Goal: Task Accomplishment & Management: Manage account settings

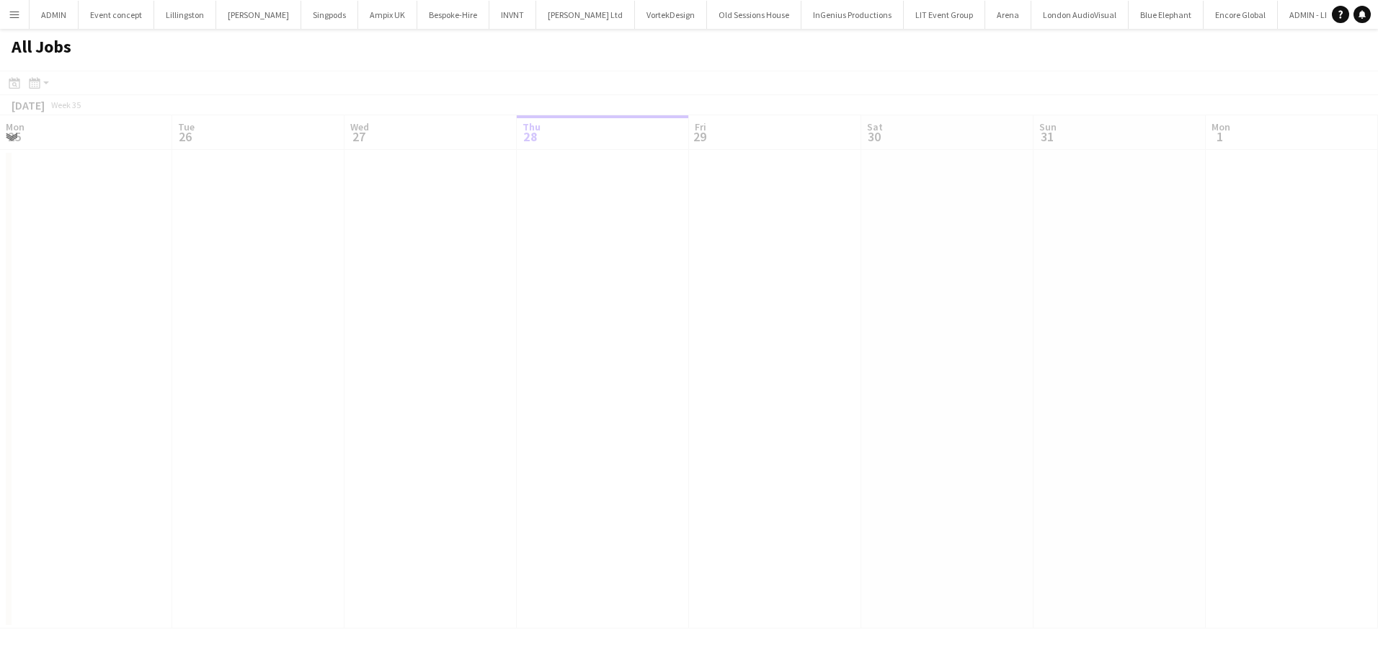
scroll to position [0, 345]
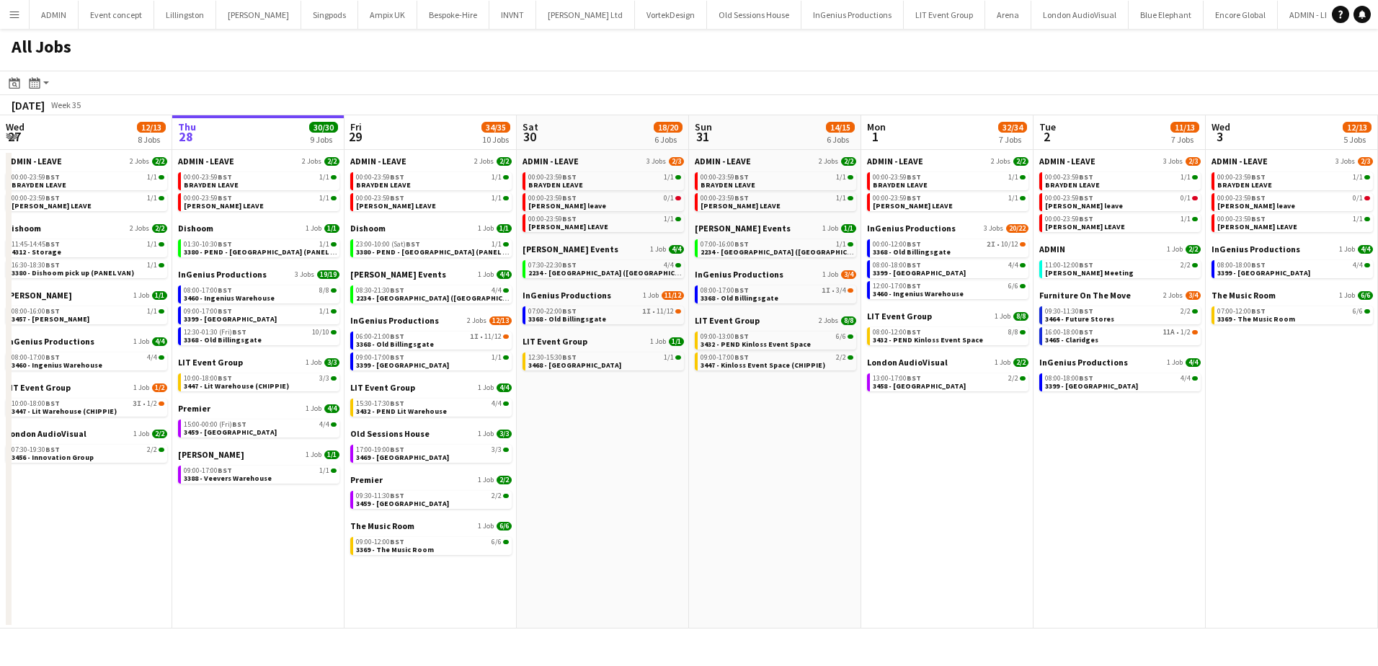
click at [16, 13] on app-icon "Menu" at bounding box center [15, 15] width 12 height 12
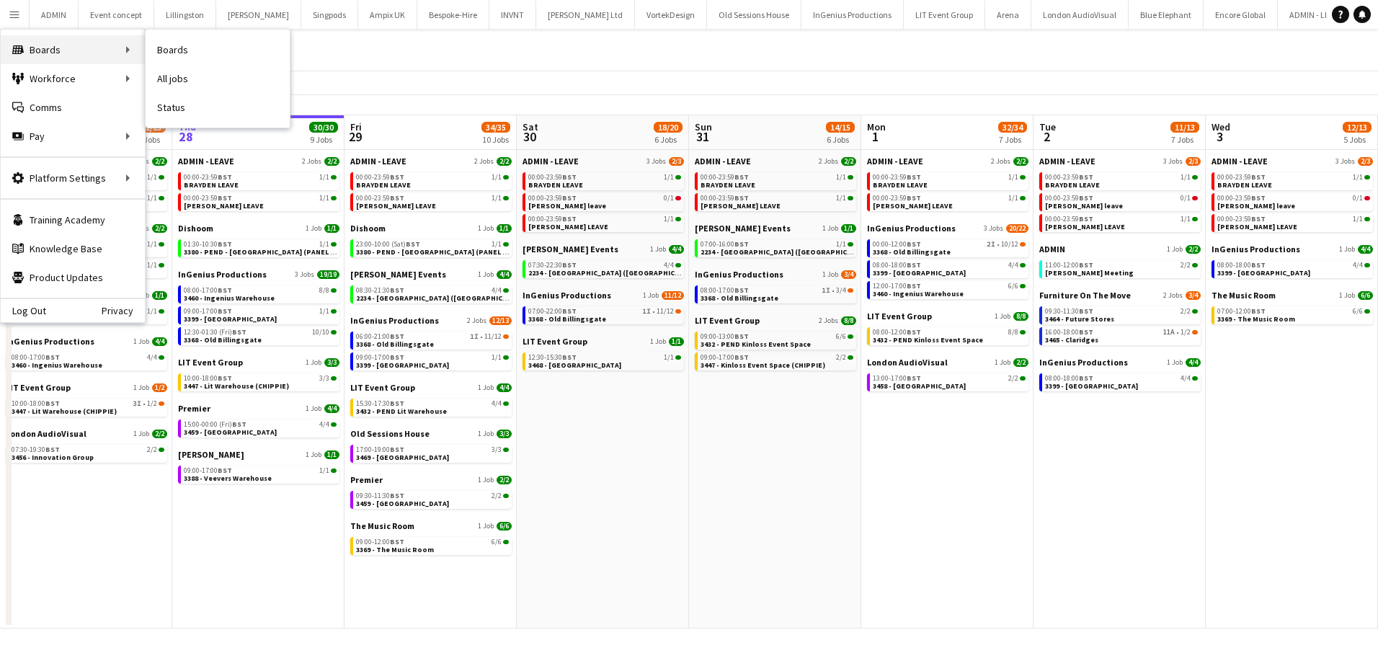
scroll to position [0, 0]
click at [167, 56] on link "Boards" at bounding box center [218, 49] width 144 height 29
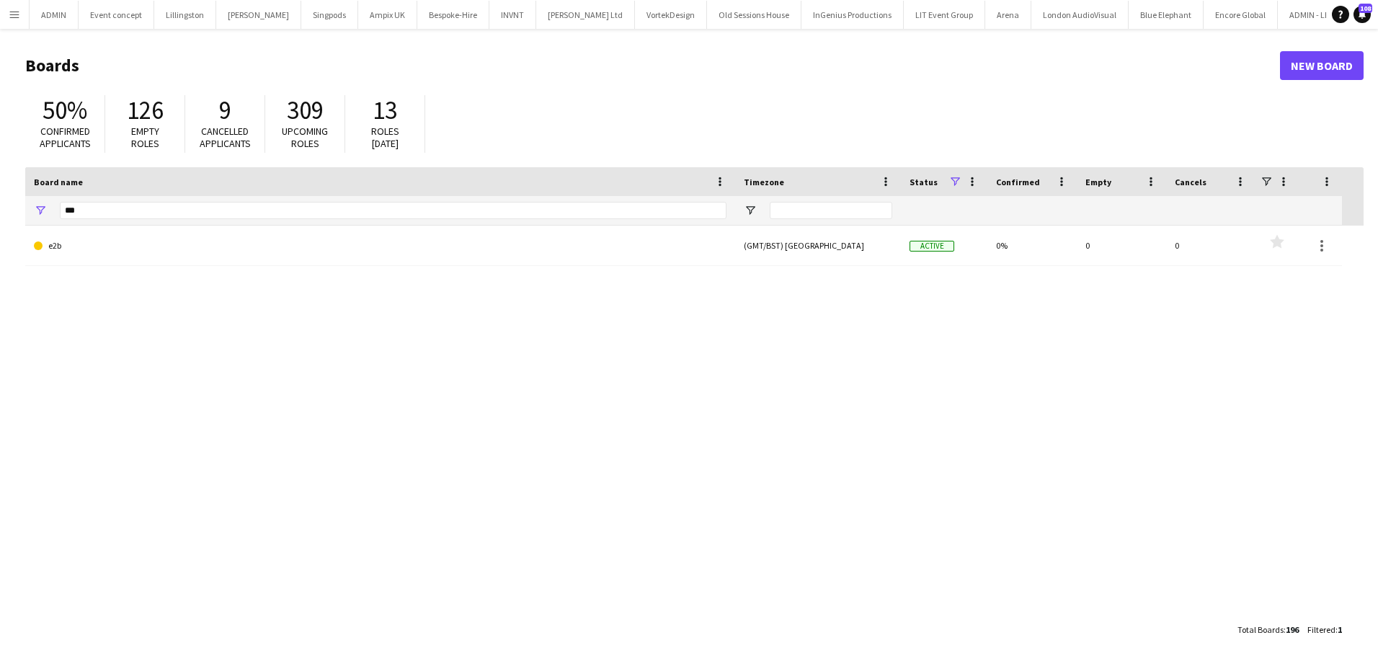
click at [100, 218] on div "***" at bounding box center [393, 210] width 667 height 29
drag, startPoint x: 99, startPoint y: 213, endPoint x: 40, endPoint y: 213, distance: 59.1
click at [40, 213] on div "***" at bounding box center [380, 210] width 710 height 29
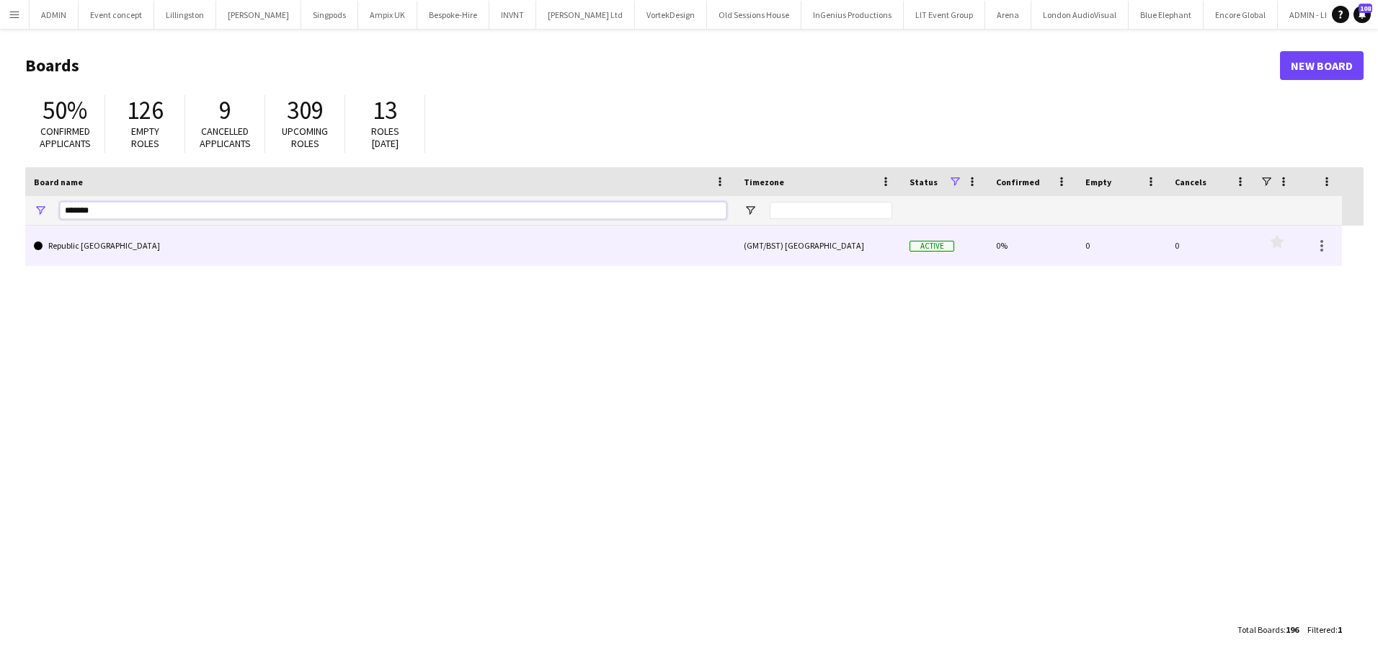
type input "*******"
click at [50, 237] on link "Republic [GEOGRAPHIC_DATA]" at bounding box center [380, 246] width 693 height 40
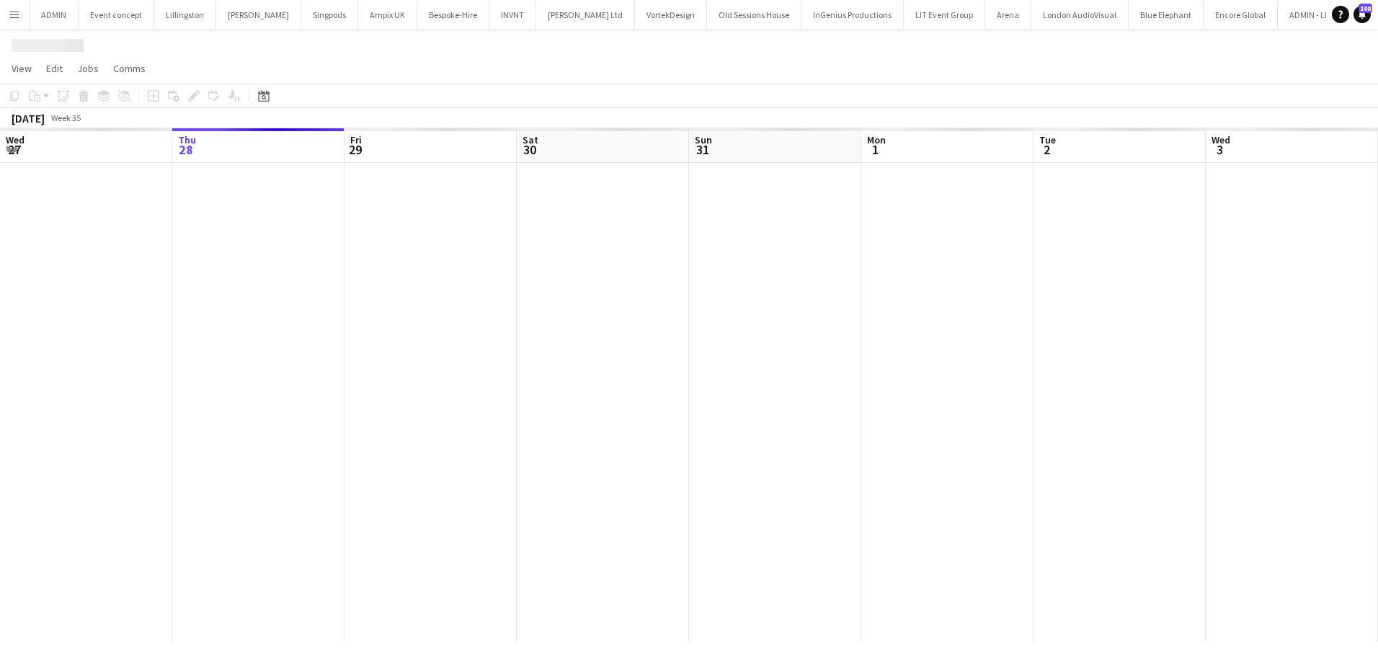
scroll to position [0, 3654]
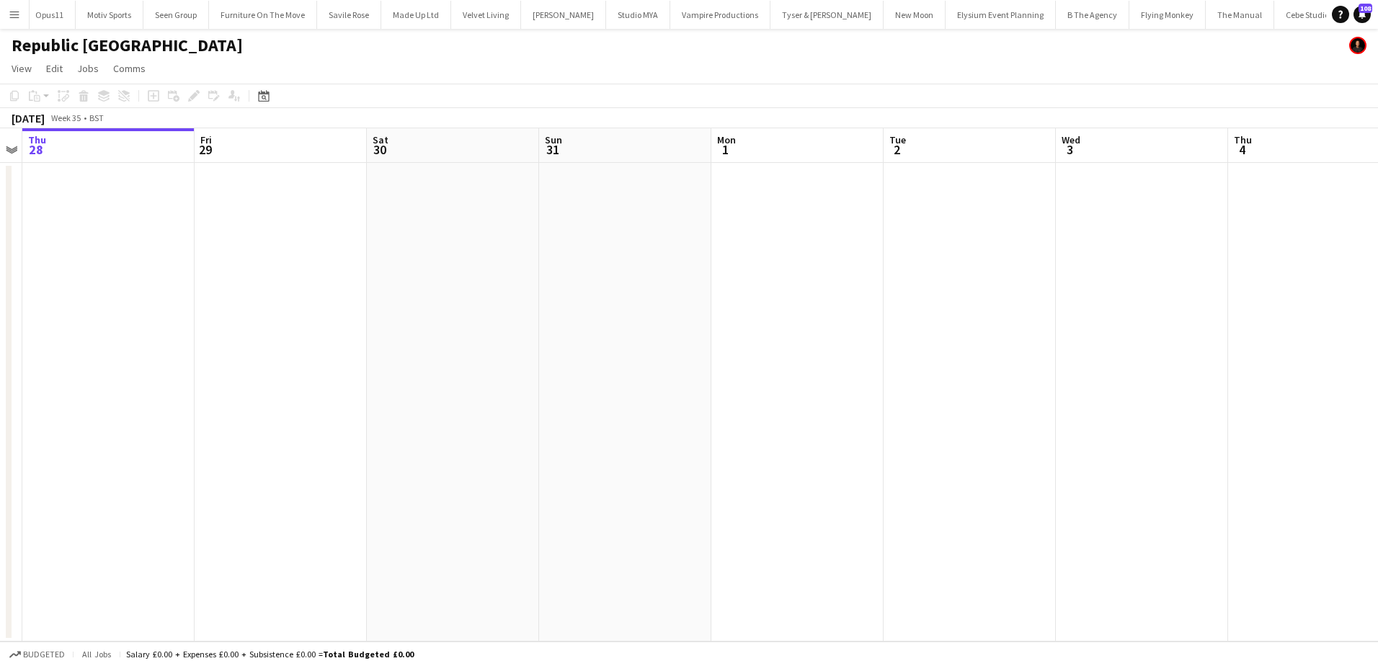
drag, startPoint x: 652, startPoint y: 267, endPoint x: 577, endPoint y: 290, distance: 78.4
click at [267, 265] on app-calendar-viewport "Mon 25 Tue 26 Wed 27 Thu 28 Fri 29 Sat 30 Sun 31 Mon 1 Tue 2 Wed 3 Thu 4 Fri 5 …" at bounding box center [689, 384] width 1378 height 513
drag, startPoint x: 1155, startPoint y: 377, endPoint x: 745, endPoint y: 352, distance: 410.9
click at [745, 352] on app-calendar-viewport "Wed 27 Thu 28 Fri 29 Sat 30 Sun 31 Mon 1 Tue 2 Wed 3 Thu 4 Fri 5 Sat 6 Sun 7 Mo…" at bounding box center [689, 384] width 1378 height 513
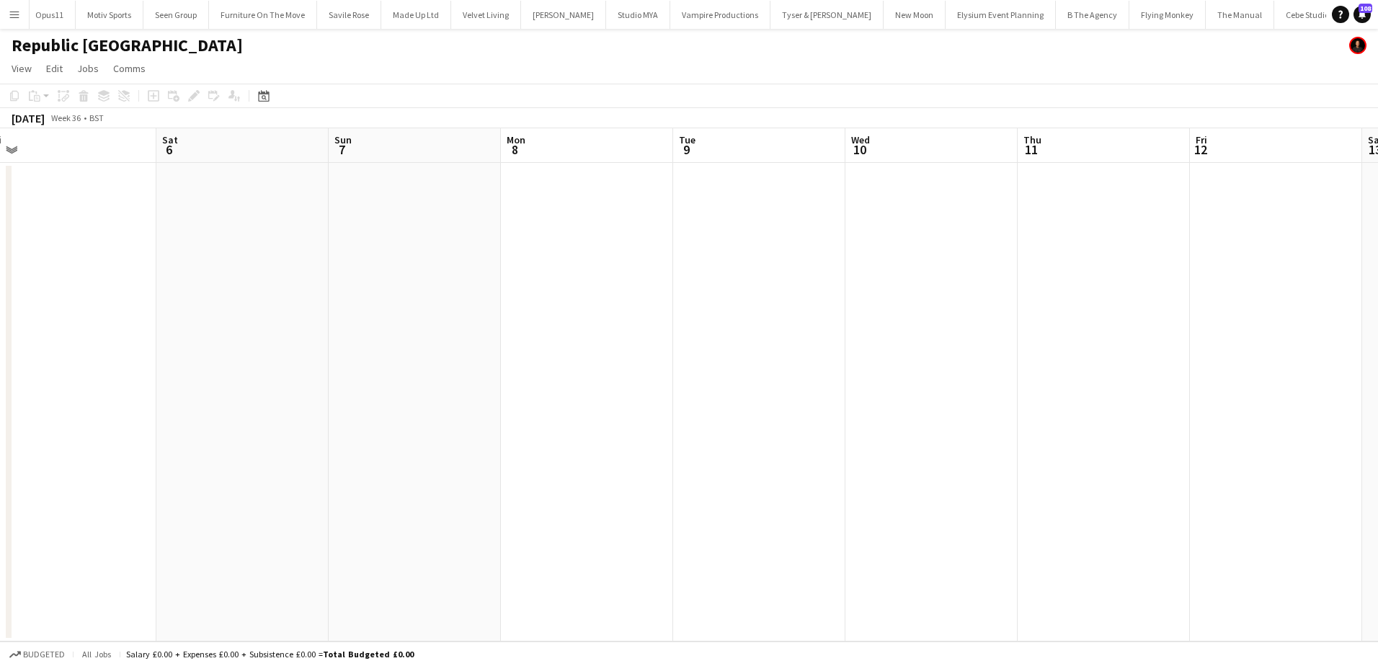
drag, startPoint x: 1365, startPoint y: 361, endPoint x: 1805, endPoint y: 332, distance: 440.6
click at [1377, 332] on html "Menu Boards Boards Boards All jobs Status Workforce Workforce My Workforce Recr…" at bounding box center [689, 333] width 1378 height 666
drag, startPoint x: 1119, startPoint y: 357, endPoint x: 1566, endPoint y: 357, distance: 447.6
click at [1377, 357] on html "Menu Boards Boards Boards All jobs Status Workforce Workforce My Workforce Recr…" at bounding box center [689, 333] width 1378 height 666
drag, startPoint x: 602, startPoint y: 373, endPoint x: 1354, endPoint y: 379, distance: 751.8
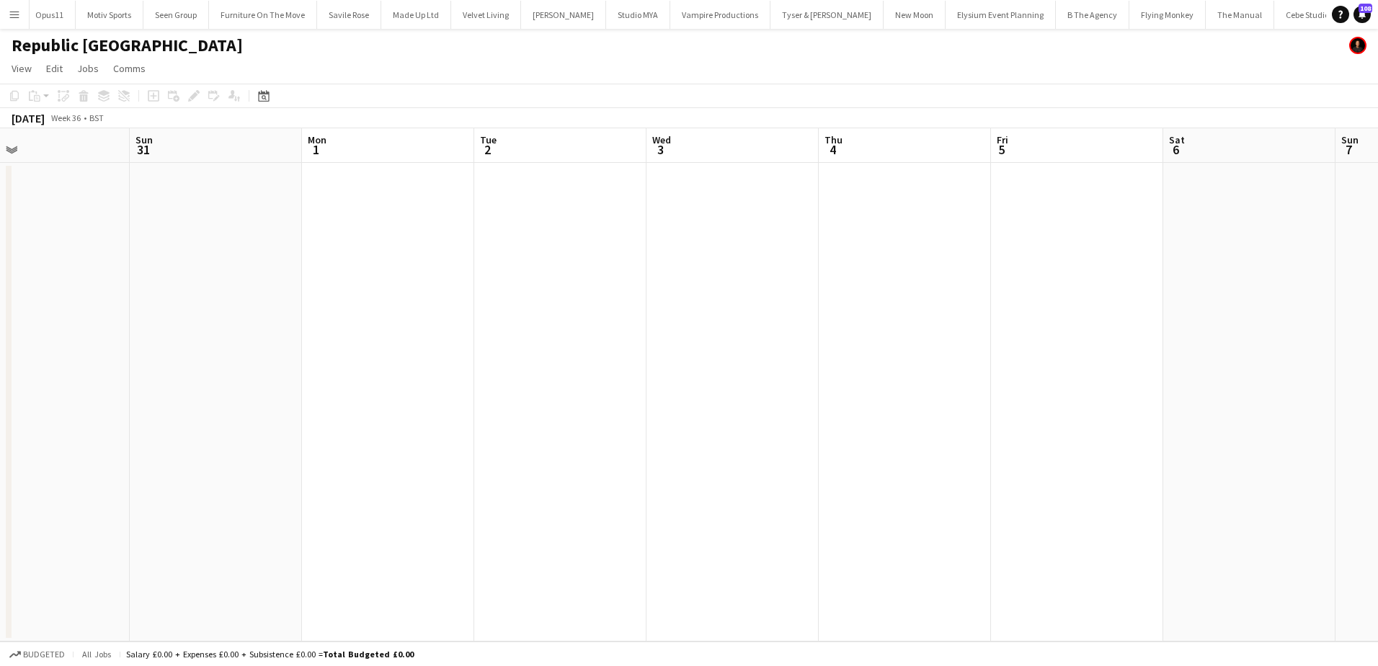
click at [1349, 380] on app-calendar-viewport "Thu 28 Fri 29 Sat 30 Sun 31 Mon 1 Tue 2 Wed 3 Thu 4 Fri 5 Sat 6 Sun 7 Mon 8 Tue…" at bounding box center [689, 384] width 1378 height 513
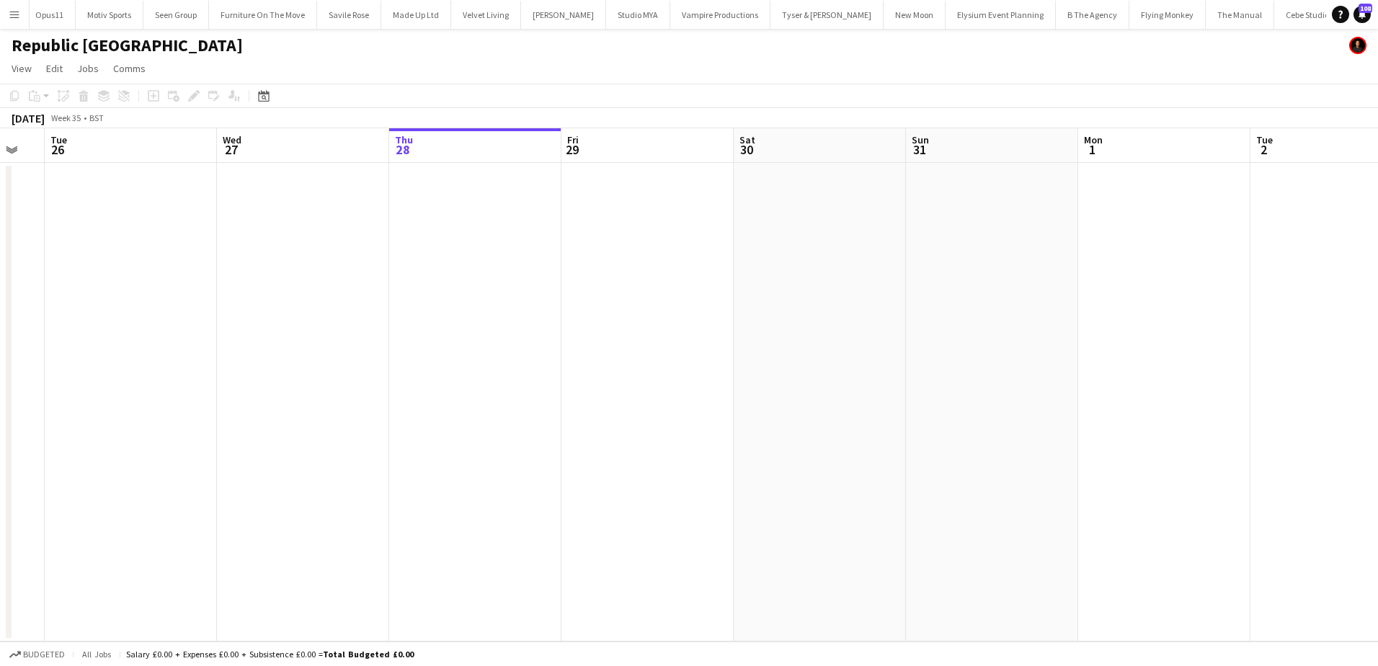
drag, startPoint x: 1092, startPoint y: 377, endPoint x: 1055, endPoint y: 376, distance: 36.8
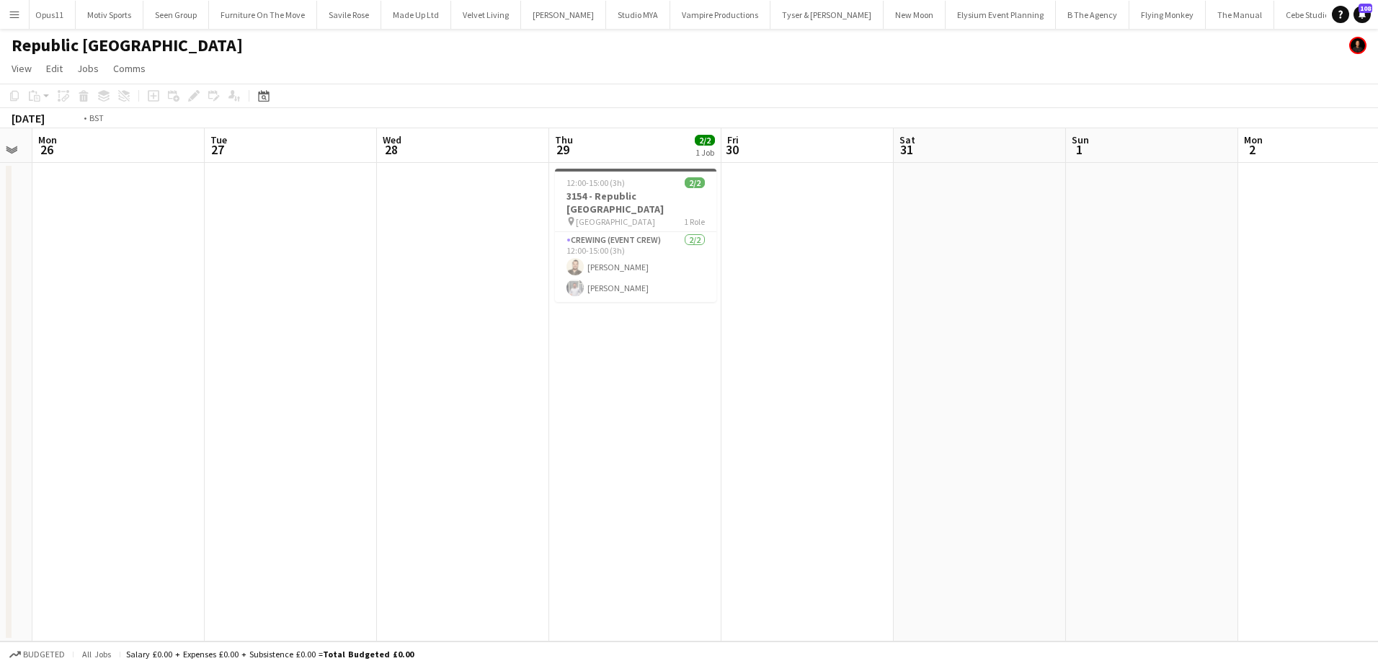
drag, startPoint x: 1052, startPoint y: 387, endPoint x: 367, endPoint y: 349, distance: 686.5
click at [367, 349] on app-calendar-viewport "Fri 23 Sat 24 Sun 25 Mon 26 Tue 27 Wed 28 Thu 29 2/2 1 Job Fri 30 Sat 31 Sun 1 …" at bounding box center [689, 384] width 1378 height 513
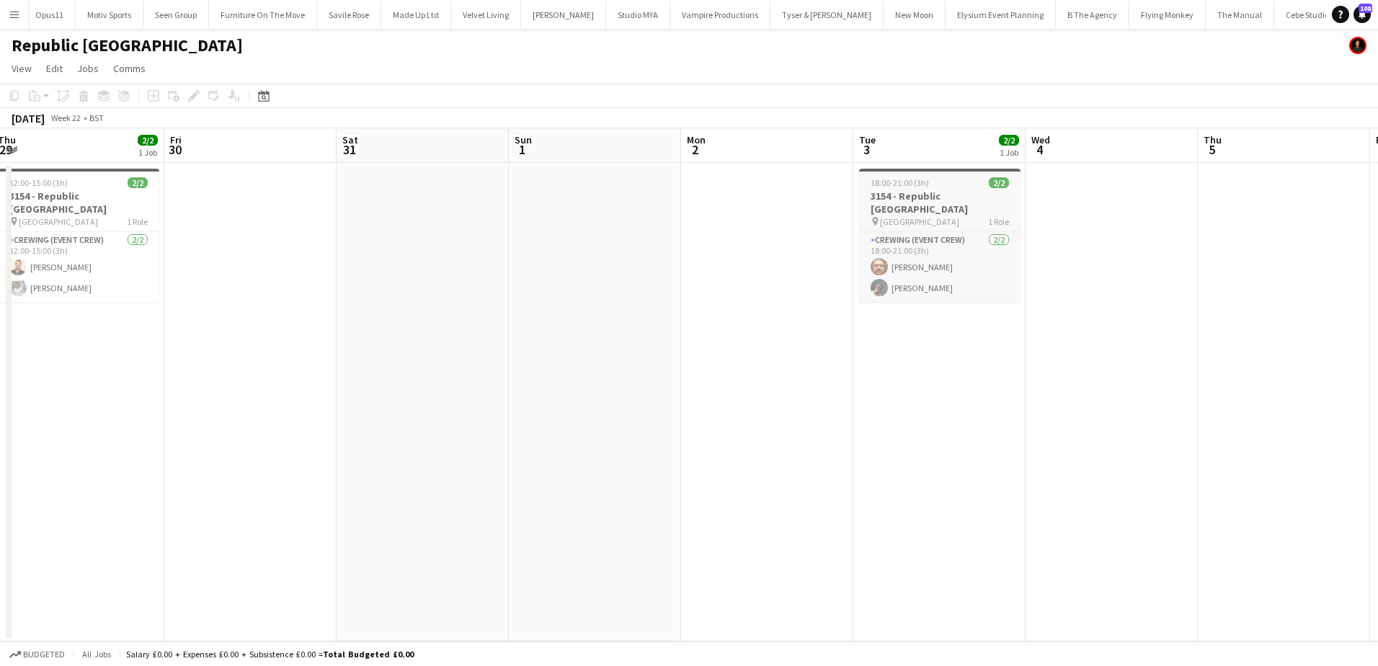
click at [895, 194] on h3 "3154 - Republic London" at bounding box center [939, 203] width 161 height 26
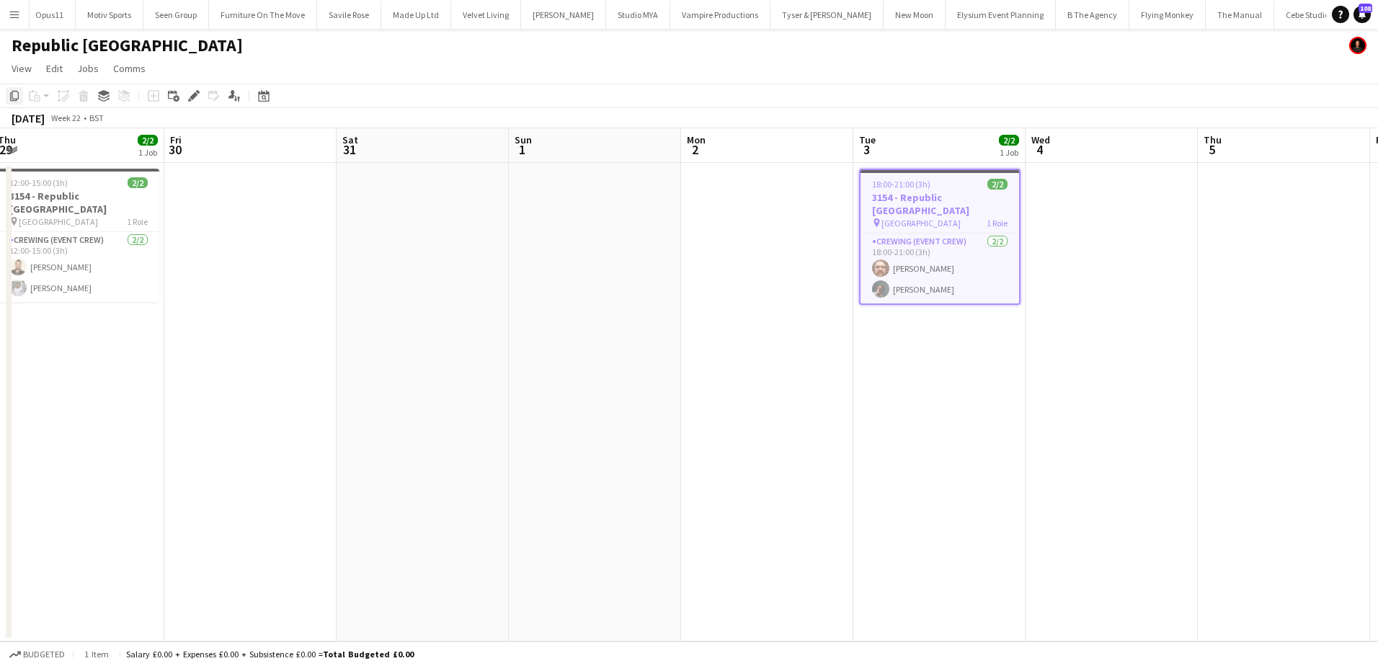
click at [19, 99] on icon "Copy" at bounding box center [15, 96] width 12 height 12
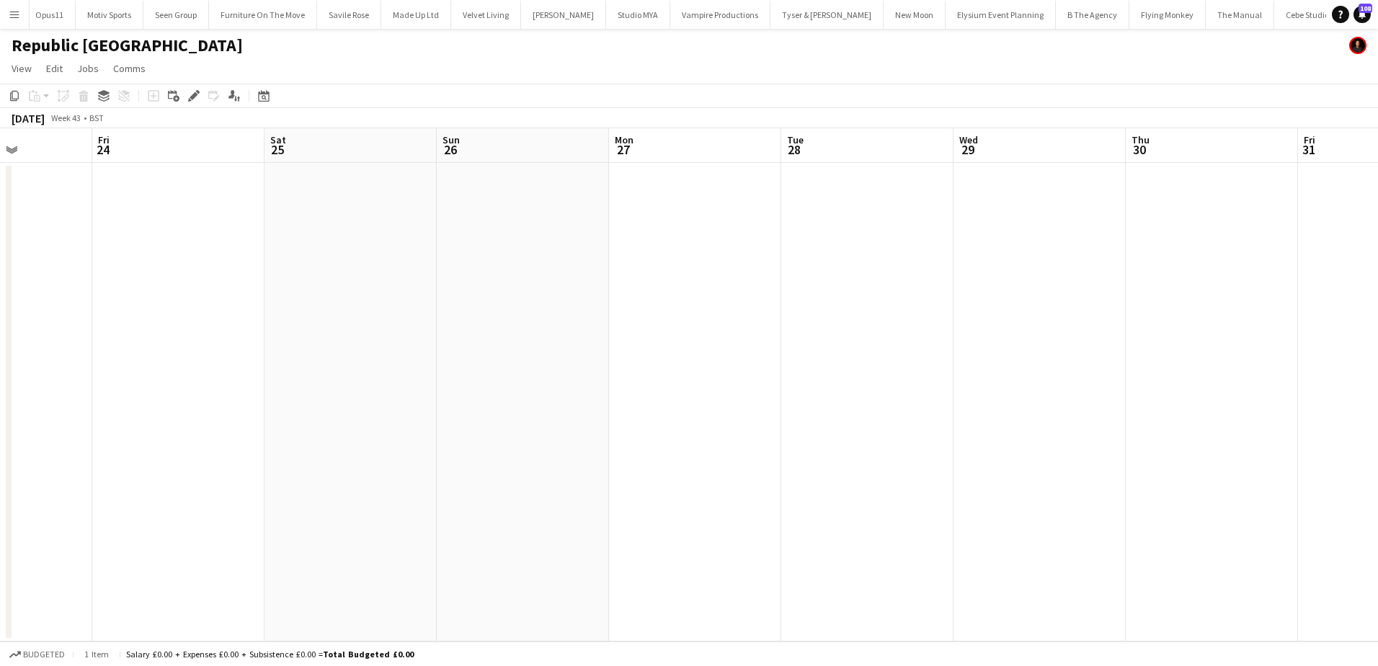
drag, startPoint x: 453, startPoint y: 321, endPoint x: 213, endPoint y: 314, distance: 240.1
click at [211, 314] on app-calendar-viewport "Tue 21 Wed 22 Thu 23 Fri 24 Sat 25 Sun 26 Mon 27 Tue 28 Wed 29 Thu 30 Fri 31 Sa…" at bounding box center [689, 384] width 1378 height 513
drag, startPoint x: 738, startPoint y: 339, endPoint x: 442, endPoint y: 319, distance: 296.9
click at [442, 319] on app-calendar-viewport "Wed 22 Thu 23 Fri 24 Sat 25 Sun 26 Mon 27 Tue 28 Wed 29 Thu 30 Fri 31 Sat 1 Sun…" at bounding box center [689, 384] width 1378 height 513
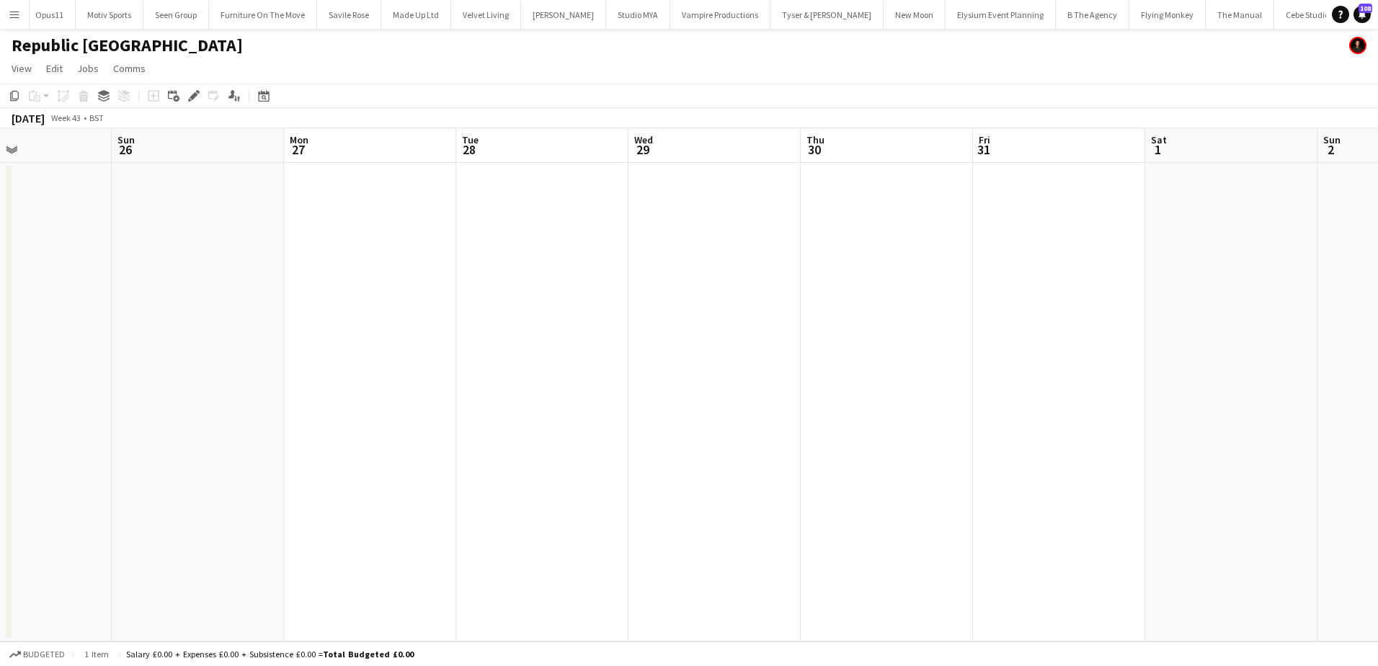
click at [858, 213] on app-date-cell at bounding box center [887, 402] width 172 height 479
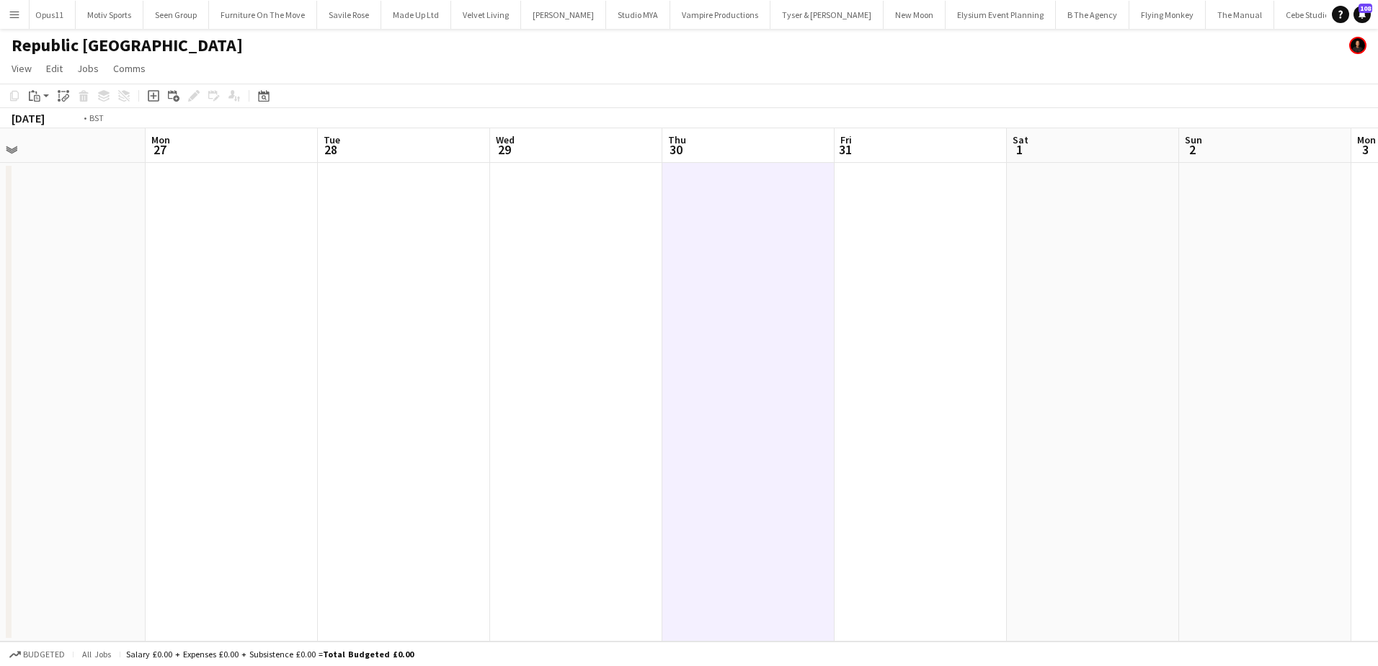
scroll to position [0, 546]
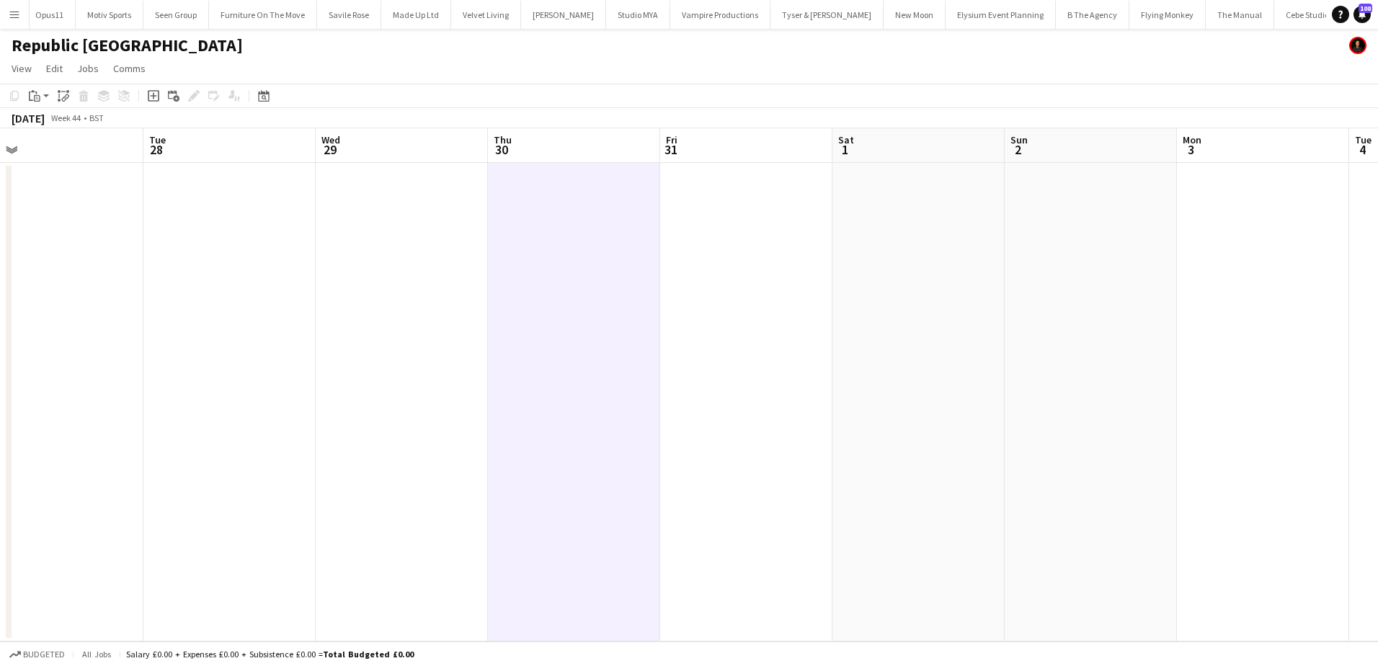
drag, startPoint x: 742, startPoint y: 225, endPoint x: 574, endPoint y: 225, distance: 167.9
click at [574, 225] on app-calendar-viewport "Fri 24 Sat 25 Sun 26 Mon 27 Tue 28 Wed 29 Thu 30 Fri 31 Sat 1 Sun 2 Mon 3 Tue 4…" at bounding box center [689, 384] width 1378 height 513
click at [43, 97] on app-action-btn "Paste" at bounding box center [39, 95] width 26 height 17
click at [53, 121] on link "Paste Ctrl+V" at bounding box center [106, 123] width 136 height 13
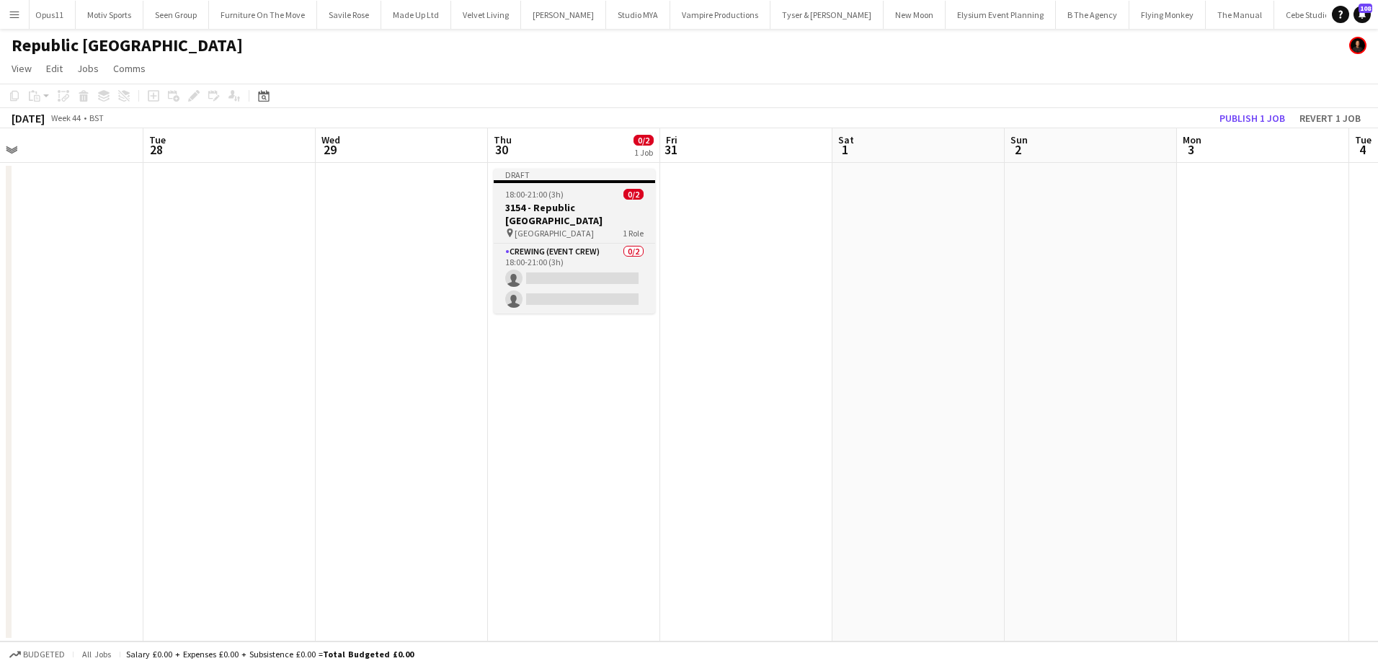
click at [549, 191] on span "18:00-21:00 (3h)" at bounding box center [534, 194] width 58 height 11
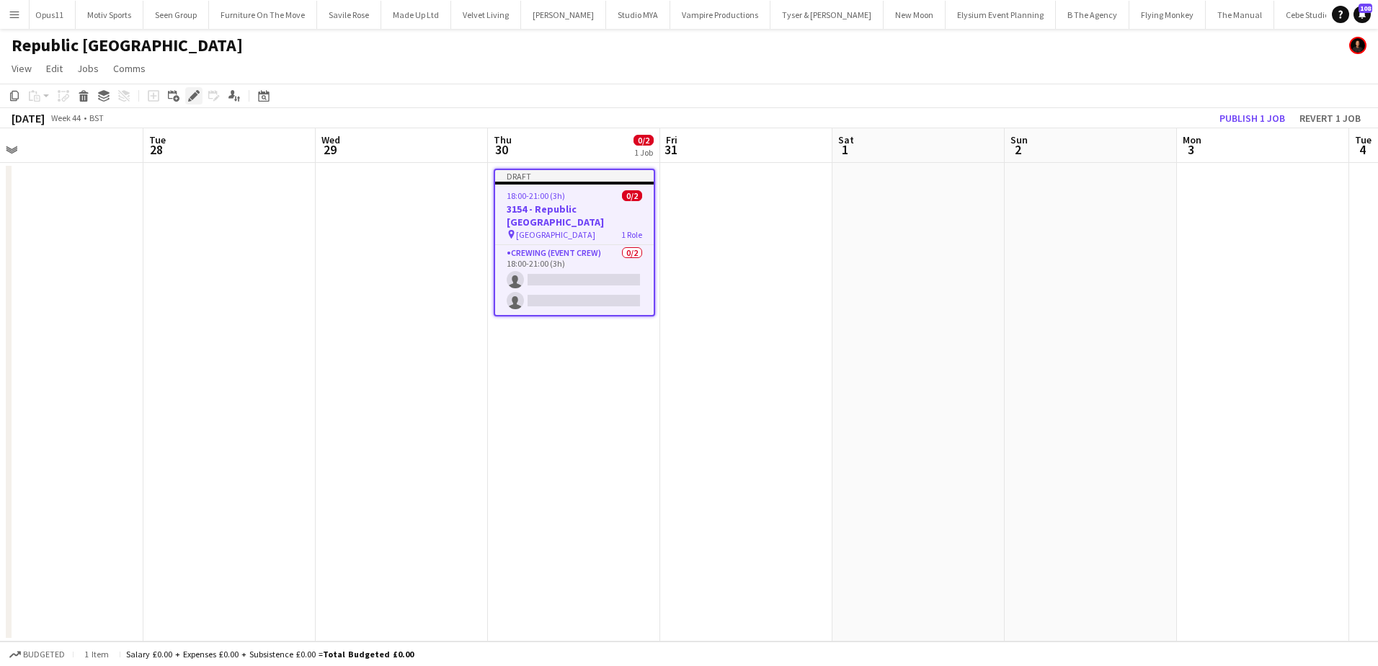
click at [190, 97] on icon "Edit" at bounding box center [194, 96] width 12 height 12
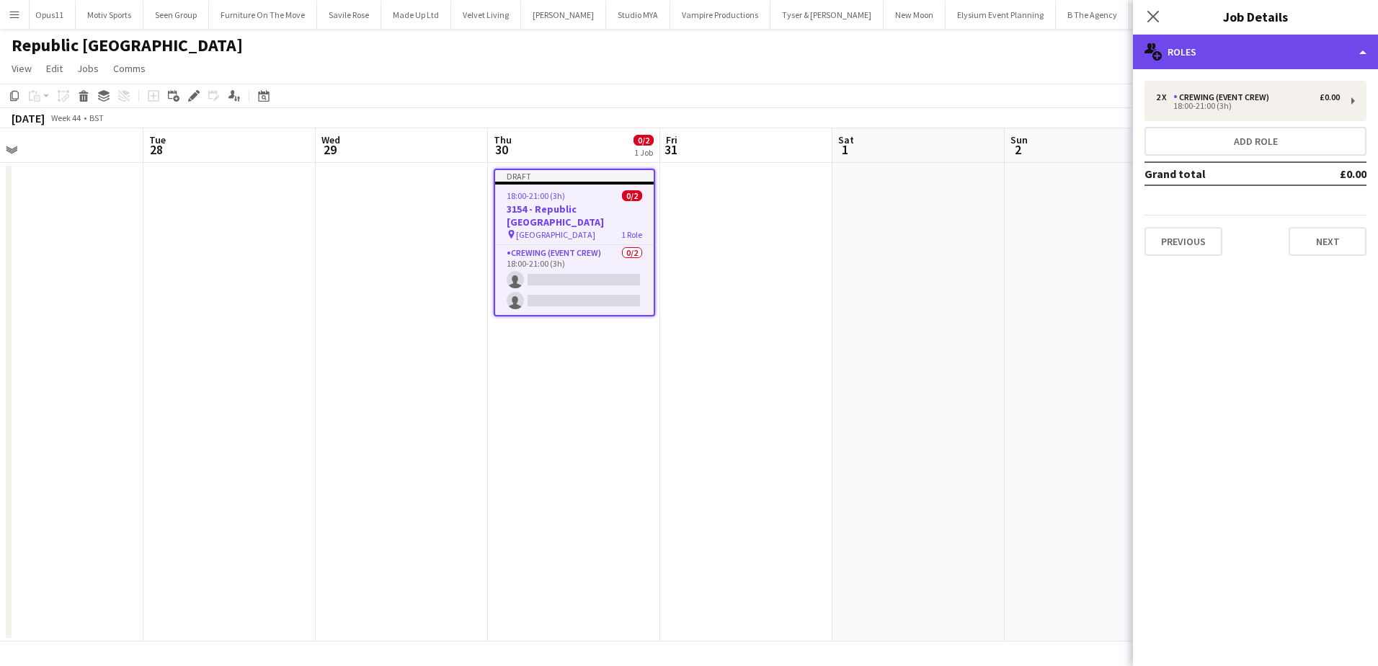
click at [1266, 53] on div "multiple-users-add Roles" at bounding box center [1255, 52] width 245 height 35
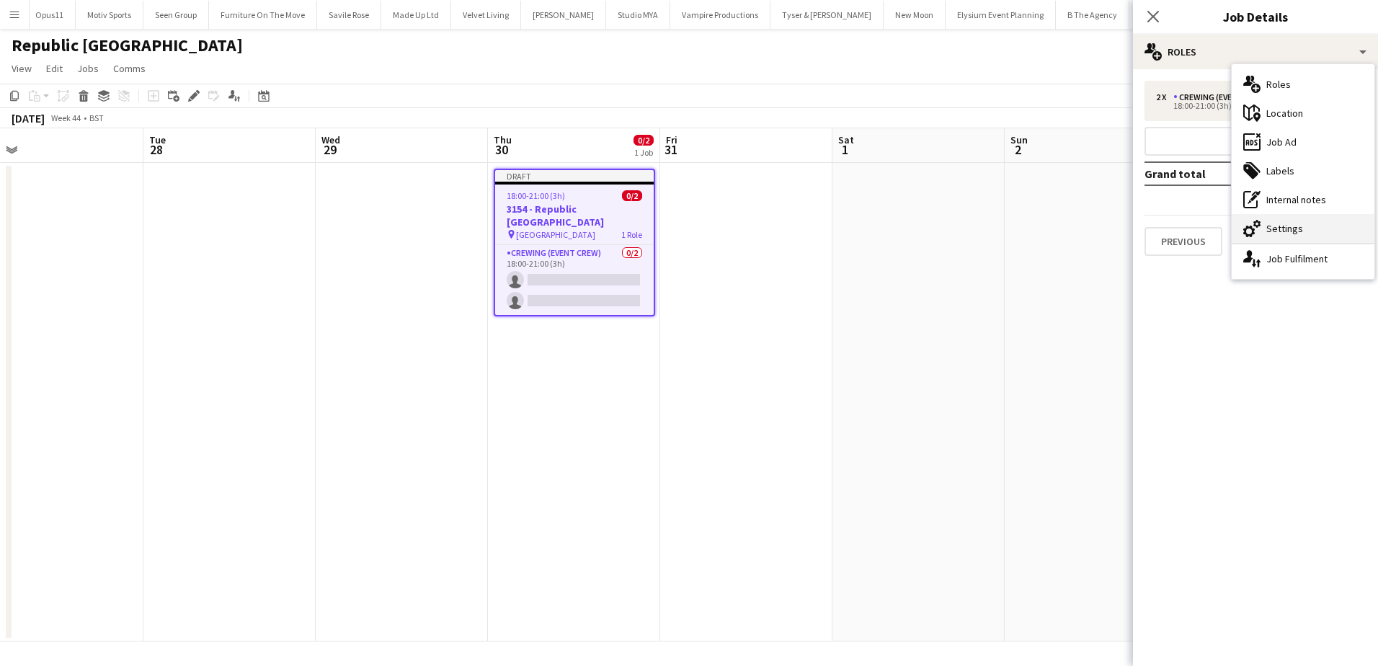
click at [1306, 219] on div "cog-double-3 Settings" at bounding box center [1303, 228] width 143 height 29
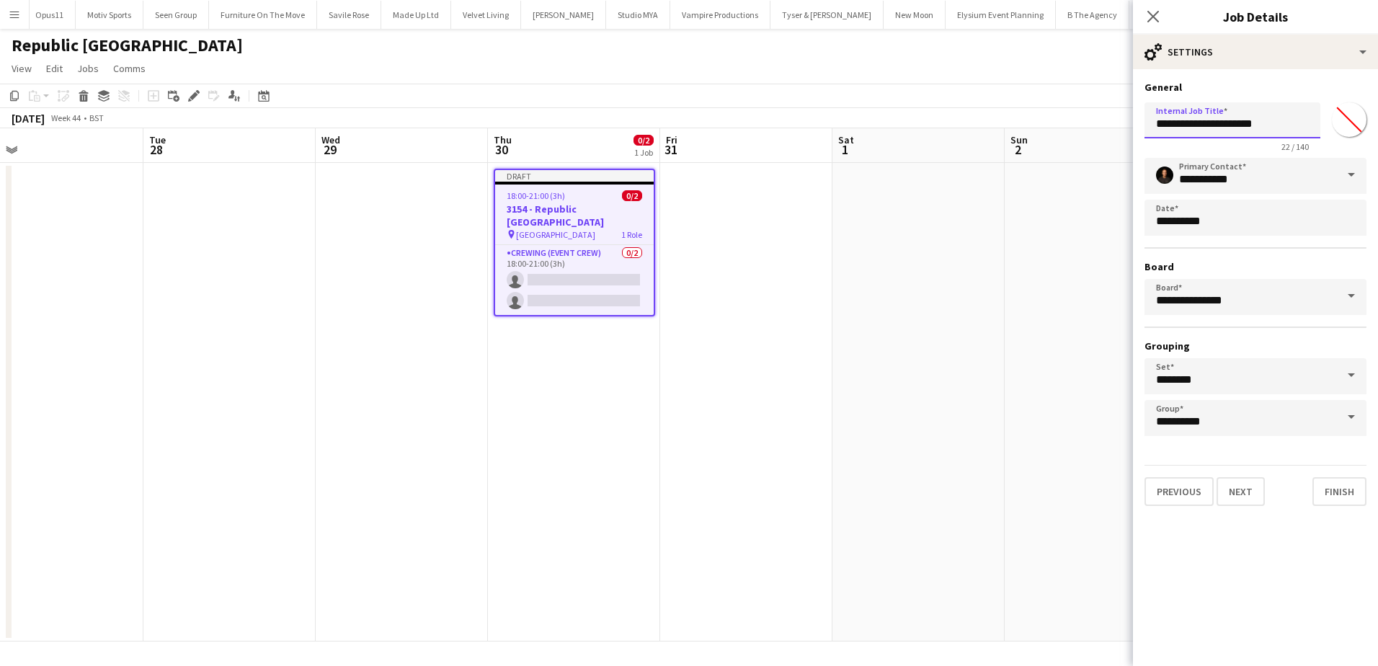
drag, startPoint x: 1175, startPoint y: 126, endPoint x: 1160, endPoint y: 126, distance: 15.1
click at [1160, 126] on input "**********" at bounding box center [1233, 120] width 176 height 36
type input "**********"
click at [1248, 489] on button "Next" at bounding box center [1241, 491] width 48 height 29
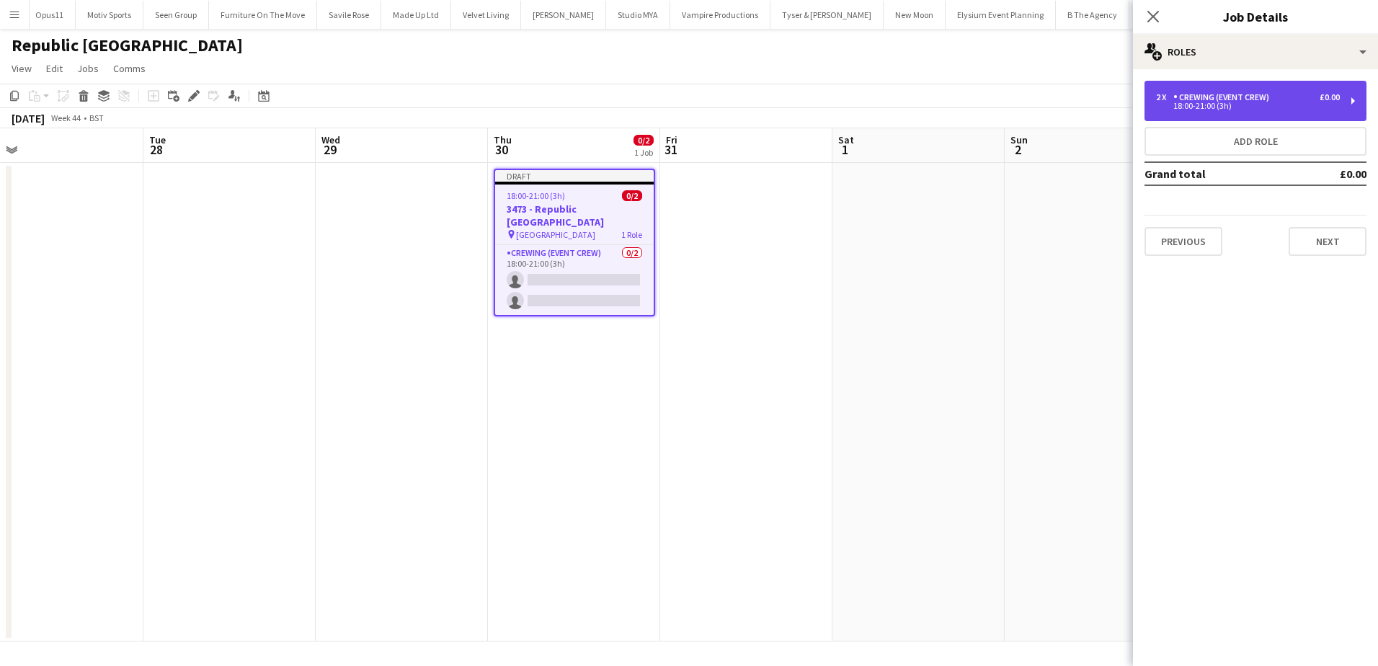
click at [1240, 118] on div "2 x Crewing (Event Crew) £0.00 18:00-21:00 (3h)" at bounding box center [1256, 101] width 222 height 40
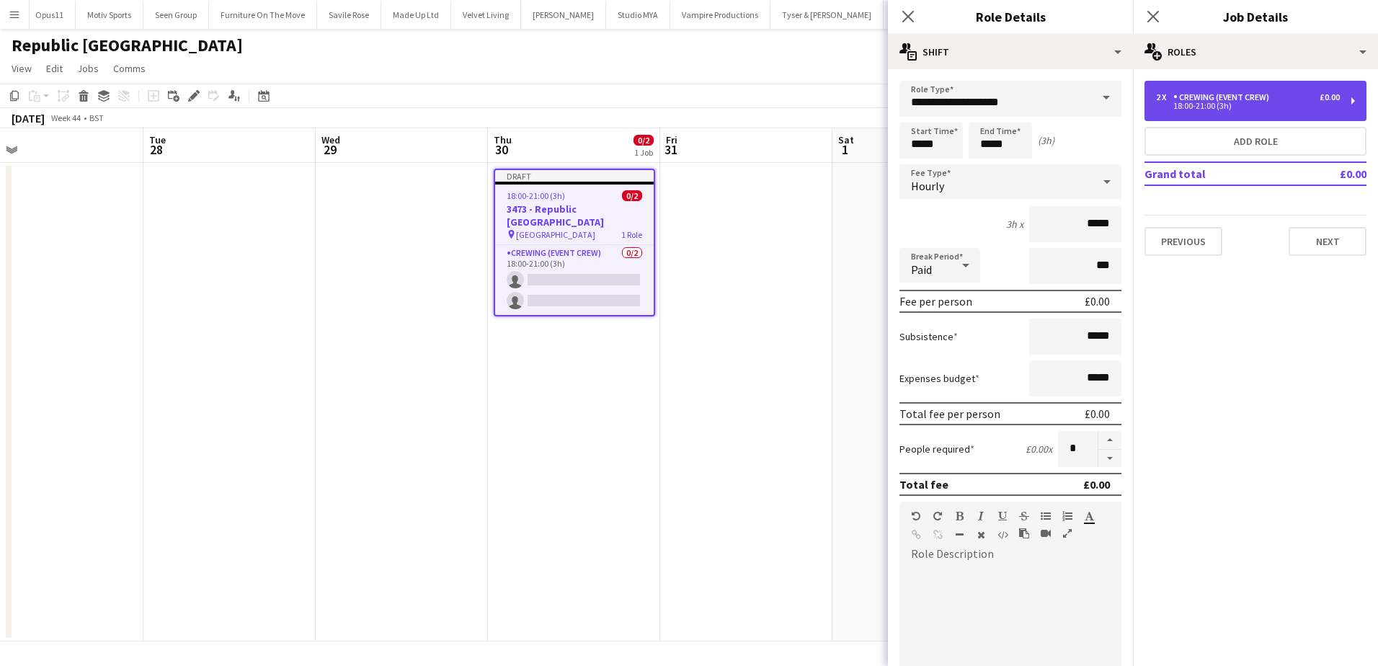
click at [1222, 105] on div "18:00-21:00 (3h)" at bounding box center [1248, 105] width 184 height 7
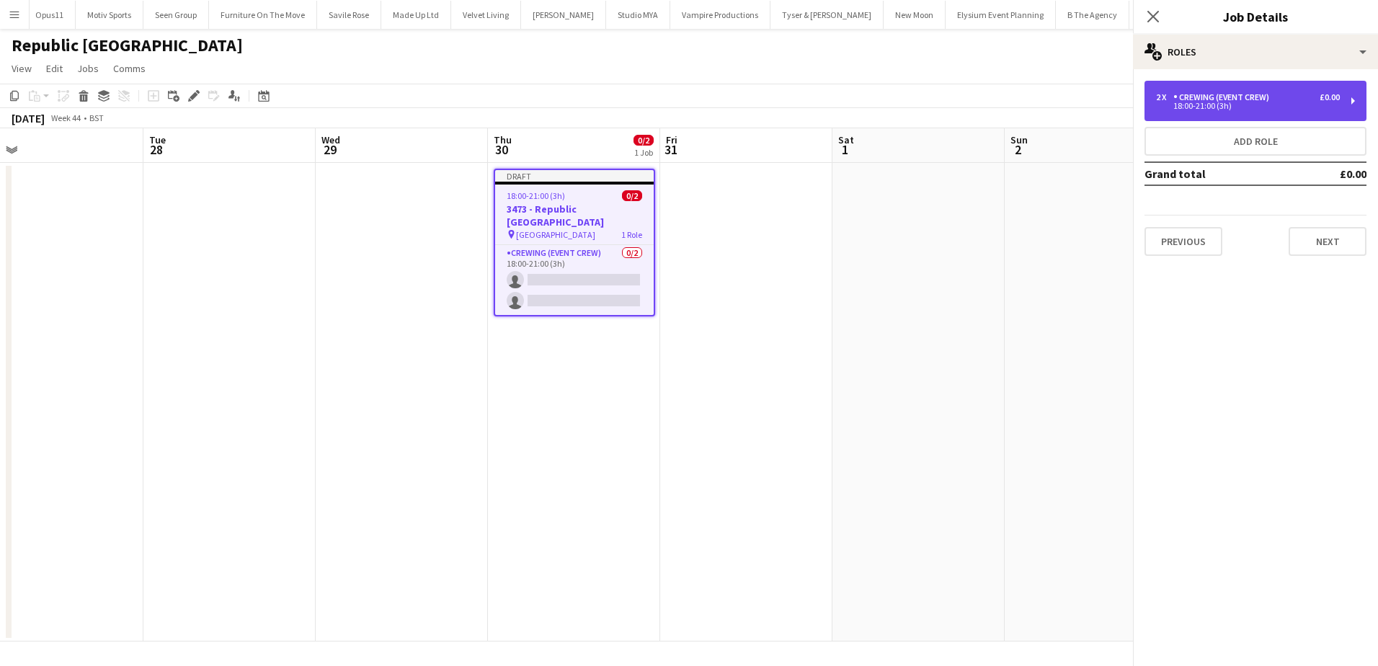
click at [1208, 105] on div "18:00-21:00 (3h)" at bounding box center [1248, 105] width 184 height 7
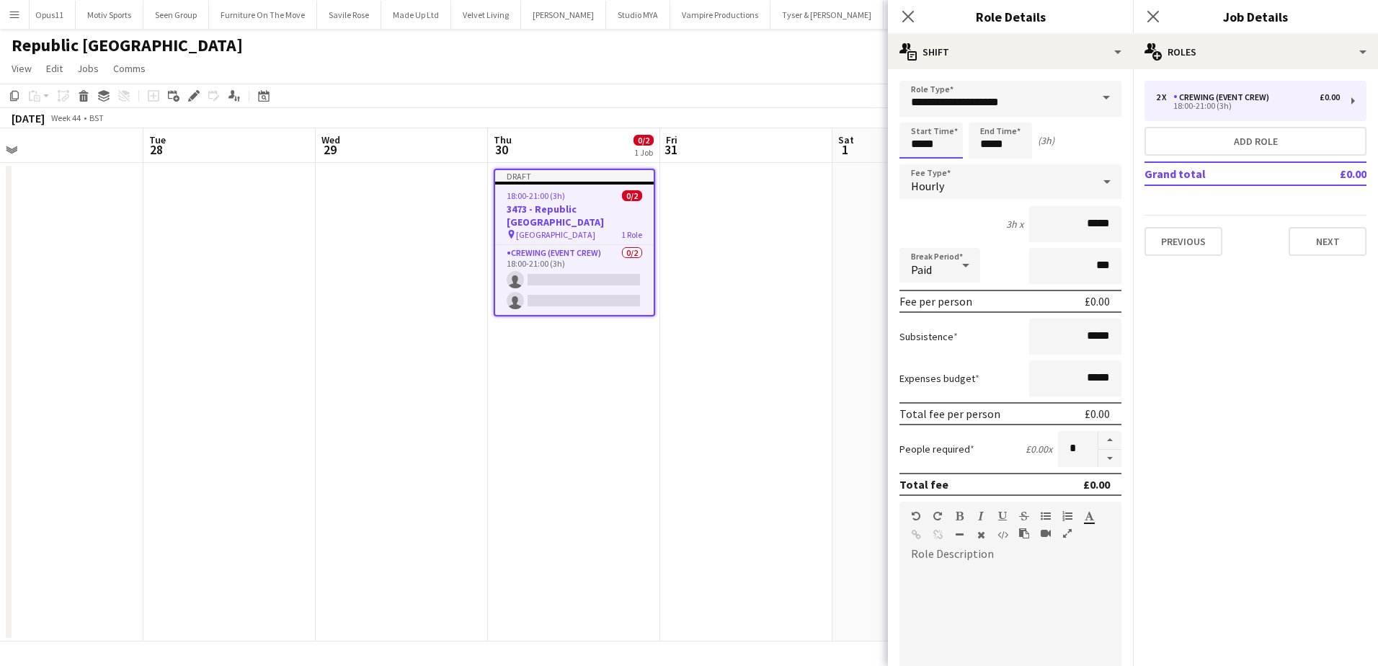
click at [923, 146] on input "*****" at bounding box center [931, 141] width 63 height 36
click at [918, 156] on input "*****" at bounding box center [931, 141] width 63 height 36
click at [917, 162] on div at bounding box center [916, 166] width 29 height 14
click at [917, 167] on div at bounding box center [916, 166] width 29 height 14
click at [917, 169] on div at bounding box center [916, 166] width 29 height 14
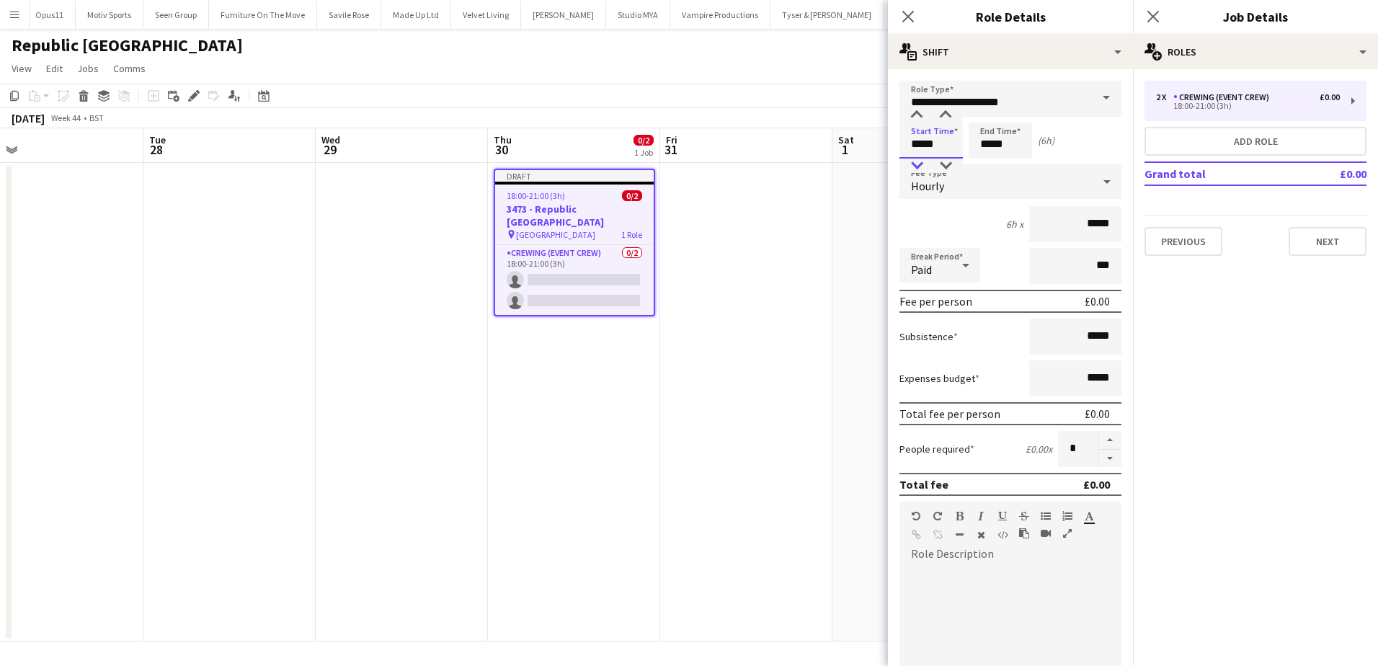
click at [917, 169] on div at bounding box center [916, 166] width 29 height 14
type input "*****"
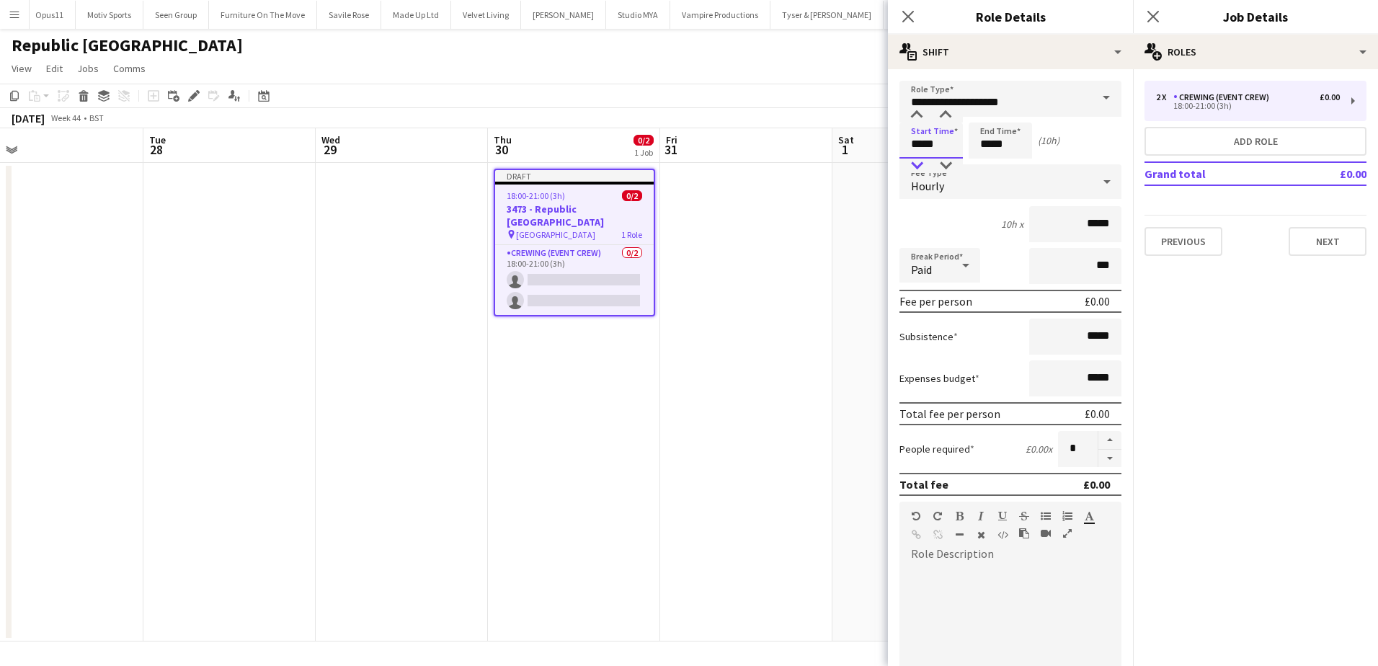
click at [917, 169] on div at bounding box center [916, 166] width 29 height 14
click at [982, 147] on input "*****" at bounding box center [1000, 141] width 63 height 36
click at [989, 165] on div at bounding box center [986, 166] width 29 height 14
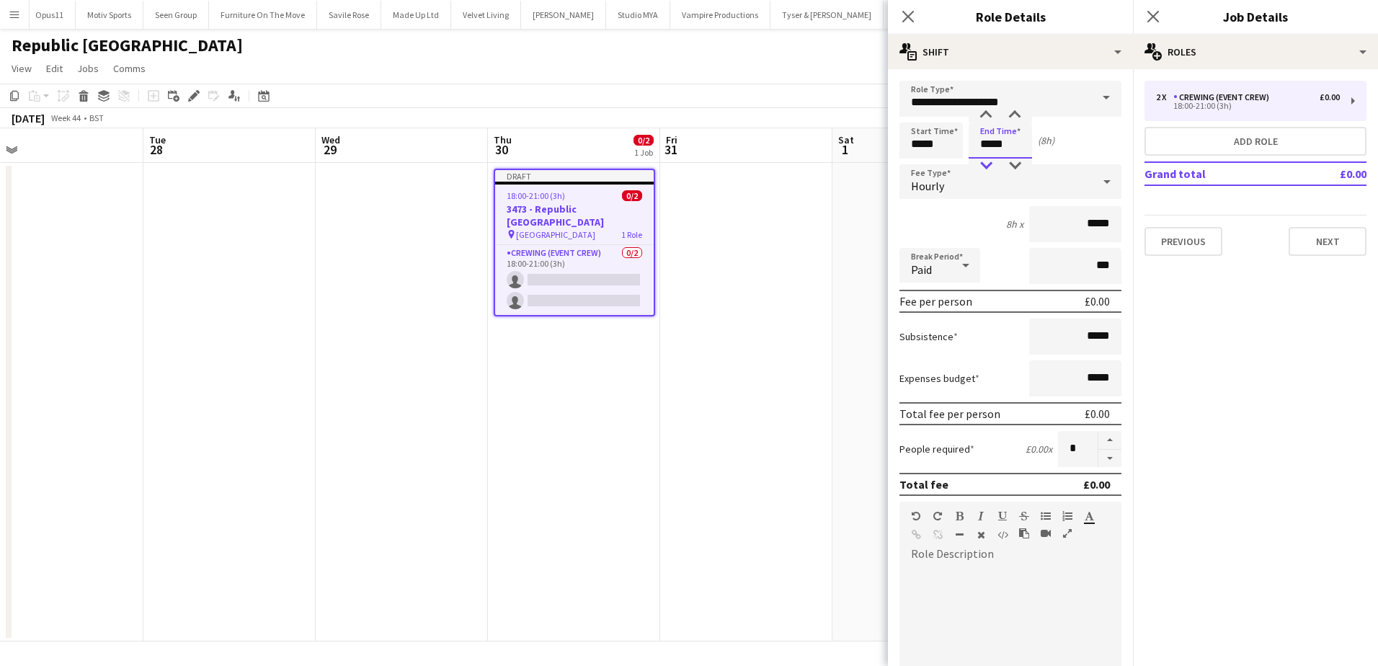
click at [989, 165] on div at bounding box center [986, 166] width 29 height 14
click at [989, 166] on div at bounding box center [986, 166] width 29 height 14
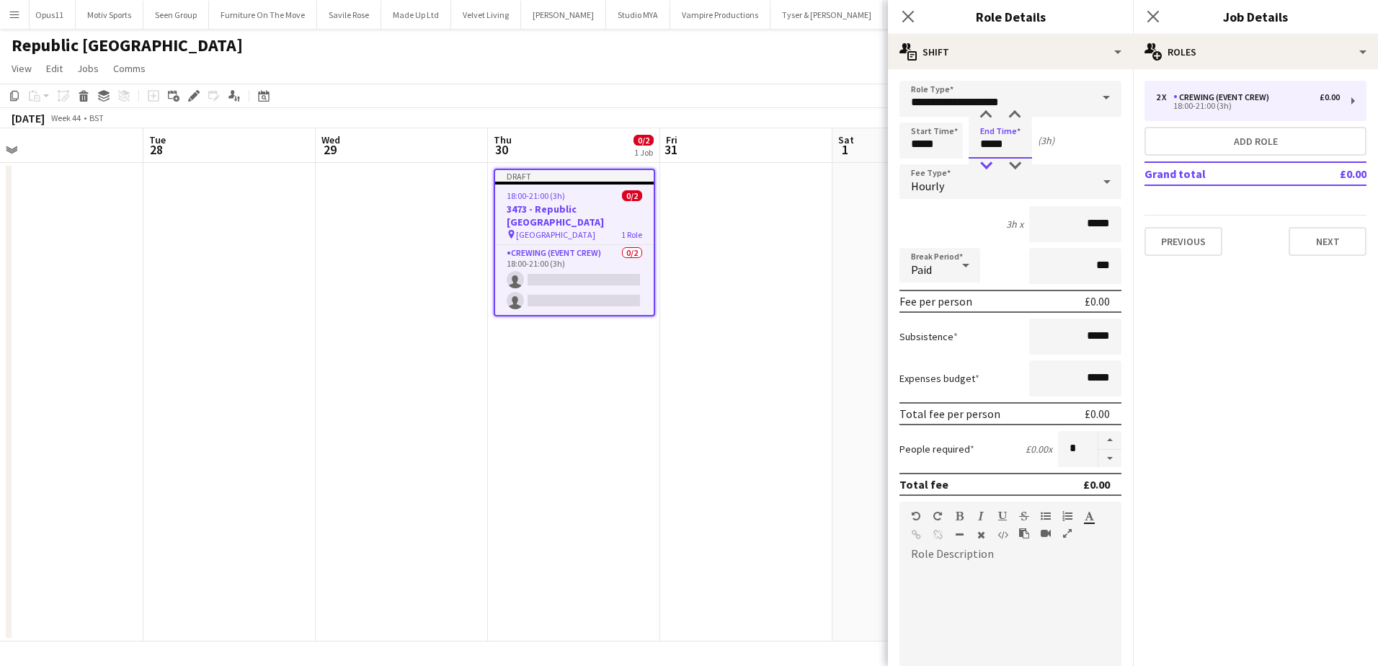
type input "*****"
click at [989, 166] on div at bounding box center [986, 166] width 29 height 14
click at [1338, 244] on button "Next" at bounding box center [1328, 241] width 78 height 29
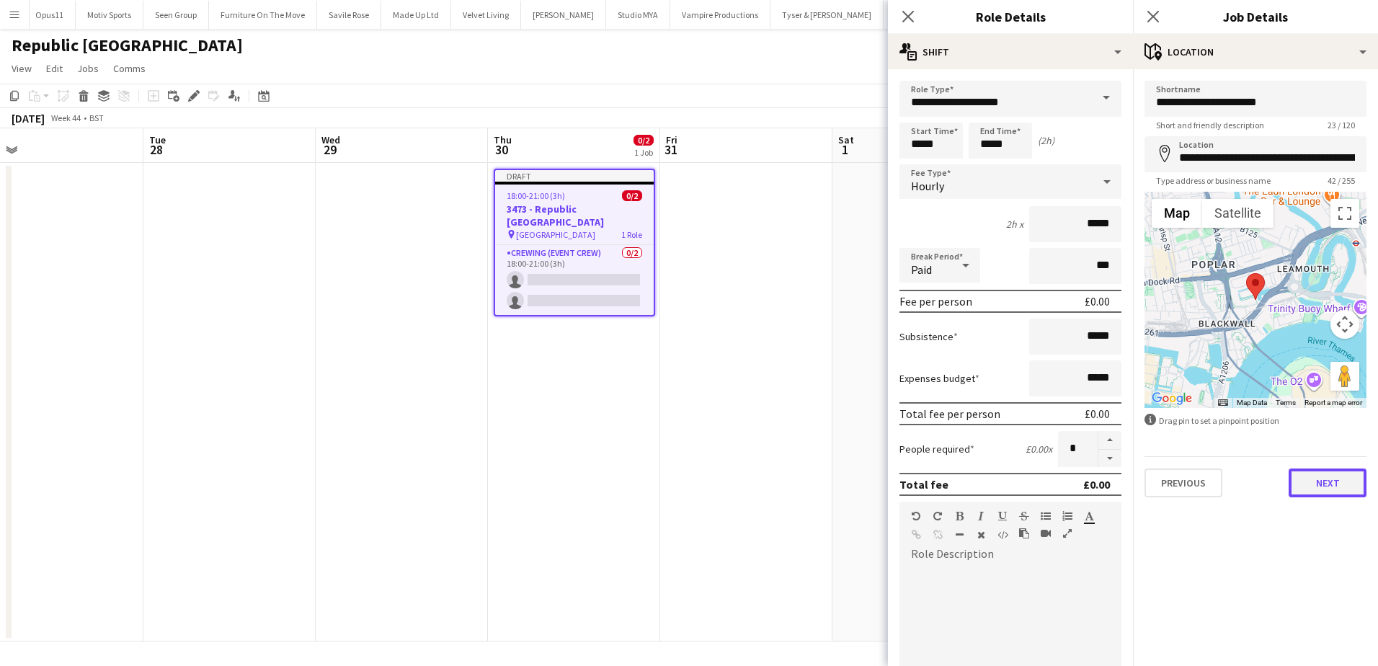
click at [1304, 476] on button "Next" at bounding box center [1328, 483] width 78 height 29
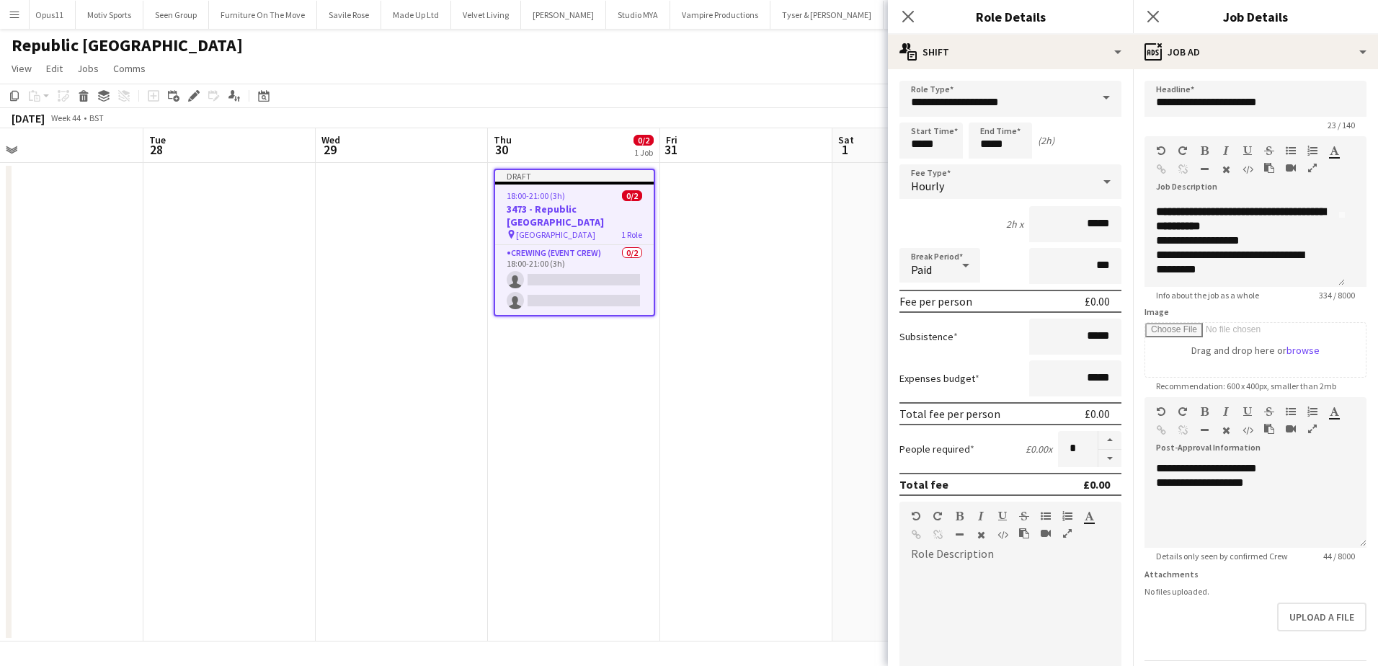
scroll to position [72, 0]
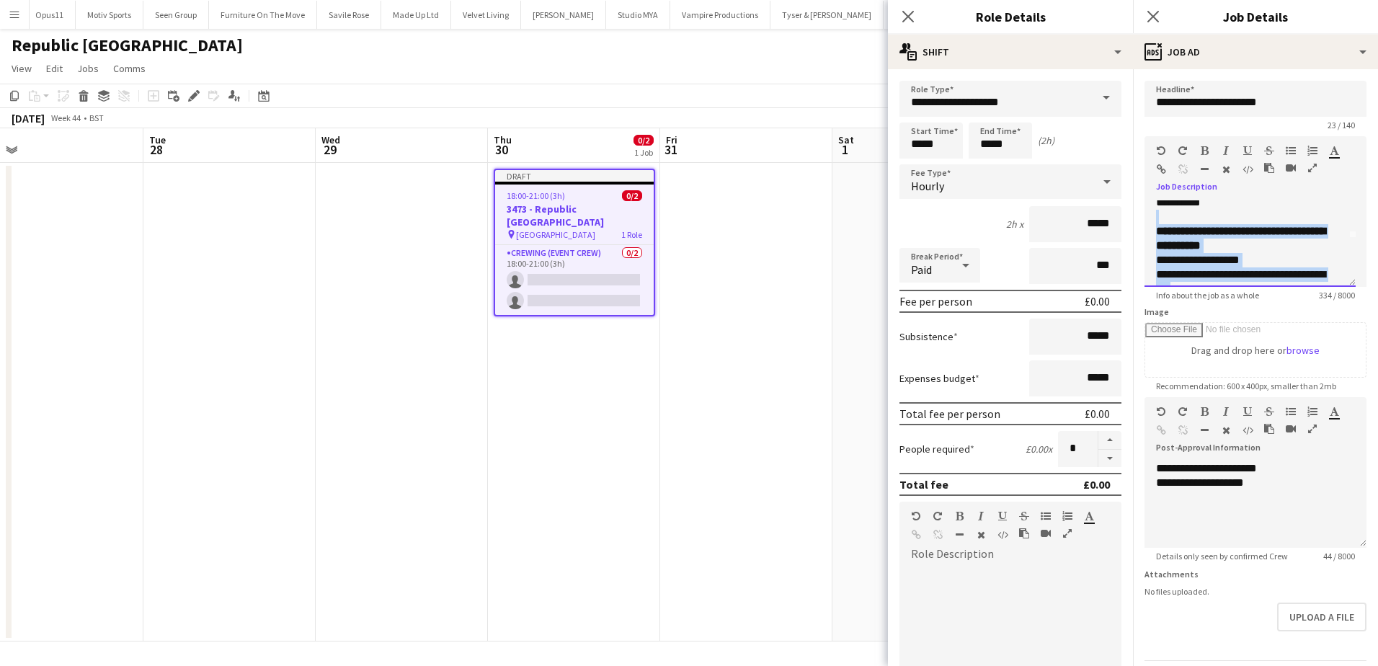
drag, startPoint x: 1237, startPoint y: 284, endPoint x: 1155, endPoint y: 214, distance: 107.9
click at [1155, 214] on div "**********" at bounding box center [1250, 243] width 211 height 86
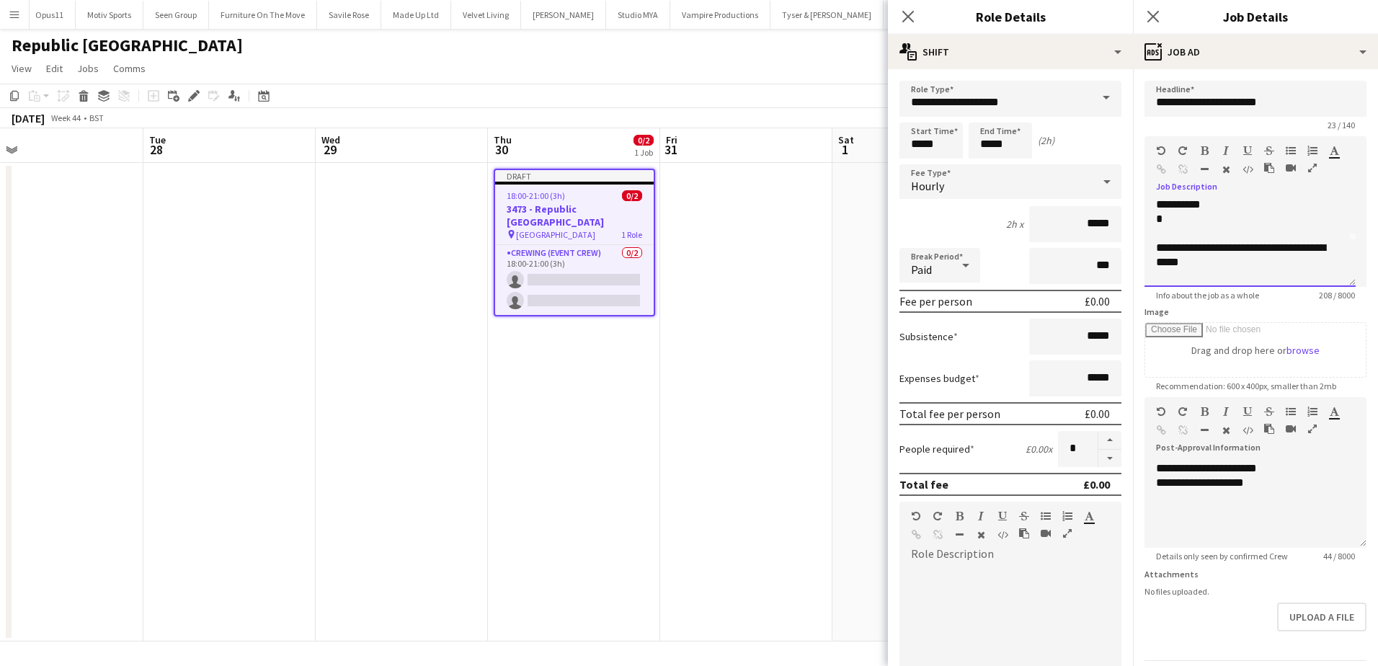
click at [1181, 216] on div "*" at bounding box center [1250, 219] width 188 height 14
click at [1202, 210] on div "**********" at bounding box center [1244, 204] width 177 height 14
click at [850, 351] on app-date-cell at bounding box center [919, 402] width 172 height 479
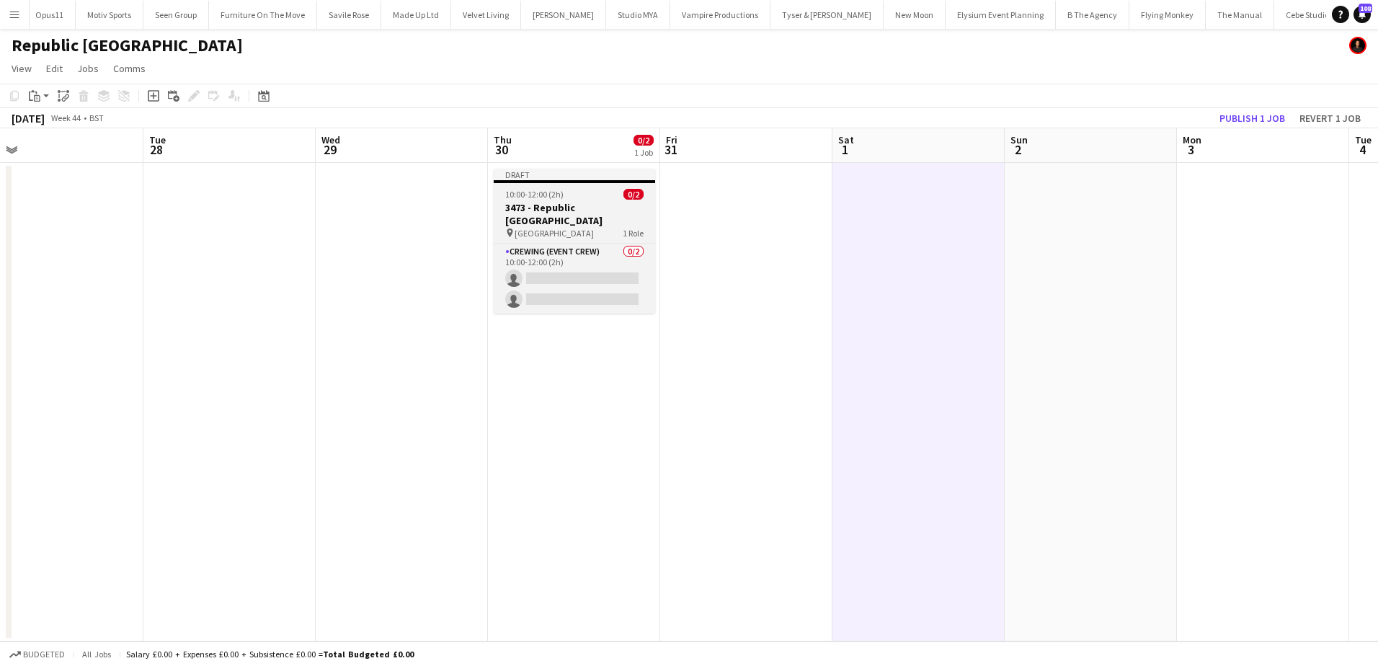
click at [539, 198] on span "10:00-12:00 (2h)" at bounding box center [534, 194] width 58 height 11
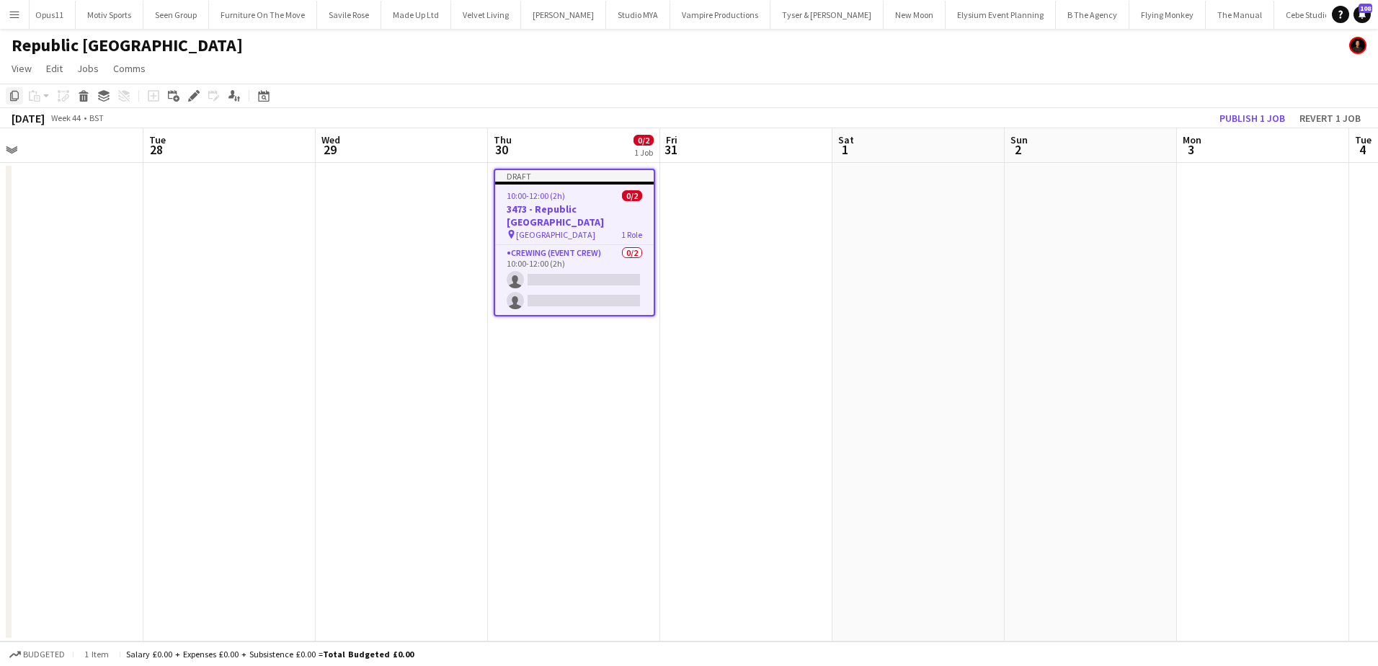
click at [12, 95] on icon at bounding box center [14, 96] width 9 height 10
click at [1069, 193] on app-date-cell at bounding box center [1091, 402] width 172 height 479
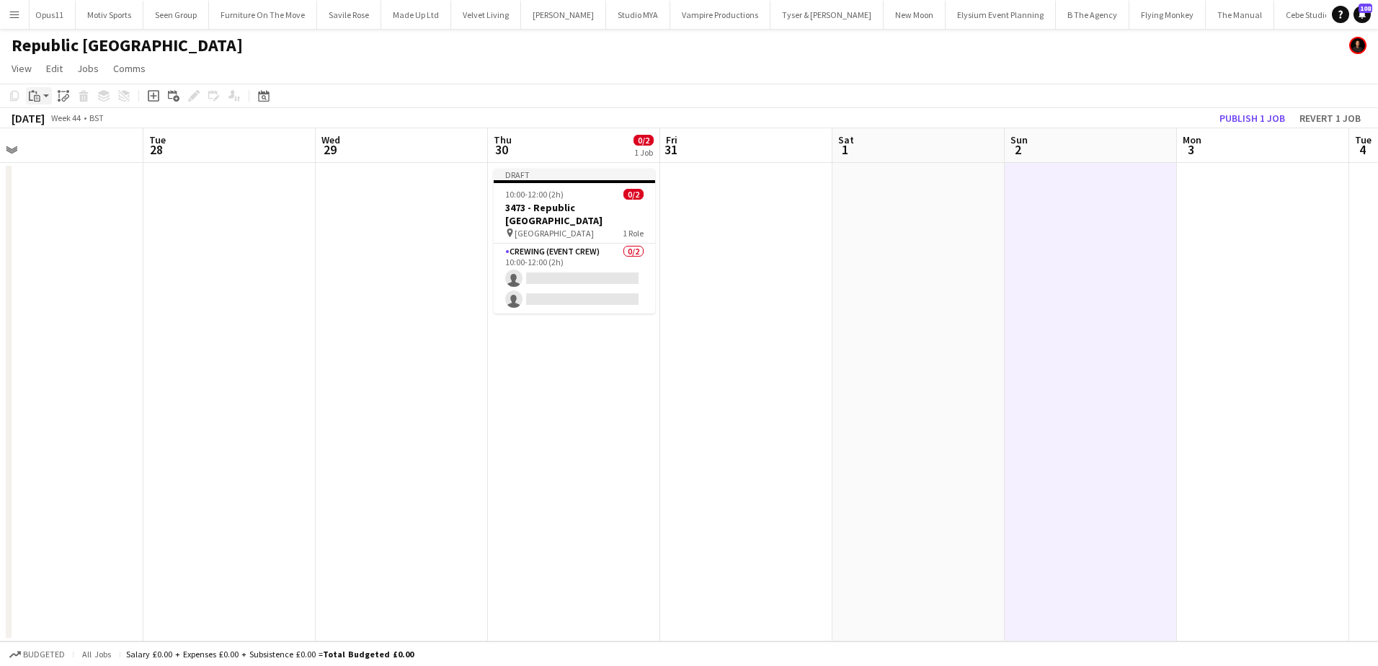
click at [50, 97] on app-action-btn "Paste" at bounding box center [39, 95] width 26 height 17
click at [53, 127] on link "Paste Ctrl+V" at bounding box center [106, 123] width 136 height 13
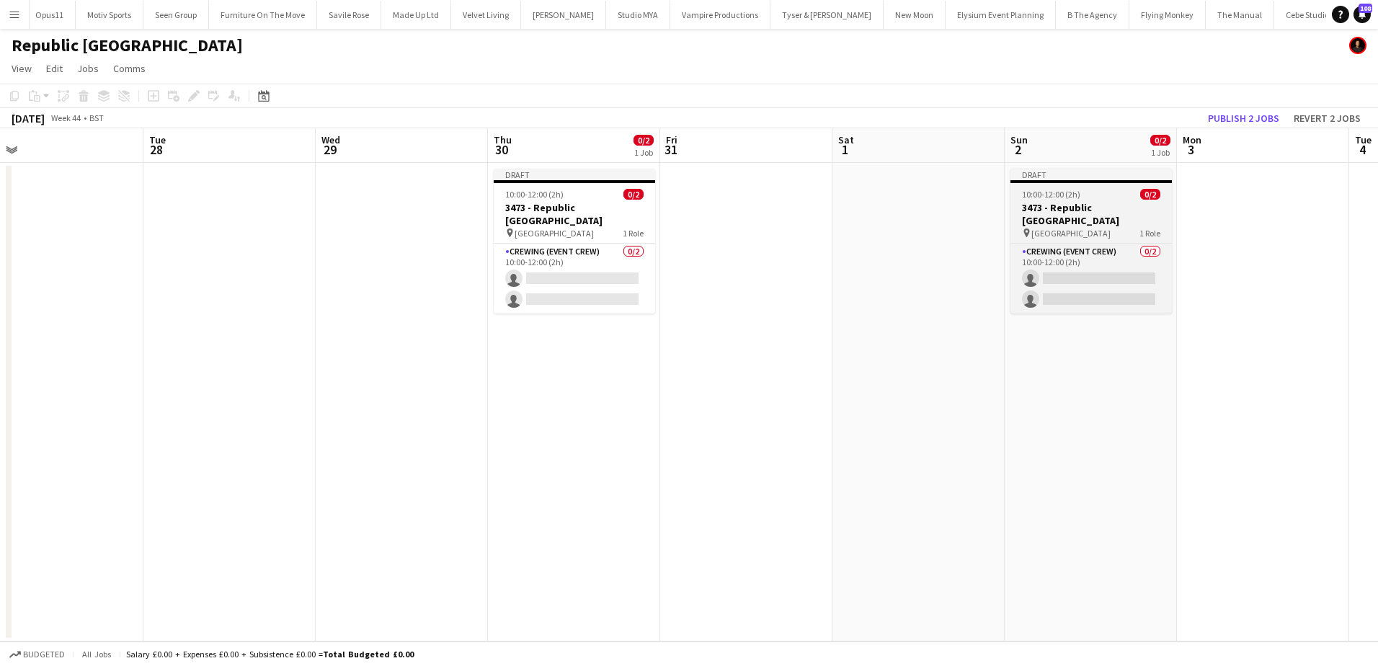
scroll to position [0, 545]
click at [1025, 210] on h3 "3473 - Republic London" at bounding box center [1091, 214] width 161 height 26
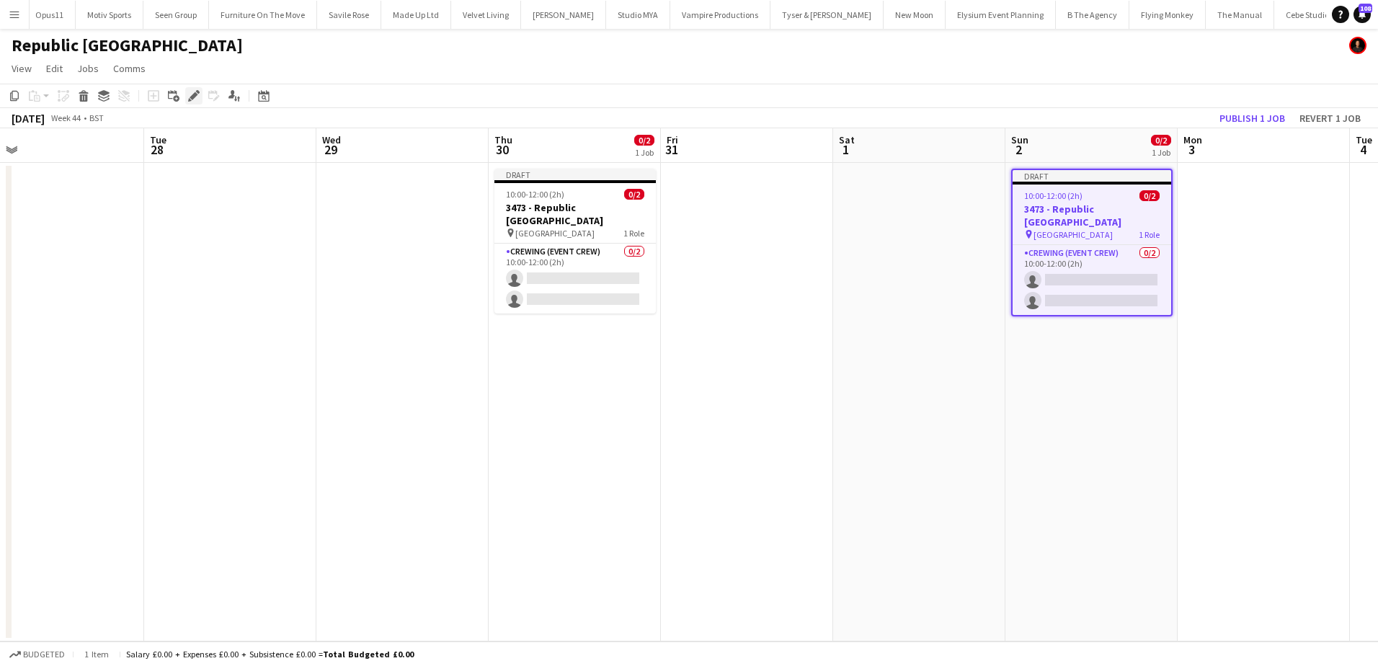
click at [193, 98] on icon at bounding box center [194, 96] width 8 height 8
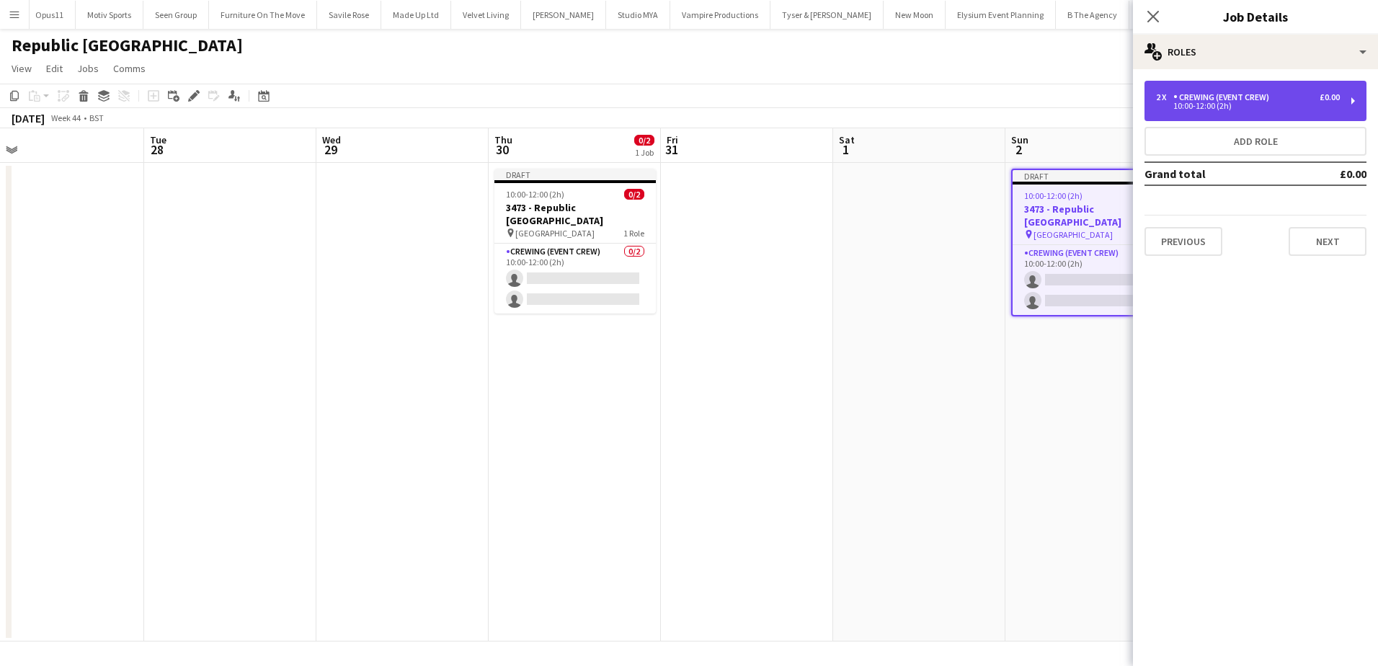
click at [1201, 107] on div "10:00-12:00 (2h)" at bounding box center [1248, 105] width 184 height 7
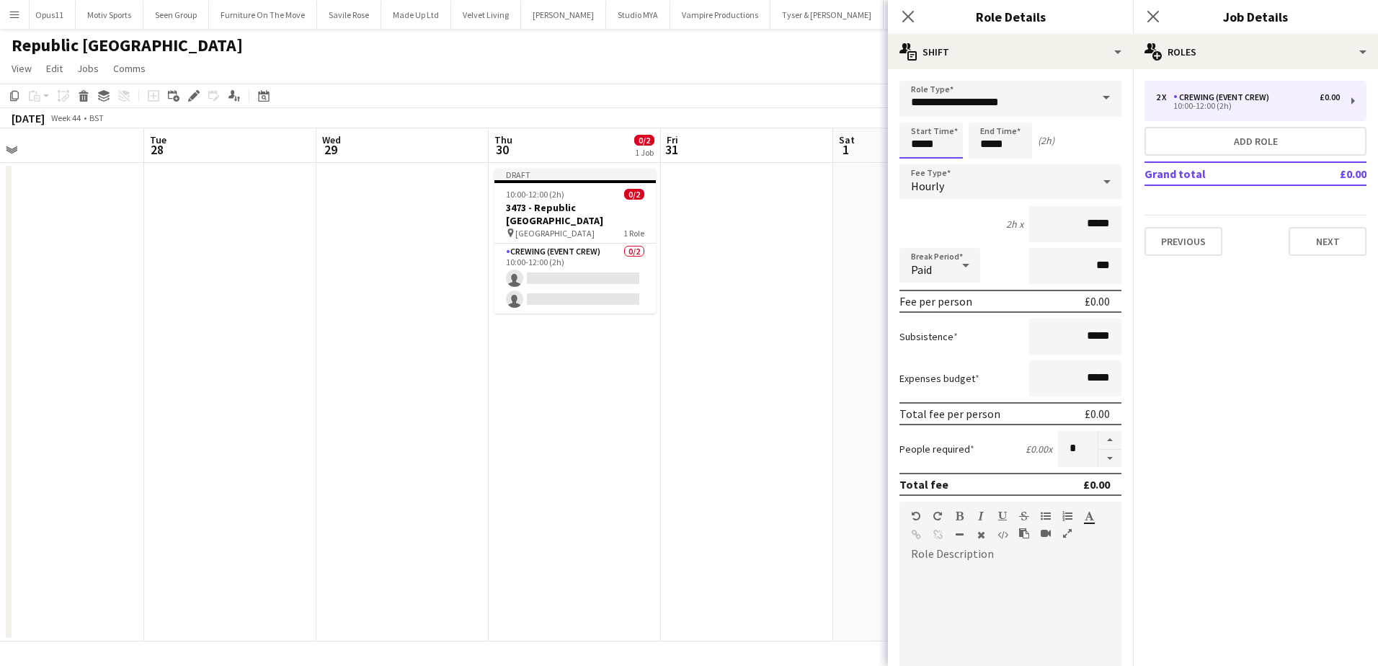
click at [924, 145] on input "*****" at bounding box center [931, 141] width 63 height 36
click at [915, 120] on div at bounding box center [916, 115] width 29 height 14
type input "*****"
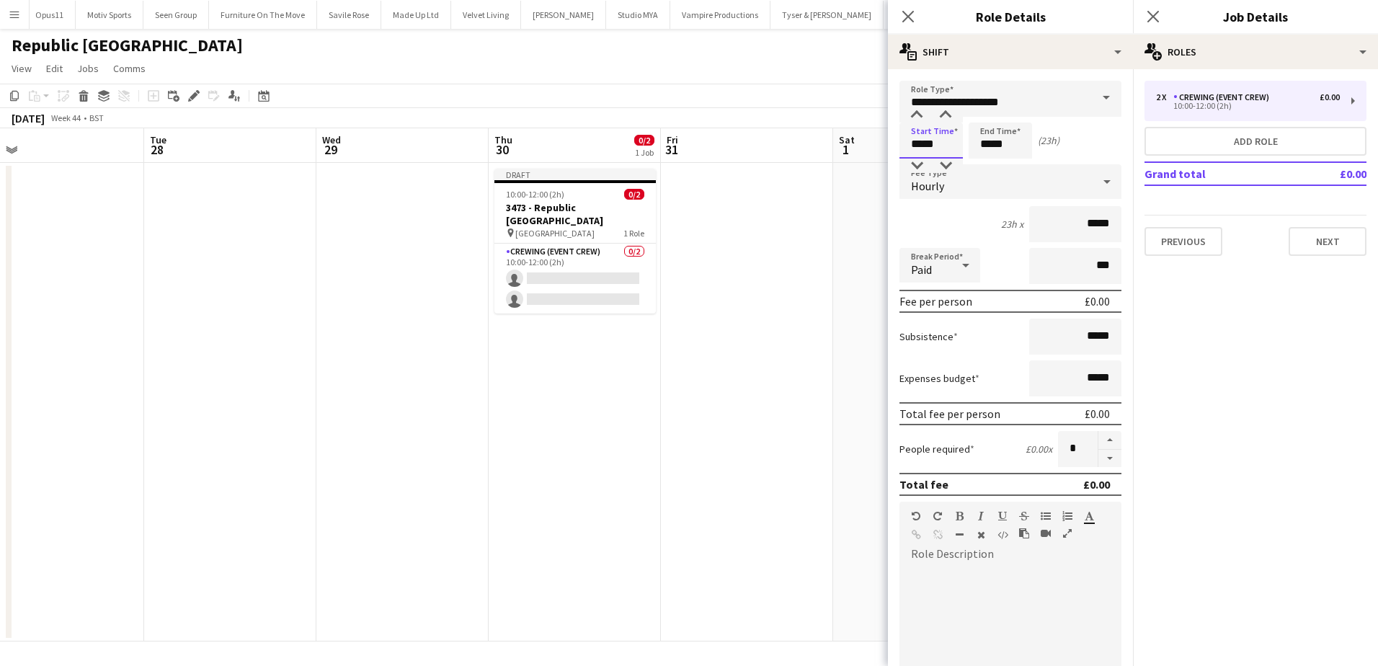
click at [916, 117] on div at bounding box center [916, 115] width 29 height 14
click at [990, 141] on input "*****" at bounding box center [1000, 141] width 63 height 36
click at [985, 121] on div at bounding box center [986, 115] width 29 height 14
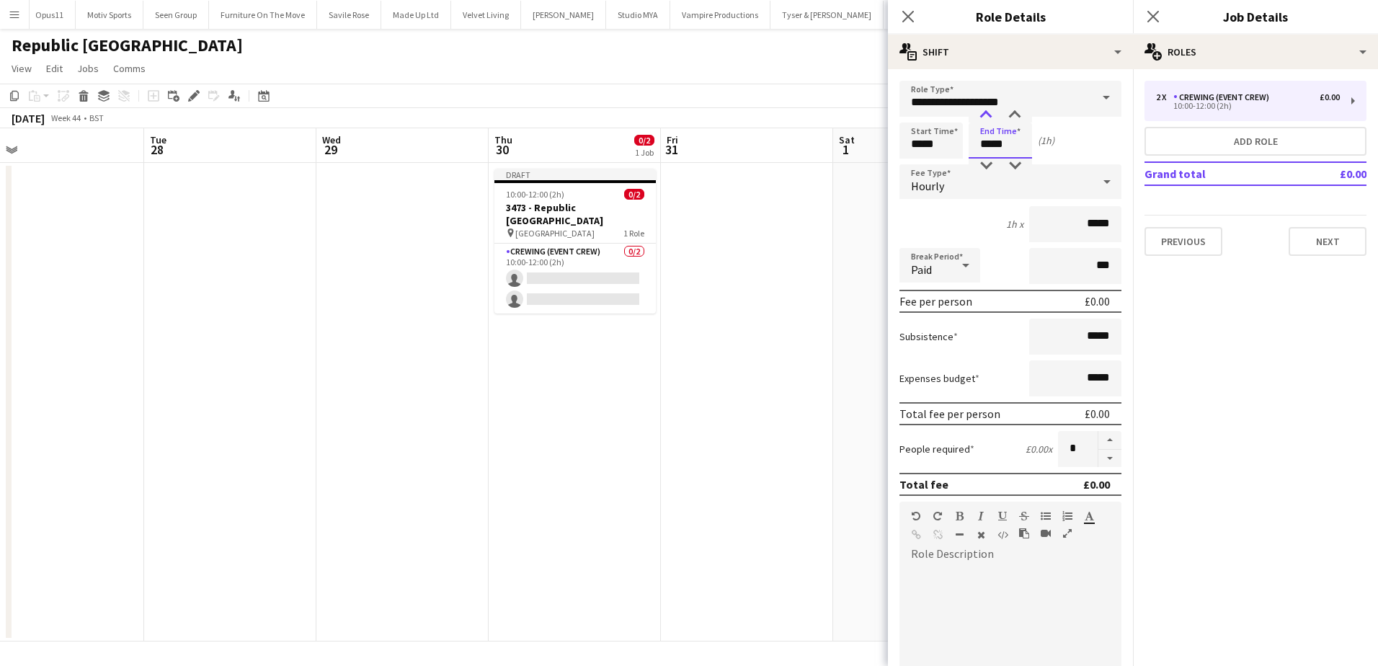
type input "*****"
click at [985, 121] on div at bounding box center [986, 115] width 29 height 14
click at [801, 231] on app-date-cell at bounding box center [747, 402] width 172 height 479
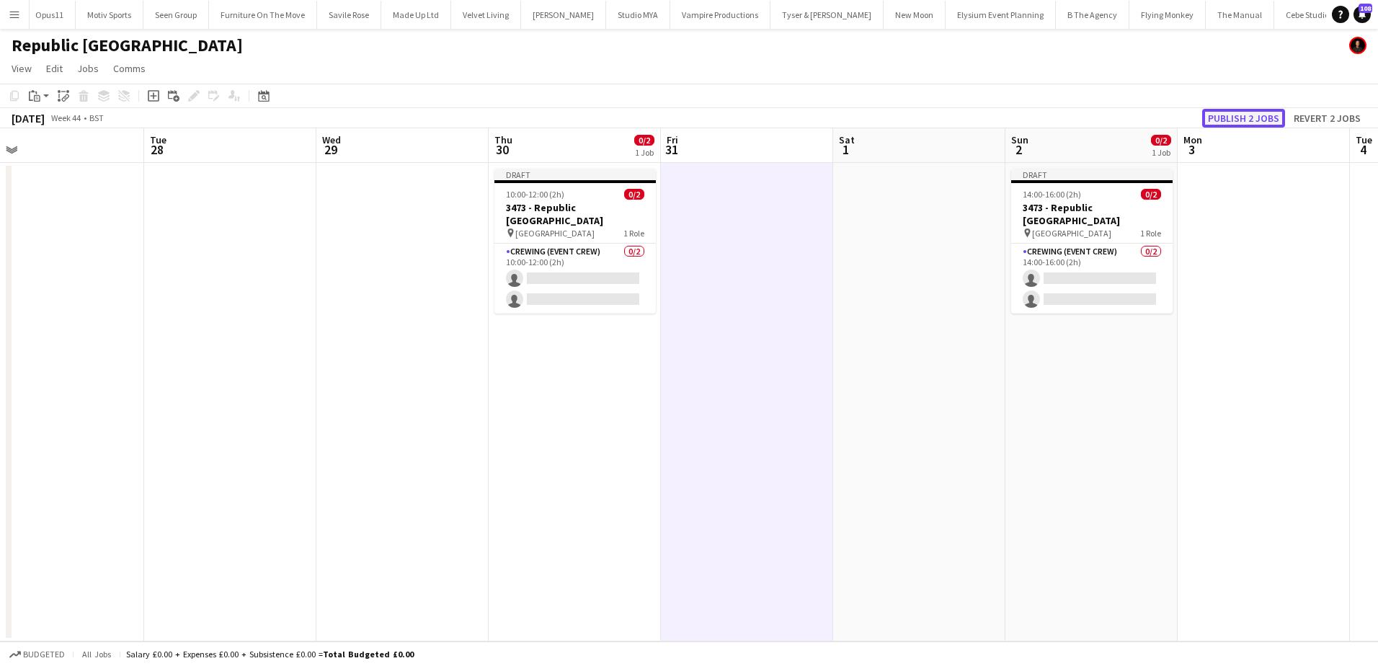
click at [1275, 117] on button "Publish 2 jobs" at bounding box center [1243, 118] width 83 height 19
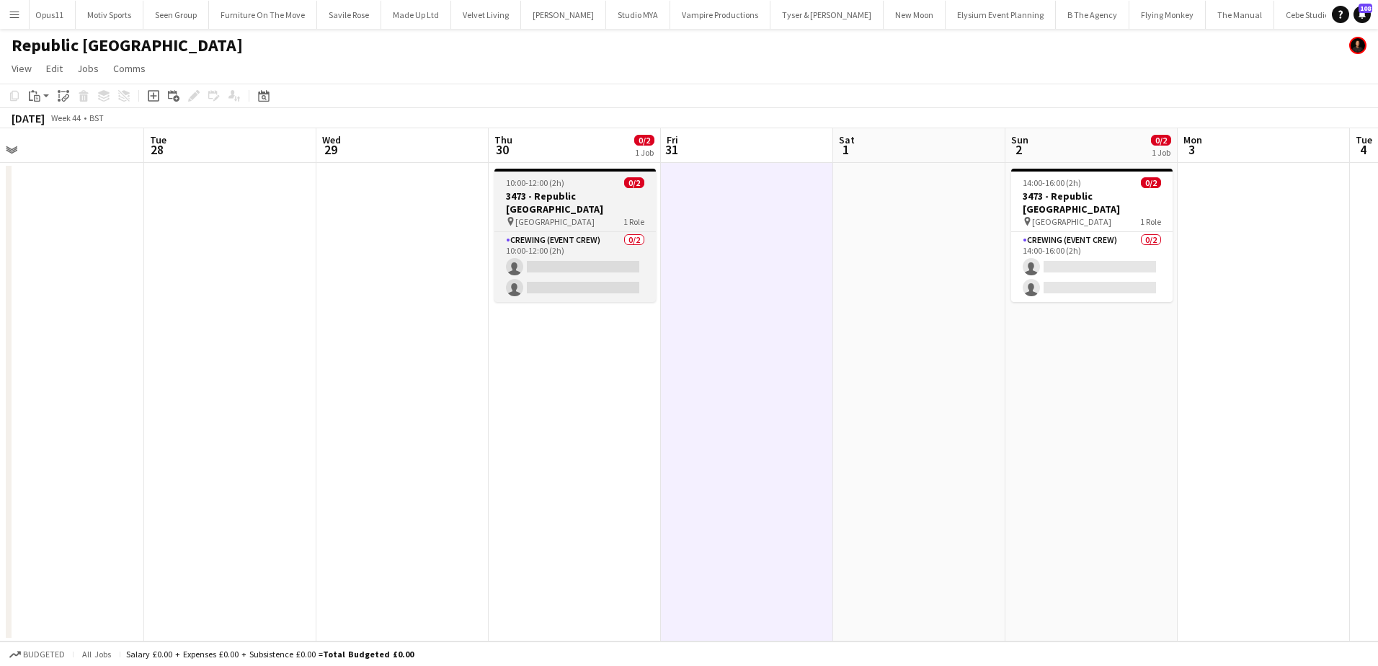
click at [549, 198] on h3 "3473 - Republic London" at bounding box center [574, 203] width 161 height 26
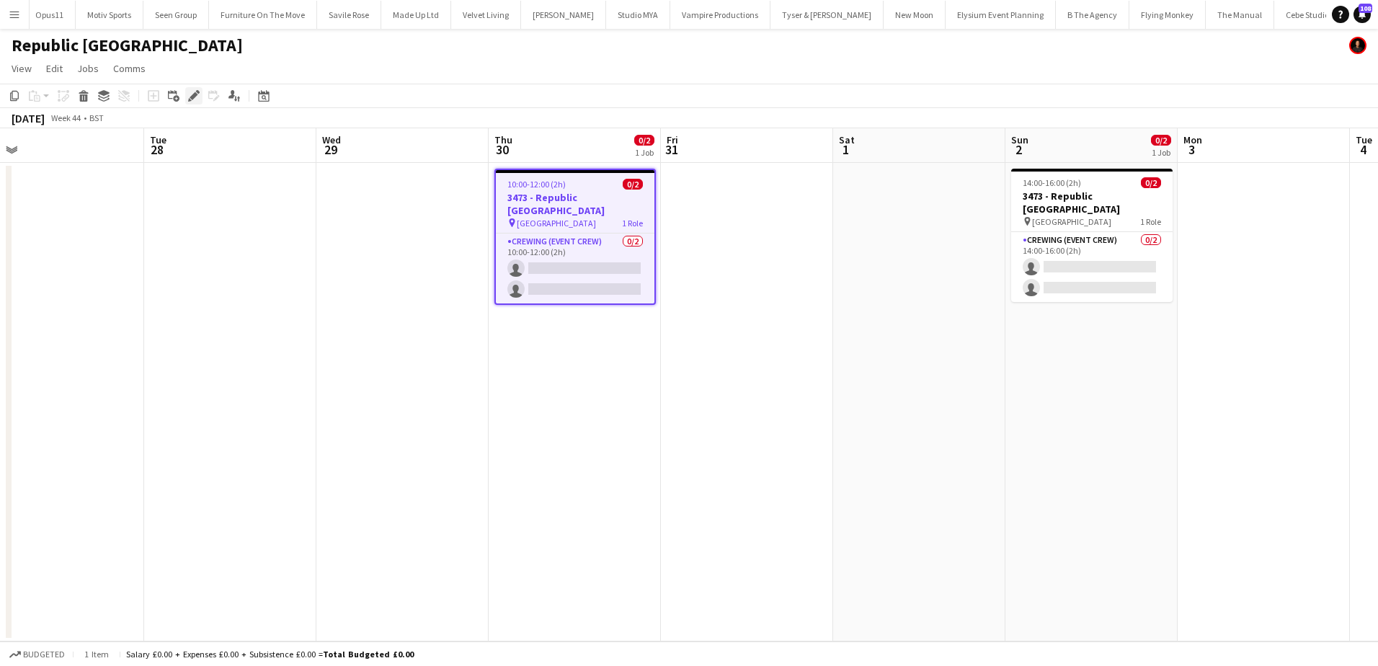
click at [193, 97] on icon at bounding box center [194, 96] width 8 height 8
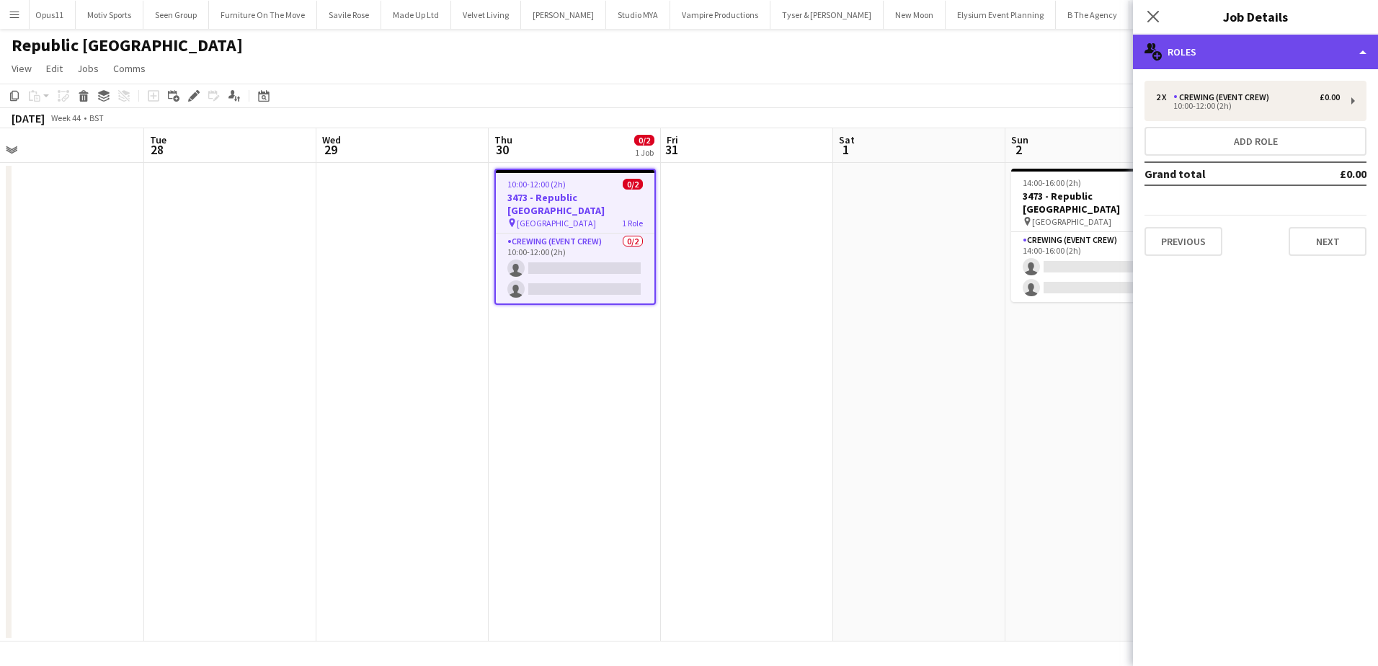
click at [1278, 45] on div "multiple-users-add Roles" at bounding box center [1255, 52] width 245 height 35
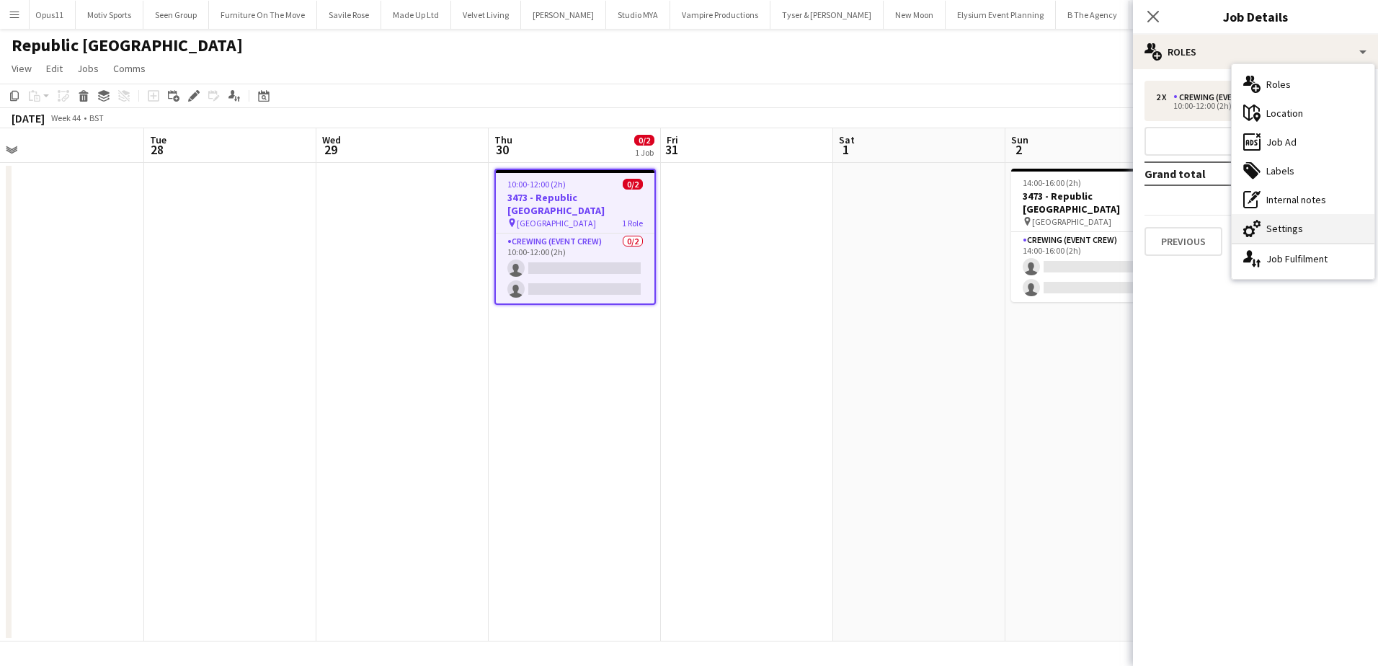
click at [1281, 218] on div "cog-double-3 Settings" at bounding box center [1303, 228] width 143 height 29
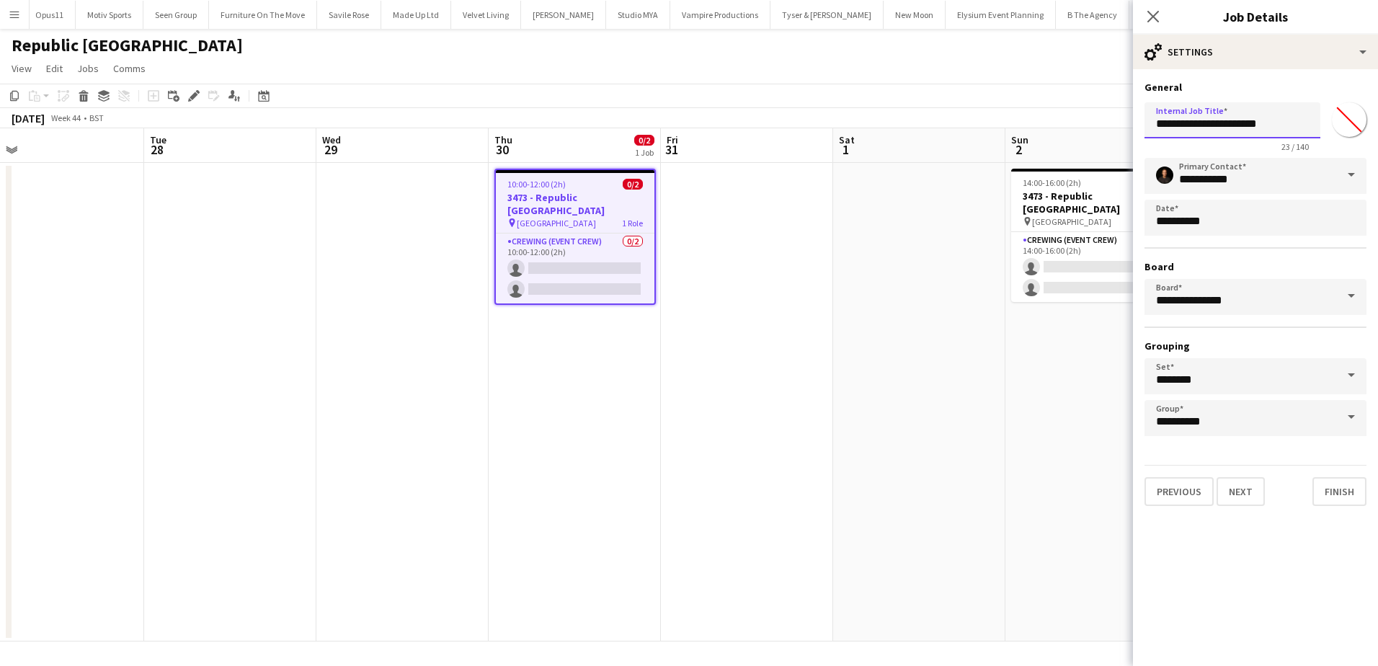
click at [1188, 128] on input "**********" at bounding box center [1233, 120] width 176 height 36
click at [1196, 126] on input "**********" at bounding box center [1233, 120] width 176 height 36
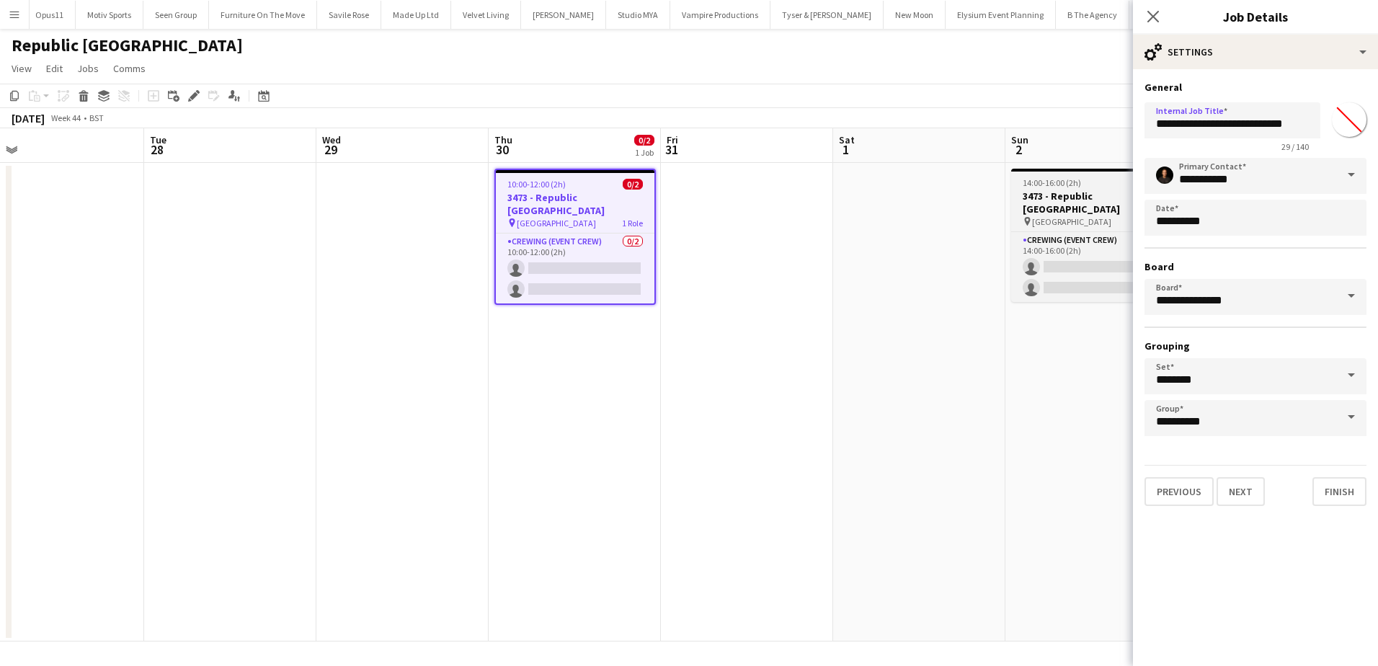
click at [1042, 187] on span "14:00-16:00 (2h)" at bounding box center [1052, 182] width 58 height 11
type input "**********"
type input "*******"
type input "**********"
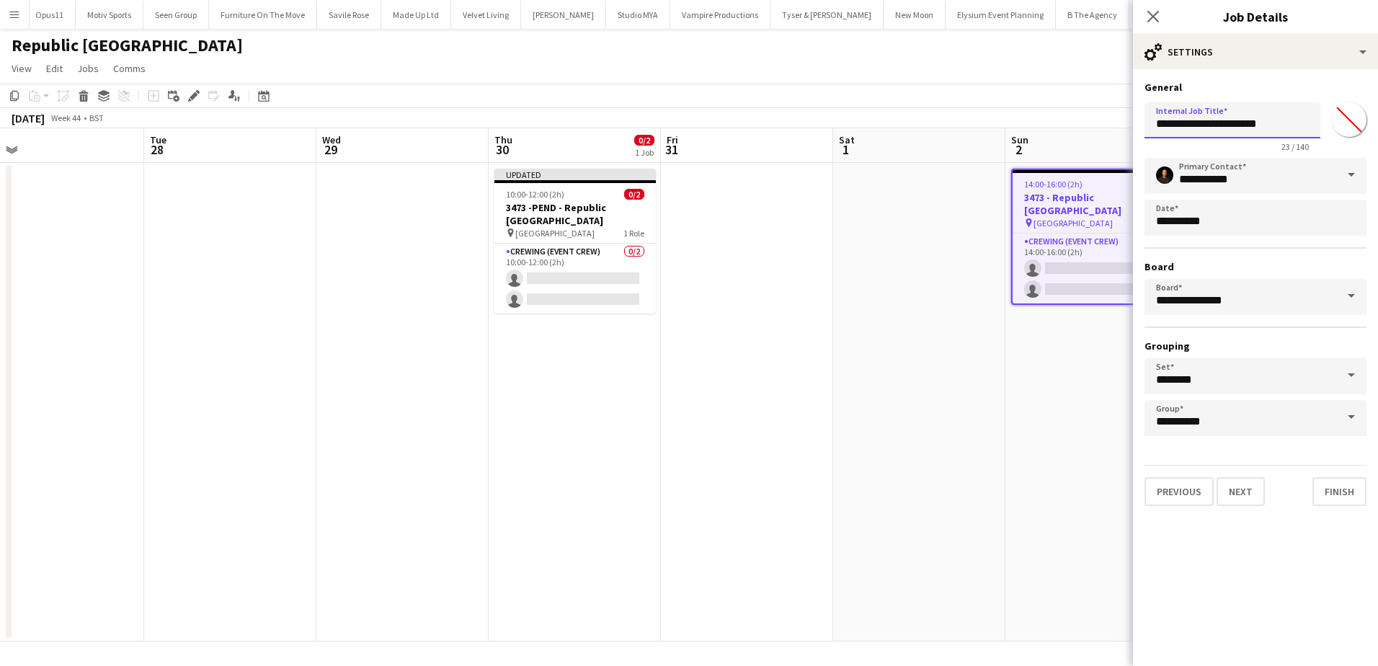
click at [1185, 126] on input "**********" at bounding box center [1233, 120] width 176 height 36
paste input "*****"
type input "**********"
click at [887, 274] on app-date-cell at bounding box center [919, 402] width 172 height 479
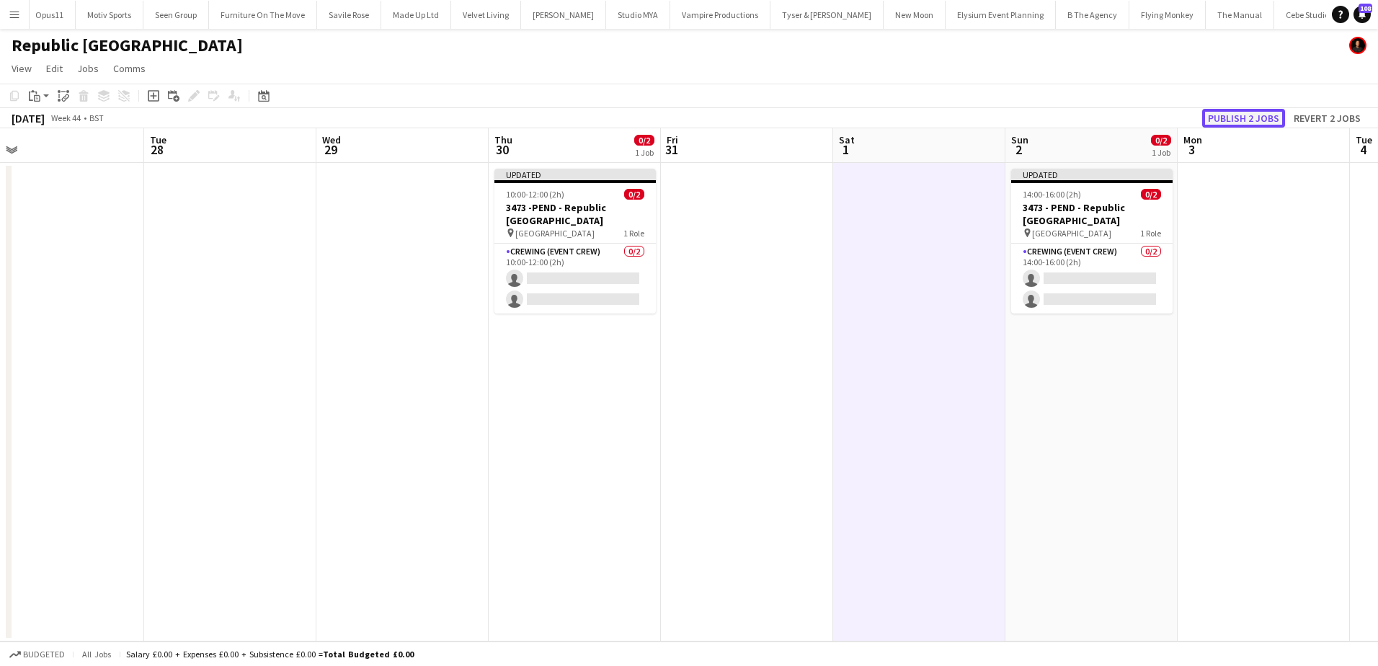
click at [1217, 113] on button "Publish 2 jobs" at bounding box center [1243, 118] width 83 height 19
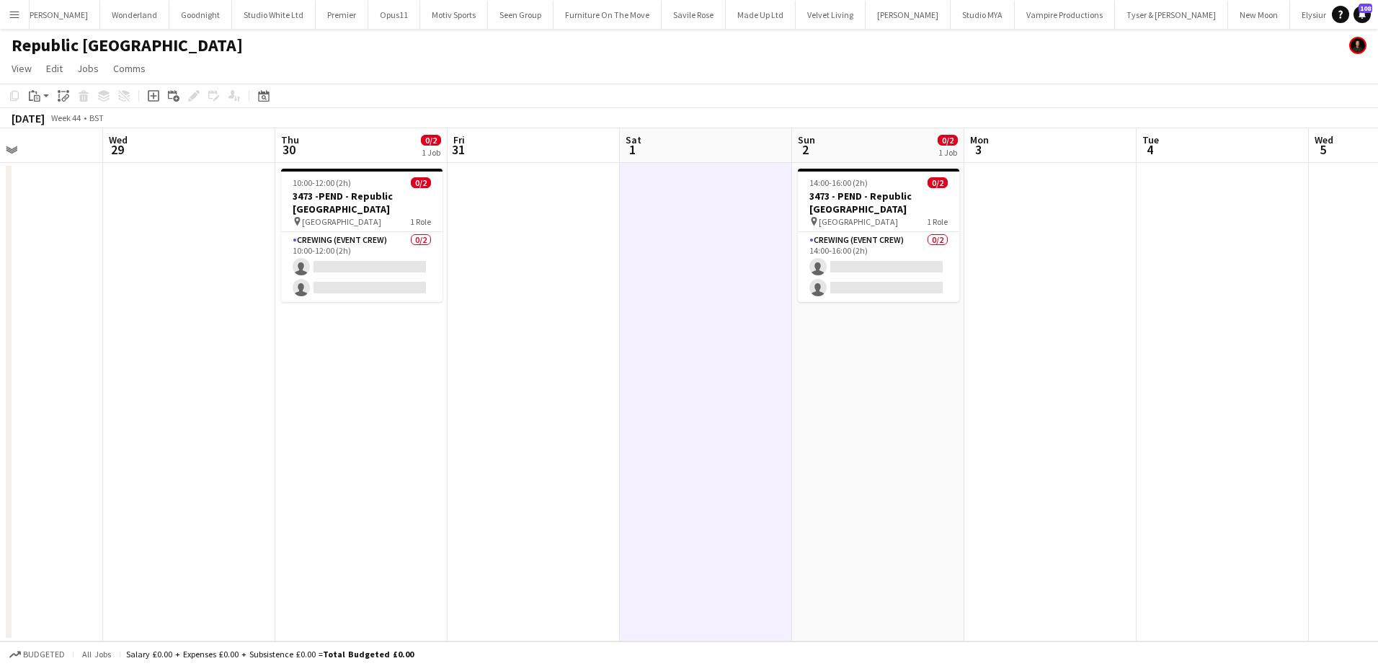
scroll to position [0, 303]
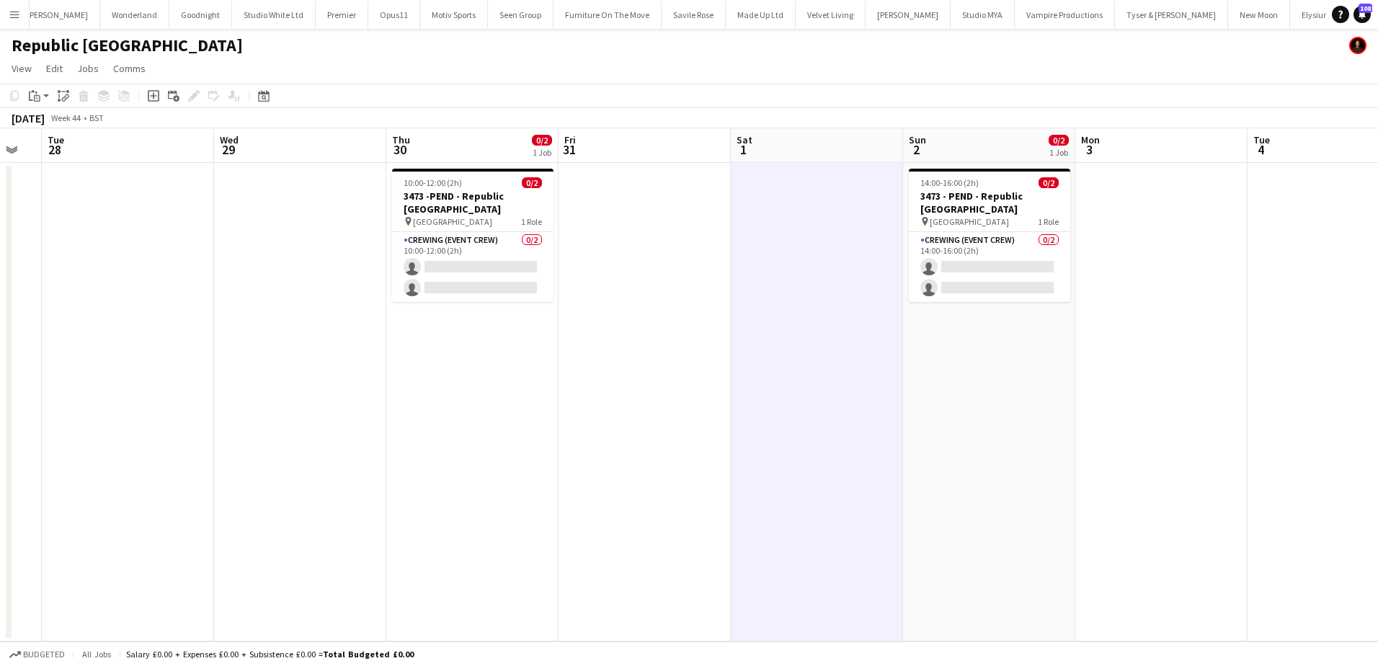
drag, startPoint x: 196, startPoint y: 361, endPoint x: 781, endPoint y: 344, distance: 584.8
click at [781, 344] on app-calendar-viewport "Sun 26 Mon 27 Tue 28 Wed 29 Thu 30 0/2 1 Job Fri 31 Sat 1 Sun 2 0/2 1 Job Mon 3…" at bounding box center [689, 384] width 1378 height 513
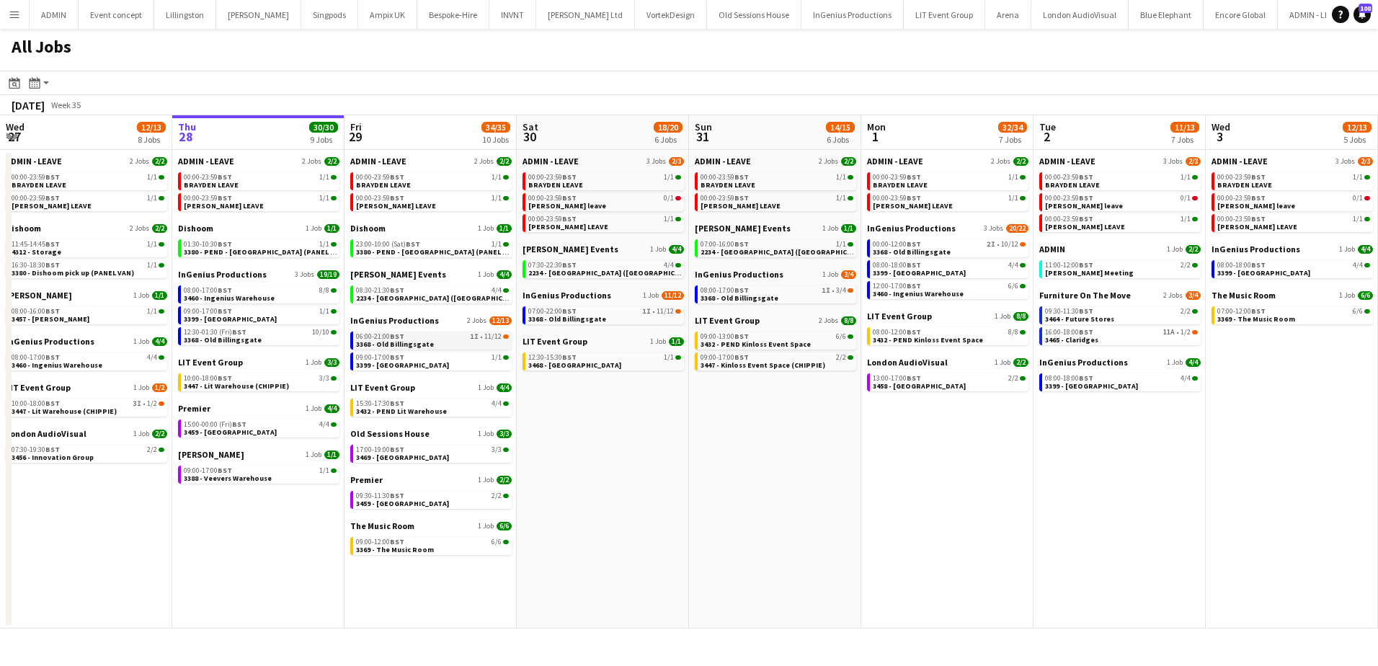
click at [450, 342] on link "06:00-21:00 BST 1I • 11/12 3368 - Old Billingsgate" at bounding box center [432, 340] width 153 height 17
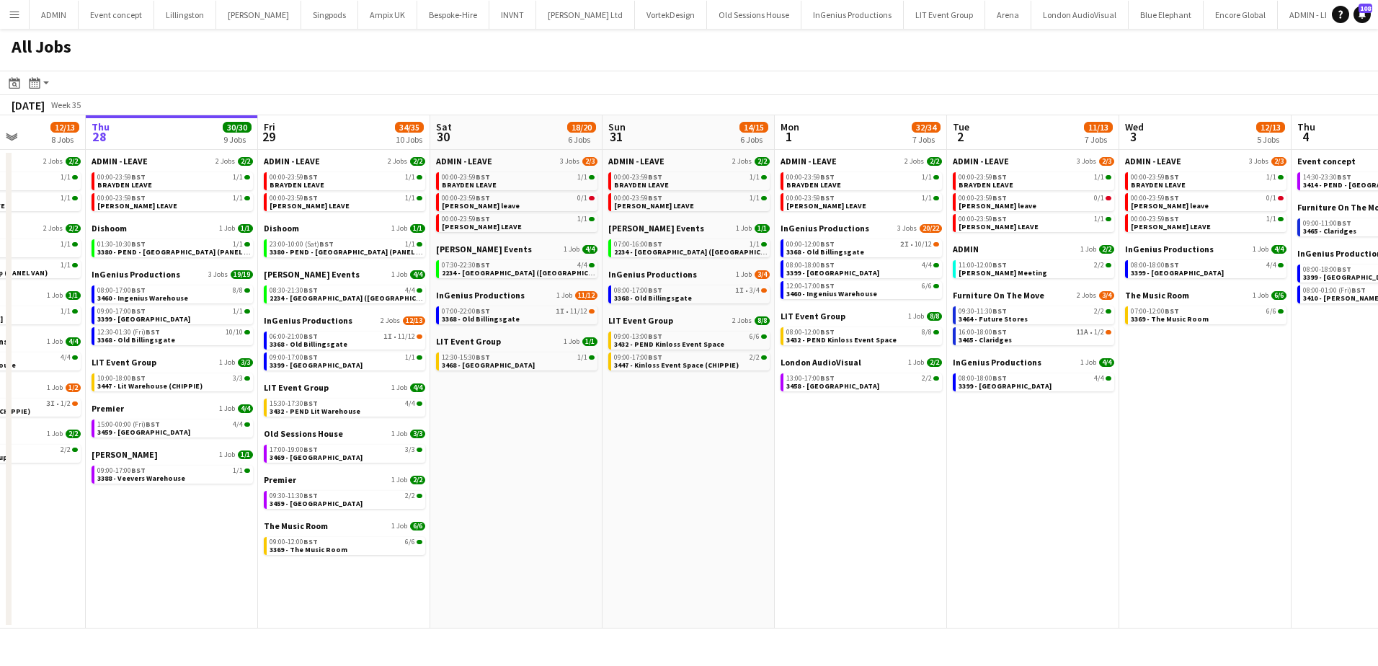
click at [54, 473] on app-all-jobs "All Jobs Date picker AUG 2025 AUG 2025 Monday M Tuesday T Wednesday W Thursday …" at bounding box center [689, 329] width 1378 height 600
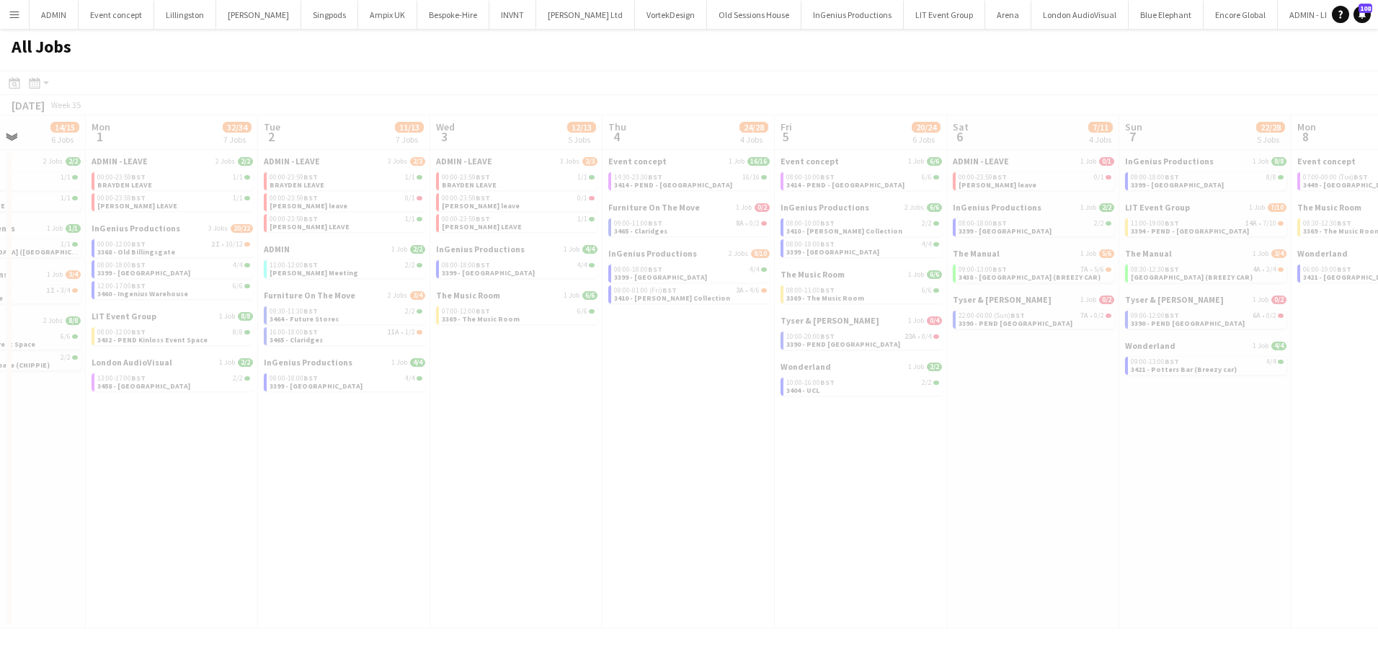
drag, startPoint x: 897, startPoint y: 512, endPoint x: 223, endPoint y: 492, distance: 674.3
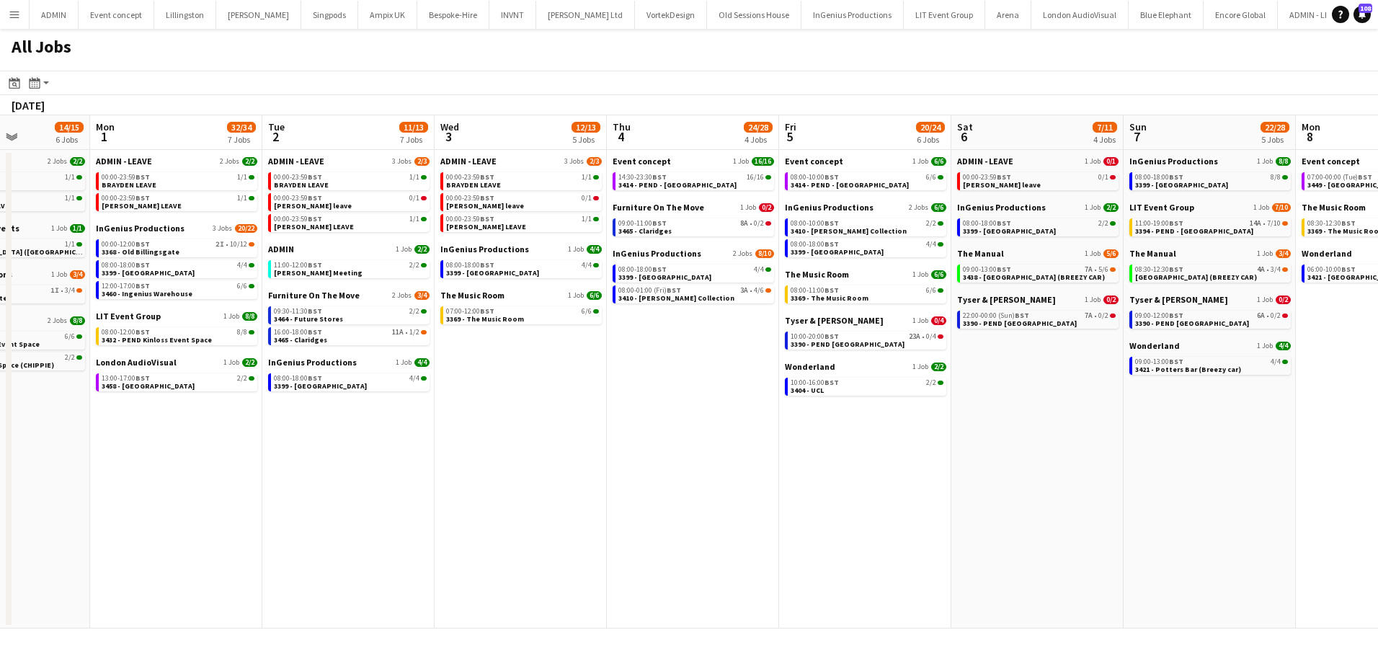
click at [357, 468] on app-all-jobs "All Jobs Date picker AUG 2025 AUG 2025 Monday M Tuesday T Wednesday W Thursday …" at bounding box center [689, 329] width 1378 height 600
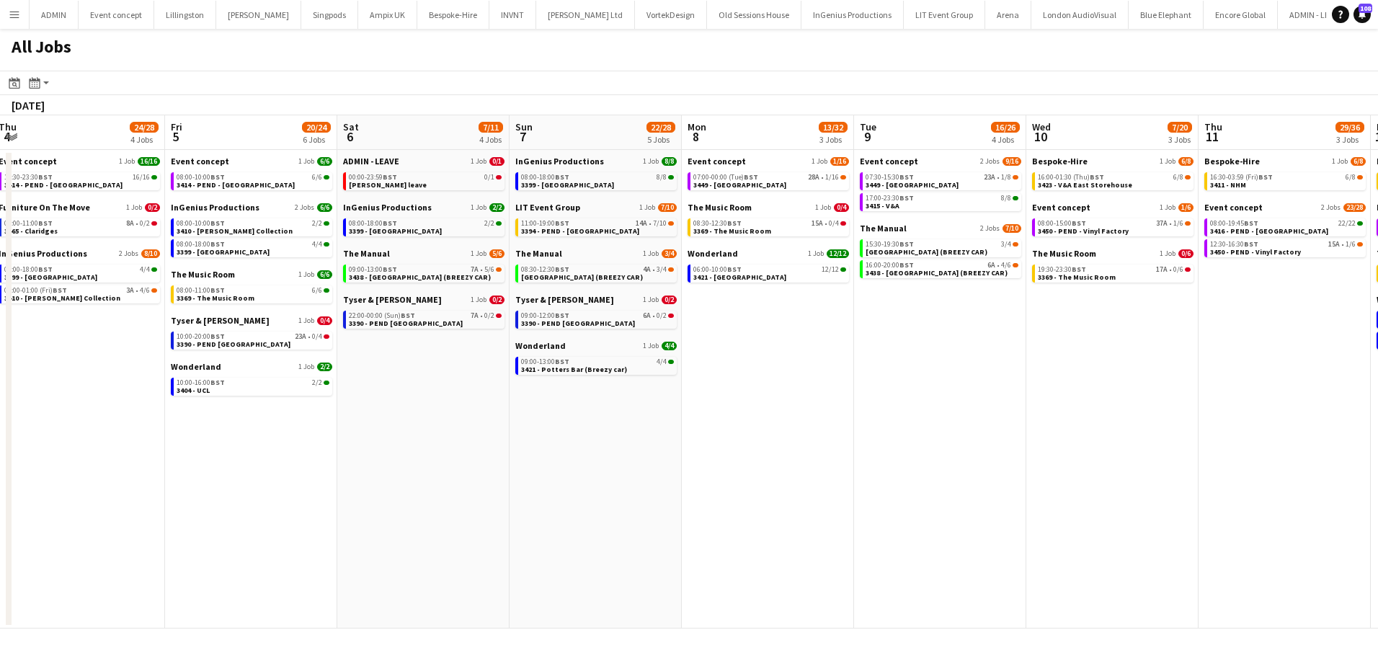
drag, startPoint x: 912, startPoint y: 493, endPoint x: -6, endPoint y: 453, distance: 918.5
click at [0, 453] on html "Menu Boards Boards Boards All jobs Status Workforce Workforce My Workforce Recr…" at bounding box center [689, 333] width 1378 height 666
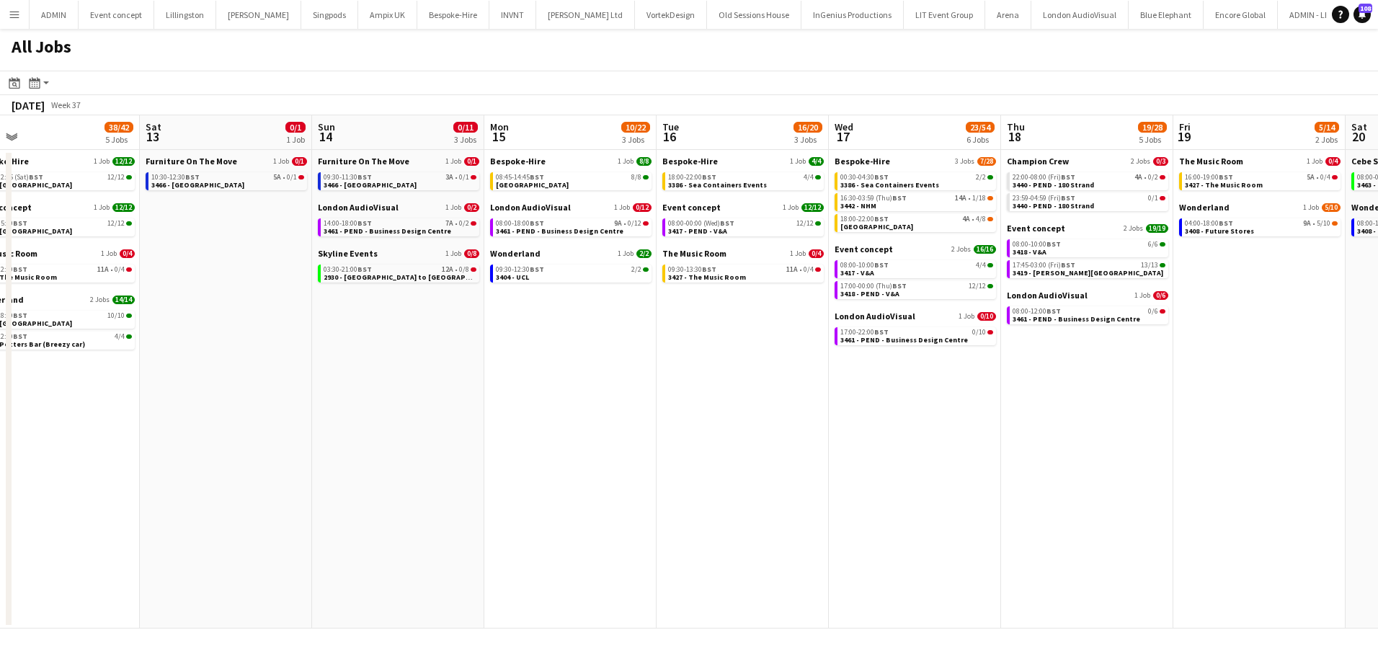
scroll to position [0, 404]
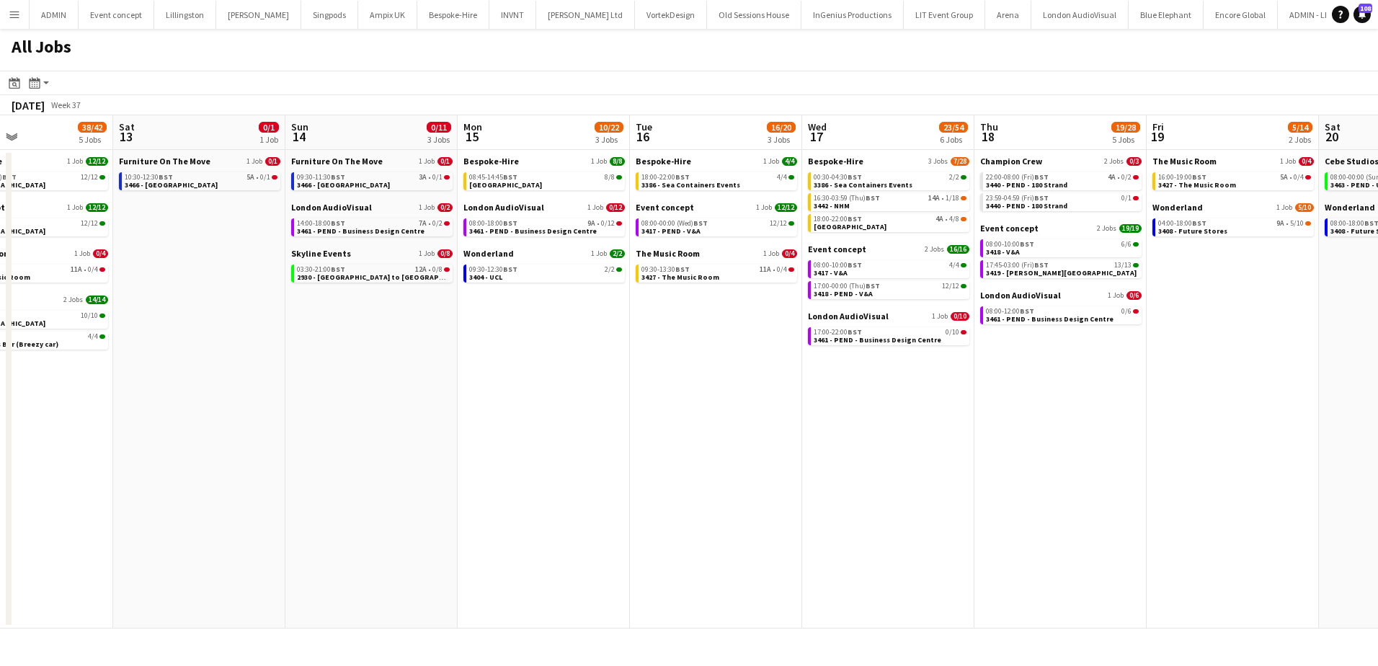
drag, startPoint x: 680, startPoint y: 492, endPoint x: 325, endPoint y: 477, distance: 354.9
click at [325, 477] on app-calendar-viewport "Wed 10 7/20 3 Jobs Thu 11 29/36 3 Jobs Fri 12 38/42 5 Jobs Sat 13 0/1 1 Job Sun…" at bounding box center [689, 371] width 1378 height 513
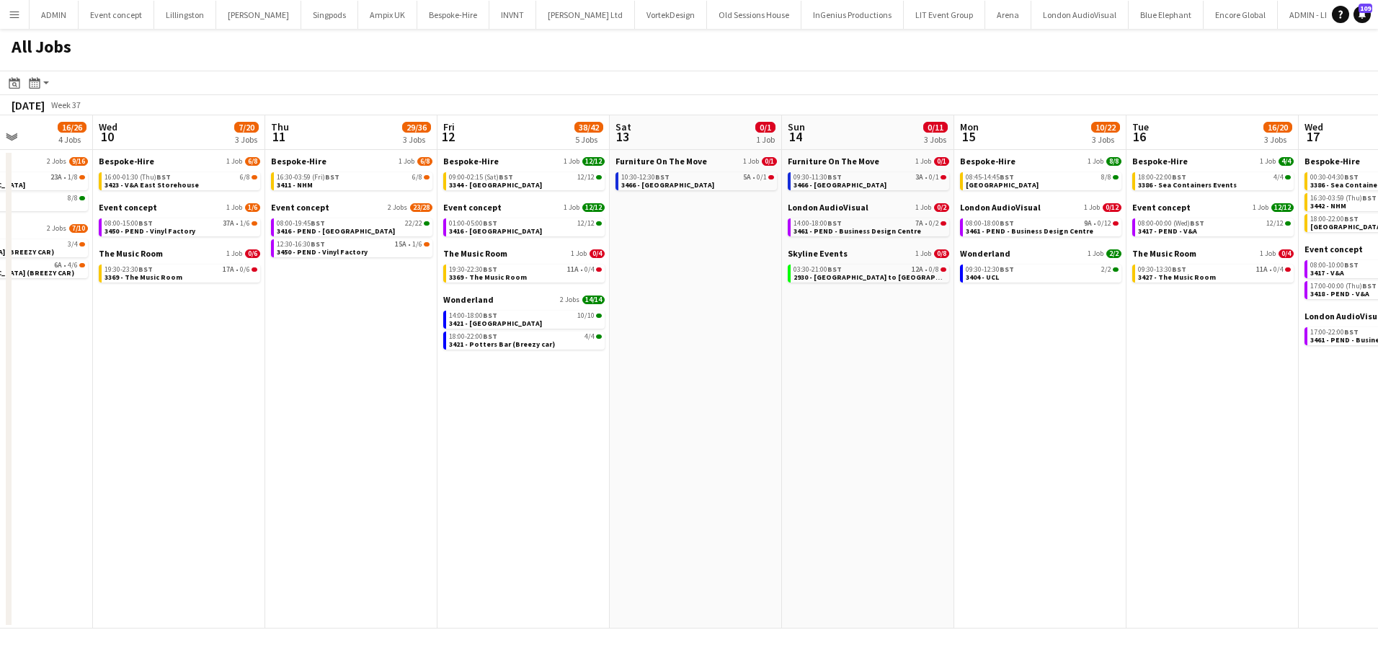
drag, startPoint x: 345, startPoint y: 300, endPoint x: 1006, endPoint y: 289, distance: 660.3
click at [1011, 289] on app-calendar-viewport "Sun 7 22/28 5 Jobs Mon 8 13/32 3 Jobs Tue 9 16/26 4 Jobs Wed 10 7/20 3 Jobs Thu…" at bounding box center [689, 371] width 1378 height 513
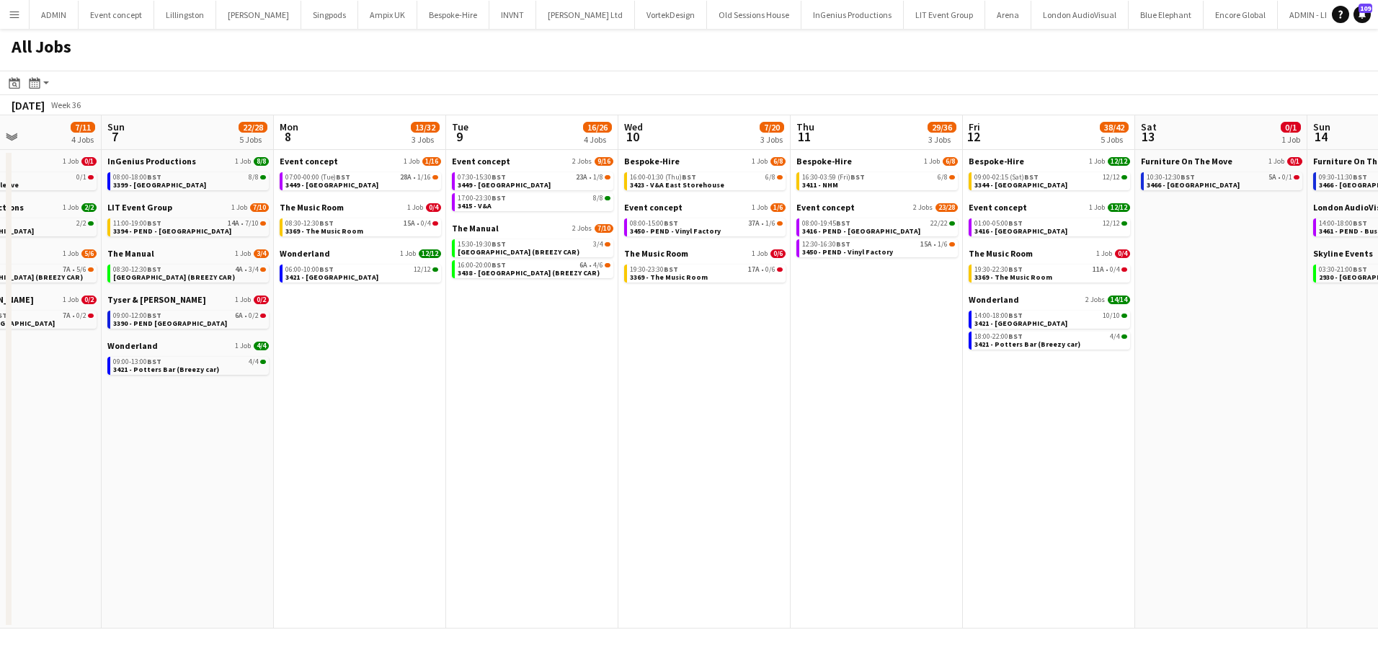
drag, startPoint x: 275, startPoint y: 400, endPoint x: 909, endPoint y: 386, distance: 633.7
click at [962, 385] on app-calendar-viewport "Thu 4 24/28 4 Jobs Fri 5 20/24 6 Jobs Sat 6 7/11 4 Jobs Sun 7 22/28 5 Jobs Mon …" at bounding box center [689, 371] width 1378 height 513
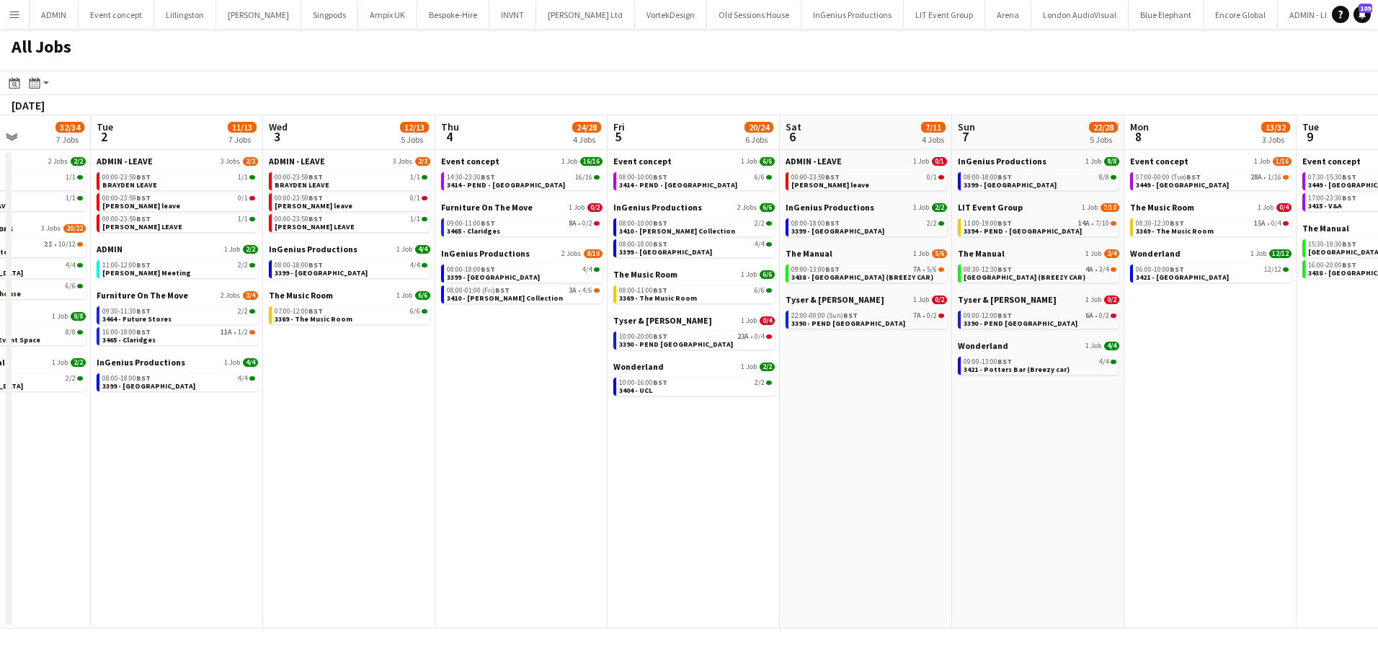
drag, startPoint x: 578, startPoint y: 430, endPoint x: 750, endPoint y: 407, distance: 173.8
click at [1173, 347] on app-calendar-viewport "Sat 30 18/20 6 Jobs Sun 31 14/15 6 Jobs Mon 1 32/34 7 Jobs Tue 2 11/13 7 Jobs W…" at bounding box center [689, 371] width 1378 height 513
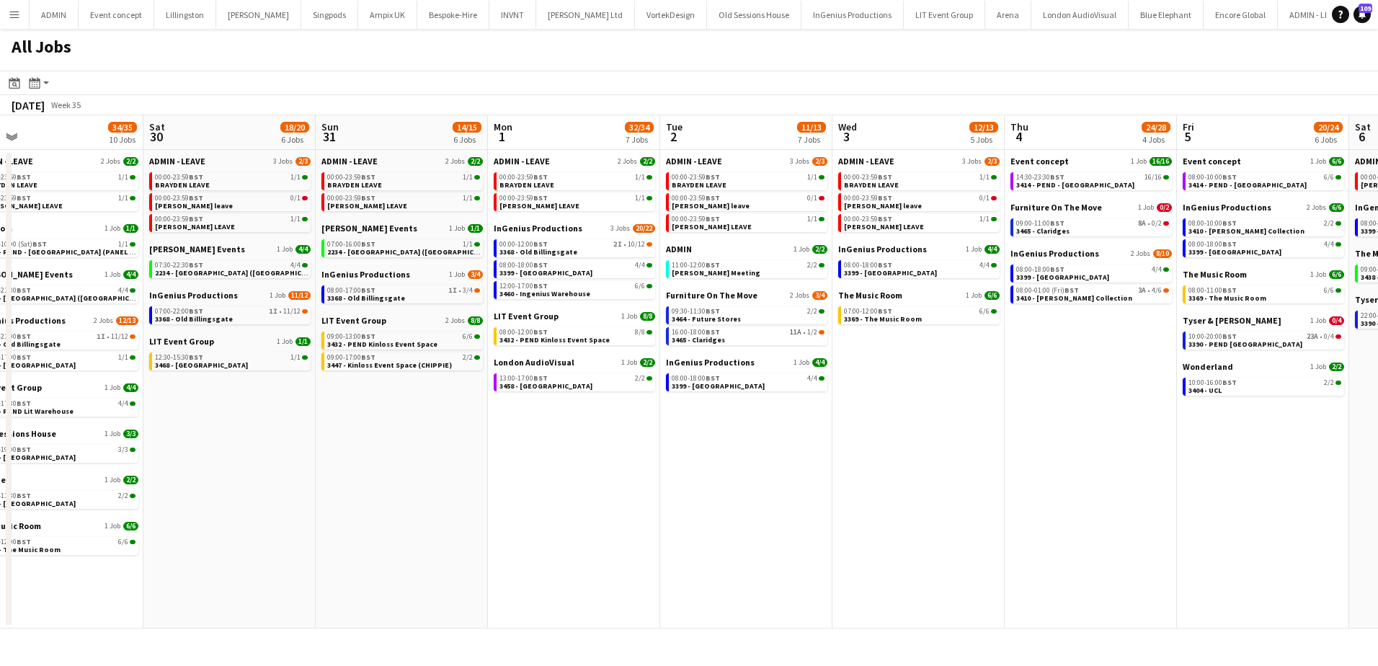
drag, startPoint x: 257, startPoint y: 455, endPoint x: 518, endPoint y: 435, distance: 261.0
click at [720, 435] on app-calendar-viewport "Wed 27 12/13 8 Jobs Thu 28 30/30 9 Jobs Fri 29 34/35 10 Jobs Sat 30 18/20 6 Job…" at bounding box center [689, 371] width 1378 height 513
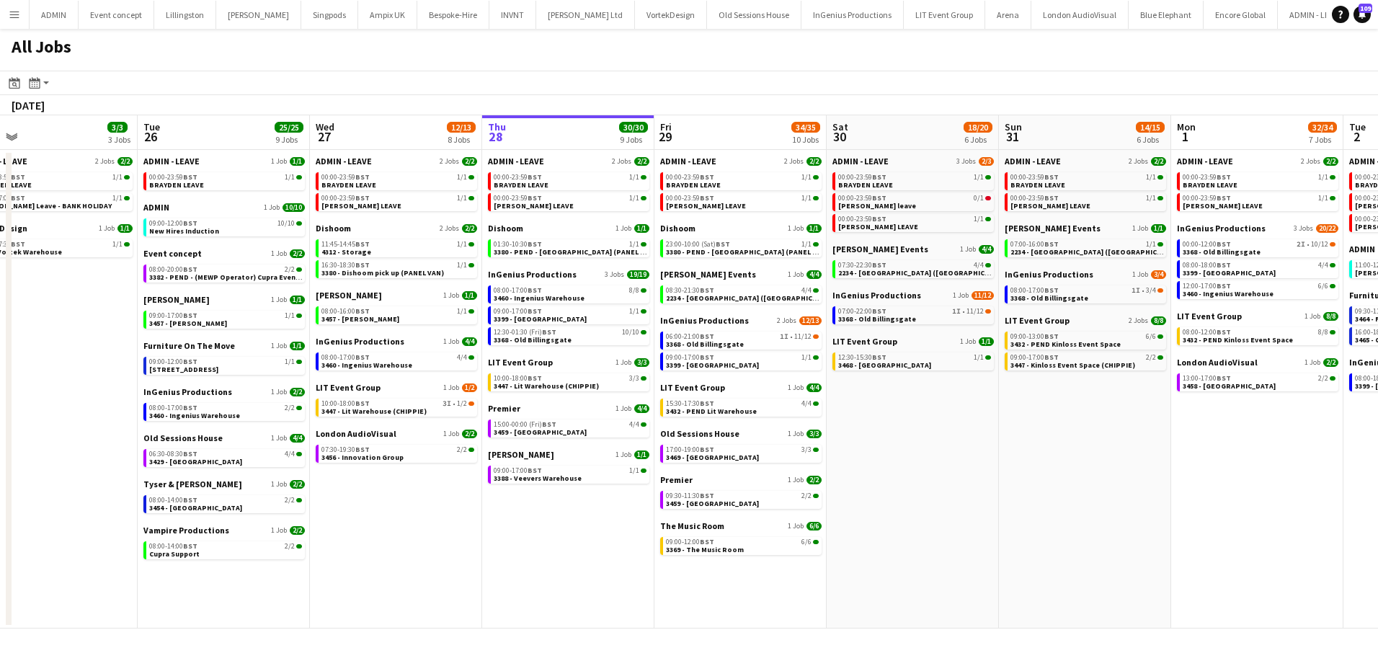
scroll to position [0, 337]
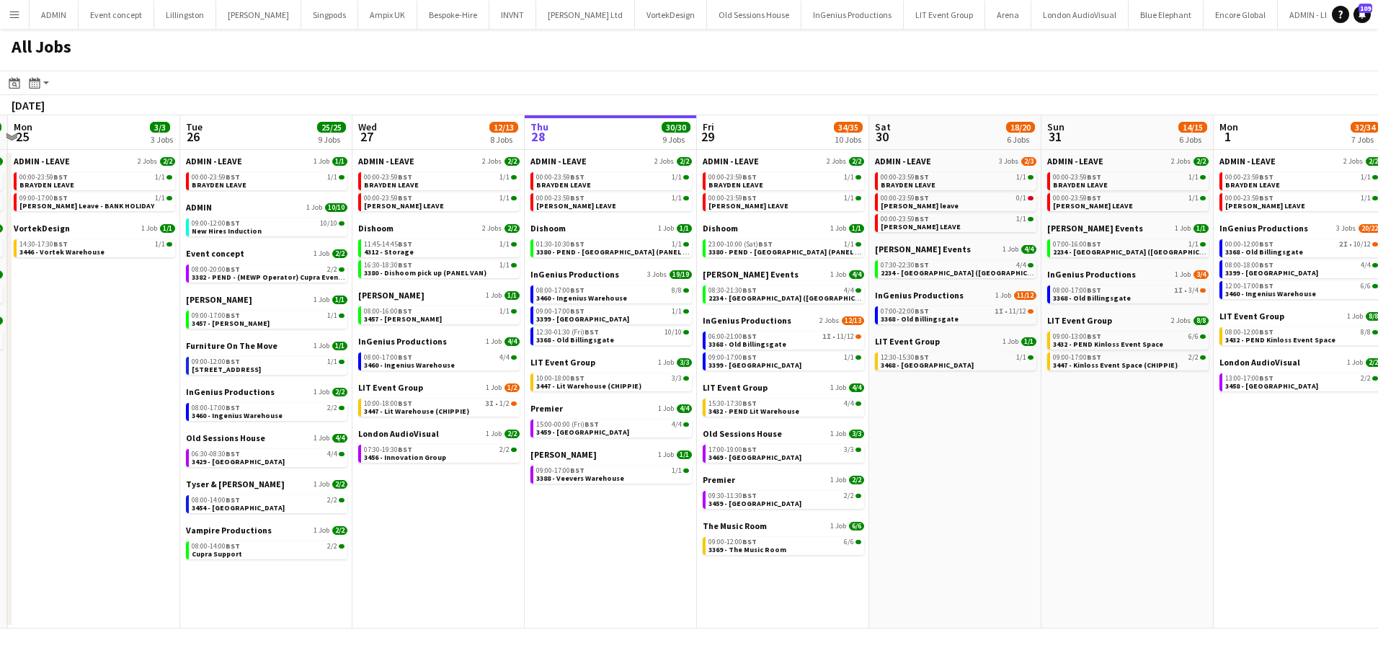
drag, startPoint x: 54, startPoint y: 443, endPoint x: 703, endPoint y: 459, distance: 648.9
click at [703, 459] on app-calendar-viewport "Sat 23 10/10 5 Jobs Sun 24 10/10 5 Jobs Mon 25 3/3 3 Jobs Tue 26 25/25 9 Jobs W…" at bounding box center [689, 371] width 1378 height 513
click at [784, 344] on link "06:00-21:00 BST 1I • 11/12 3368 - Old Billingsgate" at bounding box center [785, 340] width 153 height 17
click at [745, 542] on span "BST" at bounding box center [749, 541] width 14 height 9
click at [760, 547] on span "3369 - The Music Room" at bounding box center [748, 549] width 78 height 9
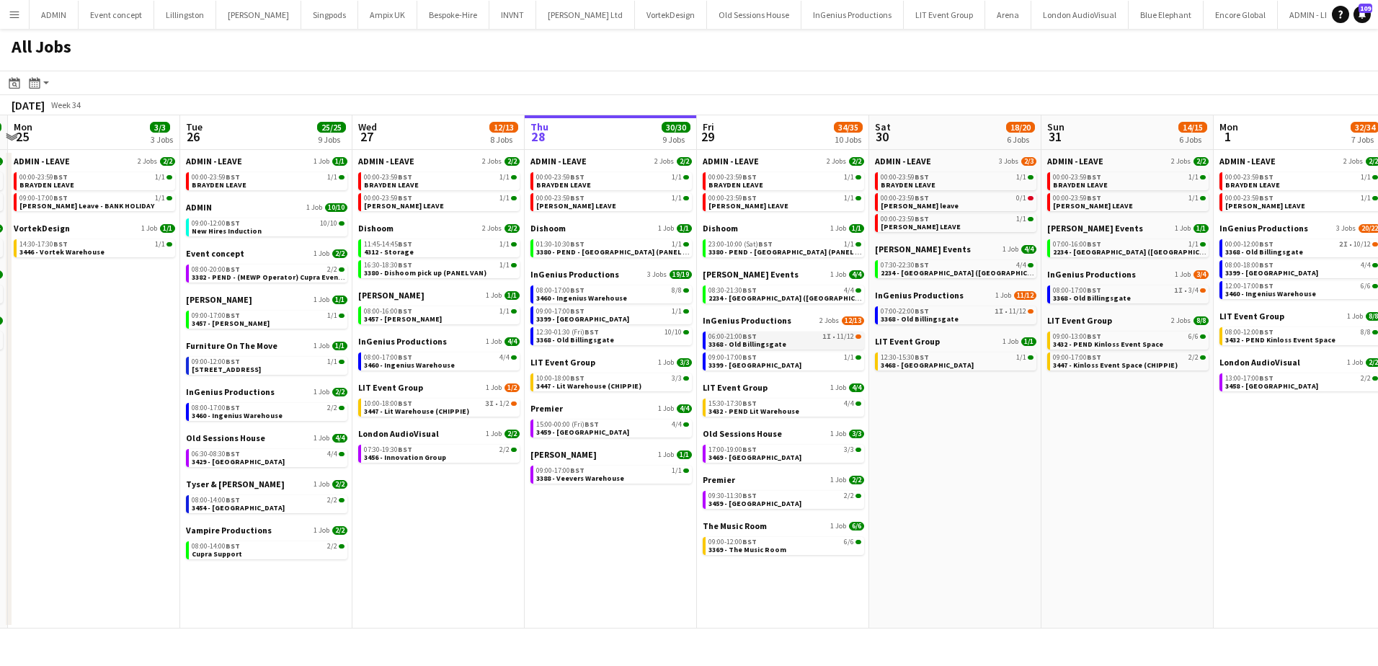
click at [798, 337] on div "06:00-21:00 BST 1I • 11/12" at bounding box center [785, 336] width 153 height 7
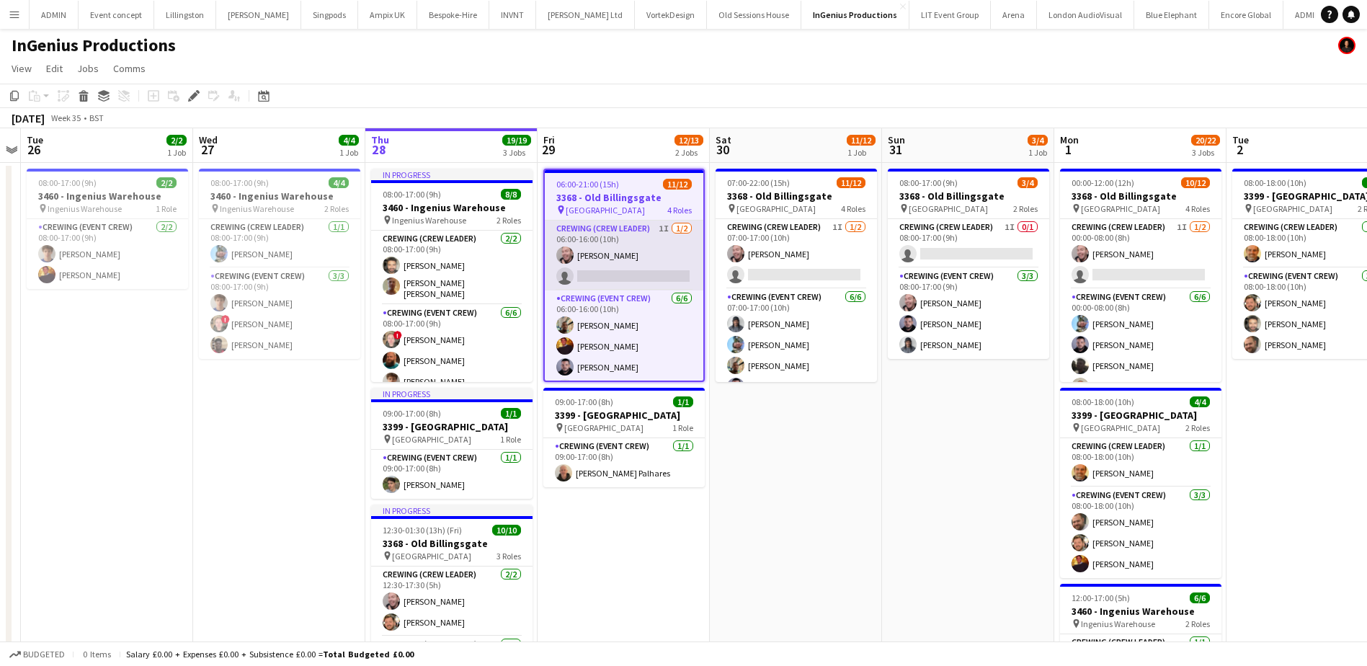
click at [620, 276] on app-card-role "Crewing (Crew Leader) 1I 1/2 06:00-16:00 (10h) Eldon Taylor single-neutral-acti…" at bounding box center [624, 256] width 159 height 70
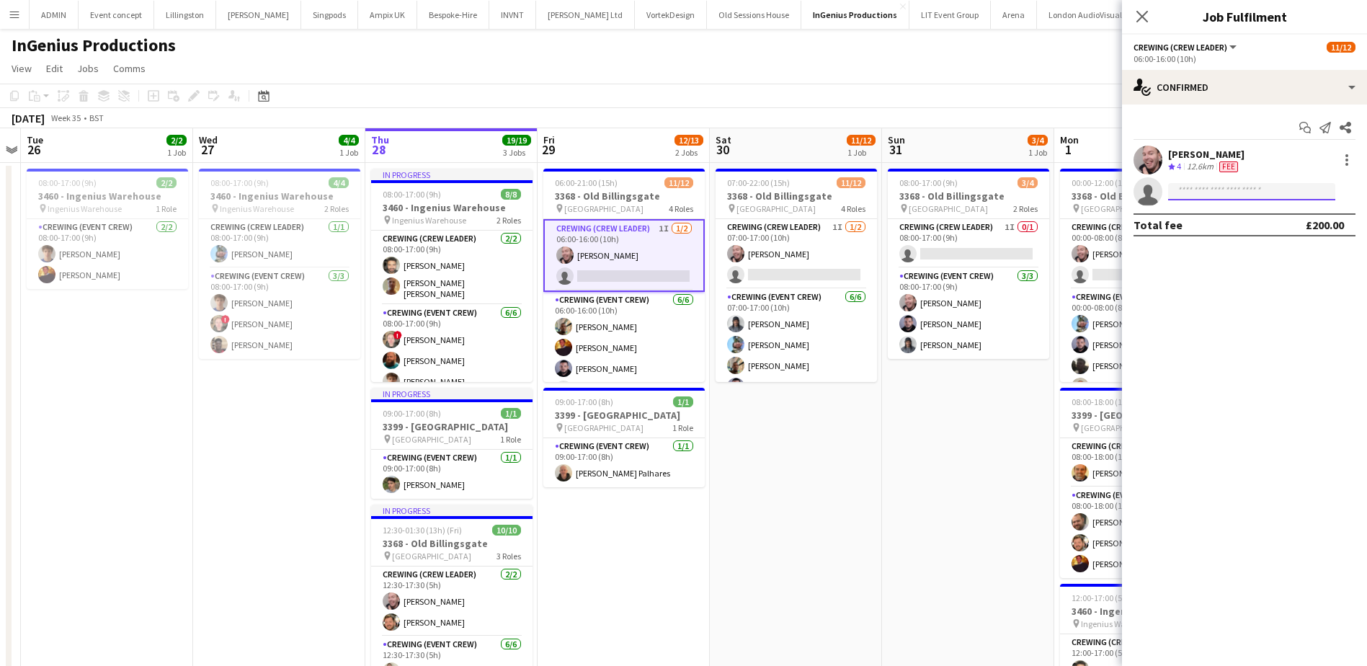
click at [1258, 188] on input at bounding box center [1251, 191] width 167 height 17
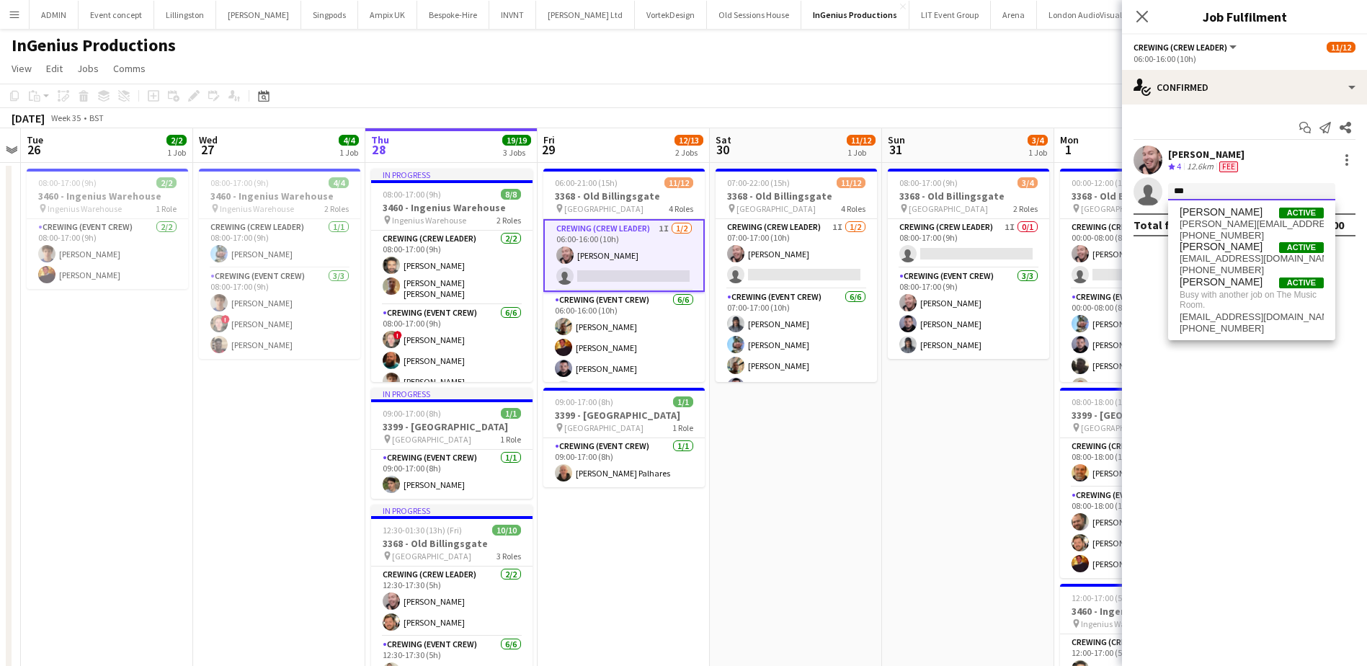
drag, startPoint x: 1207, startPoint y: 190, endPoint x: 1171, endPoint y: 190, distance: 36.0
click at [1171, 190] on input "***" at bounding box center [1251, 191] width 167 height 17
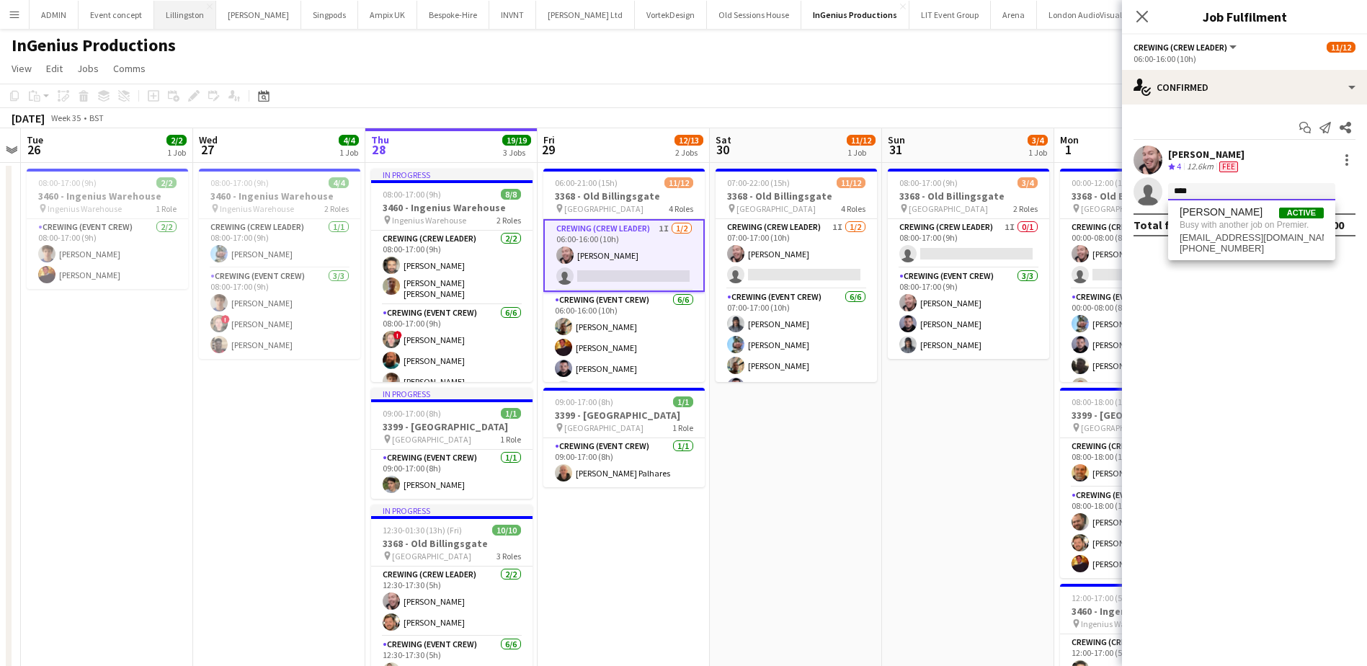
type input "****"
click at [773, 430] on app-date-cell "07:00-22:00 (15h) 11/12 3368 - Old Billingsgate pin Lower Thames Street 4 Roles…" at bounding box center [796, 502] width 172 height 678
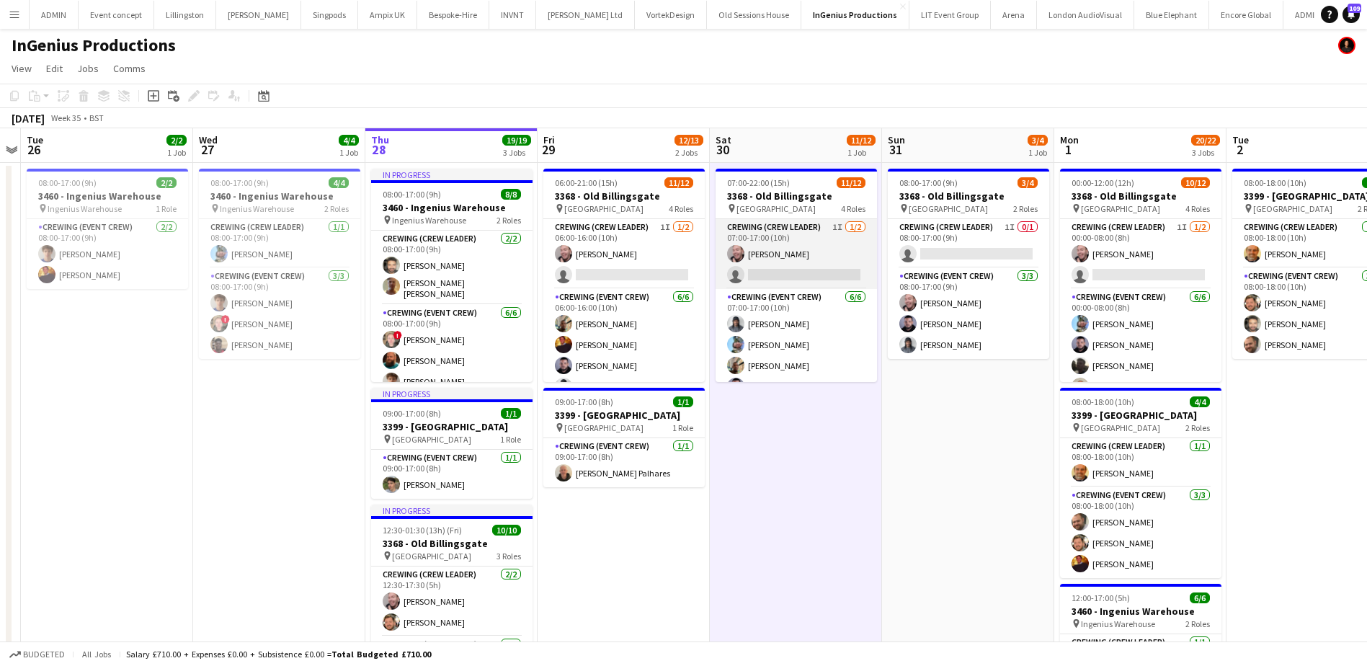
click at [780, 266] on app-card-role "Crewing (Crew Leader) 1I 1/2 07:00-17:00 (10h) Eldon Taylor single-neutral-acti…" at bounding box center [796, 254] width 161 height 70
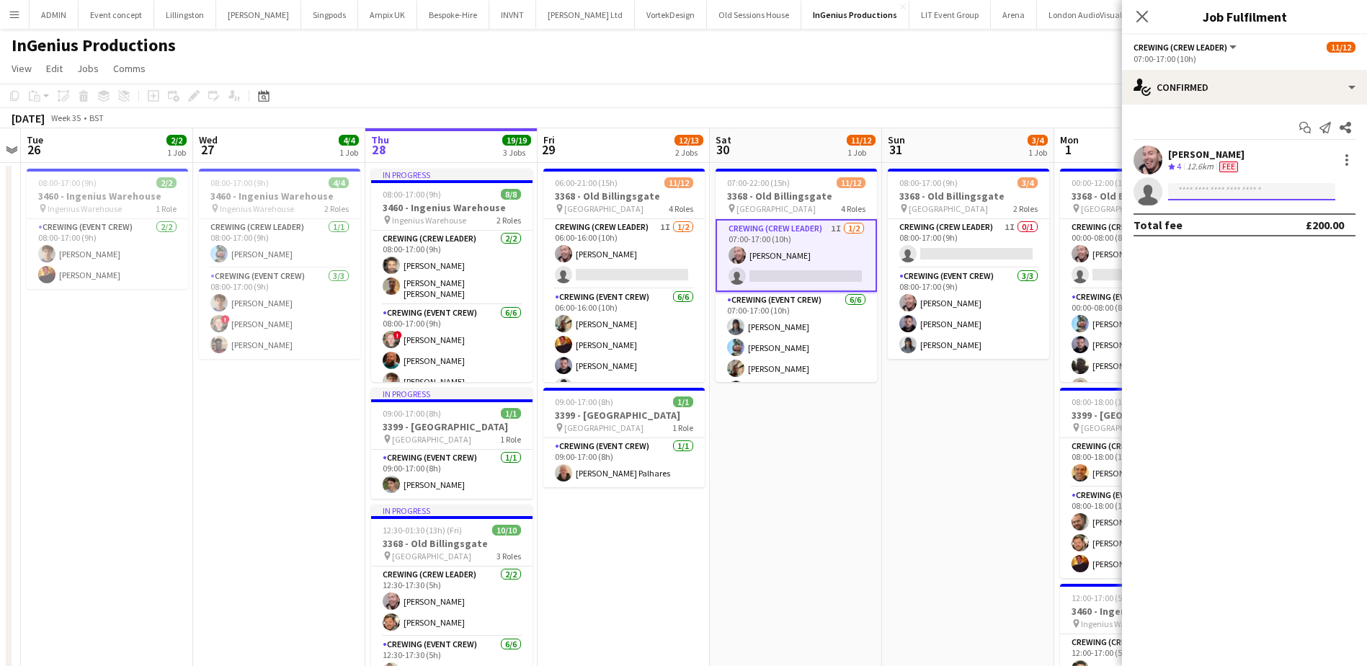
click at [1197, 185] on input at bounding box center [1251, 191] width 167 height 17
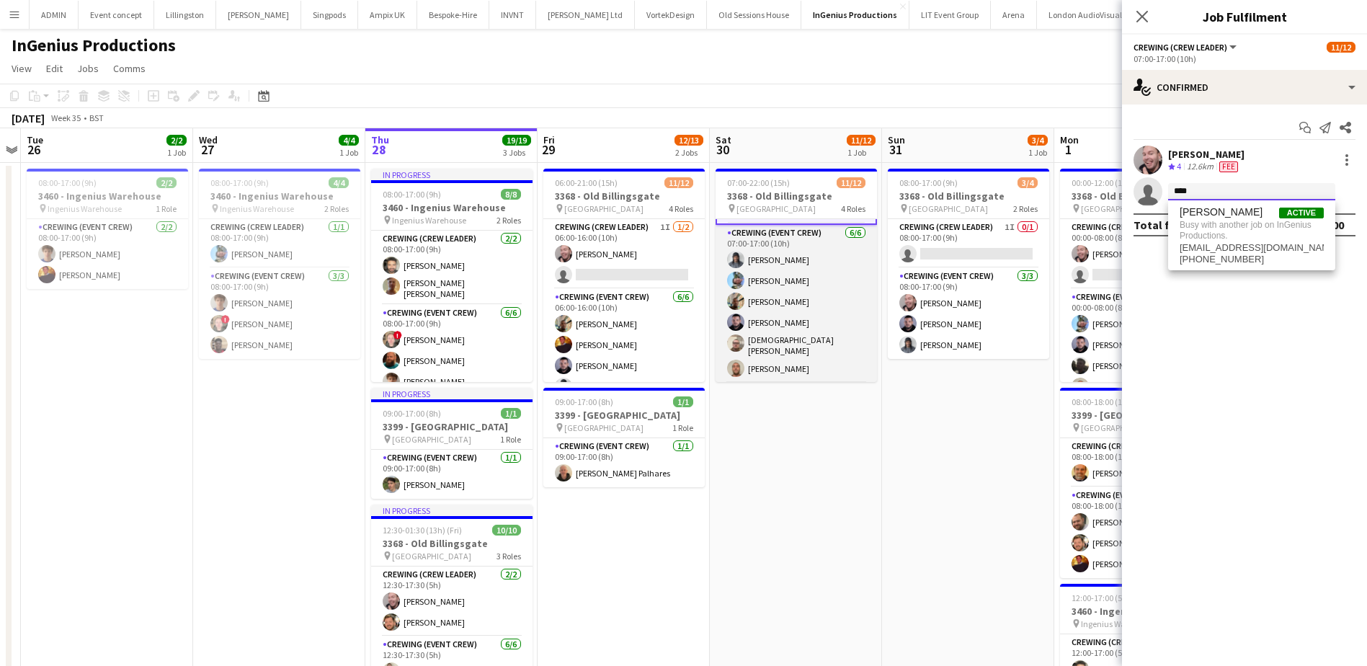
scroll to position [72, 0]
type input "****"
click at [820, 310] on app-card-role "Crewing (Event Crew) 6/6 07:00-17:00 (10h) Kaine Caldeira Liam Kinsella Stephon…" at bounding box center [796, 299] width 161 height 158
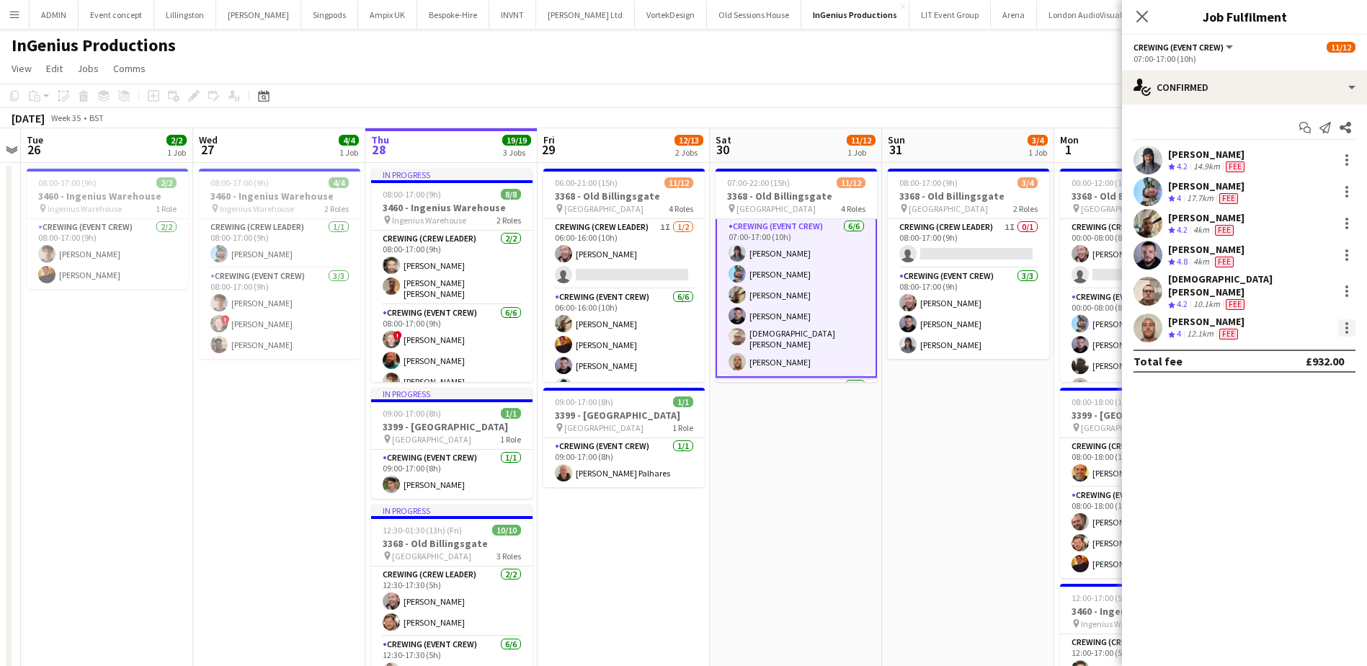
click at [1351, 319] on div at bounding box center [1347, 327] width 17 height 17
click at [1284, 491] on button "Remove" at bounding box center [1299, 483] width 112 height 35
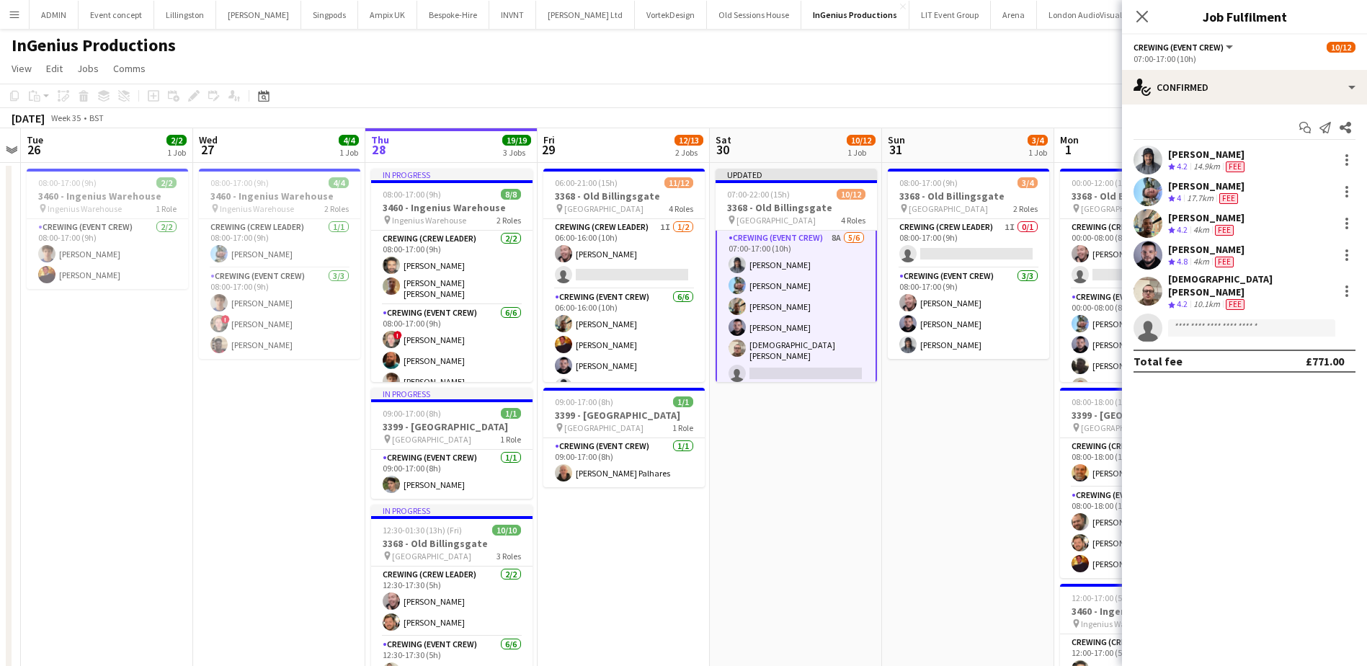
click at [901, 437] on app-date-cell "08:00-17:00 (9h) 3/4 3368 - Old Billingsgate pin Lower Thames Street 2 Roles Cr…" at bounding box center [968, 502] width 172 height 678
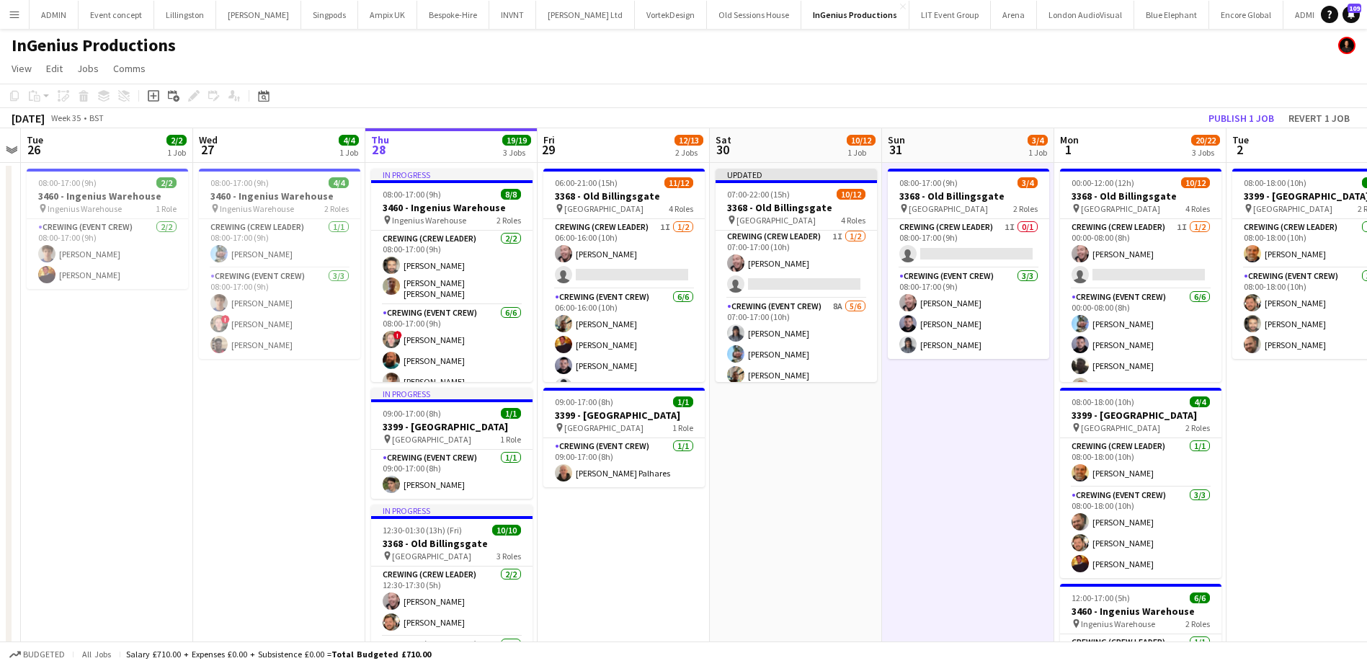
scroll to position [0, 0]
click at [1230, 122] on button "Publish 1 job" at bounding box center [1241, 118] width 77 height 19
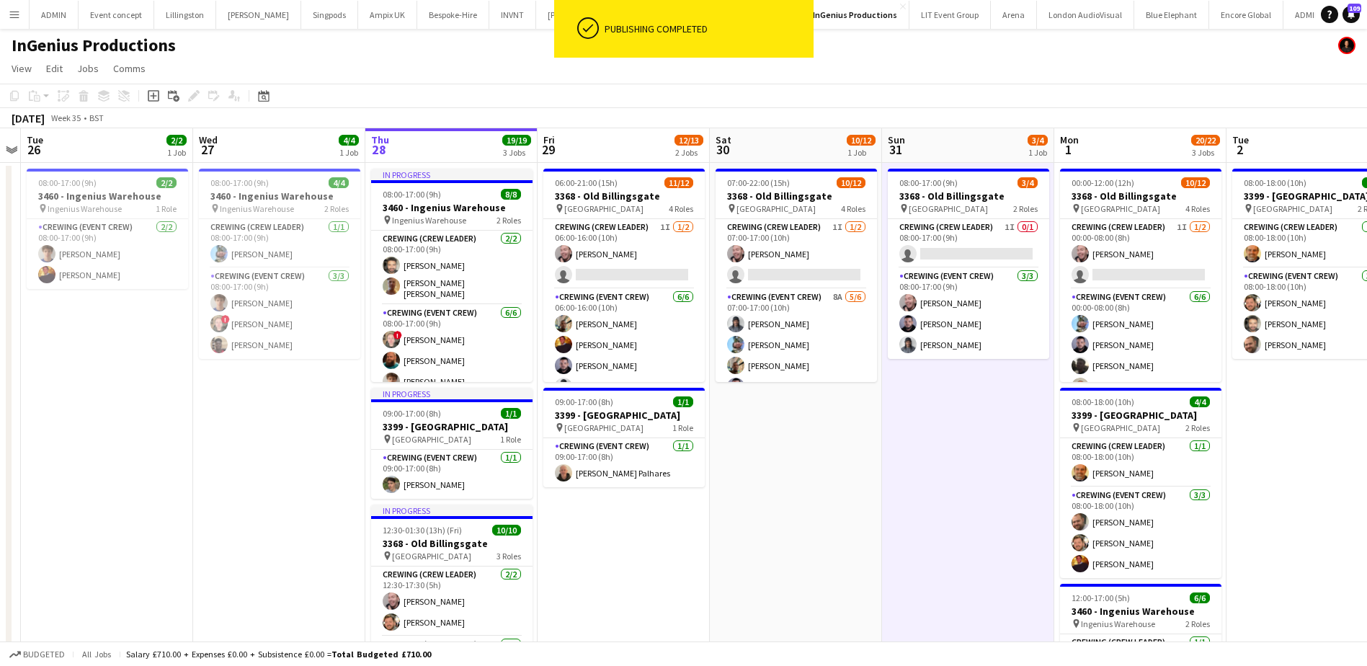
click at [814, 272] on app-card-role "Crewing (Crew Leader) 1I 1/2 07:00-17:00 (10h) Eldon Taylor single-neutral-acti…" at bounding box center [796, 254] width 161 height 70
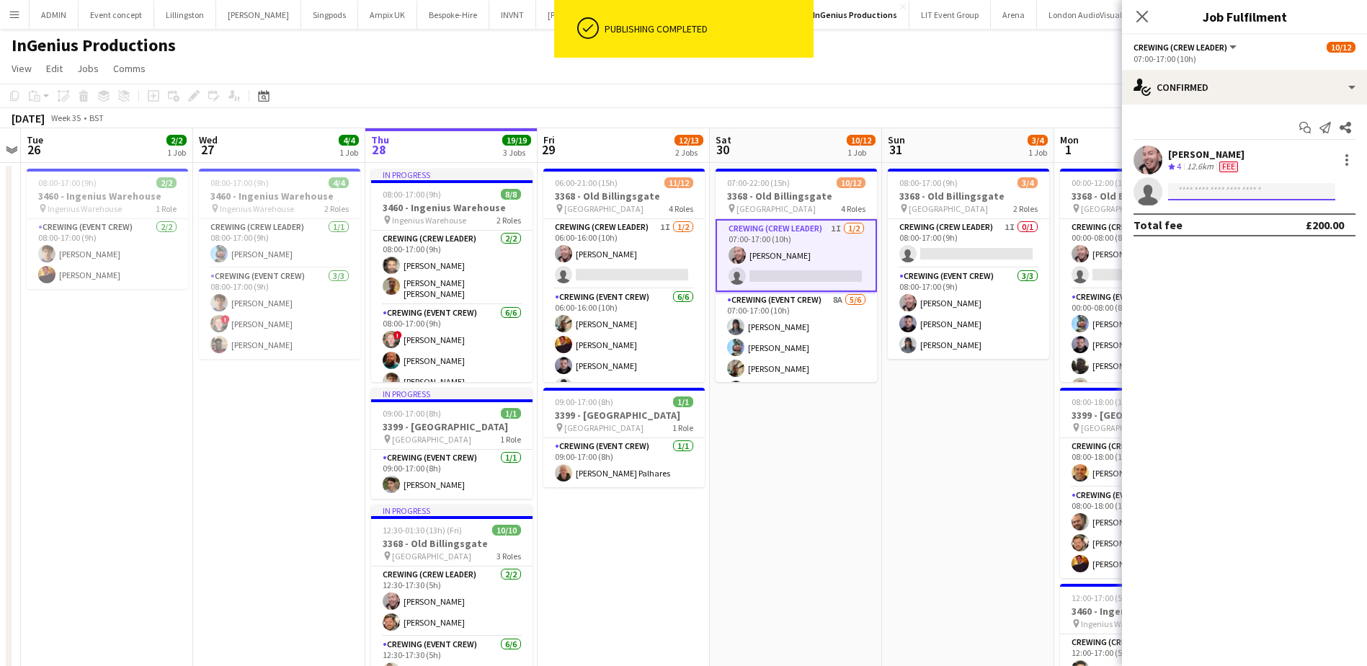
click at [1217, 190] on input at bounding box center [1251, 191] width 167 height 17
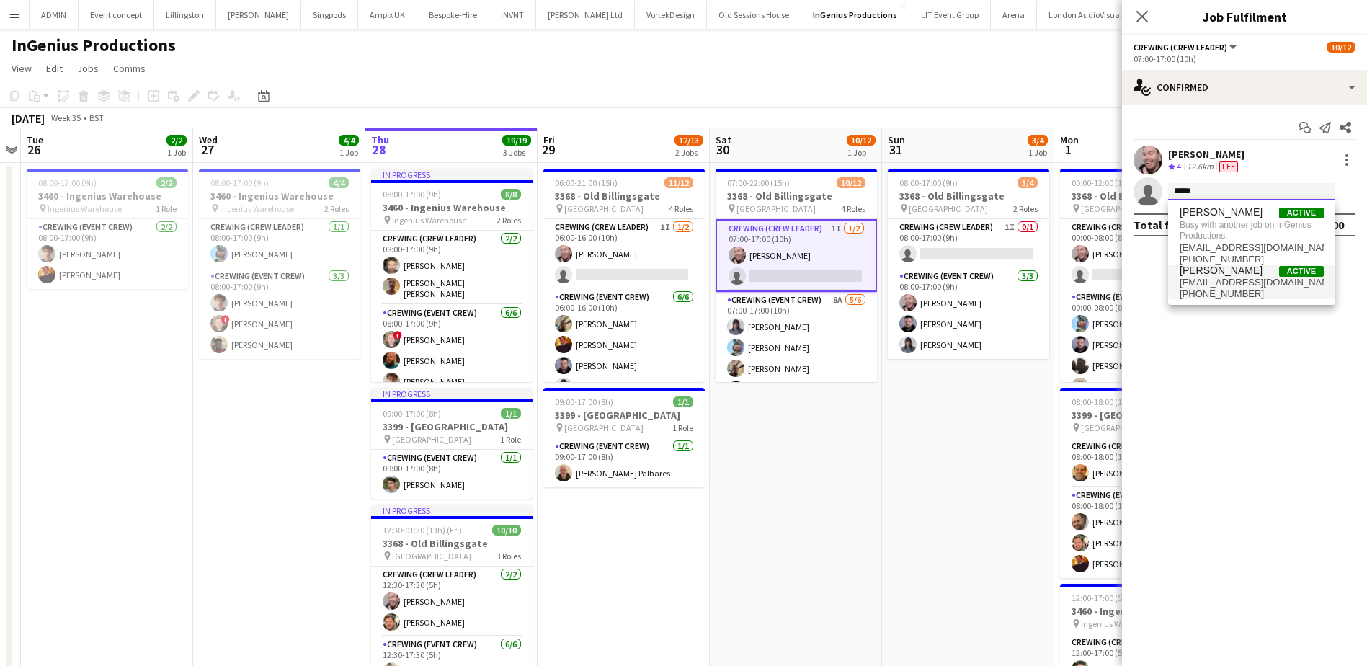
type input "*****"
click at [1221, 276] on span "[PERSON_NAME]" at bounding box center [1221, 271] width 83 height 12
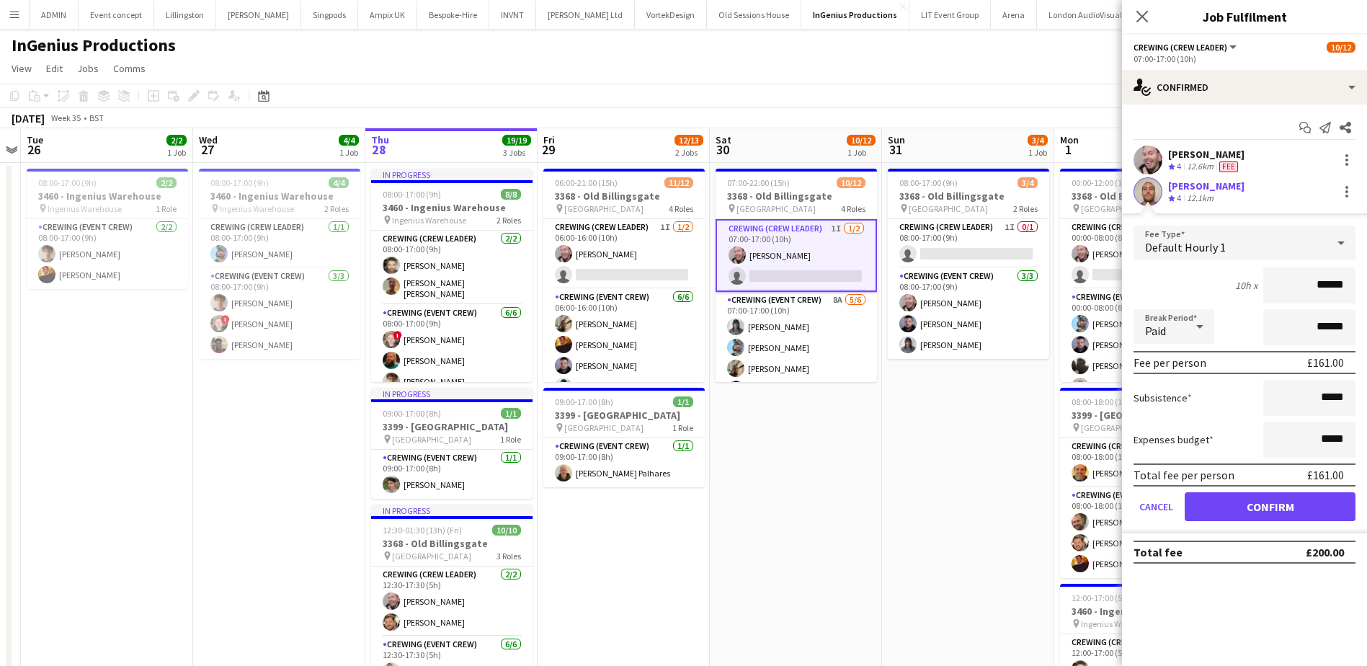
click at [1361, 289] on form "Fee Type Default Hourly 1 10h x ****** Break Period Paid ****** Fee per person …" at bounding box center [1244, 380] width 245 height 308
type input "***"
click at [1268, 502] on button "Confirm" at bounding box center [1270, 506] width 171 height 29
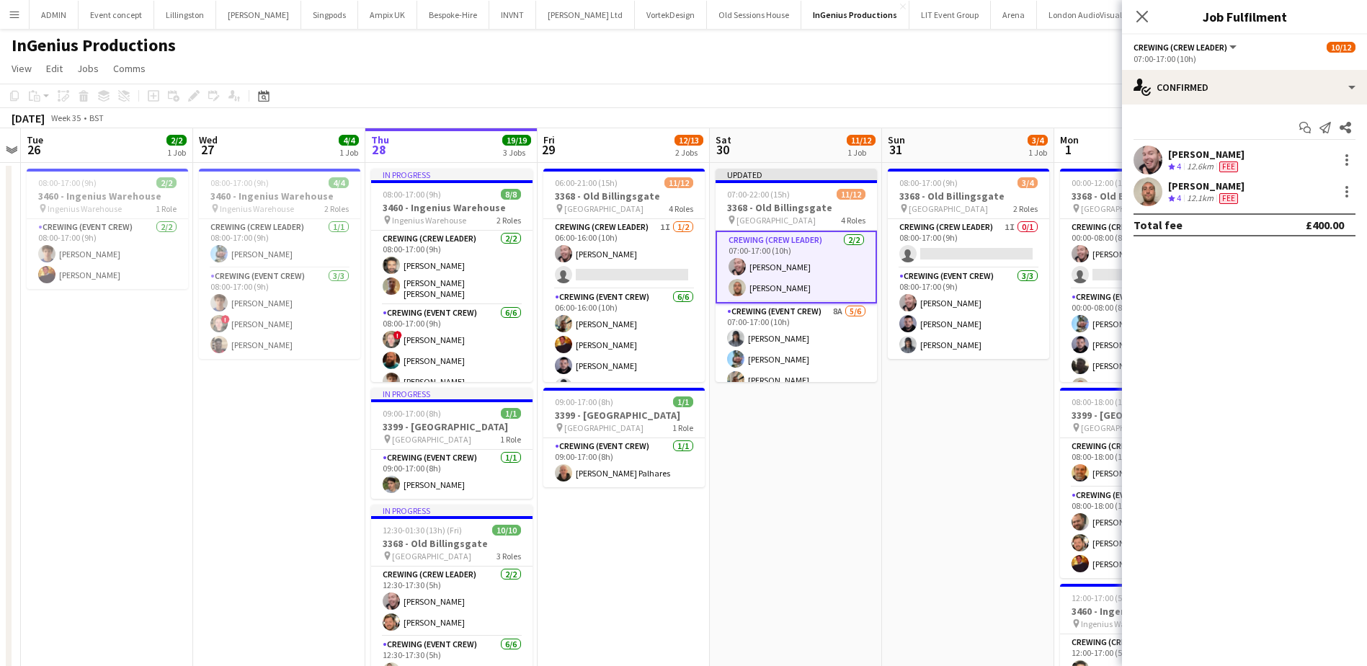
click at [865, 429] on app-date-cell "Updated 07:00-22:00 (15h) 11/12 3368 - Old Billingsgate pin Lower Thames Street…" at bounding box center [796, 502] width 172 height 678
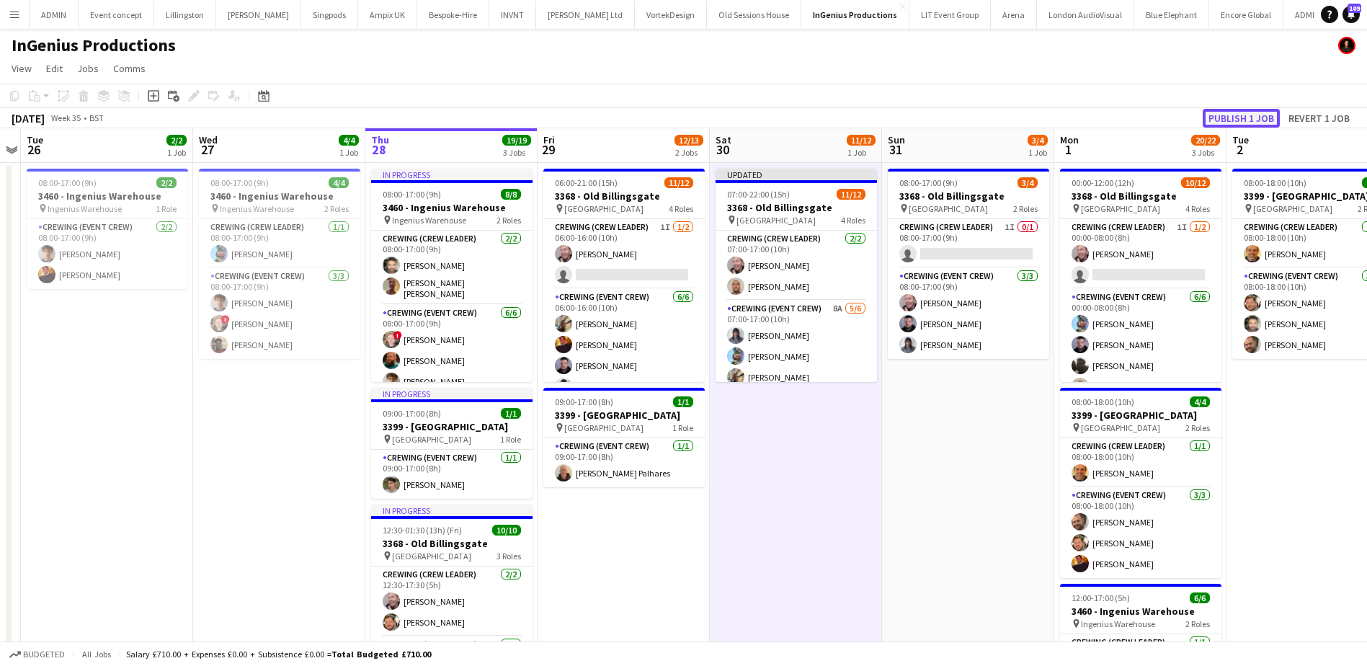
click at [1266, 112] on button "Publish 1 job" at bounding box center [1241, 118] width 77 height 19
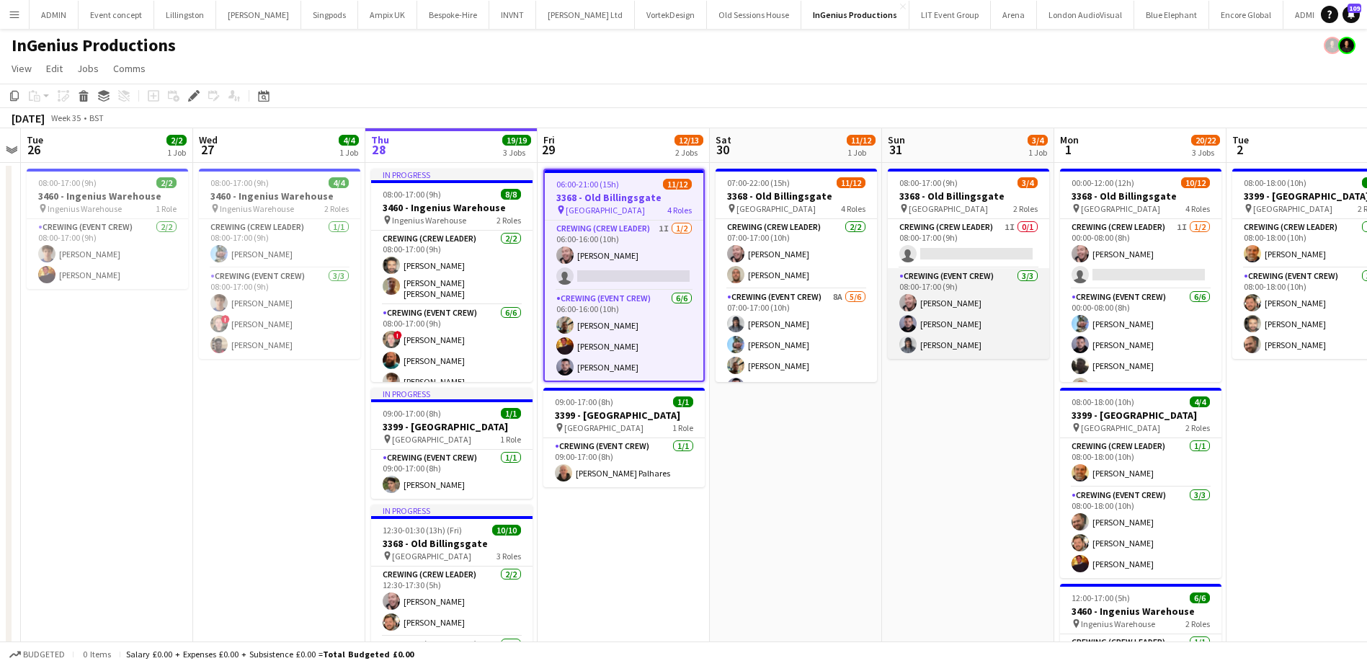
click at [965, 301] on app-card-role "Crewing (Event Crew) 3/3 08:00-17:00 (9h) Eldon Taylor Paul Fisk Kaine Caldeira" at bounding box center [968, 313] width 161 height 91
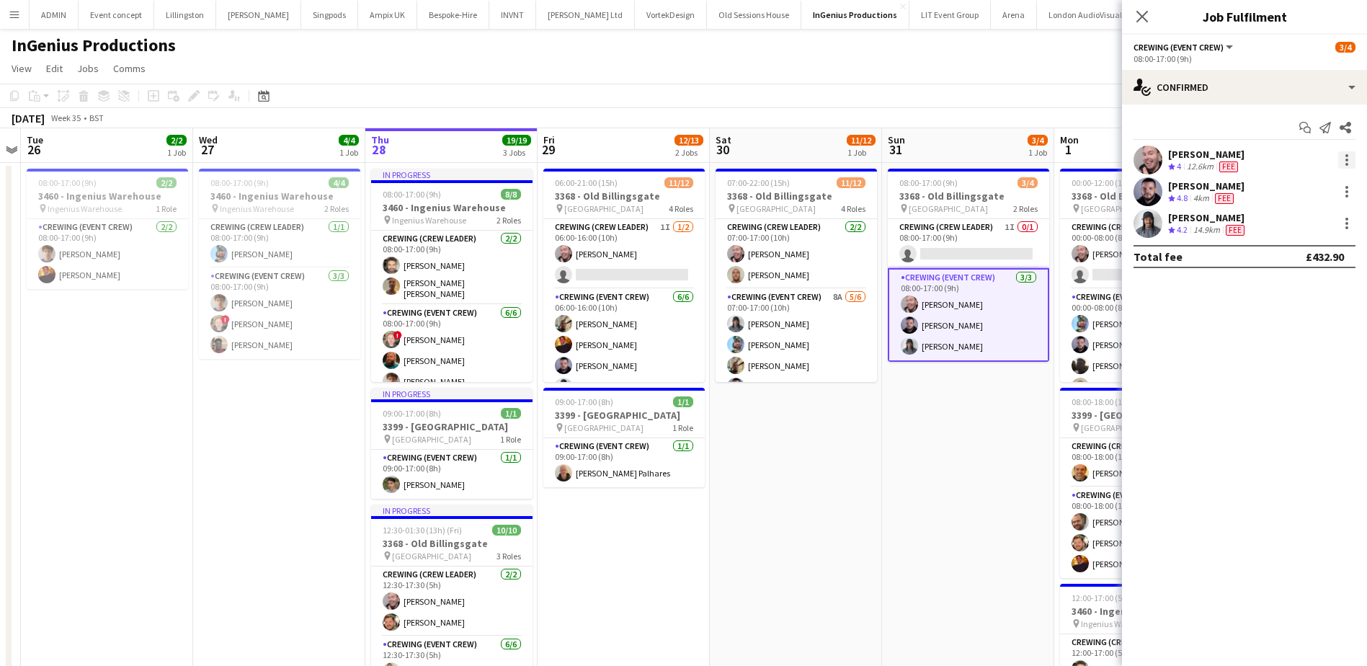
click at [1339, 157] on div at bounding box center [1346, 159] width 20 height 17
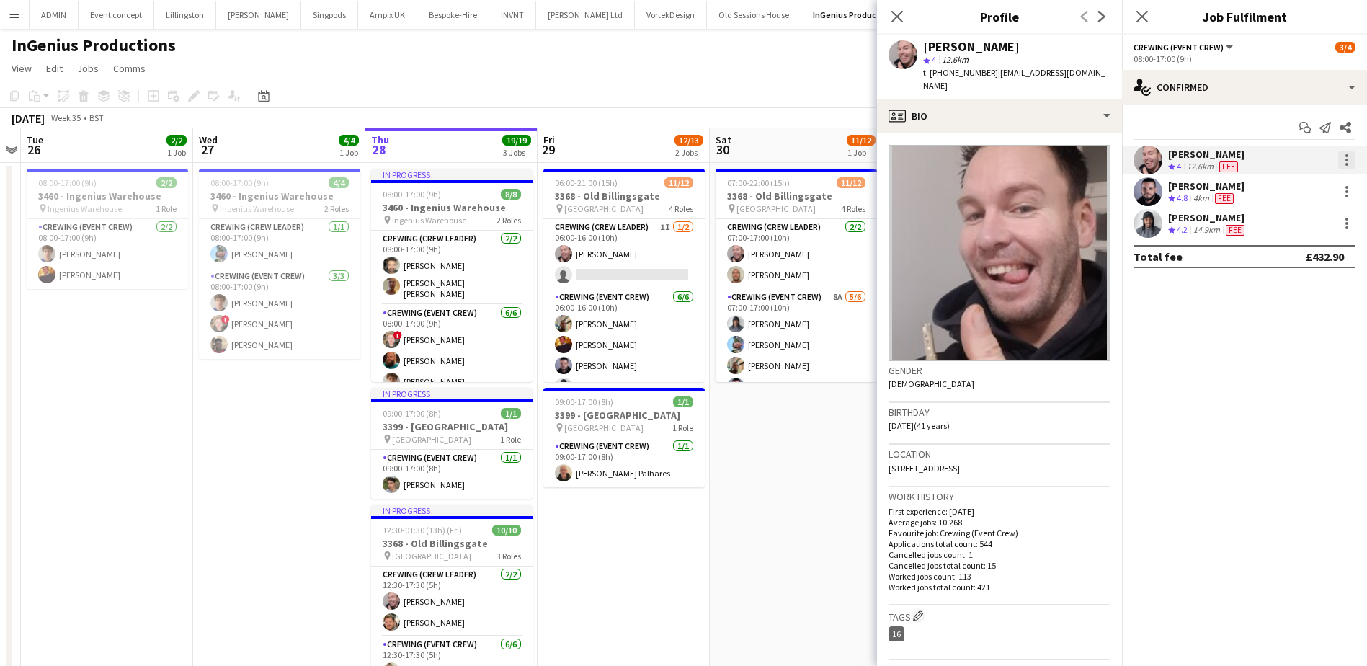
click at [1344, 159] on div at bounding box center [1347, 159] width 17 height 17
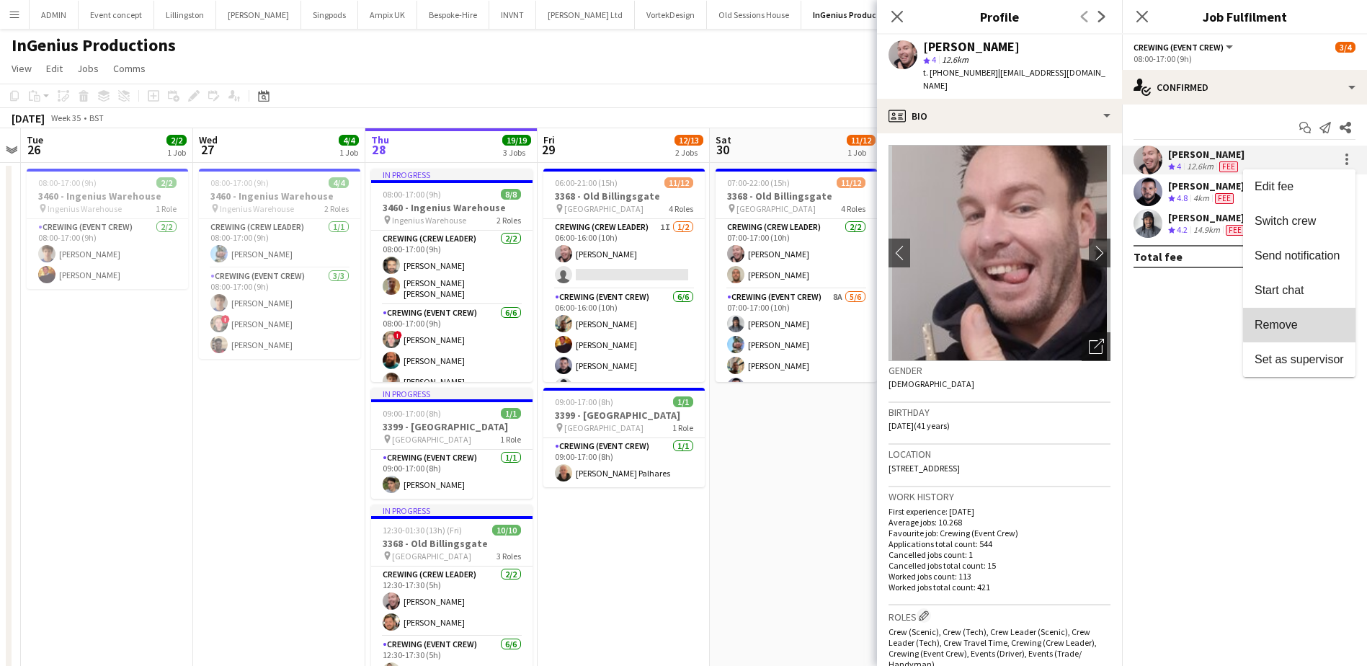
click at [1306, 322] on span "Remove" at bounding box center [1299, 325] width 89 height 13
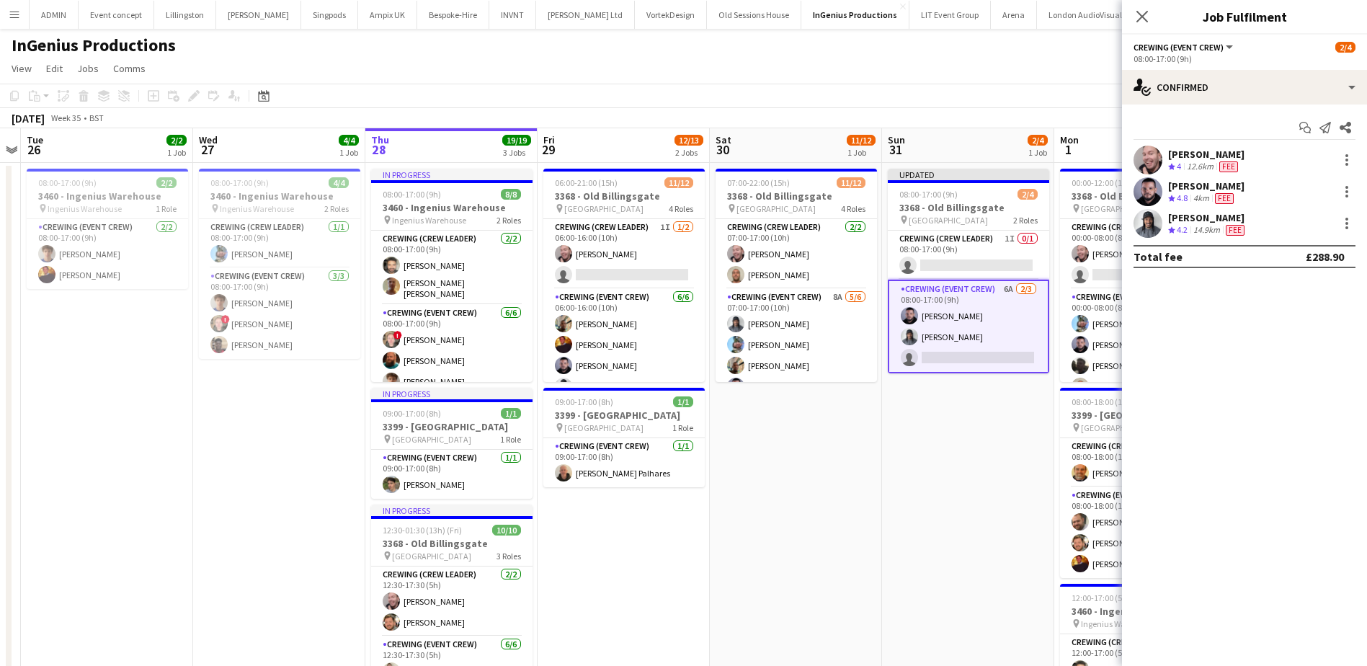
click at [923, 457] on app-date-cell "Updated 08:00-17:00 (9h) 2/4 3368 - Old Billingsgate pin Lower Thames Street 2 …" at bounding box center [968, 502] width 172 height 678
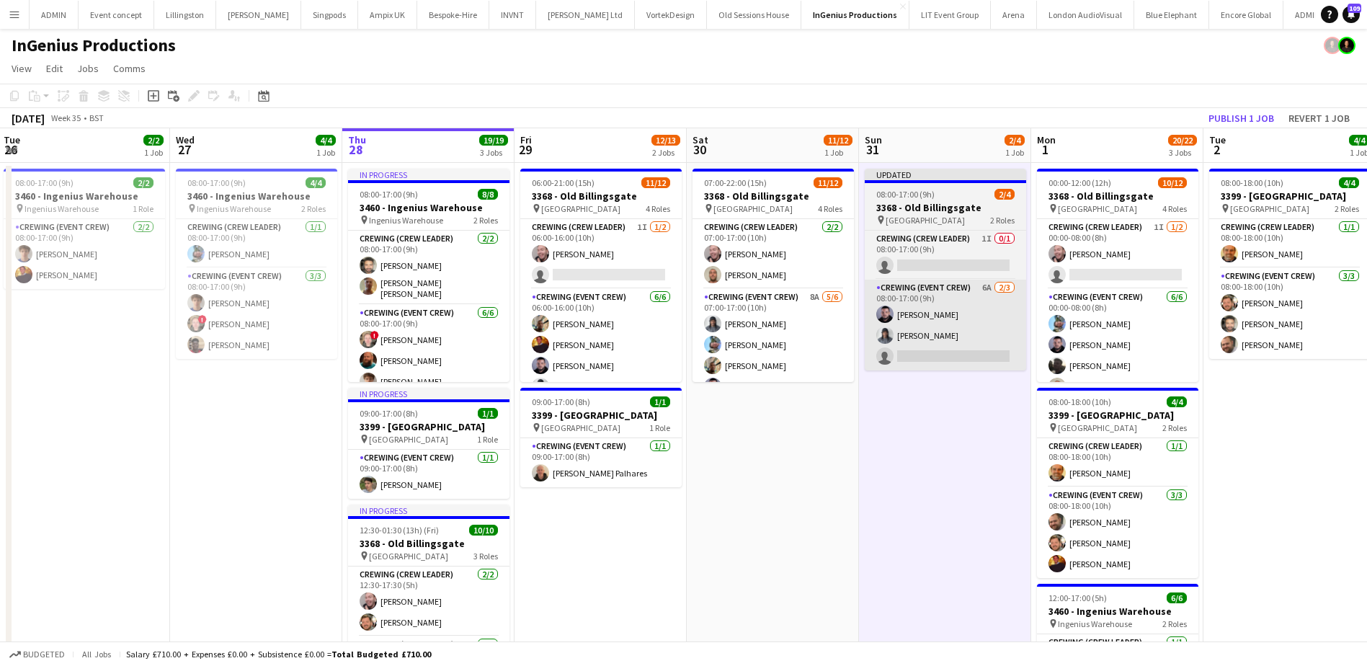
scroll to position [0, 415]
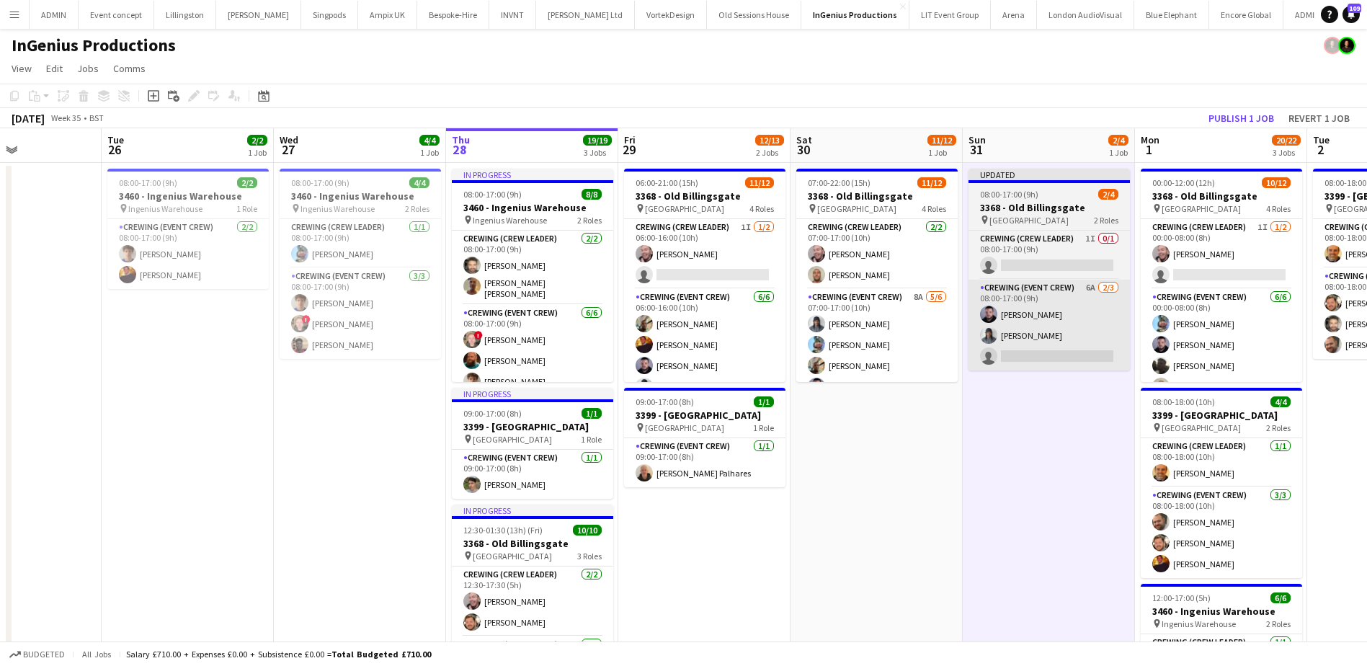
drag, startPoint x: 996, startPoint y: 386, endPoint x: 933, endPoint y: 340, distance: 78.4
click at [912, 373] on app-calendar-viewport "Sat 23 Sun 24 Mon 25 Tue 26 2/2 1 Job Wed 27 4/4 1 Job Thu 28 19/19 3 Jobs Fri …" at bounding box center [683, 484] width 1367 height 712
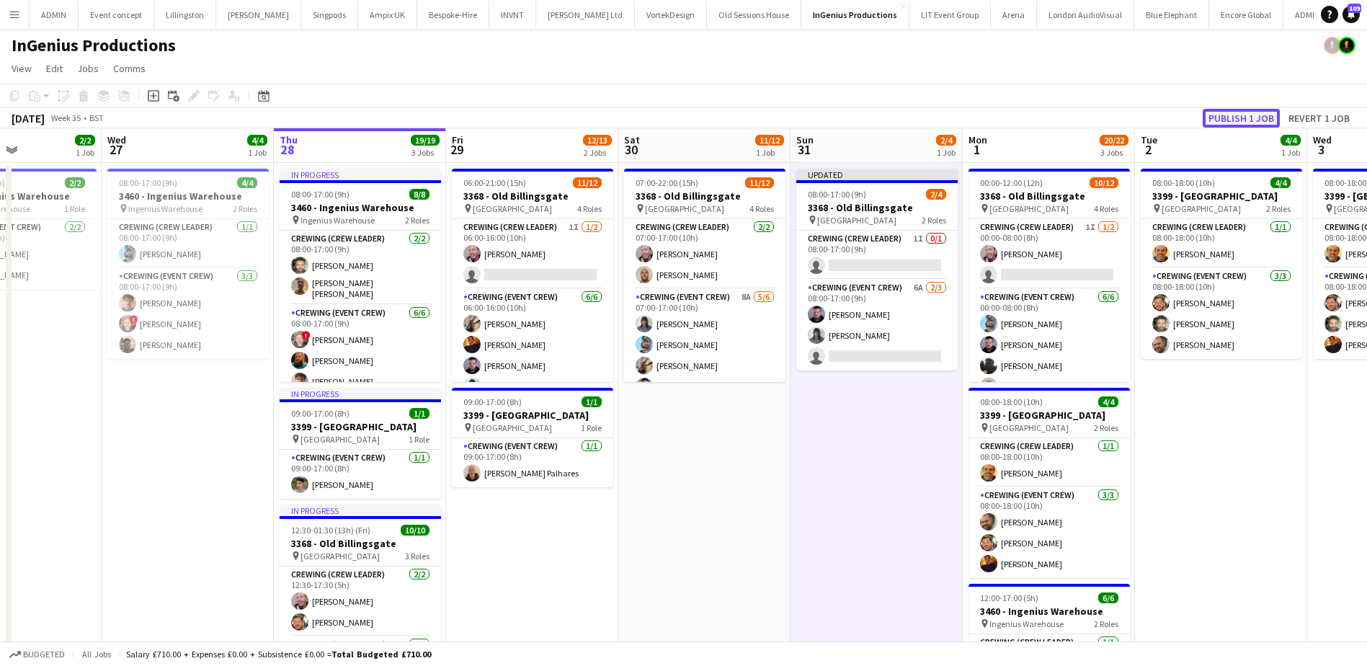
click at [1210, 121] on button "Publish 1 job" at bounding box center [1241, 118] width 77 height 19
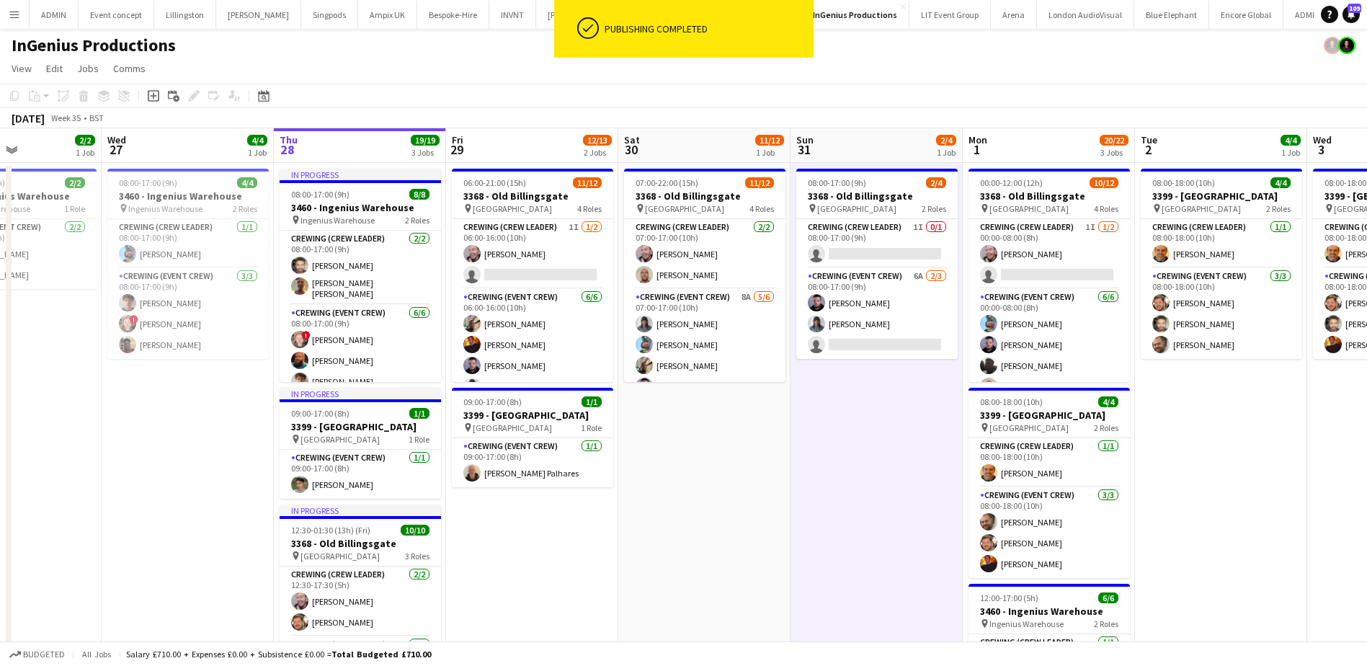
click at [912, 259] on app-card-role "Crewing (Crew Leader) 1I 0/1 08:00-17:00 (9h) single-neutral-actions" at bounding box center [876, 243] width 161 height 49
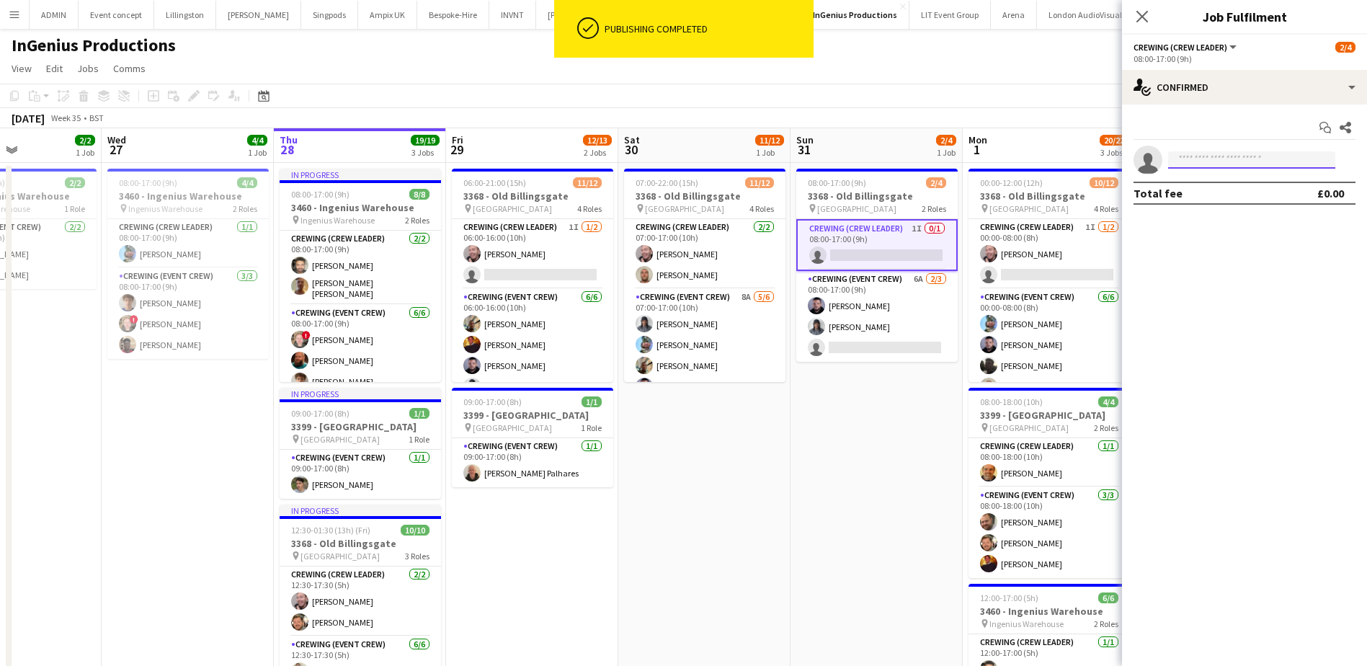
click at [1223, 154] on input at bounding box center [1251, 159] width 167 height 17
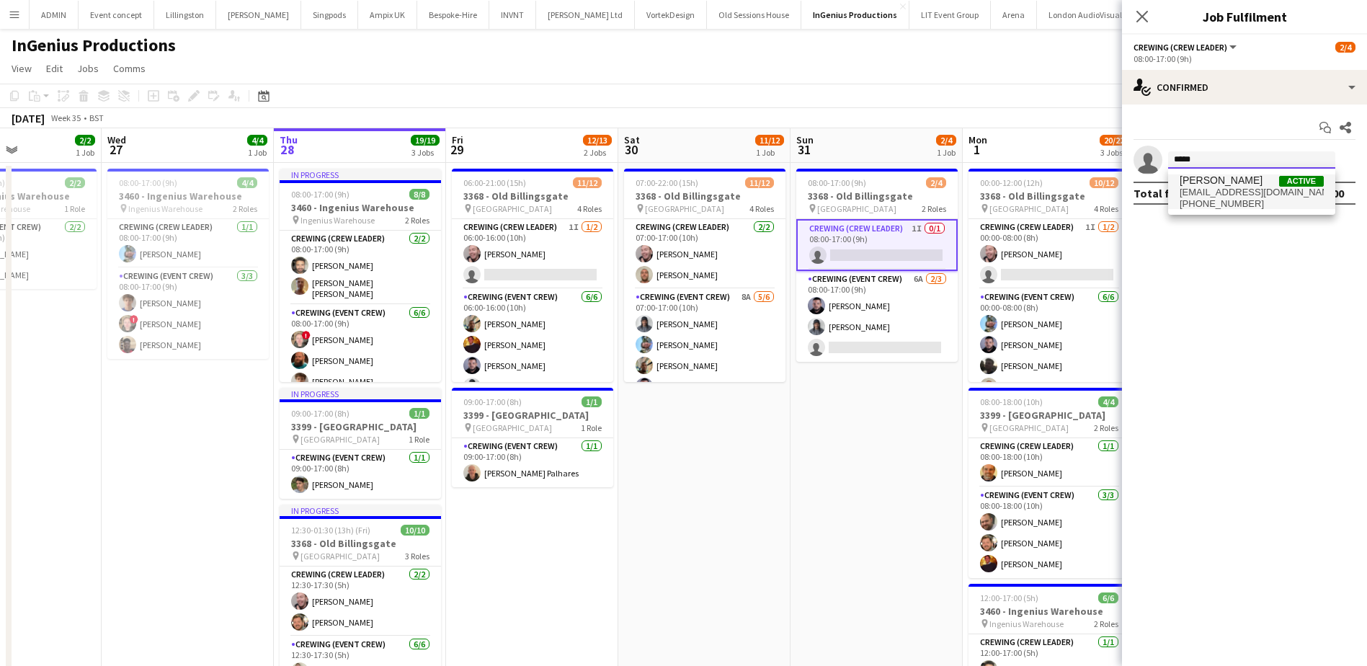
type input "*****"
click at [1229, 191] on span "eldonalexandre@yahoo.com" at bounding box center [1252, 193] width 144 height 12
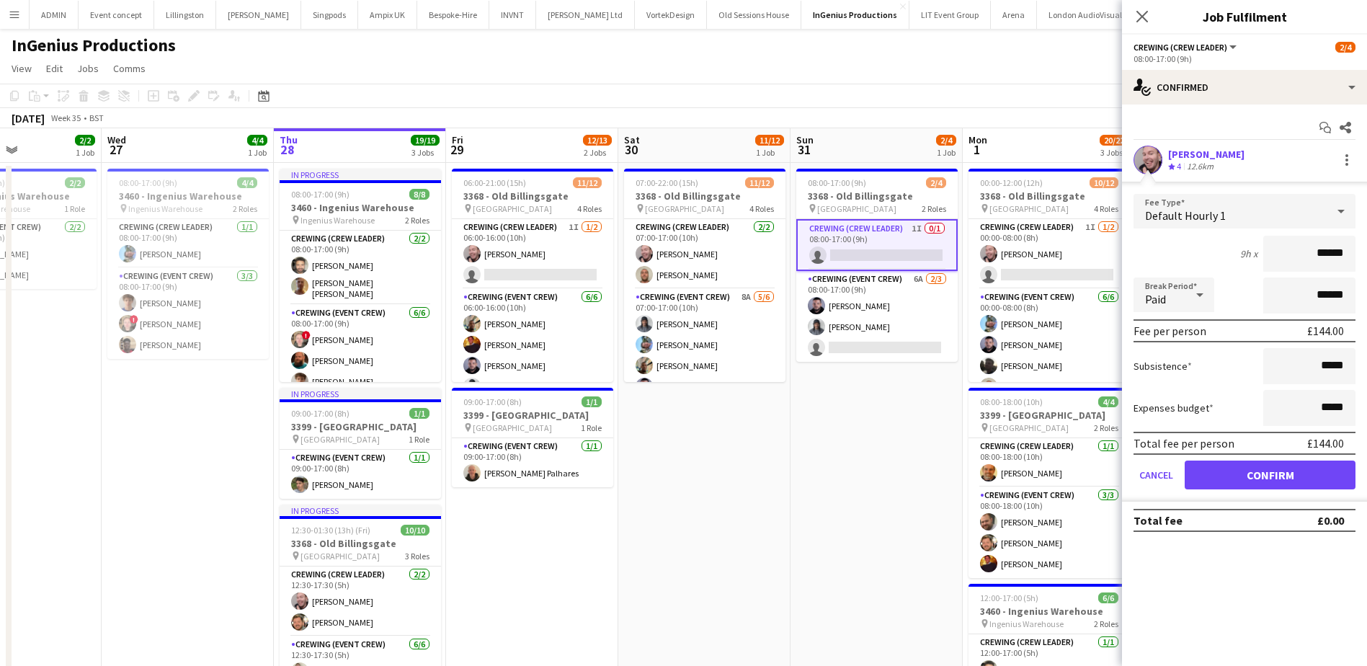
drag, startPoint x: 1307, startPoint y: 262, endPoint x: 1356, endPoint y: 262, distance: 49.0
click at [1356, 262] on form "Fee Type Default Hourly 1 9h x ****** Break Period Paid ****** Fee per person £…" at bounding box center [1244, 348] width 245 height 308
type input "***"
click at [1264, 467] on button "Confirm" at bounding box center [1270, 475] width 171 height 29
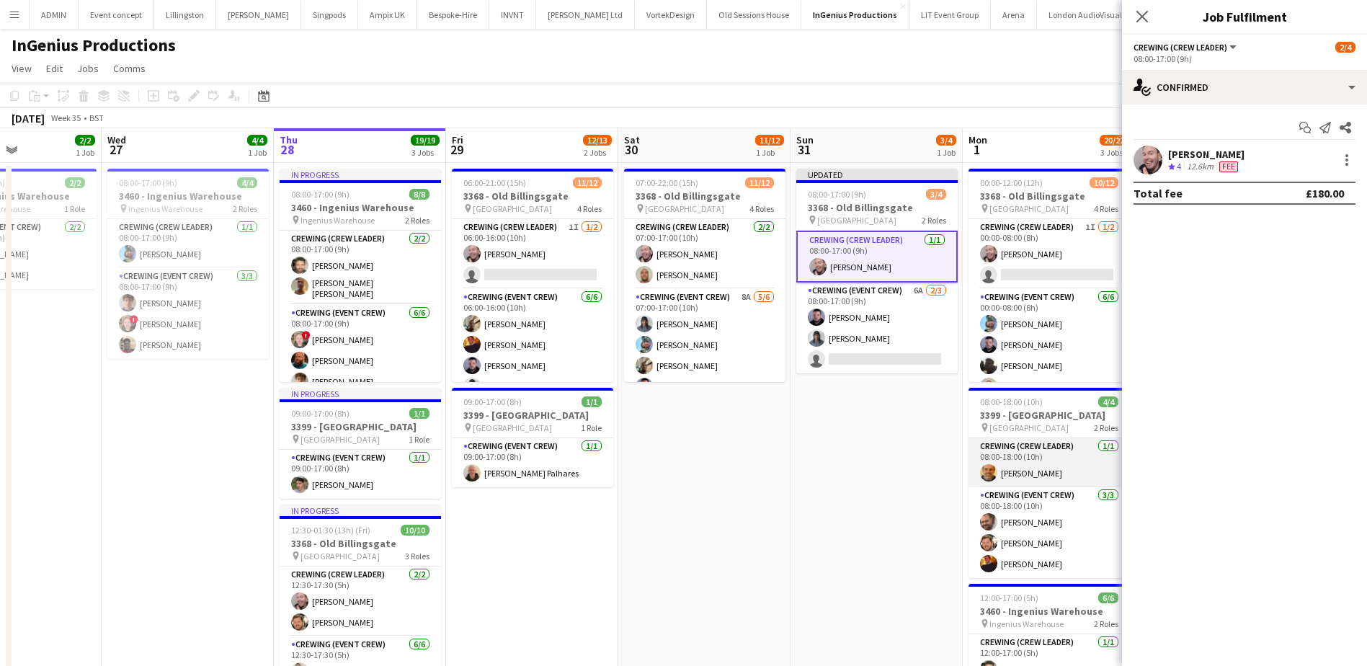
click at [982, 456] on app-card-role "Crewing (Crew Leader) 1/1 08:00-18:00 (10h) Shane King" at bounding box center [1049, 462] width 161 height 49
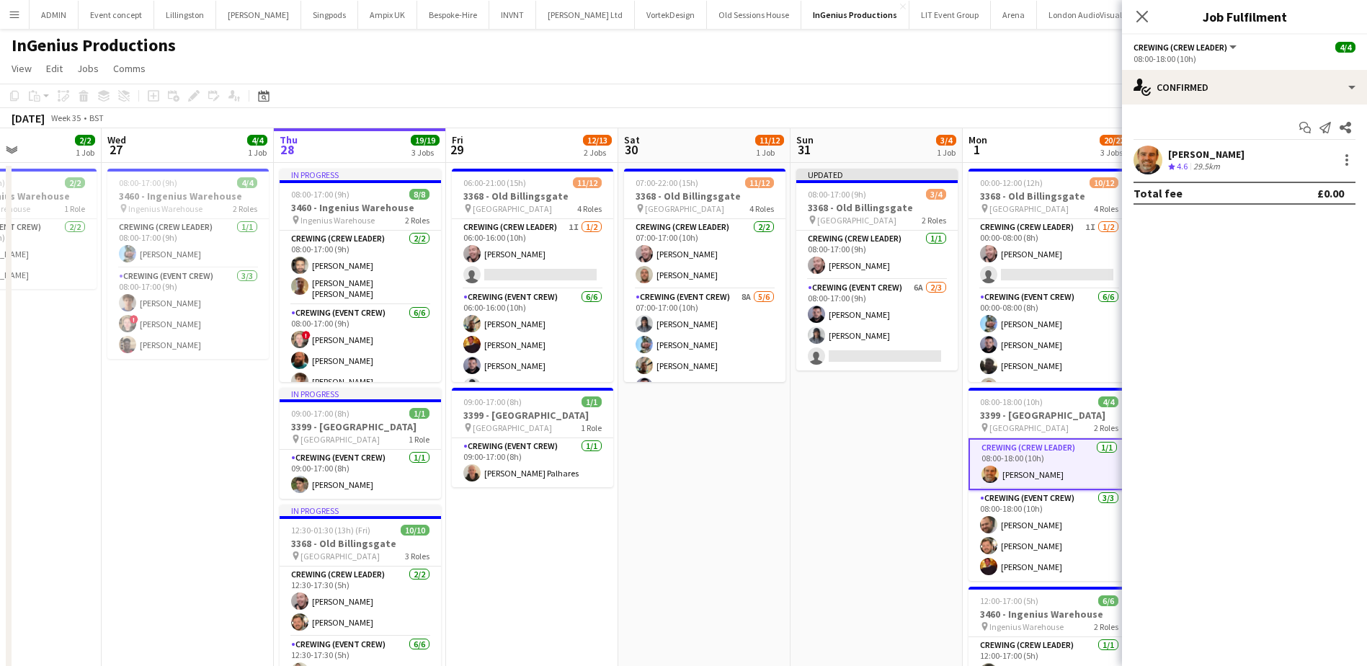
click at [915, 406] on app-date-cell "Updated 08:00-17:00 (9h) 3/4 3368 - Old Billingsgate pin Lower Thames Street 2 …" at bounding box center [877, 502] width 172 height 678
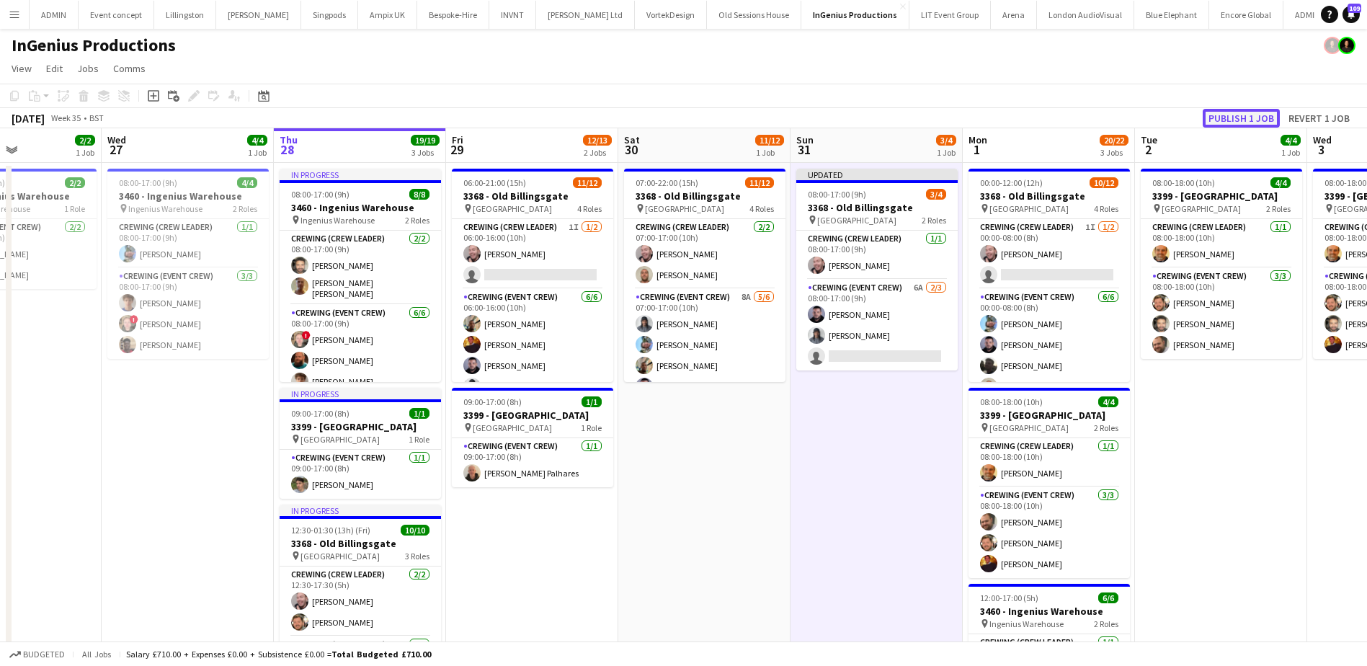
click at [1236, 118] on button "Publish 1 job" at bounding box center [1241, 118] width 77 height 19
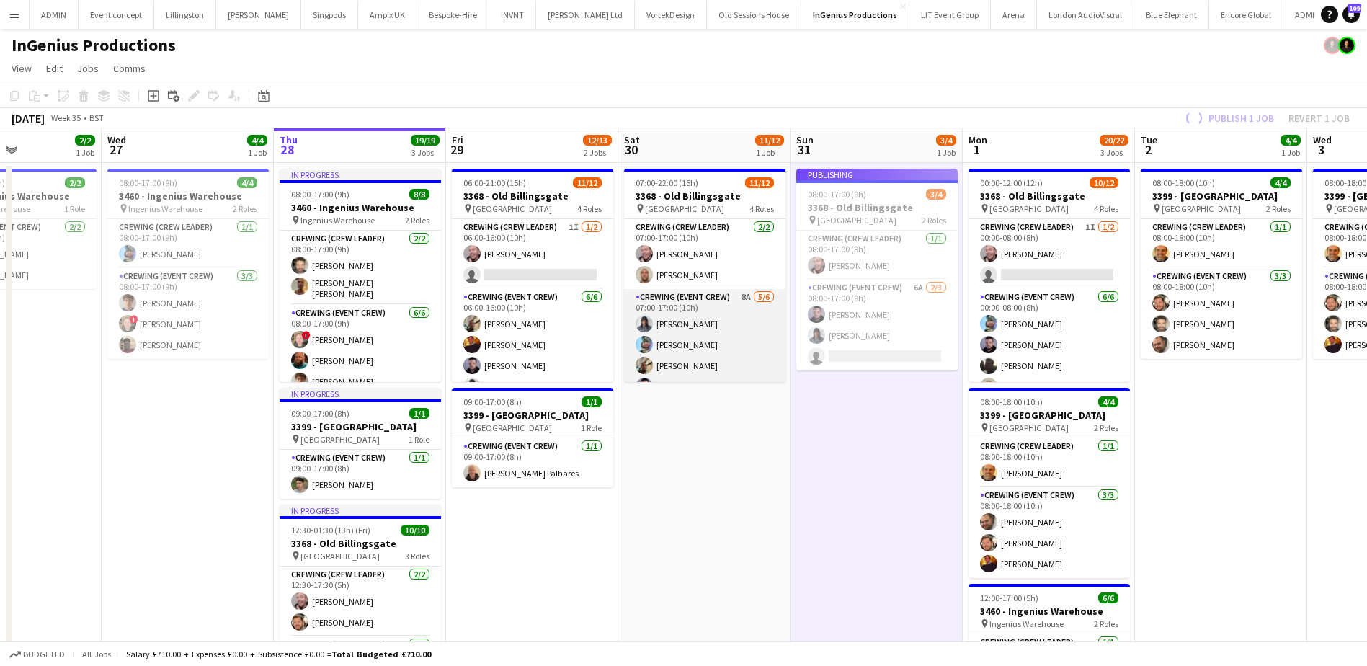
click at [734, 337] on app-card-role "Crewing (Event Crew) 8A 5/6 07:00-17:00 (10h) Kaine Caldeira Liam Kinsella Step…" at bounding box center [704, 368] width 161 height 158
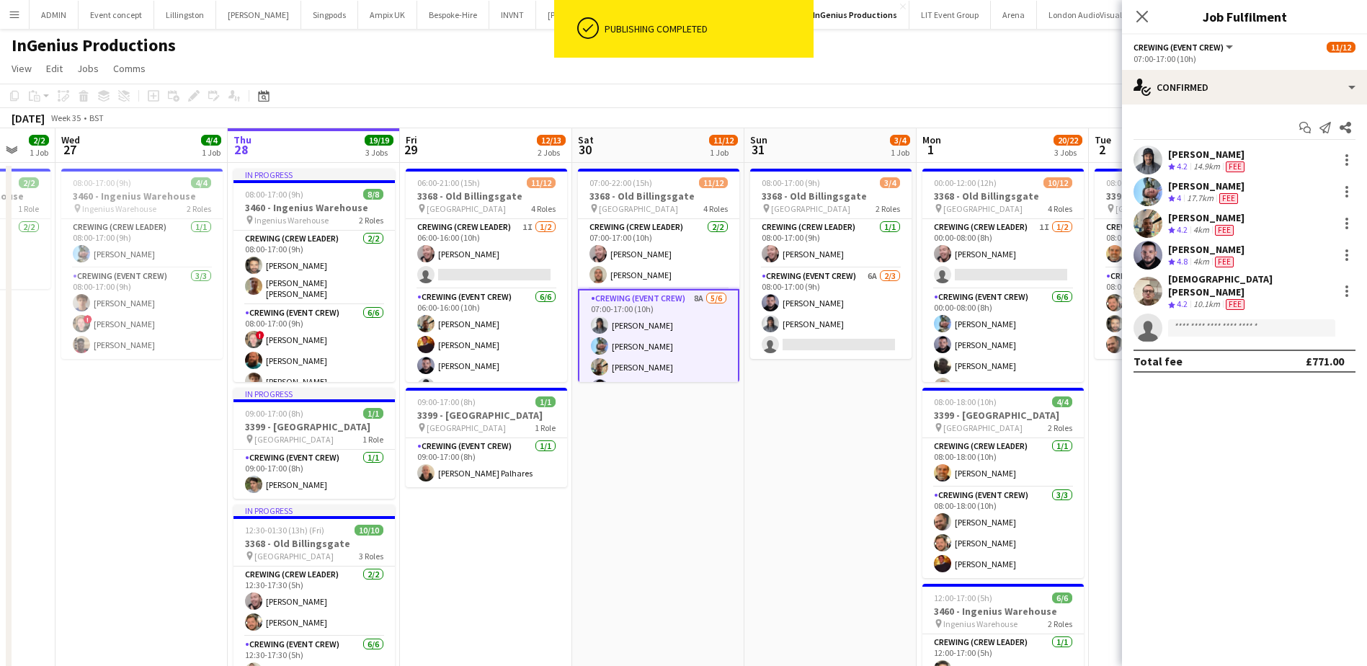
scroll to position [0, 538]
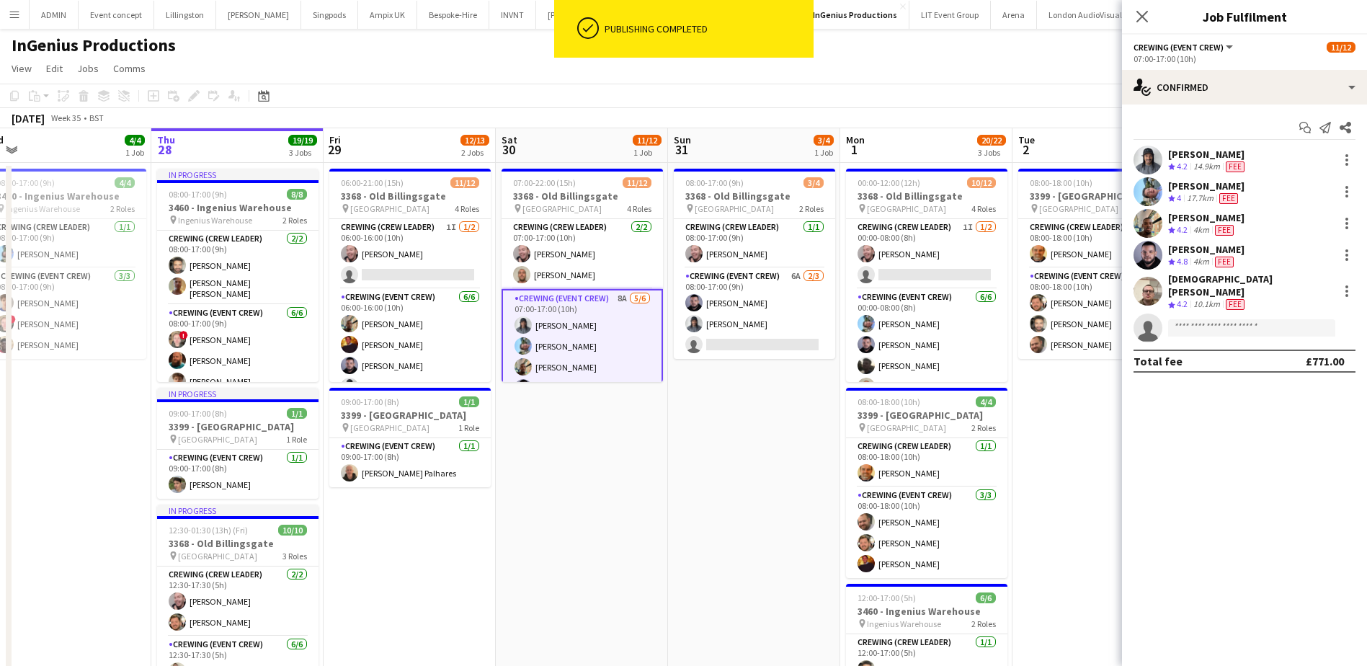
drag, startPoint x: 887, startPoint y: 516, endPoint x: 782, endPoint y: 458, distance: 120.0
click at [764, 487] on app-calendar-viewport "Sun 24 Mon 25 Tue 26 2/2 1 Job Wed 27 4/4 1 Job Thu 28 19/19 3 Jobs Fri 29 12/1…" at bounding box center [683, 484] width 1367 height 712
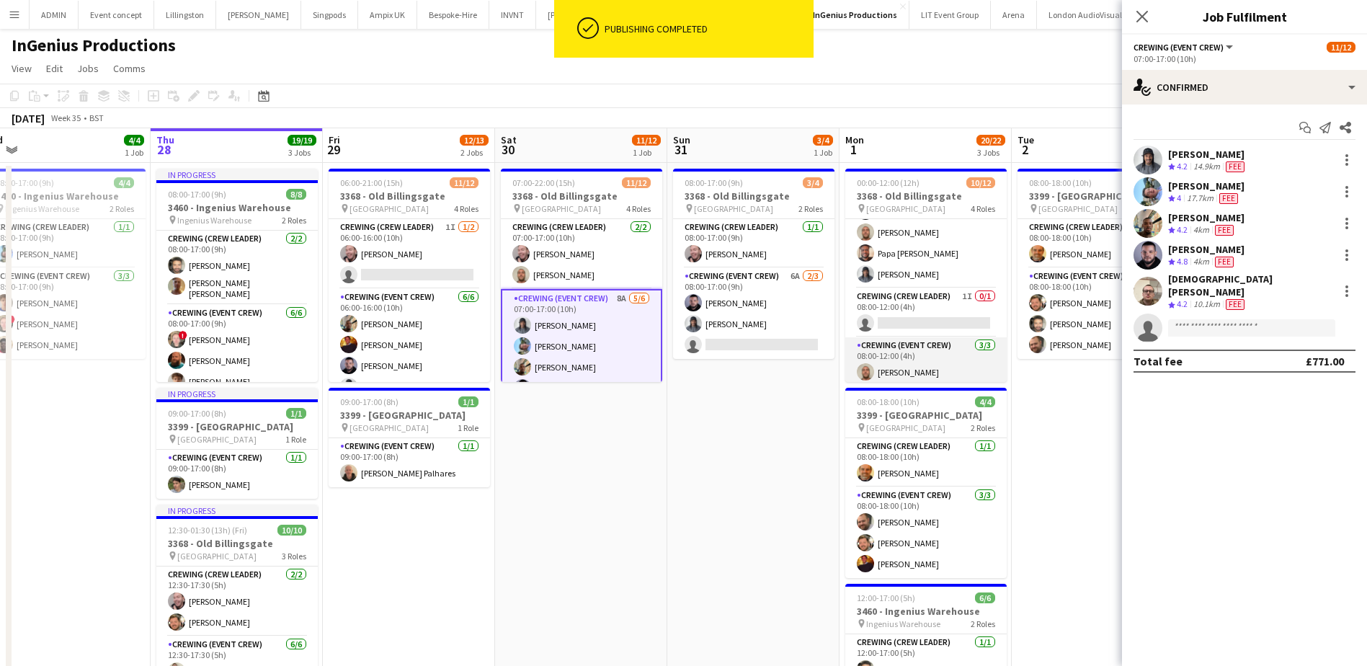
scroll to position [200, 0]
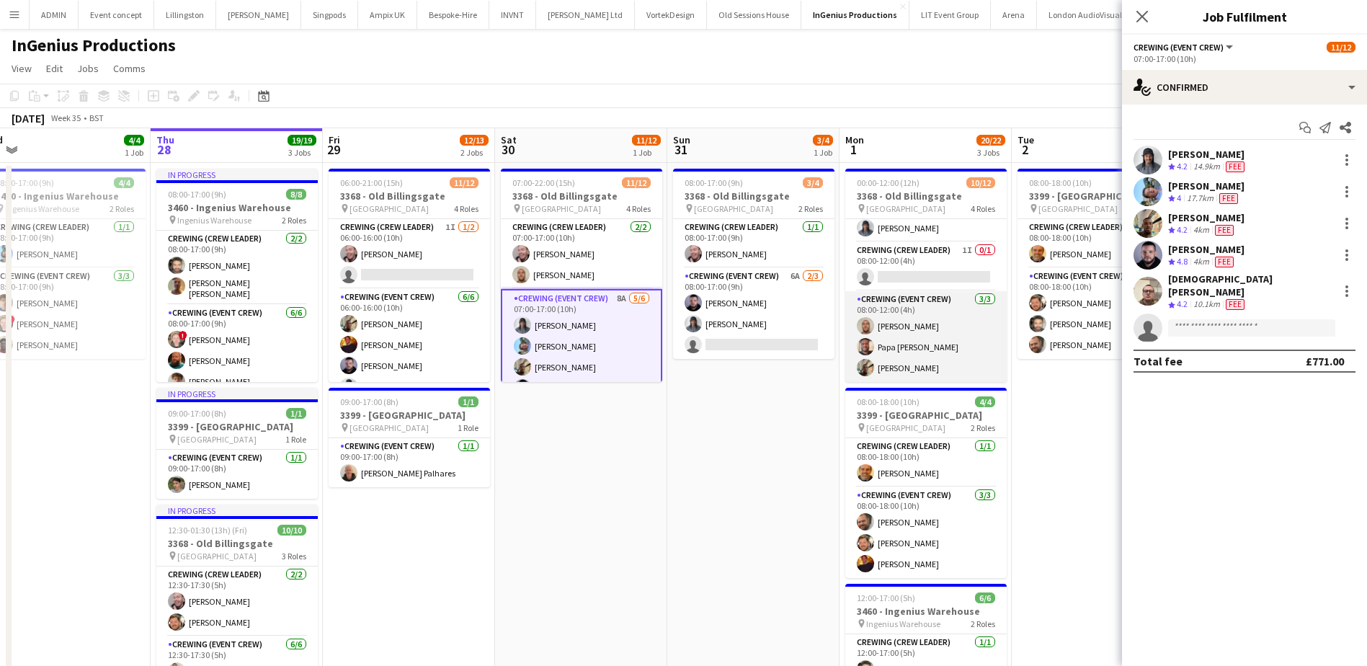
click at [951, 341] on app-card-role "Crewing (Event Crew) 3/3 08:00-12:00 (4h) Stephen Lyle Papa Opoku-Adjei Stephon…" at bounding box center [925, 336] width 161 height 91
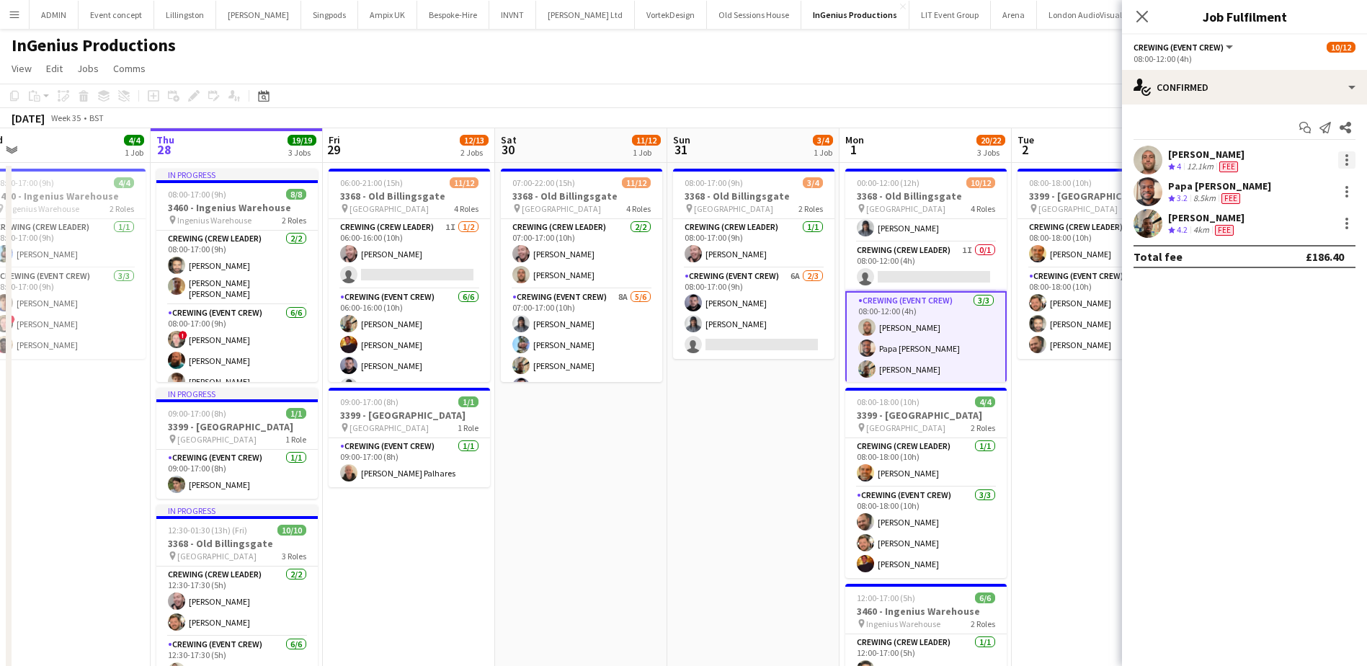
click at [1344, 156] on div at bounding box center [1347, 159] width 17 height 17
click at [1292, 321] on span "Remove" at bounding box center [1276, 325] width 43 height 12
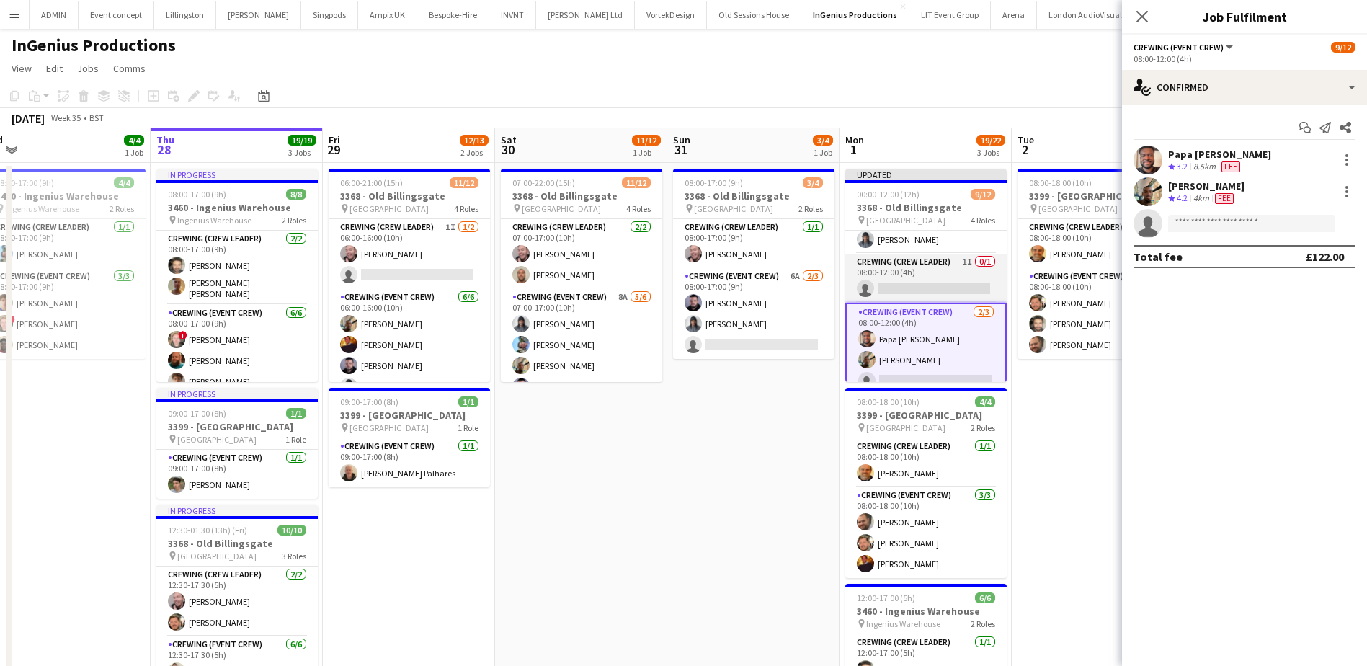
click at [928, 276] on app-card-role "Crewing (Crew Leader) 1I 0/1 08:00-12:00 (4h) single-neutral-actions" at bounding box center [925, 278] width 161 height 49
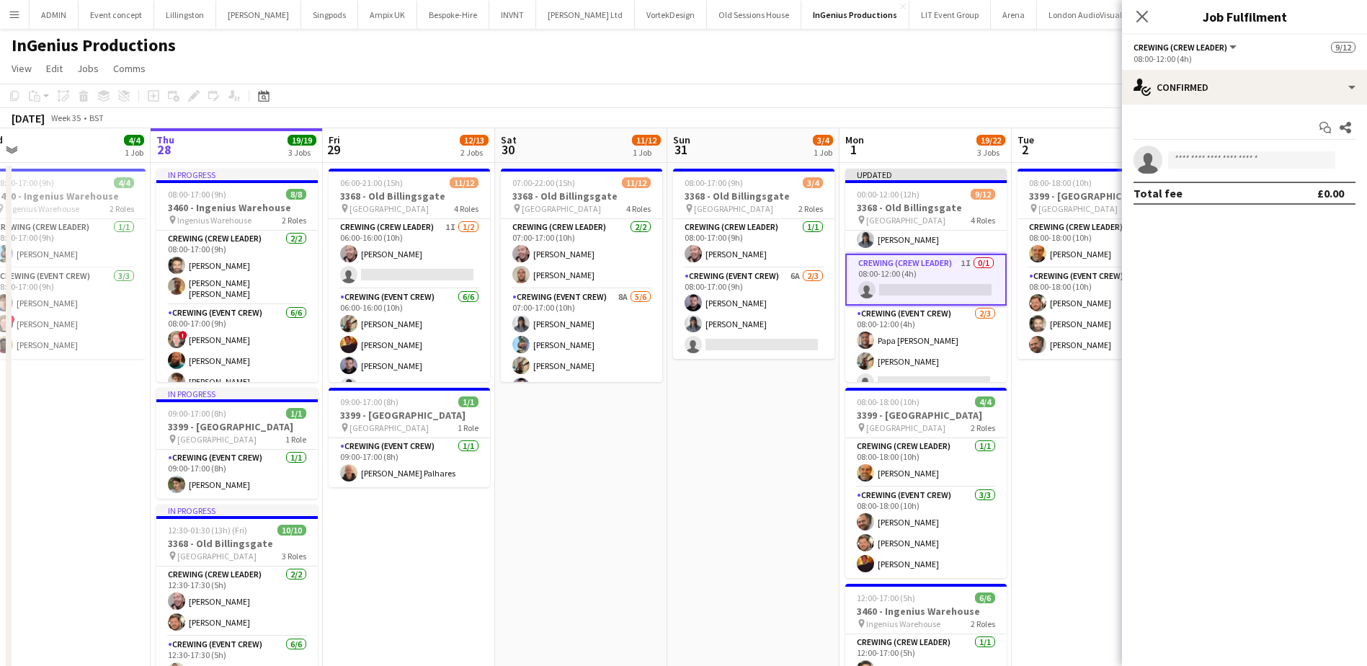
click at [1223, 150] on app-invite-slot "single-neutral-actions" at bounding box center [1244, 160] width 245 height 29
click at [1221, 157] on input at bounding box center [1251, 159] width 167 height 17
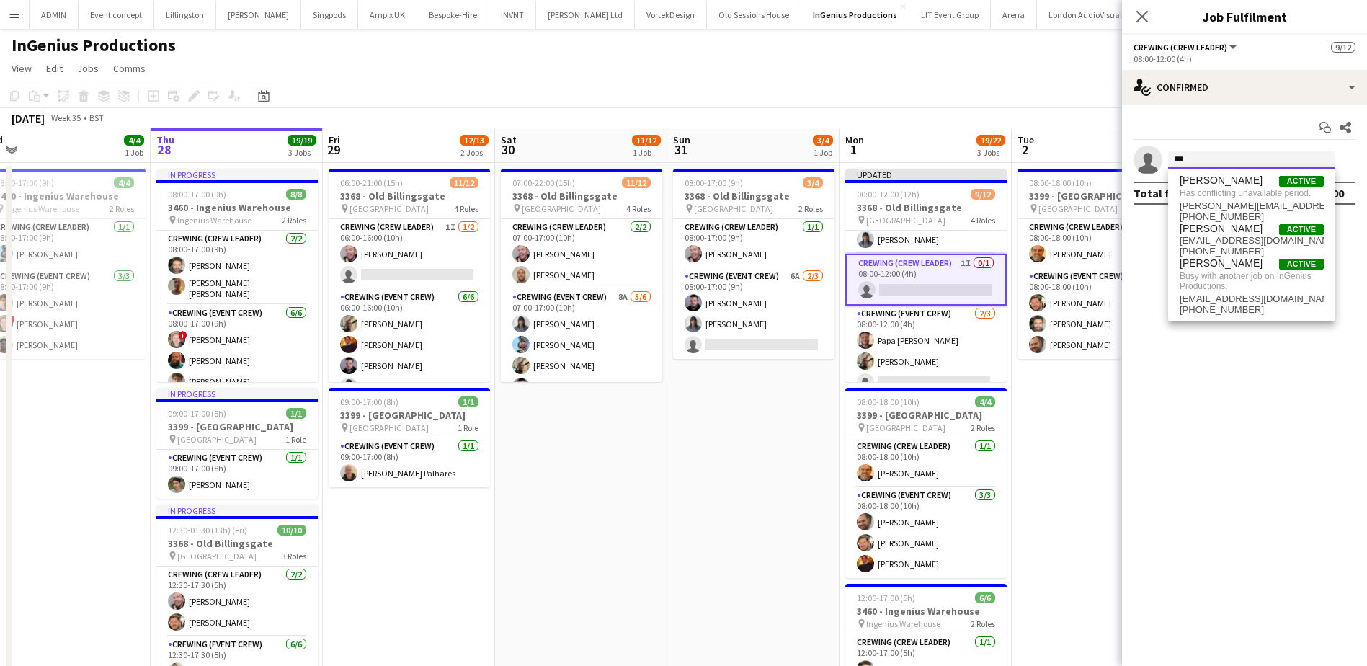
type input "***"
click at [751, 442] on app-date-cell "08:00-17:00 (9h) 3/4 3368 - Old Billingsgate pin Lower Thames Street 2 Roles Cr…" at bounding box center [753, 502] width 172 height 678
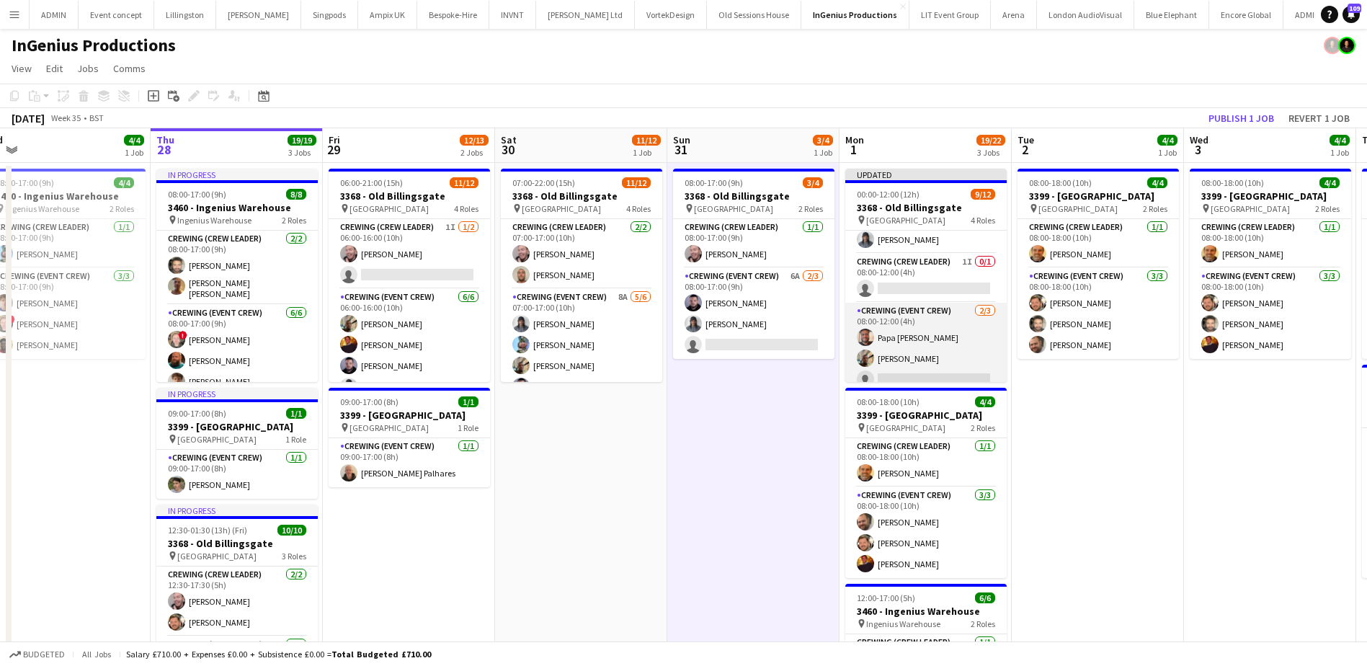
scroll to position [212, 0]
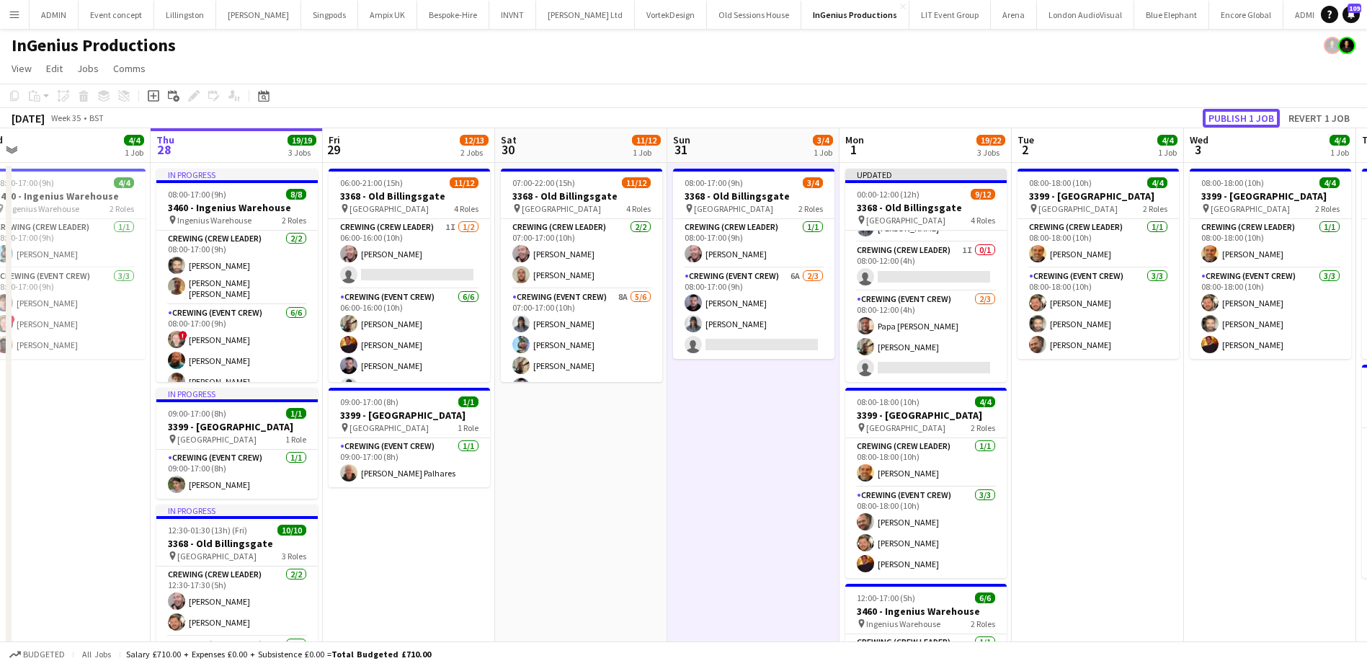
click at [1266, 115] on button "Publish 1 job" at bounding box center [1241, 118] width 77 height 19
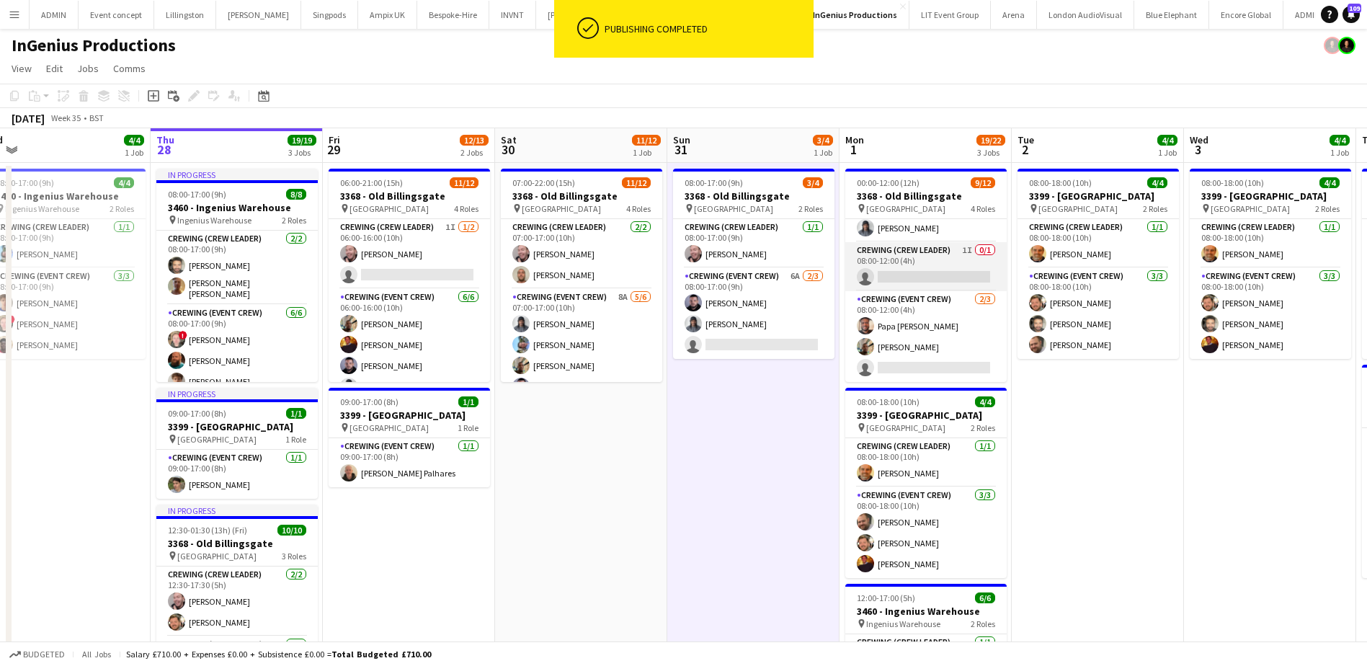
scroll to position [200, 0]
click at [945, 274] on app-card-role "Crewing (Crew Leader) 1I 0/1 08:00-12:00 (4h) single-neutral-actions" at bounding box center [925, 266] width 161 height 49
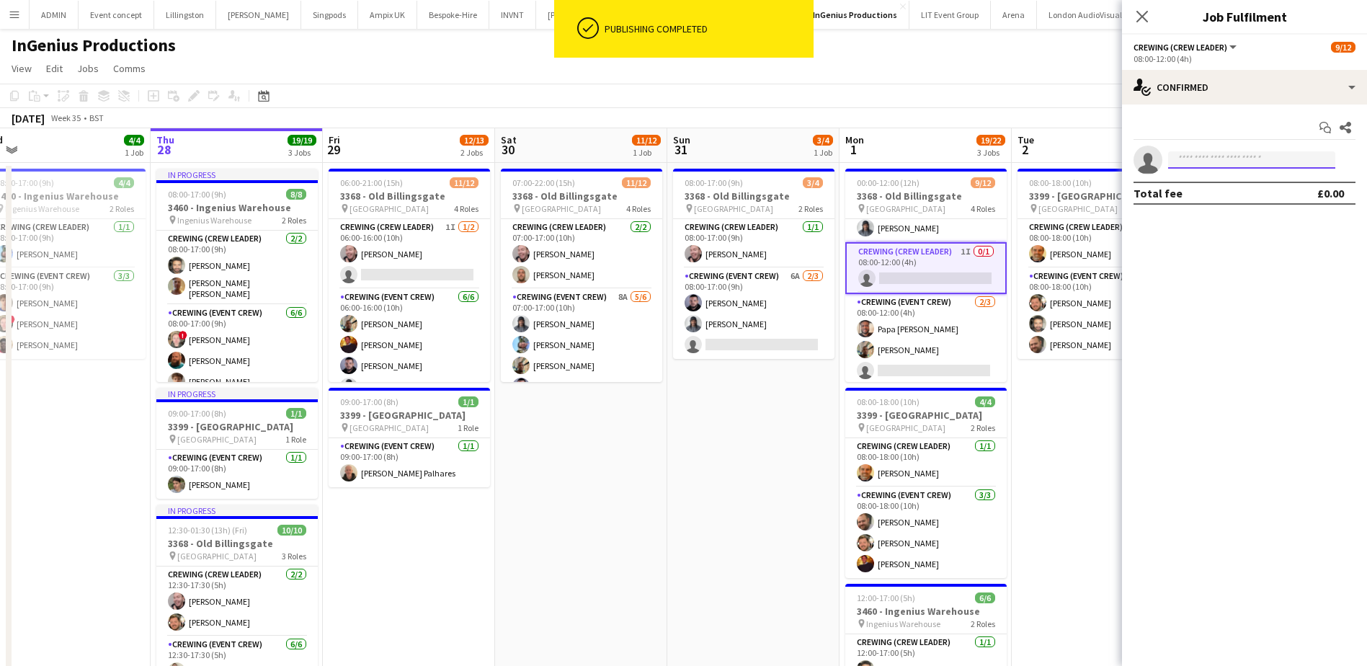
click at [1237, 164] on input at bounding box center [1251, 159] width 167 height 17
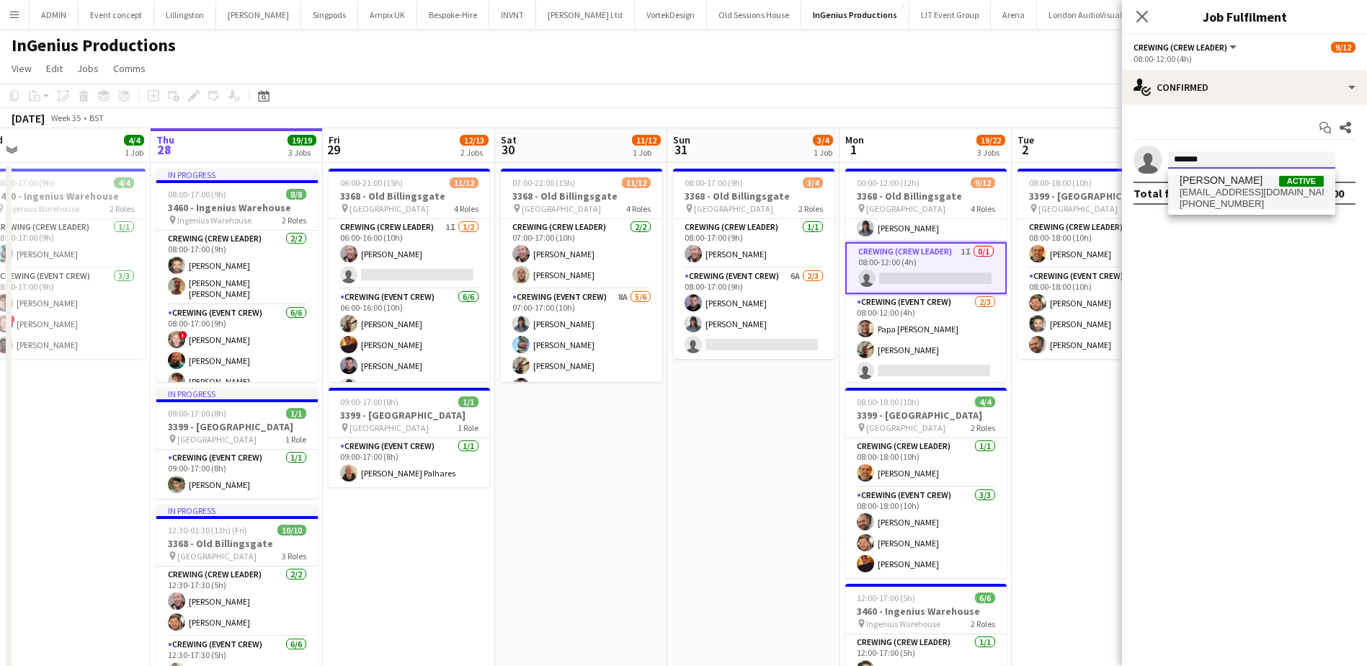
type input "*******"
click at [1243, 184] on span "Stephen Lyle Active" at bounding box center [1252, 180] width 144 height 12
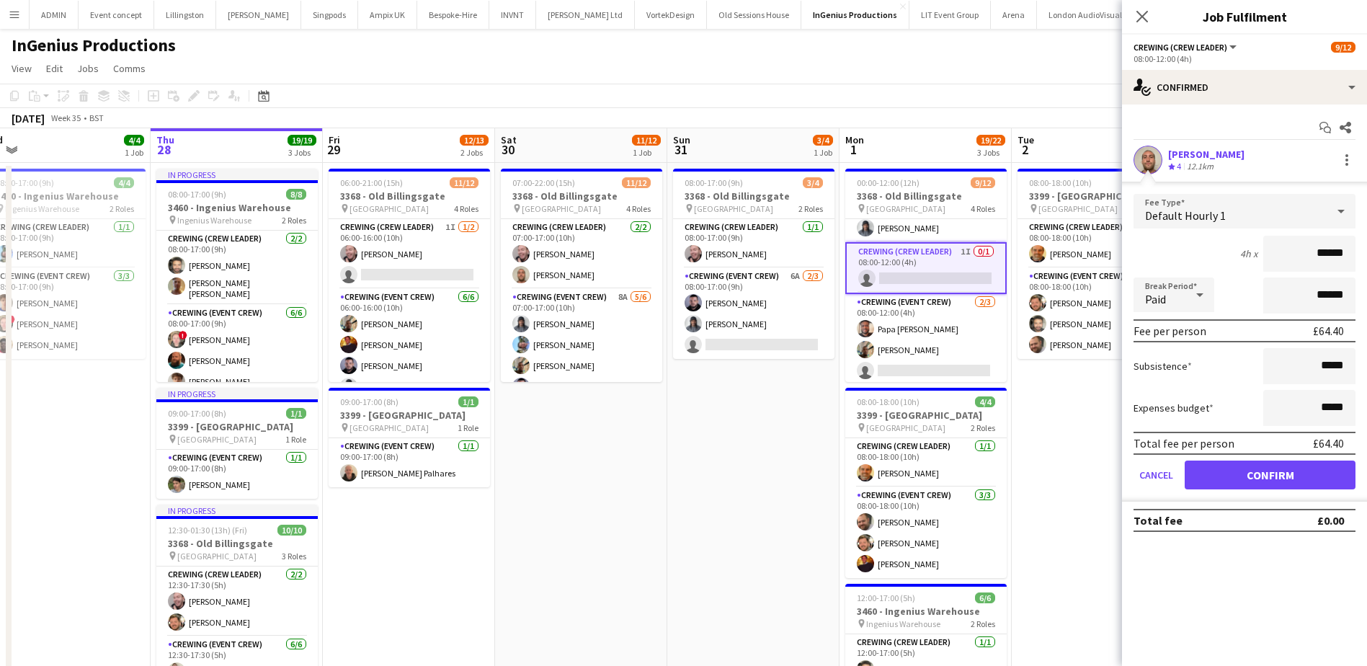
drag, startPoint x: 1334, startPoint y: 249, endPoint x: 1353, endPoint y: 251, distance: 18.9
click at [1352, 251] on input "******" at bounding box center [1310, 254] width 92 height 36
type input "***"
click at [1280, 483] on button "Confirm" at bounding box center [1270, 475] width 171 height 29
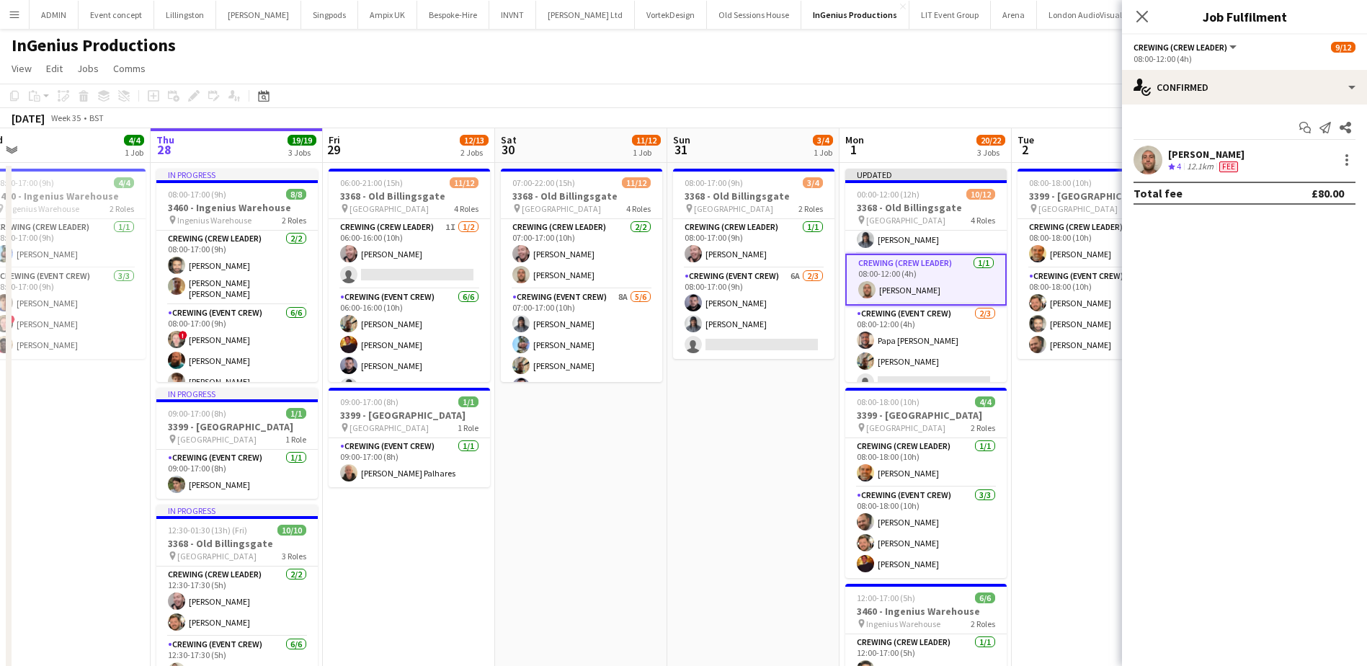
click at [1046, 420] on app-date-cell "08:00-18:00 (10h) 4/4 3399 - King's Observatory pin Richmond 2 Roles Crewing (C…" at bounding box center [1098, 502] width 172 height 678
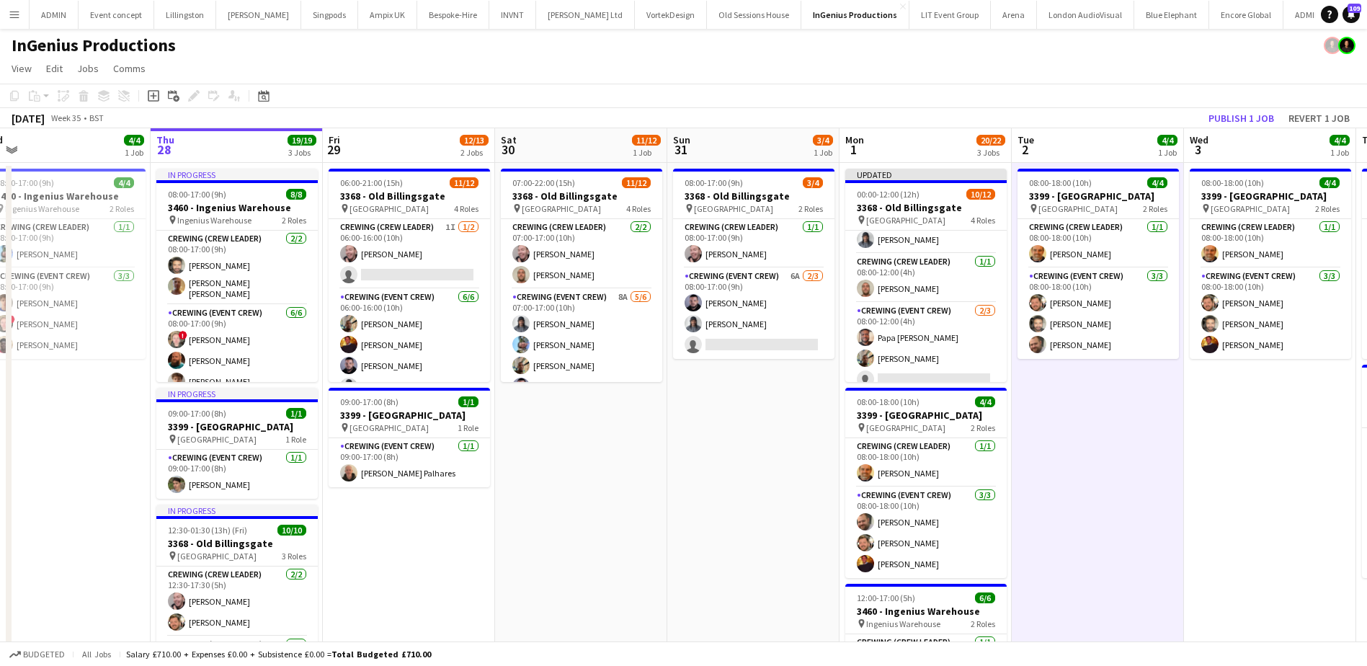
click at [1246, 104] on app-toolbar "Copy Paste Paste Ctrl+V Paste with crew Ctrl+Shift+V Paste linked Job Delete Gr…" at bounding box center [683, 96] width 1367 height 25
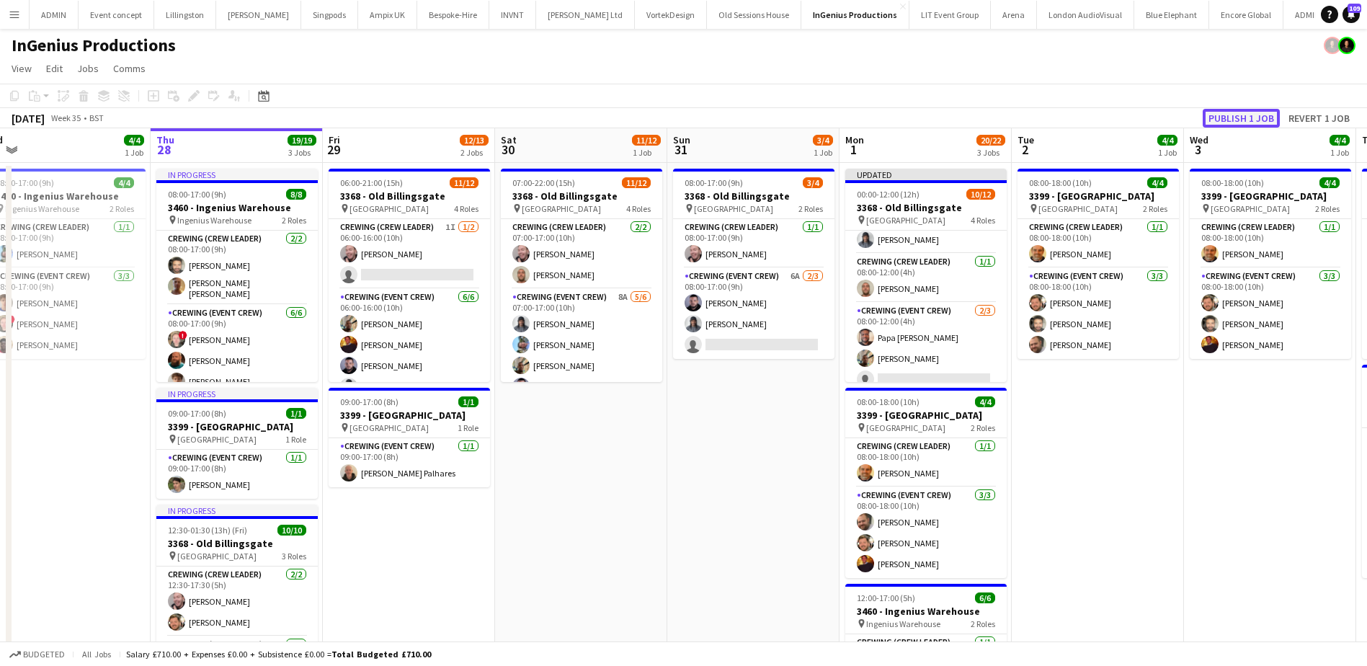
click at [1240, 116] on button "Publish 1 job" at bounding box center [1241, 118] width 77 height 19
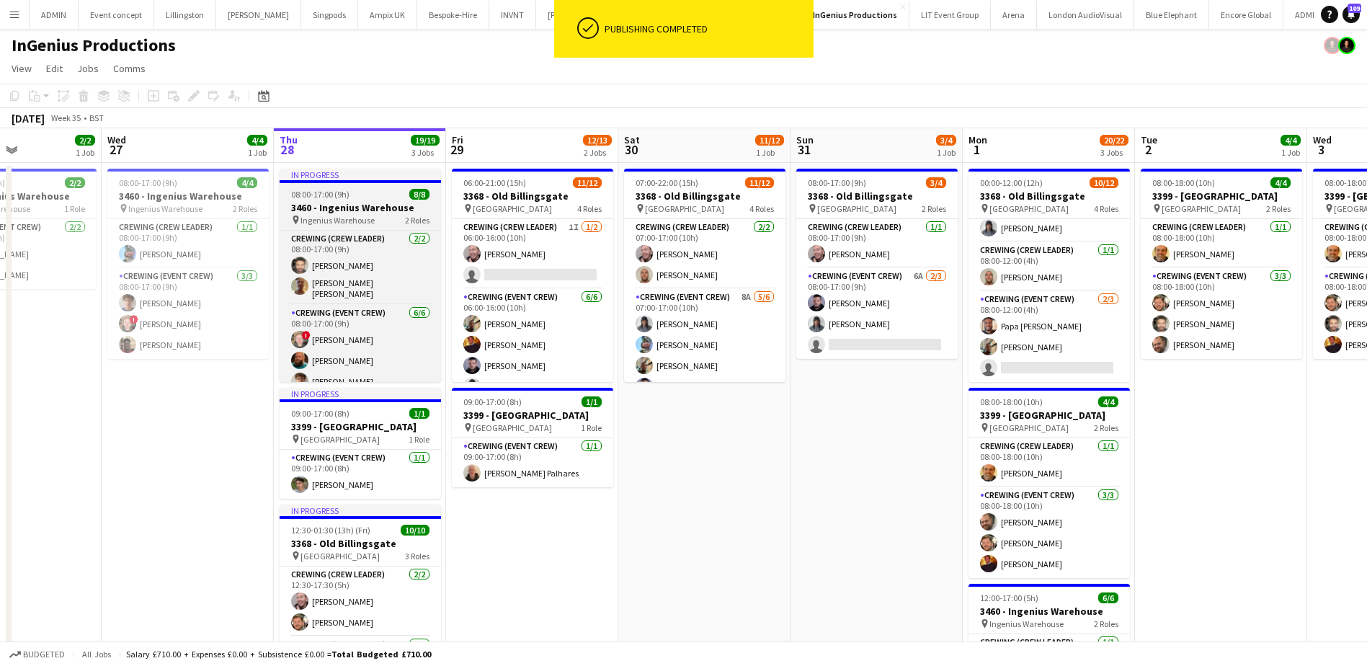
drag, startPoint x: 497, startPoint y: 579, endPoint x: 441, endPoint y: 327, distance: 258.5
click at [599, 556] on app-calendar-viewport "Sun 24 Mon 25 Tue 26 2/2 1 Job Wed 27 4/4 1 Job Thu 28 19/19 3 Jobs Fri 29 12/1…" at bounding box center [683, 484] width 1367 height 712
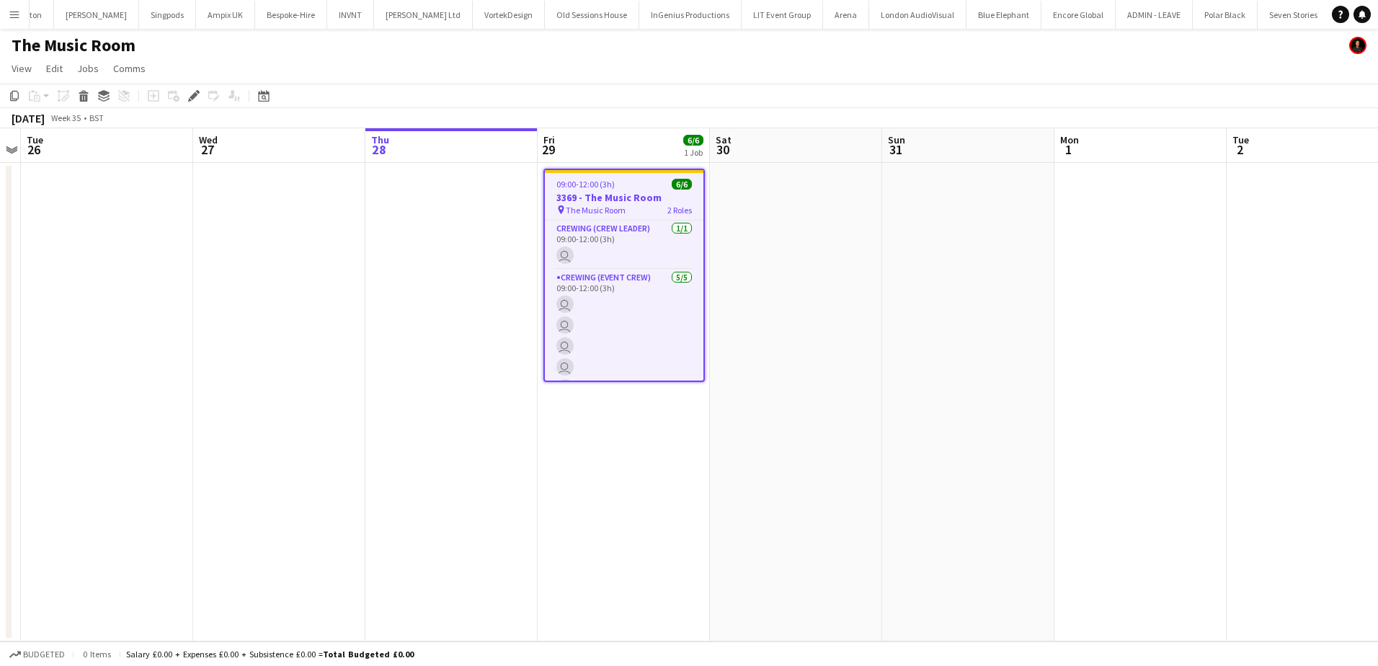
scroll to position [0, 218]
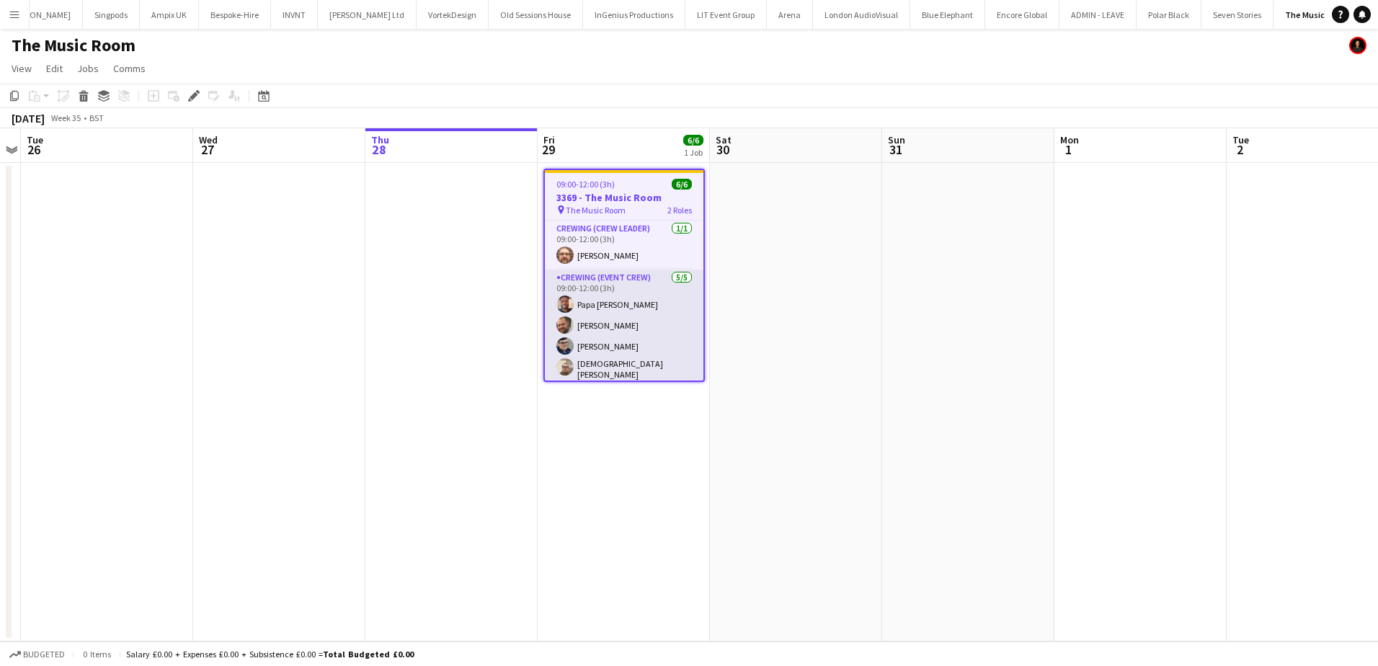
click at [643, 327] on app-card-role "Crewing (Event Crew) [DATE] 09:00-12:00 (3h) Papa [PERSON_NAME] [PERSON_NAME] […" at bounding box center [624, 338] width 159 height 137
click at [619, 364] on app-card-role "Crewing (Event Crew) [DATE] 09:00-12:00 (3h) Papa [PERSON_NAME] [PERSON_NAME] […" at bounding box center [624, 338] width 159 height 137
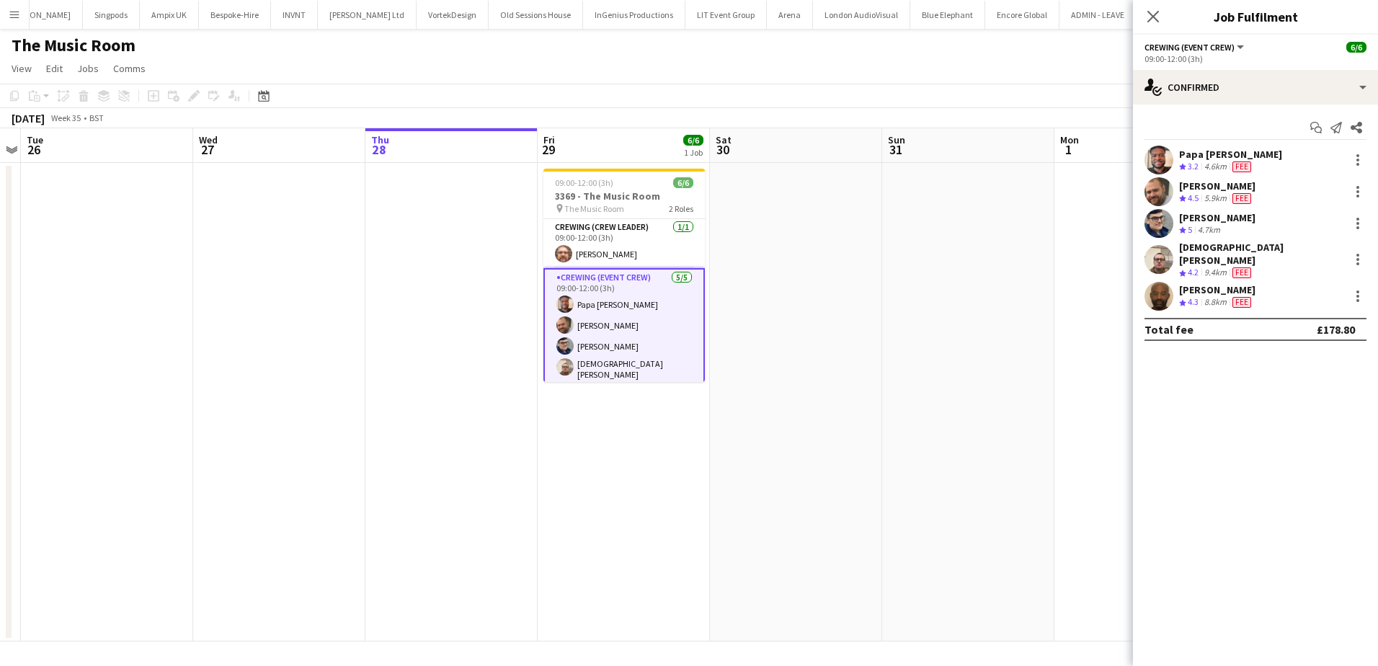
click at [1287, 192] on div "[PERSON_NAME] Crew rating 4.5 5.9km Fee" at bounding box center [1255, 191] width 245 height 29
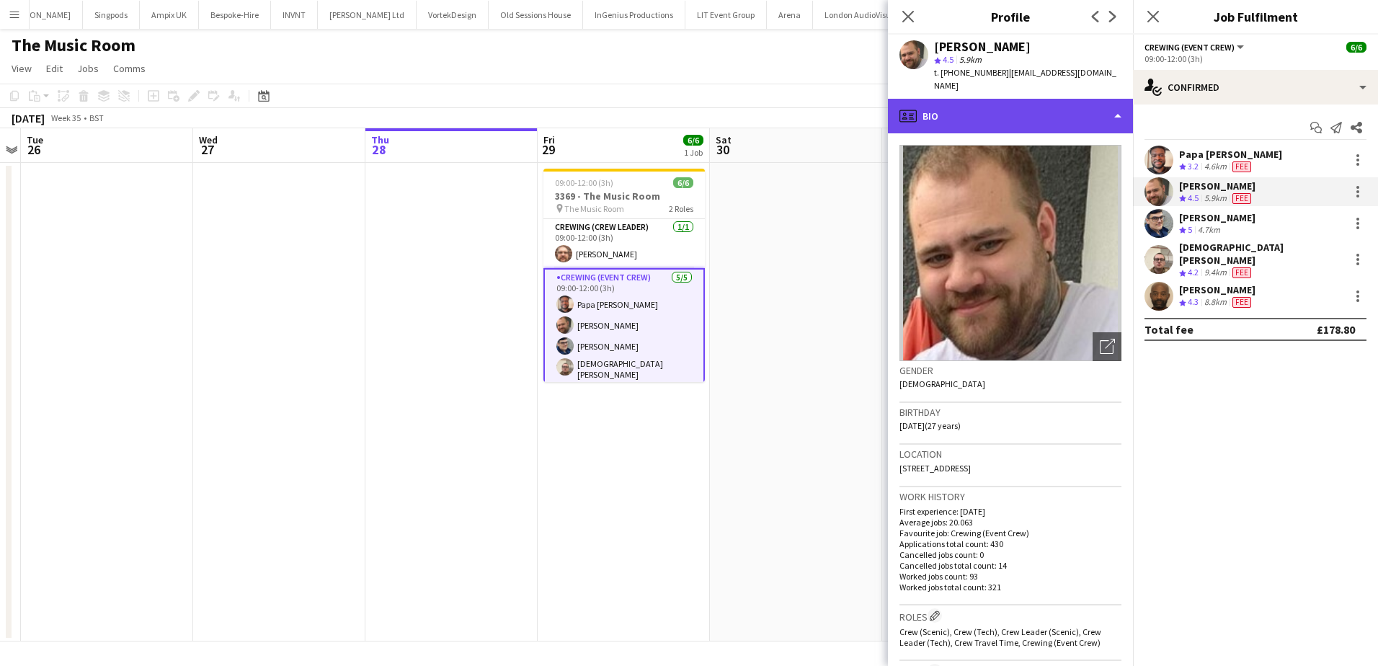
click at [1070, 104] on div "profile Bio" at bounding box center [1010, 116] width 245 height 35
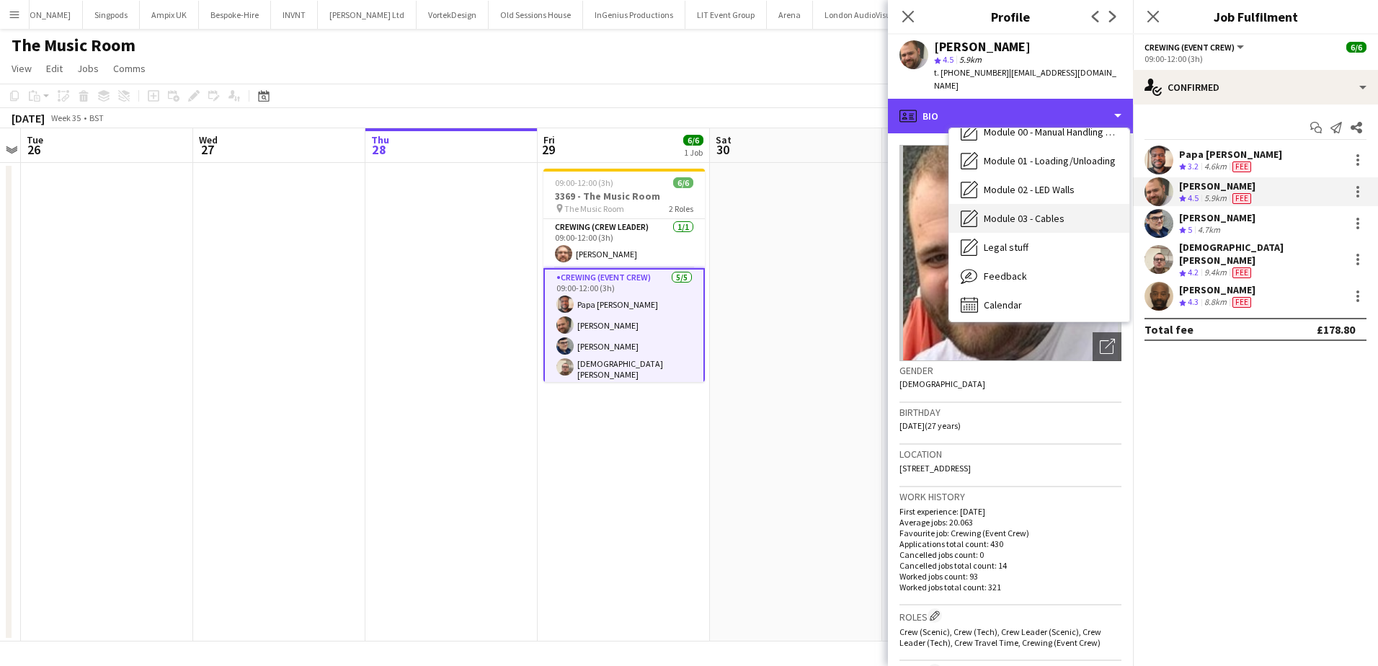
scroll to position [280, 0]
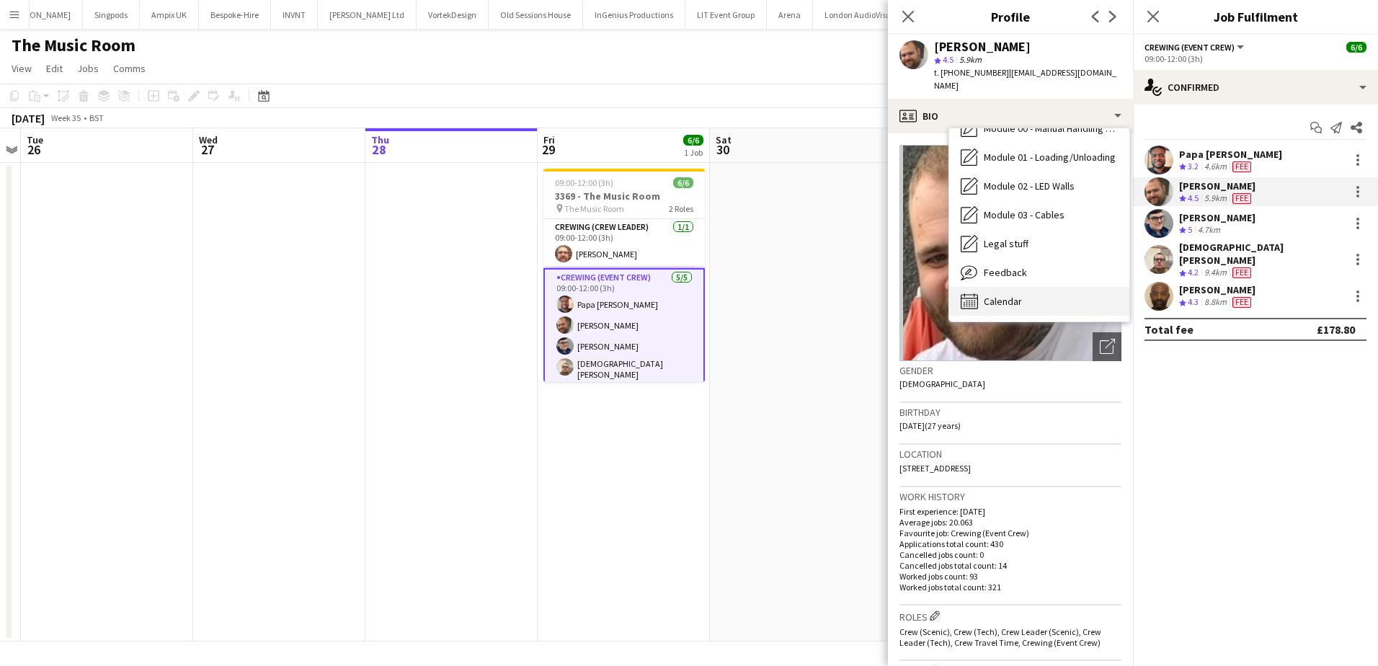
click at [1035, 293] on div "Calendar Calendar" at bounding box center [1039, 301] width 180 height 29
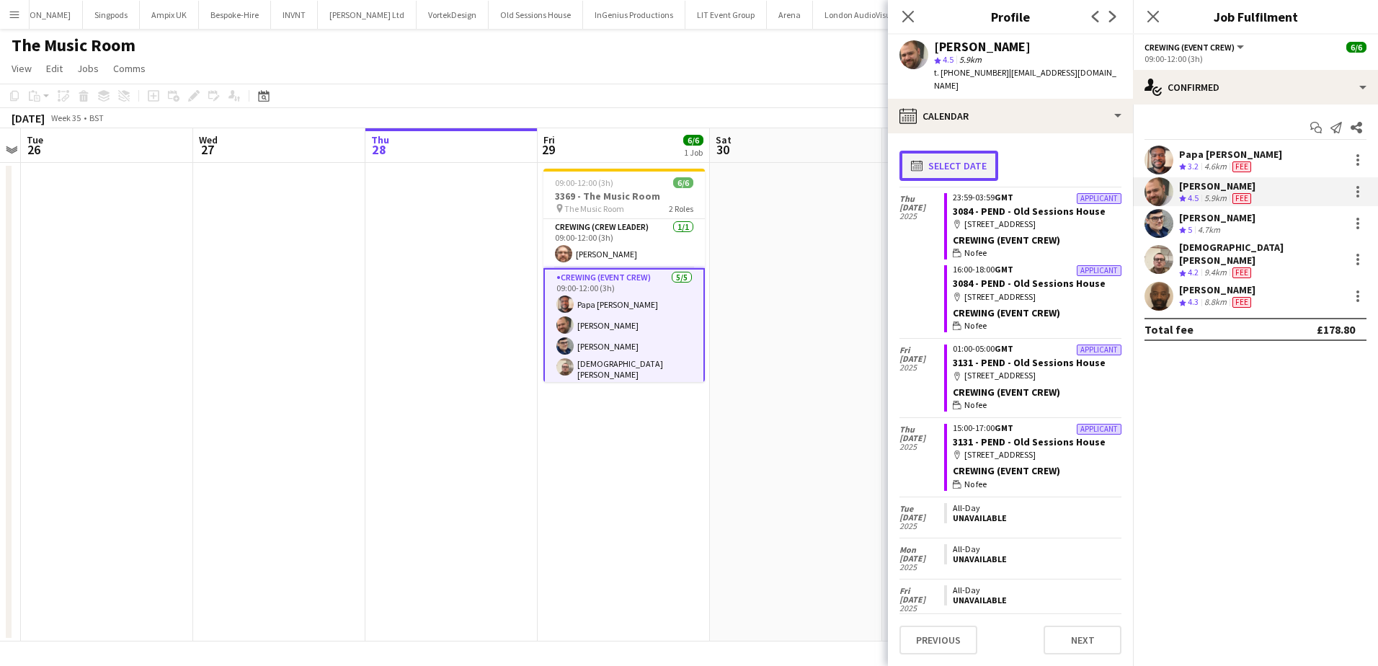
click at [981, 159] on button "calendar-full Select date" at bounding box center [949, 166] width 99 height 30
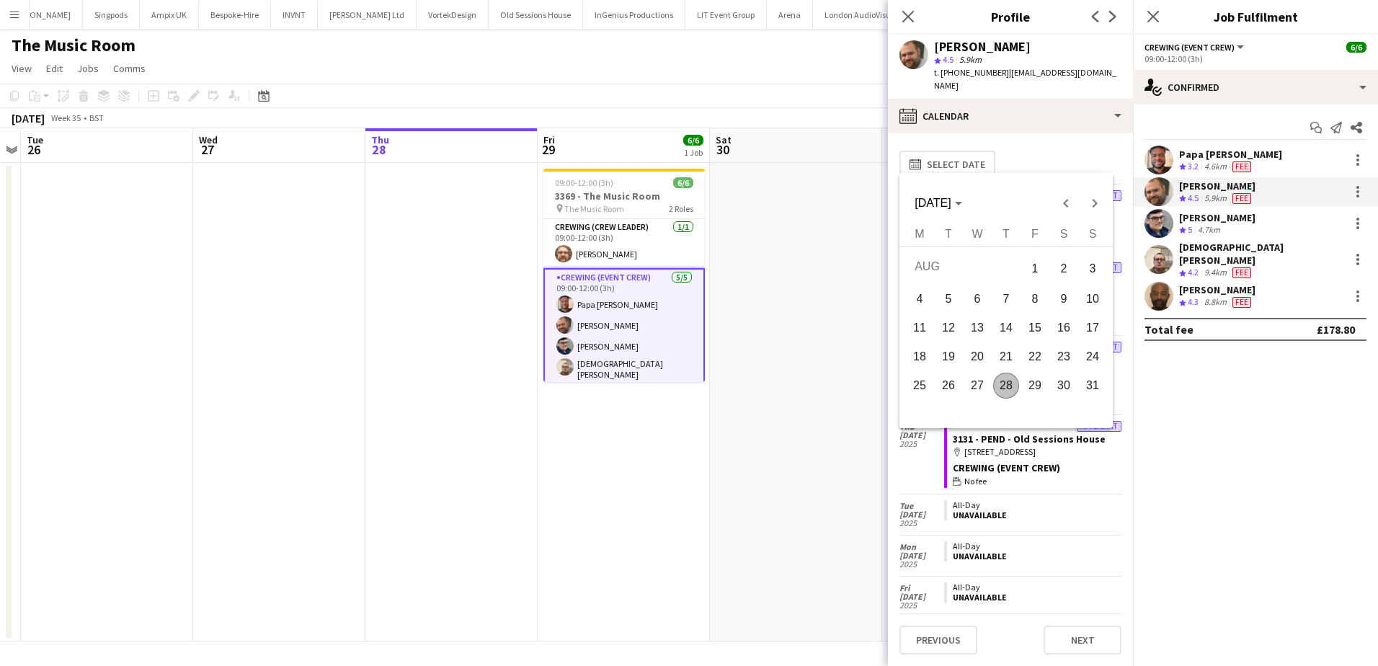
click at [1058, 389] on span "30" at bounding box center [1064, 386] width 26 height 26
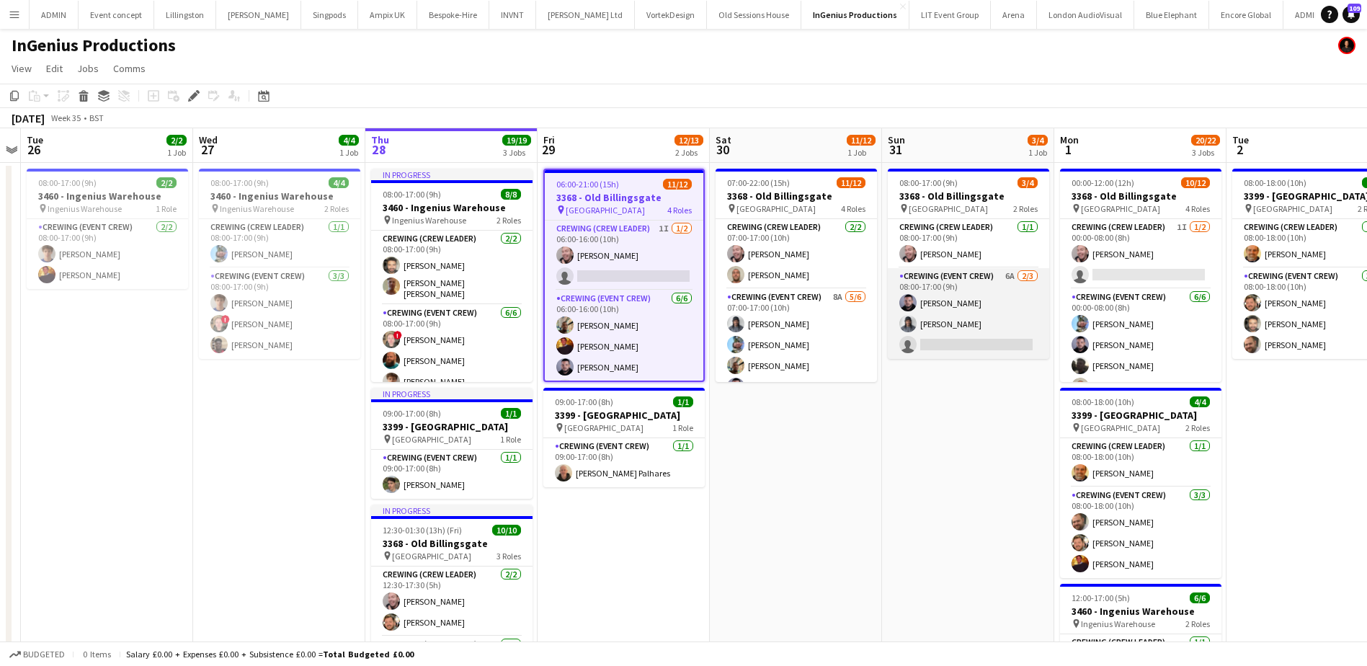
click at [947, 337] on app-card-role "Crewing (Event Crew) 6A 2/3 08:00-17:00 (9h) Paul Fisk Kaine Caldeira single-ne…" at bounding box center [968, 313] width 161 height 91
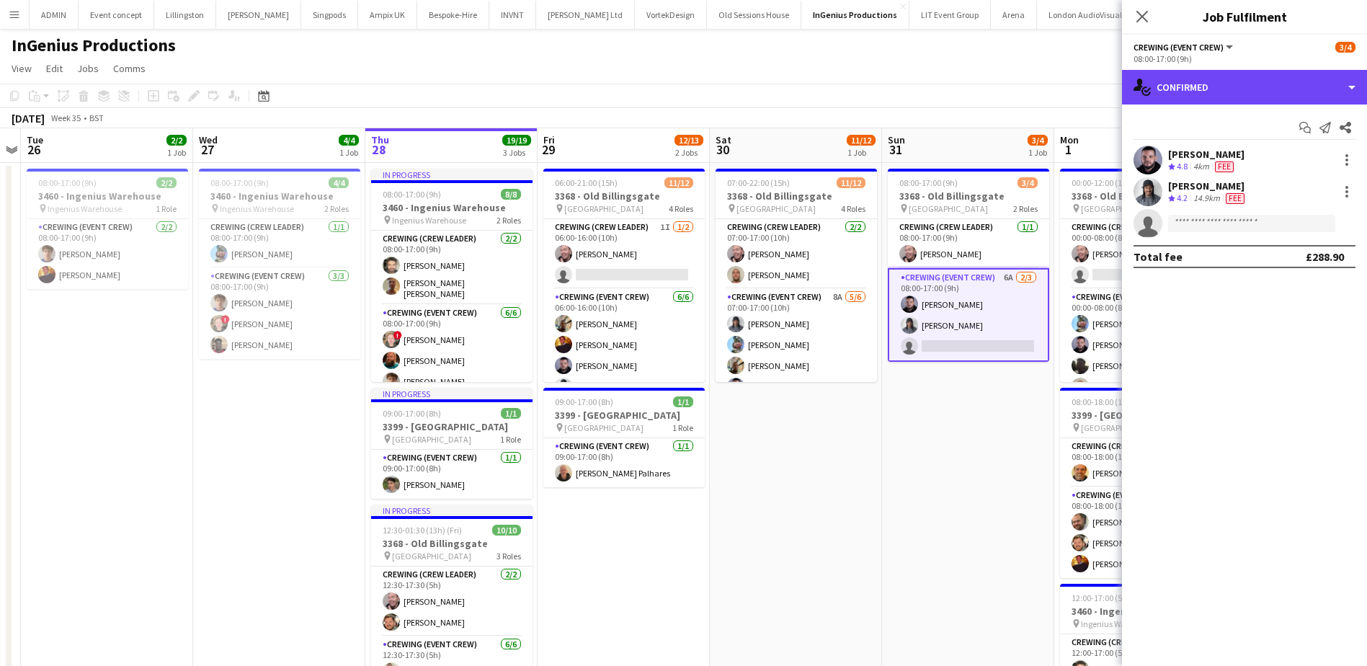
click at [1253, 94] on div "single-neutral-actions-check-2 Confirmed" at bounding box center [1244, 87] width 245 height 35
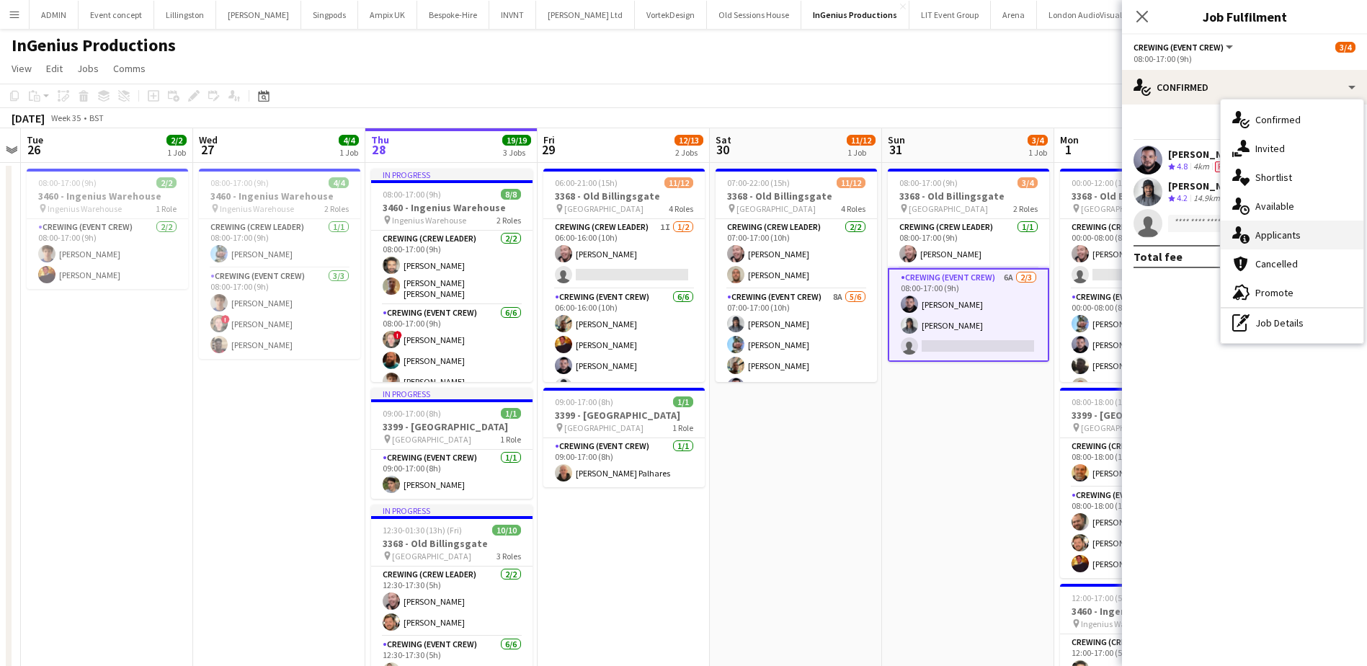
click at [1299, 239] on div "single-neutral-actions-information Applicants" at bounding box center [1292, 235] width 143 height 29
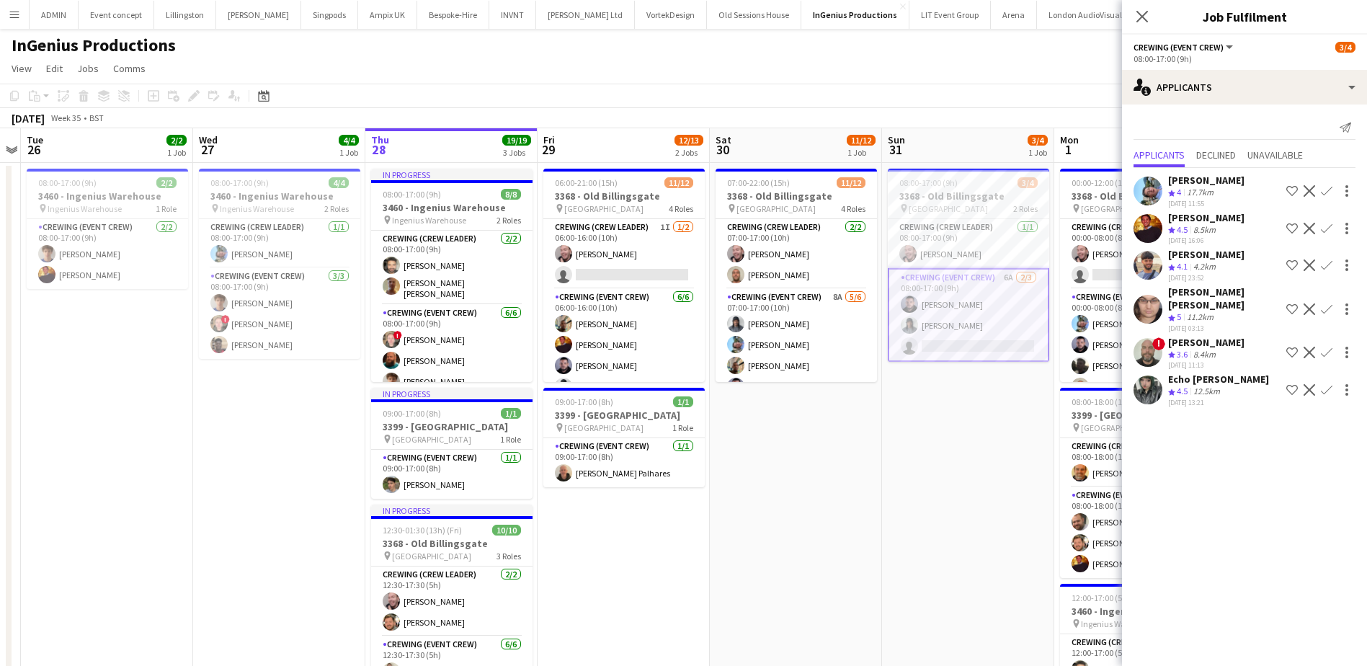
click at [1326, 192] on app-icon "Confirm" at bounding box center [1327, 191] width 12 height 12
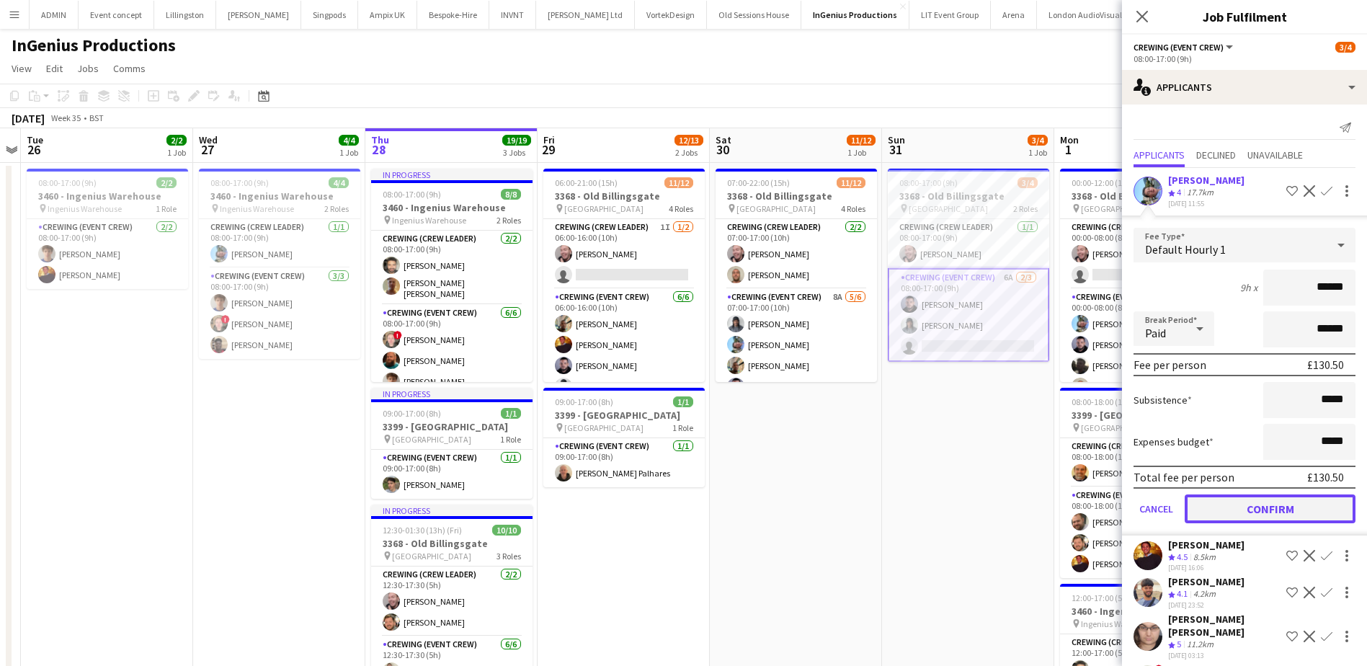
click at [1266, 508] on button "Confirm" at bounding box center [1270, 508] width 171 height 29
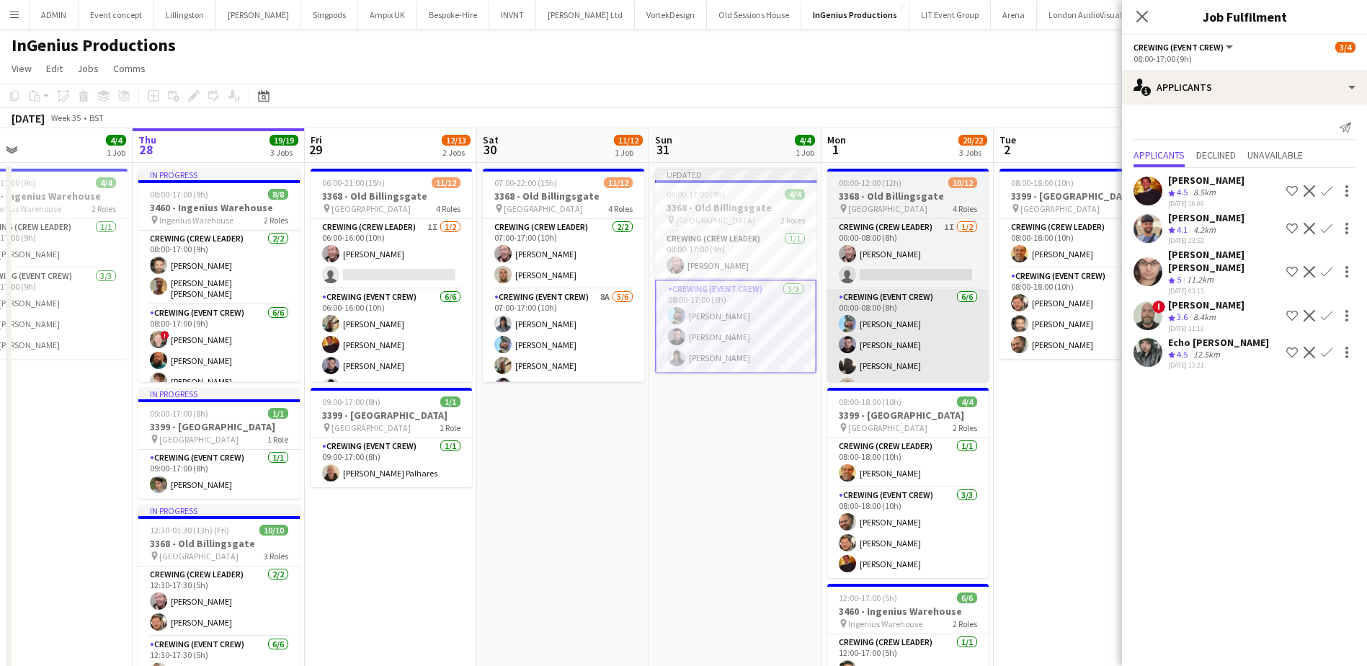
drag, startPoint x: 964, startPoint y: 516, endPoint x: 835, endPoint y: 365, distance: 197.9
click at [746, 477] on app-calendar-viewport "Sun 24 Mon 25 Tue 26 2/2 1 Job Wed 27 4/4 1 Job Thu 28 19/19 3 Jobs Fri 29 12/1…" at bounding box center [683, 484] width 1367 height 712
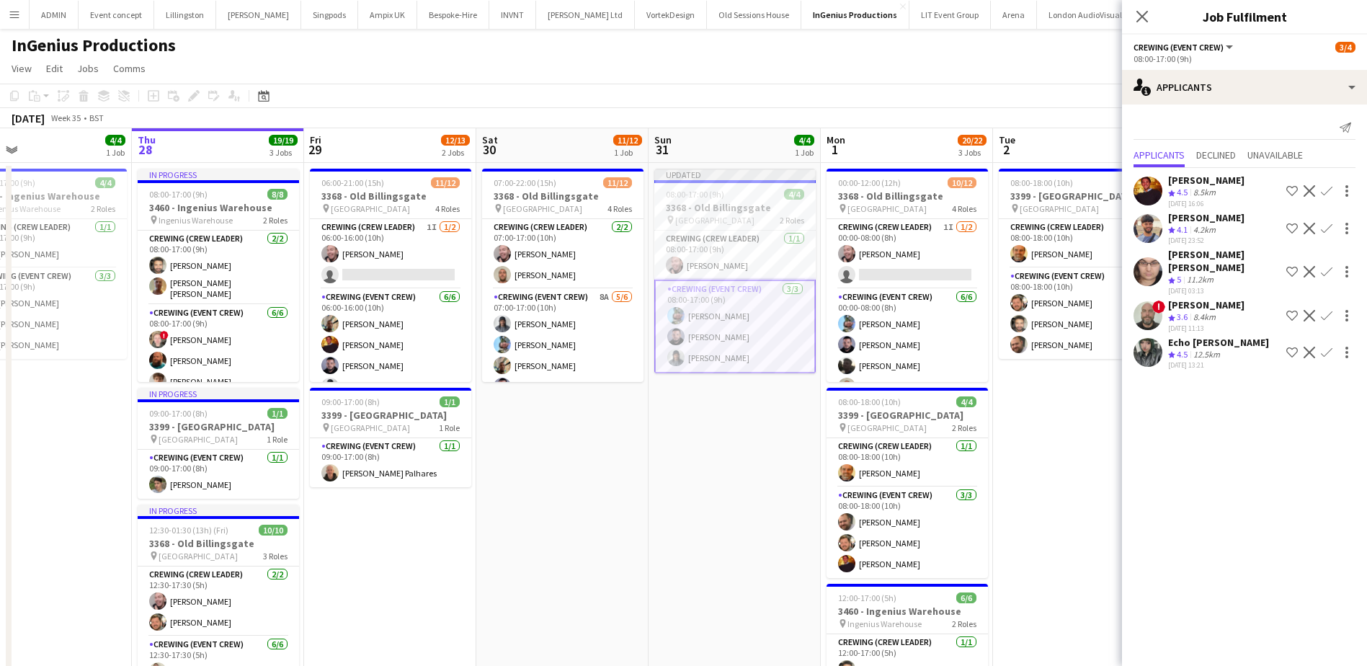
click at [1049, 456] on app-date-cell "08:00-18:00 (10h) 4/4 3399 - King's Observatory pin Richmond 2 Roles Crewing (C…" at bounding box center [1079, 502] width 172 height 678
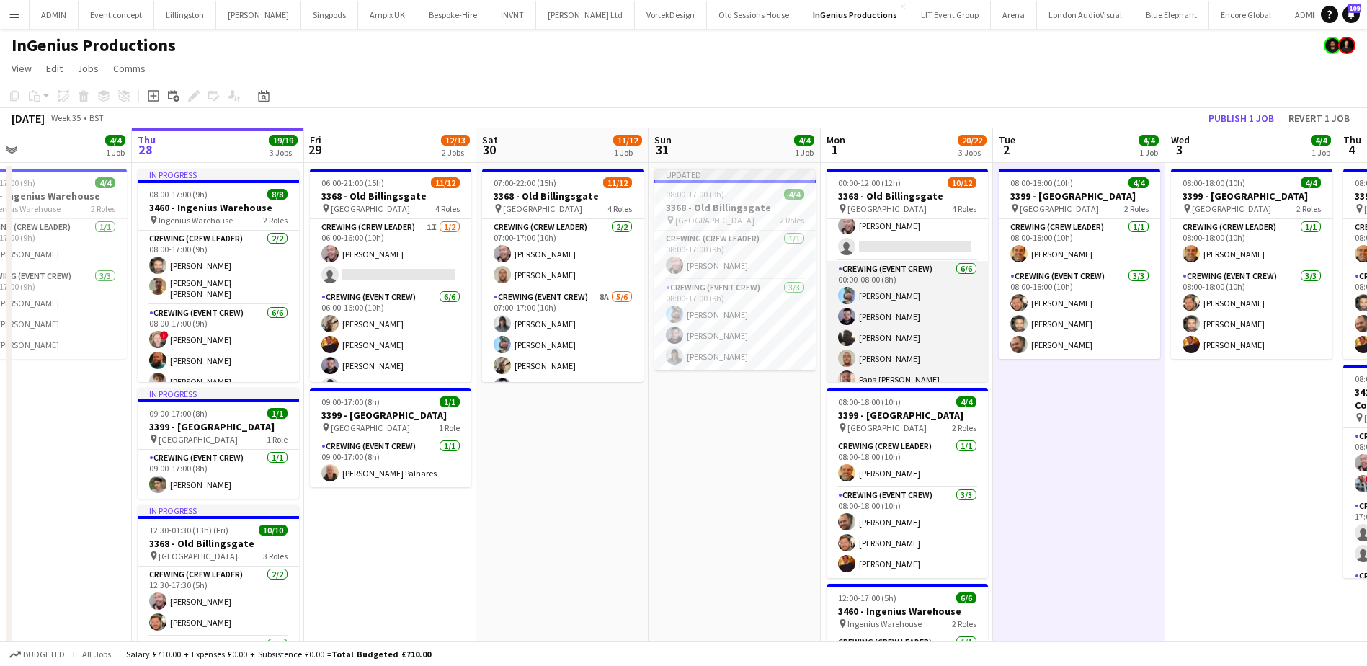
scroll to position [72, 0]
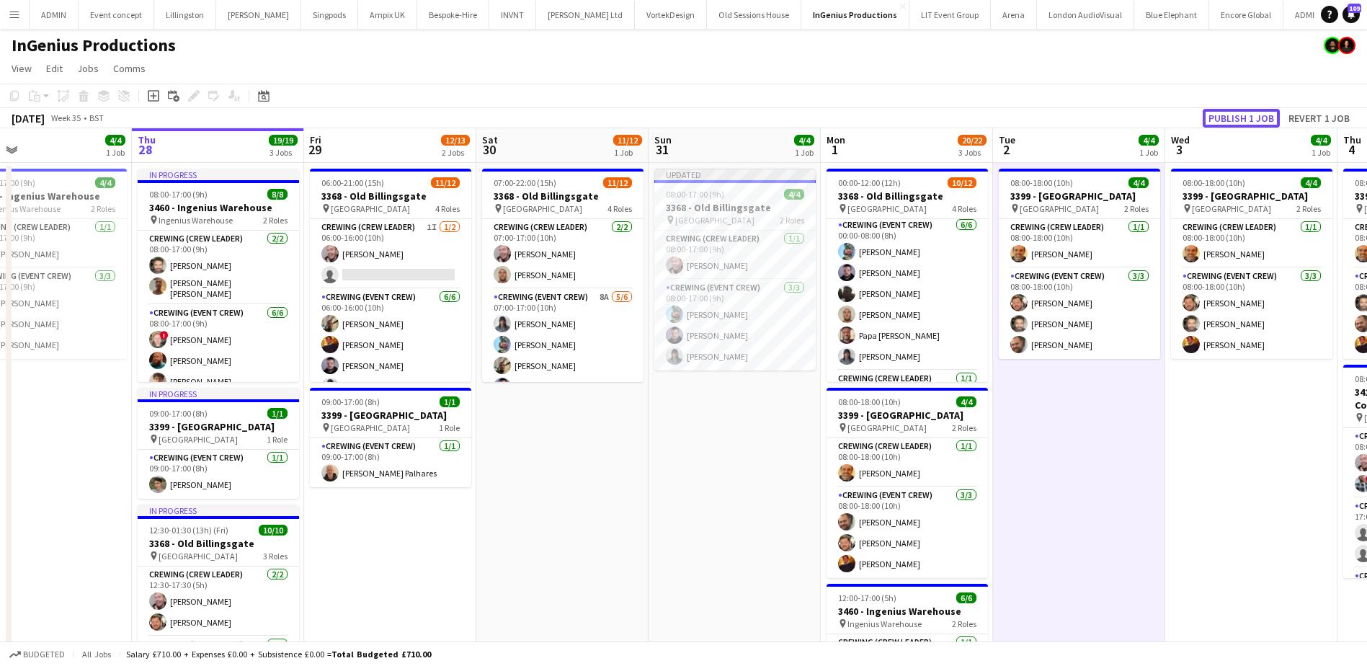
click at [1223, 117] on button "Publish 1 job" at bounding box center [1241, 118] width 77 height 19
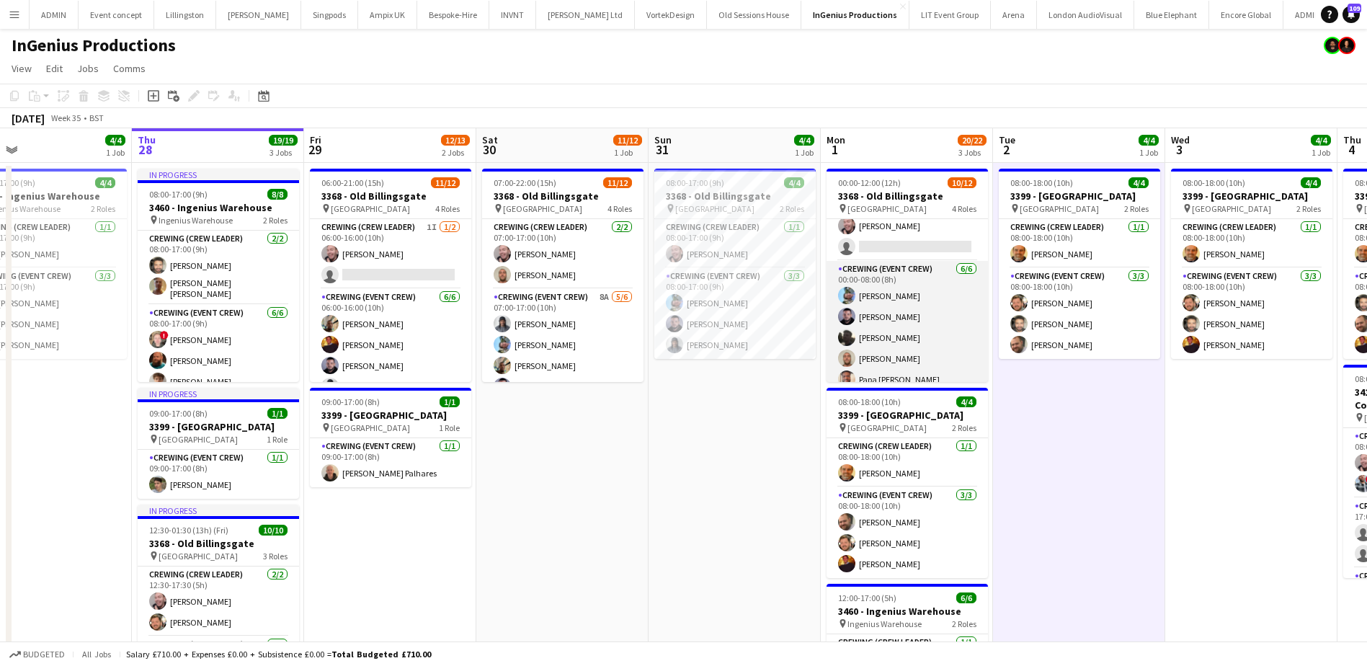
scroll to position [0, 0]
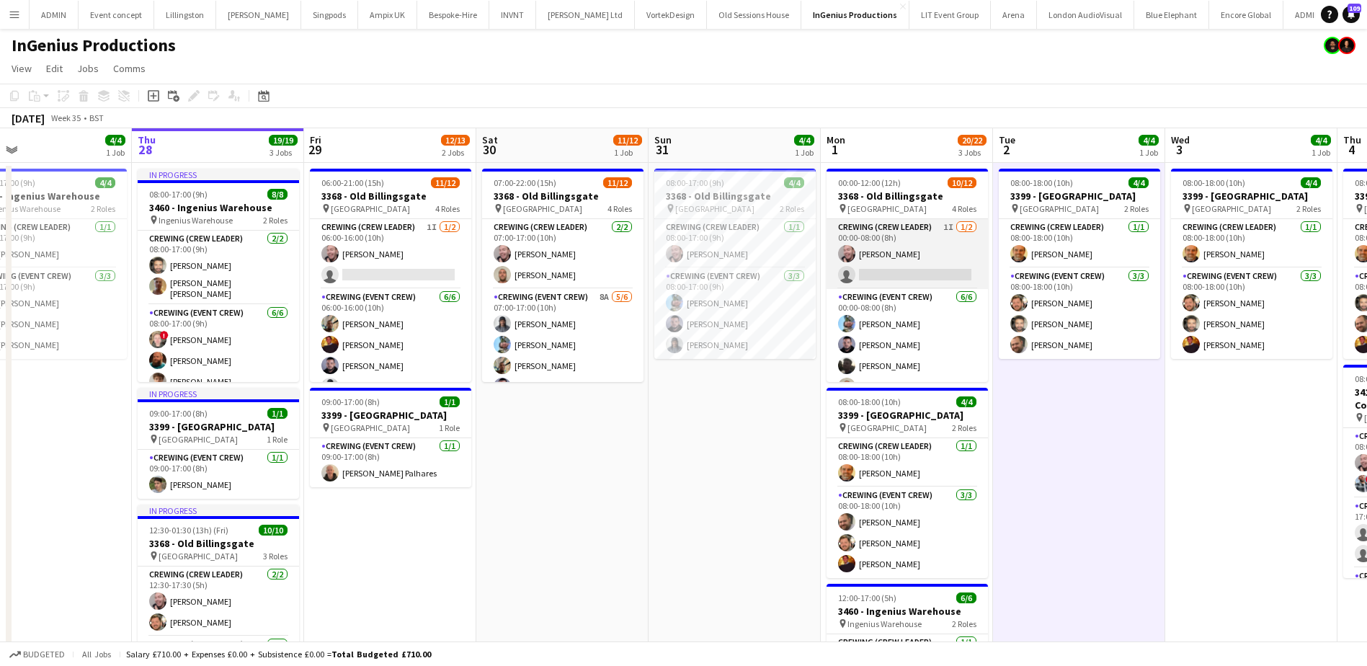
click at [915, 280] on app-card-role "Crewing (Crew Leader) 1I 1/2 00:00-08:00 (8h) Eldon Taylor single-neutral-actio…" at bounding box center [907, 254] width 161 height 70
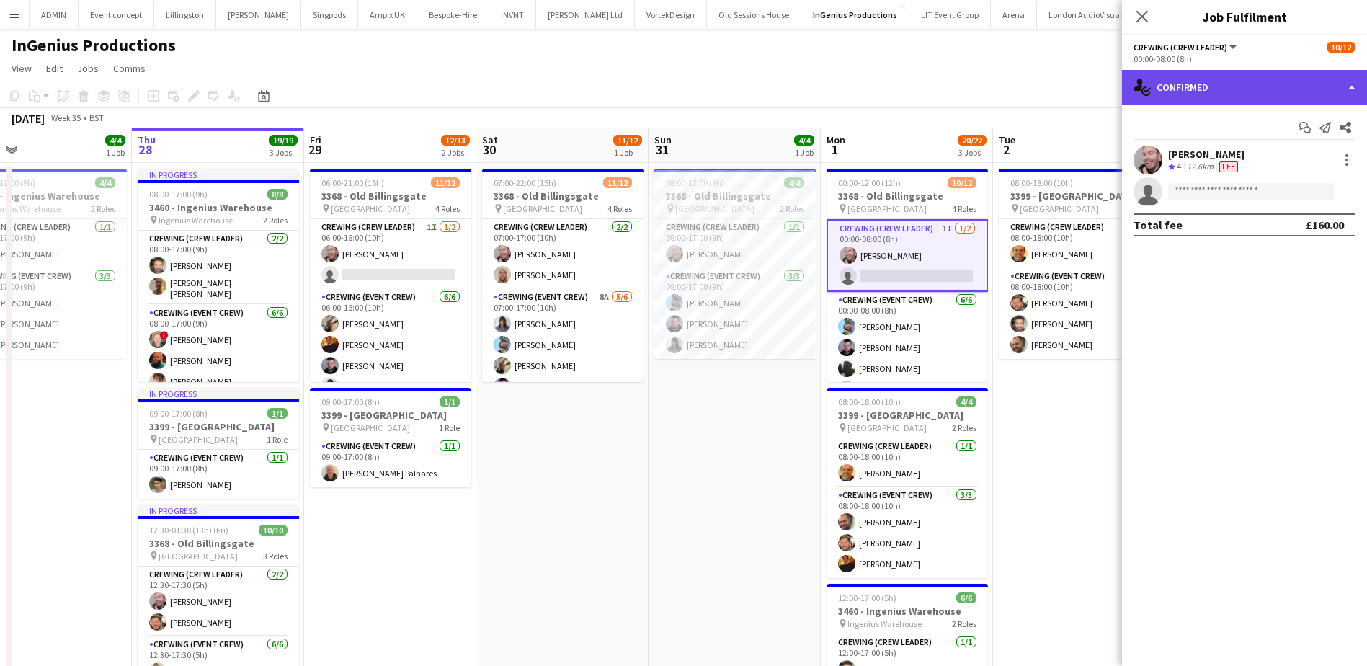
click at [1259, 91] on div "single-neutral-actions-check-2 Confirmed" at bounding box center [1244, 87] width 245 height 35
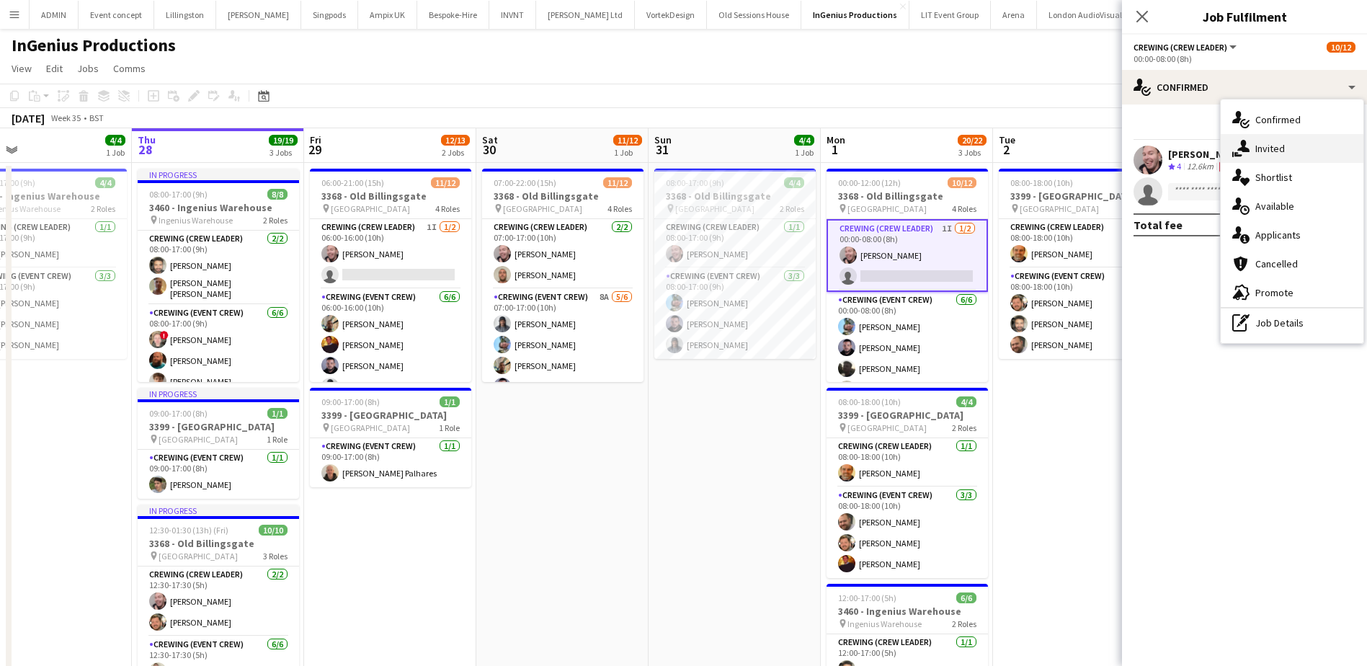
click at [1290, 150] on div "single-neutral-actions-share-1 Invited" at bounding box center [1292, 148] width 143 height 29
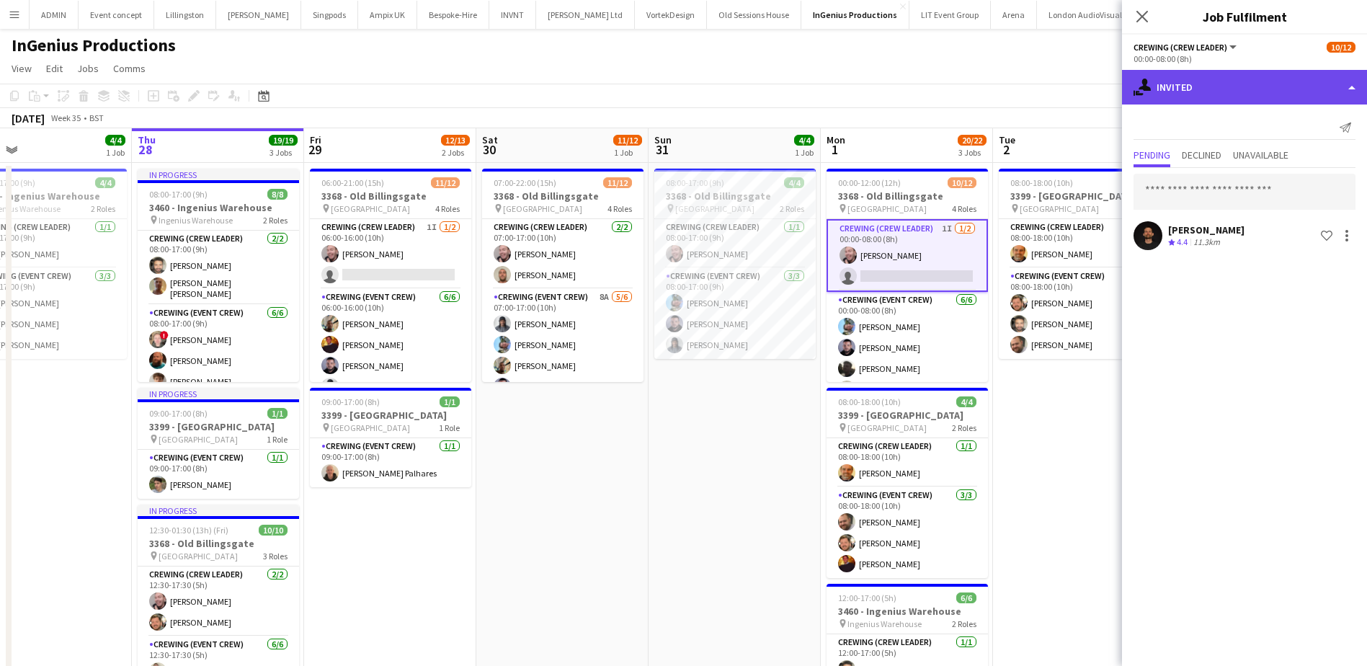
click at [1259, 81] on div "single-neutral-actions-share-1 Invited" at bounding box center [1244, 87] width 245 height 35
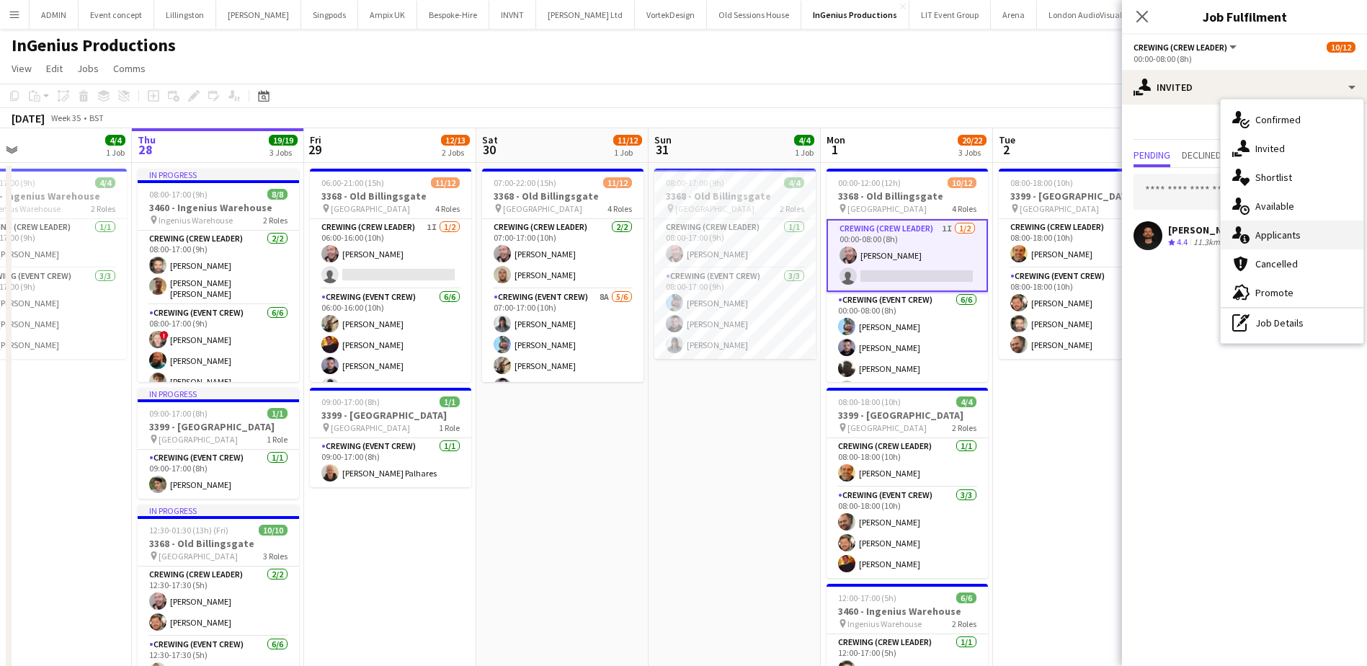
click at [1337, 232] on div "single-neutral-actions-information Applicants" at bounding box center [1292, 235] width 143 height 29
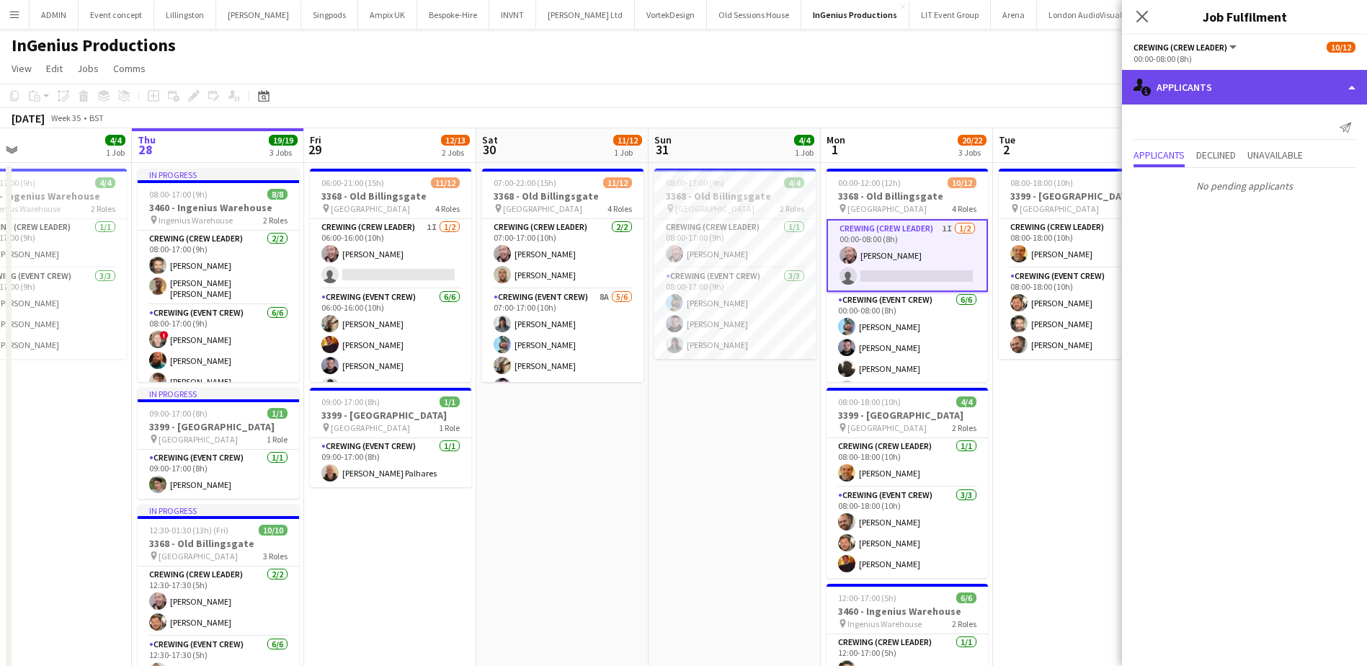
click at [1243, 88] on div "single-neutral-actions-information Applicants" at bounding box center [1244, 87] width 245 height 35
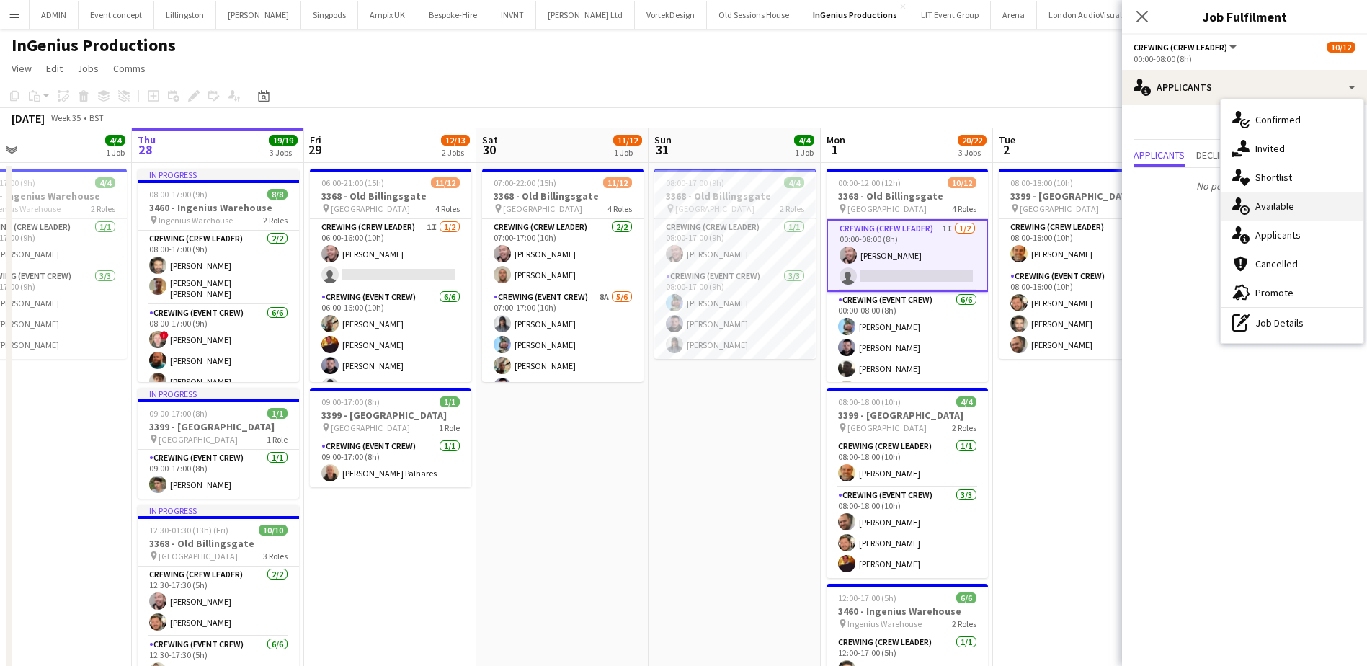
click at [1283, 209] on div "single-neutral-actions-upload Available" at bounding box center [1292, 206] width 143 height 29
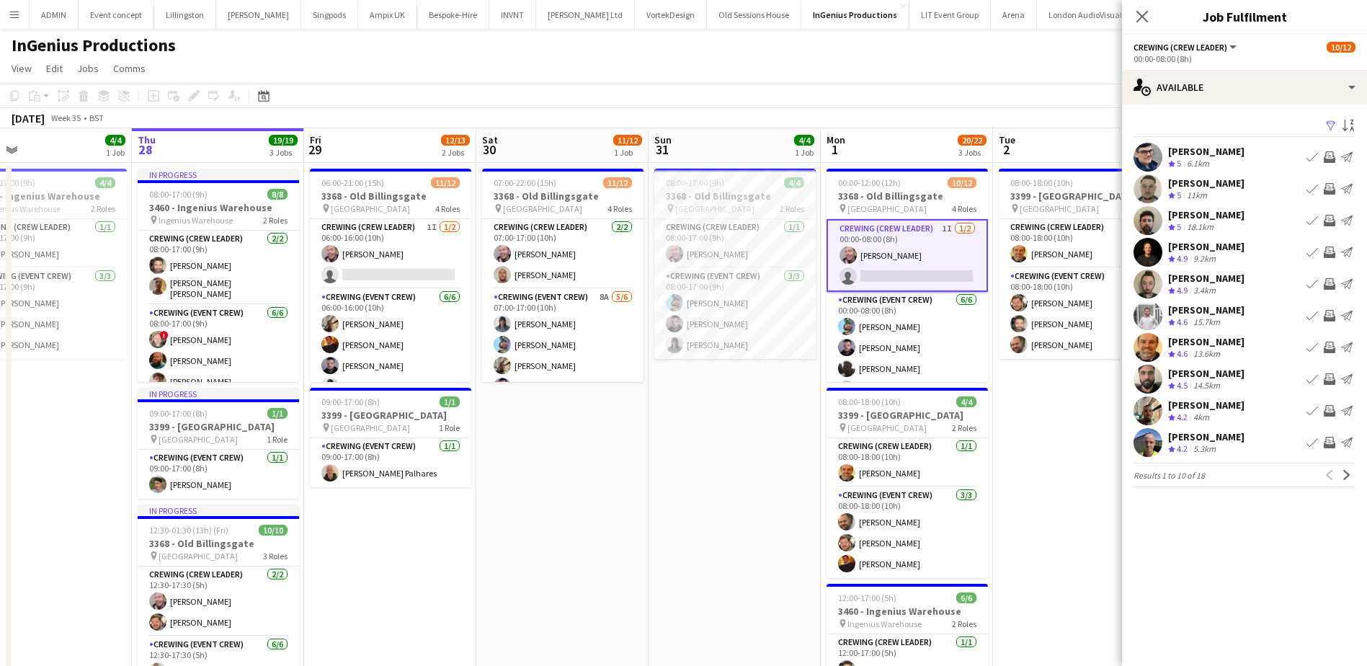
click at [1327, 314] on app-icon "Invite crew" at bounding box center [1330, 316] width 12 height 12
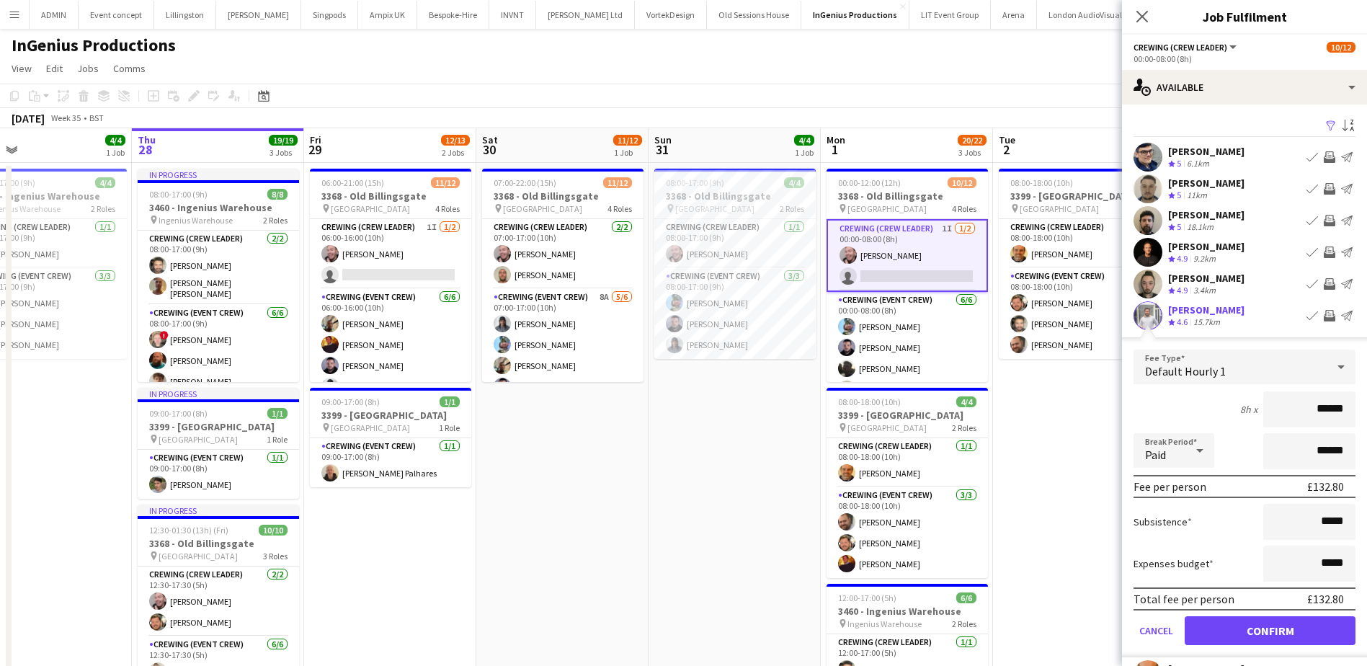
drag, startPoint x: 1299, startPoint y: 421, endPoint x: 1344, endPoint y: 416, distance: 45.7
click at [1344, 416] on input "******" at bounding box center [1310, 409] width 92 height 36
type input "***"
click at [1294, 623] on button "Confirm" at bounding box center [1270, 630] width 171 height 29
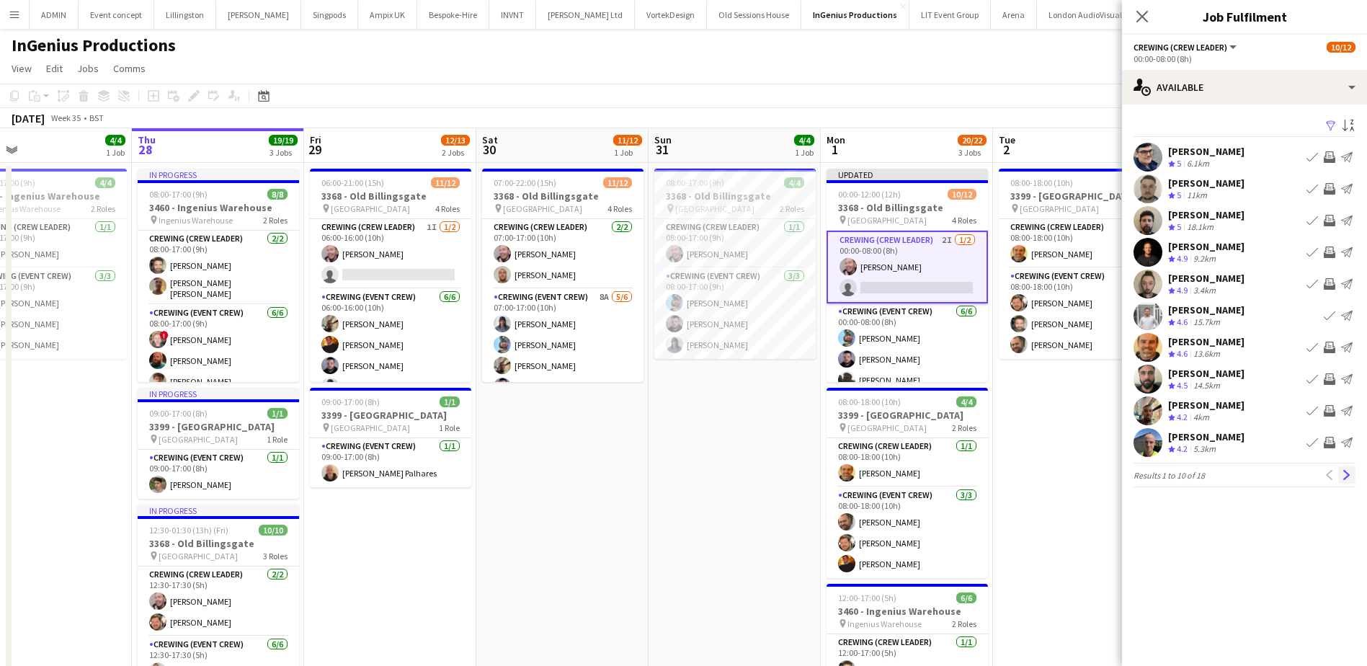
click at [1348, 475] on app-icon "Next" at bounding box center [1347, 475] width 10 height 10
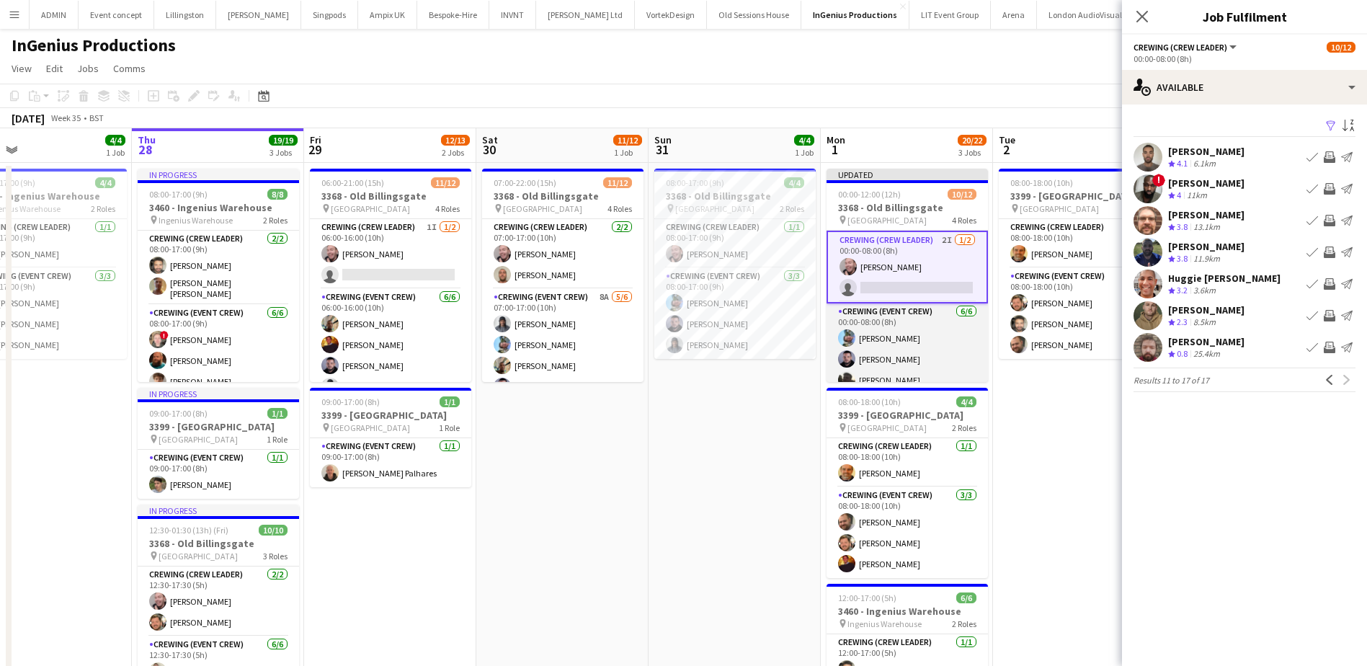
click at [945, 362] on app-card-role "Crewing (Event Crew) 6/6 00:00-08:00 (8h) Liam Kinsella Paul Fisk Louie Applin …" at bounding box center [907, 380] width 161 height 154
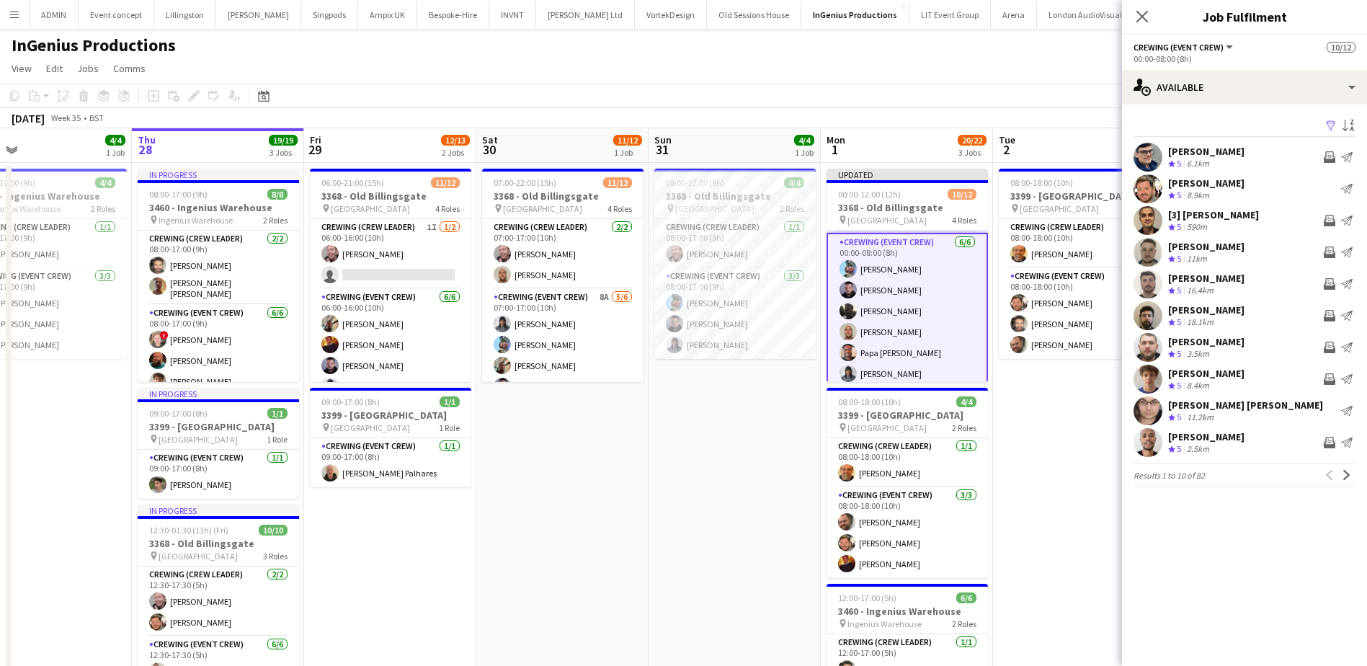
scroll to position [72, 0]
click at [926, 315] on app-card-role "Crewing (Event Crew) 6/6 00:00-08:00 (8h) Liam Kinsella Paul Fisk Louie Applin …" at bounding box center [907, 306] width 161 height 156
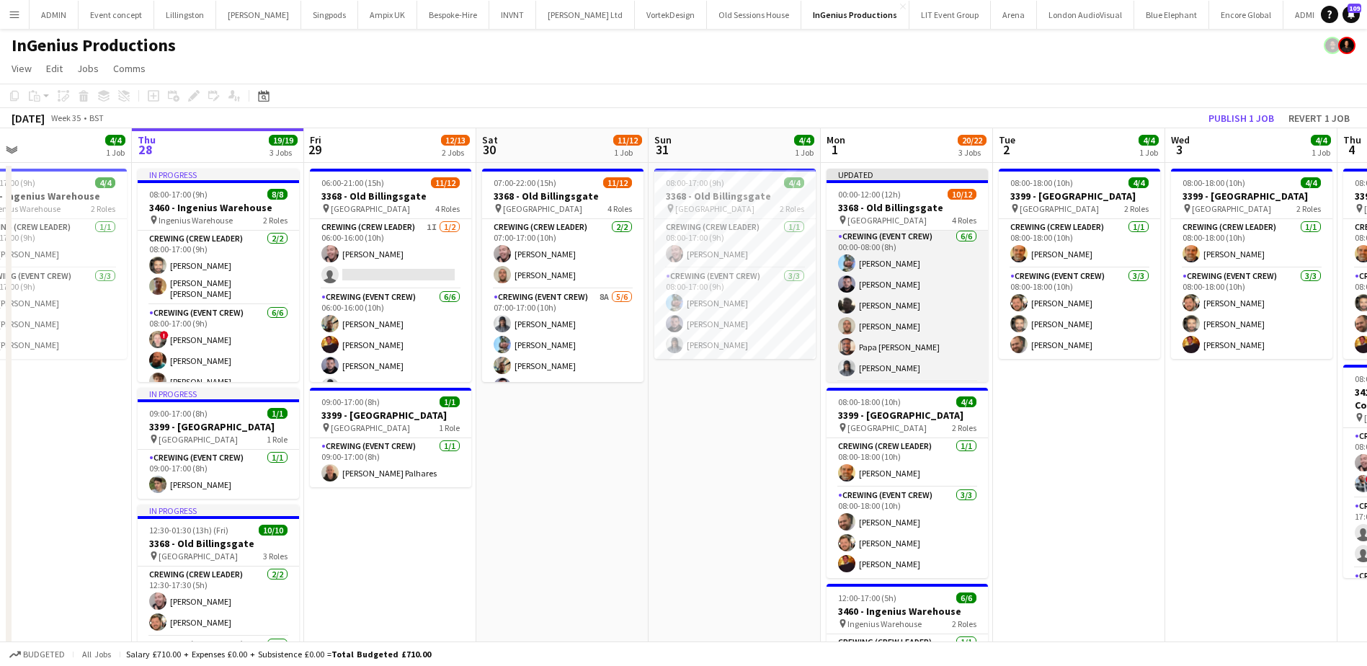
scroll to position [71, 0]
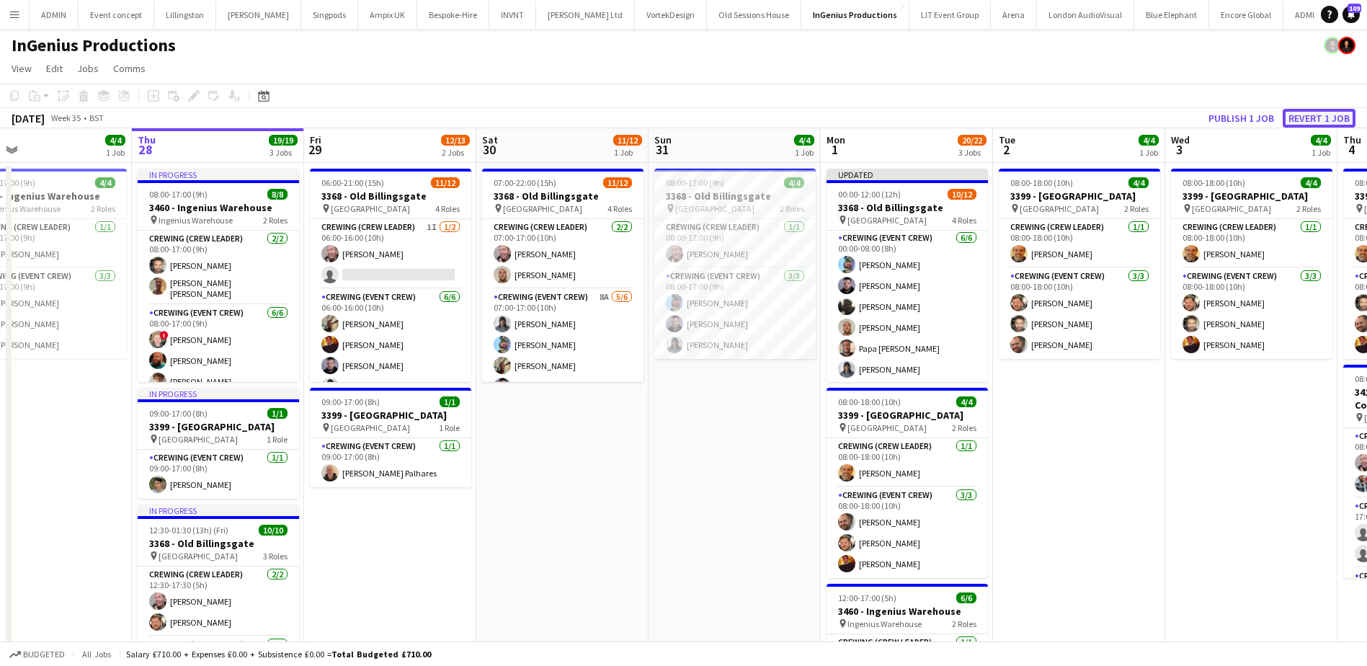
click at [1300, 117] on button "Revert 1 job" at bounding box center [1319, 118] width 73 height 19
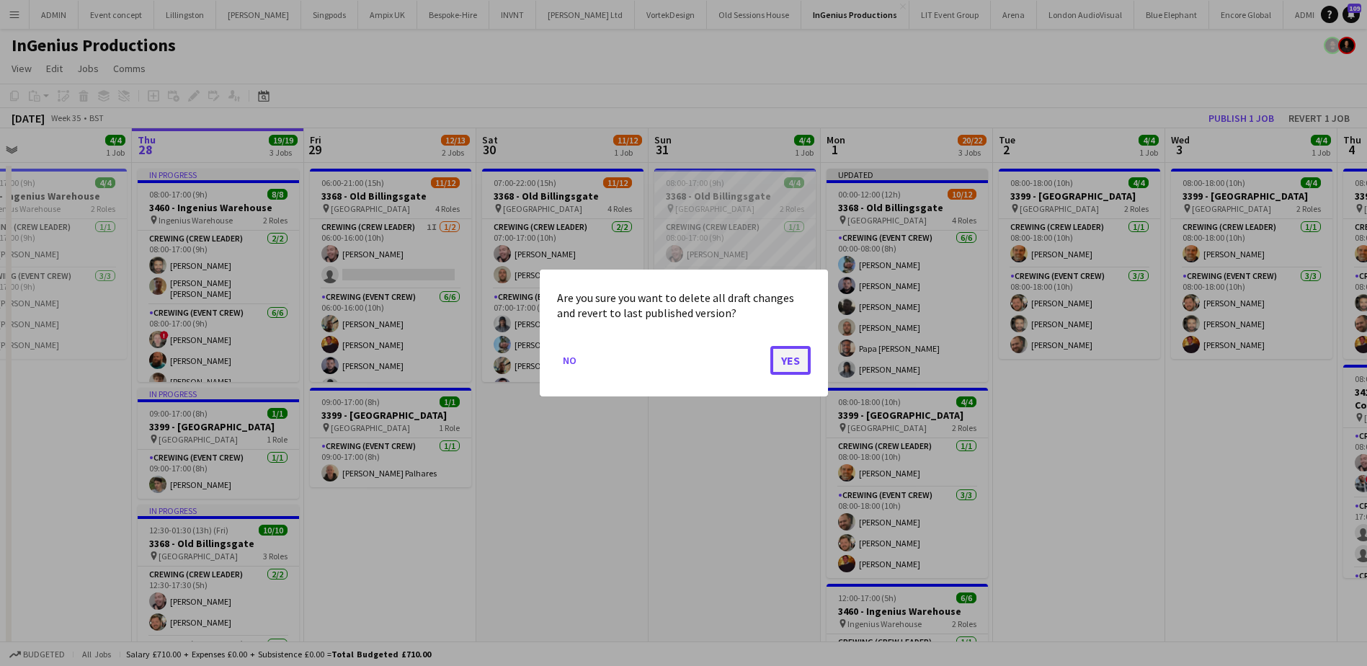
click at [788, 365] on button "Yes" at bounding box center [791, 360] width 40 height 29
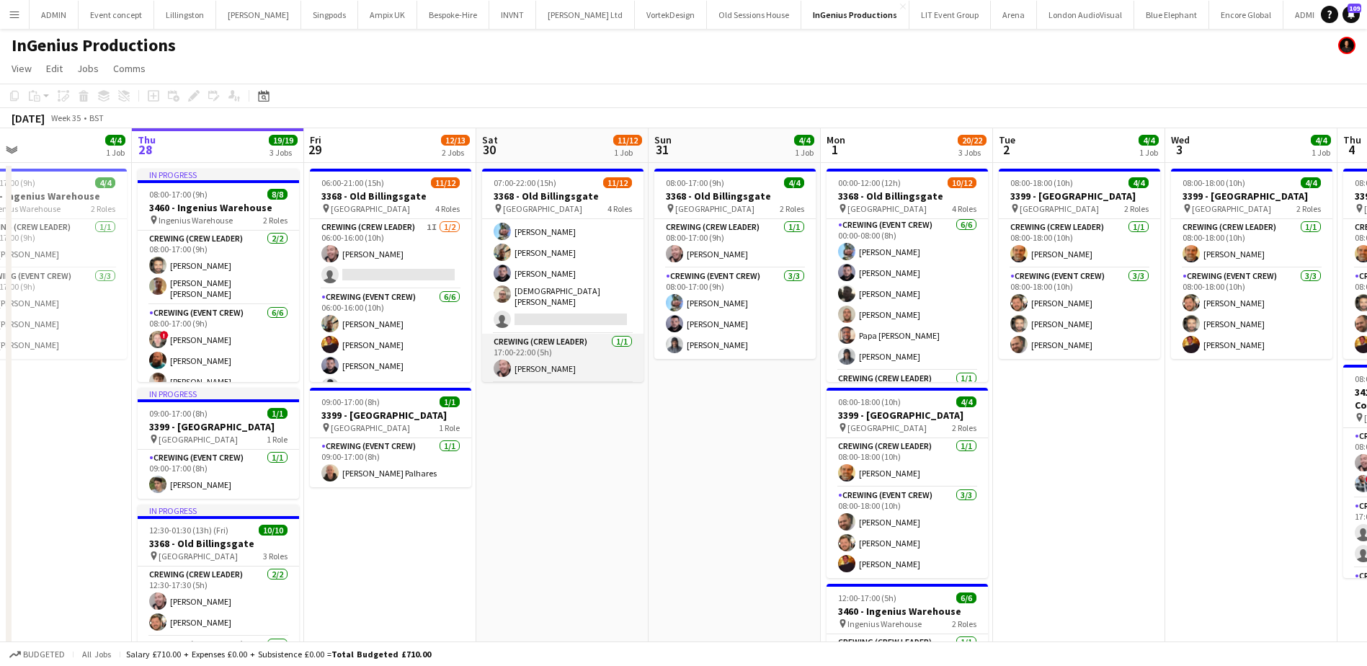
scroll to position [56, 0]
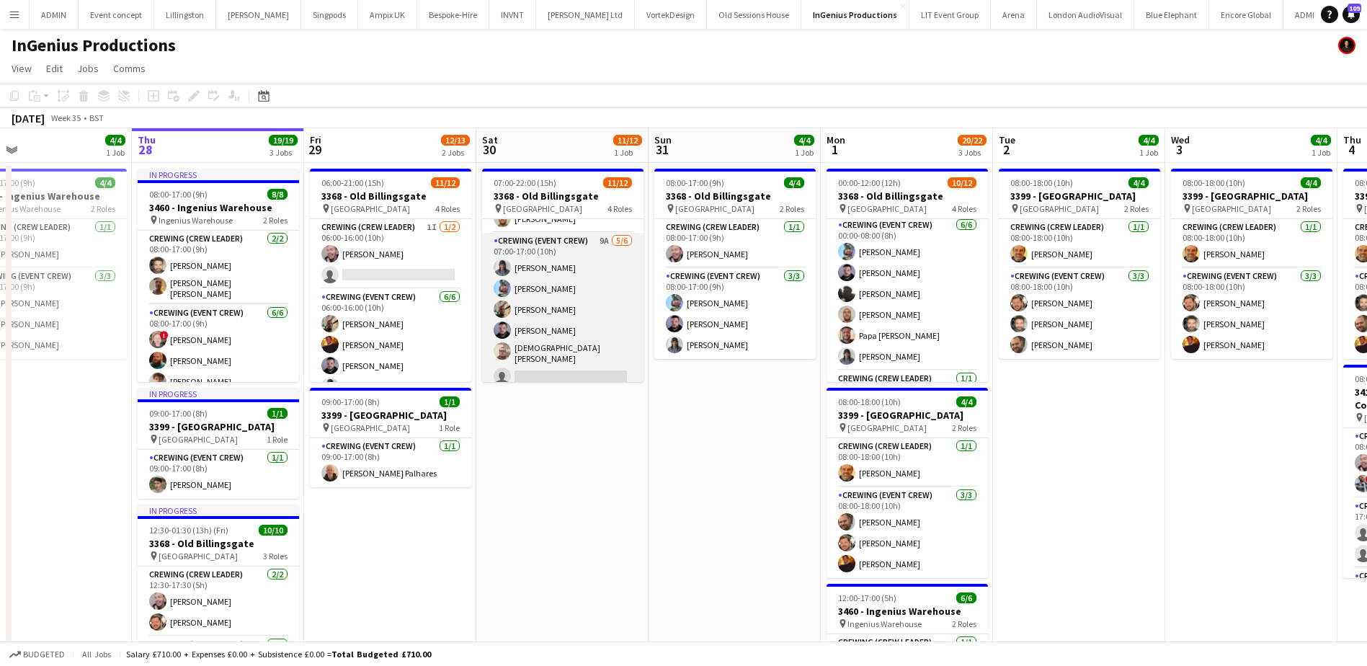
click at [562, 340] on app-card-role "Crewing (Event Crew) 9A 5/6 07:00-17:00 (10h) Kaine Caldeira Liam Kinsella Step…" at bounding box center [562, 312] width 161 height 158
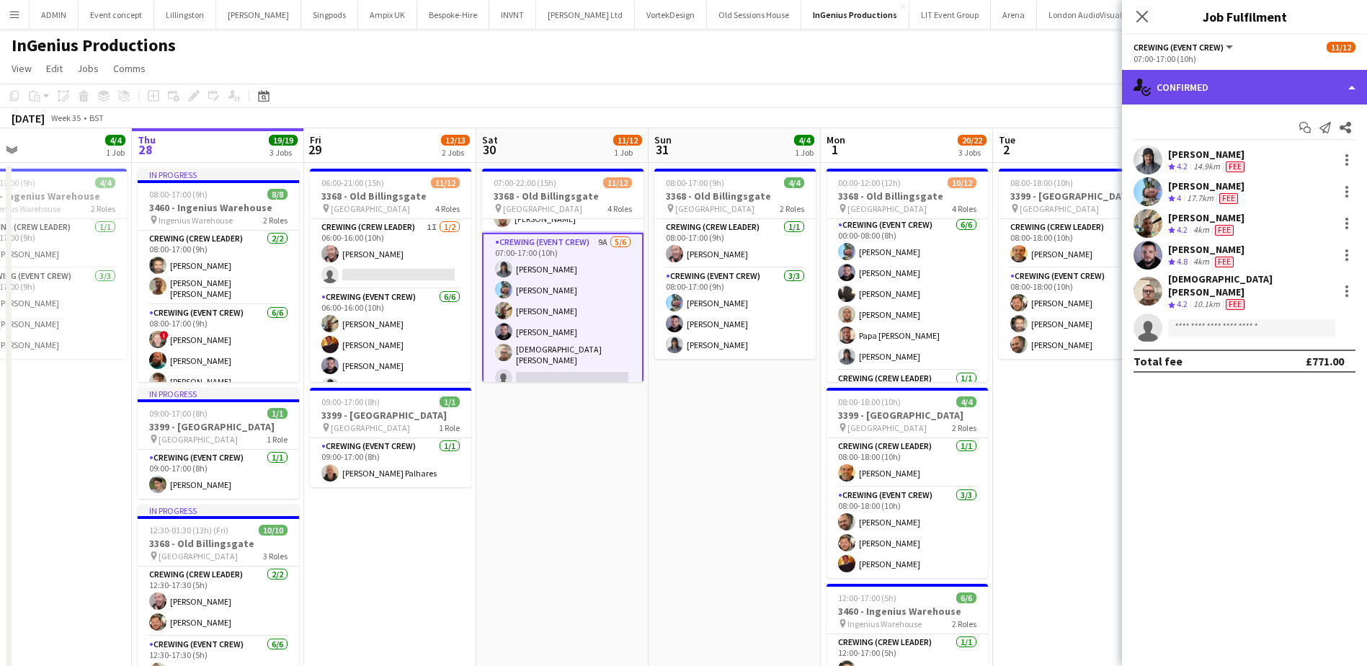
click at [1347, 96] on div "single-neutral-actions-check-2 Confirmed" at bounding box center [1244, 87] width 245 height 35
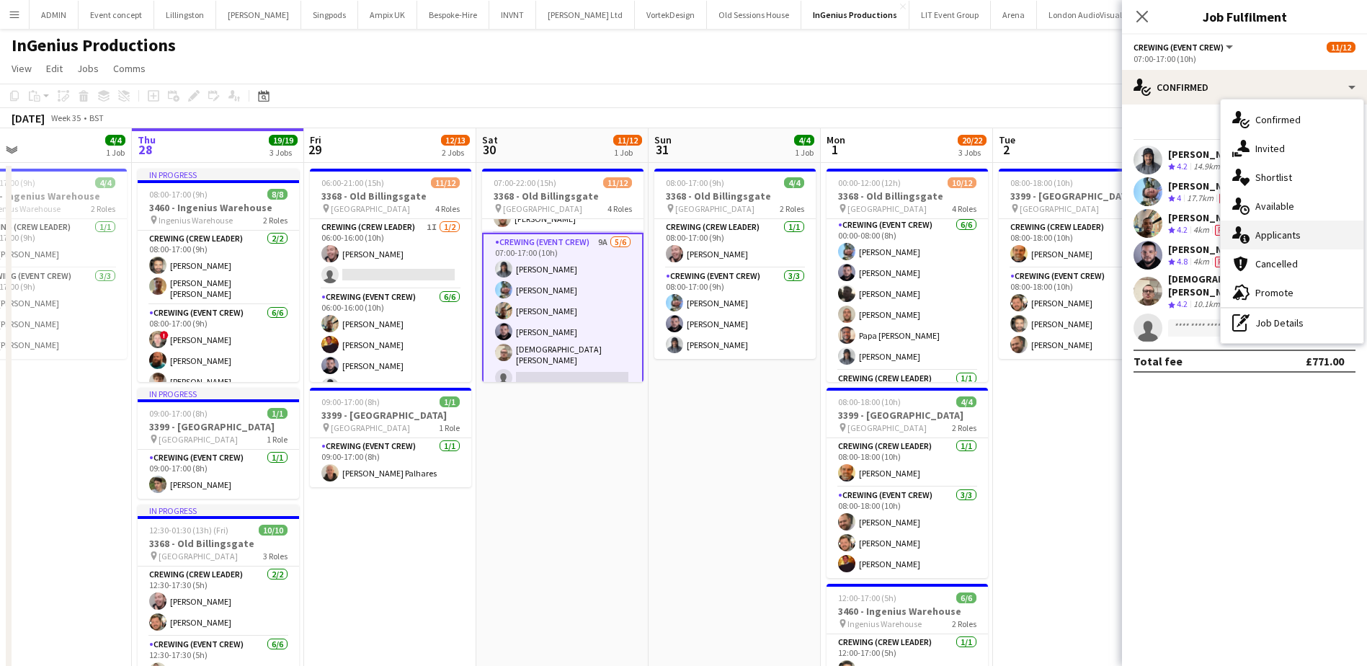
click at [1290, 241] on div "single-neutral-actions-information Applicants" at bounding box center [1292, 235] width 143 height 29
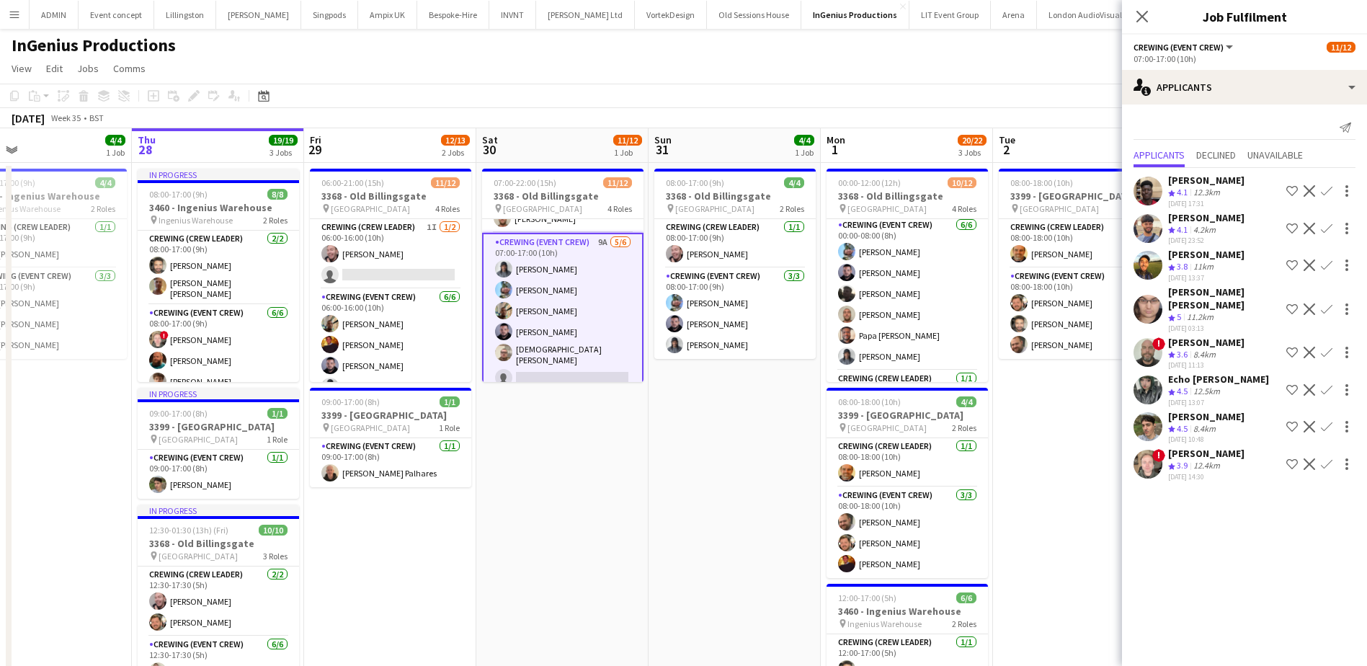
click at [1331, 193] on app-icon "Confirm" at bounding box center [1327, 191] width 12 height 12
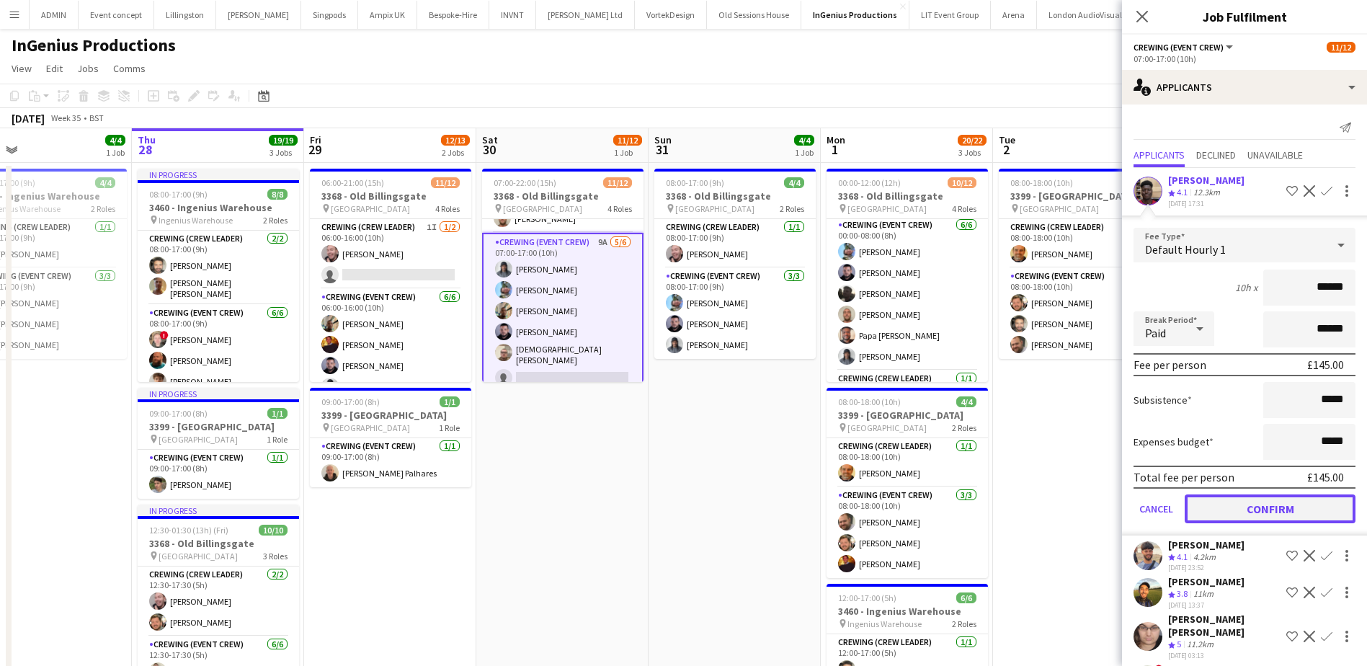
click at [1279, 513] on button "Confirm" at bounding box center [1270, 508] width 171 height 29
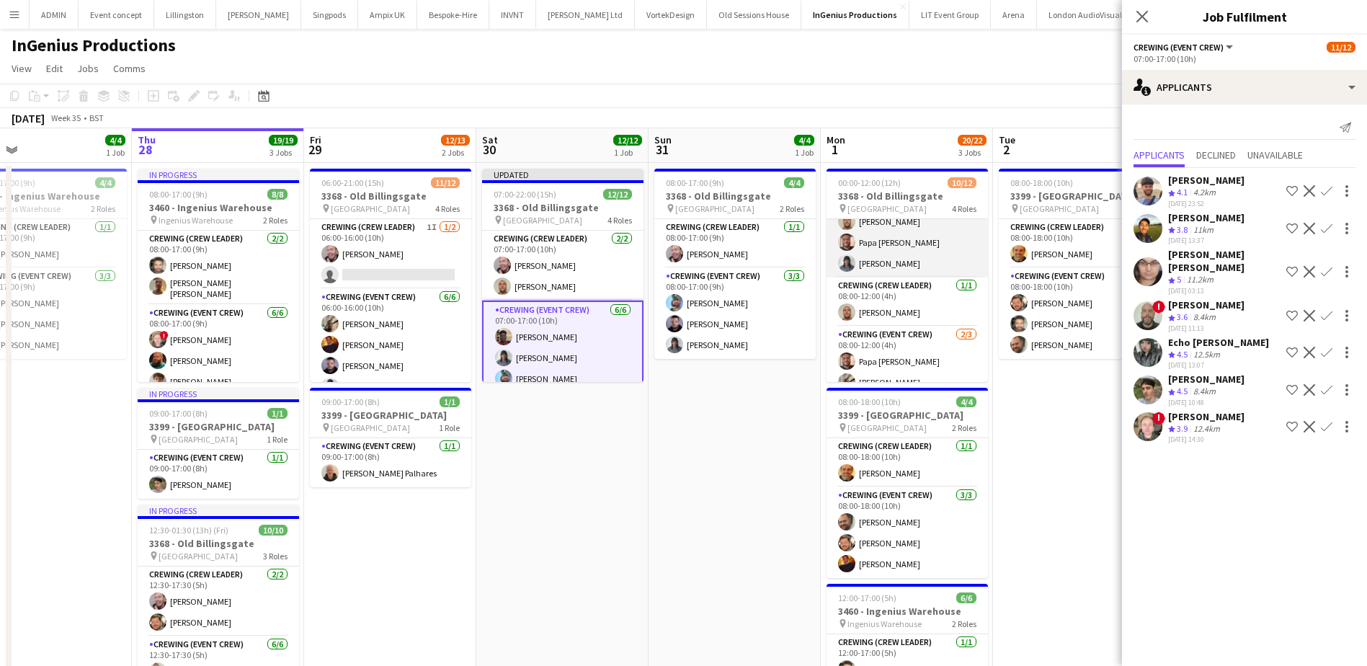
scroll to position [200, 0]
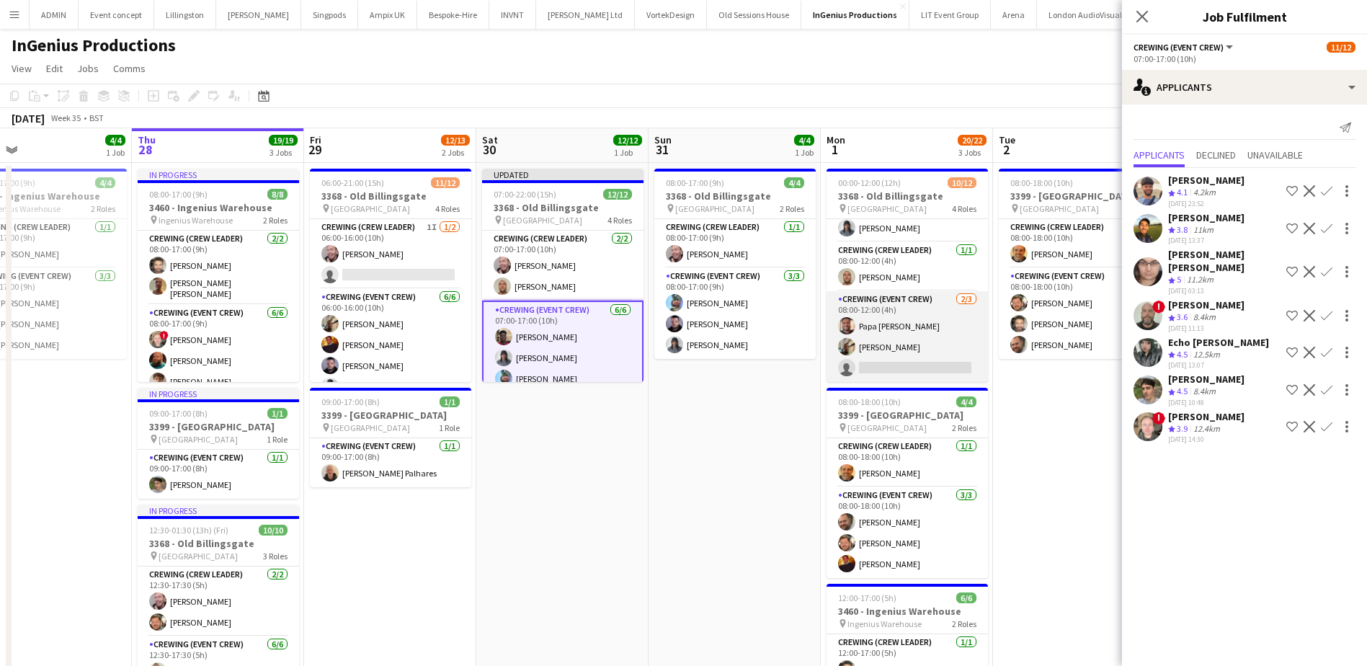
click at [892, 327] on app-card-role "Crewing (Event Crew) 2/3 08:00-12:00 (4h) Papa Opoku-Adjei Stephon Johnson sing…" at bounding box center [907, 336] width 161 height 91
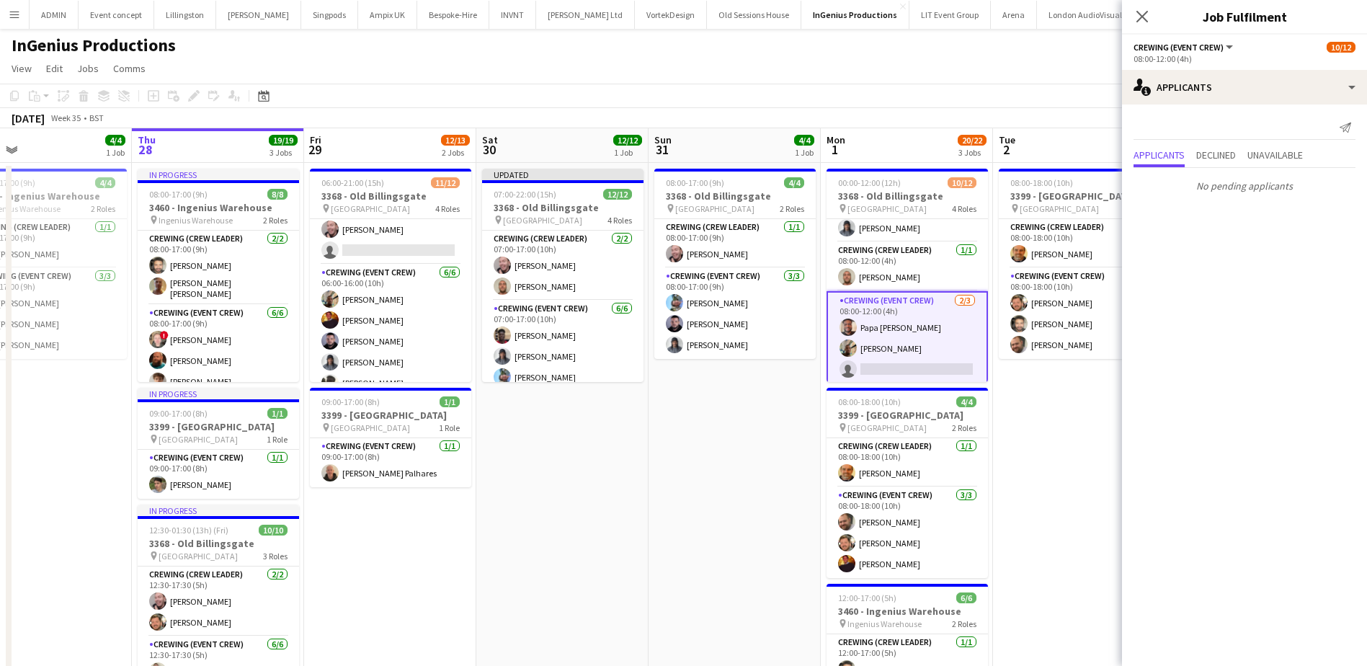
scroll to position [0, 0]
click at [667, 484] on app-date-cell "08:00-17:00 (9h) 4/4 3368 - Old Billingsgate pin Lower Thames Street 2 Roles Cr…" at bounding box center [735, 502] width 172 height 678
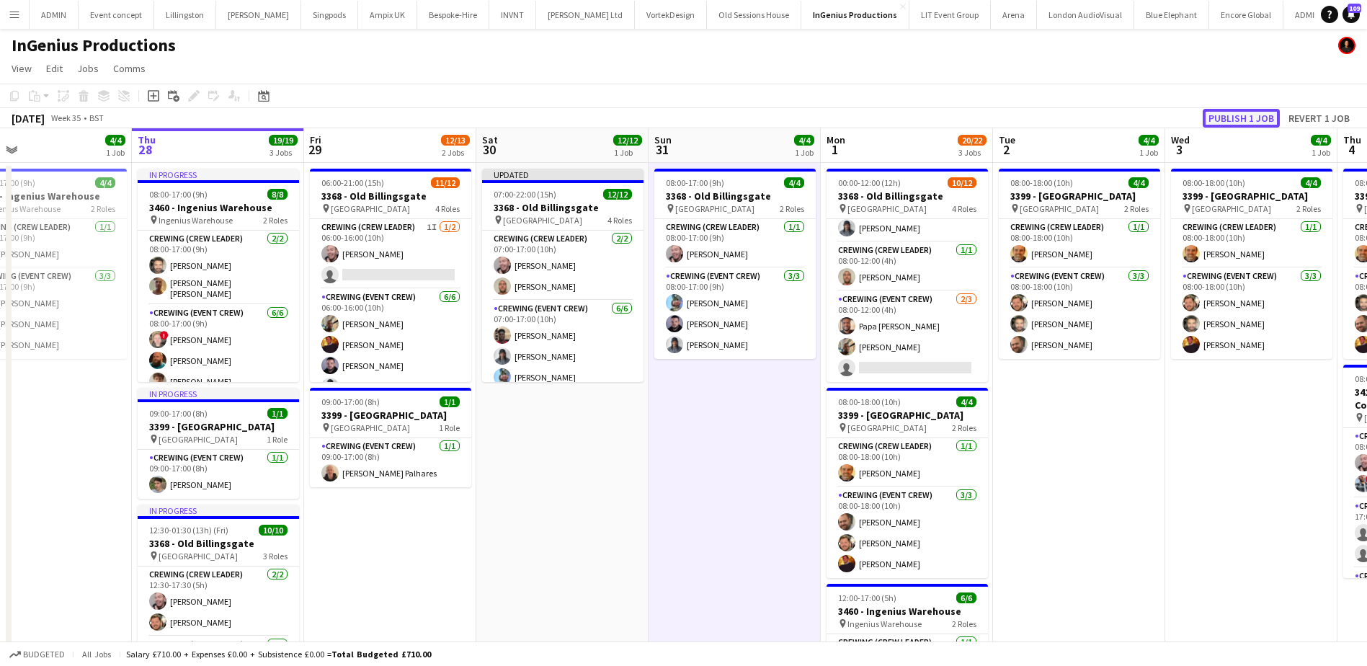
click at [1247, 120] on button "Publish 1 job" at bounding box center [1241, 118] width 77 height 19
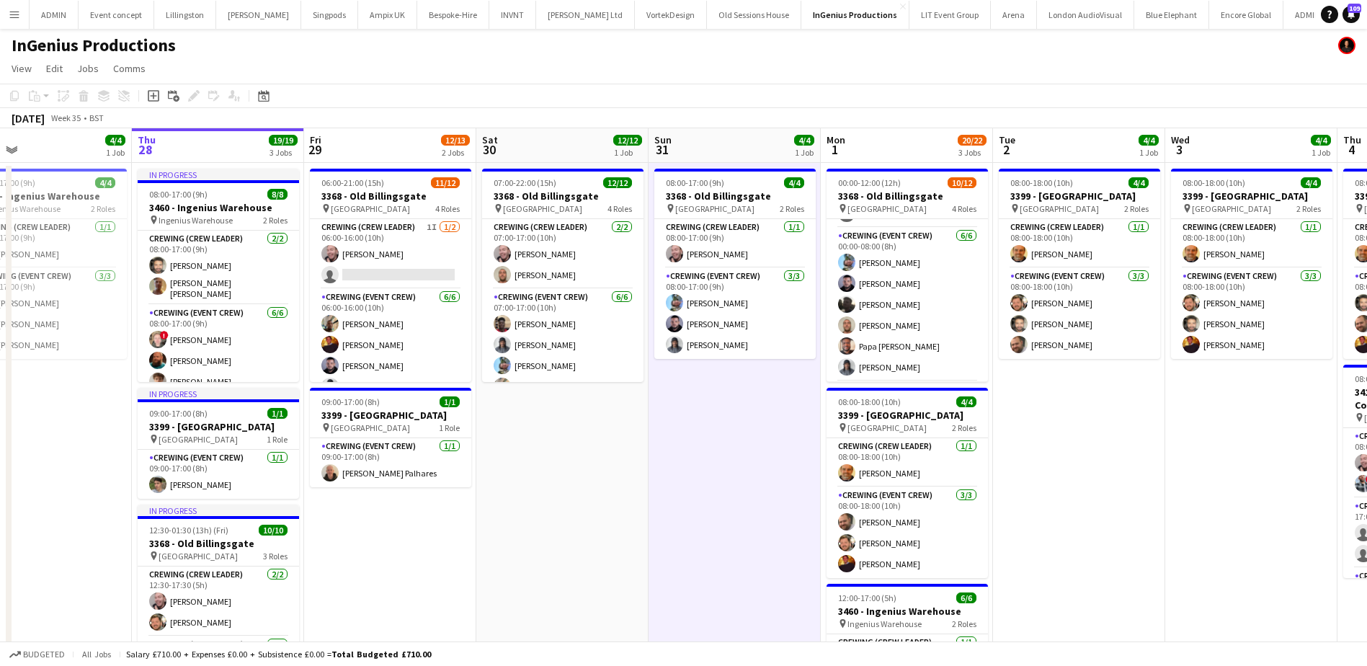
scroll to position [56, 0]
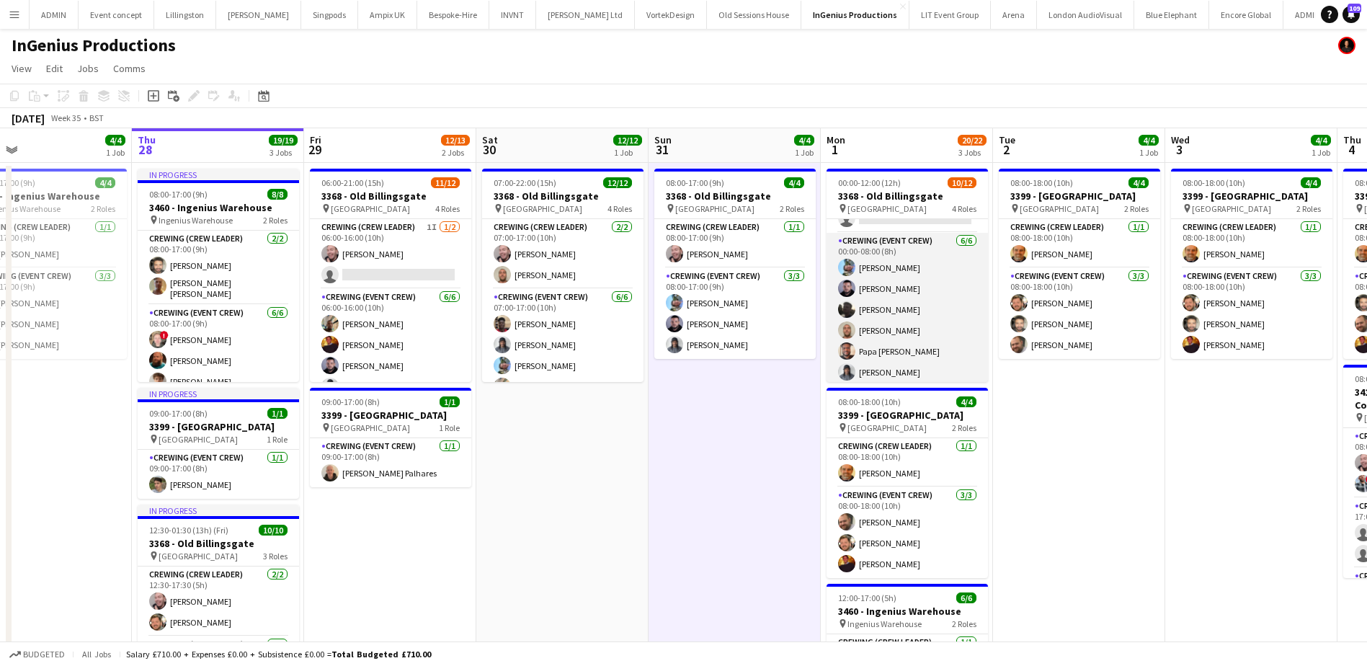
click at [910, 334] on app-card-role "Crewing (Event Crew) 6/6 00:00-08:00 (8h) Liam Kinsella Paul Fisk Louie Applin …" at bounding box center [907, 310] width 161 height 154
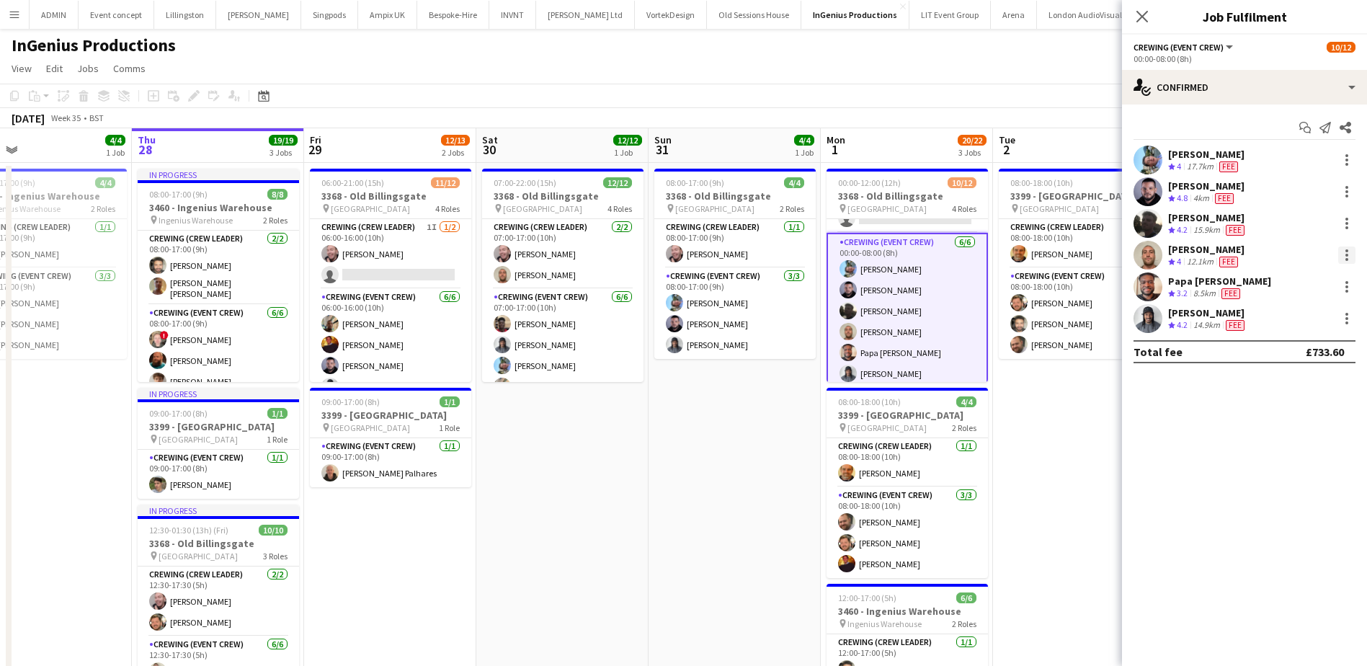
click at [1351, 258] on div at bounding box center [1347, 255] width 17 height 17
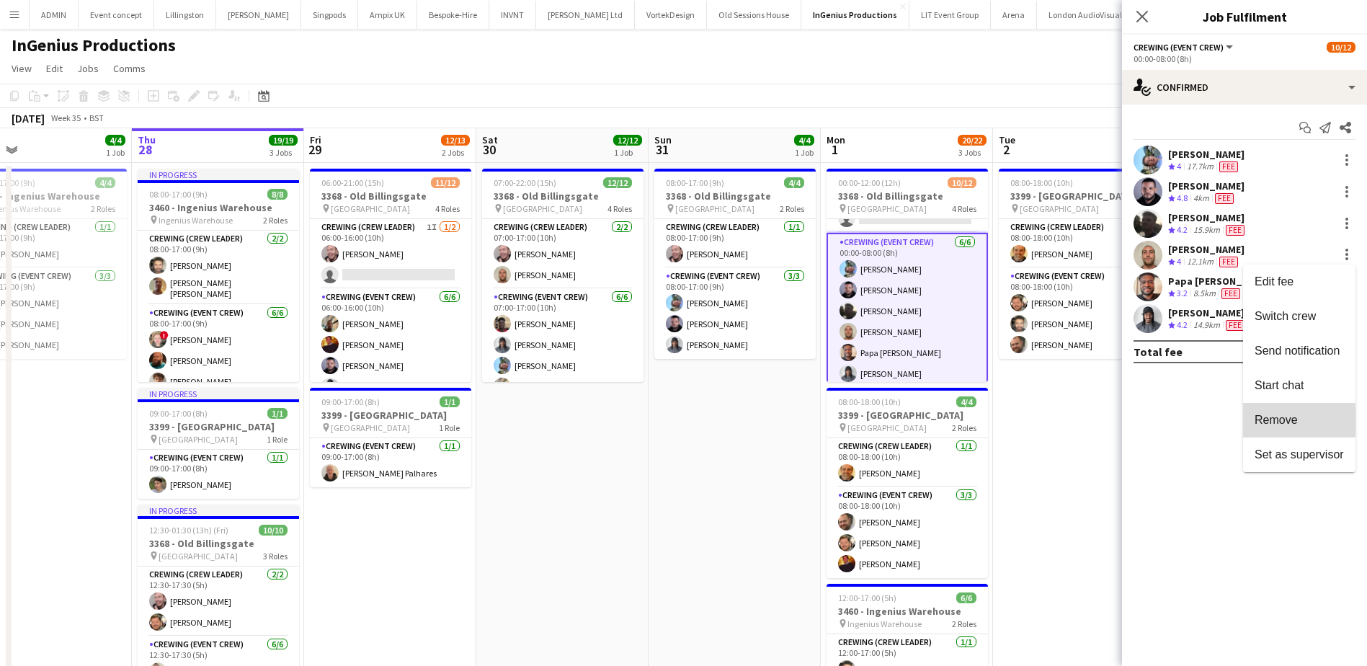
click at [1290, 416] on span "Remove" at bounding box center [1276, 420] width 43 height 12
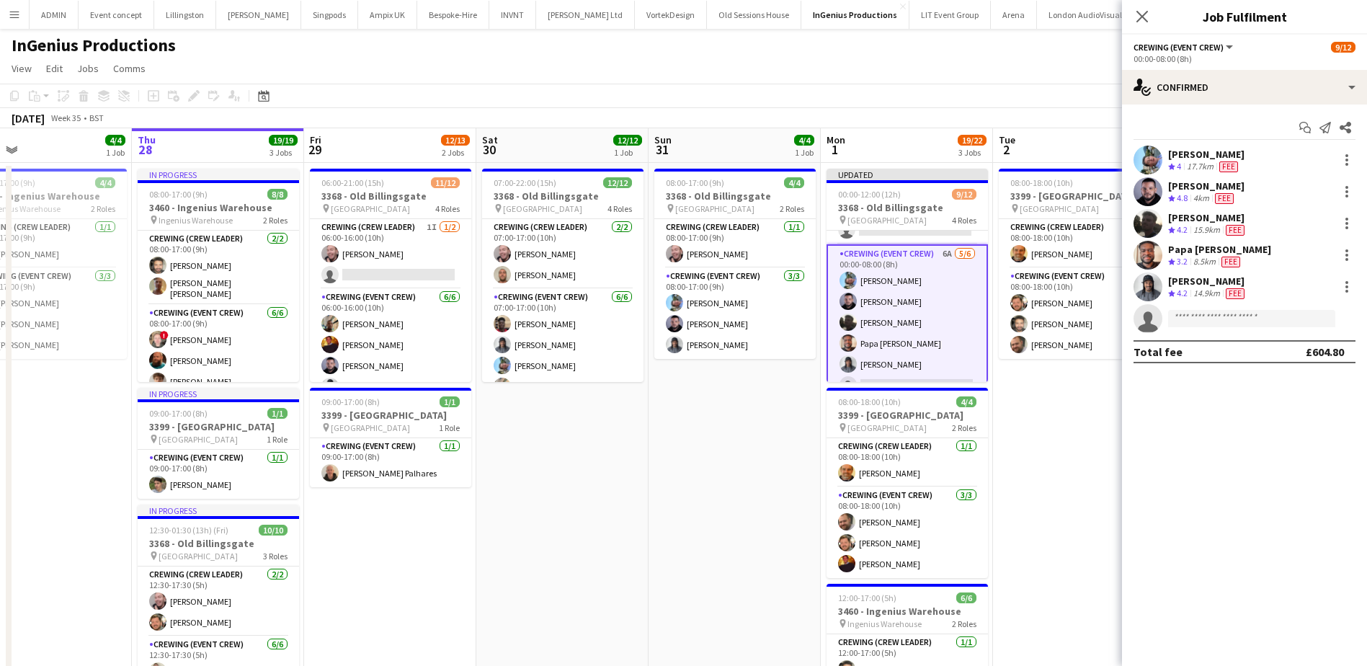
click at [1058, 435] on app-date-cell "08:00-18:00 (10h) 4/4 3399 - King's Observatory pin Richmond 2 Roles Crewing (C…" at bounding box center [1079, 502] width 172 height 678
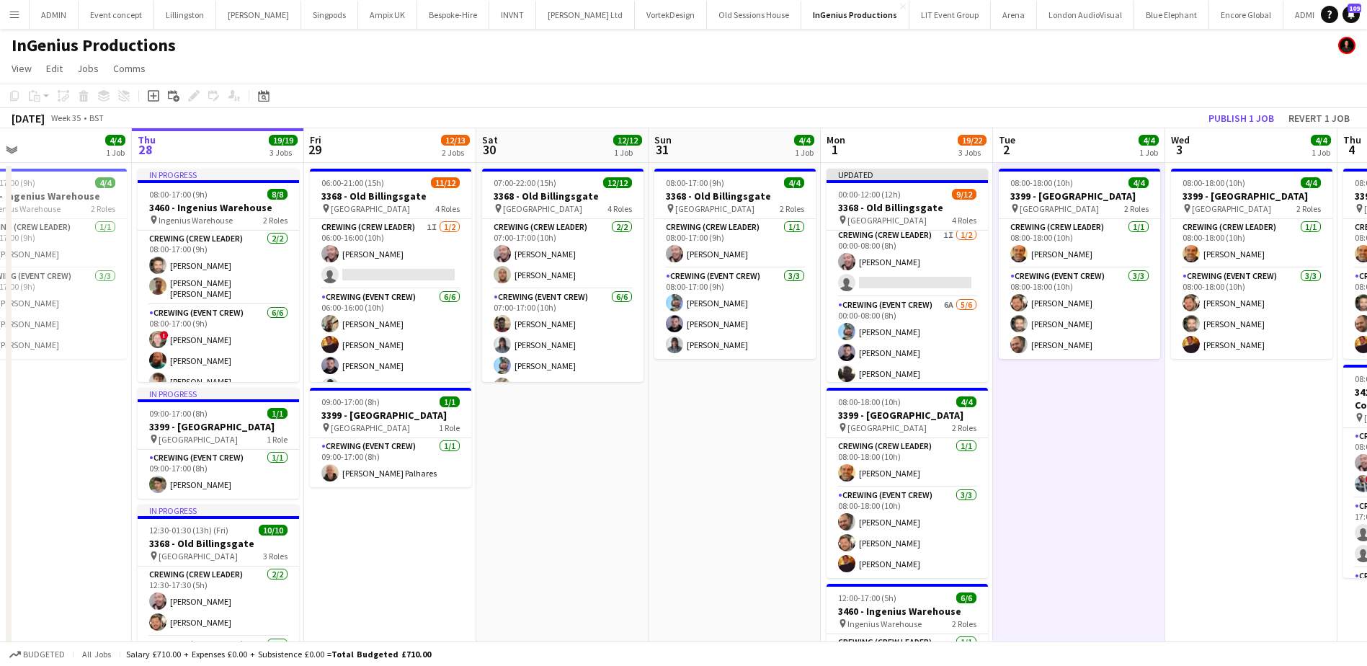
scroll to position [0, 0]
click at [1228, 123] on button "Publish 1 job" at bounding box center [1241, 118] width 77 height 19
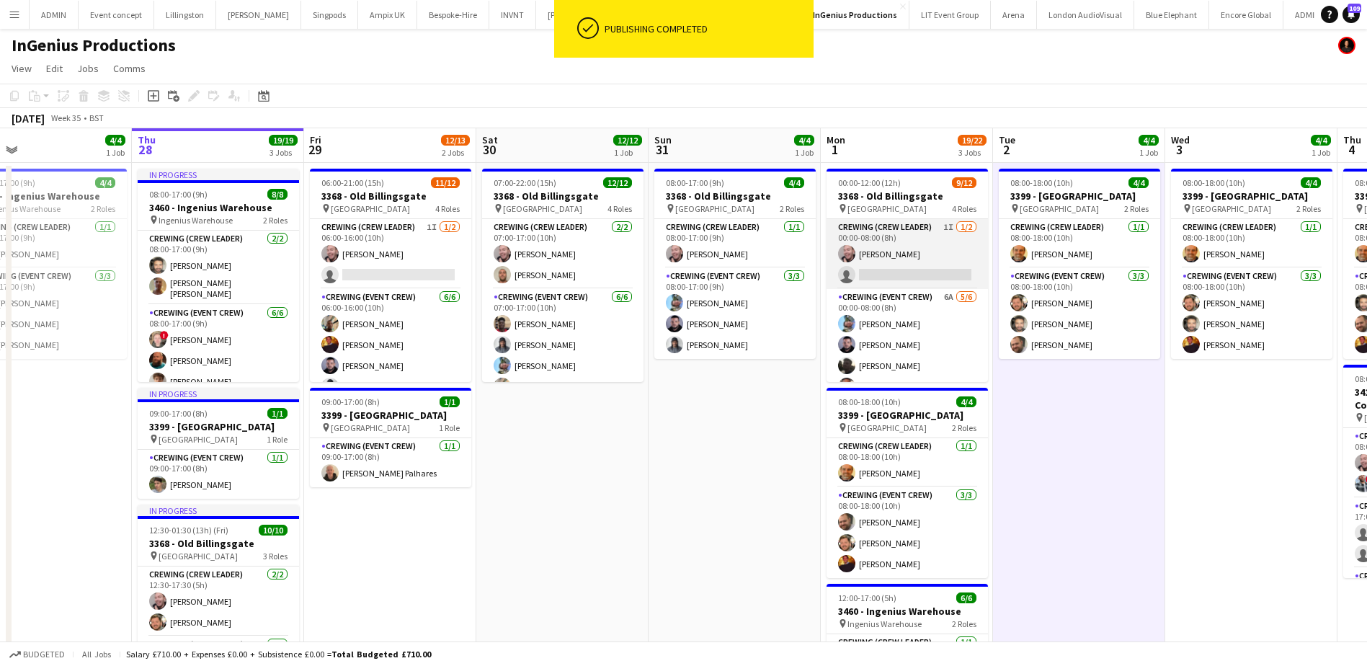
click at [933, 268] on app-card-role "Crewing (Crew Leader) 1I 1/2 00:00-08:00 (8h) Eldon Taylor single-neutral-actio…" at bounding box center [907, 254] width 161 height 70
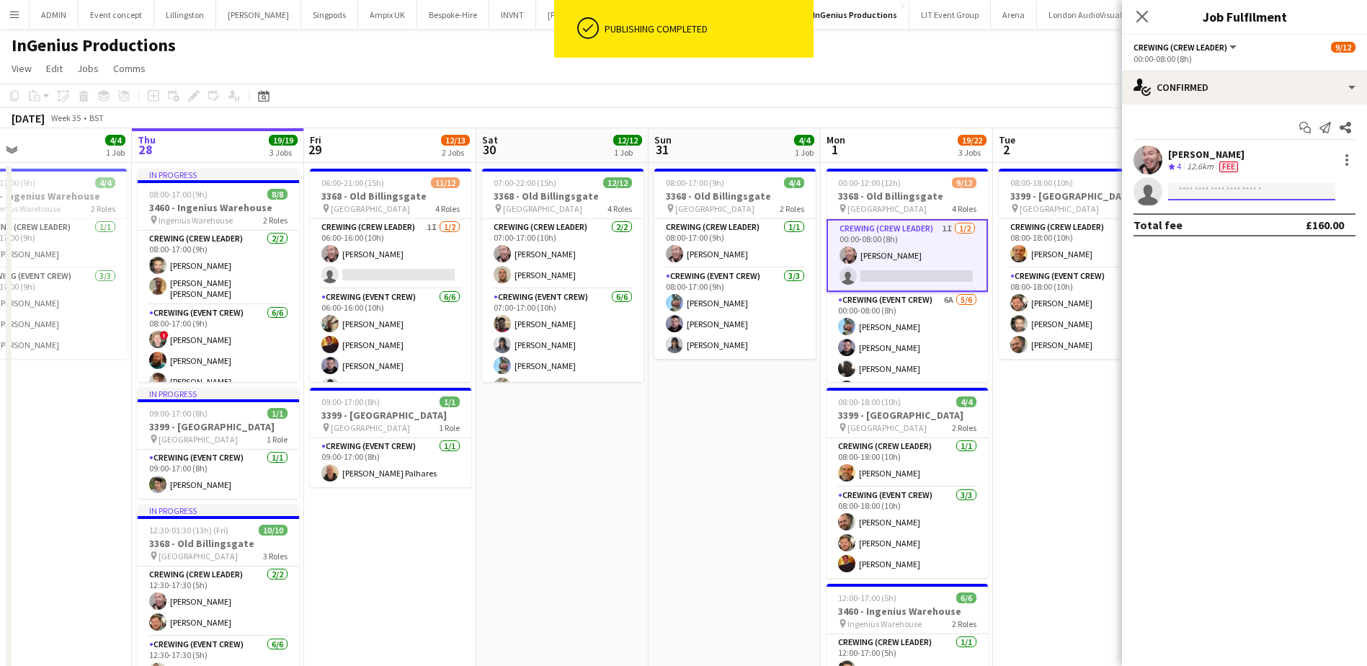
click at [1229, 189] on input at bounding box center [1251, 191] width 167 height 17
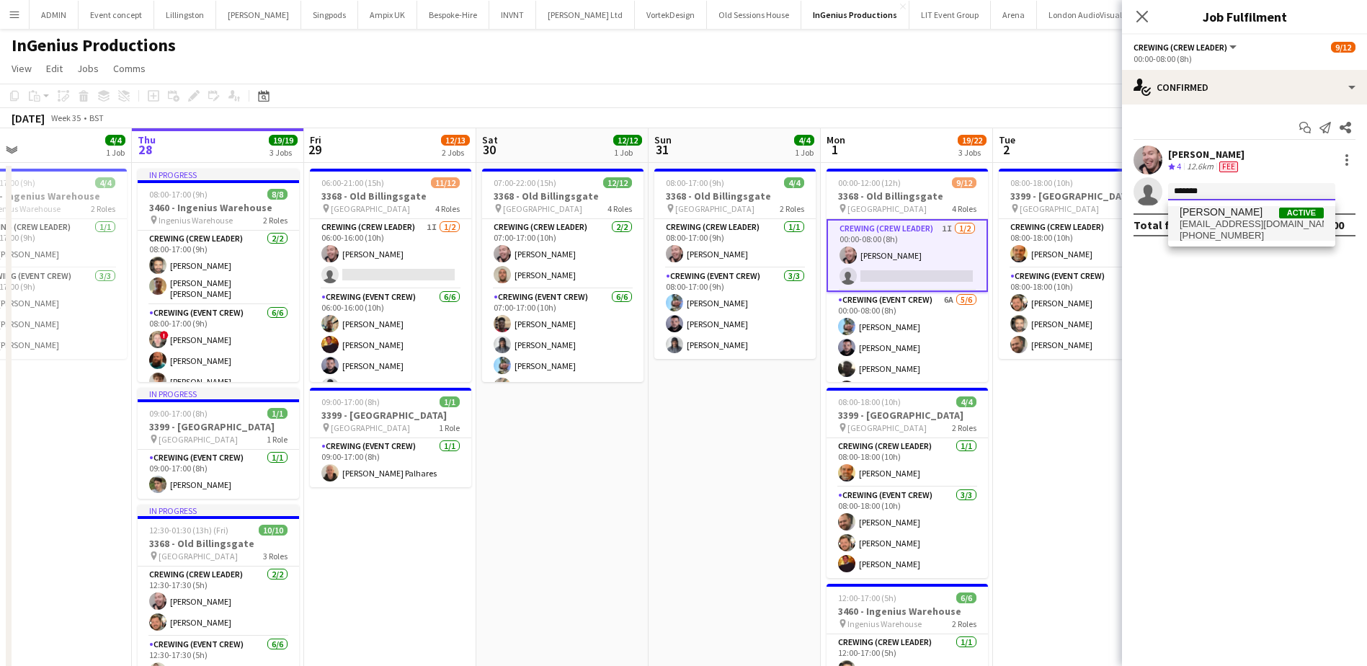
type input "*******"
click at [1233, 218] on span "stephenlyle@hotmail.co.uk" at bounding box center [1252, 224] width 144 height 12
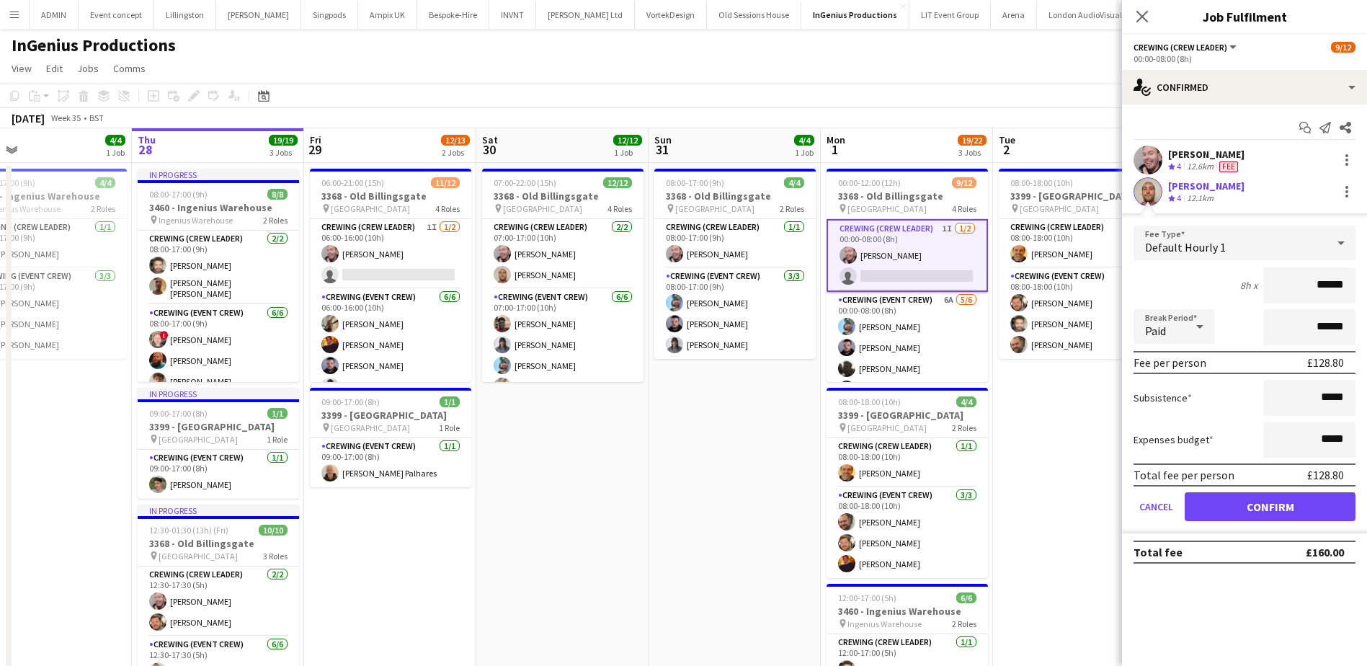
drag, startPoint x: 1314, startPoint y: 288, endPoint x: 1349, endPoint y: 291, distance: 34.7
click at [1349, 291] on input "******" at bounding box center [1310, 285] width 92 height 36
type input "***"
click at [1303, 496] on button "Confirm" at bounding box center [1270, 506] width 171 height 29
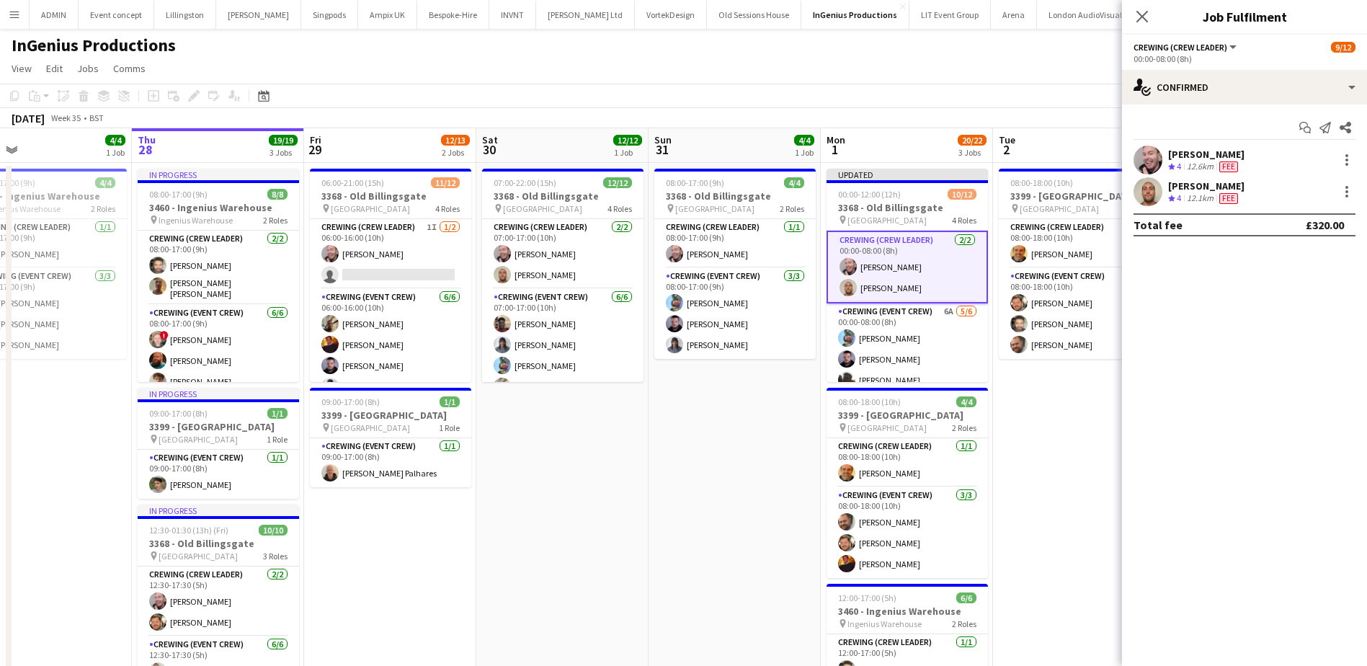
click at [1019, 435] on app-date-cell "08:00-18:00 (10h) 4/4 3399 - King's Observatory pin Richmond 2 Roles Crewing (C…" at bounding box center [1079, 502] width 172 height 678
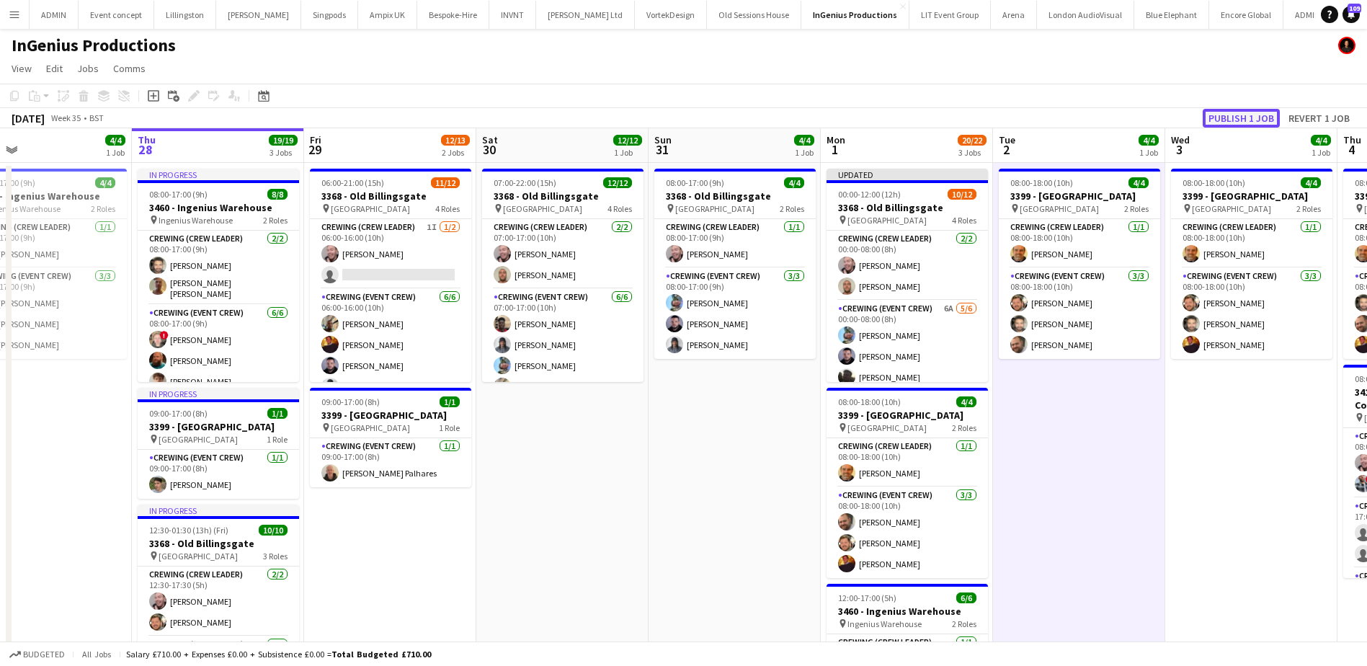
click at [1245, 117] on button "Publish 1 job" at bounding box center [1241, 118] width 77 height 19
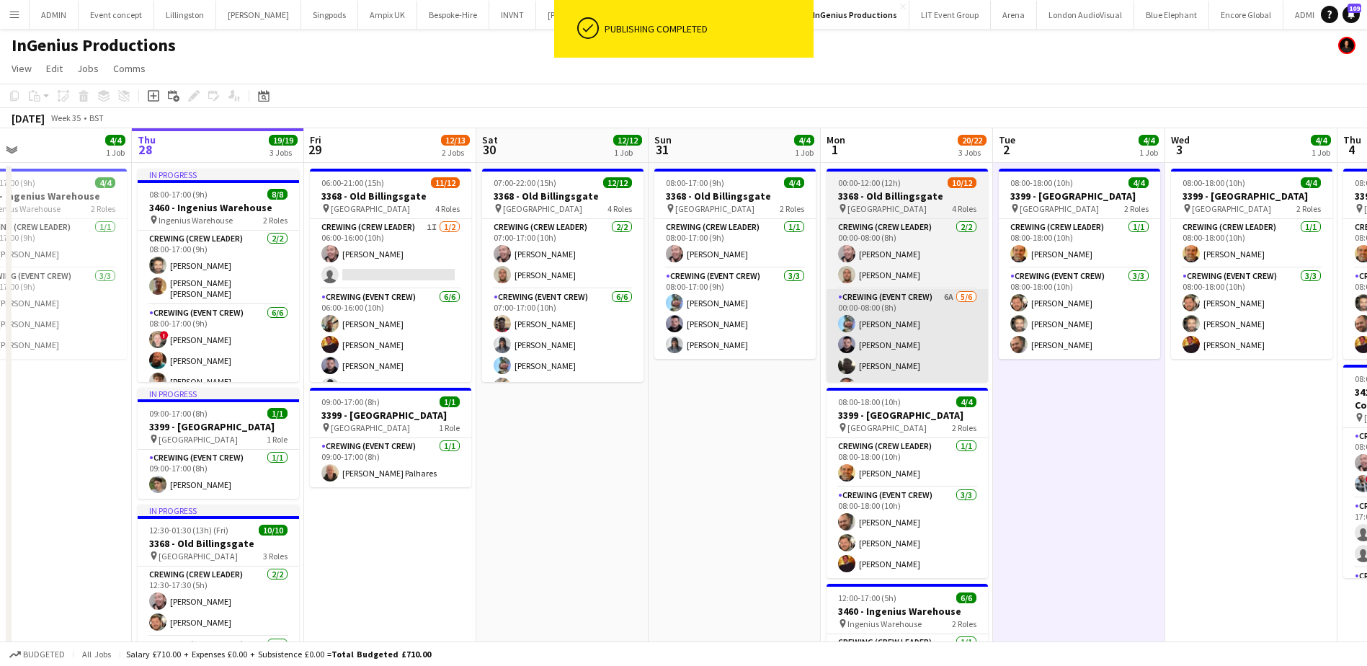
click at [963, 345] on app-card-role "Crewing (Event Crew) 6A 5/6 00:00-08:00 (8h) Liam Kinsella Paul Fisk Louie Appl…" at bounding box center [907, 366] width 161 height 154
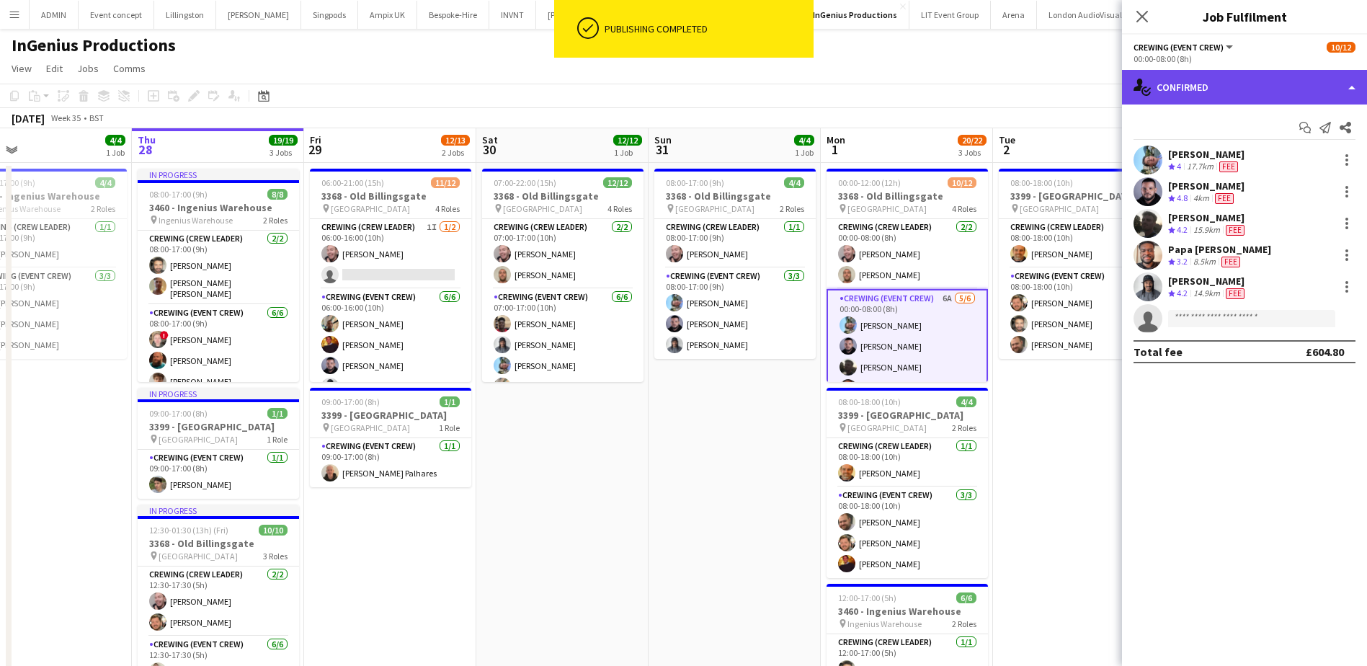
click at [1334, 93] on div "single-neutral-actions-check-2 Confirmed" at bounding box center [1244, 87] width 245 height 35
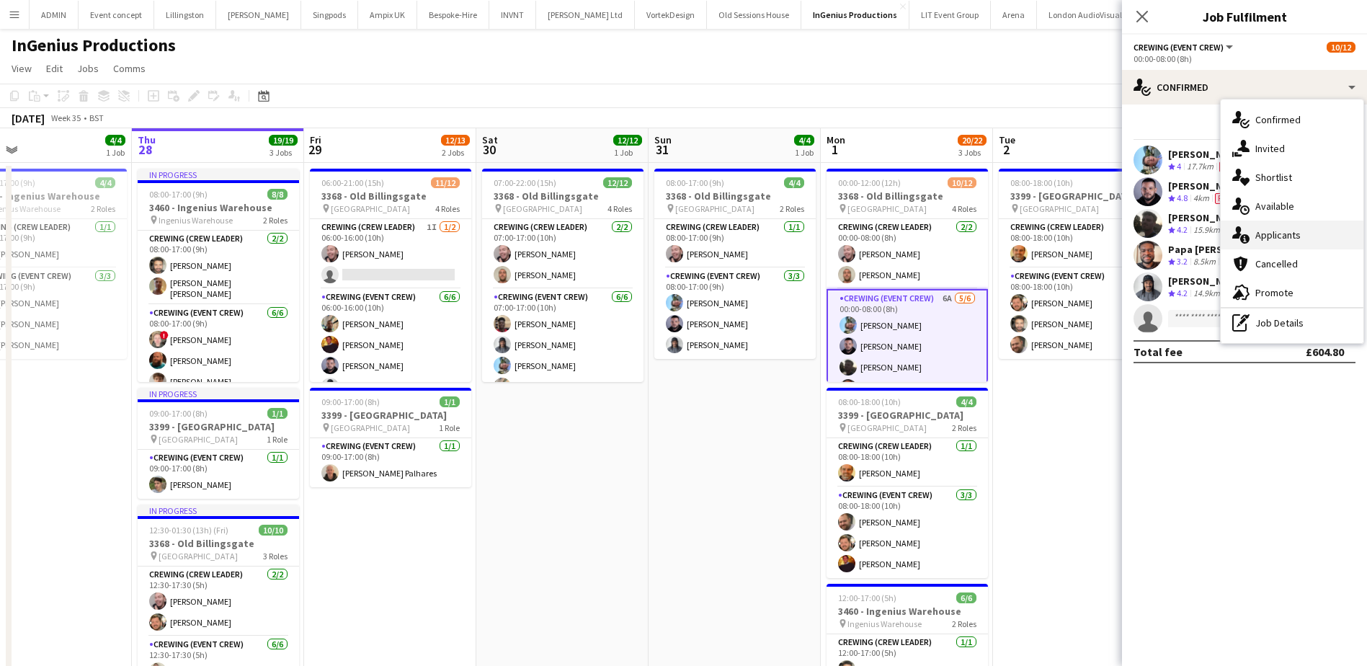
click at [1279, 237] on div "single-neutral-actions-information Applicants" at bounding box center [1292, 235] width 143 height 29
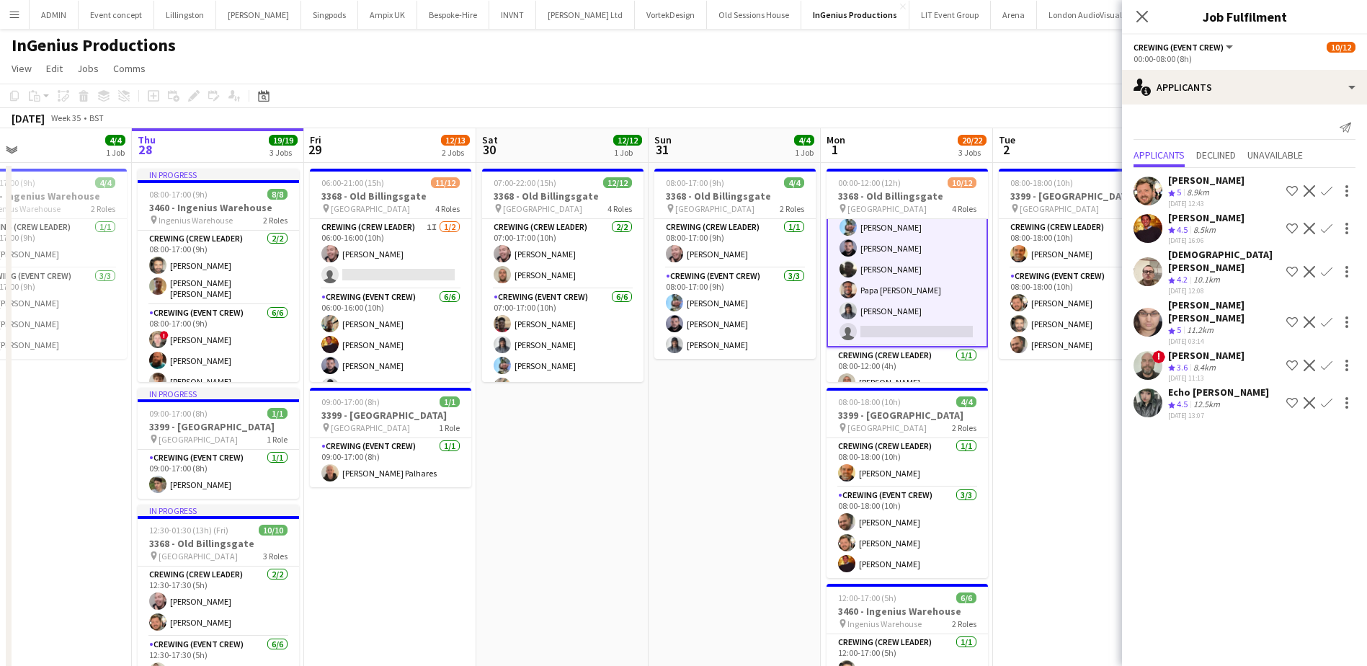
scroll to position [144, 0]
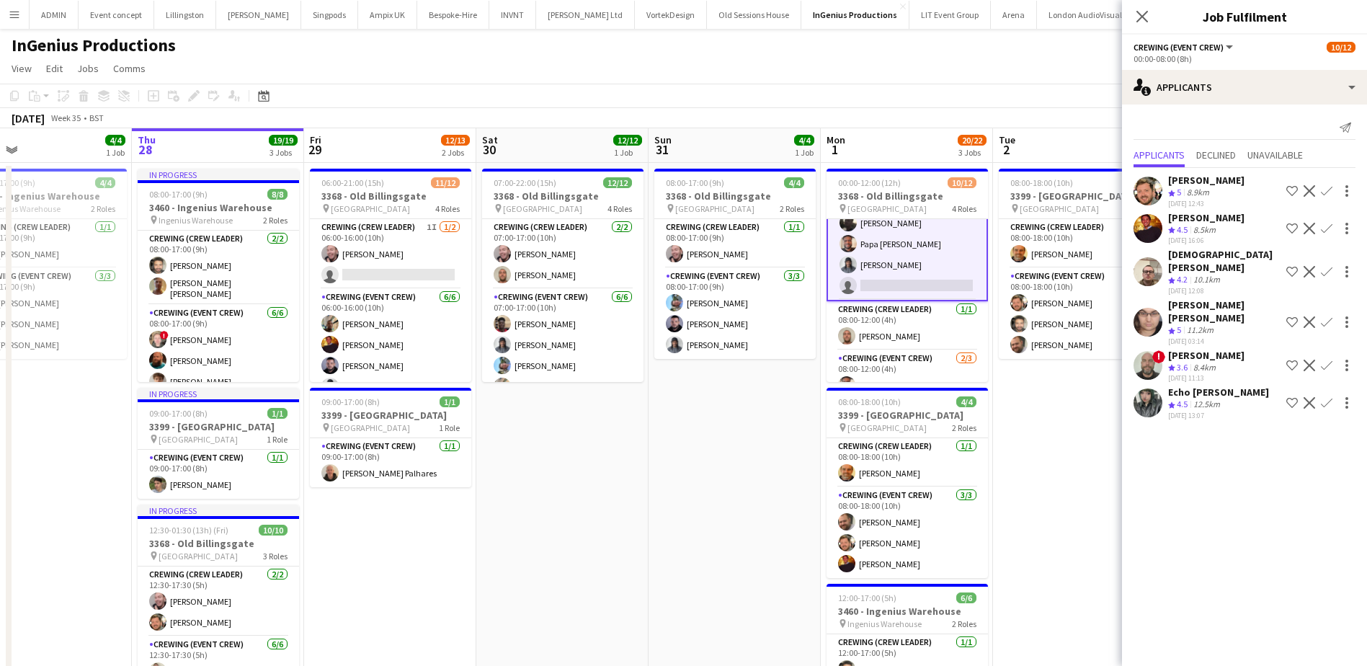
click at [1330, 192] on app-icon "Confirm" at bounding box center [1327, 191] width 12 height 12
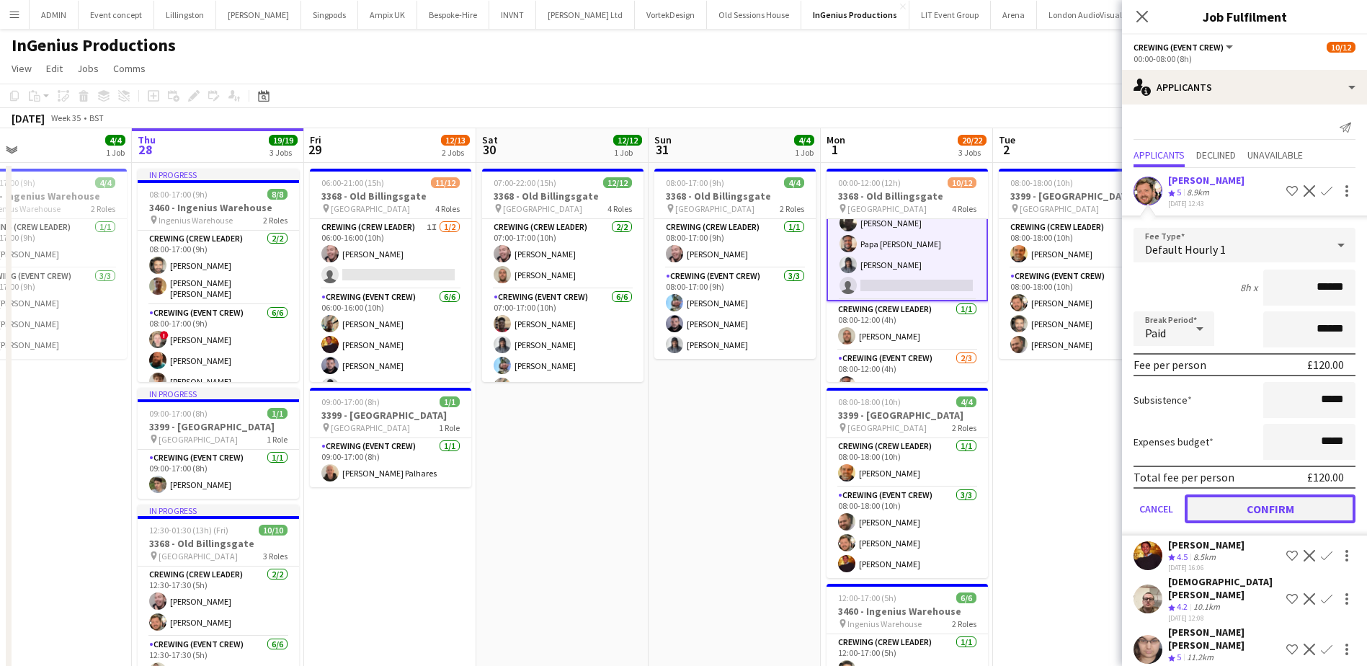
click at [1257, 506] on button "Confirm" at bounding box center [1270, 508] width 171 height 29
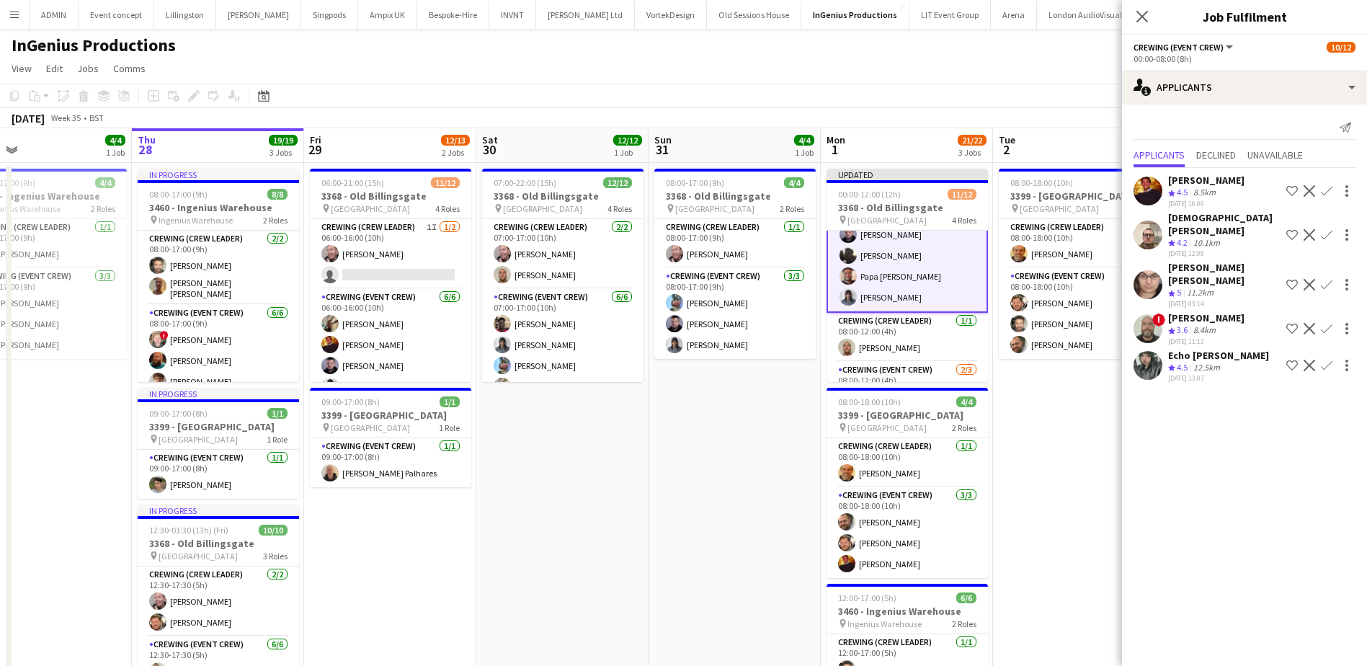
click at [1029, 464] on app-date-cell "08:00-18:00 (10h) 4/4 3399 - King's Observatory pin Richmond 2 Roles Crewing (C…" at bounding box center [1079, 502] width 172 height 678
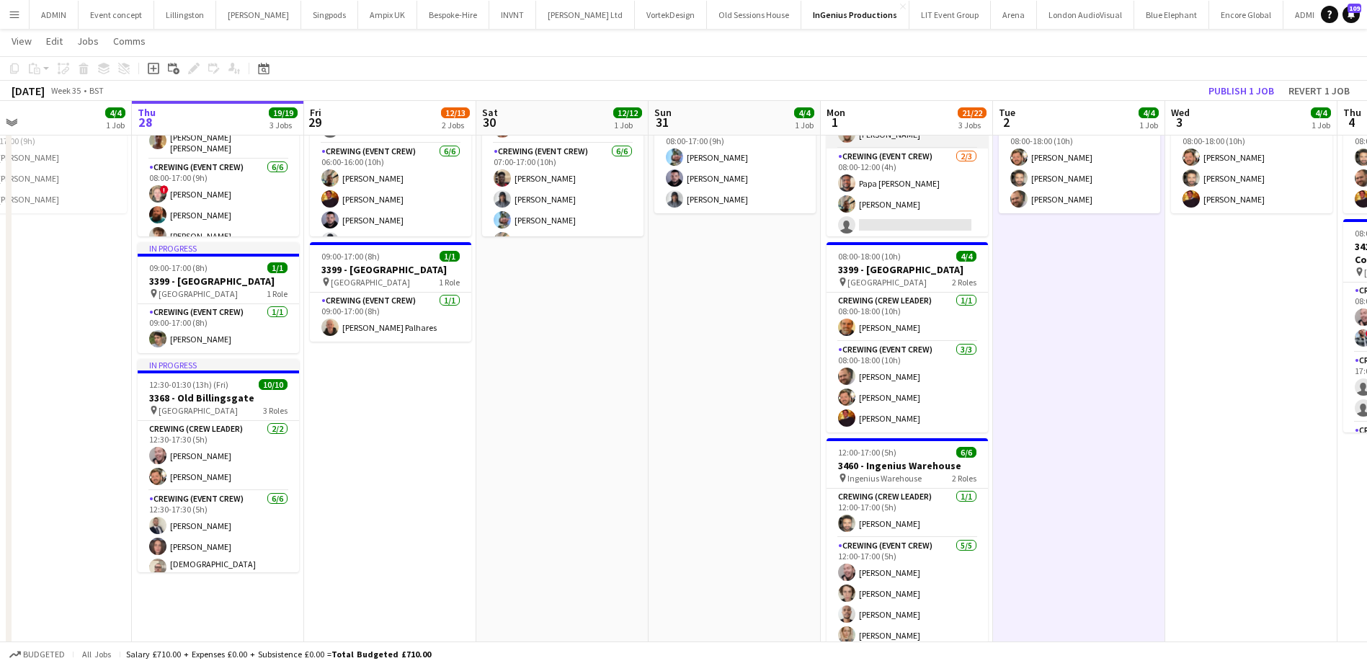
scroll to position [212, 0]
click at [1260, 90] on button "Publish 1 job" at bounding box center [1241, 90] width 77 height 19
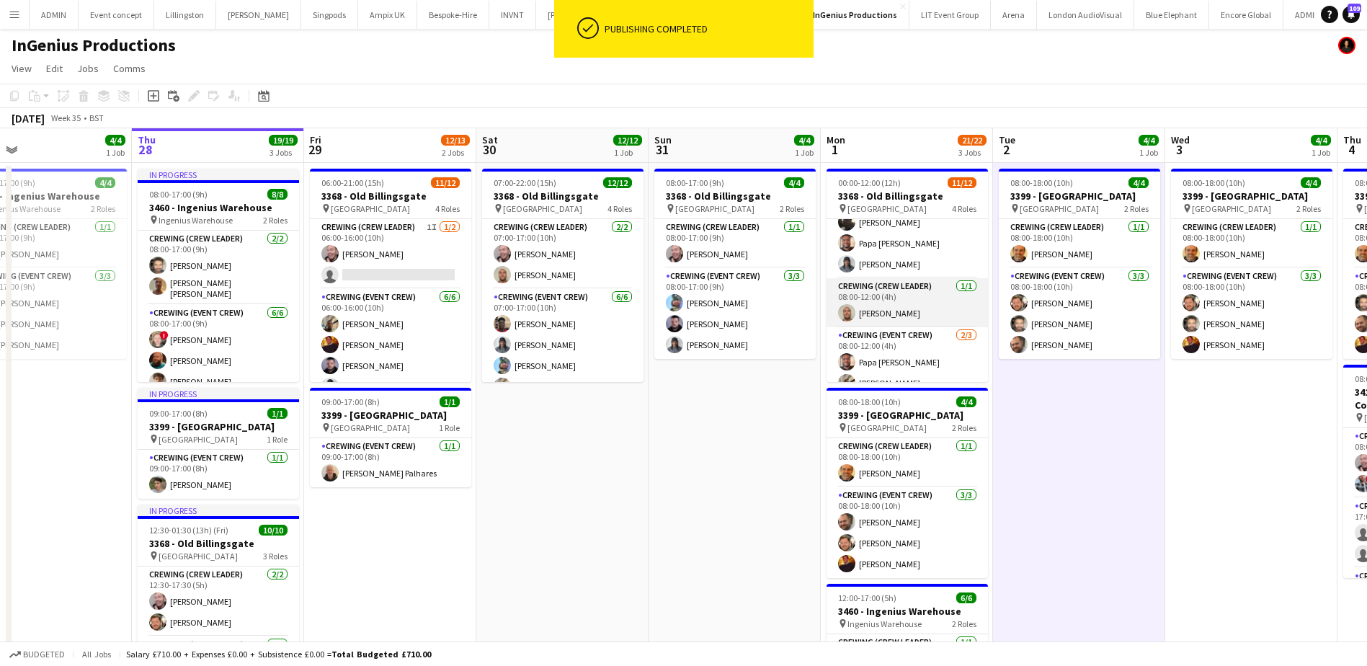
scroll to position [56, 0]
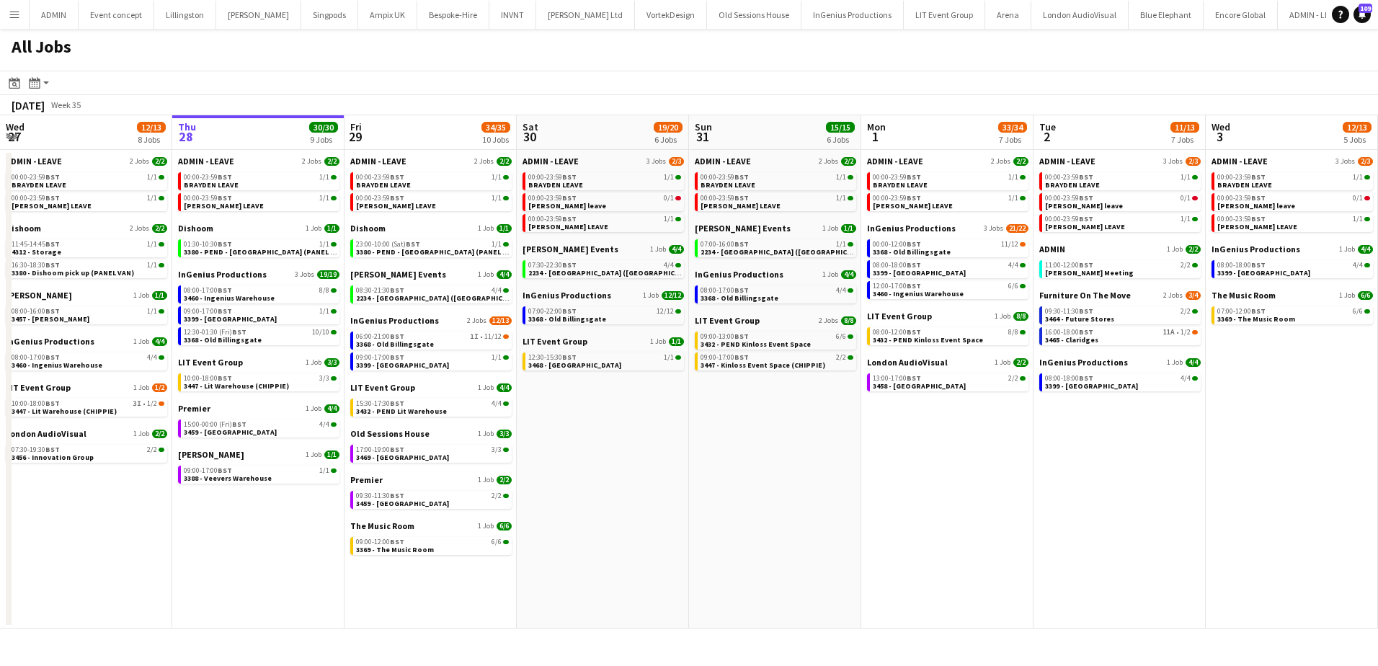
click at [22, 18] on button "Menu" at bounding box center [14, 14] width 29 height 29
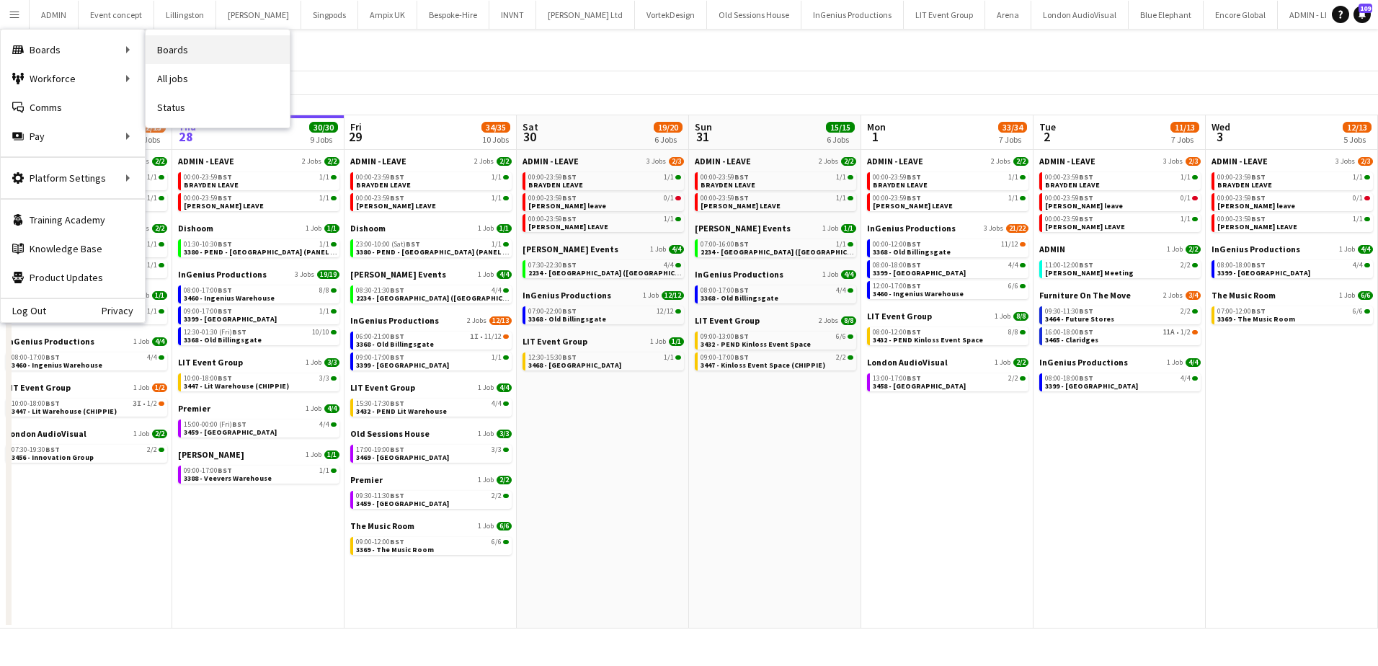
click at [179, 48] on link "Boards" at bounding box center [218, 49] width 144 height 29
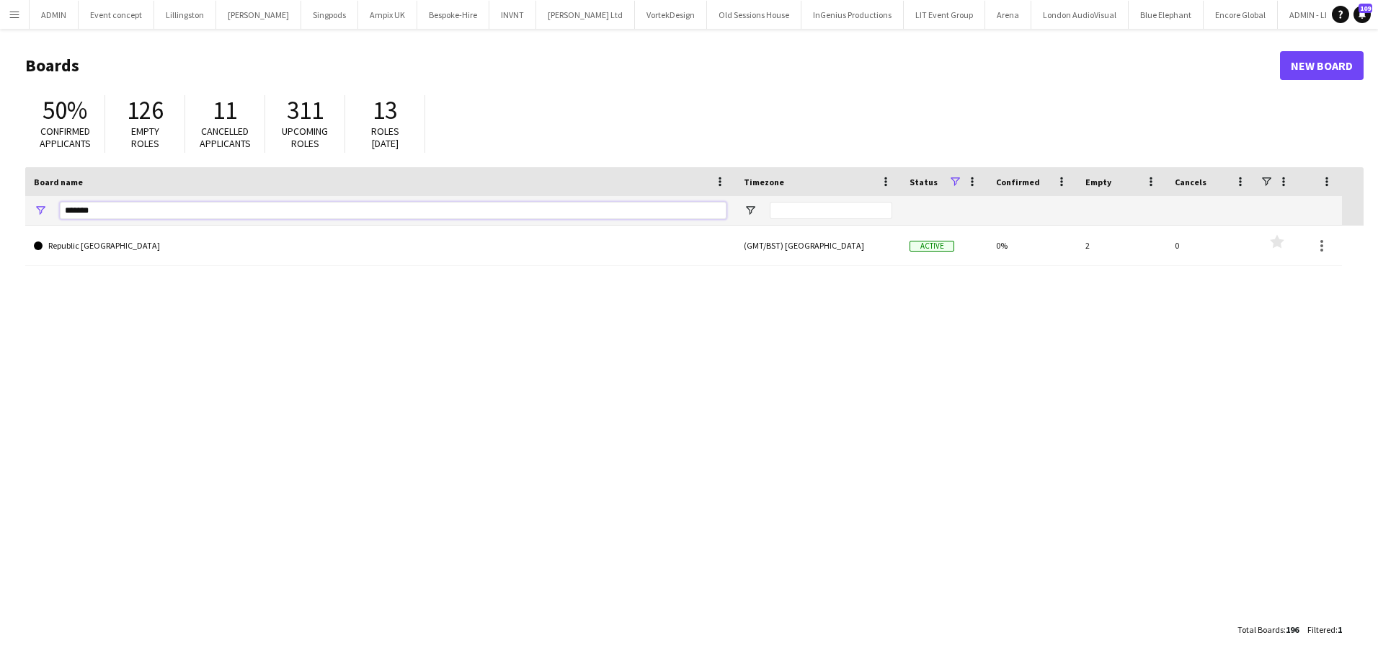
drag, startPoint x: 85, startPoint y: 213, endPoint x: 56, endPoint y: 211, distance: 29.6
click at [56, 212] on div "*******" at bounding box center [380, 210] width 710 height 29
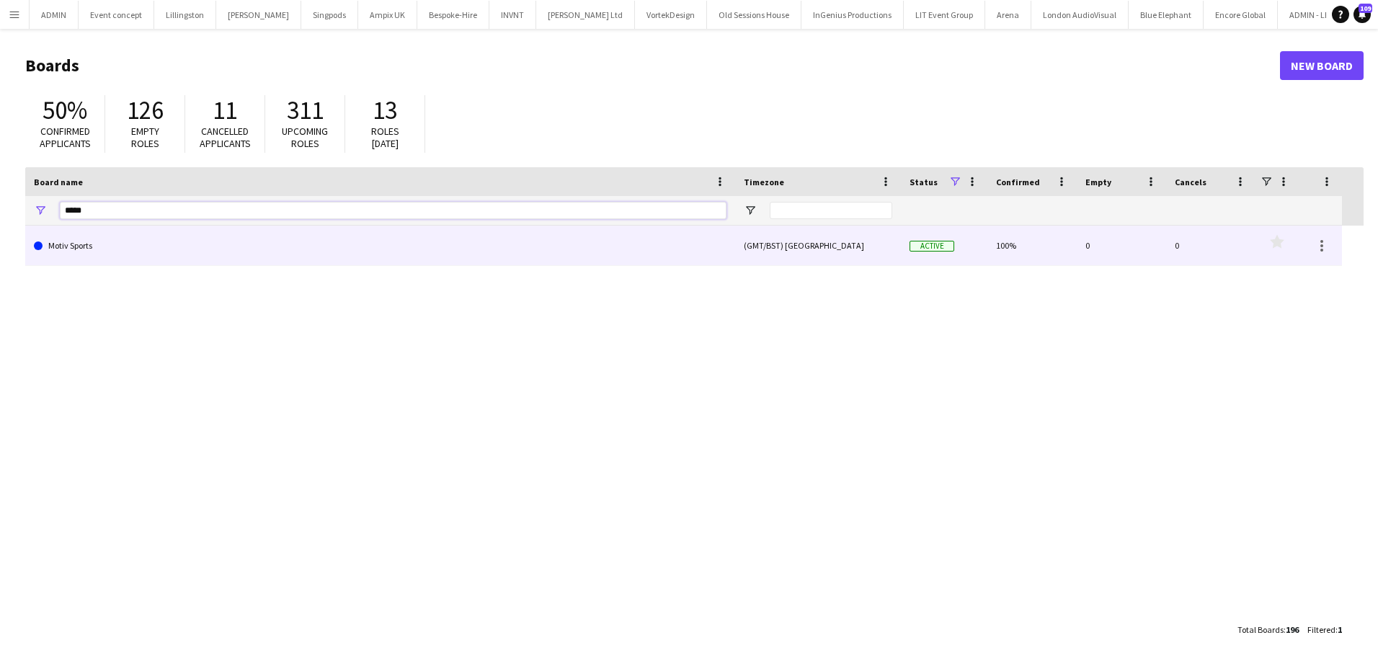
type input "*****"
click at [121, 246] on link "Motiv Sports" at bounding box center [380, 246] width 693 height 40
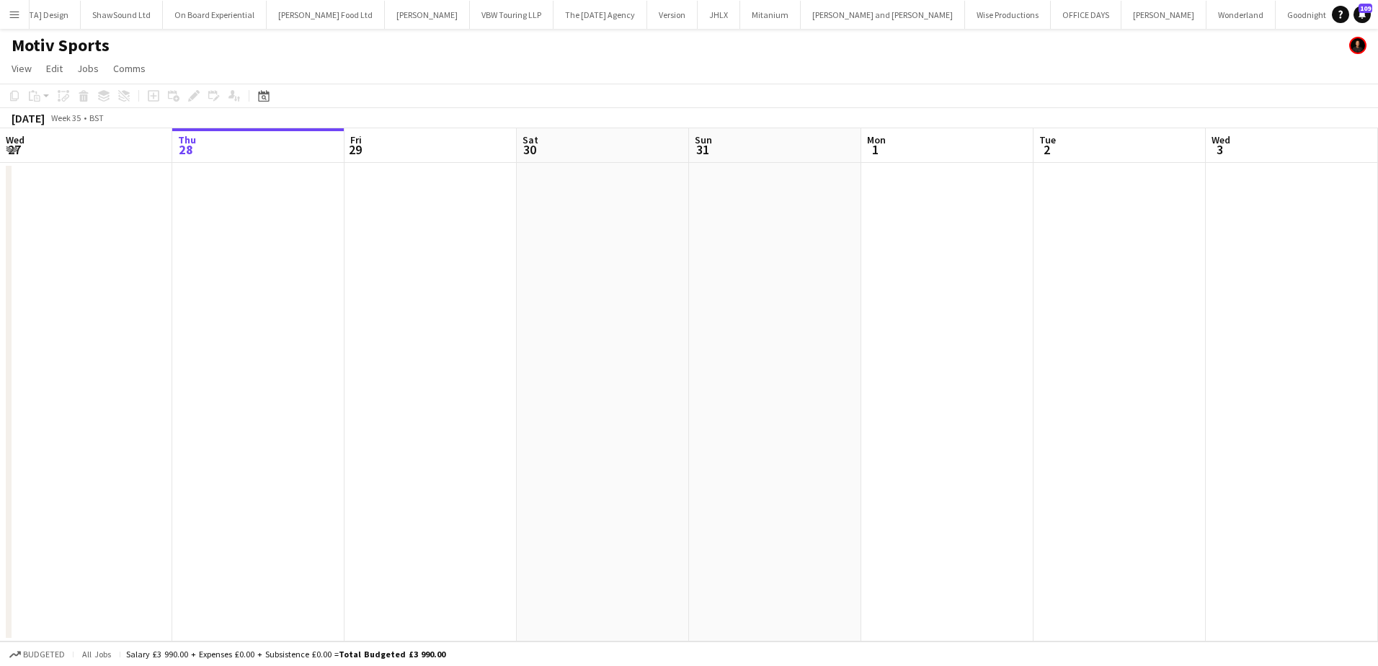
scroll to position [0, 2245]
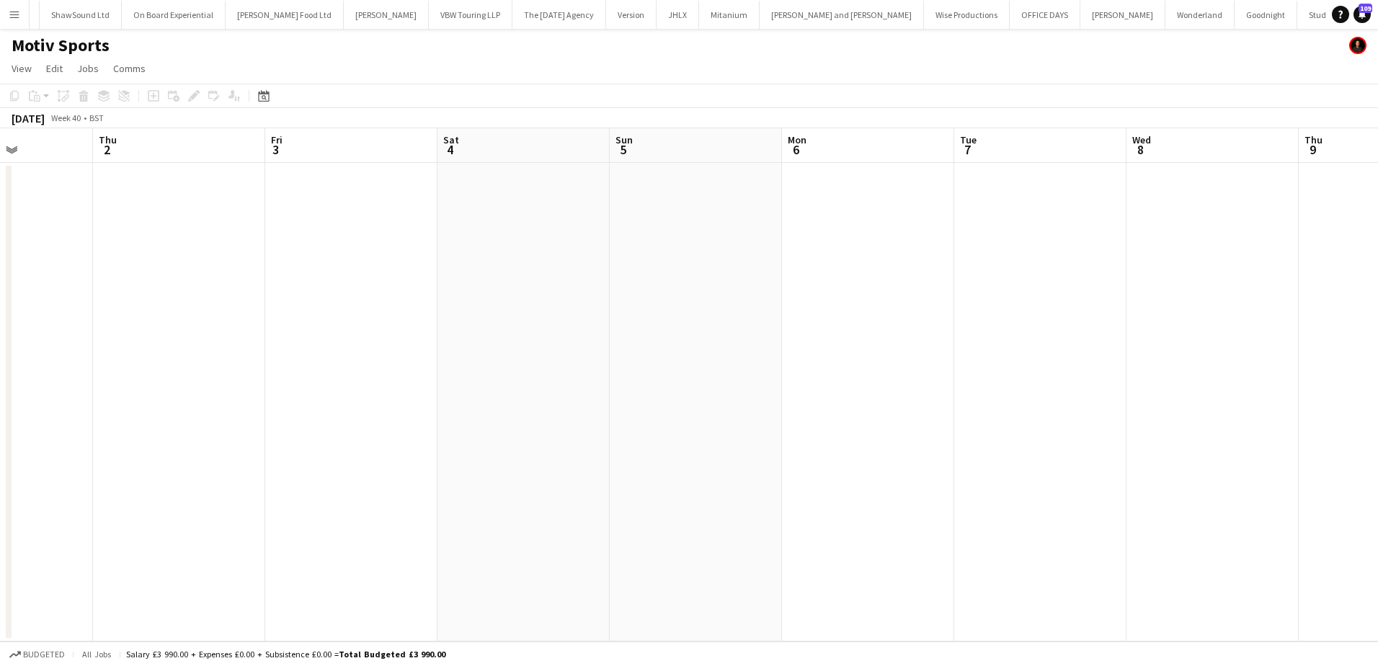
drag, startPoint x: 423, startPoint y: 324, endPoint x: 1543, endPoint y: 272, distance: 1120.6
click at [1377, 272] on html "Menu Boards Boards Boards All jobs Status Workforce Workforce My Workforce Recr…" at bounding box center [689, 333] width 1378 height 666
drag, startPoint x: 763, startPoint y: 338, endPoint x: 1281, endPoint y: 285, distance: 521.0
click at [1281, 285] on app-calendar-viewport "Mon 29 Tue 30 Wed 1 Thu 2 Fri 3 Sat 4 Sun 5 Mon 6 Tue 7 Wed 8 Thu 9 Fri 10 Sat …" at bounding box center [689, 384] width 1378 height 513
drag, startPoint x: 670, startPoint y: 323, endPoint x: 1247, endPoint y: 254, distance: 581.5
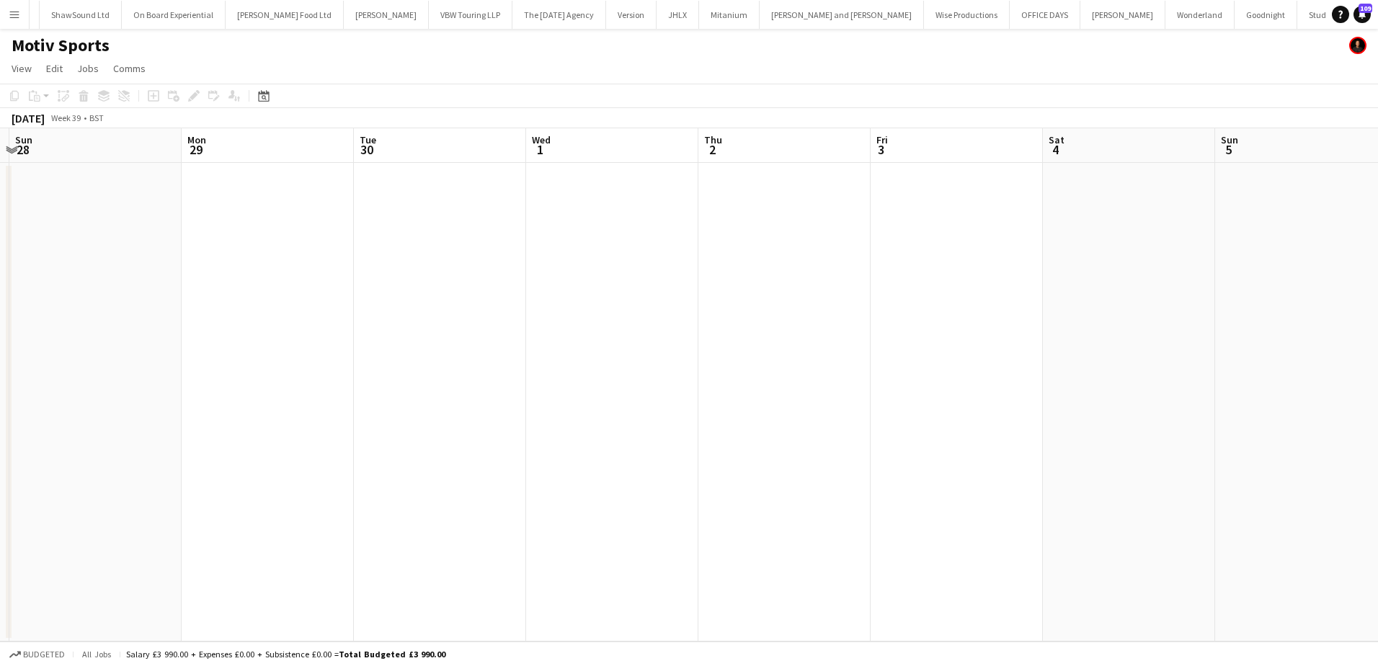
click at [1270, 249] on app-calendar-viewport "Fri 26 Sat 27 Sun 28 Mon 29 Tue 30 Wed 1 Thu 2 Fri 3 Sat 4 Sun 5 Mon 6 Tue 7 We…" at bounding box center [689, 384] width 1378 height 513
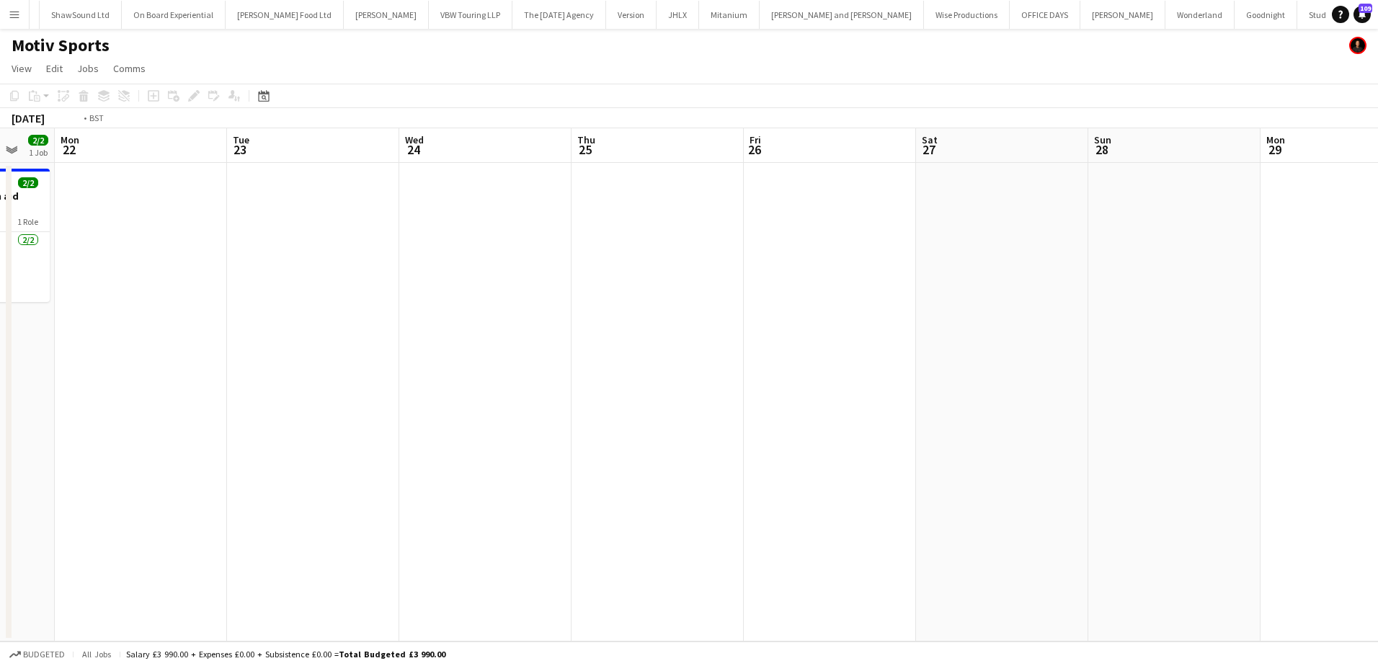
drag, startPoint x: 546, startPoint y: 304, endPoint x: 1107, endPoint y: 275, distance: 562.2
click at [1107, 275] on app-calendar-viewport "Sat 20 Sun 21 2/2 1 Job Mon 22 Tue 23 Wed 24 Thu 25 Fri 26 Sat 27 Sun 28 Mon 29…" at bounding box center [689, 384] width 1378 height 513
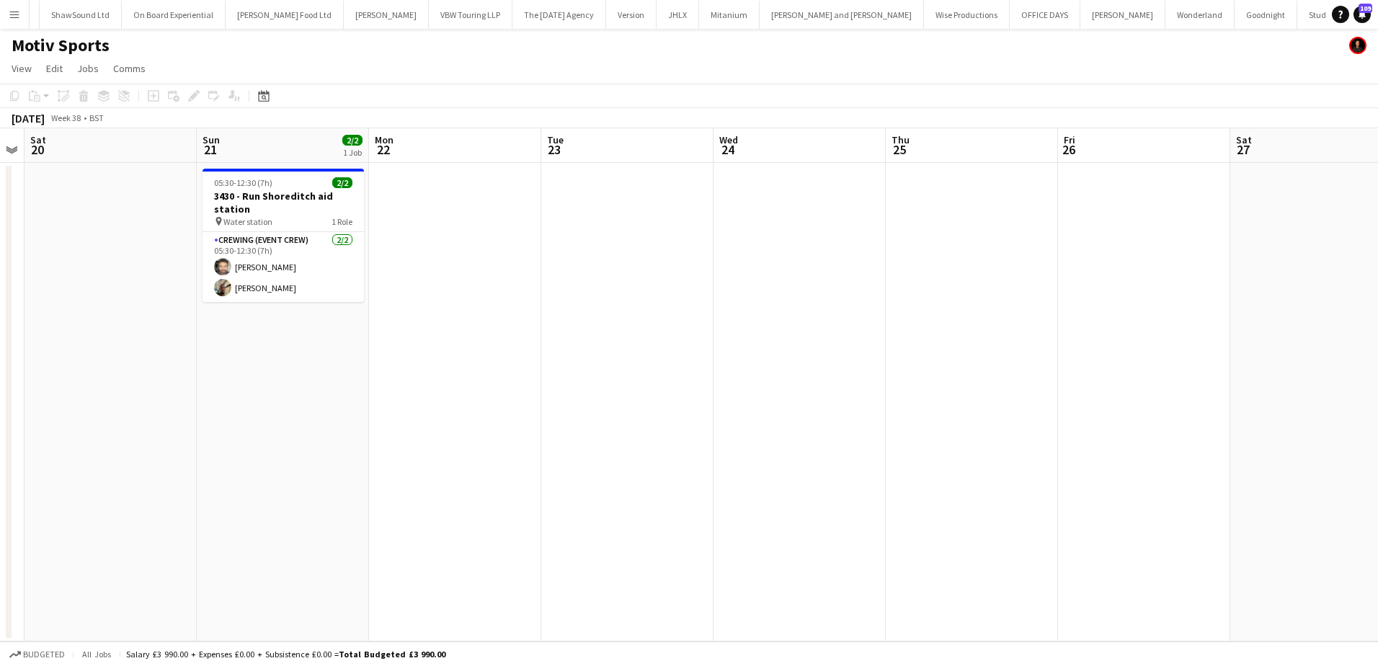
scroll to position [0, 444]
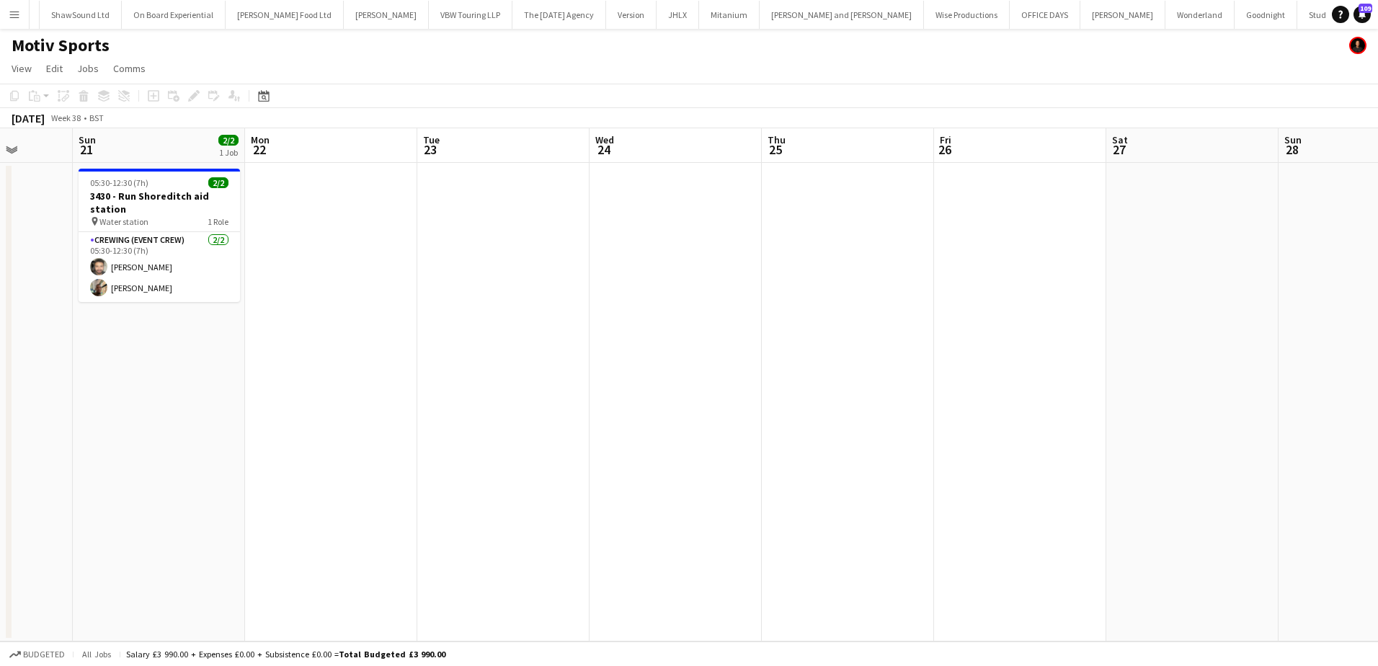
drag, startPoint x: 642, startPoint y: 314, endPoint x: 832, endPoint y: 308, distance: 190.4
click at [832, 308] on app-calendar-viewport "Thu 18 Fri 19 Sat 20 Sun 21 2/2 1 Job Mon 22 Tue 23 Wed 24 Thu 25 Fri 26 Sat 27…" at bounding box center [689, 384] width 1378 height 513
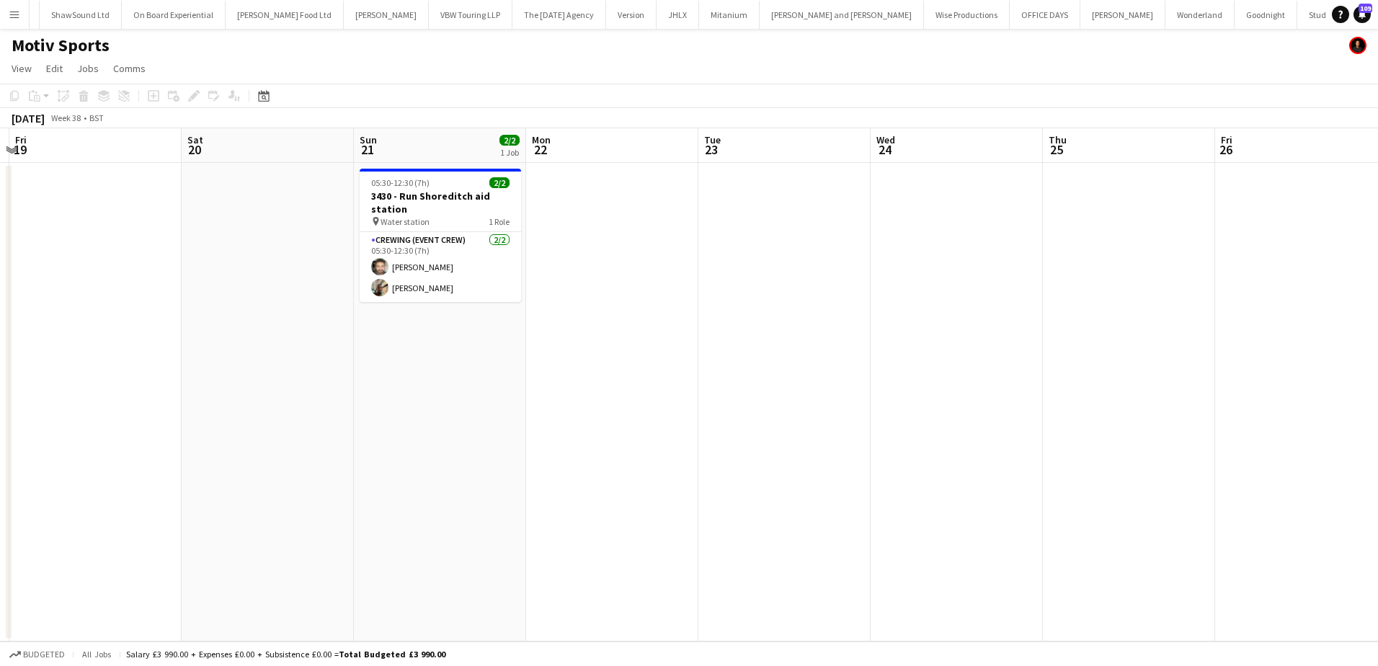
scroll to position [0, 460]
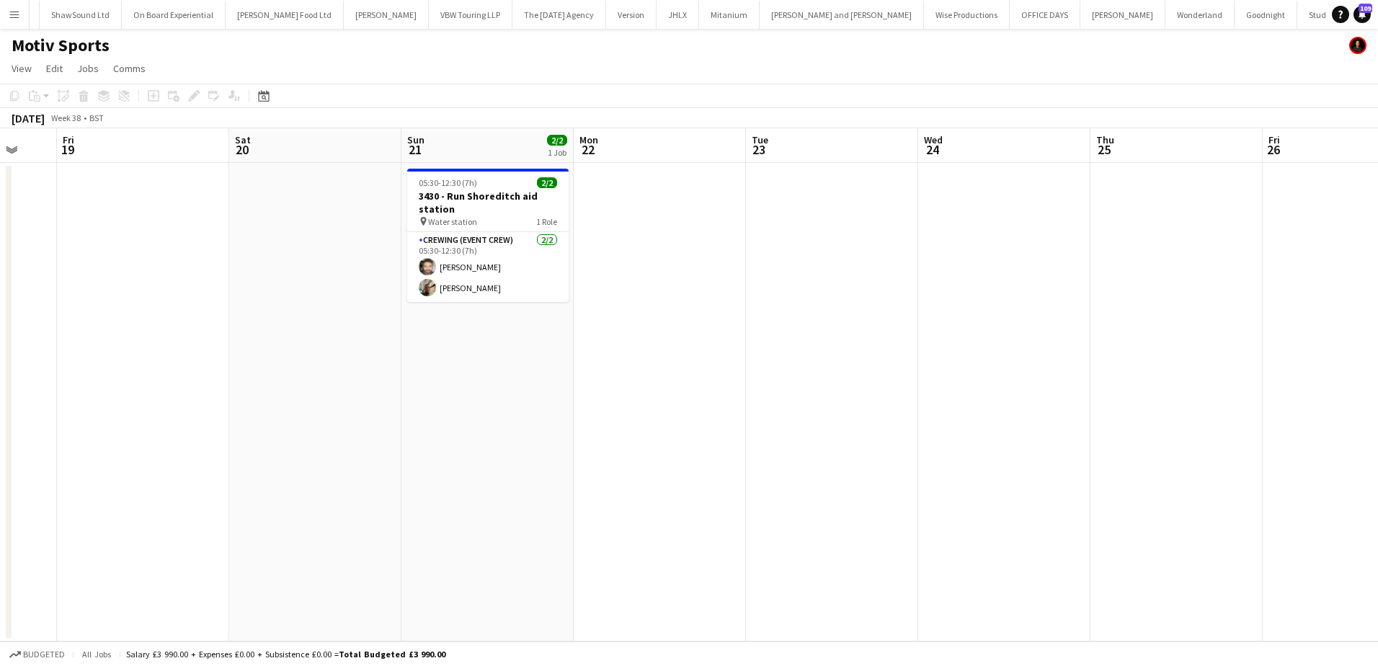
drag, startPoint x: 169, startPoint y: 418, endPoint x: 493, endPoint y: 417, distance: 324.4
click at [493, 417] on app-calendar-viewport "Tue 16 Wed 17 Thu 18 Fri 19 Sat 20 Sun 21 2/2 1 Job Mon 22 Tue 23 Wed 24 Thu 25…" at bounding box center [689, 384] width 1378 height 513
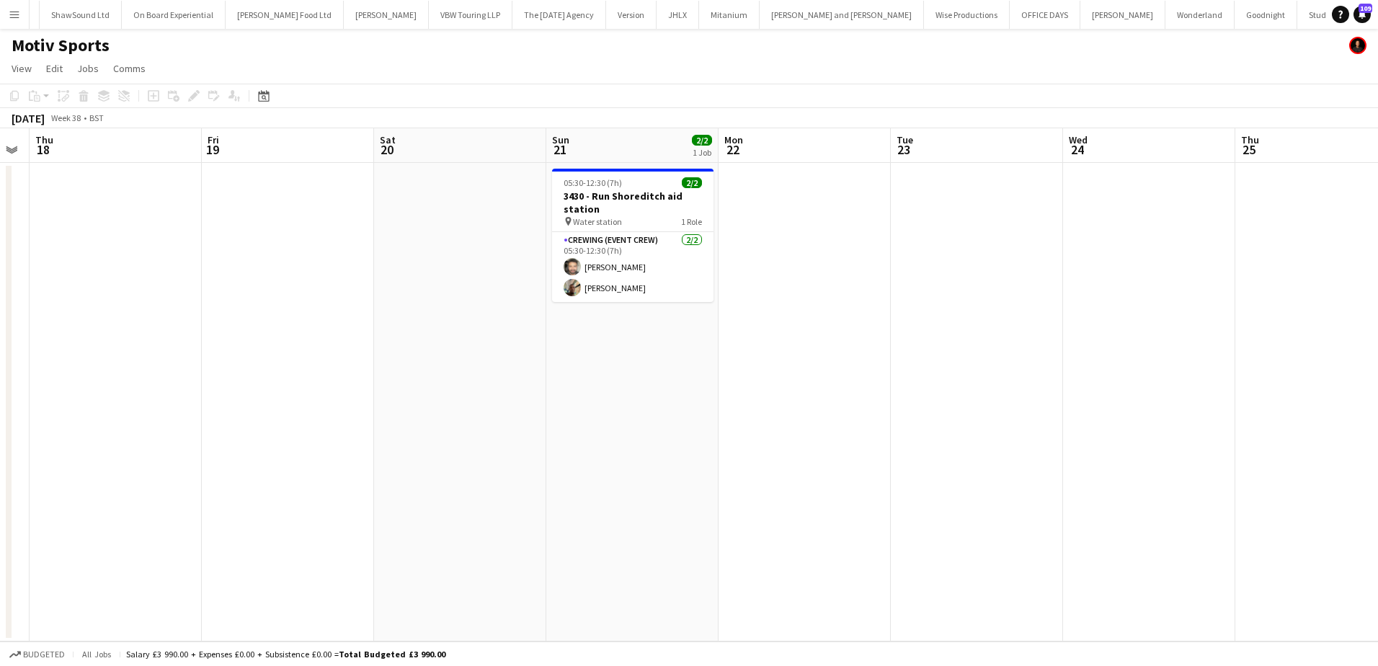
scroll to position [0, 412]
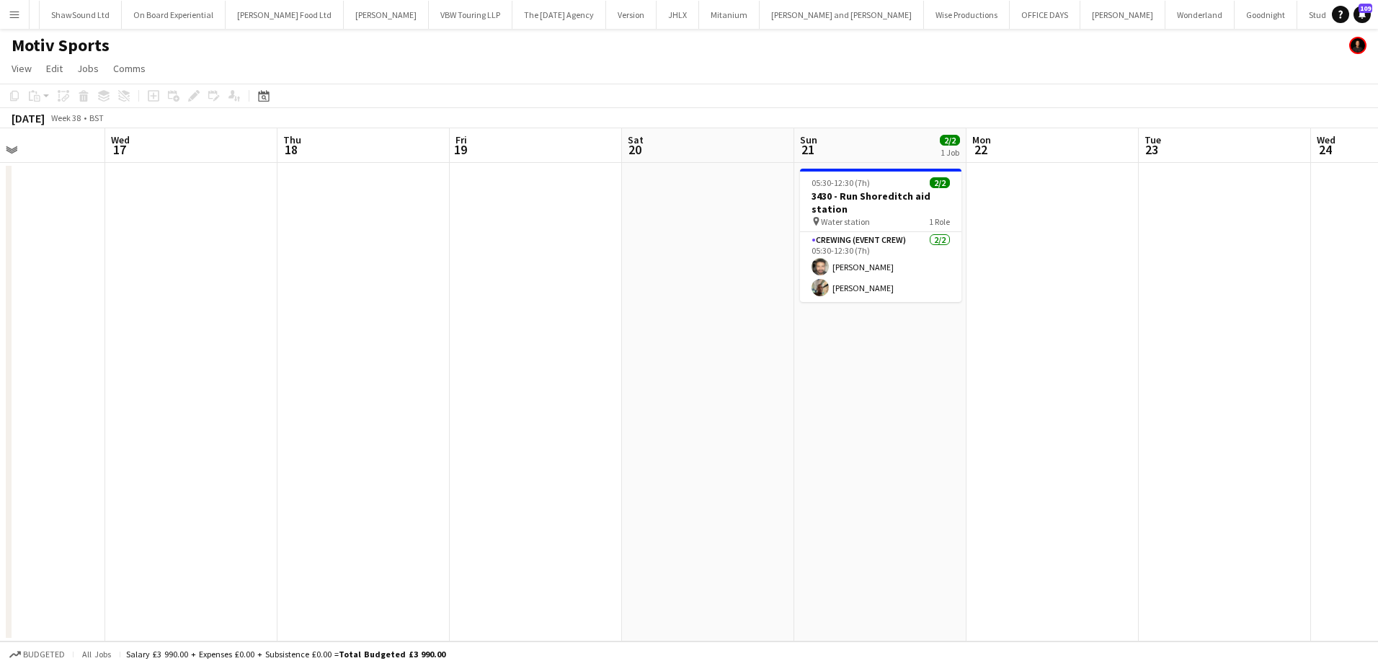
drag, startPoint x: 313, startPoint y: 386, endPoint x: 695, endPoint y: 394, distance: 382.1
click at [695, 394] on app-calendar-viewport "Sun 14 Mon 15 Tue 16 Wed 17 Thu 18 Fri 19 Sat 20 Sun 21 2/2 1 Job Mon 22 Tue 23…" at bounding box center [689, 384] width 1378 height 513
click at [347, 239] on app-date-cell at bounding box center [364, 402] width 172 height 479
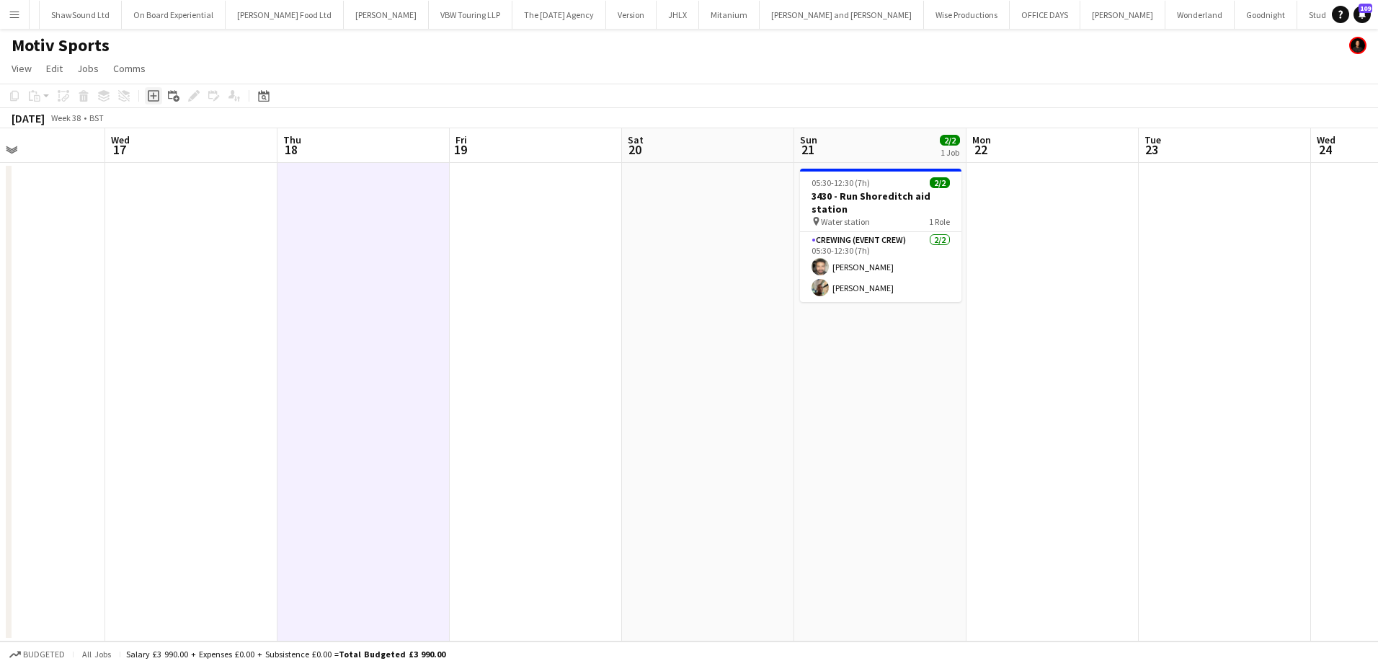
click at [150, 94] on icon "Add job" at bounding box center [154, 96] width 12 height 12
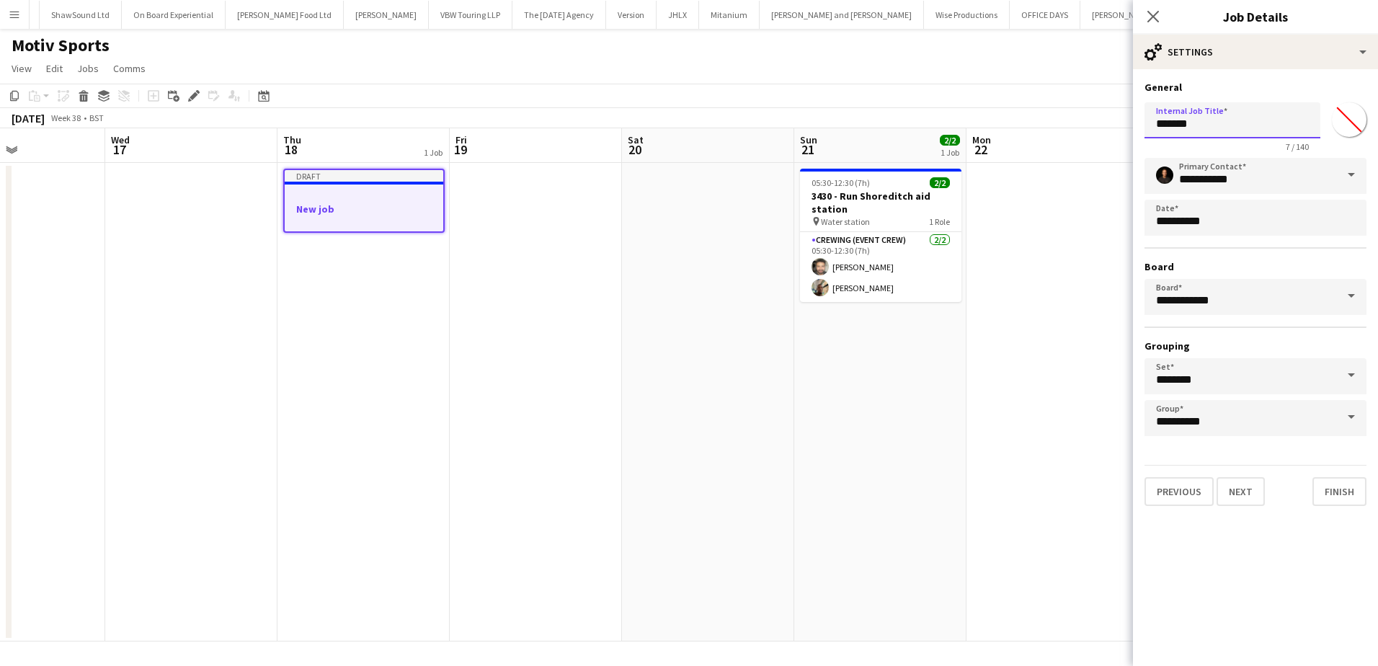
drag, startPoint x: 1230, startPoint y: 123, endPoint x: 1097, endPoint y: 128, distance: 133.4
click at [1100, 125] on body "Menu Boards Boards Boards All jobs Status Workforce Workforce My Workforce Recr…" at bounding box center [689, 333] width 1378 height 666
type input "**********"
click at [1217, 178] on input "**********" at bounding box center [1256, 176] width 222 height 36
click at [1279, 178] on input "**********" at bounding box center [1256, 176] width 222 height 36
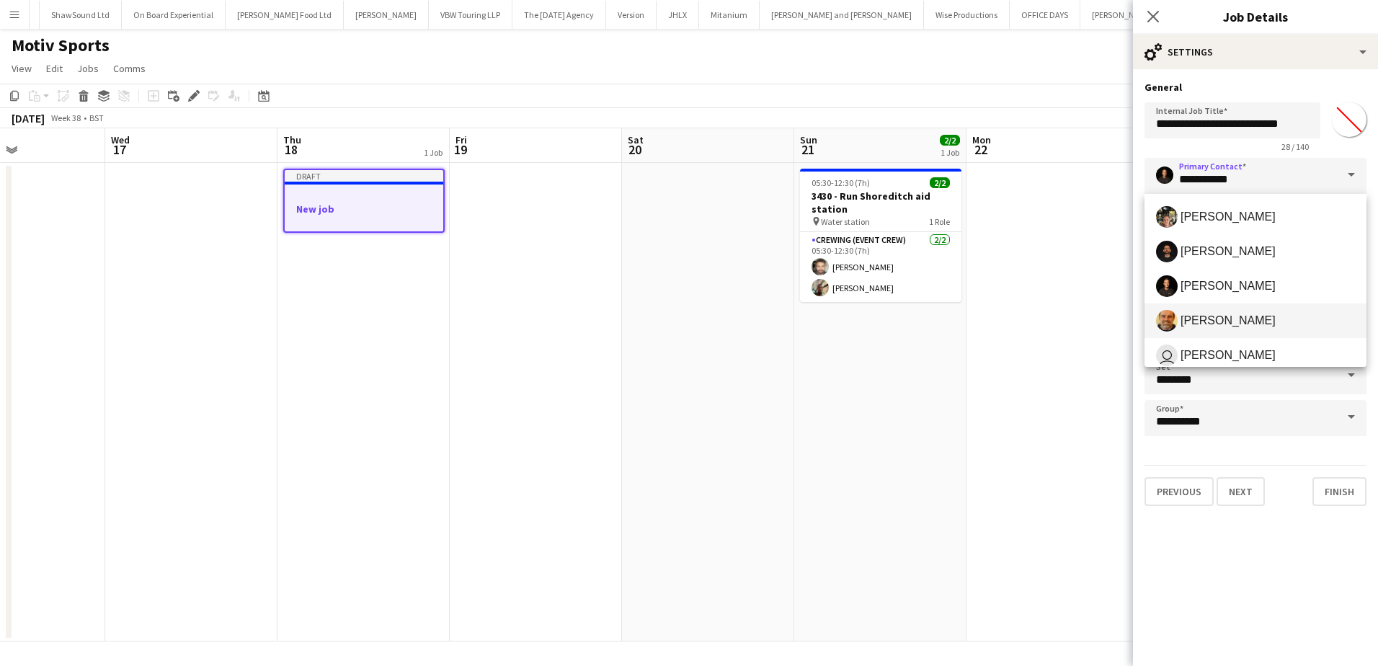
click at [1223, 320] on span "[PERSON_NAME]" at bounding box center [1228, 321] width 95 height 14
type input "**********"
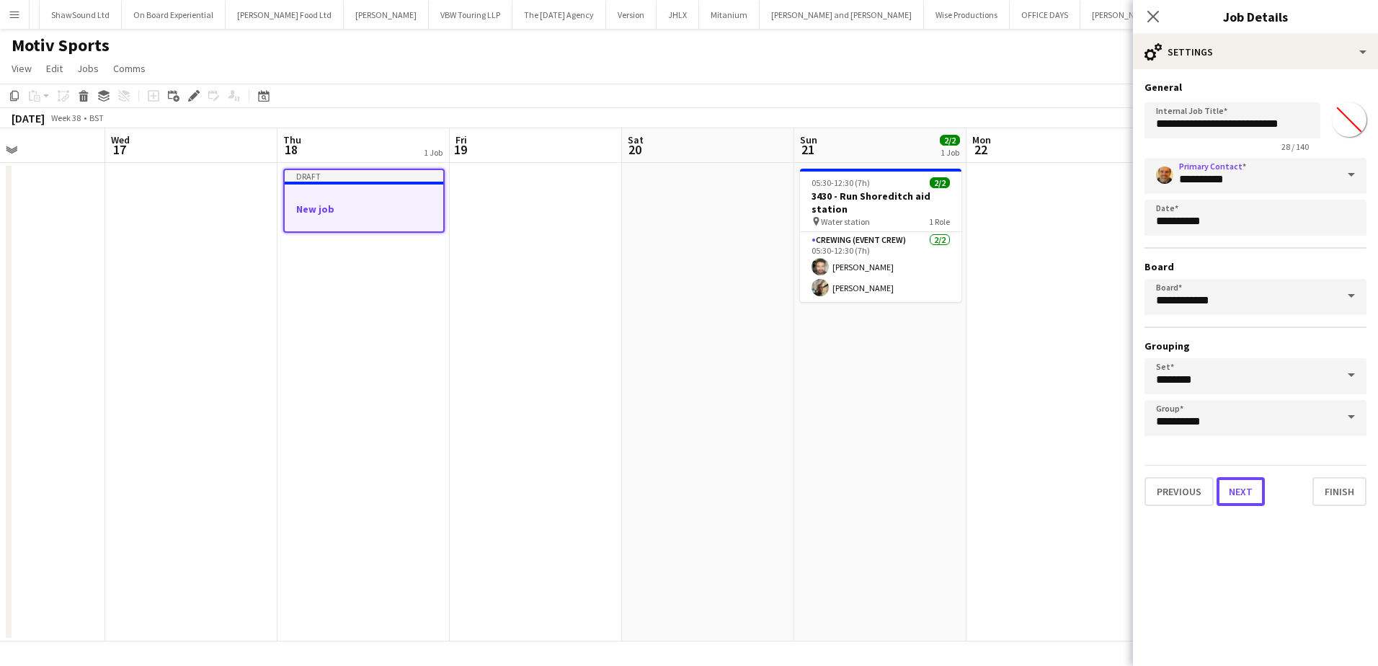
click at [1250, 486] on button "Next" at bounding box center [1241, 491] width 48 height 29
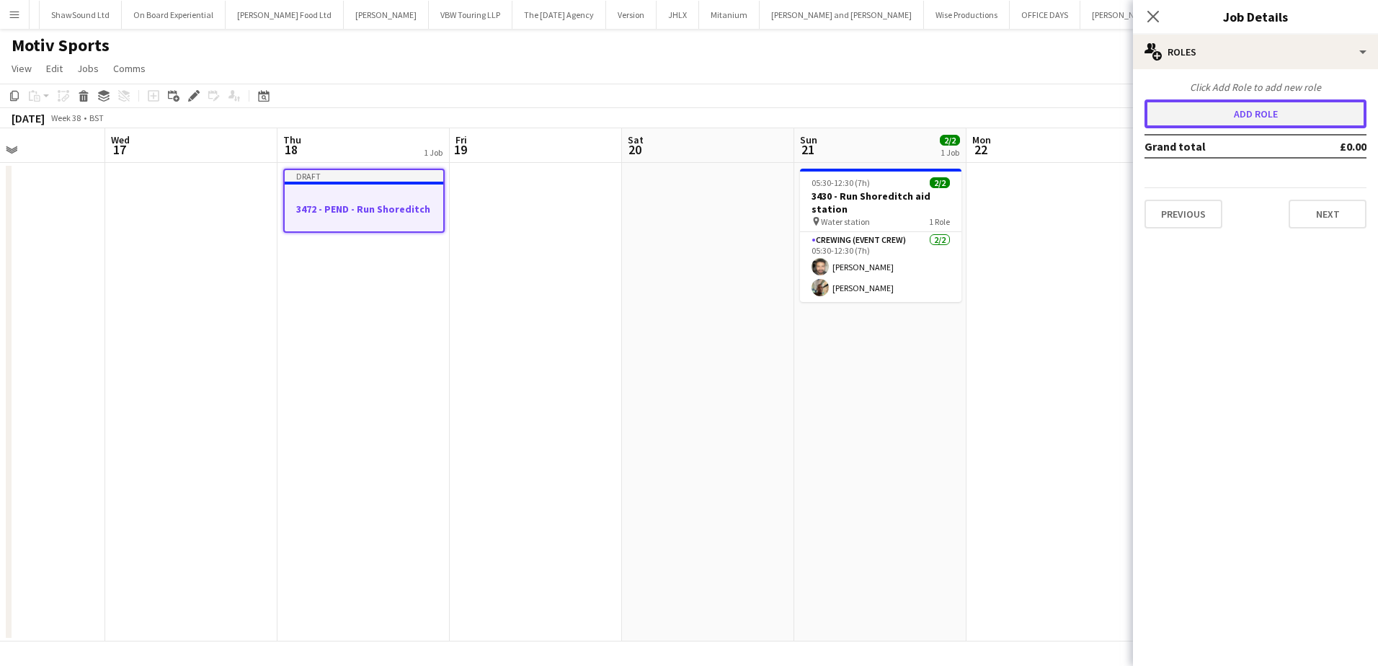
click at [1241, 120] on button "Add role" at bounding box center [1256, 113] width 222 height 29
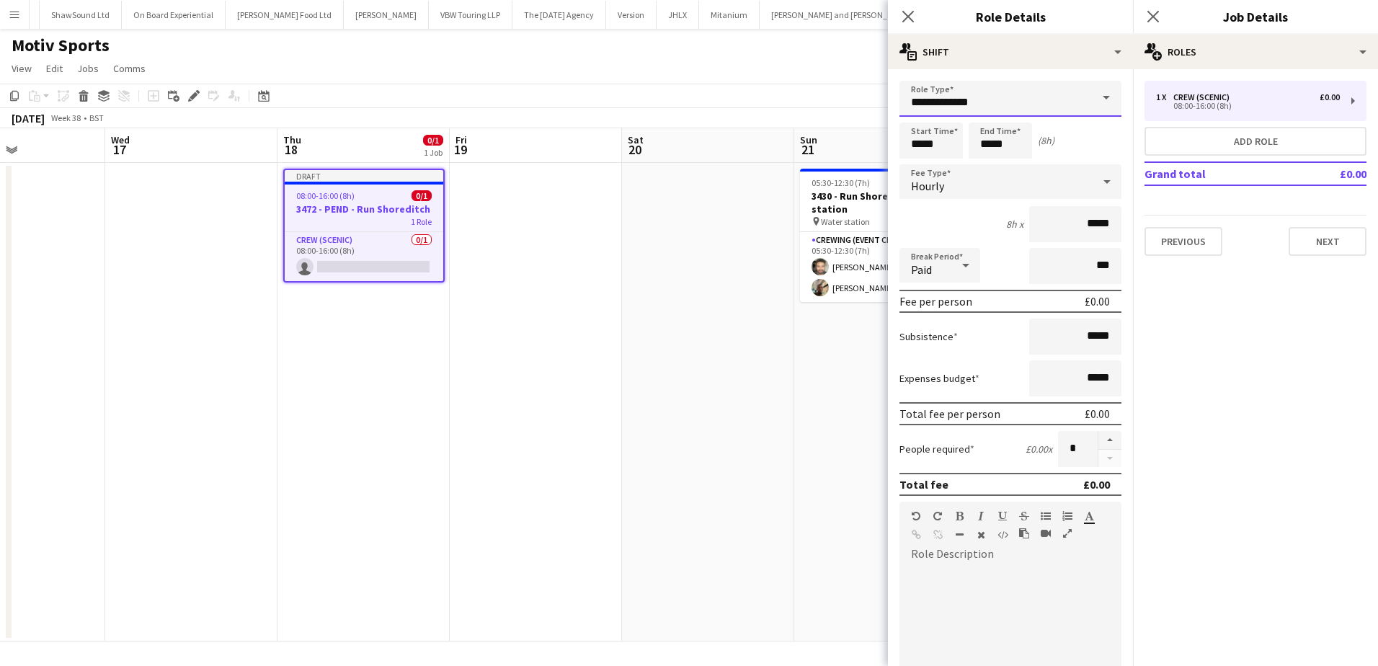
click at [1027, 96] on input "**********" at bounding box center [1011, 99] width 222 height 36
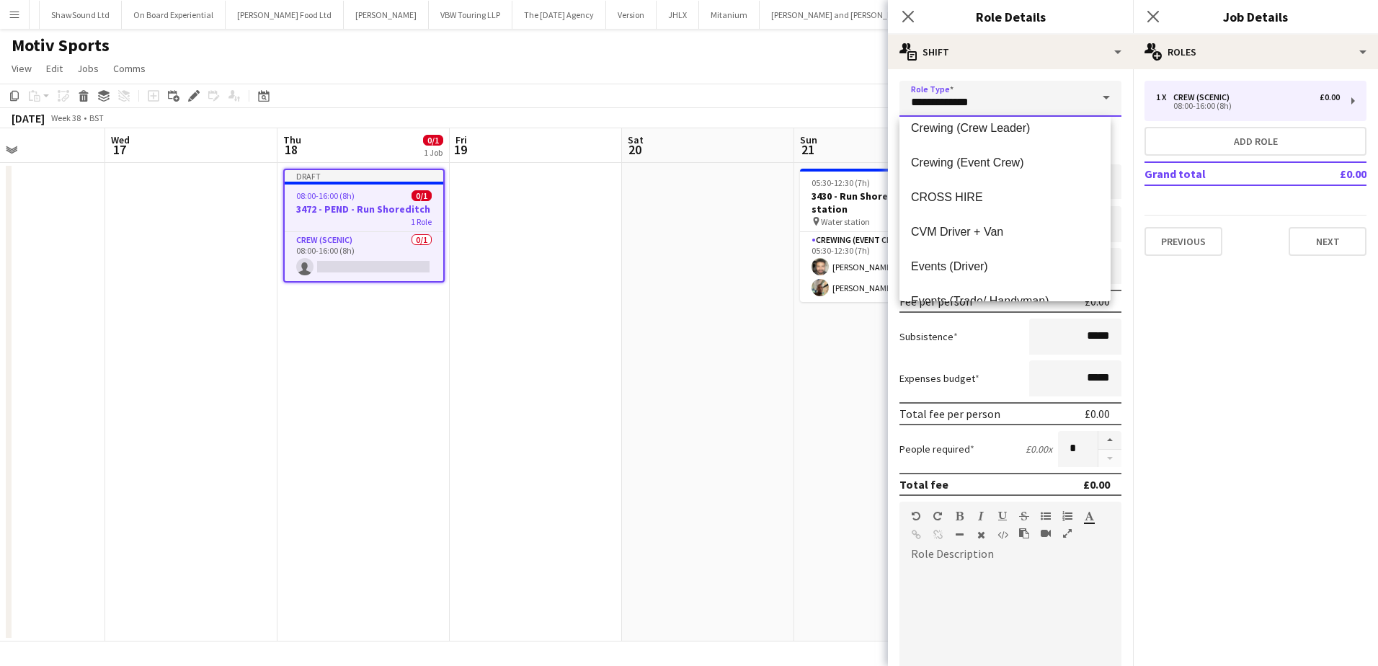
scroll to position [216, 0]
click at [998, 236] on span "Events (Driver)" at bounding box center [1005, 235] width 188 height 14
type input "**********"
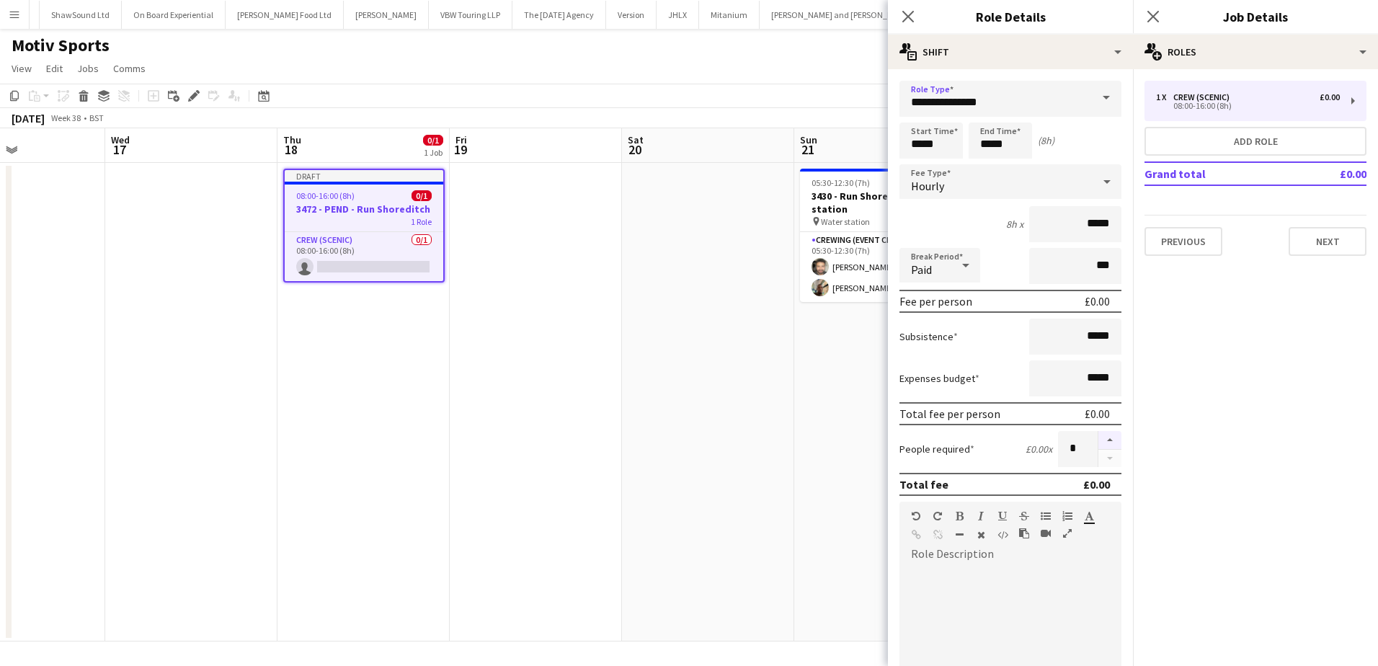
click at [1101, 439] on button "button" at bounding box center [1109, 440] width 23 height 19
type input "*"
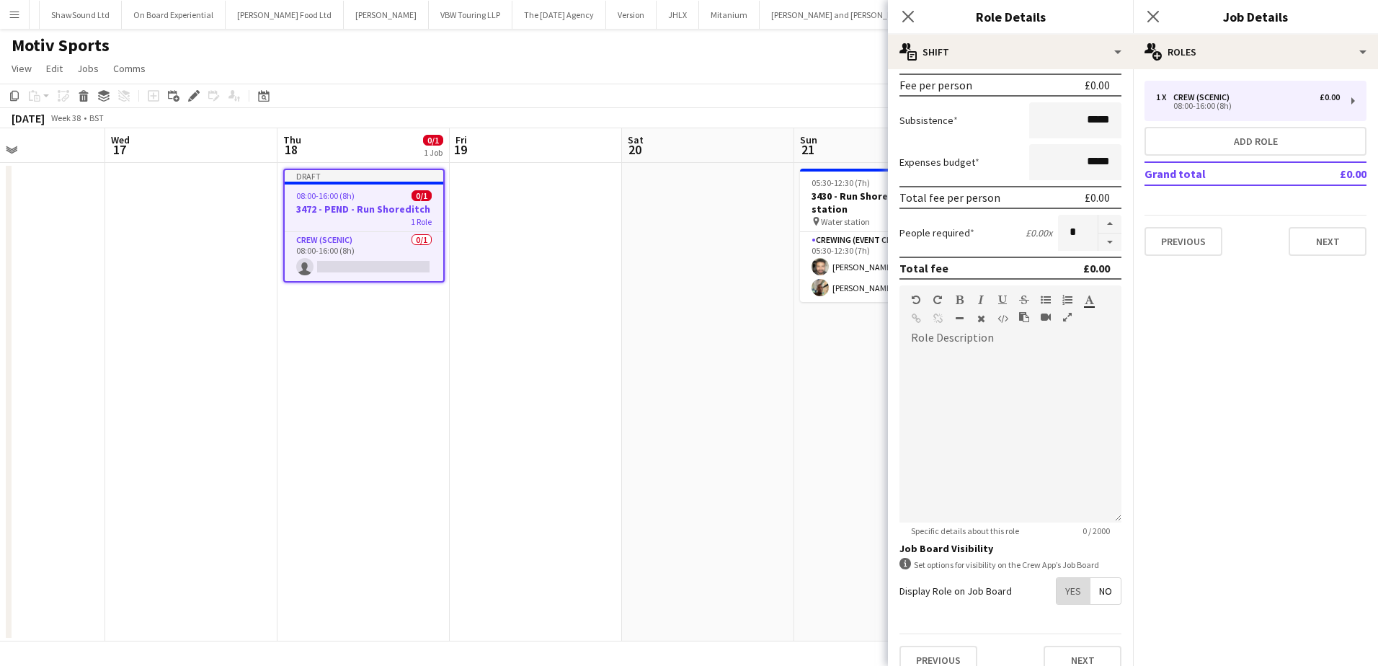
click at [1062, 590] on span "Yes" at bounding box center [1073, 591] width 33 height 26
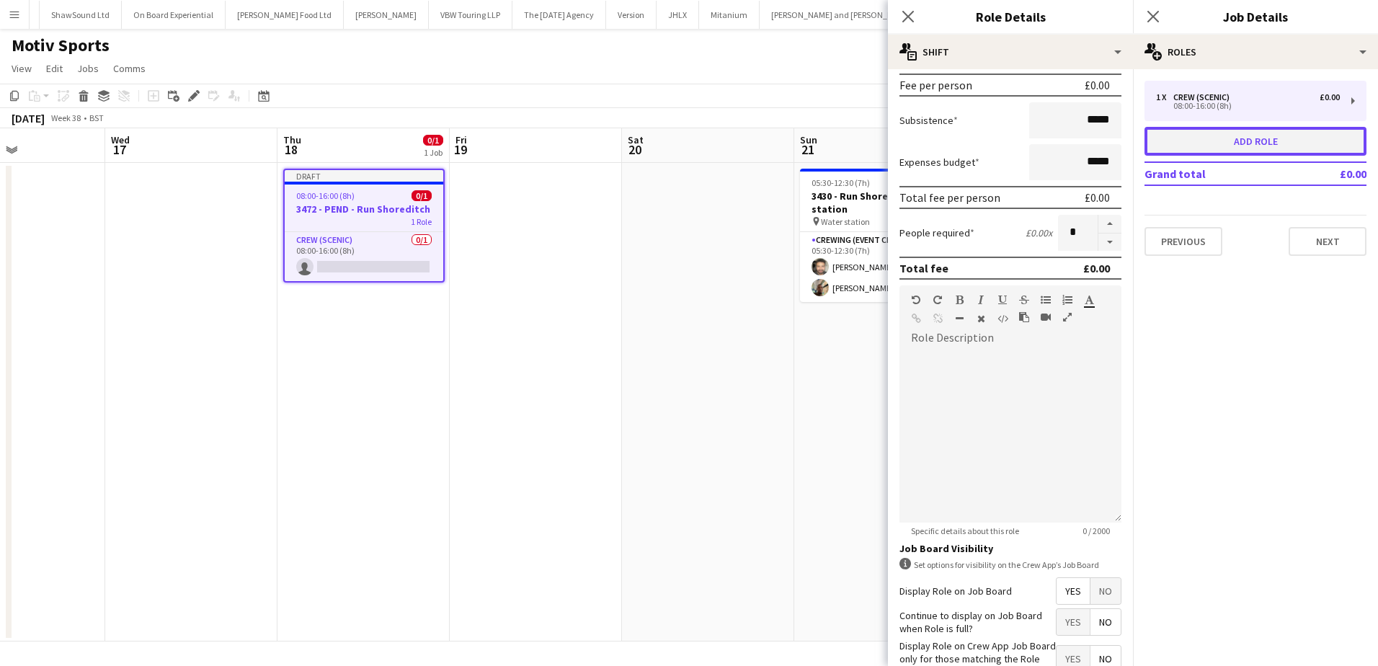
click at [1283, 149] on button "Add role" at bounding box center [1256, 141] width 222 height 29
type input "**********"
type input "*"
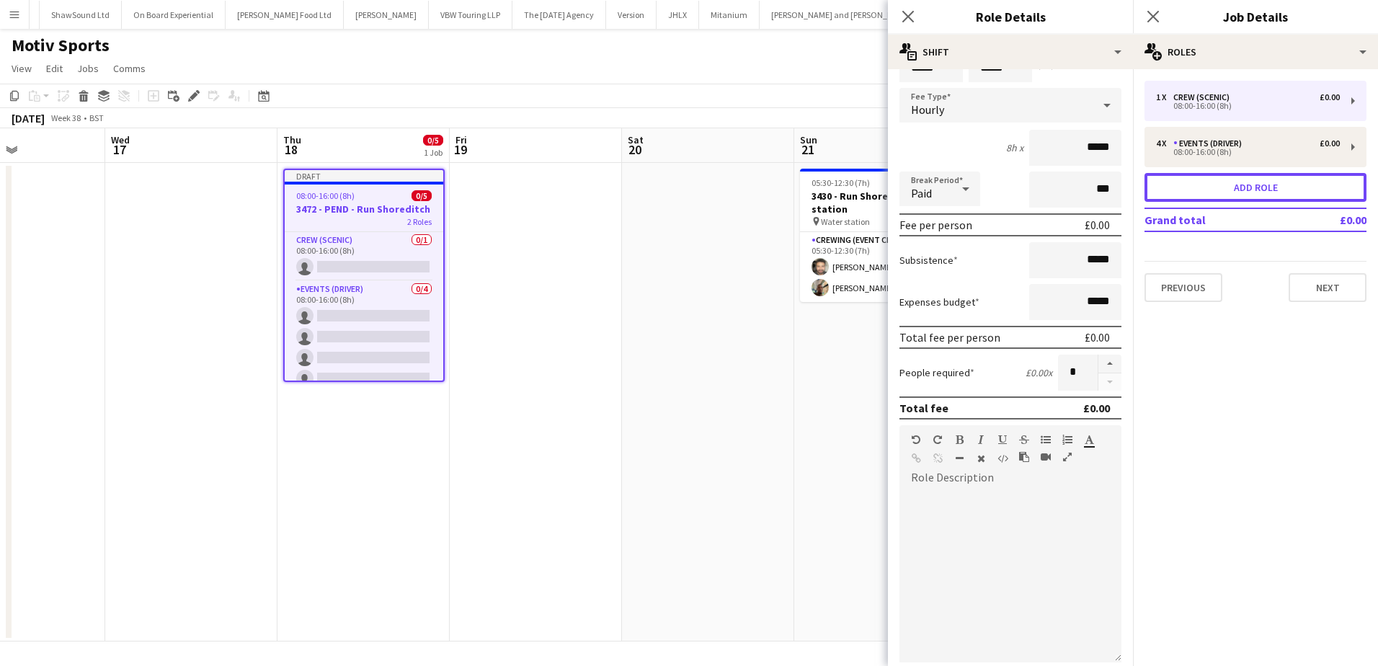
scroll to position [0, 0]
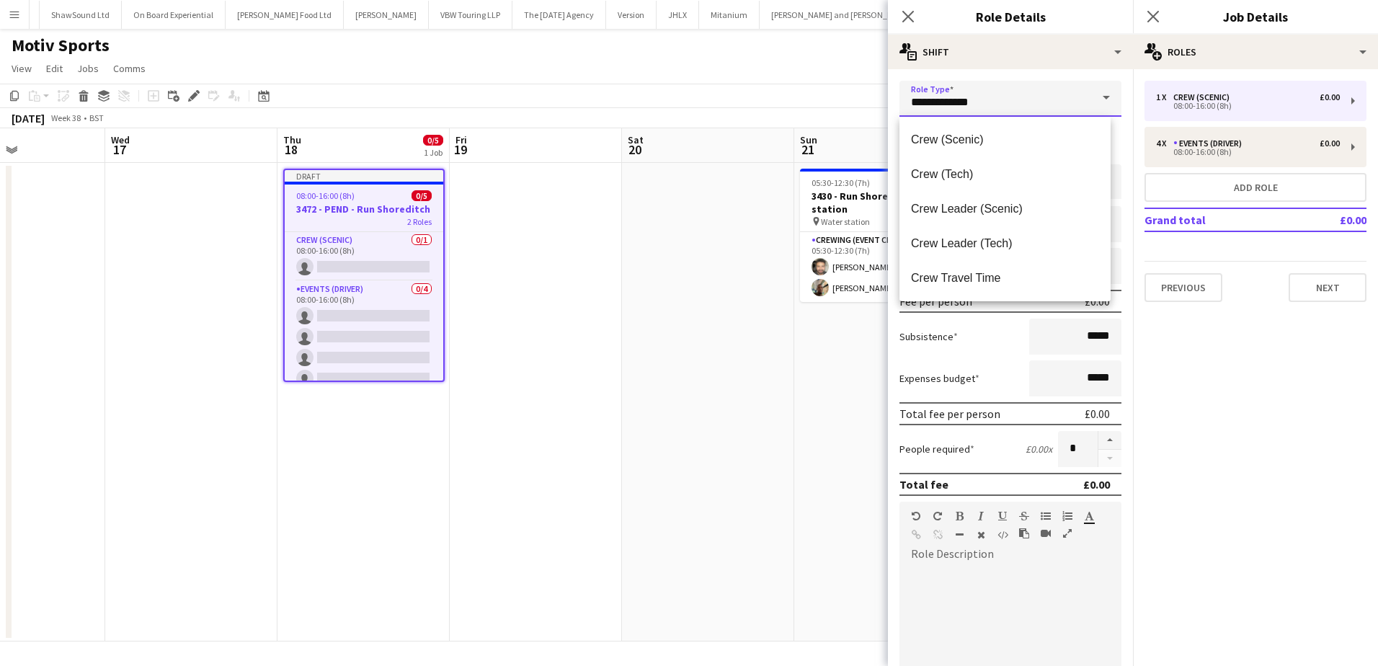
click at [982, 99] on input "**********" at bounding box center [1011, 99] width 222 height 36
click at [1028, 212] on span "Crew Travel Time" at bounding box center [1005, 206] width 188 height 14
type input "**********"
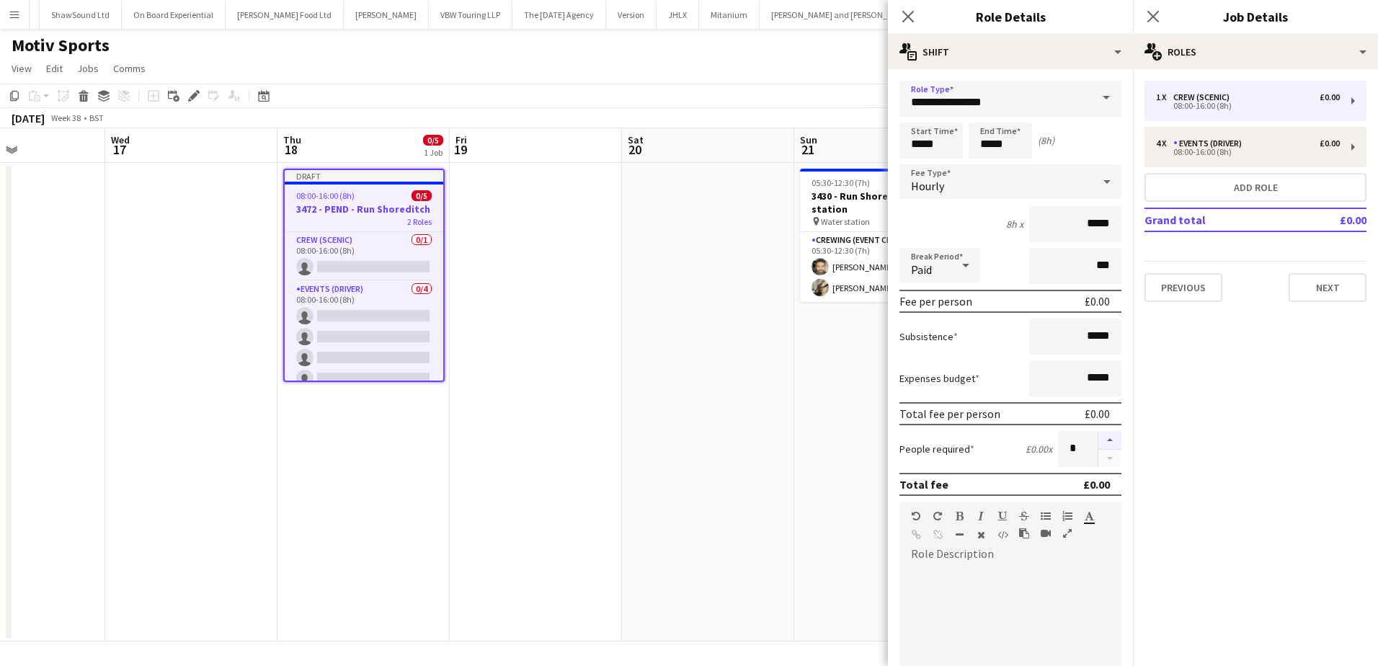
click at [1098, 439] on button "button" at bounding box center [1109, 440] width 23 height 19
click at [1098, 457] on button "button" at bounding box center [1109, 459] width 23 height 18
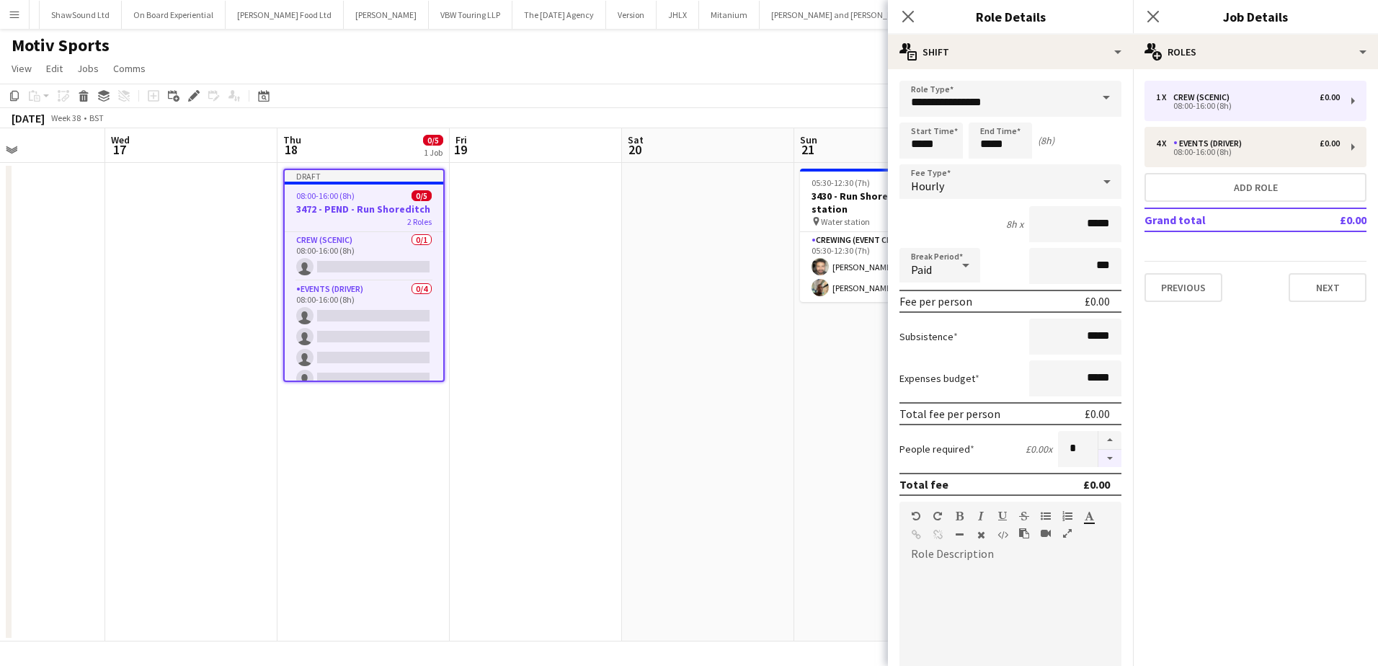
type input "*"
click at [915, 141] on input "*****" at bounding box center [931, 141] width 63 height 36
click at [916, 164] on div at bounding box center [916, 166] width 29 height 14
click at [990, 147] on input "*****" at bounding box center [1000, 141] width 63 height 36
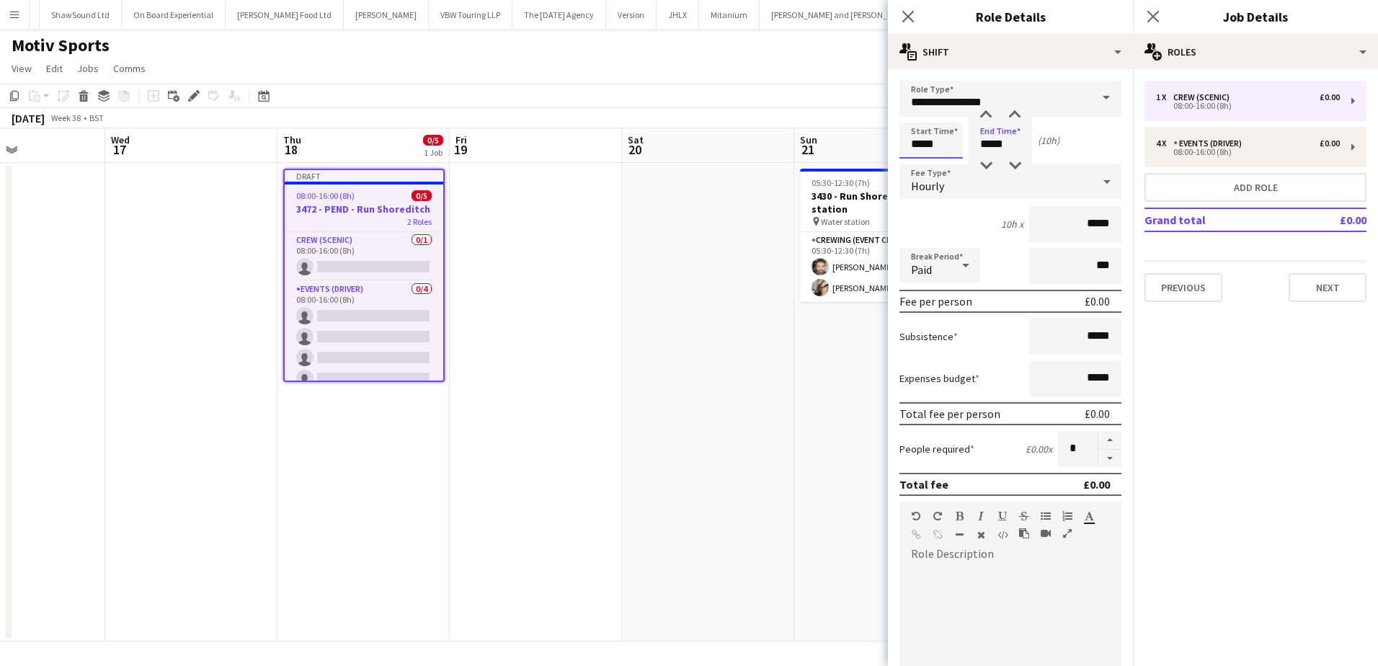
click at [915, 149] on input "*****" at bounding box center [931, 141] width 63 height 36
click at [915, 161] on div at bounding box center [916, 166] width 29 height 14
type input "*****"
click at [944, 164] on div at bounding box center [945, 166] width 29 height 14
click at [983, 147] on input "*****" at bounding box center [1000, 141] width 63 height 36
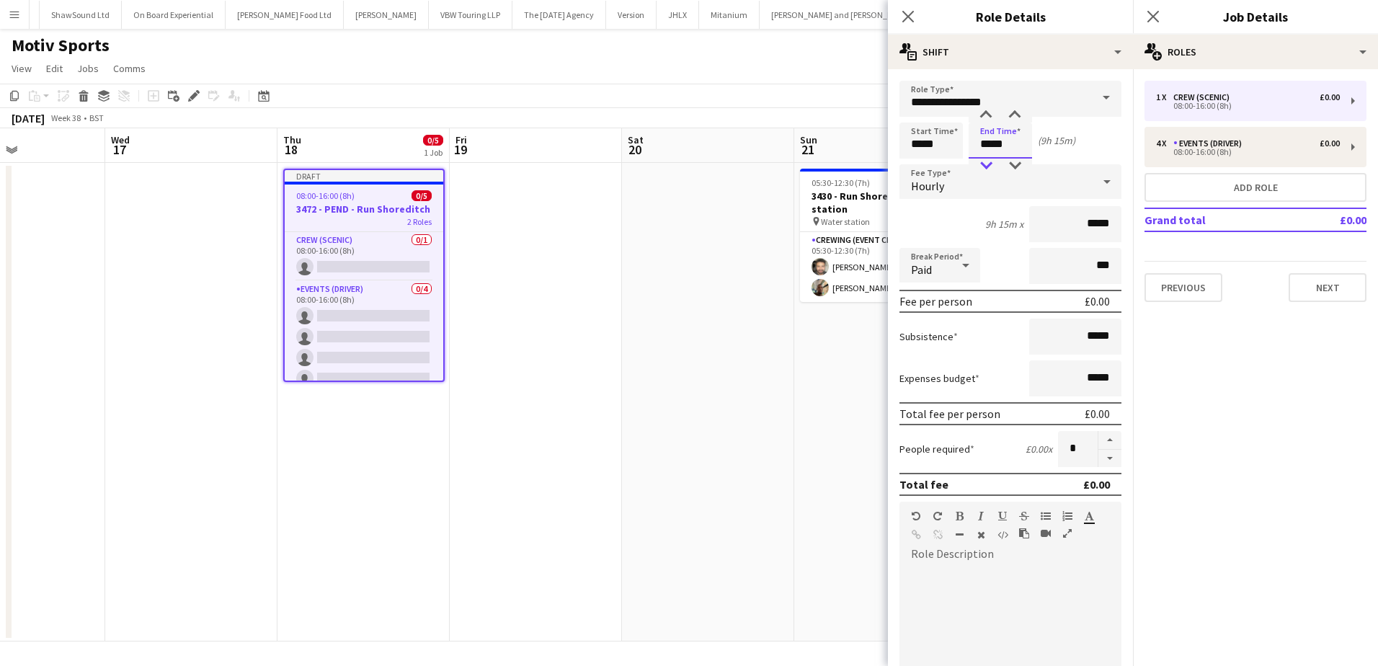
click at [987, 162] on div at bounding box center [986, 166] width 29 height 14
click at [987, 163] on div at bounding box center [986, 166] width 29 height 14
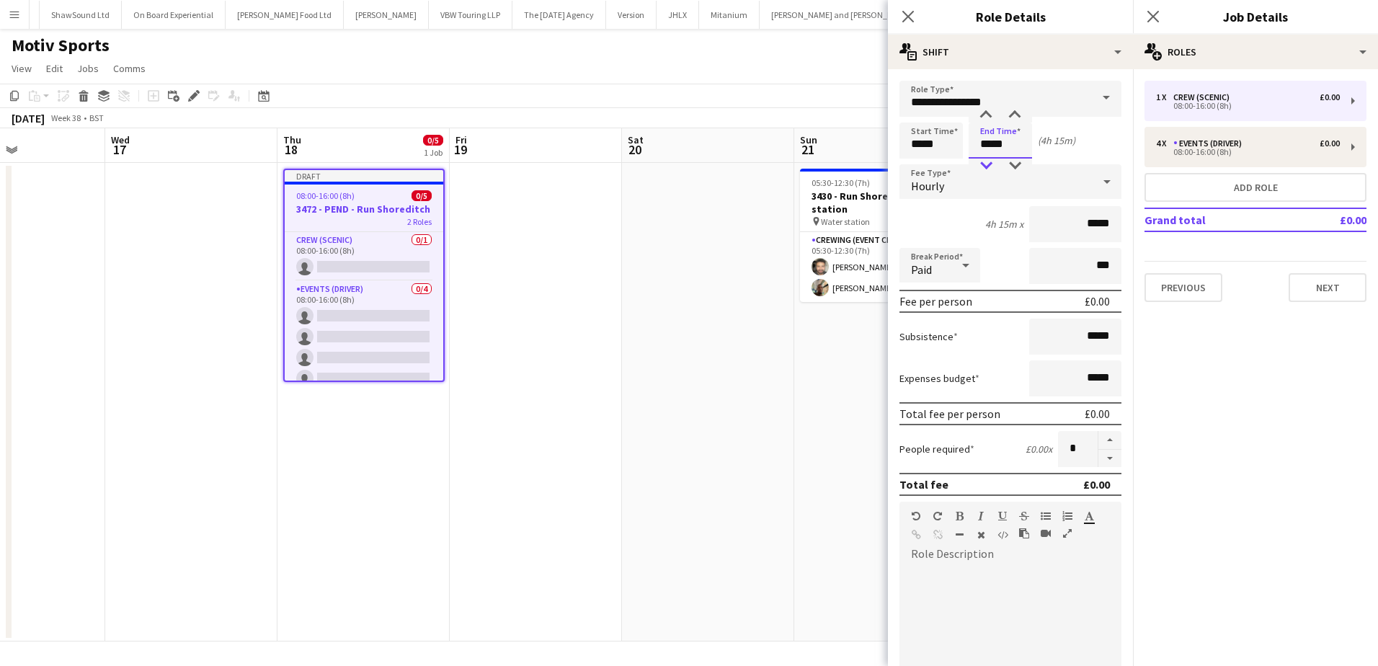
click at [987, 163] on div at bounding box center [986, 166] width 29 height 14
click at [986, 163] on div at bounding box center [986, 166] width 29 height 14
click at [1009, 162] on div at bounding box center [1014, 166] width 29 height 14
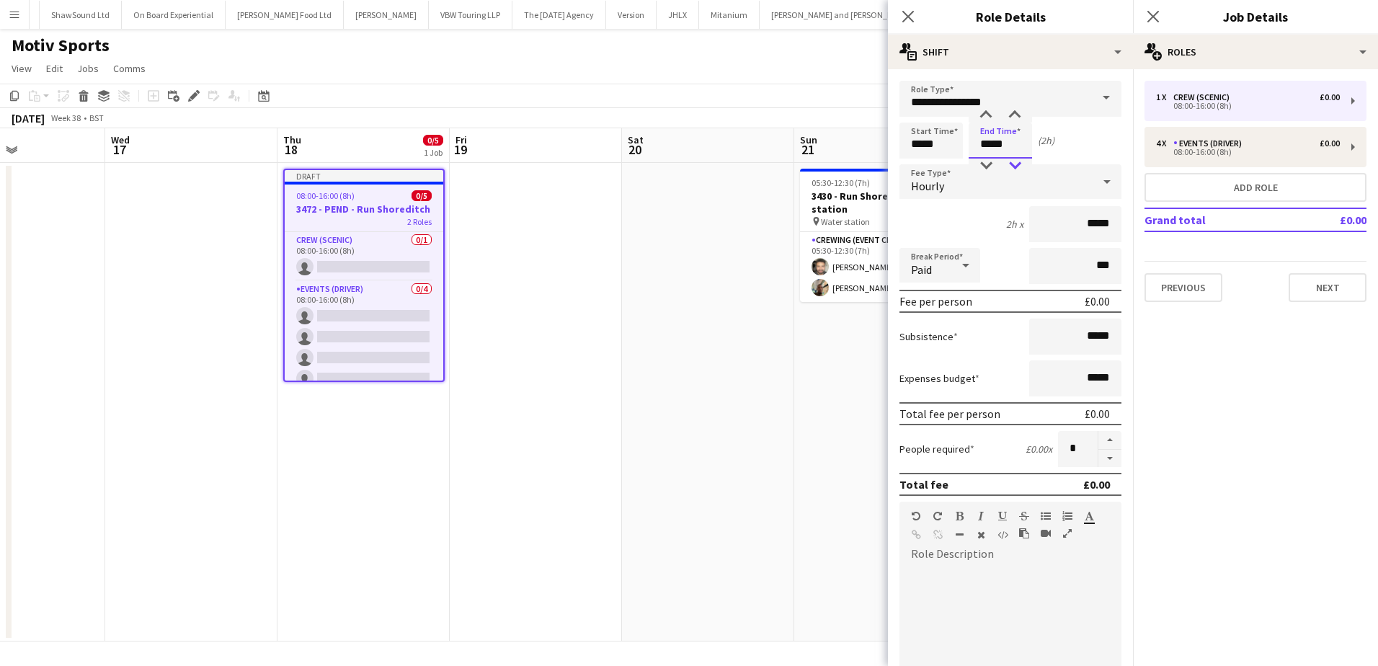
click at [1009, 162] on div at bounding box center [1014, 166] width 29 height 14
type input "*****"
click at [1019, 117] on div at bounding box center [1014, 115] width 29 height 14
click at [1236, 190] on button "Add role" at bounding box center [1256, 187] width 222 height 29
type input "**********"
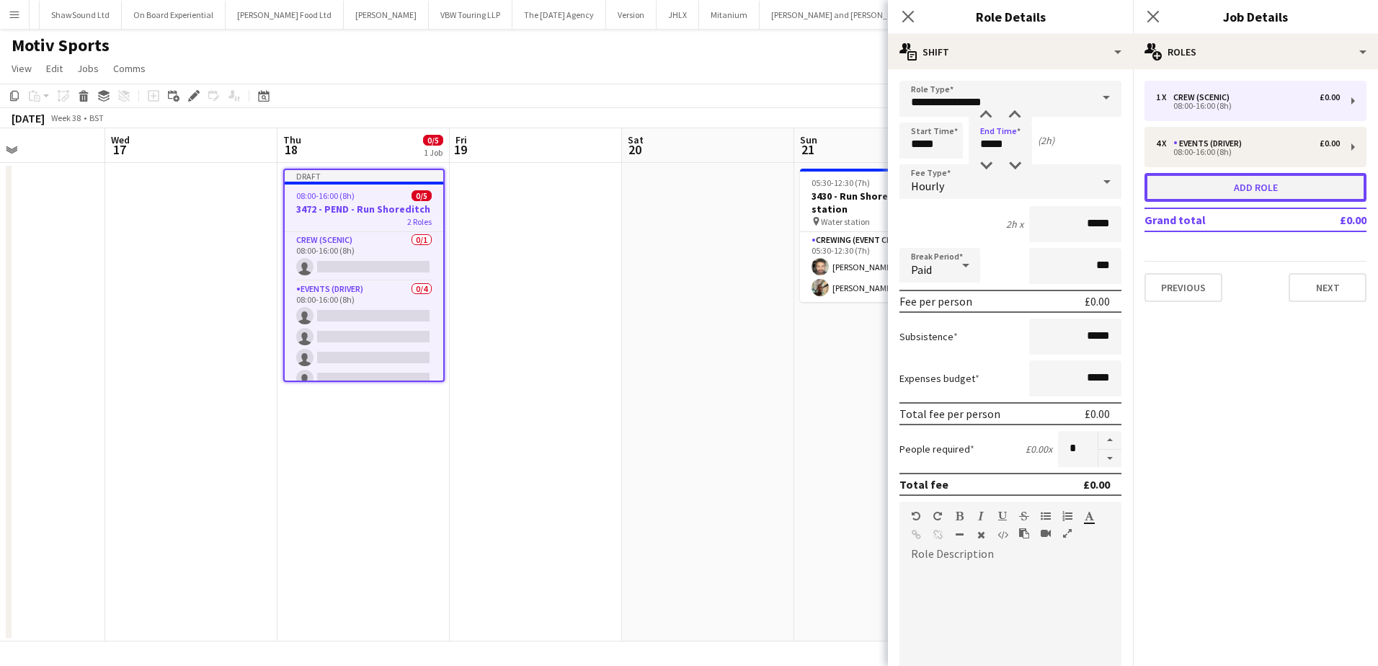
type input "*****"
type input "*"
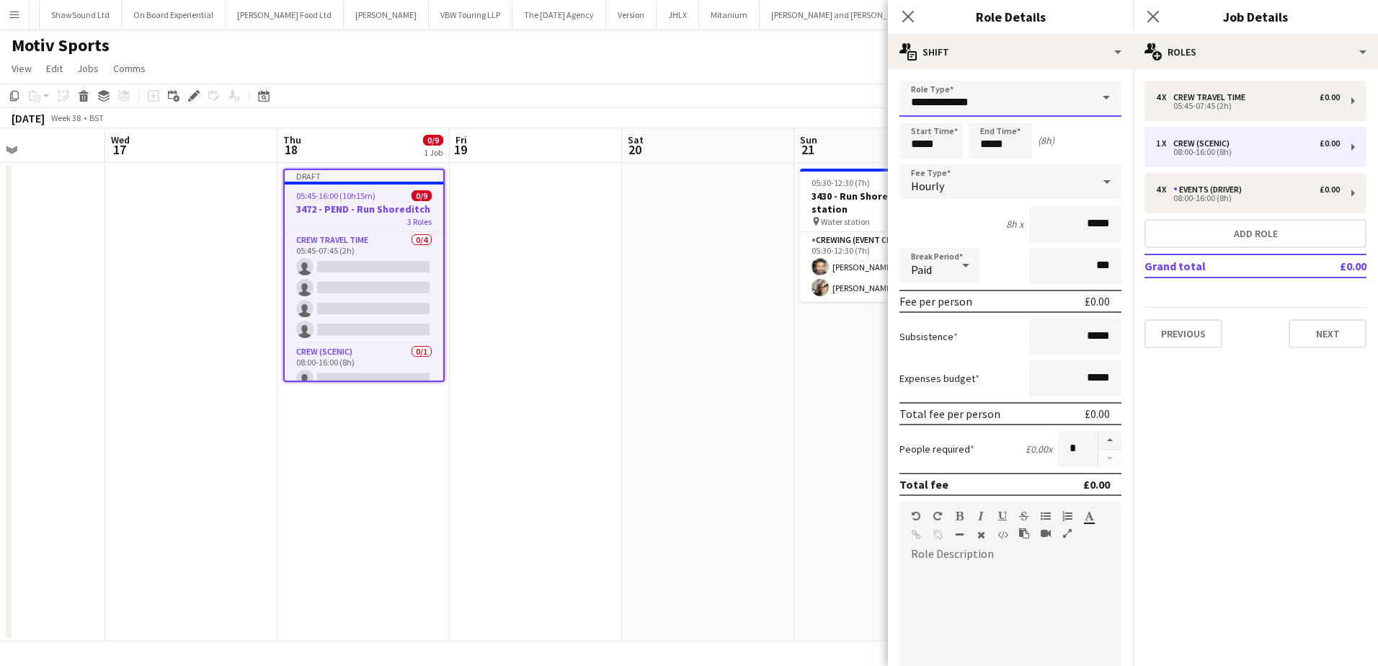
click at [962, 105] on input "**********" at bounding box center [1011, 99] width 222 height 36
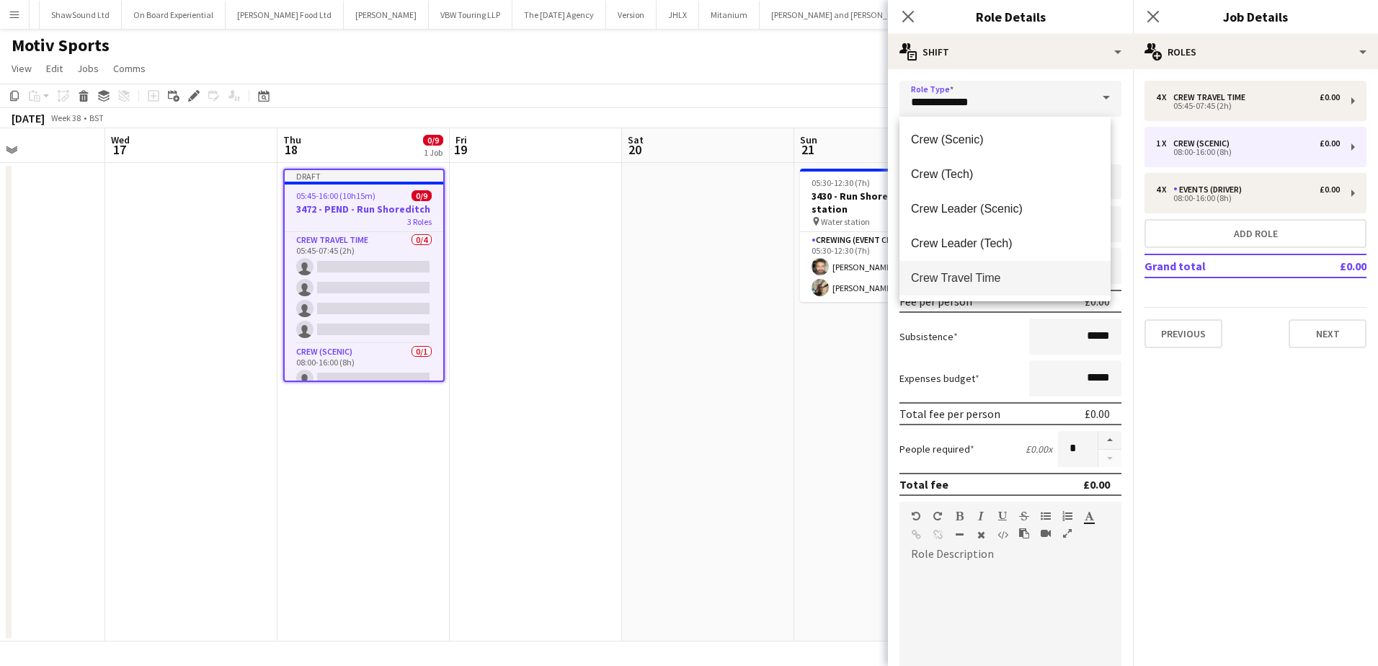
click at [985, 272] on span "Crew Travel Time" at bounding box center [1005, 278] width 188 height 14
type input "**********"
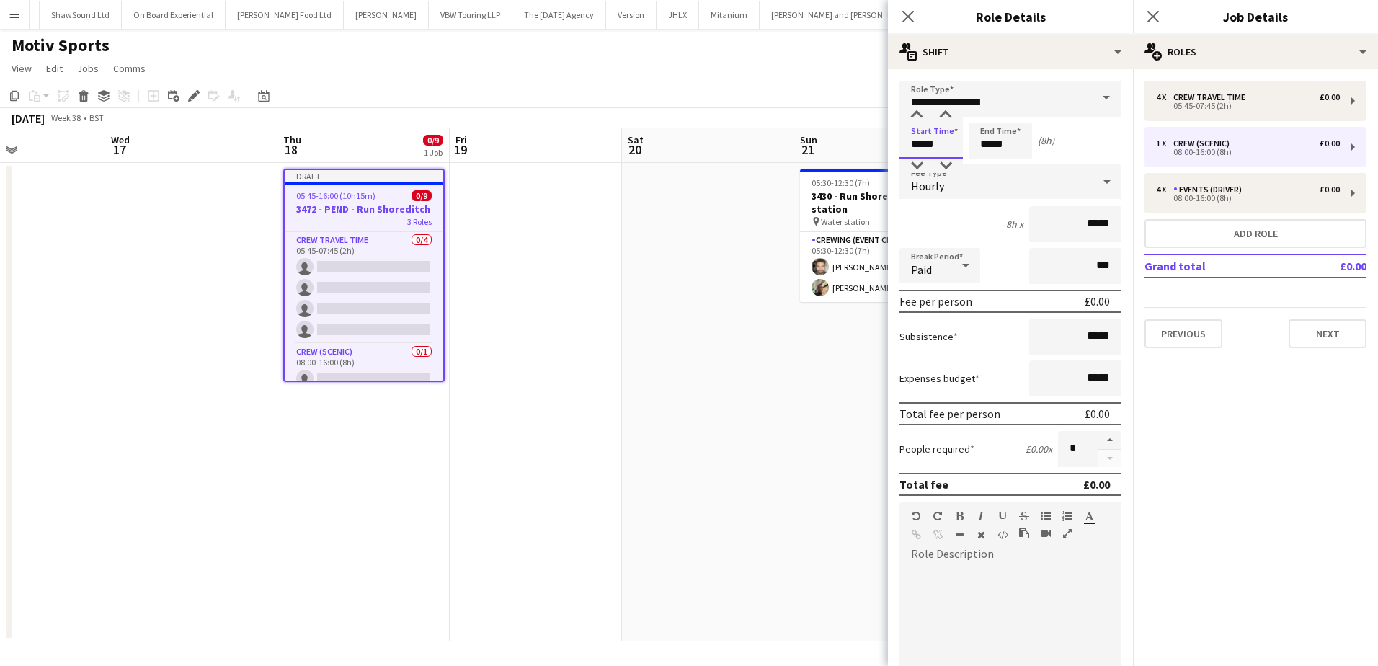
click at [921, 147] on input "*****" at bounding box center [931, 141] width 63 height 36
click at [916, 118] on div at bounding box center [916, 115] width 29 height 14
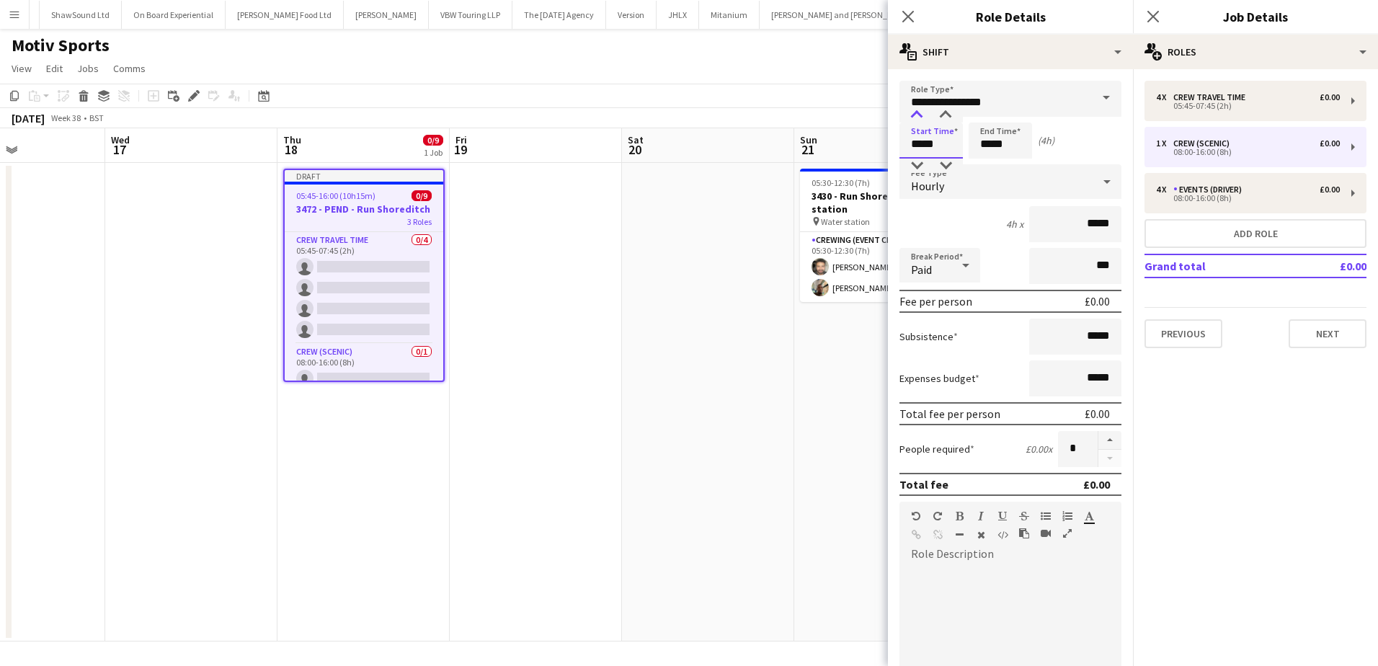
click at [916, 118] on div at bounding box center [916, 115] width 29 height 14
type input "*****"
click at [916, 118] on div at bounding box center [916, 115] width 29 height 14
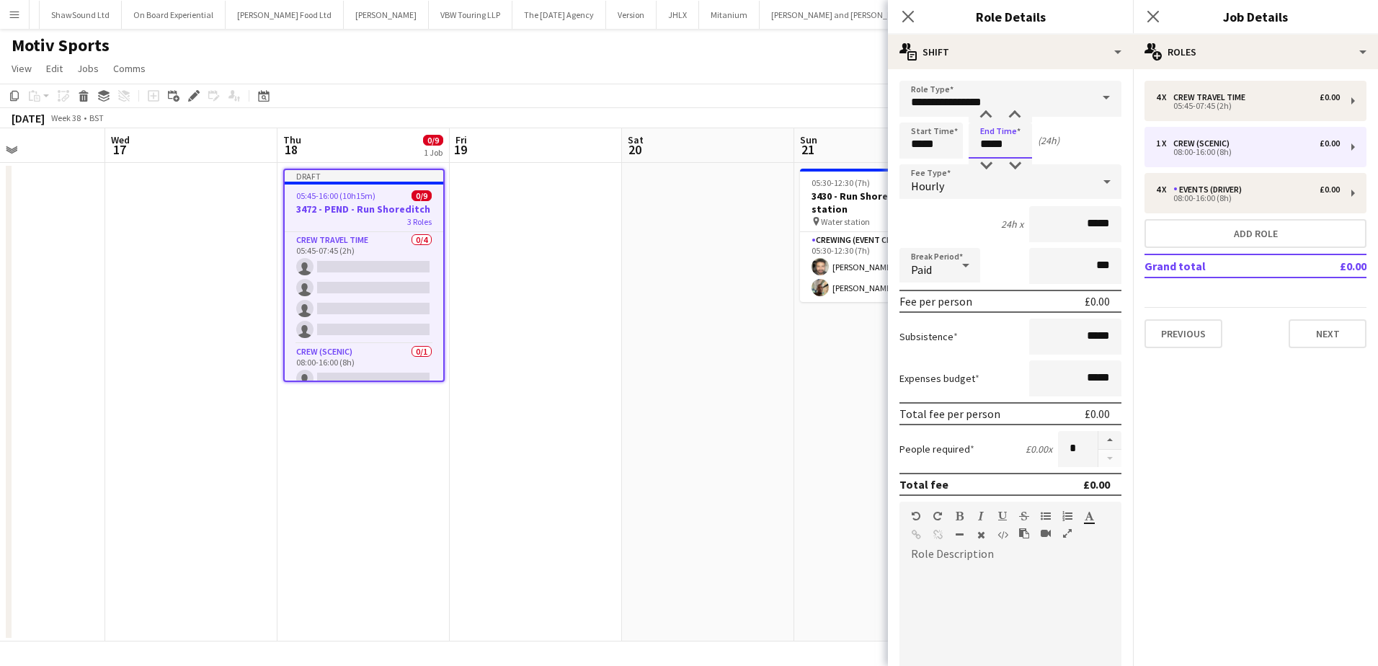
click at [989, 144] on input "*****" at bounding box center [1000, 141] width 63 height 36
click at [988, 120] on div at bounding box center [986, 115] width 29 height 14
type input "*****"
click at [988, 120] on div at bounding box center [986, 115] width 29 height 14
click at [1099, 440] on button "button" at bounding box center [1109, 440] width 23 height 19
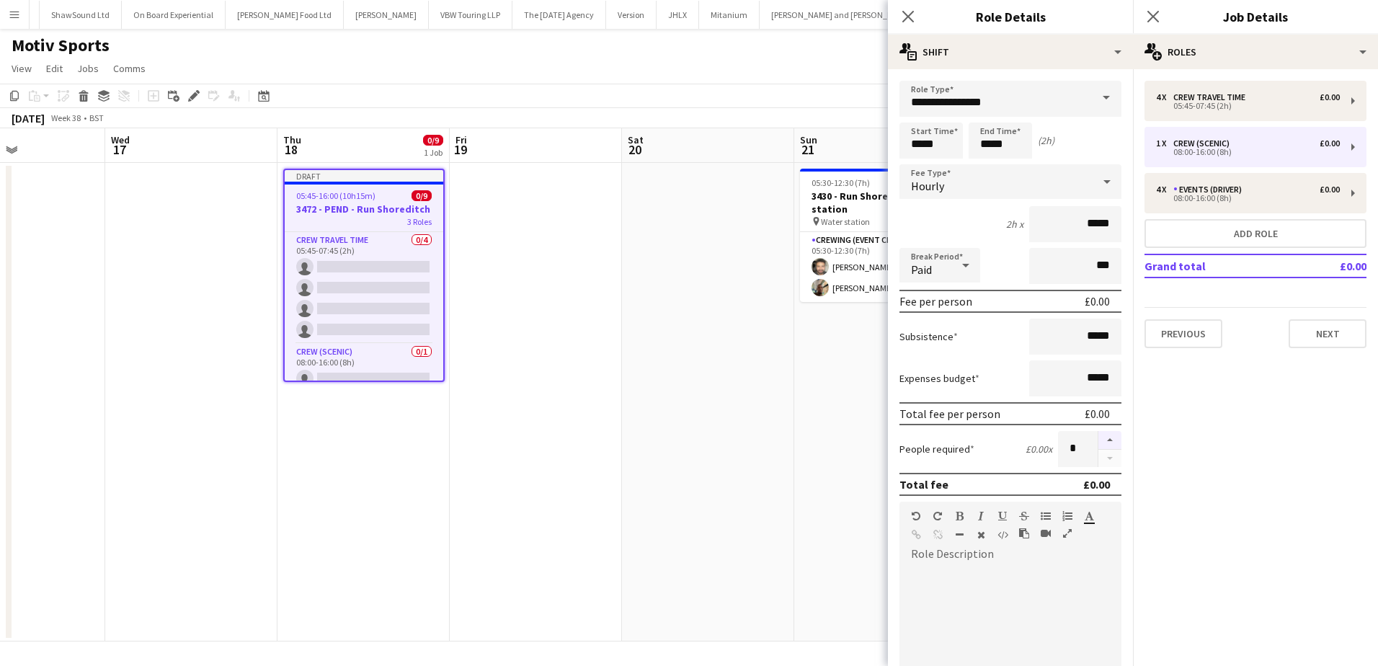
click at [1099, 441] on button "button" at bounding box center [1109, 440] width 23 height 19
type input "*"
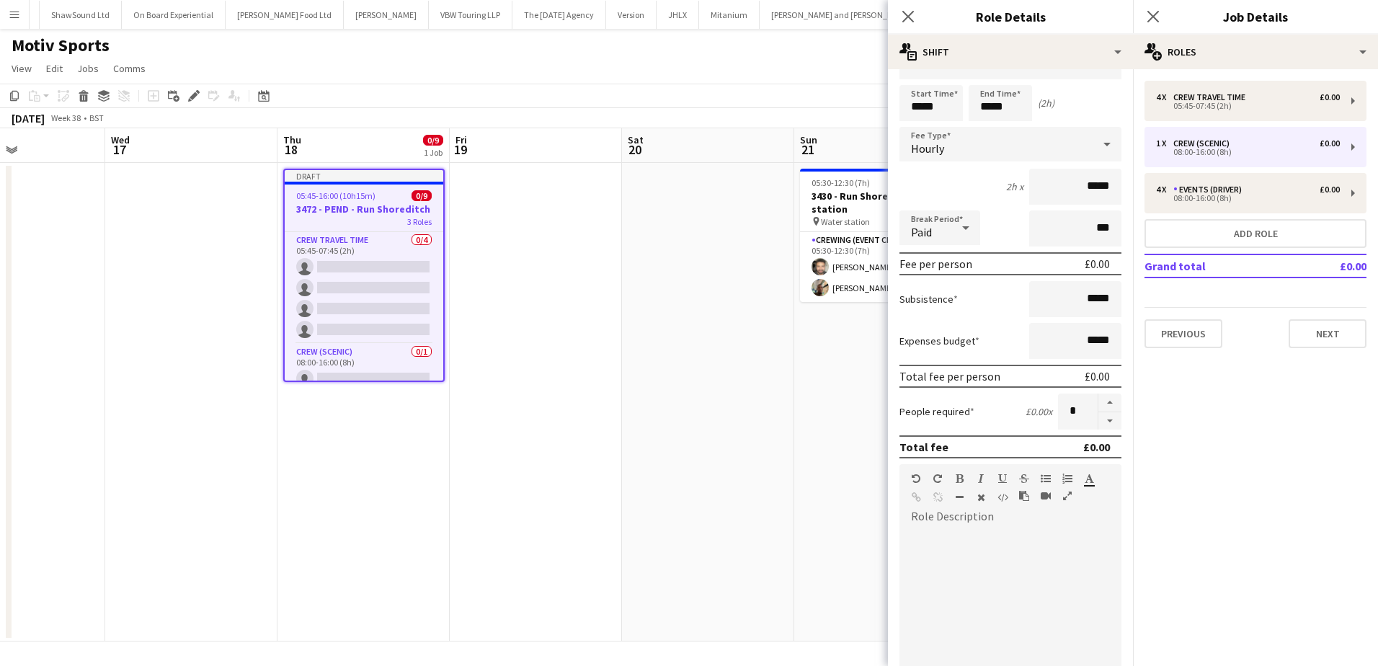
scroll to position [216, 0]
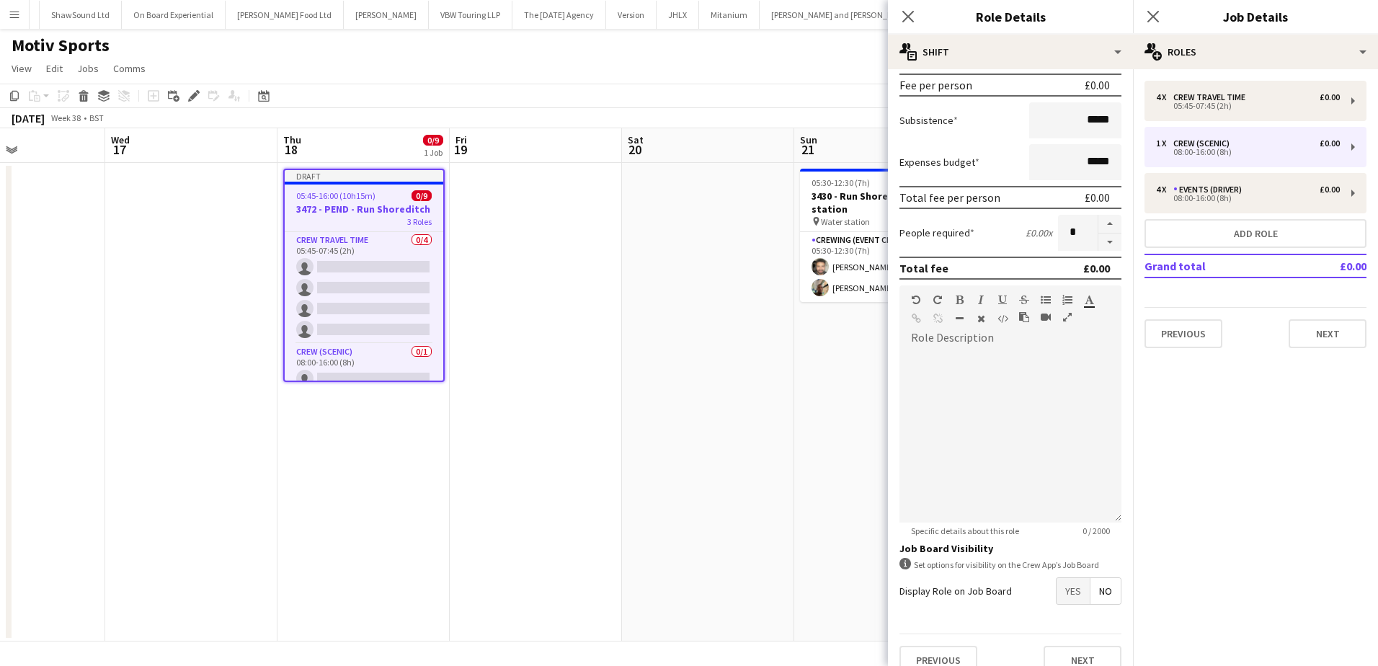
click at [1070, 589] on span "Yes" at bounding box center [1073, 591] width 33 height 26
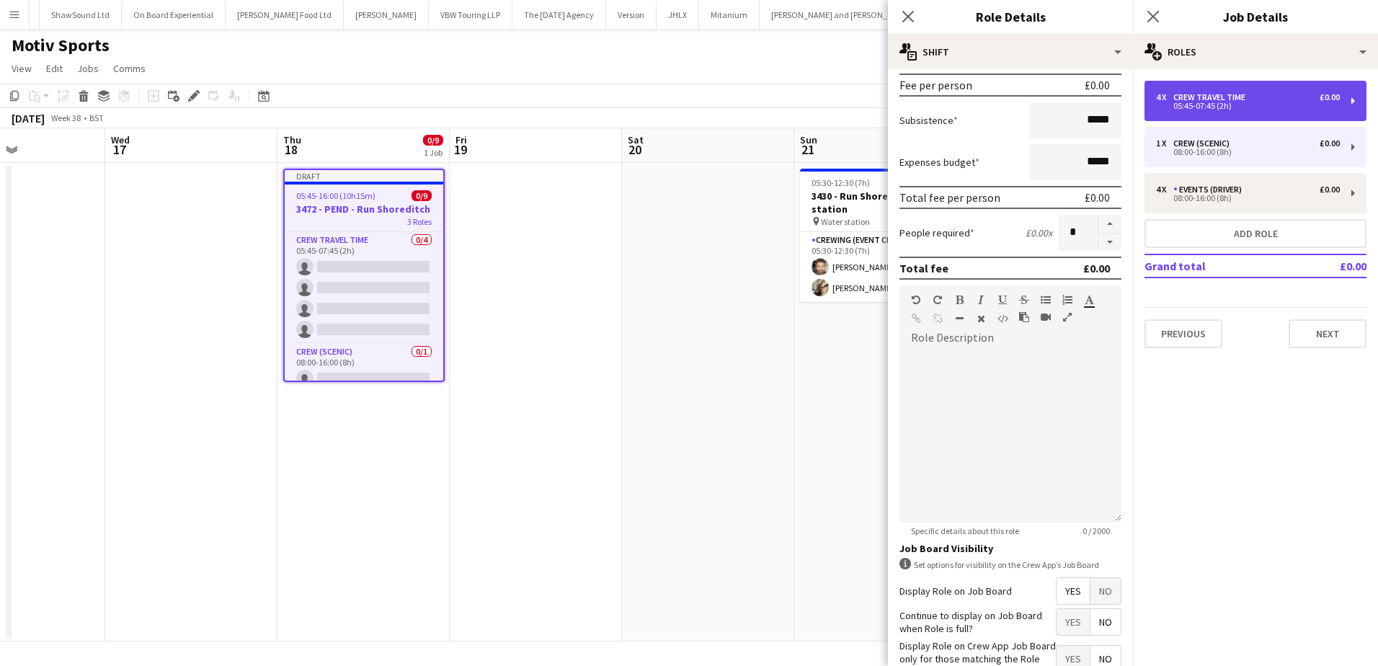
click at [1235, 107] on div "05:45-07:45 (2h)" at bounding box center [1248, 105] width 184 height 7
type input "*****"
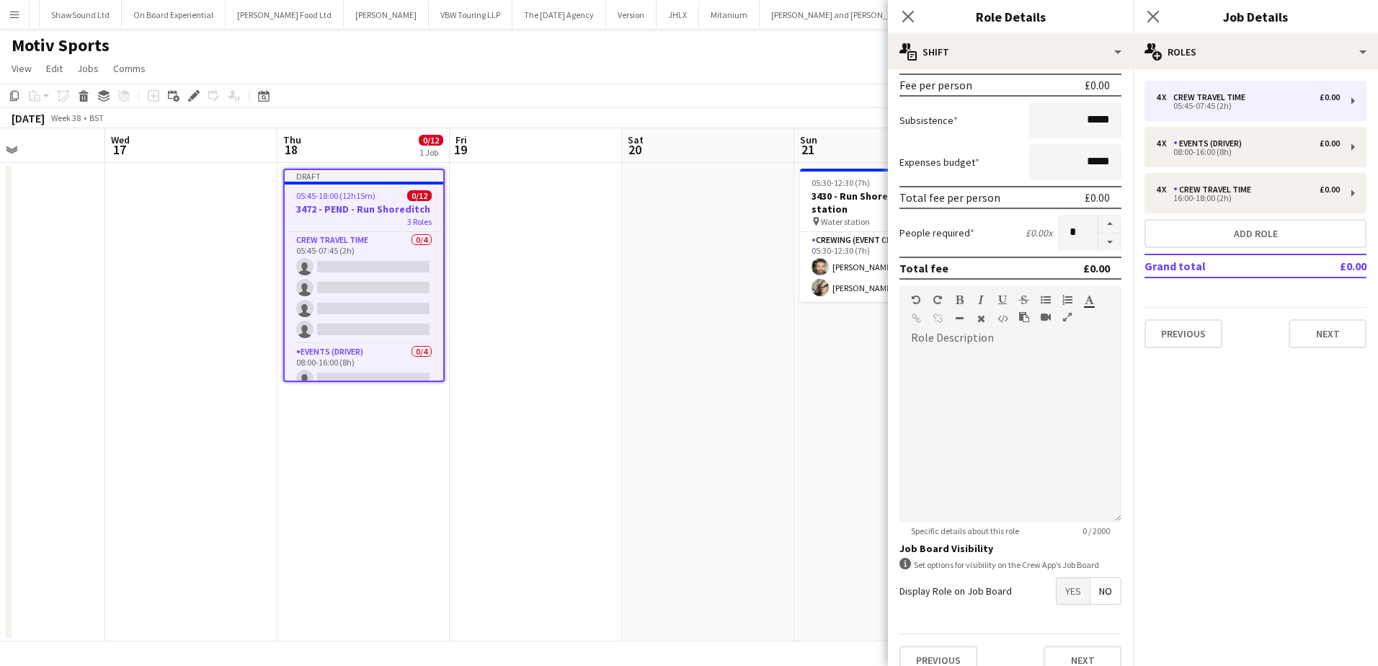
click at [1062, 587] on span "Yes" at bounding box center [1073, 591] width 33 height 26
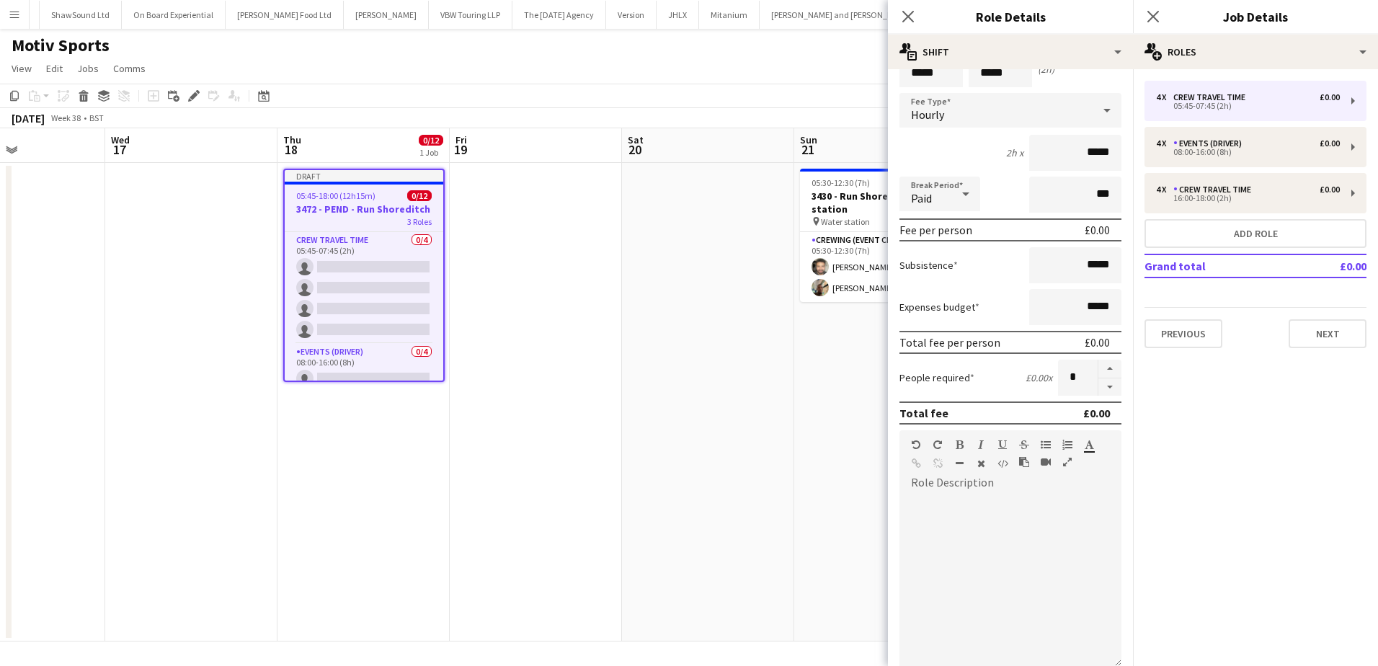
scroll to position [0, 0]
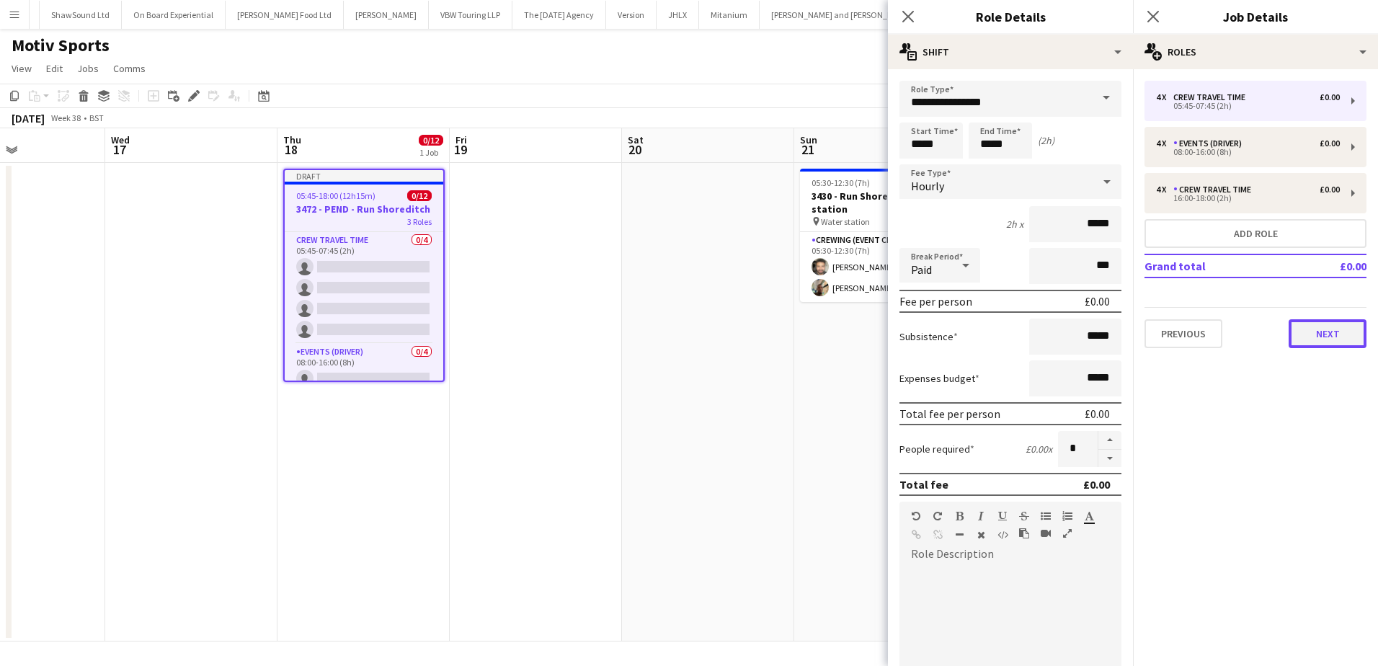
click at [1331, 337] on button "Next" at bounding box center [1328, 333] width 78 height 29
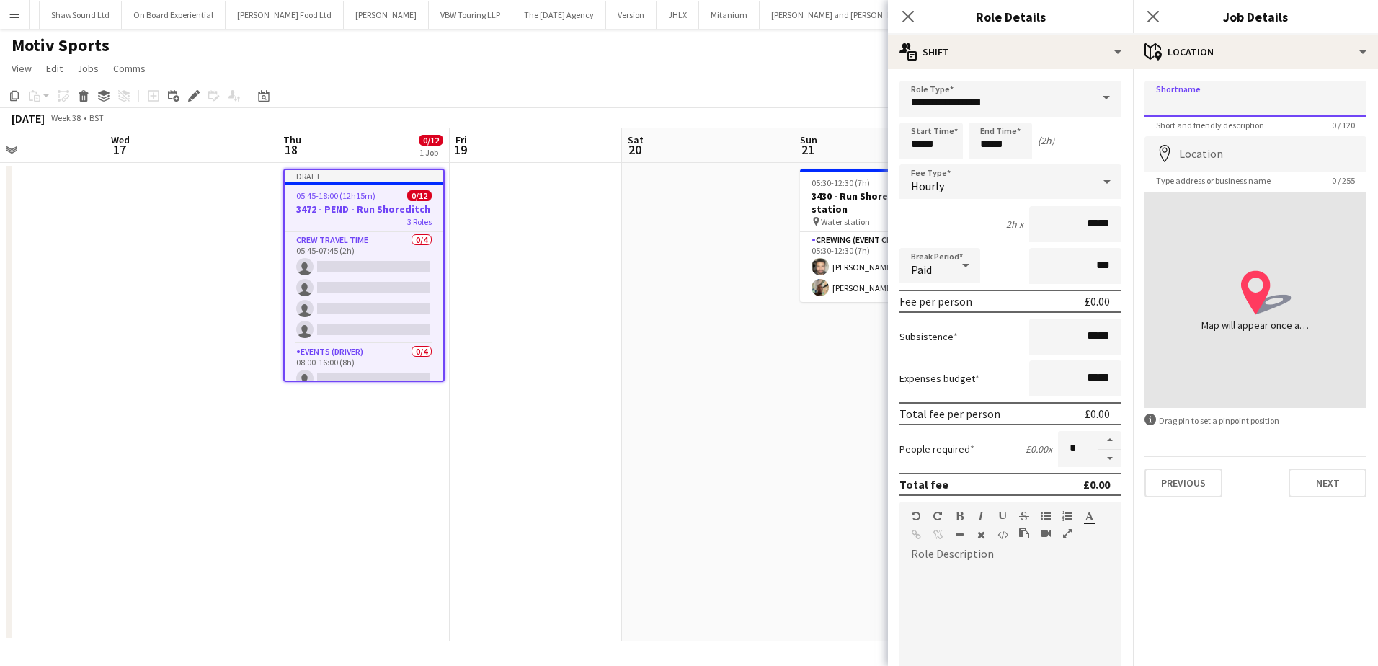
click at [1205, 113] on input "Shortname" at bounding box center [1256, 99] width 222 height 36
click at [1342, 487] on button "Next" at bounding box center [1328, 483] width 78 height 29
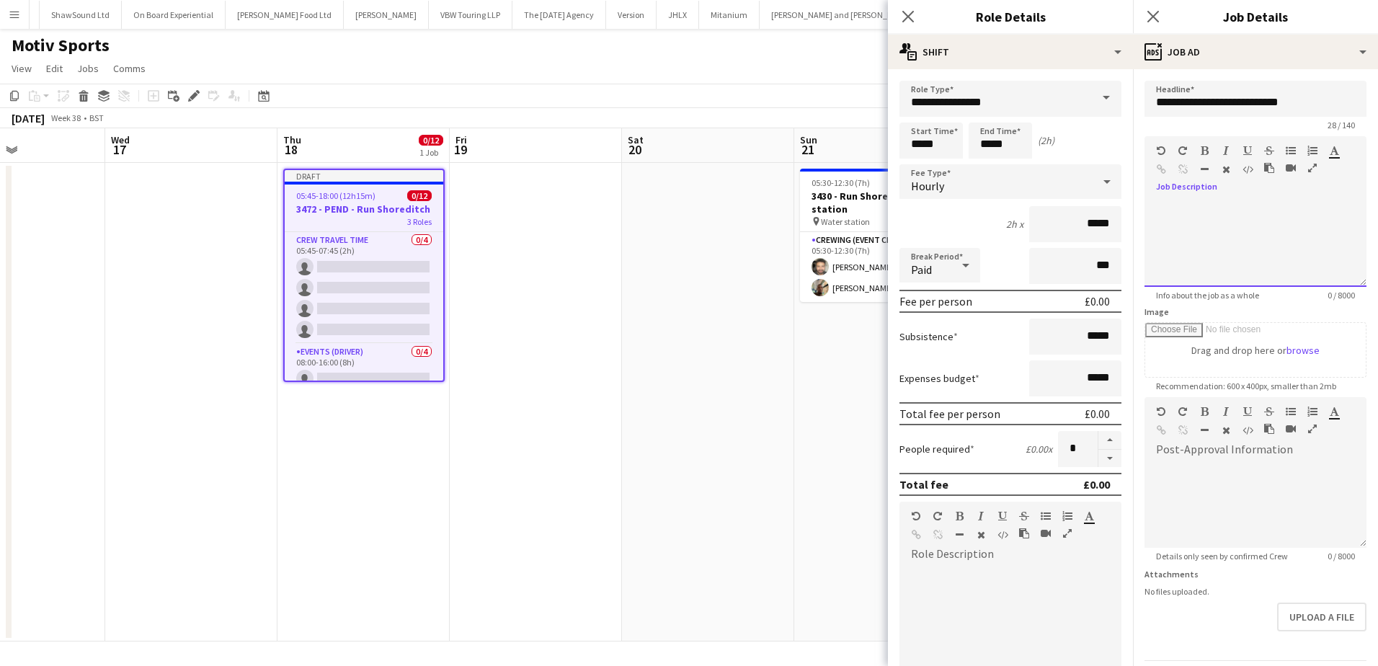
click at [1194, 226] on div at bounding box center [1256, 243] width 222 height 86
click at [1209, 213] on div "**********" at bounding box center [1250, 243] width 211 height 86
click at [1263, 239] on div "**********" at bounding box center [1250, 243] width 211 height 86
click at [1274, 241] on div "**********" at bounding box center [1250, 243] width 211 height 86
click at [1222, 234] on div "**********" at bounding box center [1250, 243] width 211 height 86
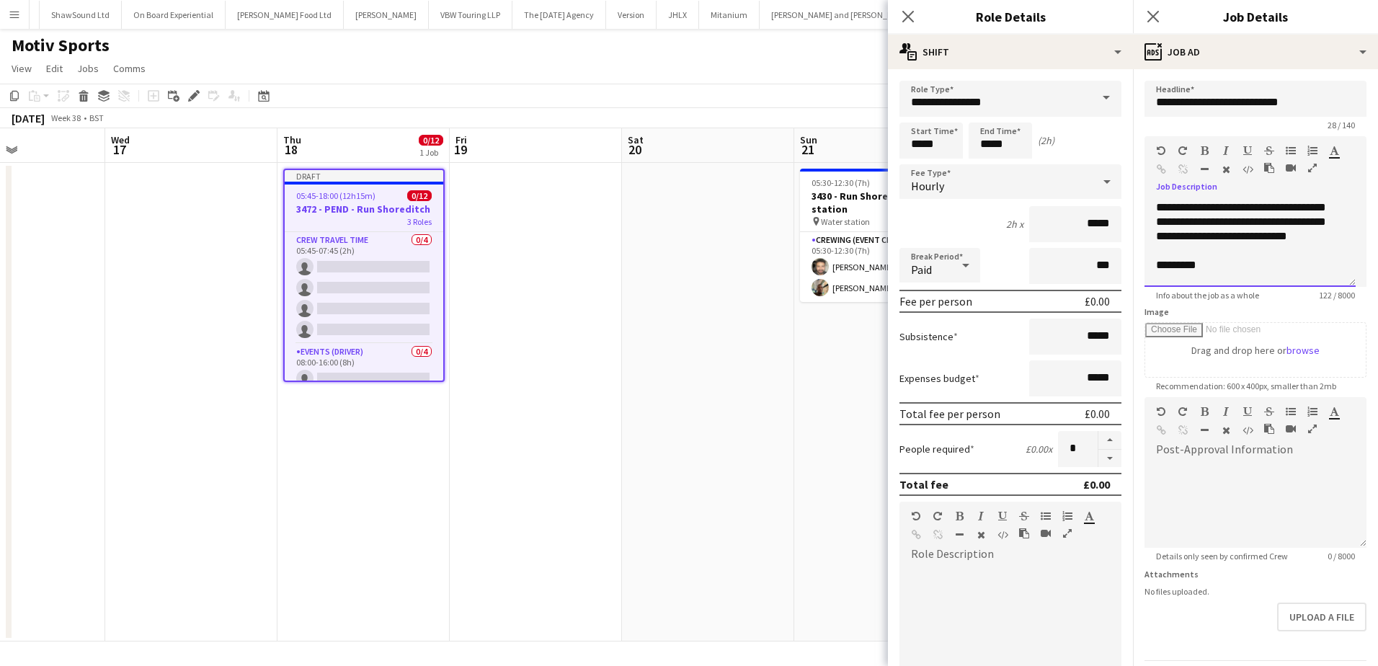
click at [1233, 268] on div "*********" at bounding box center [1250, 265] width 188 height 14
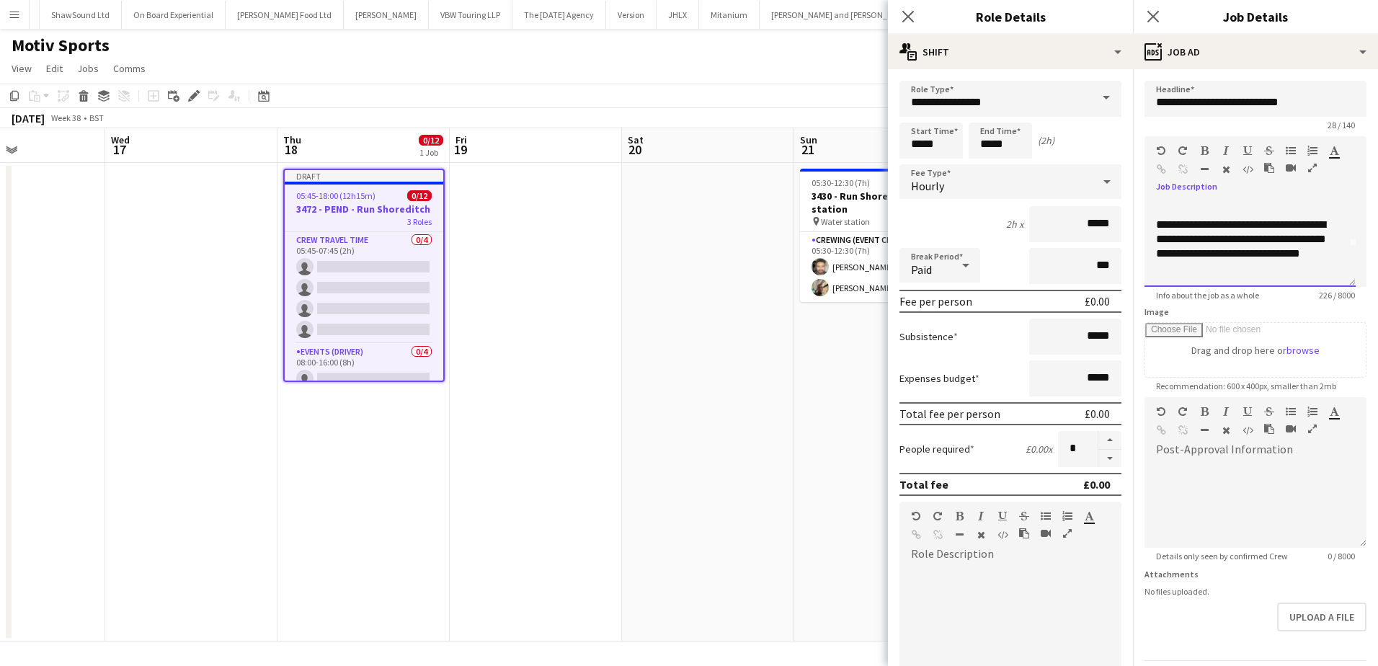
scroll to position [55, 0]
click at [1256, 265] on div "**********" at bounding box center [1244, 247] width 177 height 58
click at [1185, 275] on div at bounding box center [1250, 268] width 188 height 14
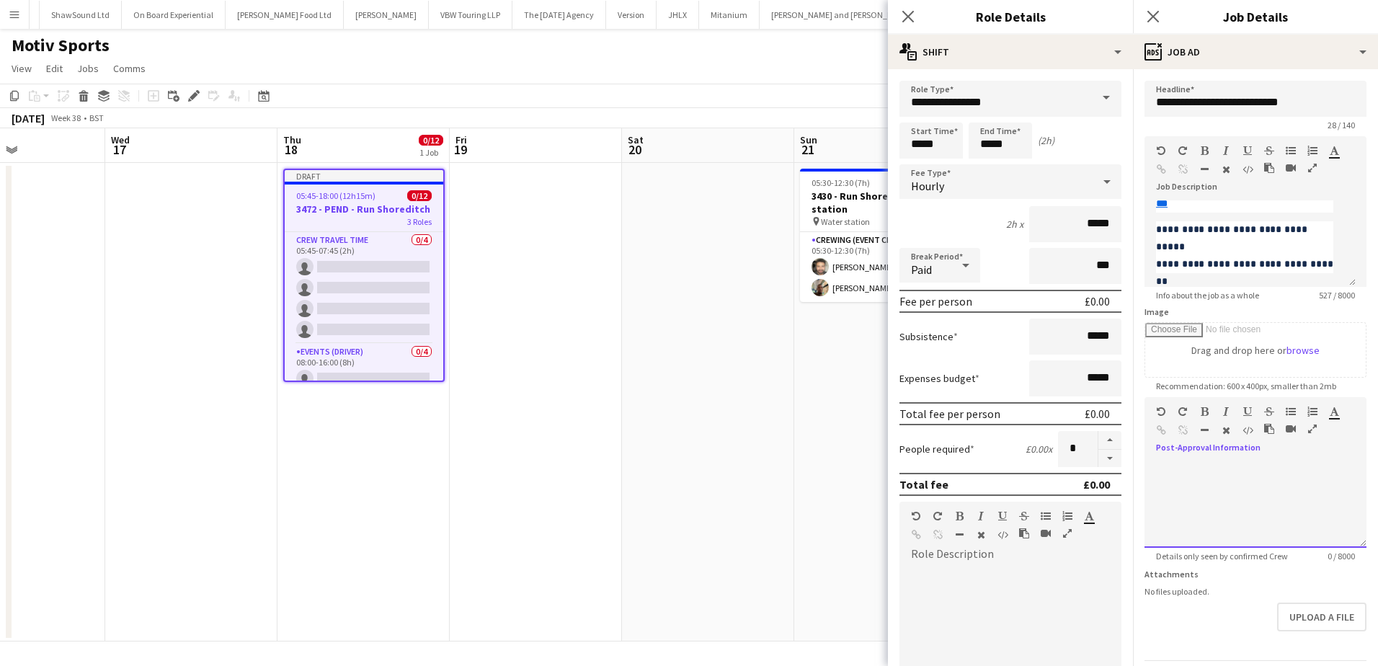
click at [1196, 467] on div at bounding box center [1256, 504] width 222 height 86
click at [1244, 479] on div "**********" at bounding box center [1250, 483] width 188 height 14
click at [607, 342] on app-date-cell at bounding box center [536, 402] width 172 height 479
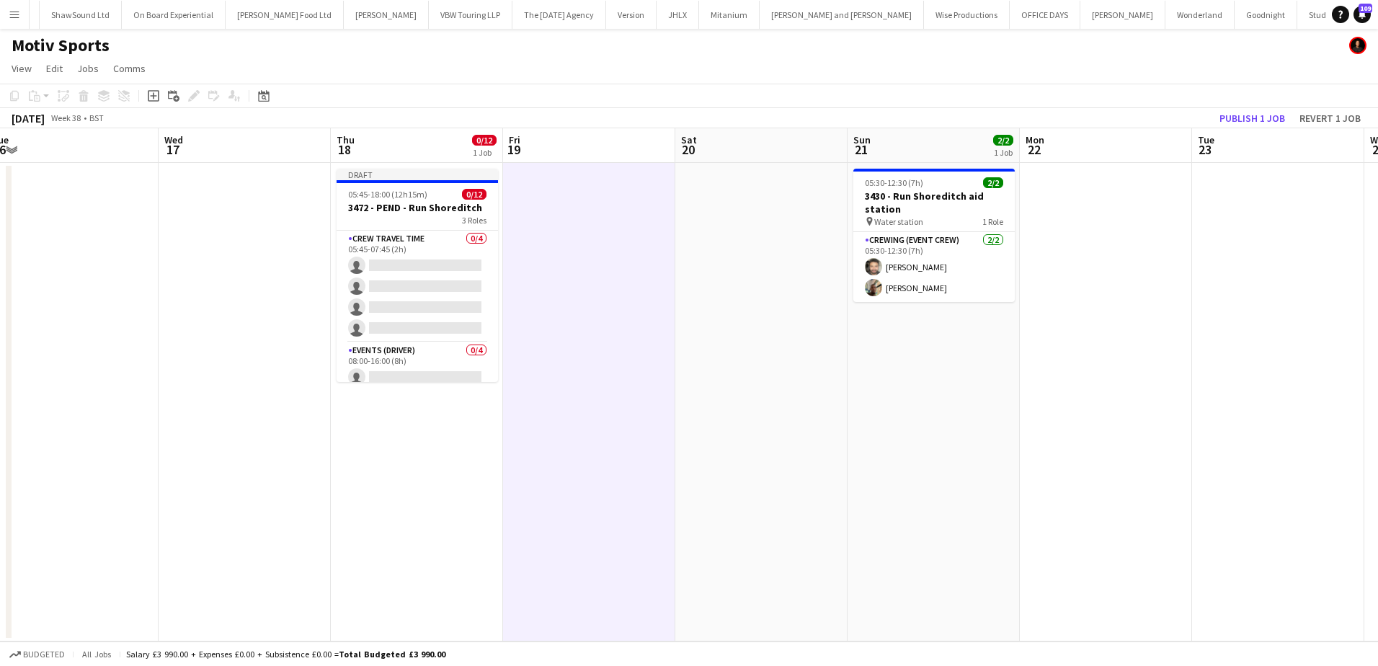
drag, startPoint x: 542, startPoint y: 277, endPoint x: 587, endPoint y: 262, distance: 47.0
click at [596, 273] on app-calendar-viewport "Sun 14 Mon 15 Tue 16 Wed 17 Thu 18 0/12 1 Job Fri 19 Sat 20 Sun 21 2/2 1 Job Mo…" at bounding box center [689, 384] width 1378 height 513
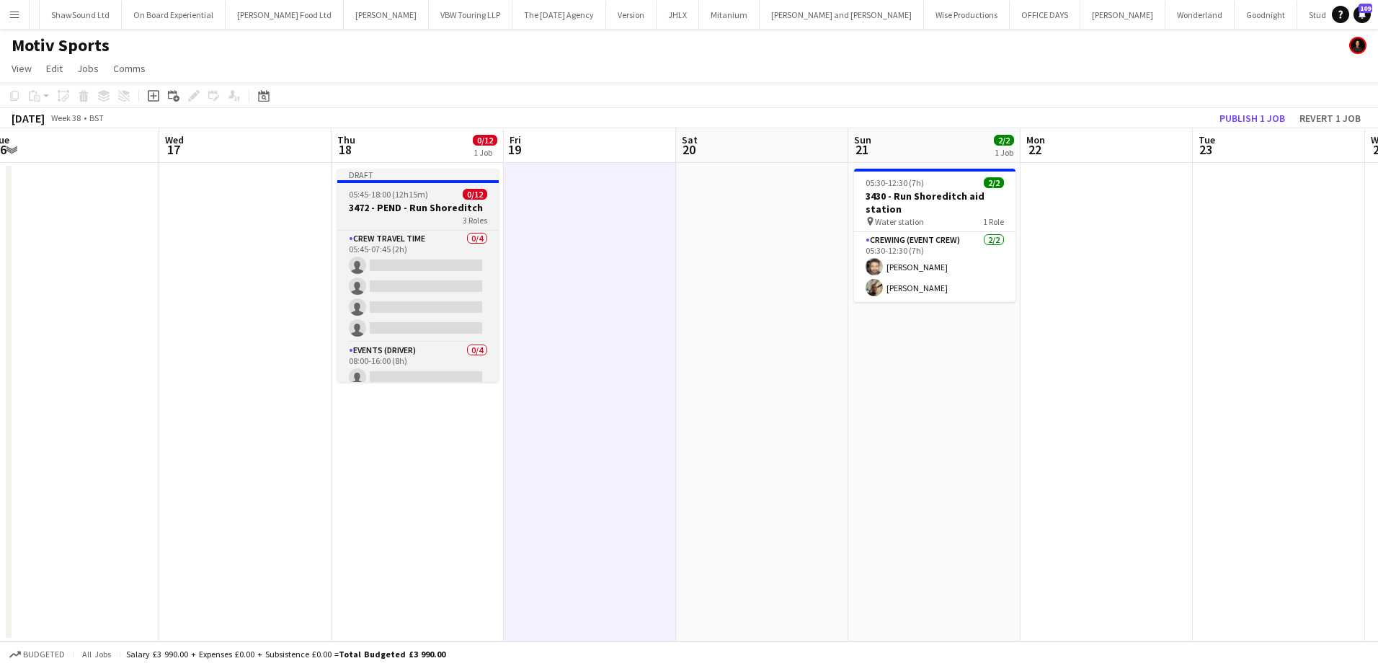
click at [384, 208] on h3 "3472 - PEND - Run Shoreditch" at bounding box center [417, 207] width 161 height 13
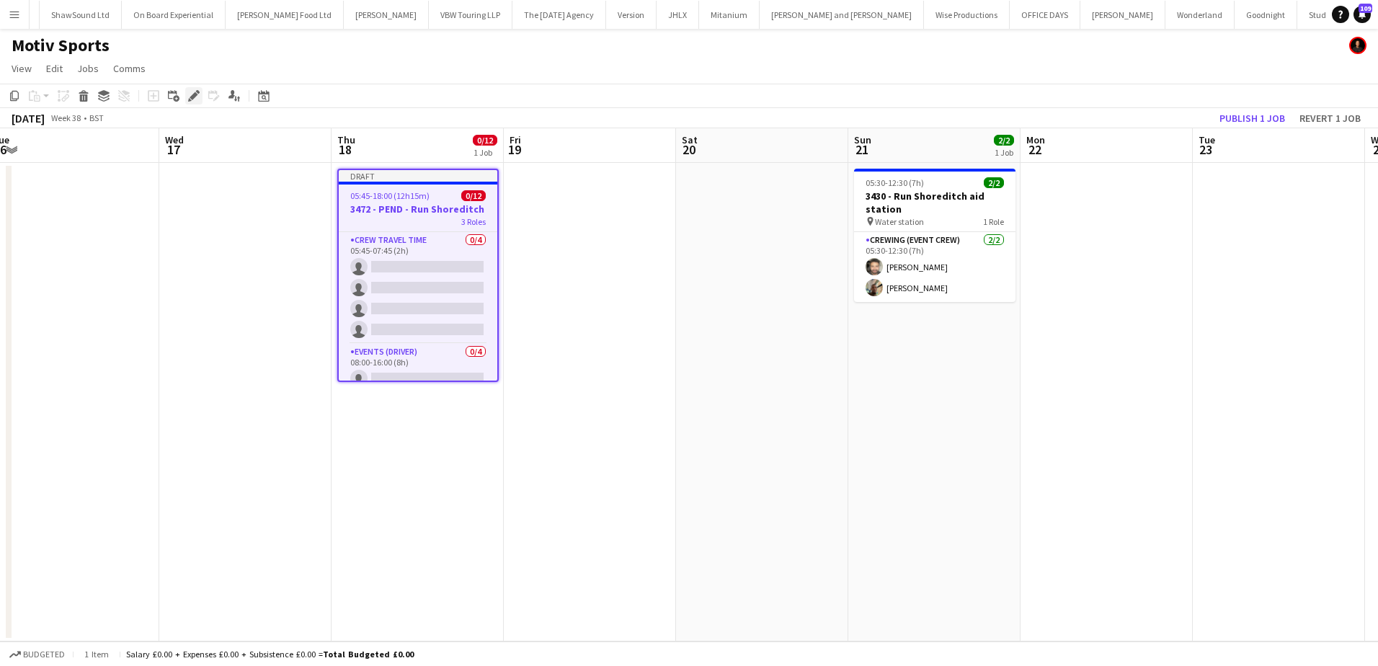
click at [191, 99] on icon at bounding box center [194, 96] width 8 height 8
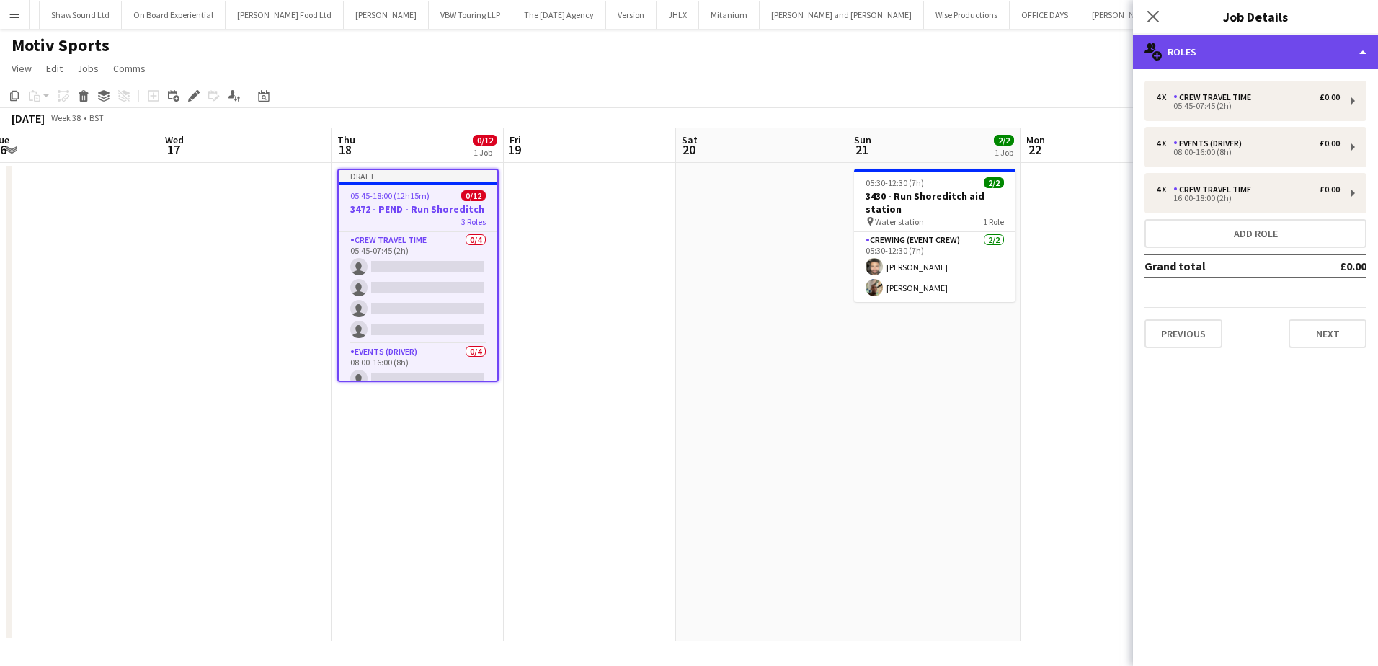
click at [1271, 61] on div "multiple-users-add Roles" at bounding box center [1255, 52] width 245 height 35
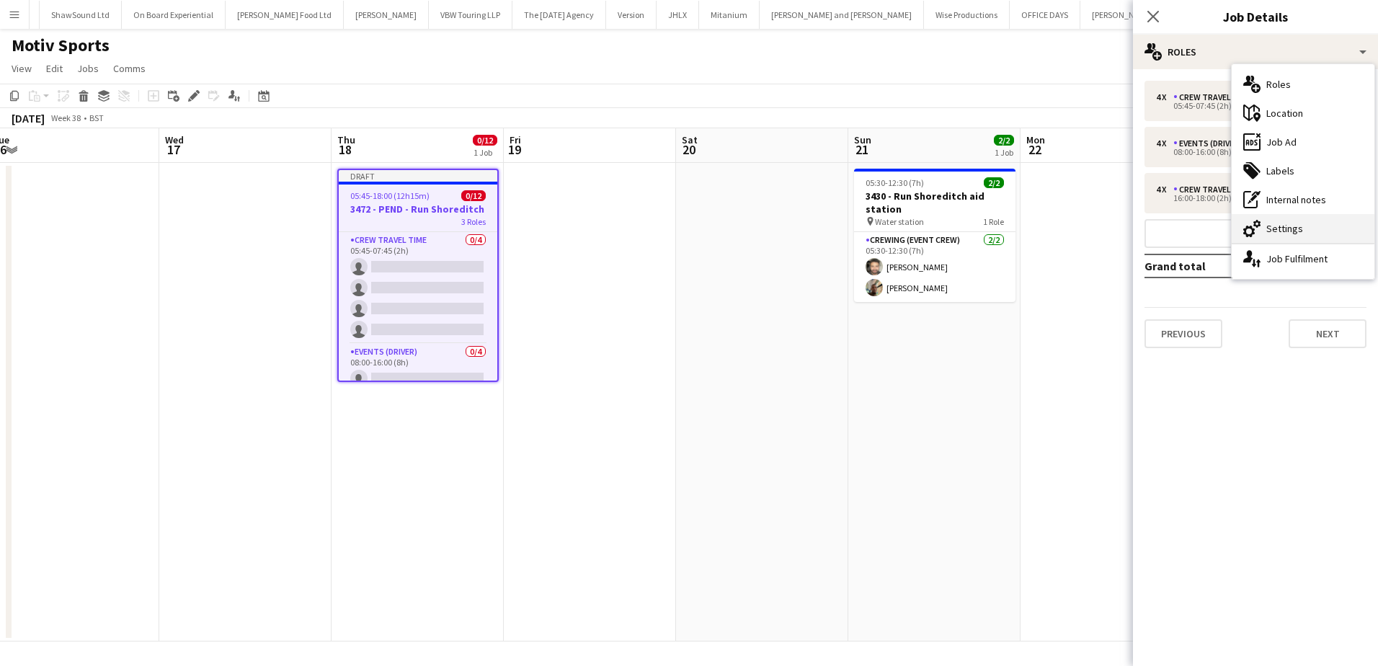
click at [1283, 228] on div "cog-double-3 Settings" at bounding box center [1303, 228] width 143 height 29
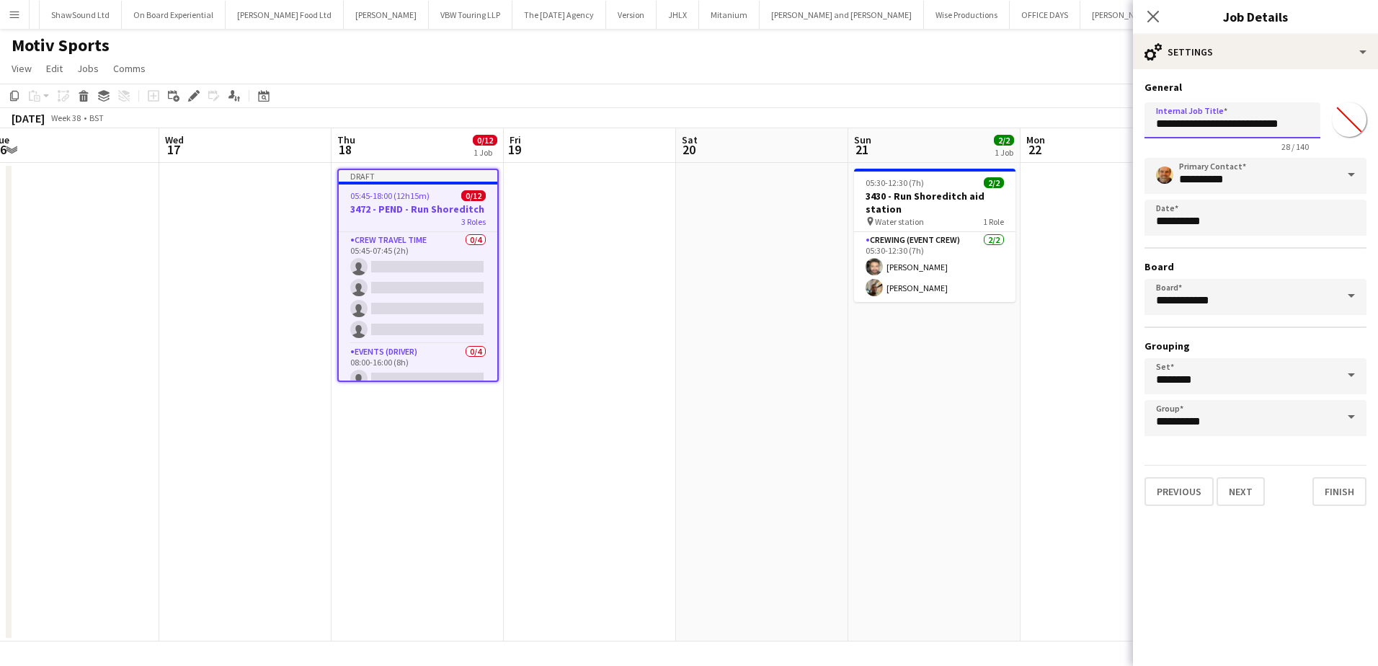
click at [1297, 125] on input "**********" at bounding box center [1233, 120] width 176 height 36
type input "**********"
click at [795, 435] on app-date-cell at bounding box center [762, 402] width 172 height 479
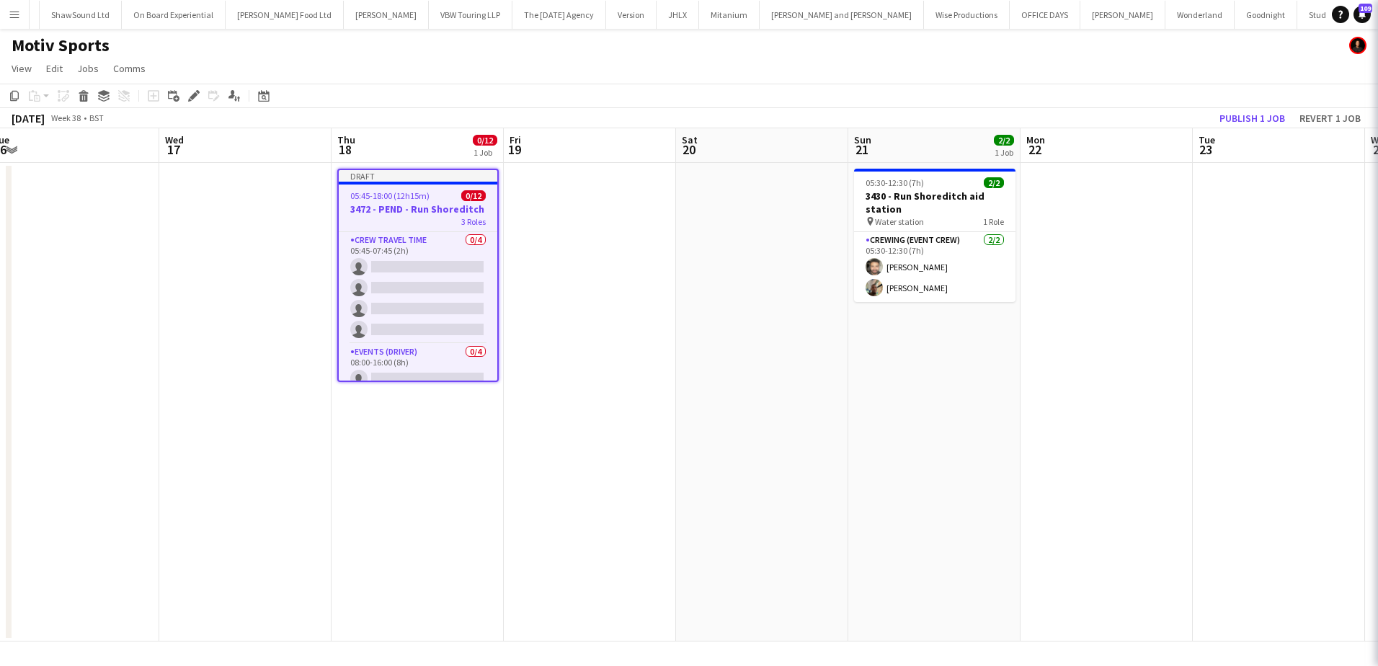
scroll to position [0, 0]
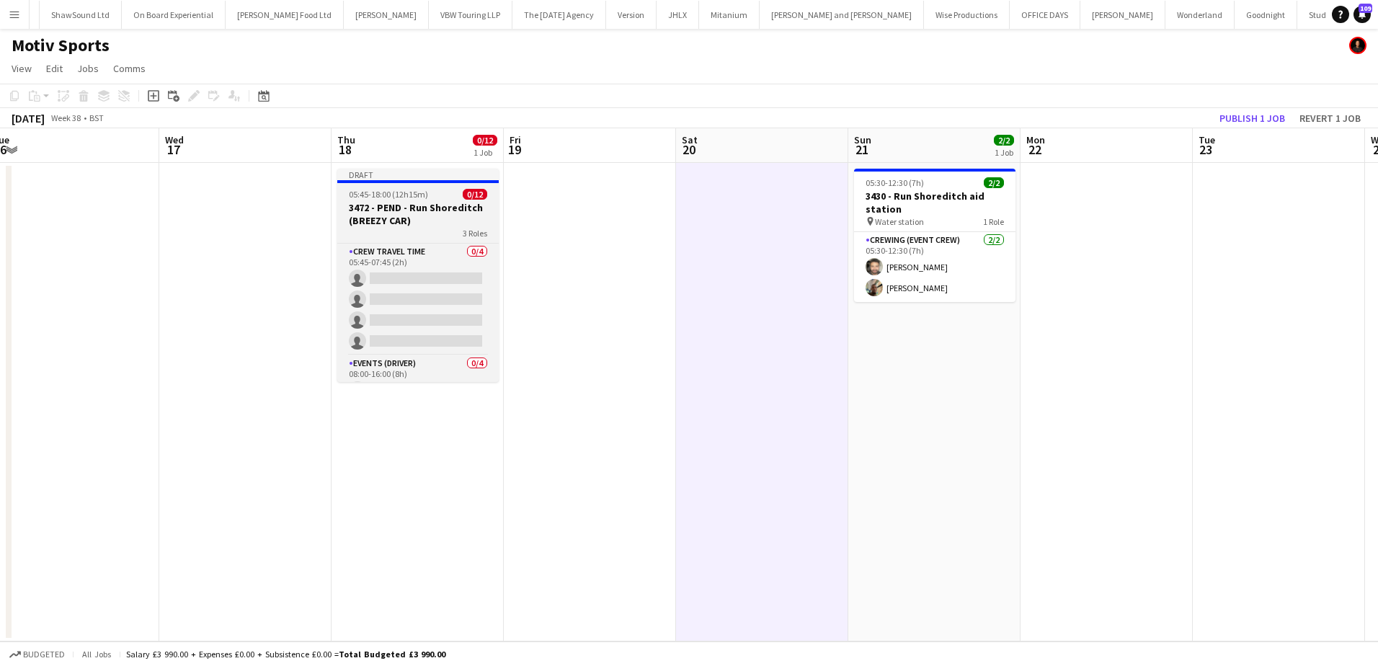
click at [415, 198] on span "05:45-18:00 (12h15m)" at bounding box center [388, 194] width 79 height 11
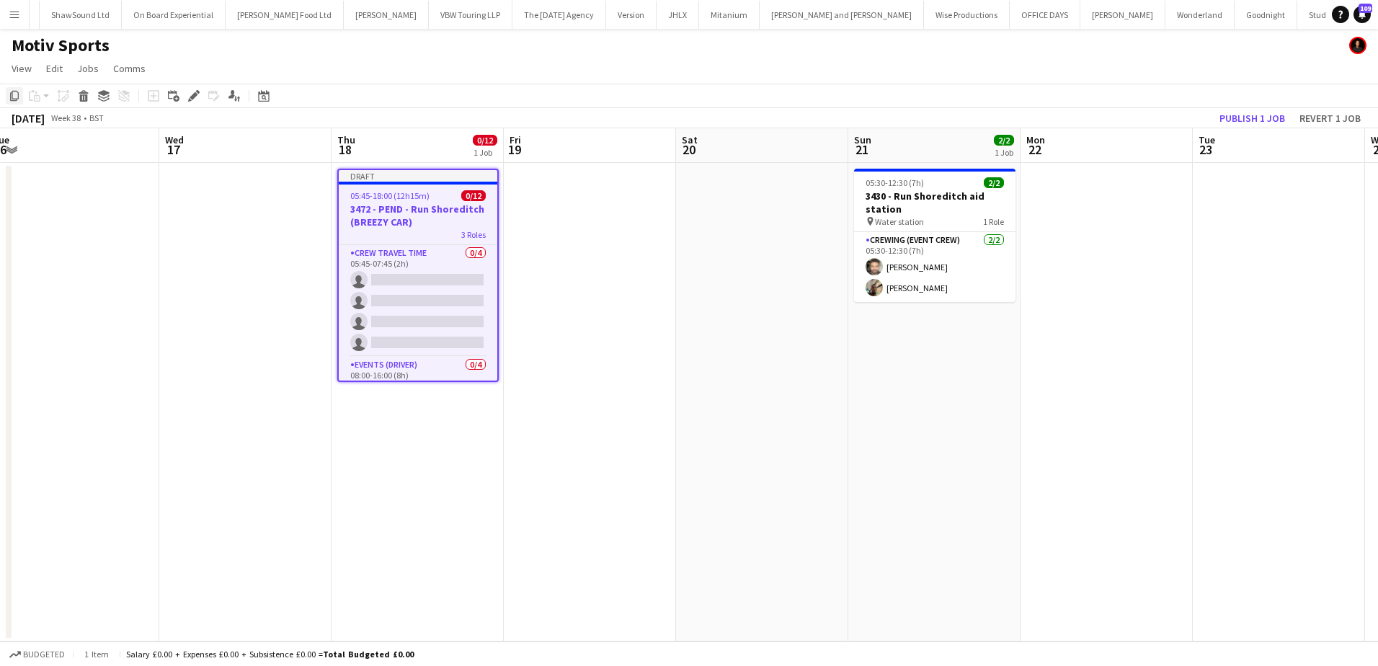
click at [16, 96] on icon "Copy" at bounding box center [15, 96] width 12 height 12
click at [585, 214] on app-date-cell at bounding box center [590, 402] width 172 height 479
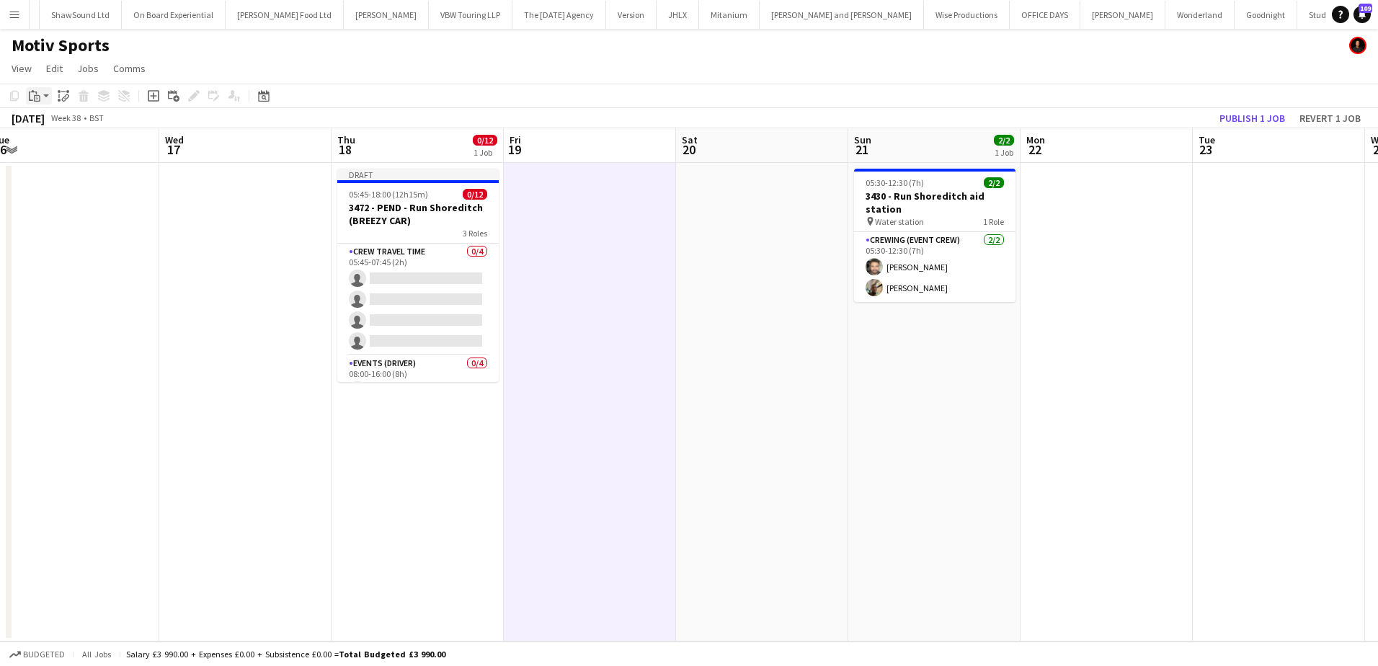
click at [45, 100] on app-action-btn "Paste" at bounding box center [39, 95] width 26 height 17
click at [56, 124] on link "Paste Ctrl+V" at bounding box center [106, 123] width 136 height 13
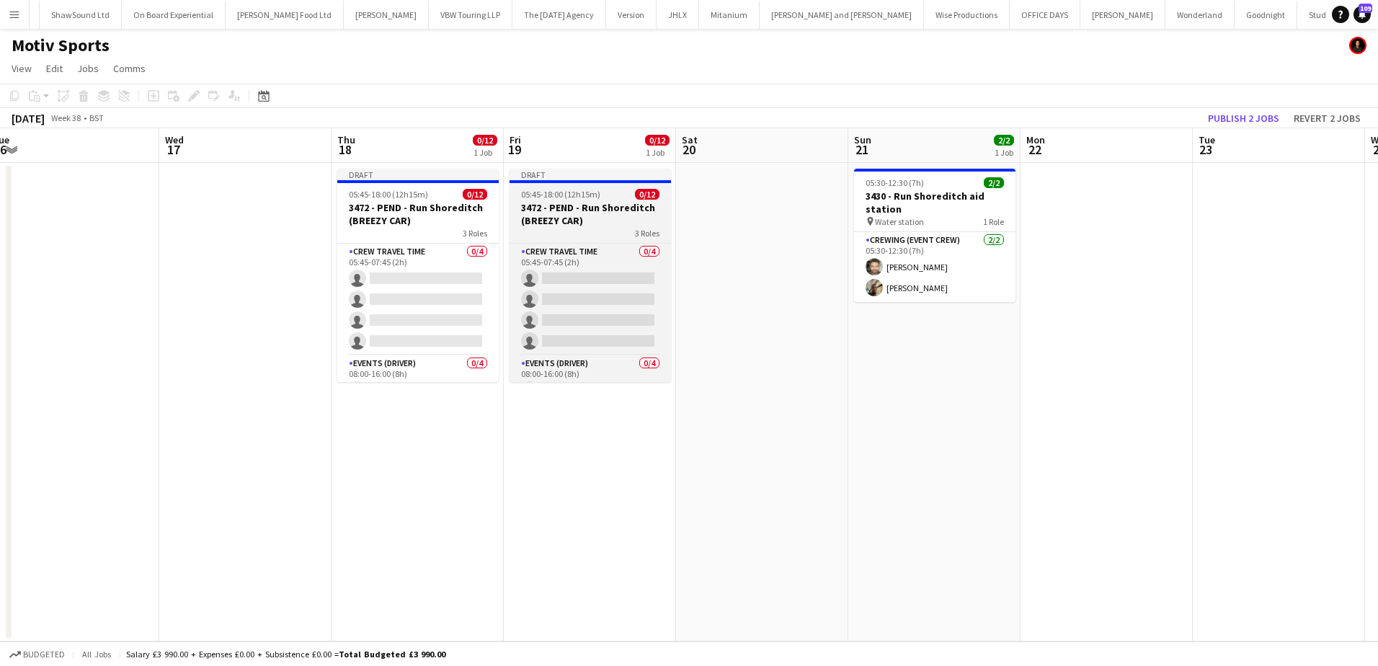
click at [549, 216] on h3 "3472 - PEND - Run Shoreditch (BREEZY CAR)" at bounding box center [590, 214] width 161 height 26
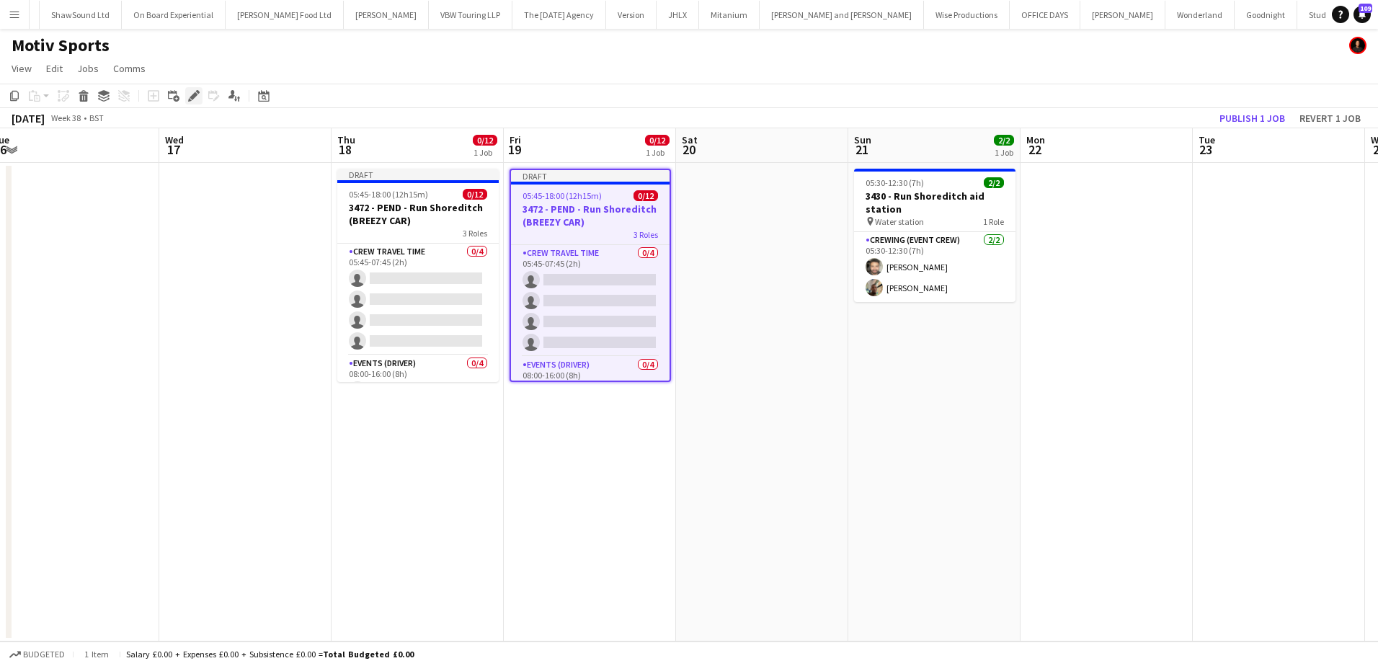
click at [192, 96] on icon at bounding box center [194, 96] width 8 height 8
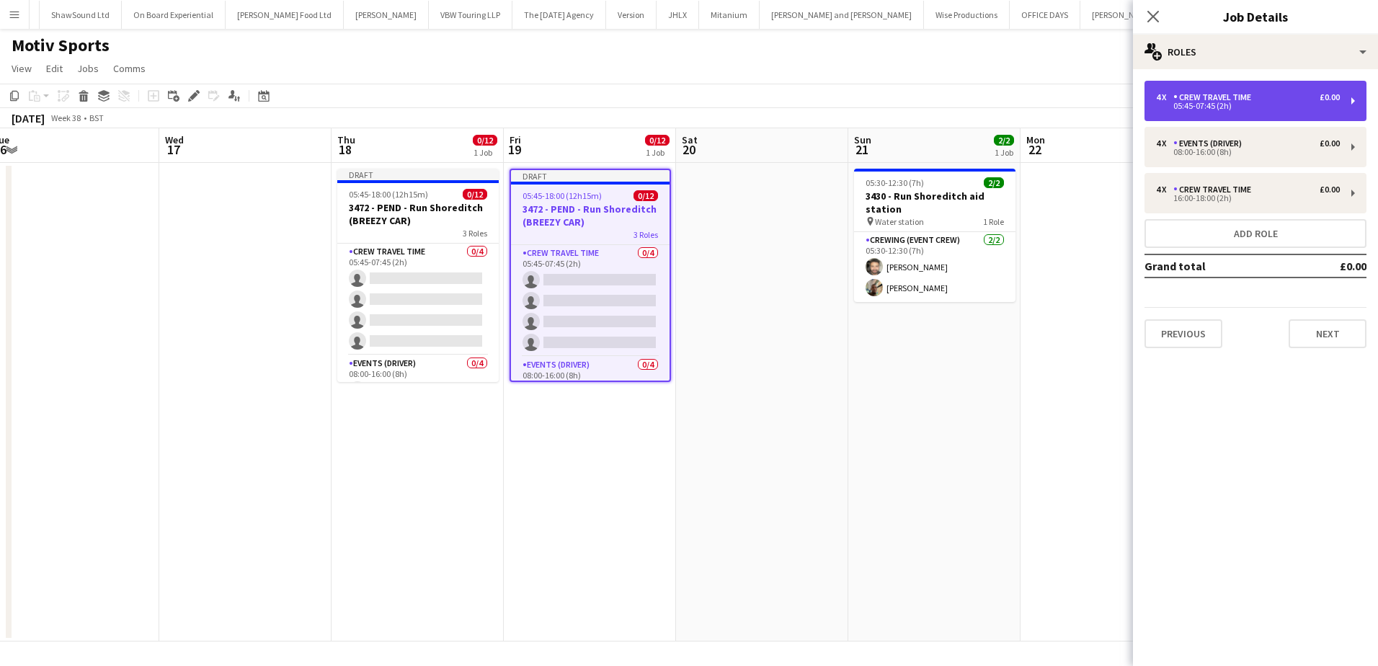
click at [1295, 102] on div "05:45-07:45 (2h)" at bounding box center [1248, 105] width 184 height 7
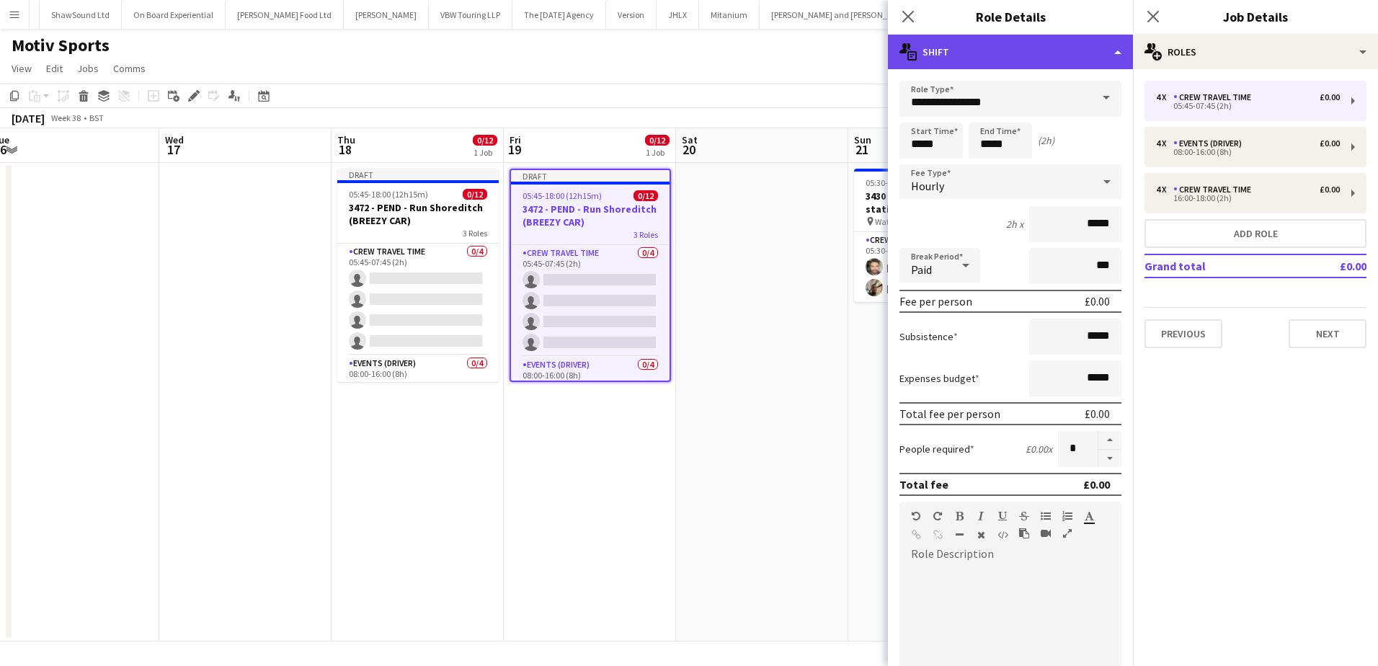
click at [1041, 53] on div "multiple-actions-text Shift" at bounding box center [1010, 52] width 245 height 35
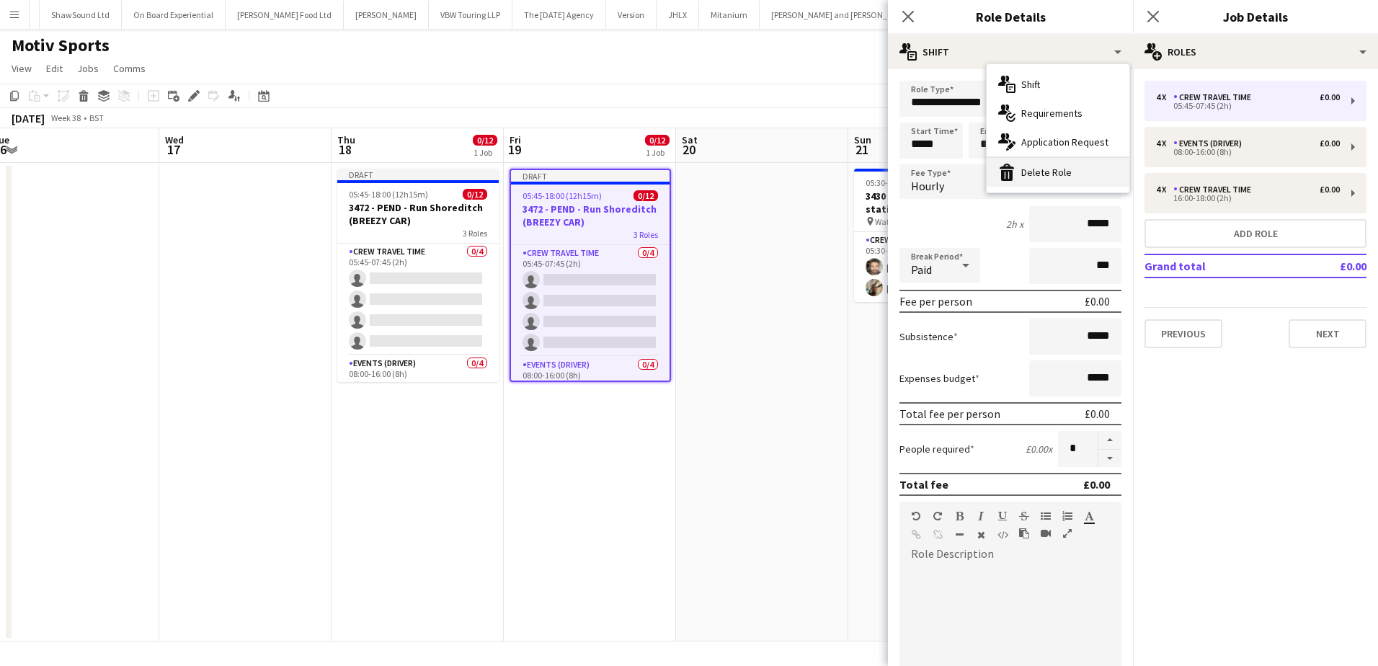
click at [1051, 165] on div "bin-2 Delete Role" at bounding box center [1058, 172] width 143 height 29
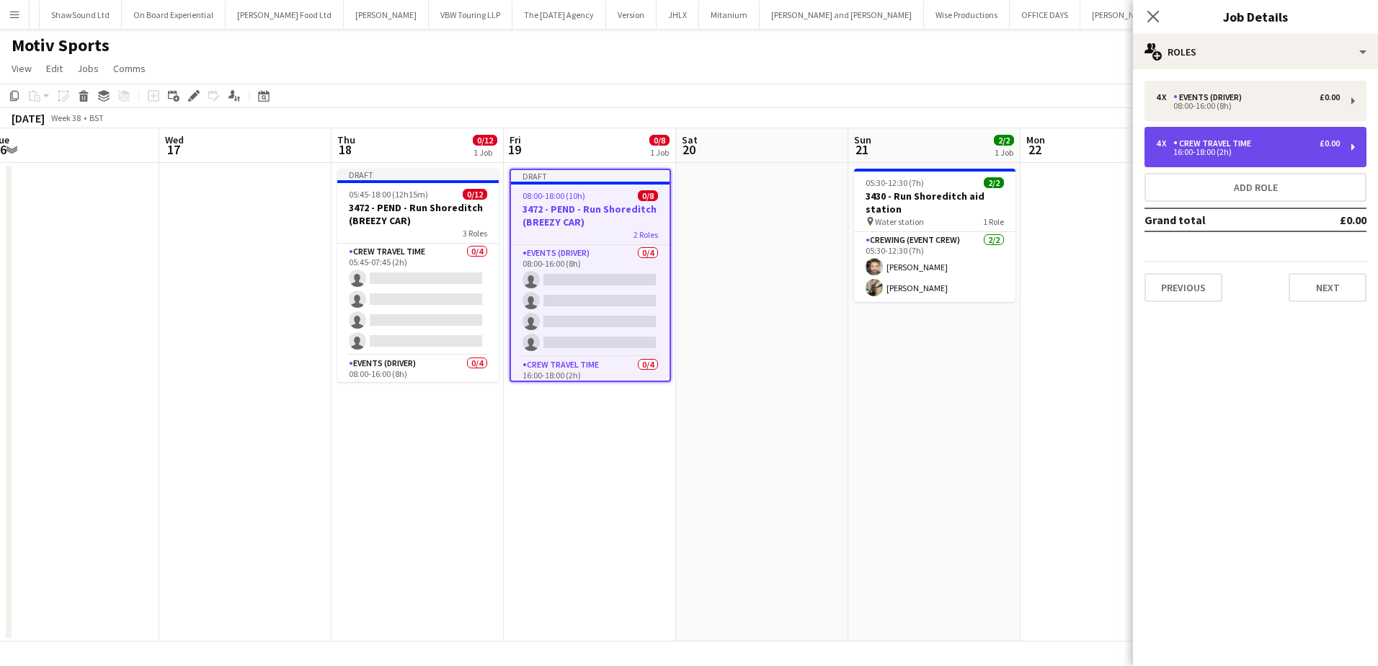
click at [1200, 141] on div "Crew Travel Time" at bounding box center [1215, 143] width 84 height 10
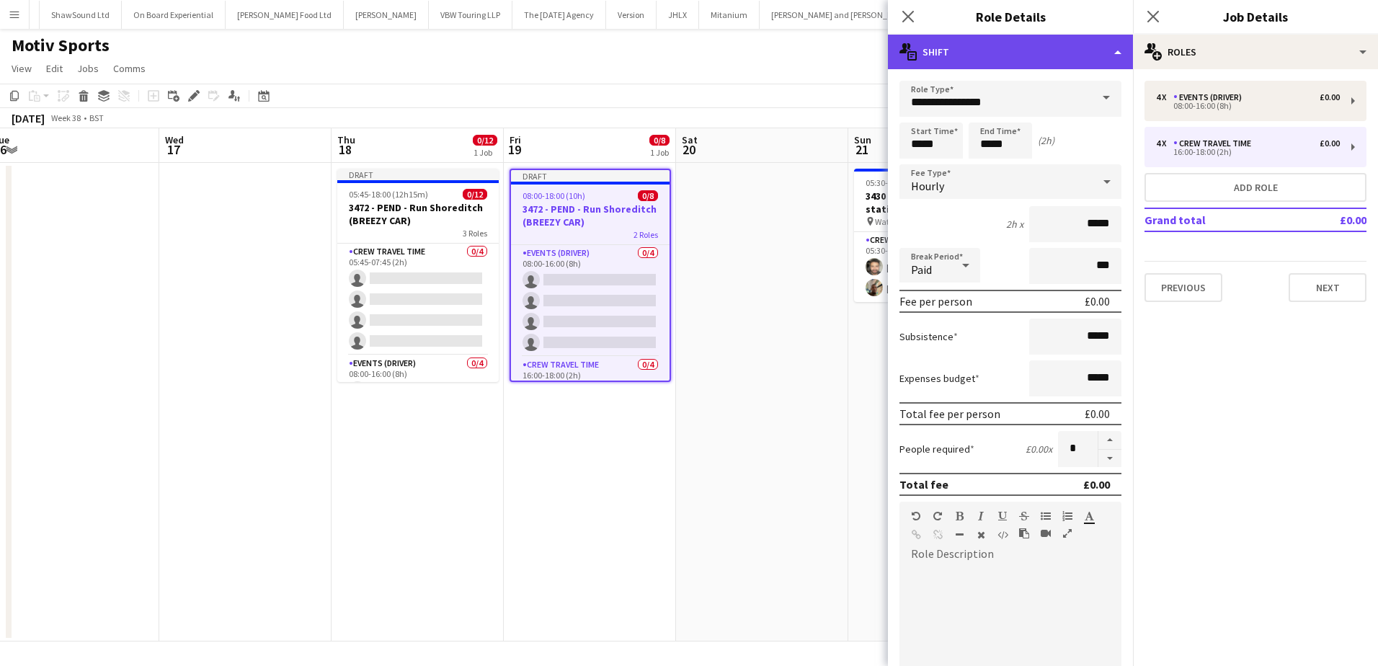
click at [1011, 51] on div "multiple-actions-text Shift" at bounding box center [1010, 52] width 245 height 35
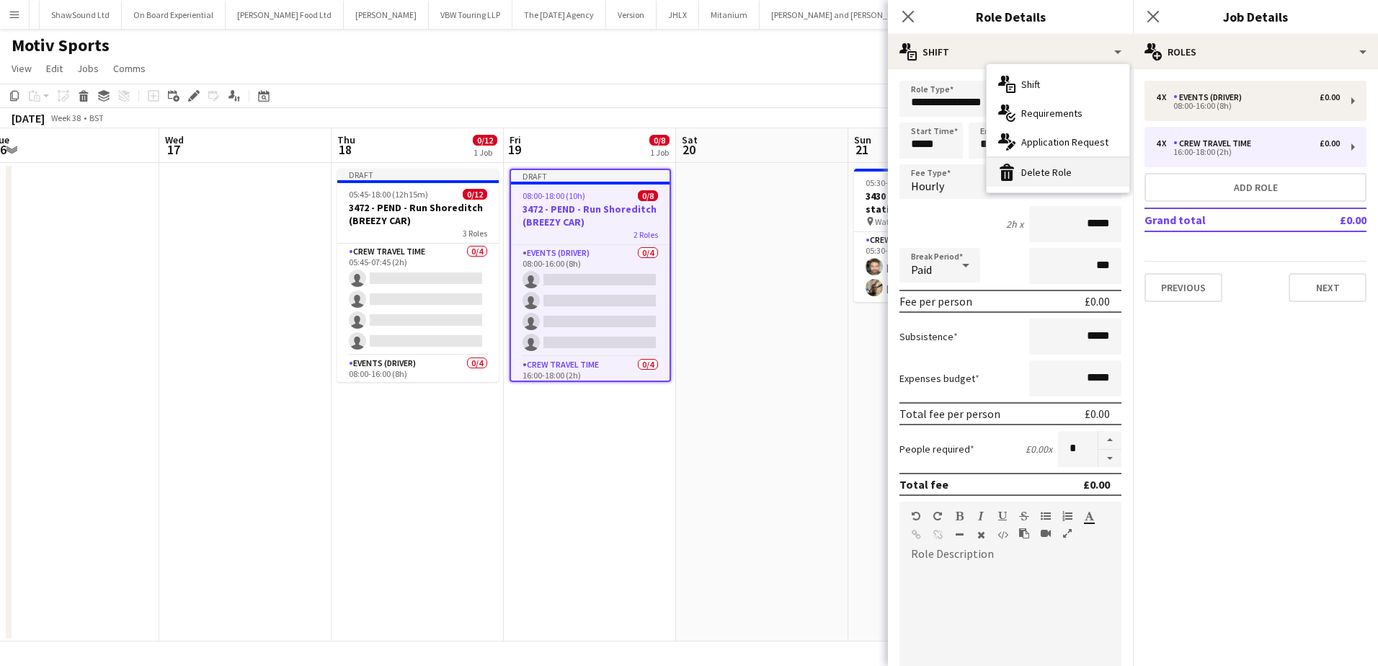
click at [1050, 173] on div "bin-2 Delete Role" at bounding box center [1058, 172] width 143 height 29
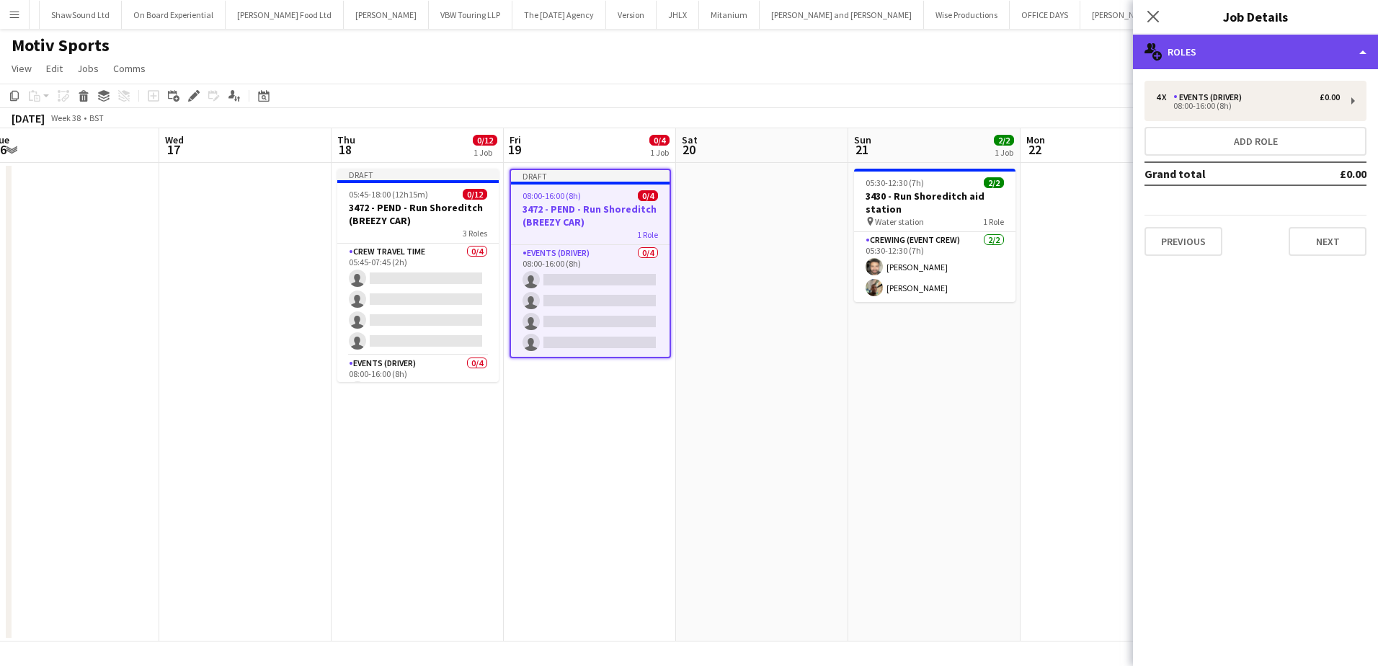
click at [1248, 54] on div "multiple-users-add Roles" at bounding box center [1255, 52] width 245 height 35
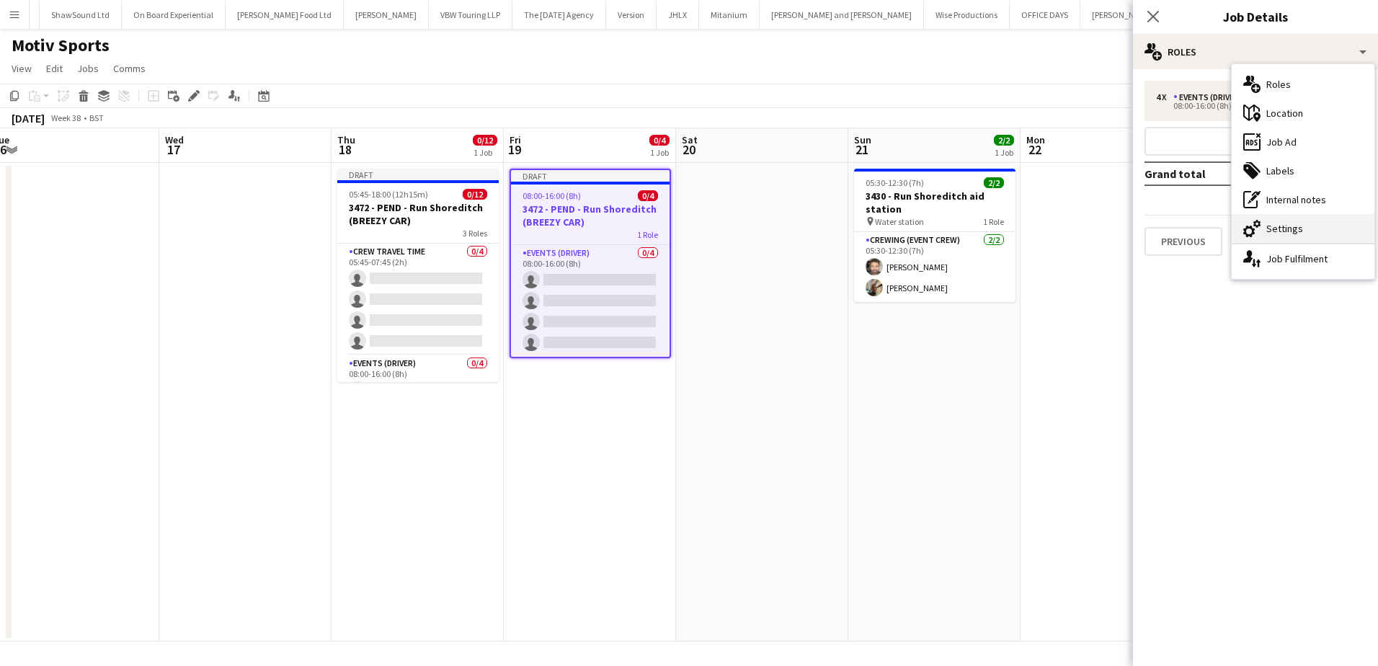
click at [1281, 227] on div "cog-double-3 Settings" at bounding box center [1303, 228] width 143 height 29
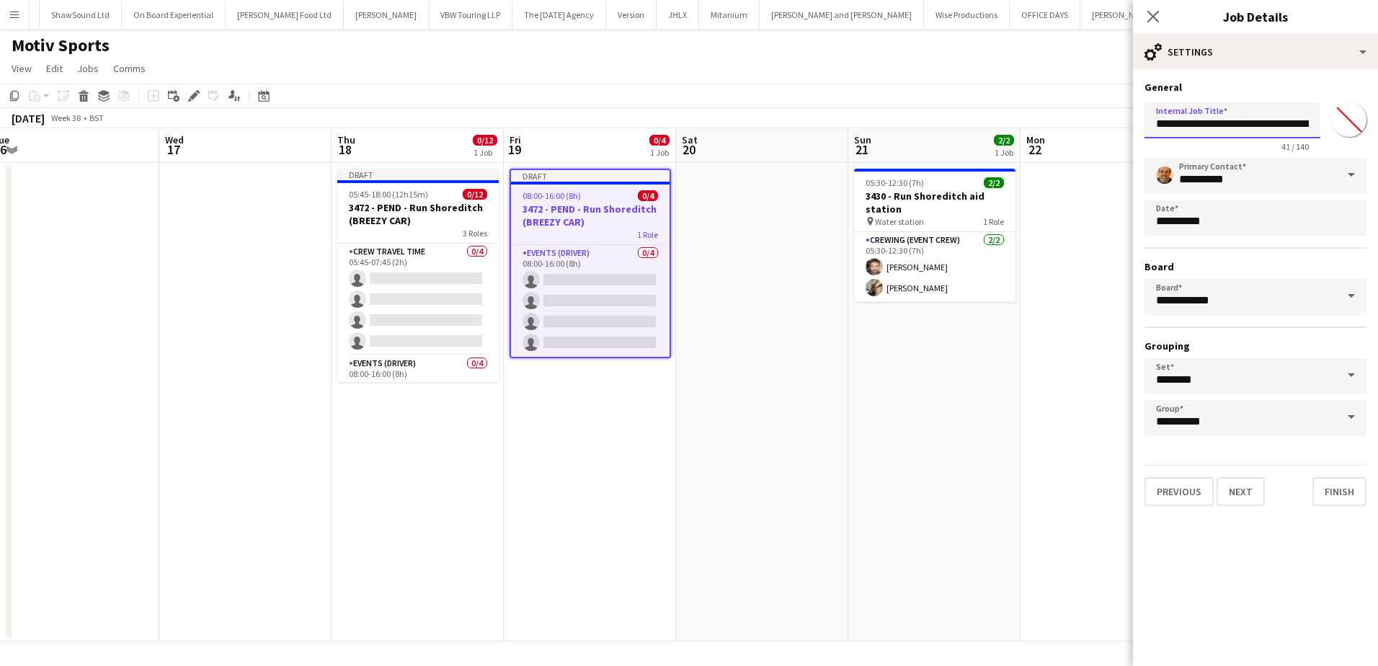
scroll to position [0, 56]
drag, startPoint x: 1314, startPoint y: 125, endPoint x: 1355, endPoint y: 125, distance: 41.1
click at [1355, 125] on div "**********" at bounding box center [1256, 125] width 222 height 56
type input "**********"
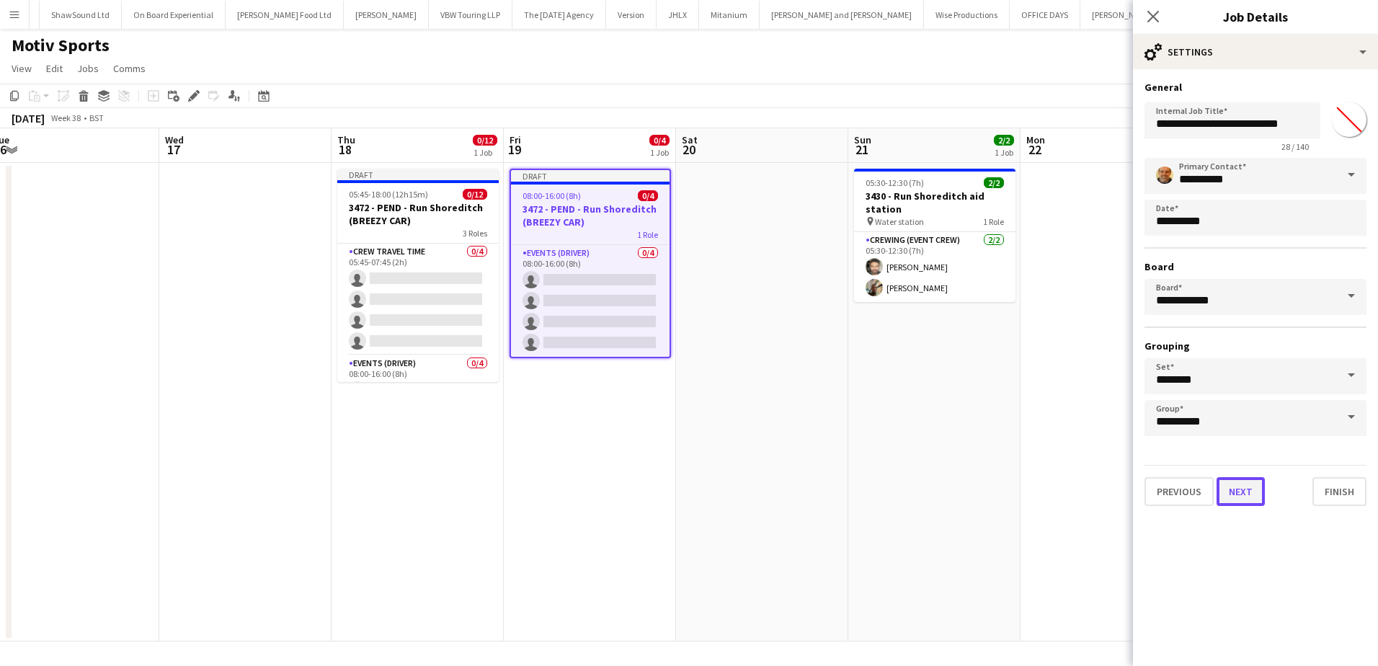
click at [1246, 494] on button "Next" at bounding box center [1241, 491] width 48 height 29
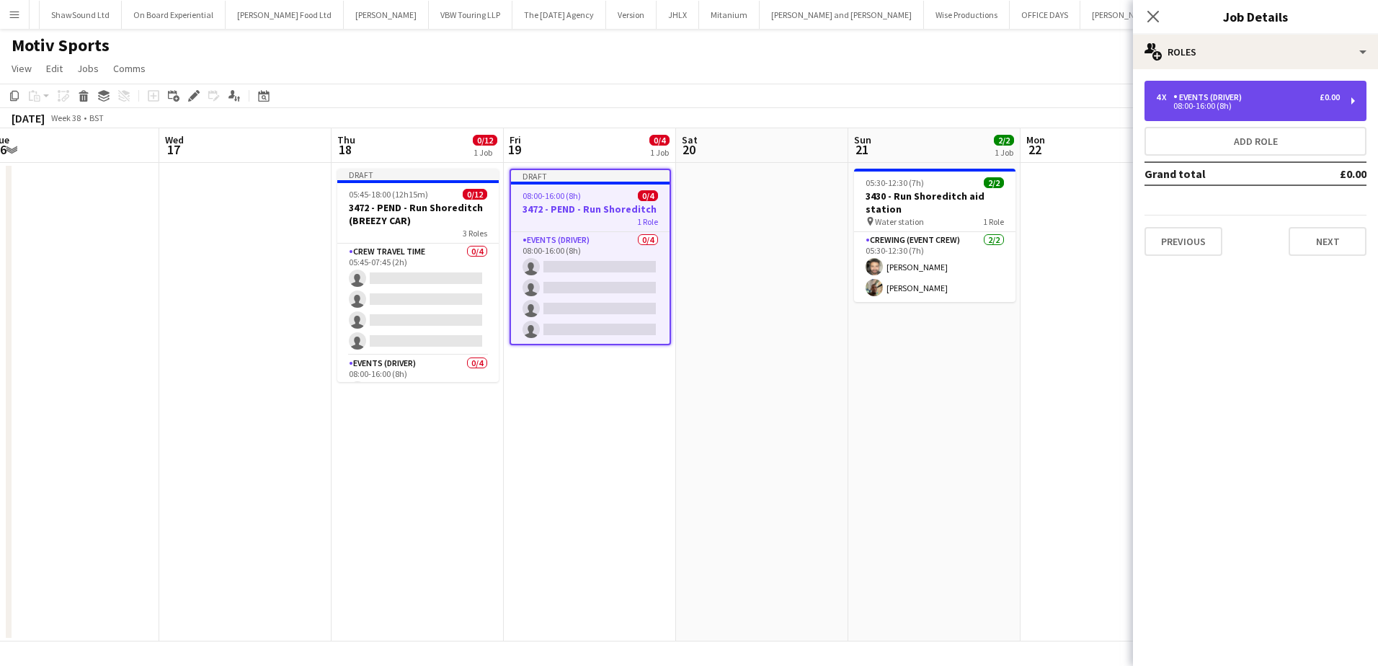
click at [1217, 99] on div "Events (Driver)" at bounding box center [1210, 97] width 74 height 10
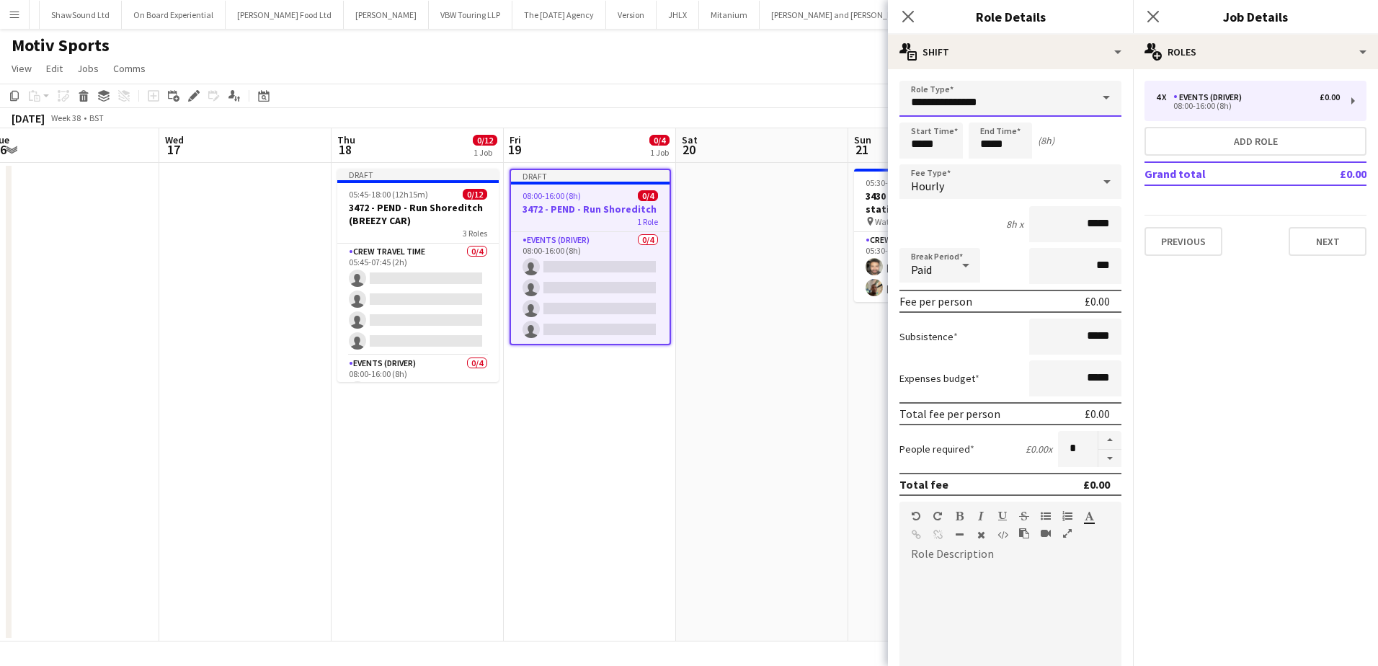
click at [1035, 95] on input "**********" at bounding box center [1011, 99] width 222 height 36
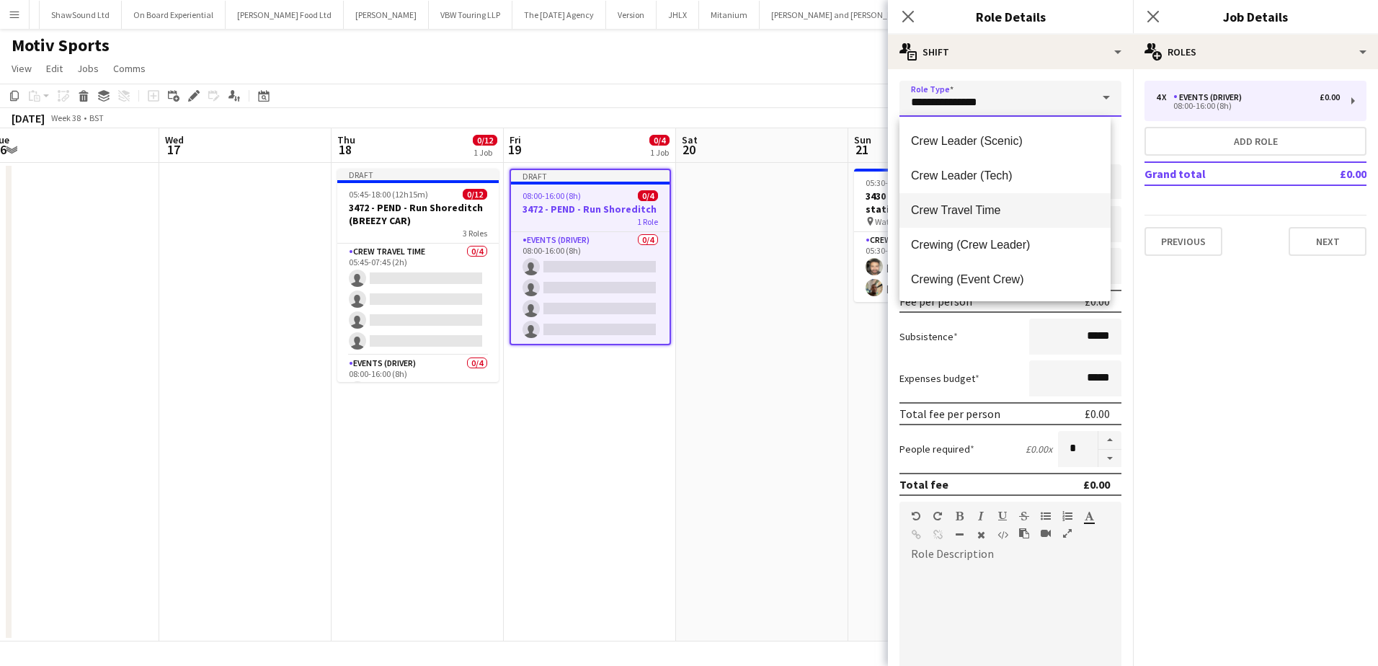
scroll to position [72, 0]
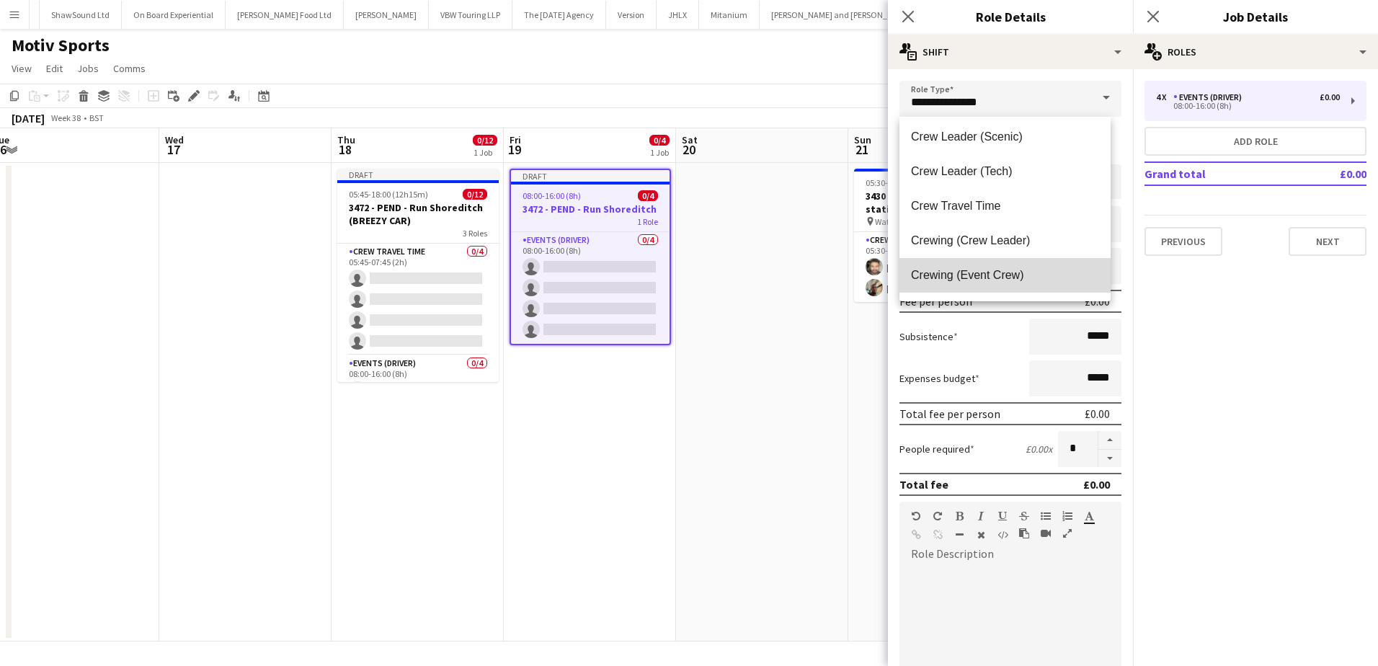
click at [1018, 271] on span "Crewing (Event Crew)" at bounding box center [1005, 275] width 188 height 14
type input "**********"
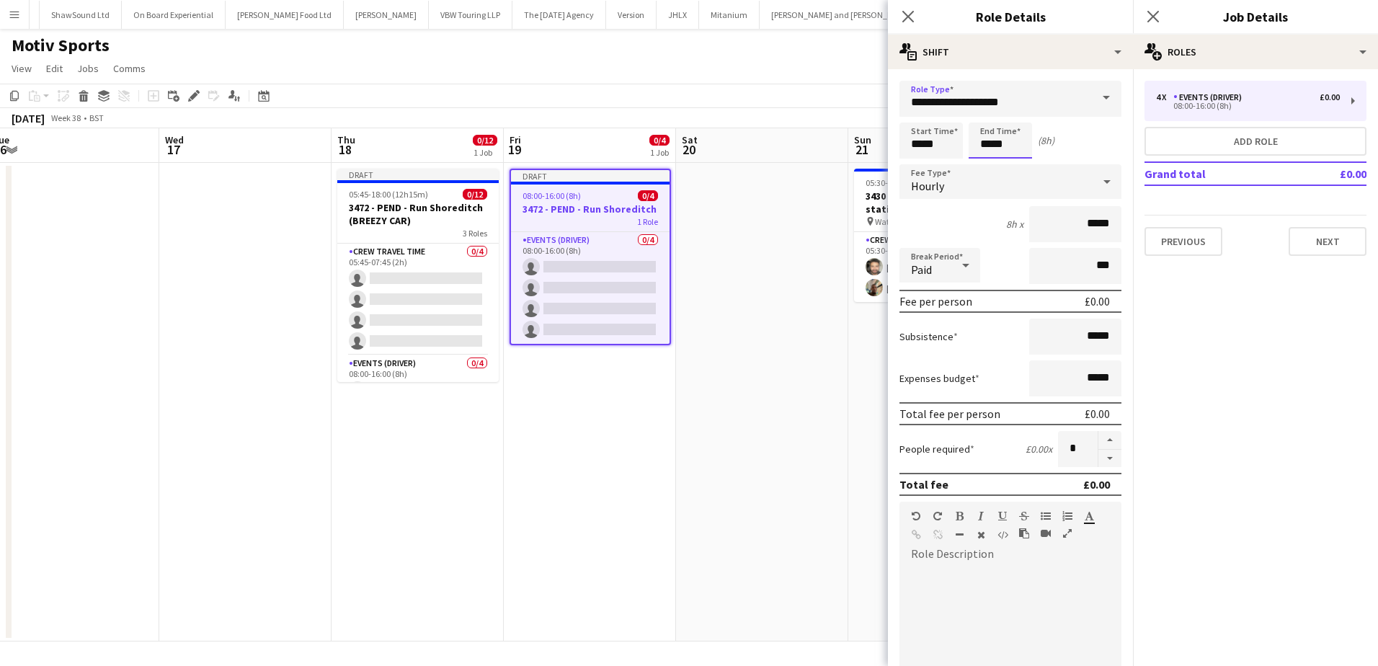
click at [1000, 146] on input "*****" at bounding box center [1000, 141] width 63 height 36
click at [988, 143] on input "*****" at bounding box center [1000, 141] width 63 height 36
click at [990, 118] on div at bounding box center [986, 115] width 29 height 14
type input "*****"
click at [990, 118] on div at bounding box center [986, 115] width 29 height 14
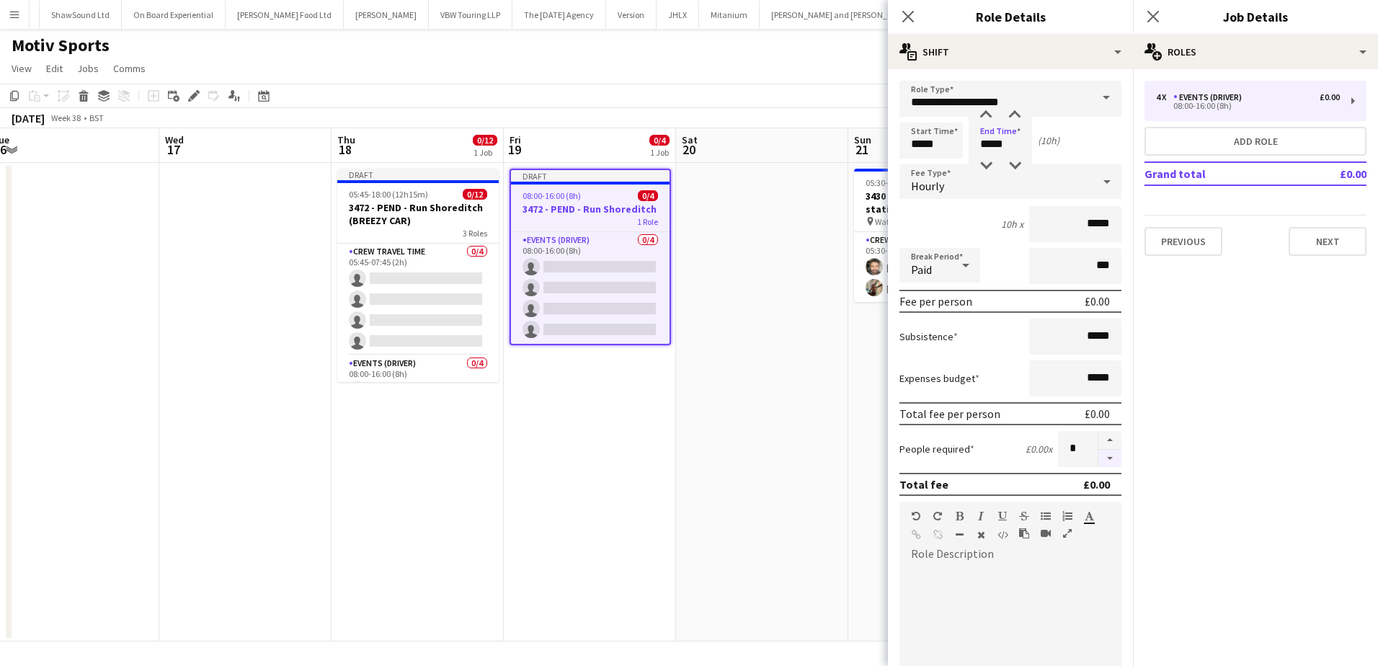
click at [1101, 463] on button "button" at bounding box center [1109, 459] width 23 height 18
type input "*"
click at [1341, 242] on button "Next" at bounding box center [1328, 241] width 78 height 29
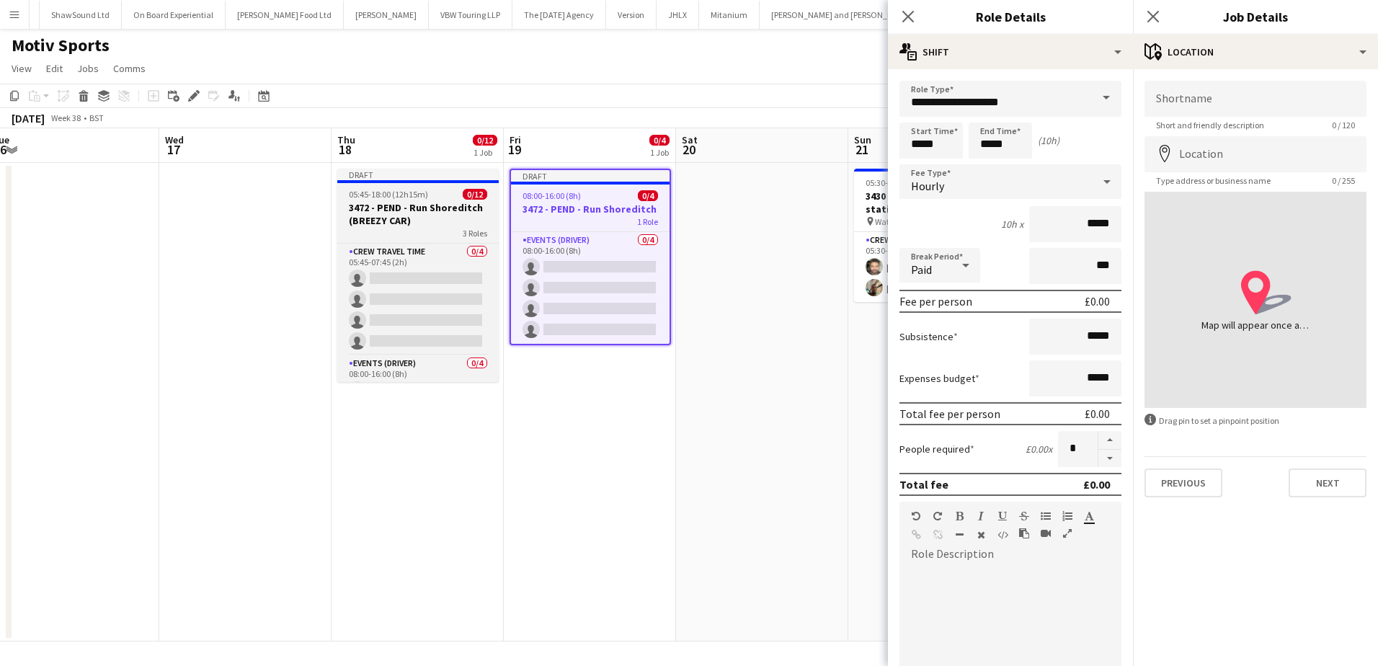
click at [401, 210] on h3 "3472 - PEND - Run Shoreditch (BREEZY CAR)" at bounding box center [417, 214] width 161 height 26
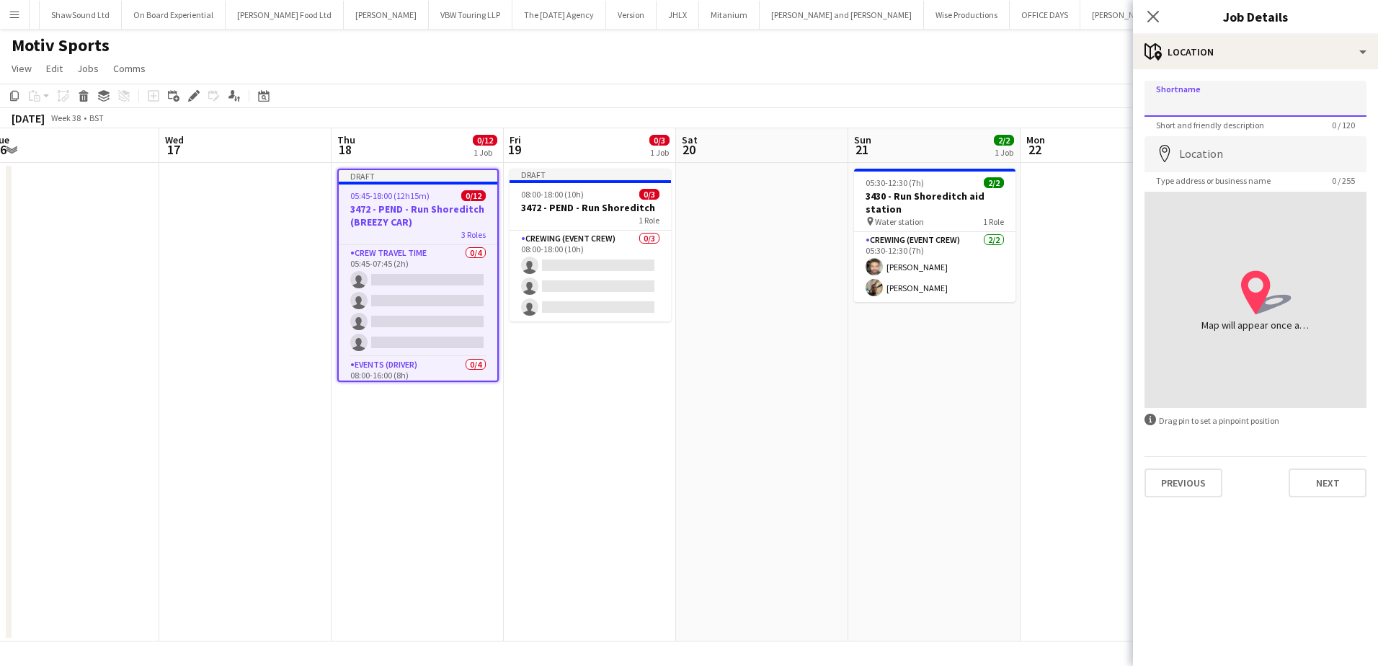
click at [1278, 98] on input "Shortname" at bounding box center [1256, 99] width 222 height 36
type input "**********"
click at [1221, 102] on input "**********" at bounding box center [1256, 99] width 222 height 36
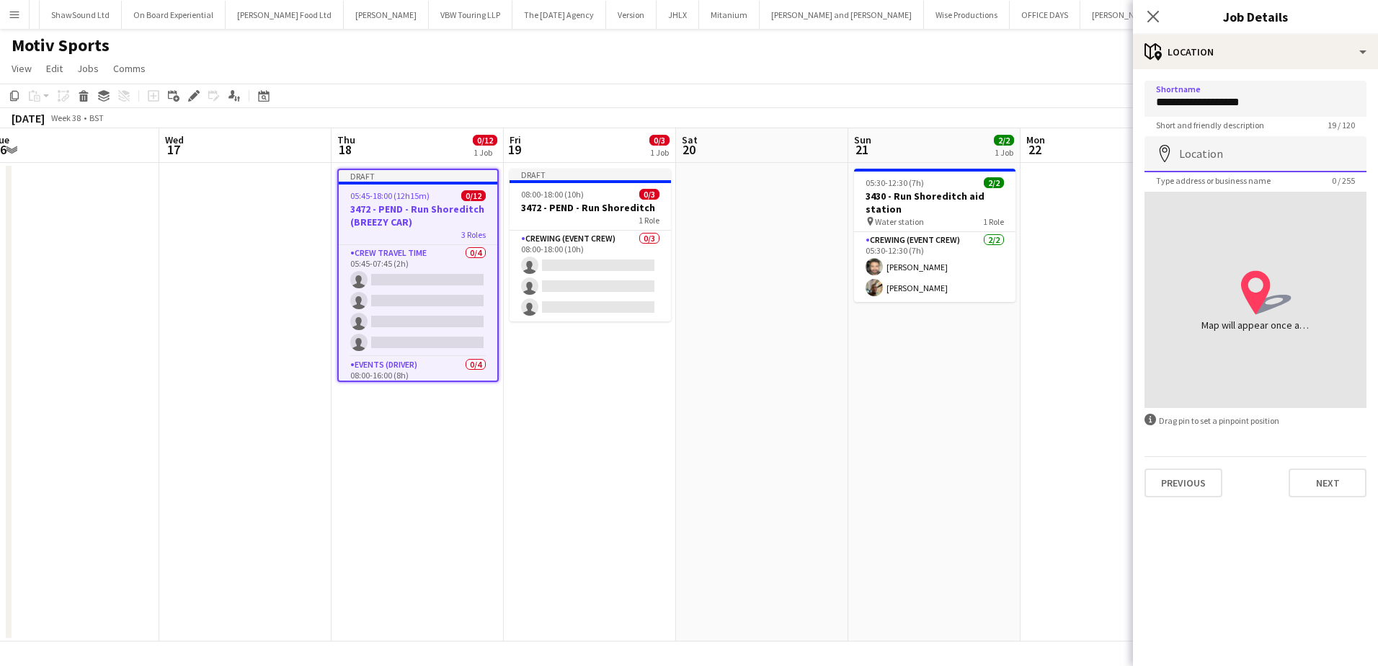
click at [1185, 156] on input "Location" at bounding box center [1256, 154] width 222 height 36
paste input "**********"
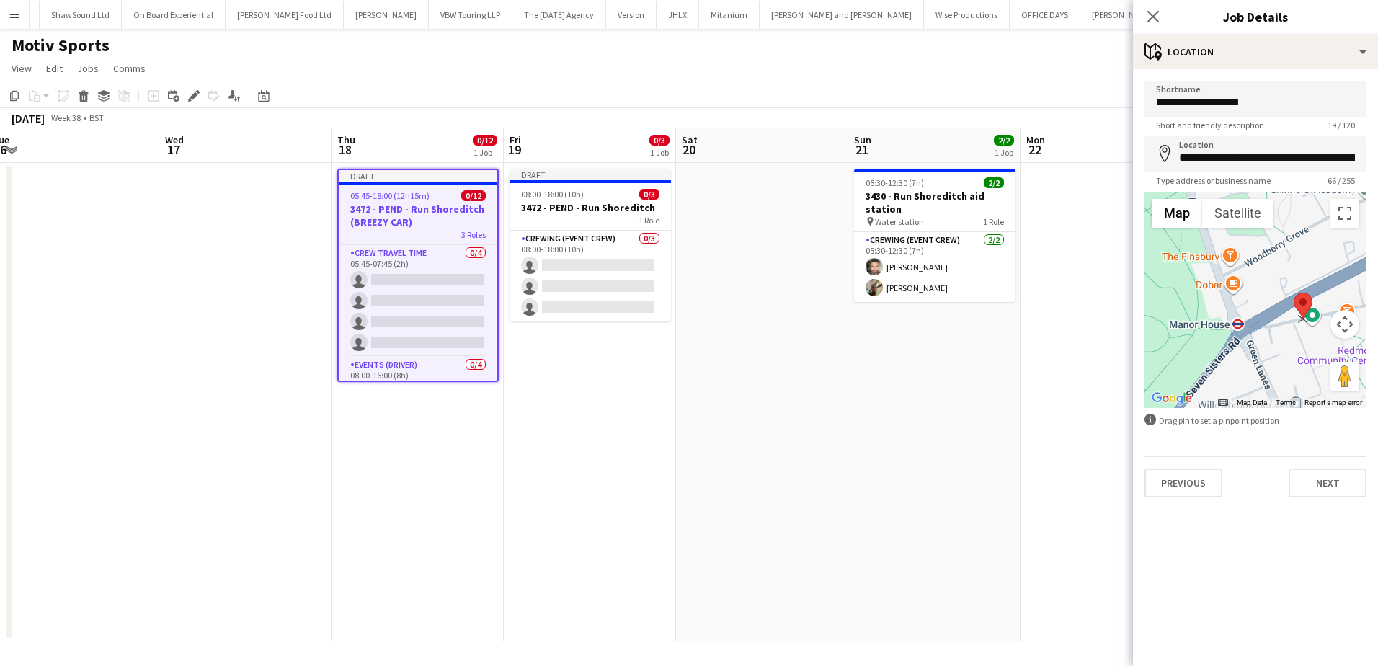
drag, startPoint x: 1224, startPoint y: 303, endPoint x: 1306, endPoint y: 310, distance: 82.4
click at [1306, 310] on img at bounding box center [1303, 306] width 19 height 27
type input "**********"
click at [1000, 381] on app-date-cell "05:30-12:30 (7h) 2/2 3430 - Run Shoreditch aid station pin Water station 1 Role…" at bounding box center [934, 402] width 172 height 479
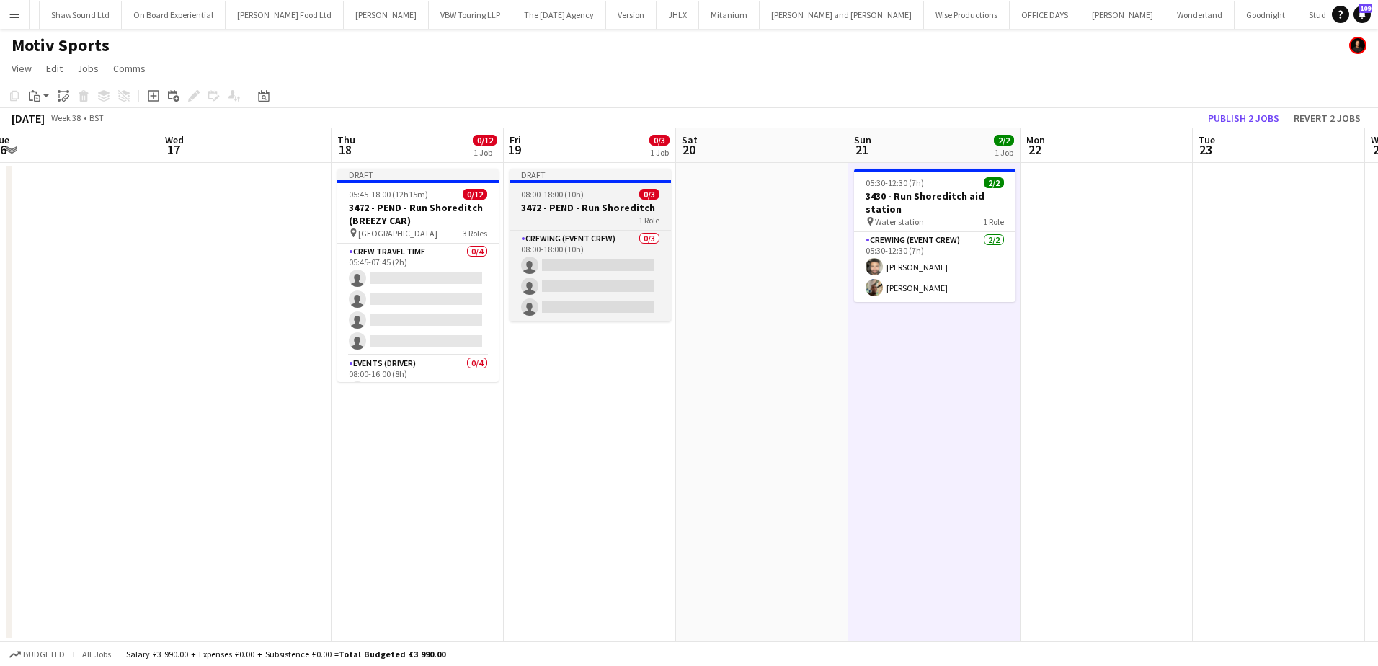
click at [590, 203] on h3 "3472 - PEND - Run Shoreditch" at bounding box center [590, 207] width 161 height 13
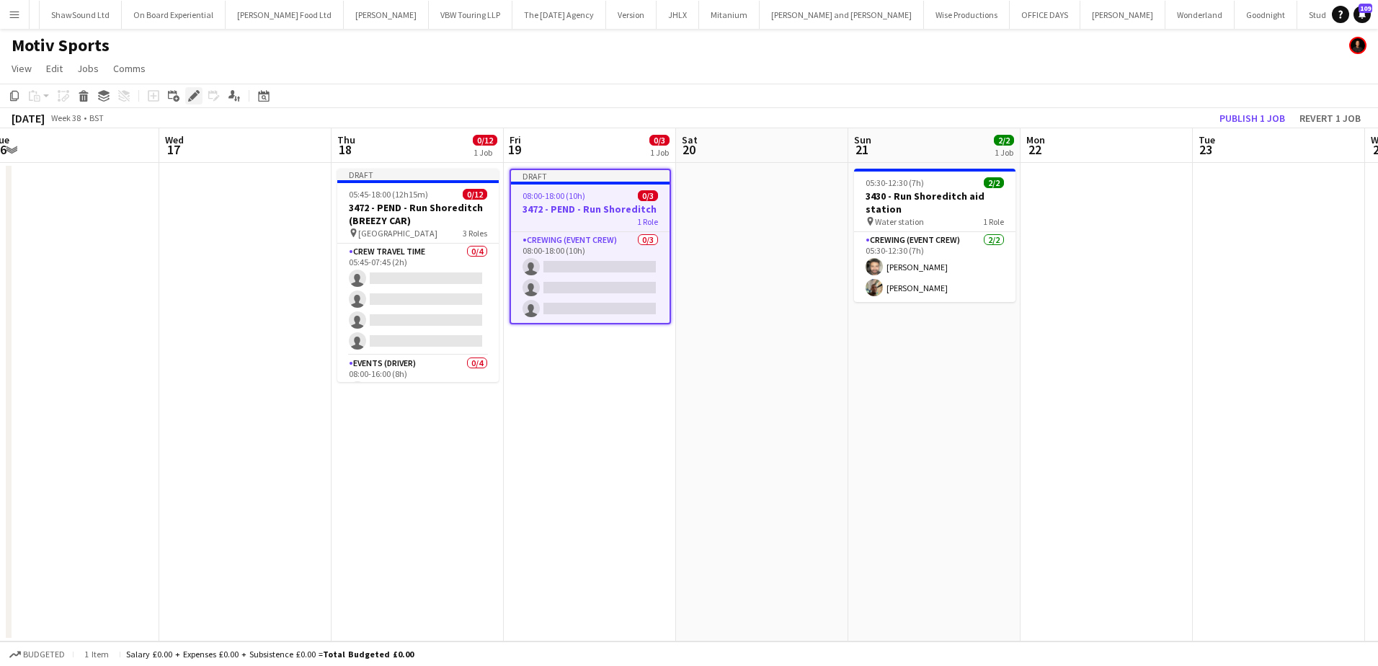
click at [195, 100] on icon "Edit" at bounding box center [194, 96] width 12 height 12
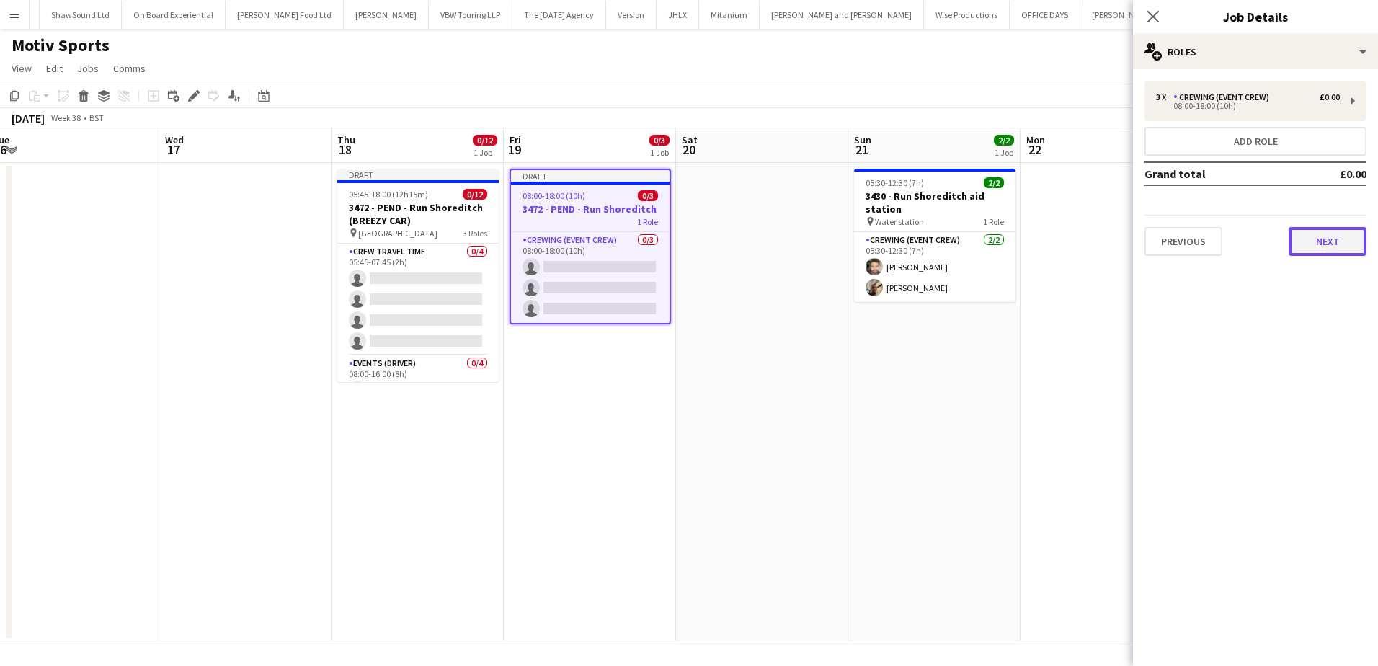
click at [1301, 244] on button "Next" at bounding box center [1328, 241] width 78 height 29
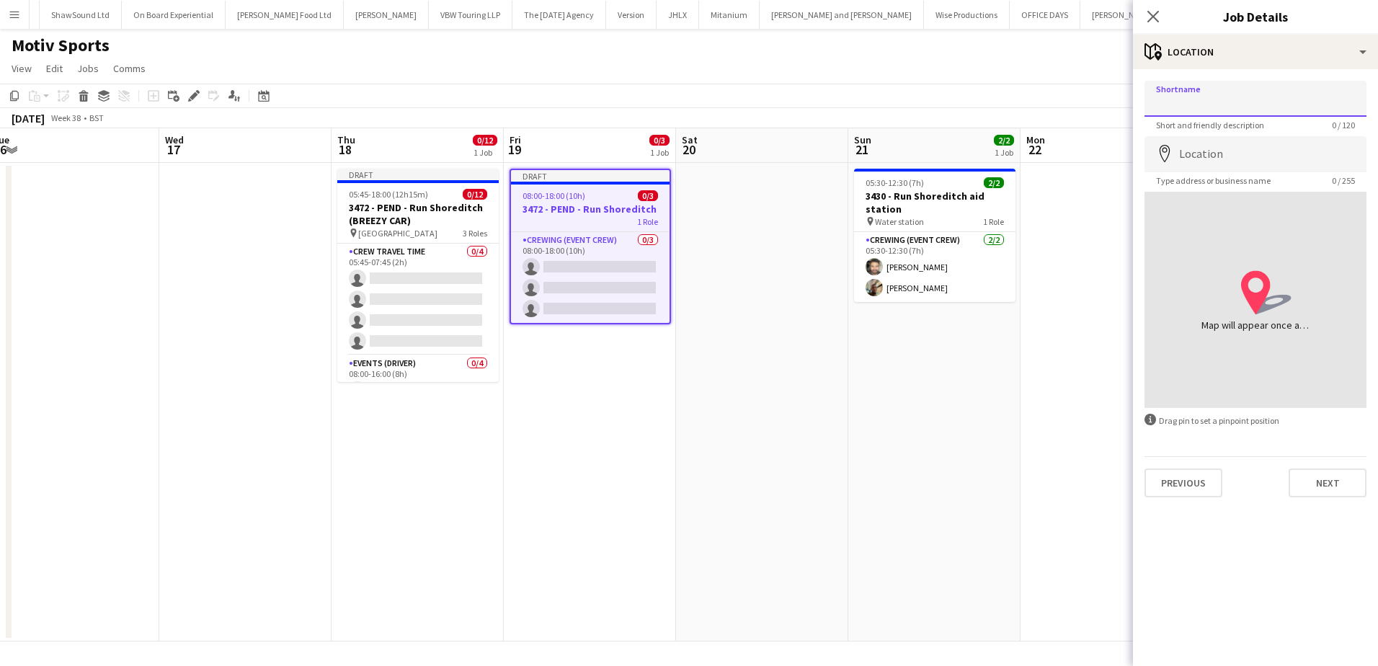
click at [1217, 105] on input "Shortname" at bounding box center [1256, 99] width 222 height 36
click at [1216, 105] on input "**********" at bounding box center [1256, 99] width 222 height 36
type input "**********"
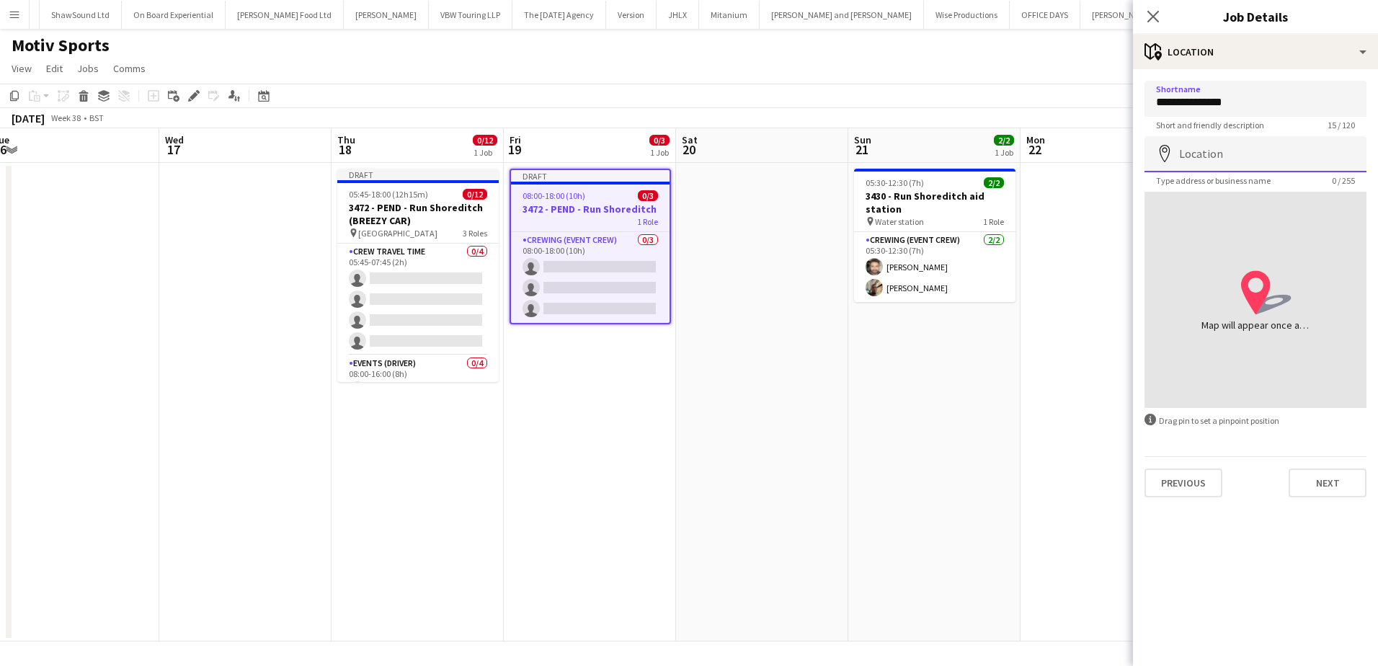
click at [1229, 150] on input "Location" at bounding box center [1256, 154] width 222 height 36
paste input "**********"
type input "**********"
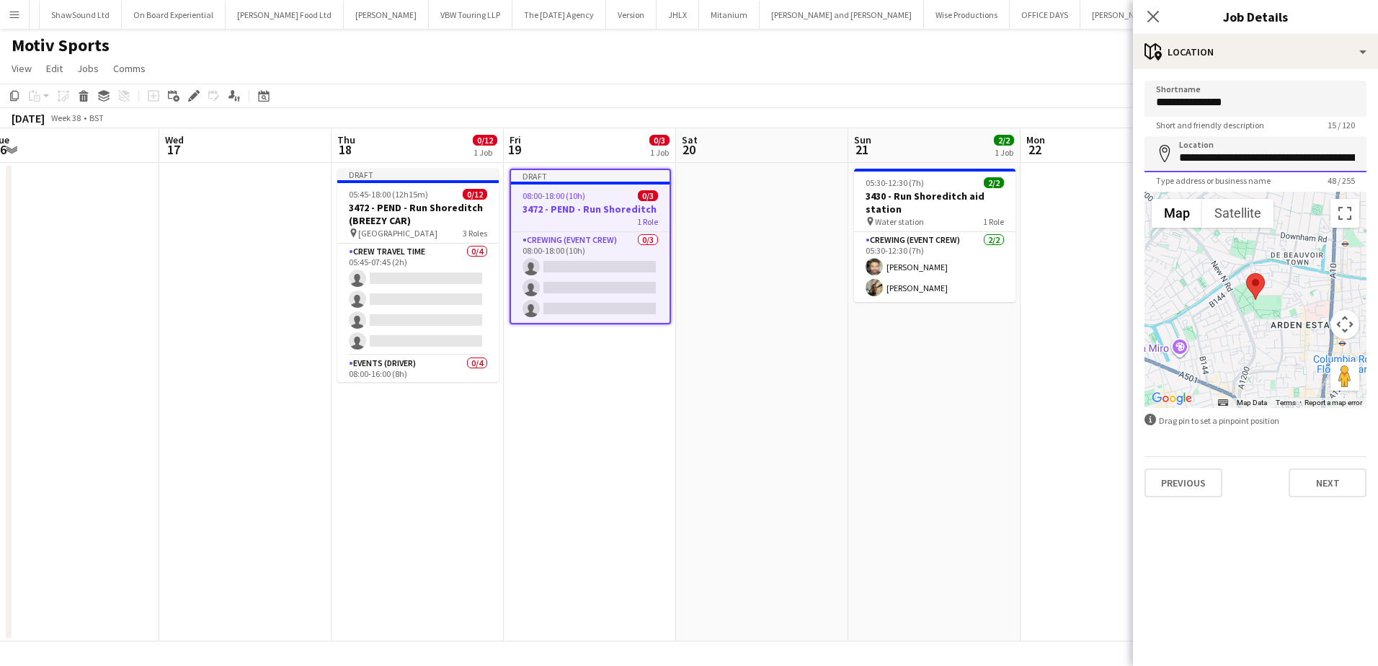
click at [1215, 145] on input "**********" at bounding box center [1256, 154] width 222 height 36
click at [1215, 146] on input "**********" at bounding box center [1256, 154] width 222 height 36
click at [1326, 489] on button "Next" at bounding box center [1328, 483] width 78 height 29
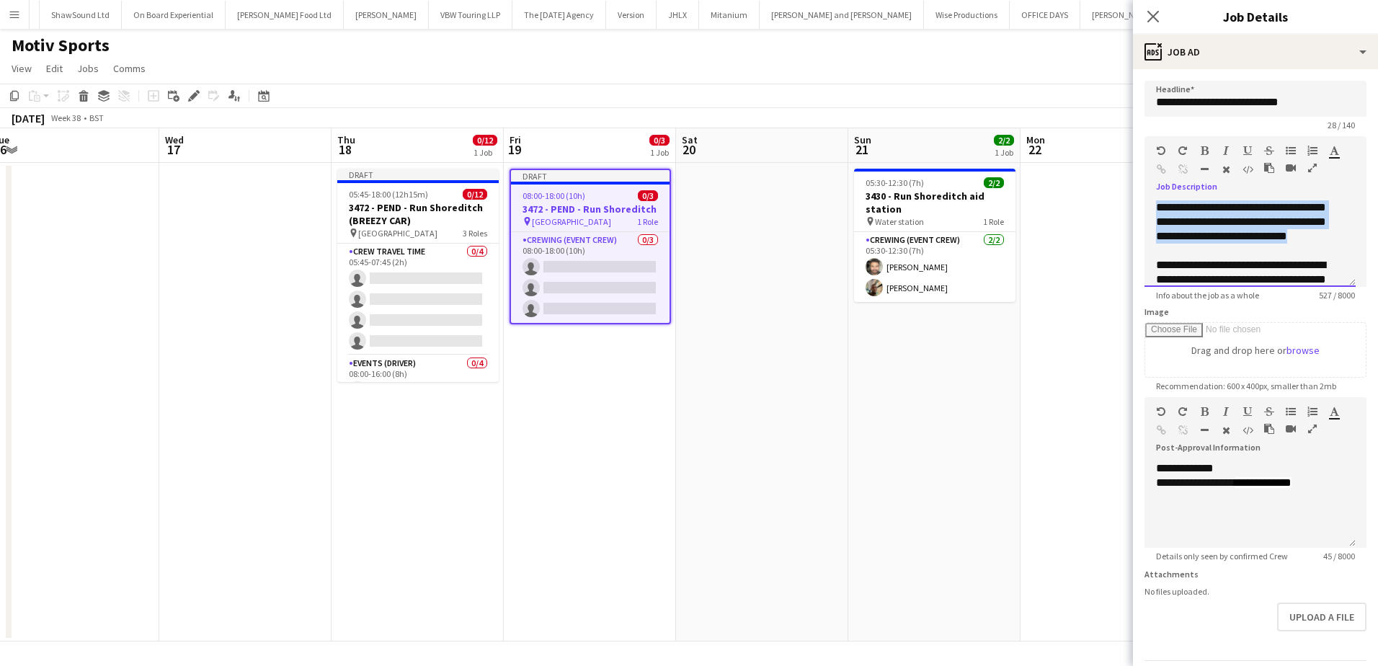
paste div
drag, startPoint x: 1222, startPoint y: 252, endPoint x: 1153, endPoint y: 207, distance: 82.8
click at [1153, 207] on div "**********" at bounding box center [1250, 243] width 211 height 86
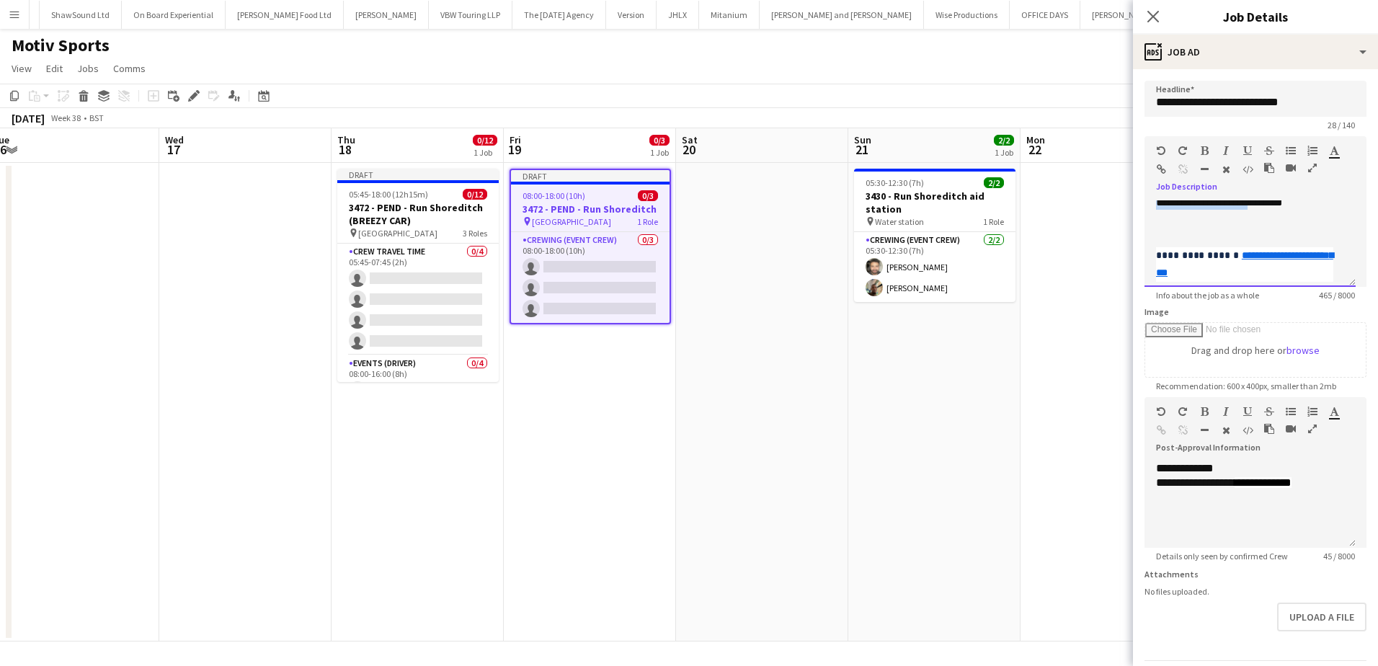
scroll to position [177, 0]
drag, startPoint x: 1160, startPoint y: 242, endPoint x: 1303, endPoint y: 248, distance: 142.8
click at [1303, 248] on div "**********" at bounding box center [1250, 243] width 211 height 86
click at [1194, 239] on div at bounding box center [1250, 236] width 188 height 14
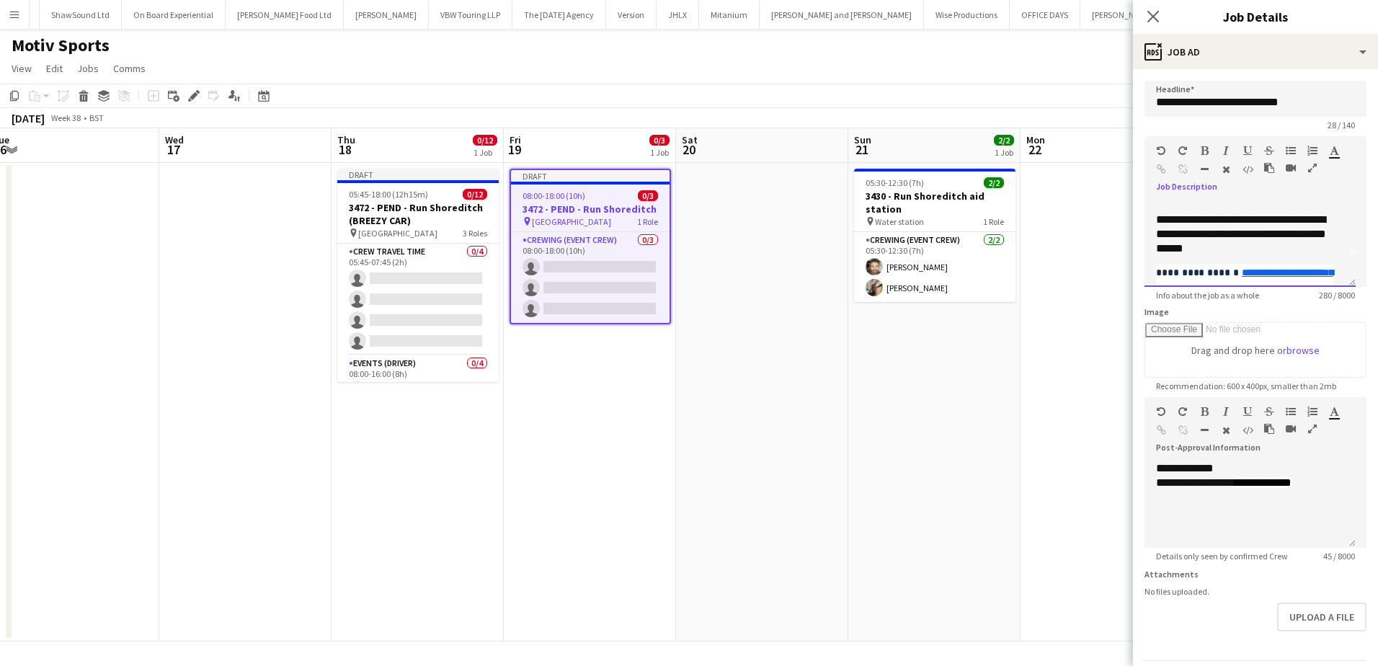
scroll to position [74, 0]
click at [776, 206] on app-date-cell at bounding box center [762, 402] width 172 height 479
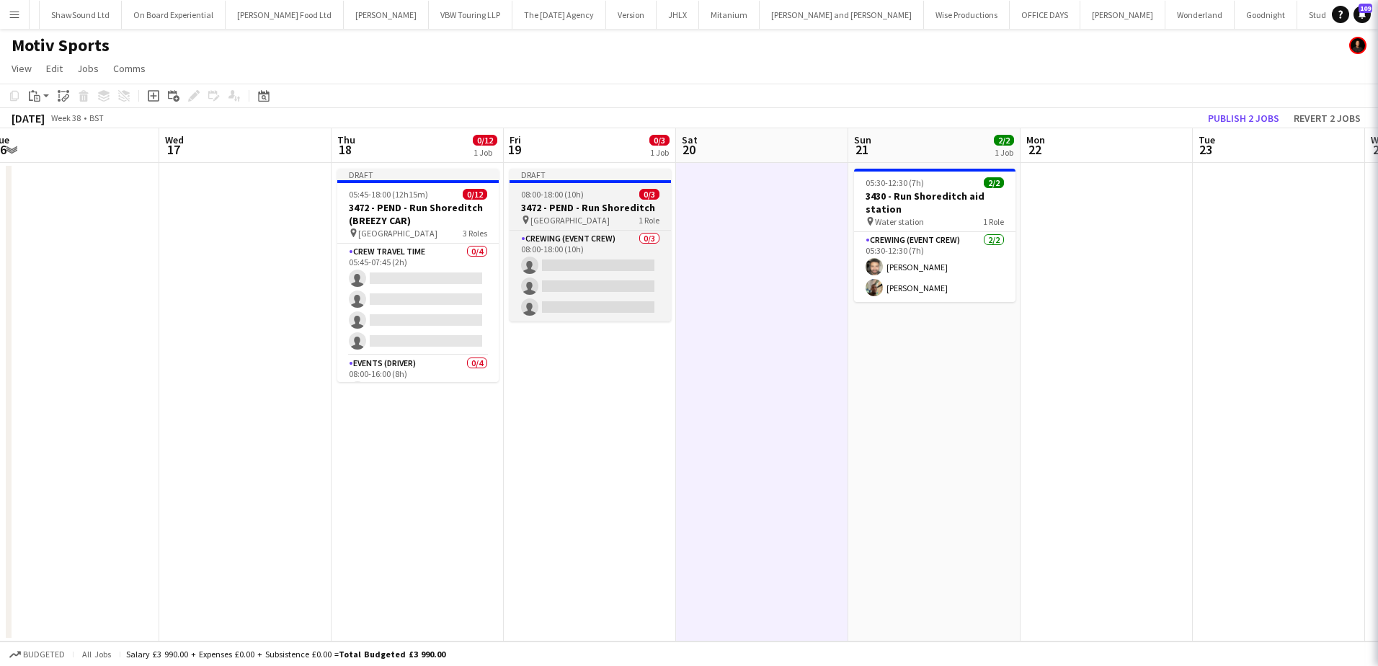
click at [556, 200] on app-job-card "Draft 08:00-18:00 (10h) 0/3 3472 - PEND - Run Shoreditch pin [GEOGRAPHIC_DATA] …" at bounding box center [590, 245] width 161 height 153
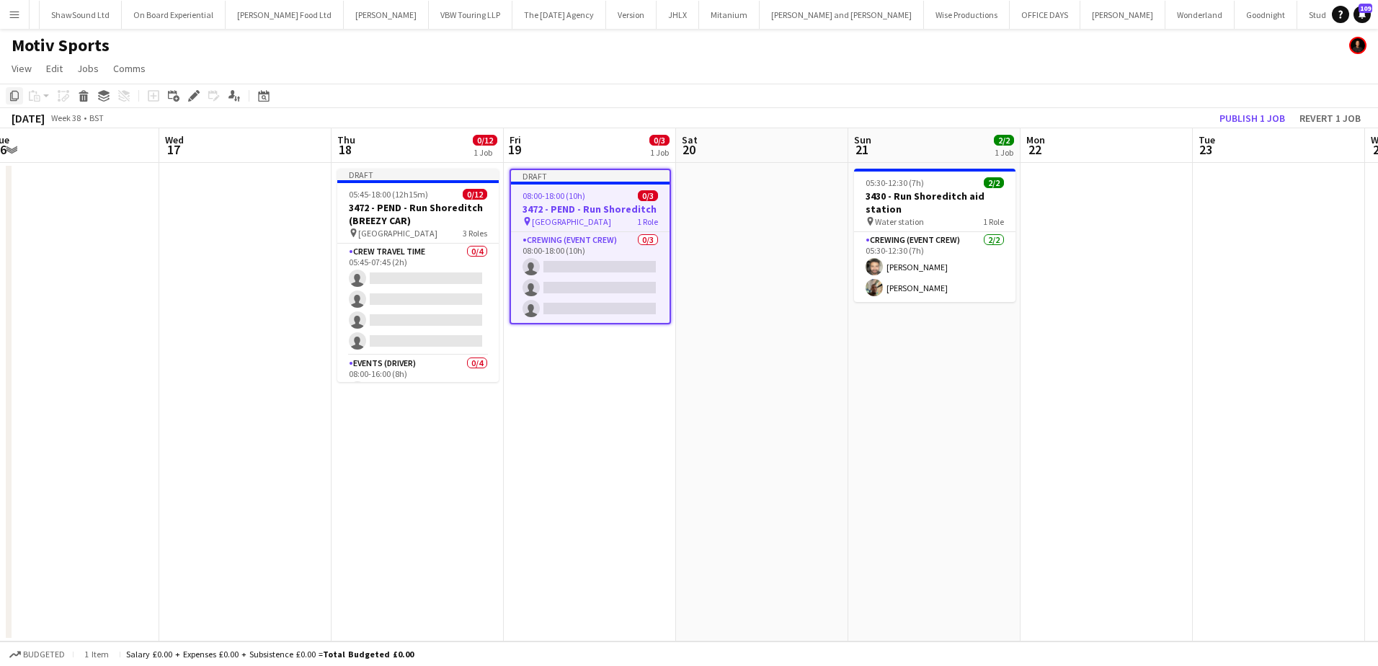
click at [19, 94] on icon "Copy" at bounding box center [15, 96] width 12 height 12
click at [691, 203] on app-date-cell at bounding box center [762, 402] width 172 height 479
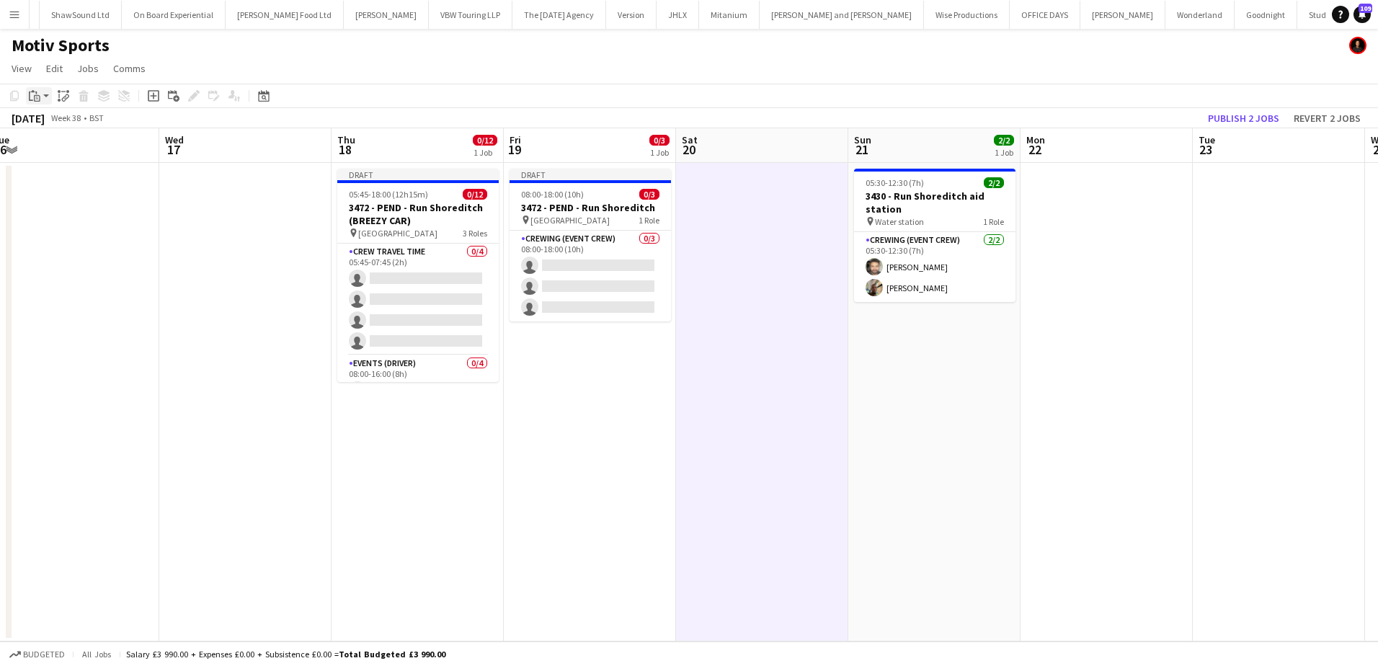
click at [46, 97] on app-action-btn "Paste" at bounding box center [39, 95] width 26 height 17
click at [55, 123] on link "Paste Ctrl+V" at bounding box center [106, 123] width 136 height 13
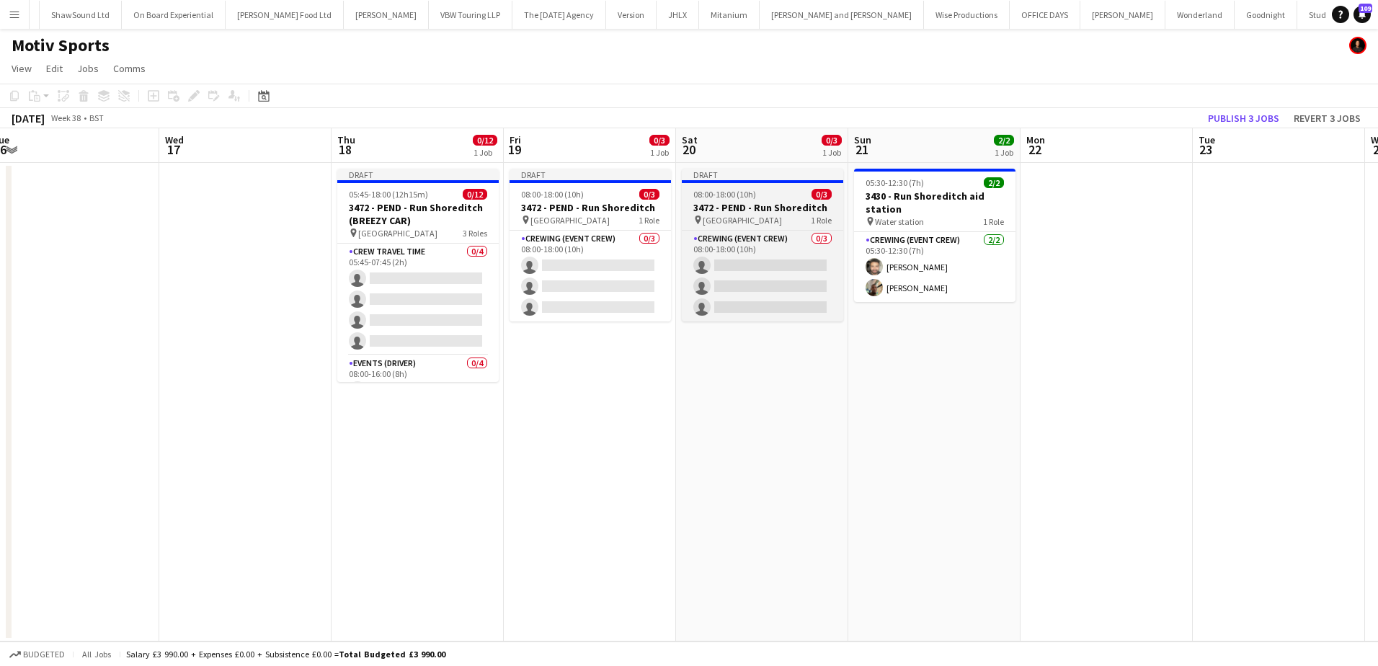
click at [740, 212] on h3 "3472 - PEND - Run Shoreditch" at bounding box center [762, 207] width 161 height 13
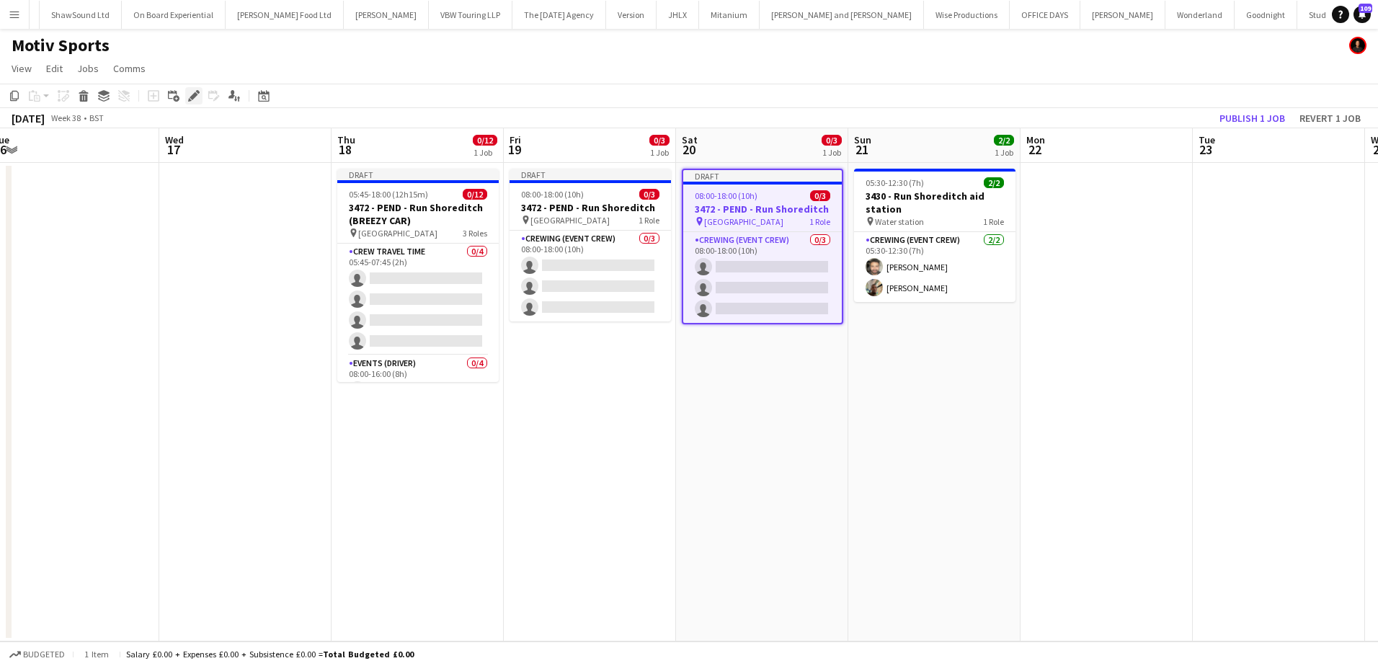
click at [197, 99] on icon "Edit" at bounding box center [194, 96] width 12 height 12
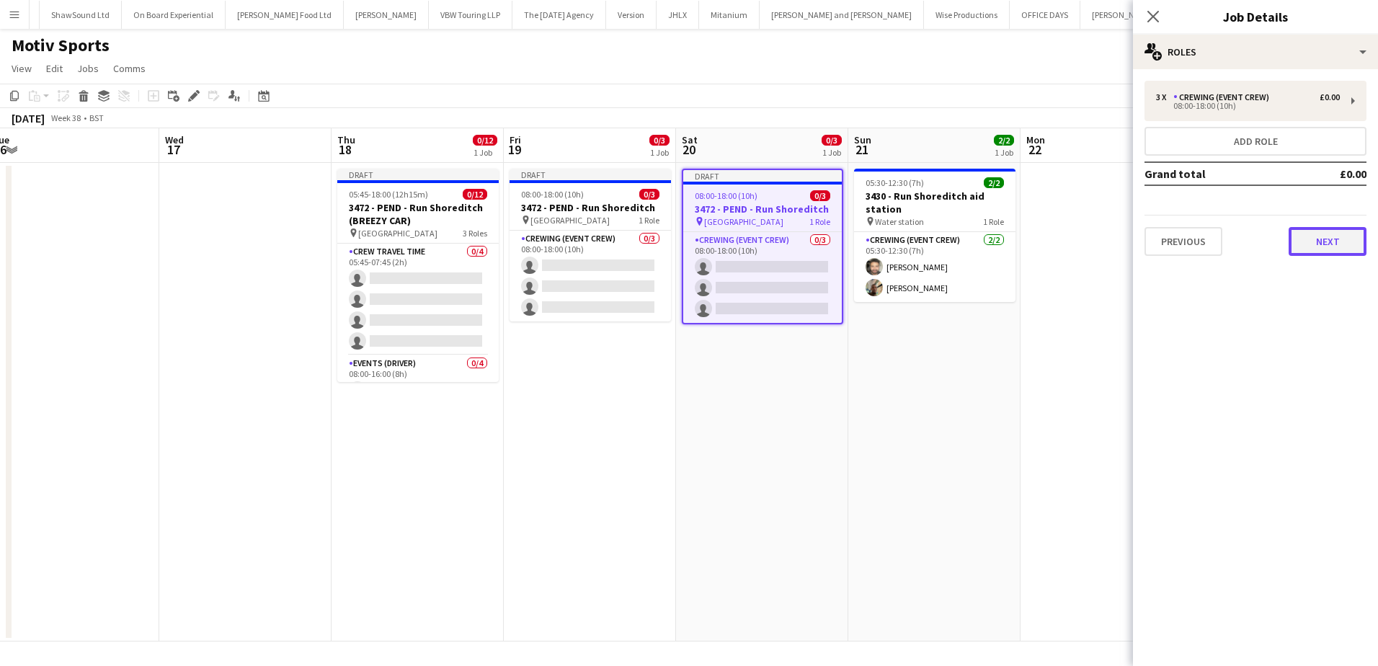
click at [1336, 249] on button "Next" at bounding box center [1328, 241] width 78 height 29
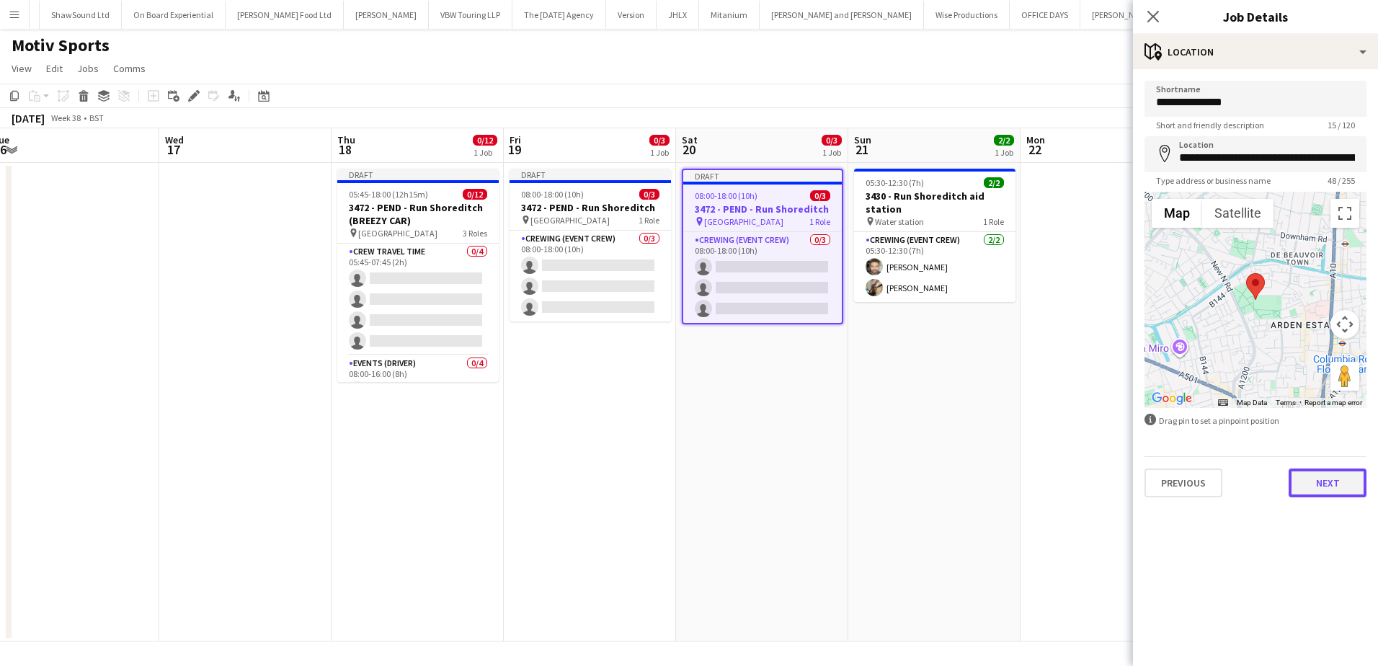
click at [1316, 484] on button "Next" at bounding box center [1328, 483] width 78 height 29
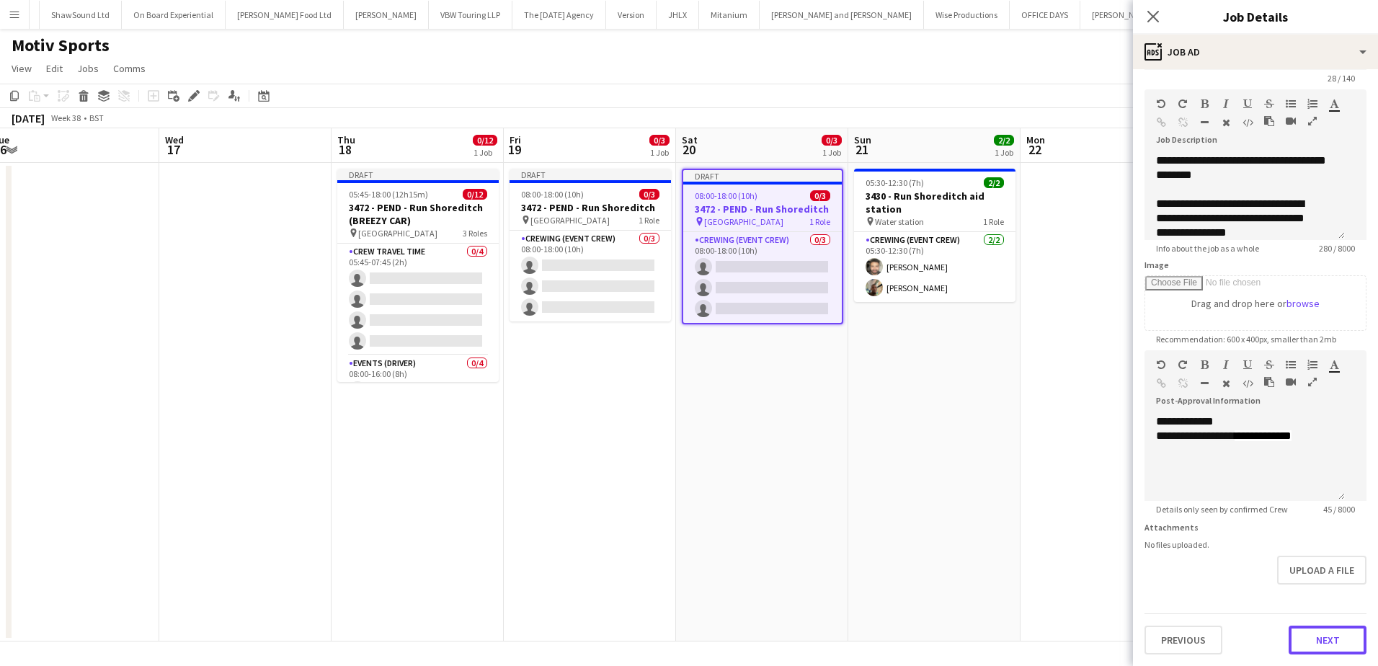
scroll to position [0, 0]
drag, startPoint x: 1312, startPoint y: 633, endPoint x: 1310, endPoint y: 589, distance: 44.0
click at [1312, 634] on button "Next" at bounding box center [1328, 640] width 78 height 29
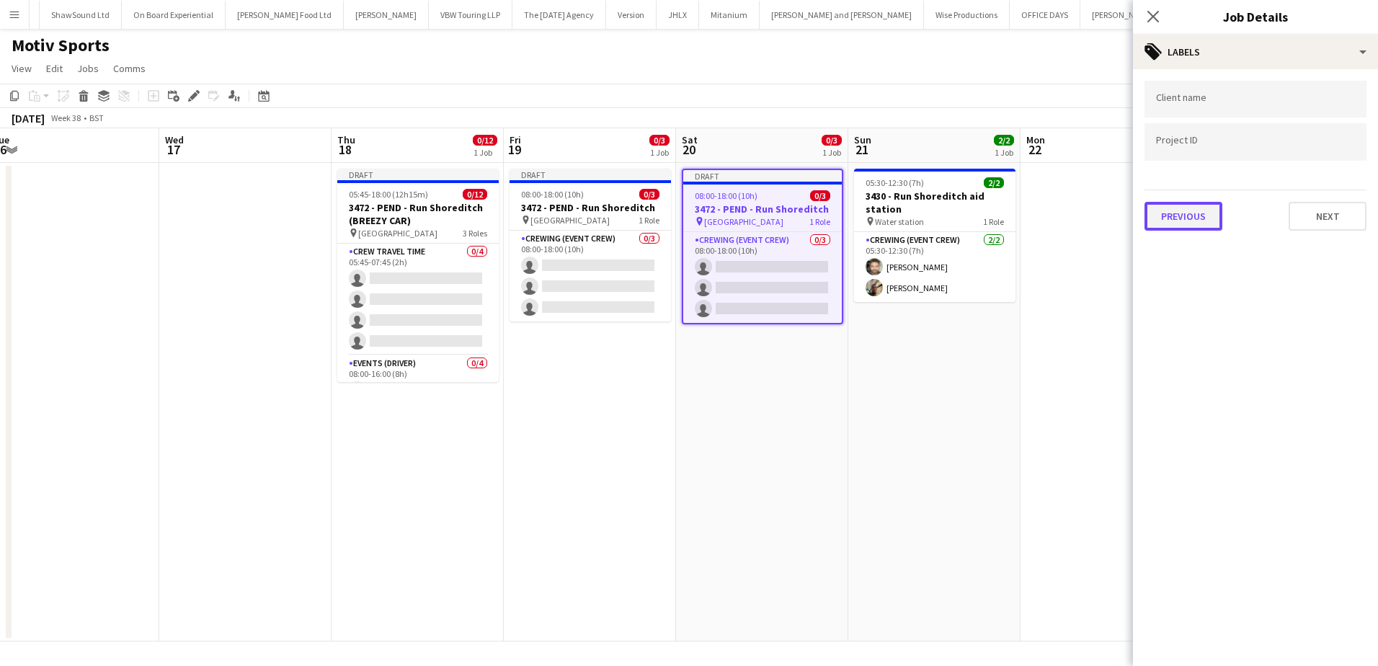
click at [1190, 210] on button "Previous" at bounding box center [1184, 216] width 78 height 29
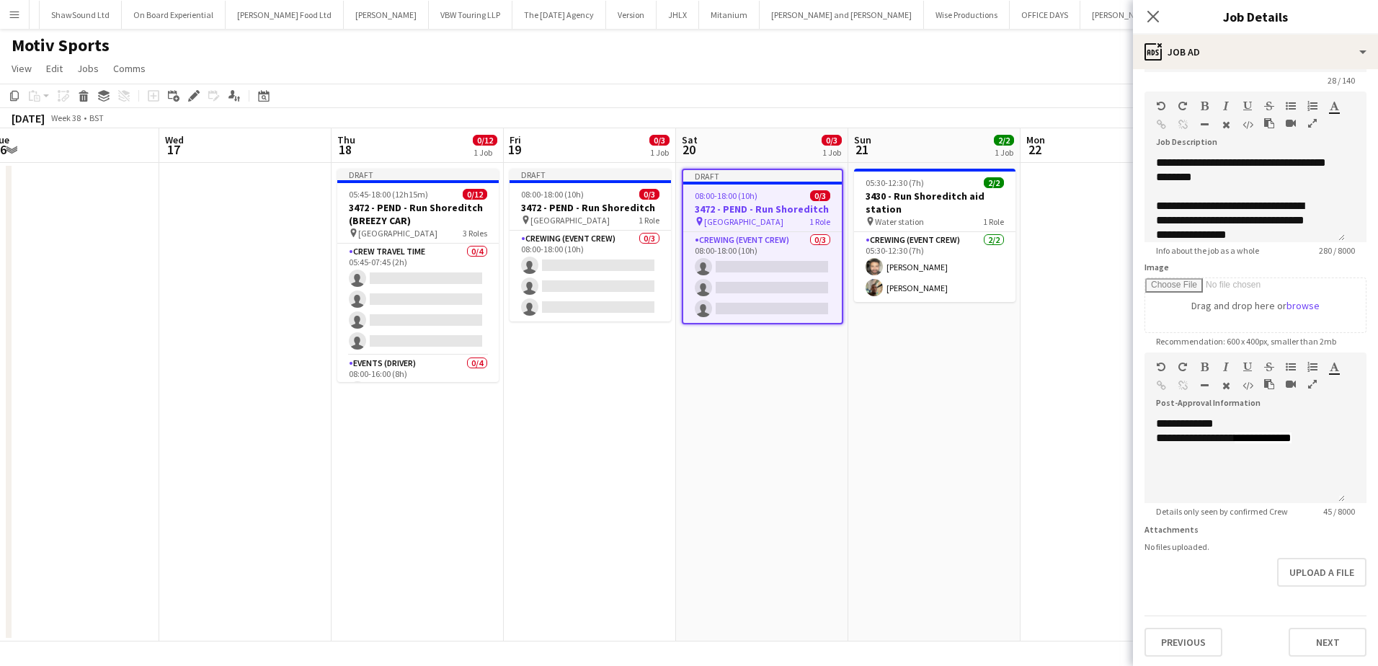
scroll to position [47, 0]
click at [1189, 639] on button "Previous" at bounding box center [1184, 640] width 78 height 29
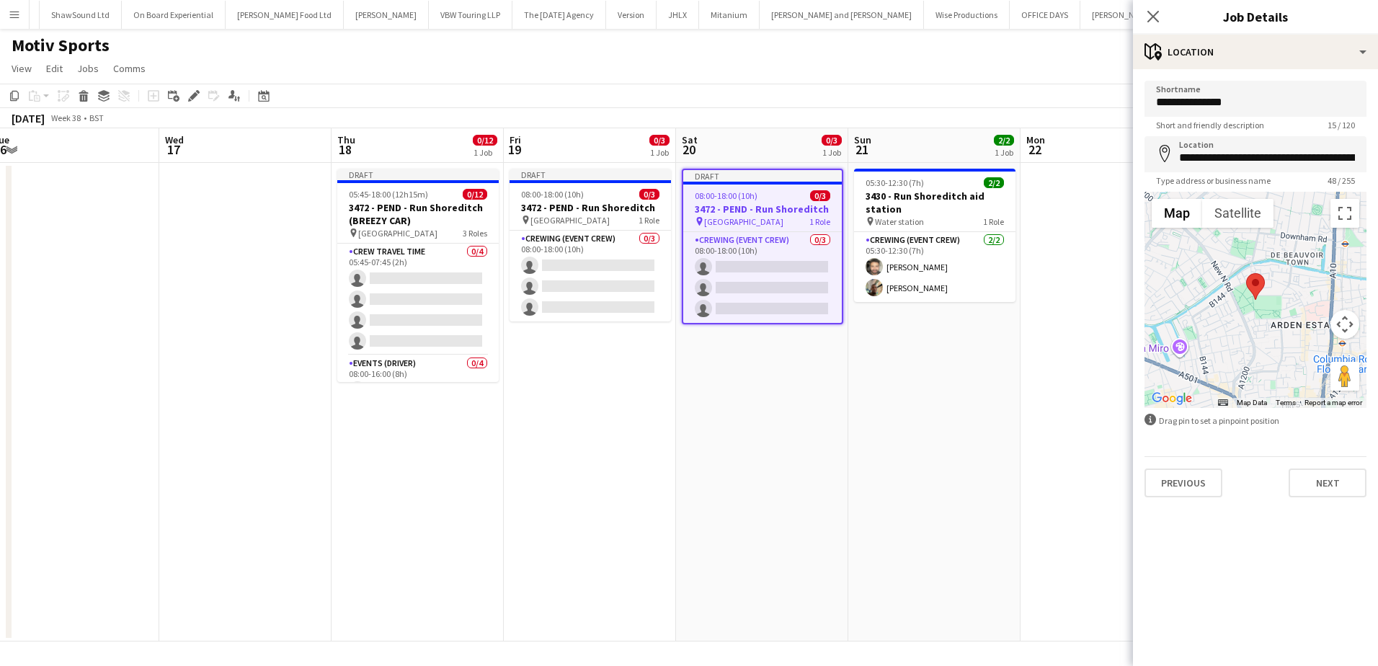
click at [1190, 500] on div "**********" at bounding box center [1255, 289] width 245 height 440
click at [1199, 450] on form "**********" at bounding box center [1255, 289] width 245 height 417
click at [1197, 483] on button "Previous" at bounding box center [1184, 483] width 78 height 29
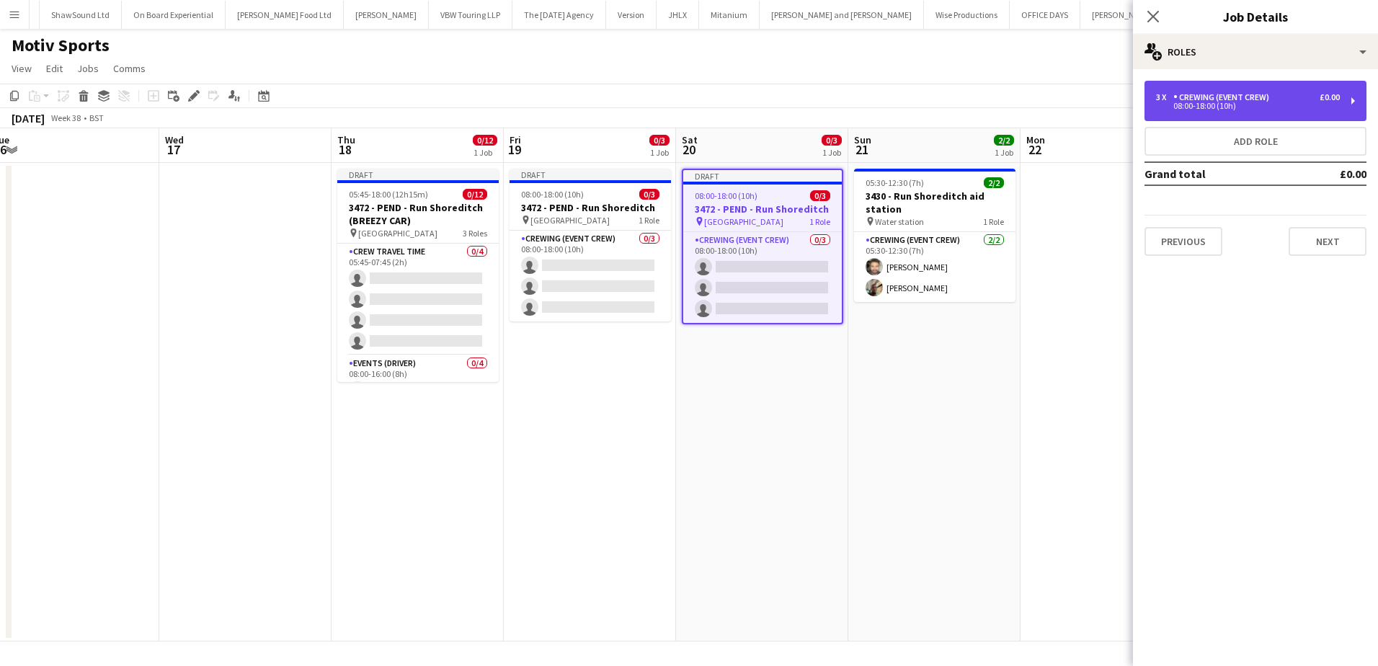
click at [1252, 105] on div "08:00-18:00 (10h)" at bounding box center [1248, 105] width 184 height 7
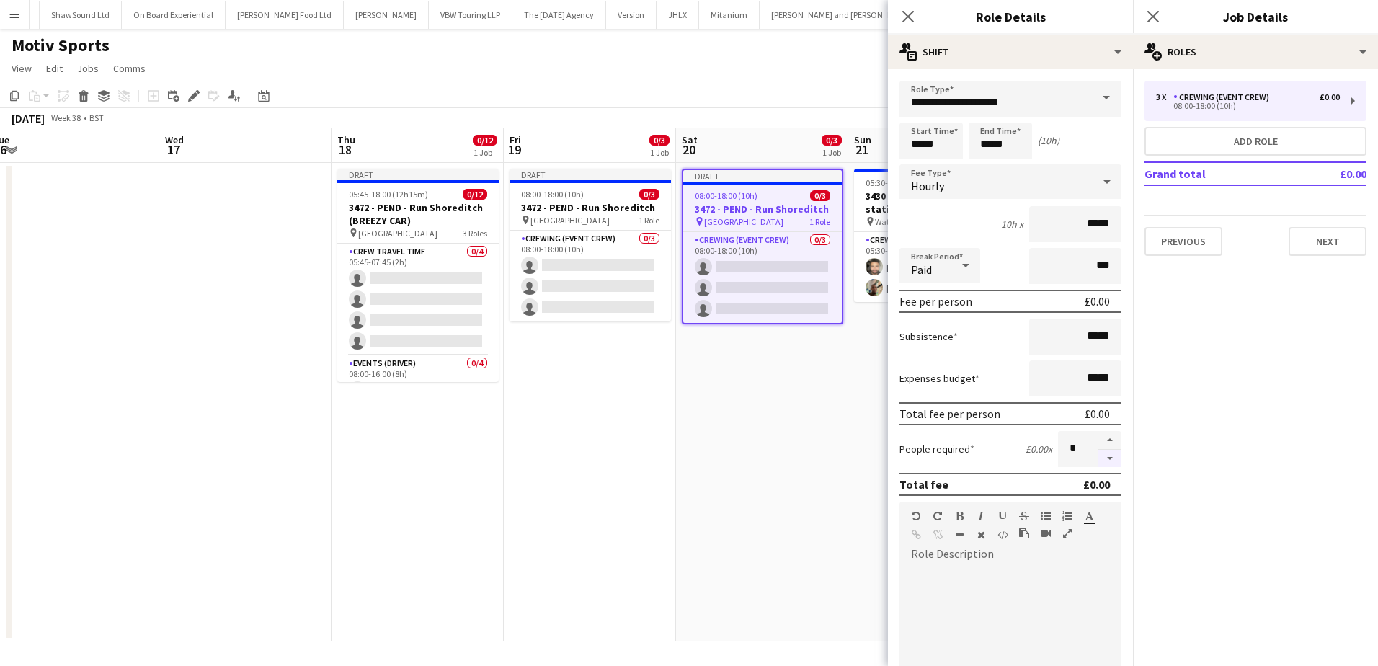
click at [1102, 465] on button "button" at bounding box center [1109, 459] width 23 height 18
type input "*"
click at [719, 421] on app-date-cell "Draft 08:00-18:00 (10h) 0/3 3472 - PEND - Run Shoreditch pin [GEOGRAPHIC_DATA] …" at bounding box center [762, 402] width 172 height 479
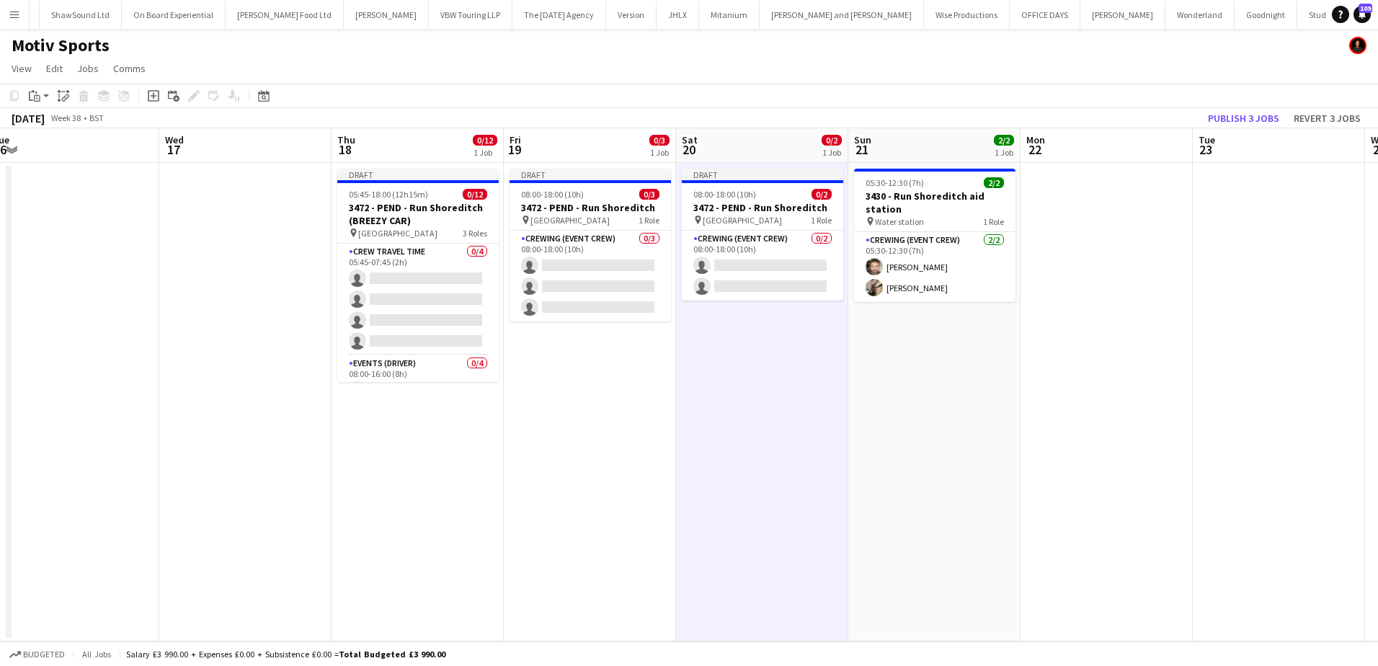
click at [796, 370] on app-date-cell "Draft 08:00-18:00 (10h) 0/2 3472 - PEND - Run Shoreditch pin [GEOGRAPHIC_DATA] …" at bounding box center [762, 402] width 172 height 479
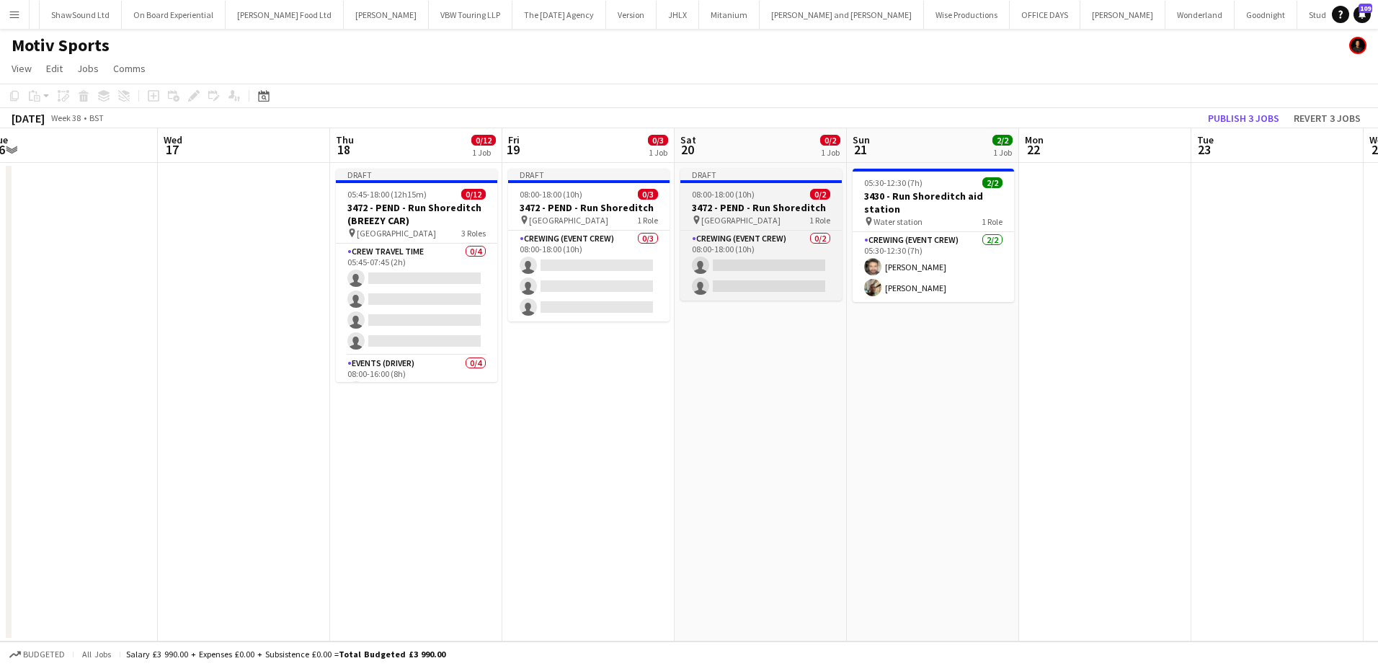
click at [730, 210] on h3 "3472 - PEND - Run Shoreditch" at bounding box center [760, 207] width 161 height 13
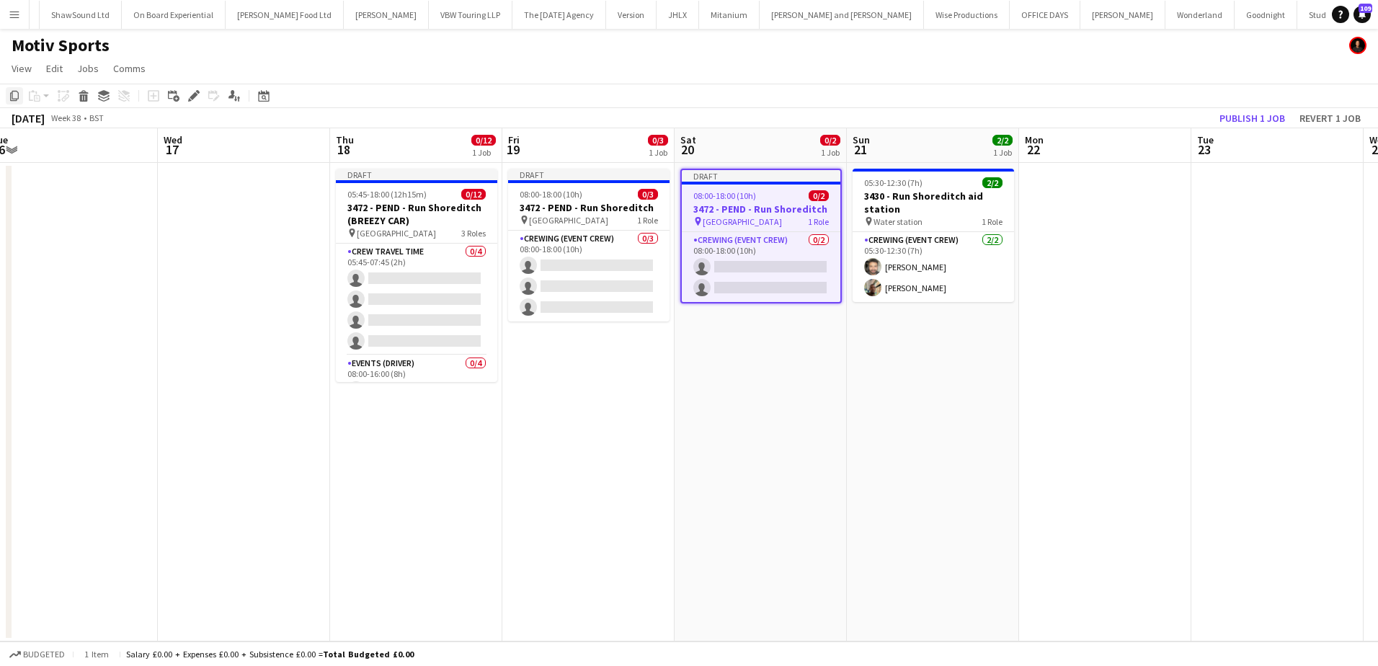
click at [19, 99] on icon "Copy" at bounding box center [15, 96] width 12 height 12
click at [925, 383] on app-date-cell "05:30-12:30 (7h) 2/2 3430 - Run Shoreditch aid station pin Water station 1 Role…" at bounding box center [933, 402] width 172 height 479
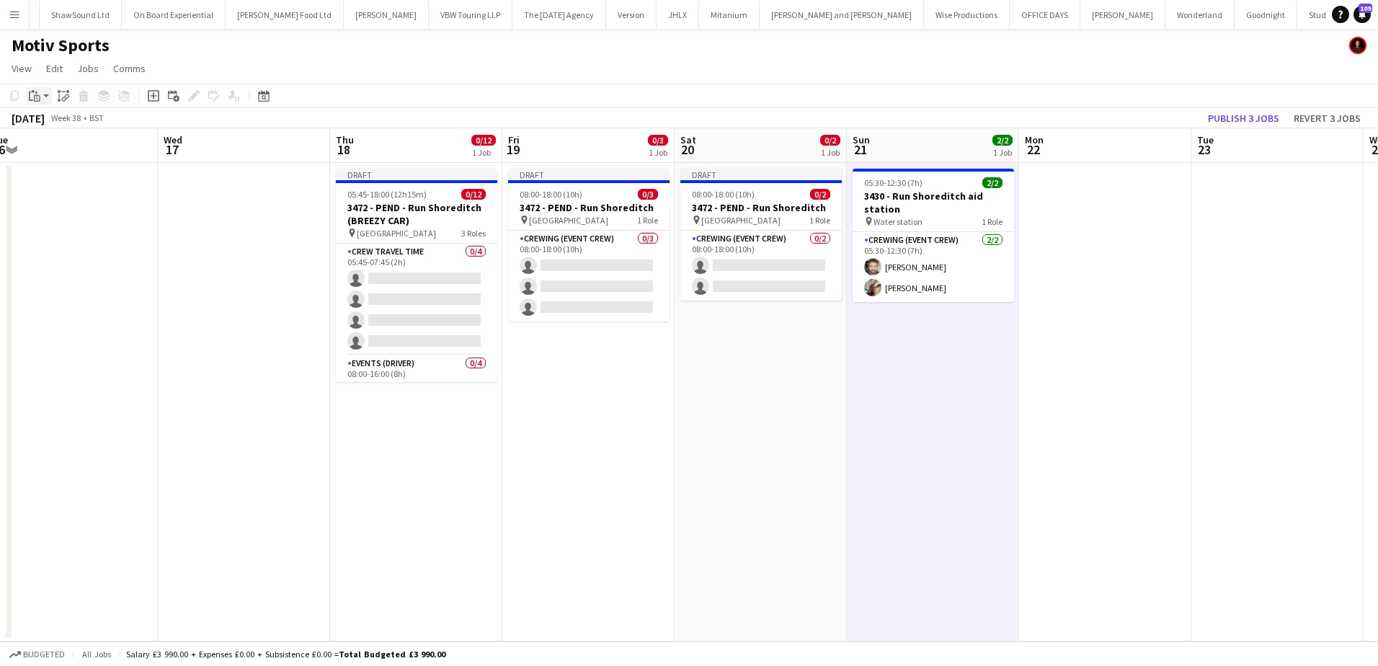
click at [44, 99] on app-action-btn "Paste" at bounding box center [39, 95] width 26 height 17
click at [45, 121] on link "Paste Ctrl+V" at bounding box center [106, 123] width 136 height 13
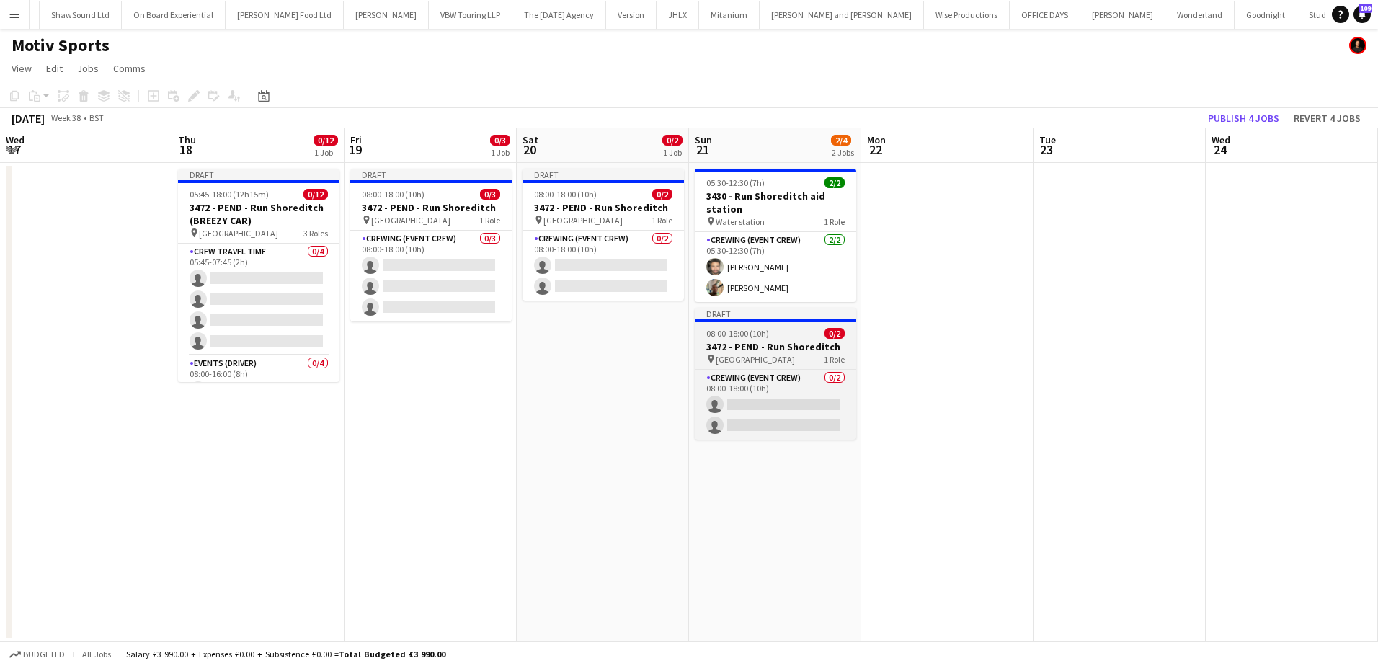
drag, startPoint x: 1097, startPoint y: 329, endPoint x: 819, endPoint y: 327, distance: 278.2
click at [928, 328] on app-calendar-viewport "Sun 14 Mon 15 Tue 16 Wed 17 Thu 18 0/12 1 Job Fri 19 0/3 1 Job Sat 20 0/2 1 Job…" at bounding box center [689, 384] width 1378 height 513
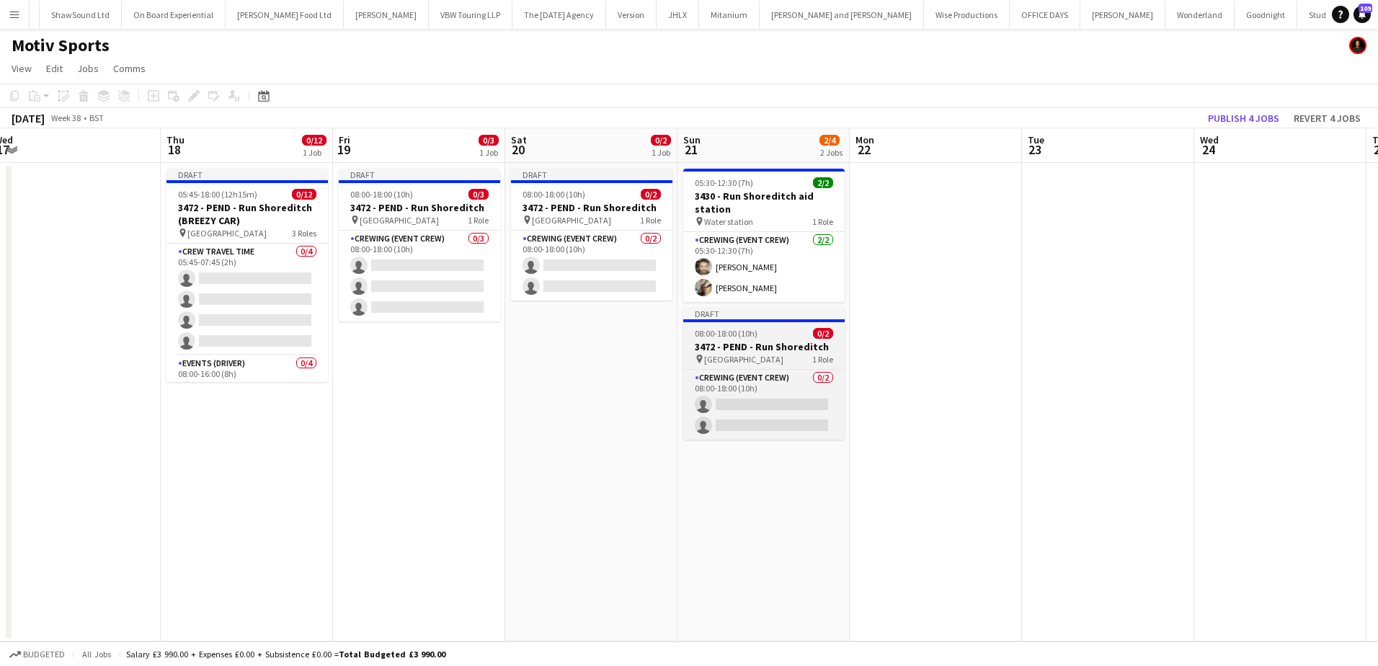
click at [784, 342] on h3 "3472 - PEND - Run Shoreditch" at bounding box center [763, 346] width 161 height 13
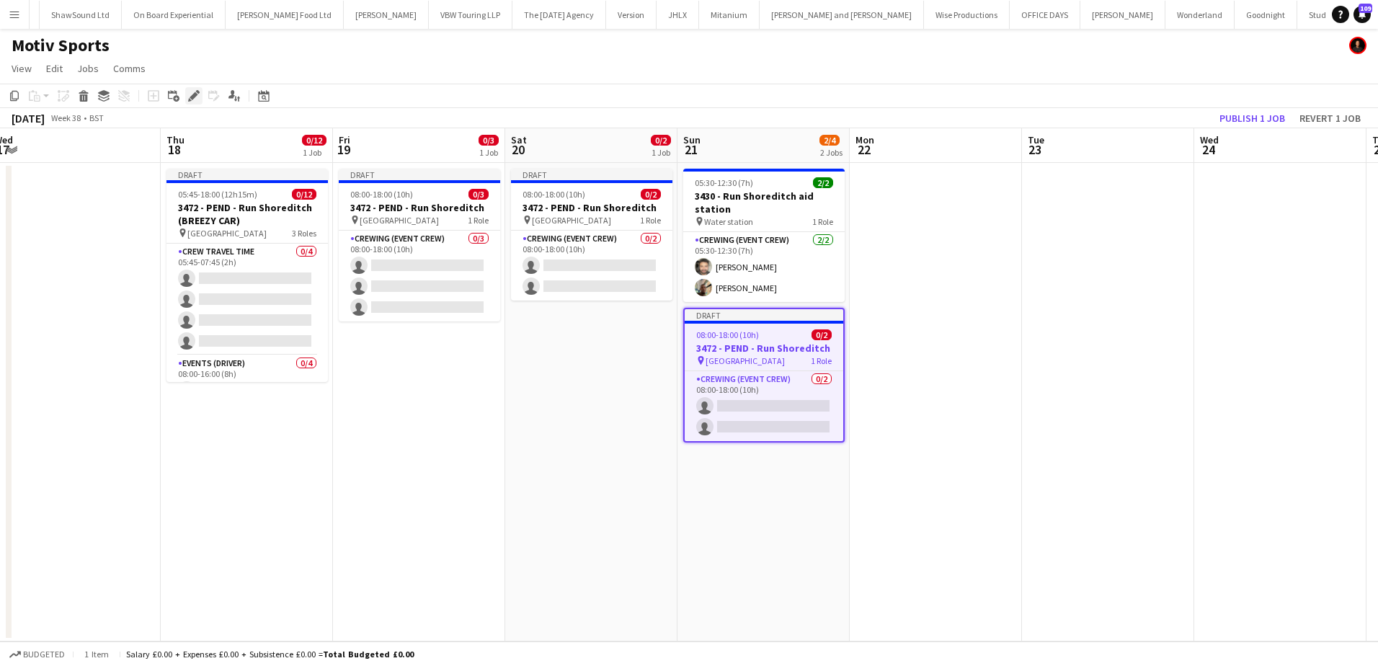
click at [192, 98] on icon at bounding box center [194, 96] width 8 height 8
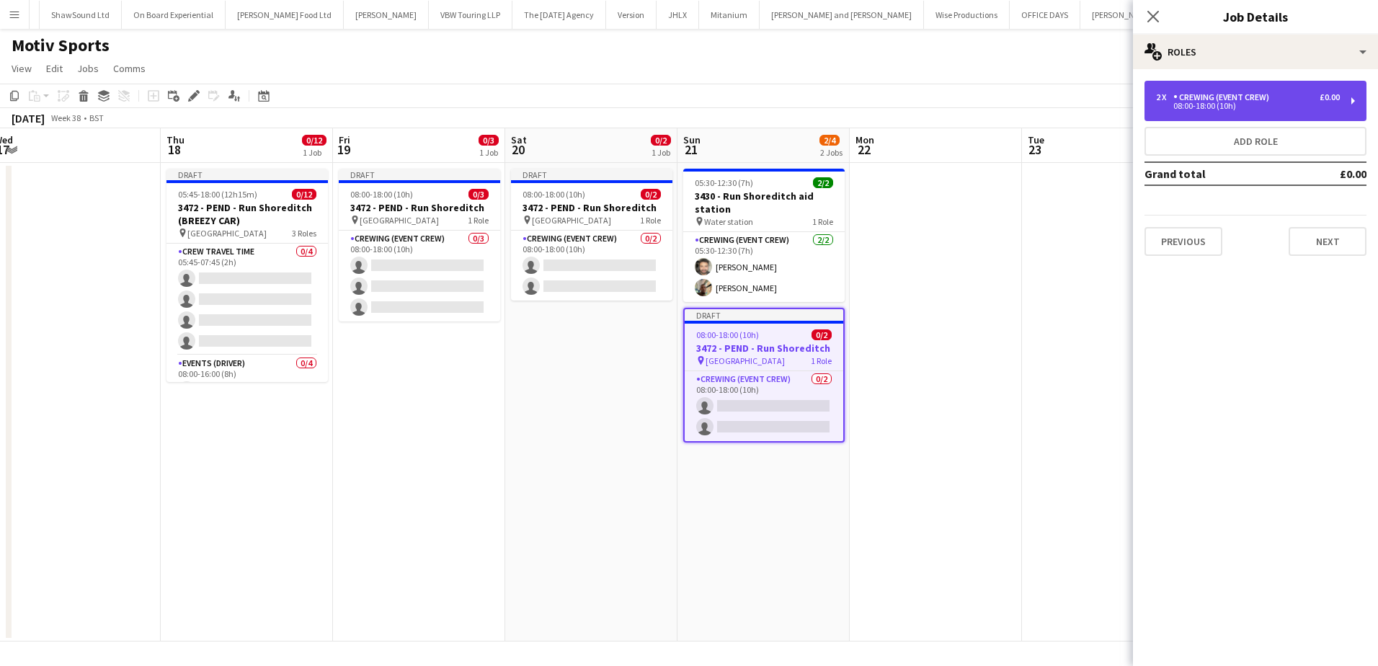
click at [1255, 111] on div "2 x Crewing (Event Crew) £0.00 08:00-18:00 (10h)" at bounding box center [1256, 101] width 222 height 40
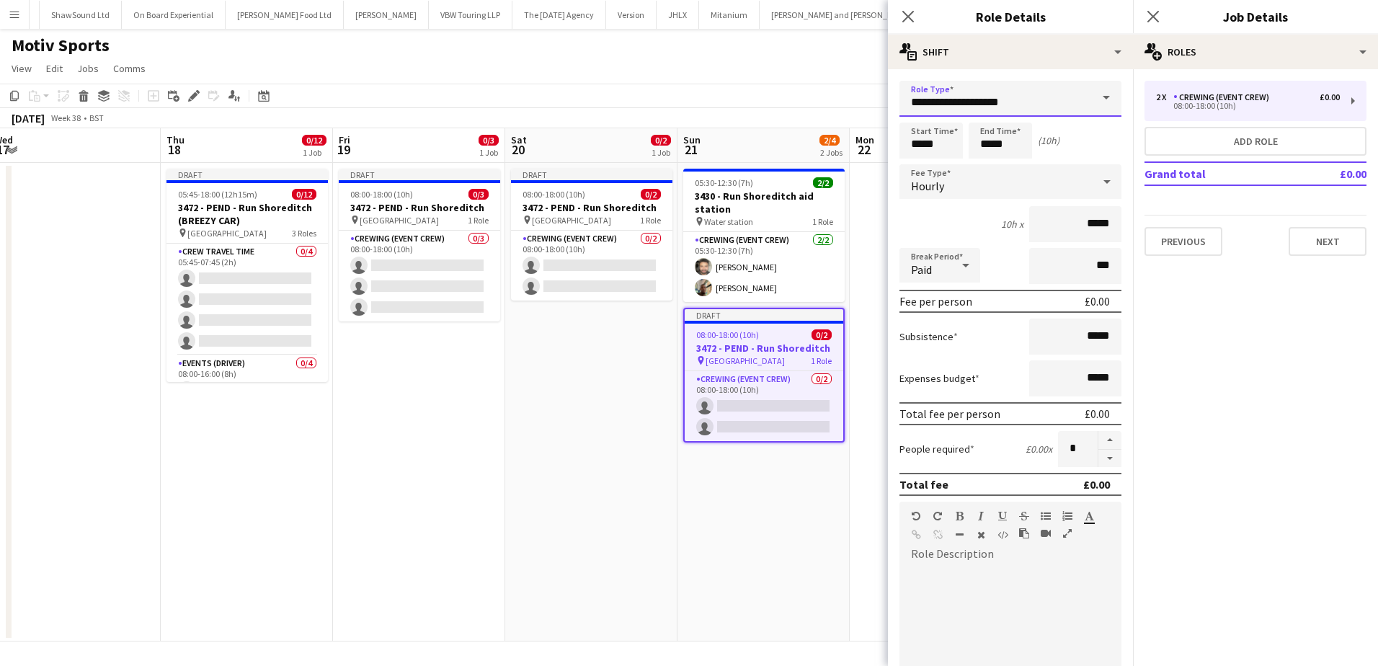
click at [1000, 110] on input "**********" at bounding box center [1011, 99] width 222 height 36
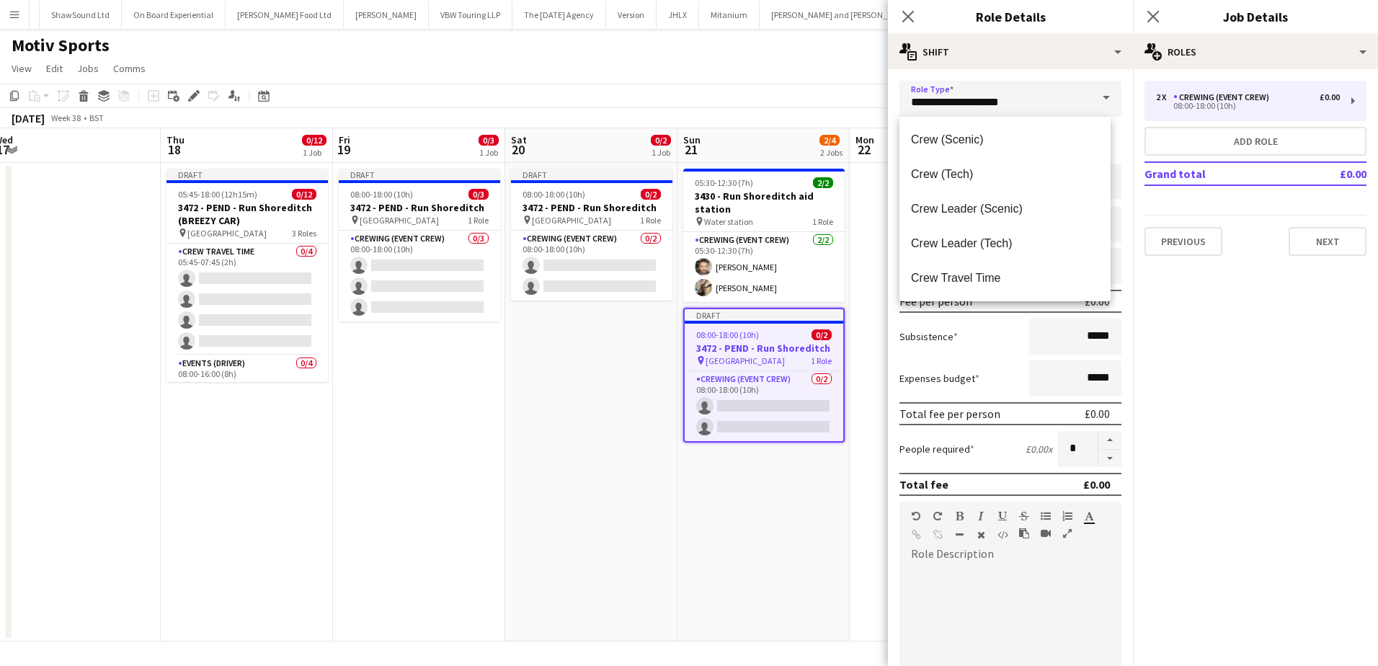
click at [1013, 119] on div "Crew (Scenic) Crew (Tech) Crew Leader (Scenic) Crew Leader (Tech) Crew Travel T…" at bounding box center [1005, 209] width 211 height 185
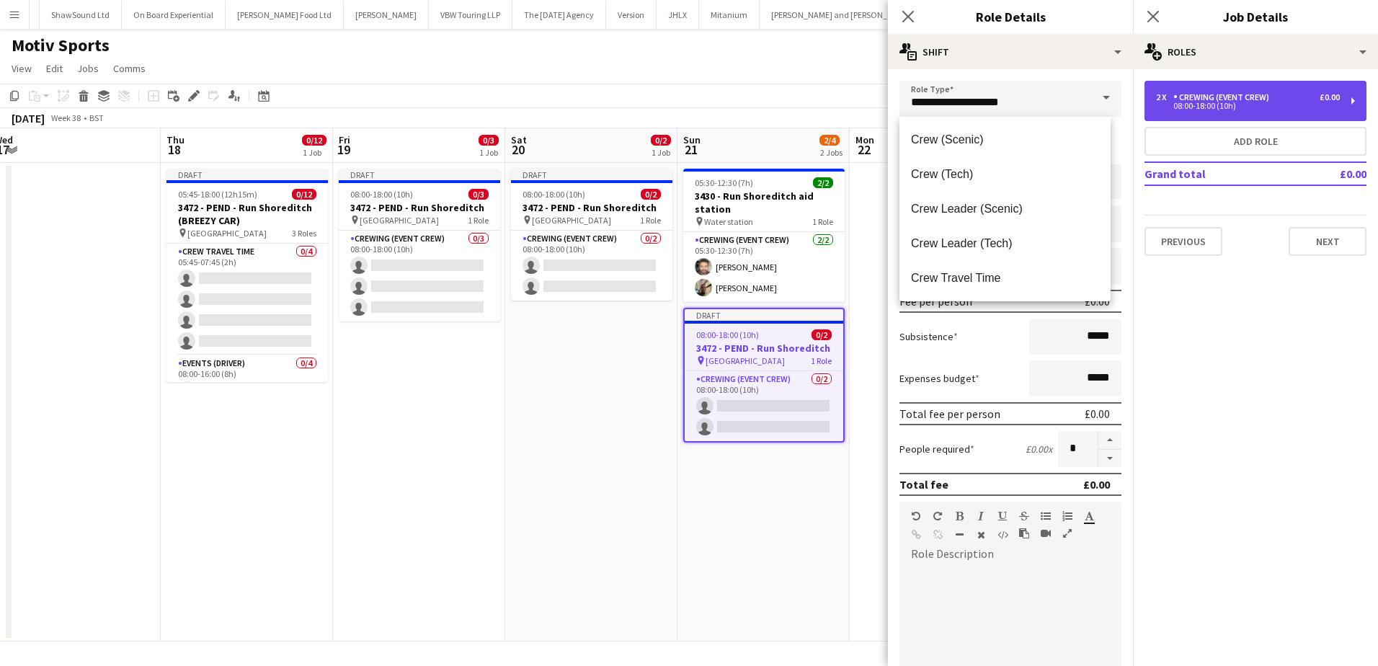
click at [1220, 110] on div "08:00-18:00 (10h)" at bounding box center [1248, 105] width 184 height 7
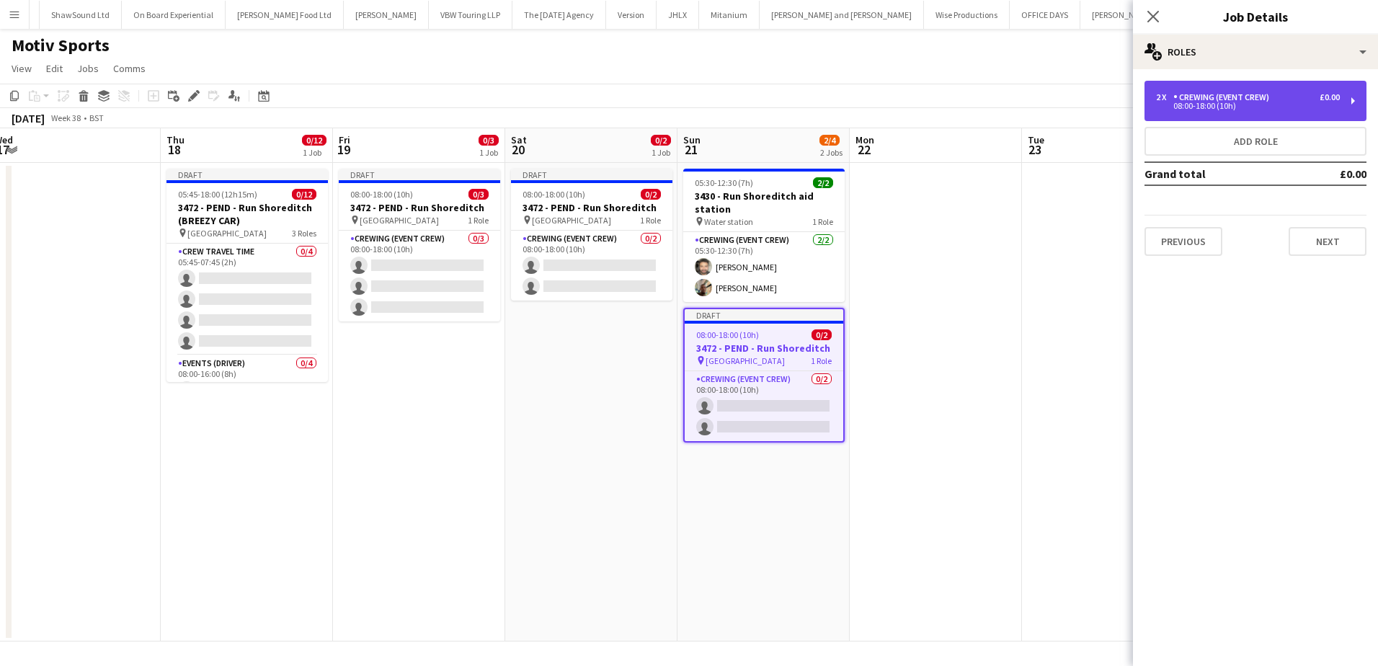
click at [1186, 120] on div "2 x Crewing (Event Crew) £0.00 08:00-18:00 (10h)" at bounding box center [1256, 101] width 222 height 40
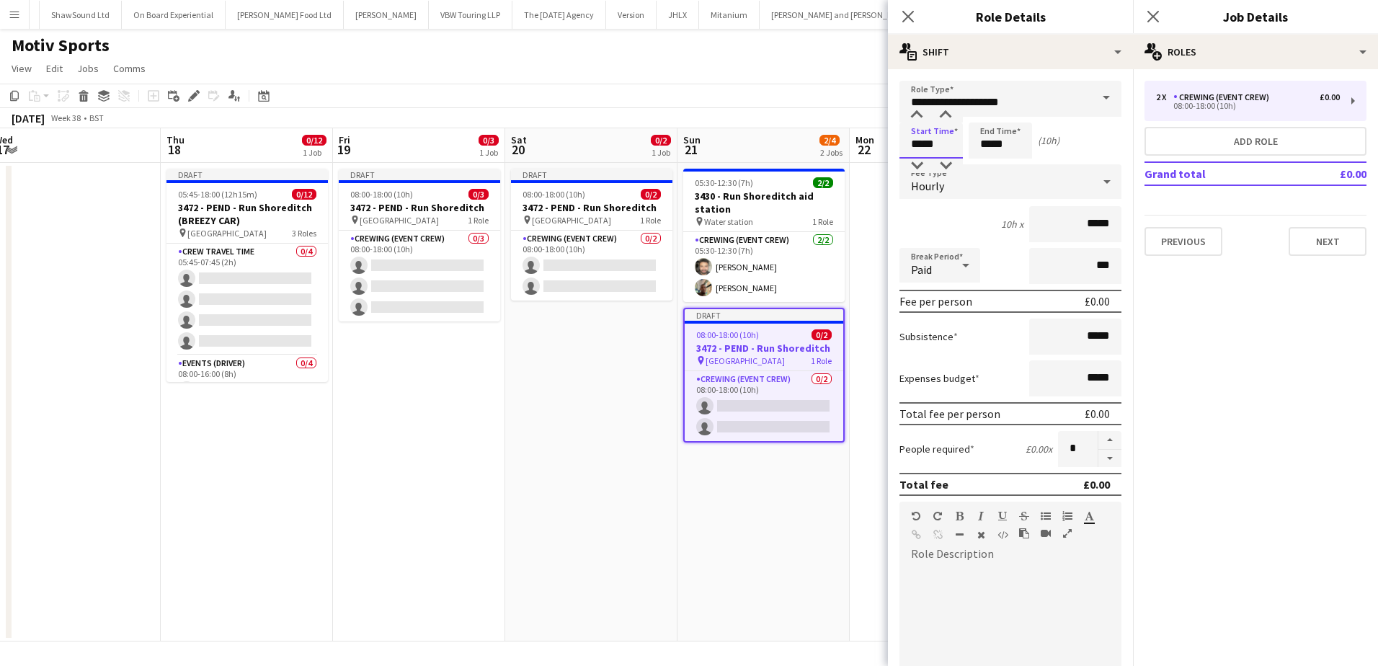
click at [926, 154] on input "*****" at bounding box center [931, 141] width 63 height 36
click at [926, 163] on div at bounding box center [916, 166] width 29 height 14
type input "*****"
click at [926, 163] on div at bounding box center [916, 166] width 29 height 14
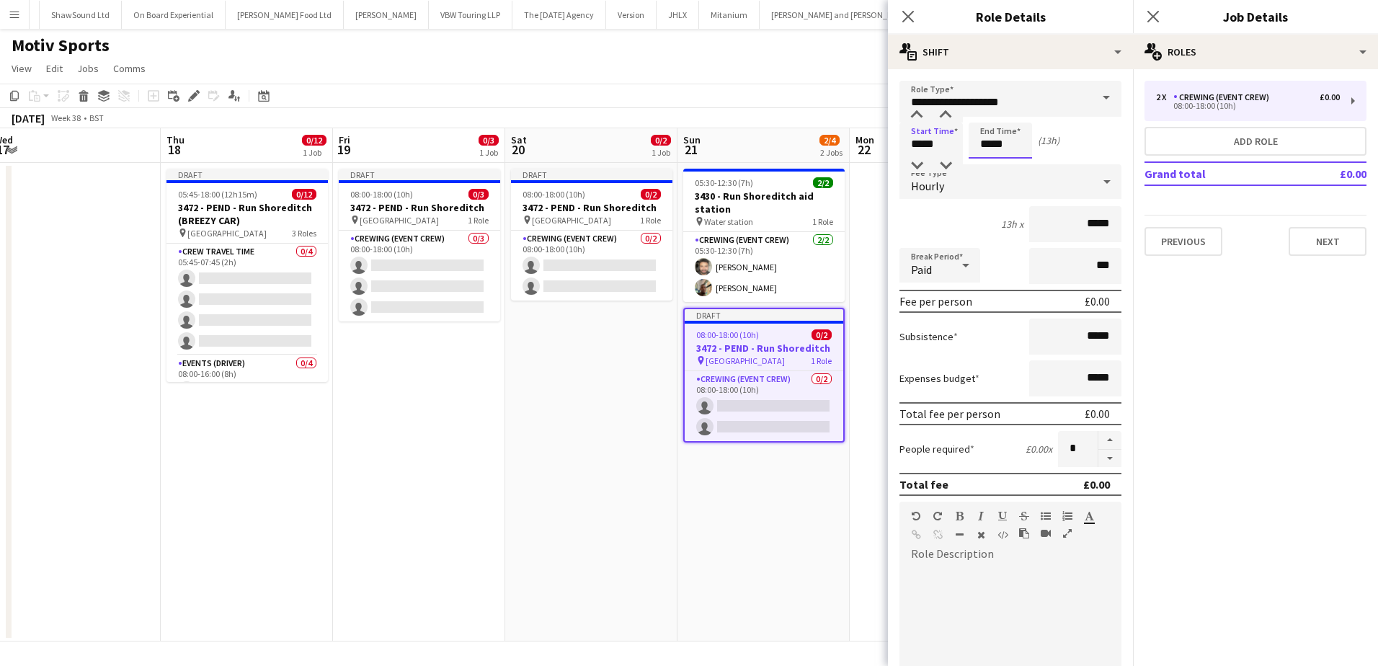
click at [992, 145] on input "*****" at bounding box center [1000, 141] width 63 height 36
click at [992, 116] on div at bounding box center [986, 115] width 29 height 14
type input "*****"
click at [992, 116] on div at bounding box center [986, 115] width 29 height 14
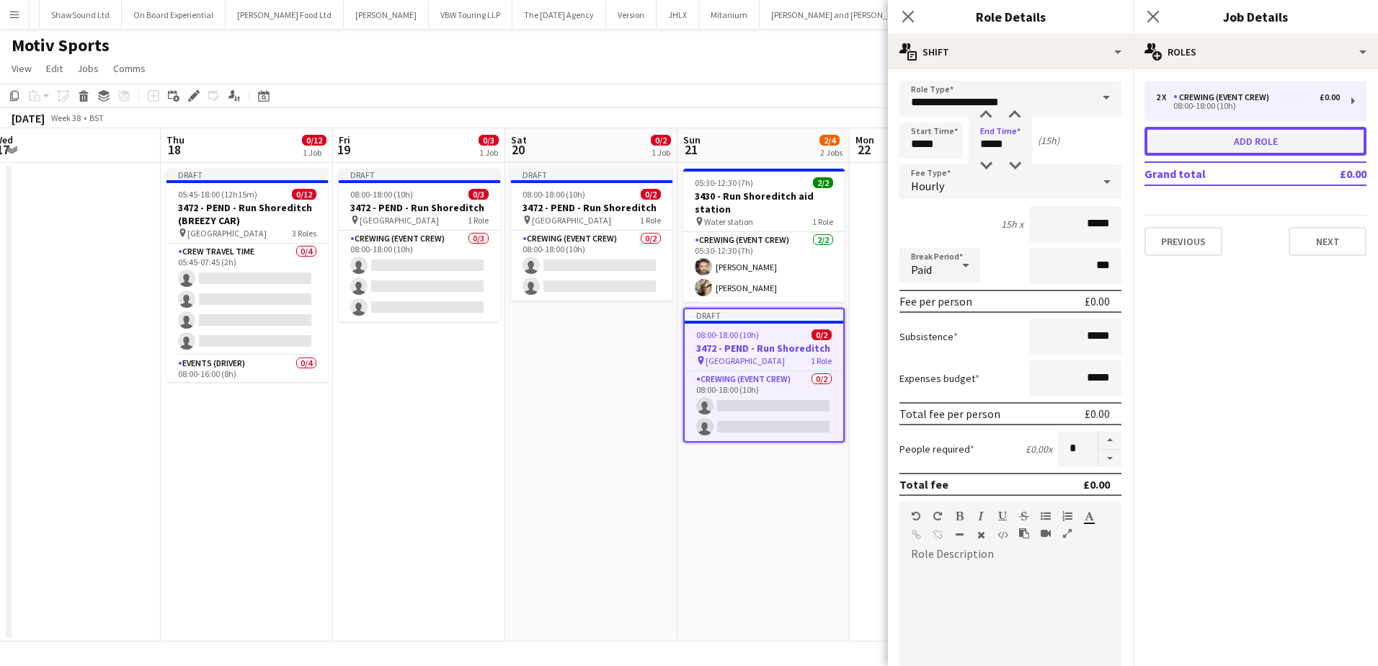
click at [1228, 130] on button "Add role" at bounding box center [1256, 141] width 222 height 29
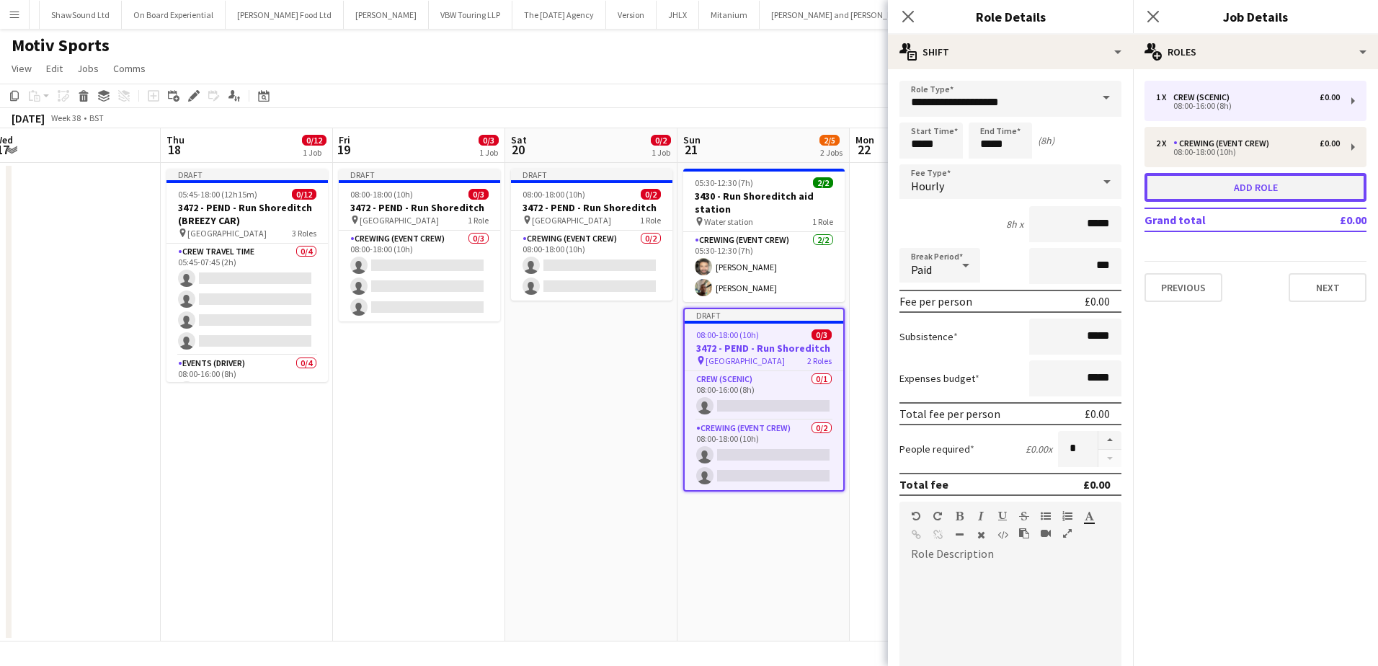
type input "**********"
type input "*****"
type input "*"
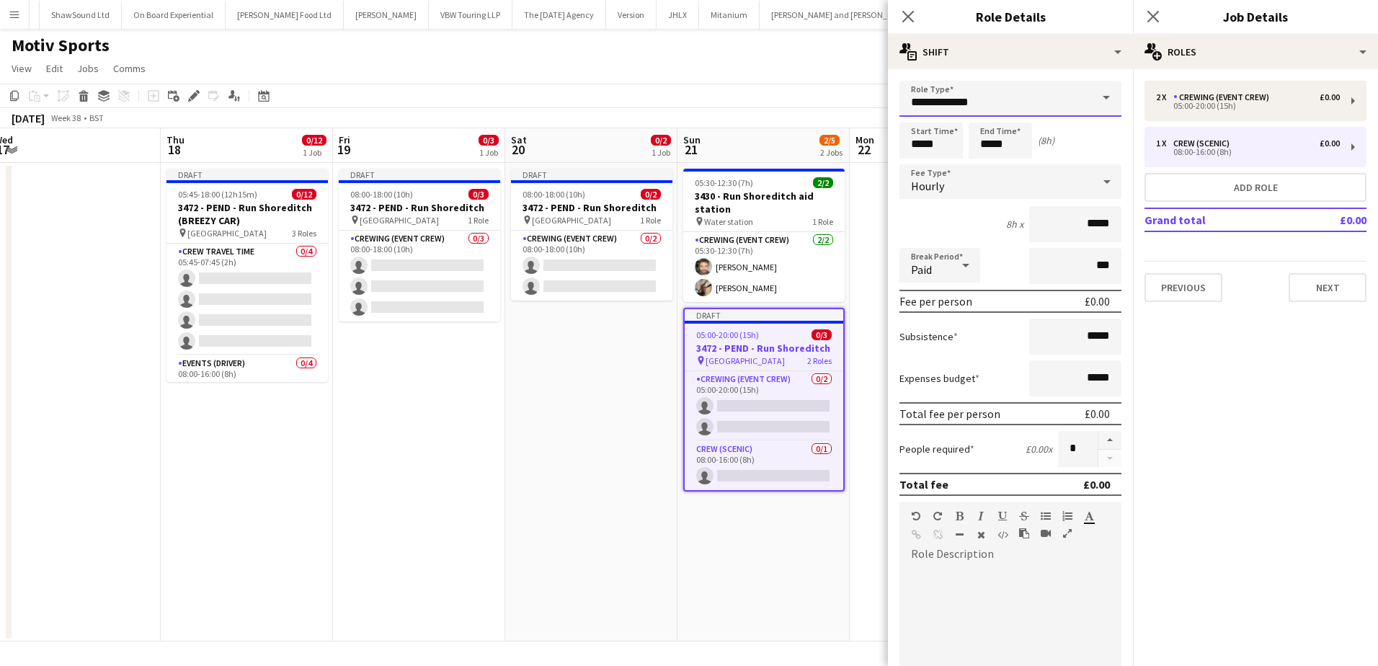
click at [1023, 99] on input "**********" at bounding box center [1011, 99] width 222 height 36
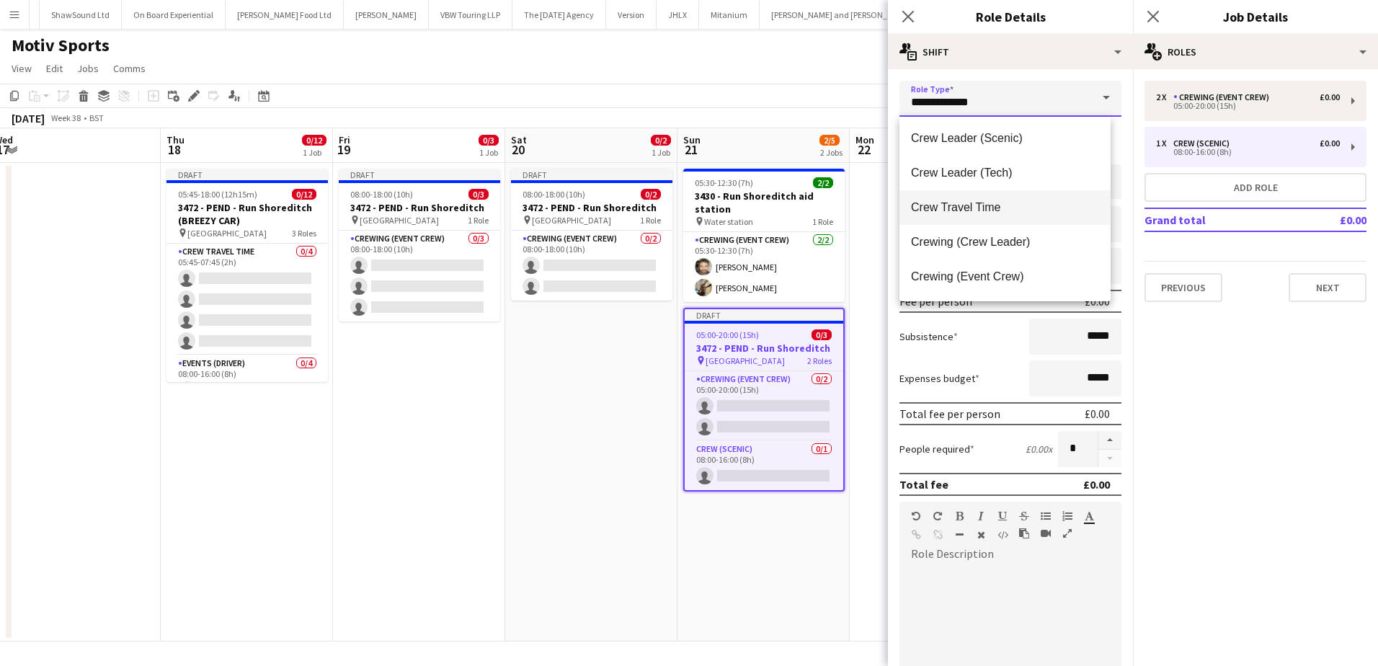
scroll to position [72, 0]
click at [1021, 238] on span "Crewing (Crew Leader)" at bounding box center [1005, 241] width 188 height 14
type input "**********"
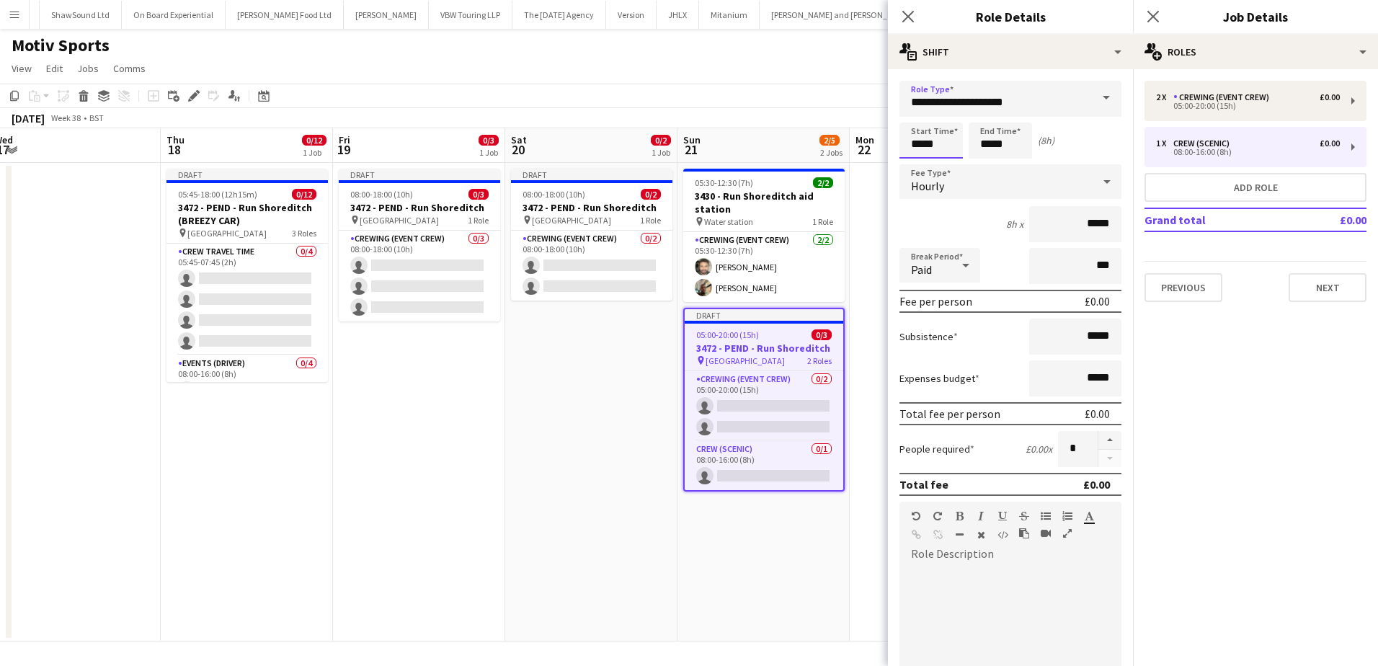
click at [910, 148] on input "*****" at bounding box center [931, 141] width 63 height 36
click at [921, 118] on div at bounding box center [916, 115] width 29 height 14
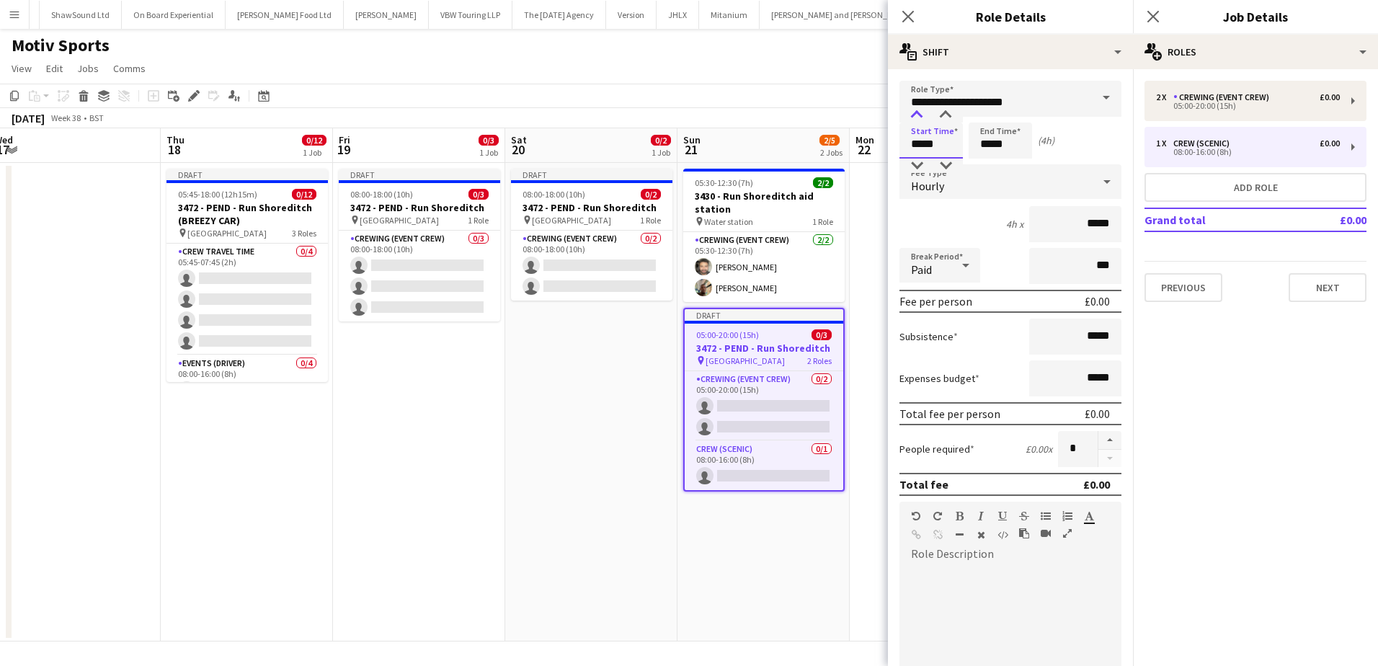
click at [921, 118] on div at bounding box center [916, 115] width 29 height 14
type input "*****"
click at [921, 118] on div at bounding box center [916, 115] width 29 height 14
click at [986, 141] on input "*****" at bounding box center [1000, 141] width 63 height 36
click at [991, 120] on div at bounding box center [986, 115] width 29 height 14
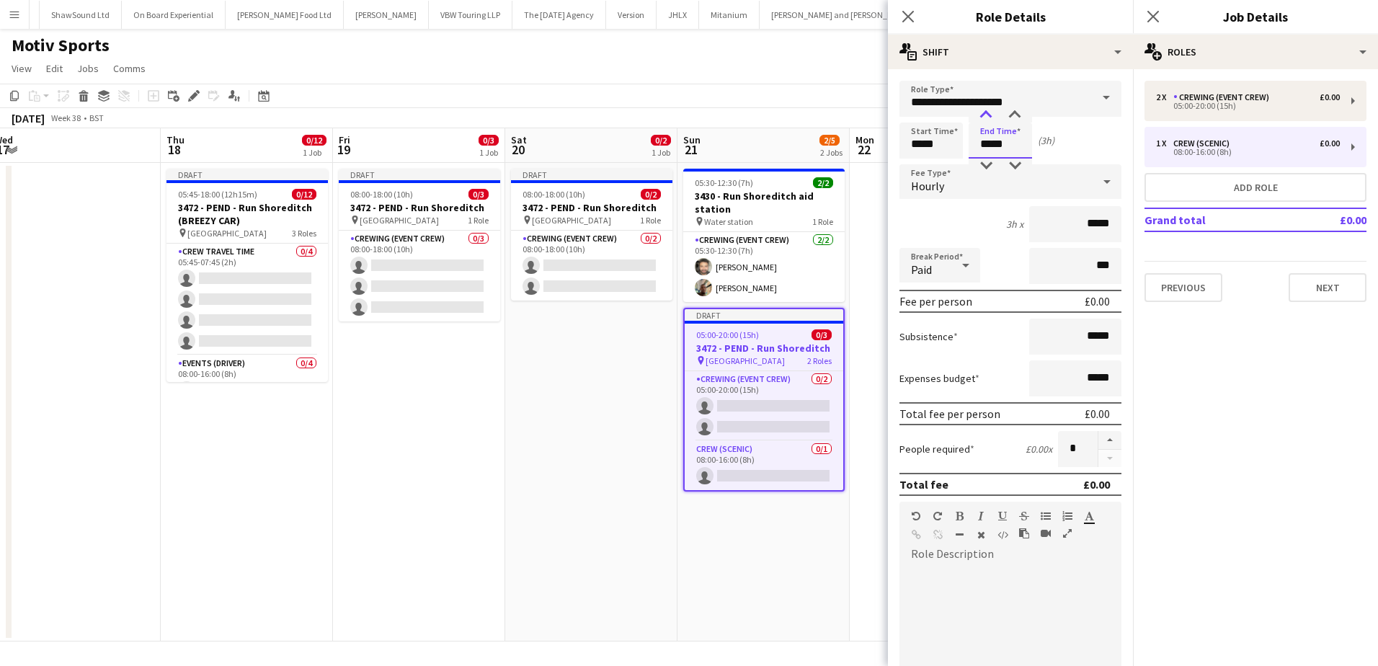
click at [991, 120] on div at bounding box center [986, 115] width 29 height 14
type input "*****"
click at [991, 120] on div at bounding box center [986, 115] width 29 height 14
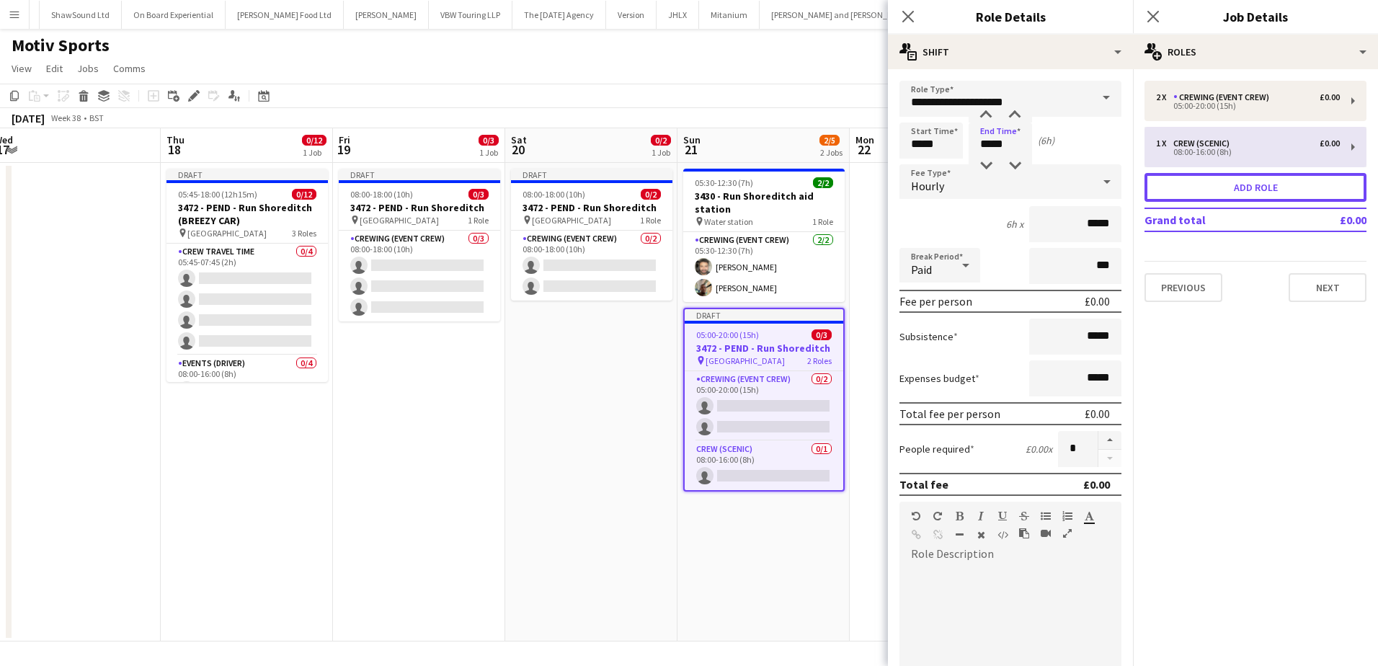
click at [1193, 185] on button "Add role" at bounding box center [1256, 187] width 222 height 29
type input "**********"
type input "*****"
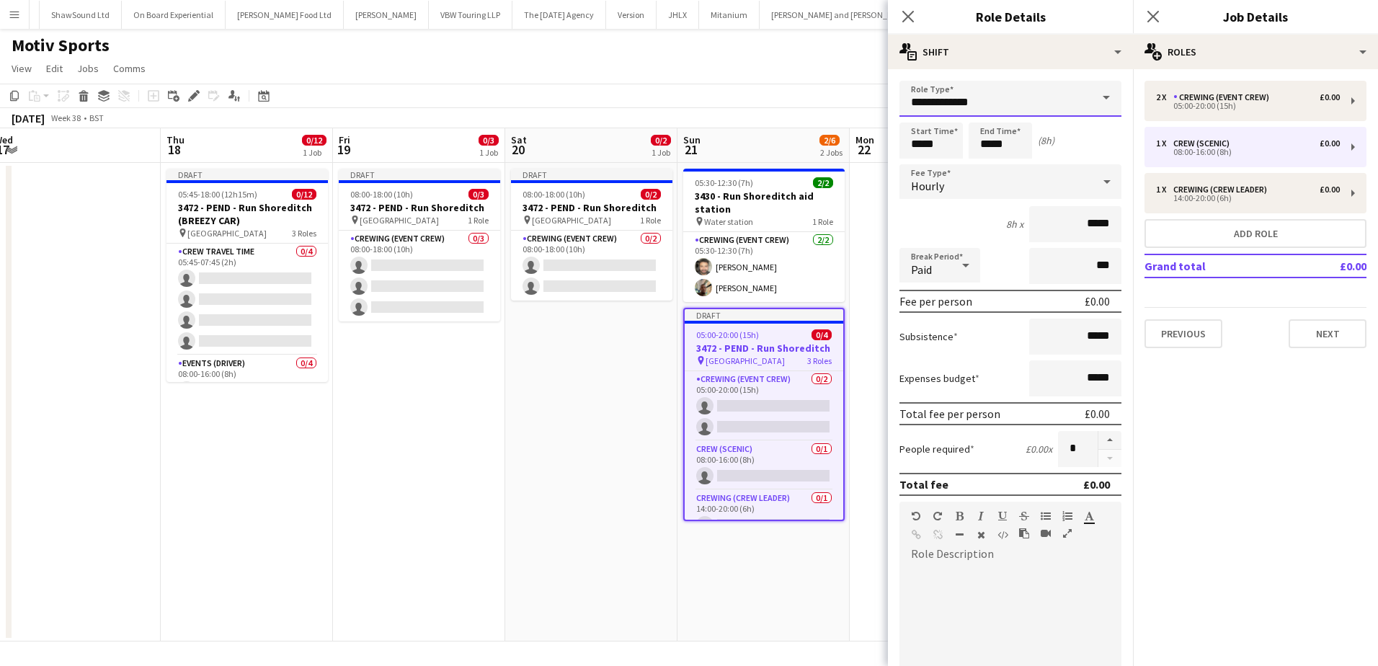
click at [1022, 95] on input "**********" at bounding box center [1011, 99] width 222 height 36
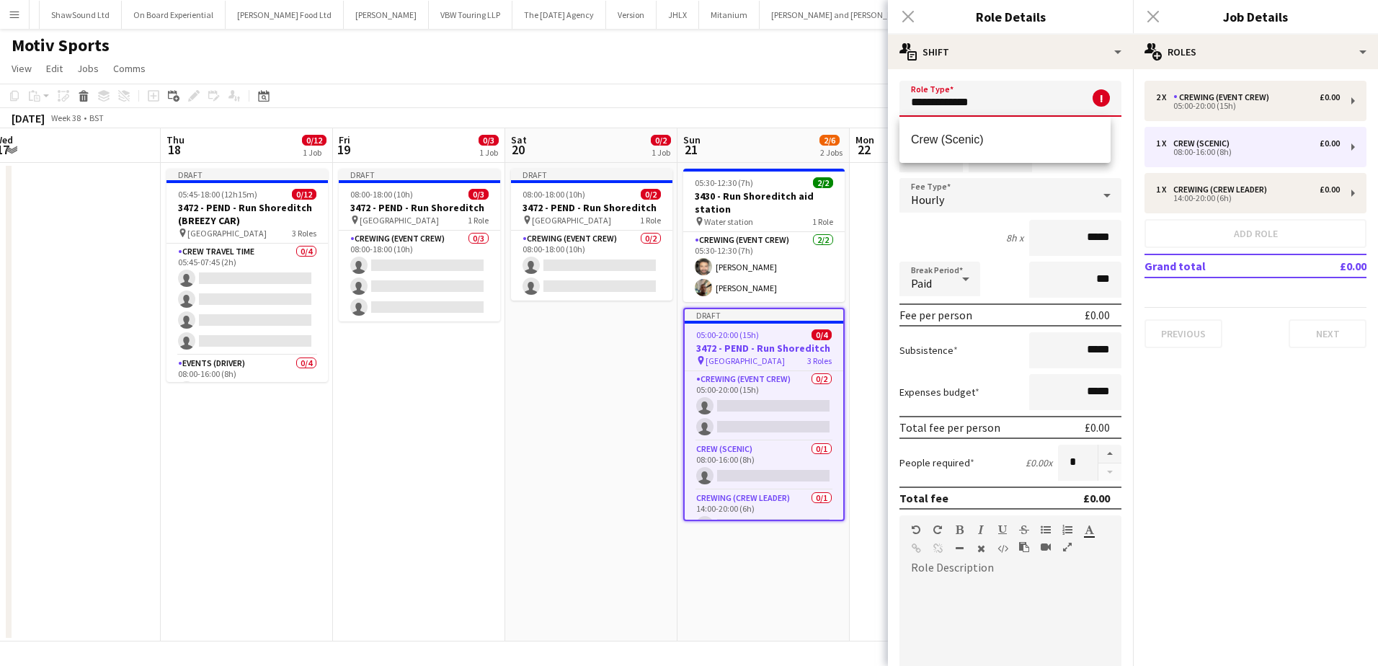
click at [1000, 90] on input "**********" at bounding box center [1011, 99] width 222 height 36
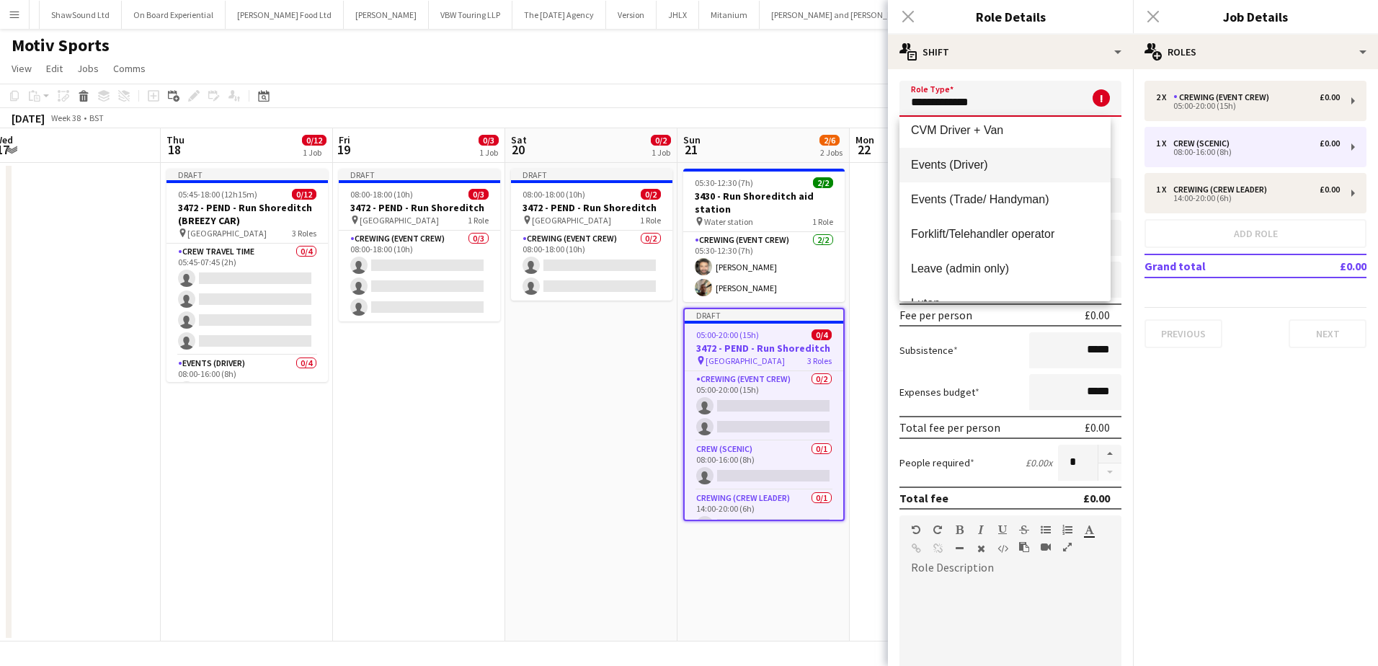
scroll to position [288, 0]
click at [1027, 229] on span "Forklift/Telehandler operator" at bounding box center [1005, 232] width 188 height 14
type input "**********"
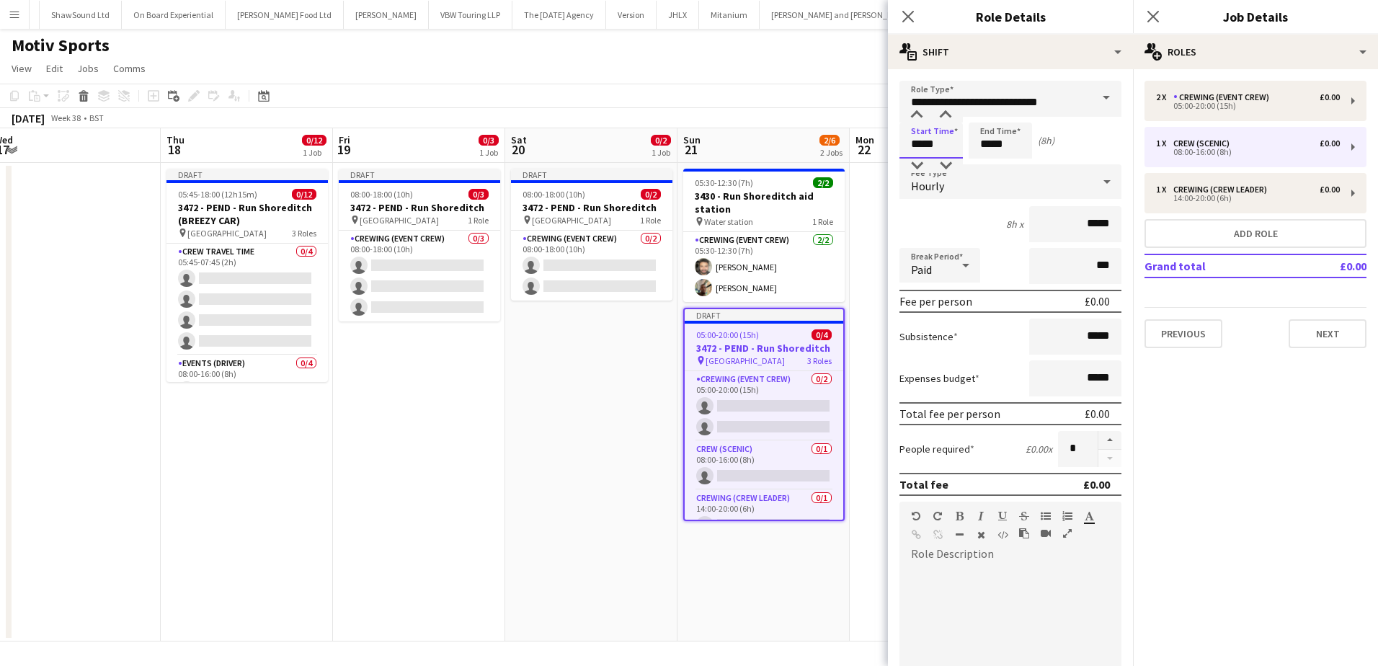
click at [907, 146] on input "*****" at bounding box center [931, 141] width 63 height 36
click at [916, 118] on div at bounding box center [916, 115] width 29 height 14
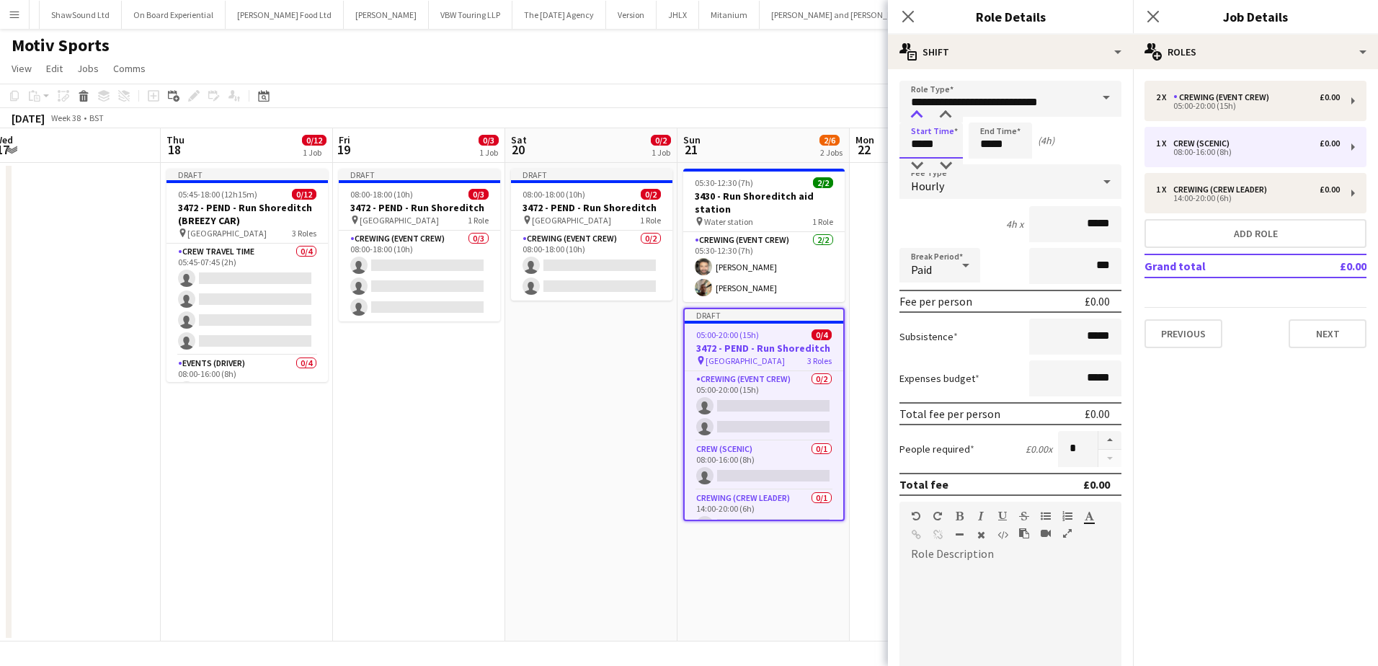
click at [922, 117] on div at bounding box center [916, 115] width 29 height 14
type input "*****"
click at [922, 117] on div at bounding box center [916, 115] width 29 height 14
click at [988, 144] on input "*****" at bounding box center [1000, 141] width 63 height 36
click at [990, 117] on div at bounding box center [986, 115] width 29 height 14
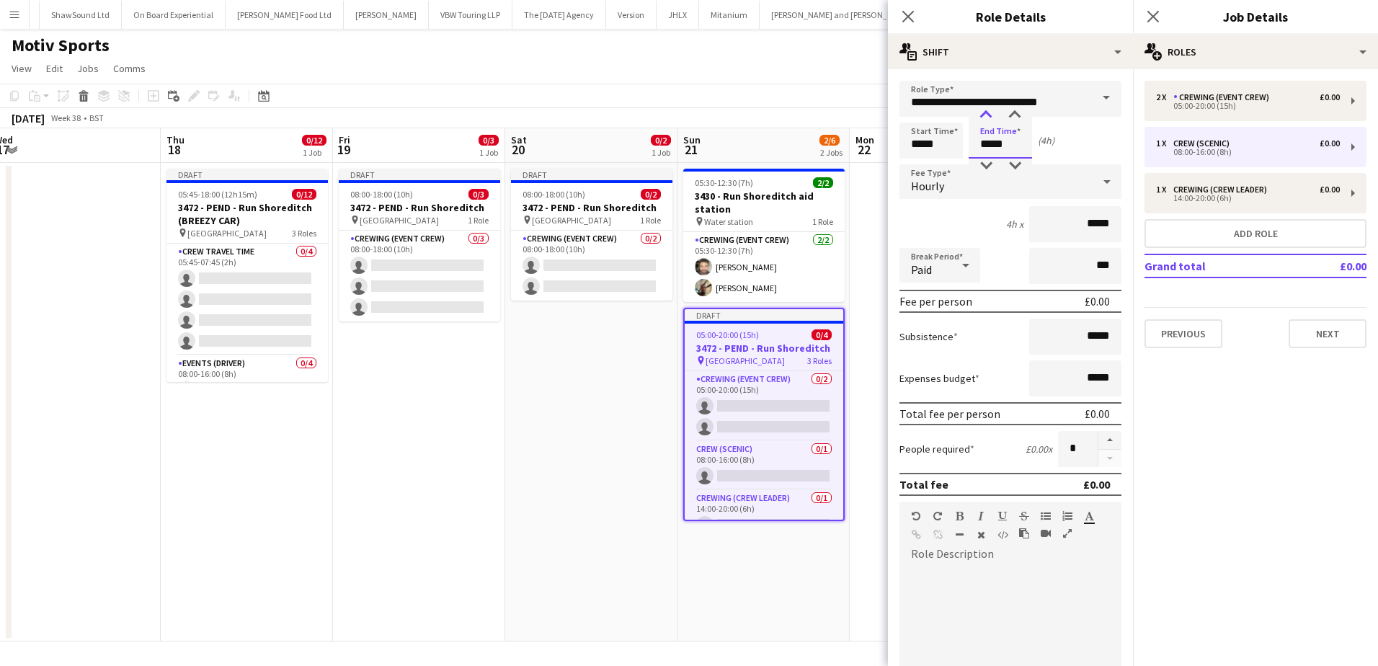
click at [990, 117] on div at bounding box center [986, 115] width 29 height 14
type input "*****"
click at [990, 117] on div at bounding box center [986, 115] width 29 height 14
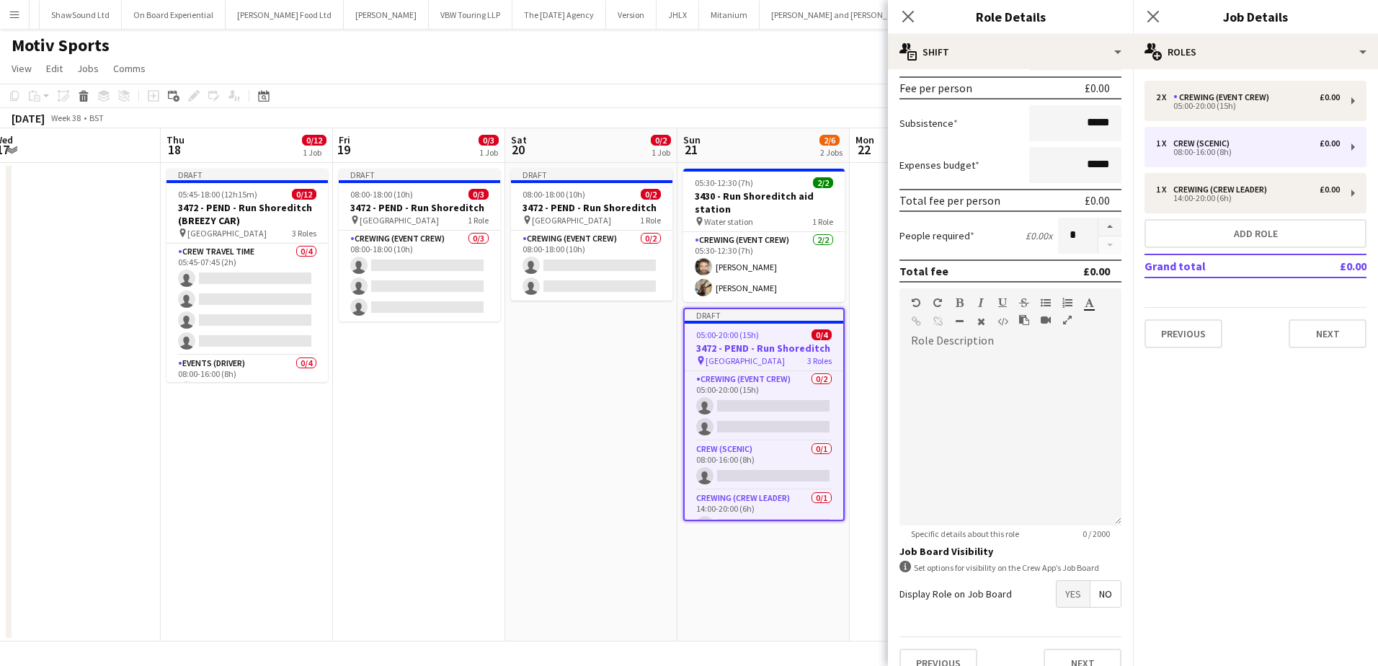
scroll to position [216, 0]
click at [1073, 601] on span "Yes" at bounding box center [1073, 591] width 33 height 26
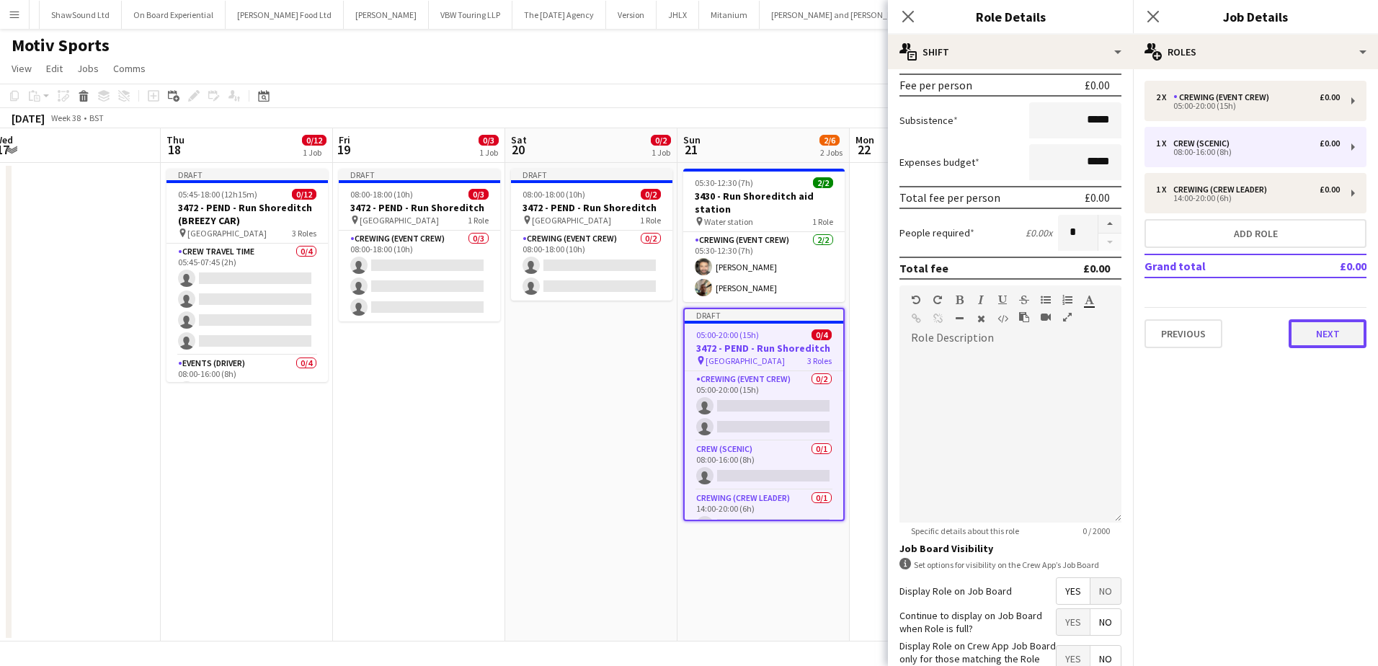
click at [1317, 329] on button "Next" at bounding box center [1328, 333] width 78 height 29
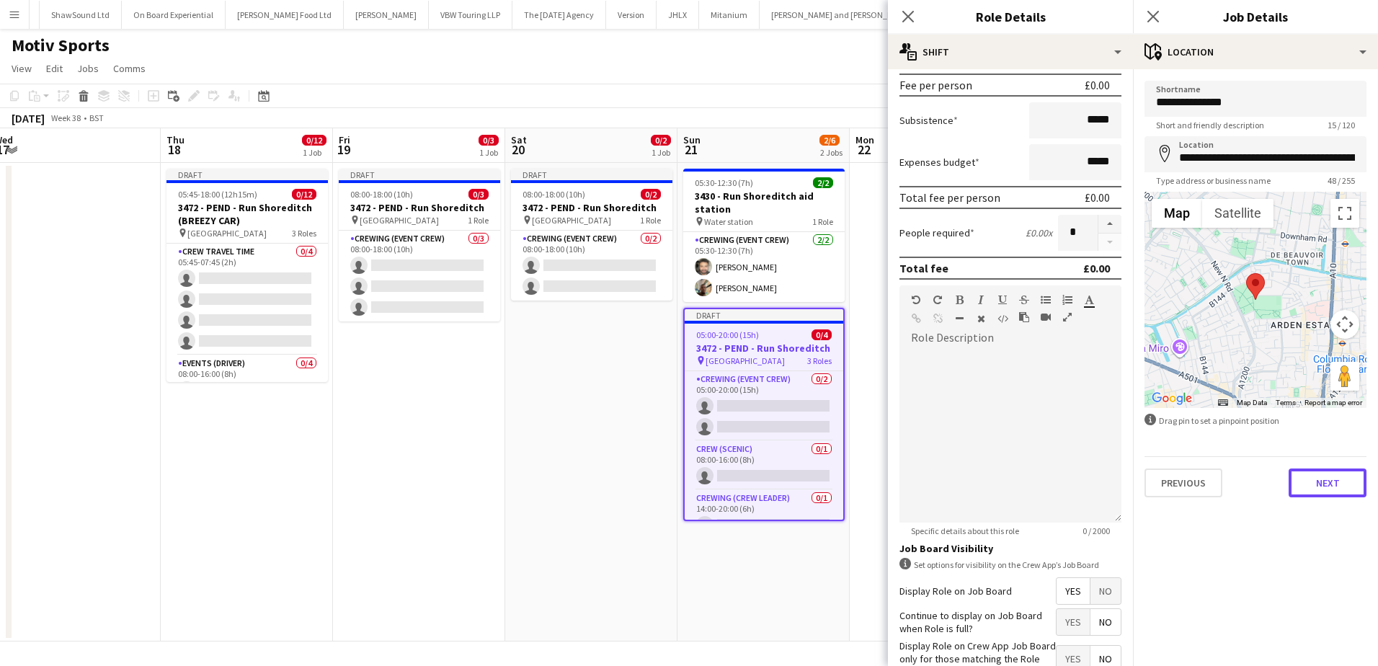
click at [1331, 484] on button "Next" at bounding box center [1328, 483] width 78 height 29
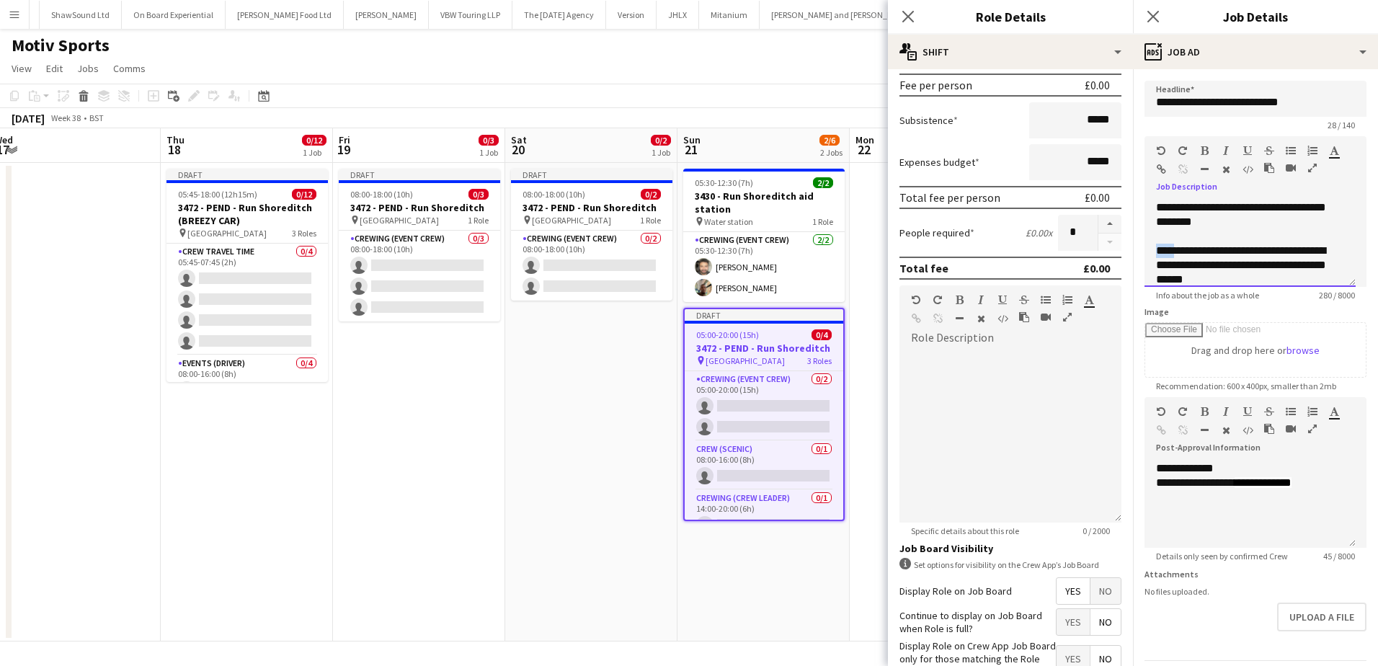
drag, startPoint x: 1171, startPoint y: 249, endPoint x: 1148, endPoint y: 249, distance: 23.1
click at [1148, 249] on div "**********" at bounding box center [1250, 243] width 211 height 86
click at [1254, 278] on div "**********" at bounding box center [1244, 265] width 177 height 43
click at [1248, 283] on div "**********" at bounding box center [1244, 263] width 177 height 43
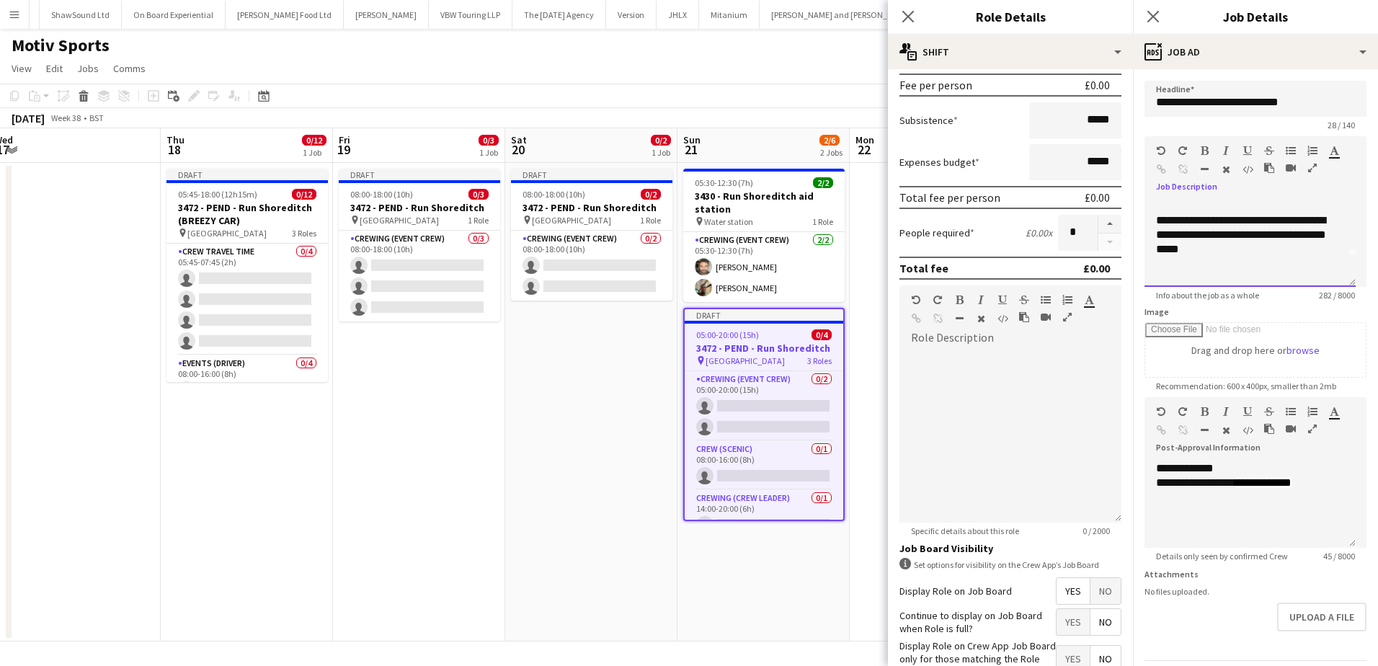
scroll to position [102, 0]
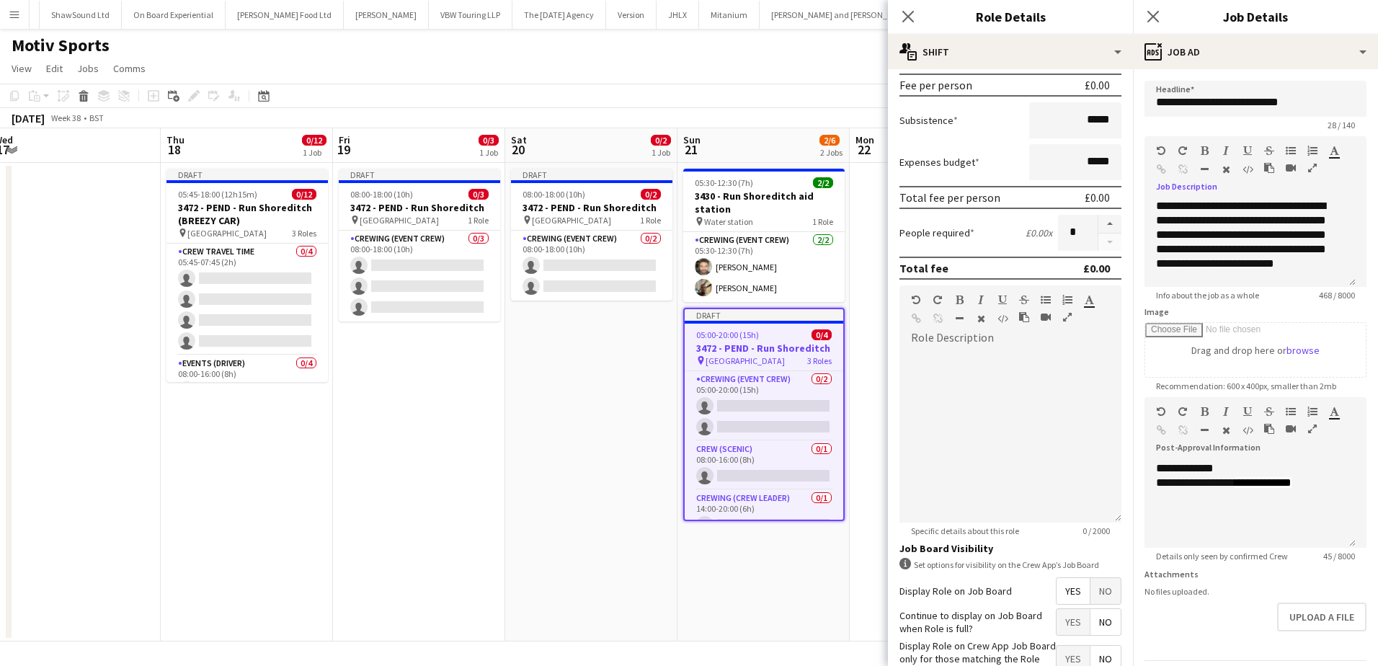
click at [597, 451] on app-date-cell "Draft 08:00-18:00 (10h) 0/2 3472 - PEND - Run Shoreditch pin Shoreditch Park 1 …" at bounding box center [591, 402] width 172 height 479
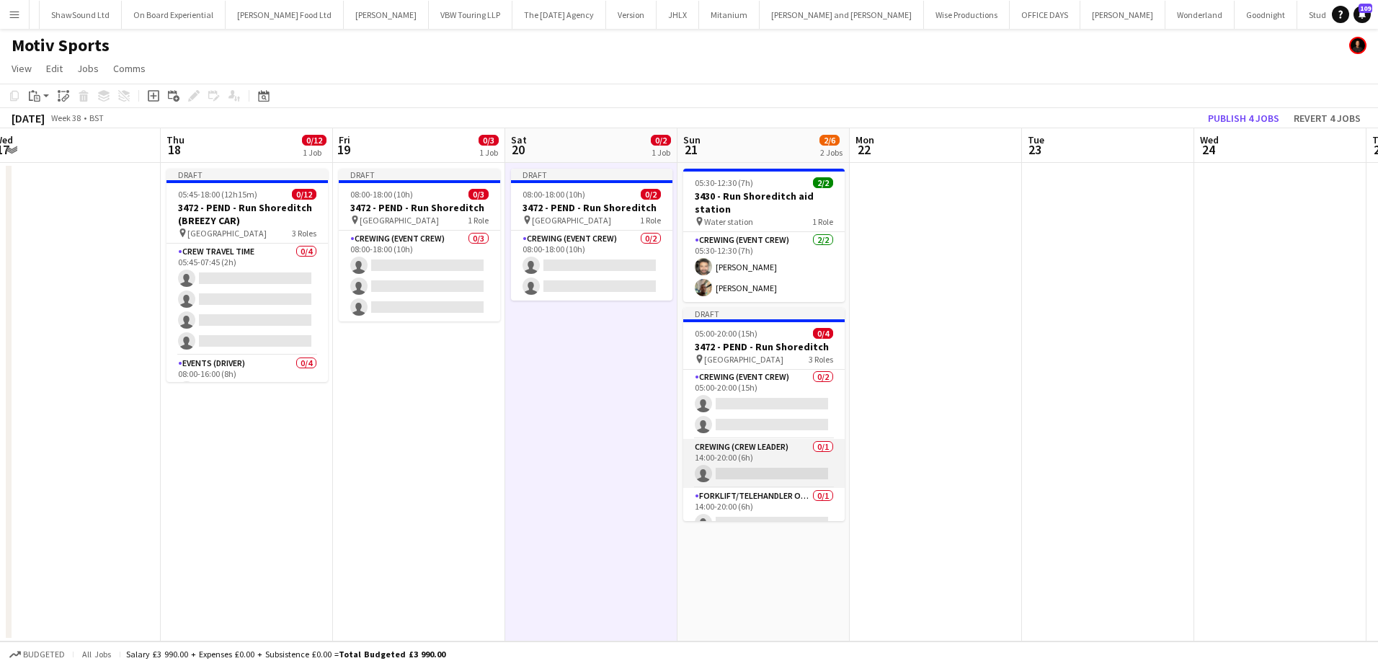
scroll to position [0, 0]
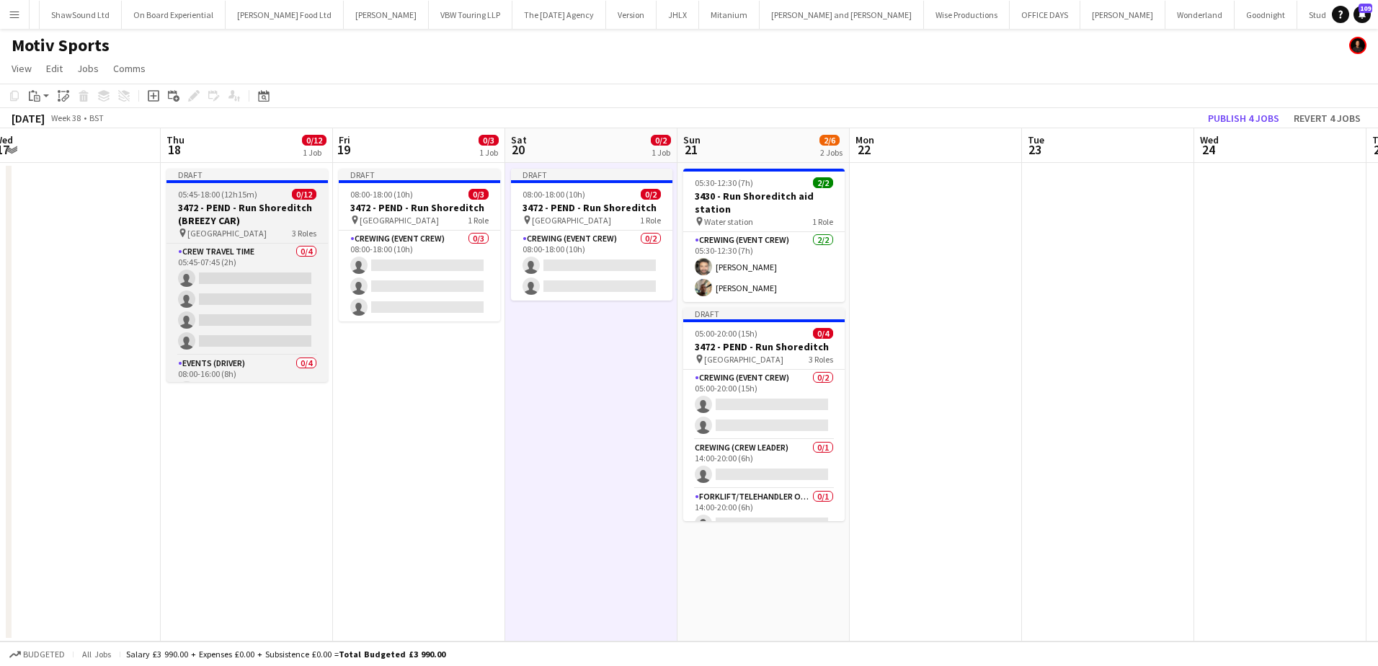
click at [224, 217] on h3 "3472 - PEND - Run Shoreditch (BREEZY CAR)" at bounding box center [247, 214] width 161 height 26
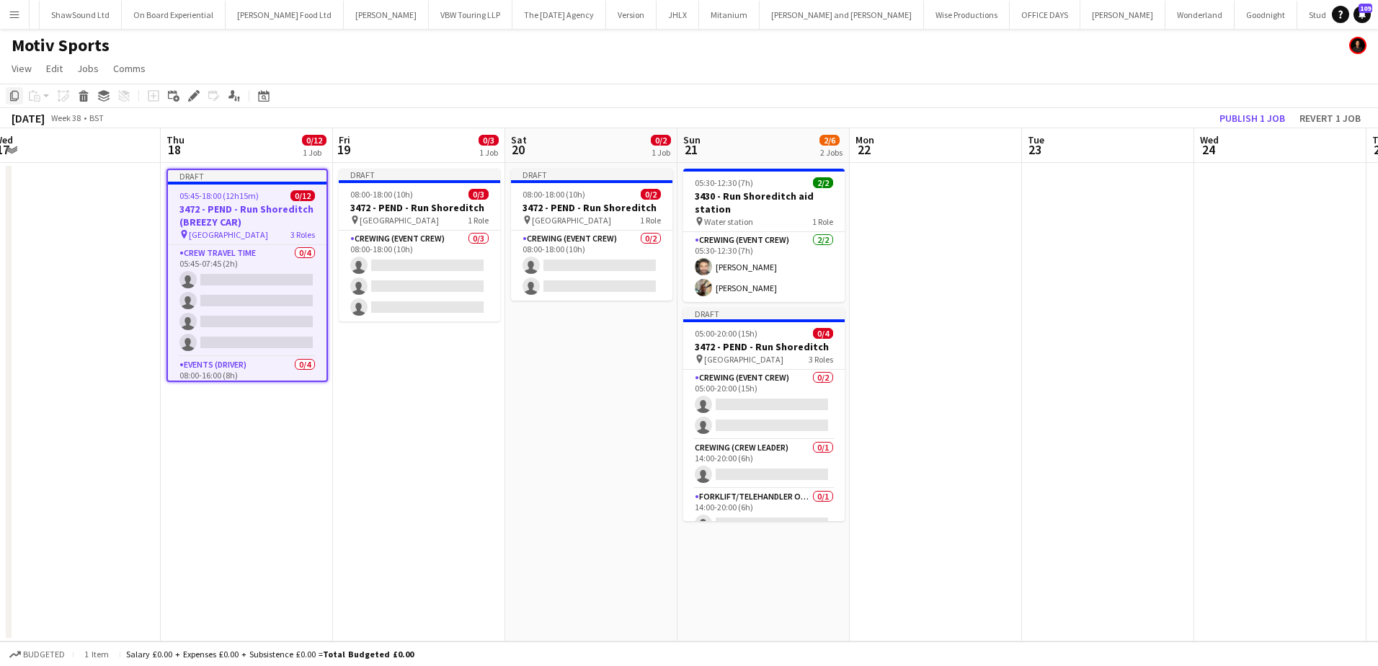
click at [12, 94] on icon at bounding box center [14, 96] width 9 height 10
click at [889, 190] on app-date-cell at bounding box center [936, 402] width 172 height 479
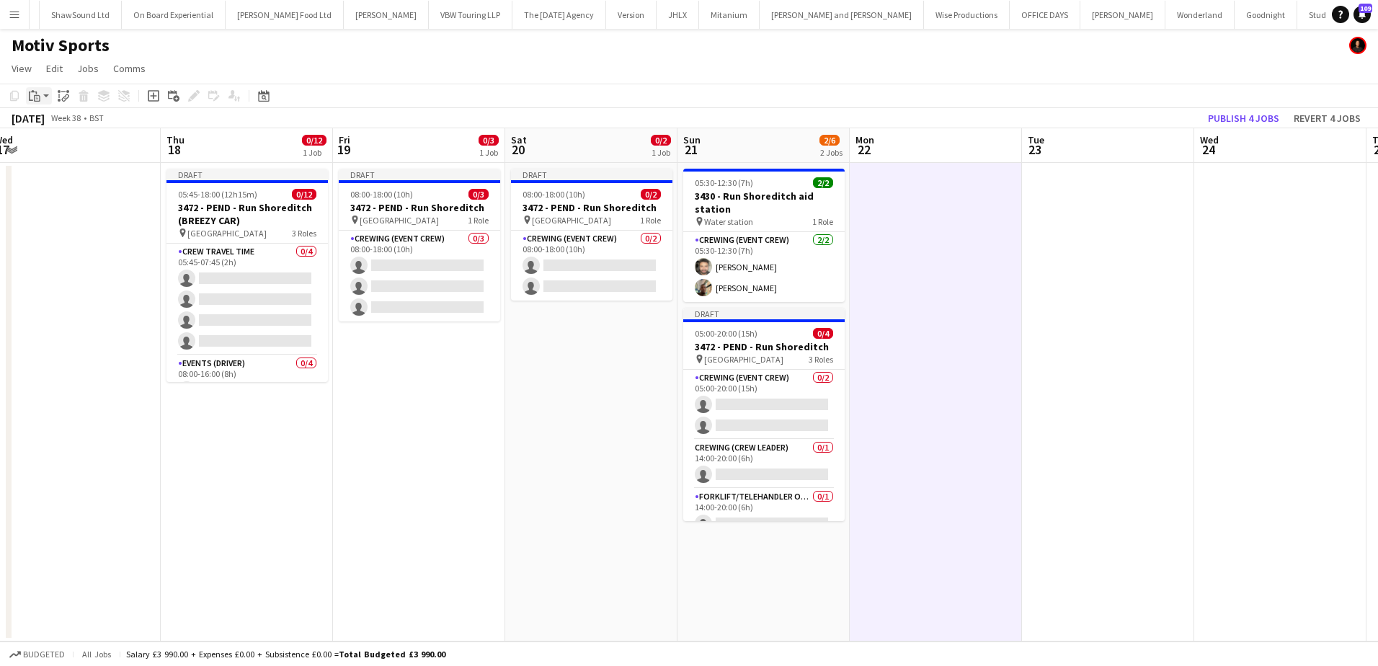
click at [33, 94] on icon "Paste" at bounding box center [35, 96] width 12 height 12
click at [49, 124] on link "Paste Ctrl+V" at bounding box center [106, 123] width 136 height 13
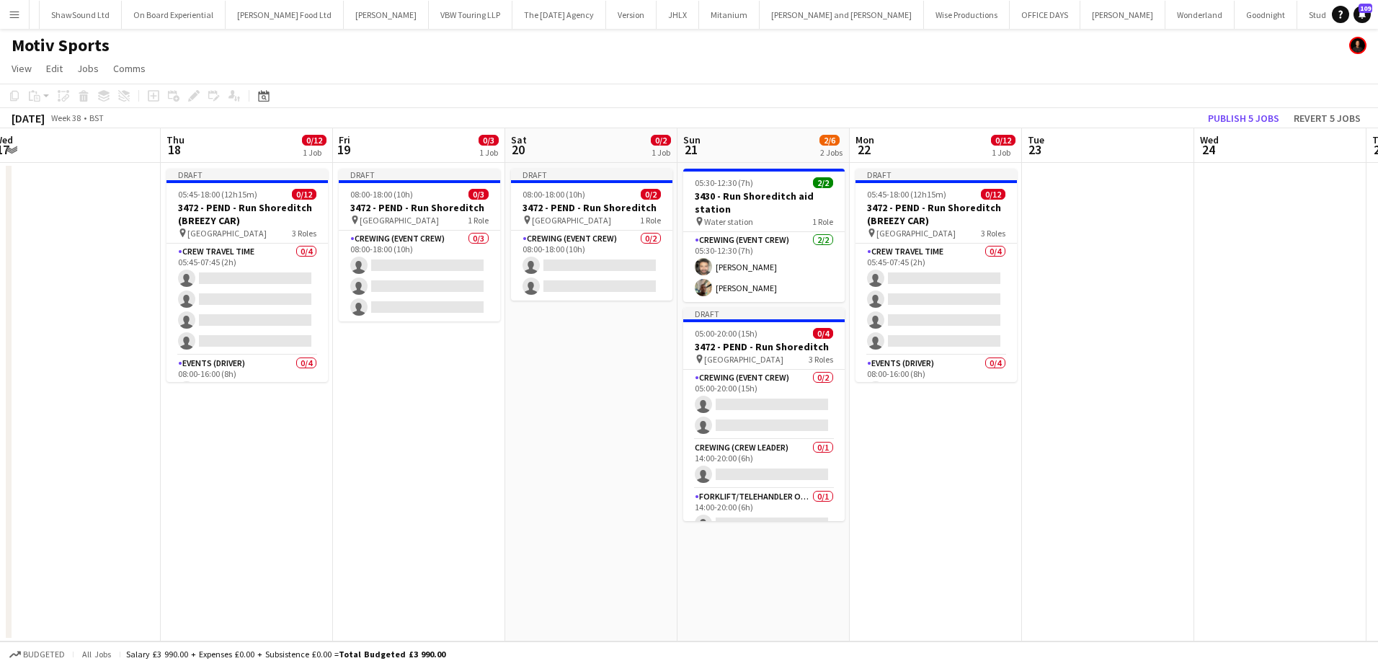
click at [1075, 433] on app-date-cell at bounding box center [1108, 402] width 172 height 479
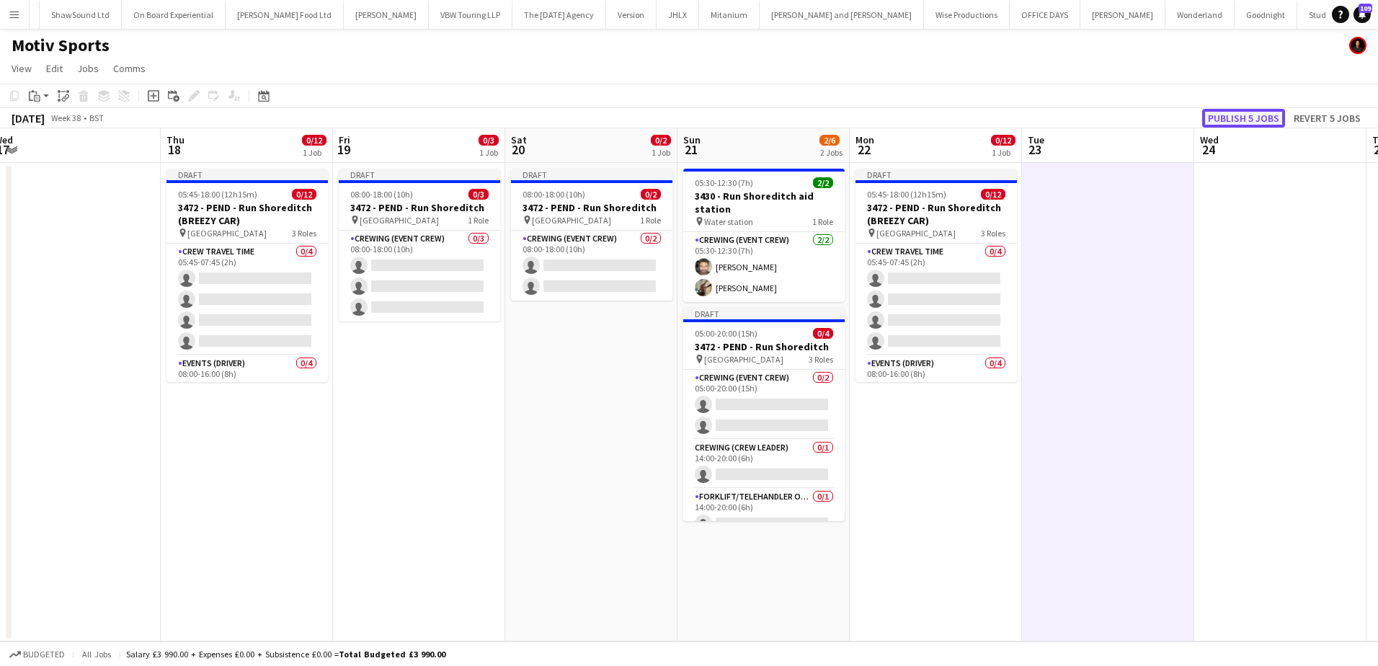
click at [1230, 110] on button "Publish 5 jobs" at bounding box center [1243, 118] width 83 height 19
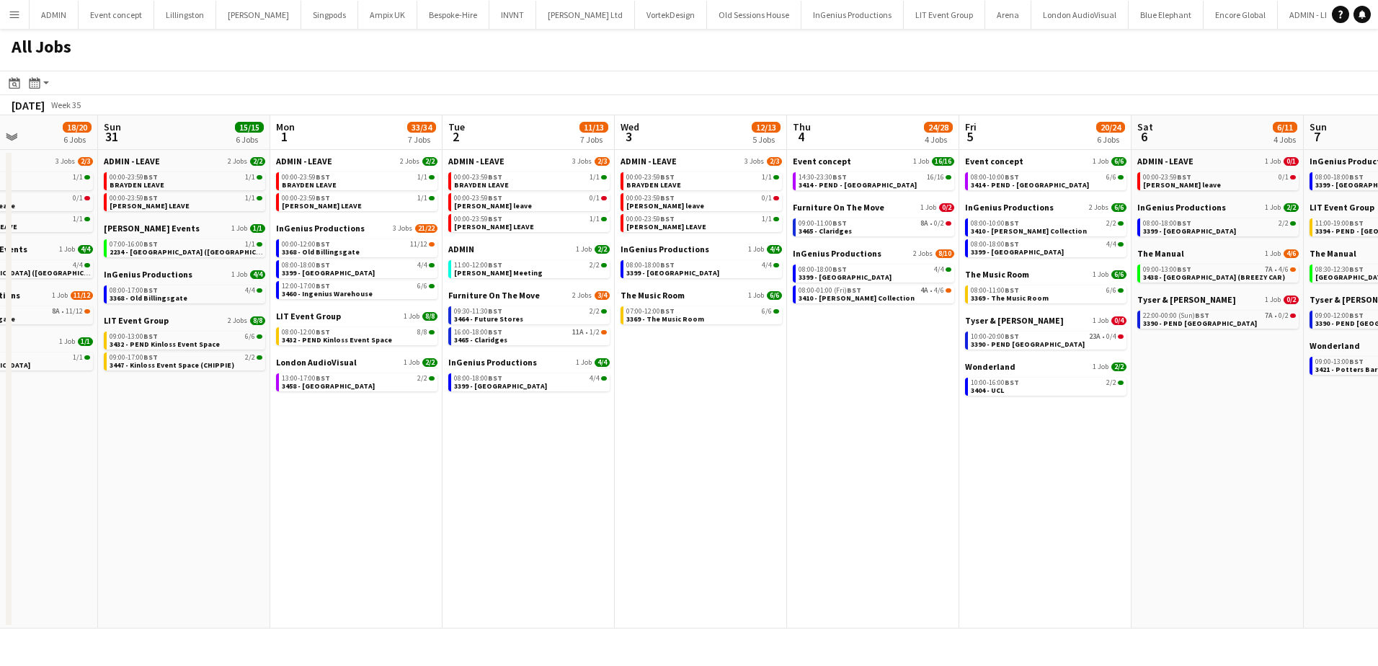
click at [151, 353] on app-all-jobs "All Jobs Date picker [DATE] [DATE] [DATE] M [DATE] T [DATE] W [DATE] T [DATE] F…" at bounding box center [689, 329] width 1378 height 600
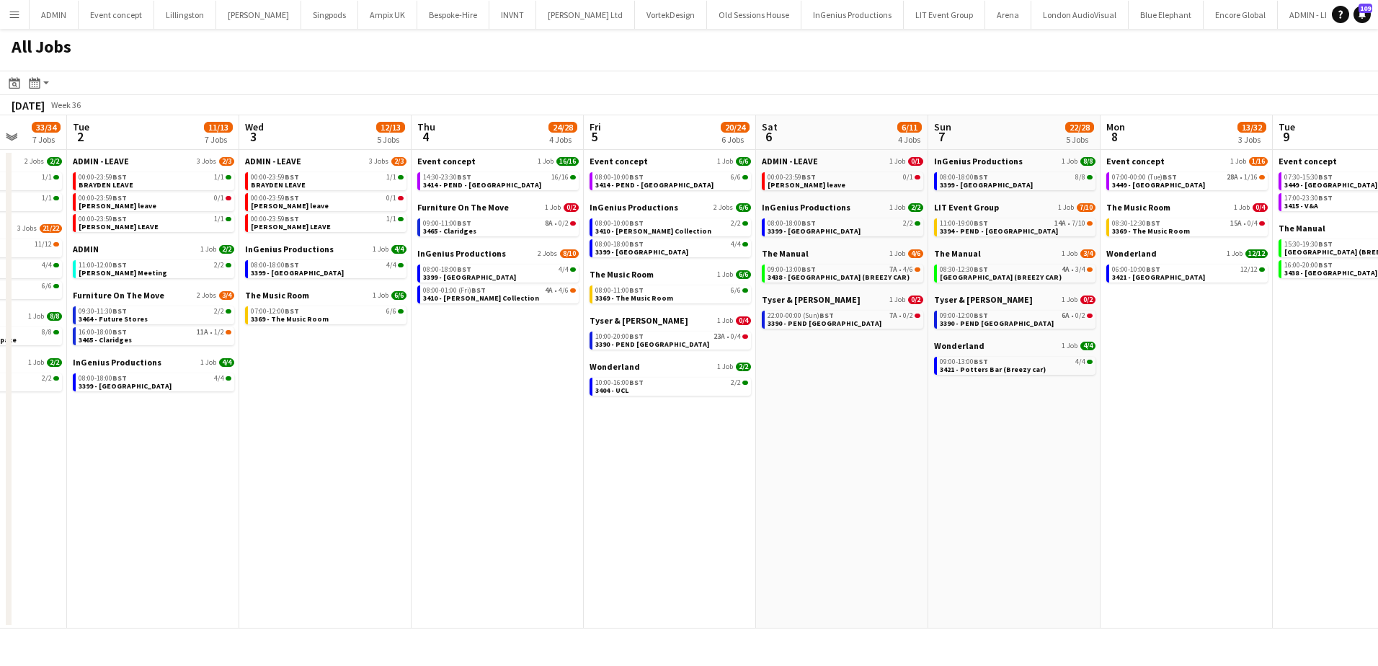
click at [181, 414] on app-all-jobs "All Jobs Date picker [DATE] [DATE] [DATE] M [DATE] T [DATE] W [DATE] T [DATE] F…" at bounding box center [689, 329] width 1378 height 600
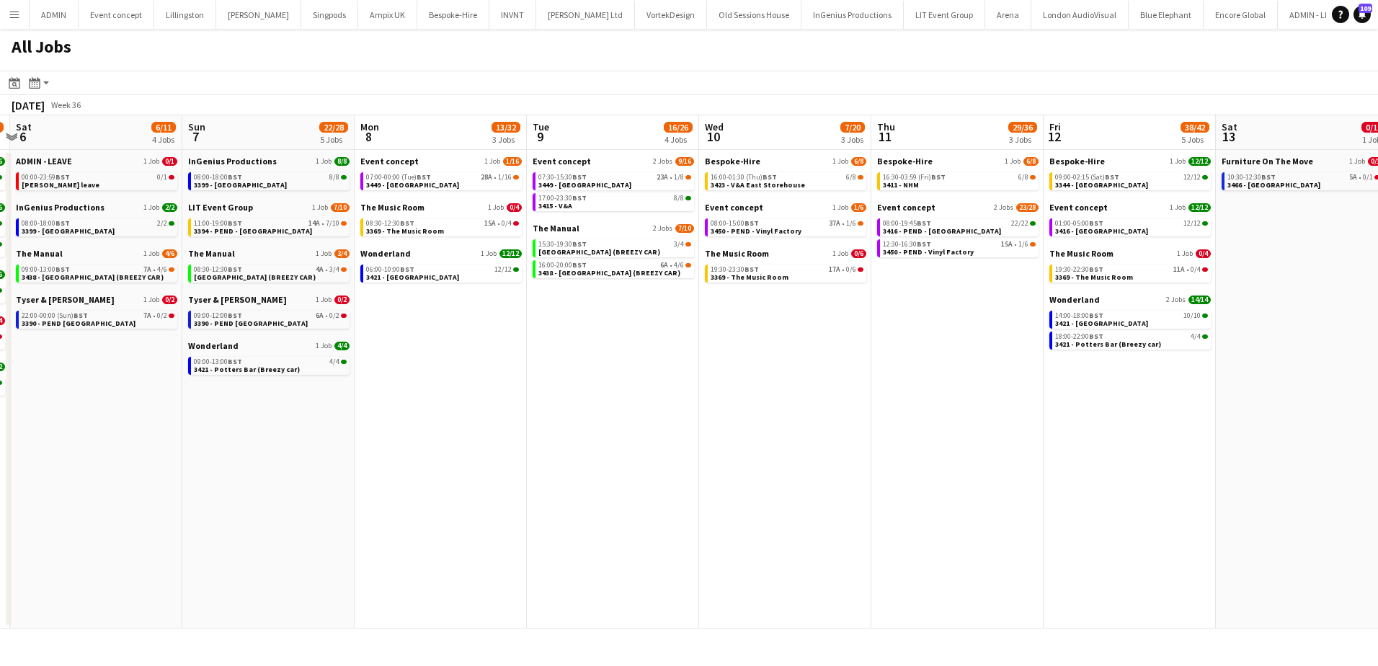
drag, startPoint x: 821, startPoint y: 482, endPoint x: 671, endPoint y: 457, distance: 152.0
click at [464, 454] on app-calendar-viewport "Wed 3 12/13 5 Jobs Thu 4 24/28 4 Jobs Fri 5 20/24 6 Jobs Sat 6 6/11 4 Jobs Sun …" at bounding box center [689, 371] width 1378 height 513
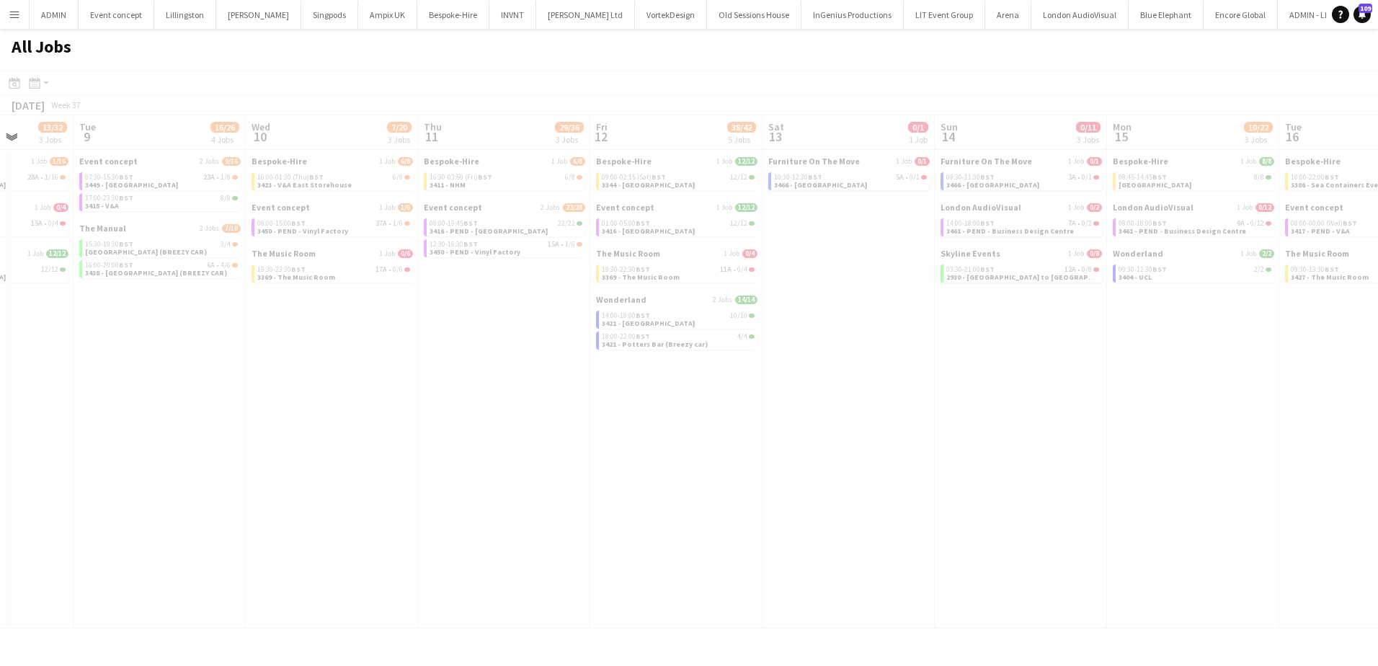
drag, startPoint x: 753, startPoint y: 468, endPoint x: 204, endPoint y: 438, distance: 549.4
click at [198, 438] on app-all-jobs "All Jobs Date picker [DATE] [DATE] [DATE] M [DATE] T [DATE] W [DATE] T [DATE] F…" at bounding box center [689, 329] width 1378 height 600
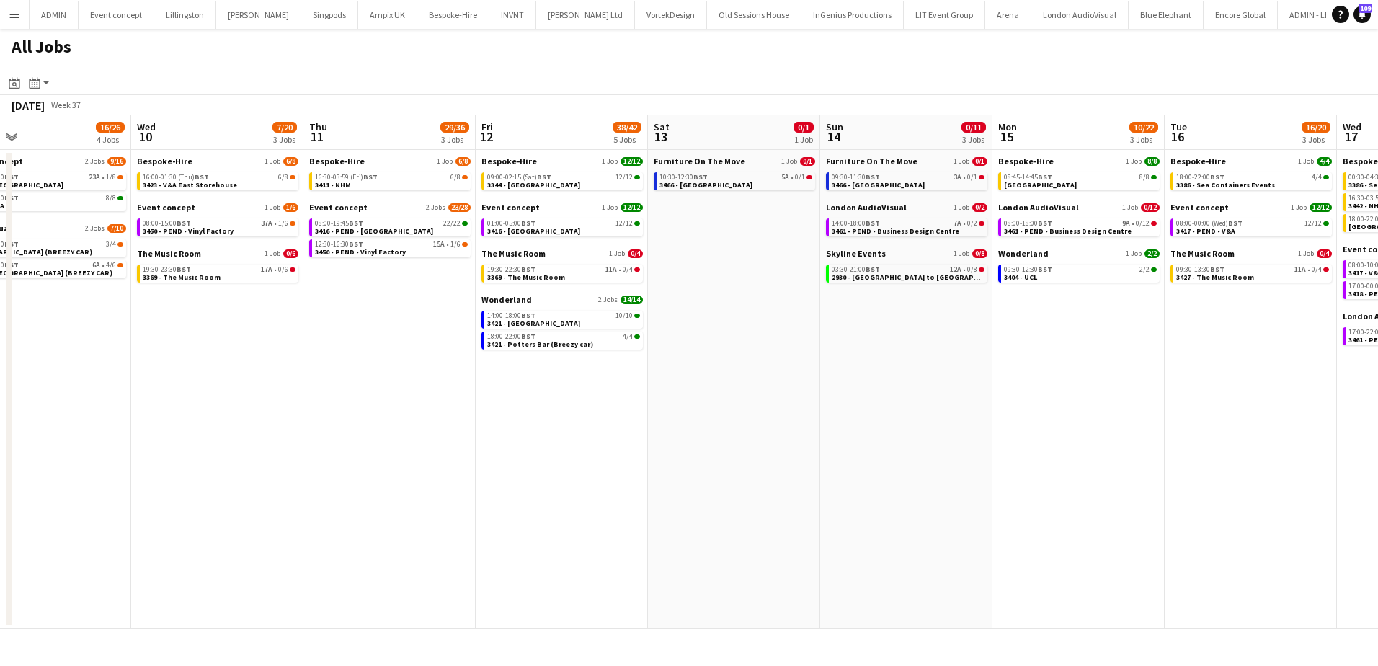
drag, startPoint x: 808, startPoint y: 466, endPoint x: 440, endPoint y: 442, distance: 368.4
click at [438, 443] on app-calendar-viewport "Sat 6 6/11 4 Jobs Sun 7 22/28 5 Jobs Mon 8 13/32 3 Jobs Tue 9 16/26 4 Jobs Wed …" at bounding box center [689, 371] width 1378 height 513
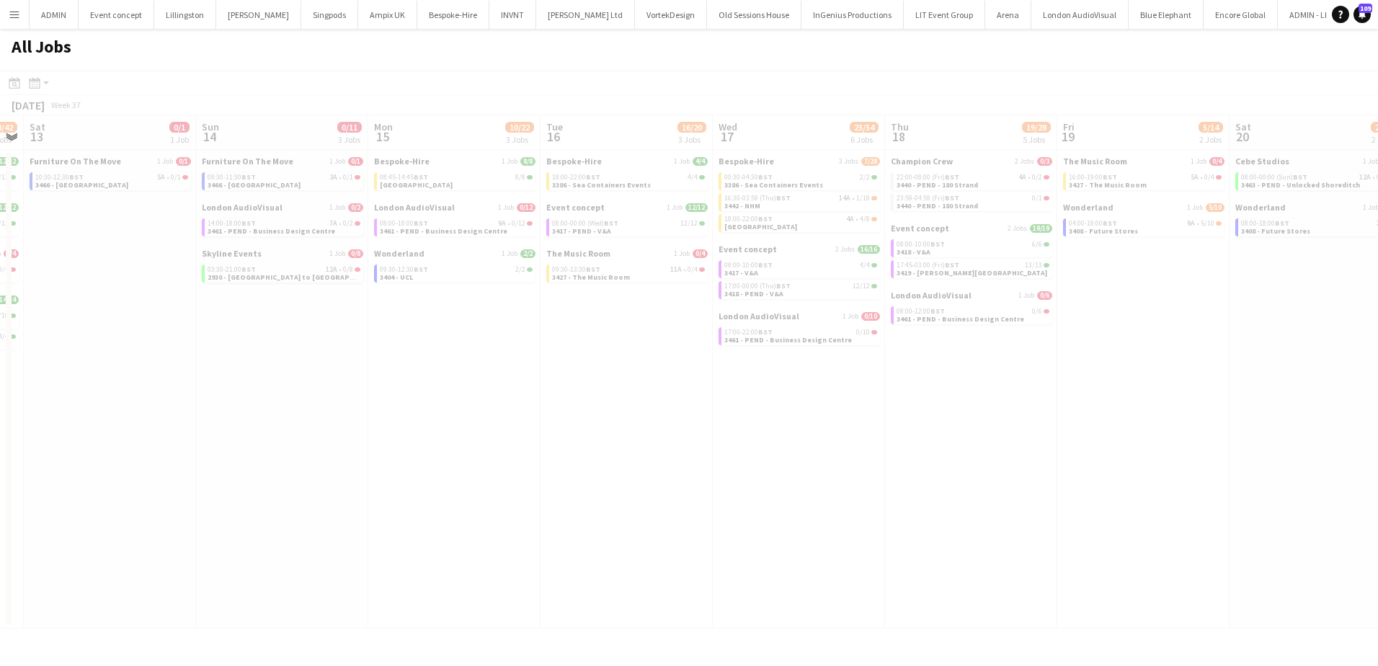
drag, startPoint x: 990, startPoint y: 451, endPoint x: 544, endPoint y: 440, distance: 446.3
click at [370, 440] on app-all-jobs "All Jobs Date picker [DATE] [DATE] [DATE] M [DATE] T [DATE] W [DATE] T [DATE] F…" at bounding box center [689, 329] width 1378 height 600
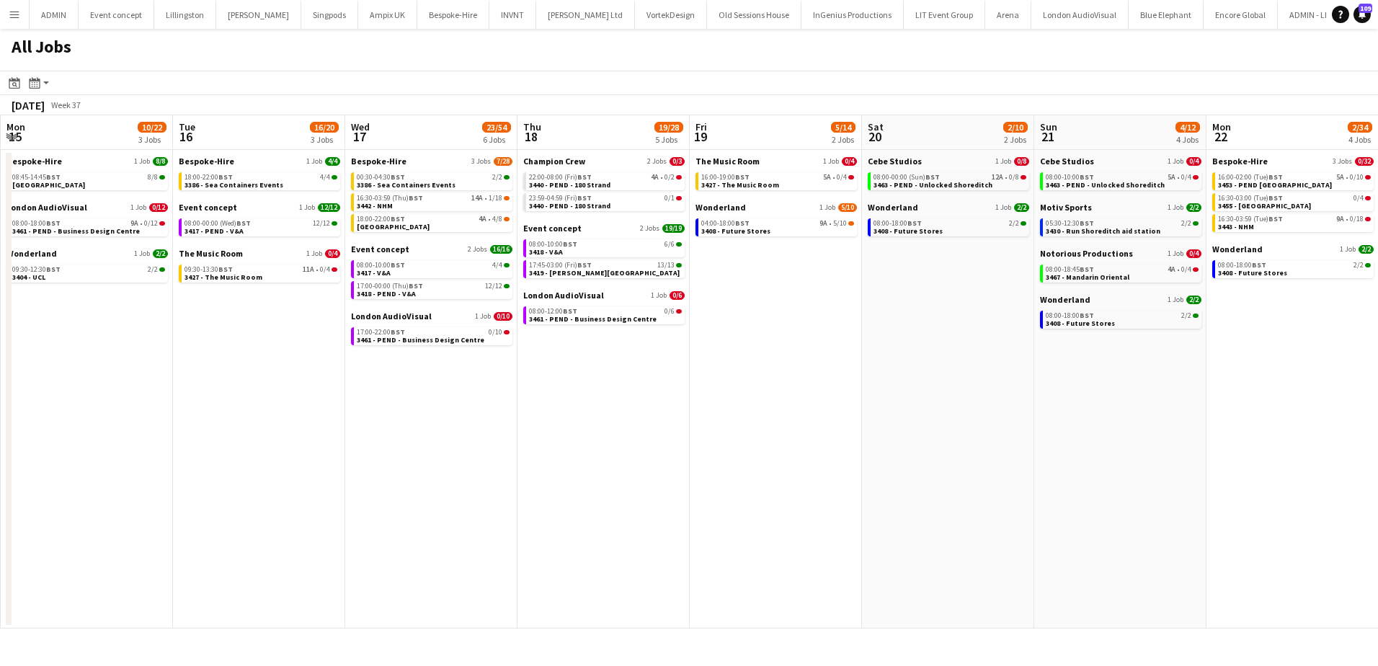
drag, startPoint x: 830, startPoint y: 454, endPoint x: 462, endPoint y: 443, distance: 367.8
click at [462, 443] on app-calendar-viewport "Fri 12 38/42 5 Jobs Sat 13 0/1 1 Job Sun 14 0/11 3 Jobs Mon 15 10/22 3 Jobs Tue…" at bounding box center [689, 371] width 1378 height 513
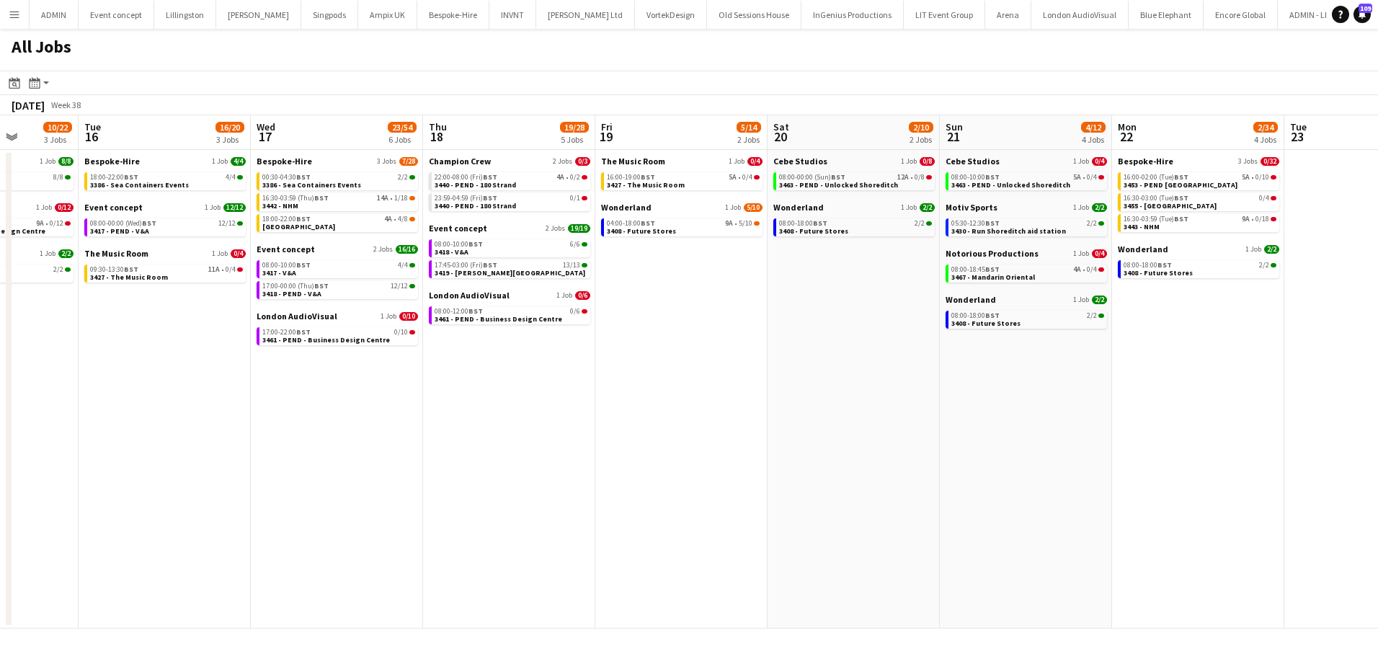
scroll to position [0, 411]
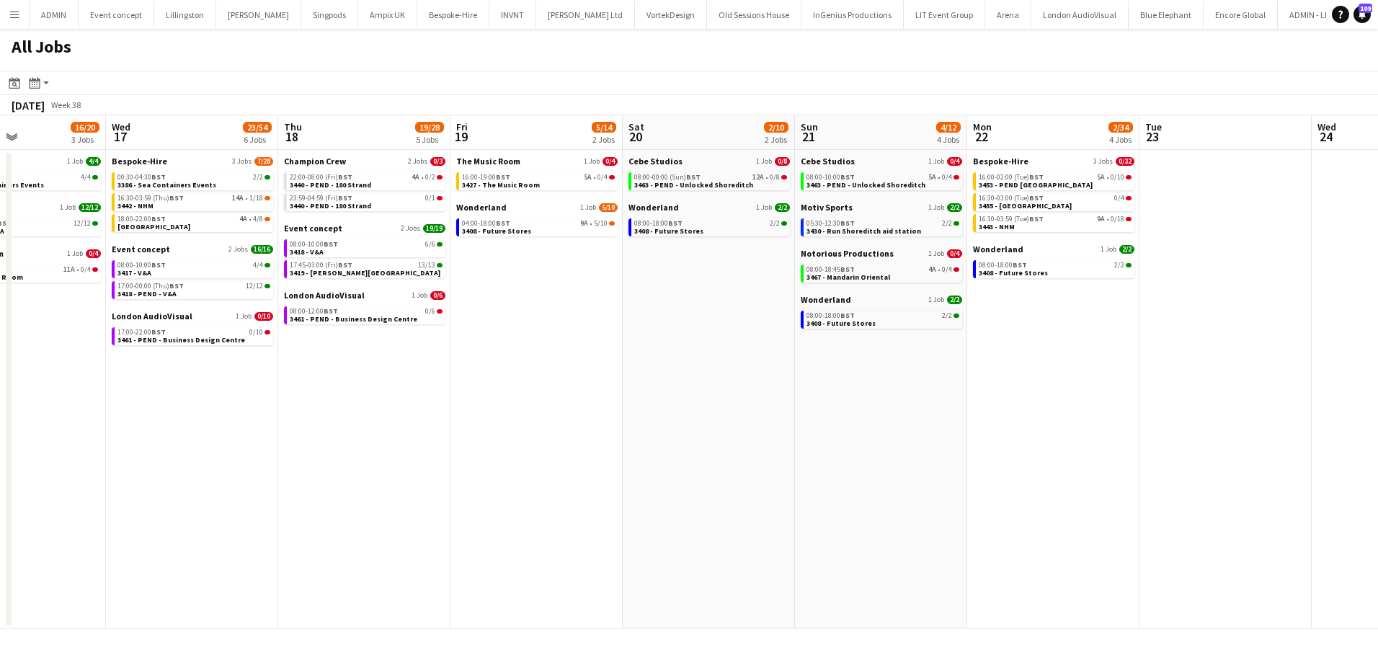
drag, startPoint x: 882, startPoint y: 441, endPoint x: 644, endPoint y: 433, distance: 238.0
click at [638, 433] on app-calendar-viewport "Sun 14 0/11 3 Jobs Mon 15 10/22 3 Jobs Tue 16 16/20 3 Jobs Wed 17 23/54 6 Jobs …" at bounding box center [689, 371] width 1378 height 513
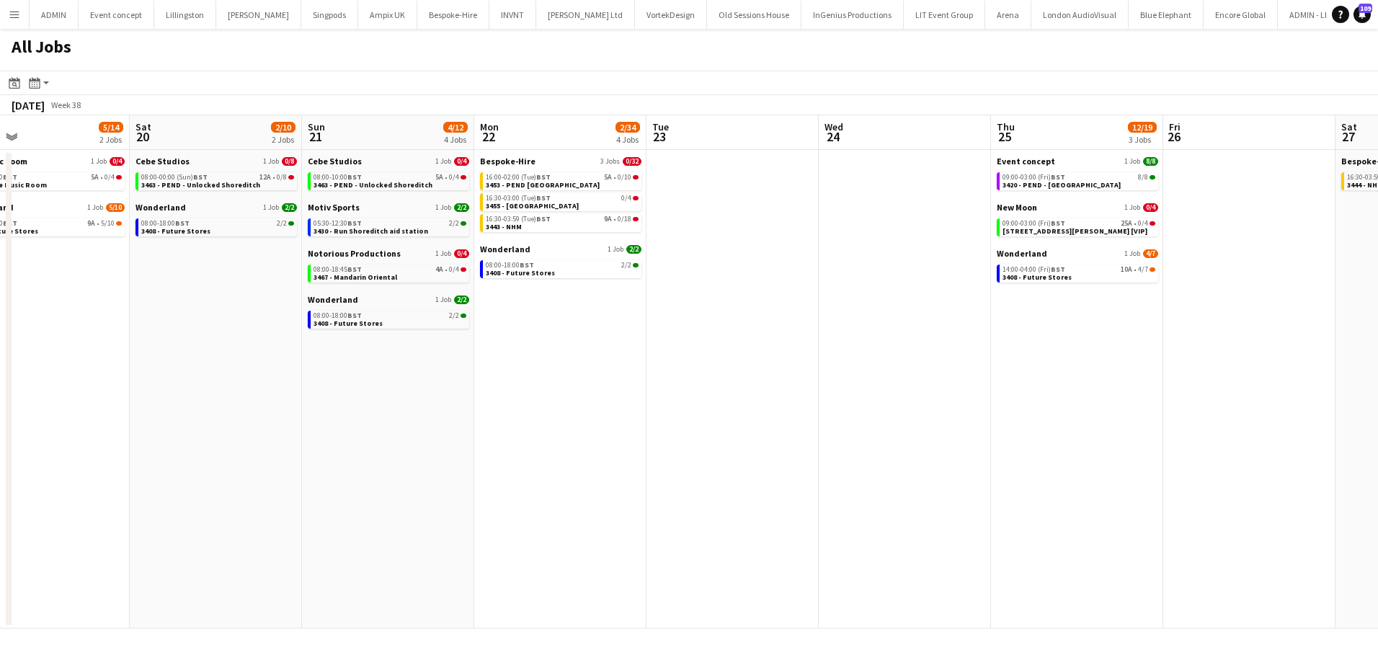
scroll to position [0, 445]
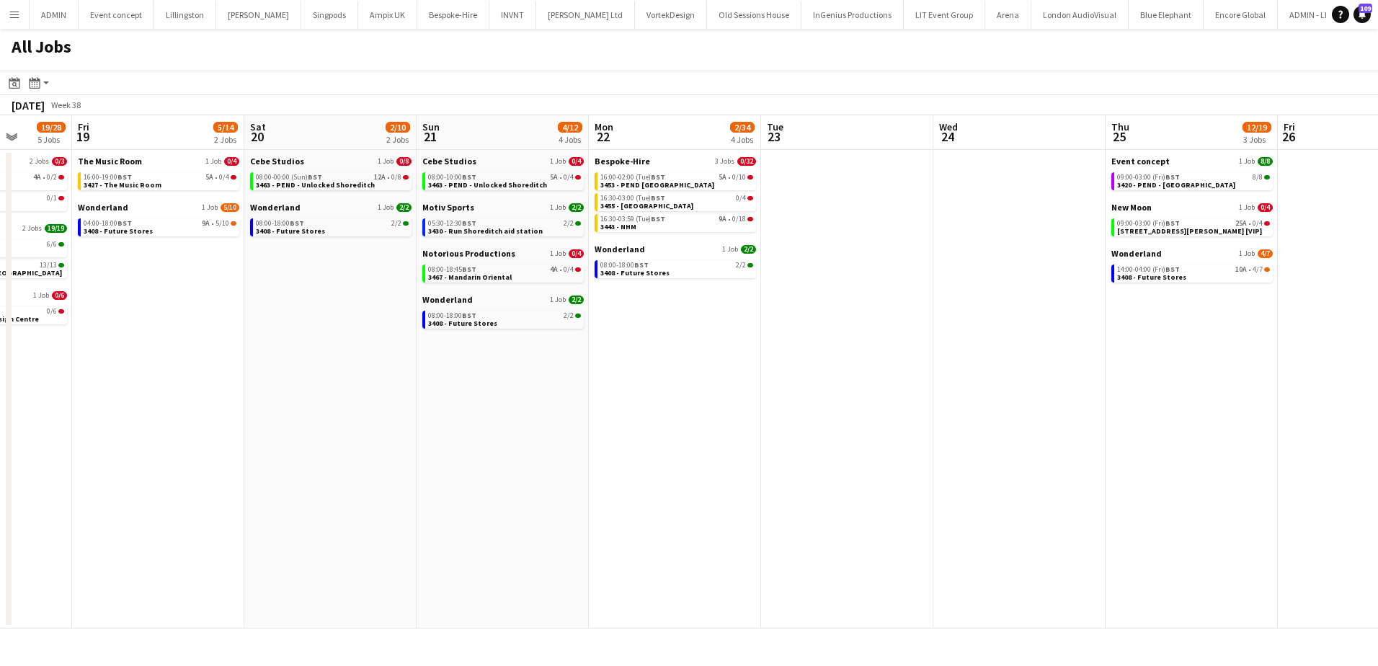
drag, startPoint x: 1091, startPoint y: 438, endPoint x: 560, endPoint y: 424, distance: 530.7
click at [560, 424] on app-calendar-viewport "Tue 16 16/20 3 Jobs Wed 17 23/54 6 Jobs Thu 18 19/28 5 Jobs Fri 19 5/14 2 Jobs …" at bounding box center [689, 371] width 1378 height 513
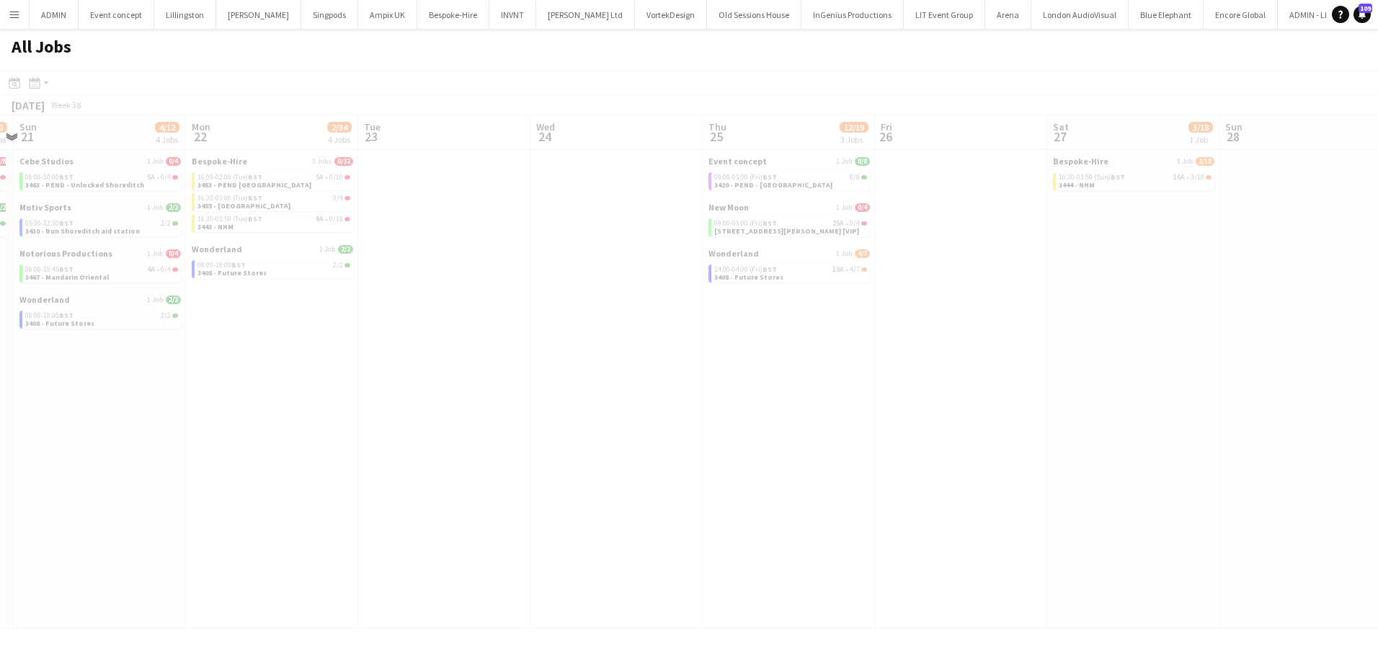
drag, startPoint x: 1021, startPoint y: 420, endPoint x: 611, endPoint y: 419, distance: 410.1
click at [611, 419] on app-calendar-viewport "Thu 18 19/28 5 Jobs Fri 19 5/14 2 Jobs Sat 20 2/10 2 Jobs Sun 21 4/12 4 Jobs Mo…" at bounding box center [689, 371] width 1378 height 513
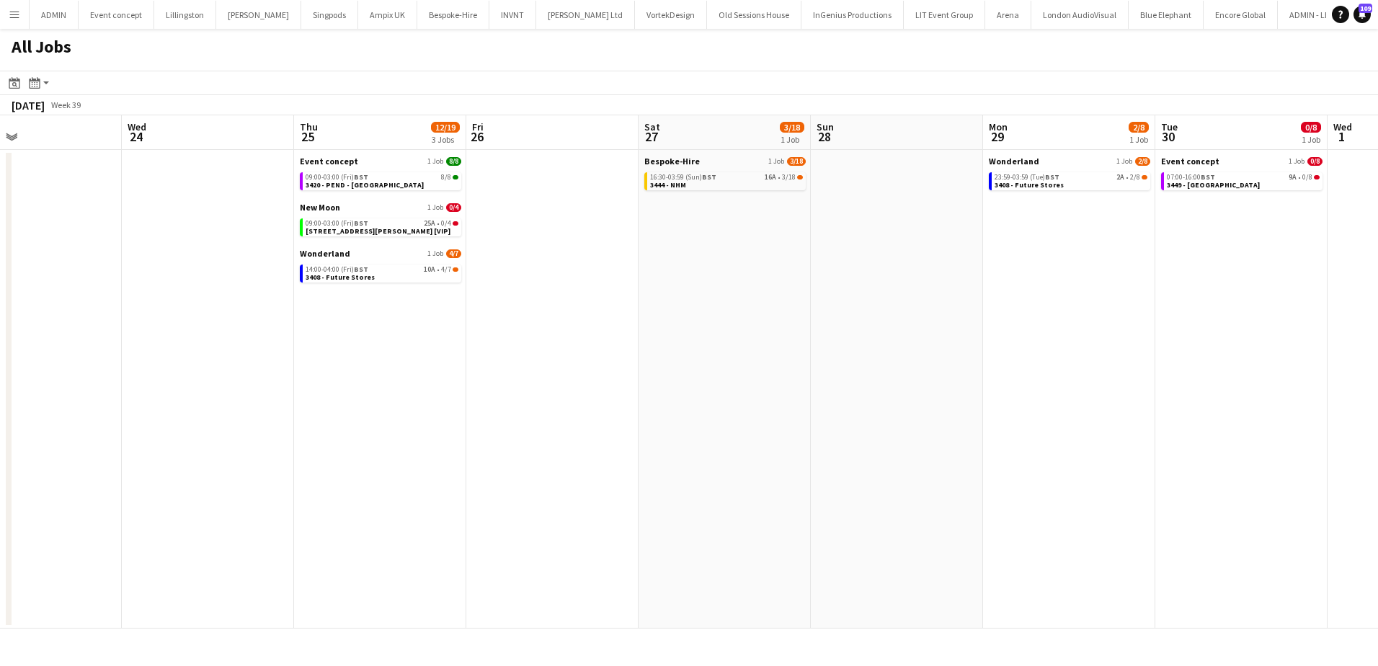
drag, startPoint x: 1001, startPoint y: 430, endPoint x: 420, endPoint y: 422, distance: 581.0
click at [420, 422] on app-calendar-viewport "Sat 20 2/10 2 Jobs Sun 21 4/12 4 Jobs Mon 22 2/34 4 Jobs Tue 23 Wed 24 Thu 25 1…" at bounding box center [689, 371] width 1378 height 513
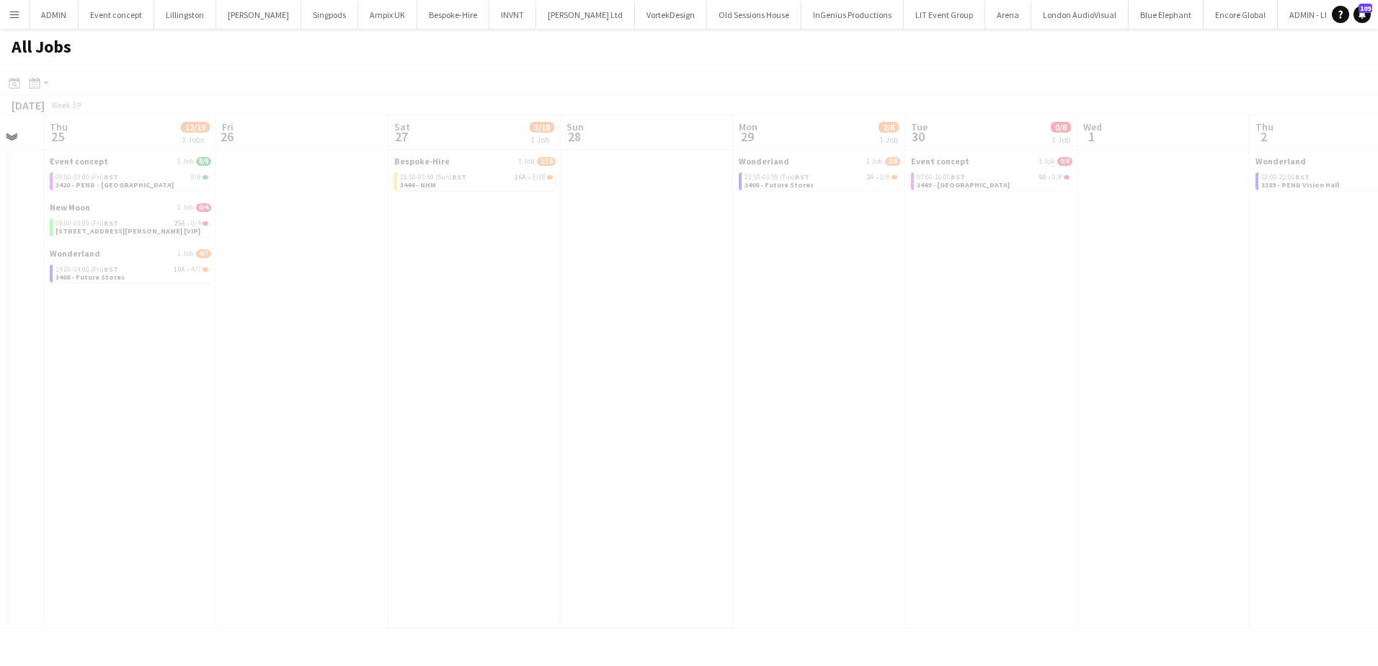
drag, startPoint x: 995, startPoint y: 417, endPoint x: 914, endPoint y: 417, distance: 80.7
click at [914, 417] on app-calendar-viewport "Mon 22 2/34 4 Jobs Tue 23 Wed 24 Thu 25 12/19 3 Jobs Fri 26 Sat 27 3/18 1 Job S…" at bounding box center [689, 371] width 1378 height 513
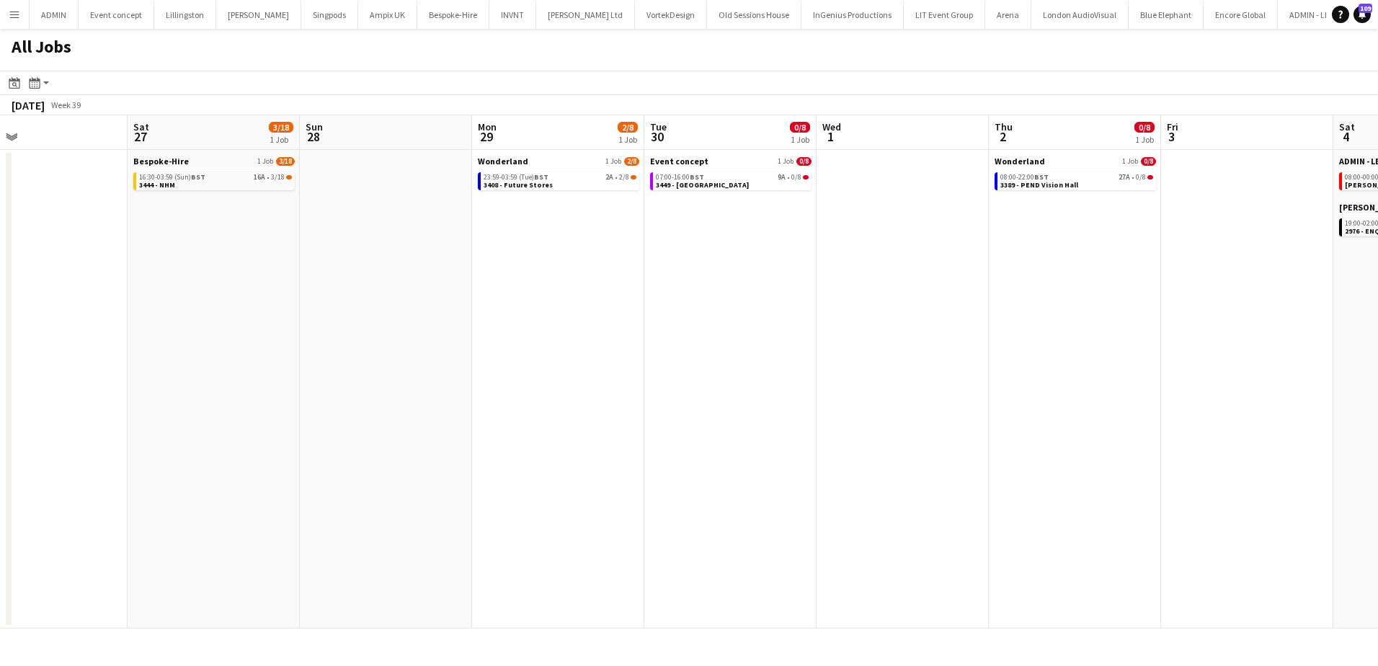
scroll to position [0, 563]
drag, startPoint x: 1009, startPoint y: 337, endPoint x: 758, endPoint y: 355, distance: 251.5
click at [758, 355] on app-calendar-viewport "Tue 23 Wed 24 Thu 25 12/19 3 Jobs Fri 26 Sat 27 3/18 1 Job Sun 28 Mon 29 2/8 1 …" at bounding box center [689, 371] width 1378 height 513
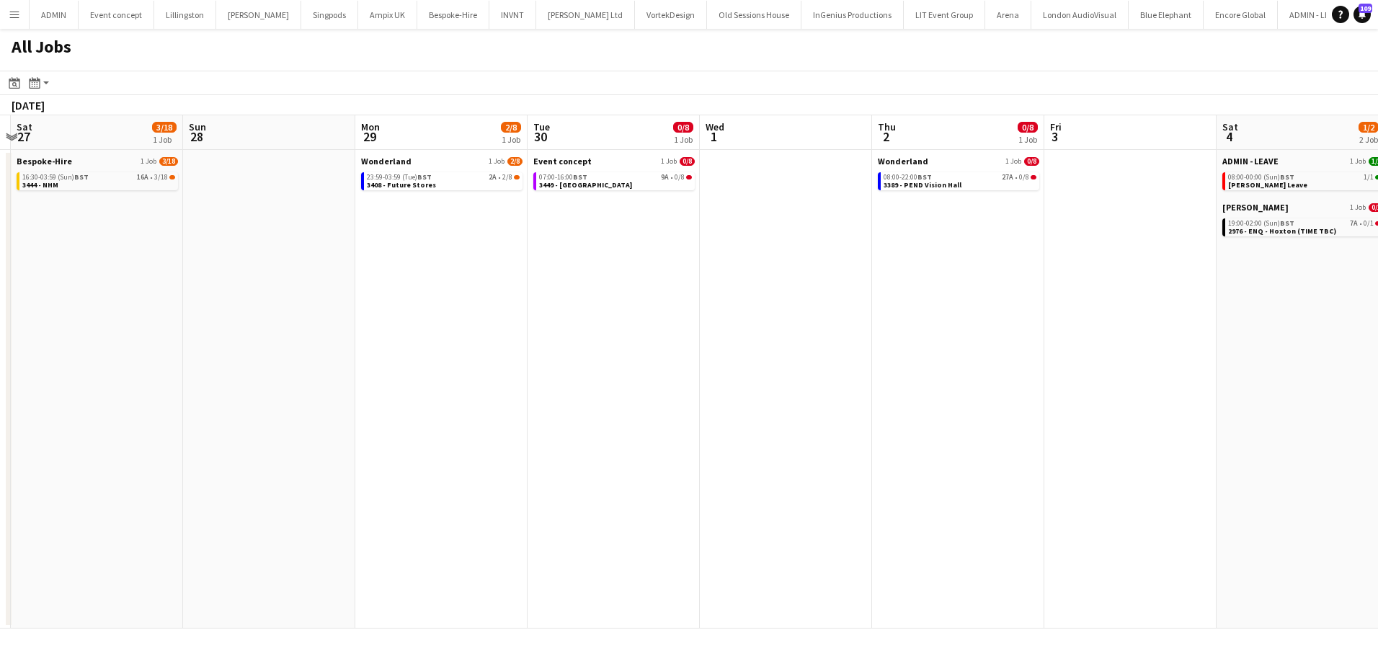
click at [387, 262] on app-all-jobs "All Jobs Date picker [DATE] [DATE] [DATE] M [DATE] T [DATE] W [DATE] T [DATE] F…" at bounding box center [689, 329] width 1378 height 600
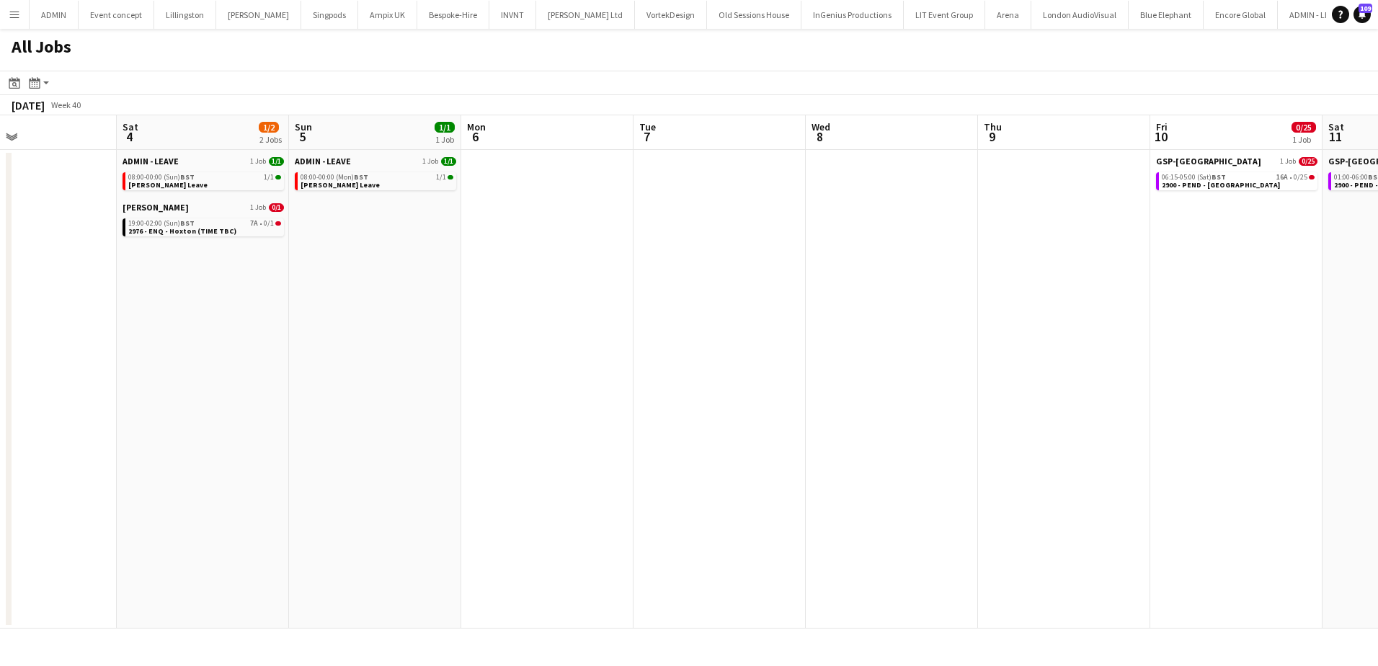
drag, startPoint x: 697, startPoint y: 366, endPoint x: 397, endPoint y: 343, distance: 300.7
click at [336, 340] on app-calendar-viewport "Tue 30 0/8 1 Job Wed 1 Thu 2 0/8 1 Job Fri 3 Sat 4 1/2 2 Jobs Sun 5 1/1 1 Job M…" at bounding box center [689, 371] width 1378 height 513
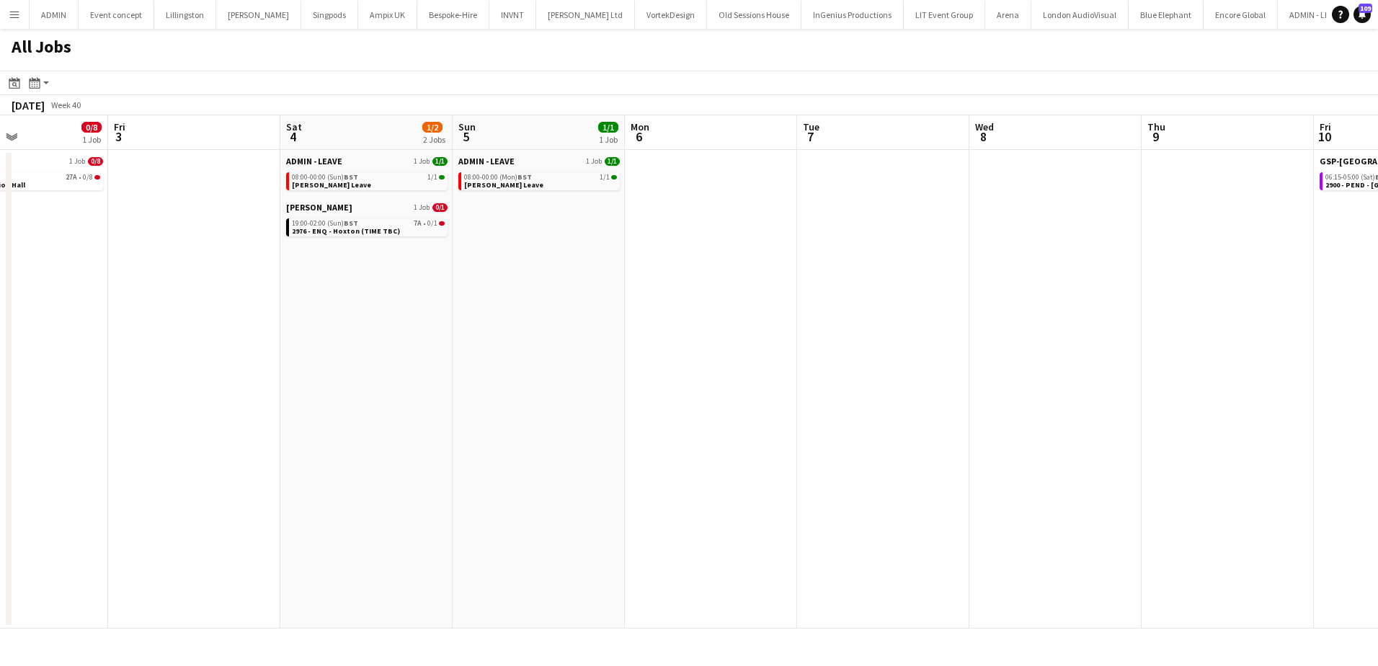
click at [507, 350] on app-all-jobs "All Jobs Date picker AUG 2025 AUG 2025 Monday M Tuesday T Wednesday W Thursday …" at bounding box center [689, 329] width 1378 height 600
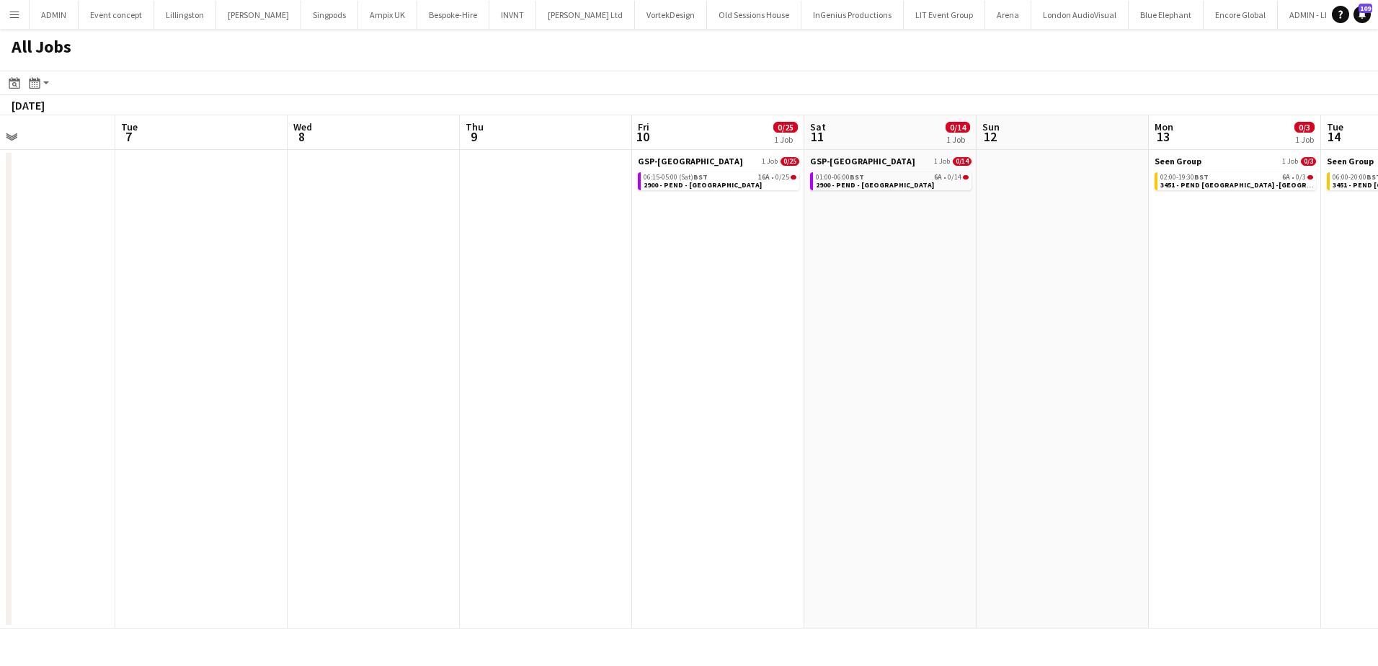
drag, startPoint x: 821, startPoint y: 357, endPoint x: 982, endPoint y: 355, distance: 160.8
click at [648, 355] on app-calendar-viewport "Fri 3 Sat 4 1/2 2 Jobs Sun 5 1/1 1 Job Mon 6 Tue 7 Wed 8 Thu 9 Fri 10 0/25 1 Jo…" at bounding box center [689, 371] width 1378 height 513
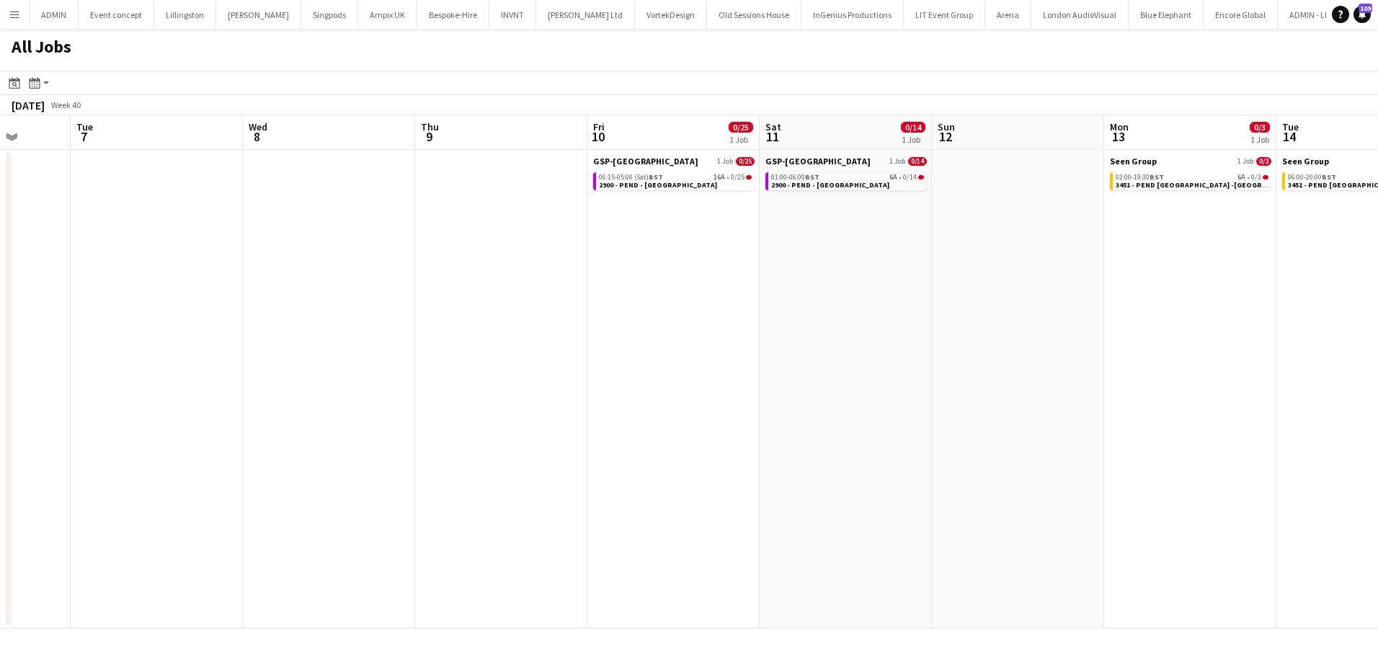
click at [697, 350] on app-all-jobs "All Jobs Date picker AUG 2025 AUG 2025 Monday M Tuesday T Wednesday W Thursday …" at bounding box center [689, 329] width 1378 height 600
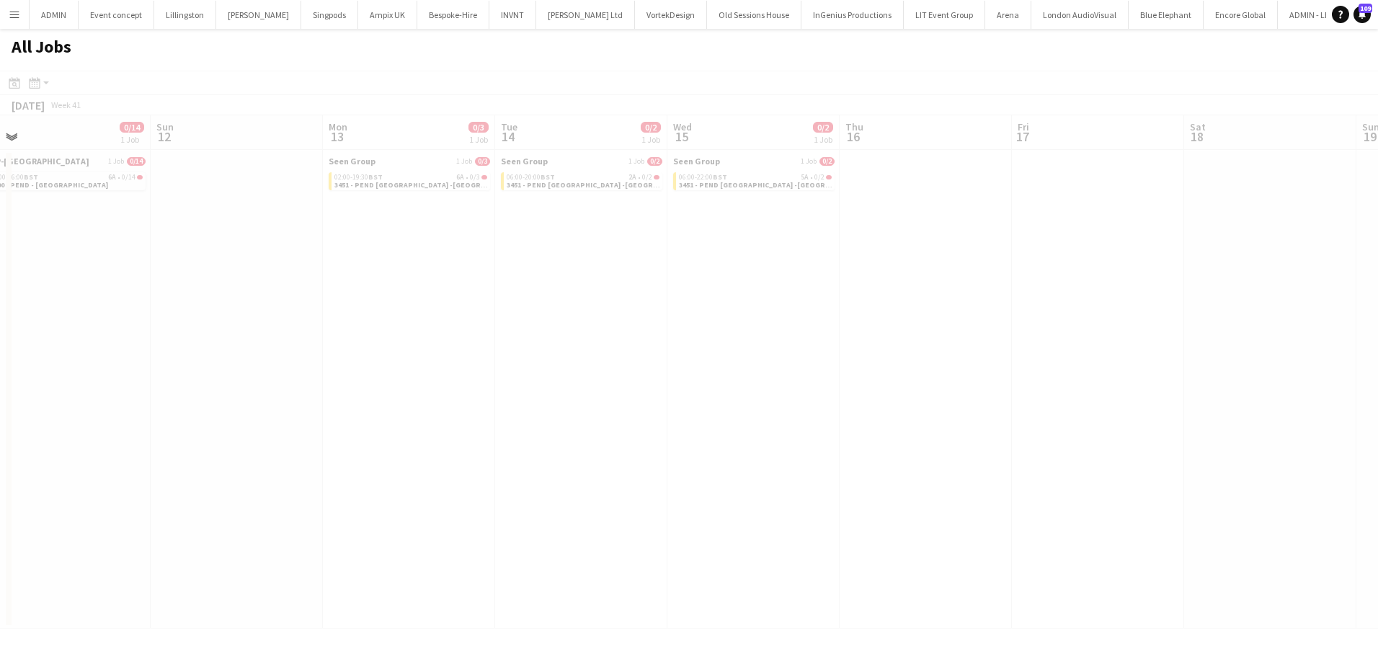
drag, startPoint x: 632, startPoint y: 321, endPoint x: 419, endPoint y: 316, distance: 213.4
click at [408, 316] on app-all-jobs "All Jobs Date picker AUG 2025 AUG 2025 Monday M Tuesday T Wednesday W Thursday …" at bounding box center [689, 329] width 1378 height 600
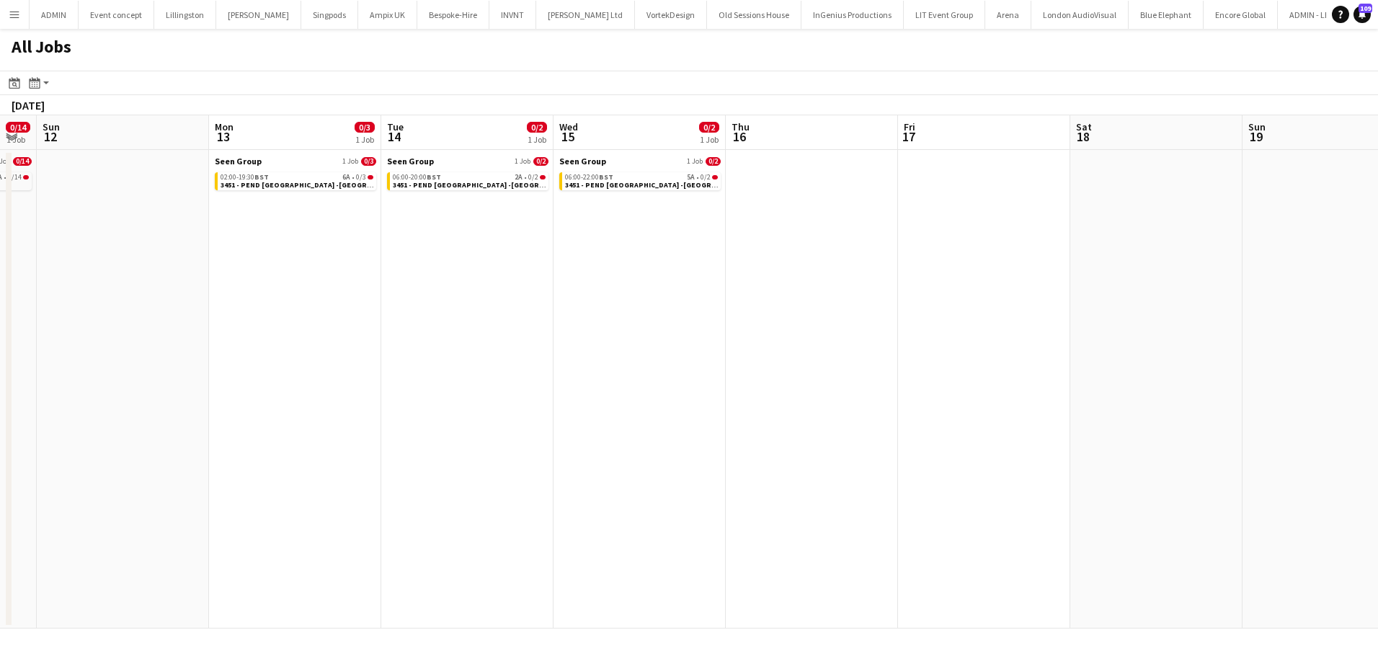
drag, startPoint x: 523, startPoint y: 315, endPoint x: 368, endPoint y: 304, distance: 154.6
click at [368, 304] on app-calendar-viewport "Thu 9 Fri 10 0/25 1 Job Sat 11 0/14 1 Job Sun 12 Mon 13 0/3 1 Job Tue 14 0/2 1 …" at bounding box center [689, 371] width 1378 height 513
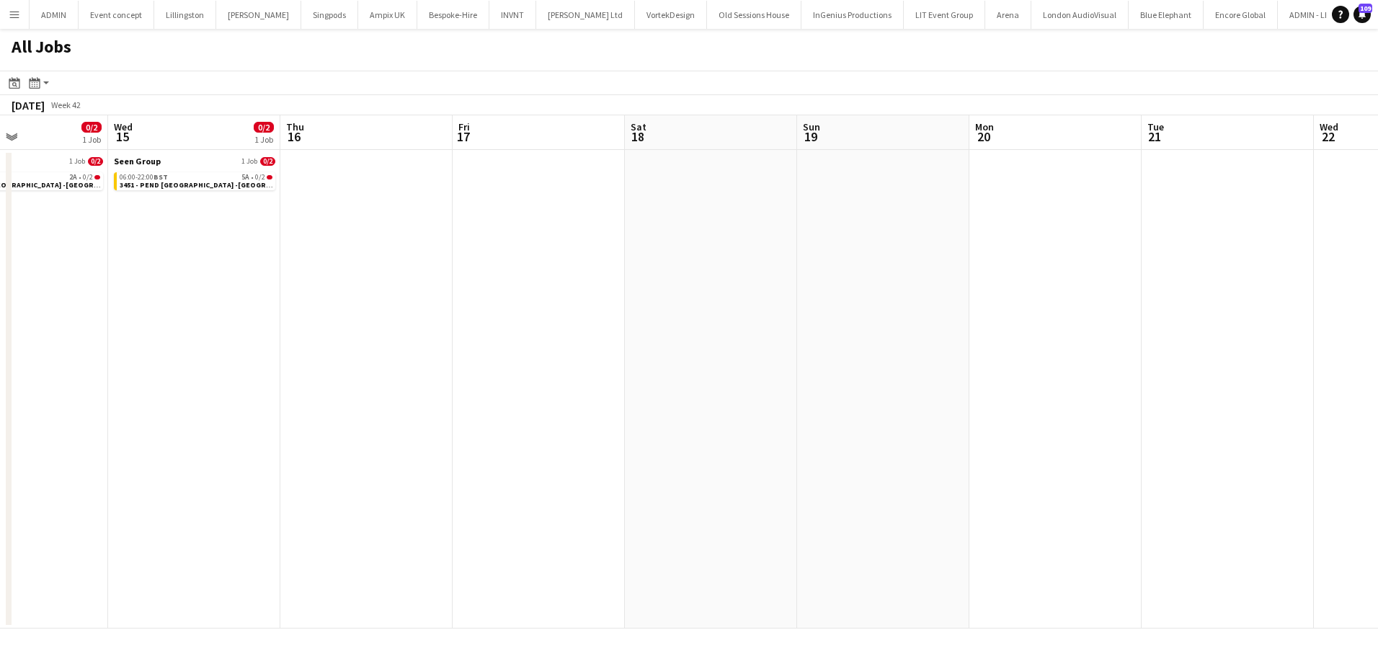
click at [439, 297] on app-all-jobs "All Jobs Date picker AUG 2025 AUG 2025 Monday M Tuesday T Wednesday W Thursday …" at bounding box center [689, 329] width 1378 height 600
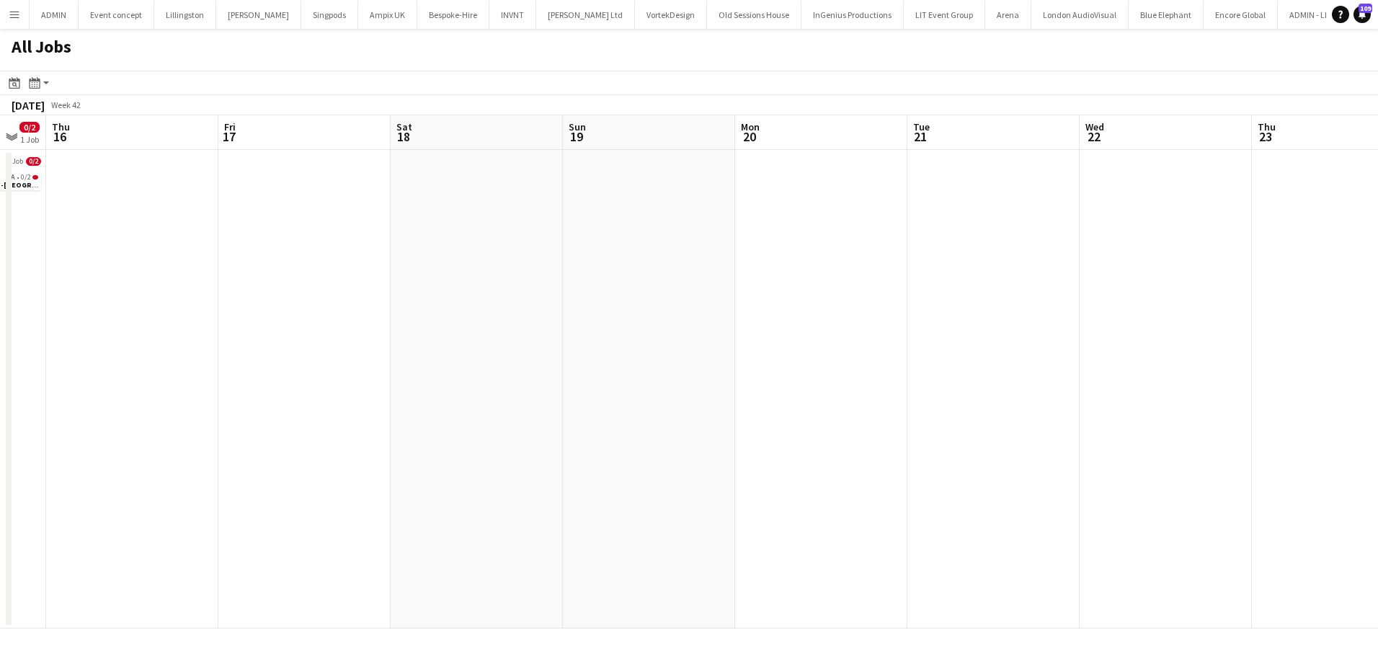
click at [291, 276] on app-all-jobs "All Jobs Date picker AUG 2025 AUG 2025 Monday M Tuesday T Wednesday W Thursday …" at bounding box center [689, 329] width 1378 height 600
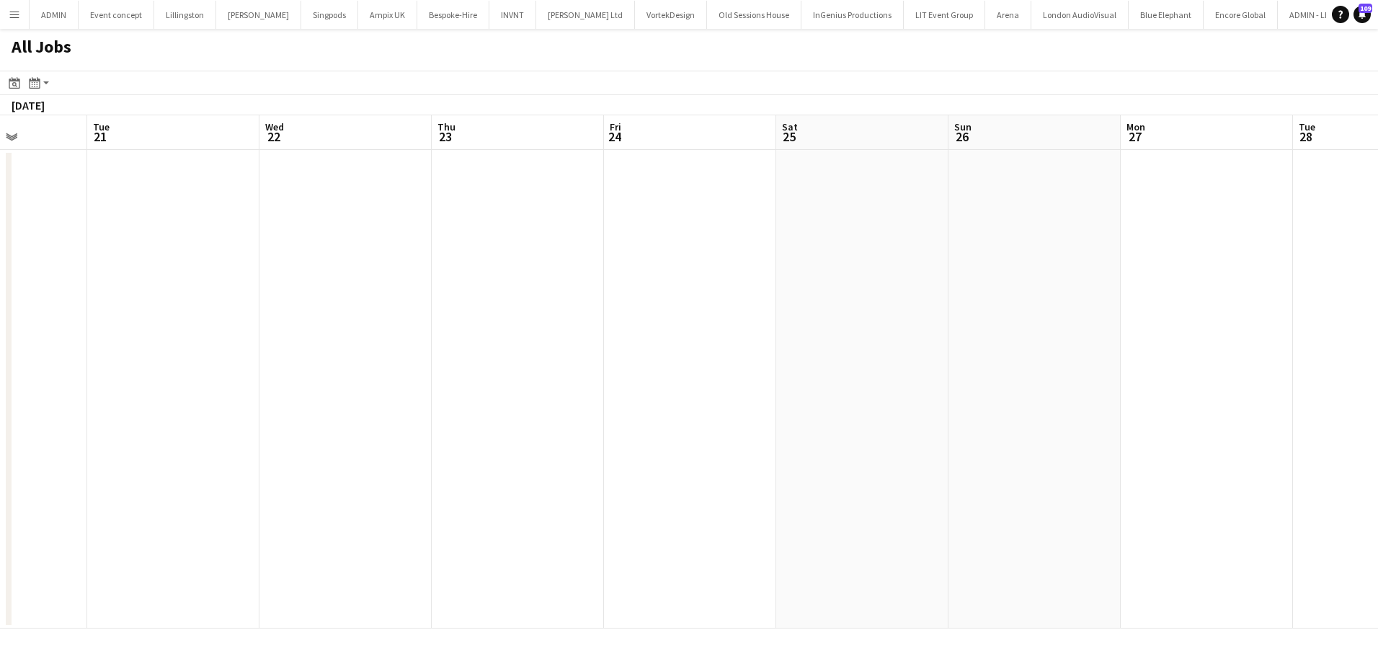
drag, startPoint x: 920, startPoint y: 296, endPoint x: 373, endPoint y: 294, distance: 546.4
click at [373, 294] on app-calendar-viewport "Fri 17 Sat 18 Sun 19 Mon 20 Tue 21 Wed 22 Thu 23 Fri 24 Sat 25 Sun 26 Mon 27 Tu…" at bounding box center [689, 371] width 1378 height 513
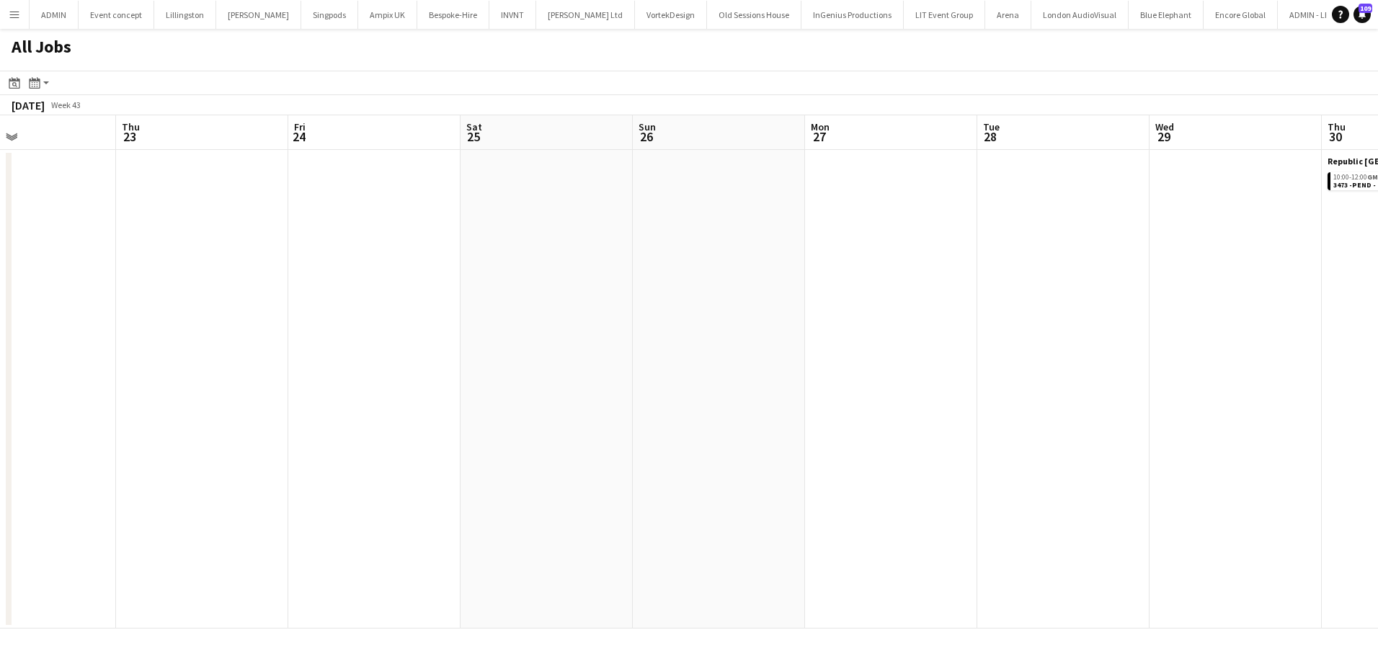
click at [481, 303] on app-all-jobs "All Jobs Date picker AUG 2025 AUG 2025 Monday M Tuesday T Wednesday W Thursday …" at bounding box center [689, 329] width 1378 height 600
drag, startPoint x: 913, startPoint y: 248, endPoint x: 811, endPoint y: 231, distance: 103.8
click at [811, 236] on app-calendar-viewport "Wed 22 Thu 23 Fri 24 Sat 25 Sun 26 Mon 27 Tue 28 Wed 29 Thu 30 0/2 1 Job Fri 31…" at bounding box center [689, 371] width 1378 height 513
click at [845, 185] on span "3473 -PEND - Republic [GEOGRAPHIC_DATA]" at bounding box center [891, 184] width 148 height 9
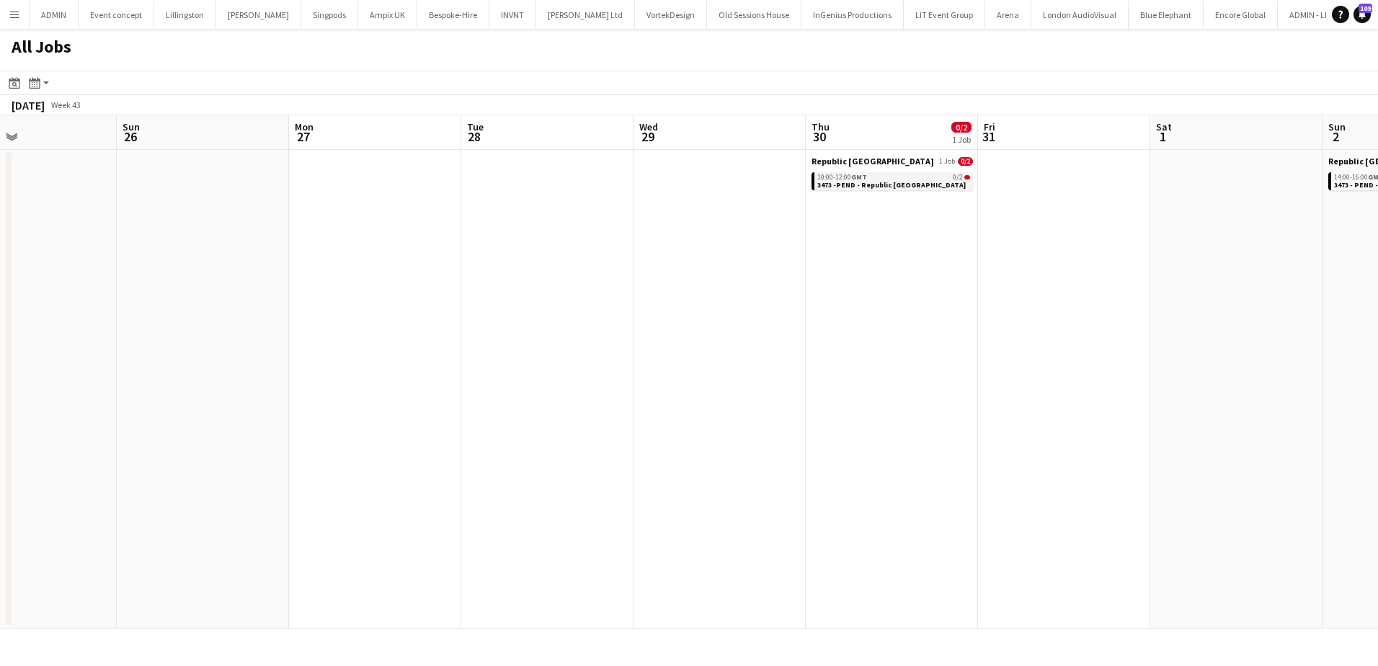
click at [840, 182] on span "3473 -PEND - Republic [GEOGRAPHIC_DATA]" at bounding box center [891, 184] width 148 height 9
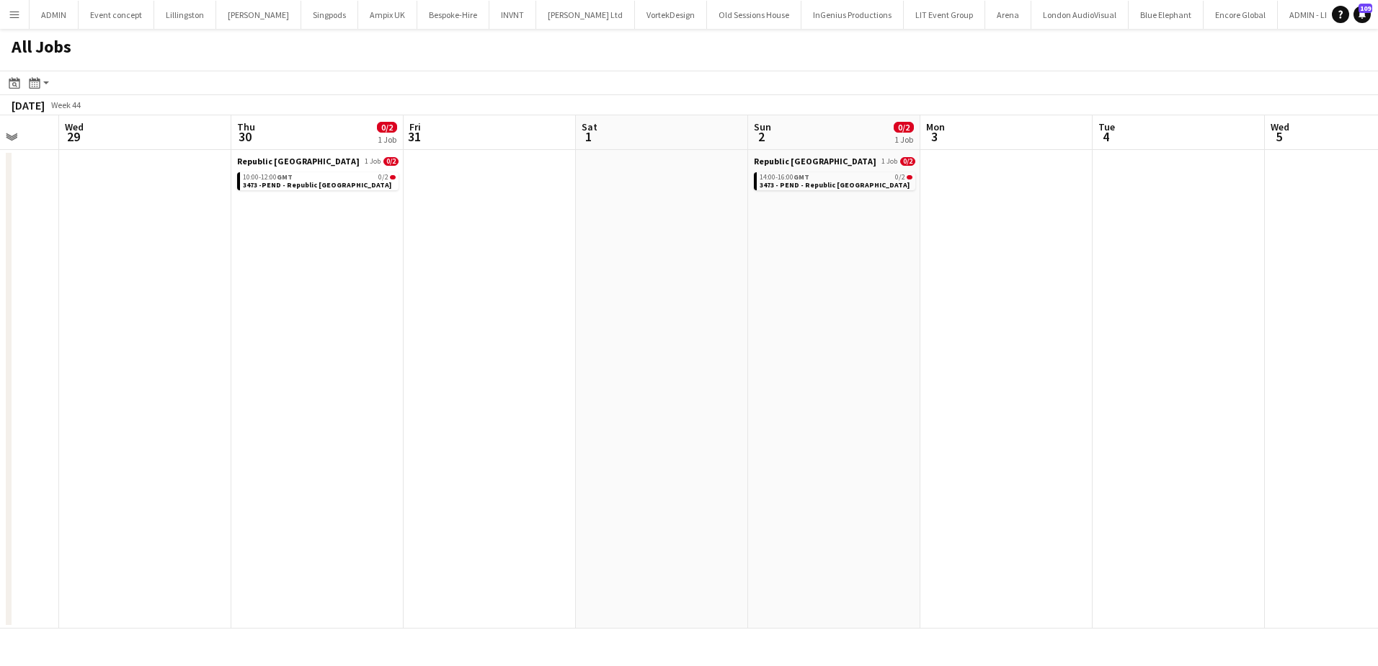
drag, startPoint x: 574, startPoint y: 324, endPoint x: -68, endPoint y: 285, distance: 643.4
click at [0, 285] on html "Menu Boards Boards Boards All jobs Status Workforce Workforce My Workforce Recr…" at bounding box center [689, 333] width 1378 height 666
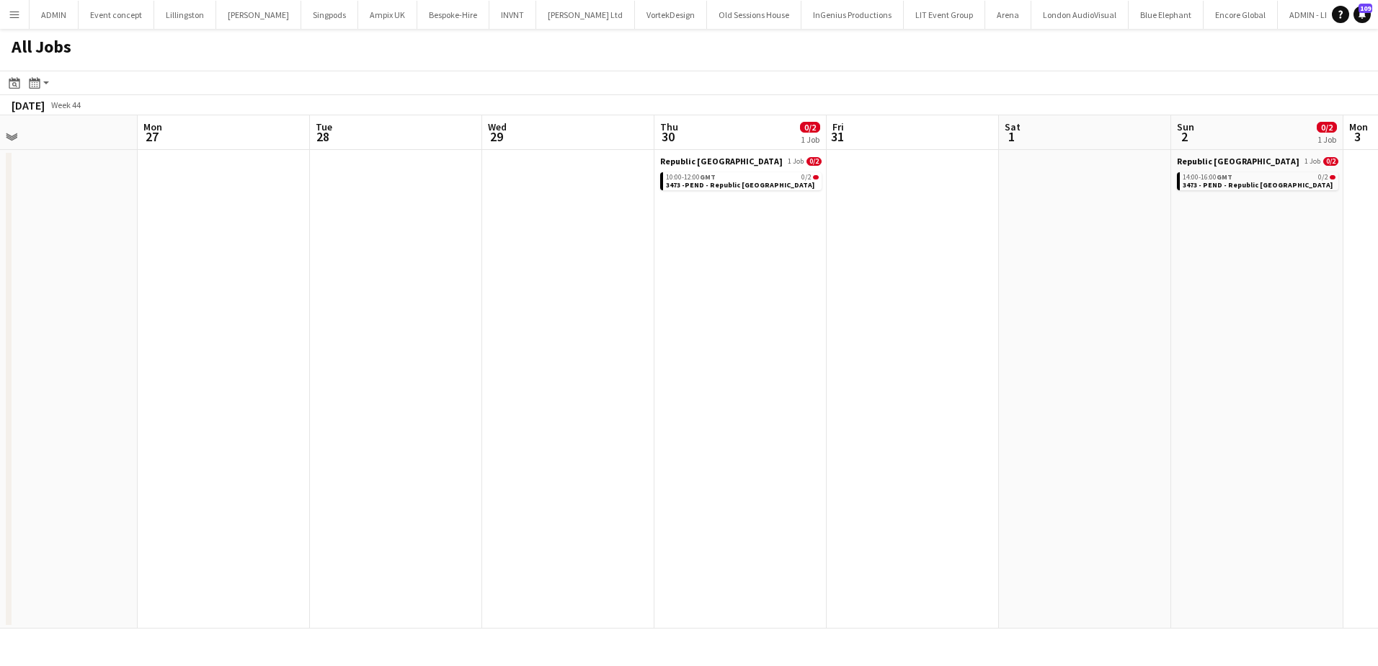
drag, startPoint x: 523, startPoint y: 329, endPoint x: 946, endPoint y: 315, distance: 423.4
click at [946, 315] on app-calendar-viewport "Fri 24 Sat 25 Sun 26 Mon 27 Tue 28 Wed 29 Thu 30 0/2 1 Job Fri 31 Sat 1 Sun 2 0…" at bounding box center [689, 371] width 1378 height 513
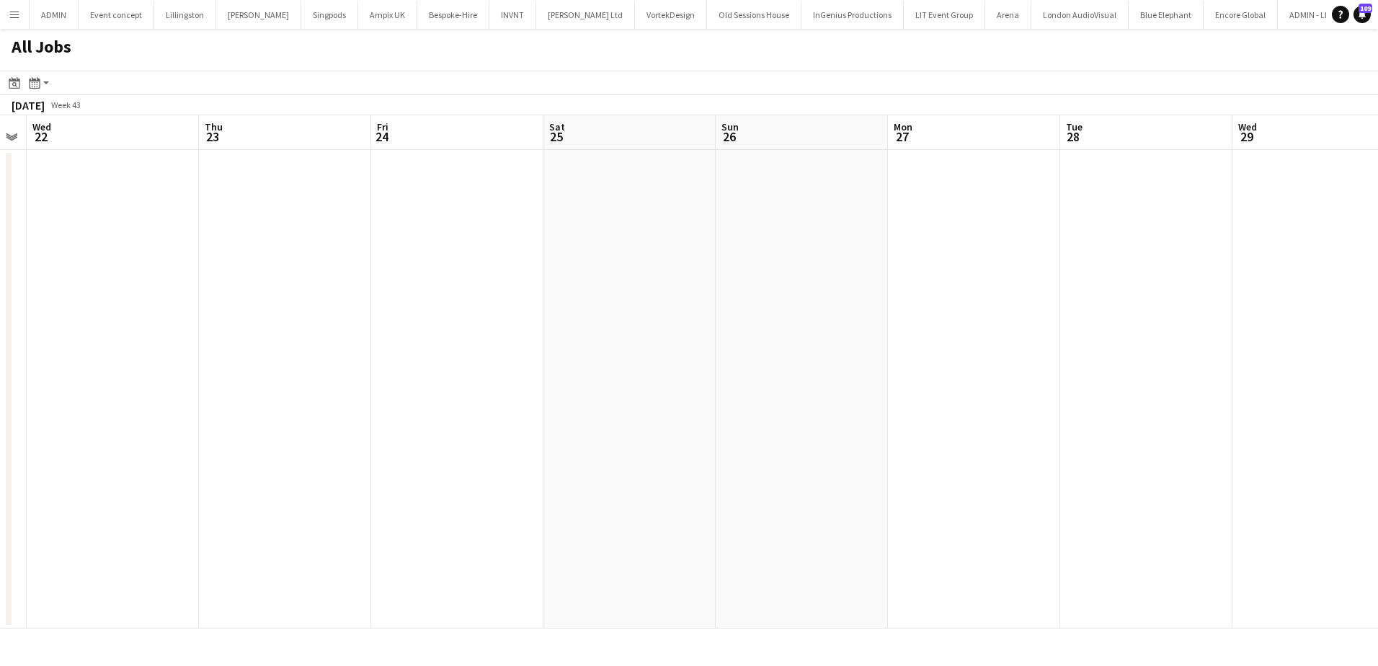
drag, startPoint x: 577, startPoint y: 301, endPoint x: 1242, endPoint y: 329, distance: 665.9
click at [1242, 329] on app-calendar-viewport "Mon 20 Tue 21 Wed 22 Thu 23 Fri 24 Sat 25 Sun 26 Mon 27 Tue 28 Wed 29 Thu 30 0/…" at bounding box center [689, 371] width 1378 height 513
drag, startPoint x: 849, startPoint y: 332, endPoint x: 1036, endPoint y: 334, distance: 186.7
click at [1036, 334] on app-calendar-viewport "Sun 19 Mon 20 Tue 21 Wed 22 Thu 23 Fri 24 Sat 25 Sun 26 Mon 27 Tue 28 Wed 29 Th…" at bounding box center [689, 371] width 1378 height 513
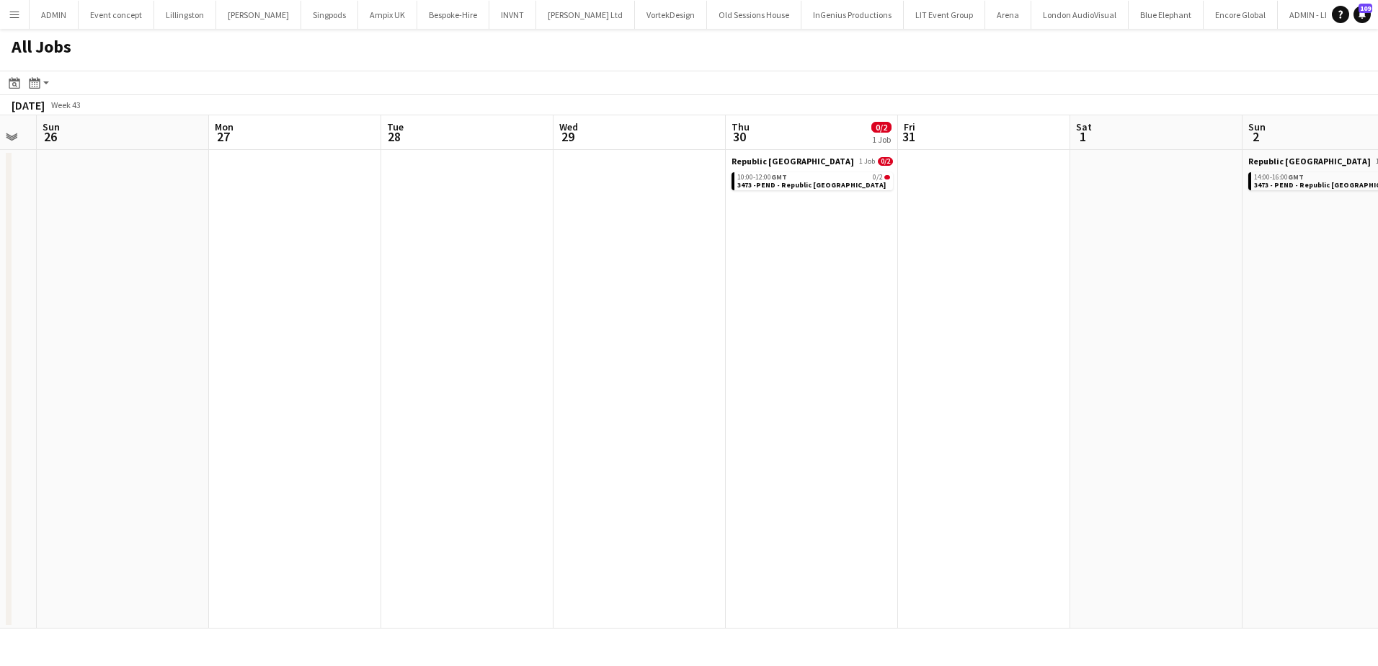
drag, startPoint x: 682, startPoint y: 314, endPoint x: 180, endPoint y: 288, distance: 502.3
click at [180, 288] on app-calendar-viewport "Thu 23 Fri 24 Sat 25 Sun 26 Mon 27 Tue 28 Wed 29 Thu 30 0/2 1 Job Fri 31 Sat 1 …" at bounding box center [689, 371] width 1378 height 513
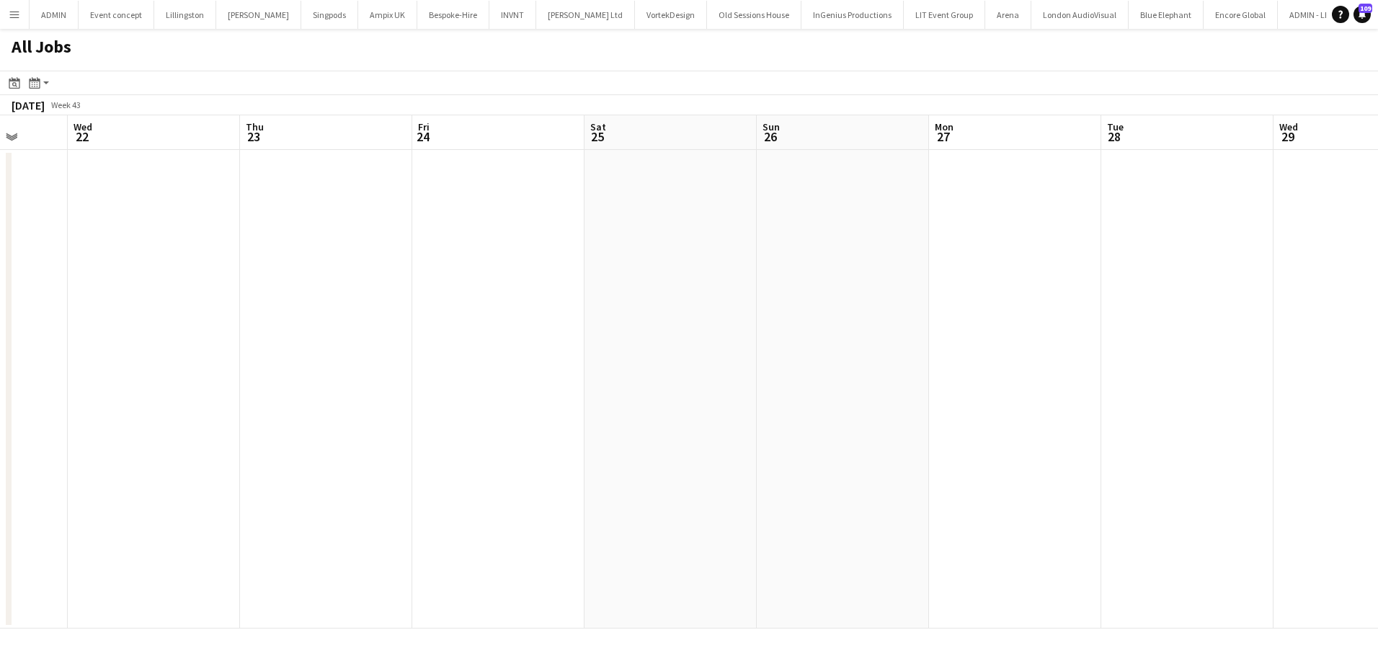
drag, startPoint x: 658, startPoint y: 312, endPoint x: 1203, endPoint y: 324, distance: 545.0
click at [1155, 324] on app-calendar-viewport "Sun 19 Mon 20 Tue 21 Wed 22 Thu 23 Fri 24 Sat 25 Sun 26 Mon 27 Tue 28 Wed 29 Th…" at bounding box center [689, 371] width 1378 height 513
drag, startPoint x: 864, startPoint y: 333, endPoint x: 1336, endPoint y: 332, distance: 472.1
click at [1295, 332] on app-calendar-viewport "Sat 18 Sun 19 Mon 20 Tue 21 Wed 22 Thu 23 Fri 24 Sat 25 Sun 26 Mon 27 Tue 28 We…" at bounding box center [689, 371] width 1378 height 513
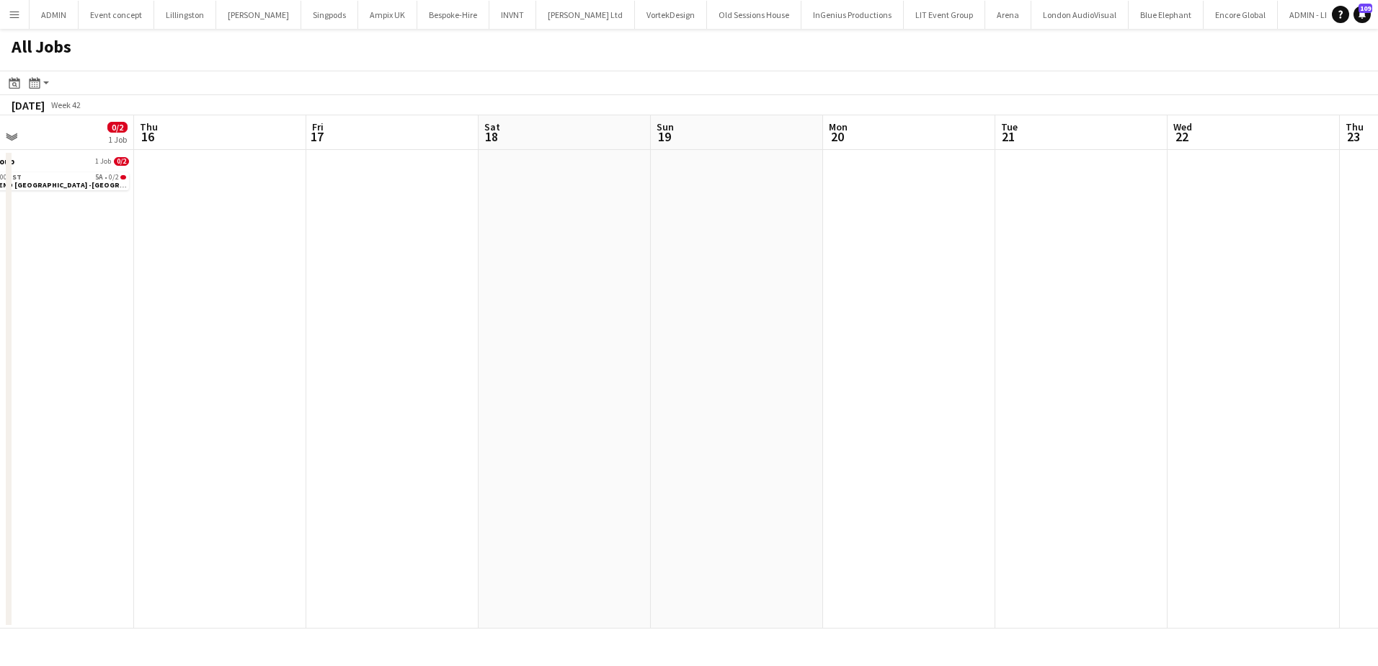
scroll to position [0, 340]
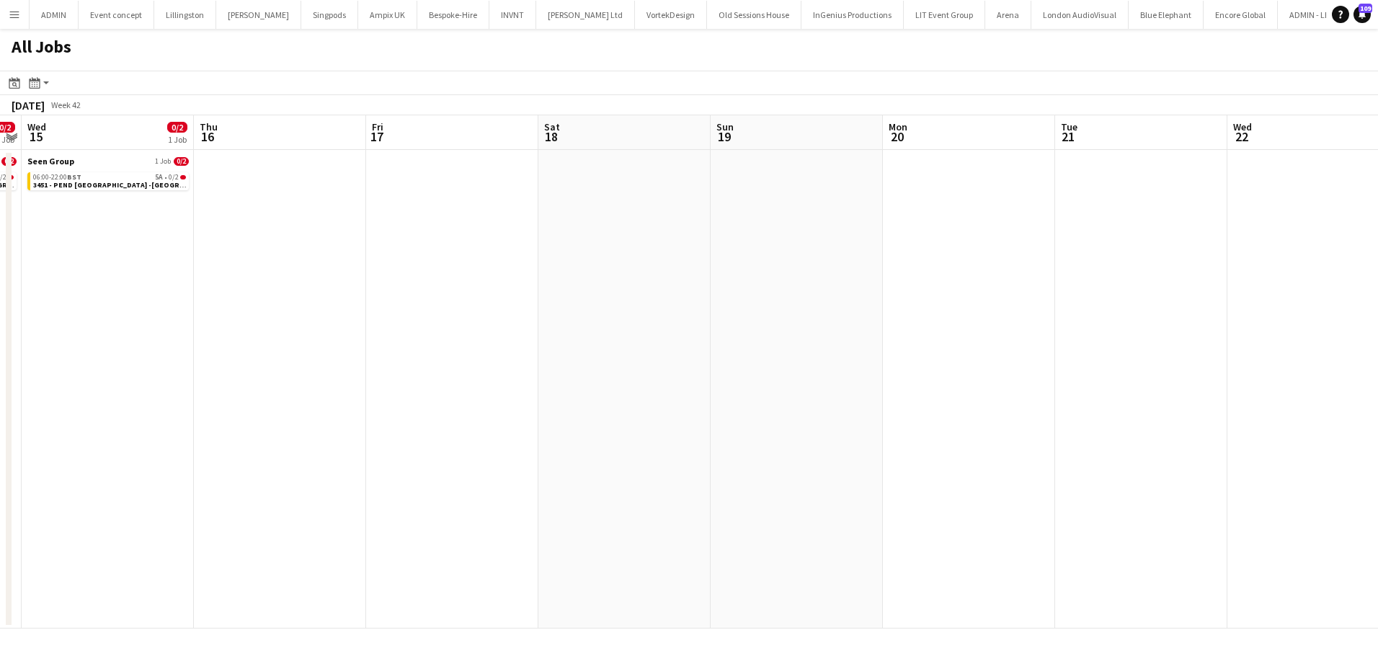
drag, startPoint x: 591, startPoint y: 333, endPoint x: 988, endPoint y: 333, distance: 397.2
click at [978, 333] on app-calendar-viewport "Mon 13 0/3 1 Job Tue 14 0/2 1 Job Wed 15 0/2 1 Job Thu 16 Fri 17 Sat 18 Sun 19 …" at bounding box center [689, 371] width 1378 height 513
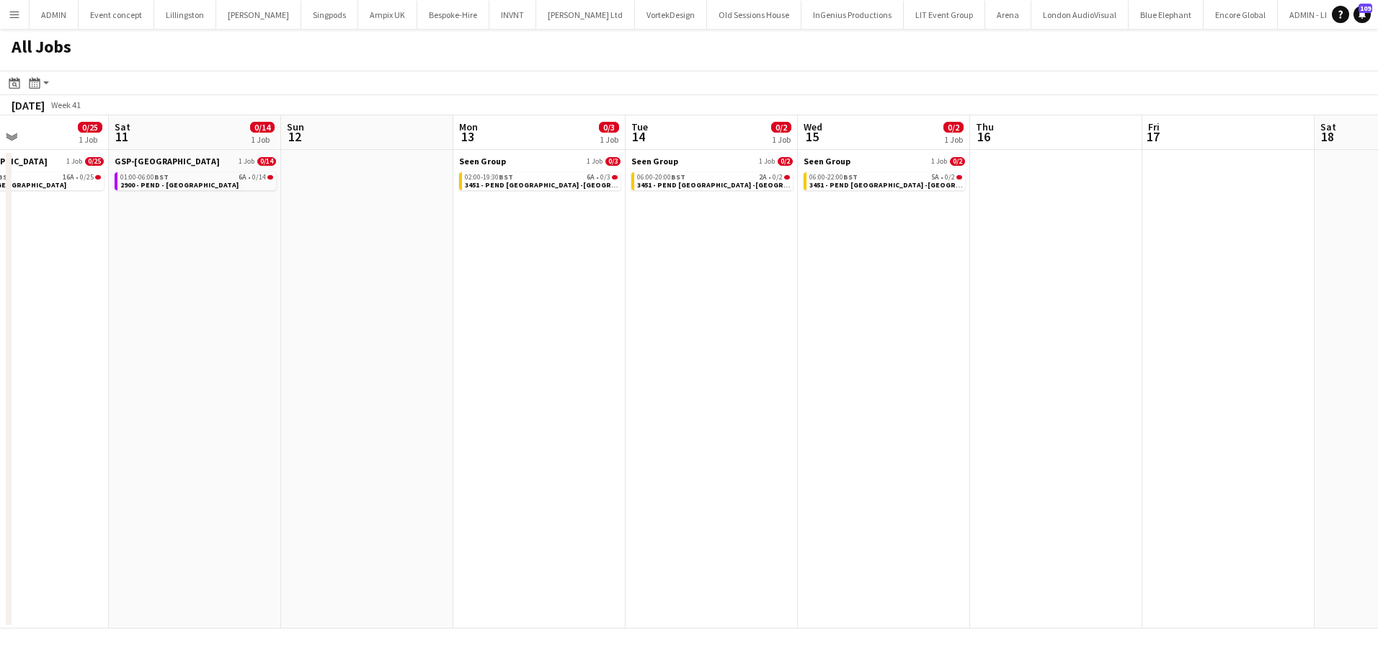
drag, startPoint x: 726, startPoint y: 346, endPoint x: 1111, endPoint y: 364, distance: 386.0
click at [1111, 364] on app-calendar-viewport "Wed 8 Thu 9 Fri 10 0/25 1 Job Sat 11 0/14 1 Job Sun 12 Mon 13 0/3 1 Job Tue 14 …" at bounding box center [689, 371] width 1378 height 513
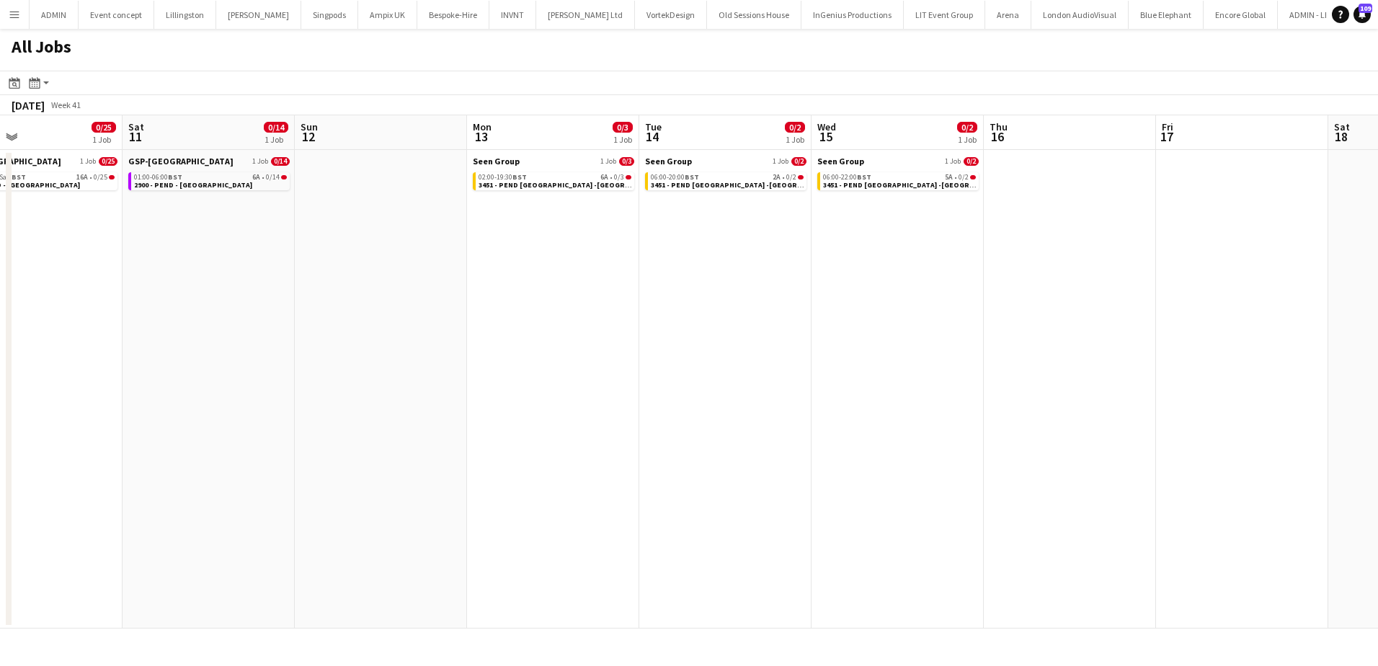
drag, startPoint x: 742, startPoint y: 349, endPoint x: 1009, endPoint y: 350, distance: 266.7
click at [1052, 356] on app-calendar-viewport "Wed 8 Thu 9 Fri 10 0/25 1 Job Sat 11 0/14 1 Job Sun 12 Mon 13 0/3 1 Job Tue 14 …" at bounding box center [689, 371] width 1378 height 513
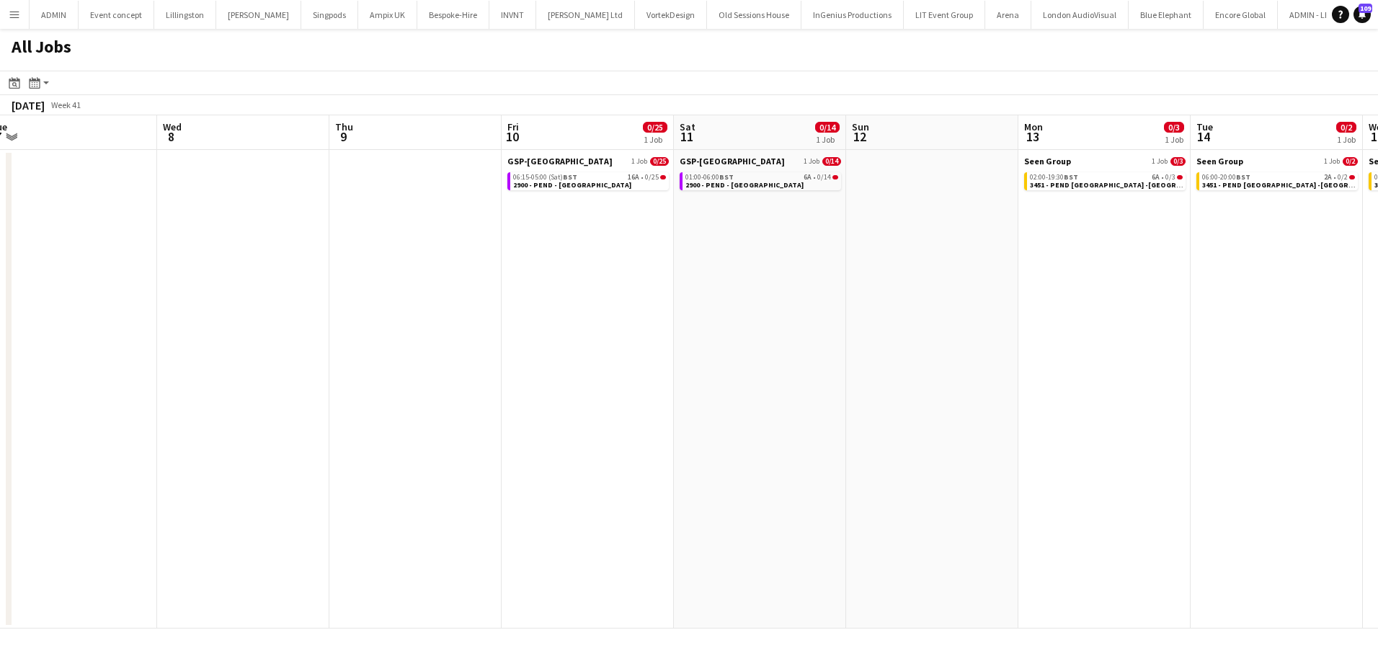
scroll to position [0, 449]
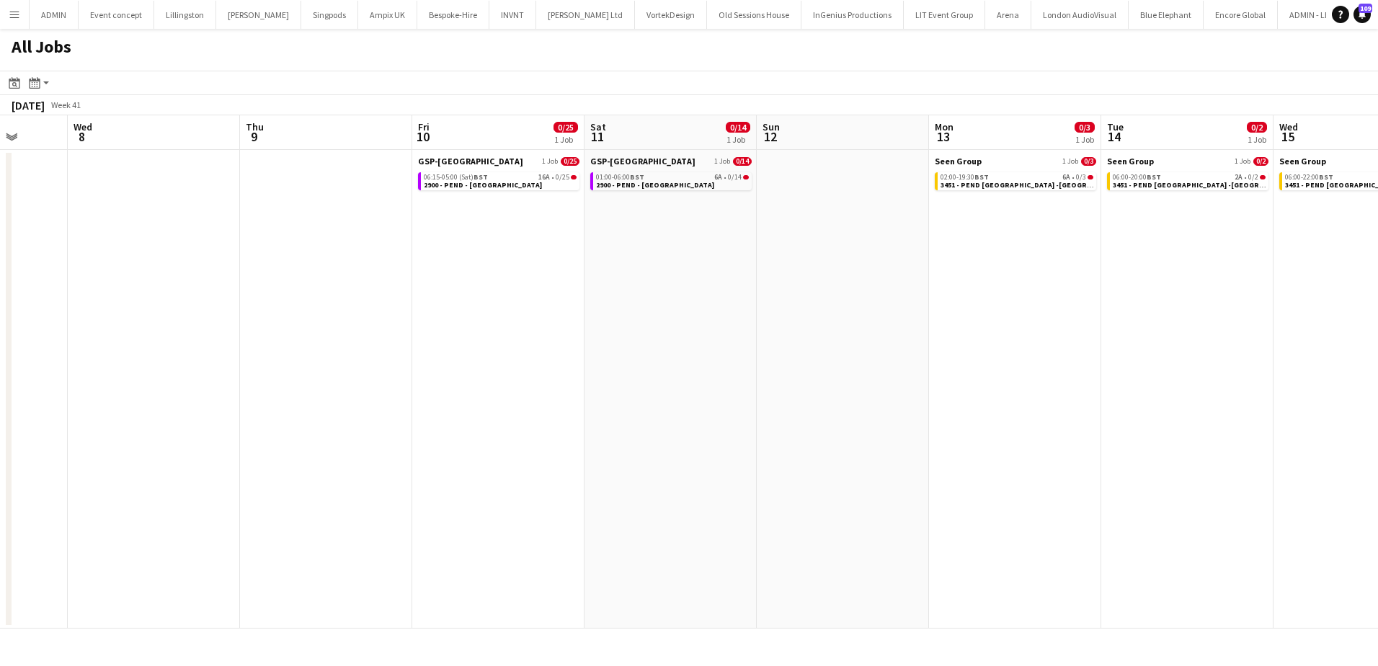
drag, startPoint x: 695, startPoint y: 333, endPoint x: 792, endPoint y: 254, distance: 125.5
click at [985, 336] on app-calendar-viewport "Sun 5 1/1 1 Job Mon 6 Tue 7 Wed 8 Thu 9 Fri 10 0/25 1 Job Sat 11 0/14 1 Job Sun…" at bounding box center [689, 371] width 1378 height 513
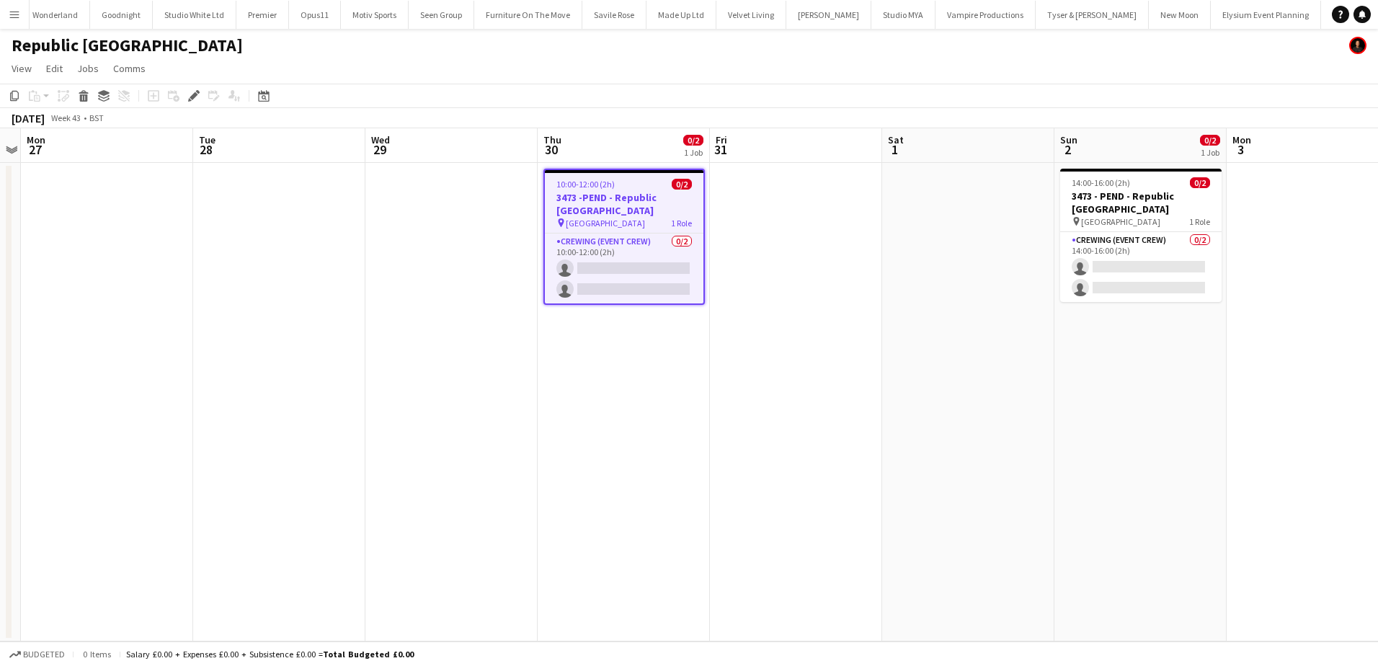
scroll to position [0, 3637]
click at [197, 98] on icon "Edit" at bounding box center [194, 96] width 12 height 12
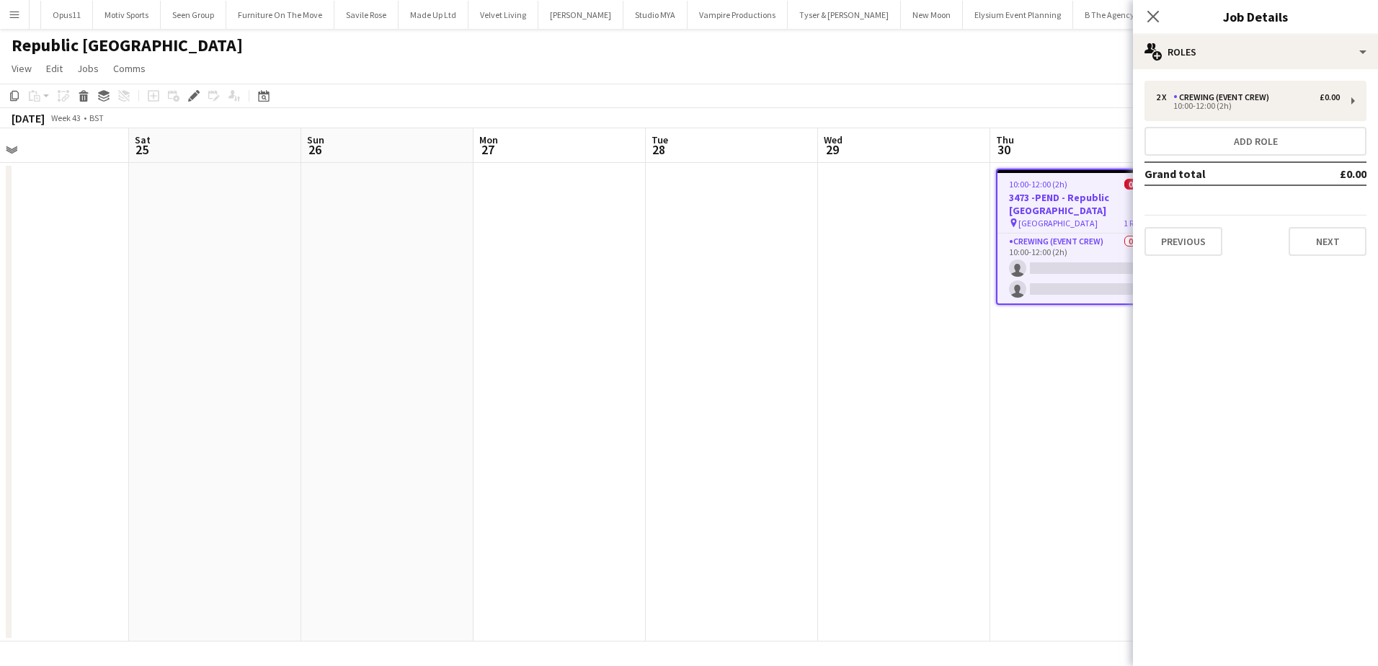
drag, startPoint x: 482, startPoint y: 347, endPoint x: 401, endPoint y: 309, distance: 90.0
click at [952, 321] on app-calendar-viewport "Wed 22 Thu 23 Fri 24 Sat 25 Sun 26 Mon 27 Tue 28 Wed 29 Thu 30 0/2 1 Job Fri 31…" at bounding box center [689, 384] width 1378 height 513
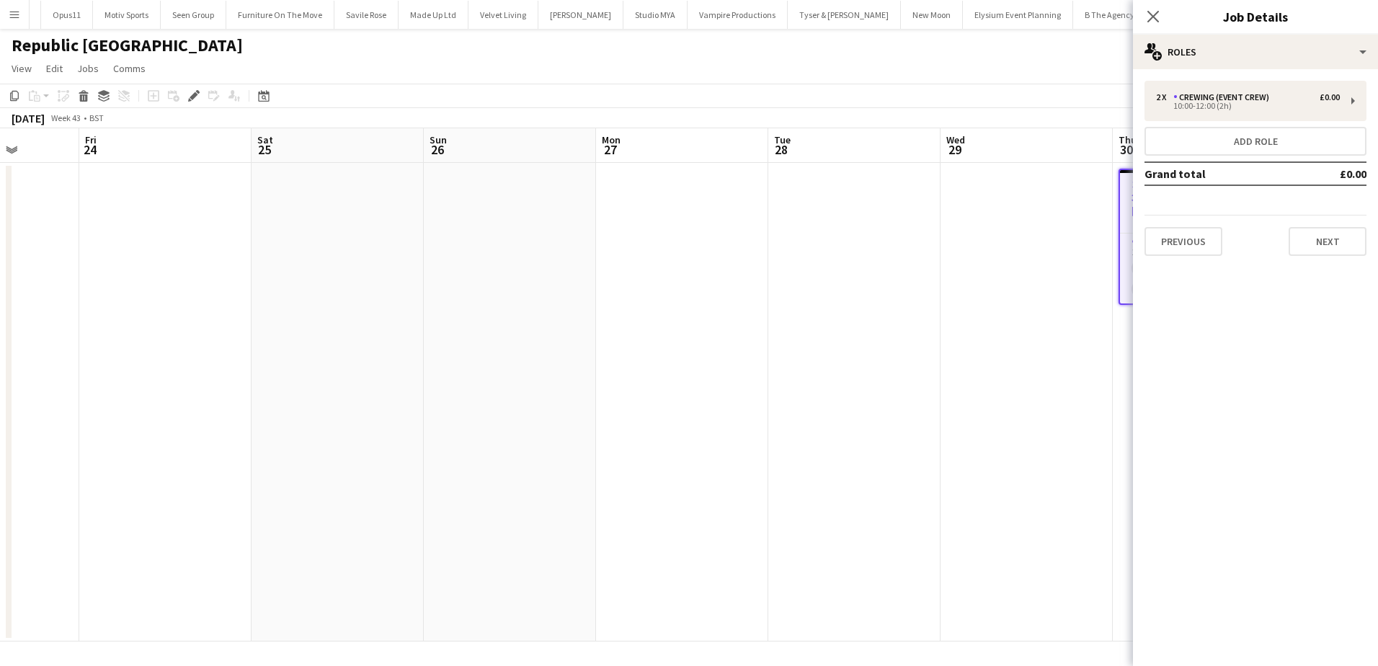
drag, startPoint x: 311, startPoint y: 308, endPoint x: 806, endPoint y: 278, distance: 496.1
click at [797, 279] on app-calendar-viewport "Wed 22 Thu 23 Fri 24 Sat 25 Sun 26 Mon 27 Tue 28 Wed 29 Thu 30 0/2 1 Job Fri 31…" at bounding box center [689, 384] width 1378 height 513
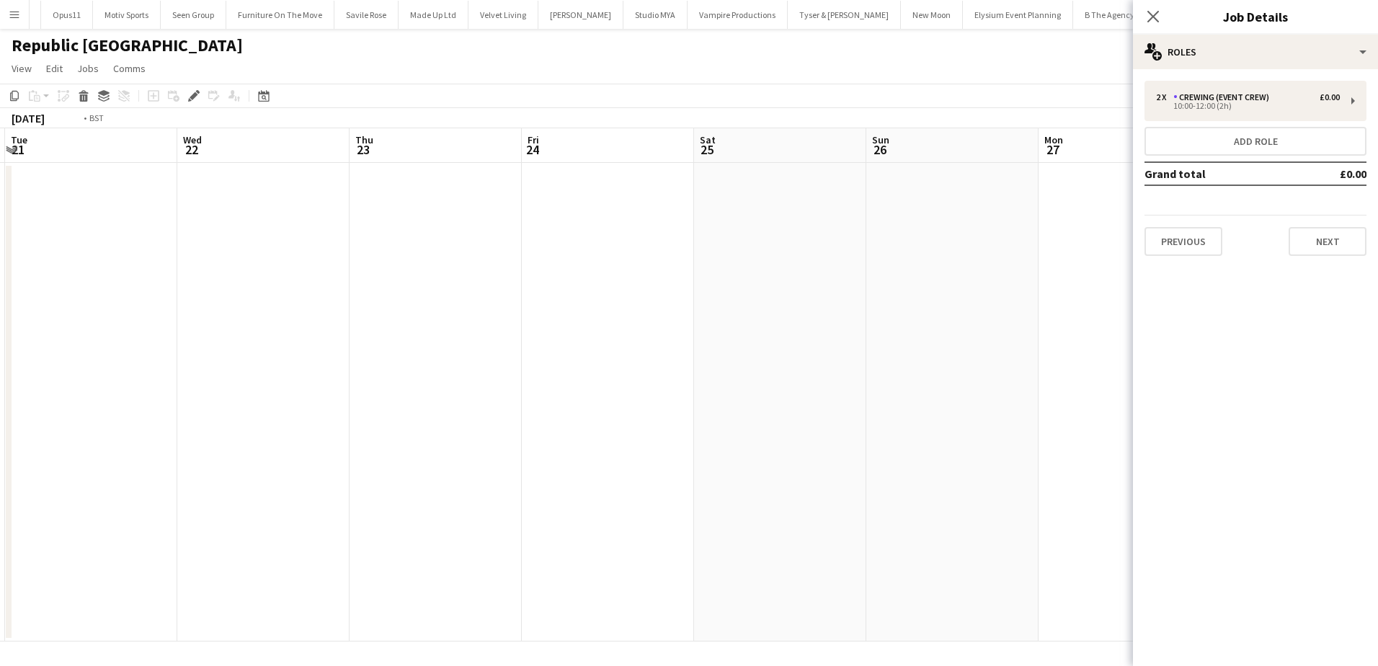
drag, startPoint x: 227, startPoint y: 305, endPoint x: 796, endPoint y: 296, distance: 569.5
click at [790, 298] on app-calendar-viewport "Sun 19 Mon 20 Tue 21 Wed 22 Thu 23 Fri 24 Sat 25 Sun 26 Mon 27 Tue 28 Wed 29 Th…" at bounding box center [689, 384] width 1378 height 513
drag, startPoint x: 403, startPoint y: 296, endPoint x: 591, endPoint y: 296, distance: 188.1
click at [644, 288] on app-calendar-viewport "Tue 14 Wed 15 Thu 16 Fri 17 Sat 18 Sun 19 Mon 20 Tue 21 Wed 22 Thu 23 Fri 24 Sa…" at bounding box center [689, 384] width 1378 height 513
drag, startPoint x: 267, startPoint y: 305, endPoint x: 878, endPoint y: 293, distance: 611.3
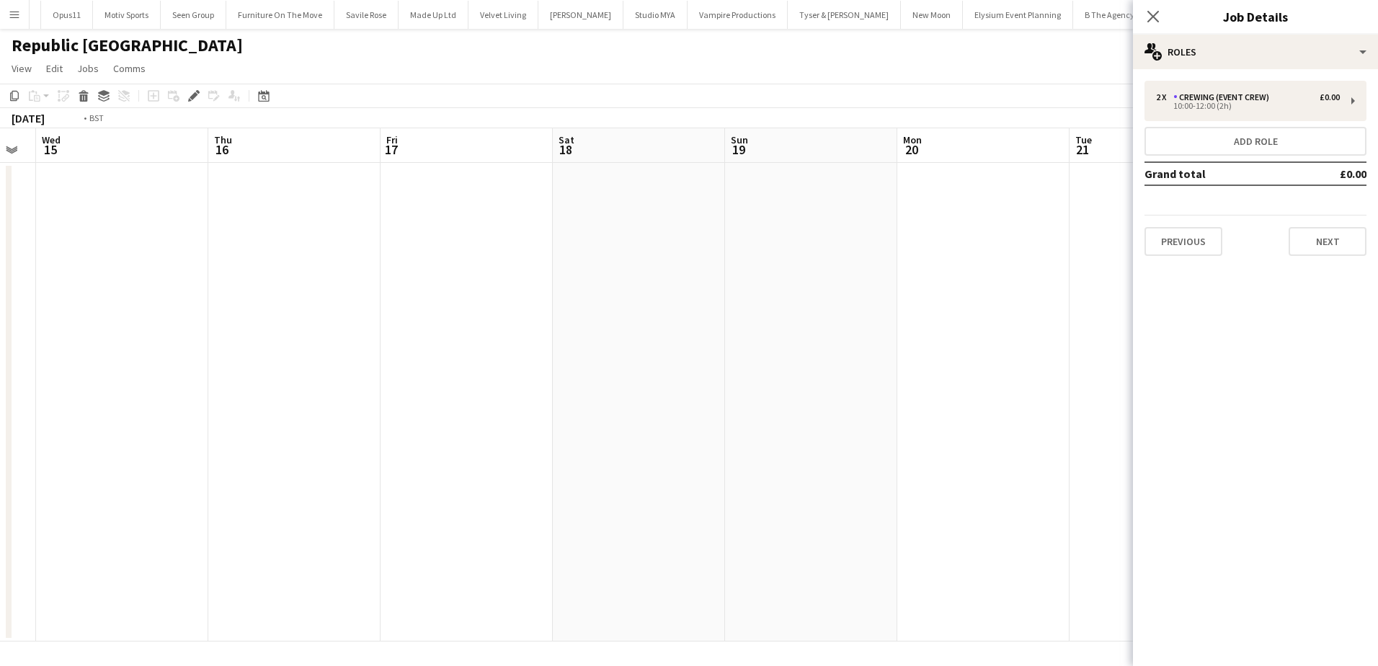
click at [871, 294] on app-calendar-viewport "Mon 13 Tue 14 Wed 15 Thu 16 Fri 17 Sat 18 Sun 19 Mon 20 Tue 21 Wed 22 Thu 23 Fr…" at bounding box center [689, 384] width 1378 height 513
drag, startPoint x: 543, startPoint y: 298, endPoint x: 1087, endPoint y: 278, distance: 543.9
click at [1091, 280] on app-calendar-viewport "Thu 9 Fri 10 Sat 11 Sun 12 Mon 13 Tue 14 Wed 15 Thu 16 Fri 17 Sat 18 Sun 19 Mon…" at bounding box center [689, 384] width 1378 height 513
drag, startPoint x: 416, startPoint y: 283, endPoint x: 887, endPoint y: 280, distance: 471.4
click at [909, 280] on app-calendar-viewport "Sat 4 Sun 5 Mon 6 Tue 7 Wed 8 Thu 9 Fri 10 Sat 11 Sun 12 Mon 13 Tue 14 Wed 15 T…" at bounding box center [689, 384] width 1378 height 513
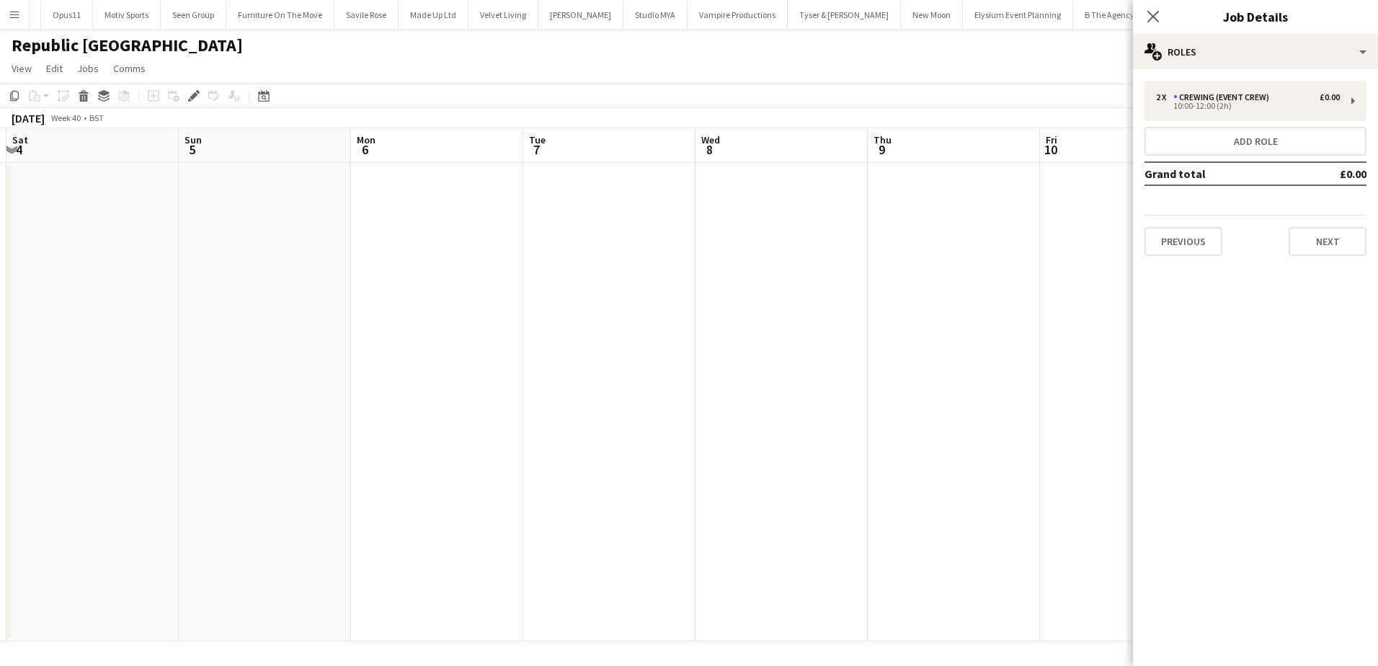
scroll to position [0, 445]
drag, startPoint x: 416, startPoint y: 284, endPoint x: 649, endPoint y: 284, distance: 232.8
click at [649, 284] on app-calendar-viewport "Thu 2 Fri 3 Sat 4 Sun 5 Mon 6 Tue 7 Wed 8 Thu 9 Fri 10 Sat 11 Sun 12 Mon 13 Tue…" at bounding box center [689, 384] width 1378 height 513
drag, startPoint x: 298, startPoint y: 291, endPoint x: 821, endPoint y: 296, distance: 522.6
click at [822, 296] on app-calendar-viewport "Mon 29 Tue 30 Wed 1 Thu 2 Fri 3 Sat 4 Sun 5 Mon 6 Tue 7 Wed 8 Thu 9 Fri 10 Sat …" at bounding box center [689, 384] width 1378 height 513
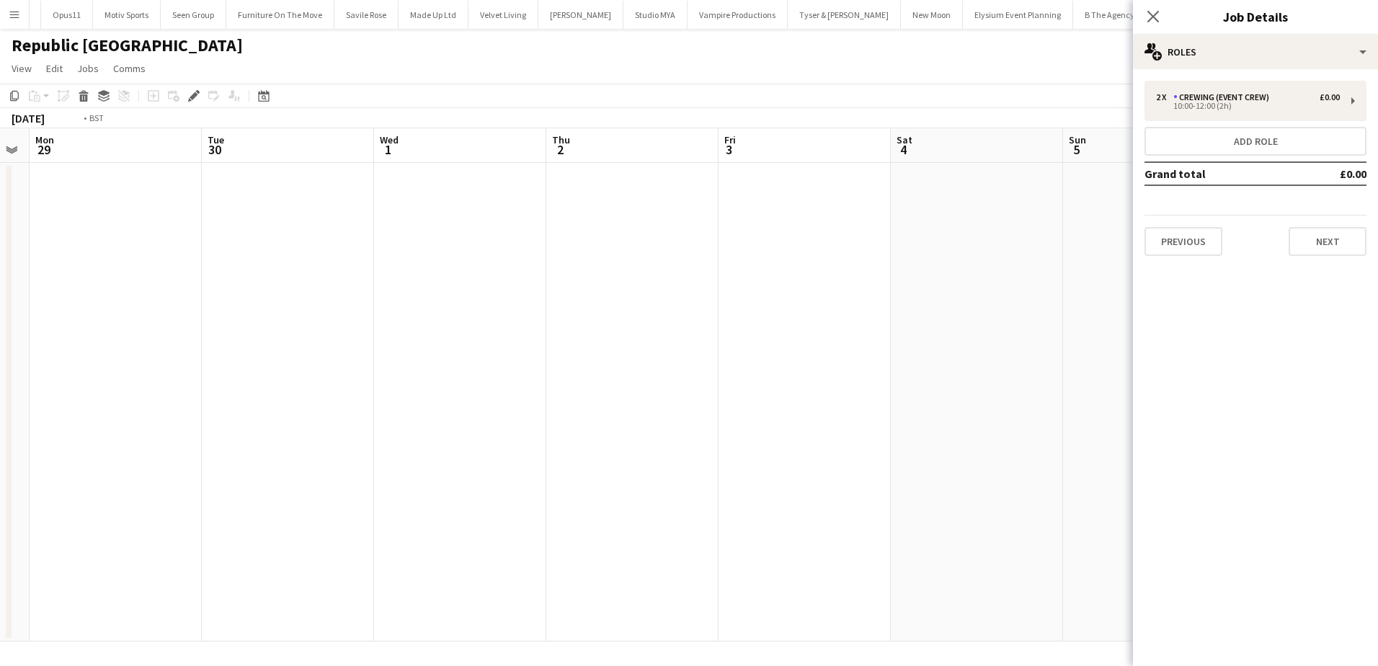
drag, startPoint x: 374, startPoint y: 294, endPoint x: 669, endPoint y: 288, distance: 294.9
click at [688, 294] on app-calendar-viewport "Sat 27 Sun 28 Mon 29 Tue 30 Wed 1 Thu 2 Fri 3 Sat 4 Sun 5 Mon 6 Tue 7 Wed 8 Thu…" at bounding box center [689, 384] width 1378 height 513
drag, startPoint x: 172, startPoint y: 249, endPoint x: 323, endPoint y: 251, distance: 151.4
click at [323, 251] on app-calendar-viewport "Fri 26 Sat 27 Sun 28 Mon 29 Tue 30 Wed 1 Thu 2 Fri 3 Sat 4 Sun 5 Mon 6 Tue 7 We…" at bounding box center [689, 384] width 1378 height 513
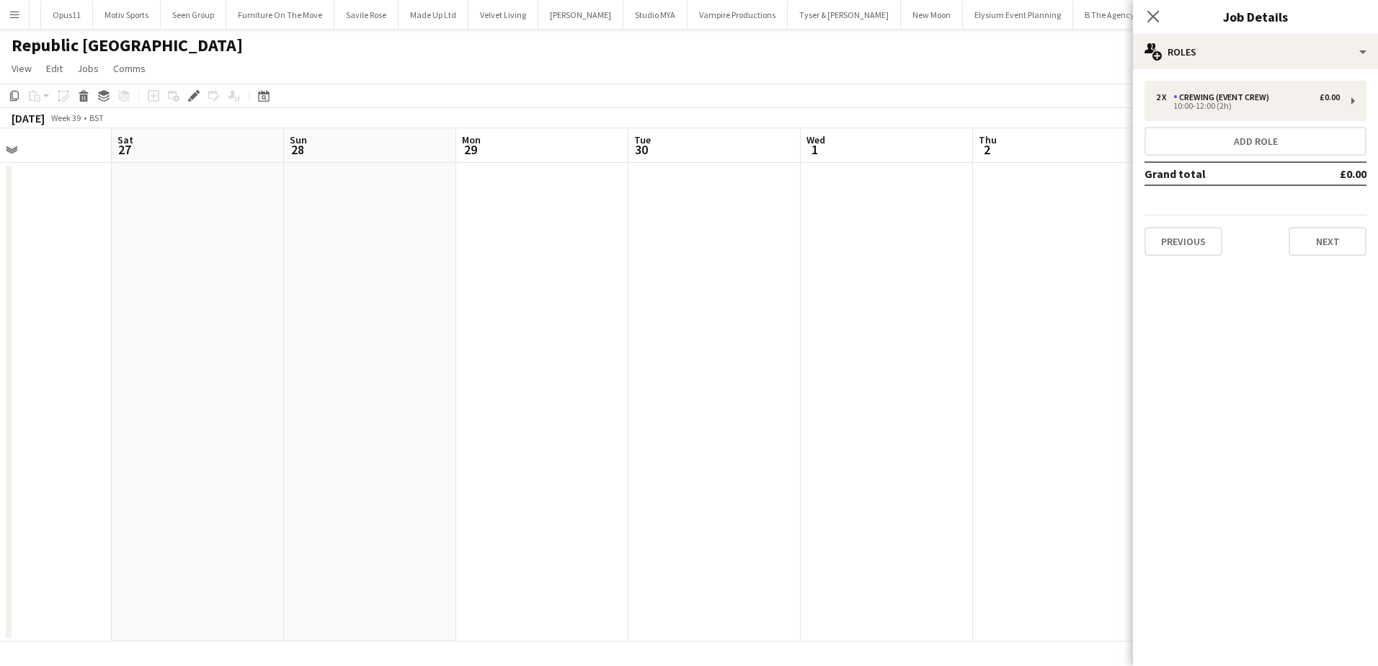
drag, startPoint x: 243, startPoint y: 224, endPoint x: 484, endPoint y: 224, distance: 240.7
click at [426, 230] on app-calendar-viewport "Wed 24 Thu 25 Fri 26 Sat 27 Sun 28 Mon 29 Tue 30 Wed 1 Thu 2 Fri 3 Sat 4 Sun 5 …" at bounding box center [689, 384] width 1378 height 513
click at [709, 191] on app-date-cell at bounding box center [716, 402] width 172 height 479
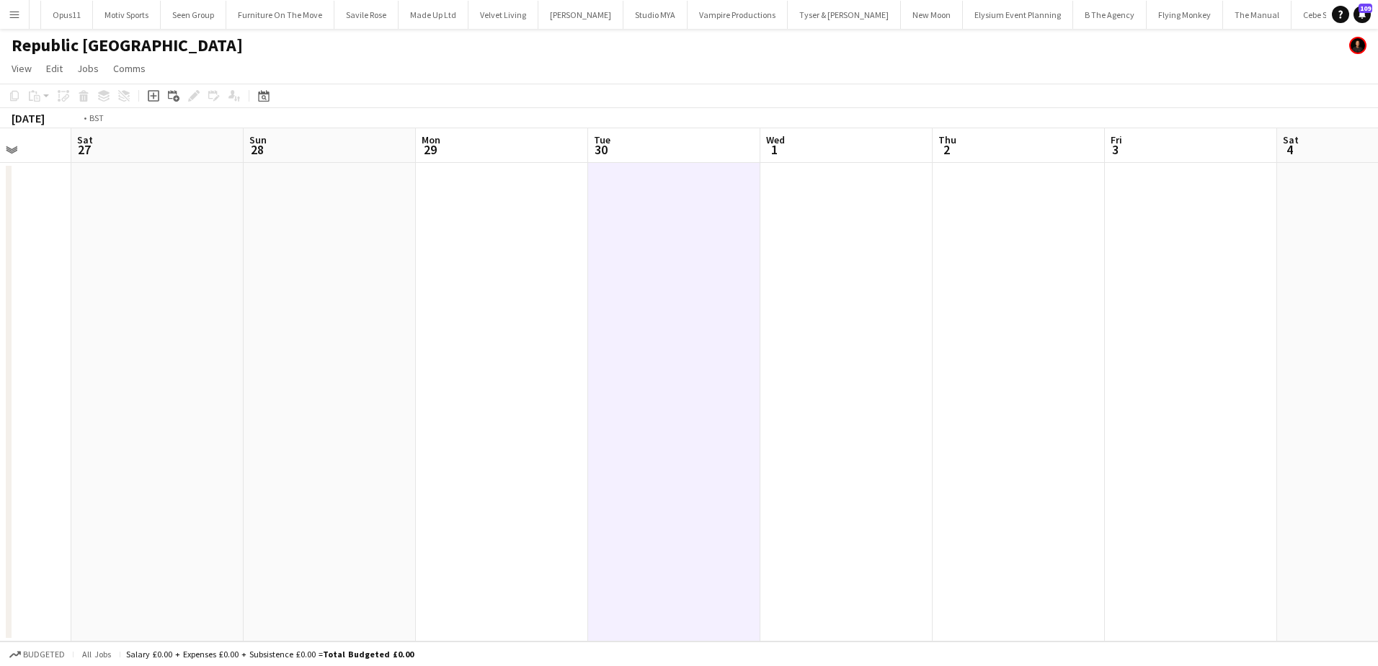
drag, startPoint x: 1146, startPoint y: 294, endPoint x: 453, endPoint y: 293, distance: 693.4
click at [441, 293] on app-calendar-viewport "Wed 24 Thu 25 Fri 26 Sat 27 Sun 28 Mon 29 Tue 30 Wed 1 Thu 2 Fri 3 Sat 4 Sun 5 …" at bounding box center [689, 384] width 1378 height 513
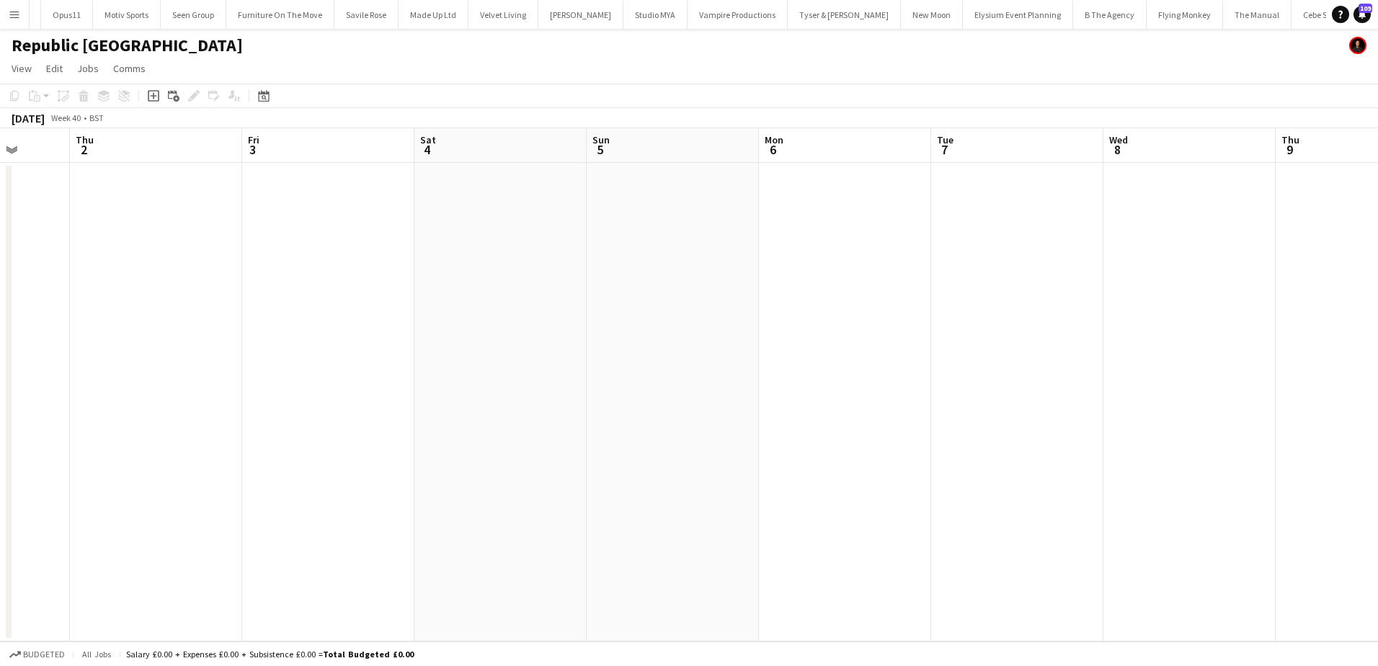
drag, startPoint x: 959, startPoint y: 327, endPoint x: 547, endPoint y: 329, distance: 412.3
click at [381, 324] on app-calendar-viewport "Mon 29 Tue 30 Wed 1 Thu 2 Fri 3 Sat 4 Sun 5 Mon 6 Tue 7 Wed 8 Thu 9 Fri 10 Sat …" at bounding box center [689, 384] width 1378 height 513
drag, startPoint x: 969, startPoint y: 345, endPoint x: 705, endPoint y: 345, distance: 264.5
click at [602, 345] on app-calendar-viewport "Fri 3 Sat 4 Sun 5 Mon 6 Tue 7 Wed 8 Thu 9 Fri 10 Sat 11 Sun 12 Mon 13 Tue 14 We…" at bounding box center [689, 384] width 1378 height 513
drag, startPoint x: 802, startPoint y: 350, endPoint x: 625, endPoint y: 350, distance: 176.6
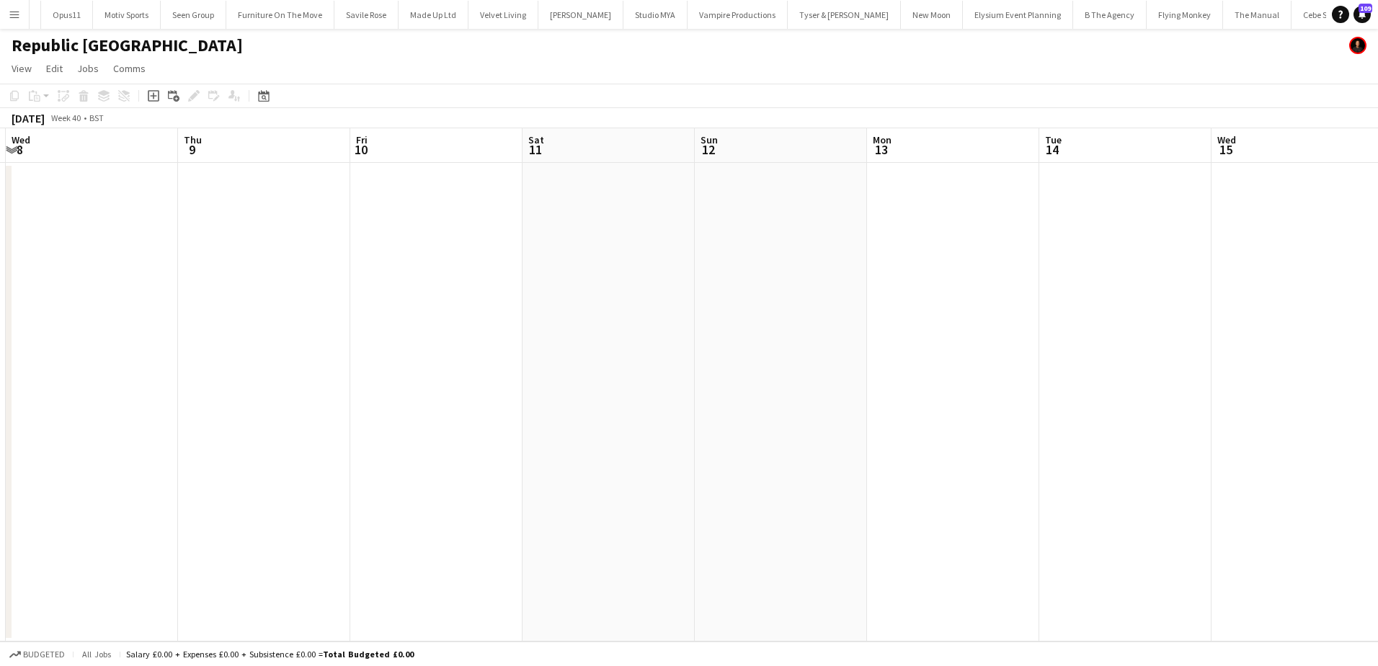
click at [476, 350] on app-calendar-viewport "Sun 5 Mon 6 Tue 7 Wed 8 Thu 9 Fri 10 Sat 11 Sun 12 Mon 13 Tue 14 Wed 15 Thu 16 …" at bounding box center [689, 384] width 1378 height 513
drag, startPoint x: 987, startPoint y: 358, endPoint x: 433, endPoint y: 347, distance: 553.7
click at [433, 347] on app-calendar-viewport "Sun 12 Mon 13 Tue 14 Wed 15 Thu 16 Fri 17 Sat 18 Sun 19 Mon 20 Tue 21 Wed 22 Th…" at bounding box center [689, 384] width 1378 height 513
drag, startPoint x: 931, startPoint y: 347, endPoint x: 275, endPoint y: 339, distance: 656.7
click at [275, 339] on app-calendar-viewport "Tue 14 Wed 15 Thu 16 Fri 17 Sat 18 Sun 19 Mon 20 Tue 21 Wed 22 Thu 23 Fri 24 Sa…" at bounding box center [689, 384] width 1378 height 513
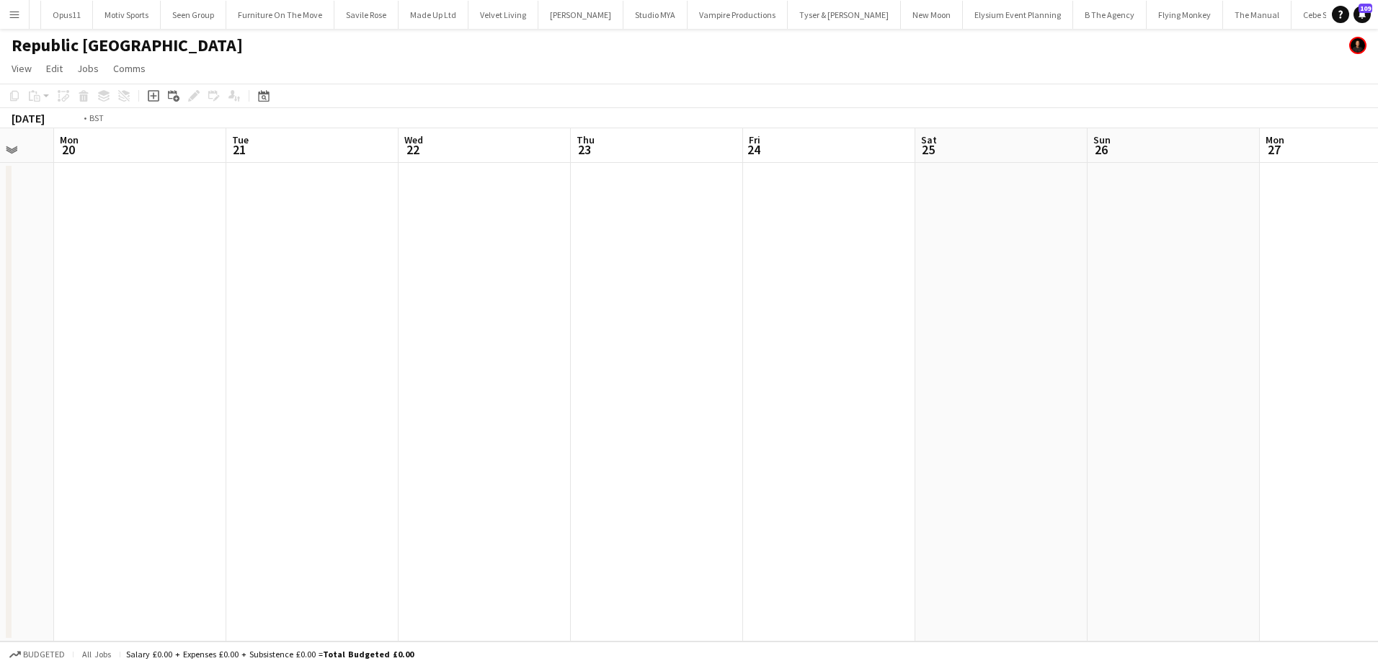
drag, startPoint x: 768, startPoint y: 339, endPoint x: 126, endPoint y: 339, distance: 642.2
click at [126, 339] on app-calendar-viewport "Fri 17 Sat 18 Sun 19 Mon 20 Tue 21 Wed 22 Thu 23 Fri 24 Sat 25 Sun 26 Mon 27 Tu…" at bounding box center [689, 384] width 1378 height 513
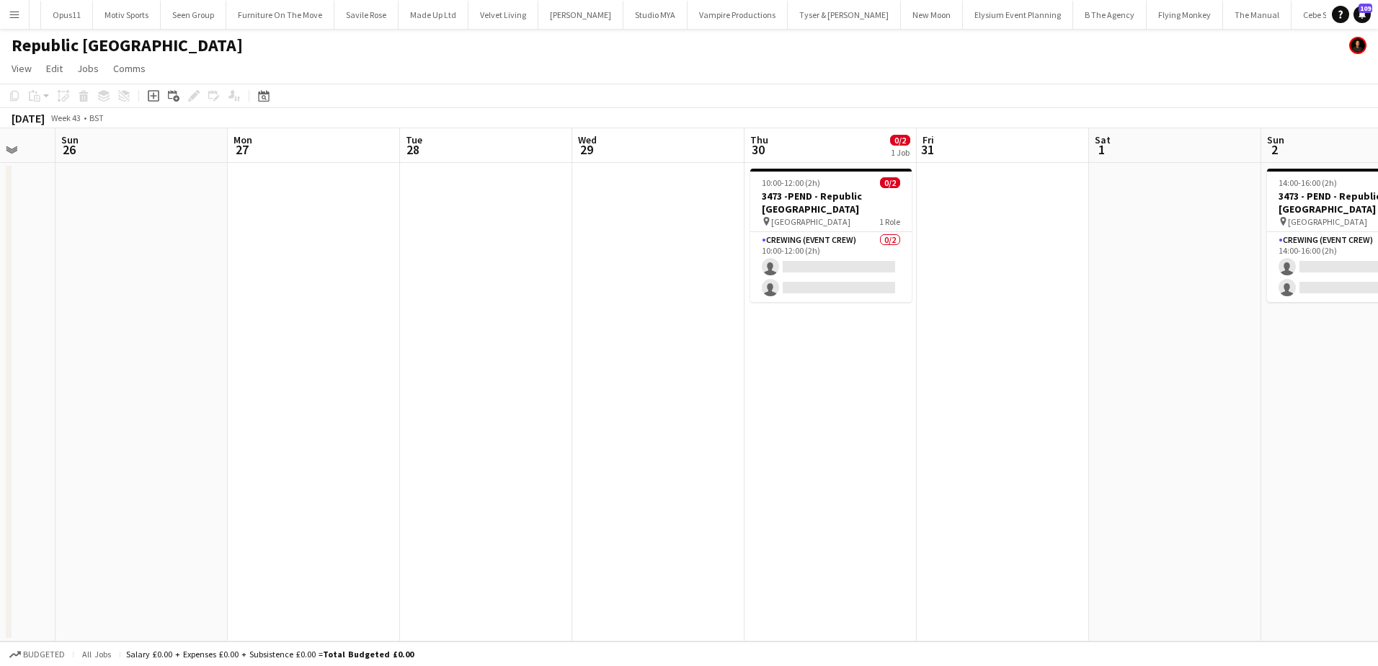
drag, startPoint x: 136, startPoint y: 342, endPoint x: 305, endPoint y: 327, distance: 169.3
click at [105, 341] on app-calendar-viewport "Thu 23 Fri 24 Sat 25 Sun 26 Mon 27 Tue 28 Wed 29 Thu 30 0/2 1 Job Fri 31 Sat 1 …" at bounding box center [689, 384] width 1378 height 513
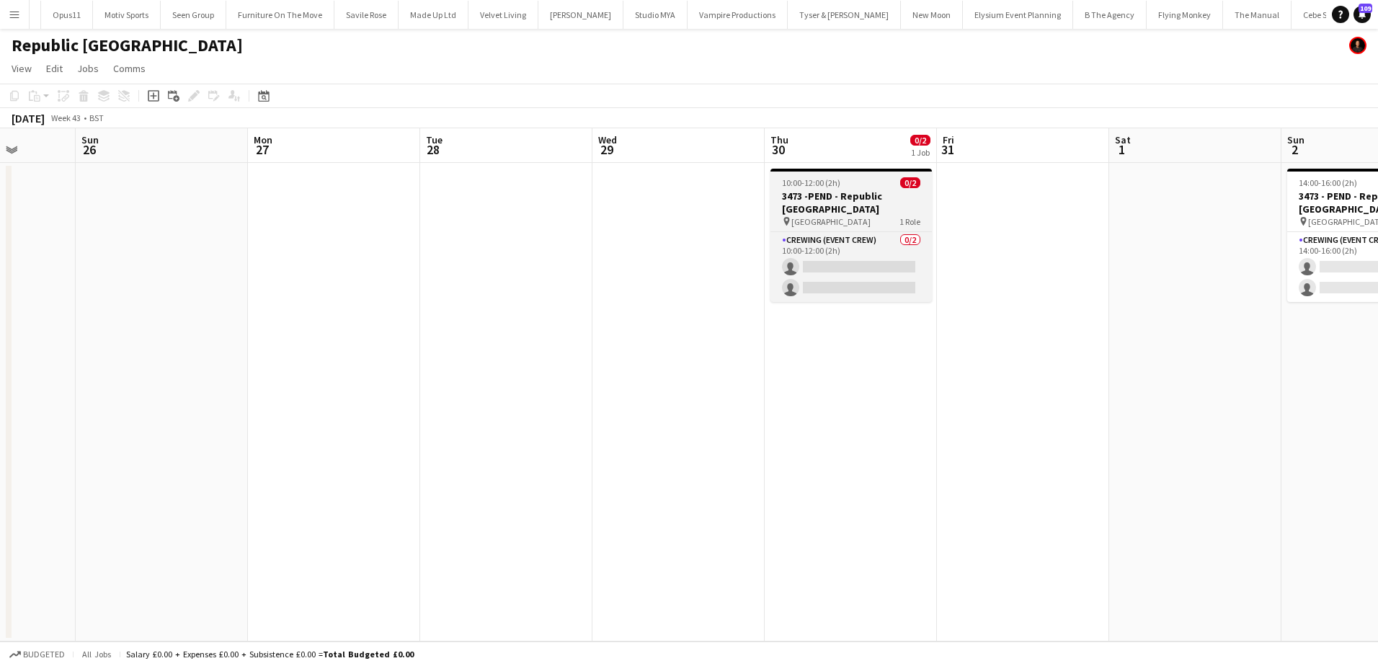
click at [792, 189] on app-job-card "10:00-12:00 (2h) 0/2 3473 -PEND - Republic London pin Republic London E14 2BE 1…" at bounding box center [851, 235] width 161 height 133
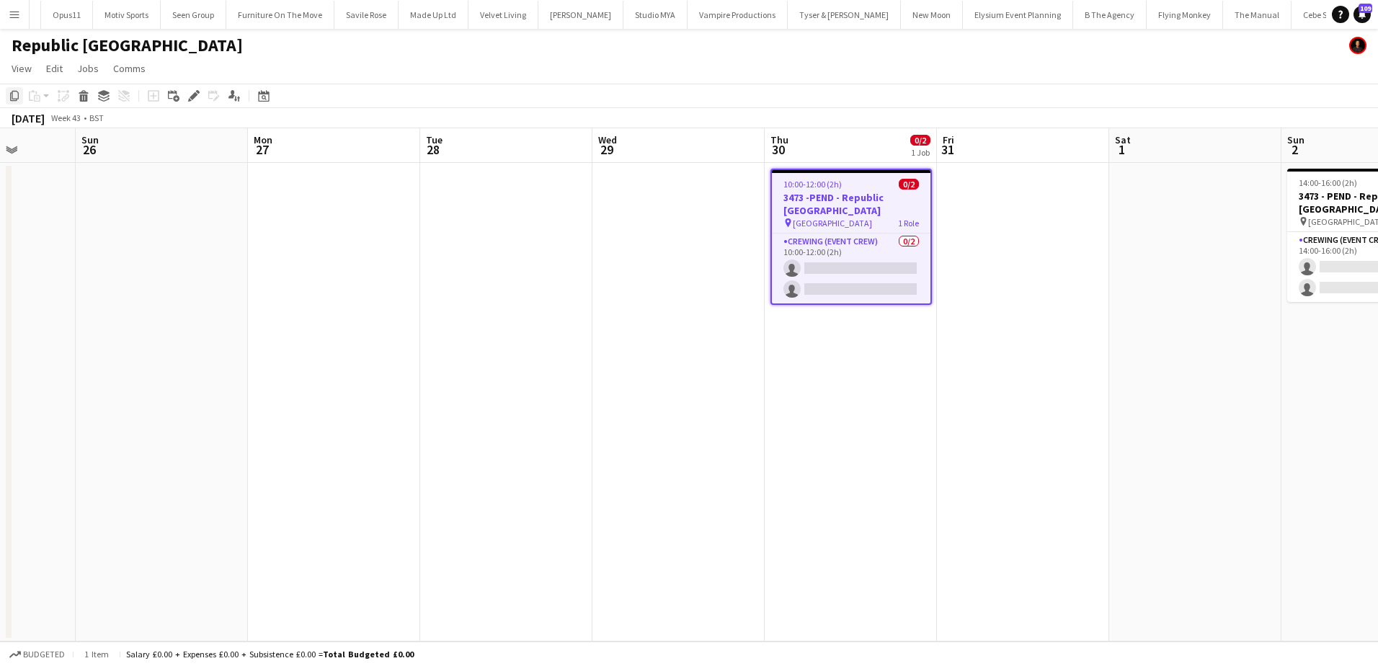
click at [17, 99] on icon at bounding box center [14, 96] width 9 height 10
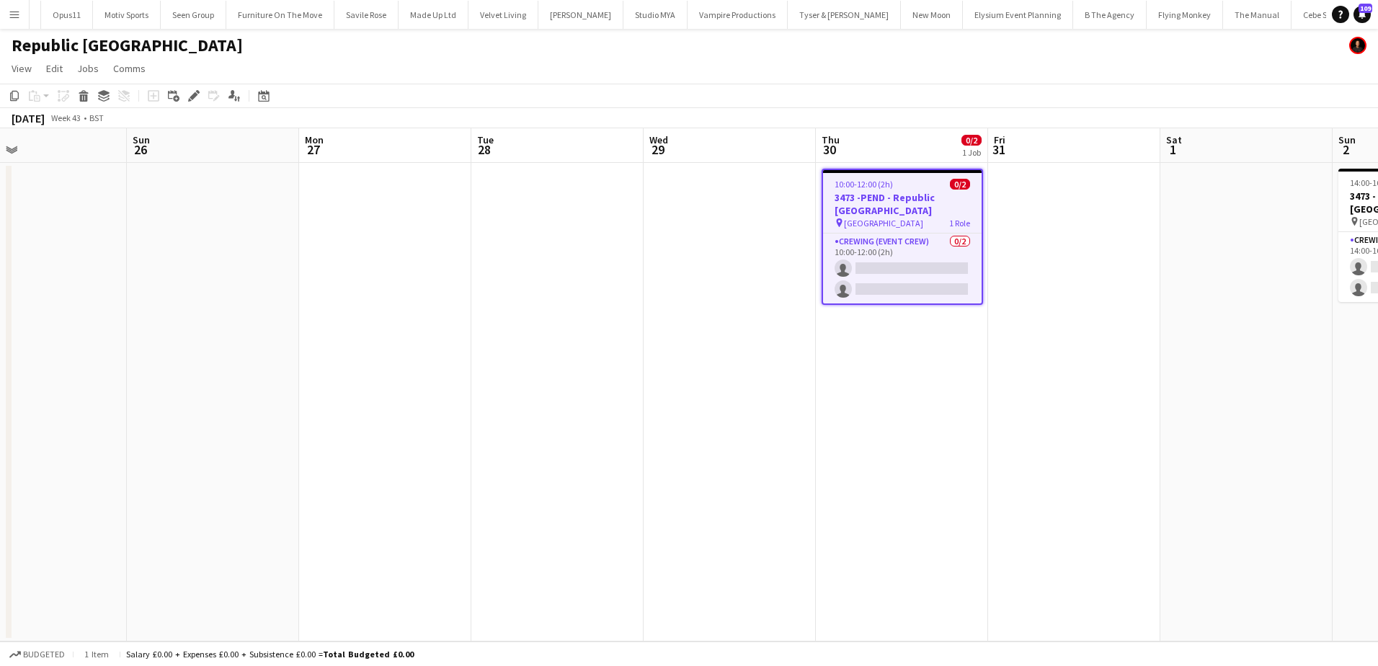
drag, startPoint x: 458, startPoint y: 405, endPoint x: 1059, endPoint y: 401, distance: 600.4
click at [1177, 401] on app-calendar-viewport "Thu 23 Fri 24 Sat 25 Sun 26 Mon 27 Tue 28 Wed 29 Thu 30 0/2 1 Job Fri 31 Sat 1 …" at bounding box center [689, 384] width 1378 height 513
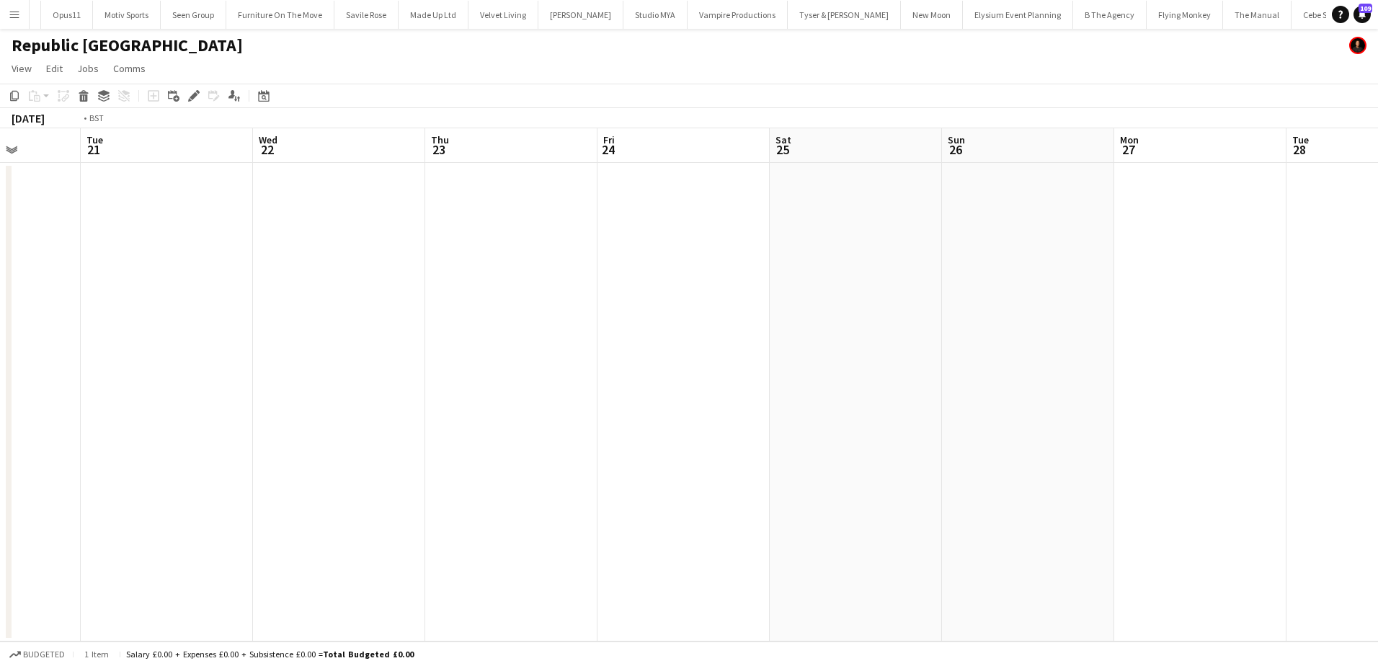
drag, startPoint x: 582, startPoint y: 411, endPoint x: 1257, endPoint y: 378, distance: 675.4
click at [1257, 378] on app-calendar-viewport "Sat 18 Sun 19 Mon 20 Tue 21 Wed 22 Thu 23 Fri 24 Sat 25 Sun 26 Mon 27 Tue 28 We…" at bounding box center [689, 384] width 1378 height 513
drag, startPoint x: 604, startPoint y: 373, endPoint x: 396, endPoint y: 364, distance: 208.5
click at [1157, 363] on app-calendar-viewport "Sat 11 Sun 12 Mon 13 Tue 14 Wed 15 Thu 16 Fri 17 Sat 18 Sun 19 Mon 20 Tue 21 We…" at bounding box center [689, 384] width 1378 height 513
drag, startPoint x: 764, startPoint y: 358, endPoint x: 934, endPoint y: 357, distance: 170.1
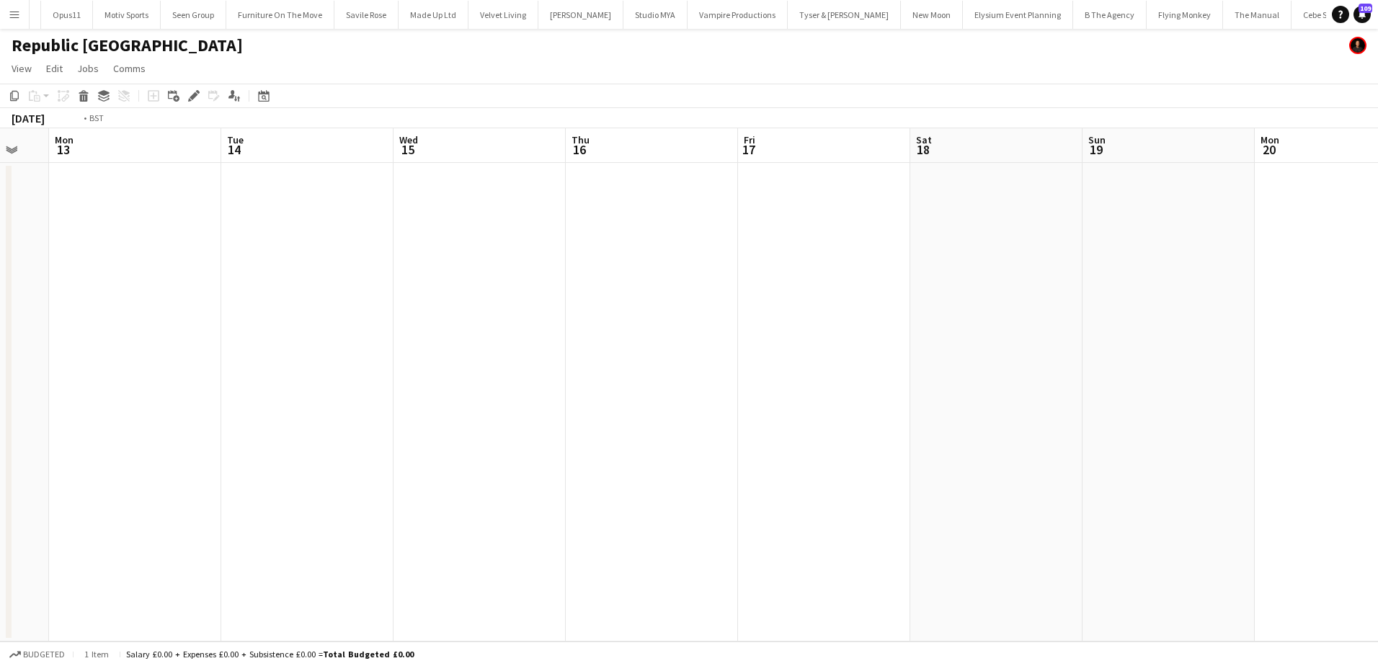
click at [946, 356] on app-calendar-viewport "Sat 11 Sun 12 Mon 13 Tue 14 Wed 15 Thu 16 Fri 17 Sat 18 Sun 19 Mon 20 Tue 21 We…" at bounding box center [689, 384] width 1378 height 513
drag, startPoint x: 288, startPoint y: 361, endPoint x: 496, endPoint y: 363, distance: 208.3
click at [771, 350] on app-calendar-viewport "Tue 7 Wed 8 Thu 9 Fri 10 Sat 11 Sun 12 Mon 13 Tue 14 Wed 15 Thu 16 Fri 17 Sat 1…" at bounding box center [689, 384] width 1378 height 513
drag, startPoint x: 205, startPoint y: 365, endPoint x: 608, endPoint y: 360, distance: 403.7
click at [608, 360] on app-calendar-viewport "Fri 3 Sat 4 Sun 5 Mon 6 Tue 7 Wed 8 Thu 9 Fri 10 Sat 11 Sun 12 Mon 13 Tue 14 We…" at bounding box center [689, 384] width 1378 height 513
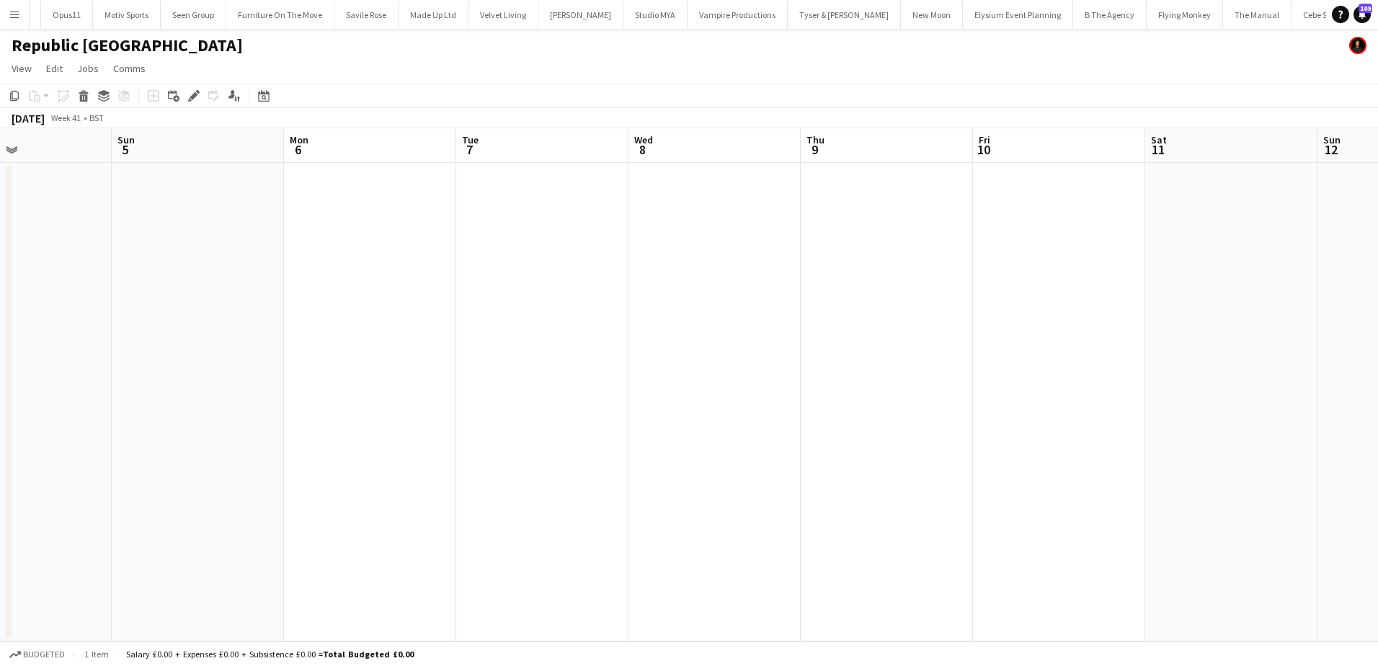
drag, startPoint x: 139, startPoint y: 364, endPoint x: 661, endPoint y: 364, distance: 521.9
click at [649, 364] on app-calendar-viewport "Fri 3 Sat 4 Sun 5 Mon 6 Tue 7 Wed 8 Thu 9 Fri 10 Sat 11 Sun 12 Mon 13 Tue 14 We…" at bounding box center [689, 384] width 1378 height 513
drag, startPoint x: 440, startPoint y: 355, endPoint x: 707, endPoint y: 357, distance: 266.7
click at [693, 357] on app-calendar-viewport "Tue 30 Wed 1 Thu 2 Fri 3 Sat 4 Sun 5 Mon 6 Tue 7 Wed 8 Thu 9 Fri 10 Sat 11 Sun …" at bounding box center [689, 384] width 1378 height 513
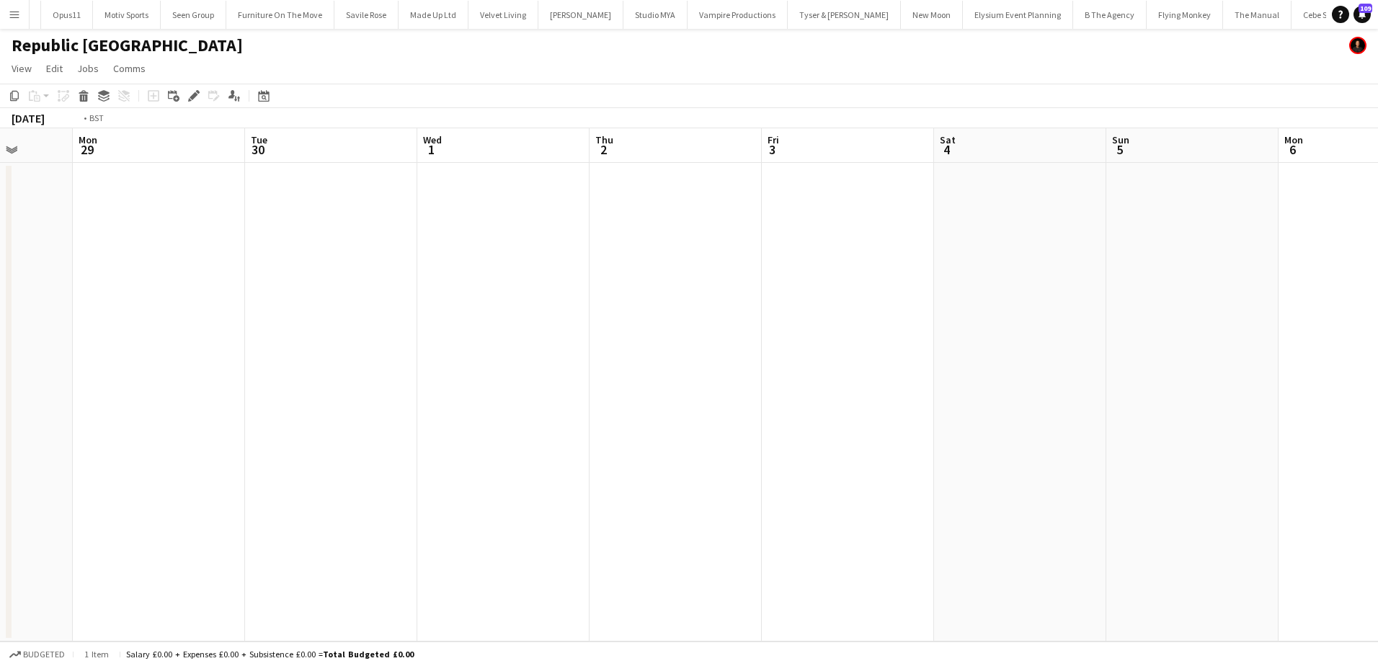
scroll to position [0, 453]
drag, startPoint x: 420, startPoint y: 289, endPoint x: 742, endPoint y: 289, distance: 322.2
click at [742, 289] on app-calendar-viewport "Fri 26 Sat 27 Sun 28 Mon 29 Tue 30 Wed 1 Thu 2 Fri 3 Sat 4 Sun 5 Mon 6 Tue 7 We…" at bounding box center [689, 384] width 1378 height 513
drag, startPoint x: 343, startPoint y: 215, endPoint x: 210, endPoint y: 169, distance: 140.4
click at [343, 214] on app-date-cell at bounding box center [322, 402] width 172 height 479
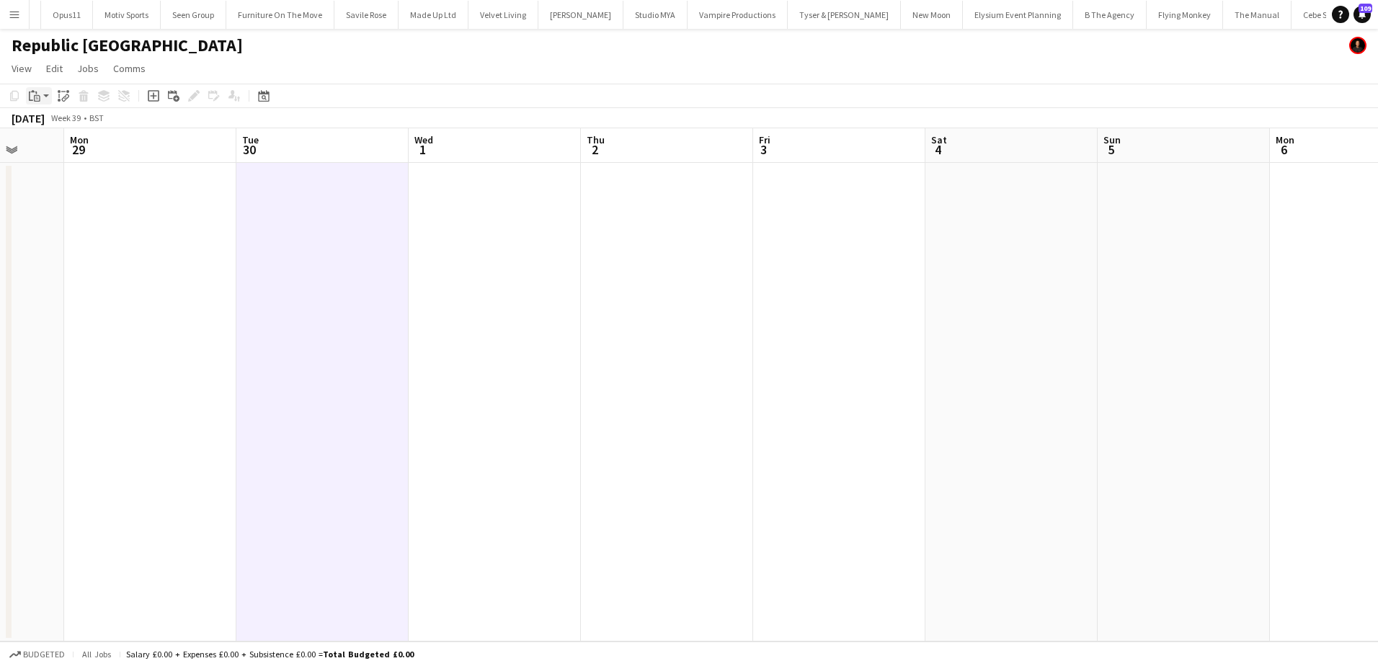
click at [48, 100] on app-action-btn "Paste" at bounding box center [39, 95] width 26 height 17
click at [53, 122] on link "Paste Ctrl+V" at bounding box center [106, 123] width 136 height 13
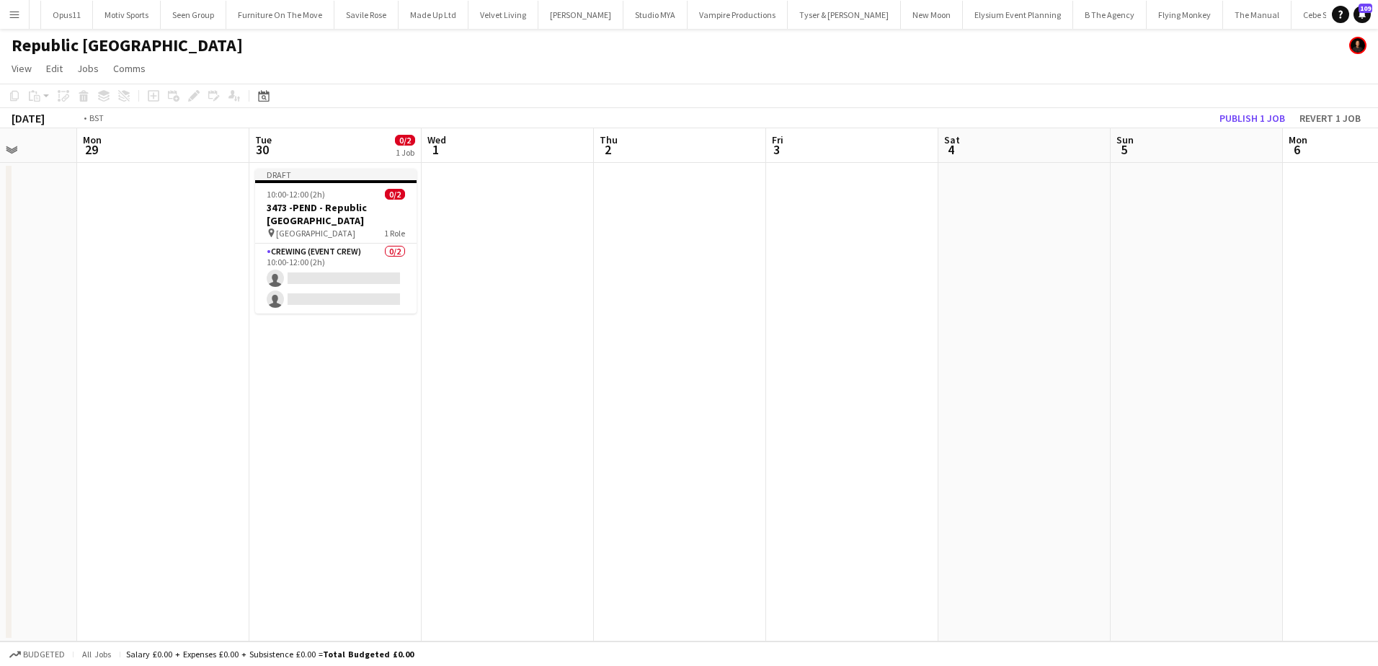
drag
click at [546, 344] on app-calendar-viewport "Fri 26 Sat 27 Sun 28 Mon 29 Tue 30 0/2 1 Job Wed 1 Thu 2 Fri 3 Sat 4 Sun 5 Mon …" at bounding box center [689, 384] width 1378 height 513
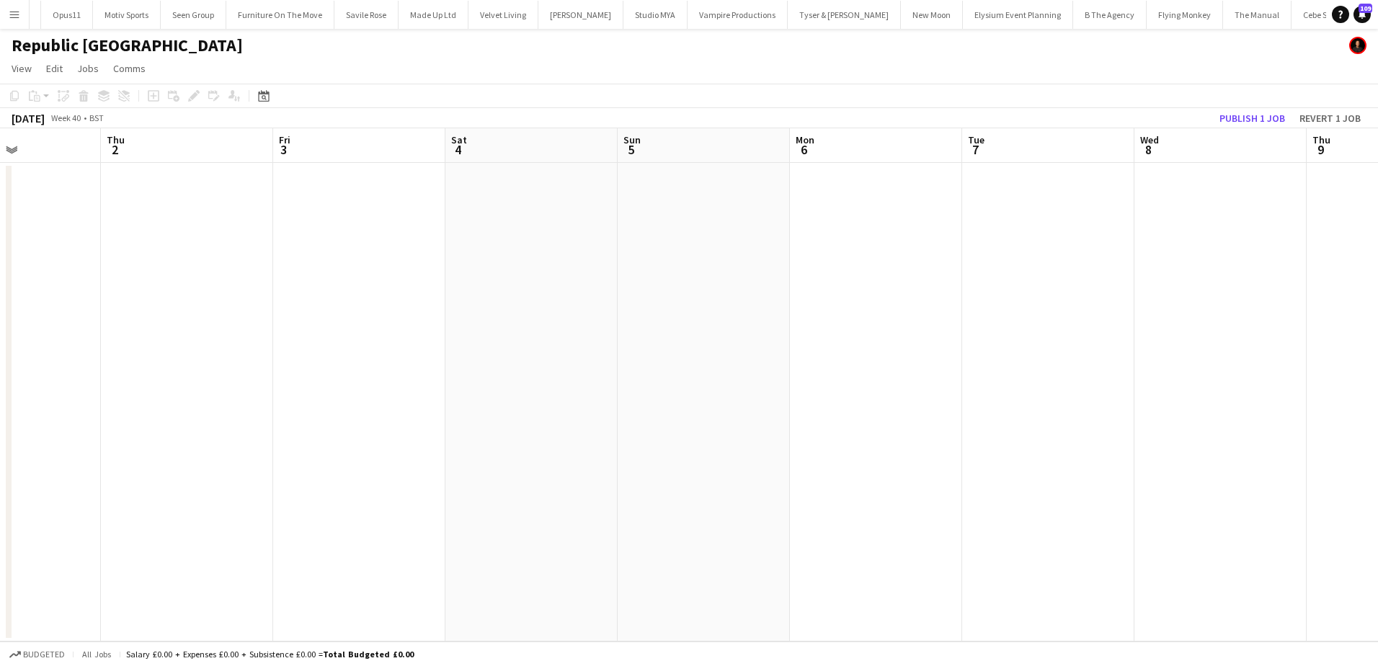
click at [825, 384] on app-calendar-viewport "Mon 29 Tue 30 0/2 1 Job Wed 1 Thu 2 Fri 3 Sat 4 Sun 5 Mon 6 Tue 7 Wed 8 Thu 9 F…" at bounding box center [689, 384] width 1378 height 513
click at [770, 380] on app-calendar-viewport "Wed 1 Thu 2 Fri 3 Sat 4 Sun 5 Mon 6 Tue 7 Wed 8 Thu 9 Fri 10 Sat 11 Sun 12 Mon …" at bounding box center [689, 384] width 1378 height 513
click at [835, 376] on app-calendar-viewport "Fri 3 Sat 4 Sun 5 Mon 6 Tue 7 Wed 8 Thu 9 Fri 10 Sat 11 Sun 12 Mon 13 Tue 14 We…" at bounding box center [689, 384] width 1378 height 513
click at [804, 354] on app-calendar-viewport "Sun 5 Mon 6 Tue 7 Wed 8 Thu 9 Fri 10 Sat 11 Sun 12 Mon 13 Tue 14 Wed 15 Thu 16 …" at bounding box center [689, 384] width 1378 height 513
click at [484, 345] on app-calendar-viewport "Sat 11 Sun 12 Mon 13 Tue 14 Wed 15 Thu 16 Fri 17 Sat 18 Sun 19 Mon 20 Tue 21 We…" at bounding box center [689, 384] width 1378 height 513
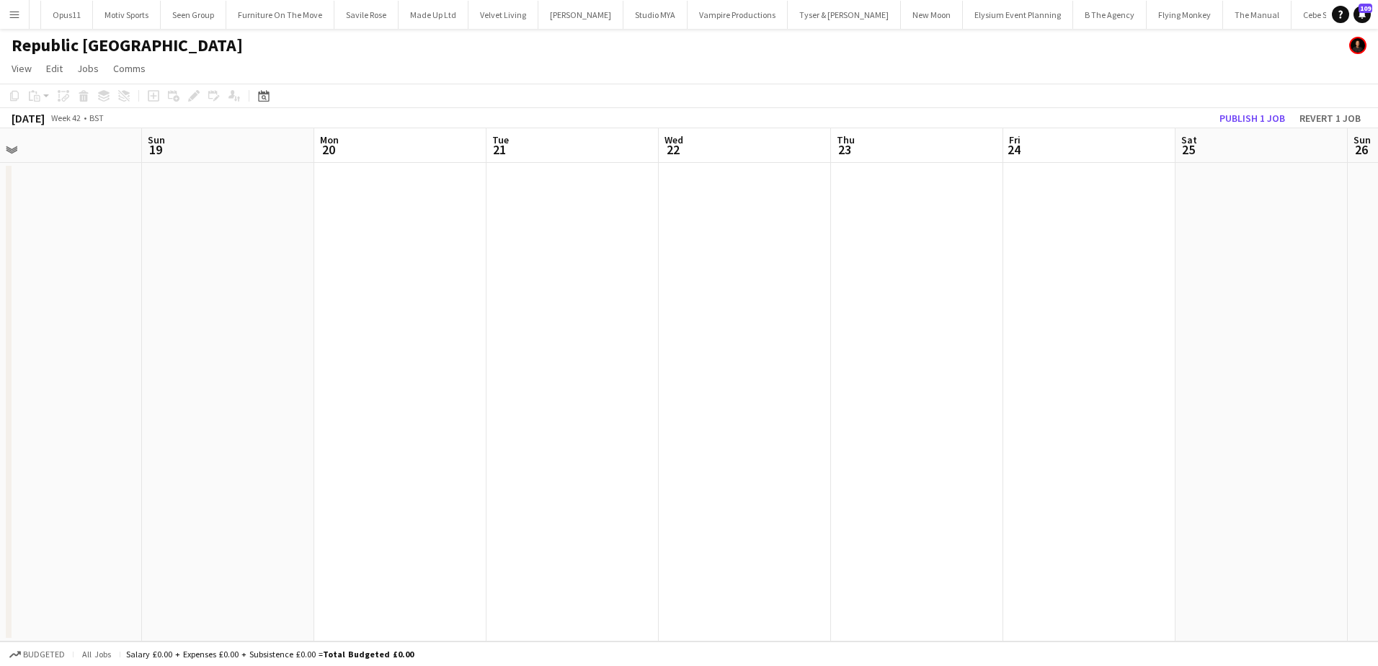
click at [417, 355] on app-calendar-viewport "Wed 15 Thu 16 Fri 17 Sat 18 Sun 19 Mon 20 Tue 21 Wed 22 Thu 23 Fri 24 Sat 25 Su…" at bounding box center [689, 384] width 1378 height 513
click at [176, 356] on app-calendar-viewport "Wed 15 Thu 16 Fri 17 Sat 18 Sun 19 Mon 20 Tue 21 Wed 22 Thu 23 Fri 24 Sat 25 Su…" at bounding box center [689, 384] width 1378 height 513
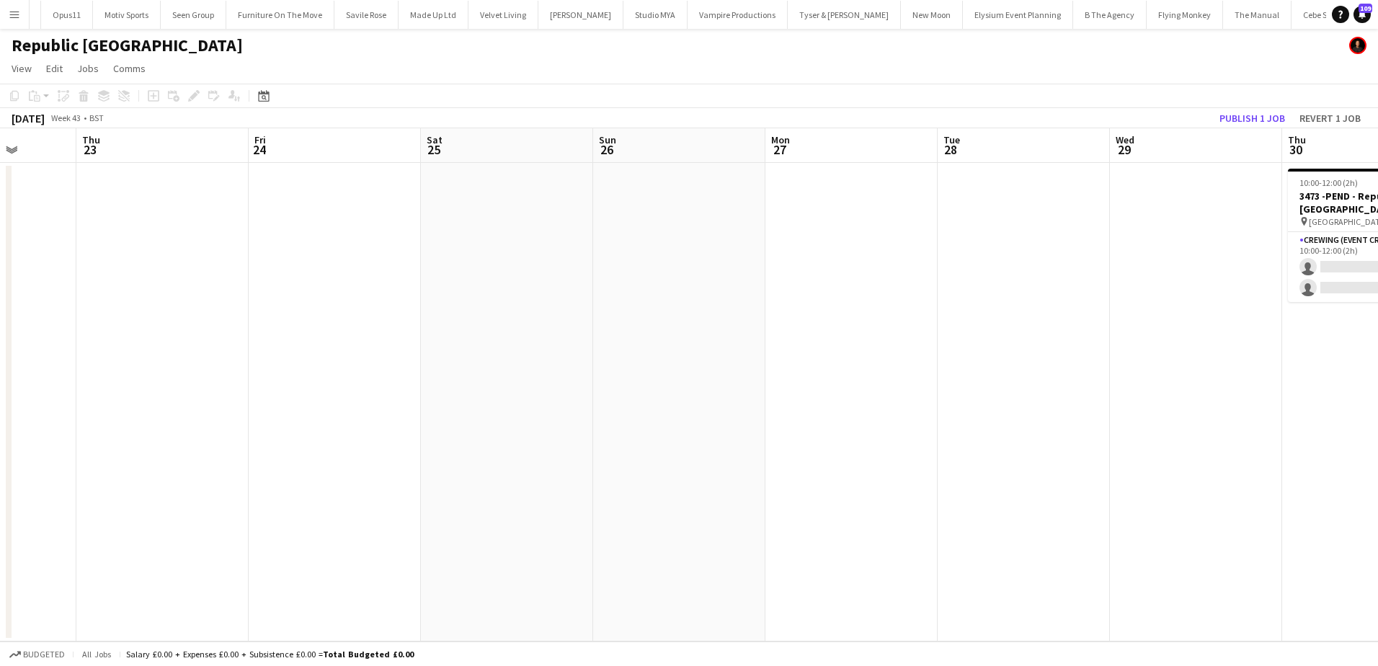
click at [305, 364] on app-calendar-viewport "Mon 20 Tue 21 Wed 22 Thu 23 Fri 24 Sat 25 Sun 26 Mon 27 Tue 28 Wed 29 Thu 30 0/…" at bounding box center [689, 384] width 1378 height 513
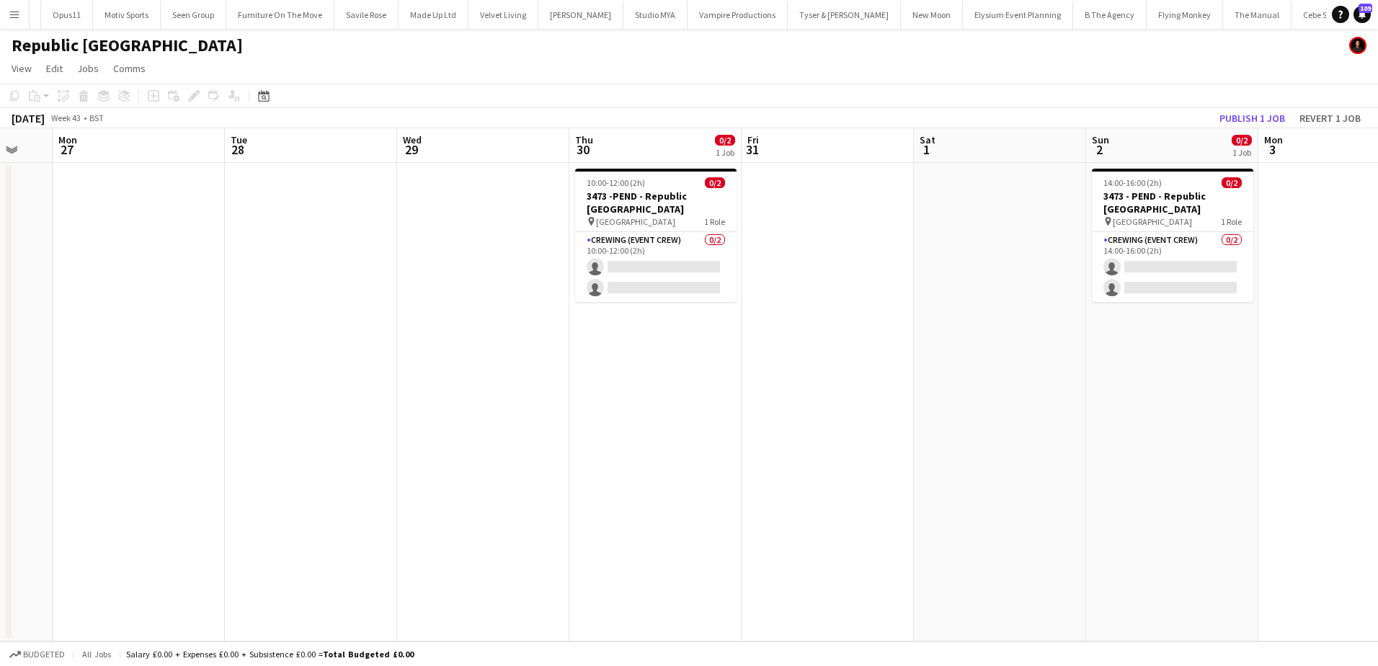
click at [600, 372] on app-calendar-viewport "Fri 24 Sat 25 Sun 26 Mon 27 Tue 28 Wed 29 Thu 30 0/2 1 Job Fri 31 Sat 1 Sun 2 0…" at bounding box center [689, 384] width 1378 height 513
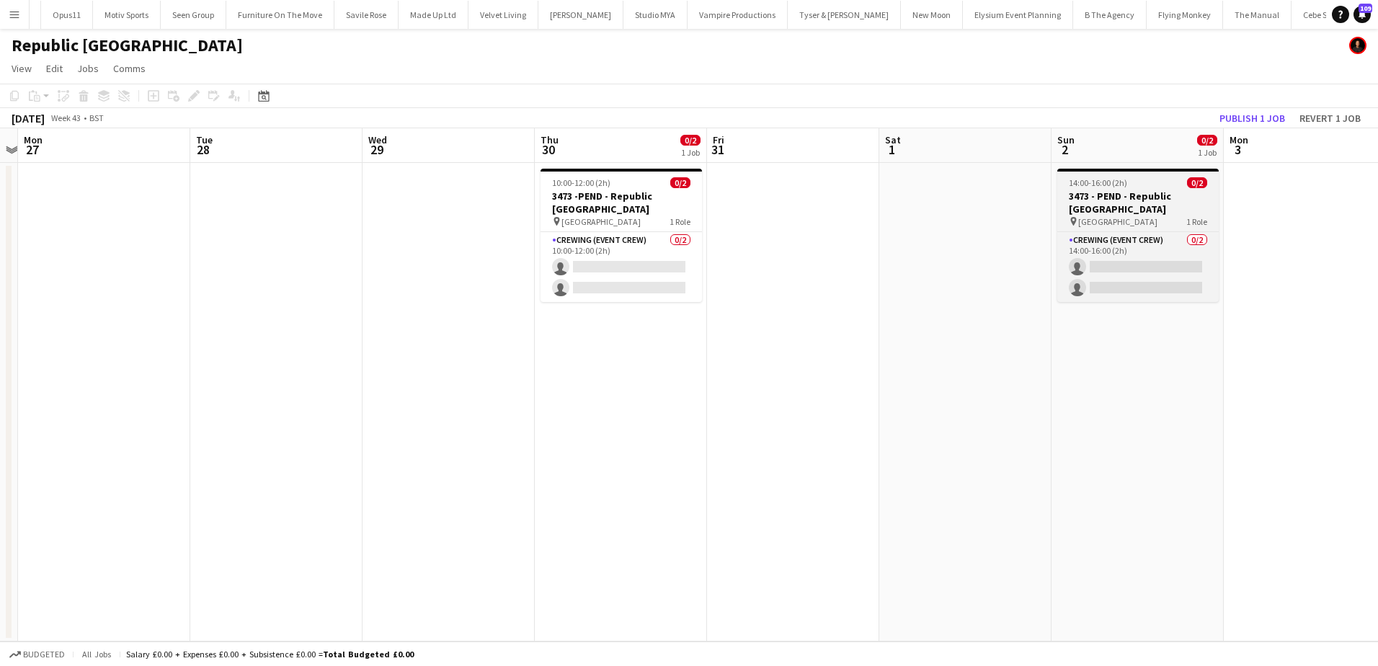
click at [1157, 216] on span "Republic London E14 2BE" at bounding box center [1117, 221] width 79 height 11
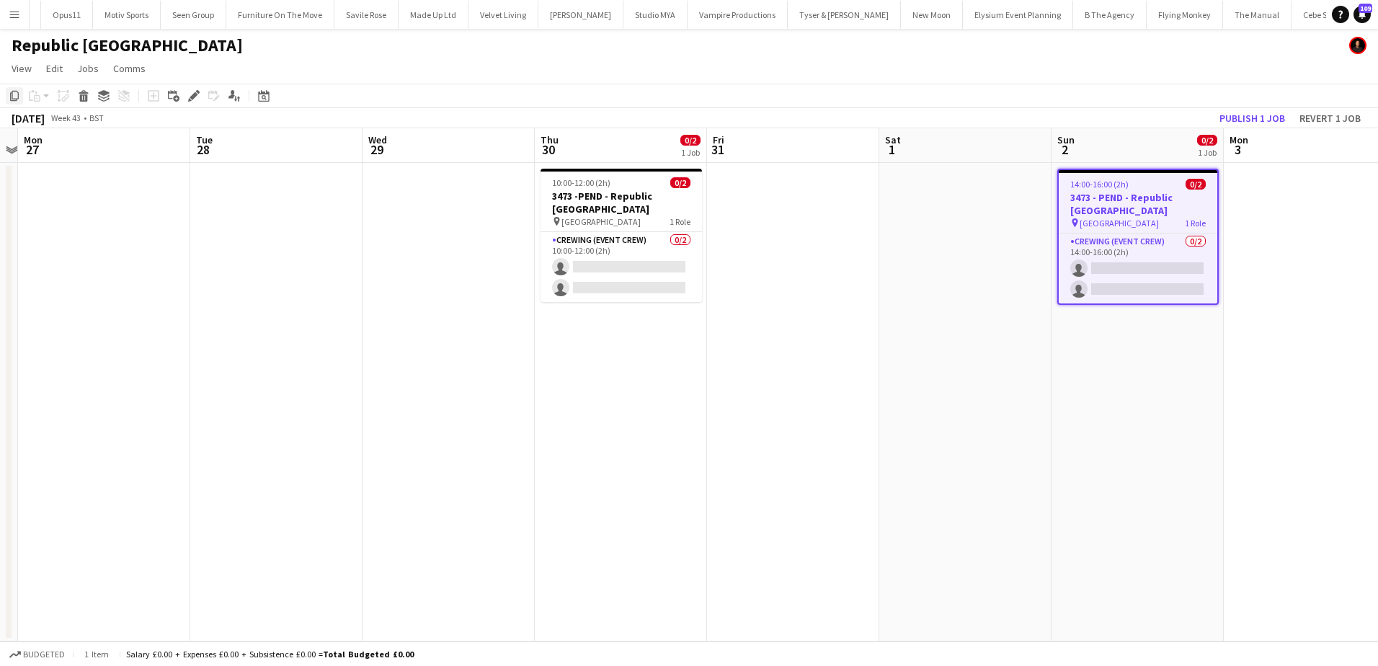
click at [14, 95] on icon "Copy" at bounding box center [15, 96] width 12 height 12
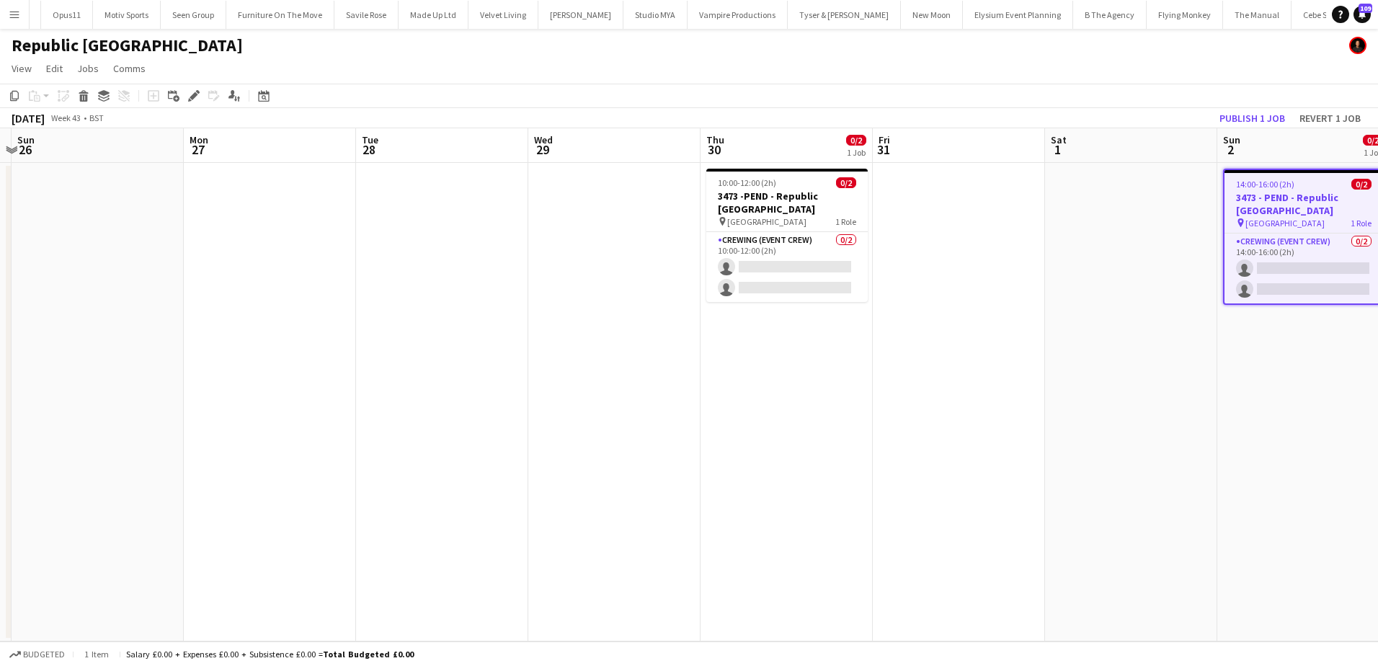
click at [634, 262] on app-calendar-viewport "Fri 24 Sat 25 Sun 26 Mon 27 Tue 28 Wed 29 Thu 30 0/2 1 Job Fri 31 Sat 1 Sun 2 0…" at bounding box center [689, 384] width 1378 height 513
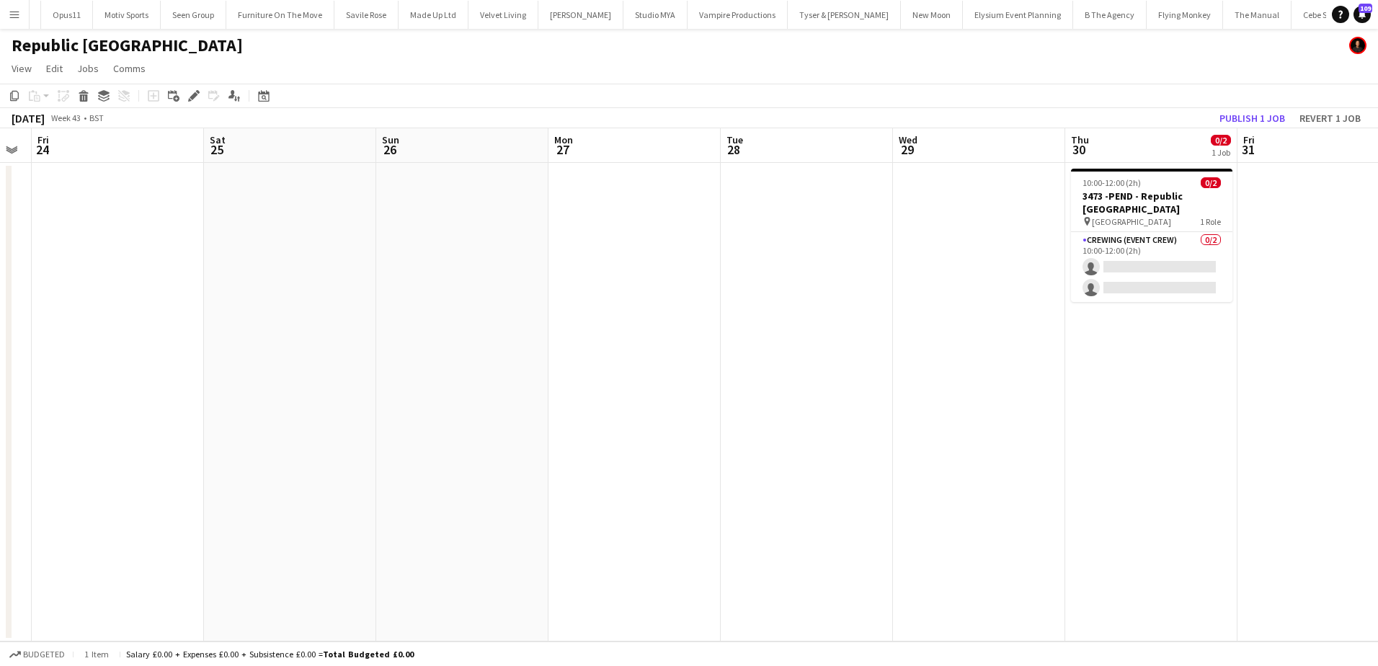
click at [472, 318] on app-calendar-viewport "Wed 22 Thu 23 Fri 24 Sat 25 Sun 26 Mon 27 Tue 28 Wed 29 Thu 30 0/2 1 Job Fri 31…" at bounding box center [689, 384] width 1378 height 513
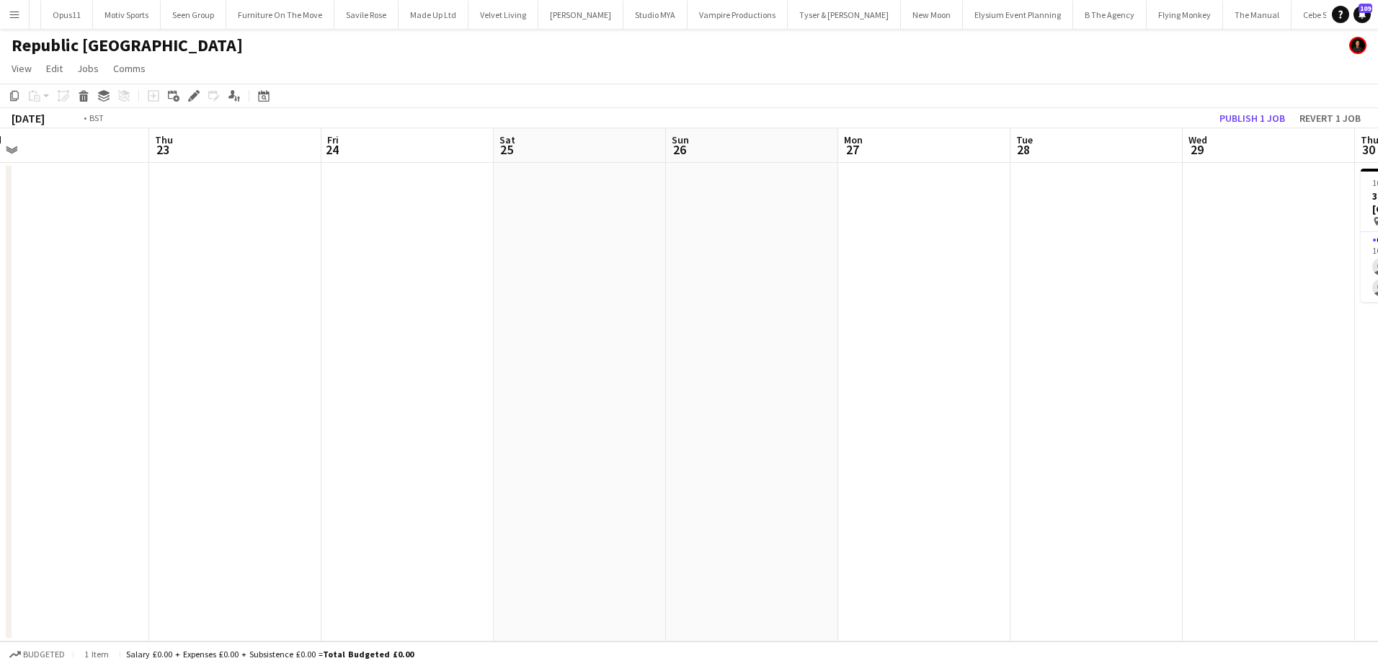
click at [507, 326] on app-calendar-viewport "Mon 20 Tue 21 Wed 22 Thu 23 Fri 24 Sat 25 Sun 26 Mon 27 Tue 28 Wed 29 Thu 30 0/…" at bounding box center [689, 384] width 1378 height 513
click at [516, 325] on app-calendar-viewport "Fri 17 Sat 18 Sun 19 Mon 20 Tue 21 Wed 22 Thu 23 Fri 24 Sat 25 Sun 26 Mon 27 Tu…" at bounding box center [689, 384] width 1378 height 513
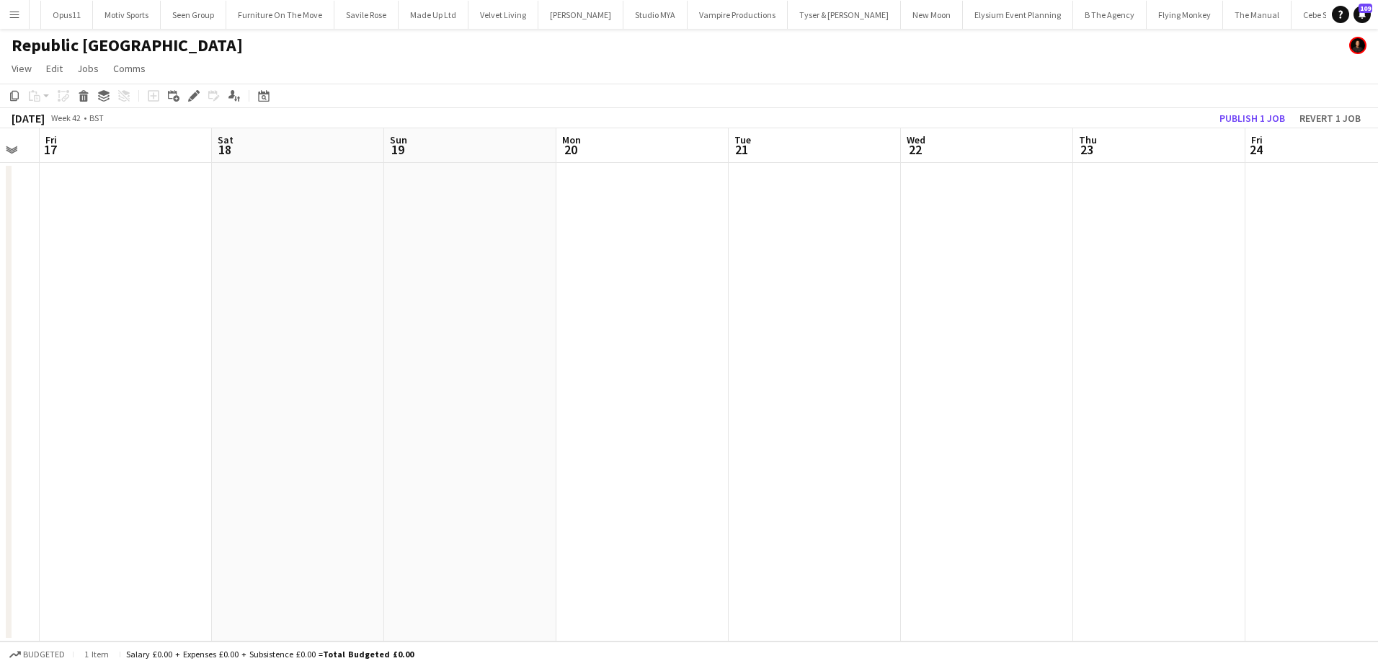
click at [531, 327] on app-calendar-viewport "Wed 15 Thu 16 Fri 17 Sat 18 Sun 19 Mon 20 Tue 21 Wed 22 Thu 23 Fri 24 Sat 25 Su…" at bounding box center [689, 384] width 1378 height 513
click at [1025, 309] on app-calendar-viewport "Sun 12 Mon 13 Tue 14 Wed 15 Thu 16 Fri 17 Sat 18 Sun 19 Mon 20 Tue 21 Wed 22 Th…" at bounding box center [689, 384] width 1378 height 513
click at [833, 317] on app-calendar-viewport "Mon 6 Tue 7 Wed 8 Thu 9 Fri 10 Sat 11 Sun 12 Mon 13 Tue 14 Wed 15 Thu 16 Fri 17…" at bounding box center [689, 384] width 1378 height 513
click at [624, 299] on app-calendar-viewport "Sun 5 Mon 6 Tue 7 Wed 8 Thu 9 Fri 10 Sat 11 Sun 12 Mon 13 Tue 14 Wed 15 Thu 16 …" at bounding box center [689, 384] width 1378 height 513
click at [773, 305] on app-calendar-viewport "Thu 2 Fri 3 Sat 4 Sun 5 Mon 6 Tue 7 Wed 8 Thu 9 Fri 10 Sat 11 Sun 12 Mon 13 Tue…" at bounding box center [689, 384] width 1378 height 513
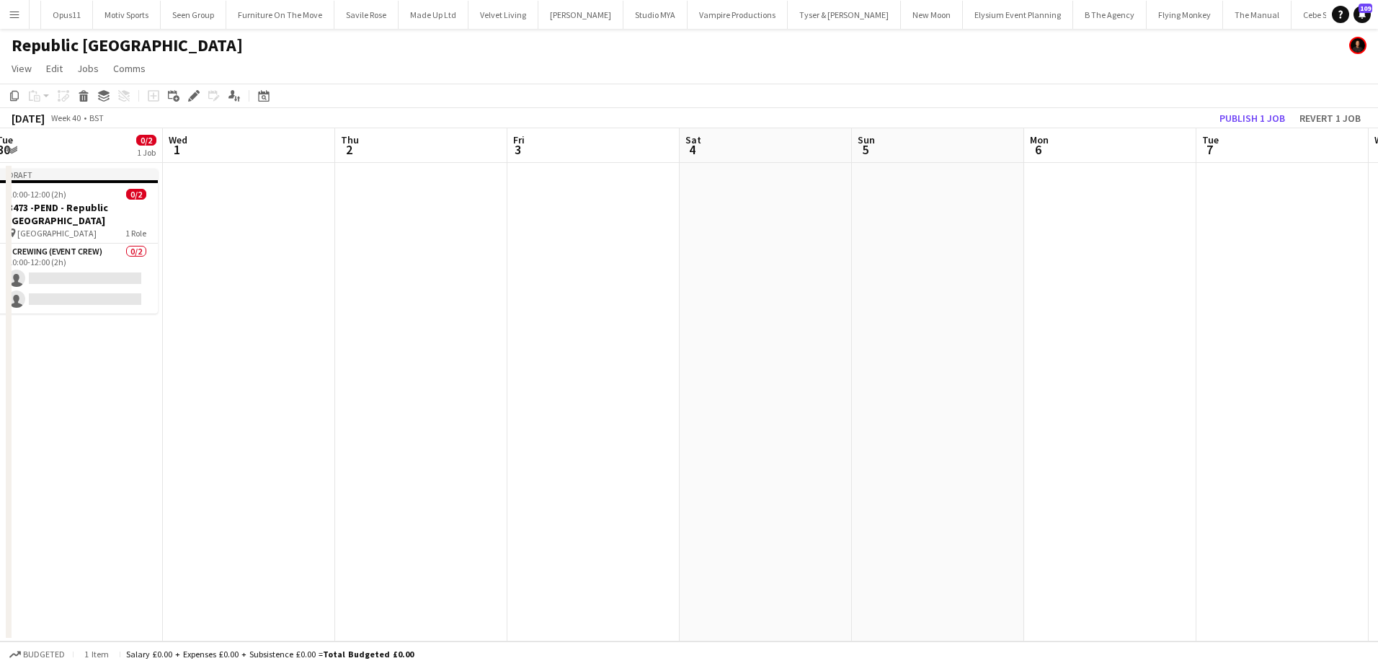
click at [376, 298] on app-calendar-viewport "Sun 28 Mon 29 Tue 30 0/2 1 Job Wed 1 Thu 2 Fri 3 Sat 4 Sun 5 Mon 6 Tue 7 Wed 8 …" at bounding box center [689, 384] width 1378 height 513
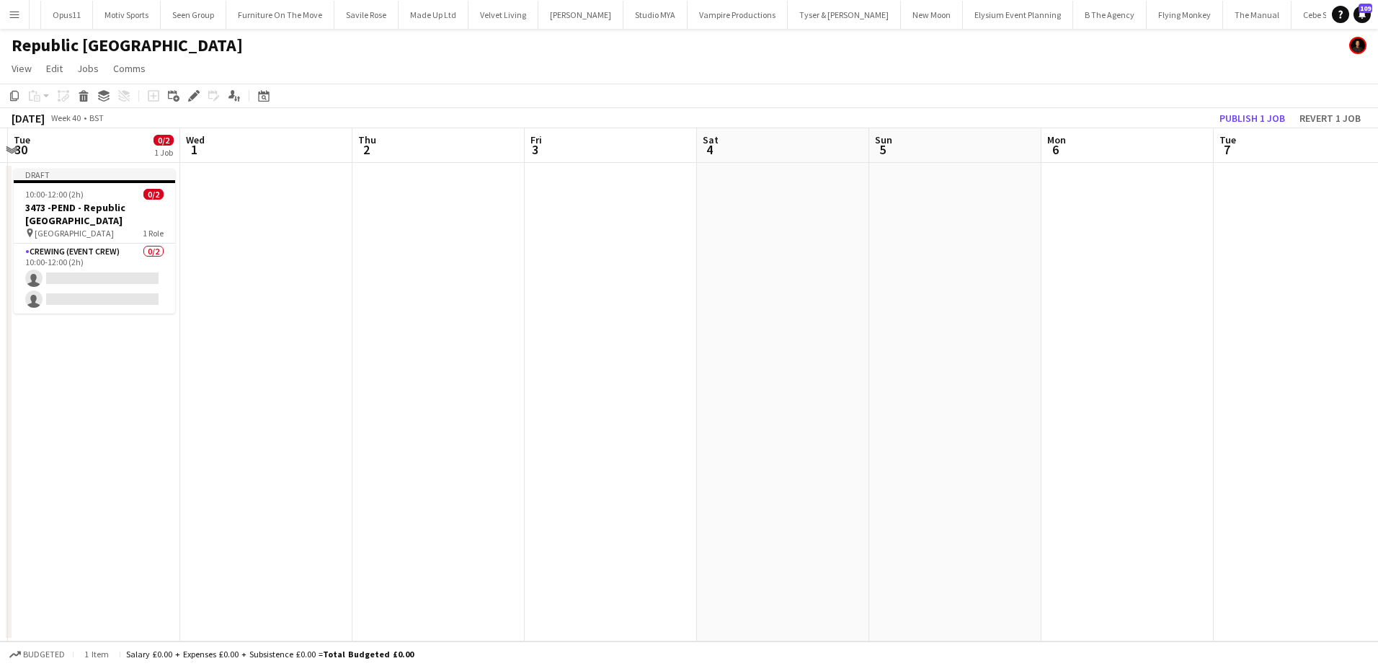
click at [440, 205] on app-date-cell at bounding box center [438, 402] width 172 height 479
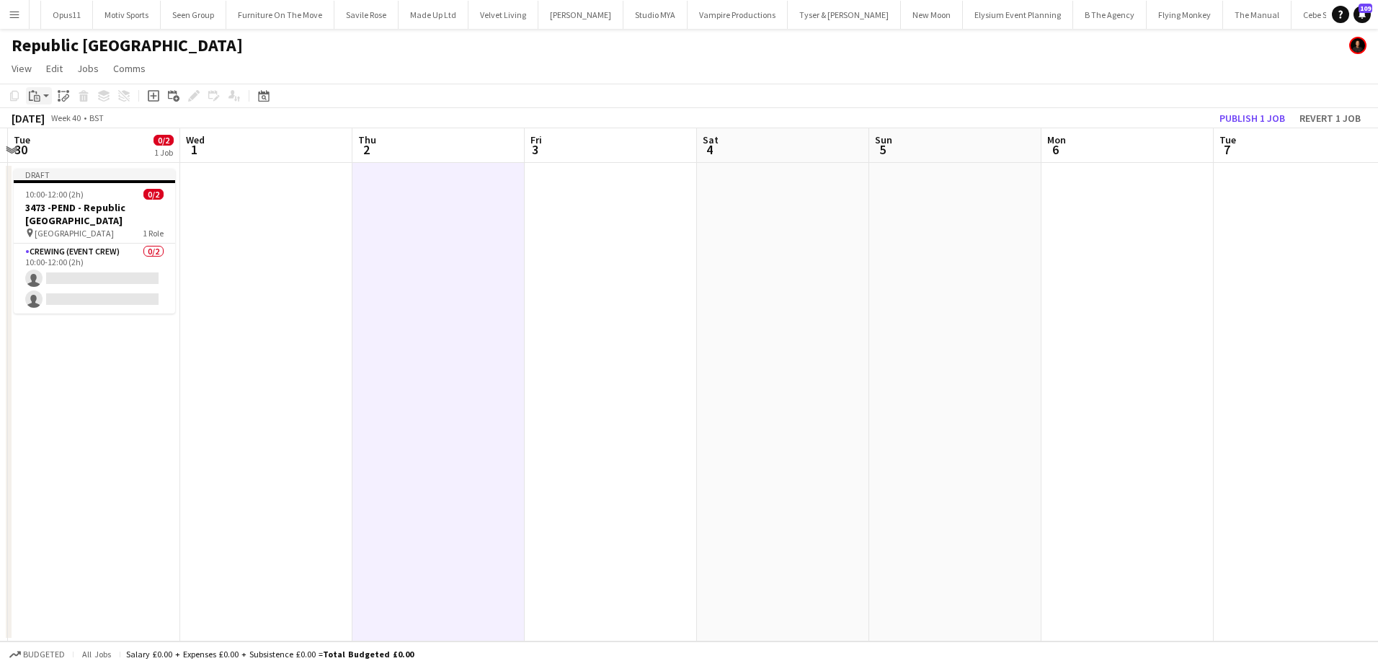
click at [35, 97] on icon at bounding box center [37, 98] width 6 height 6
click at [55, 124] on link "Paste Ctrl+V" at bounding box center [106, 123] width 136 height 13
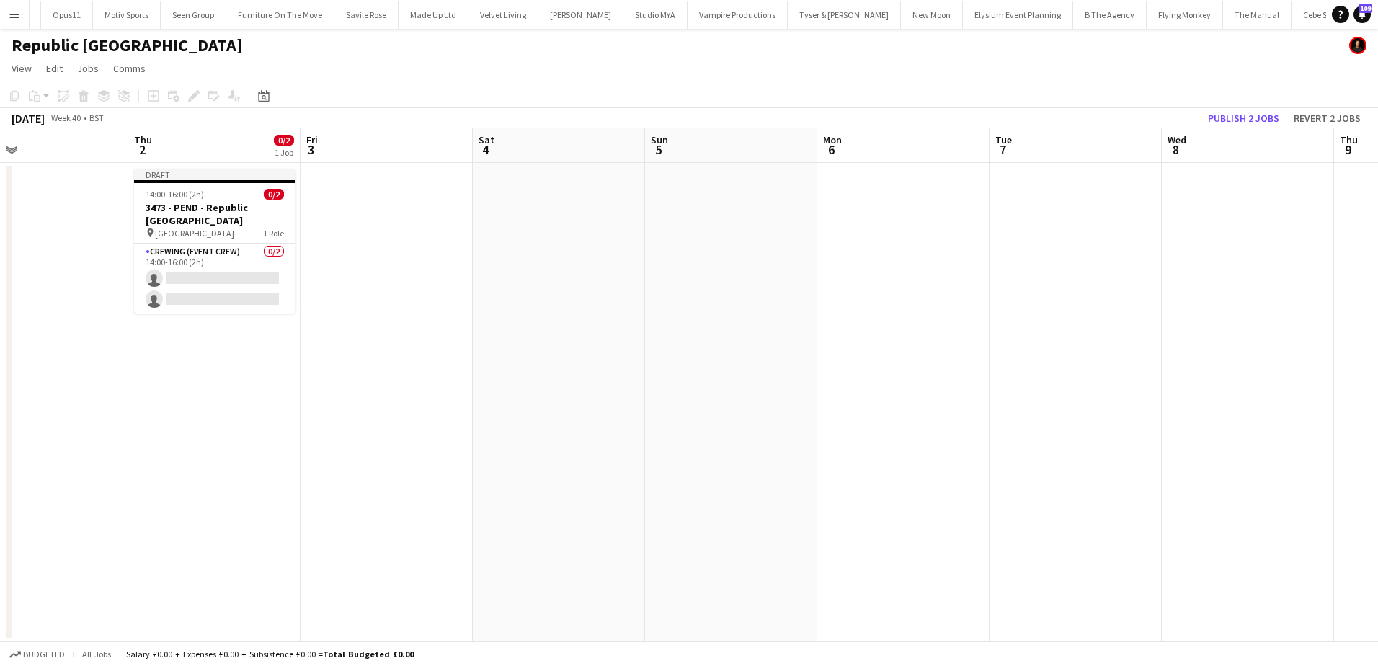
click at [225, 285] on app-calendar-viewport "Sun 28 Mon 29 Tue 30 0/2 1 Job Wed 1 Thu 2 0/2 1 Job Fri 3 Sat 4 Sun 5 Mon 6 Tu…" at bounding box center [689, 384] width 1378 height 513
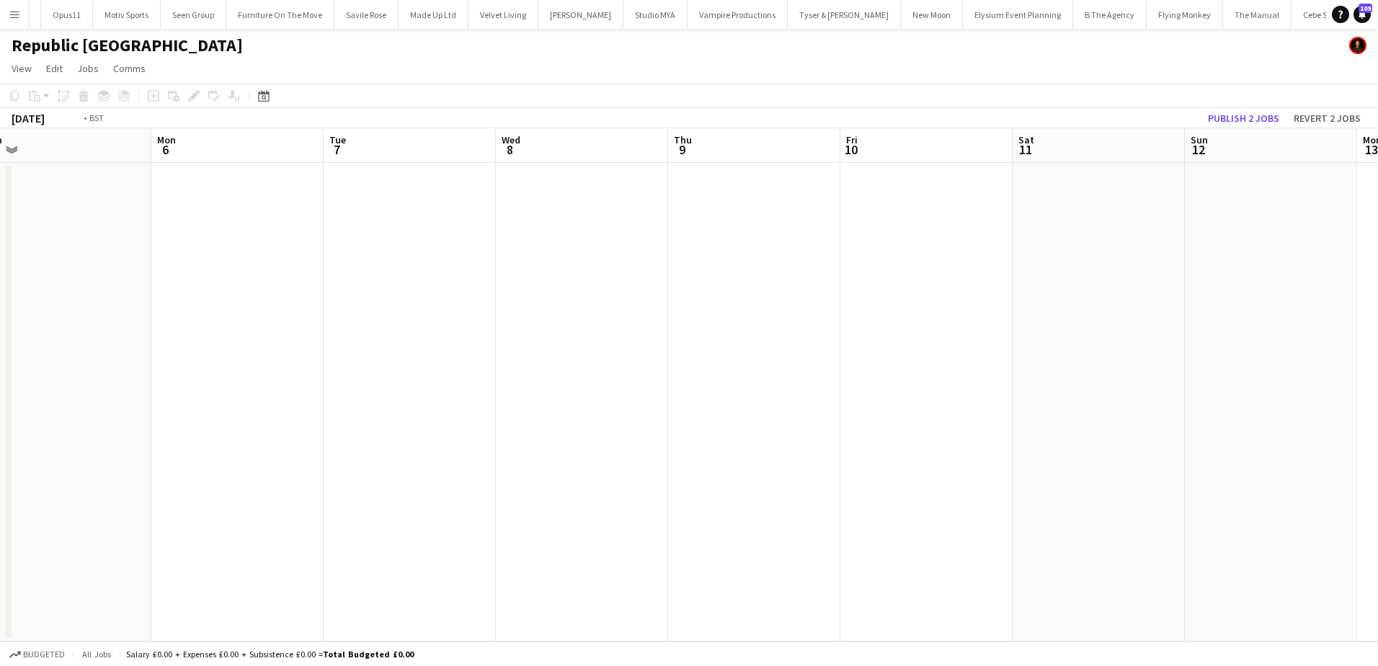
click at [321, 310] on app-calendar-viewport "Thu 2 0/2 1 Job Fri 3 Sat 4 Sun 5 Mon 6 Tue 7 Wed 8 Thu 9 Fri 10 Sat 11 Sun 12 …" at bounding box center [689, 384] width 1378 height 513
click at [381, 344] on app-calendar-viewport "Sat 4 Sun 5 Mon 6 Tue 7 Wed 8 Thu 9 Fri 10 Sat 11 Sun 12 Mon 13 Tue 14 Wed 15 T…" at bounding box center [689, 384] width 1378 height 513
click at [761, 396] on app-calendar-viewport "Mon 6 Tue 7 Wed 8 Thu 9 Fri 10 Sat 11 Sun 12 Mon 13 Tue 14 Wed 15 Thu 16 Fri 17…" at bounding box center [689, 384] width 1378 height 513
click at [498, 336] on app-calendar-viewport "Wed 8 Thu 9 Fri 10 Sat 11 Sun 12 Mon 13 Tue 14 Wed 15 Thu 16 Fri 17 Sat 18 Sun …" at bounding box center [689, 384] width 1378 height 513
click at [660, 337] on app-calendar-viewport "Mon 13 Tue 14 Wed 15 Thu 16 Fri 17 Sat 18 Sun 19 Mon 20 Tue 21 Wed 22 Thu 23 Fr…" at bounding box center [689, 384] width 1378 height 513
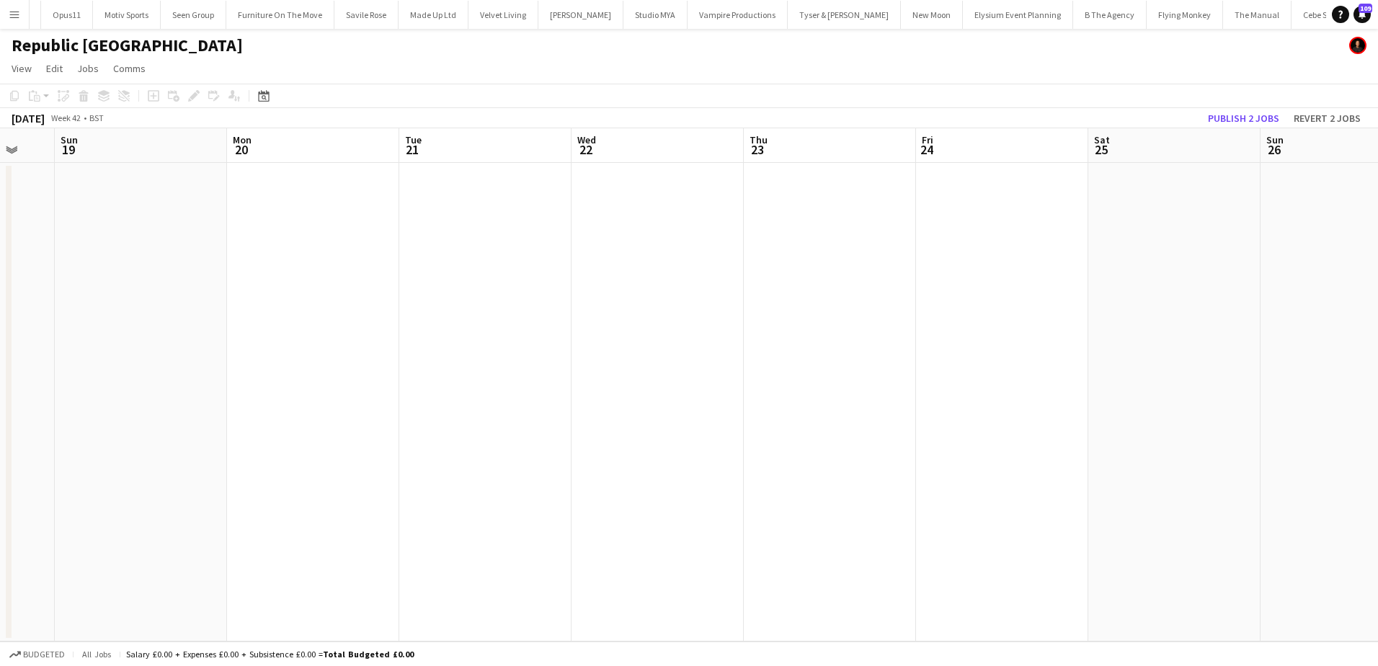
click at [419, 328] on app-calendar-viewport "Thu 16 Fri 17 Sat 18 Sun 19 Mon 20 Tue 21 Wed 22 Thu 23 Fri 24 Sat 25 Sun 26 Mo…" at bounding box center [689, 384] width 1378 height 513
click at [653, 325] on app-calendar-viewport "Thu 16 Fri 17 Sat 18 Sun 19 Mon 20 Tue 21 Wed 22 Thu 23 Fri 24 Sat 25 Sun 26 Mo…" at bounding box center [689, 384] width 1378 height 513
click at [799, 319] on app-calendar-viewport "Sat 18 Sun 19 Mon 20 Tue 21 Wed 22 Thu 23 Fri 24 Sat 25 Sun 26 Mon 27 Tue 28 We…" at bounding box center [689, 384] width 1378 height 513
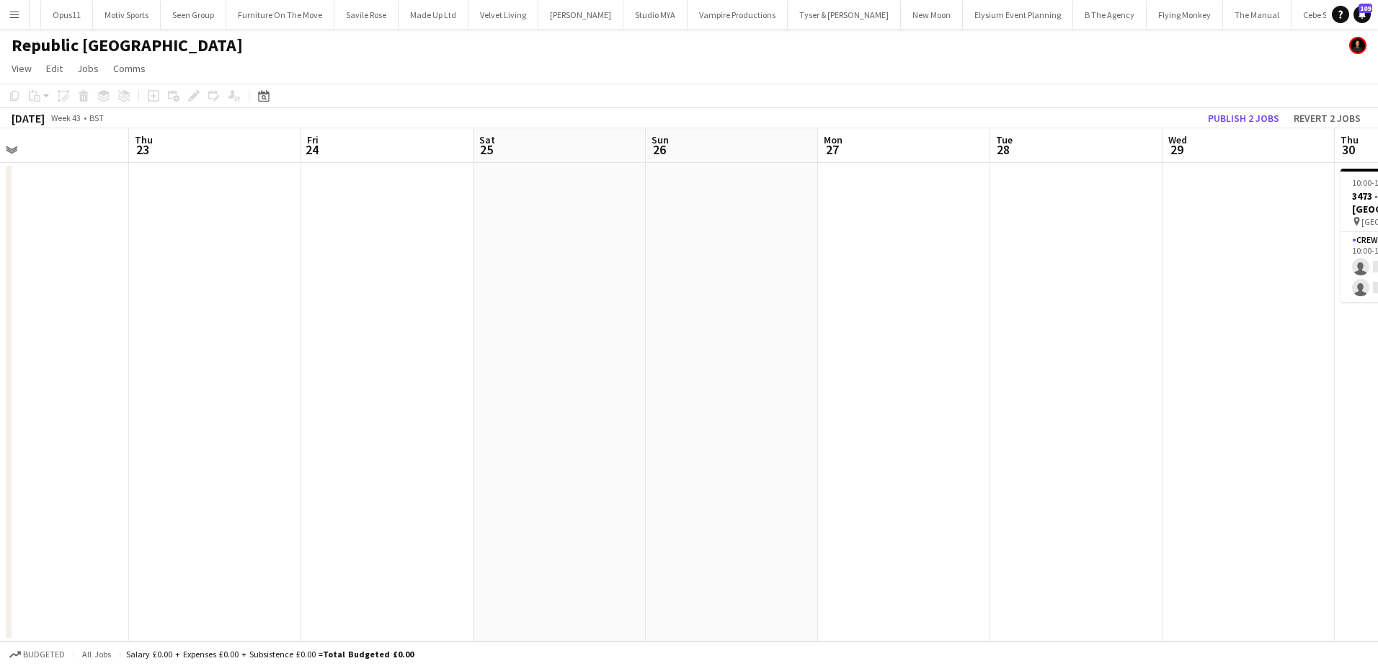
click at [585, 305] on app-calendar-viewport "Sun 19 Mon 20 Tue 21 Wed 22 Thu 23 Fri 24 Sat 25 Sun 26 Mon 27 Tue 28 Wed 29 Th…" at bounding box center [689, 384] width 1378 height 513
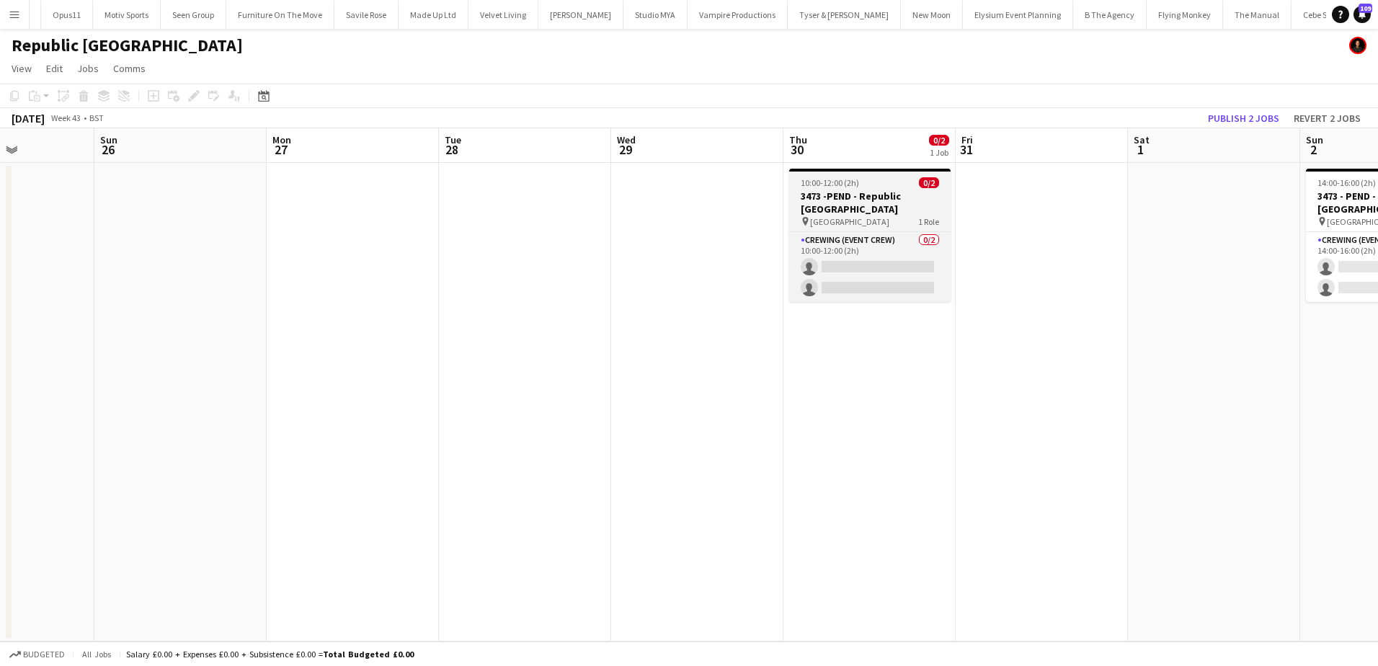
click at [815, 169] on div at bounding box center [869, 170] width 161 height 3
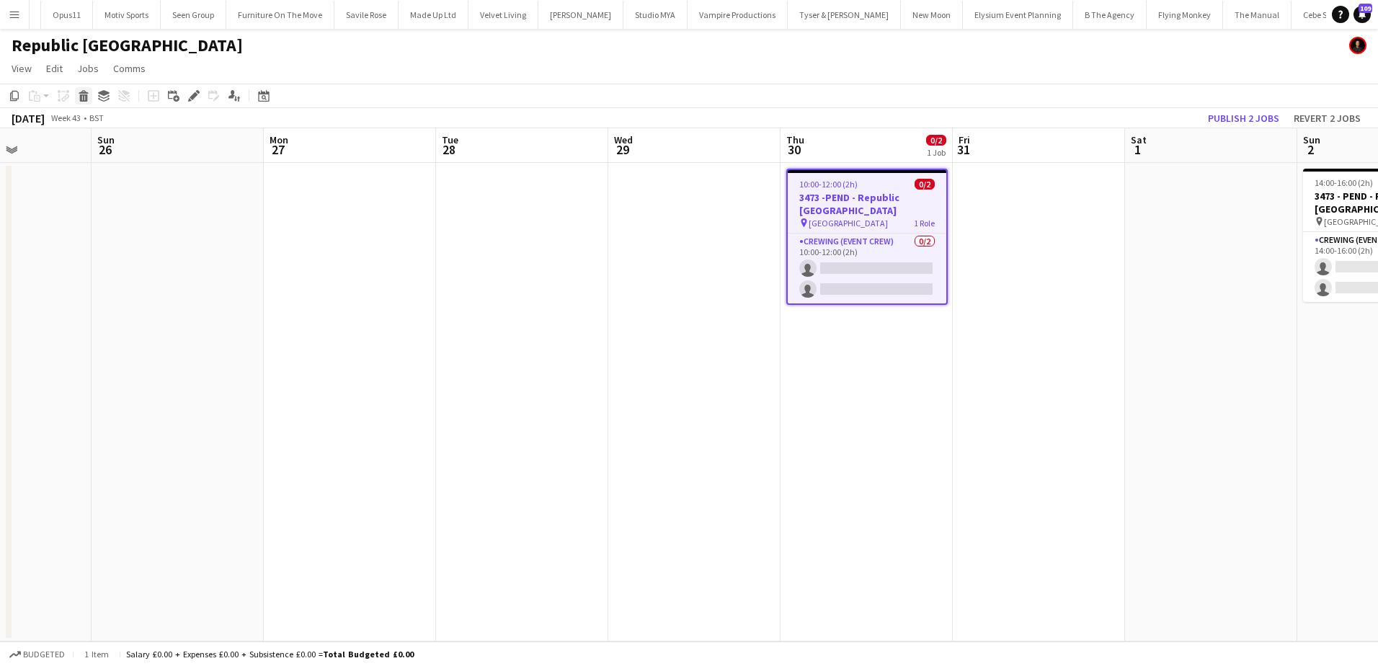
click at [81, 96] on icon at bounding box center [84, 97] width 8 height 7
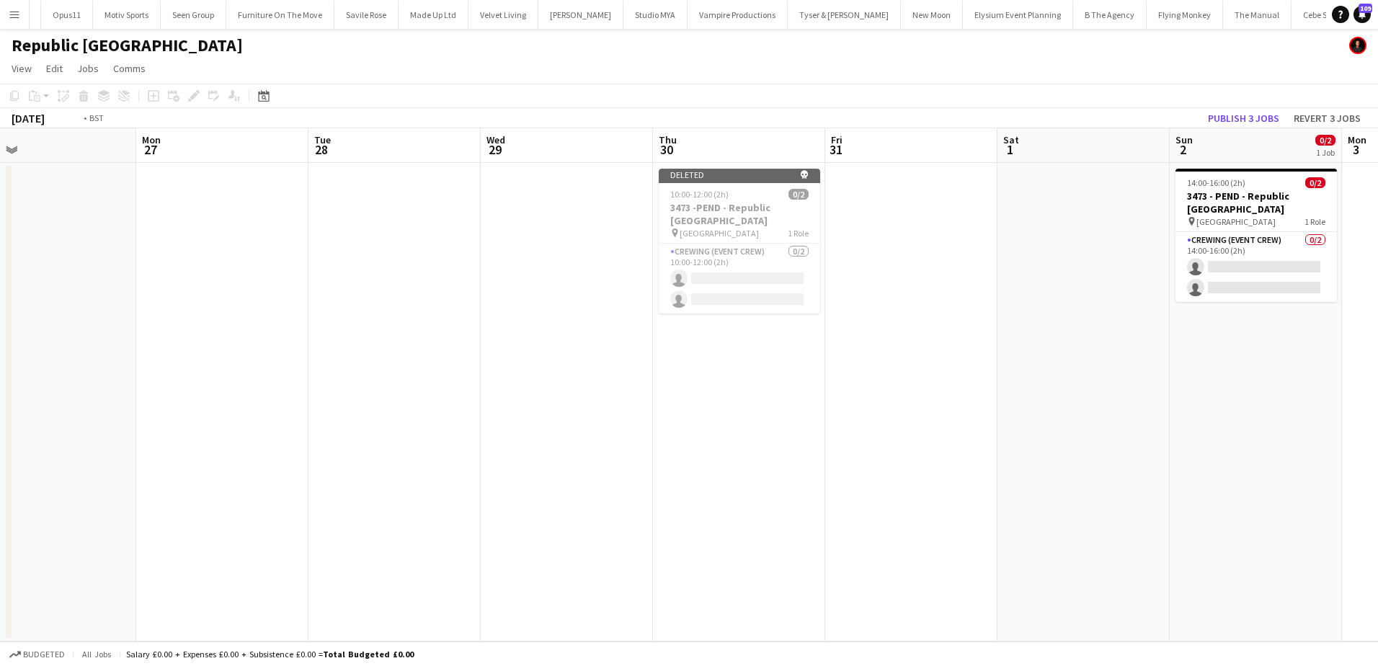
click at [555, 205] on app-calendar-viewport "Thu 23 Fri 24 Sat 25 Sun 26 Mon 27 Tue 28 Wed 29 Thu 30 Fri 31 Sat 1 Sun 2 0/2 …" at bounding box center [689, 384] width 1378 height 513
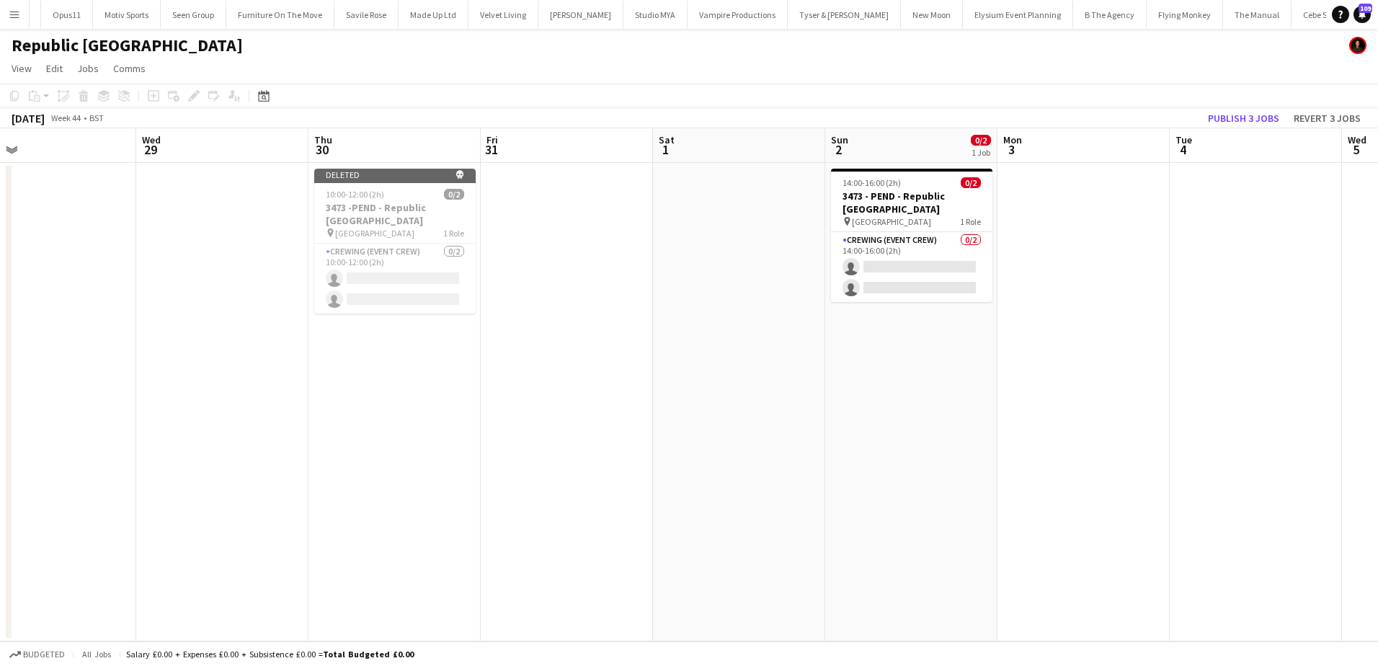
scroll to position [0, 552]
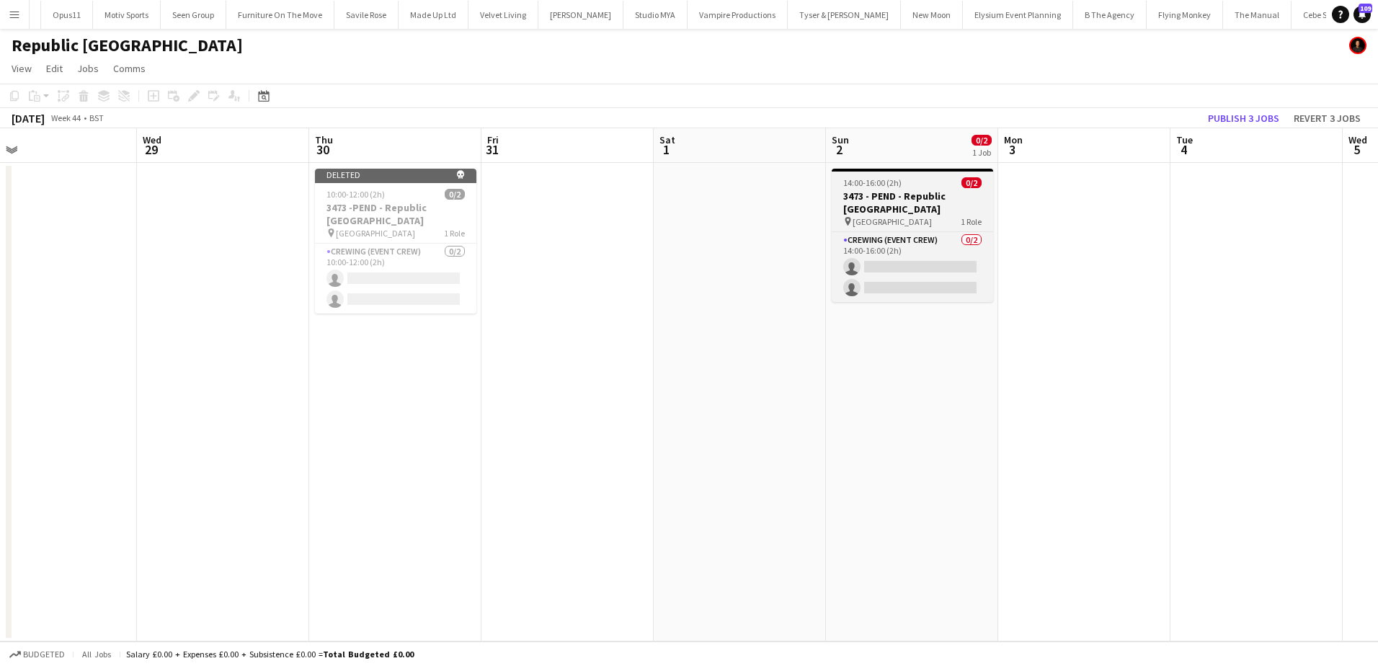
click at [916, 187] on div "14:00-16:00 (2h) 0/2" at bounding box center [912, 182] width 161 height 11
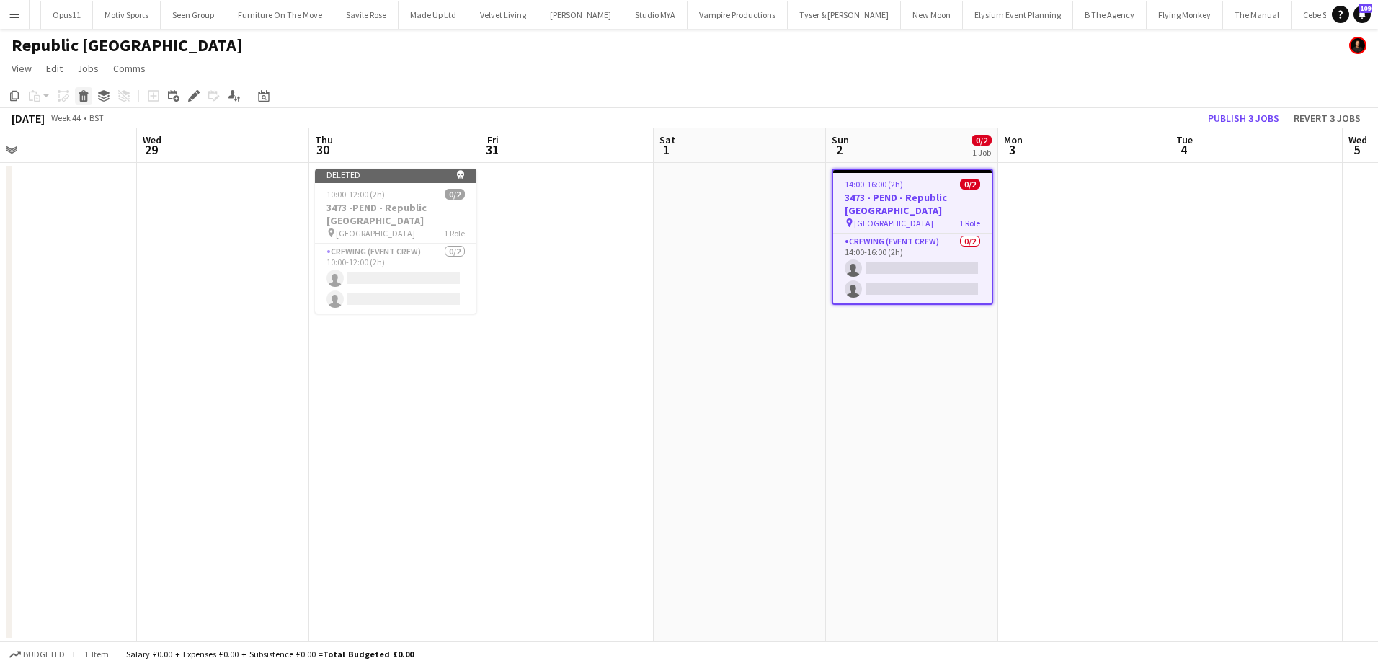
click at [86, 95] on icon at bounding box center [84, 97] width 8 height 7
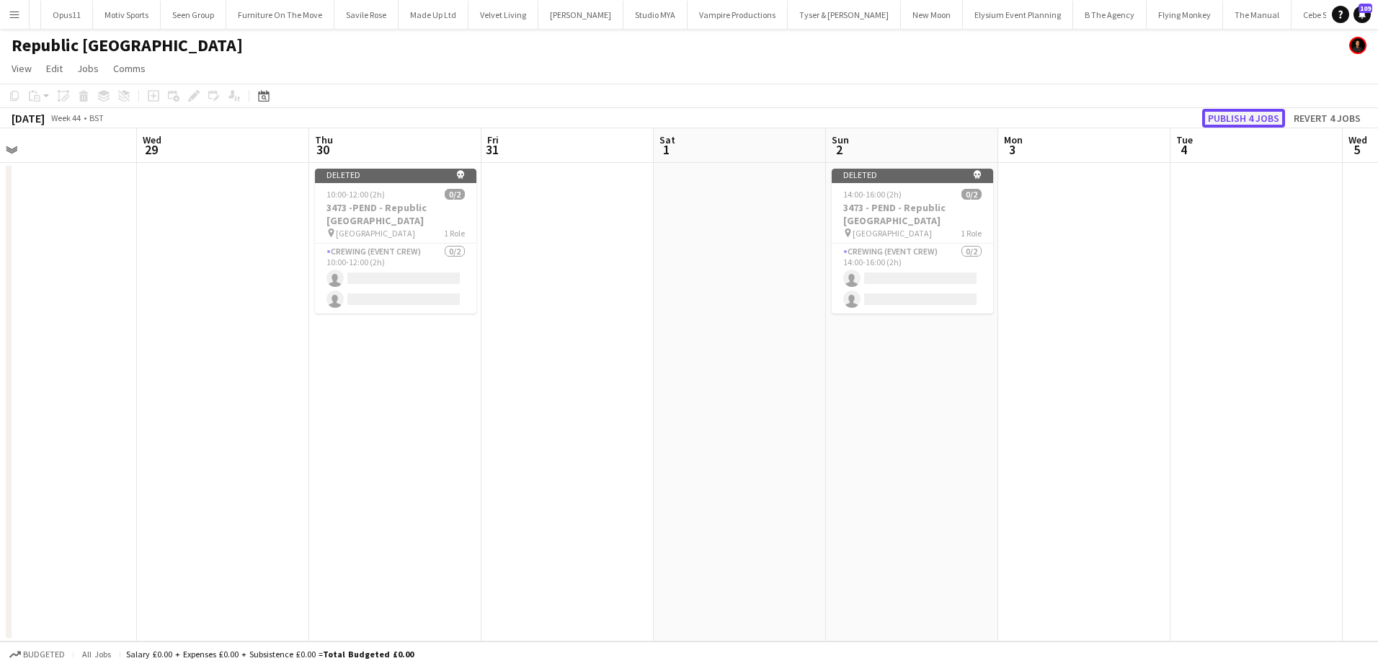
click at [1221, 124] on button "Publish 4 jobs" at bounding box center [1243, 118] width 83 height 19
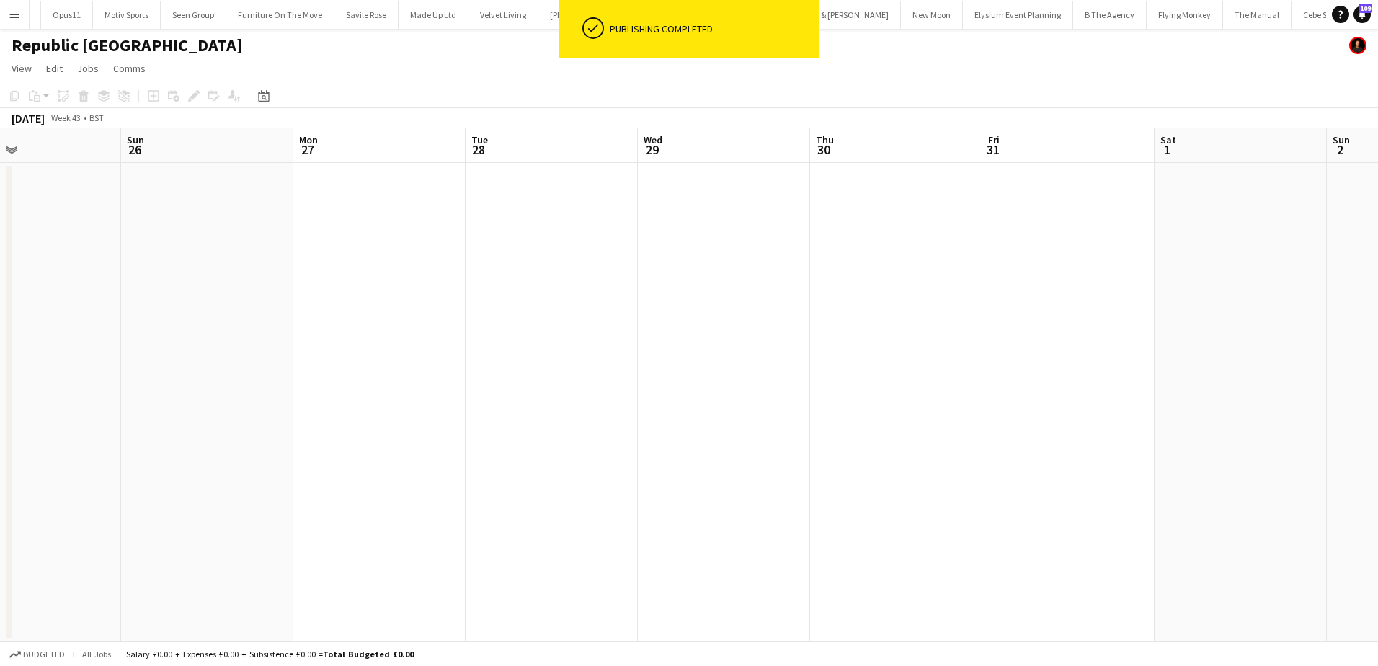
click at [1350, 306] on app-calendar-viewport "Thu 23 Fri 24 Sat 25 Sun 26 Mon 27 Tue 28 Wed 29 Thu 30 Fri 31 Sat 1 Sun 2 Mon …" at bounding box center [689, 384] width 1378 height 513
click at [1274, 330] on app-calendar-viewport "Mon 20 Tue 21 Wed 22 Thu 23 Fri 24 Sat 25 Sun 26 Mon 27 Tue 28 Wed 29 Thu 30 Fr…" at bounding box center [689, 384] width 1378 height 513
click at [1215, 317] on app-calendar-viewport "Mon 13 Tue 14 Wed 15 Thu 16 Fri 17 Sat 18 Sun 19 Mon 20 Tue 21 Wed 22 Thu 23 Fr…" at bounding box center [689, 384] width 1378 height 513
click at [944, 321] on app-calendar-viewport "Sun 12 Mon 13 Tue 14 Wed 15 Thu 16 Fri 17 Sat 18 Sun 19 Mon 20 Tue 21 Wed 22 Th…" at bounding box center [689, 384] width 1378 height 513
click at [824, 298] on app-calendar-viewport "Fri 10 Sat 11 Sun 12 Mon 13 Tue 14 Wed 15 Thu 16 Fri 17 Sat 18 Sun 19 Mon 20 Tu…" at bounding box center [689, 384] width 1378 height 513
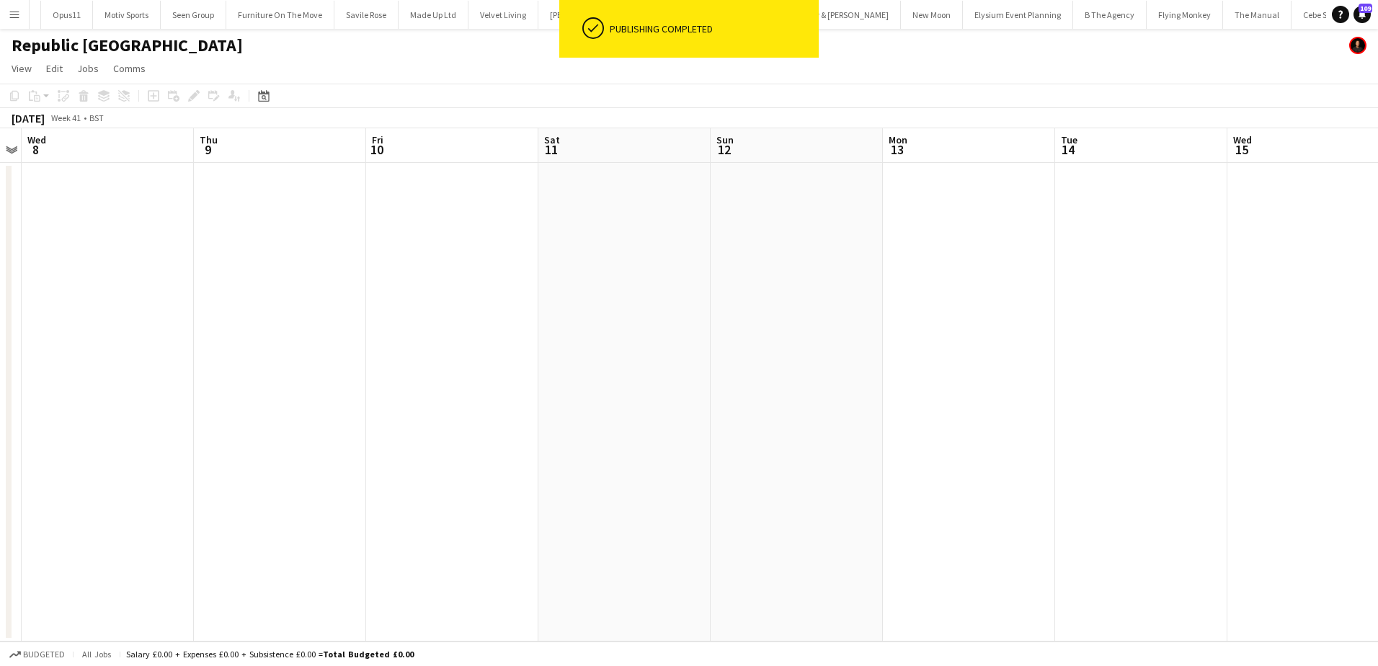
click at [529, 327] on app-calendar-viewport "Mon 6 Tue 7 Wed 8 Thu 9 Fri 10 Sat 11 Sun 12 Mon 13 Tue 14 Wed 15 Thu 16 Fri 17…" at bounding box center [689, 384] width 1378 height 513
click at [706, 329] on app-calendar-viewport "Sun 5 Mon 6 Tue 7 Wed 8 Thu 9 Fri 10 Sat 11 Sun 12 Mon 13 Tue 14 Wed 15 Thu 16 …" at bounding box center [689, 384] width 1378 height 513
click at [750, 350] on app-calendar-viewport "Thu 2 0/2 1 Job Fri 3 Sat 4 Sun 5 Mon 6 Tue 7 Wed 8 Thu 9 Fri 10 Sat 11 Sun 12 …" at bounding box center [689, 384] width 1378 height 513
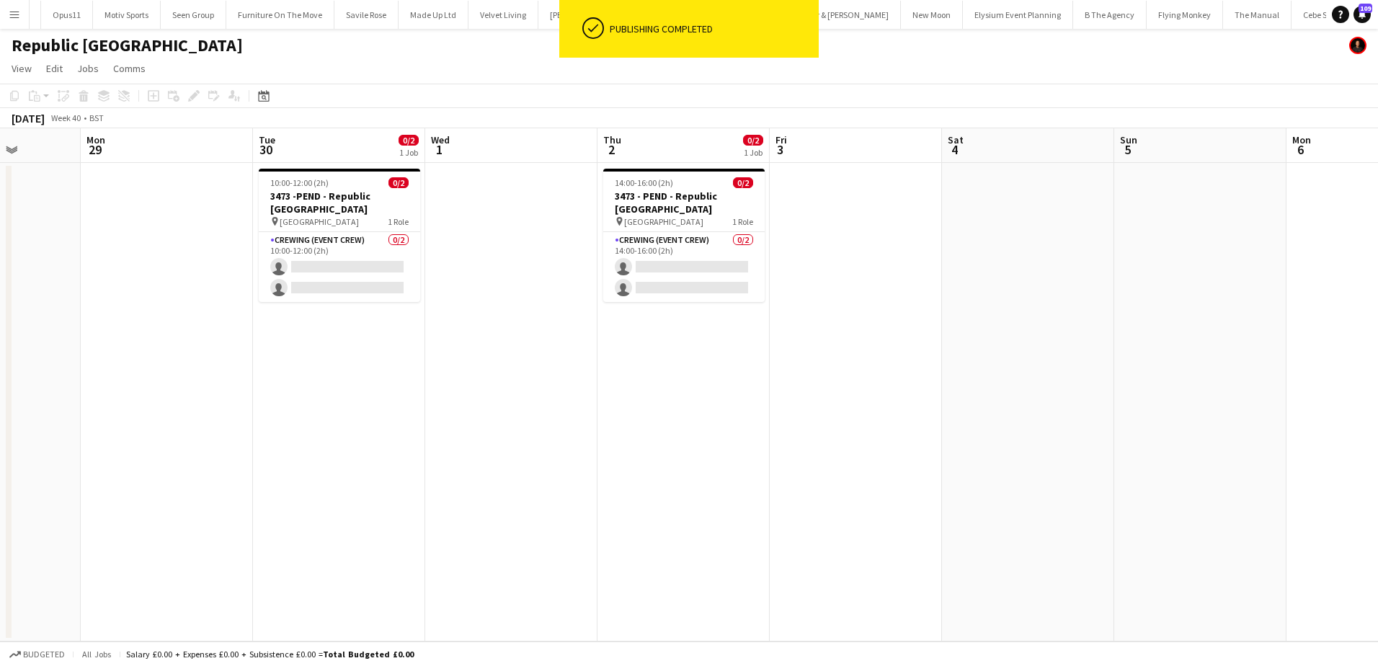
click at [824, 368] on app-calendar-viewport "Sat 27 Sun 28 Mon 29 Tue 30 0/2 1 Job Wed 1 Thu 2 0/2 1 Job Fri 3 Sat 4 Sun 5 M…" at bounding box center [689, 384] width 1378 height 513
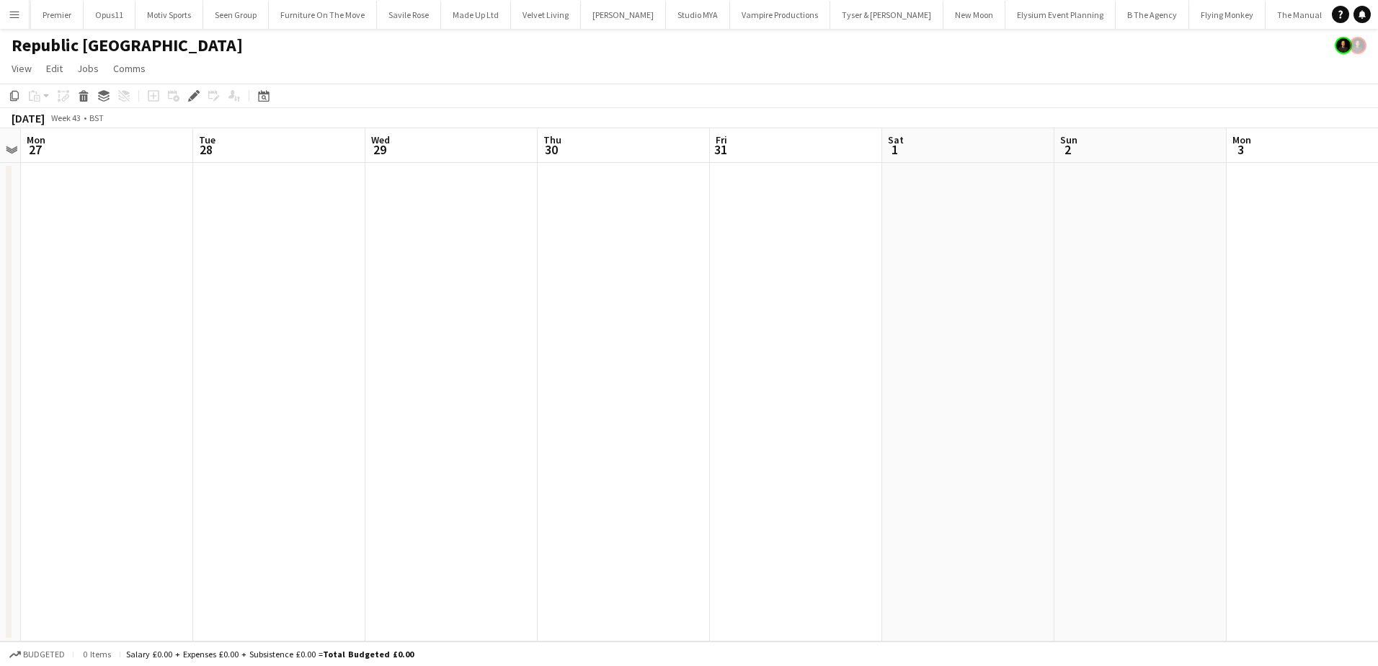
scroll to position [0, 3637]
click at [194, 99] on icon "Edit" at bounding box center [194, 96] width 12 height 12
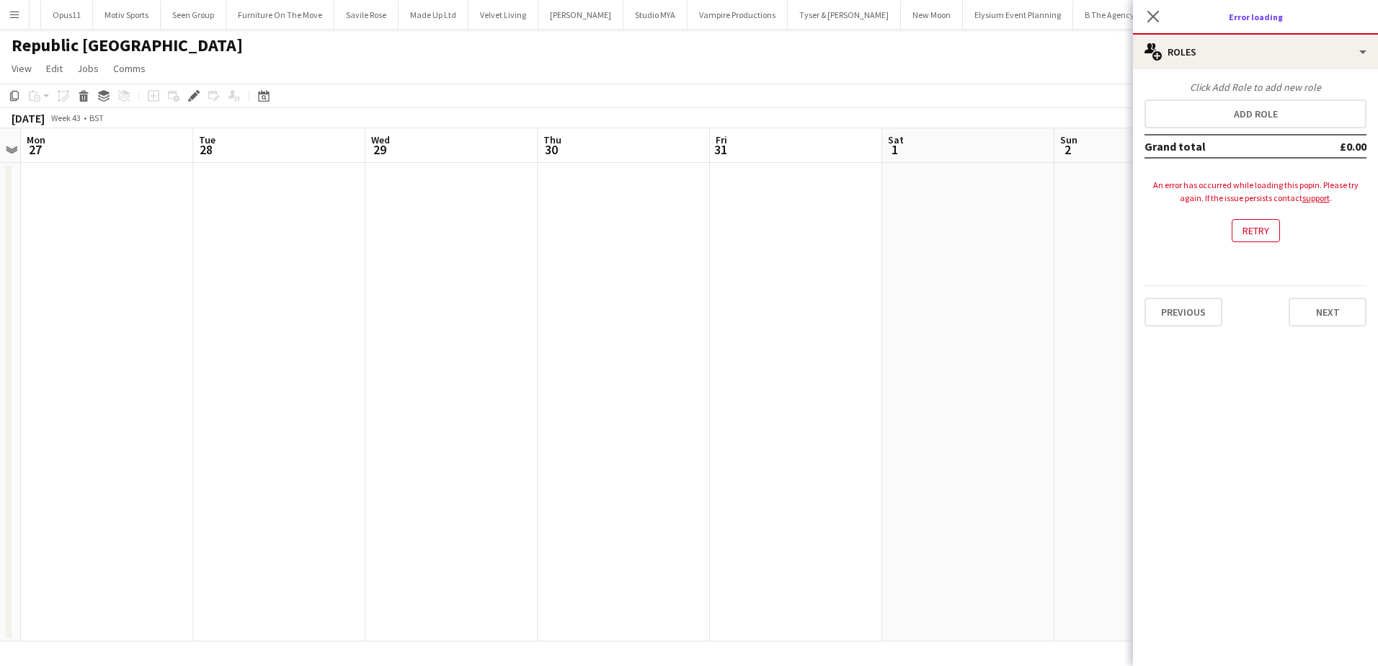
click at [892, 261] on app-date-cell at bounding box center [968, 402] width 172 height 479
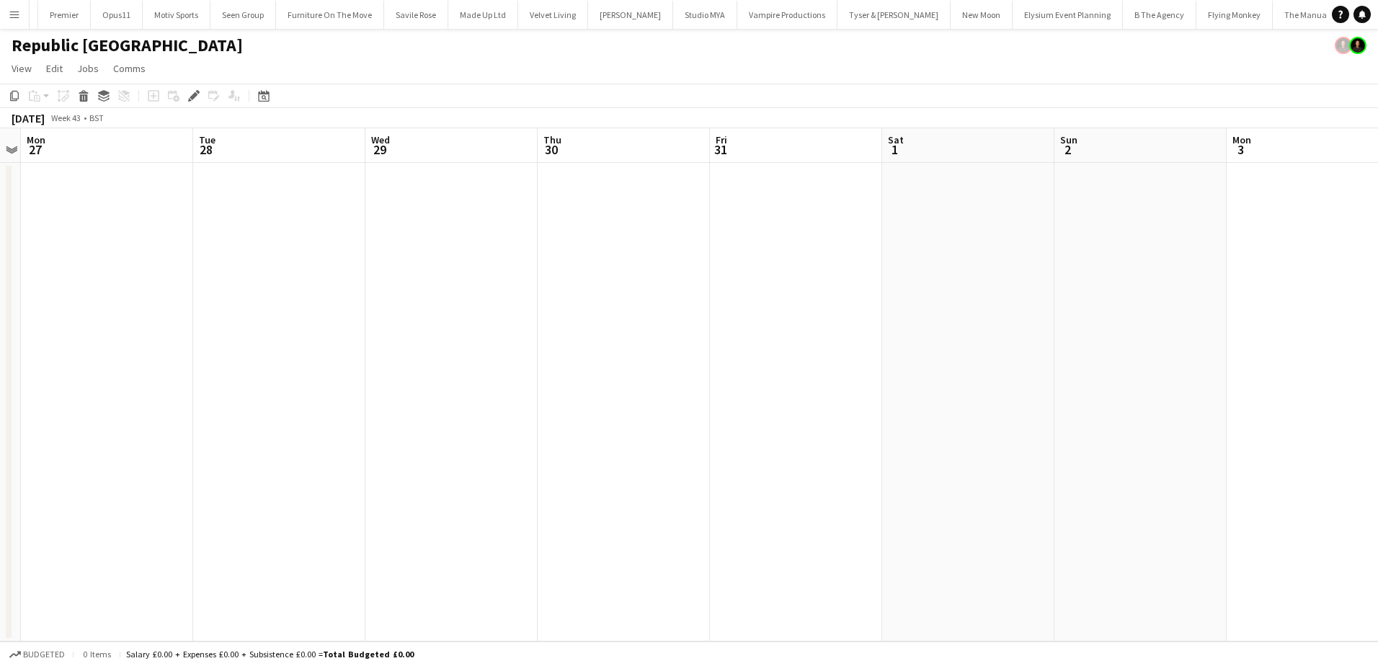
scroll to position [0, 3637]
drag, startPoint x: 908, startPoint y: 339, endPoint x: 443, endPoint y: 309, distance: 466.7
click at [258, 299] on app-calendar-viewport "Mon 27 Tue 28 Wed 29 Thu 30 Fri 31 Sat 1 Sun 2 Mon 3 Tue 4 Wed 5 Thu 6 Fri 7 Sa…" at bounding box center [689, 384] width 1378 height 513
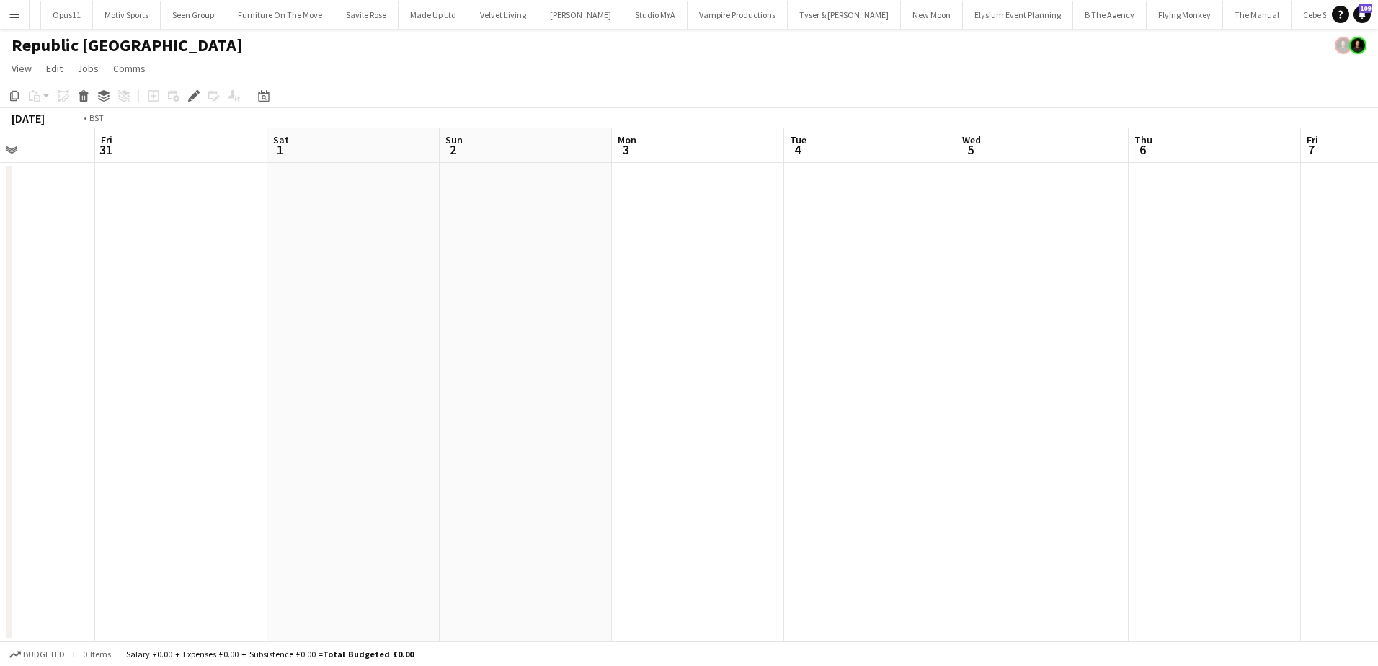
drag, startPoint x: 923, startPoint y: 314, endPoint x: 270, endPoint y: 309, distance: 652.3
click at [270, 309] on app-calendar-viewport "Tue 28 Wed 29 Thu 30 Fri 31 Sat 1 Sun 2 Mon 3 Tue 4 Wed 5 Thu 6 Fri 7 Sat 8 Sun…" at bounding box center [689, 384] width 1378 height 513
drag, startPoint x: 943, startPoint y: 350, endPoint x: 345, endPoint y: 337, distance: 598.4
click at [345, 337] on app-calendar-viewport "Tue 4 Wed 5 Thu 6 Fri 7 Sat 8 Sun 9 Mon 10 Tue 11 Wed 12 Thu 13 Fri 14 Sat 15 S…" at bounding box center [689, 384] width 1378 height 513
drag, startPoint x: 861, startPoint y: 370, endPoint x: 559, endPoint y: 370, distance: 302.0
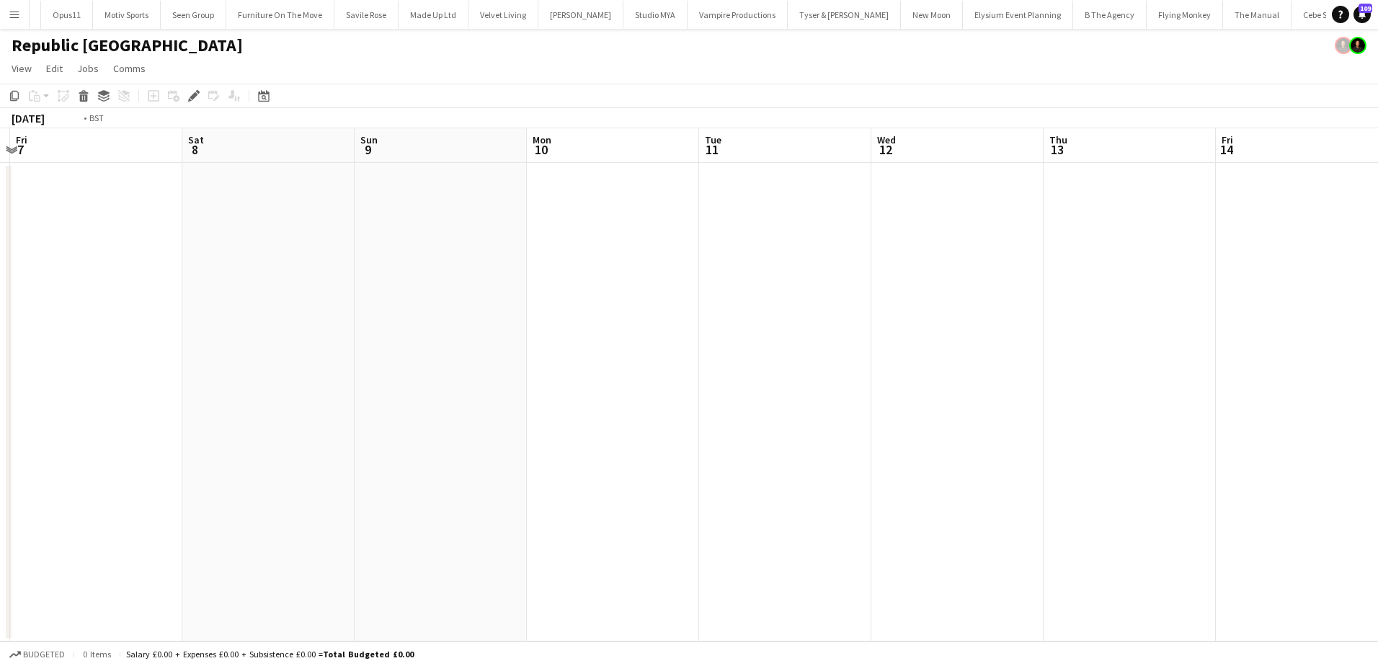
click at [296, 360] on app-calendar-viewport "Tue 4 Wed 5 Thu 6 Fri 7 Sat 8 Sun 9 Mon 10 Tue 11 Wed 12 Thu 13 Fri 14 Sat 15 S…" at bounding box center [689, 384] width 1378 height 513
drag, startPoint x: 113, startPoint y: 356, endPoint x: 27, endPoint y: 352, distance: 85.9
click at [13, 352] on app-calendar-viewport "Sat 8 Sun 9 Mon 10 Tue 11 Wed 12 Thu 13 Fri 14 Sat 15 Sun 16 Mon 17 Tue 18 Wed …" at bounding box center [689, 384] width 1378 height 513
drag, startPoint x: 86, startPoint y: 345, endPoint x: 59, endPoint y: 351, distance: 27.4
click at [0, 339] on html "Menu Boards Boards Boards All jobs Status Workforce Workforce My Workforce Recr…" at bounding box center [689, 333] width 1378 height 666
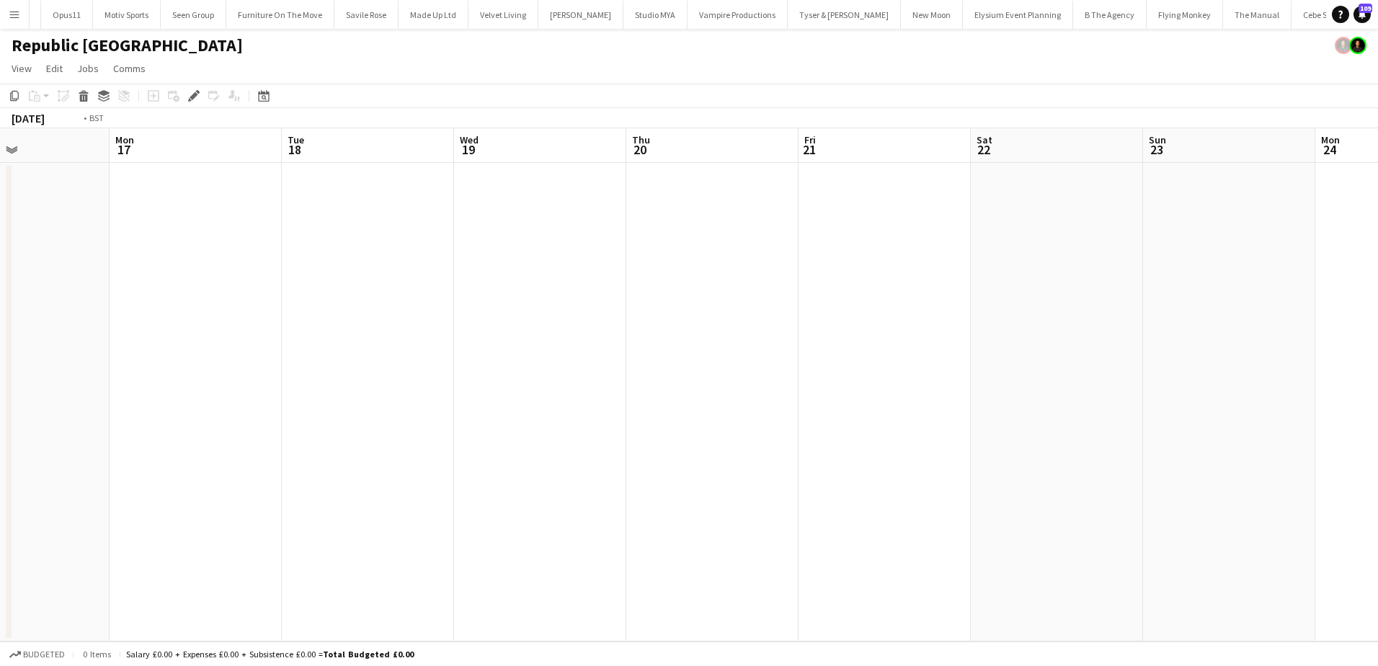
drag, startPoint x: 118, startPoint y: 345, endPoint x: -365, endPoint y: 345, distance: 482.9
click at [0, 345] on html "Menu Boards Boards Boards All jobs Status Workforce Workforce My Workforce Recr…" at bounding box center [689, 333] width 1378 height 666
drag, startPoint x: 299, startPoint y: 355, endPoint x: -314, endPoint y: 350, distance: 612.7
click at [0, 350] on html "Menu Boards Boards Boards All jobs Status Workforce Workforce My Workforce Recr…" at bounding box center [689, 333] width 1378 height 666
drag, startPoint x: 364, startPoint y: 352, endPoint x: 78, endPoint y: 352, distance: 286.2
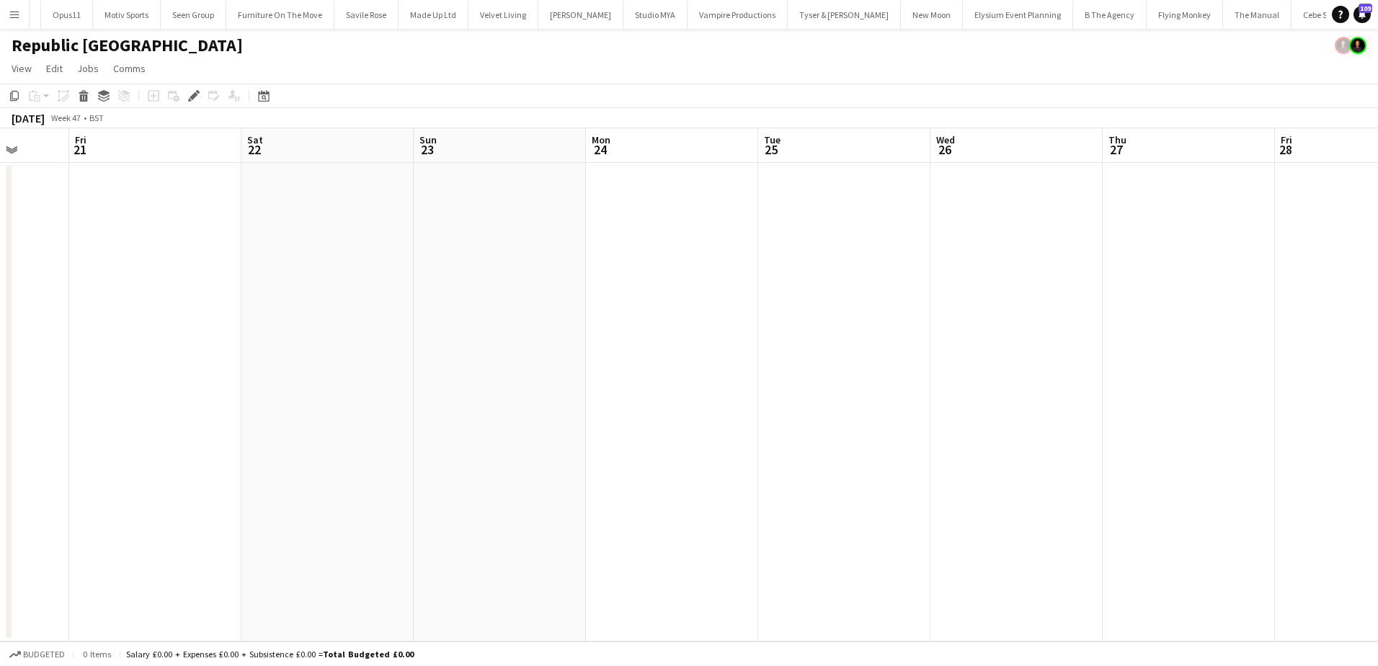
click at [53, 352] on app-calendar-viewport "Tue 18 Wed 19 Thu 20 Fri 21 Sat 22 Sun 23 Mon 24 Tue 25 Wed 26 Thu 27 Fri 28 Sa…" at bounding box center [689, 384] width 1378 height 513
drag, startPoint x: 437, startPoint y: 351, endPoint x: 634, endPoint y: 346, distance: 197.6
click at [1190, 333] on app-calendar-viewport "Thu 20 Fri 21 Sat 22 Sun 23 Mon 24 Tue 25 Wed 26 Thu 27 Fri 28 Sat 29 Sun 30 Mo…" at bounding box center [689, 384] width 1378 height 513
drag, startPoint x: 33, startPoint y: 355, endPoint x: 802, endPoint y: 358, distance: 769.1
click at [968, 355] on app-calendar-viewport "Sat 15 Sun 16 Mon 17 Tue 18 Wed 19 Thu 20 Fri 21 Sat 22 Sun 23 Mon 24 Tue 25 We…" at bounding box center [689, 384] width 1378 height 513
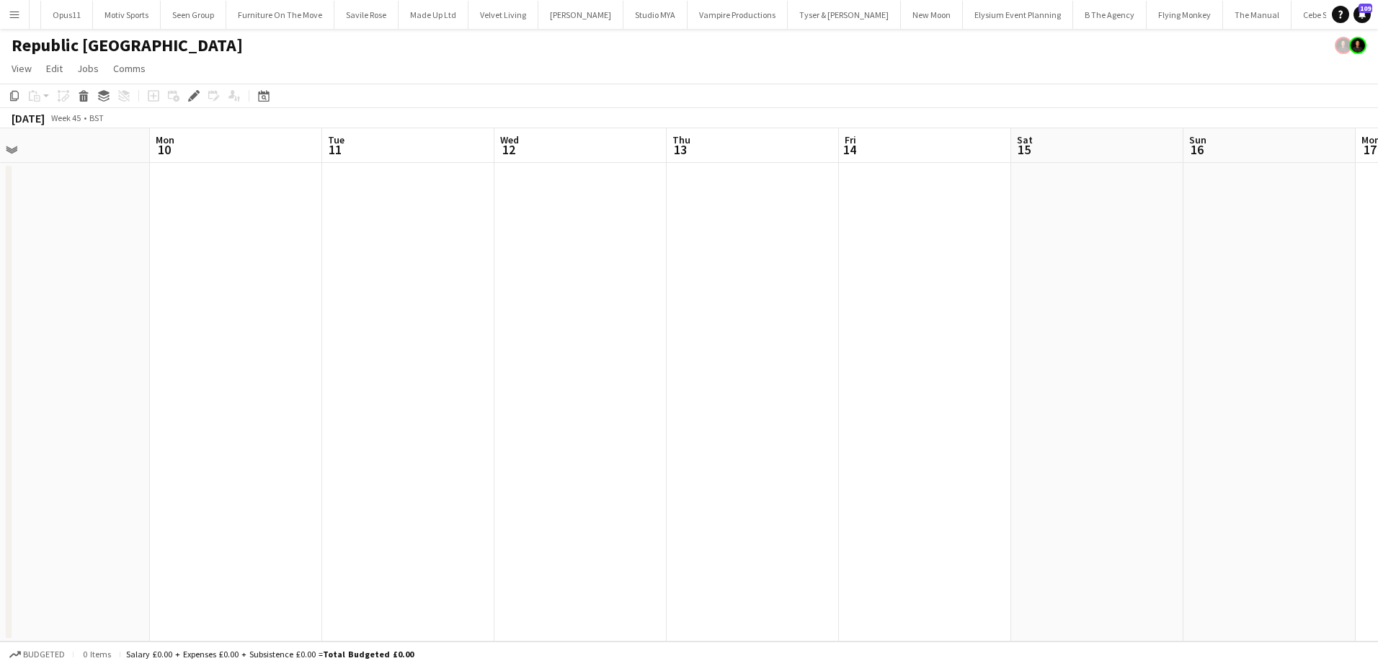
drag, startPoint x: 500, startPoint y: 365, endPoint x: 896, endPoint y: 301, distance: 400.8
click at [1217, 328] on app-calendar-viewport "Fri 7 Sat 8 Sun 9 Mon 10 Tue 11 Wed 12 Thu 13 Fri 14 Sat 15 Sun 16 Mon 17 Tue 1…" at bounding box center [689, 384] width 1378 height 513
drag, startPoint x: 1530, startPoint y: 337, endPoint x: 1610, endPoint y: 337, distance: 79.3
click at [1377, 337] on html "Menu Boards Boards Boards All jobs Status Workforce Workforce My Workforce Recr…" at bounding box center [689, 333] width 1378 height 666
drag, startPoint x: 441, startPoint y: 340, endPoint x: 1266, endPoint y: 344, distance: 824.6
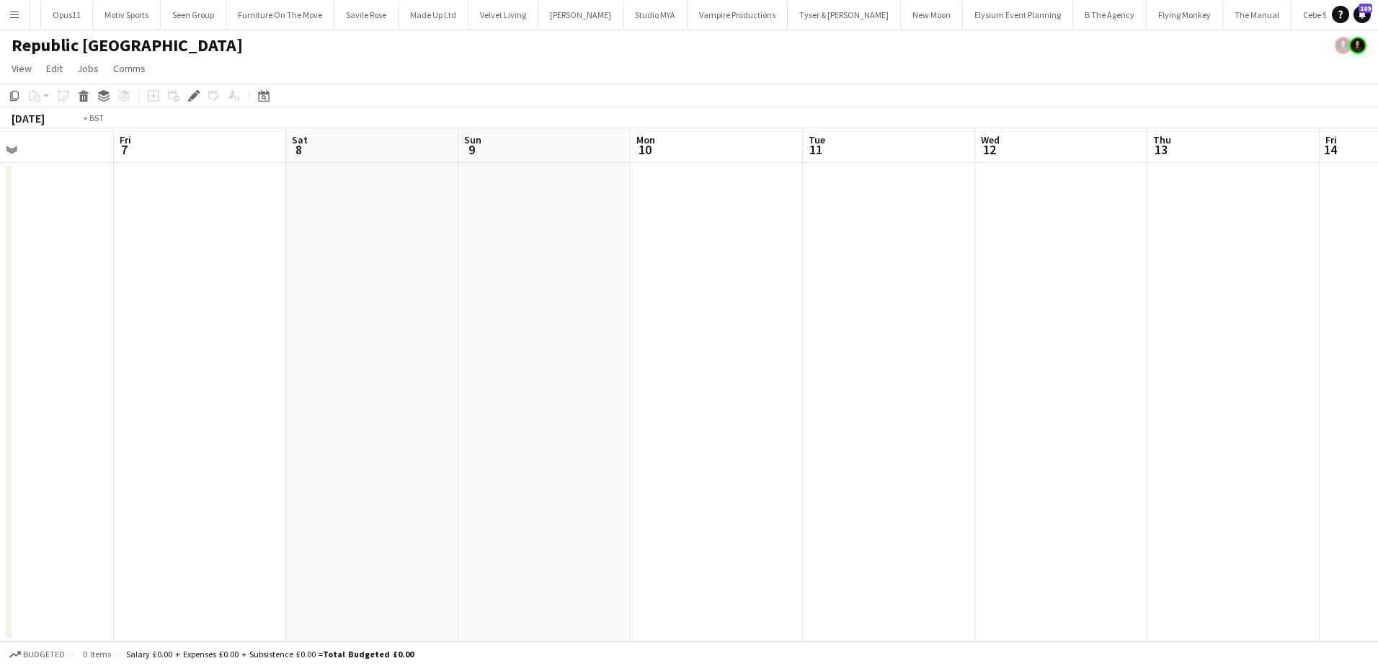
click at [1252, 344] on app-calendar-viewport "Tue 4 Wed 5 Thu 6 Fri 7 Sat 8 Sun 9 Mon 10 Tue 11 Wed 12 Thu 13 Fri 14 Sat 15 S…" at bounding box center [689, 384] width 1378 height 513
drag, startPoint x: 660, startPoint y: 348, endPoint x: 1098, endPoint y: 348, distance: 439.0
click at [1028, 348] on app-calendar-viewport "Fri 31 Sat 1 Sun 2 Mon 3 Tue 4 Wed 5 Thu 6 Fri 7 Sat 8 Sun 9 Mon 10 Tue 11 Wed …" at bounding box center [689, 384] width 1378 height 513
drag, startPoint x: 733, startPoint y: 357, endPoint x: 1254, endPoint y: 357, distance: 521.1
click at [1254, 357] on app-calendar-viewport "Sun 26 Mon 27 Tue 28 Wed 29 Thu 30 Fri 31 Sat 1 Sun 2 Mon 3 Tue 4 Wed 5 Thu 6 F…" at bounding box center [689, 384] width 1378 height 513
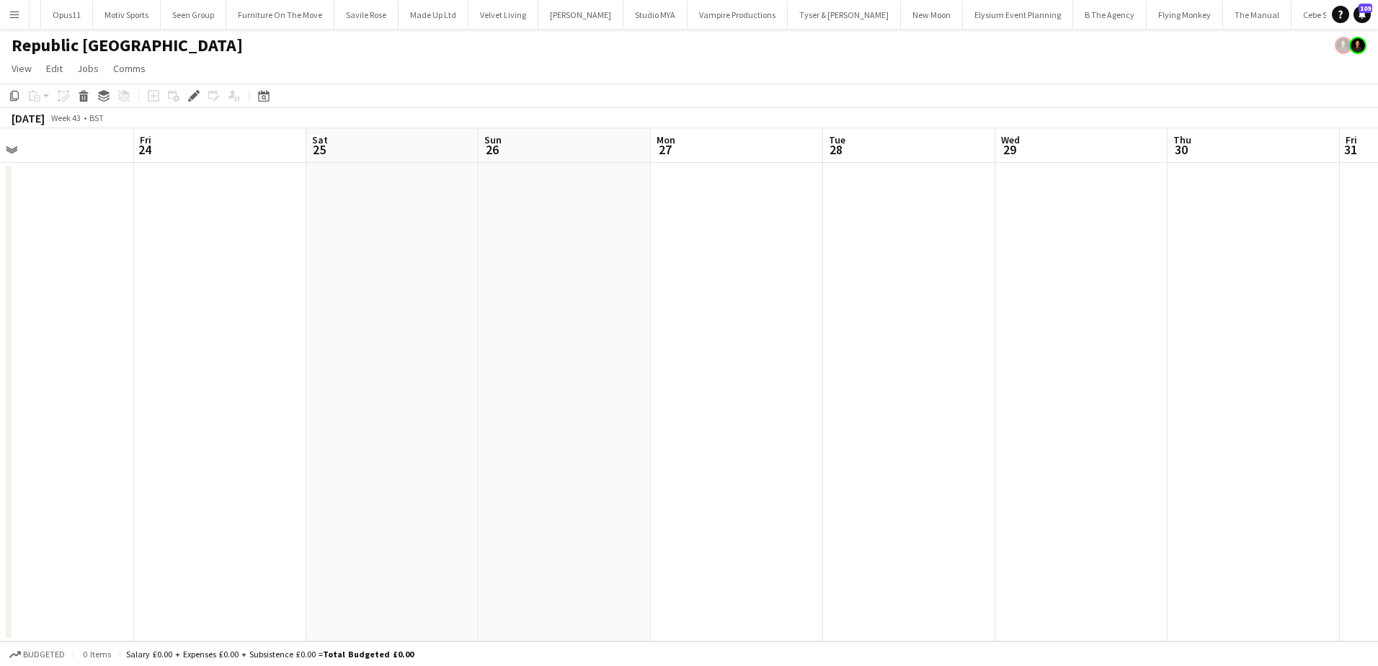
drag, startPoint x: 505, startPoint y: 362, endPoint x: 947, endPoint y: 365, distance: 441.9
click at [971, 362] on app-calendar-viewport "Tue 21 Wed 22 Thu 23 Fri 24 Sat 25 Sun 26 Mon 27 Tue 28 Wed 29 Thu 30 Fri 31 Sa…" at bounding box center [689, 384] width 1378 height 513
drag, startPoint x: 274, startPoint y: 368, endPoint x: 866, endPoint y: 366, distance: 592.5
click at [866, 370] on app-calendar-viewport "Sat 18 Sun 19 Mon 20 Tue 21 Wed 22 Thu 23 Fri 24 Sat 25 Sun 26 Mon 27 Tue 28 We…" at bounding box center [689, 384] width 1378 height 513
drag, startPoint x: 244, startPoint y: 367, endPoint x: 1028, endPoint y: 350, distance: 784.4
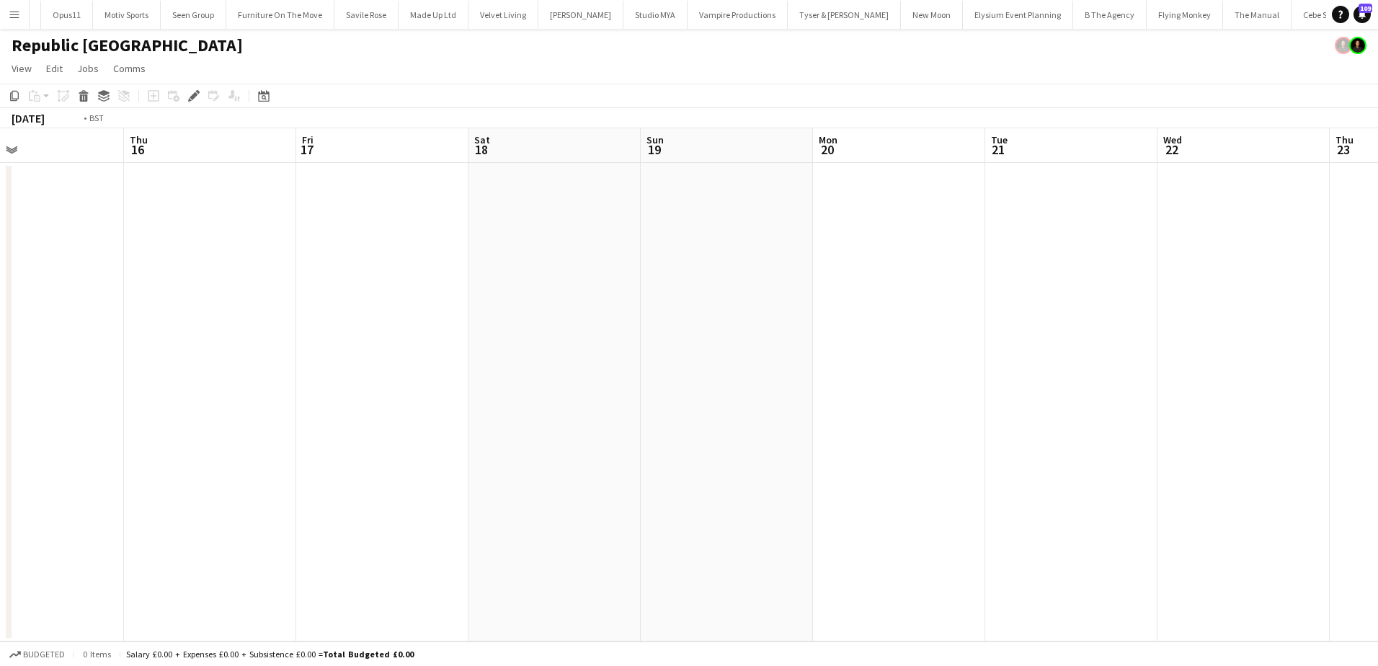
click at [1039, 361] on app-calendar-viewport "Mon 13 Tue 14 Wed 15 Thu 16 Fri 17 Sat 18 Sun 19 Mon 20 Tue 21 Wed 22 Thu 23 Fr…" at bounding box center [689, 384] width 1378 height 513
drag, startPoint x: 669, startPoint y: 349, endPoint x: 1318, endPoint y: 341, distance: 648.8
click at [1303, 342] on app-calendar-viewport "Tue 7 Wed 8 Thu 9 Fri 10 Sat 11 Sun 12 Mon 13 Tue 14 Wed 15 Thu 16 Fri 17 Sat 1…" at bounding box center [689, 384] width 1378 height 513
drag, startPoint x: 436, startPoint y: 346, endPoint x: 1217, endPoint y: 345, distance: 780.6
click at [1207, 346] on app-calendar-viewport "Mon 6 Tue 7 Wed 8 Thu 9 Fri 10 Sat 11 Sun 12 Mon 13 Tue 14 Wed 15 Thu 16 Fri 17…" at bounding box center [689, 384] width 1378 height 513
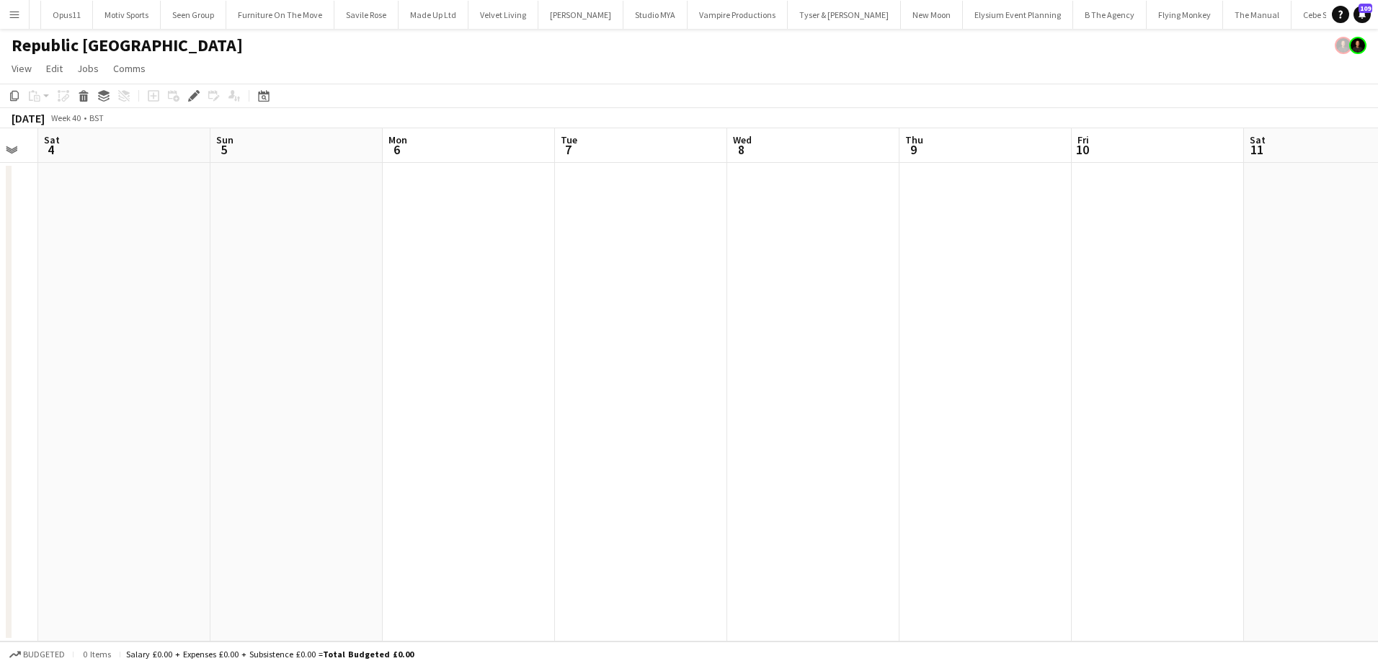
drag, startPoint x: 316, startPoint y: 350, endPoint x: 1036, endPoint y: 349, distance: 719.4
click at [1029, 350] on app-calendar-viewport "Thu 2 0/2 1 Job Fri 3 Sat 4 Sun 5 Mon 6 Tue 7 Wed 8 Thu 9 Fri 10 Sat 11 Sun 12 …" at bounding box center [689, 384] width 1378 height 513
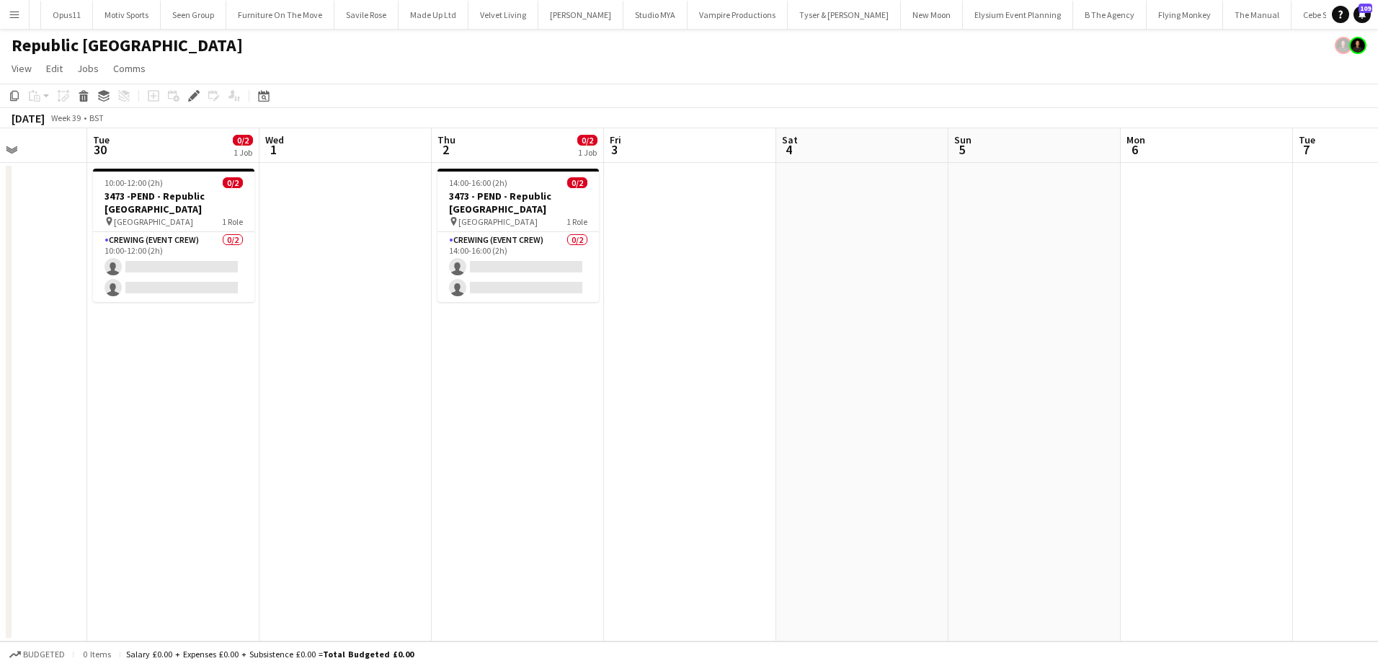
drag, startPoint x: 574, startPoint y: 358, endPoint x: 676, endPoint y: 334, distance: 104.4
click at [688, 358] on app-calendar-viewport "Sat 27 Sun 28 Mon 29 Tue 30 0/2 1 Job Wed 1 Thu 2 0/2 1 Job Fri 3 Sat 4 Sun 5 M…" at bounding box center [689, 384] width 1378 height 513
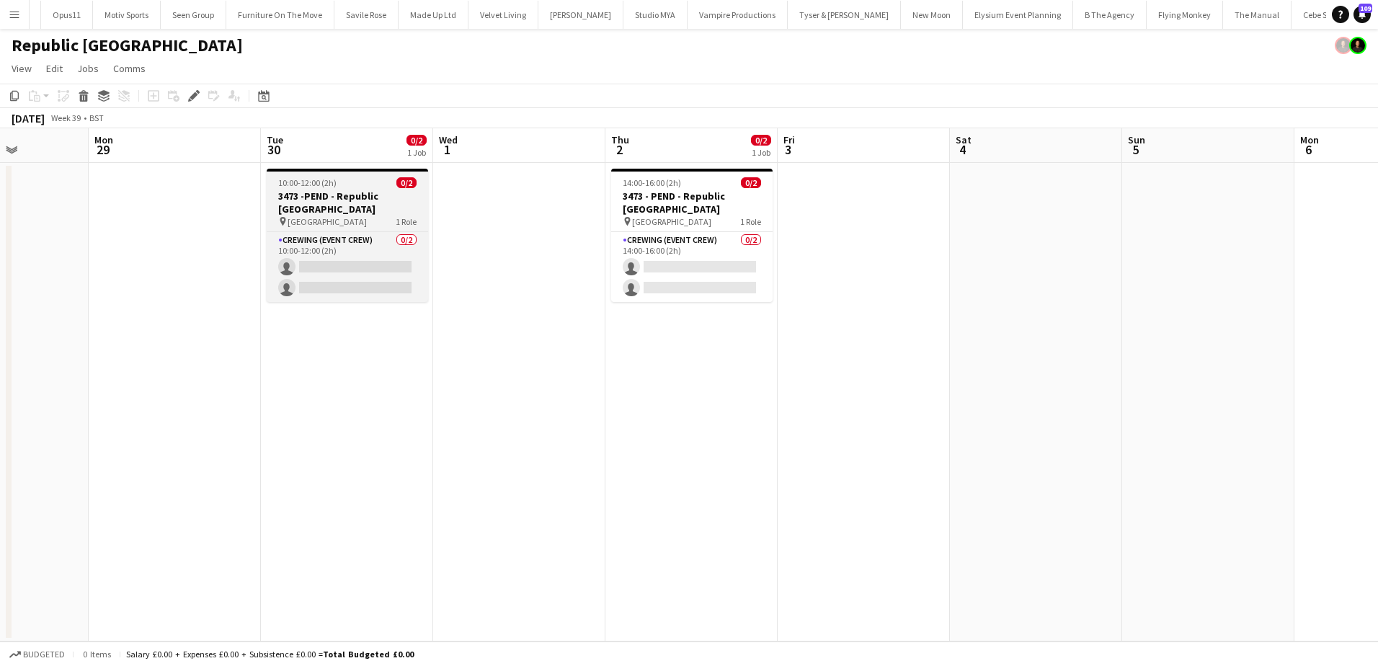
click at [311, 192] on h3 "3473 -PEND - Republic London" at bounding box center [347, 203] width 161 height 26
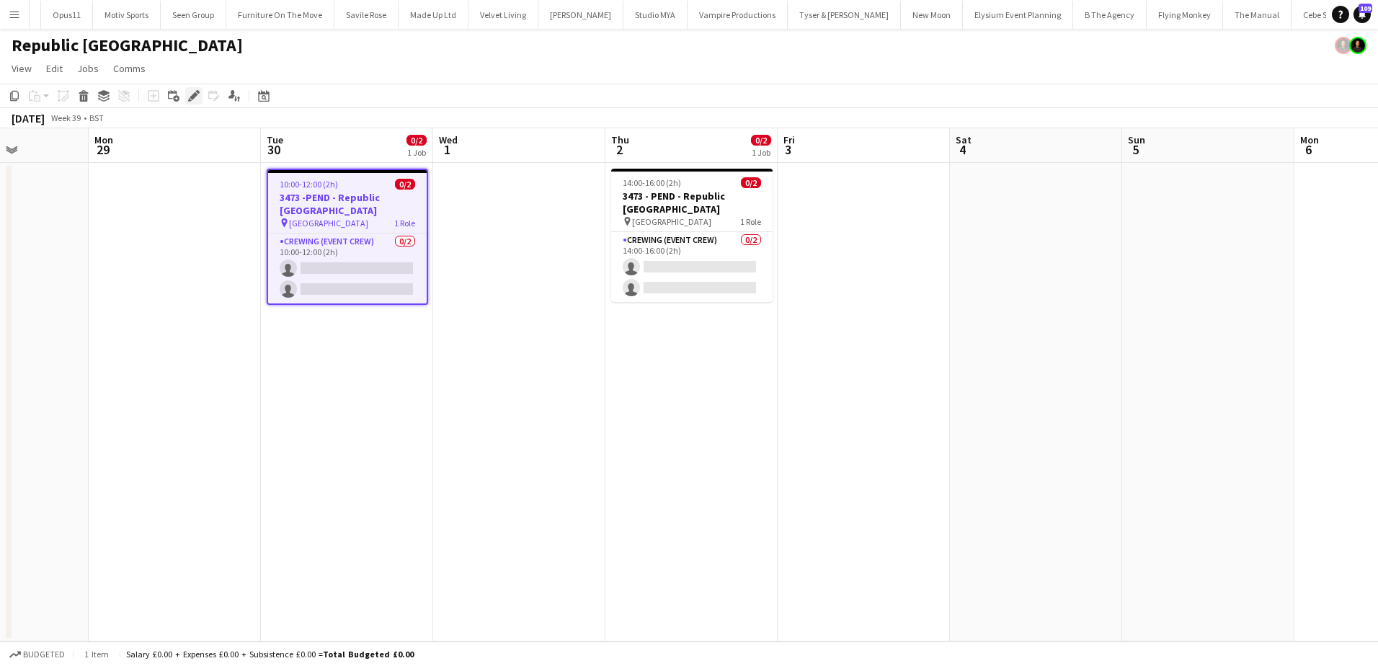
click at [191, 100] on icon at bounding box center [190, 100] width 4 height 4
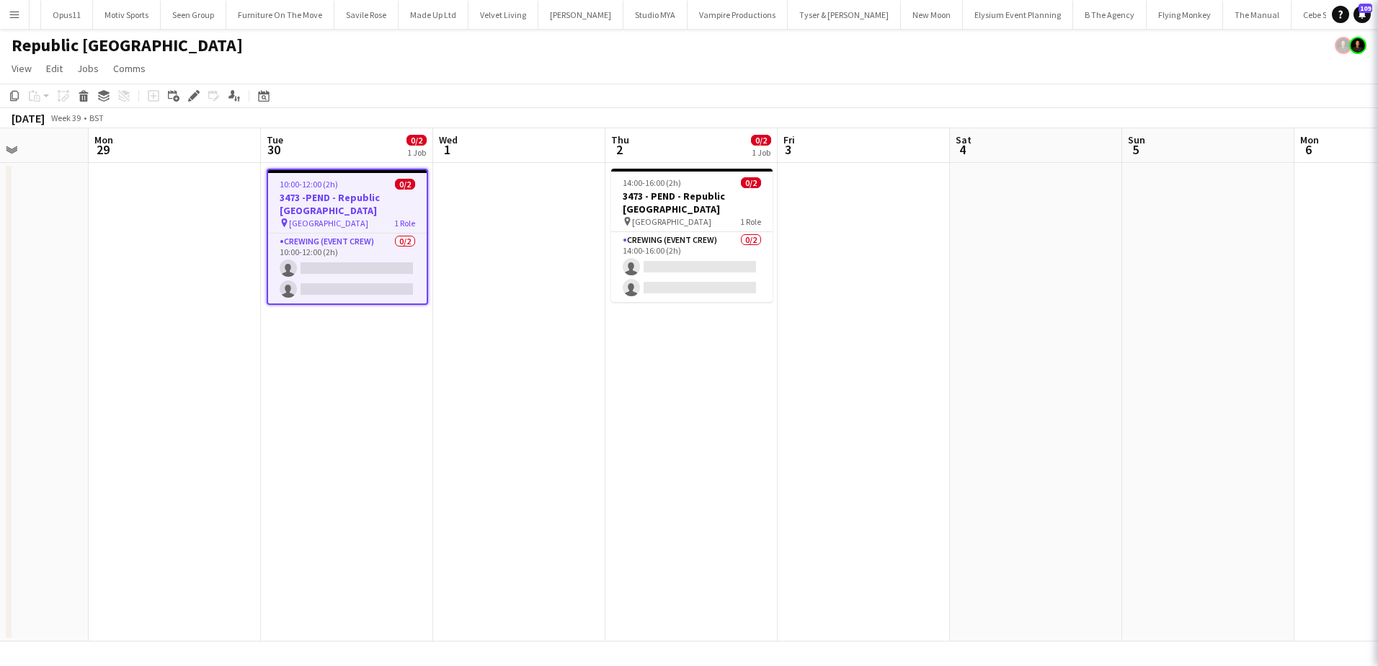
type input "**********"
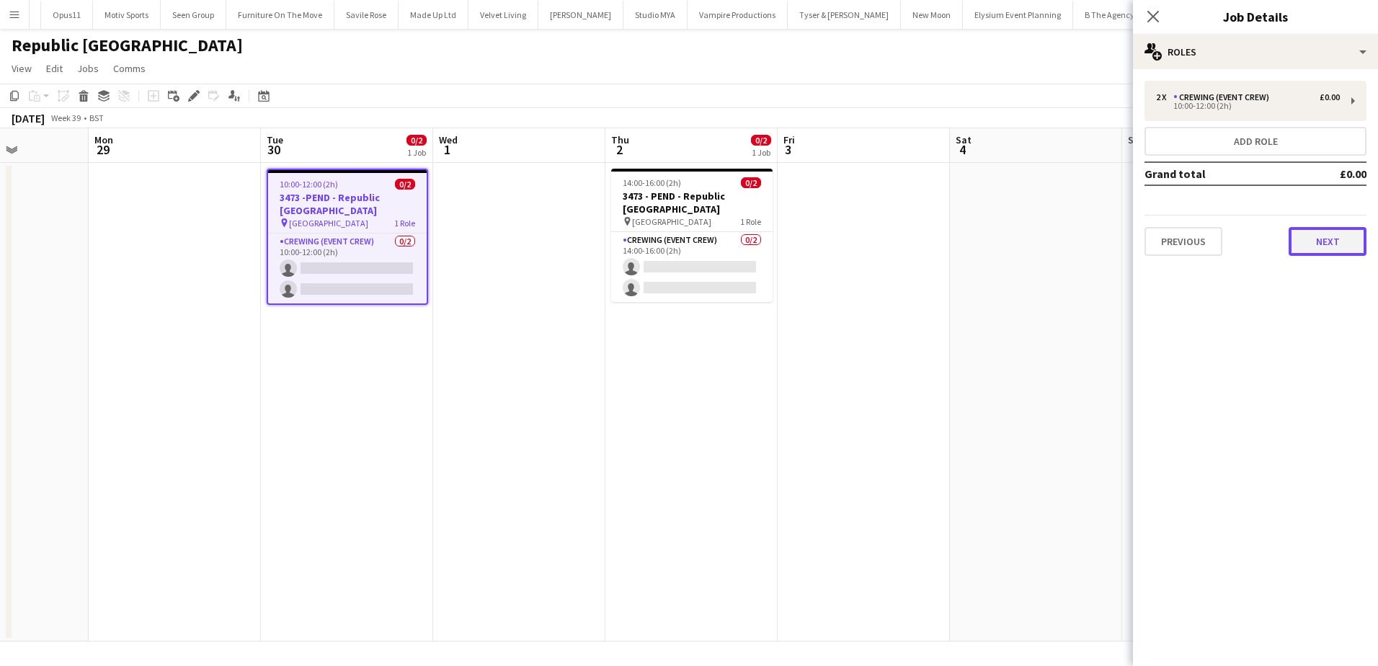
click at [1328, 244] on button "Next" at bounding box center [1328, 241] width 78 height 29
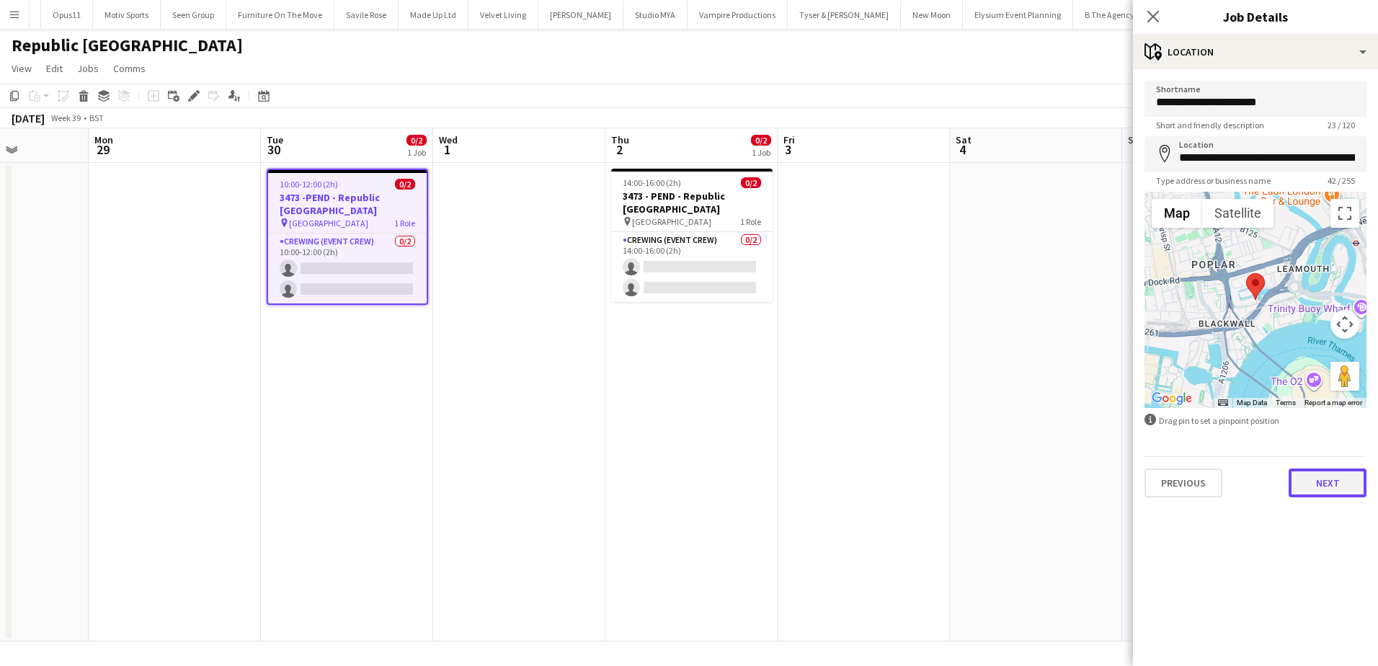
click at [1342, 481] on button "Next" at bounding box center [1328, 483] width 78 height 29
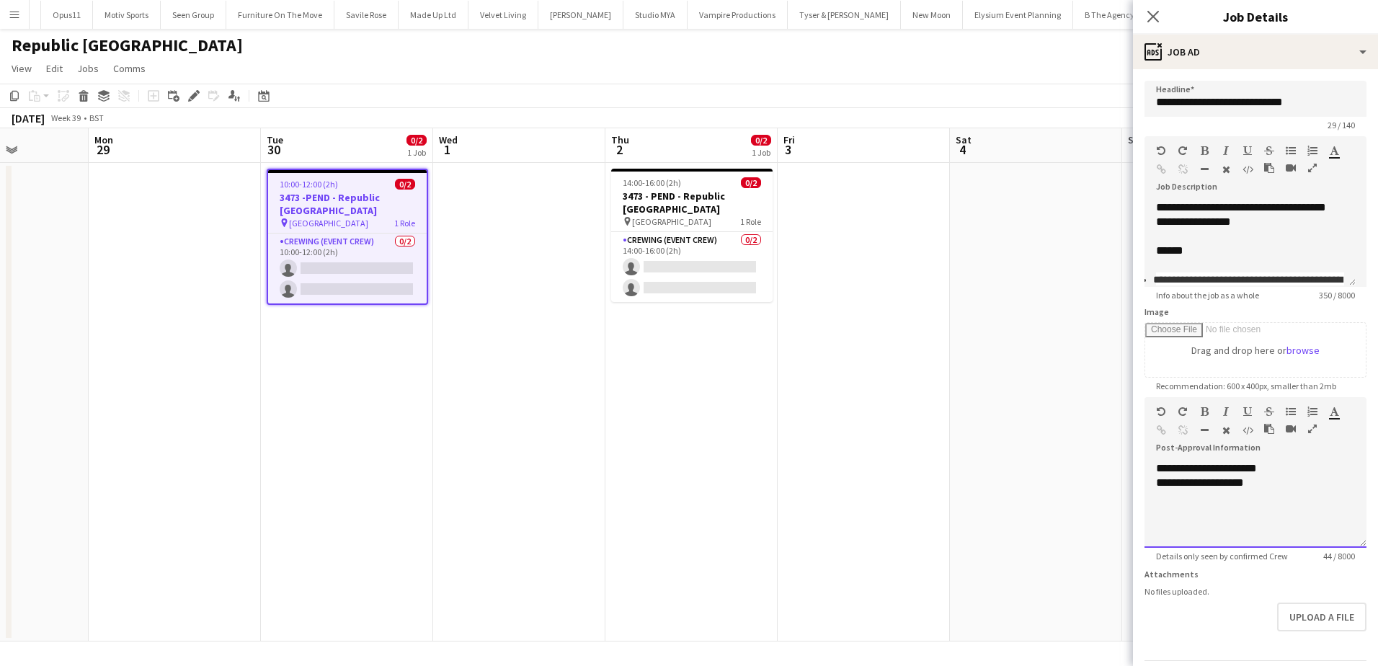
click at [1269, 490] on div "**********" at bounding box center [1256, 504] width 222 height 86
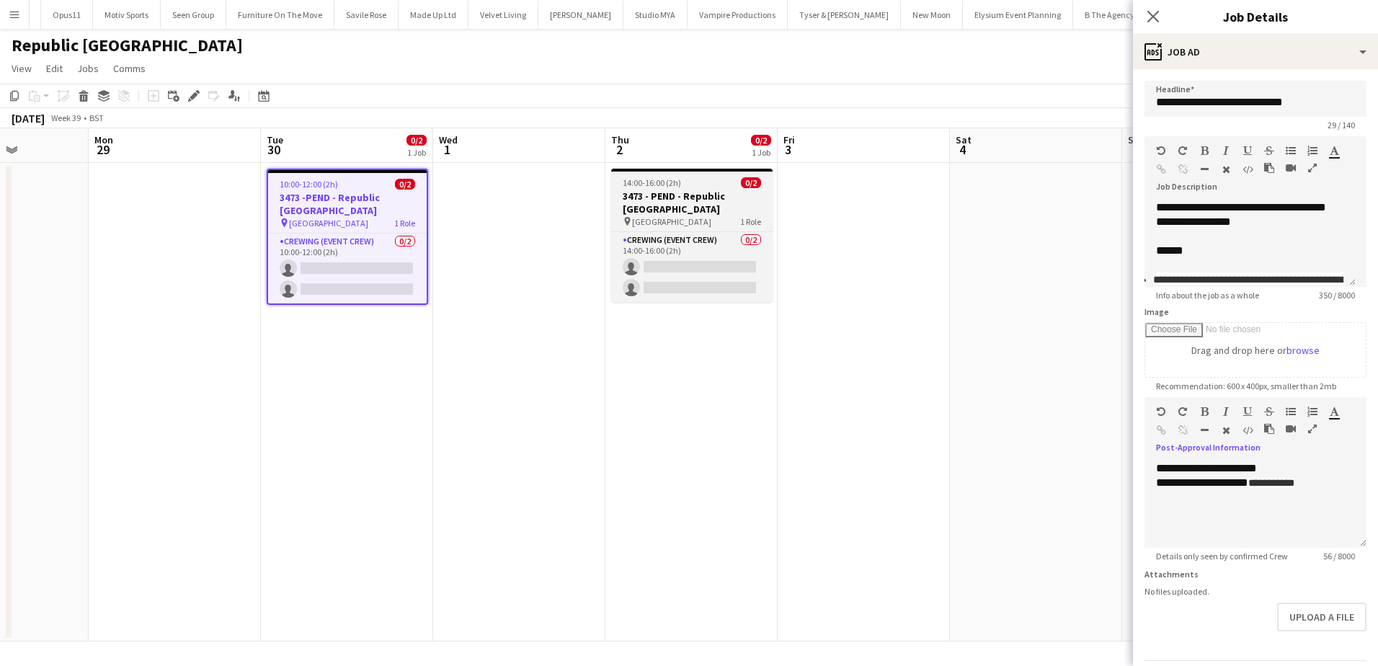
click at [692, 199] on h3 "3473 - PEND - Republic London" at bounding box center [691, 203] width 161 height 26
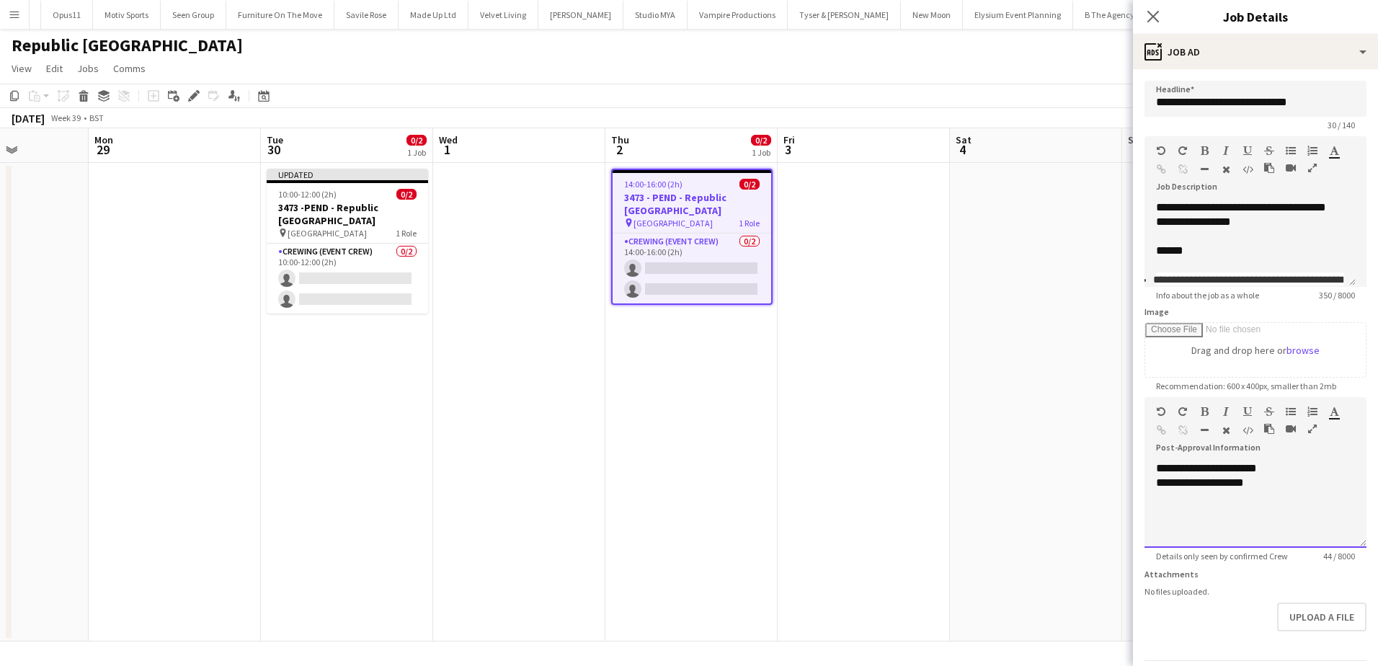
click at [1294, 484] on div "**********" at bounding box center [1250, 483] width 188 height 14
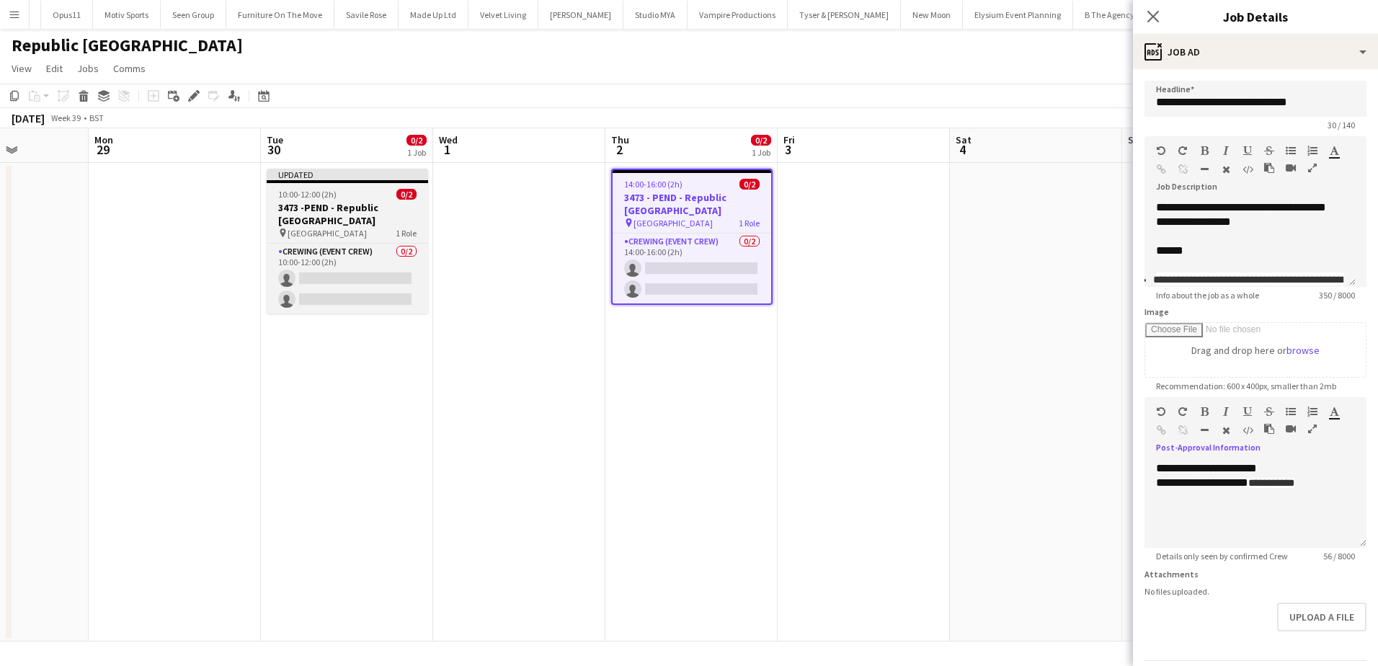
click at [348, 200] on app-job-card "Updated 10:00-12:00 (2h) 0/2 3473 -PEND - Republic London pin Republic London E…" at bounding box center [347, 241] width 161 height 145
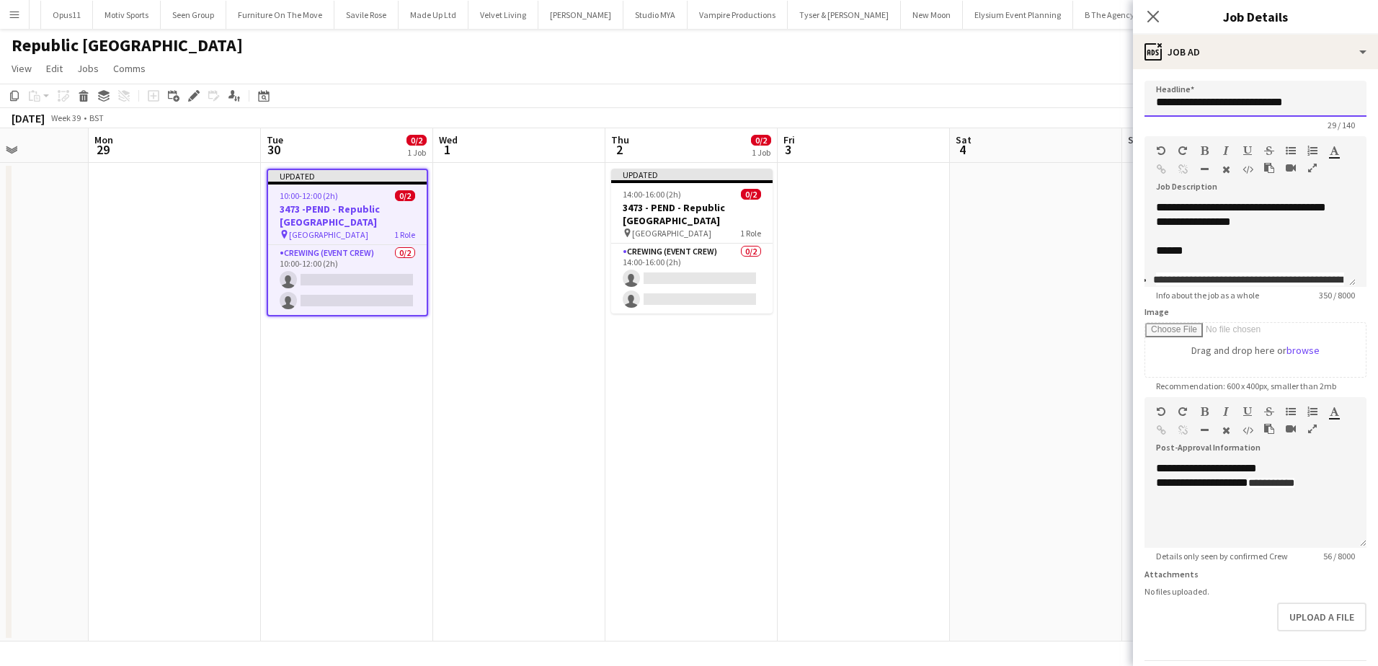
click at [1246, 90] on input "**********" at bounding box center [1256, 99] width 222 height 36
click at [1194, 101] on input "**********" at bounding box center [1256, 99] width 222 height 36
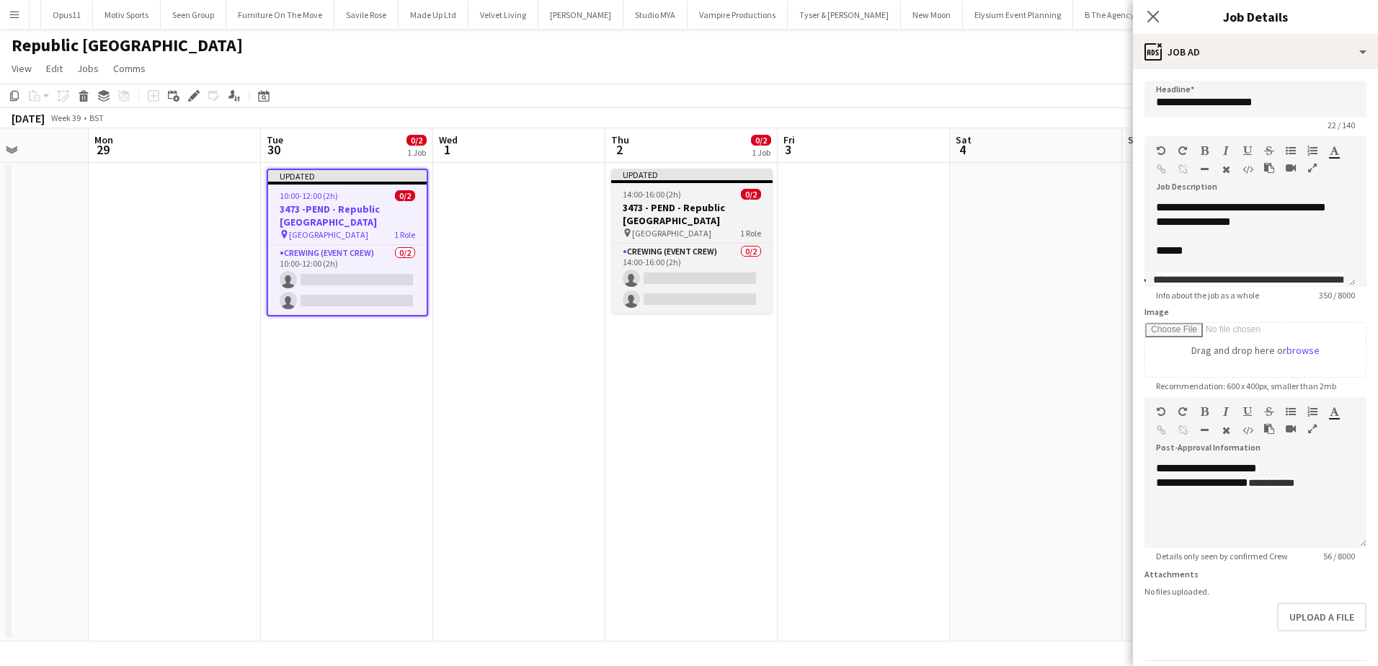
click at [704, 199] on div "14:00-16:00 (2h) 0/2" at bounding box center [691, 194] width 161 height 11
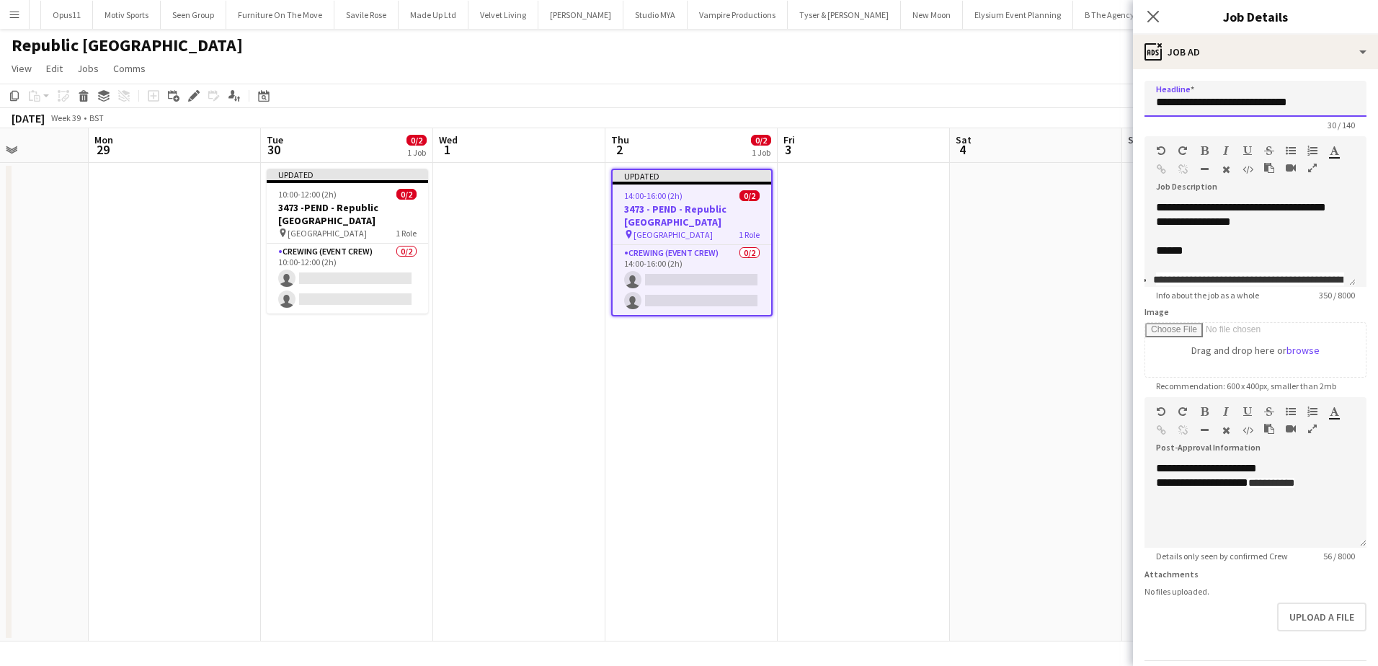
click at [1209, 103] on input "**********" at bounding box center [1256, 99] width 222 height 36
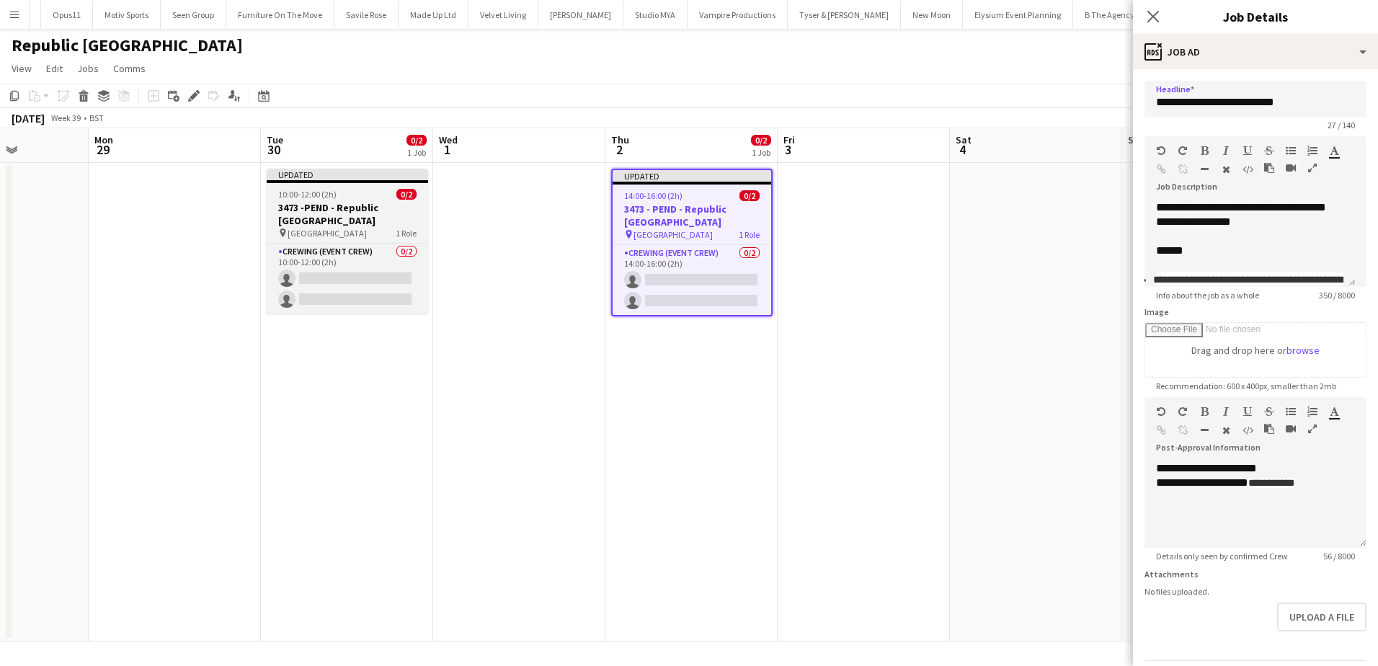
click at [350, 201] on h3 "3473 -PEND - Republic London" at bounding box center [347, 214] width 161 height 26
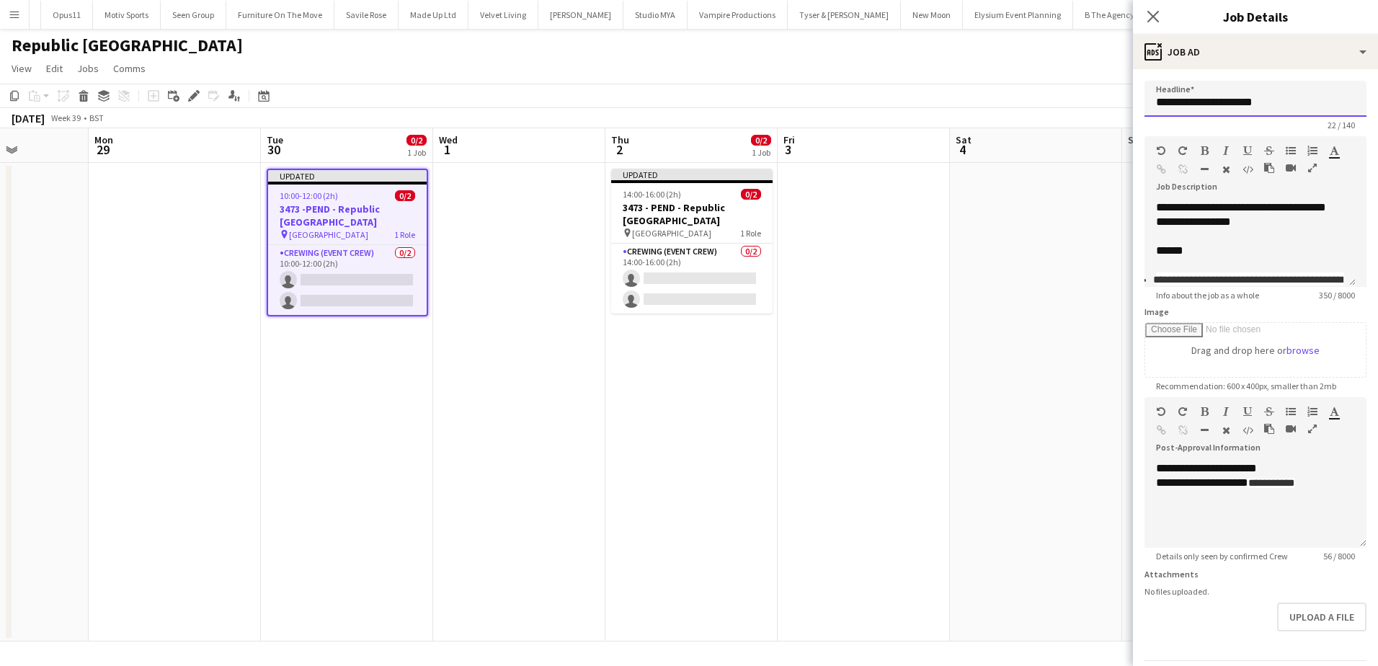
click at [1183, 105] on input "**********" at bounding box center [1256, 99] width 222 height 36
type input "**********"
click at [1093, 208] on app-date-cell at bounding box center [1036, 402] width 172 height 479
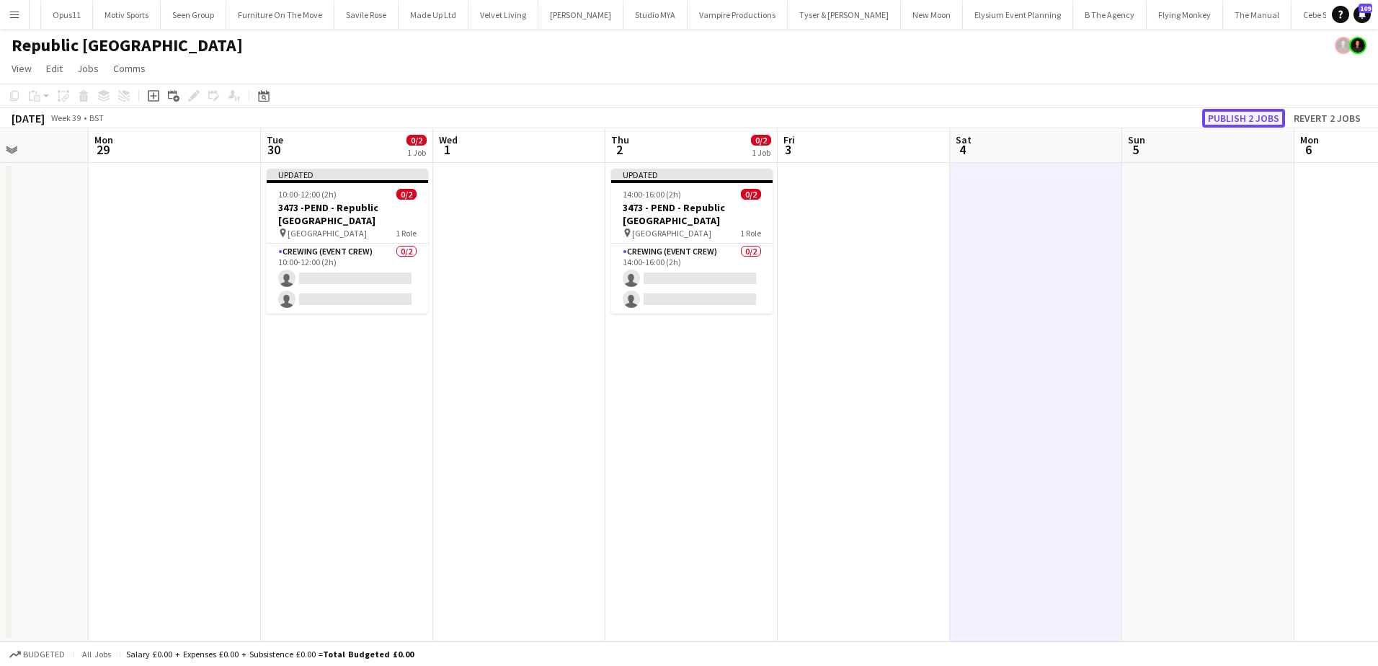
click at [1243, 118] on button "Publish 2 jobs" at bounding box center [1243, 118] width 83 height 19
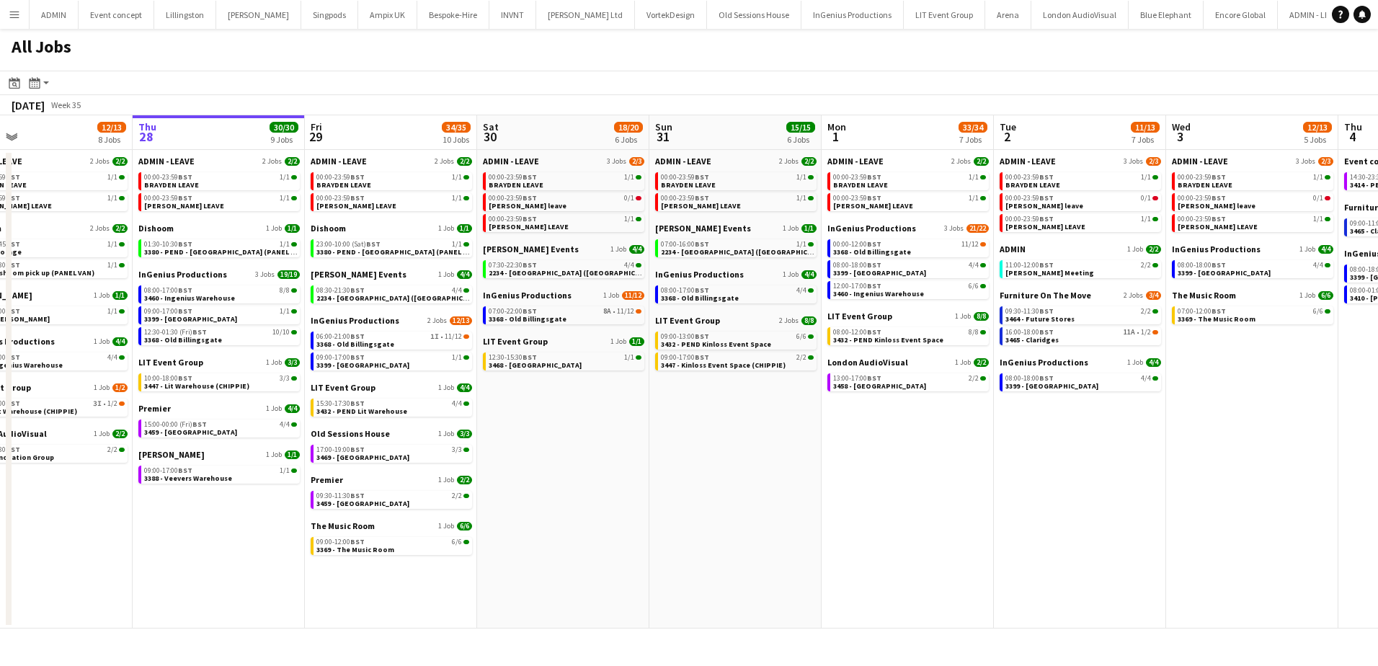
drag, startPoint x: 1011, startPoint y: 386, endPoint x: 306, endPoint y: 313, distance: 708.7
click at [306, 313] on app-calendar-viewport "Mon 25 3/3 3 Jobs Tue 26 25/25 9 Jobs Wed 27 12/13 8 Jobs Thu 28 30/30 9 Jobs F…" at bounding box center [689, 371] width 1378 height 513
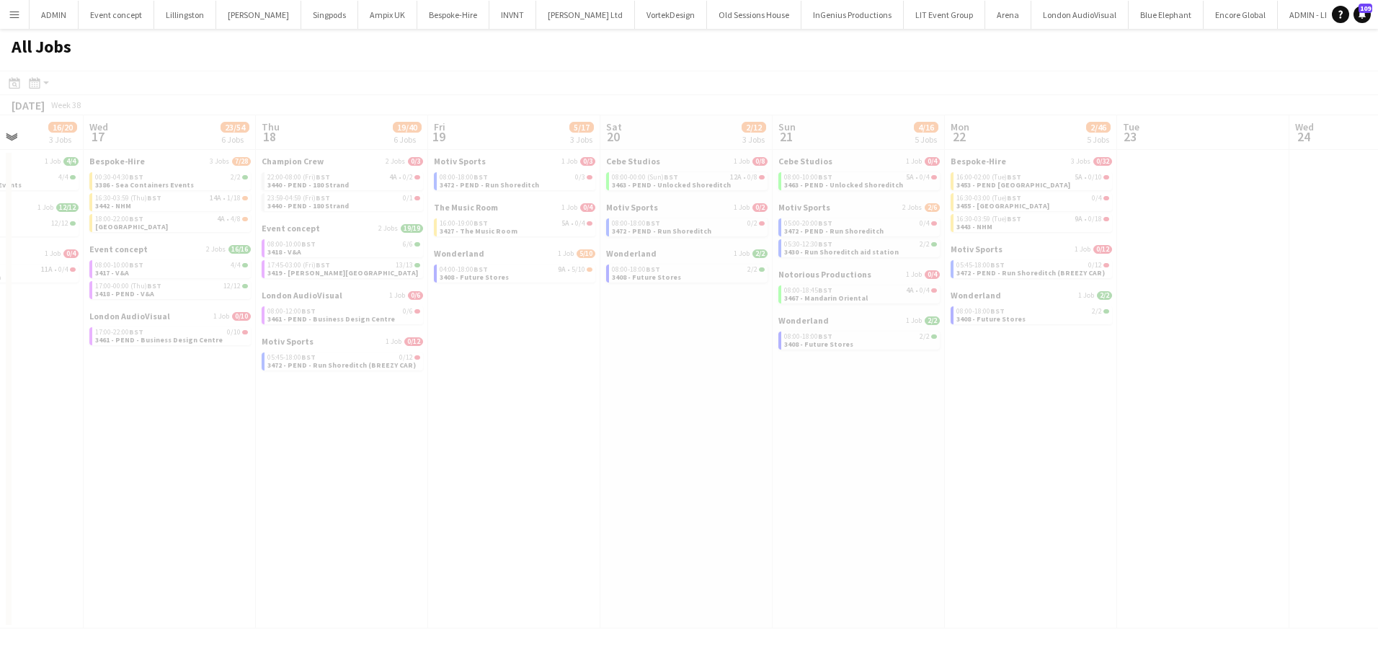
drag, startPoint x: 1109, startPoint y: 387, endPoint x: 114, endPoint y: 280, distance: 1001.1
click at [0, 262] on html "Menu Boards Boards Boards All jobs Status Workforce Workforce My Workforce Recr…" at bounding box center [689, 333] width 1378 height 666
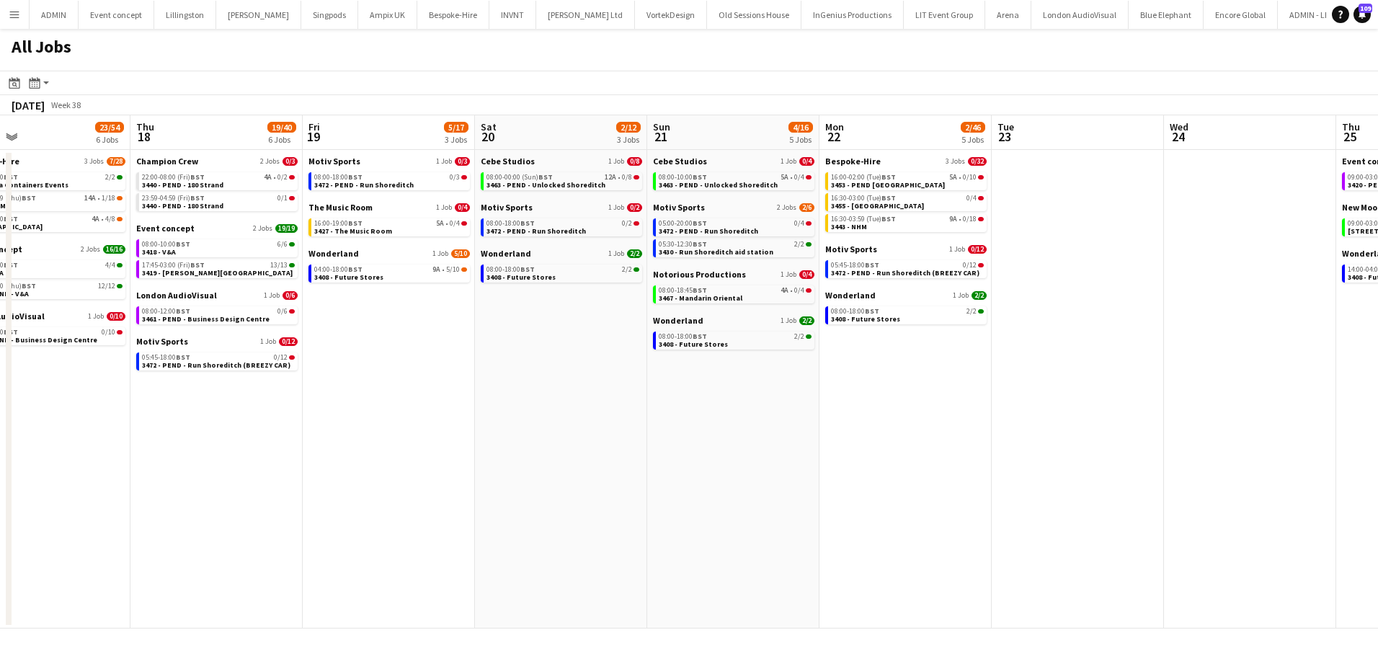
drag, startPoint x: 611, startPoint y: 326, endPoint x: 116, endPoint y: 281, distance: 496.5
click at [116, 281] on app-calendar-viewport "Sun 14 0/11 3 Jobs Mon 15 10/22 3 Jobs Tue 16 16/20 3 Jobs Wed 17 23/54 6 Jobs …" at bounding box center [689, 371] width 1378 height 513
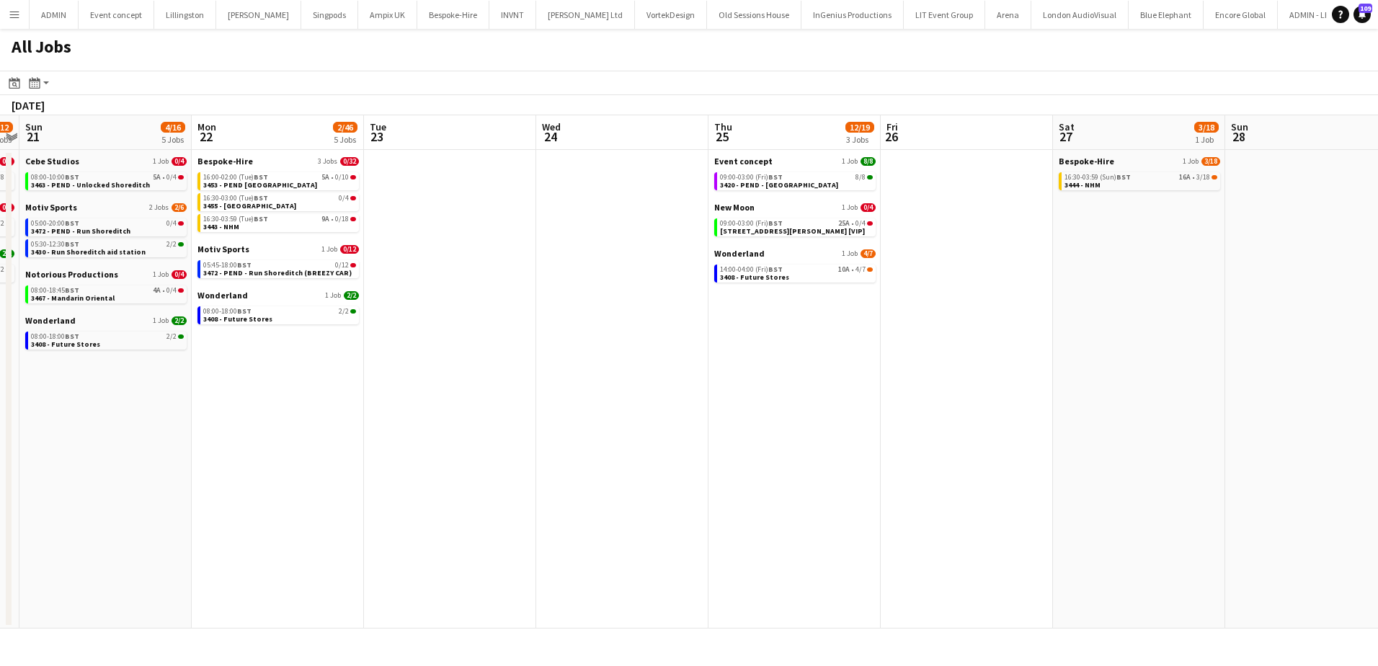
scroll to position [0, 451]
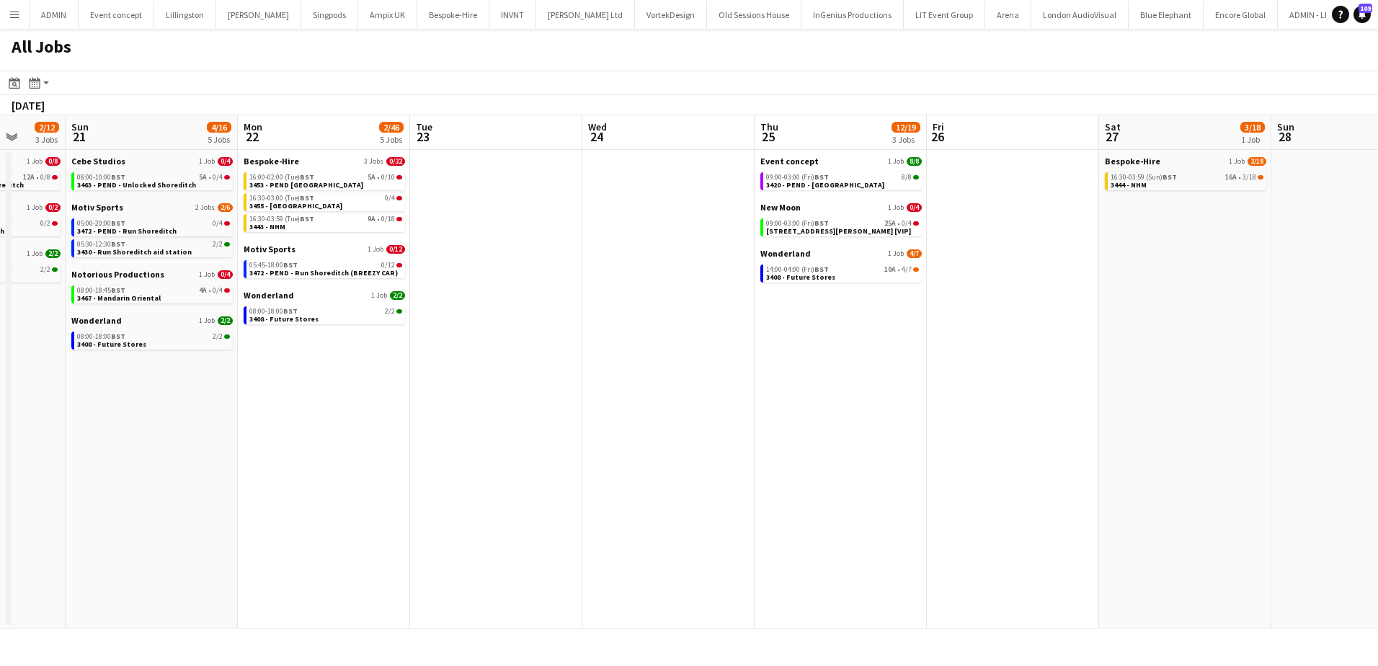
click at [148, 290] on app-all-jobs "All Jobs Date picker [DATE] [DATE] [DATE] M [DATE] T [DATE] W [DATE] T [DATE] F…" at bounding box center [689, 329] width 1378 height 600
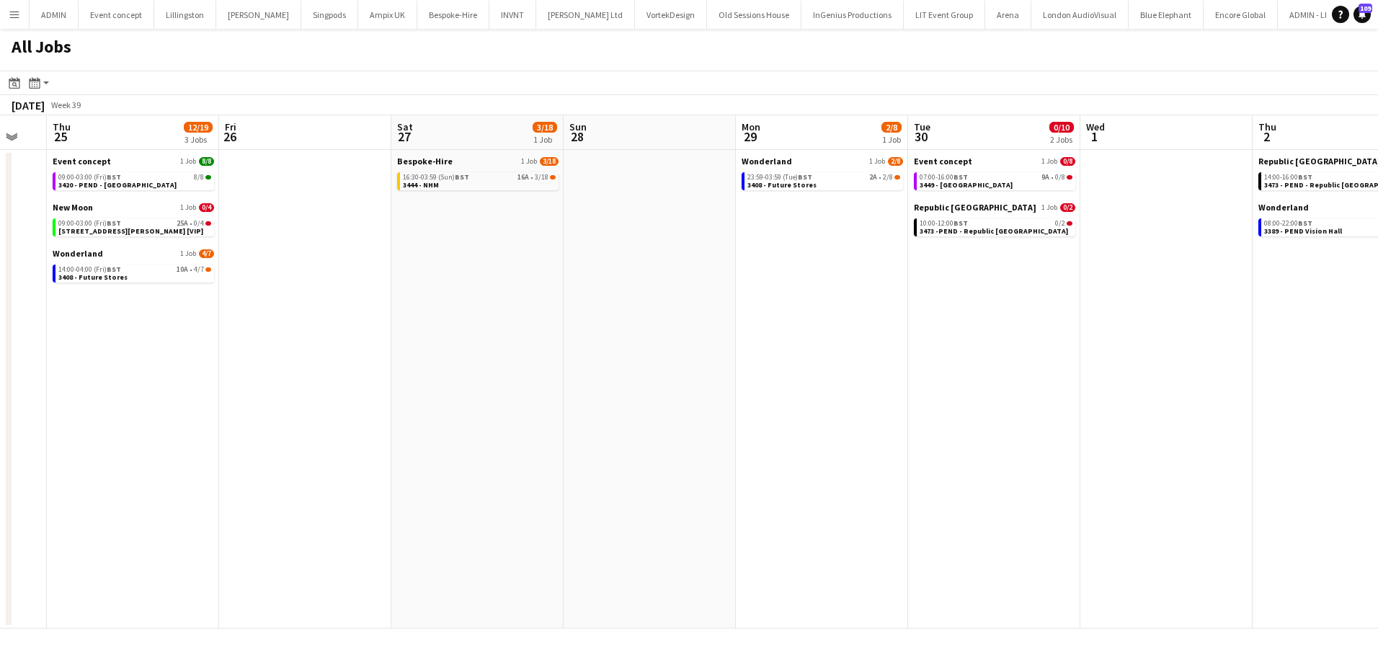
scroll to position [0, 569]
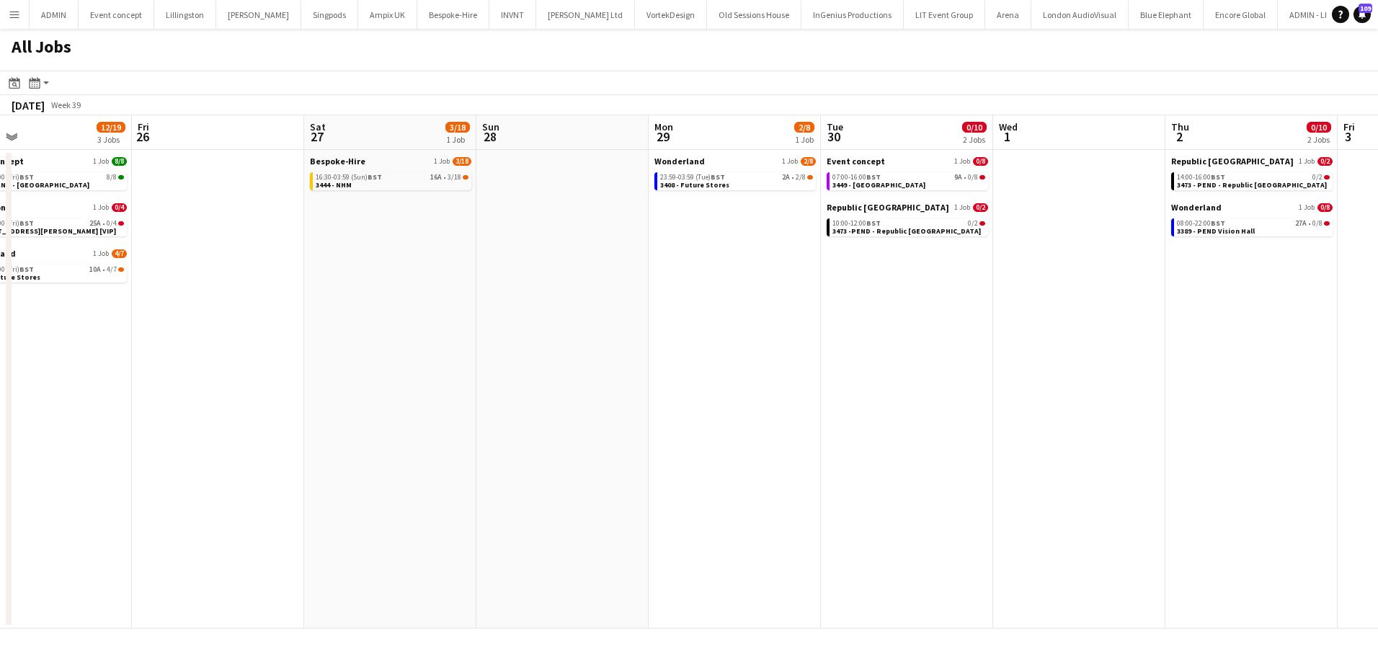
drag, startPoint x: 1150, startPoint y: 265, endPoint x: 690, endPoint y: 244, distance: 460.3
click at [690, 244] on app-calendar-viewport "Mon 22 2/46 5 Jobs Tue 23 Wed 24 Thu 25 12/19 3 Jobs Fri 26 Sat 27 3/18 1 Job S…" at bounding box center [689, 371] width 1378 height 513
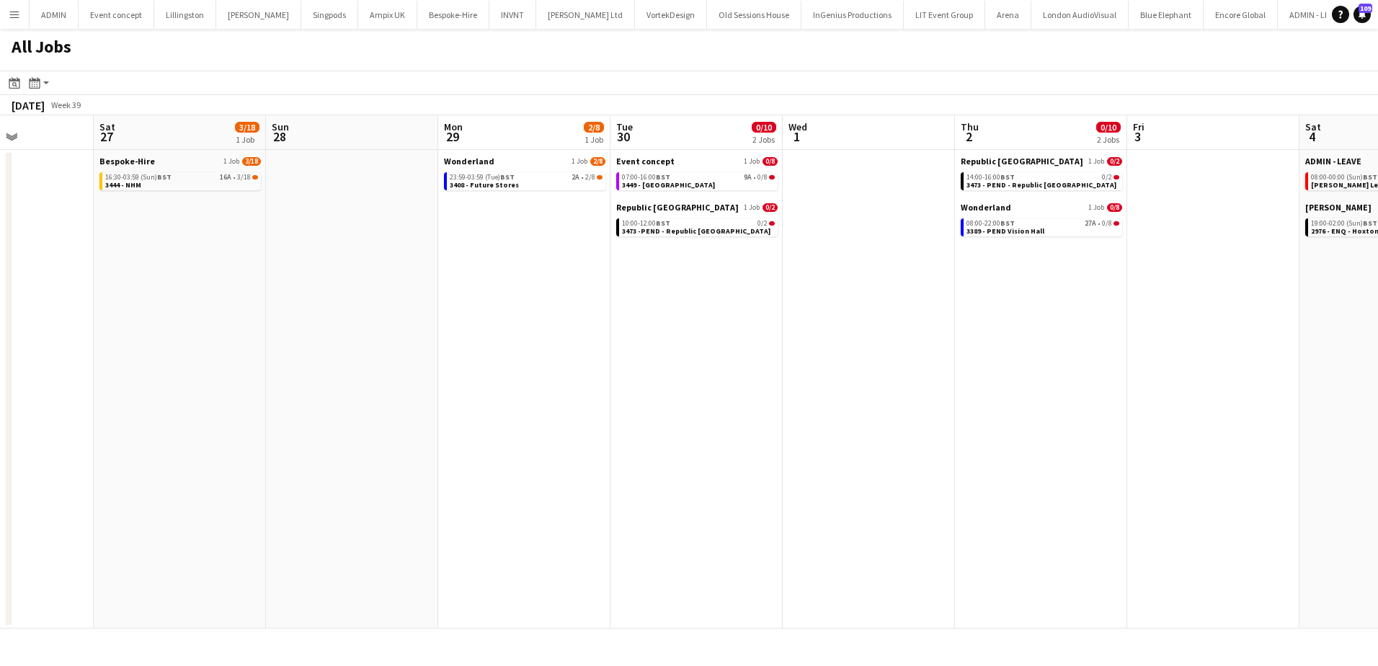
click at [531, 321] on app-all-jobs "All Jobs Date picker [DATE] [DATE] [DATE] M [DATE] T [DATE] W [DATE] T [DATE] F…" at bounding box center [689, 329] width 1378 height 600
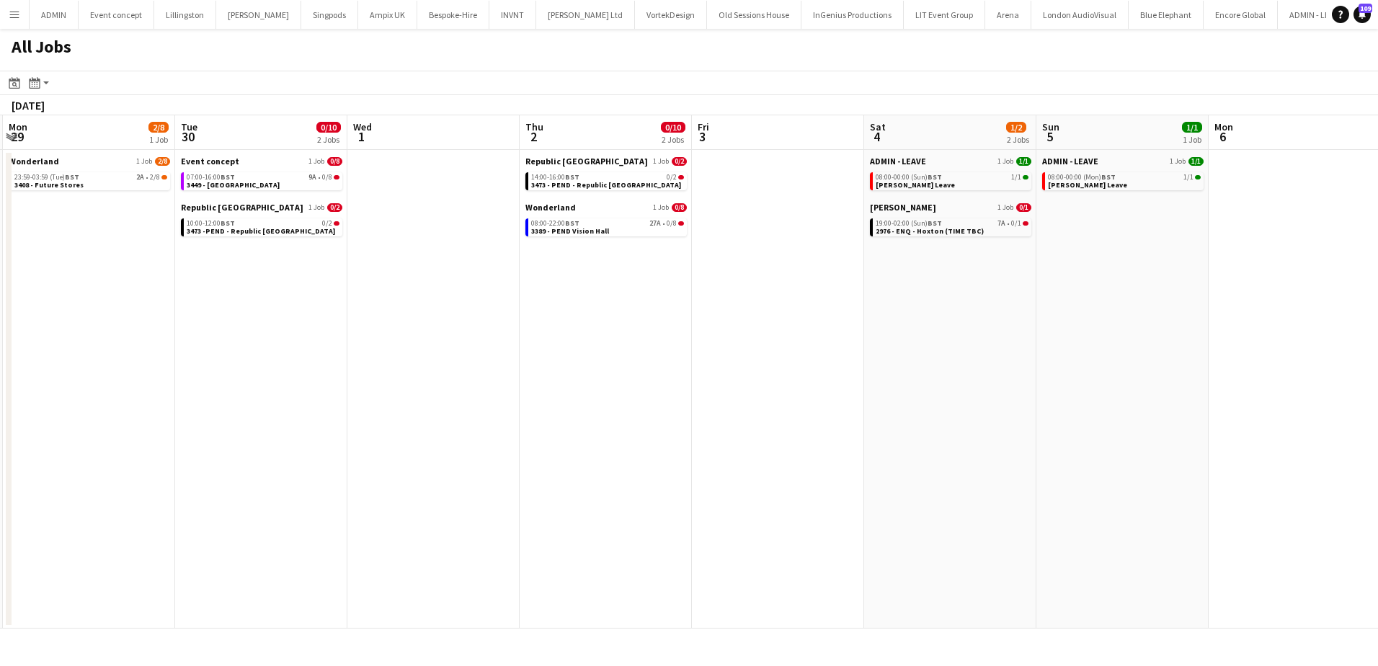
drag, startPoint x: 1233, startPoint y: 414, endPoint x: 1001, endPoint y: 398, distance: 232.0
click at [583, 360] on app-calendar-viewport "Fri 26 Sat 27 3/18 1 Job Sun 28 Mon 29 2/8 1 Job Tue 30 0/10 2 Jobs Wed 1 Thu 2…" at bounding box center [689, 371] width 1378 height 513
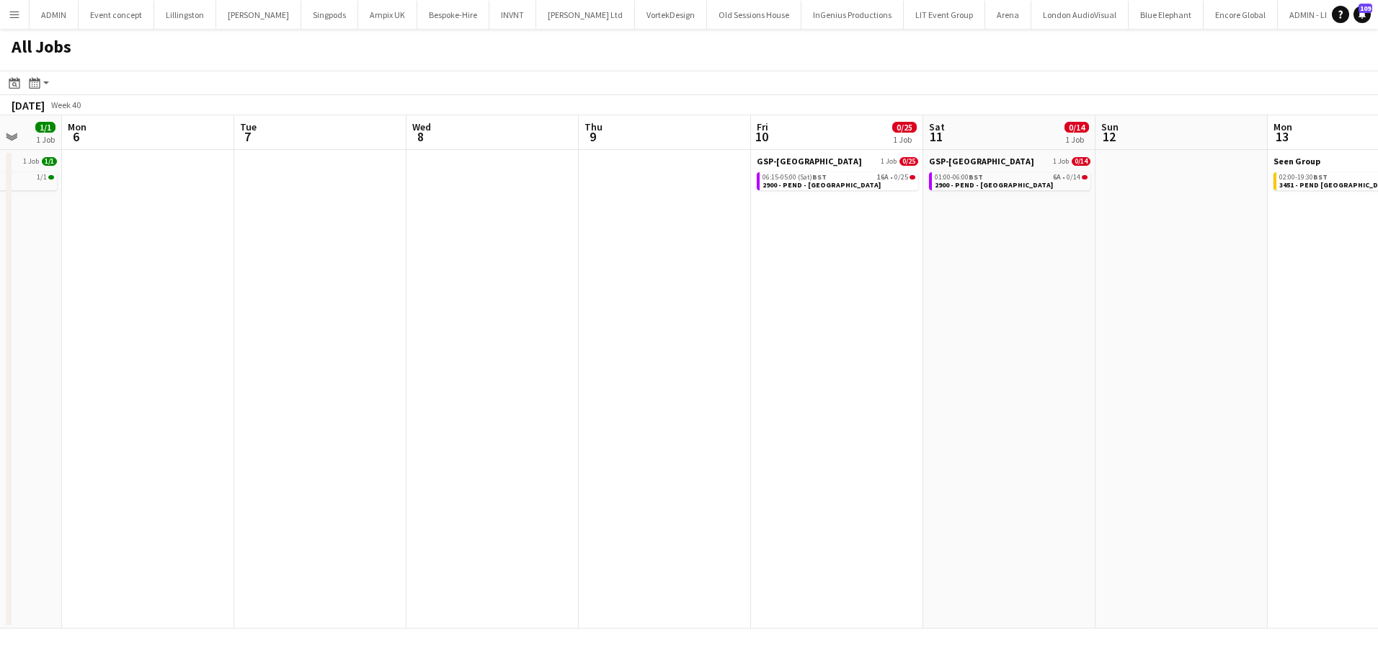
drag, startPoint x: 1178, startPoint y: 414, endPoint x: 201, endPoint y: 306, distance: 982.6
click at [200, 306] on app-calendar-viewport "Fri 3 Sat 4 1/2 2 Jobs Sun 5 1/1 1 Job Mon 6 Tue 7 Wed 8 Thu 9 Fri 10 0/25 1 Jo…" at bounding box center [689, 371] width 1378 height 513
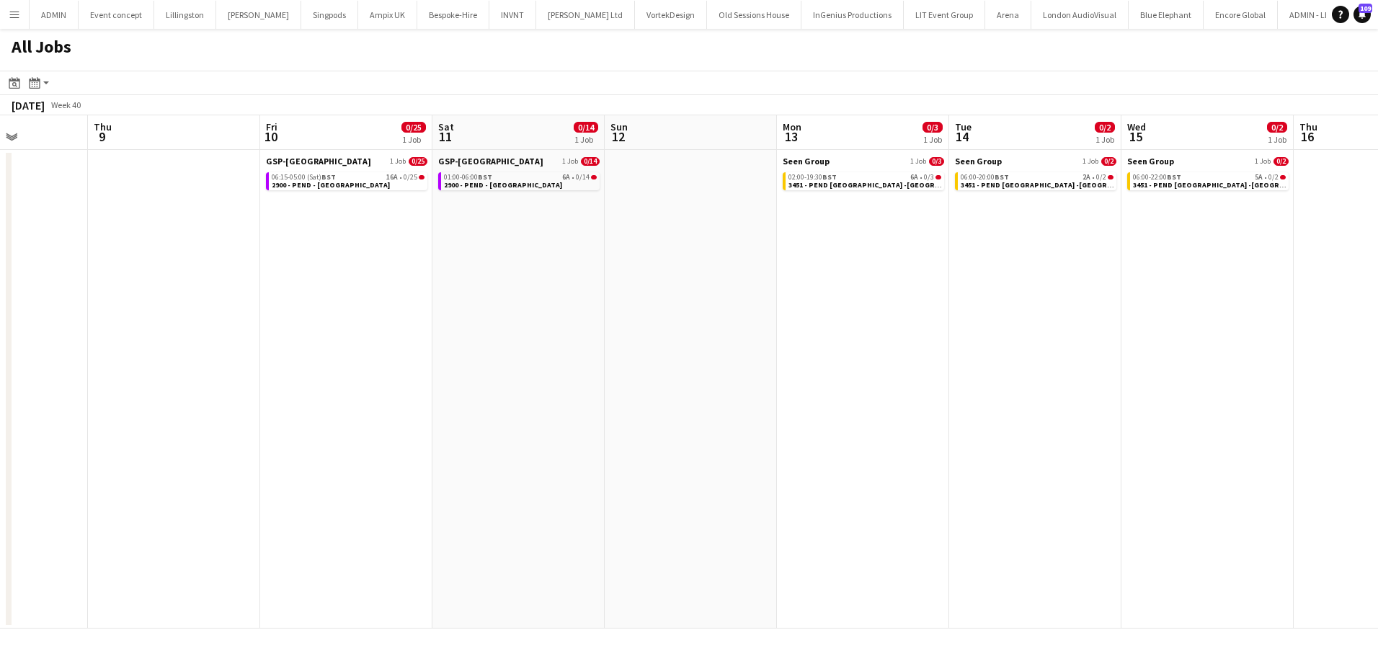
click at [336, 314] on app-all-jobs "All Jobs Date picker [DATE] [DATE] [DATE] M [DATE] T [DATE] W [DATE] T [DATE] F…" at bounding box center [689, 329] width 1378 height 600
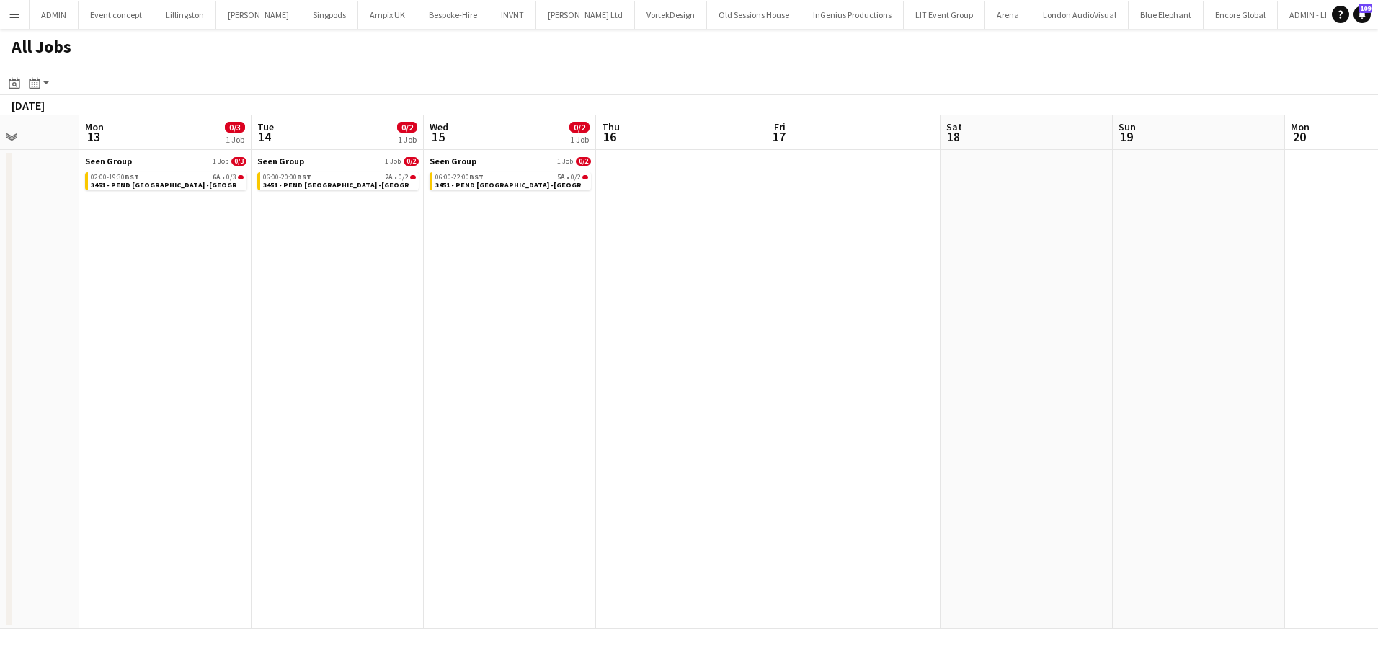
click at [165, 296] on app-all-jobs "All Jobs Date picker [DATE] [DATE] [DATE] M [DATE] T [DATE] W [DATE] T [DATE] F…" at bounding box center [689, 329] width 1378 height 600
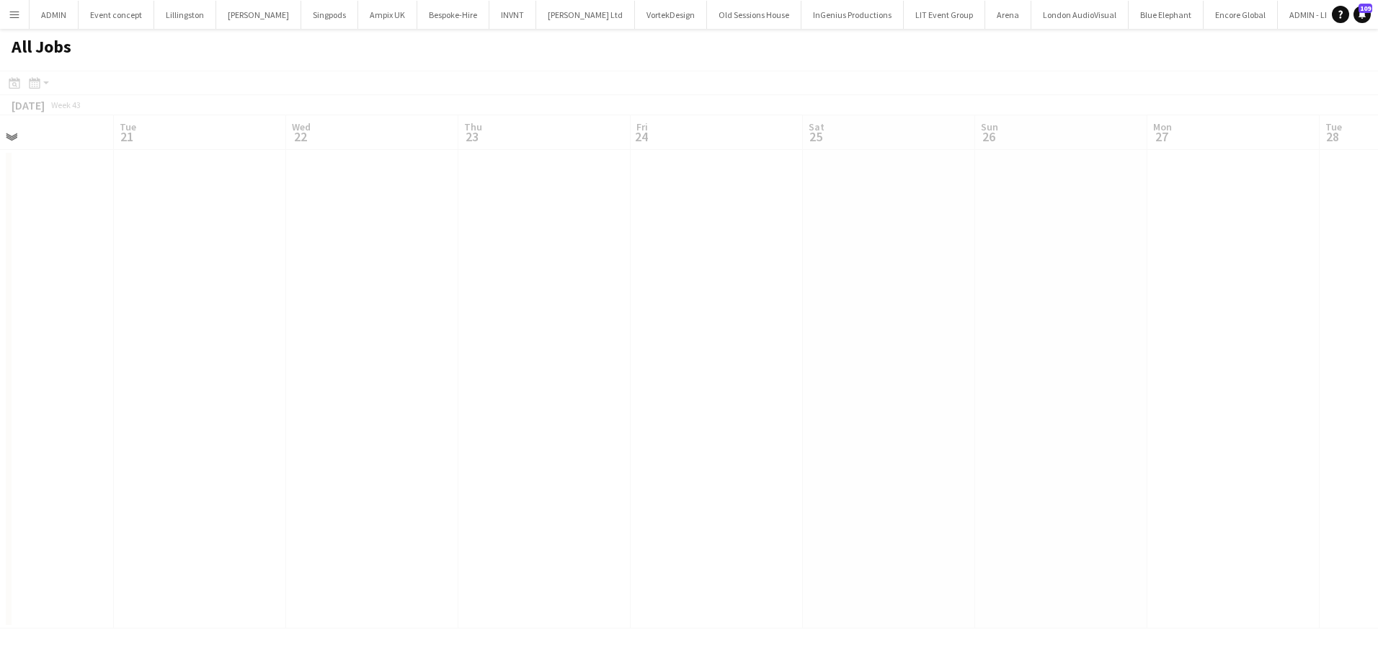
drag, startPoint x: 773, startPoint y: 344, endPoint x: -147, endPoint y: 290, distance: 921.3
click at [0, 290] on html "Menu Boards Boards Boards All jobs Status Workforce Workforce My Workforce Recr…" at bounding box center [689, 333] width 1378 height 666
click at [265, 310] on app-all-jobs "All Jobs Date picker [DATE] [DATE] [DATE] M [DATE] T [DATE] W [DATE] T [DATE] F…" at bounding box center [689, 329] width 1378 height 600
drag, startPoint x: 940, startPoint y: 373, endPoint x: 444, endPoint y: 332, distance: 497.7
click at [444, 332] on app-calendar-viewport "Fri 24 Sat 25 Sun 26 Mon 27 Tue 28 Wed 29 Thu 30 Fri 31 Sat 1 Sun 2 Mon 3 Tue 4…" at bounding box center [689, 371] width 1378 height 513
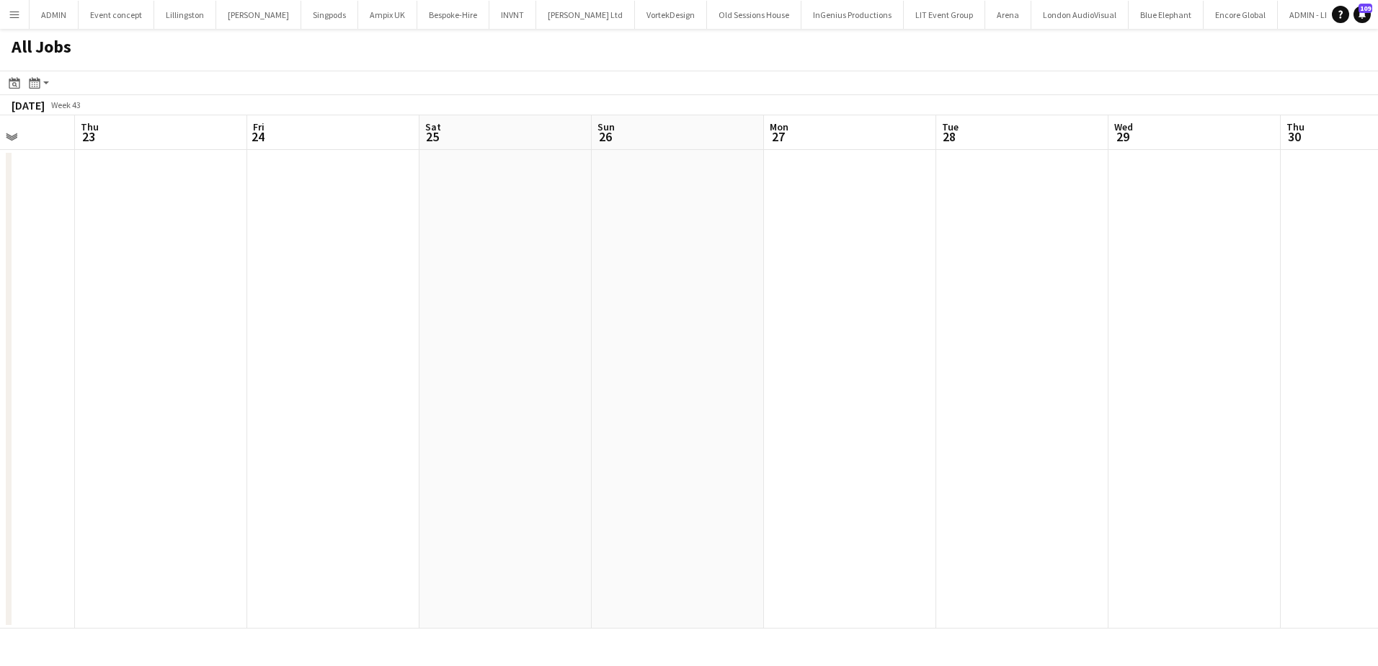
drag, startPoint x: 709, startPoint y: 358, endPoint x: 1441, endPoint y: 378, distance: 732.6
click at [1377, 378] on html "Menu Boards Boards Boards All jobs Status Workforce Workforce My Workforce Recr…" at bounding box center [689, 333] width 1378 height 666
drag, startPoint x: 1006, startPoint y: 365, endPoint x: 1274, endPoint y: 390, distance: 270.0
click at [1274, 390] on app-calendar-viewport "Sun 19 Mon 20 Tue 21 Wed 22 Thu 23 Fri 24 Sat 25 Sun 26 Mon 27 Tue 28 Wed 29 Th…" at bounding box center [689, 371] width 1378 height 513
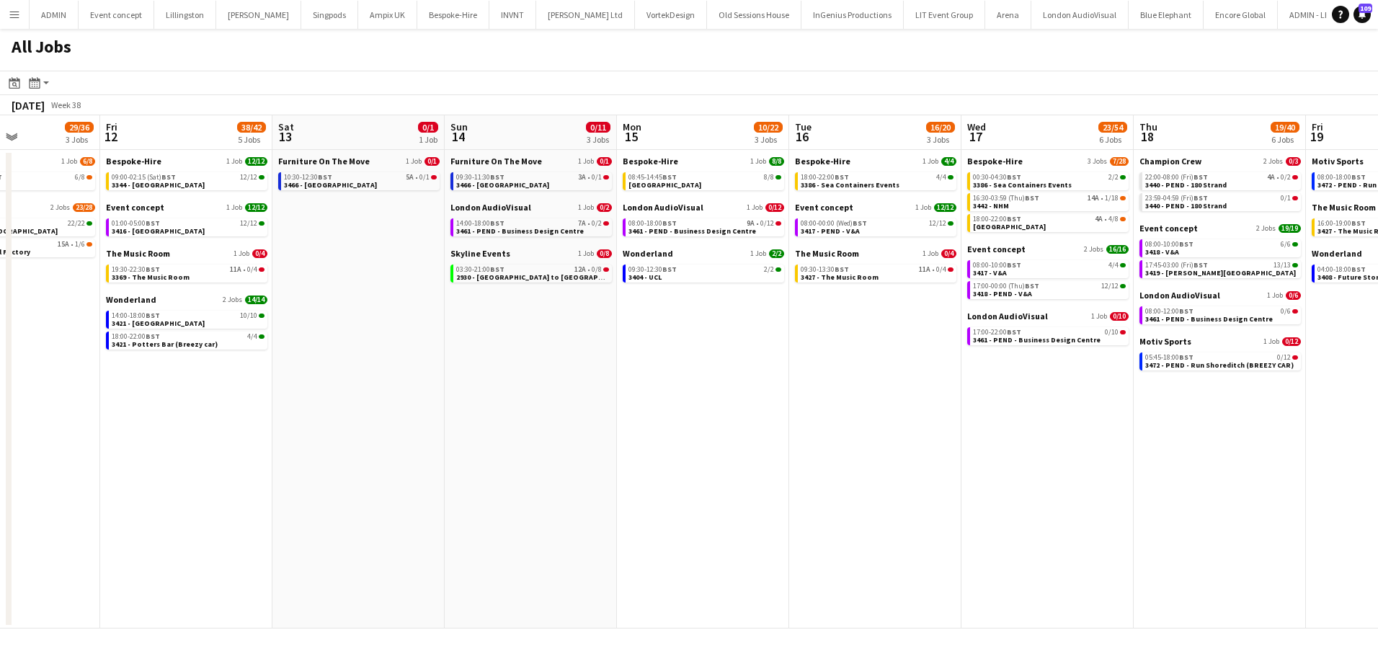
scroll to position [0, 417]
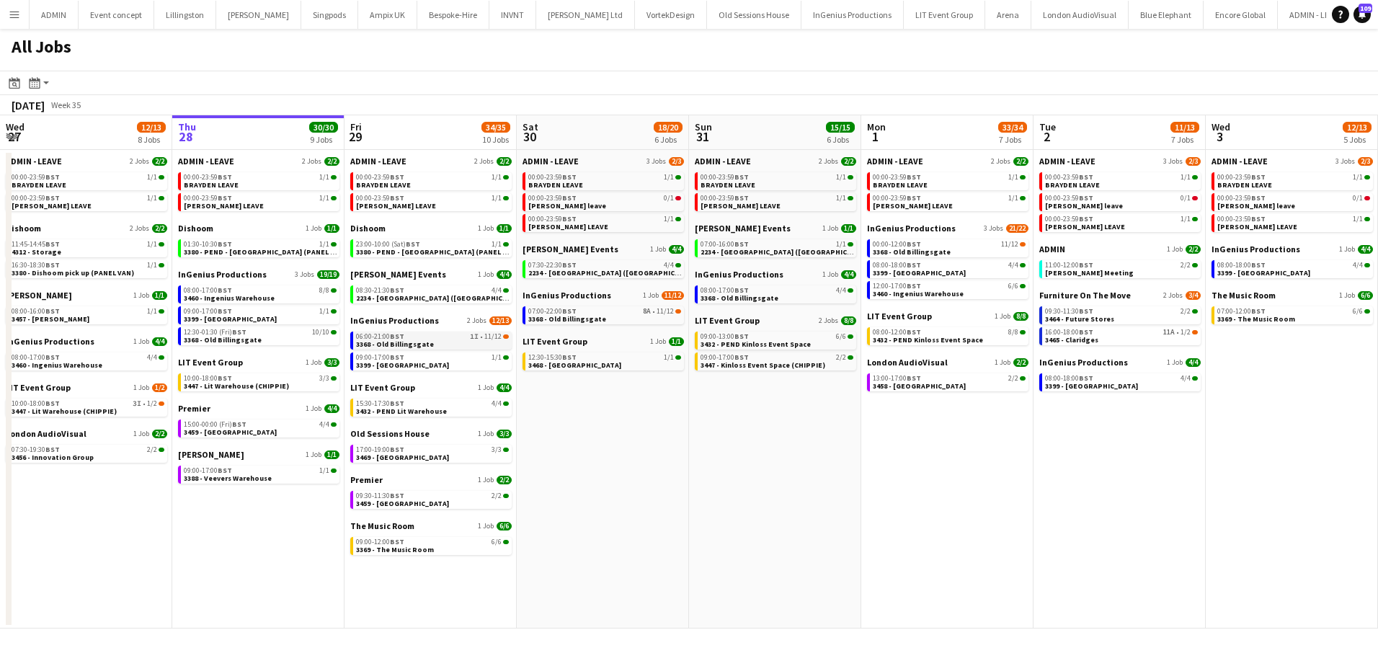
click at [457, 337] on div "06:00-21:00 BST 1I • 11/12" at bounding box center [432, 336] width 153 height 7
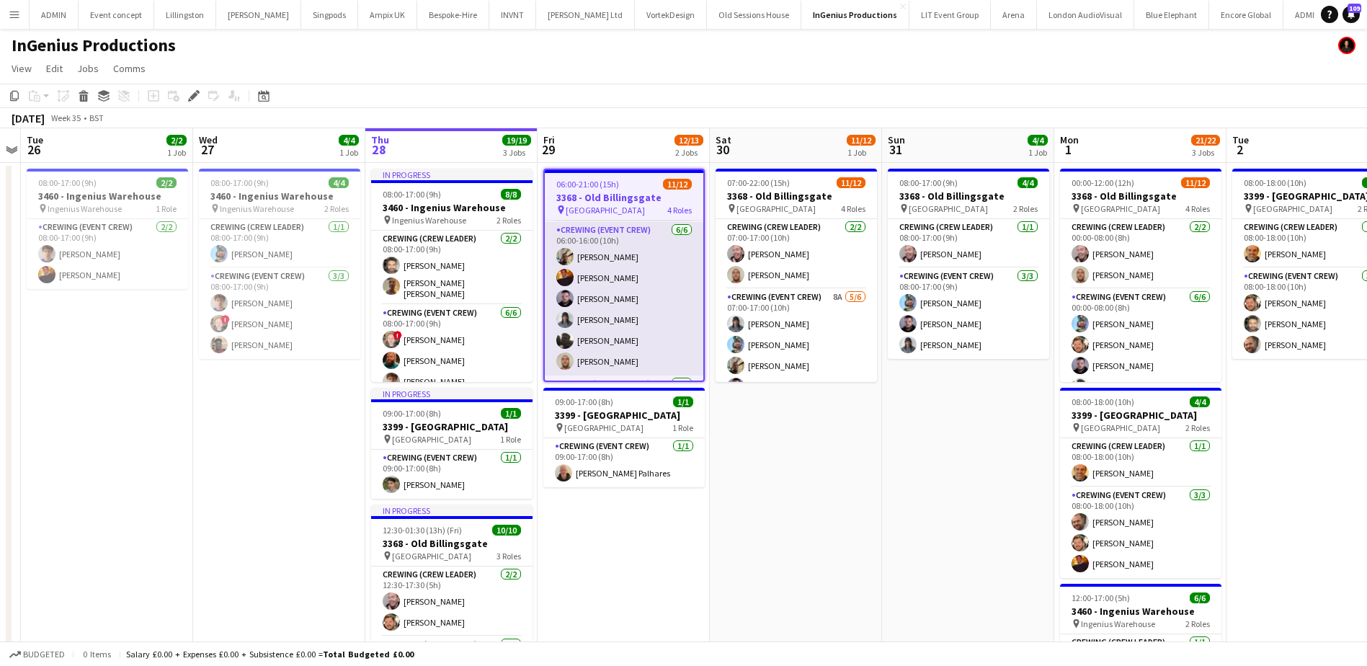
scroll to position [72, 0]
click at [649, 342] on app-card-role "Crewing (Event Crew) 6/6 06:00-16:00 (10h) Stephon Johnson Sam Kermode Paul Fis…" at bounding box center [624, 295] width 159 height 154
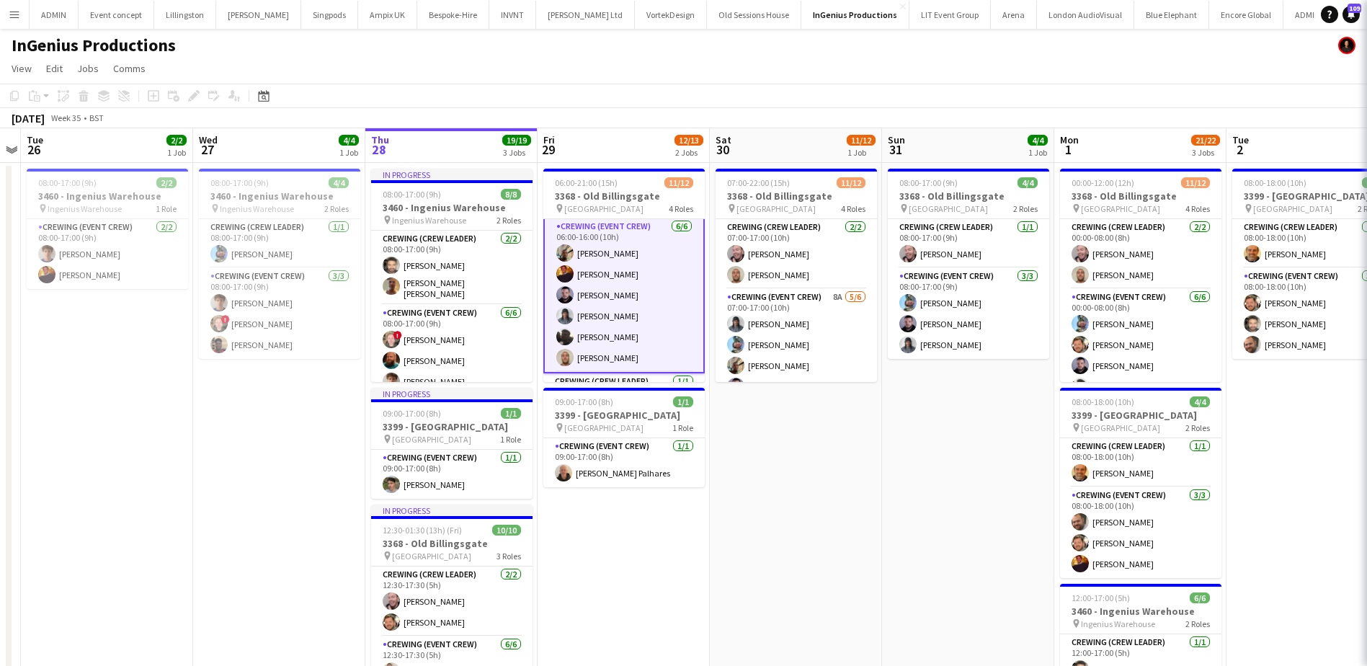
scroll to position [74, 0]
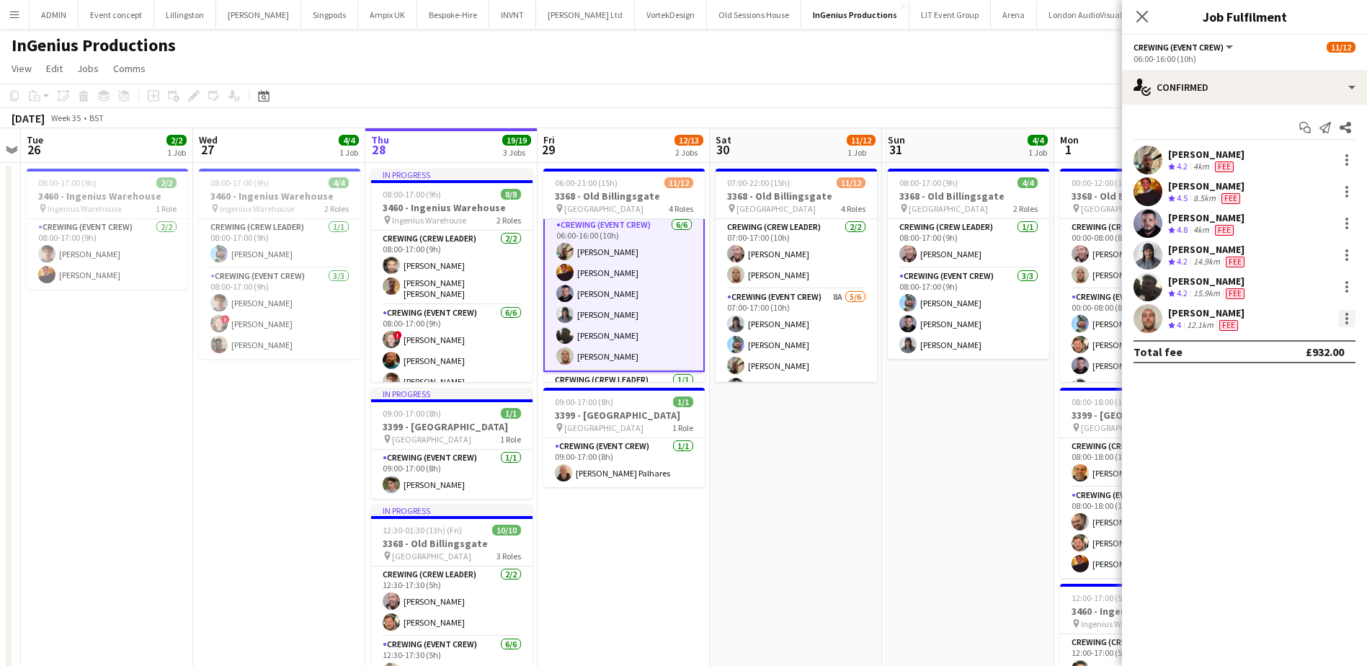
click at [1346, 319] on div at bounding box center [1347, 318] width 3 height 3
click at [1311, 484] on span "Remove" at bounding box center [1299, 483] width 89 height 13
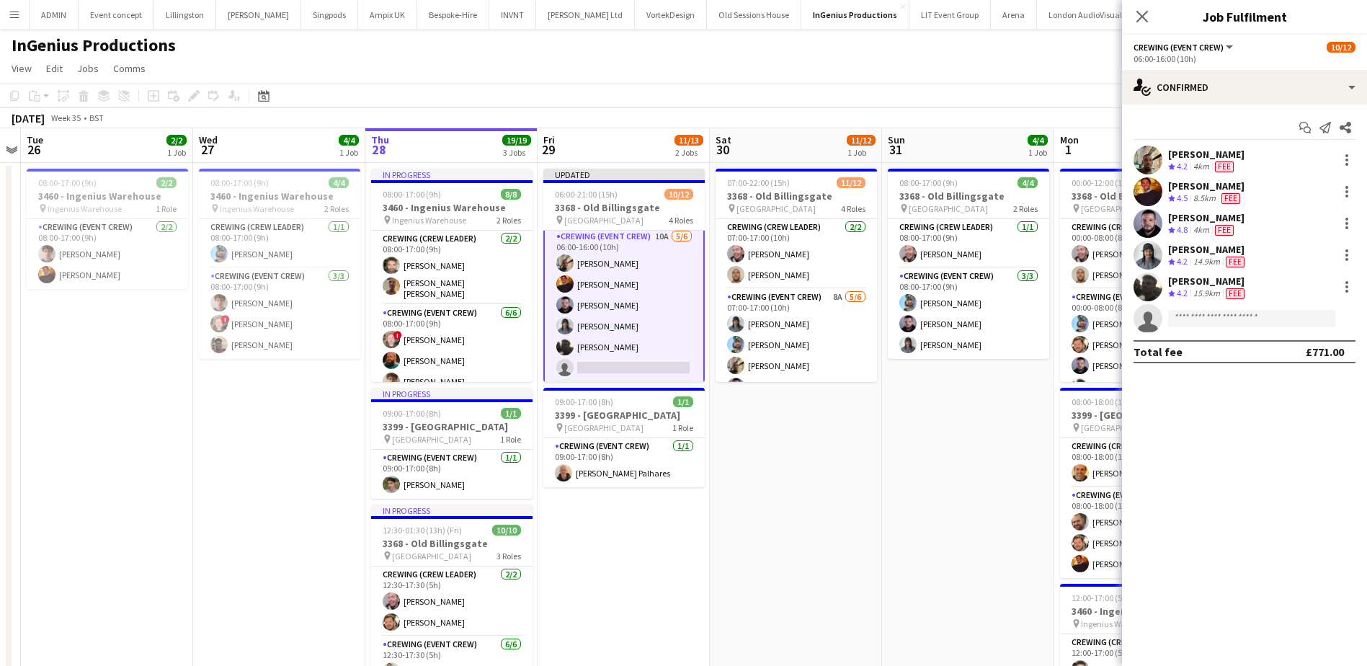
click at [829, 468] on app-date-cell "07:00-22:00 (15h) 11/12 3368 - Old Billingsgate pin Lower Thames Street 4 Roles…" at bounding box center [796, 502] width 172 height 678
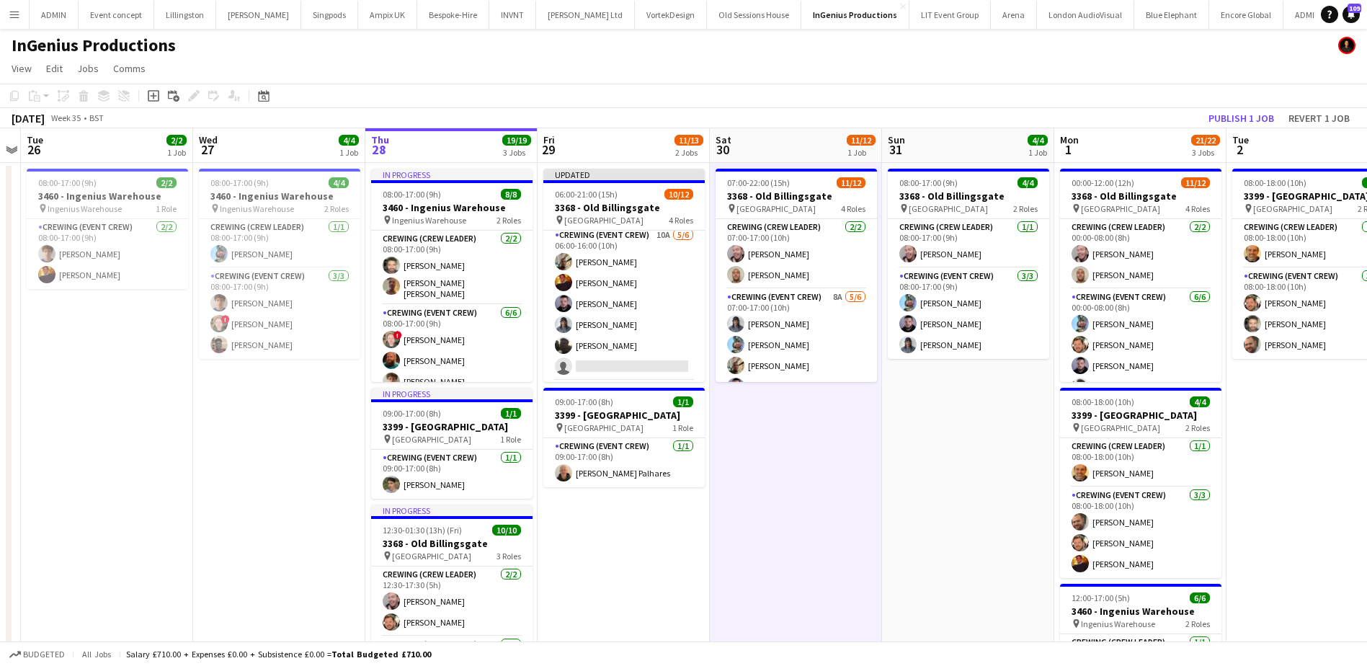
scroll to position [72, 0]
click at [1230, 112] on button "Publish 1 job" at bounding box center [1241, 118] width 77 height 19
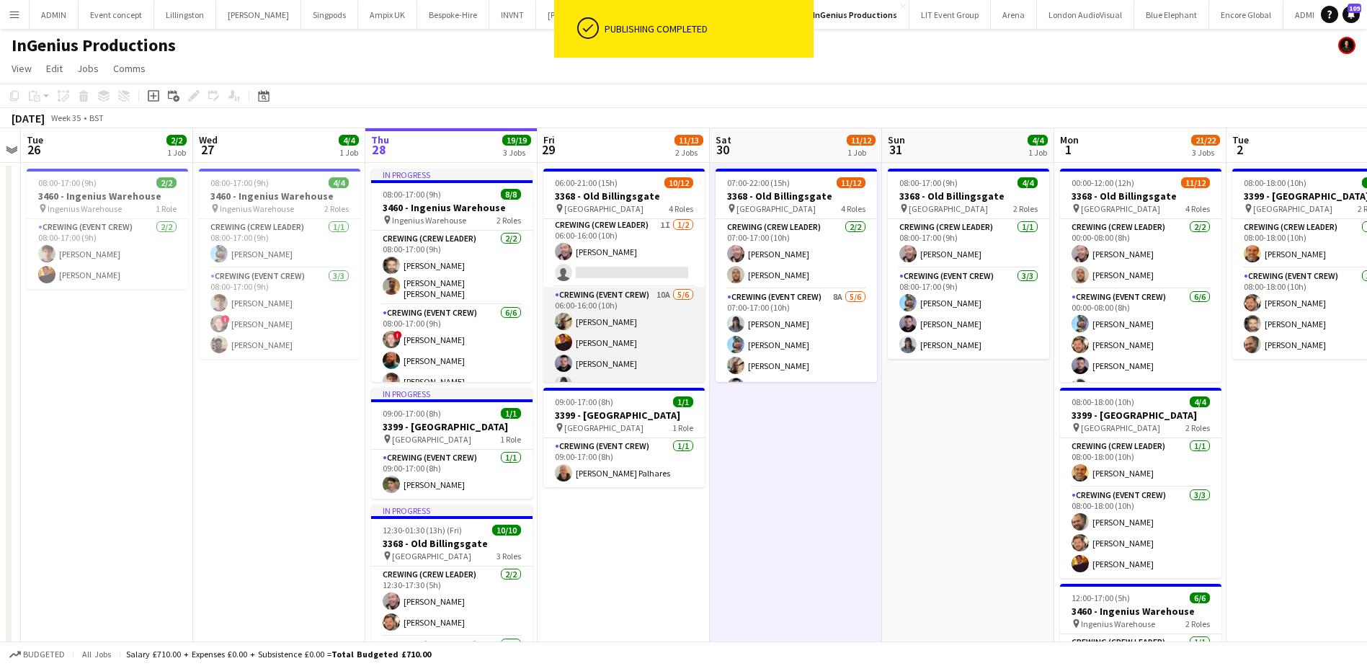
scroll to position [0, 0]
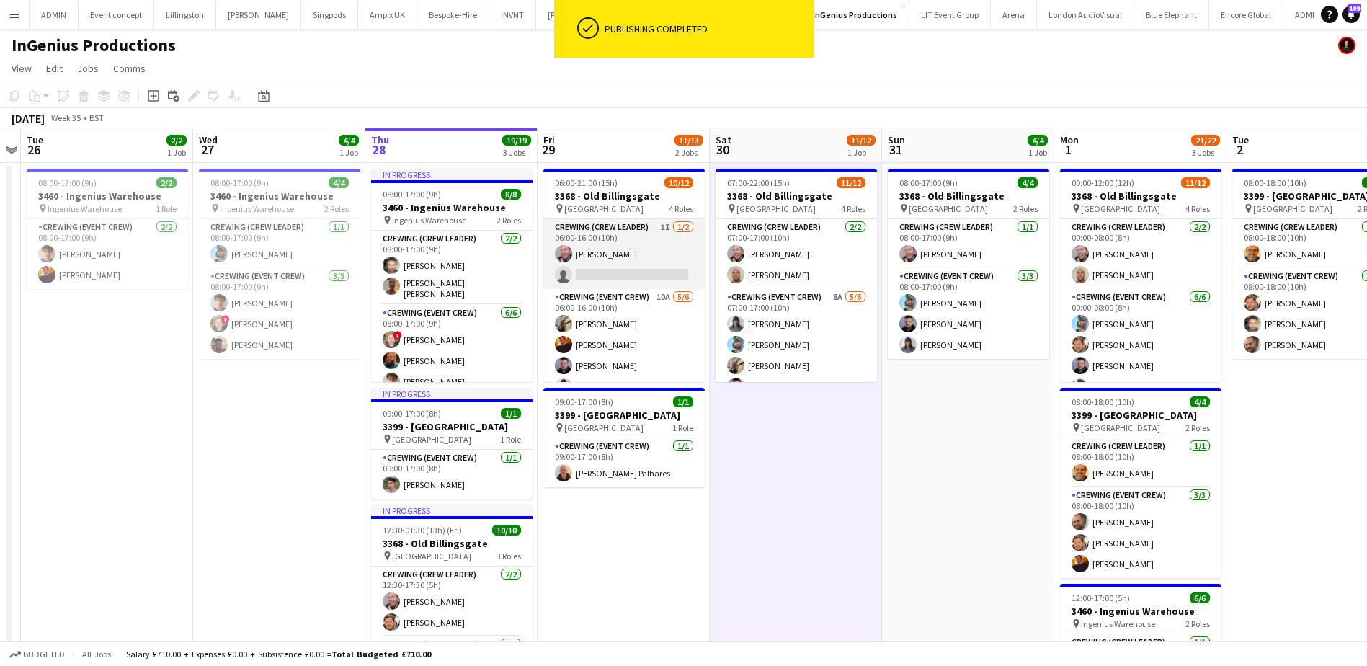
click at [621, 279] on app-card-role "Crewing (Crew Leader) 1I 1/2 06:00-16:00 (10h) Eldon Taylor single-neutral-acti…" at bounding box center [623, 254] width 161 height 70
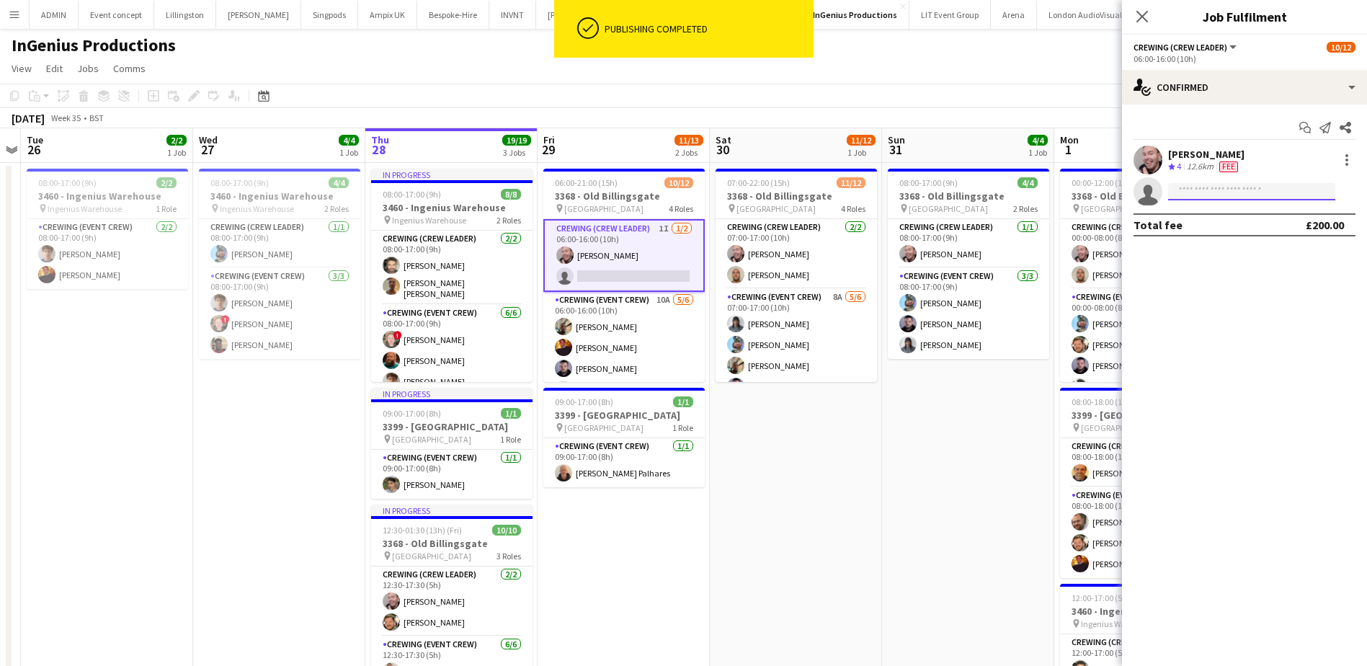
click at [1233, 195] on input at bounding box center [1251, 191] width 167 height 17
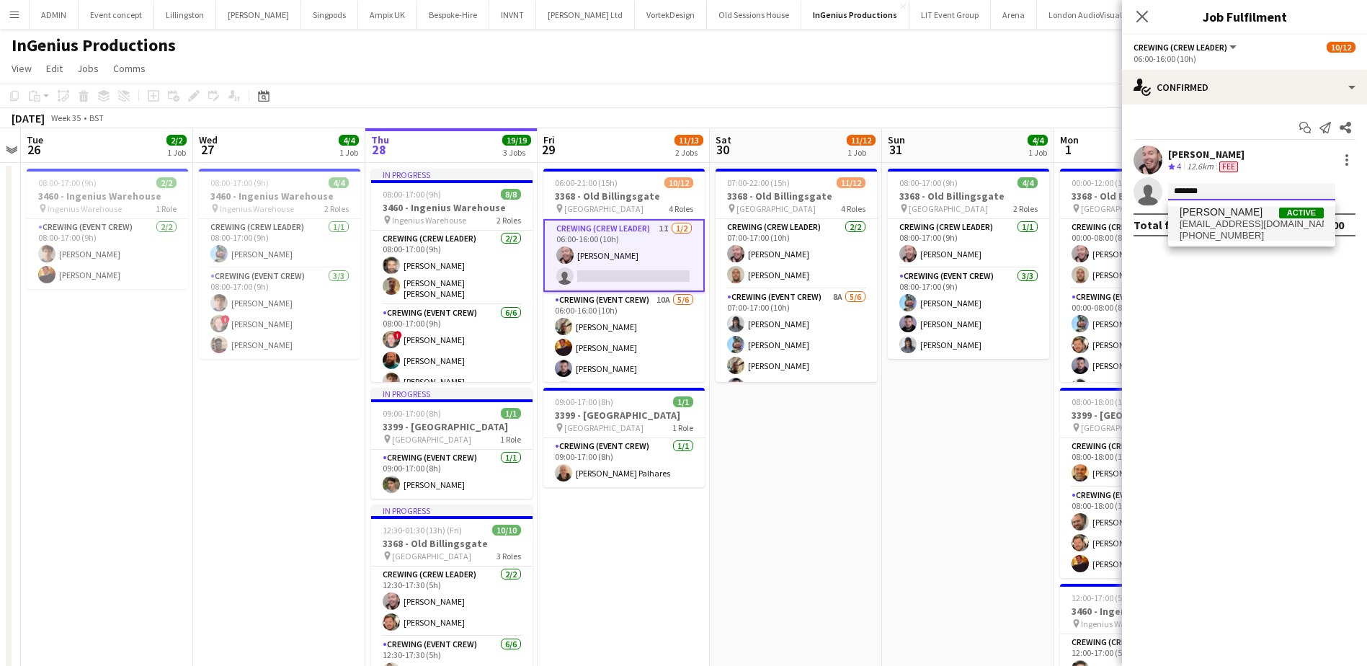
type input "*******"
click at [1246, 216] on span "Stephen Lyle Active" at bounding box center [1252, 212] width 144 height 12
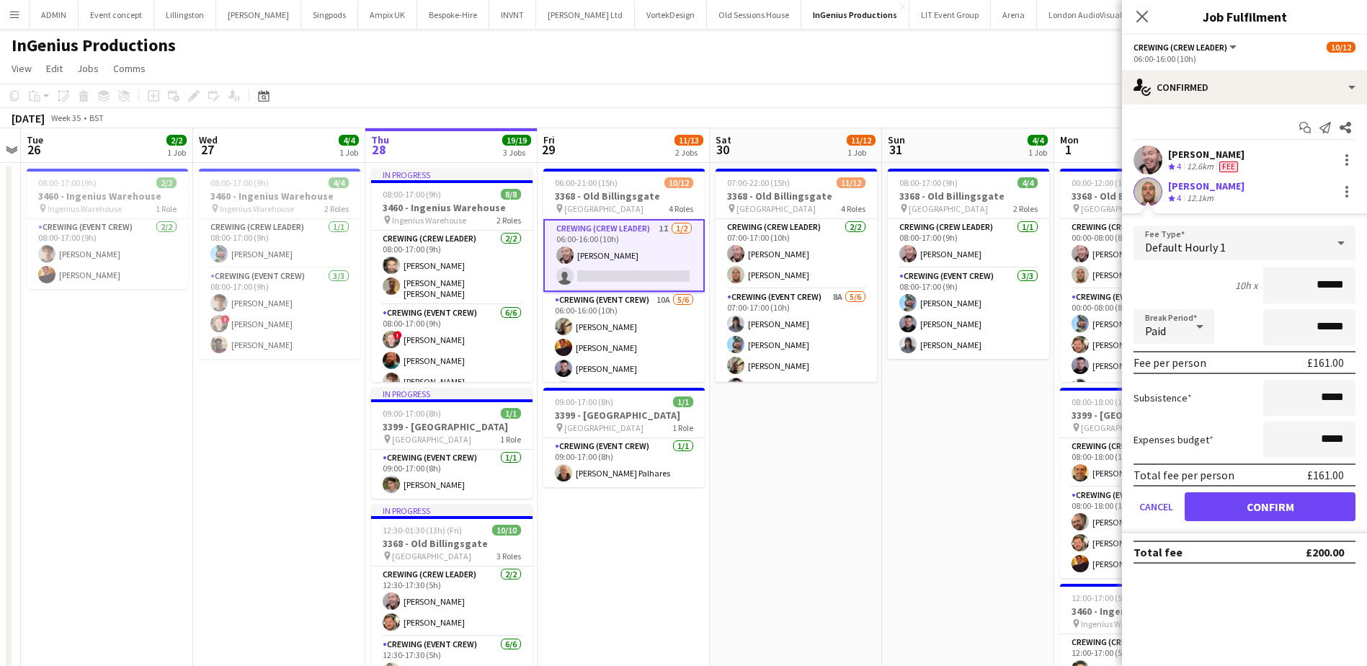
drag, startPoint x: 1318, startPoint y: 281, endPoint x: 1359, endPoint y: 283, distance: 41.1
click at [1359, 283] on form "Fee Type Default Hourly 1 10h x ****** Break Period Paid ****** Fee per person …" at bounding box center [1244, 380] width 245 height 308
type input "***"
click at [1267, 512] on button "Confirm" at bounding box center [1270, 506] width 171 height 29
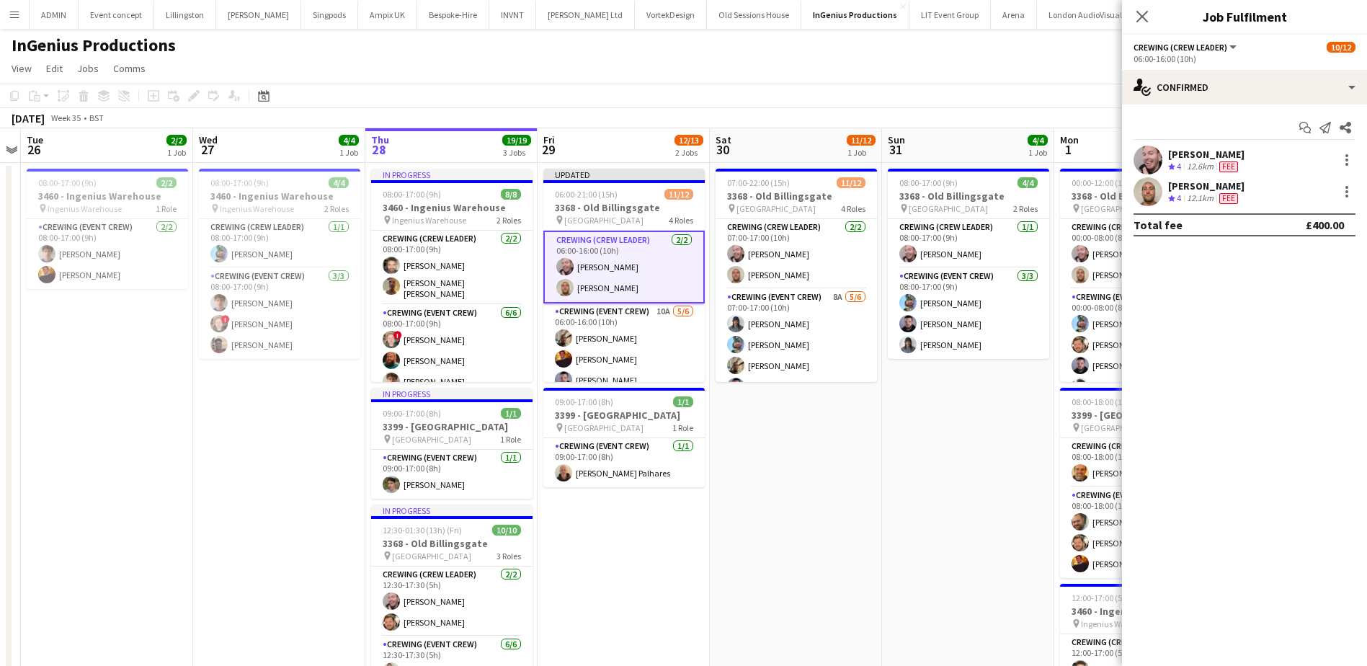
click at [833, 519] on app-date-cell "07:00-22:00 (15h) 11/12 3368 - Old Billingsgate pin Lower Thames Street 4 Roles…" at bounding box center [796, 502] width 172 height 678
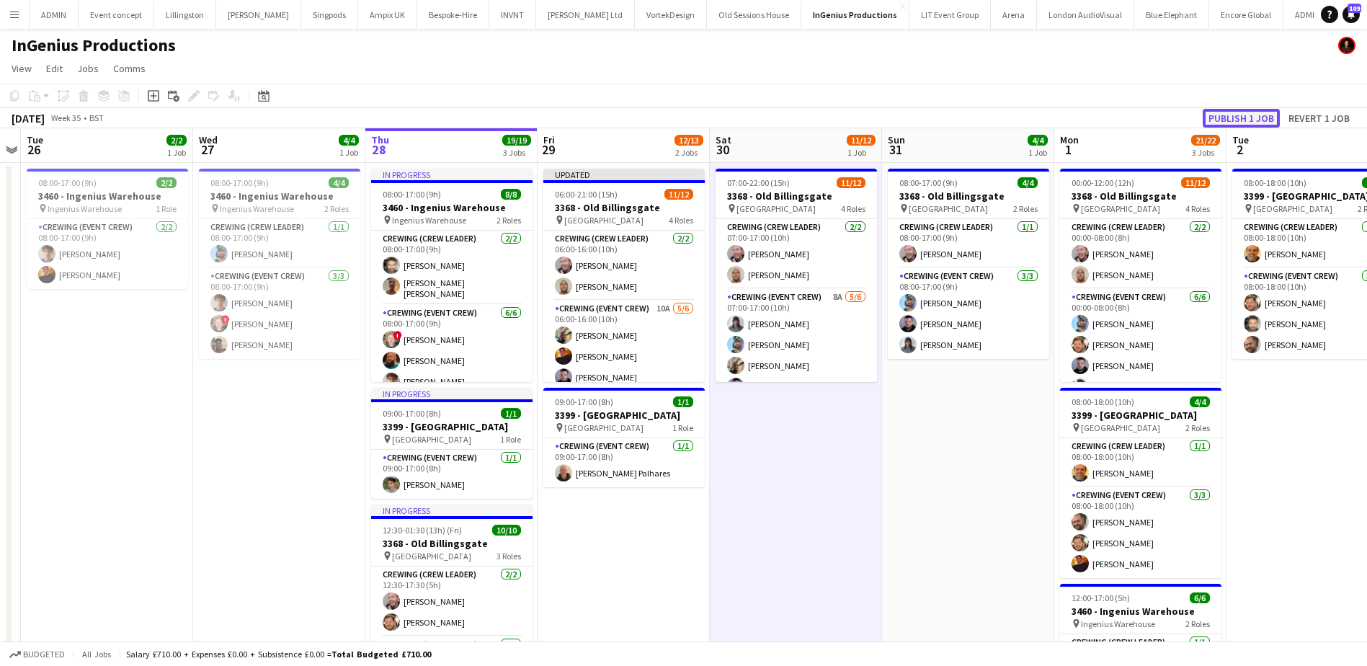
click at [1219, 114] on button "Publish 1 job" at bounding box center [1241, 118] width 77 height 19
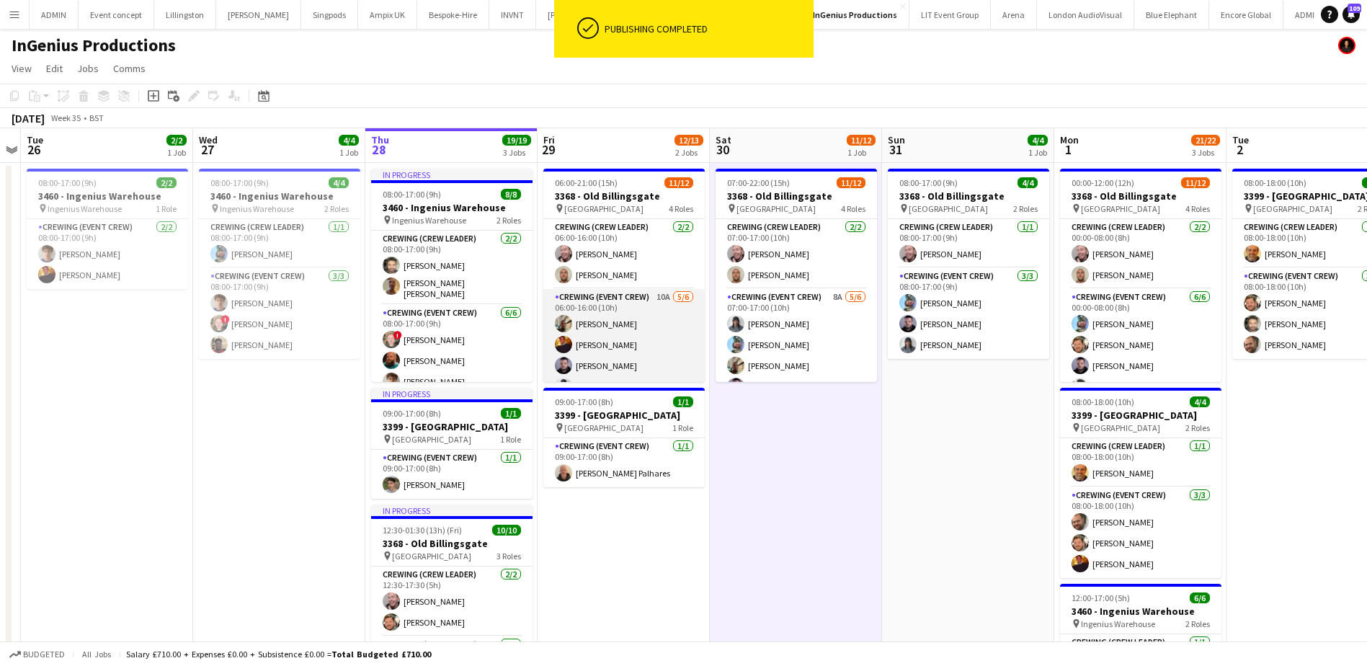
click at [620, 364] on app-card-role "Crewing (Event Crew) 10A [DATE] 06:00-16:00 (10h) [PERSON_NAME] [PERSON_NAME] […" at bounding box center [623, 366] width 161 height 154
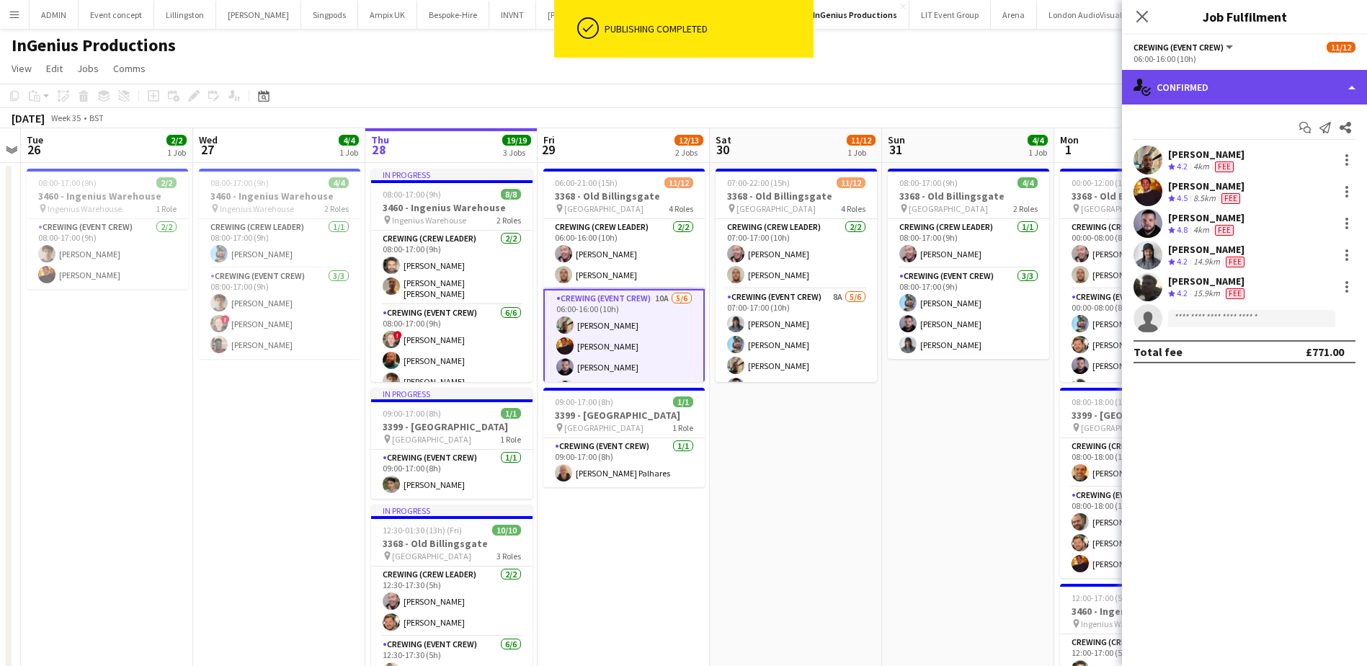
click at [1297, 83] on div "single-neutral-actions-check-2 Confirmed" at bounding box center [1244, 87] width 245 height 35
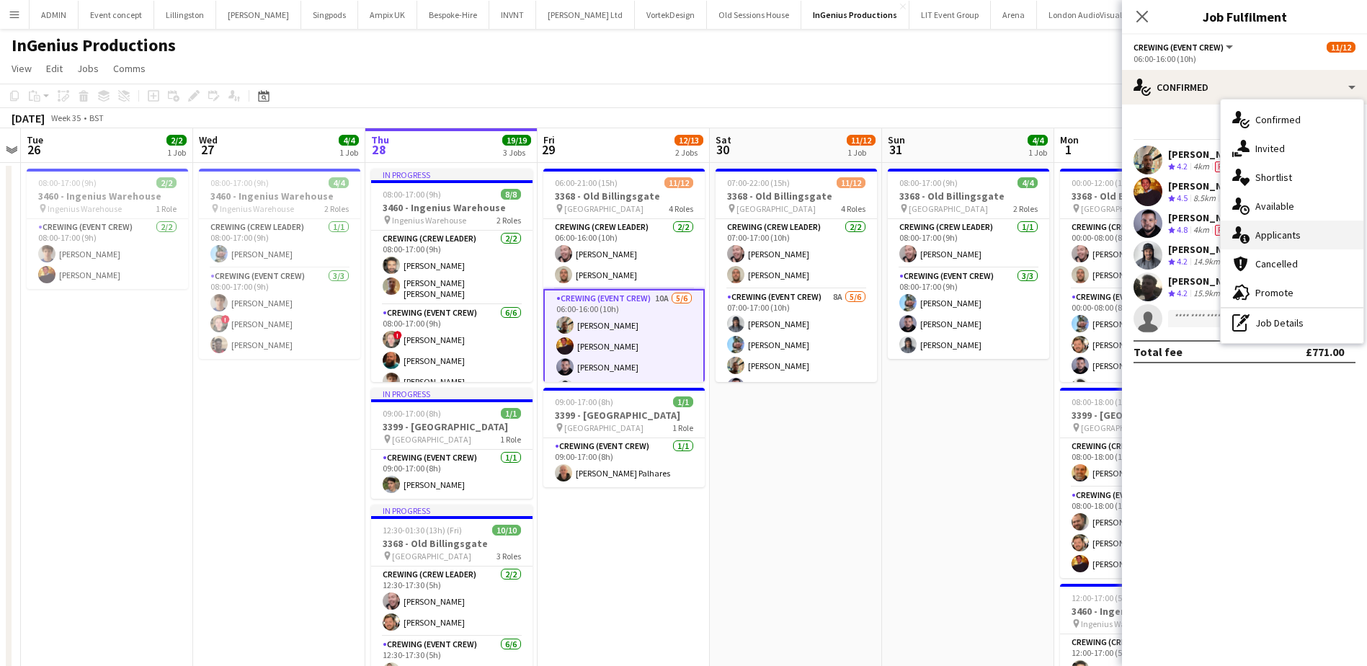
click at [1302, 231] on div "single-neutral-actions-information Applicants" at bounding box center [1292, 235] width 143 height 29
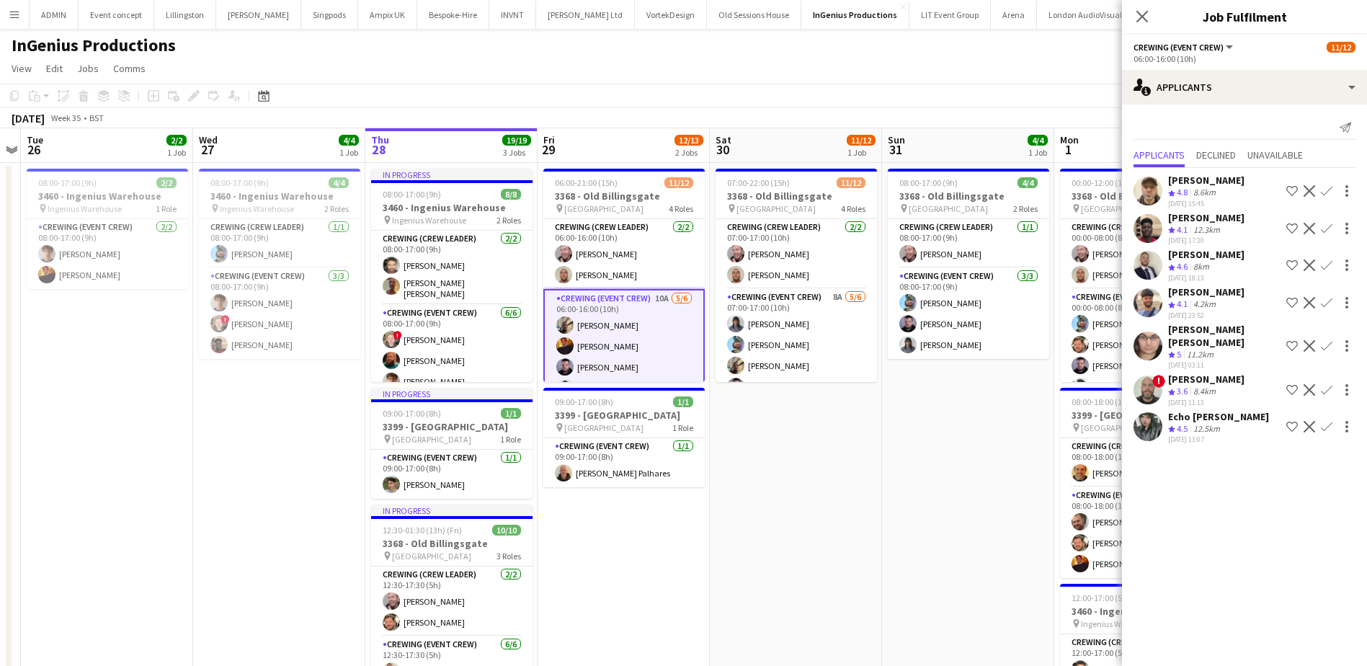
click at [1324, 226] on app-icon "Confirm" at bounding box center [1327, 229] width 12 height 12
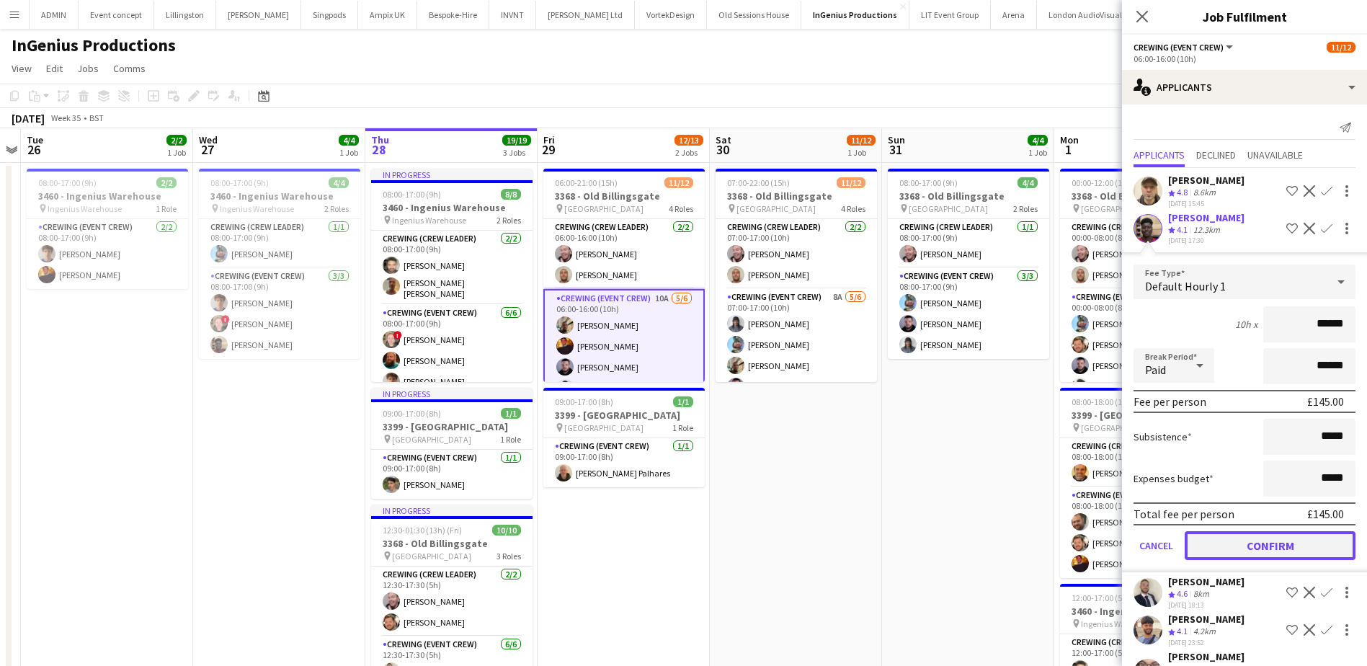
click at [1253, 545] on button "Confirm" at bounding box center [1270, 545] width 171 height 29
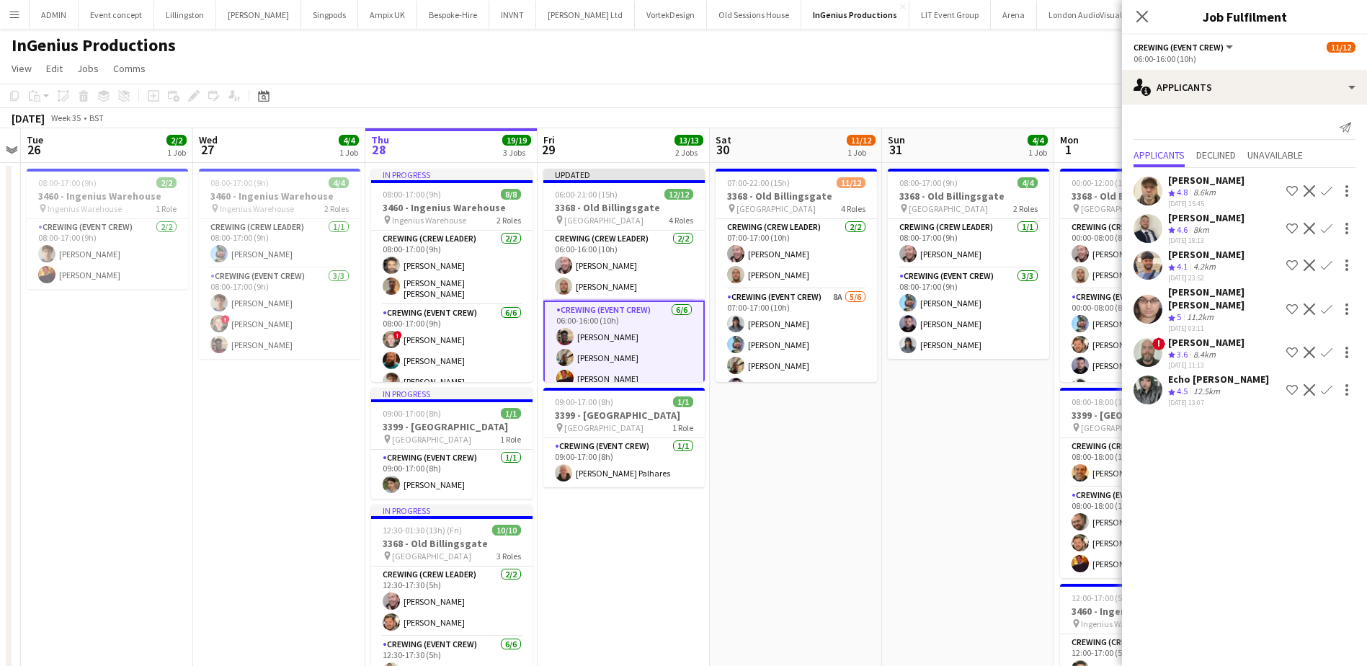
click at [945, 507] on app-date-cell "08:00-17:00 (9h) 4/4 3368 - Old Billingsgate pin Lower Thames Street 2 Roles Cr…" at bounding box center [968, 502] width 172 height 678
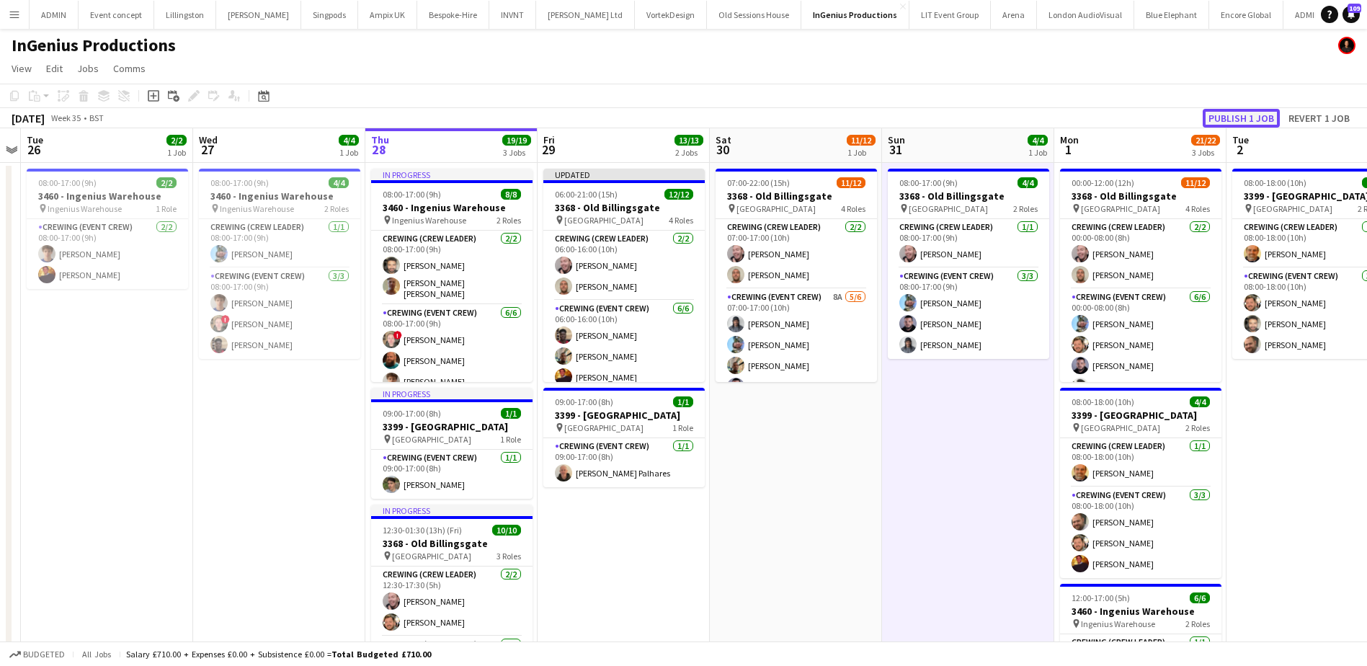
click at [1246, 119] on button "Publish 1 job" at bounding box center [1241, 118] width 77 height 19
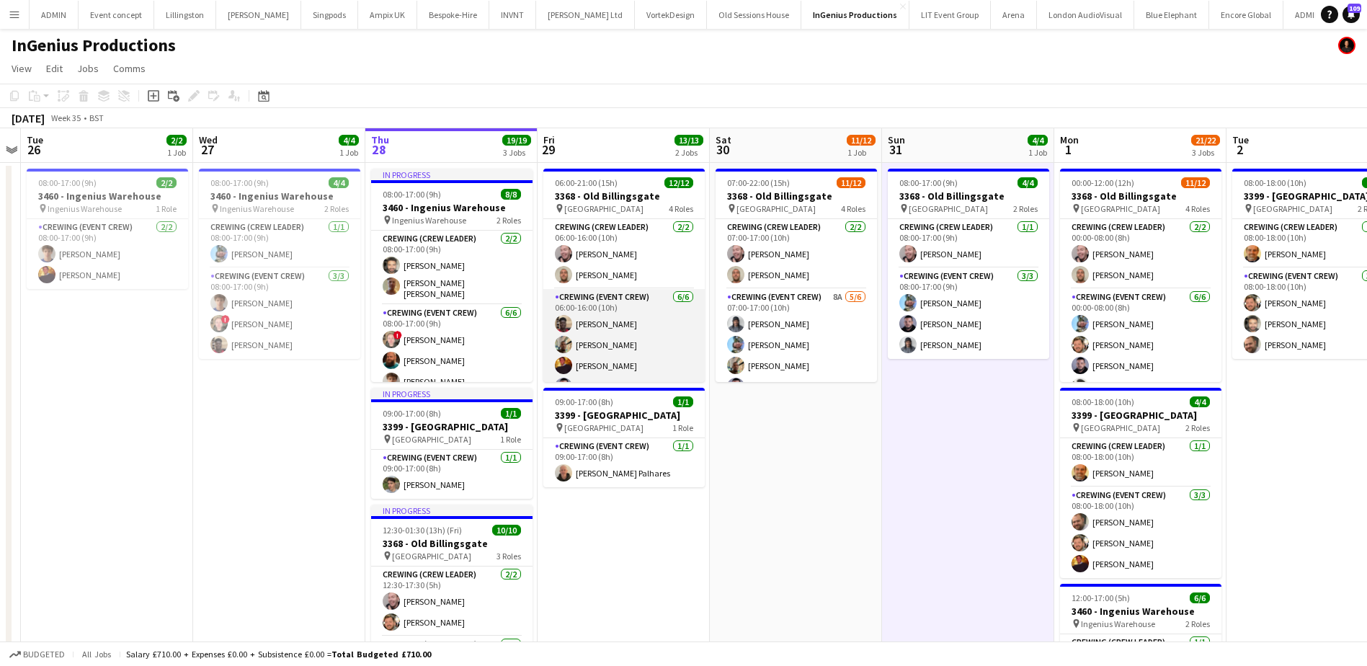
click at [598, 334] on app-card-role "Crewing (Event Crew) 6/6 06:00-16:00 (10h) Dayo Oyerinde Stephon Johnson Sam Ke…" at bounding box center [623, 366] width 161 height 154
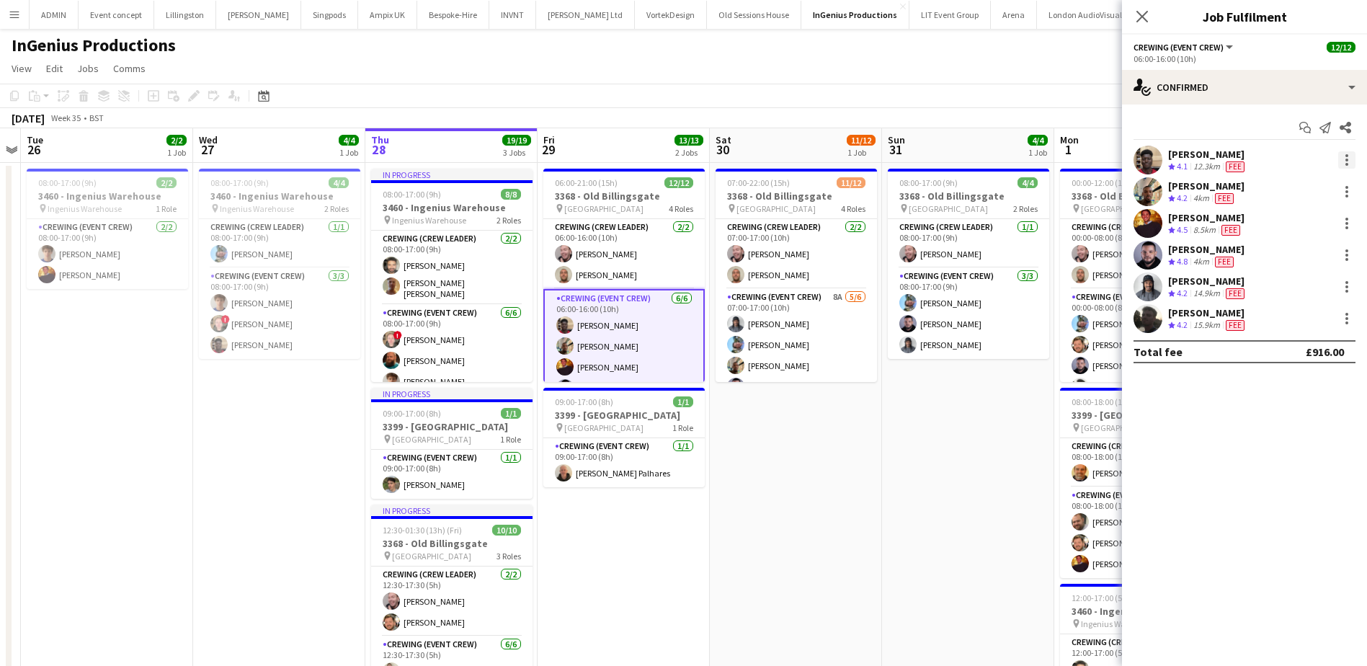
click at [1349, 158] on div at bounding box center [1347, 159] width 17 height 17
click at [1315, 323] on span "Remove" at bounding box center [1299, 325] width 89 height 13
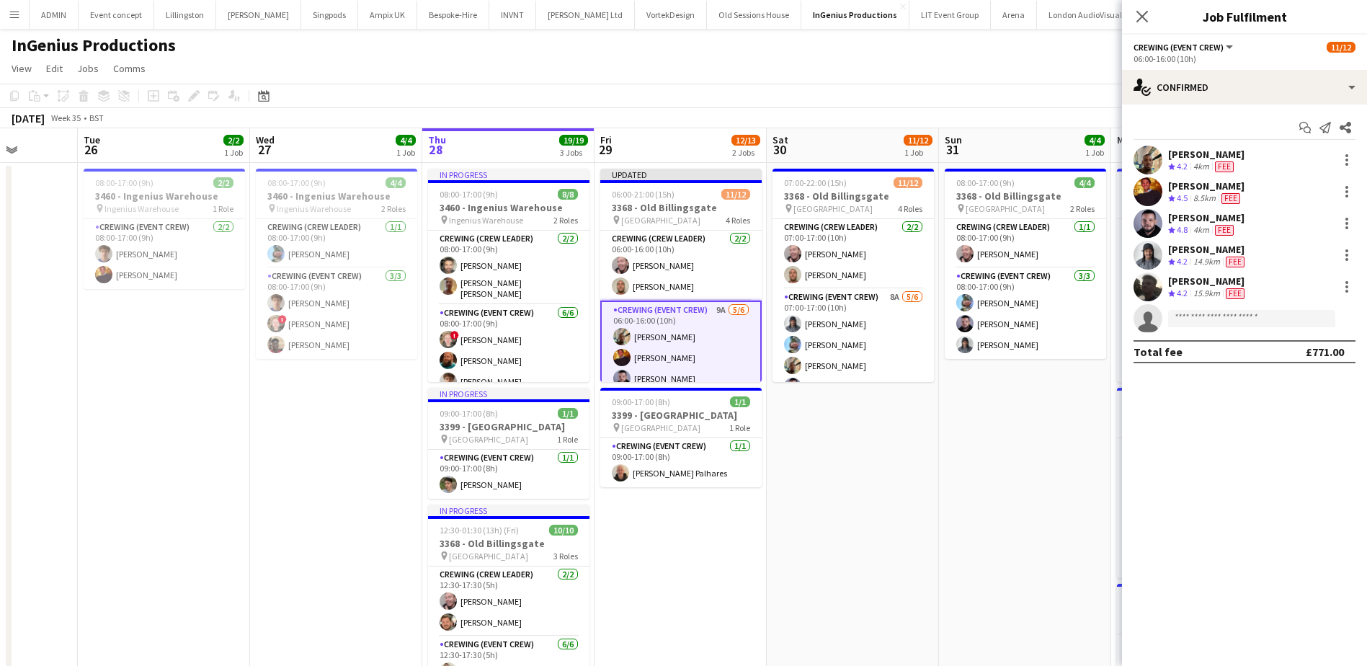
drag, startPoint x: 867, startPoint y: 507, endPoint x: 730, endPoint y: 466, distance: 142.8
click at [730, 466] on app-calendar-viewport "Sat 23 Sun 24 Mon 25 Tue 26 2/2 1 Job Wed 27 4/4 1 Job Thu 28 19/19 3 Jobs Fri …" at bounding box center [683, 484] width 1367 height 712
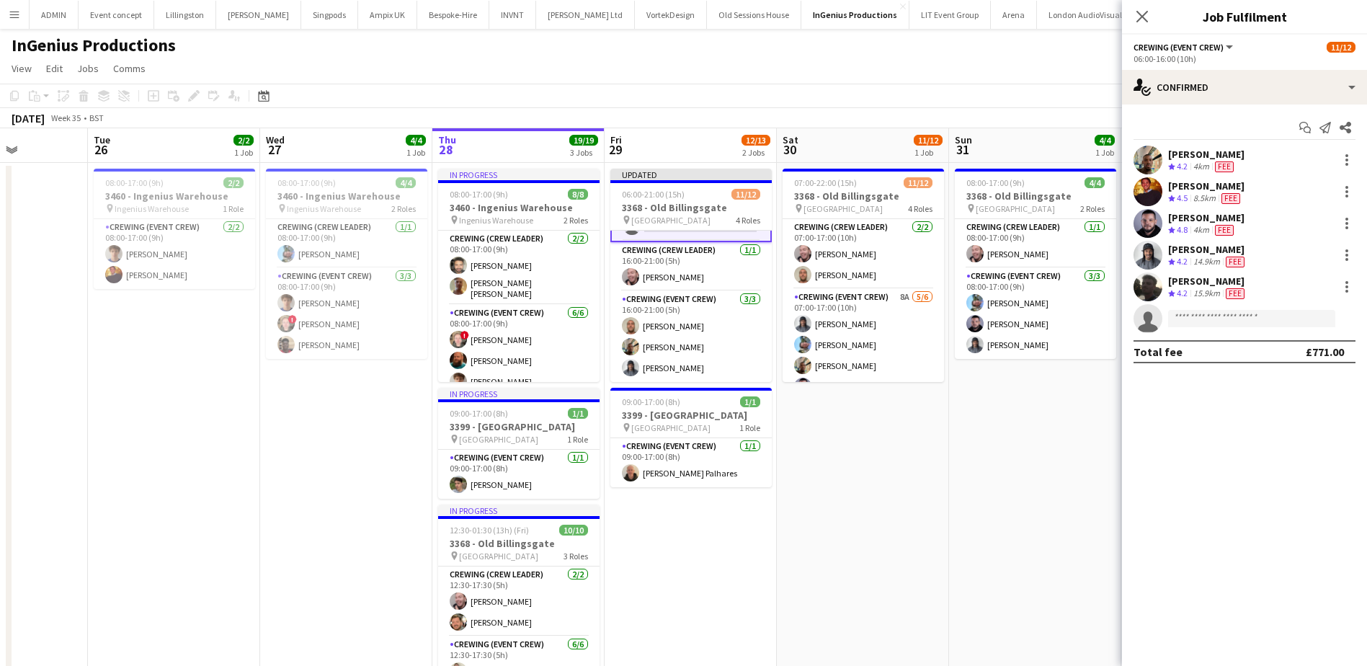
drag, startPoint x: 669, startPoint y: 572, endPoint x: 873, endPoint y: 546, distance: 205.5
click at [873, 546] on app-calendar-viewport "Sat 23 Sun 24 Mon 25 Tue 26 2/2 1 Job Wed 27 4/4 1 Job Thu 28 19/19 3 Jobs Fri …" at bounding box center [683, 484] width 1367 height 712
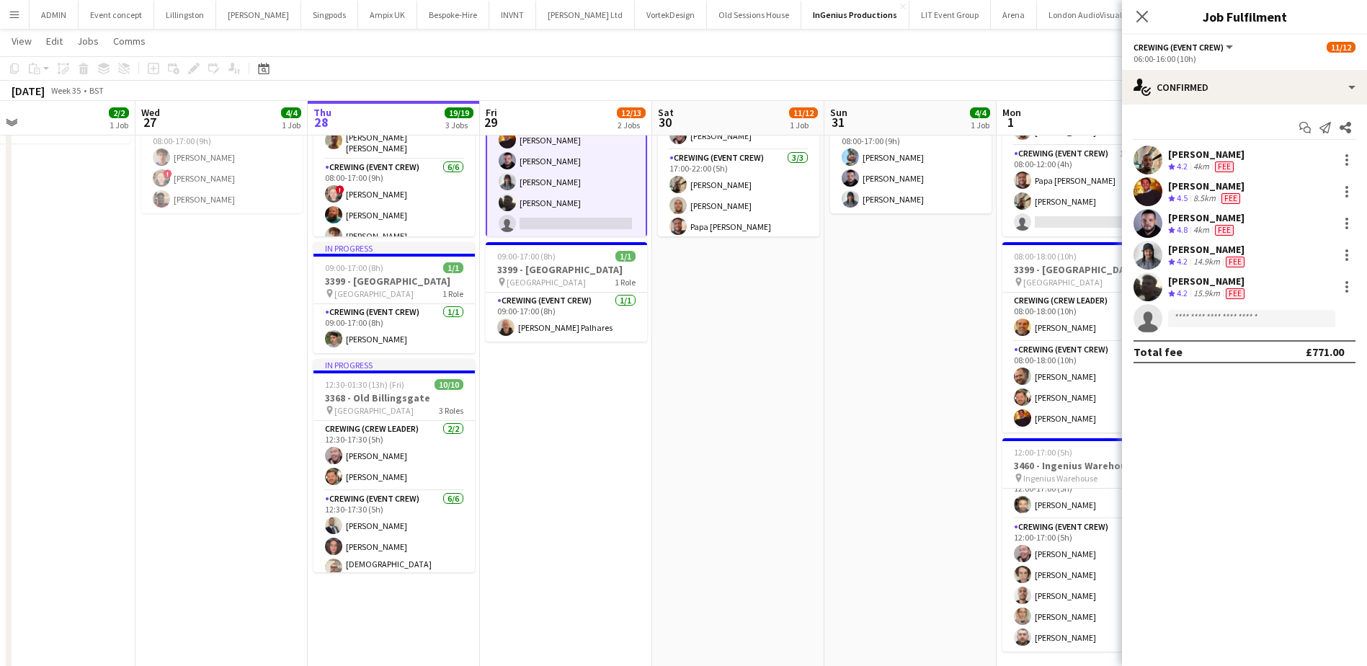
scroll to position [0, 564]
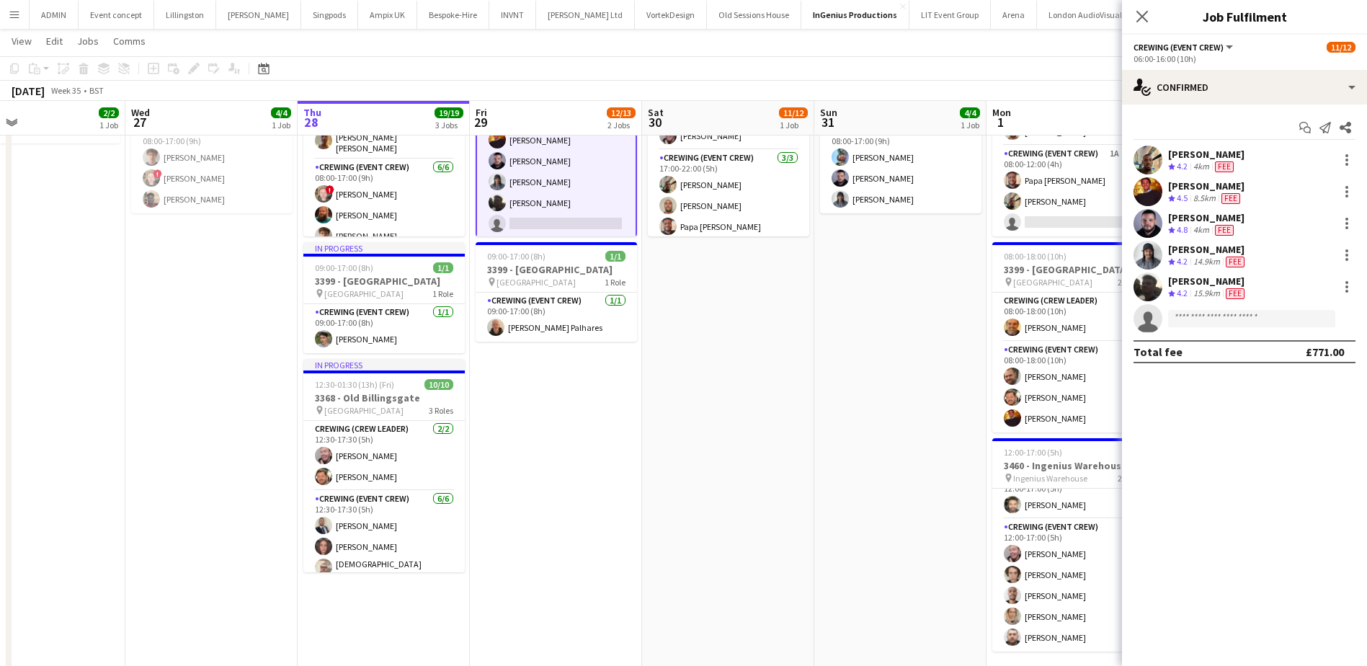
drag, startPoint x: 936, startPoint y: 405, endPoint x: 801, endPoint y: 500, distance: 165.2
click at [801, 500] on app-calendar-viewport "Sat 23 Sun 24 Mon 25 Tue 26 2/2 1 Job Wed 27 4/4 1 Job Thu 28 19/19 3 Jobs Fri …" at bounding box center [683, 303] width 1367 height 783
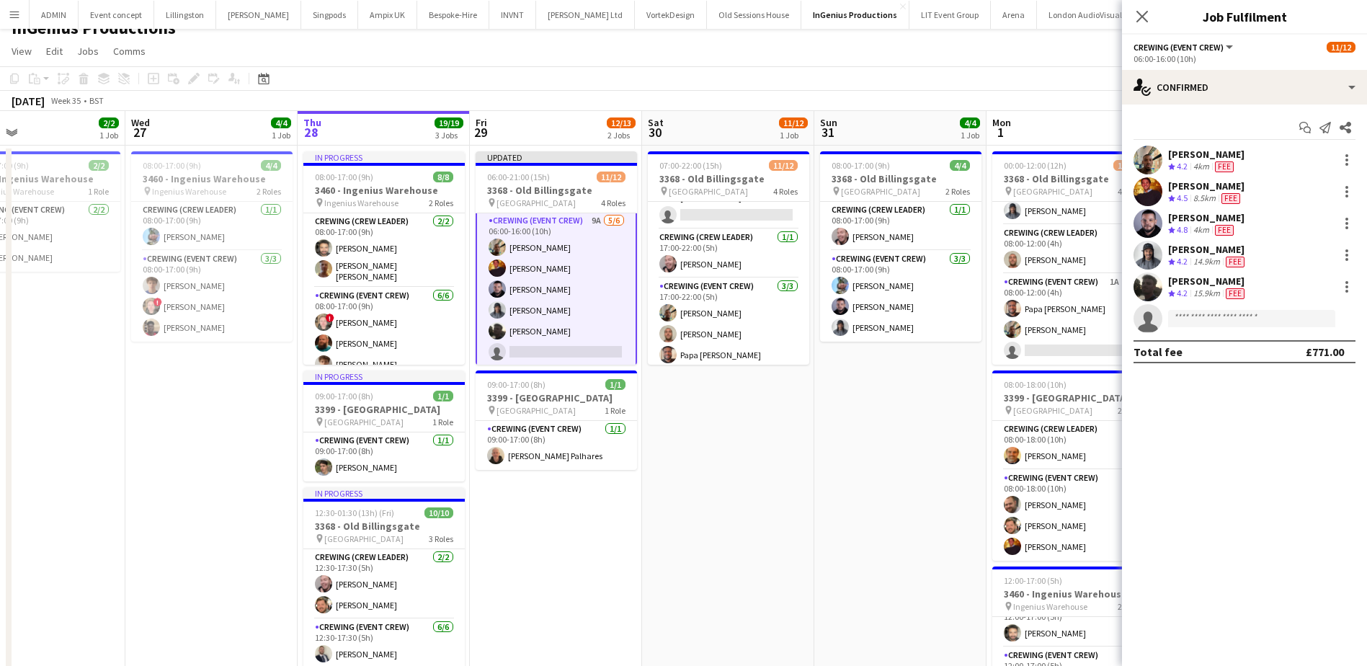
scroll to position [0, 0]
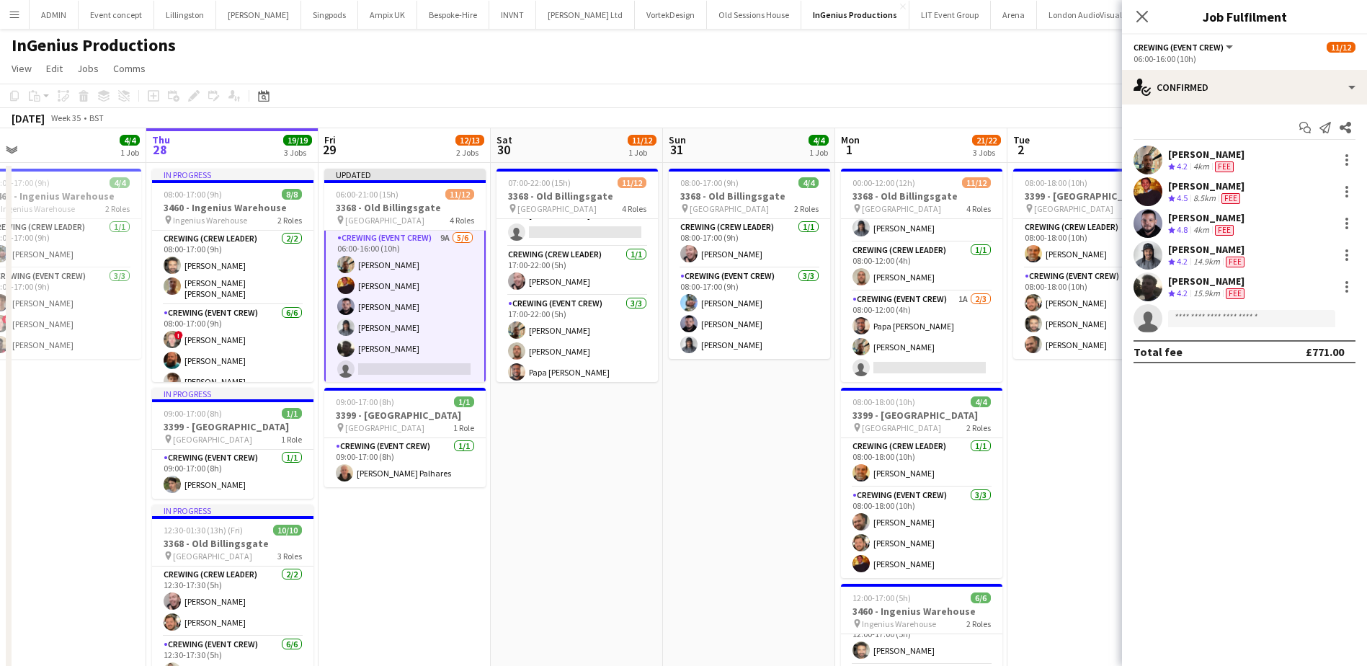
drag, startPoint x: 887, startPoint y: 444, endPoint x: 745, endPoint y: 430, distance: 143.4
click at [745, 430] on app-calendar-viewport "Sun 24 Mon 25 Tue 26 2/2 1 Job Wed 27 4/4 1 Job Thu 28 19/19 3 Jobs Fri 29 12/1…" at bounding box center [683, 484] width 1367 height 712
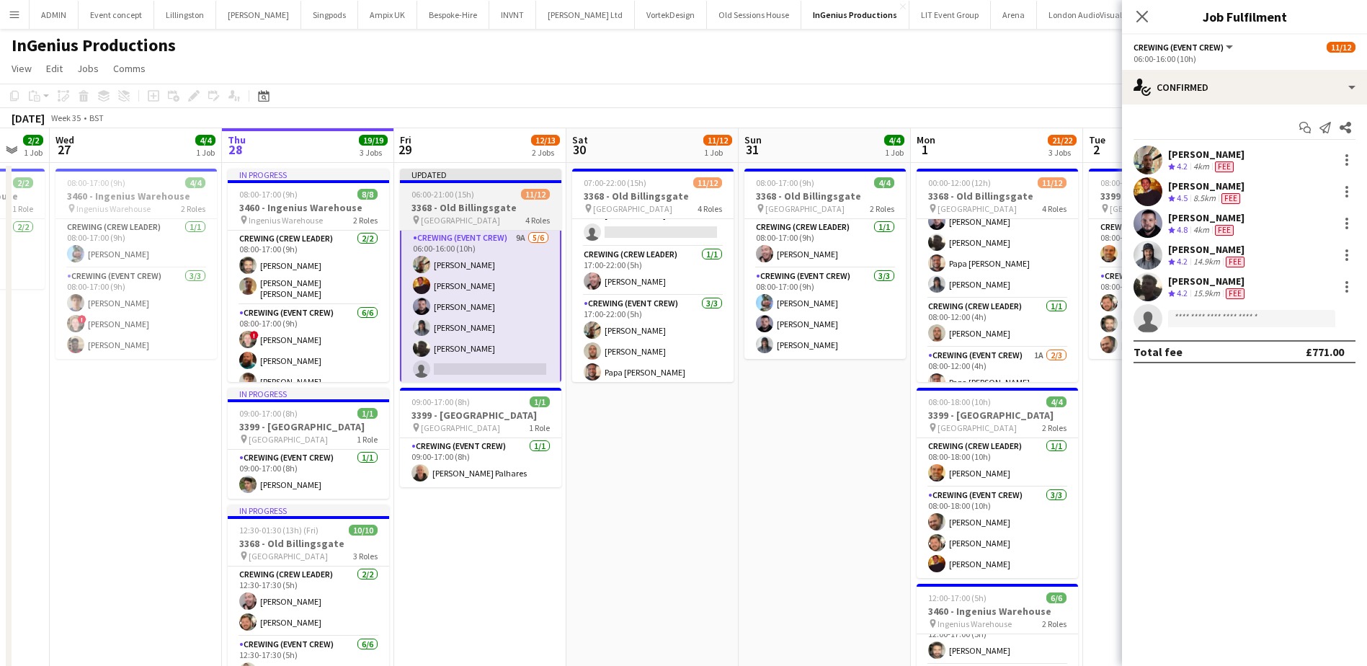
scroll to position [0, 463]
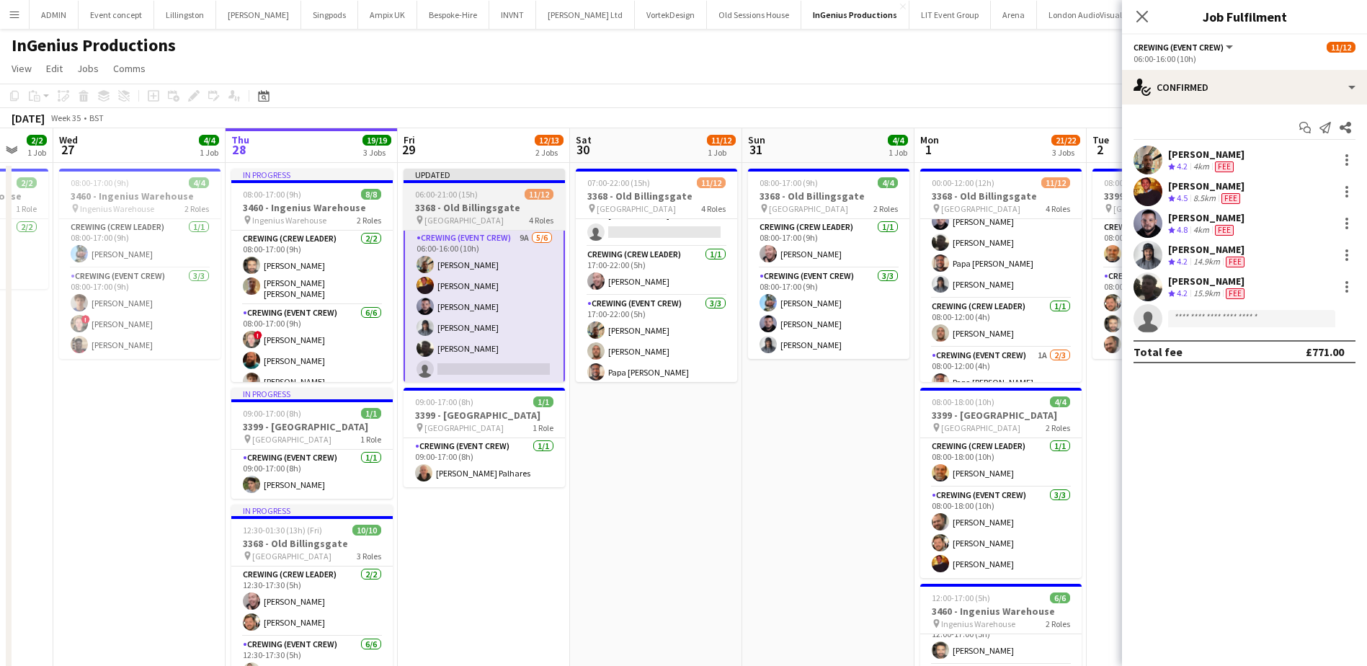
drag, startPoint x: 574, startPoint y: 474, endPoint x: 468, endPoint y: 255, distance: 243.7
click at [682, 471] on app-calendar-viewport "Sun 24 Mon 25 Tue 26 2/2 1 Job Wed 27 4/4 1 Job Thu 28 19/19 3 Jobs Fri 29 12/1…" at bounding box center [683, 484] width 1367 height 712
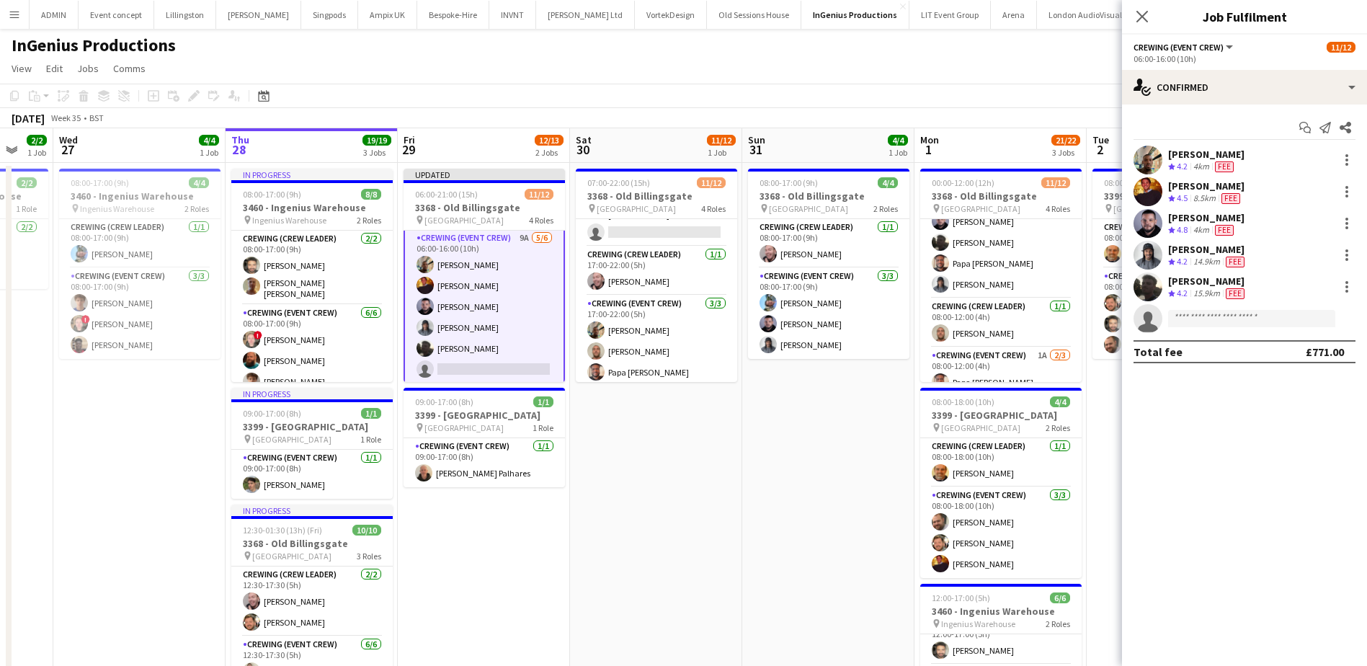
click at [736, 456] on app-date-cell "07:00-22:00 (15h) 11/12 3368 - Old Billingsgate pin Lower Thames Street 4 Roles…" at bounding box center [656, 502] width 172 height 678
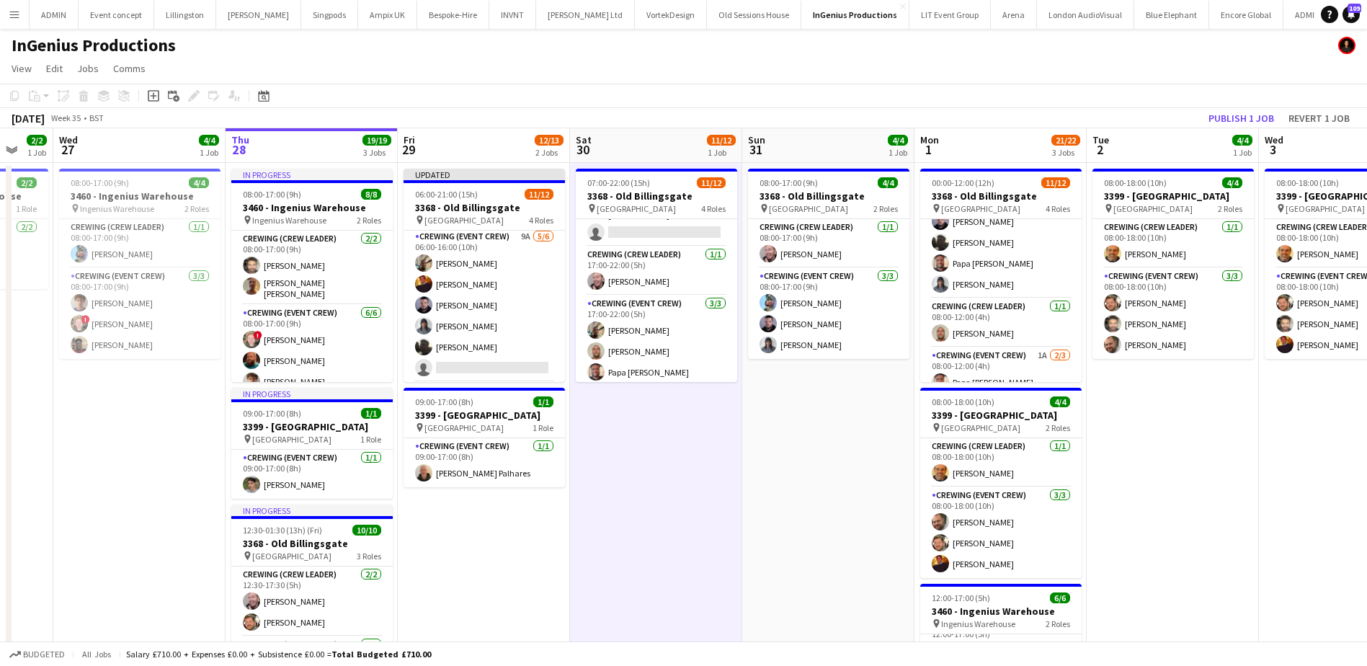
scroll to position [71, 0]
click at [1308, 116] on button "Revert 1 job" at bounding box center [1319, 118] width 73 height 19
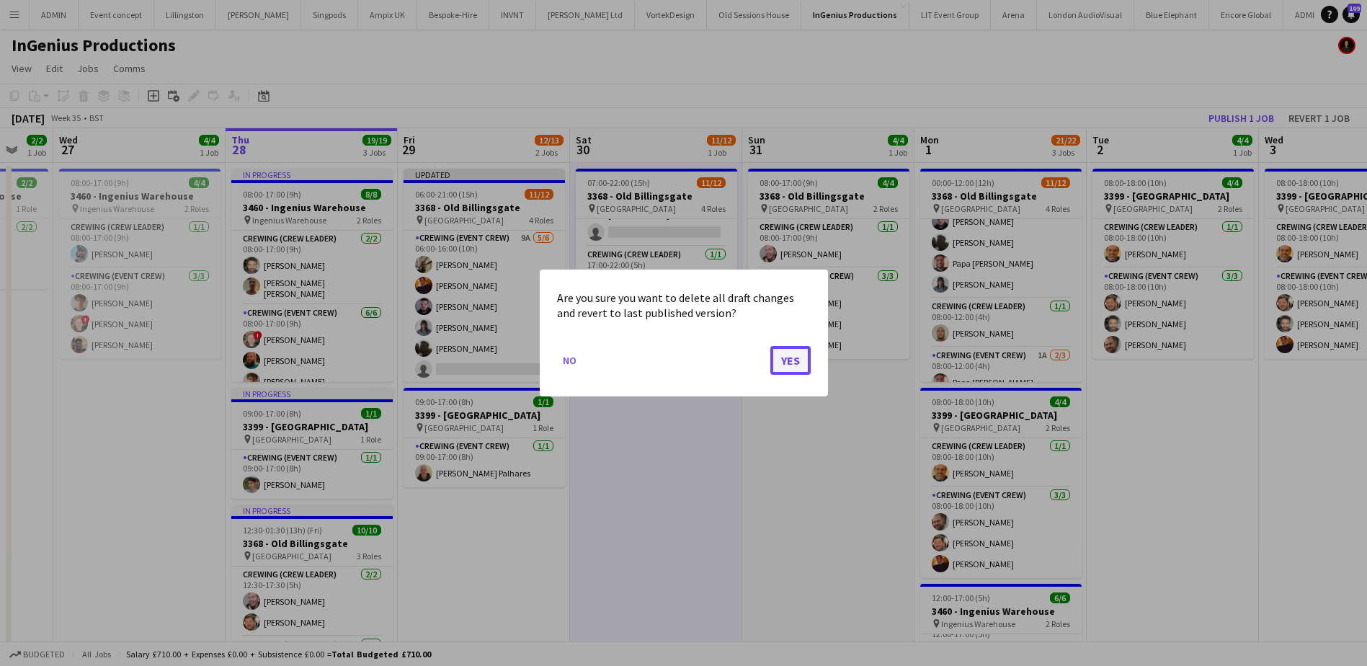
click at [783, 362] on button "Yes" at bounding box center [791, 360] width 40 height 29
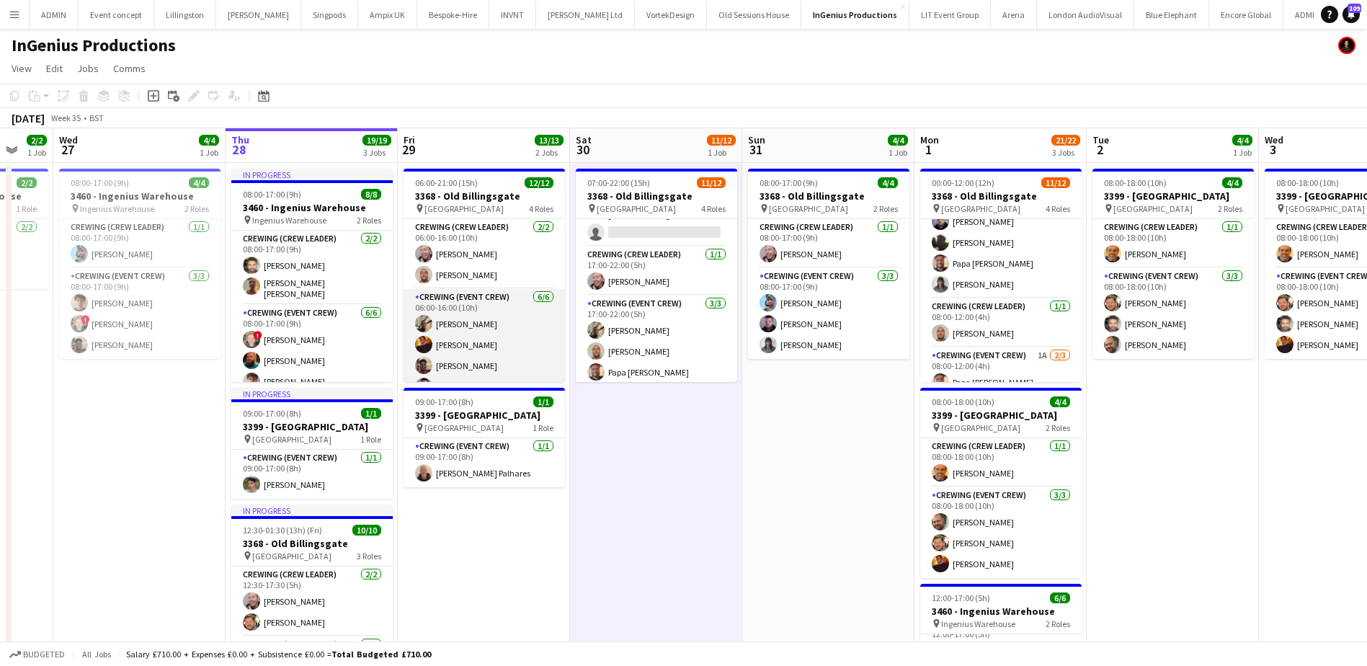
click at [500, 322] on app-card-role "Crewing (Event Crew) 6/6 06:00-16:00 (10h) Stephon Johnson Sam Kermode Dayo Oye…" at bounding box center [484, 366] width 161 height 154
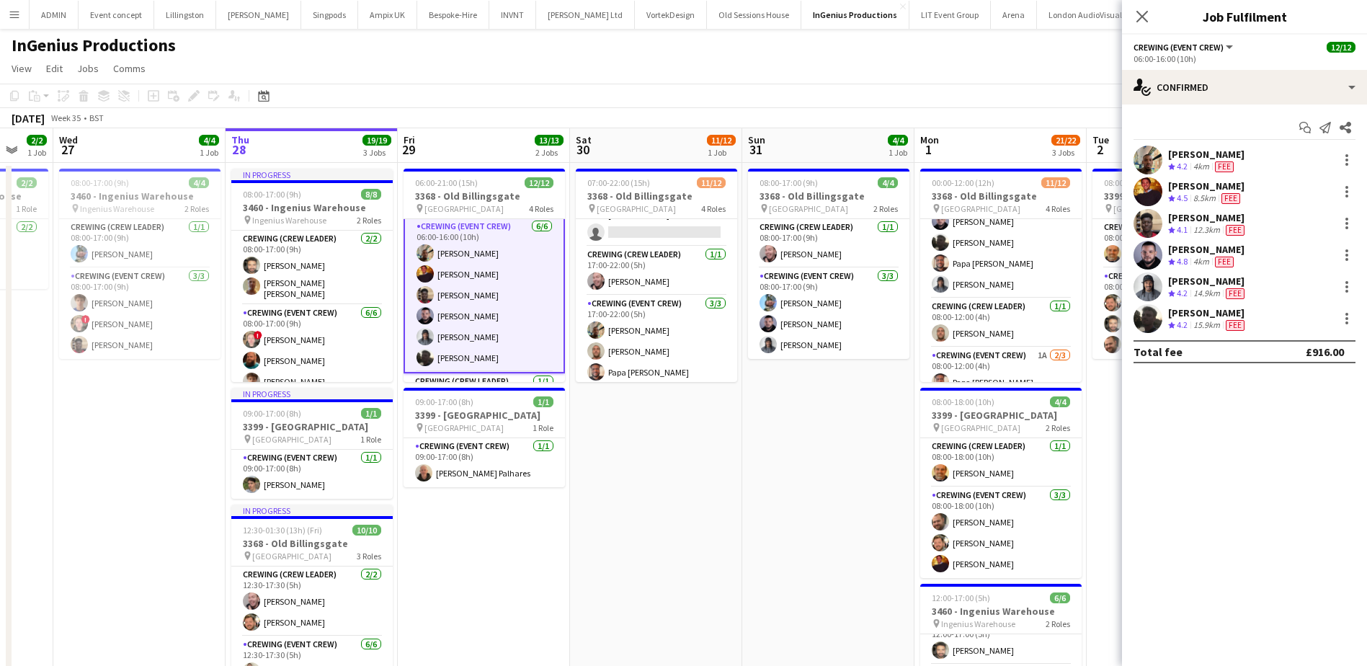
click at [479, 298] on app-card-role "Crewing (Event Crew) 6/6 06:00-16:00 (10h) Stephon Johnson Sam Kermode Dayo Oye…" at bounding box center [484, 295] width 161 height 156
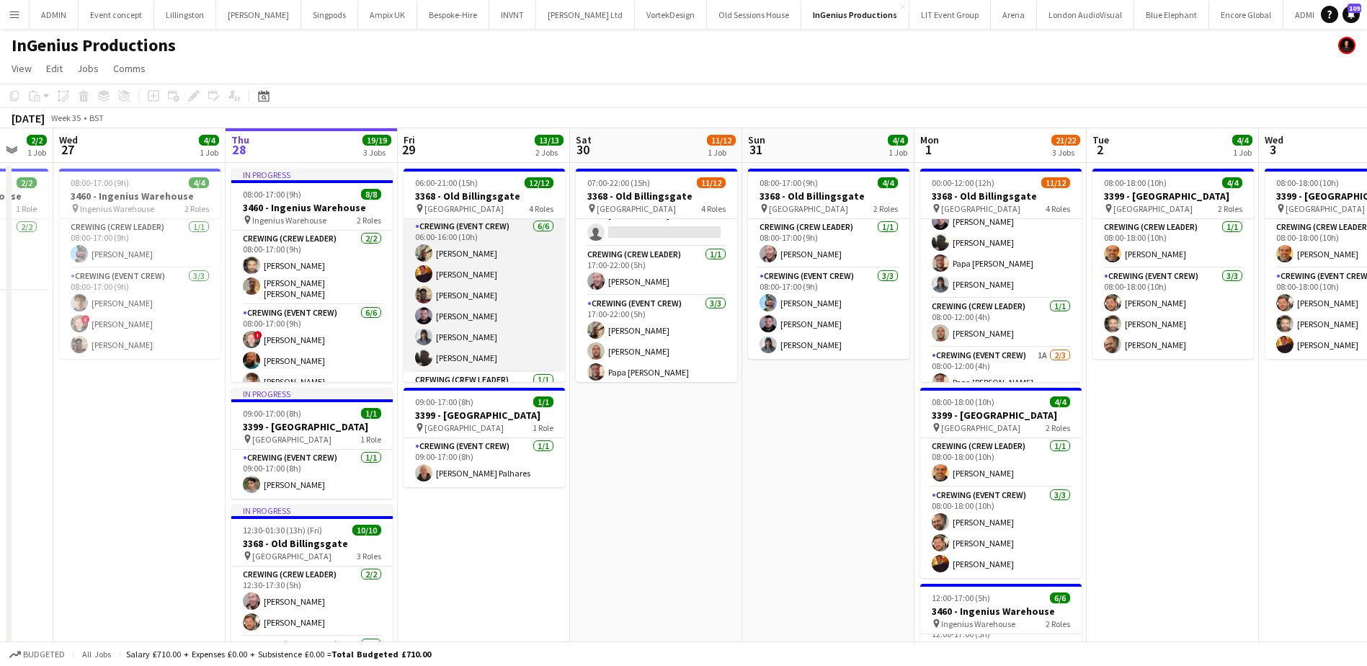
click at [494, 315] on app-card-role "Crewing (Event Crew) 6/6 06:00-16:00 (10h) Stephon Johnson Sam Kermode Dayo Oye…" at bounding box center [484, 295] width 161 height 154
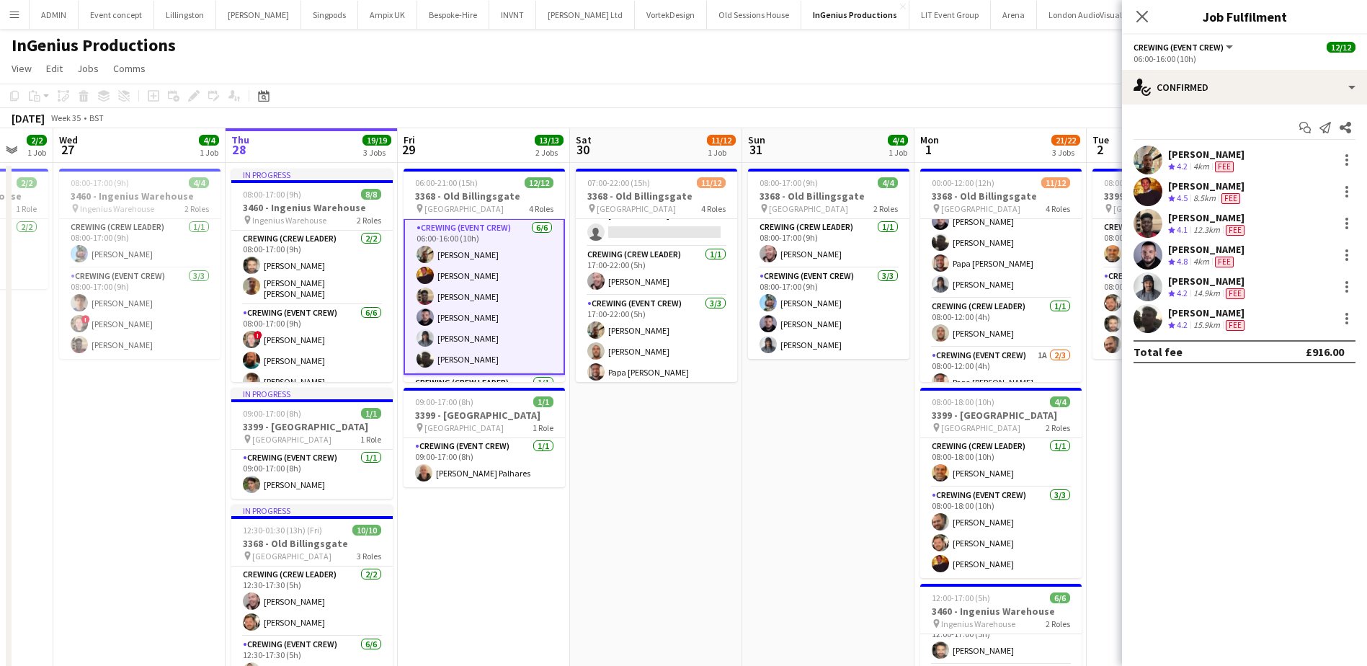
scroll to position [72, 0]
click at [1206, 218] on div "[PERSON_NAME]" at bounding box center [1207, 217] width 79 height 13
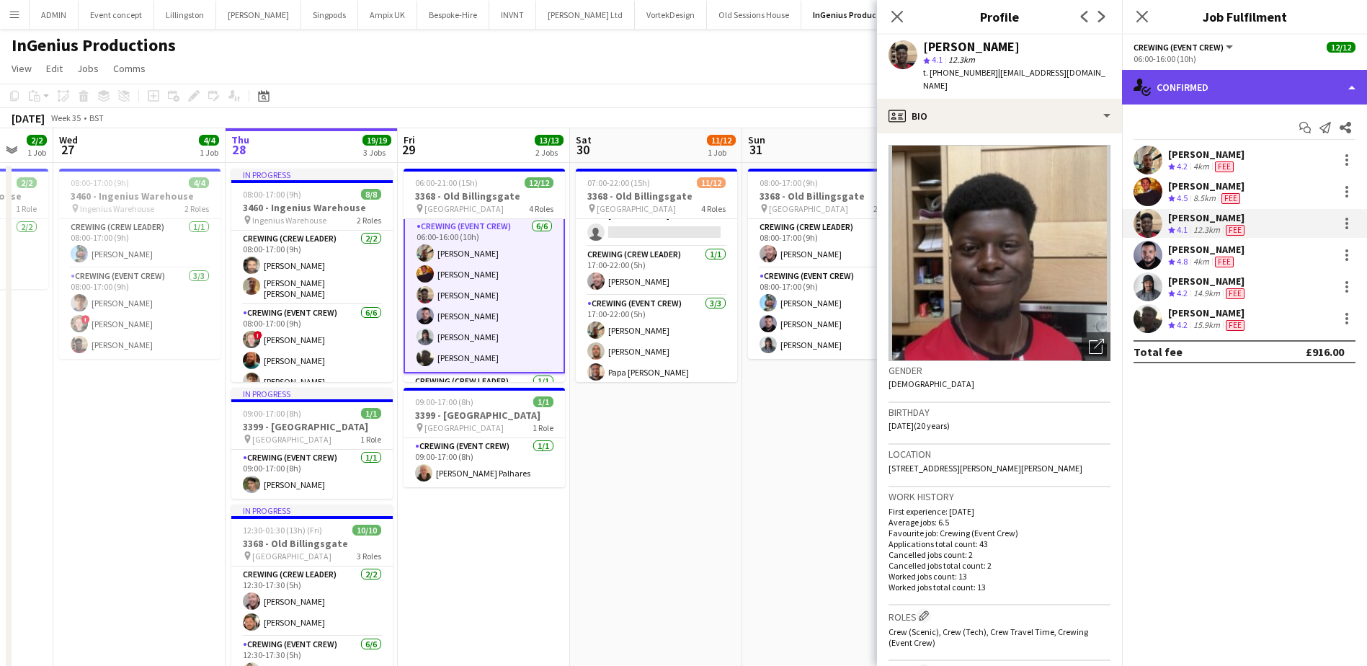
click at [1215, 92] on div "single-neutral-actions-check-2 Confirmed" at bounding box center [1244, 87] width 245 height 35
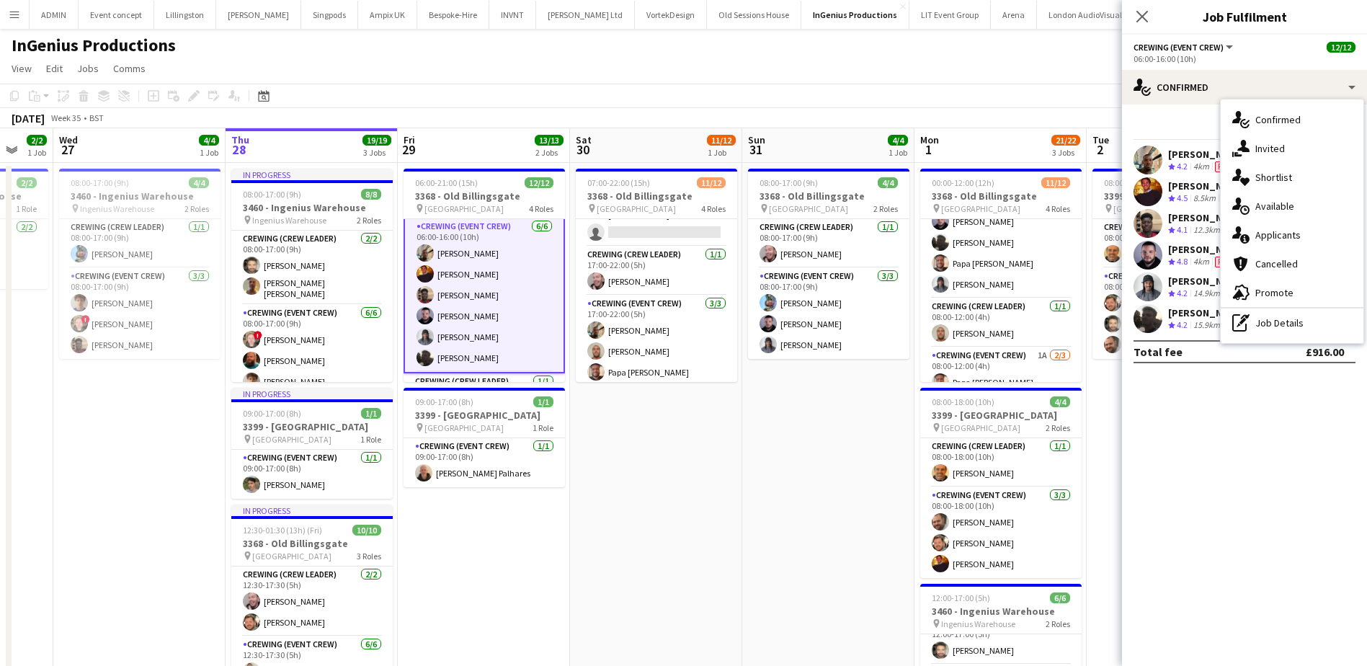
click at [1179, 228] on span "4.1" at bounding box center [1182, 229] width 11 height 11
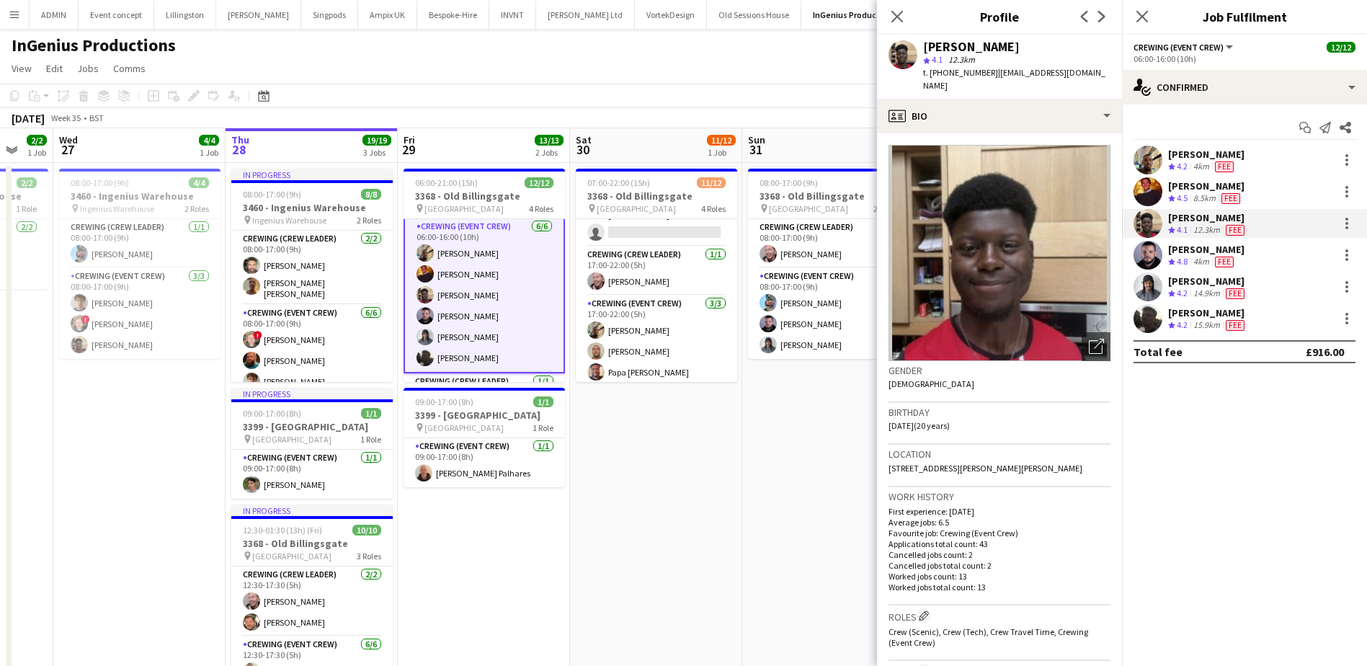
click at [1062, 84] on div "Dayo Oyerinde star 4.1 12.3km t. +447453261646 | dayo.oyerinde@yahoo.com" at bounding box center [999, 67] width 245 height 64
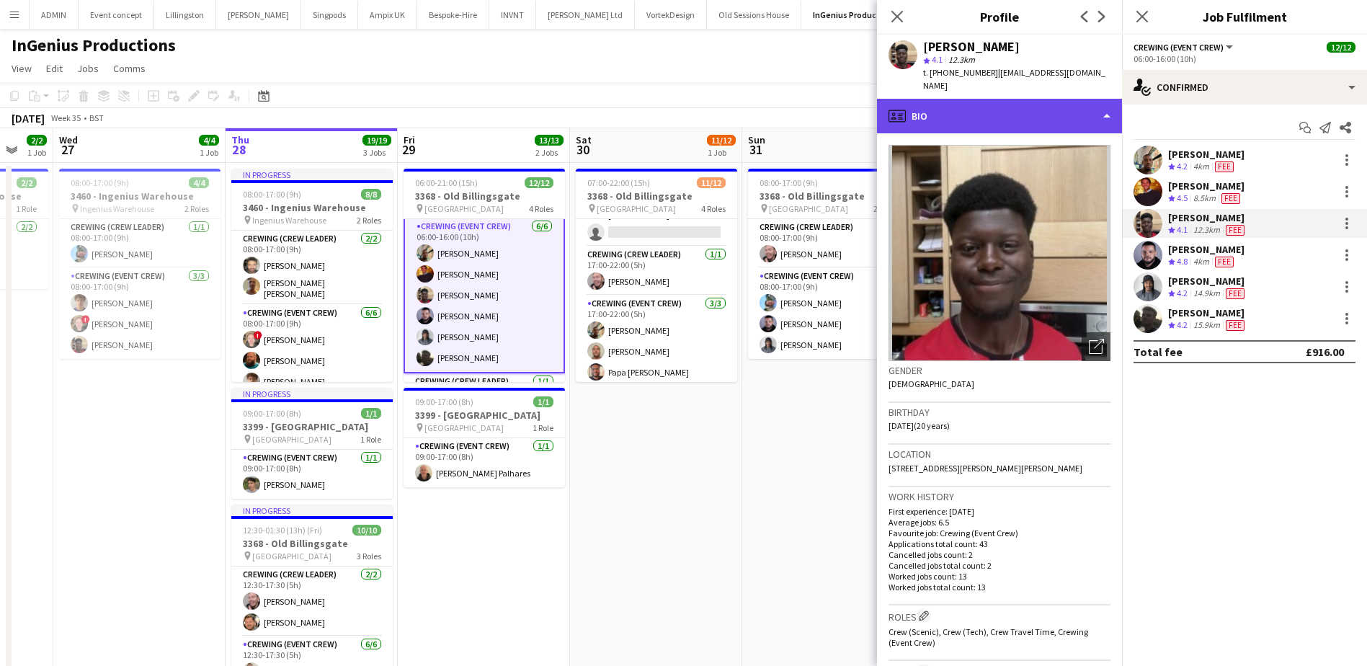
click at [1063, 101] on div "profile Bio" at bounding box center [999, 116] width 245 height 35
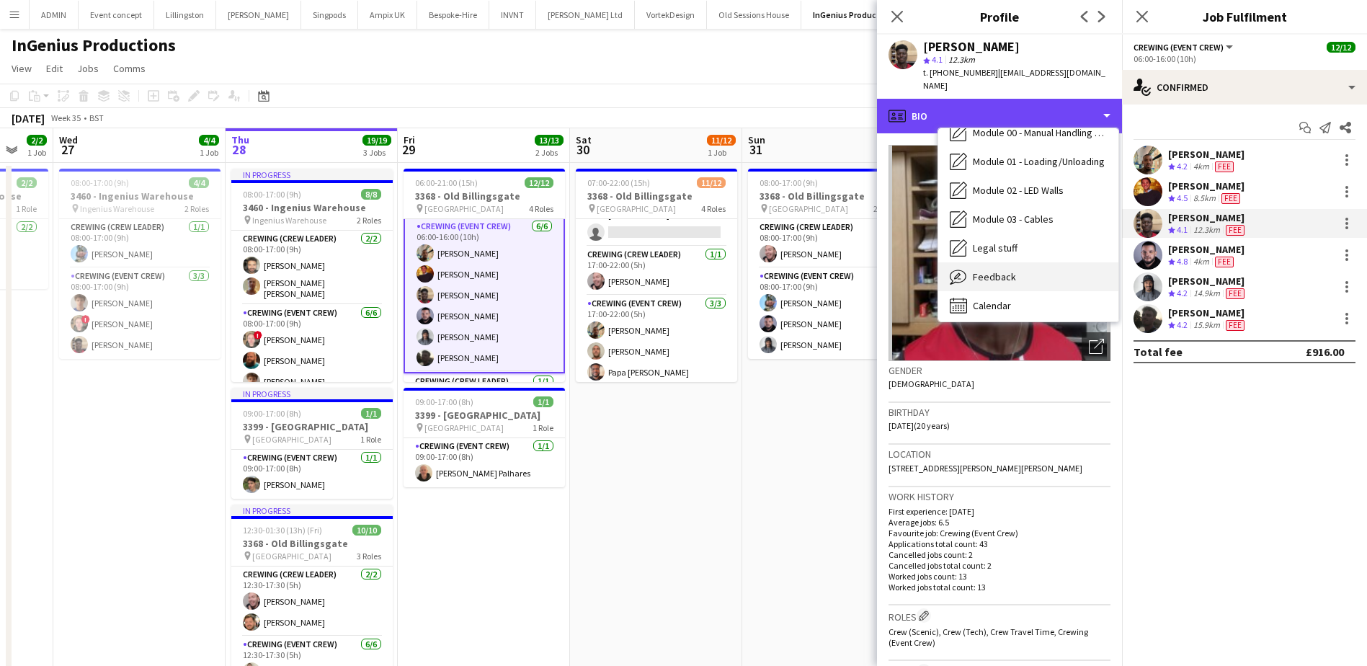
scroll to position [280, 0]
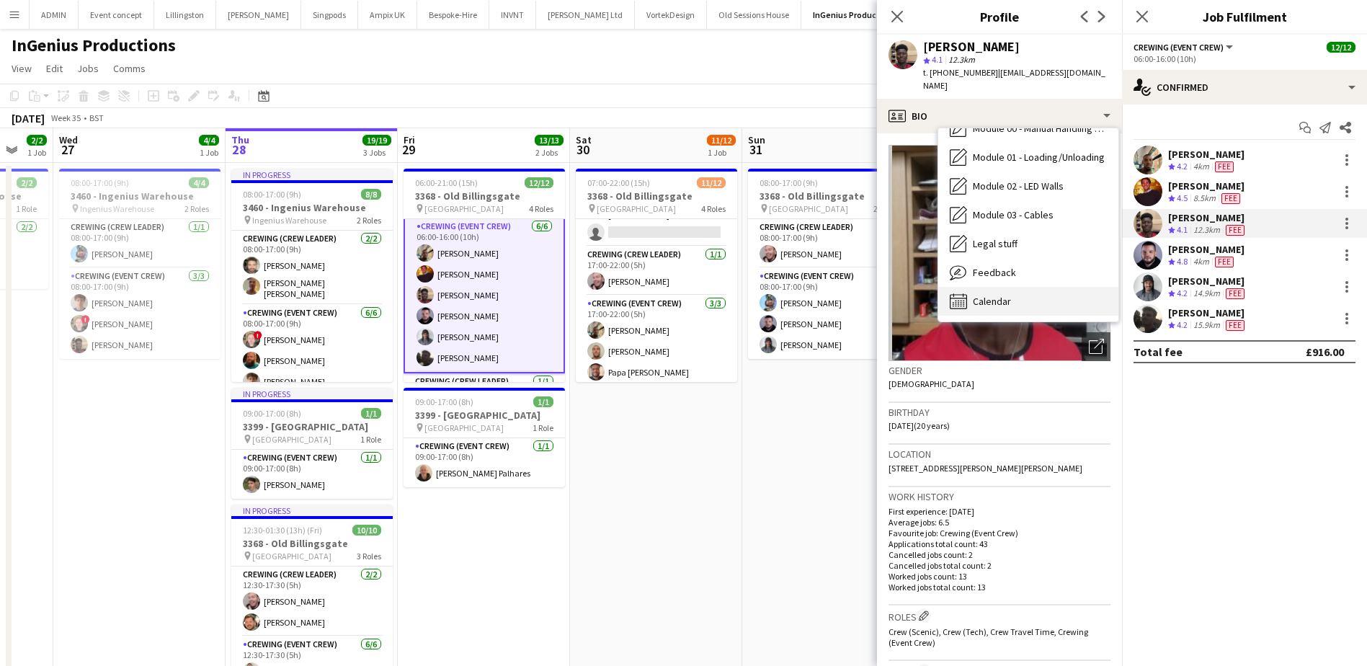
click at [1022, 293] on div "Calendar Calendar" at bounding box center [1028, 301] width 180 height 29
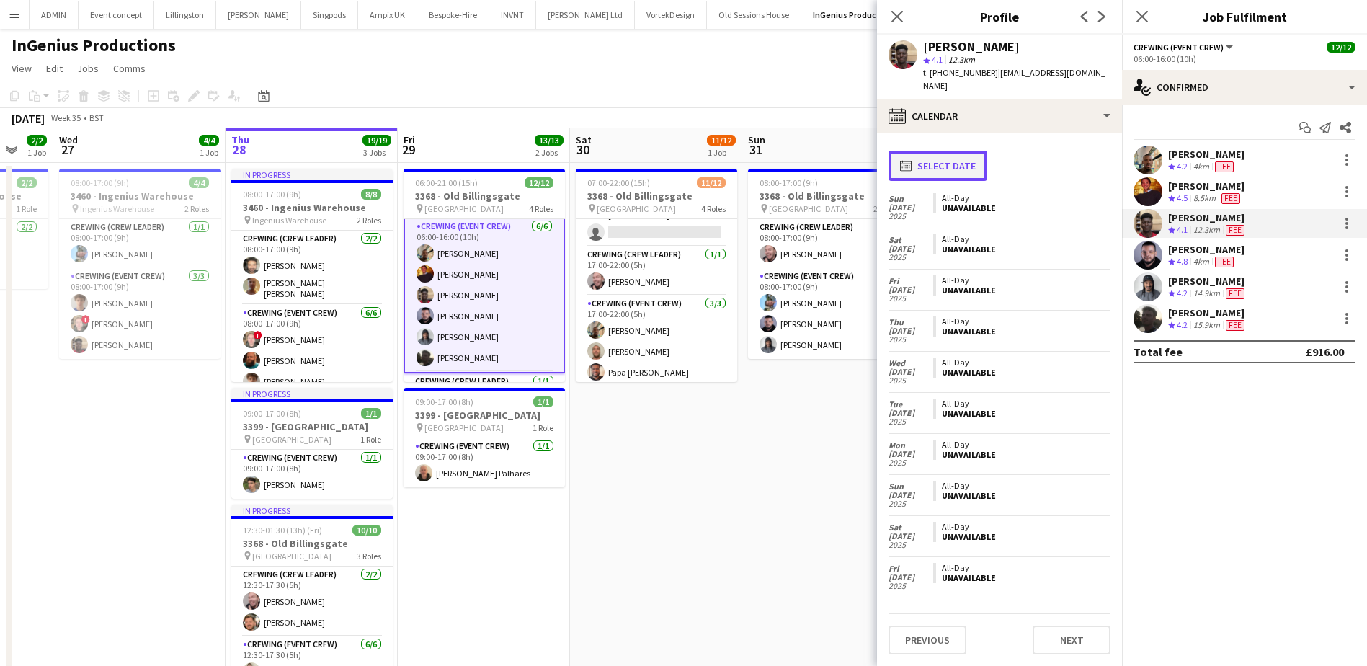
click at [957, 151] on button "calendar-full Select date" at bounding box center [938, 166] width 99 height 30
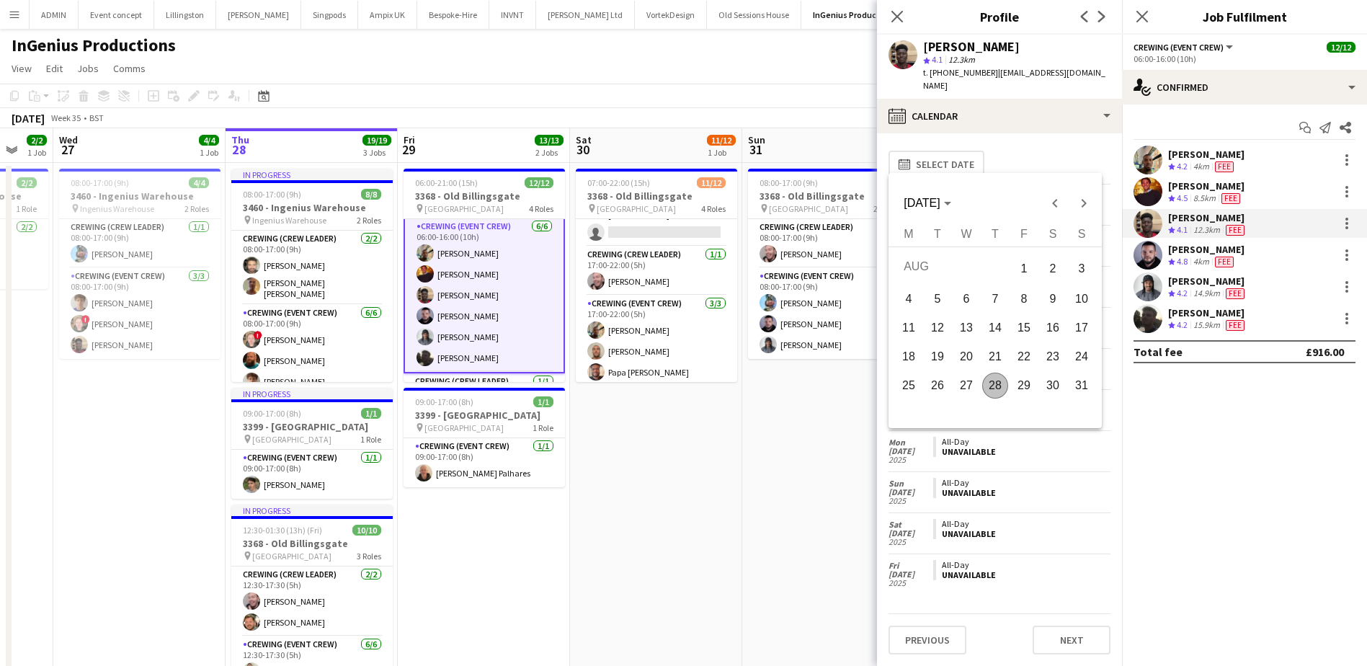
click at [1076, 388] on span "31" at bounding box center [1082, 386] width 26 height 26
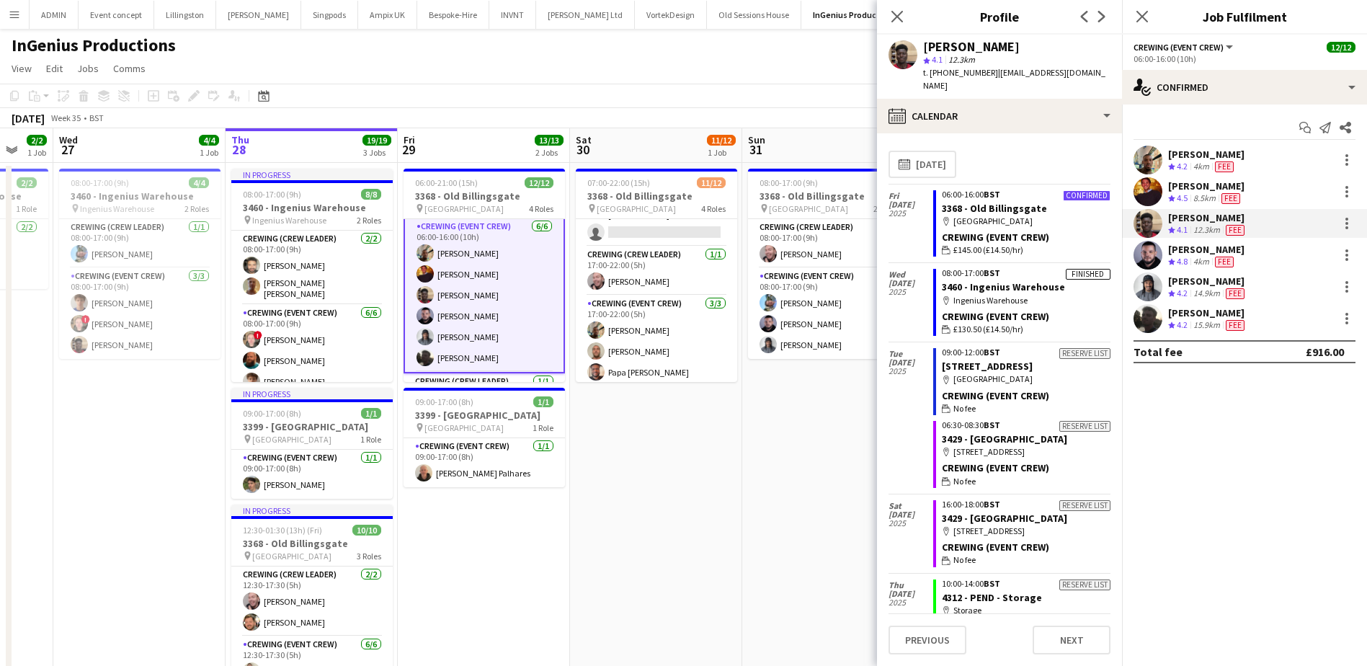
click at [494, 312] on app-card-role "Crewing (Event Crew) 6/6 06:00-16:00 (10h) Stephon Johnson Sam Kermode Dayo Oye…" at bounding box center [484, 295] width 161 height 156
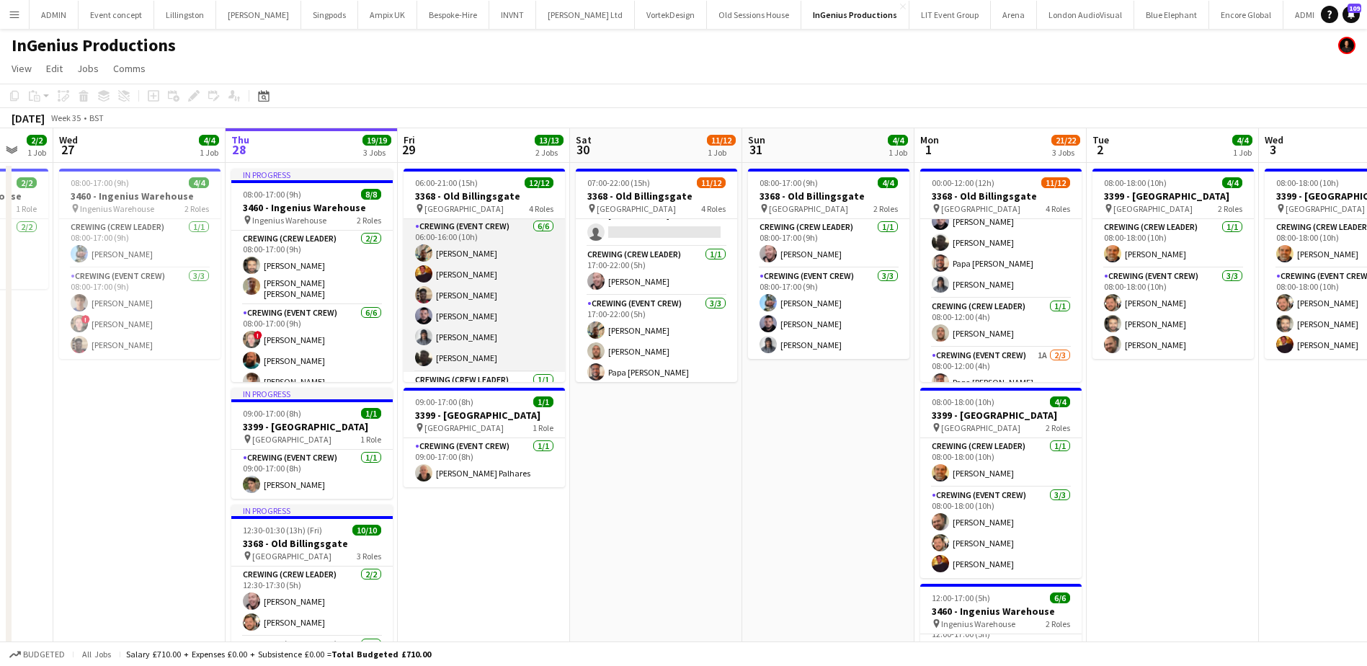
click at [497, 311] on app-card-role "Crewing (Event Crew) 6/6 06:00-16:00 (10h) Stephon Johnson Sam Kermode Dayo Oye…" at bounding box center [484, 295] width 161 height 154
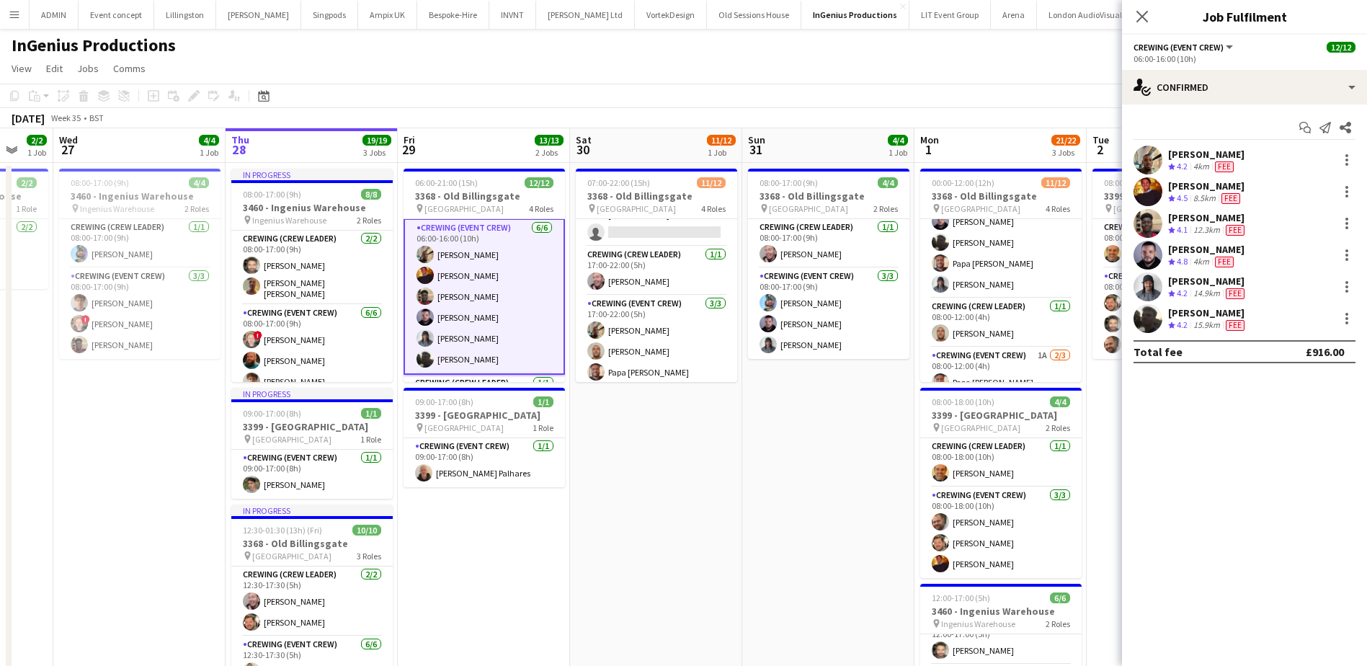
scroll to position [0, 0]
click at [1342, 225] on div at bounding box center [1347, 223] width 17 height 17
click at [1292, 395] on span "Remove" at bounding box center [1299, 388] width 89 height 13
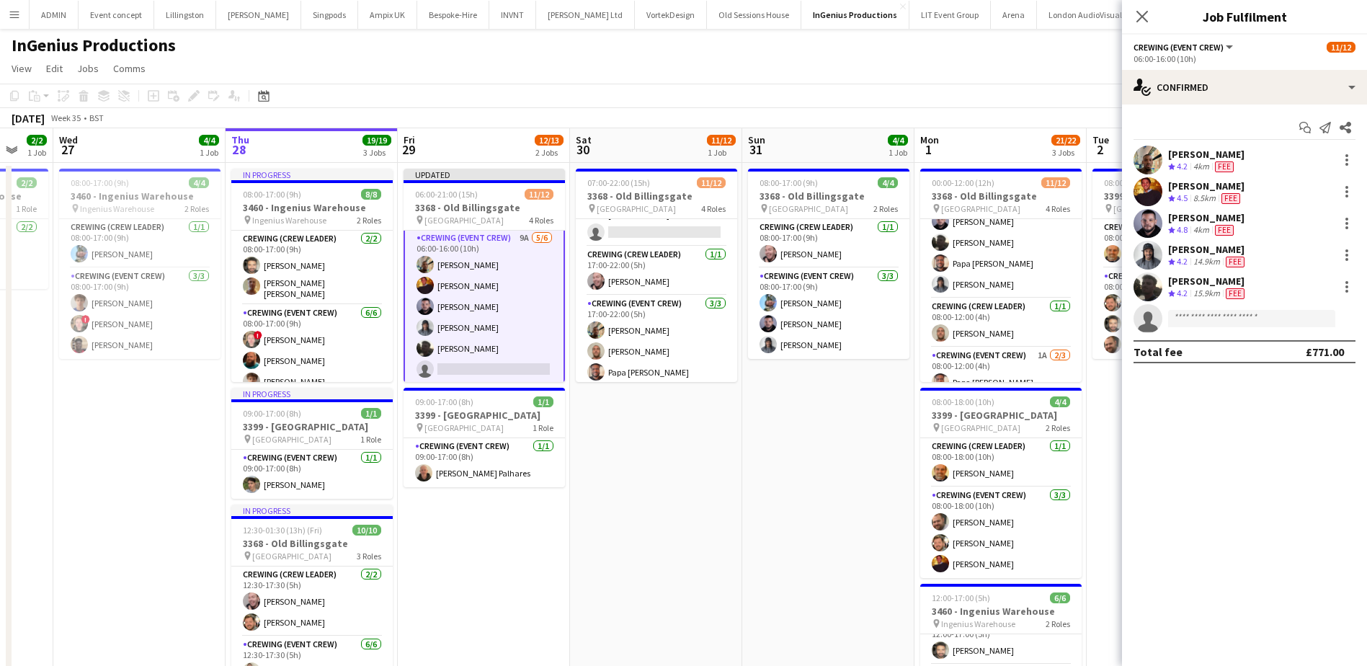
click at [864, 435] on app-date-cell "08:00-17:00 (9h) 4/4 3368 - Old Billingsgate pin Lower Thames Street 2 Roles Cr…" at bounding box center [828, 502] width 172 height 678
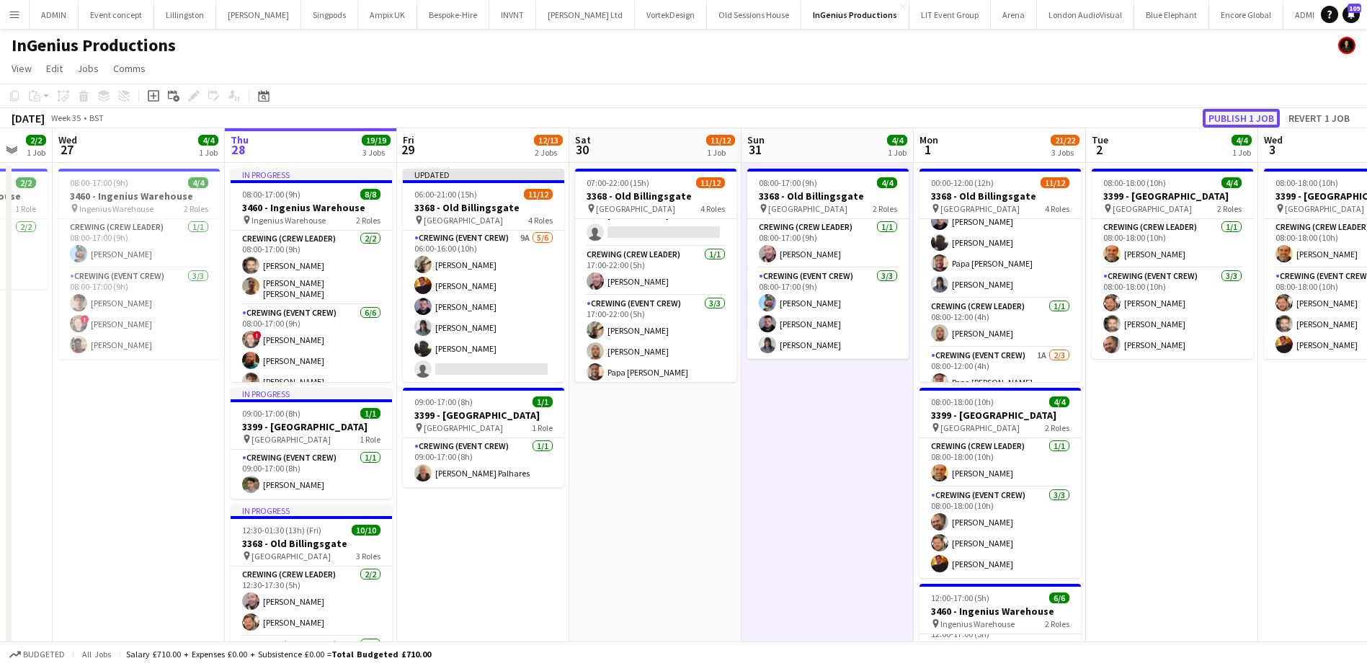
click at [1214, 113] on button "Publish 1 job" at bounding box center [1241, 118] width 77 height 19
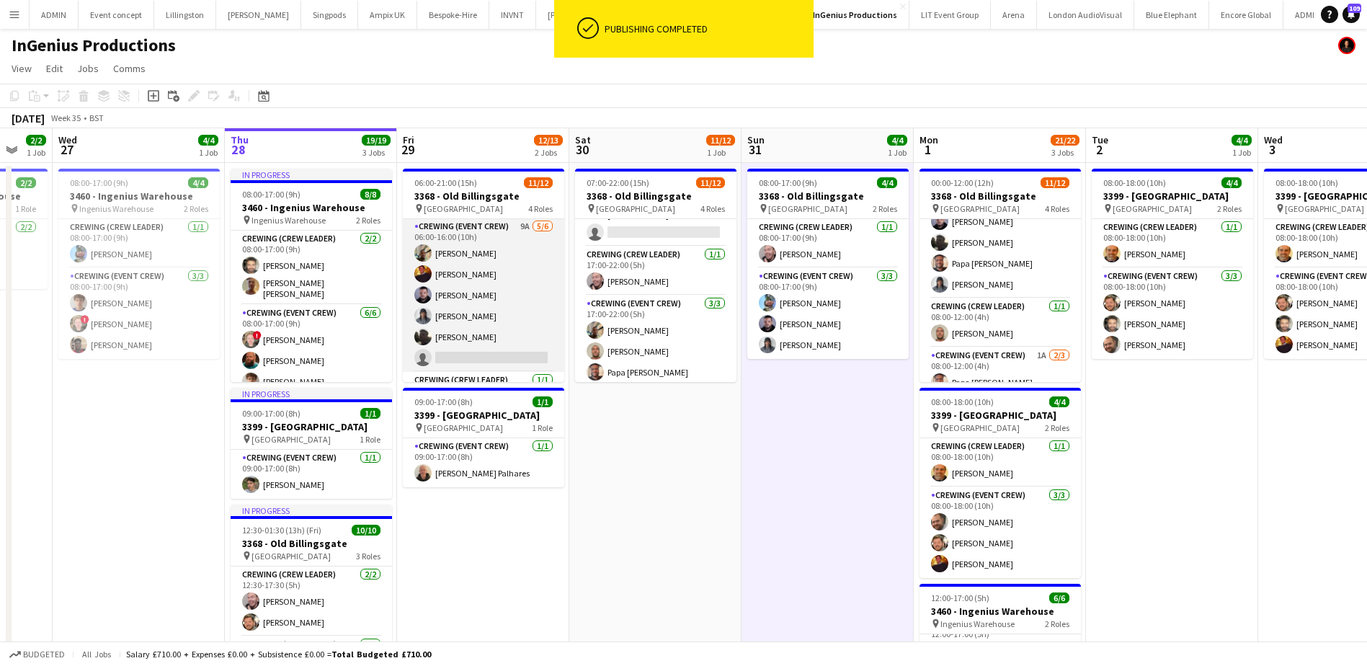
click at [492, 305] on app-card-role "Crewing (Event Crew) 9A 5/6 06:00-16:00 (10h) Stephon Johnson Sam Kermode Paul …" at bounding box center [483, 295] width 161 height 154
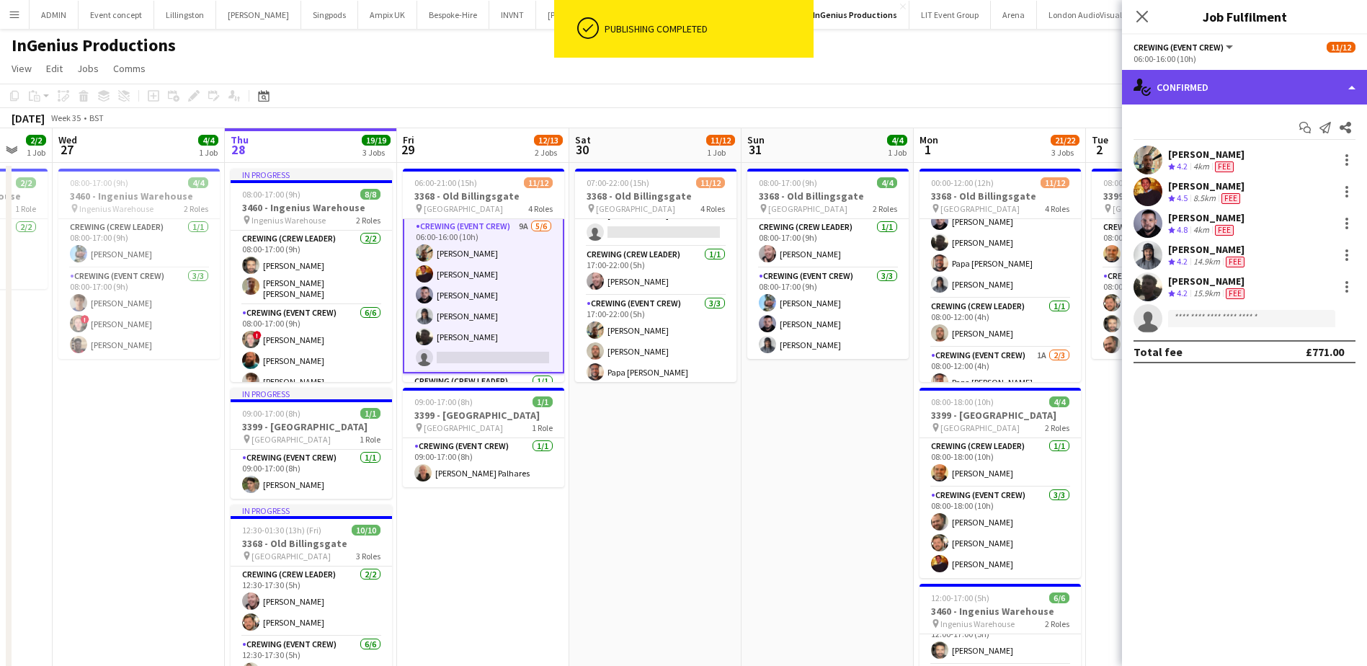
click at [1265, 76] on div "single-neutral-actions-check-2 Confirmed" at bounding box center [1244, 87] width 245 height 35
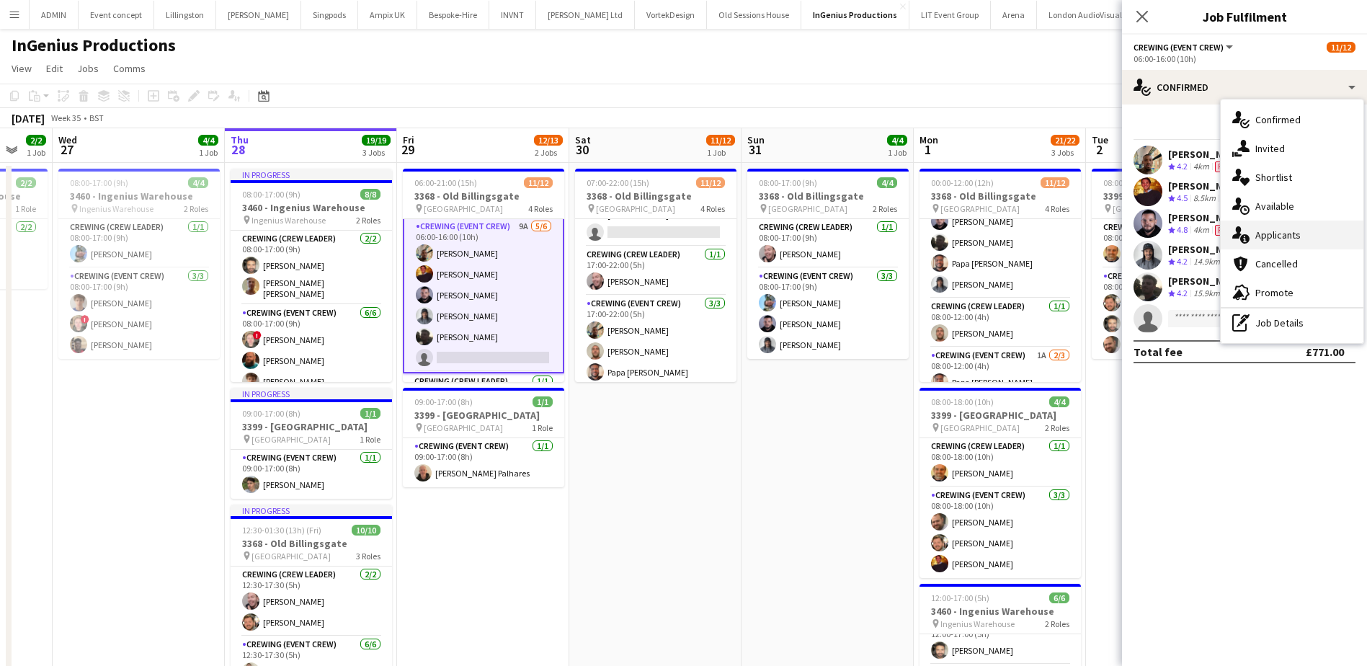
click at [1302, 240] on div "single-neutral-actions-information Applicants" at bounding box center [1292, 235] width 143 height 29
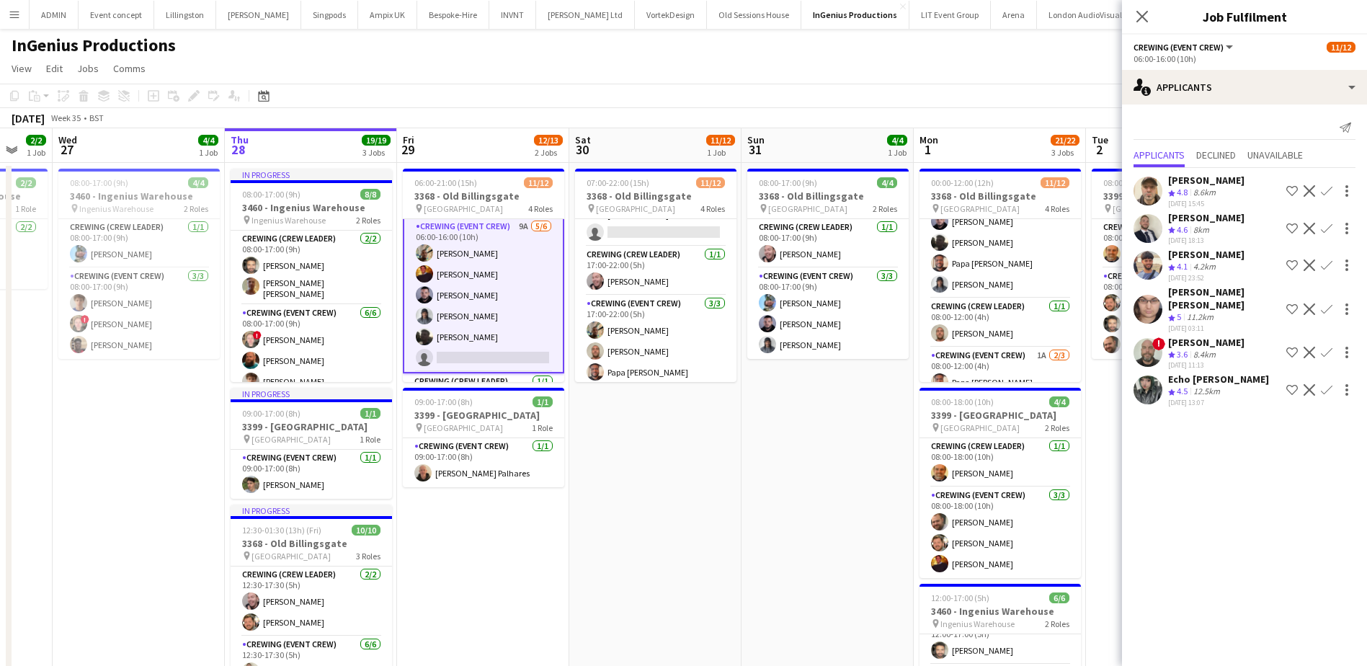
scroll to position [19, 0]
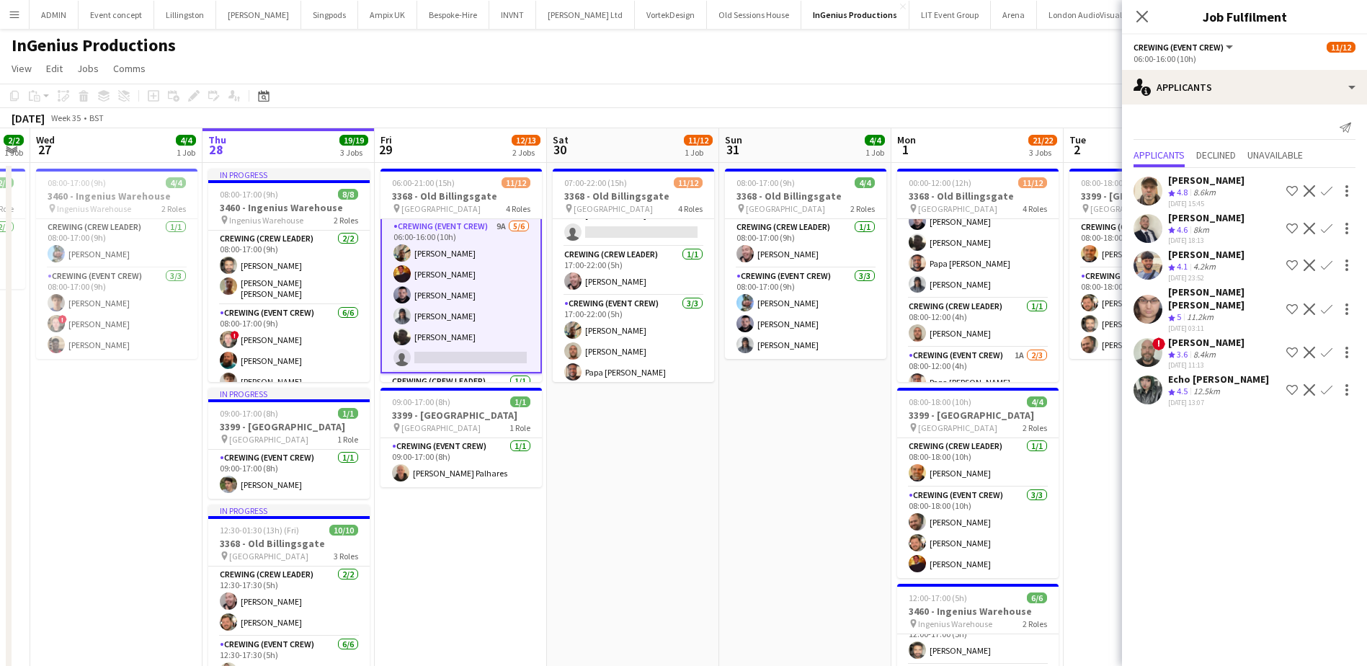
drag, startPoint x: 682, startPoint y: 521, endPoint x: 660, endPoint y: 512, distance: 24.0
click at [660, 514] on app-calendar-viewport "Sun 24 Mon 25 Tue 26 2/2 1 Job Wed 27 4/4 1 Job Thu 28 19/19 3 Jobs Fri 29 12/1…" at bounding box center [683, 484] width 1367 height 712
click at [137, 194] on h3 "3460 - Ingenius Warehouse" at bounding box center [115, 196] width 161 height 13
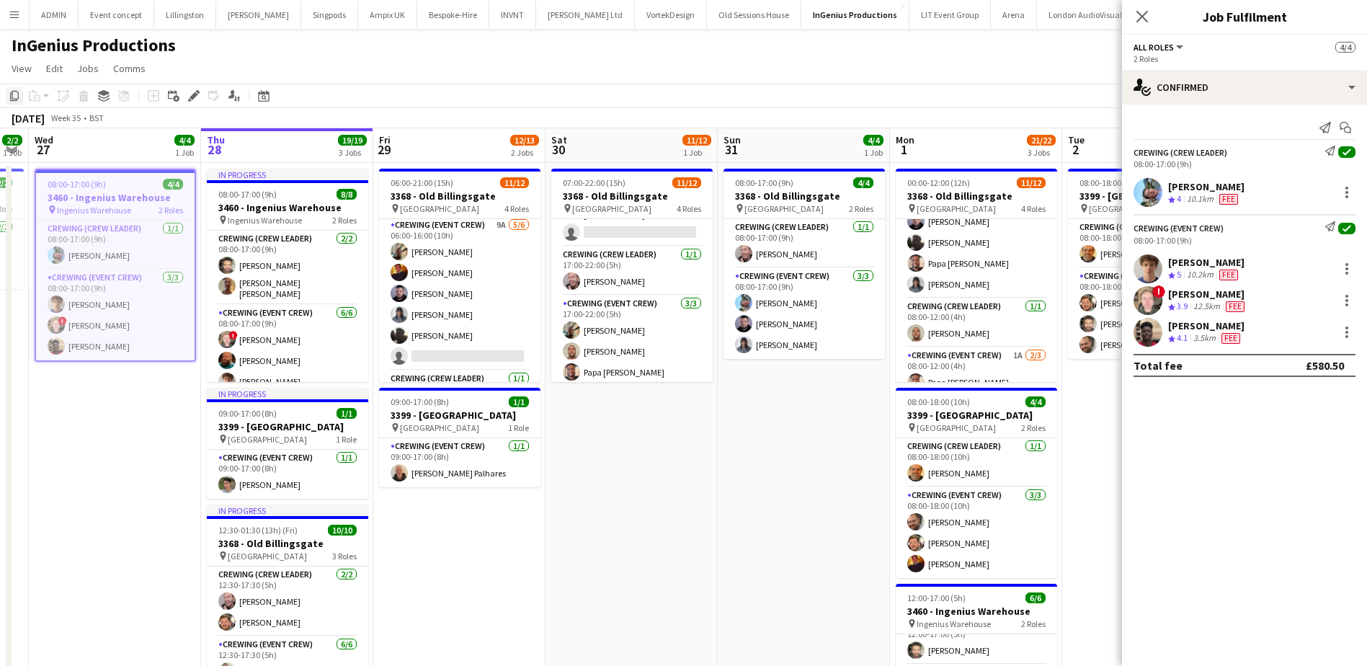
click at [14, 98] on icon "Copy" at bounding box center [15, 96] width 12 height 12
click at [808, 438] on app-date-cell "08:00-17:00 (9h) 4/4 3368 - Old Billingsgate pin Lower Thames Street 2 Roles Cr…" at bounding box center [804, 502] width 172 height 678
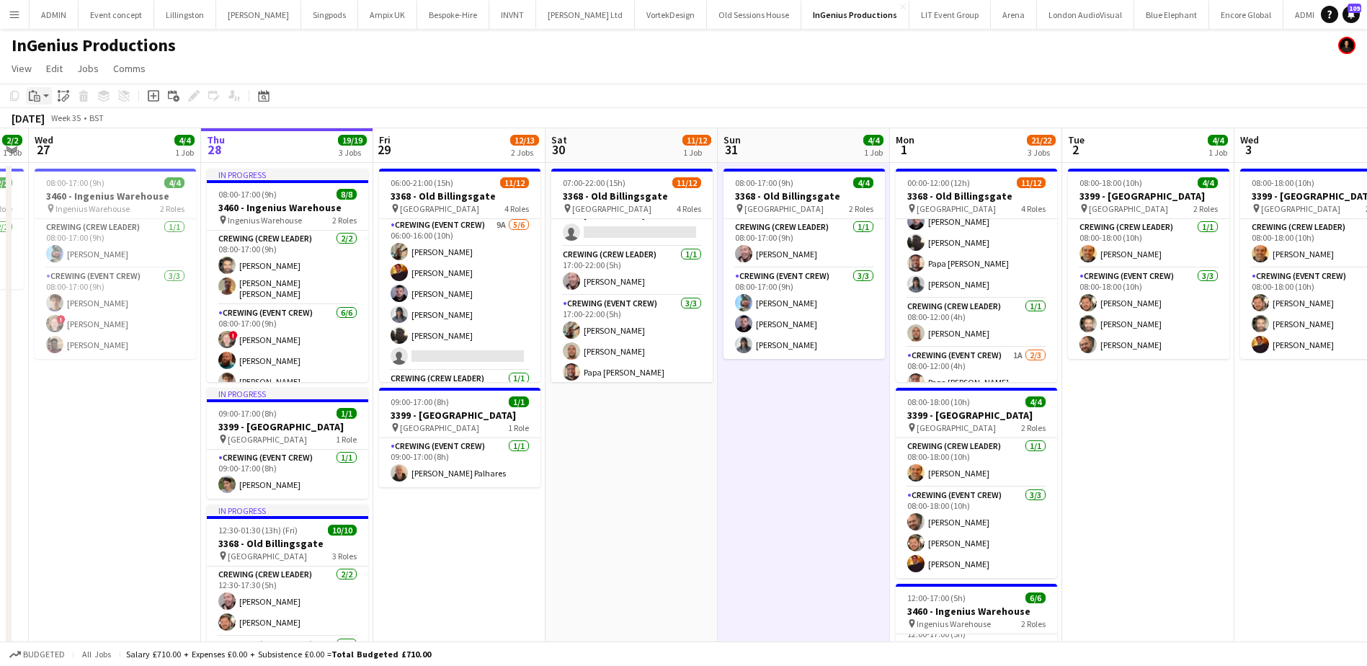
click at [41, 97] on div "Paste" at bounding box center [34, 95] width 17 height 17
click at [53, 125] on link "Paste Ctrl+V" at bounding box center [106, 123] width 136 height 13
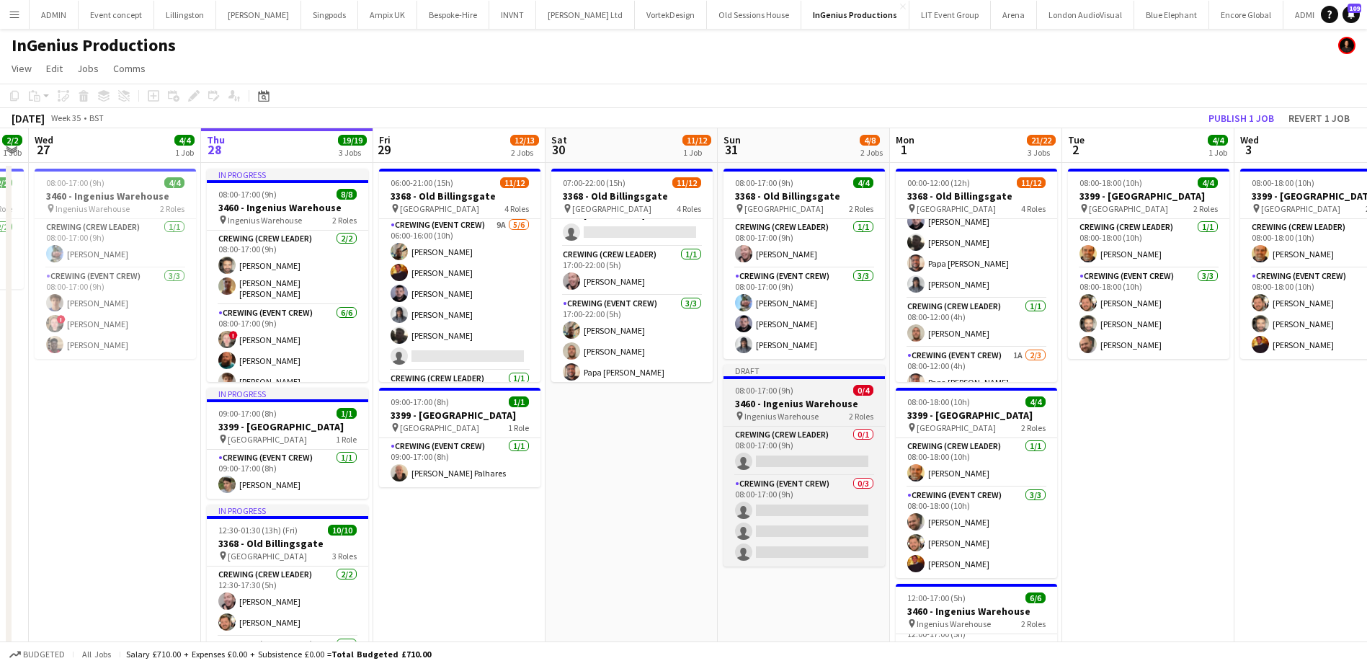
click at [794, 402] on h3 "3460 - Ingenius Warehouse" at bounding box center [804, 403] width 161 height 13
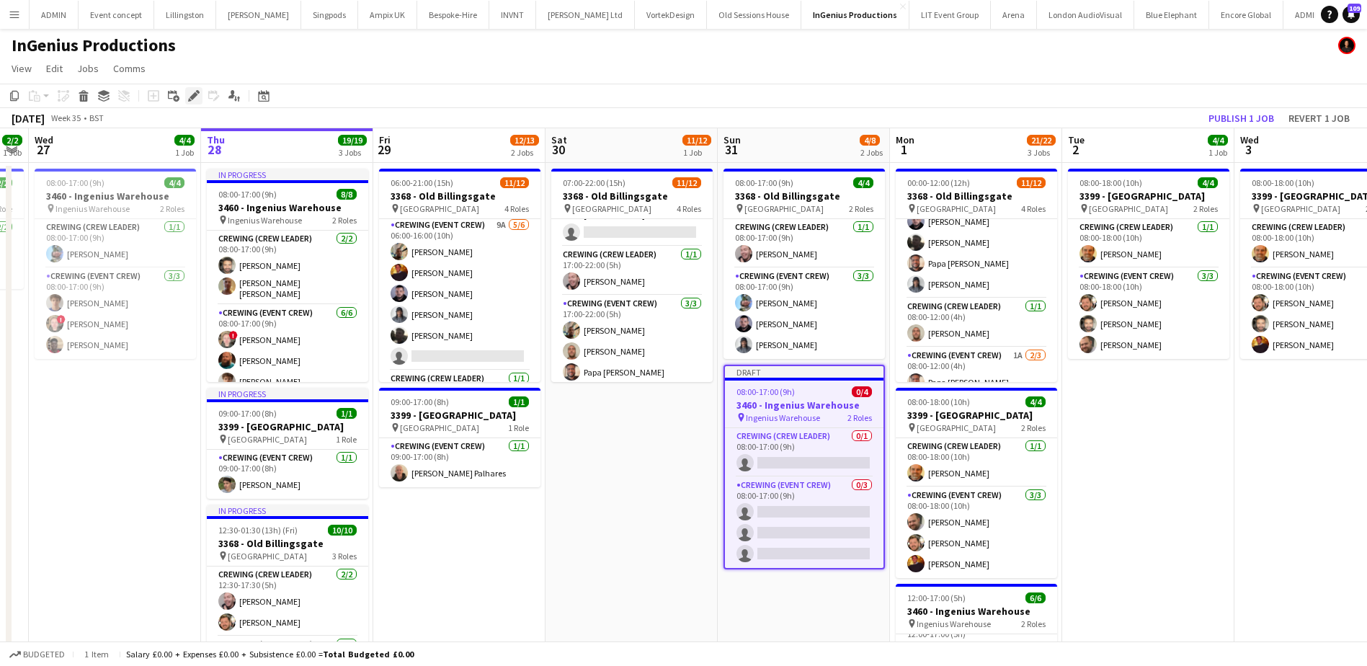
click at [197, 91] on icon at bounding box center [198, 92] width 4 height 4
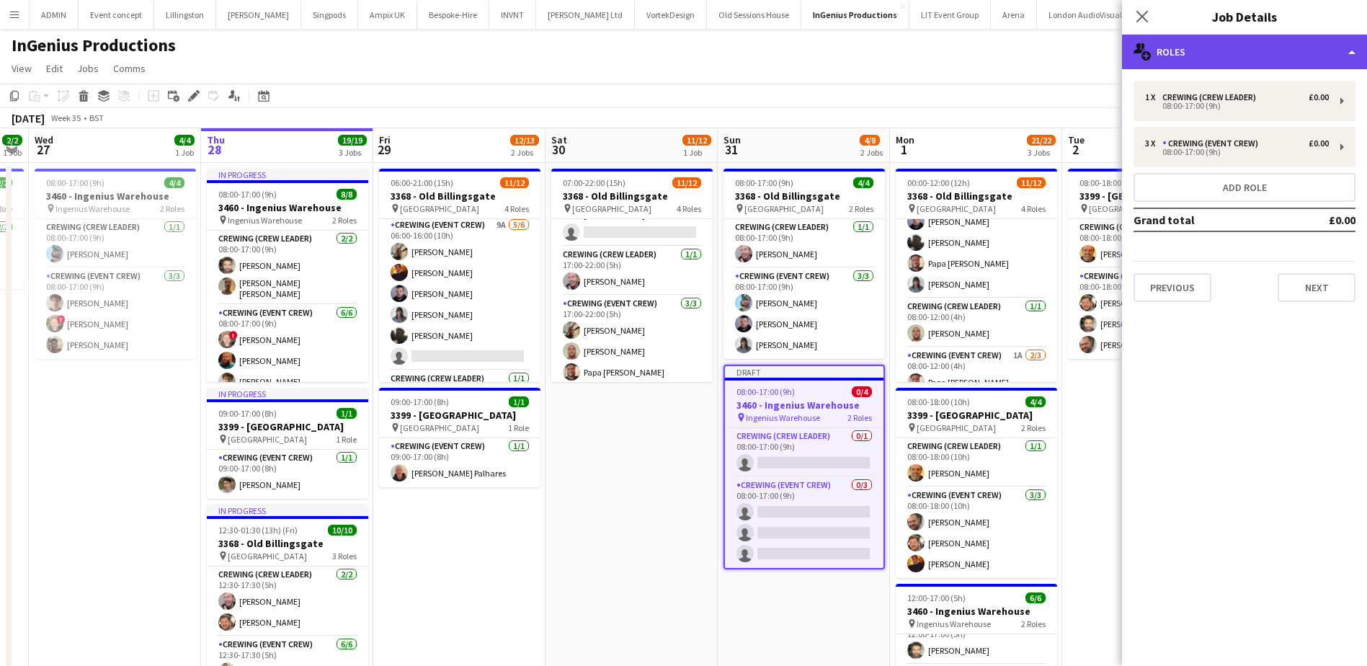
click at [1220, 56] on div "multiple-users-add Roles" at bounding box center [1244, 52] width 245 height 35
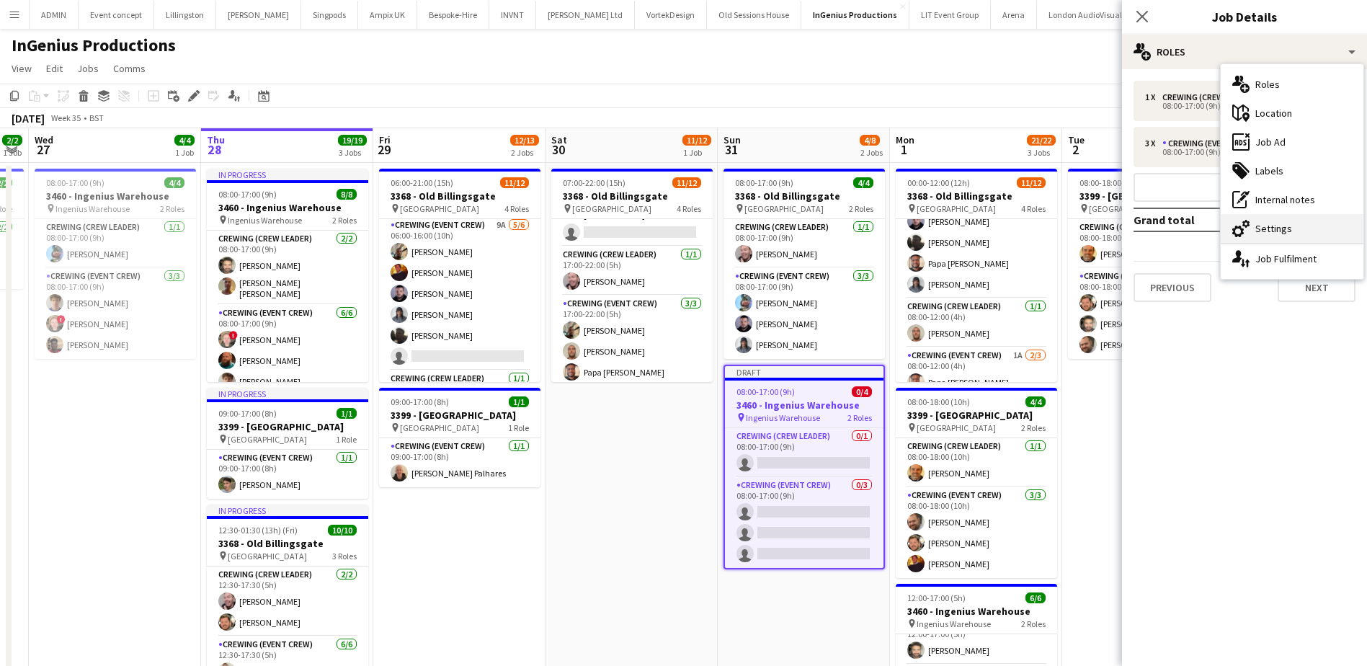
click at [1292, 226] on div "cog-double-3 Settings" at bounding box center [1292, 228] width 143 height 29
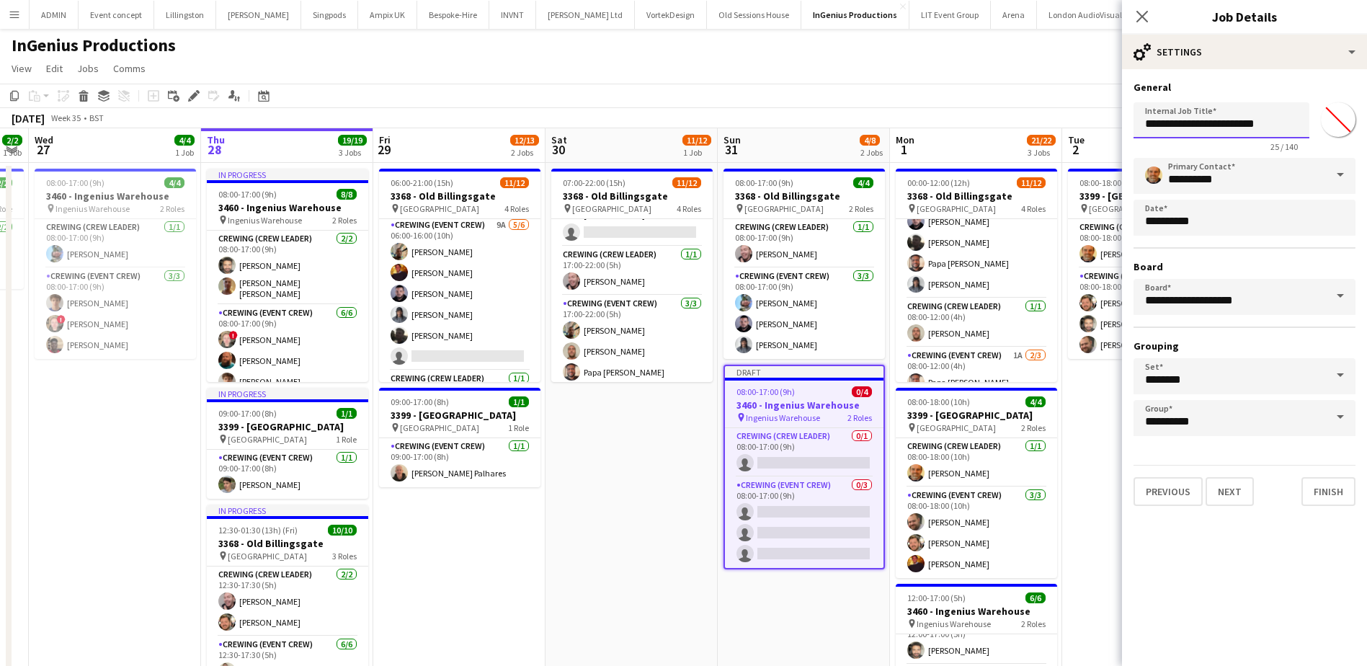
click at [1158, 125] on input "**********" at bounding box center [1222, 120] width 176 height 36
type input "**********"
click at [1235, 504] on button "Next" at bounding box center [1230, 491] width 48 height 29
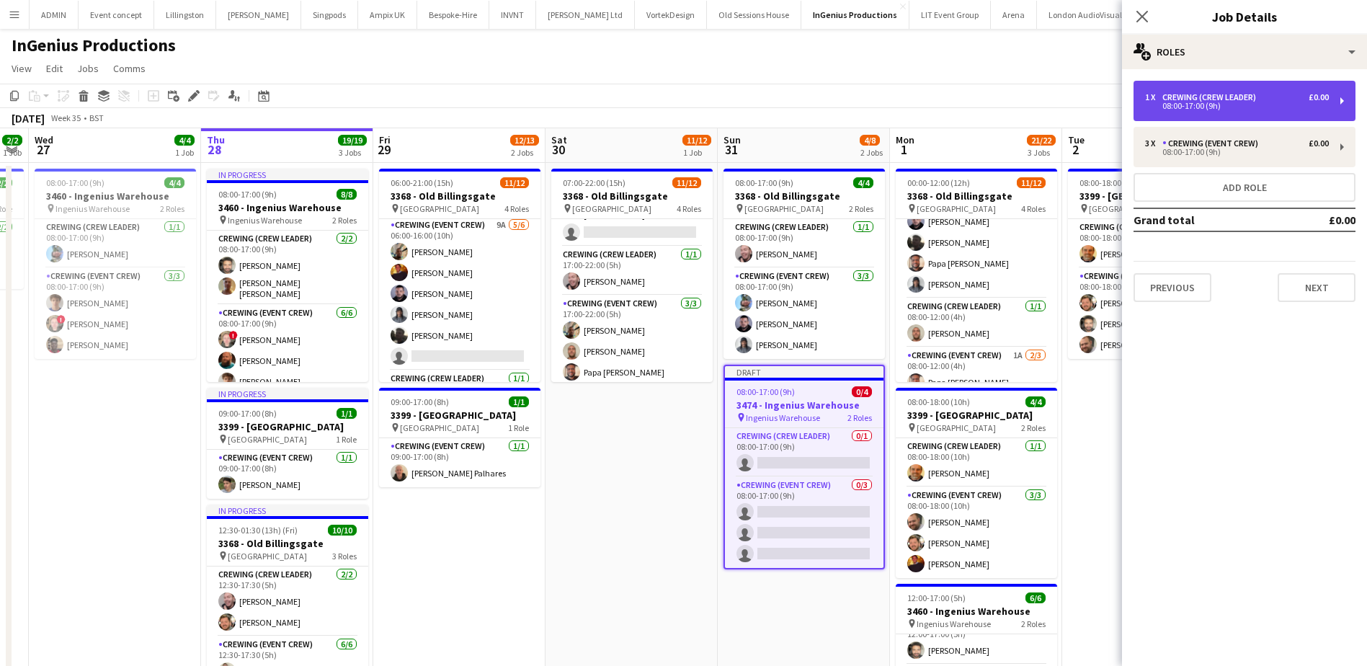
click at [1207, 94] on div "Crewing (Crew Leader)" at bounding box center [1212, 97] width 99 height 10
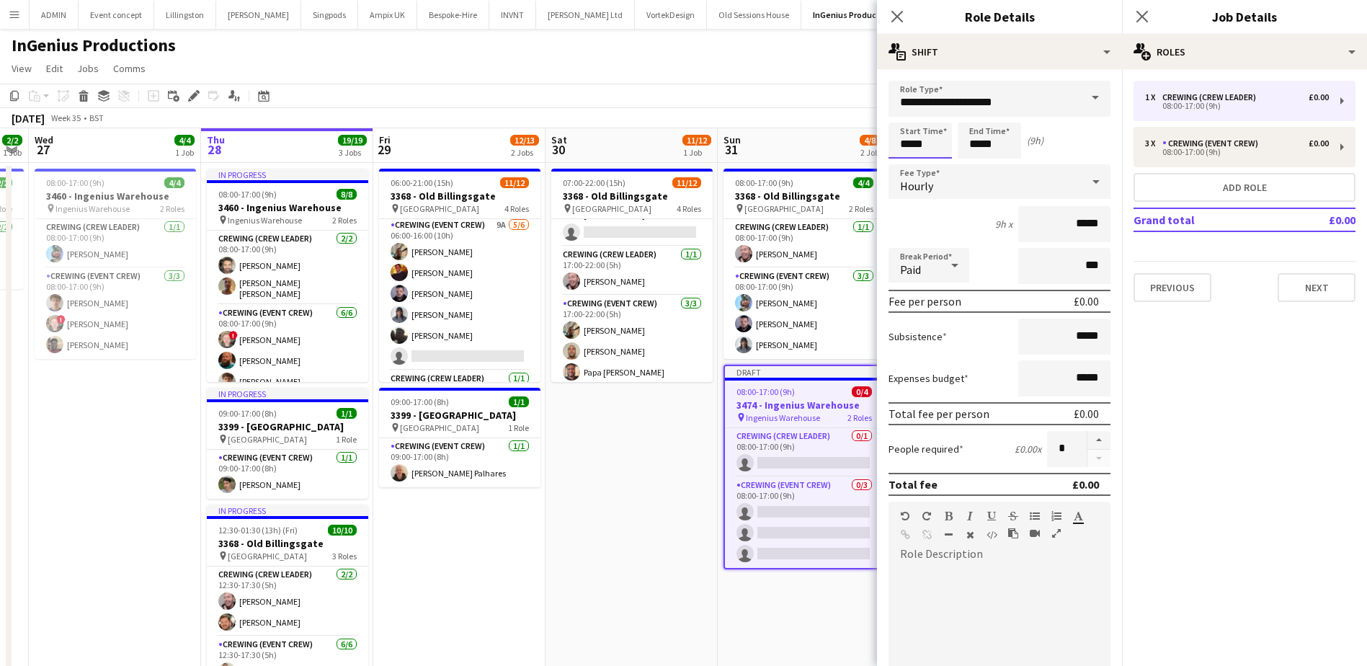
click at [909, 141] on input "*****" at bounding box center [920, 141] width 63 height 36
type input "*****"
click at [910, 112] on div at bounding box center [906, 115] width 29 height 14
click at [980, 148] on input "*****" at bounding box center [989, 141] width 63 height 36
click at [978, 164] on div at bounding box center [975, 166] width 29 height 14
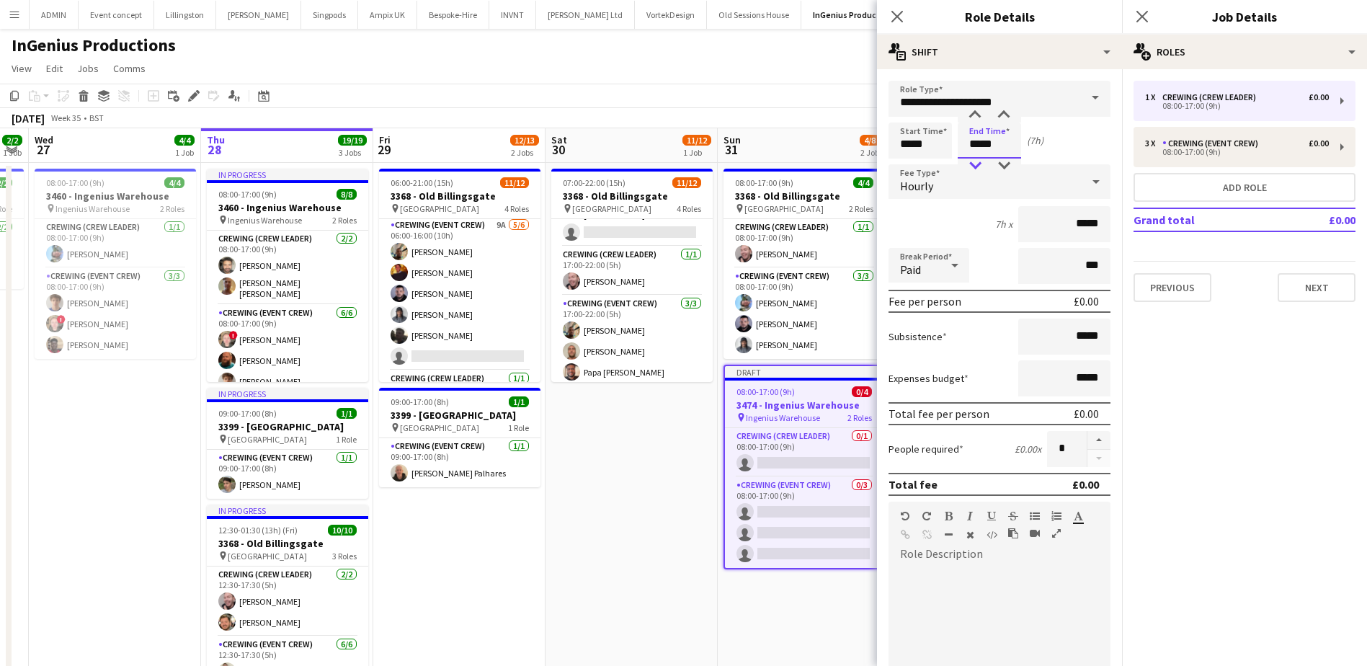
click at [978, 164] on div at bounding box center [975, 166] width 29 height 14
type input "*****"
click at [978, 164] on div at bounding box center [975, 166] width 29 height 14
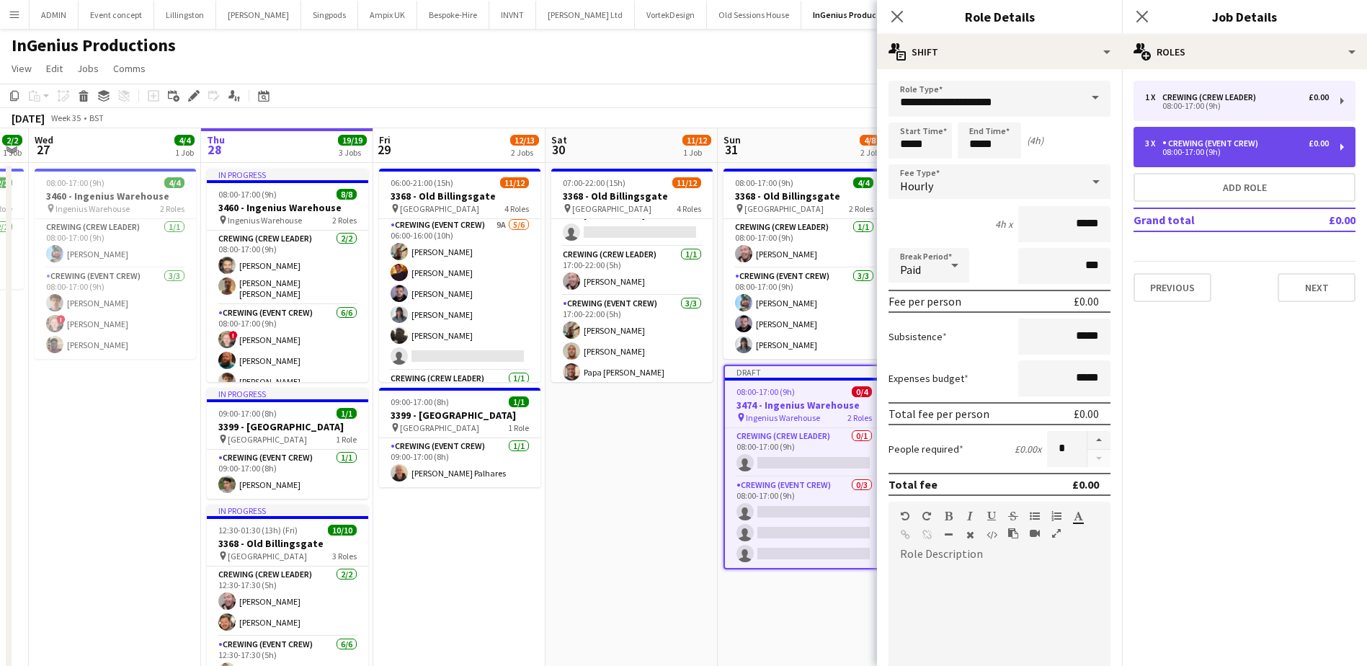
click at [1246, 130] on div "3 x Crewing (Event Crew) £0.00 08:00-17:00 (9h)" at bounding box center [1245, 147] width 222 height 40
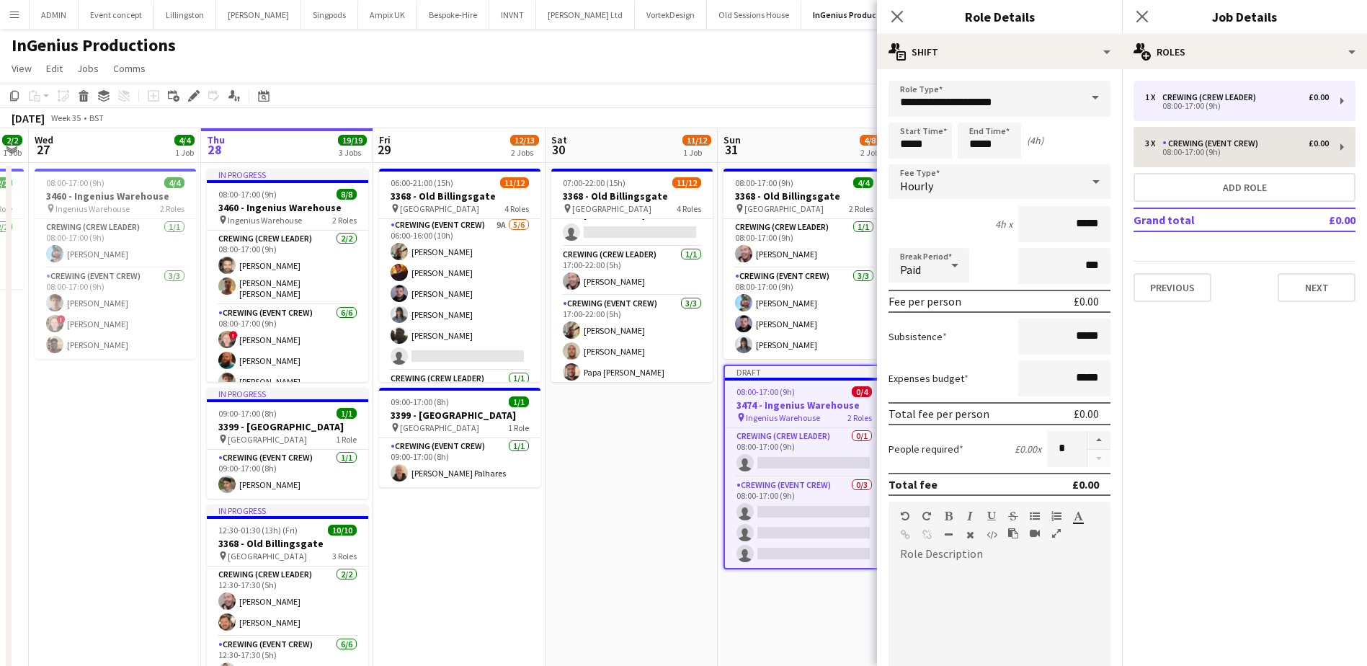
type input "**********"
type input "*****"
type input "*"
click at [902, 146] on input "*****" at bounding box center [920, 141] width 63 height 36
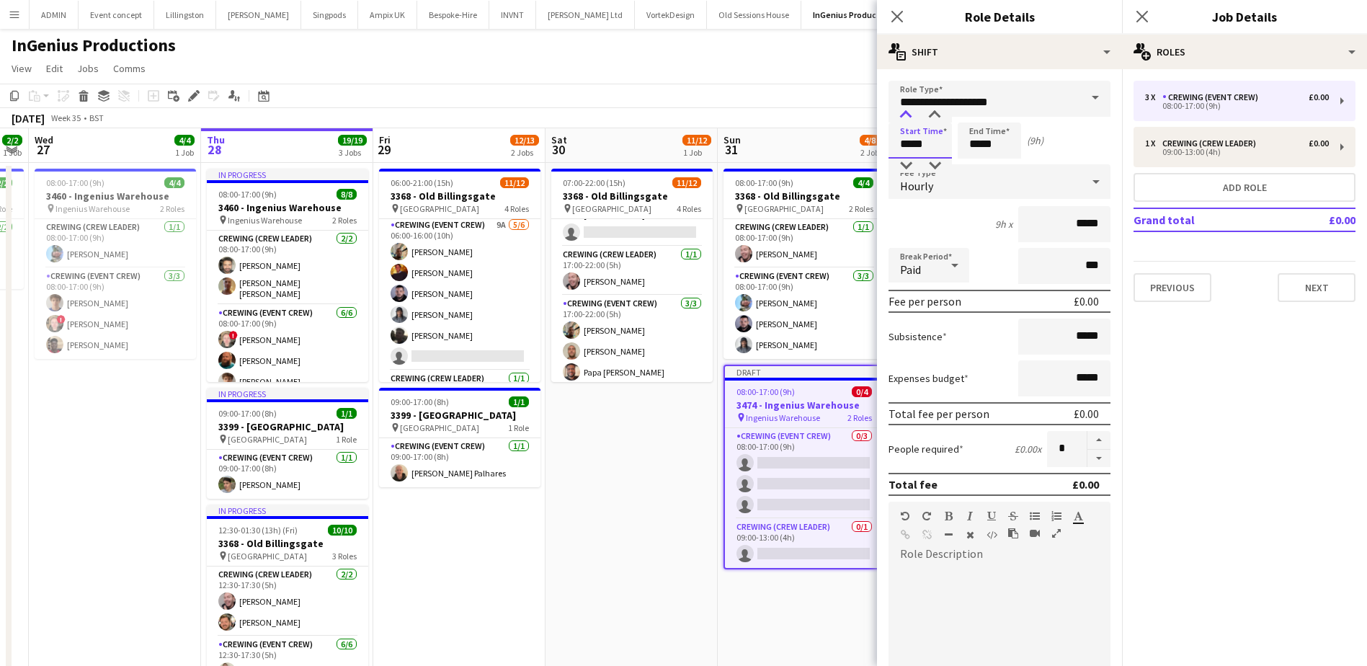
type input "*****"
click at [906, 119] on div at bounding box center [906, 115] width 29 height 14
click at [976, 145] on input "*****" at bounding box center [989, 141] width 63 height 36
click at [980, 163] on div at bounding box center [975, 166] width 29 height 14
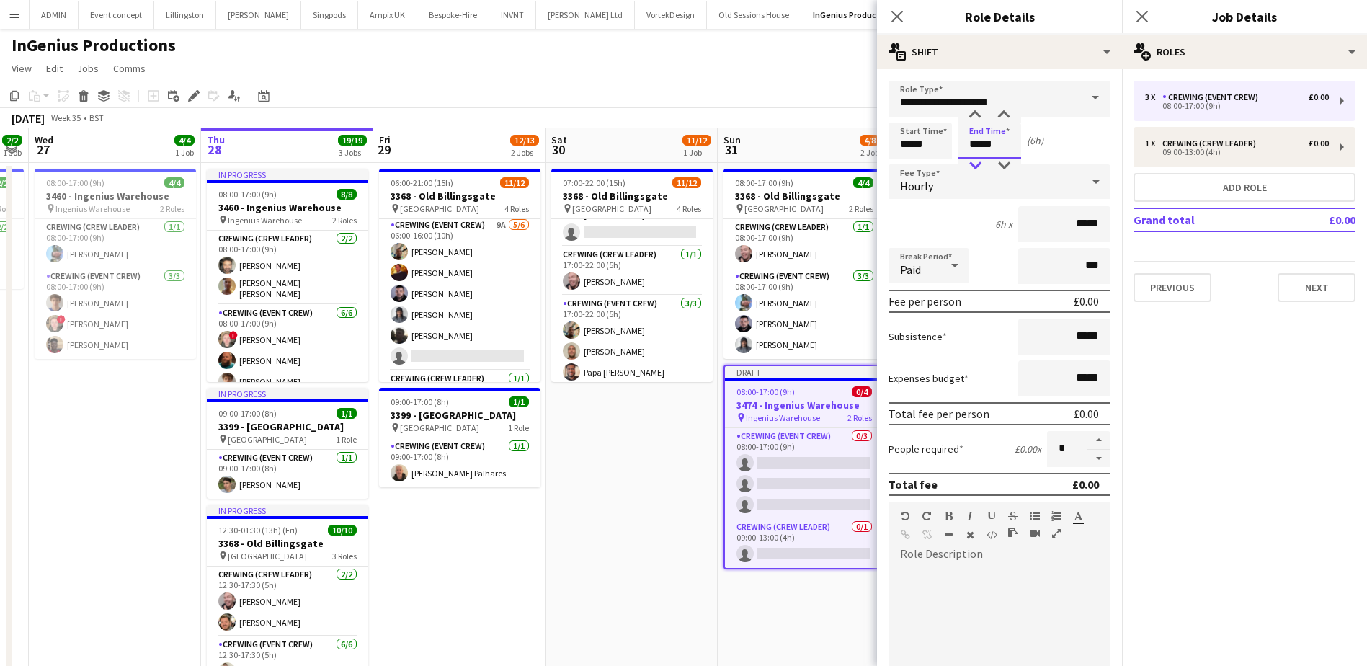
click at [980, 163] on div at bounding box center [975, 166] width 29 height 14
type input "*****"
click at [980, 163] on div at bounding box center [975, 166] width 29 height 14
click at [659, 486] on app-date-cell "07:00-22:00 (15h) 11/12 3368 - Old Billingsgate pin Lower Thames Street 4 Roles…" at bounding box center [632, 502] width 172 height 678
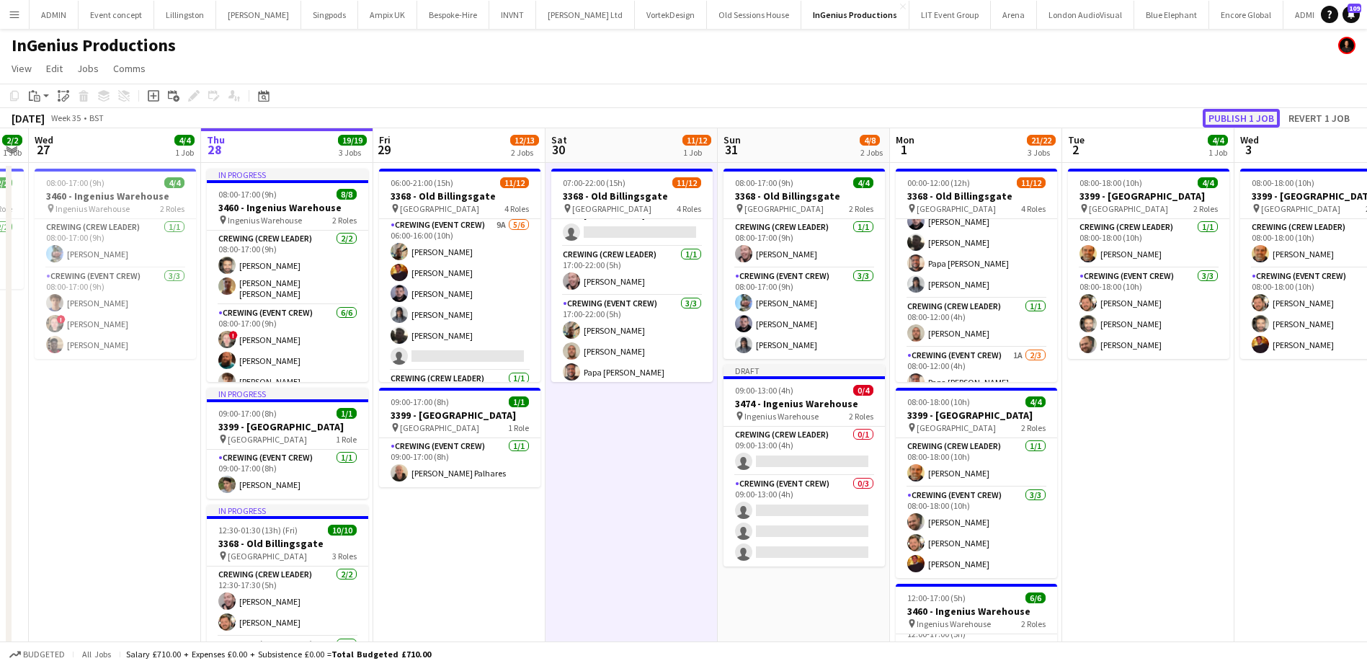
click at [1232, 120] on button "Publish 1 job" at bounding box center [1241, 118] width 77 height 19
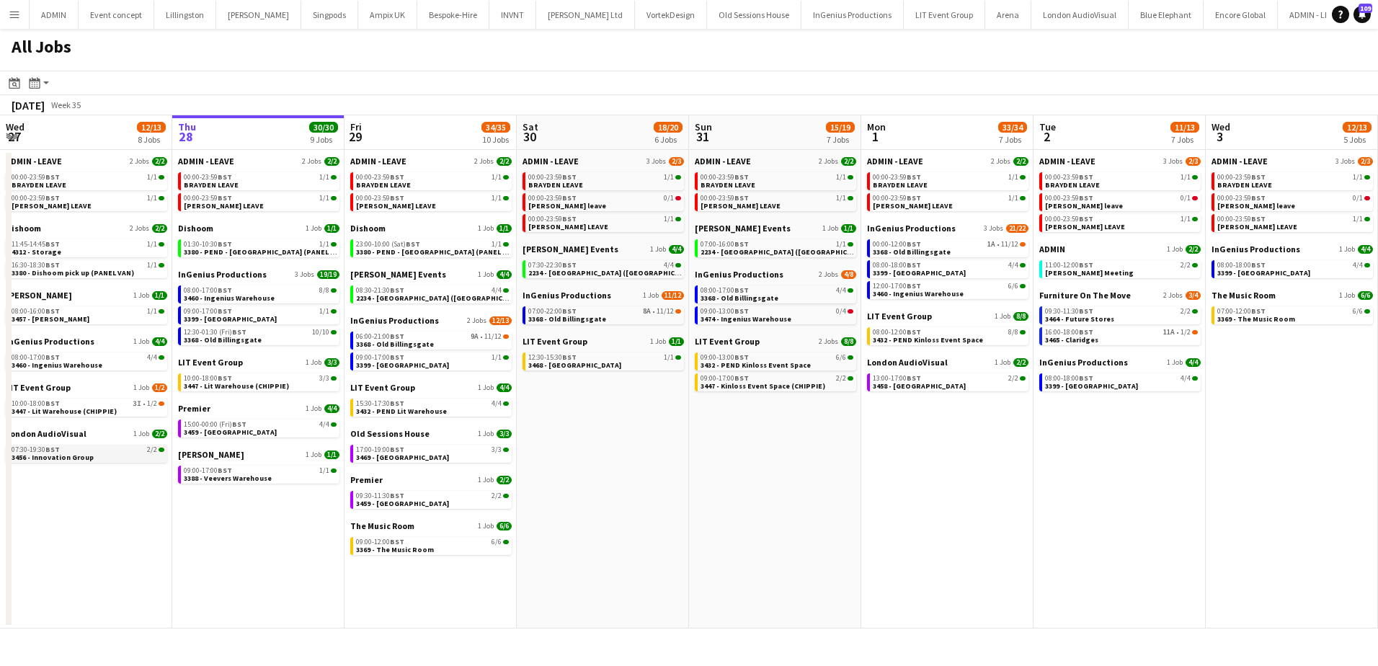
scroll to position [0, 345]
click at [455, 336] on div "06:00-21:00 BST 9A • 11/12" at bounding box center [432, 336] width 153 height 7
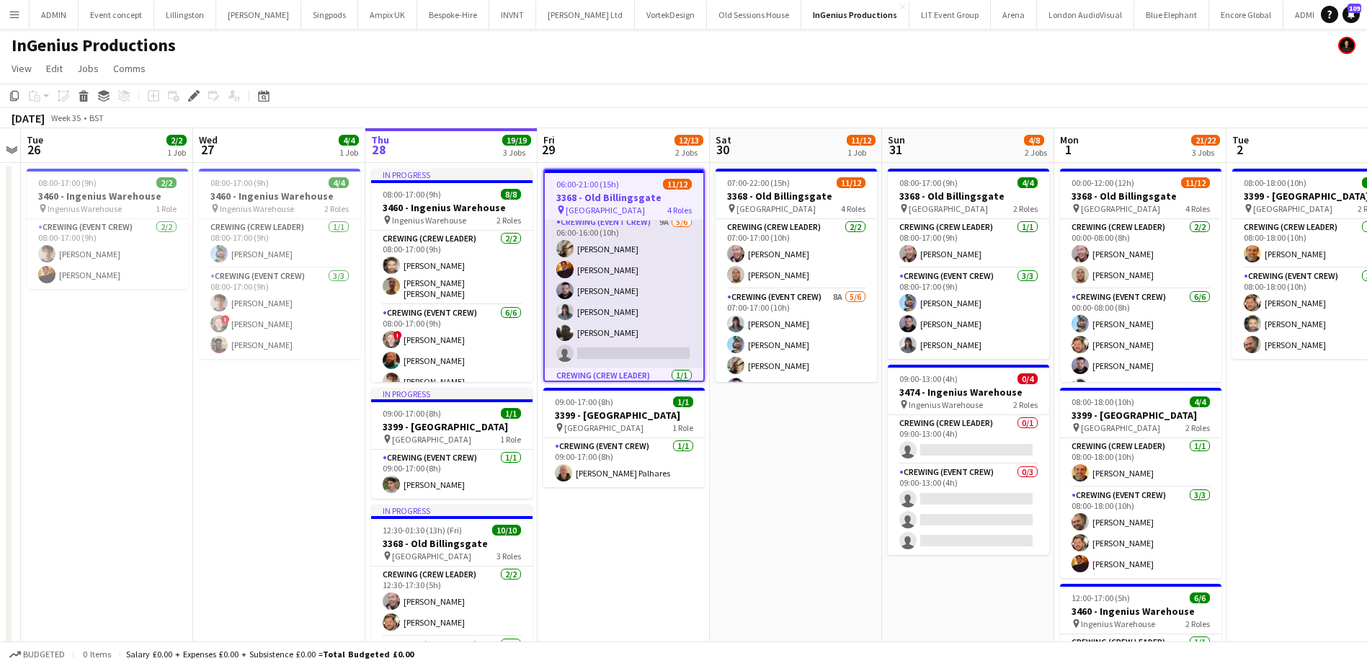
scroll to position [72, 0]
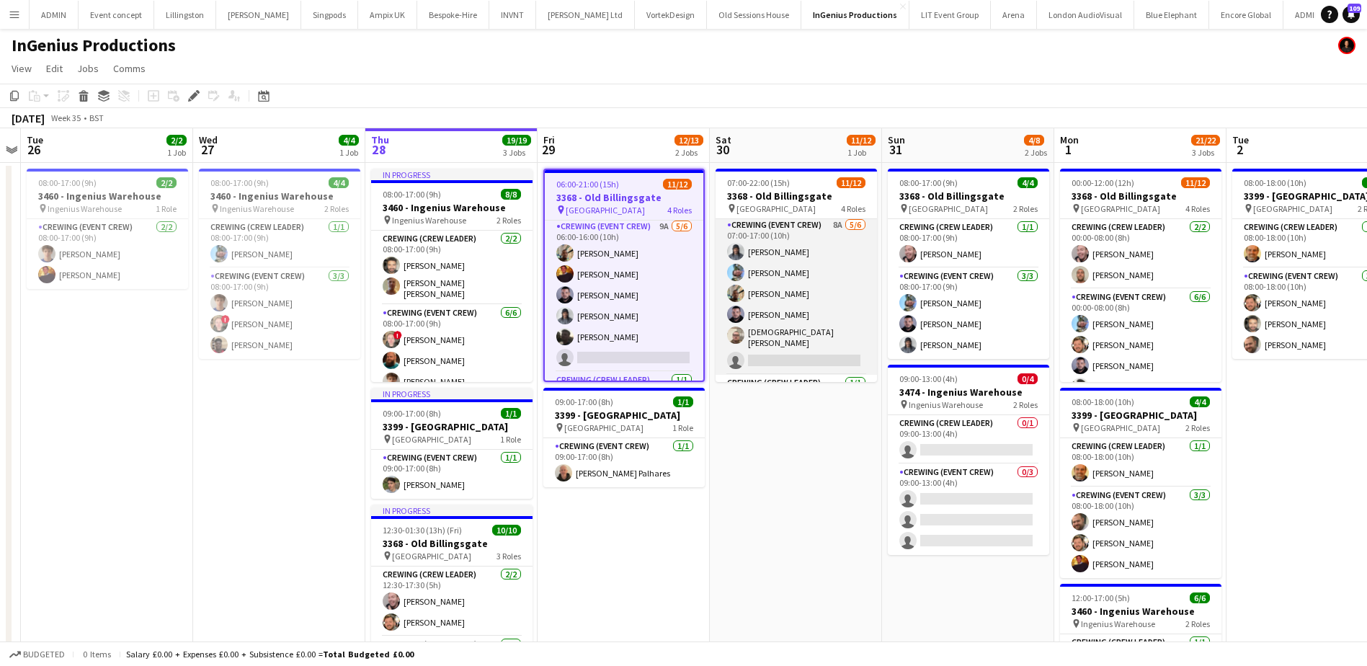
click at [820, 345] on app-card-role "Crewing (Event Crew) 8A [DATE] 07:00-17:00 (10h) [PERSON_NAME] [PERSON_NAME] [P…" at bounding box center [796, 296] width 161 height 158
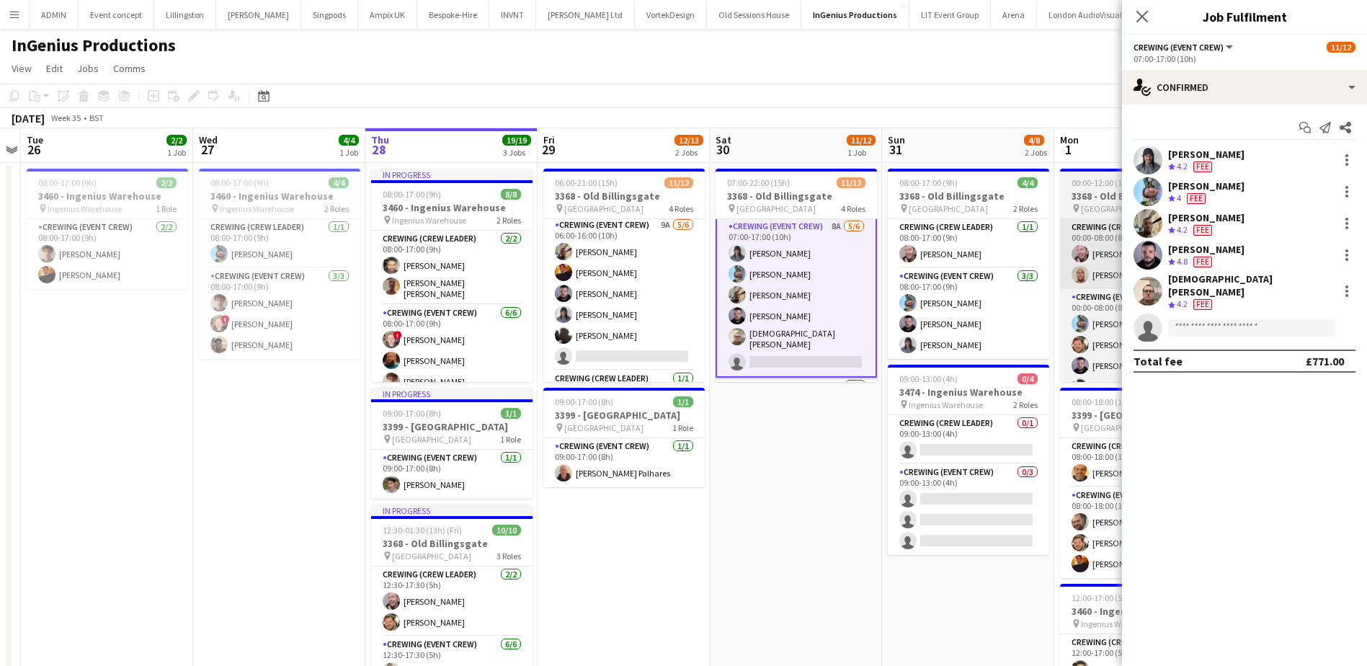
scroll to position [74, 0]
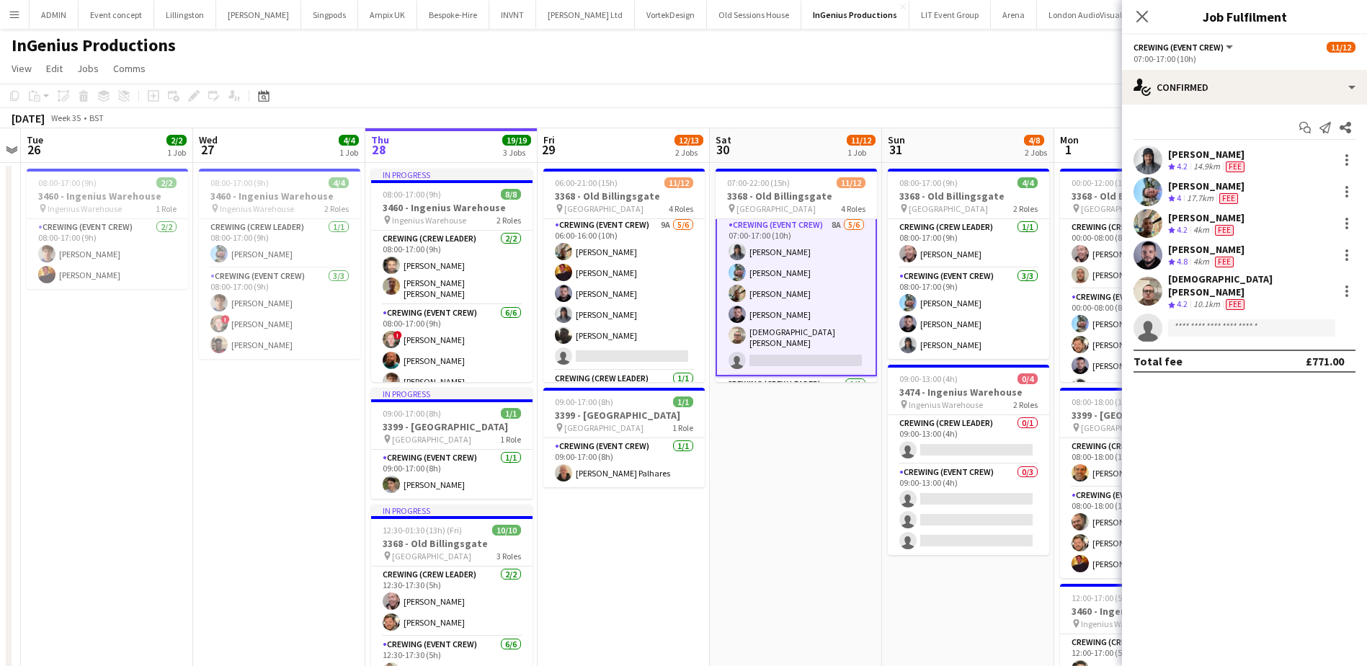
click at [1257, 69] on app-options-switcher "Crewing (Event Crew) All roles Crewing (Event Crew) [DATE] 07:00-17:00 (10h)" at bounding box center [1244, 52] width 245 height 35
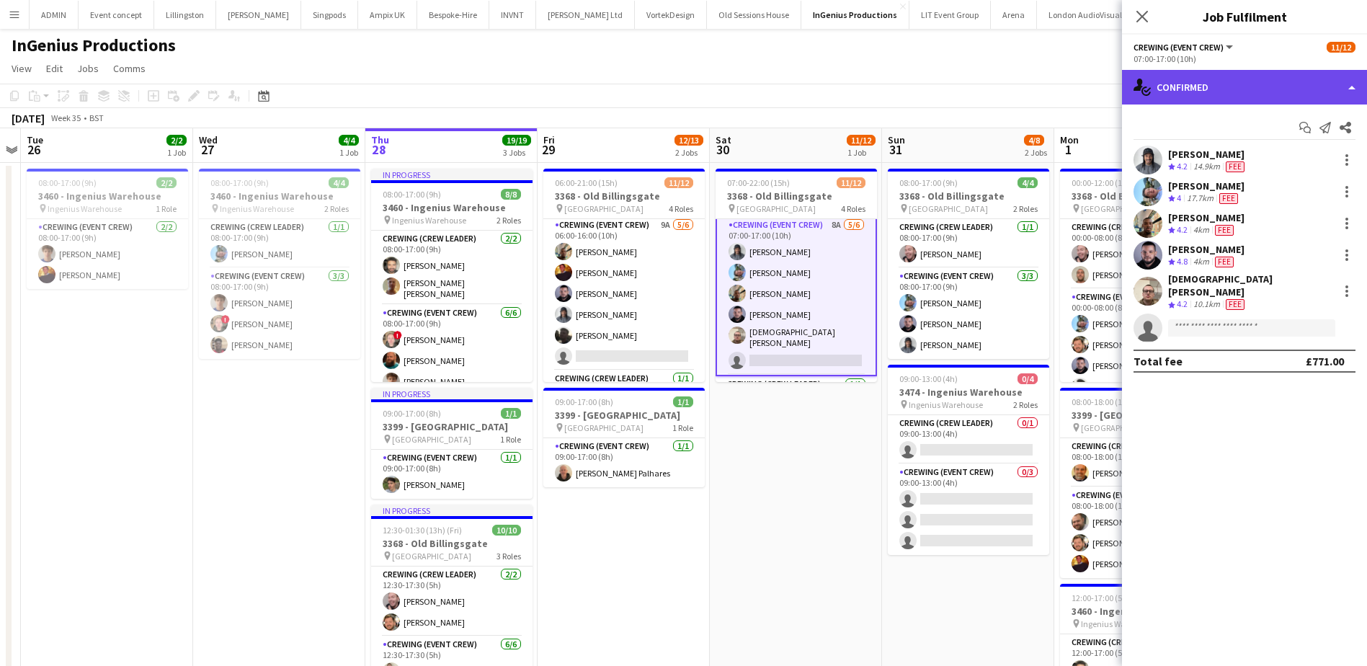
click at [1257, 84] on div "single-neutral-actions-check-2 Confirmed" at bounding box center [1244, 87] width 245 height 35
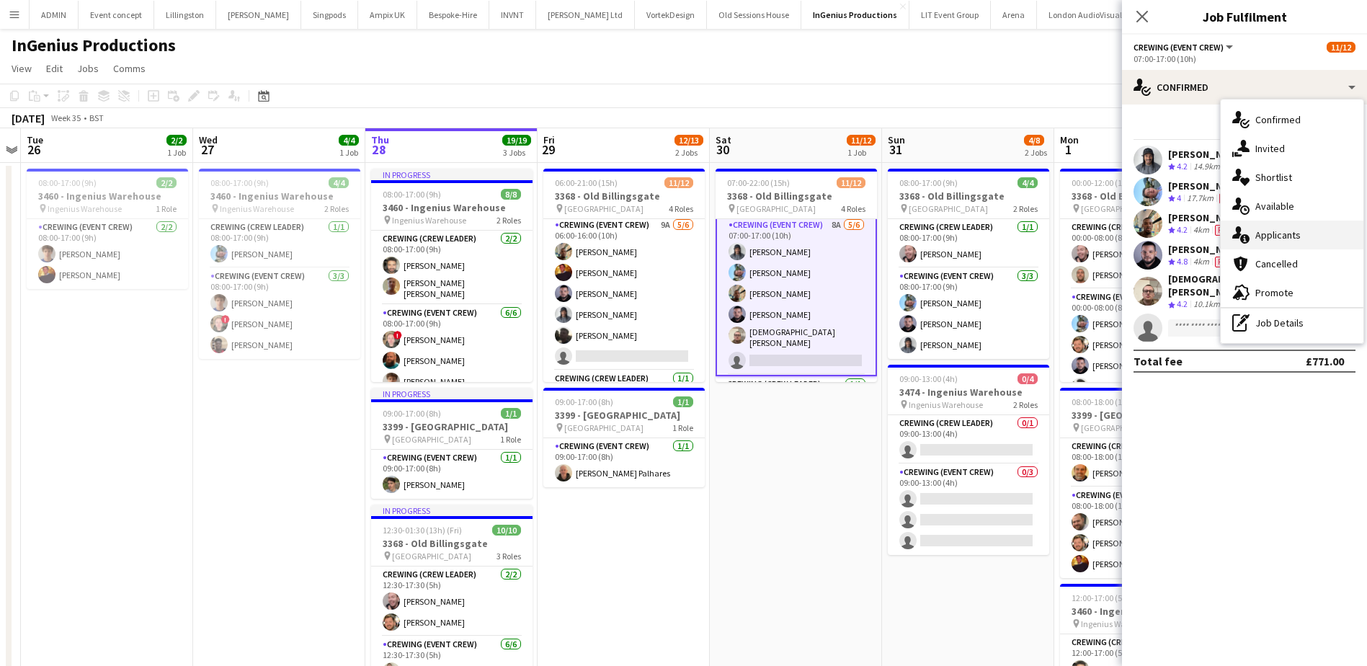
click at [1295, 230] on div "single-neutral-actions-information Applicants" at bounding box center [1292, 235] width 143 height 29
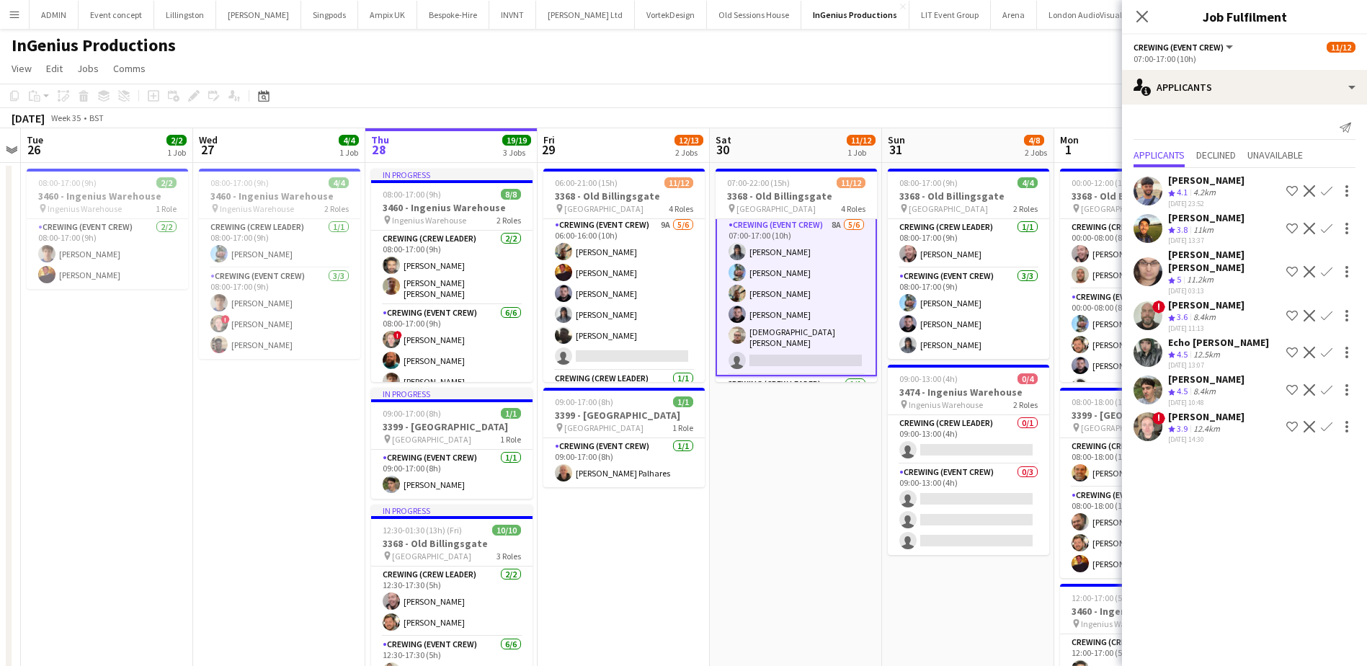
click at [770, 486] on app-date-cell "07:00-22:00 (15h) 11/12 3368 - Old Billingsgate pin Lower Thames Street 4 Roles…" at bounding box center [796, 502] width 172 height 678
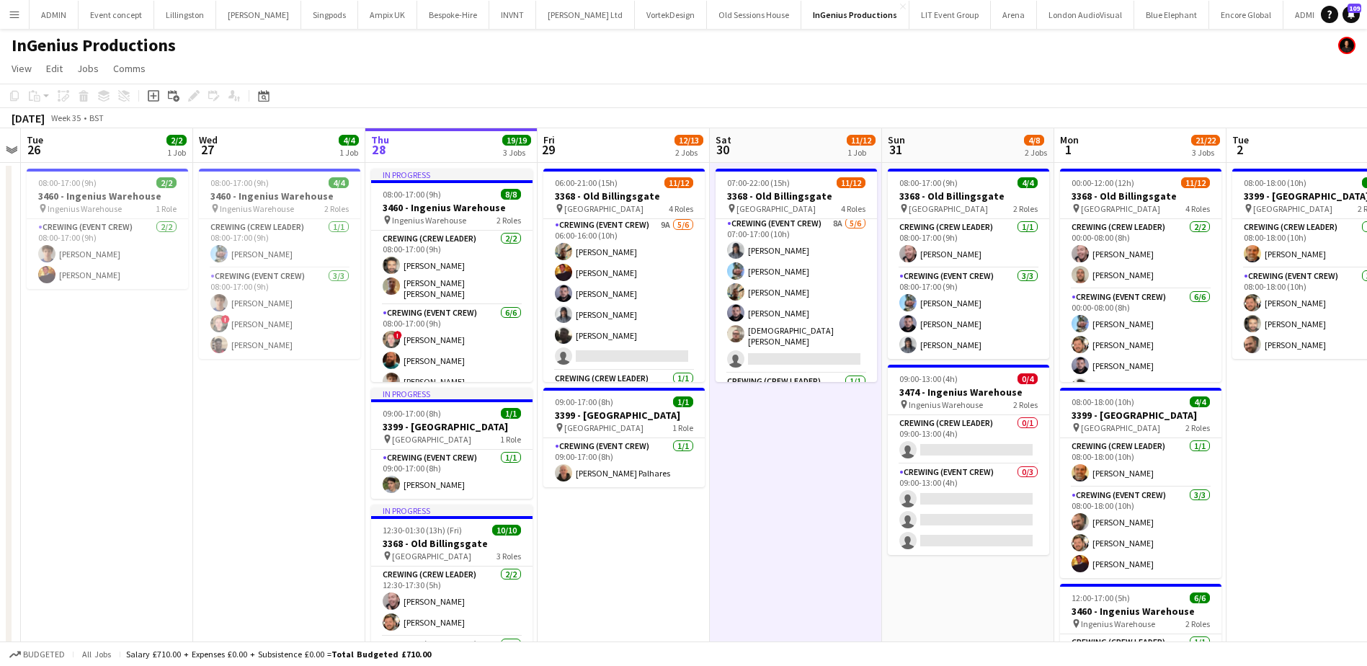
scroll to position [72, 0]
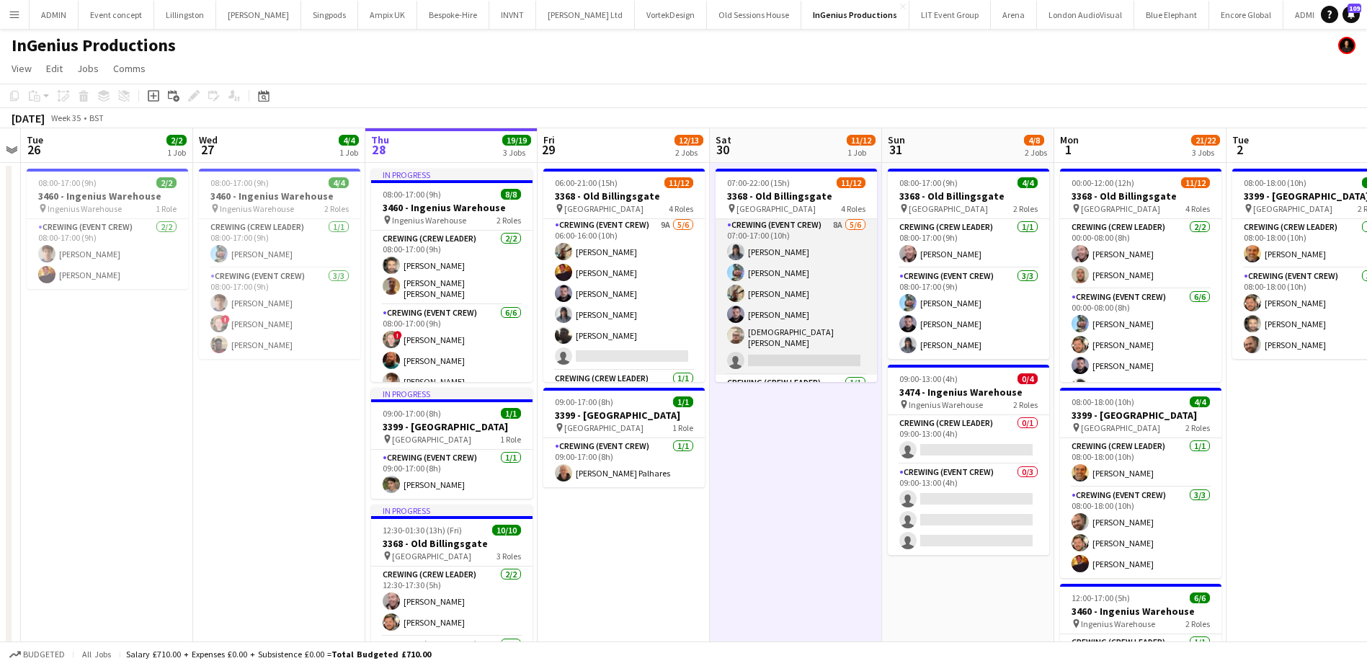
click at [820, 354] on app-card-role "Crewing (Event Crew) 8A 5/6 07:00-17:00 (10h) Kaine Caldeira Liam Kinsella Step…" at bounding box center [796, 296] width 161 height 158
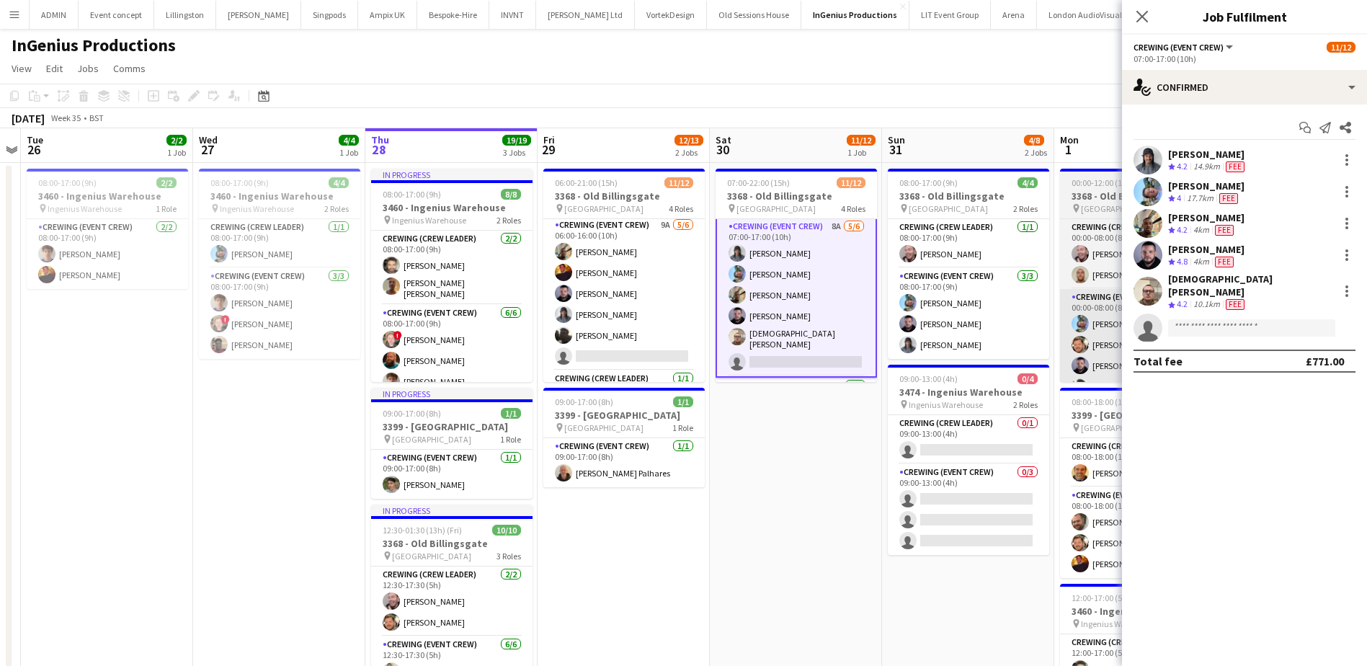
scroll to position [74, 0]
click at [807, 474] on app-date-cell "07:00-22:00 (15h) 11/12 3368 - Old Billingsgate pin Lower Thames Street 4 Roles…" at bounding box center [796, 502] width 172 height 678
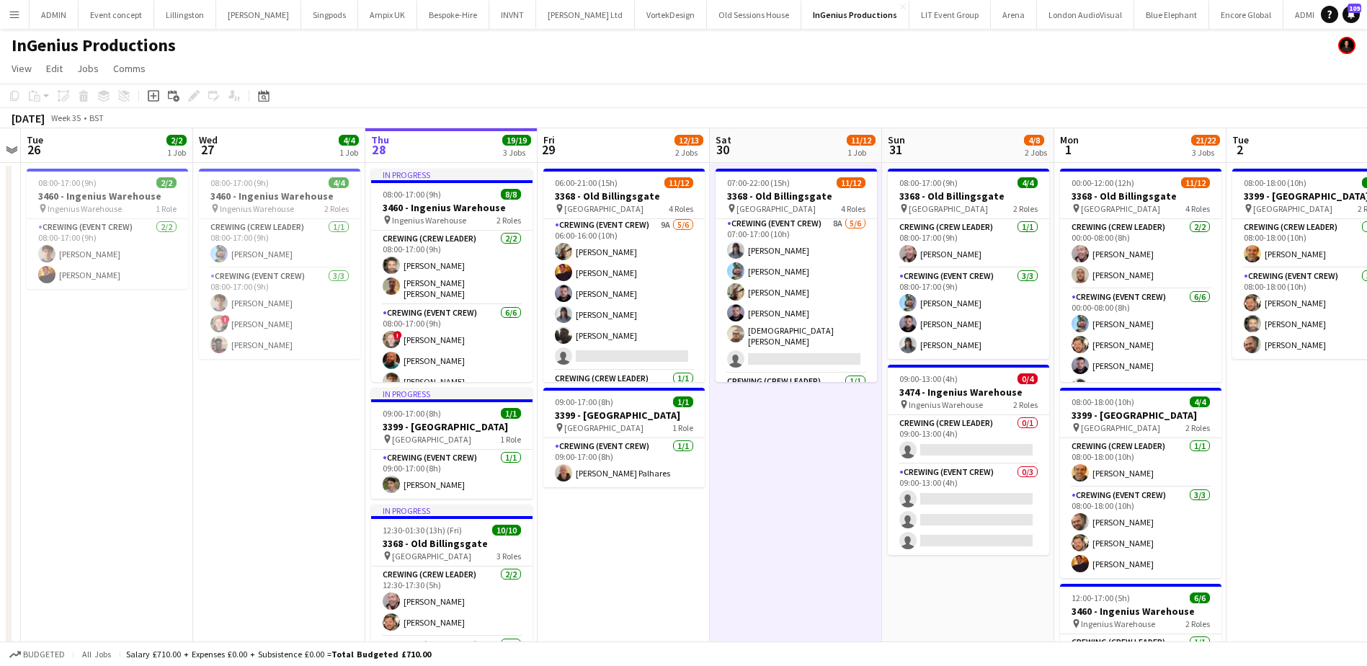
scroll to position [72, 0]
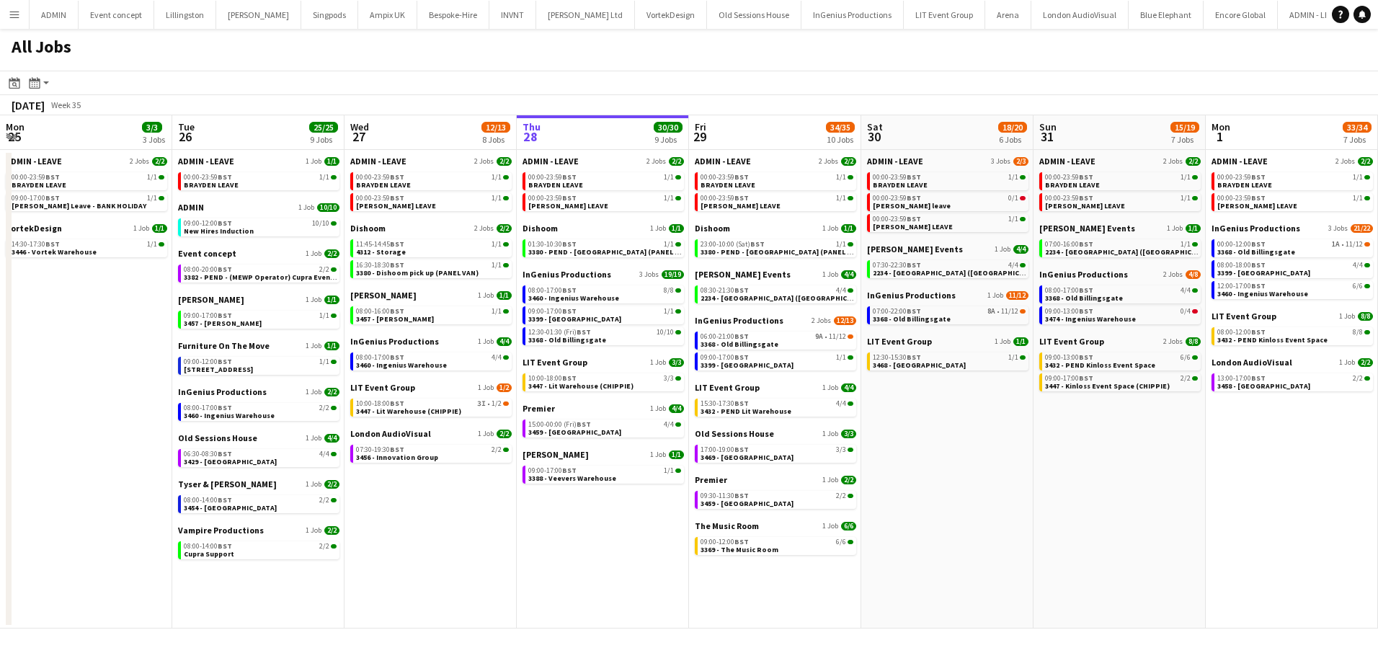
scroll to position [0, 345]
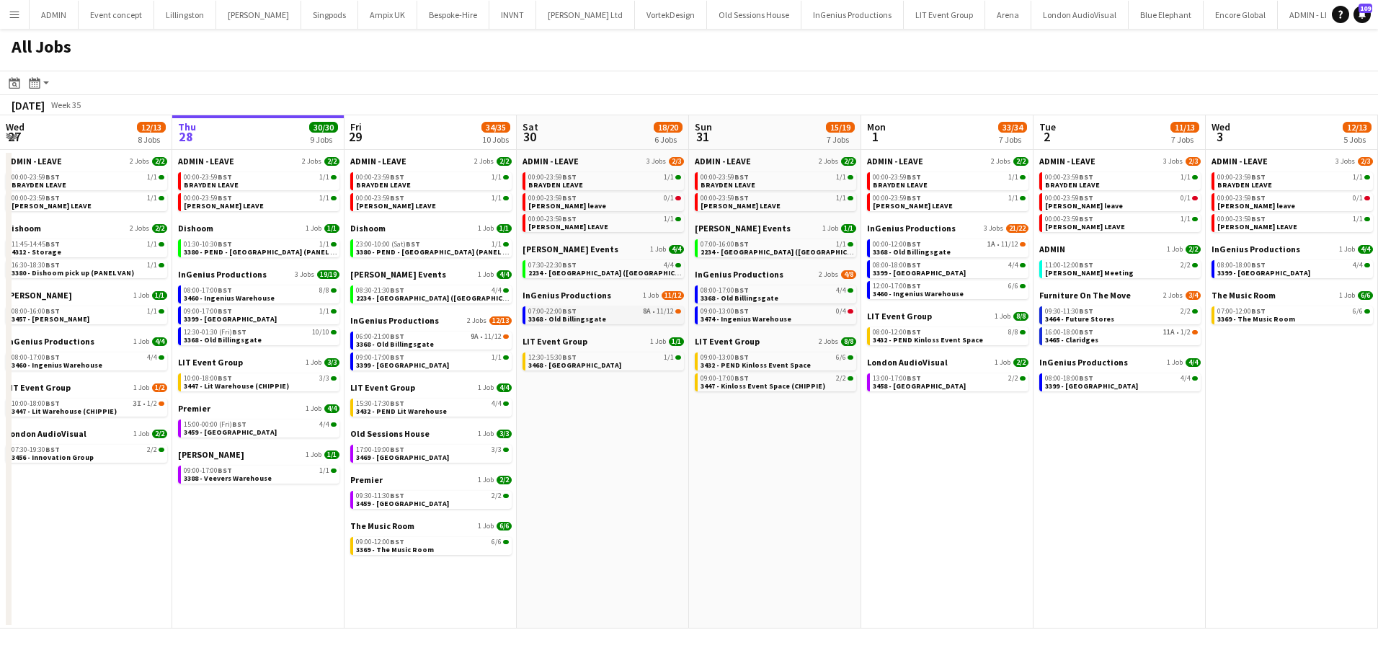
click at [587, 320] on span "3368 - Old Billingsgate" at bounding box center [567, 318] width 78 height 9
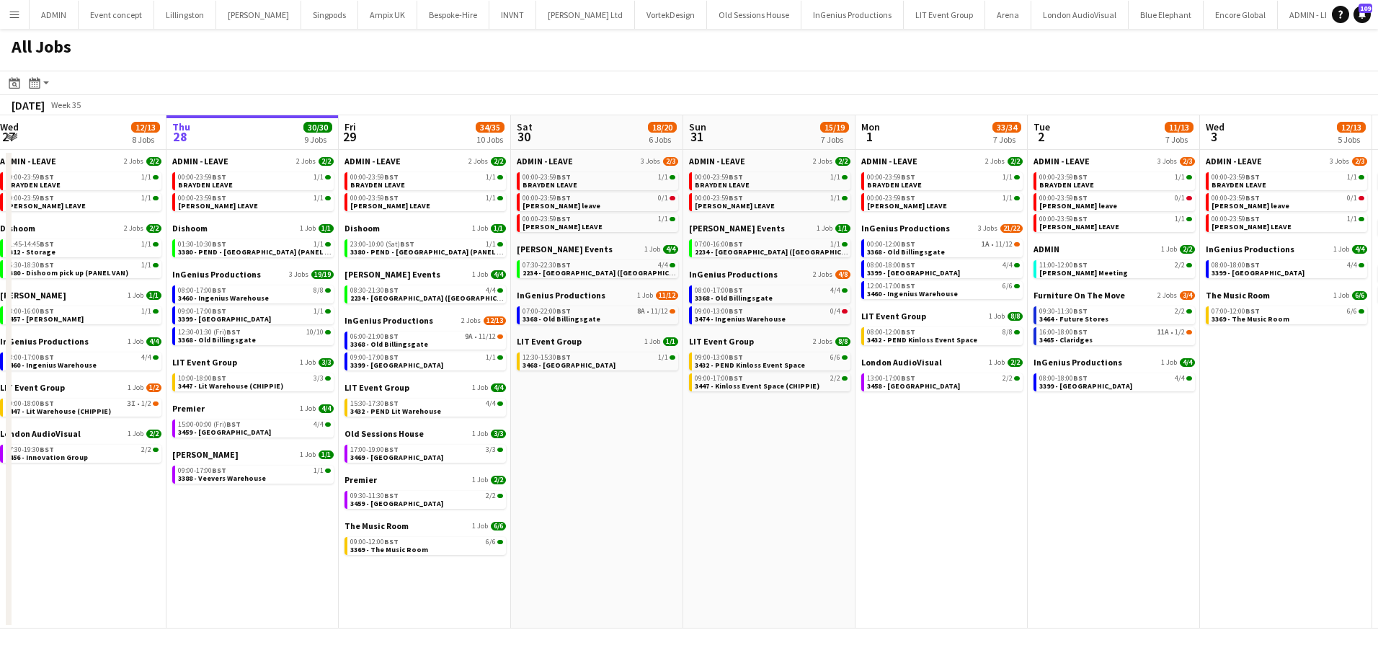
scroll to position [0, 365]
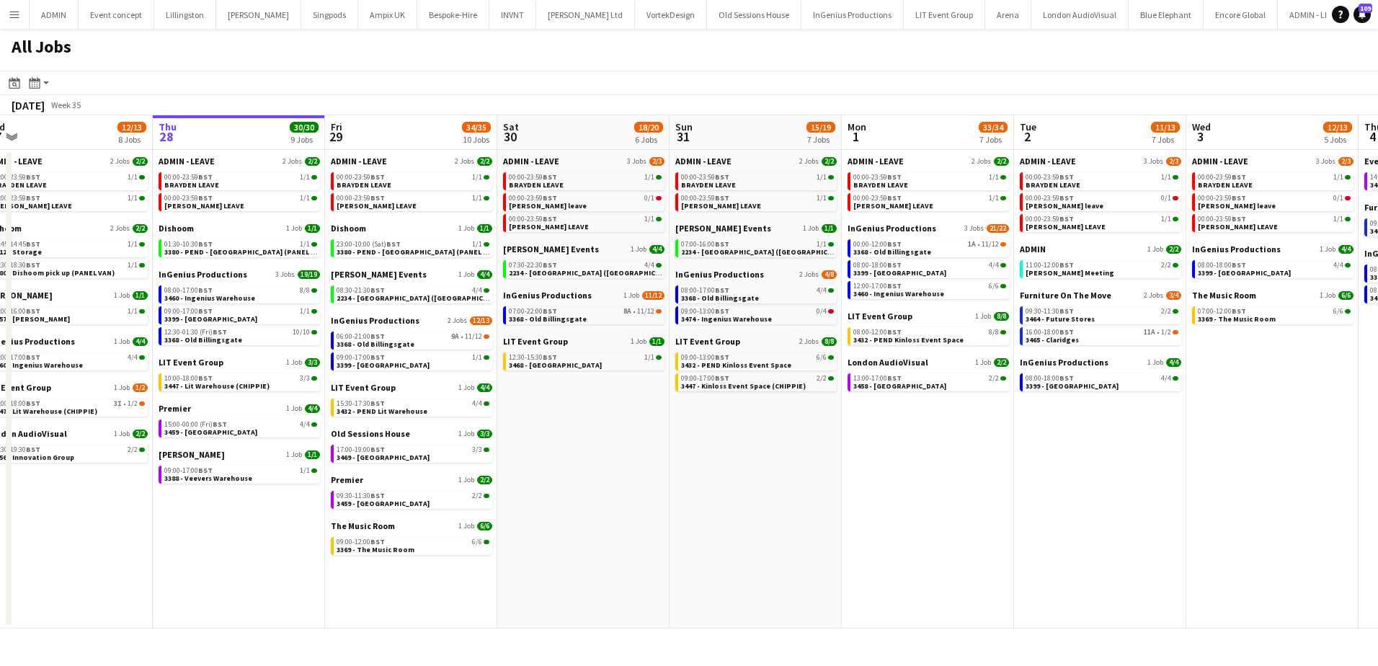
drag, startPoint x: 1008, startPoint y: 451, endPoint x: 996, endPoint y: 433, distance: 21.4
click at [992, 445] on app-calendar-viewport "Mon 25 3/3 3 Jobs Tue 26 25/25 9 Jobs Wed 27 12/13 8 Jobs Thu 28 30/30 9 Jobs F…" at bounding box center [689, 371] width 1378 height 513
click at [1065, 313] on span "BST" at bounding box center [1065, 310] width 14 height 9
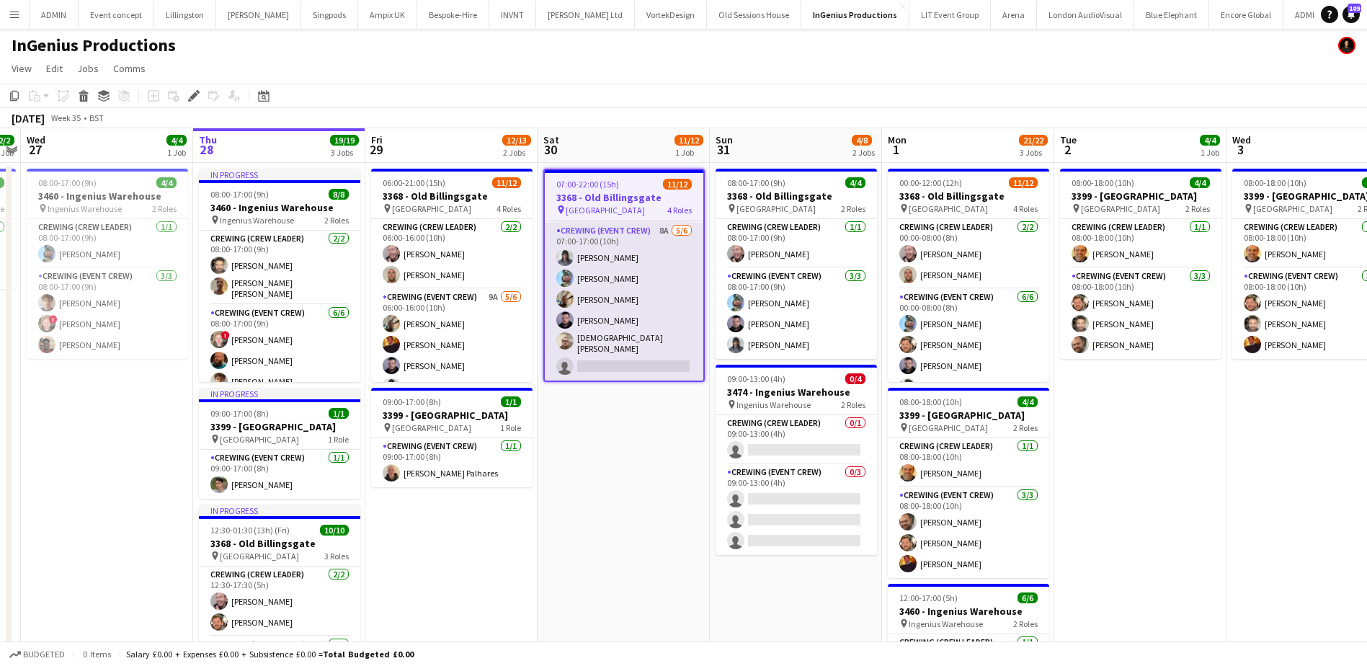
scroll to position [72, 0]
click at [621, 321] on app-card-role "Crewing (Event Crew) 8A [DATE] 07:00-17:00 (10h) [PERSON_NAME] [PERSON_NAME] [P…" at bounding box center [624, 297] width 159 height 158
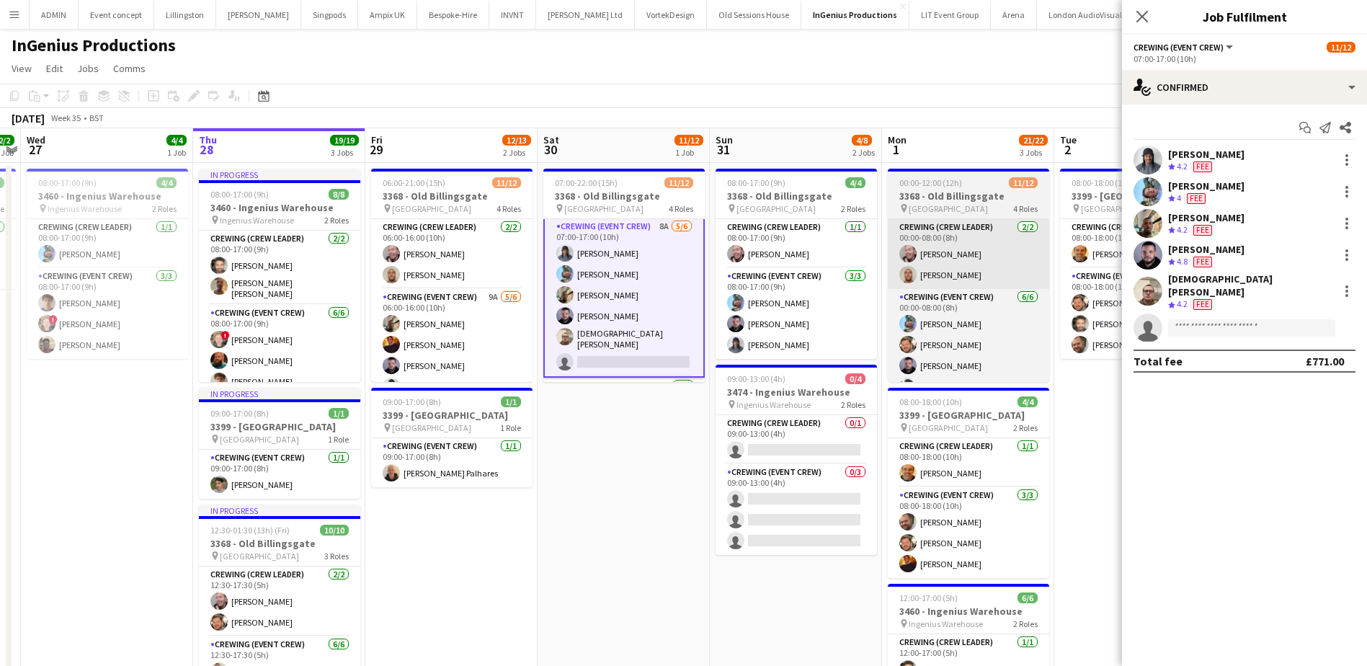
scroll to position [74, 0]
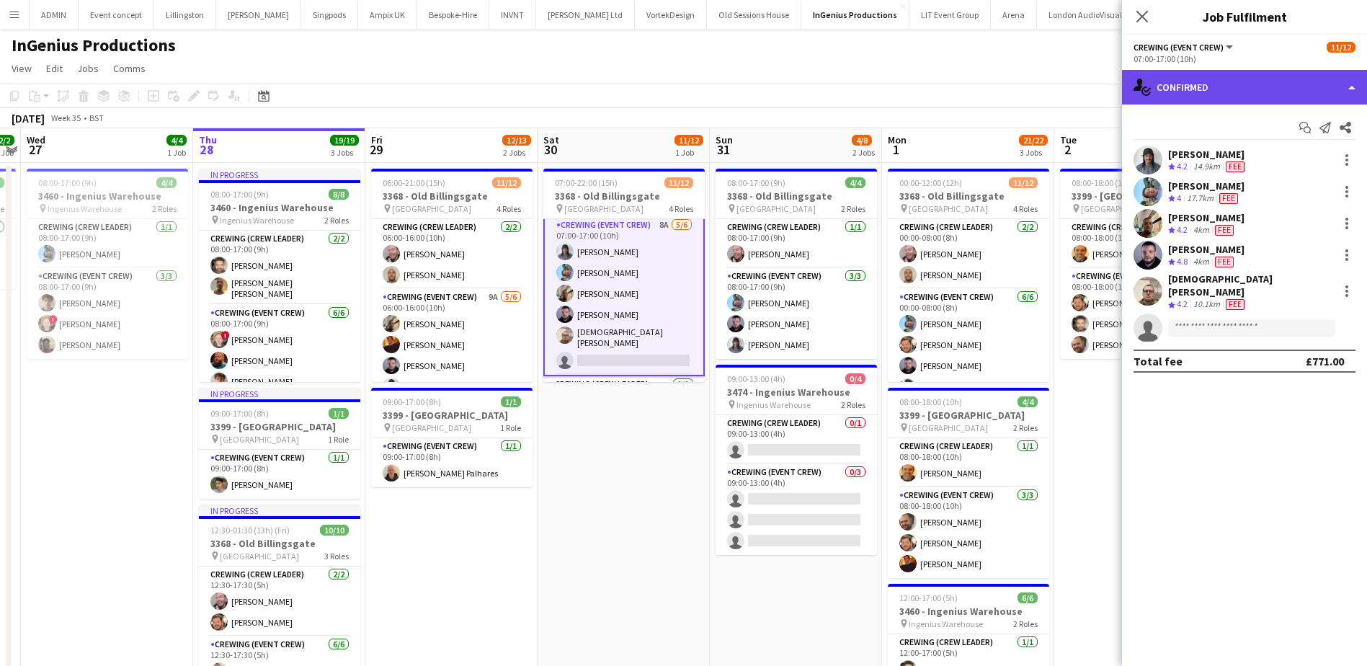
click at [1240, 86] on div "single-neutral-actions-check-2 Confirmed" at bounding box center [1244, 87] width 245 height 35
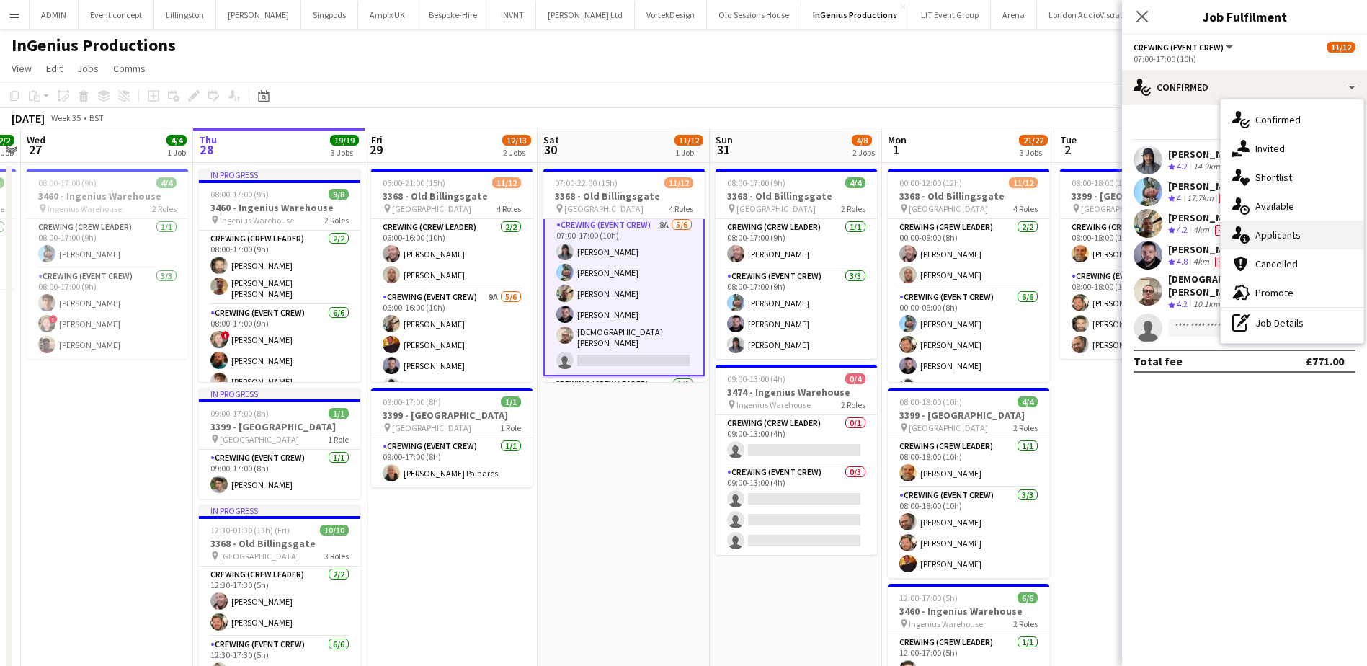
click at [1310, 230] on div "single-neutral-actions-information Applicants" at bounding box center [1292, 235] width 143 height 29
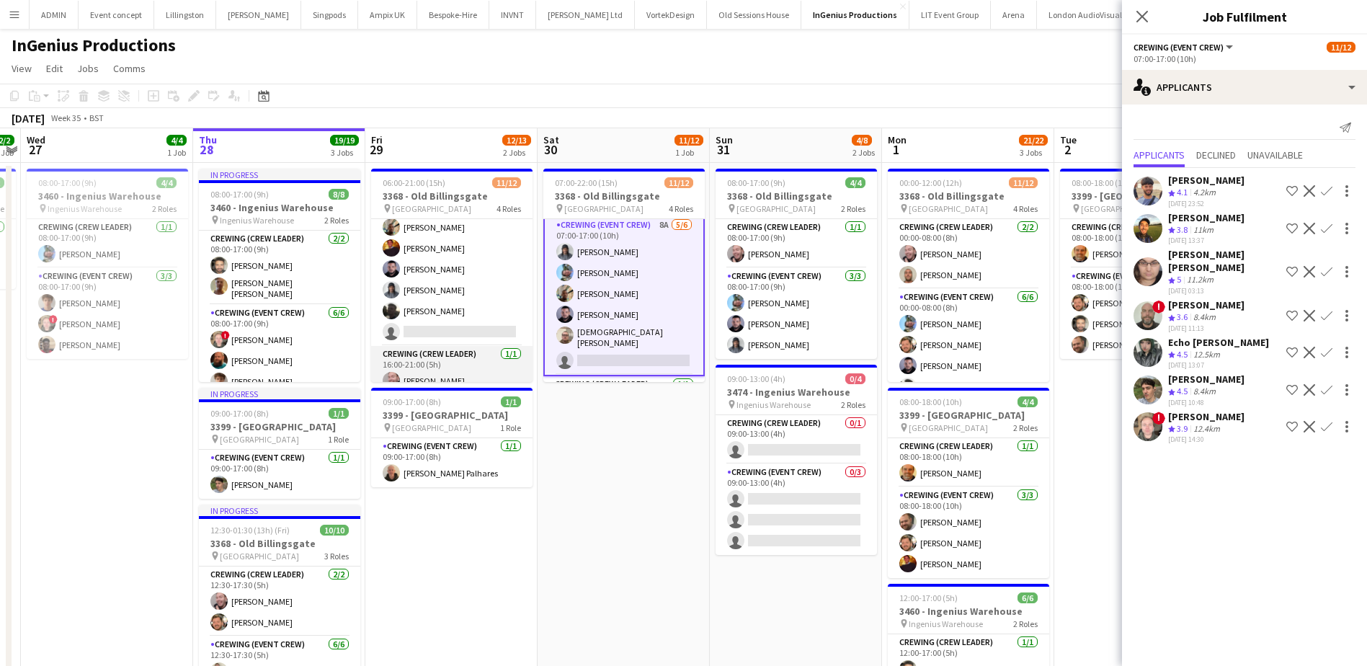
scroll to position [56, 0]
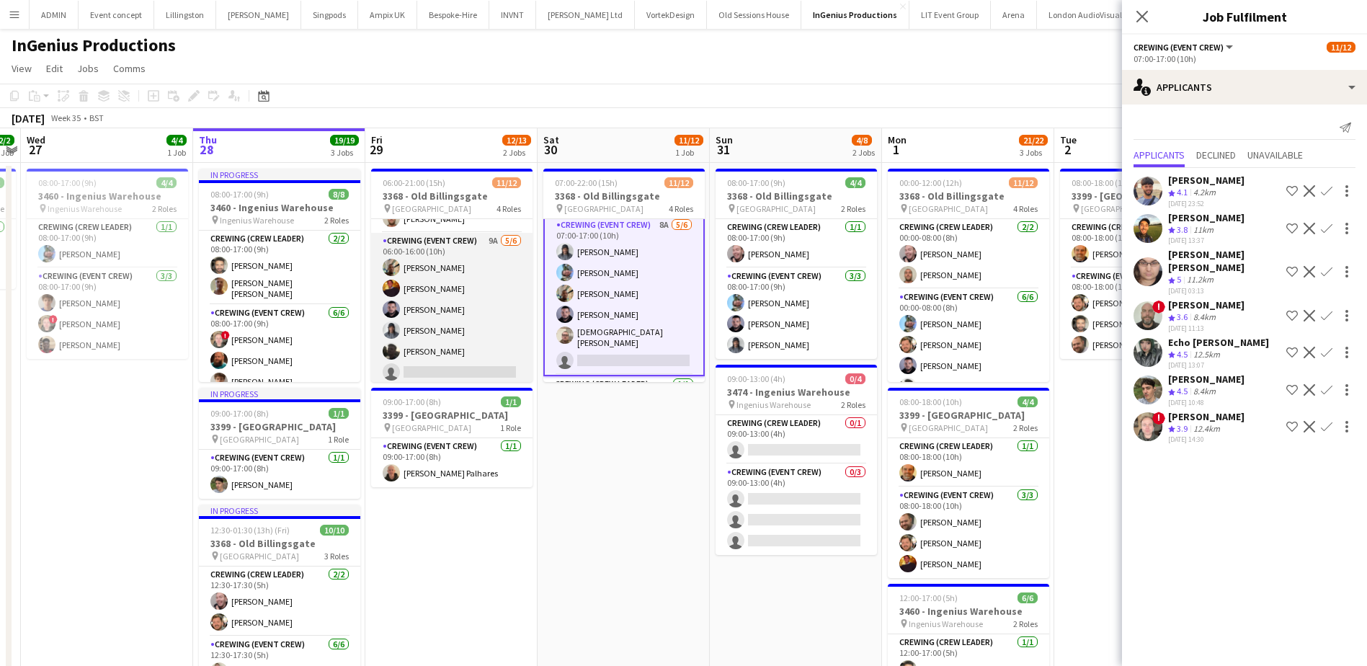
click at [471, 296] on app-card-role "Crewing (Event Crew) 9A 5/6 06:00-16:00 (10h) Stephon Johnson Sam Kermode Paul …" at bounding box center [451, 310] width 161 height 154
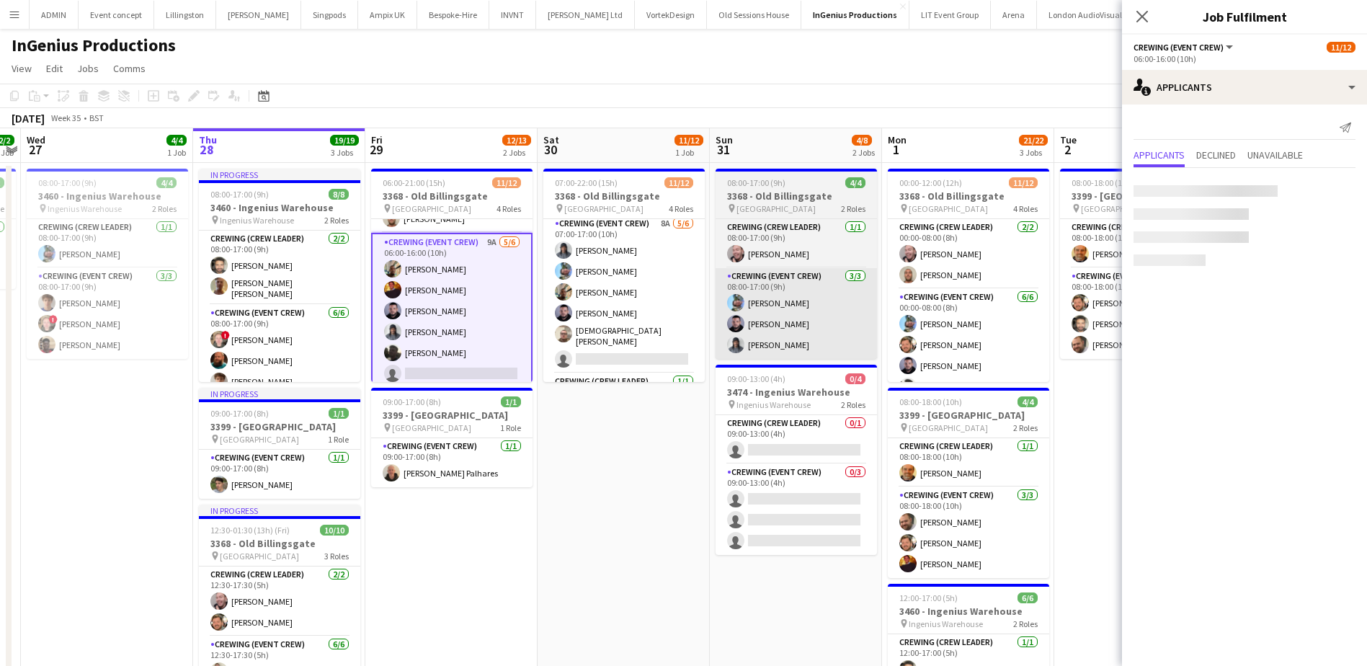
scroll to position [72, 0]
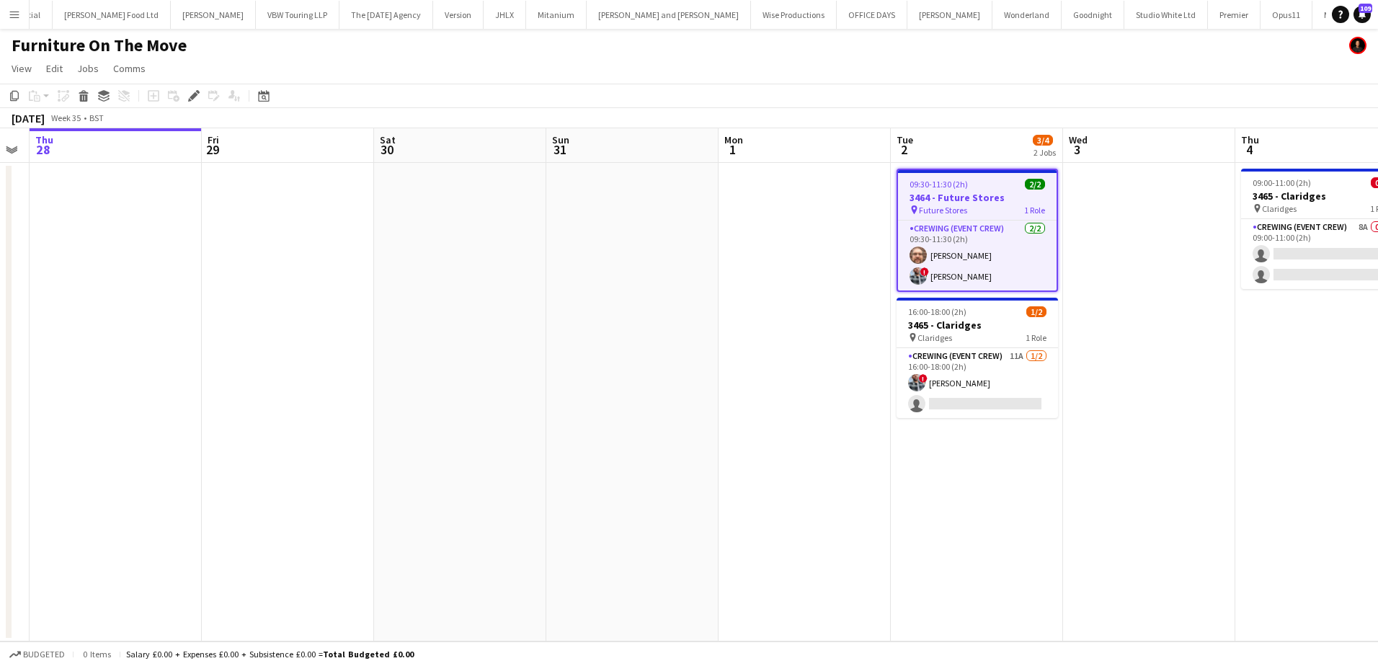
scroll to position [0, 522]
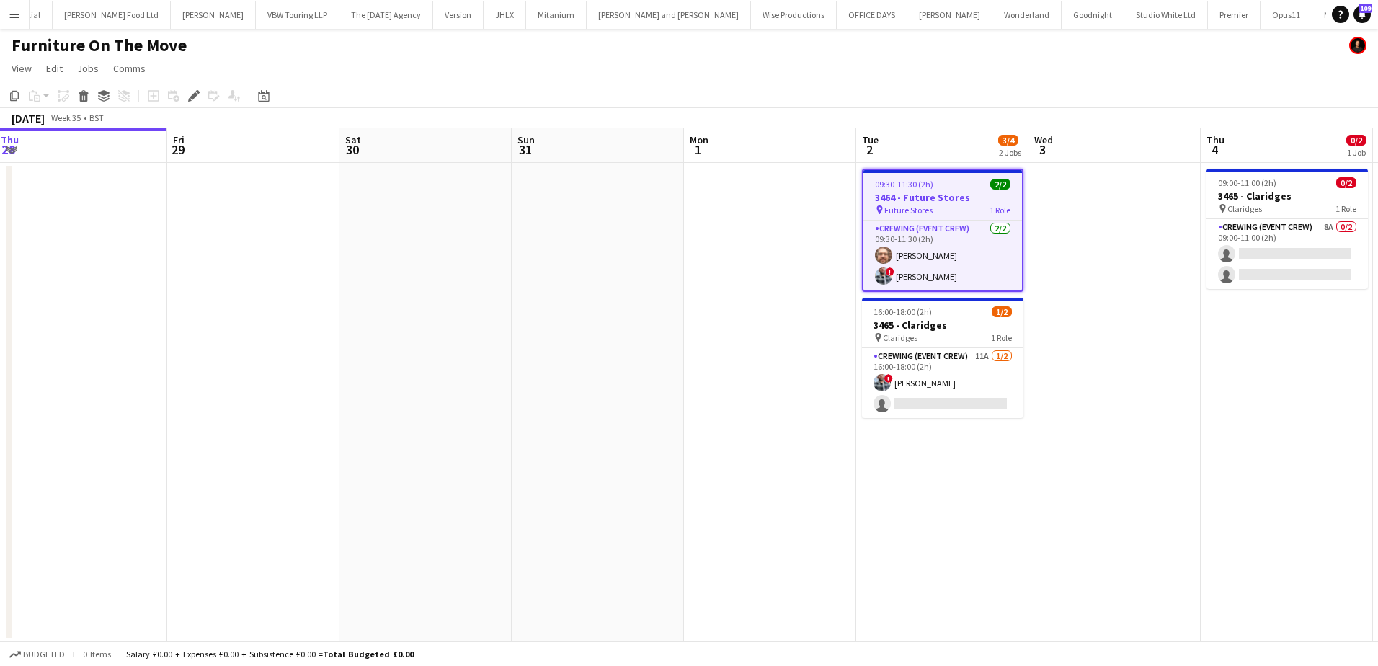
drag, startPoint x: 283, startPoint y: 321, endPoint x: 598, endPoint y: 326, distance: 315.7
click at [598, 326] on app-calendar-viewport "Mon 25 Tue 26 1/1 1 Job Wed 27 Thu 28 Fri 29 Sat 30 Sun 31 Mon 1 Tue 2 3/4 2 Jo…" at bounding box center [689, 384] width 1378 height 513
click at [14, 94] on icon "Copy" at bounding box center [15, 96] width 12 height 12
click at [1106, 218] on app-date-cell at bounding box center [1115, 402] width 172 height 479
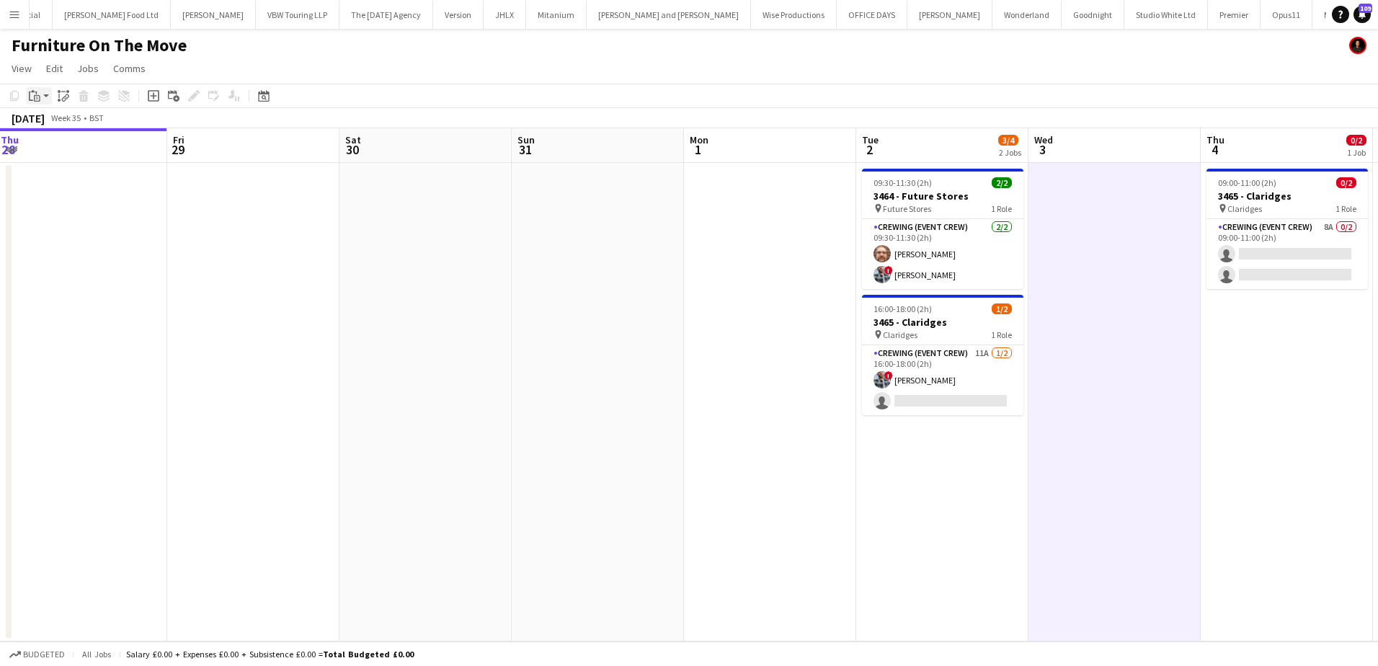
click at [44, 95] on app-action-btn "Paste" at bounding box center [39, 95] width 26 height 17
click at [59, 125] on link "Paste Ctrl+V" at bounding box center [106, 123] width 136 height 13
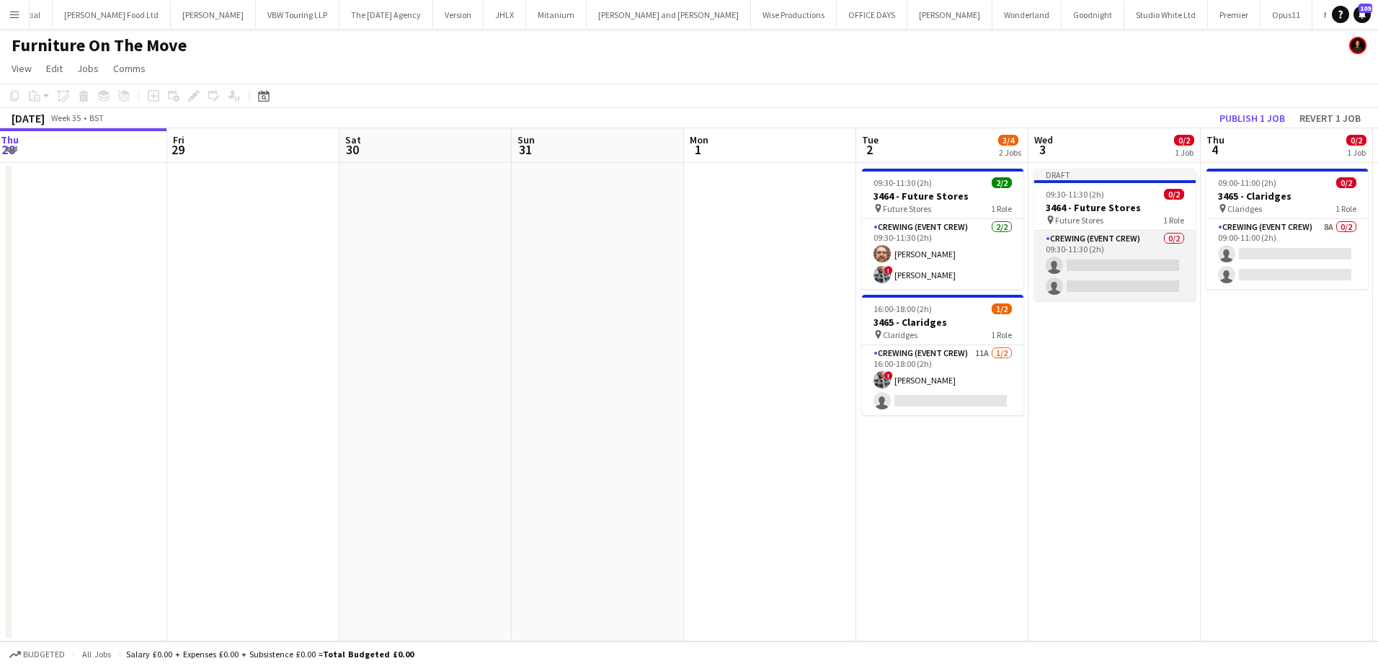
click at [1086, 274] on app-card-role "Crewing (Event Crew) 0/2 09:30-11:30 (2h) single-neutral-actions single-neutral…" at bounding box center [1114, 266] width 161 height 70
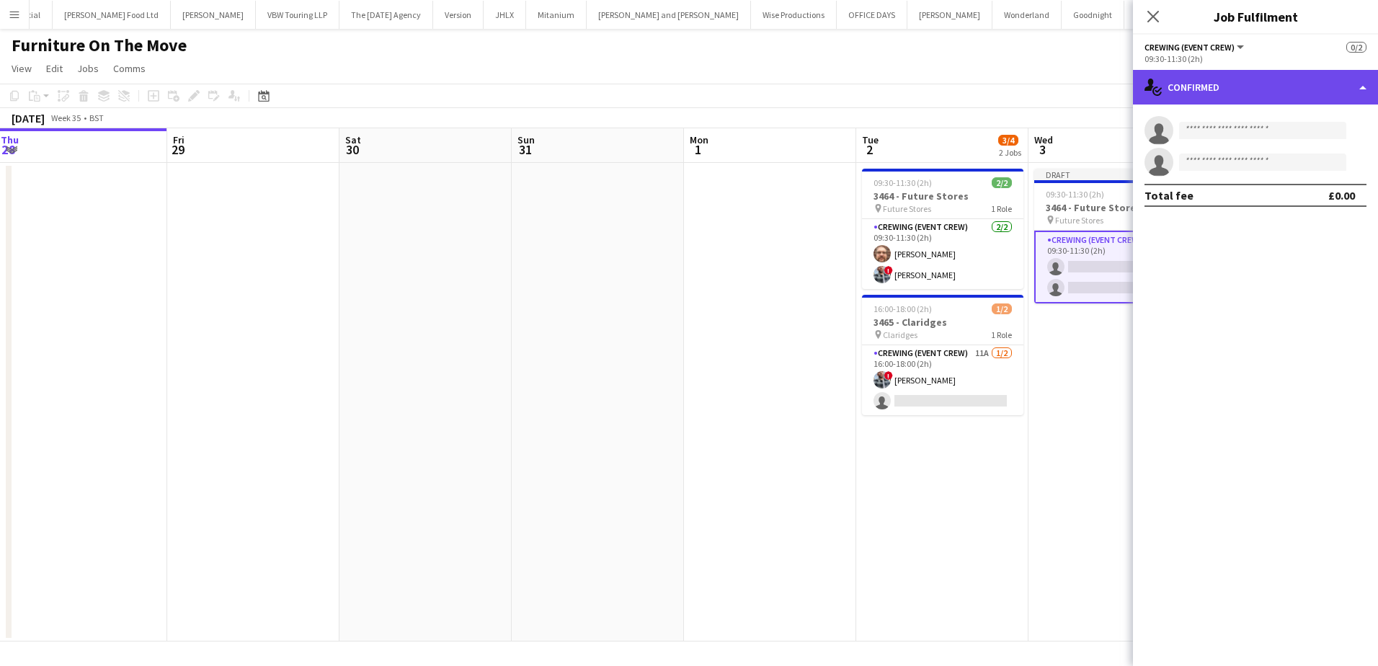
click at [1248, 96] on div "single-neutral-actions-check-2 Confirmed" at bounding box center [1255, 87] width 245 height 35
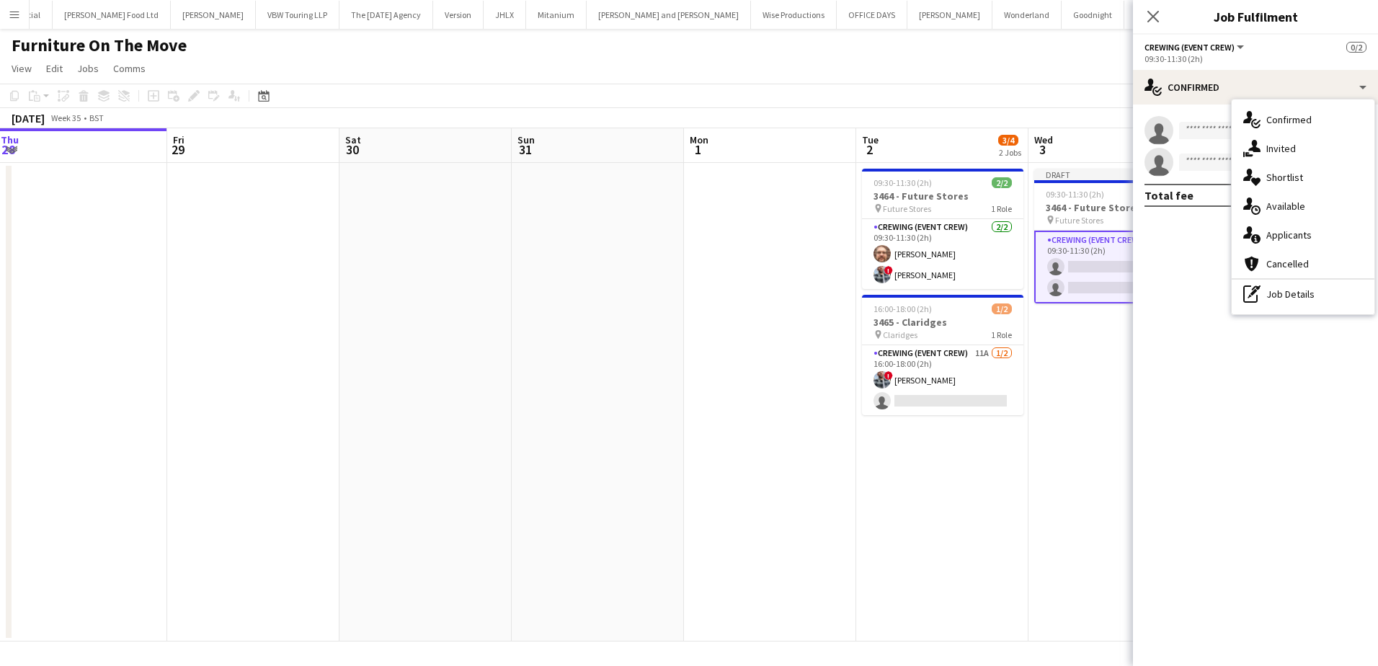
drag, startPoint x: 1248, startPoint y: 96, endPoint x: 1280, endPoint y: 153, distance: 65.2
click at [1280, 153] on div "single-neutral-actions-share-1 Invited" at bounding box center [1303, 148] width 143 height 29
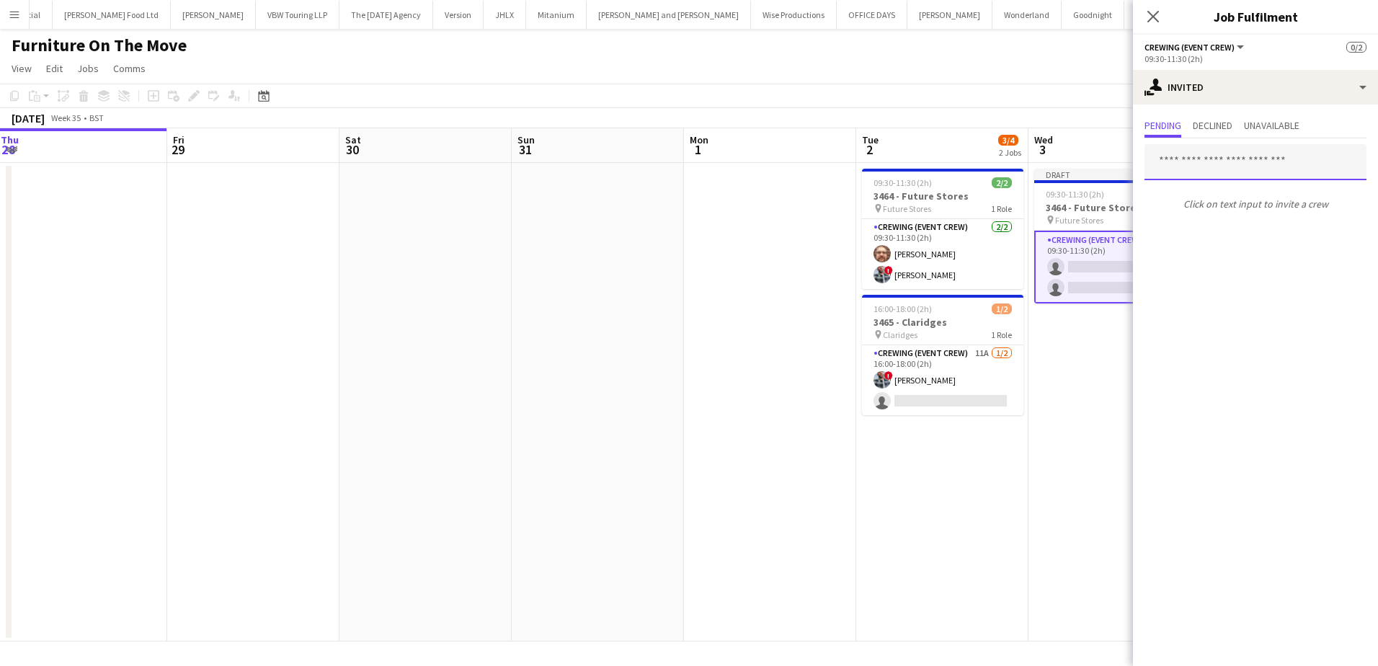
click at [1226, 161] on input "text" at bounding box center [1256, 162] width 222 height 36
drag, startPoint x: 1218, startPoint y: 171, endPoint x: 1140, endPoint y: 171, distance: 78.6
click at [1140, 171] on form "*****" at bounding box center [1255, 162] width 245 height 36
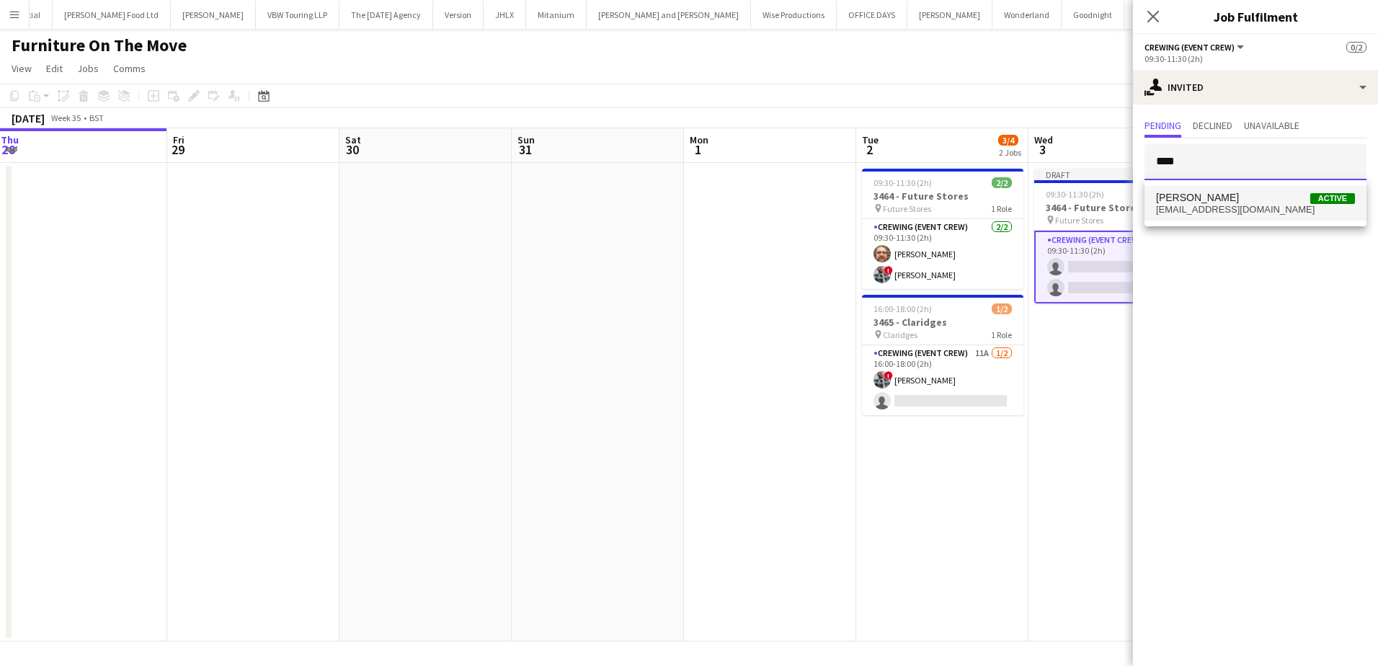
type input "****"
click at [1168, 187] on mat-option "Kieran Brooks Active brookskieran256@gmail.com" at bounding box center [1256, 203] width 222 height 35
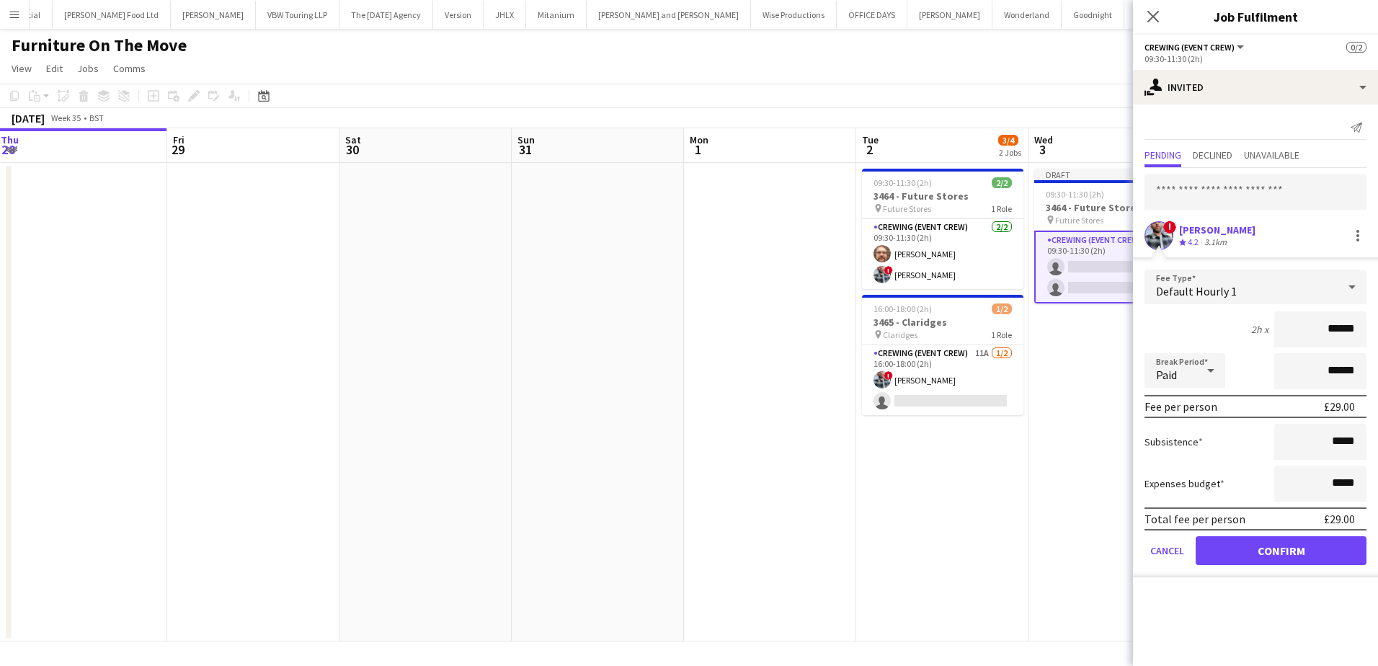
drag, startPoint x: 1328, startPoint y: 327, endPoint x: 1368, endPoint y: 331, distance: 40.6
click at [1368, 331] on form "Fee Type Default Hourly 1 2h x ****** Break Period Paid ****** Fee per person £…" at bounding box center [1255, 424] width 245 height 308
type input "***"
click at [1295, 553] on button "Confirm" at bounding box center [1281, 550] width 171 height 29
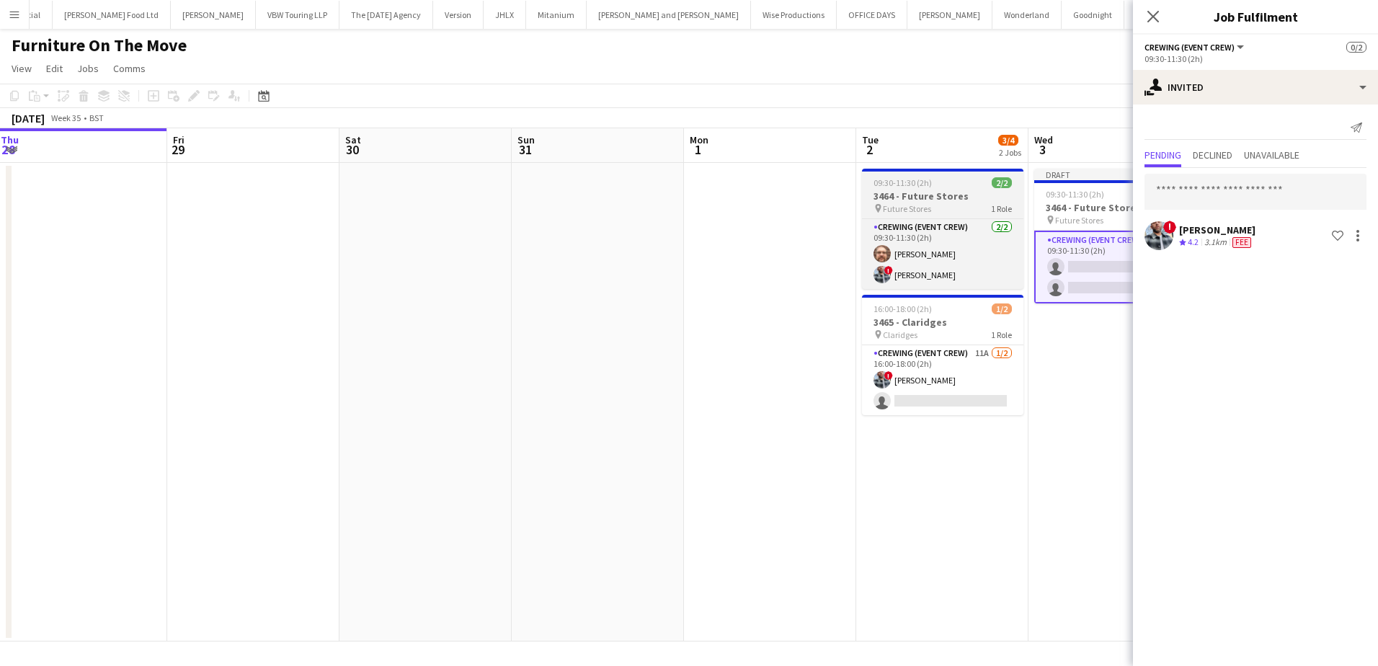
click at [943, 186] on div "09:30-11:30 (2h) 2/2" at bounding box center [942, 182] width 161 height 11
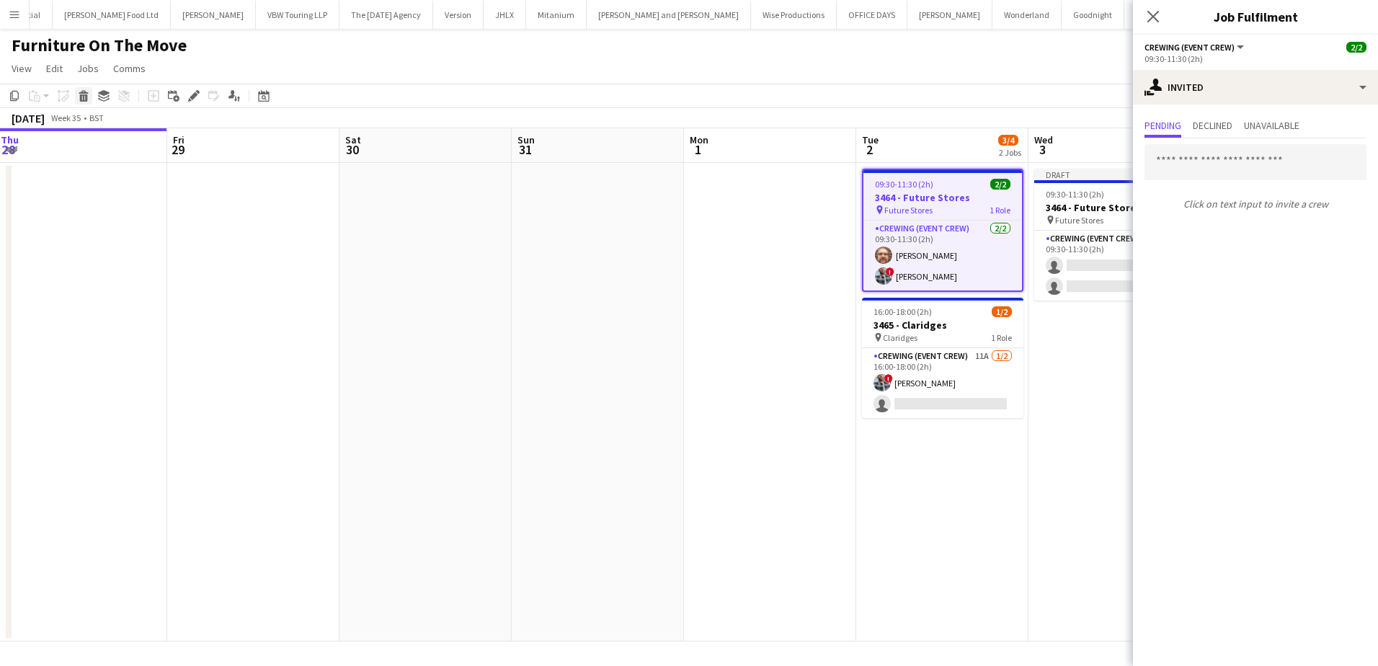
click at [88, 95] on icon "Delete" at bounding box center [84, 96] width 12 height 12
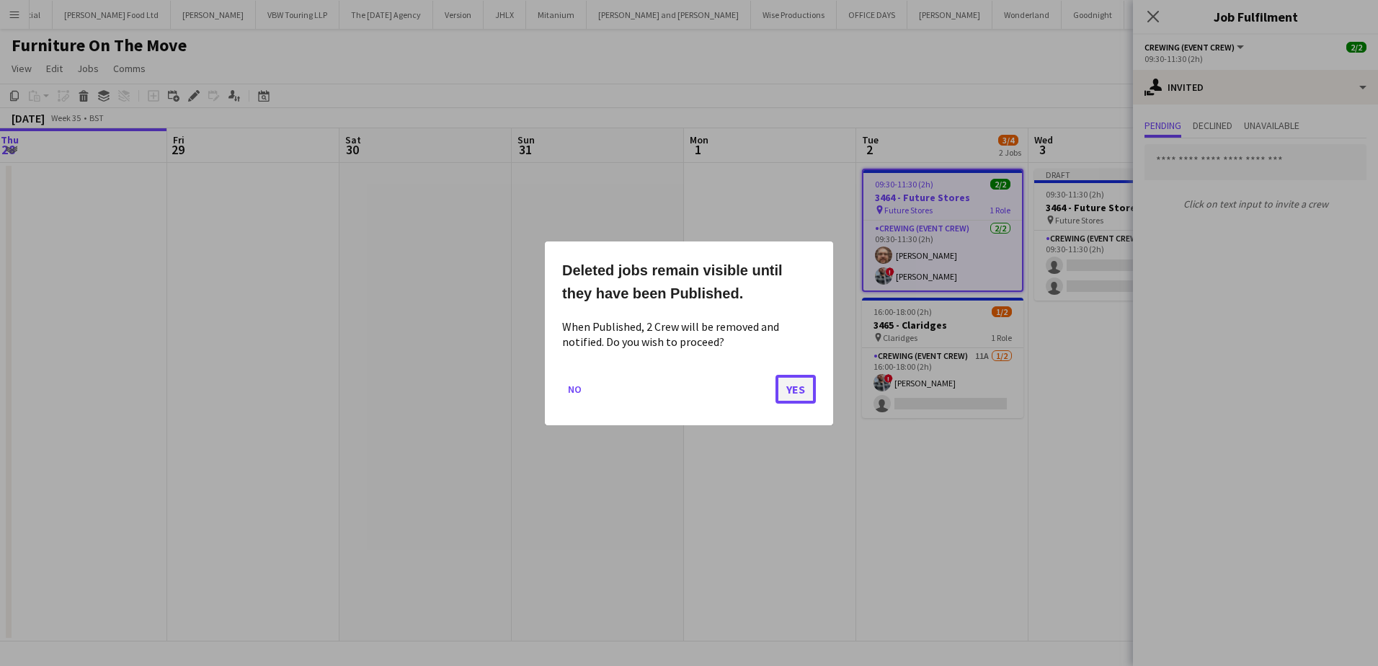
click at [784, 391] on button "Yes" at bounding box center [796, 388] width 40 height 29
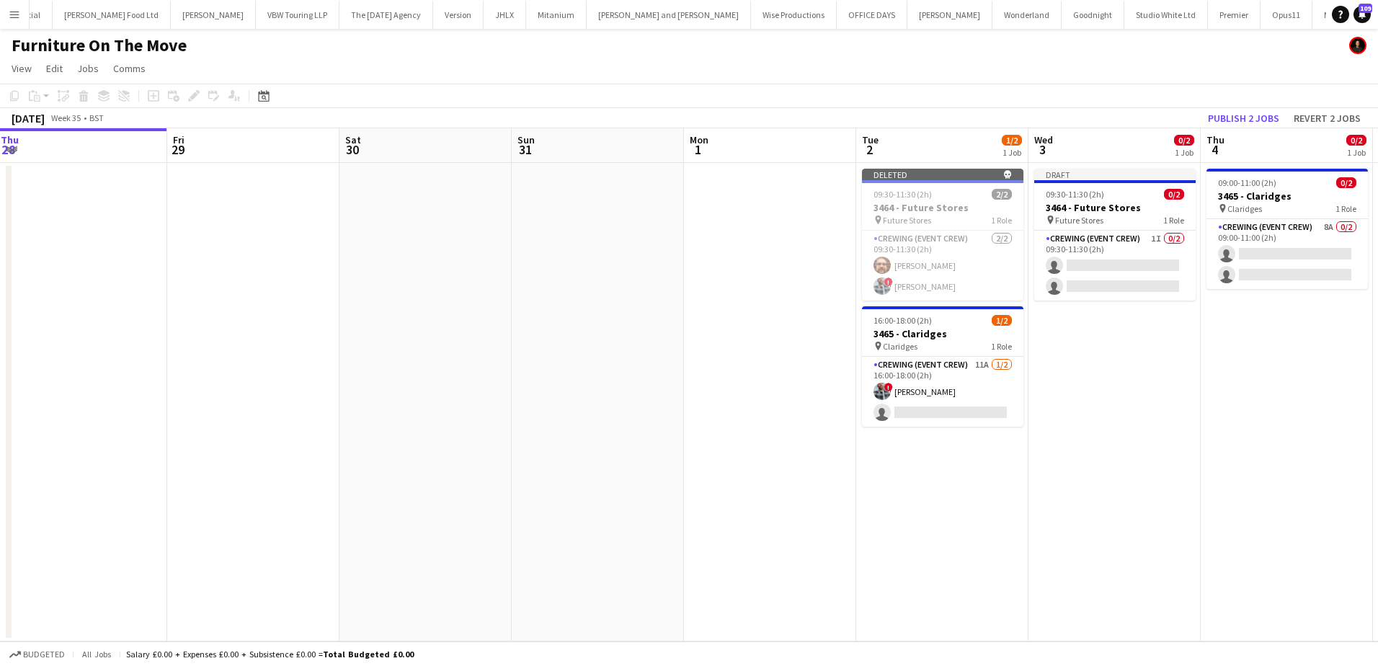
click at [758, 252] on app-date-cell at bounding box center [770, 402] width 172 height 479
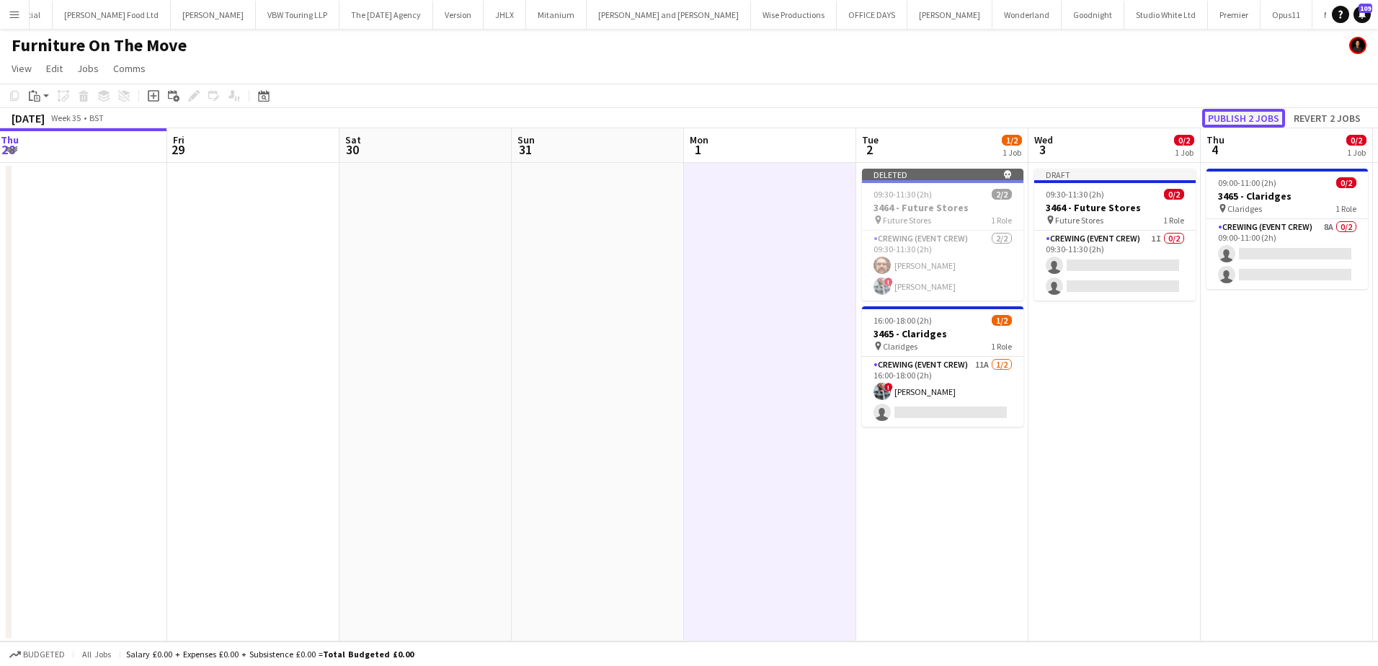
click at [1246, 117] on button "Publish 2 jobs" at bounding box center [1243, 118] width 83 height 19
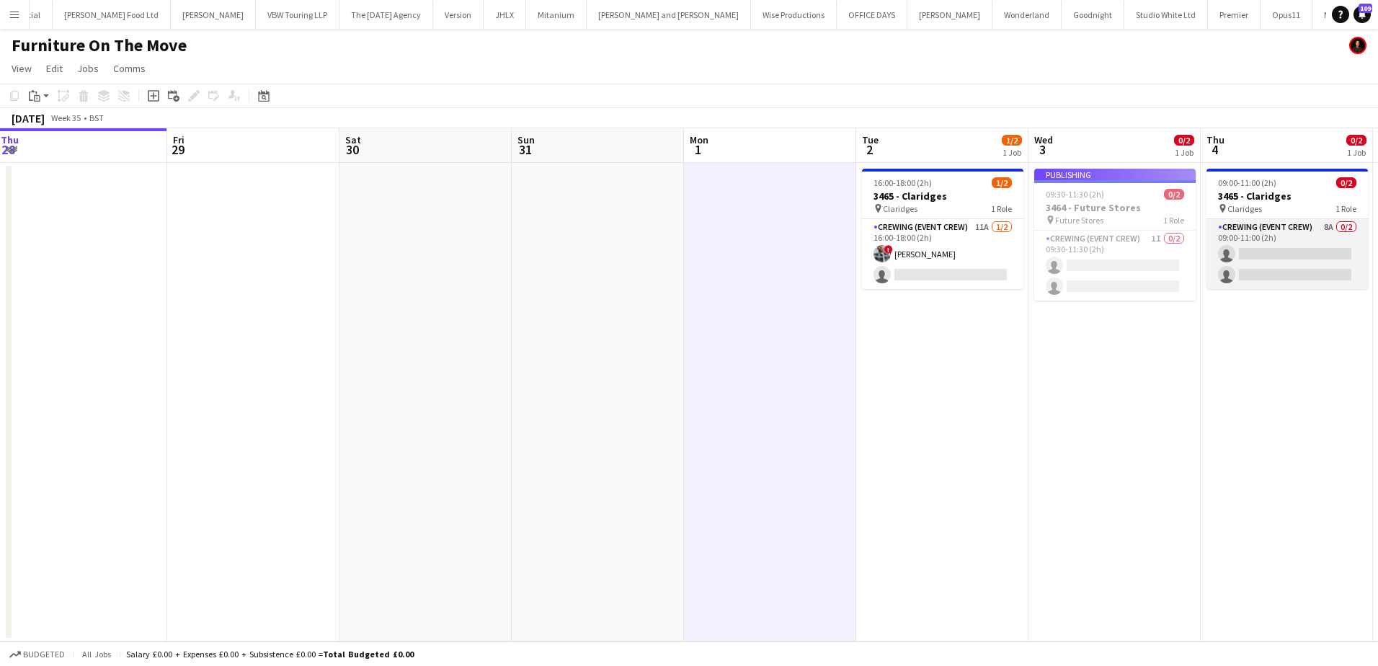
click at [1269, 270] on app-card-role "Crewing (Event Crew) 8A 0/2 09:00-11:00 (2h) single-neutral-actions single-neut…" at bounding box center [1287, 254] width 161 height 70
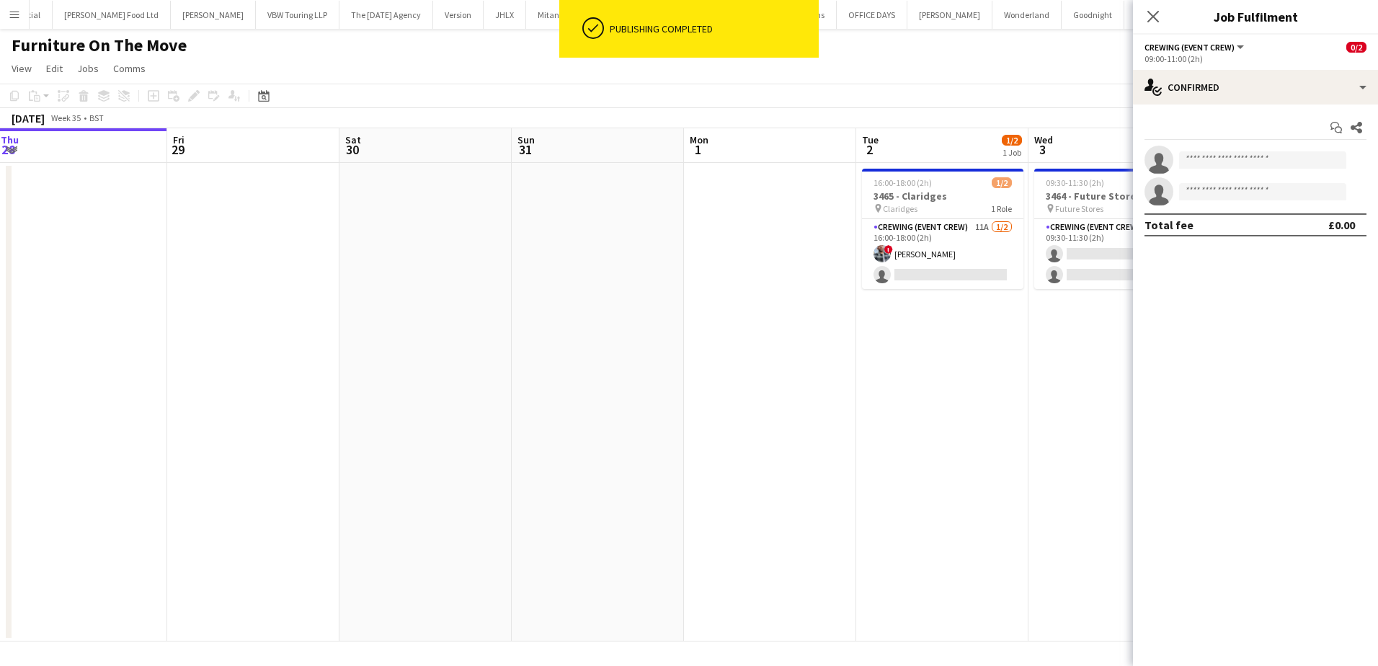
click at [913, 316] on app-date-cell "16:00-18:00 (2h) 1/2 3465 - Claridges pin Claridges 1 Role Crewing (Event Crew)…" at bounding box center [942, 402] width 172 height 479
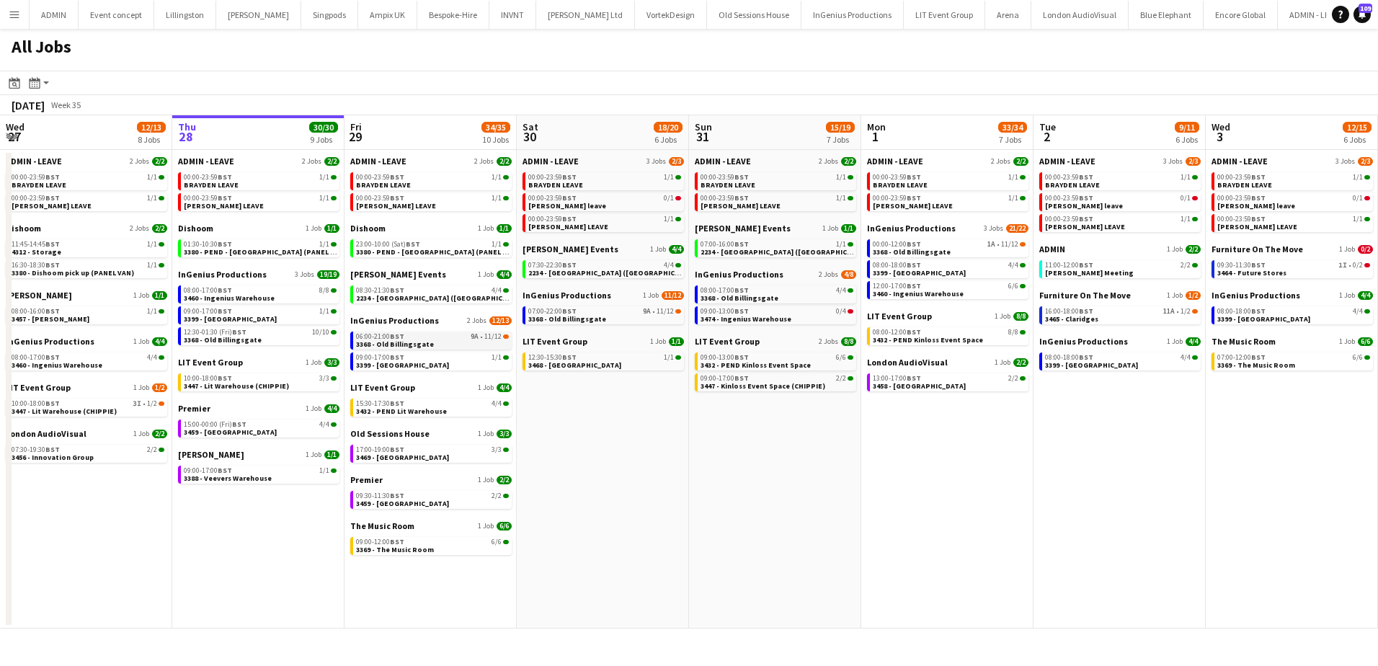
click at [414, 342] on span "3368 - Old Billingsgate" at bounding box center [395, 343] width 78 height 9
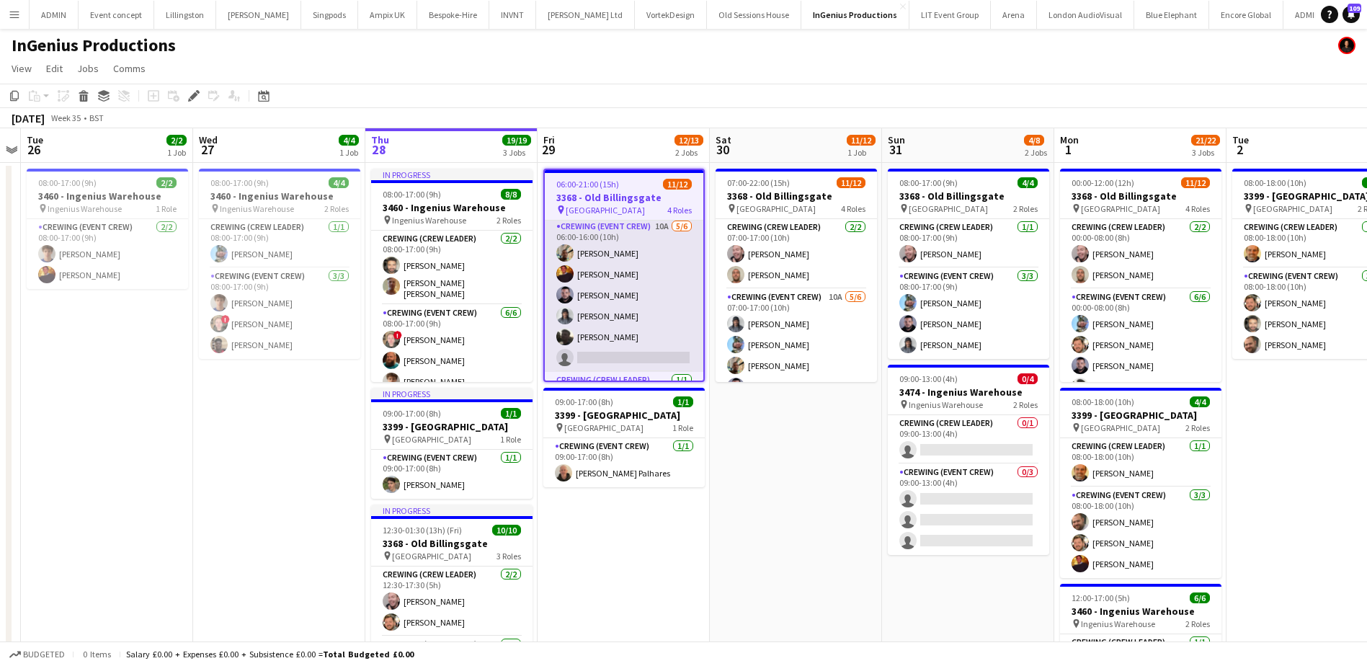
click at [646, 282] on app-card-role "Crewing (Event Crew) 10A [DATE] 06:00-16:00 (10h) [PERSON_NAME] [PERSON_NAME] […" at bounding box center [624, 295] width 159 height 154
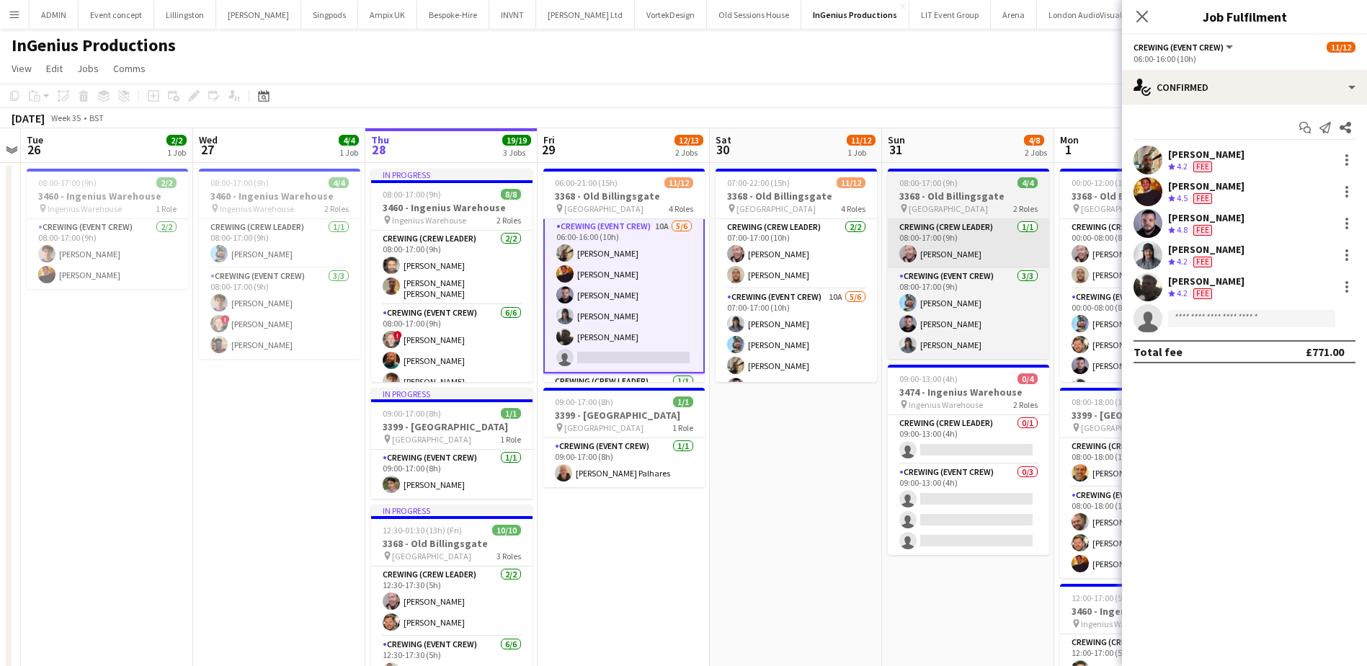
scroll to position [74, 0]
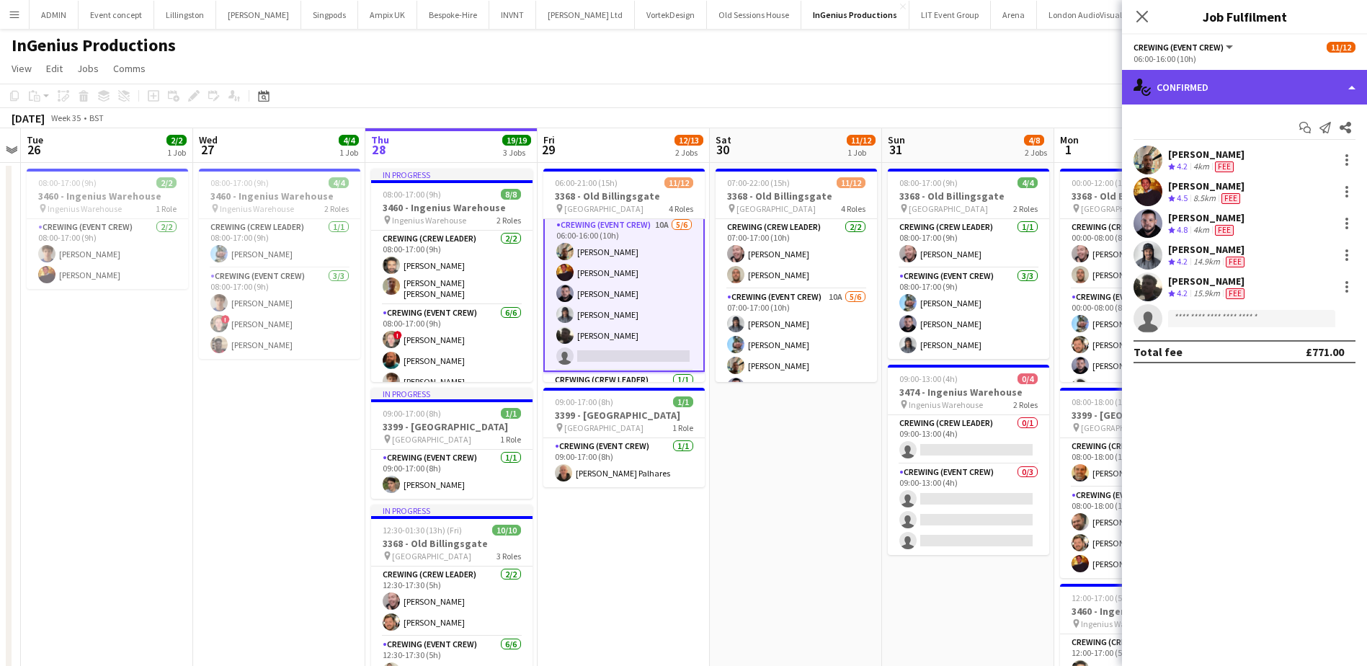
click at [1248, 88] on div "single-neutral-actions-check-2 Confirmed" at bounding box center [1244, 87] width 245 height 35
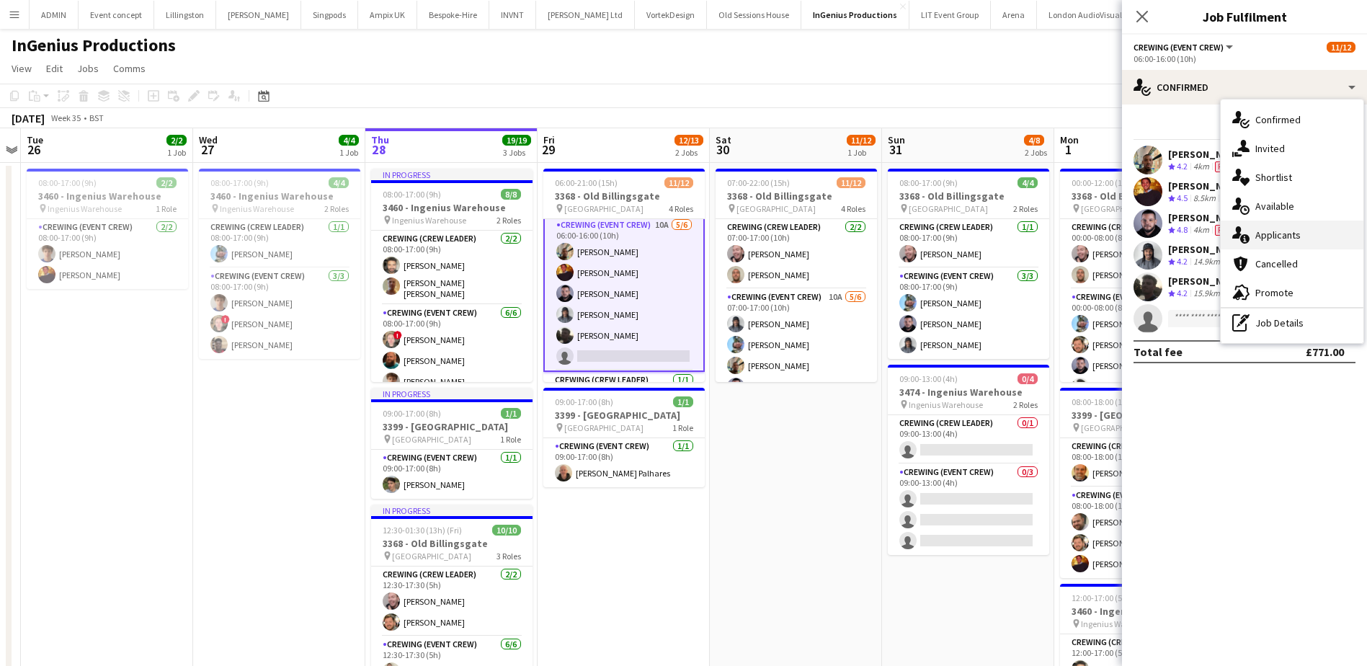
click at [1289, 239] on div "single-neutral-actions-information Applicants" at bounding box center [1292, 235] width 143 height 29
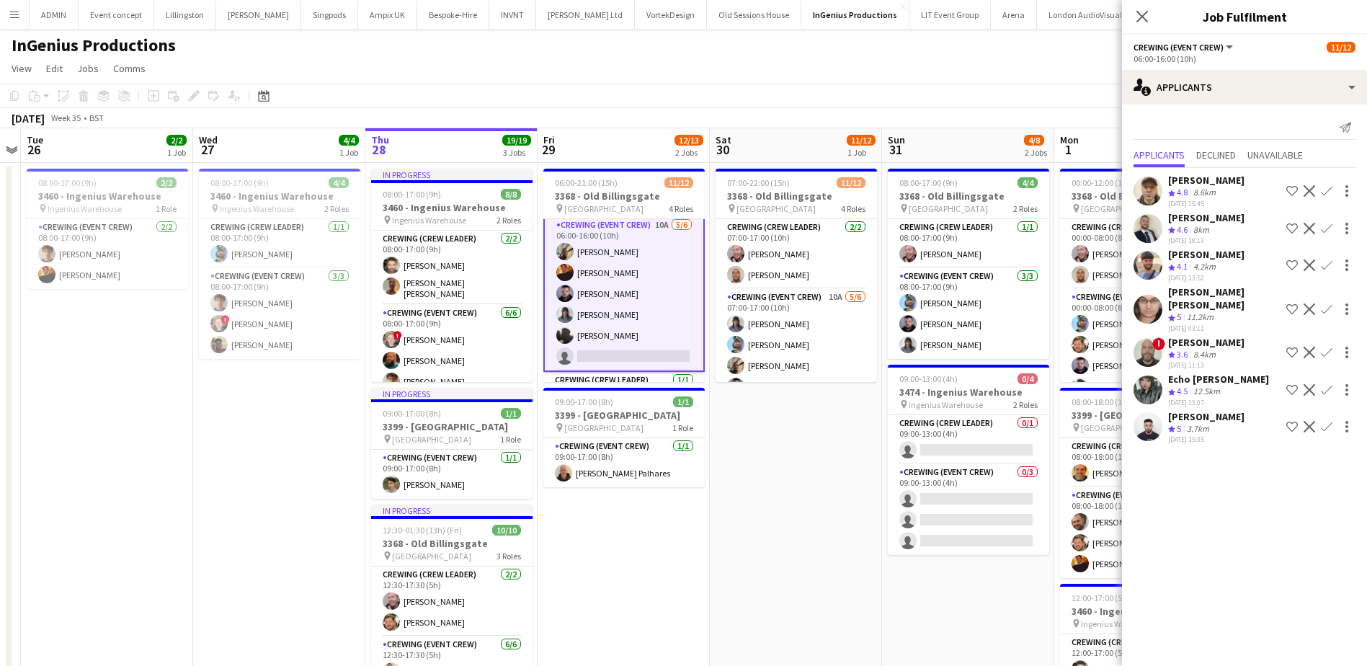
click at [1326, 421] on app-icon "Confirm" at bounding box center [1327, 427] width 12 height 12
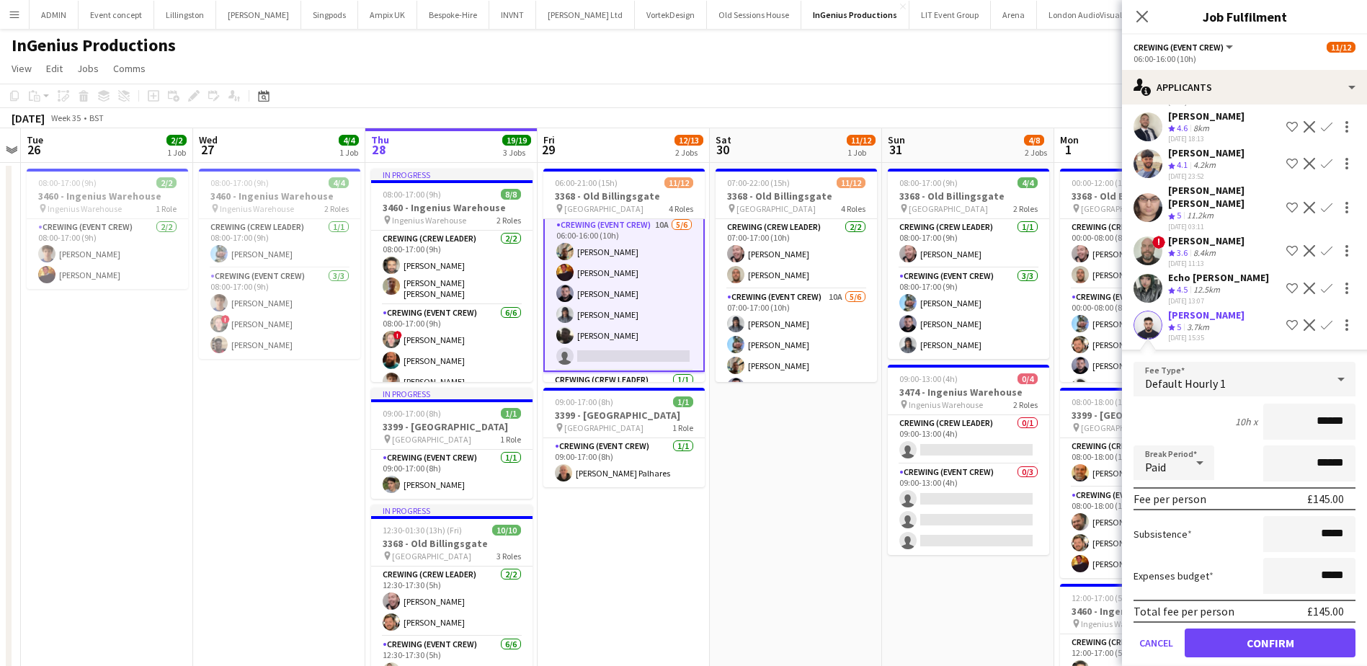
scroll to position [107, 0]
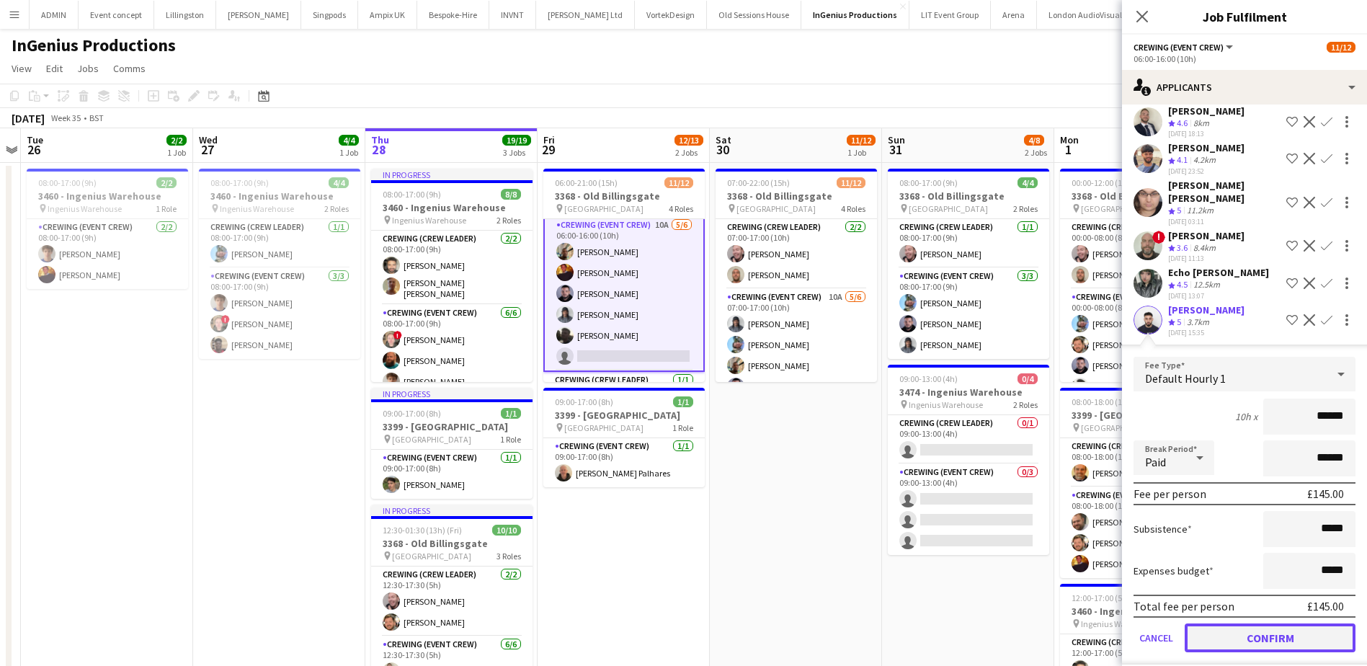
click at [1285, 623] on button "Confirm" at bounding box center [1270, 637] width 171 height 29
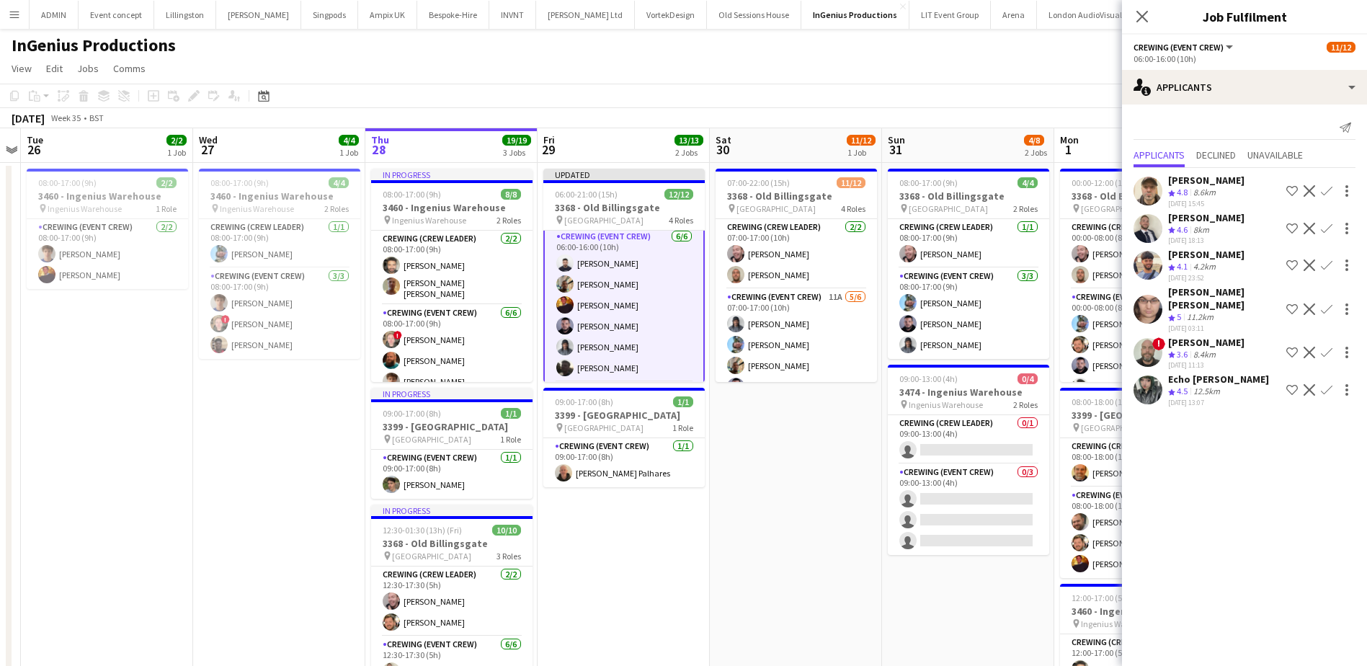
click at [820, 485] on app-date-cell "07:00-22:00 (15h) 11/12 3368 - Old Billingsgate pin Lower Thames Street 4 Roles…" at bounding box center [796, 502] width 172 height 678
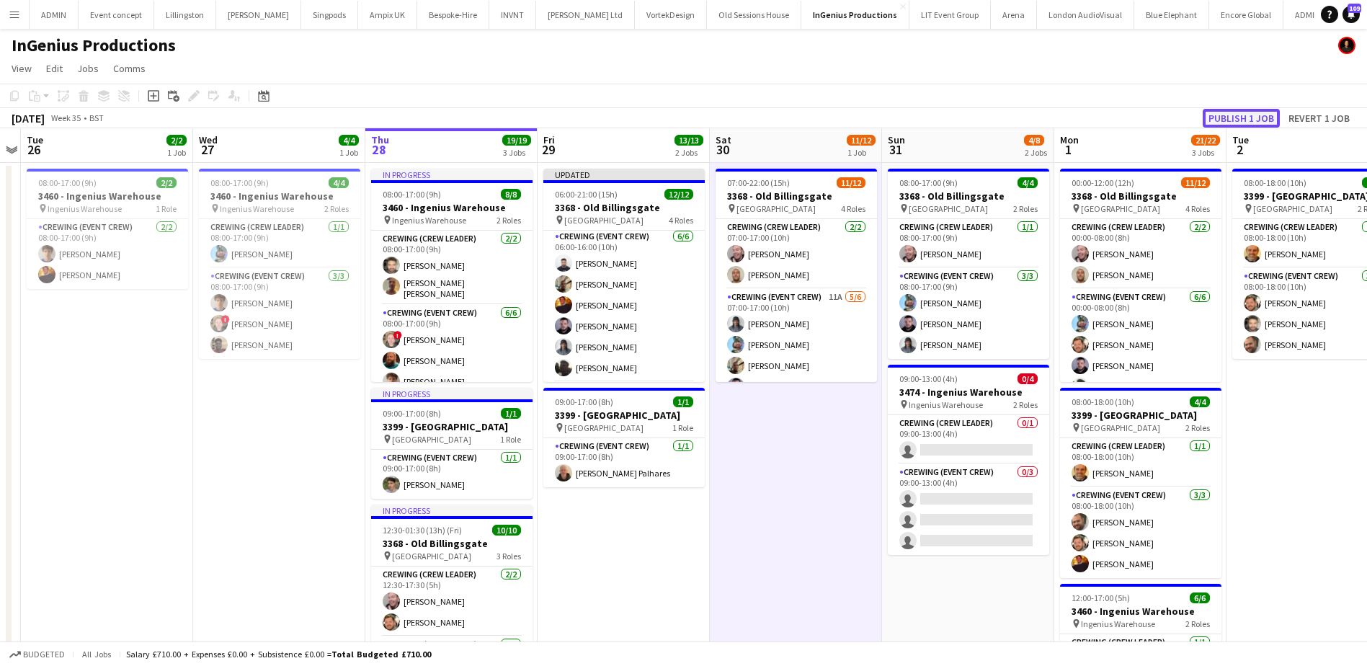
click at [1220, 120] on button "Publish 1 job" at bounding box center [1241, 118] width 77 height 19
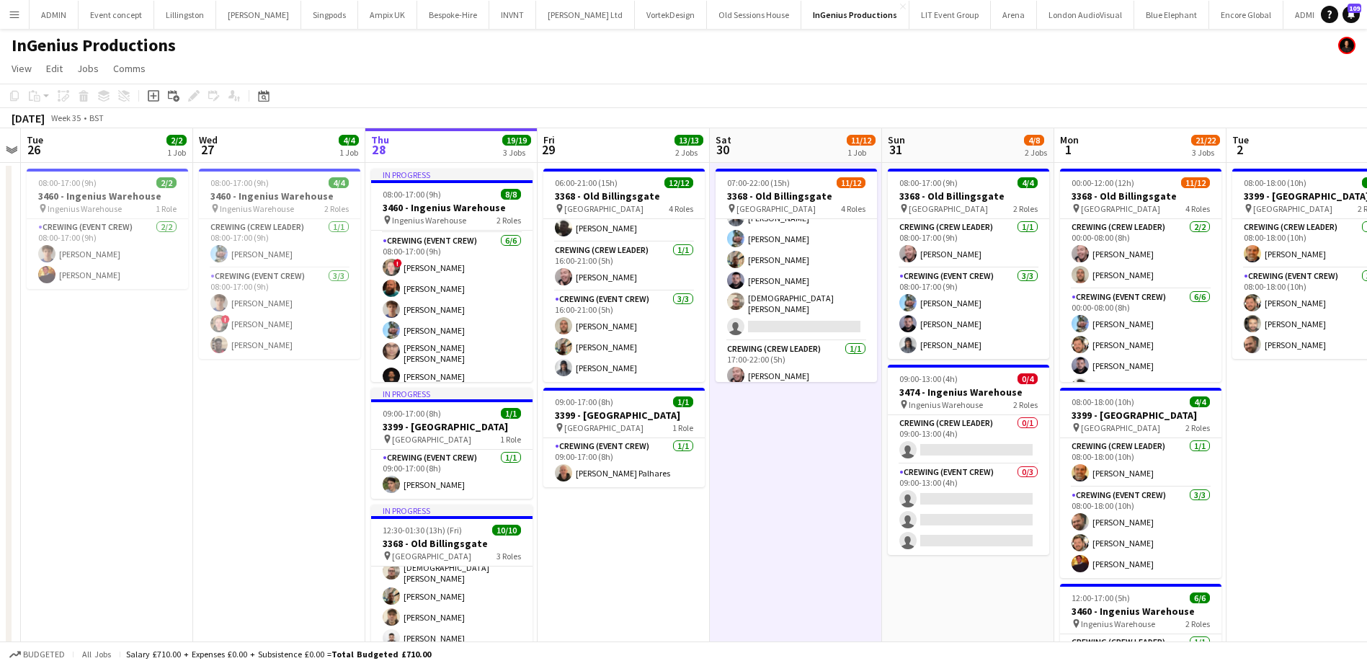
scroll to position [56, 0]
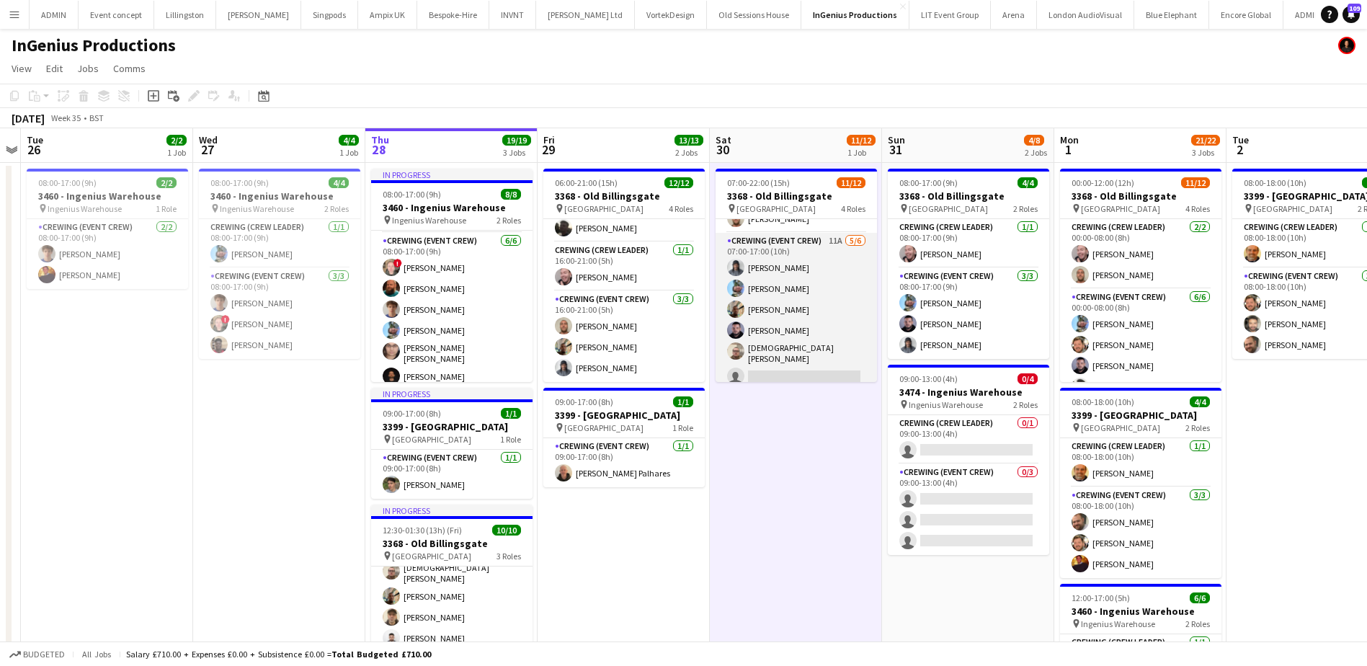
click at [815, 327] on app-card-role "Crewing (Event Crew) 11A [DATE] 07:00-17:00 (10h) [PERSON_NAME] [PERSON_NAME] […" at bounding box center [796, 312] width 161 height 158
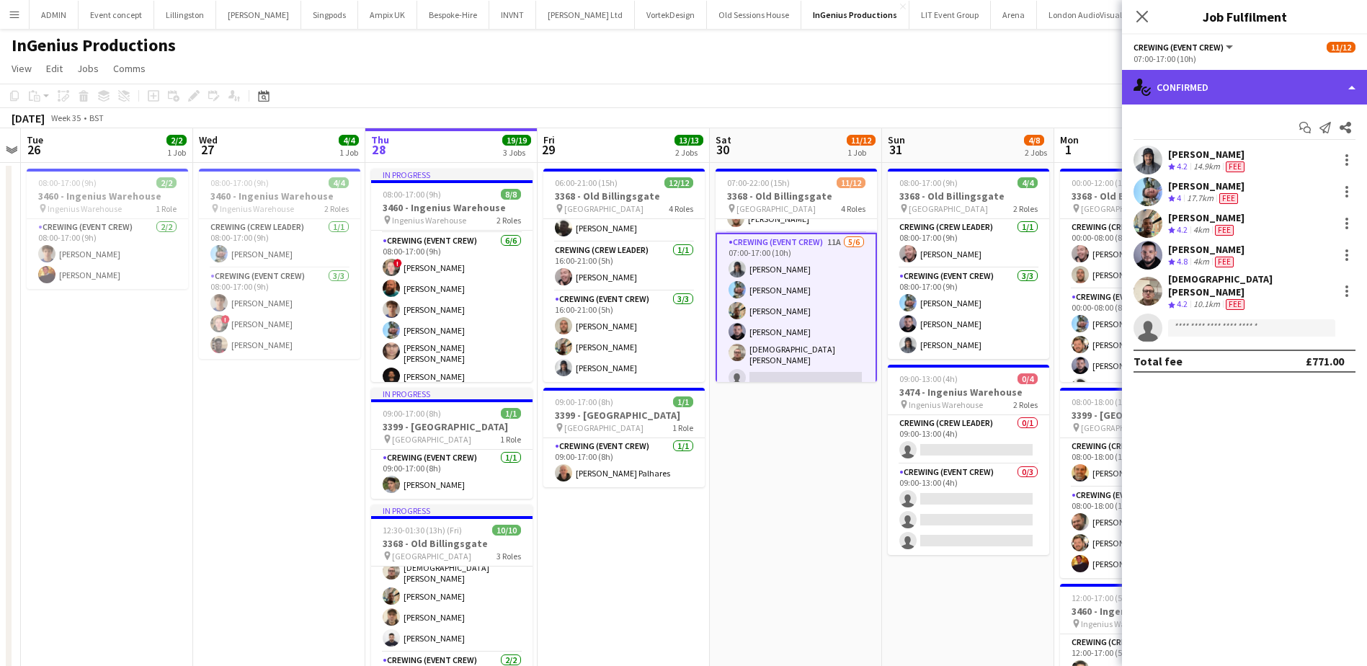
click at [1295, 71] on div "single-neutral-actions-check-2 Confirmed" at bounding box center [1244, 87] width 245 height 35
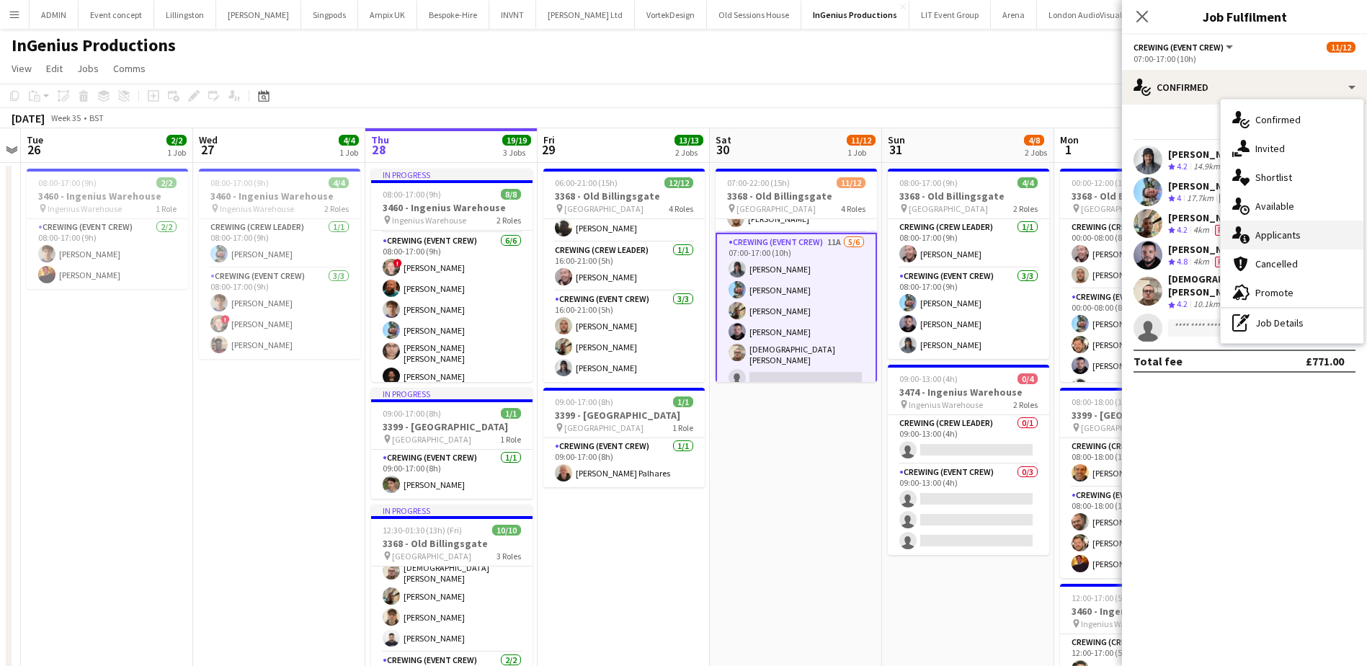
click at [1302, 239] on div "single-neutral-actions-information Applicants" at bounding box center [1292, 235] width 143 height 29
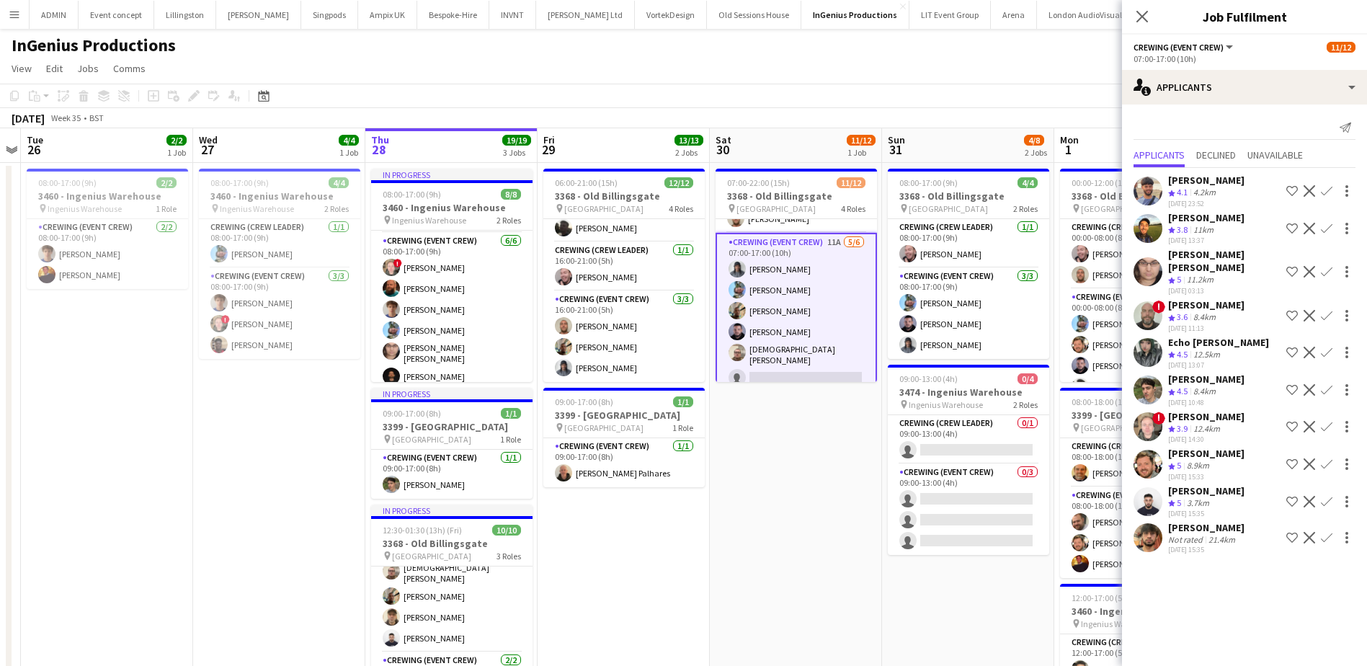
click at [1156, 524] on app-user-avatar at bounding box center [1148, 537] width 29 height 29
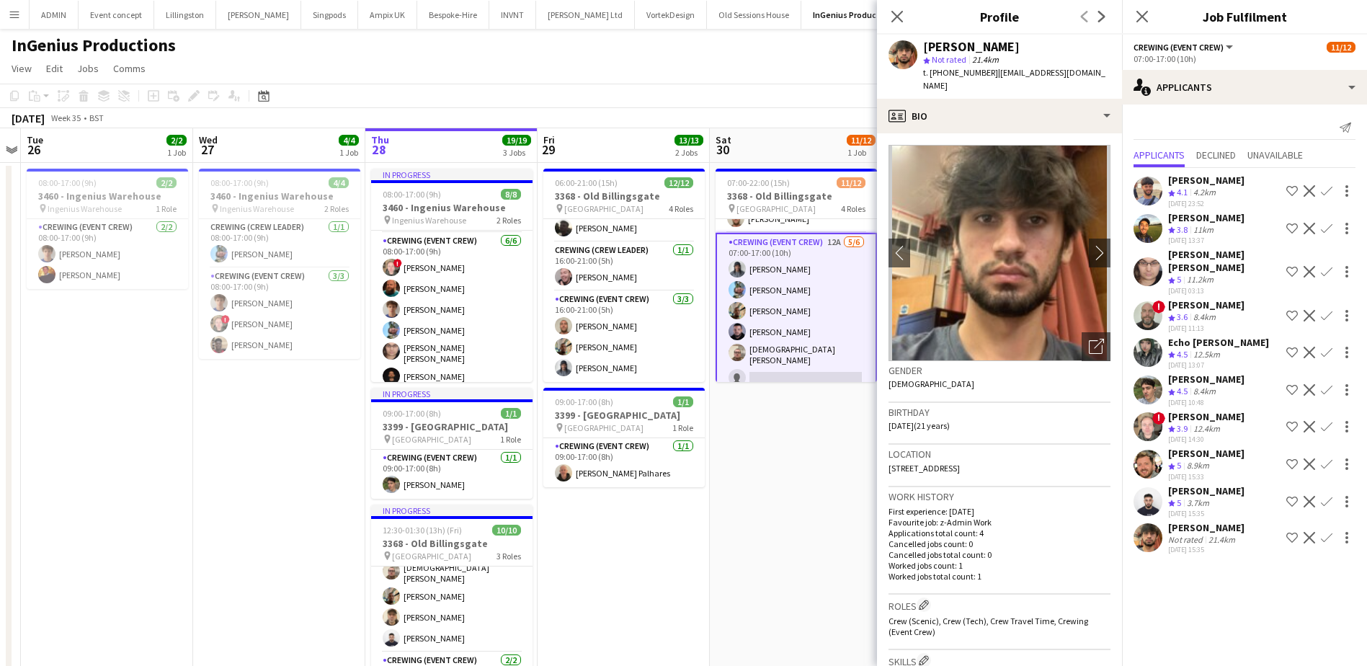
click at [1328, 458] on app-icon "Confirm" at bounding box center [1327, 464] width 12 height 12
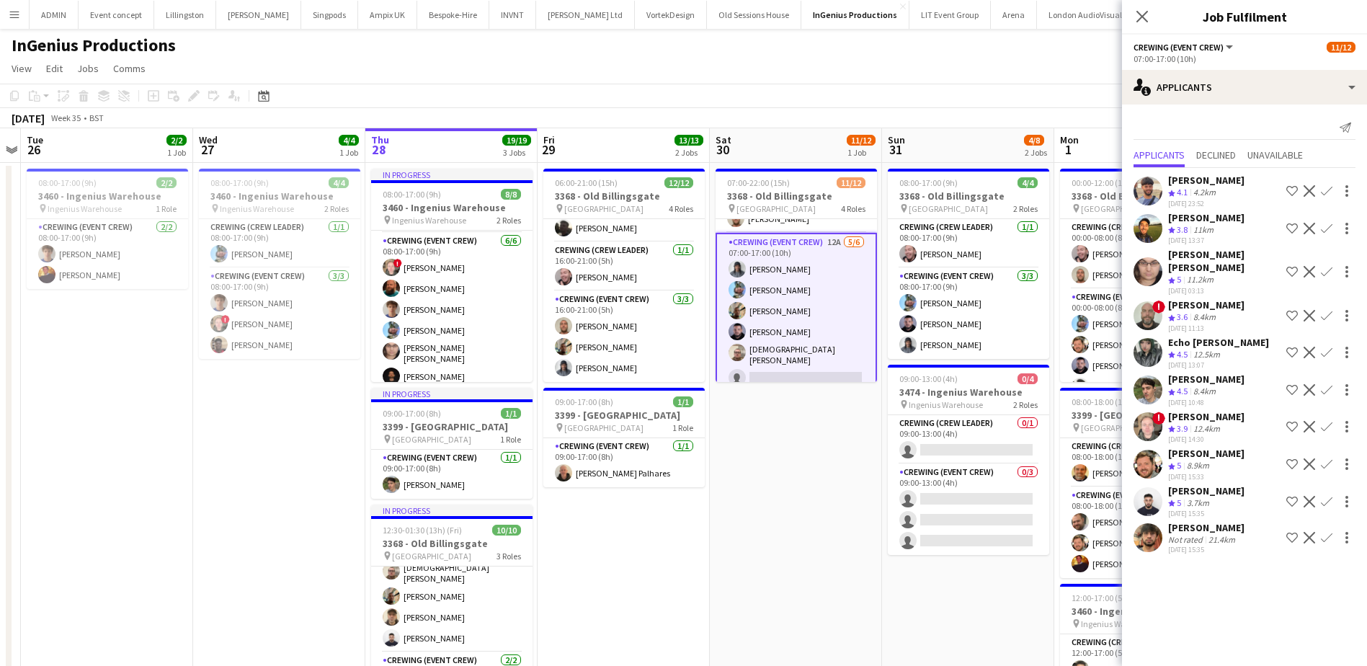
click at [1330, 458] on app-icon "Confirm" at bounding box center [1327, 464] width 12 height 12
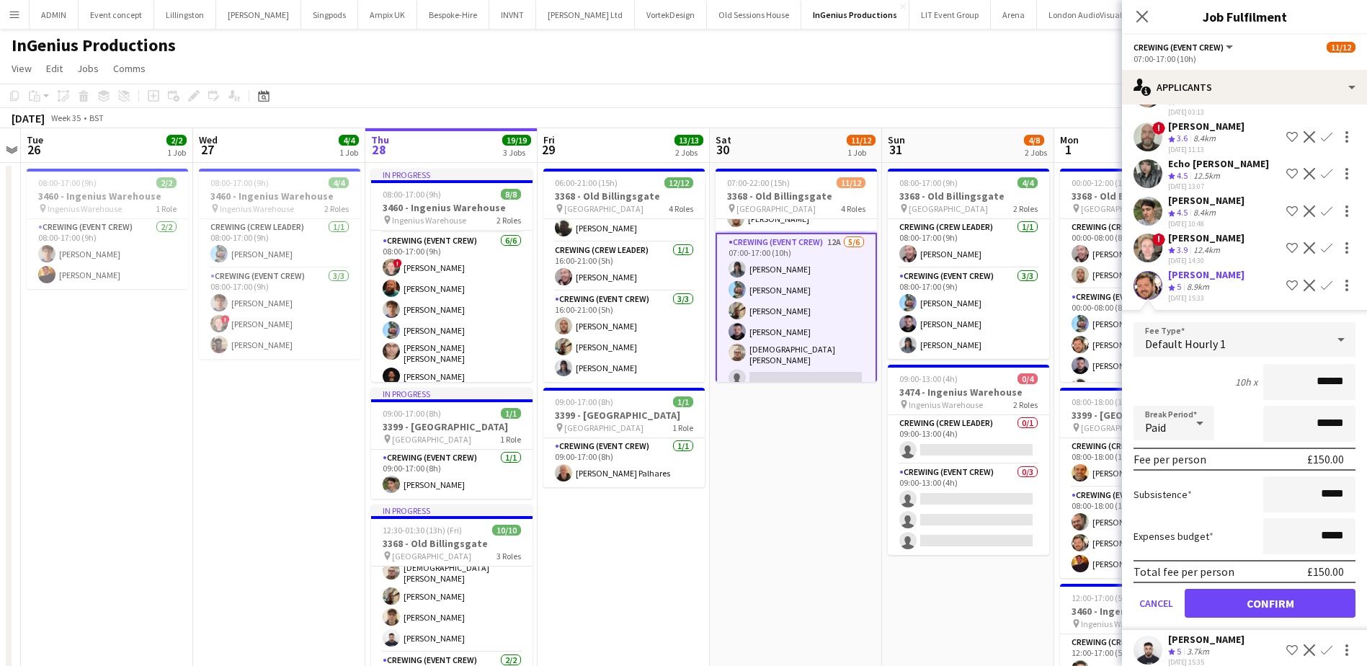
scroll to position [217, 0]
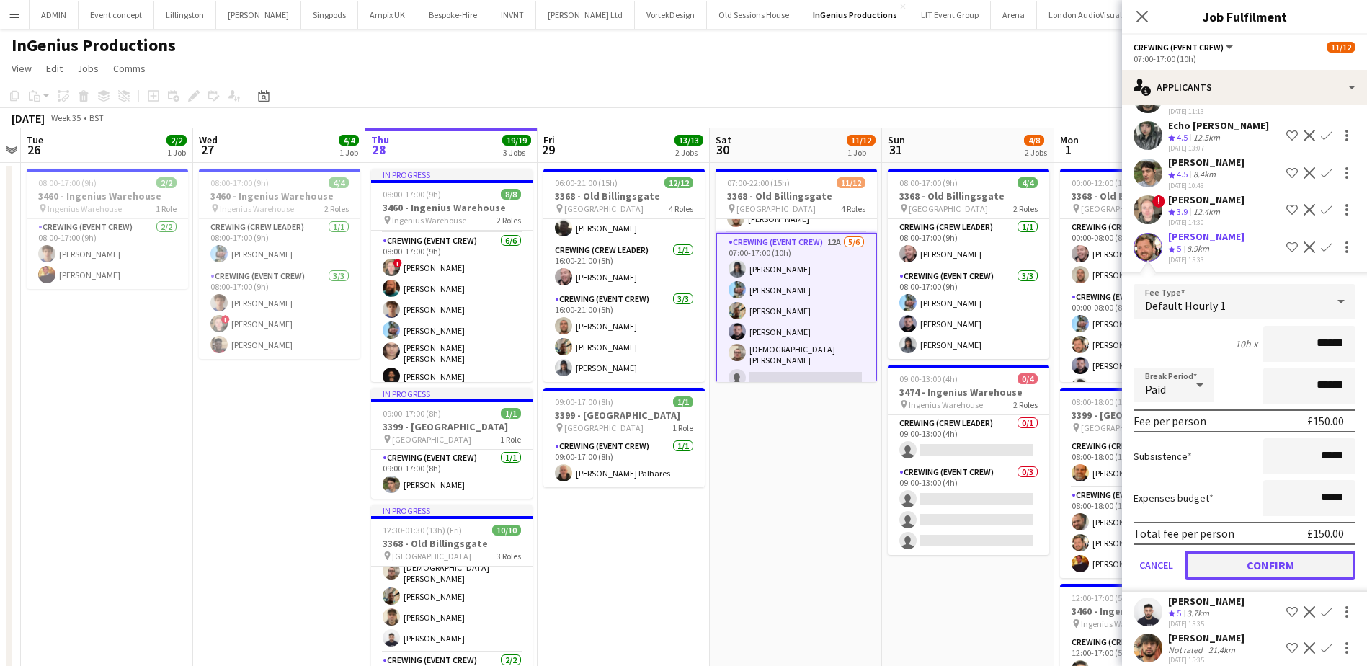
click at [1280, 554] on button "Confirm" at bounding box center [1270, 565] width 171 height 29
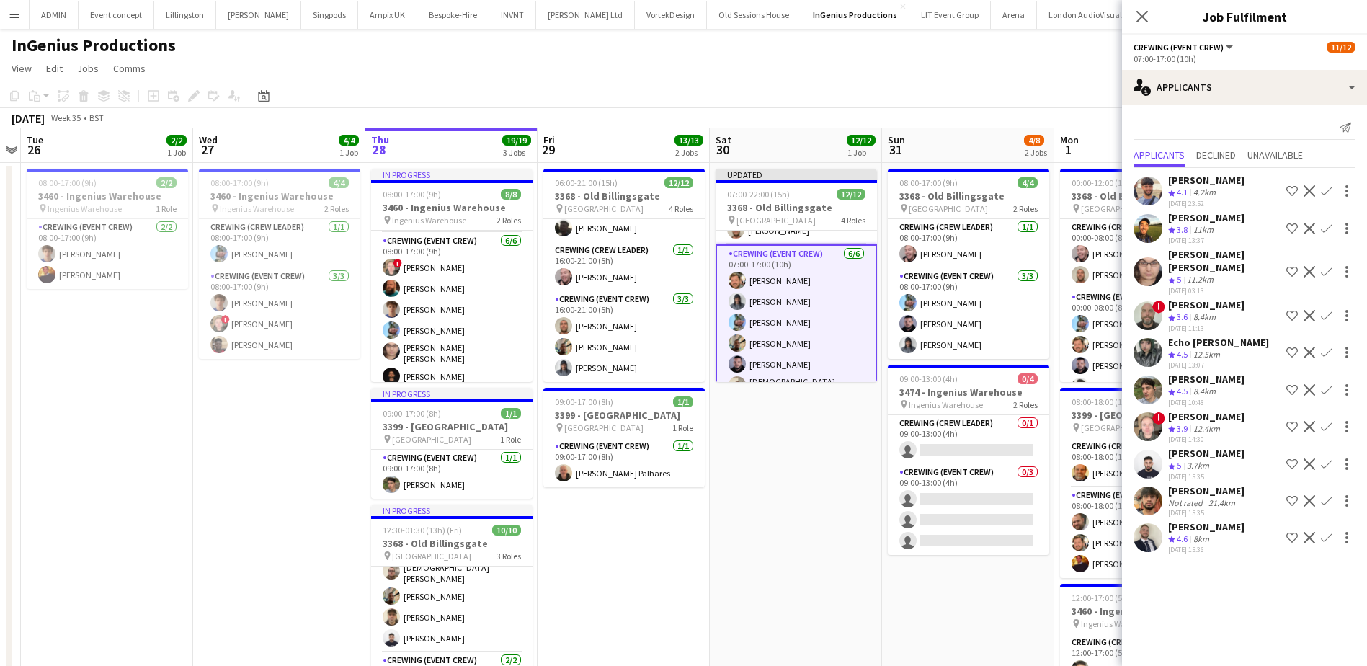
scroll to position [0, 0]
click at [840, 532] on app-date-cell "Updated 07:00-22:00 (15h) 12/12 3368 - Old Billingsgate pin Lower Thames Street…" at bounding box center [796, 502] width 172 height 678
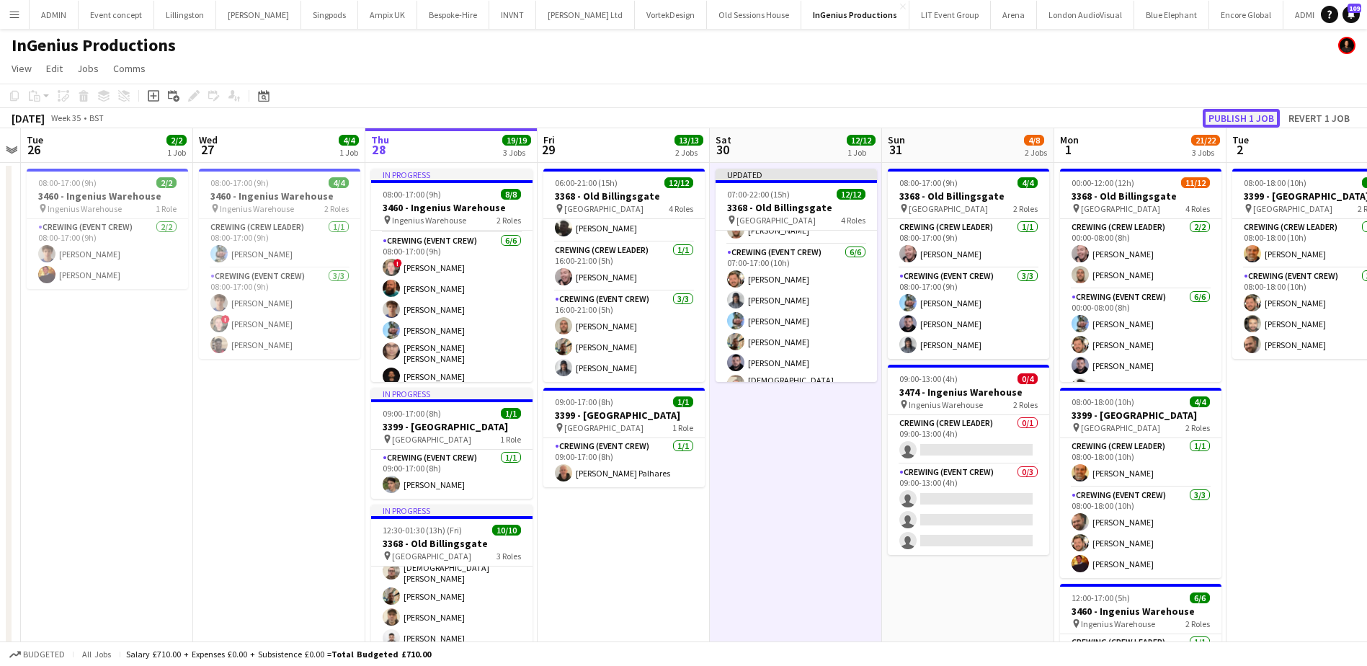
click at [1261, 119] on button "Publish 1 job" at bounding box center [1241, 118] width 77 height 19
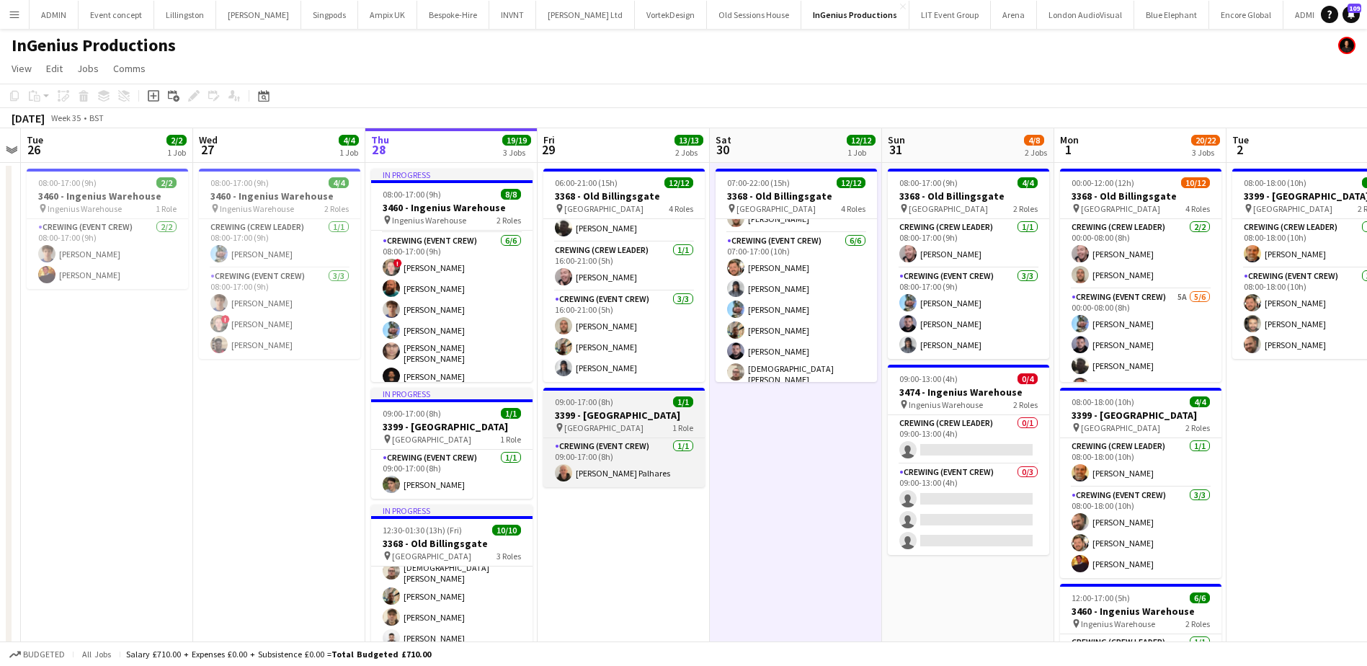
click at [615, 417] on h3 "3399 - [GEOGRAPHIC_DATA]" at bounding box center [623, 415] width 161 height 13
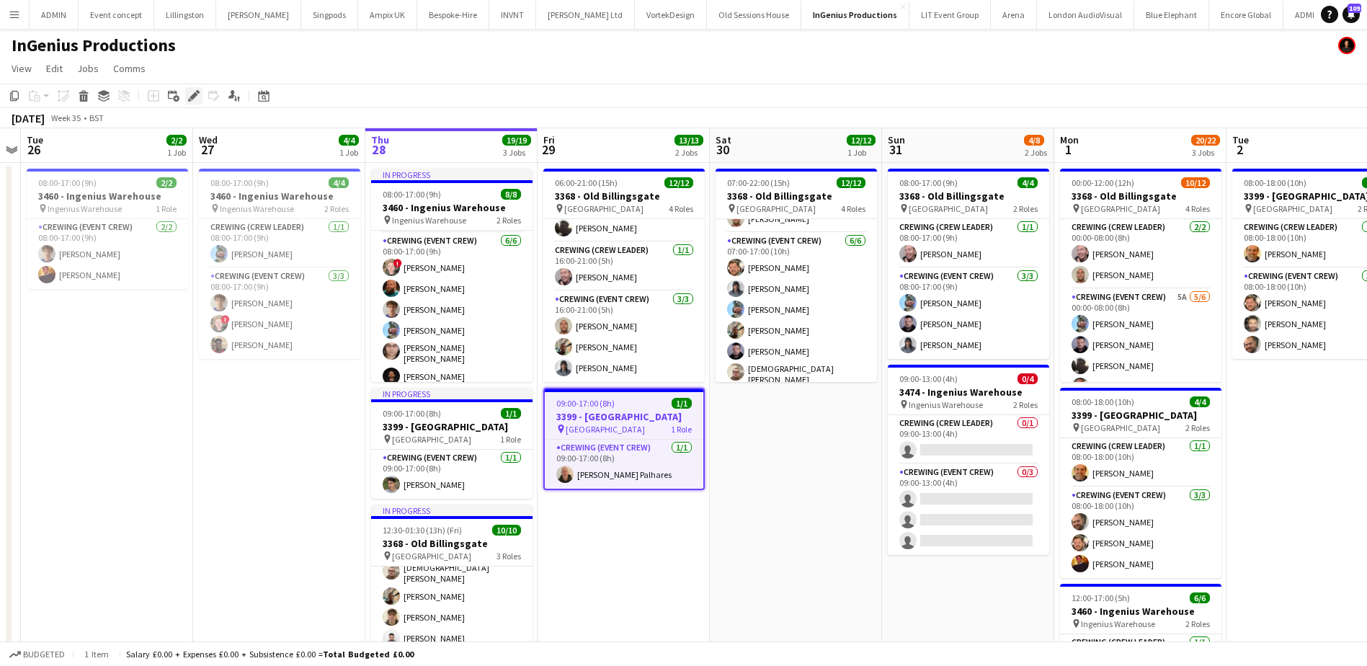
click at [195, 99] on icon "Edit" at bounding box center [194, 96] width 12 height 12
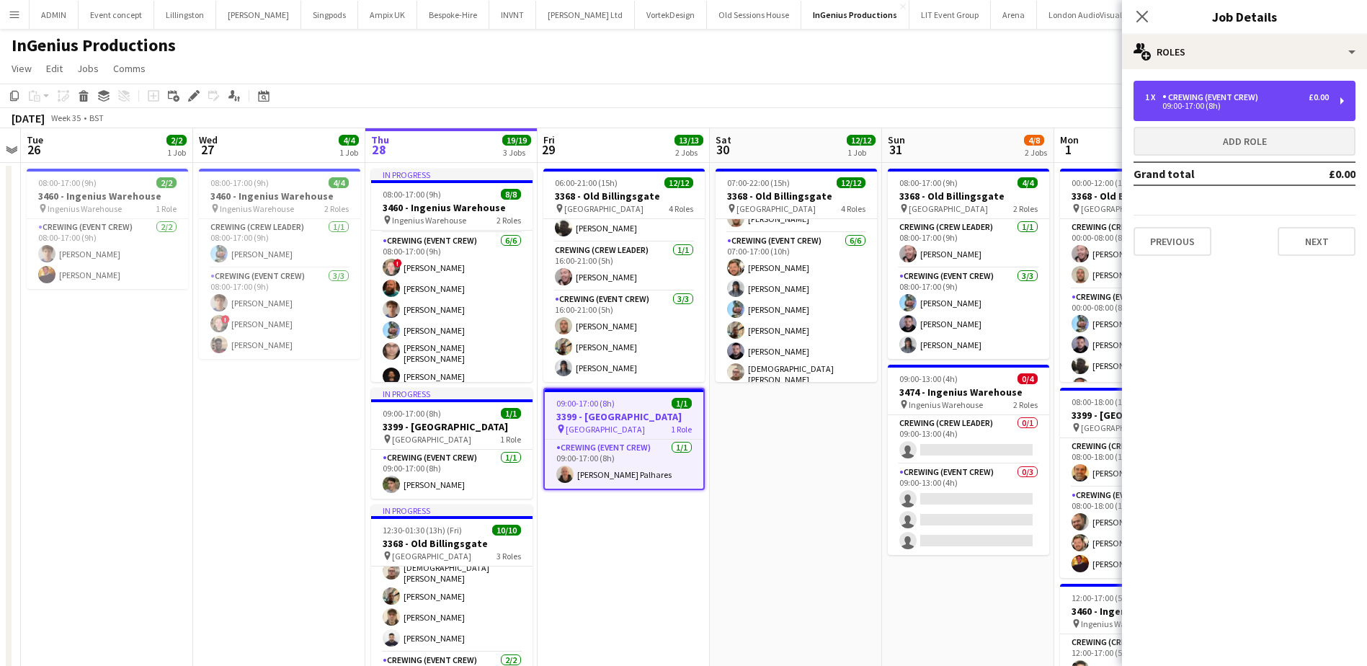
click at [1229, 112] on div "1 x Crewing (Event Crew) £0.00 09:00-17:00 (8h)" at bounding box center [1245, 101] width 222 height 40
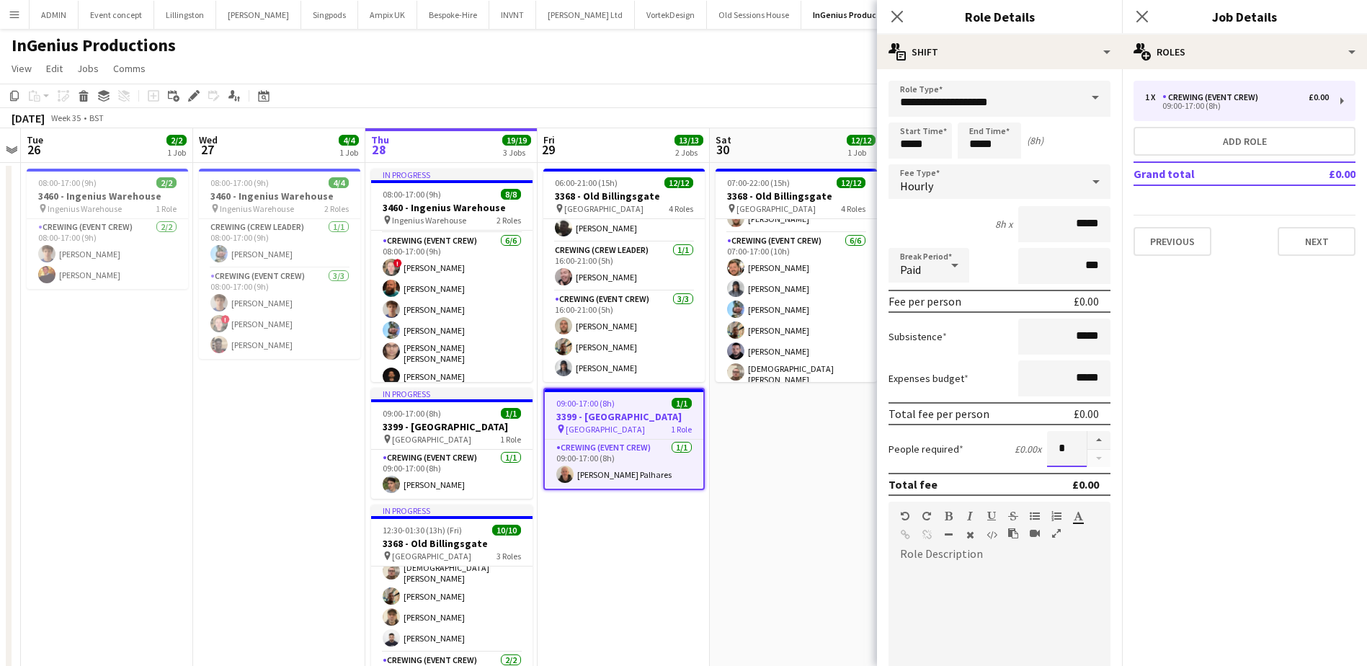
click at [1075, 445] on input "*" at bounding box center [1067, 449] width 40 height 36
click at [1091, 431] on button "button" at bounding box center [1099, 440] width 23 height 19
type input "*"
click at [720, 488] on app-date-cell "07:00-22:00 (15h) 12/12 3368 - Old Billingsgate pin Lower Thames Street 4 Roles…" at bounding box center [796, 502] width 172 height 678
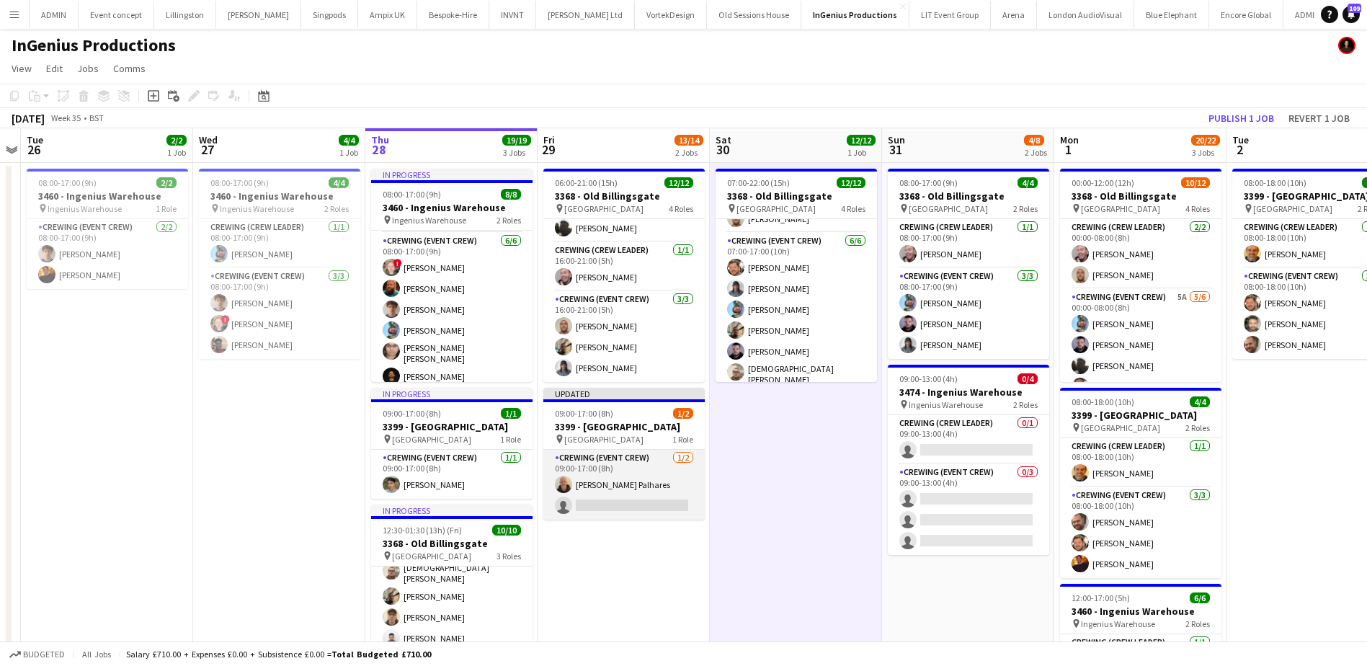
click at [649, 497] on app-card-role "Crewing (Event Crew) [DATE] 09:00-17:00 (8h) [PERSON_NAME] Palhares single-neut…" at bounding box center [623, 485] width 161 height 70
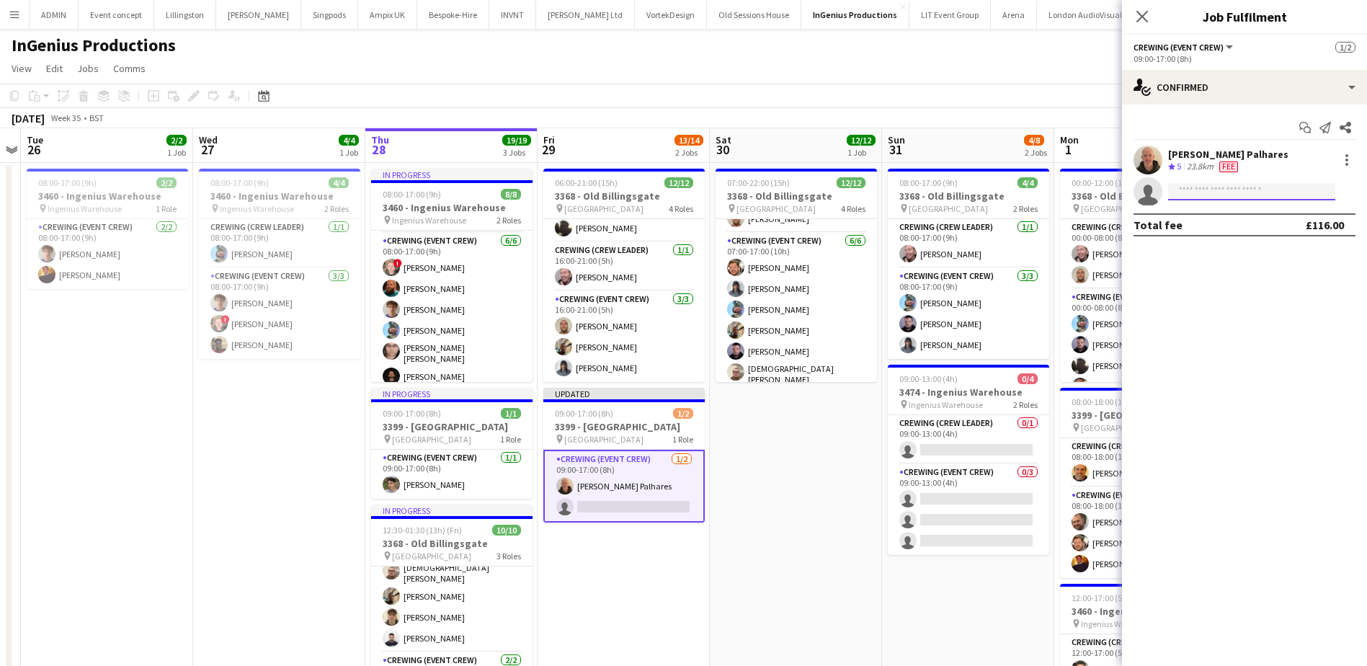
click at [1211, 198] on input at bounding box center [1251, 191] width 167 height 17
type input "****"
click at [817, 439] on app-date-cell "07:00-22:00 (15h) 12/12 3368 - Old Billingsgate pin Lower Thames Street 4 Roles…" at bounding box center [796, 502] width 172 height 678
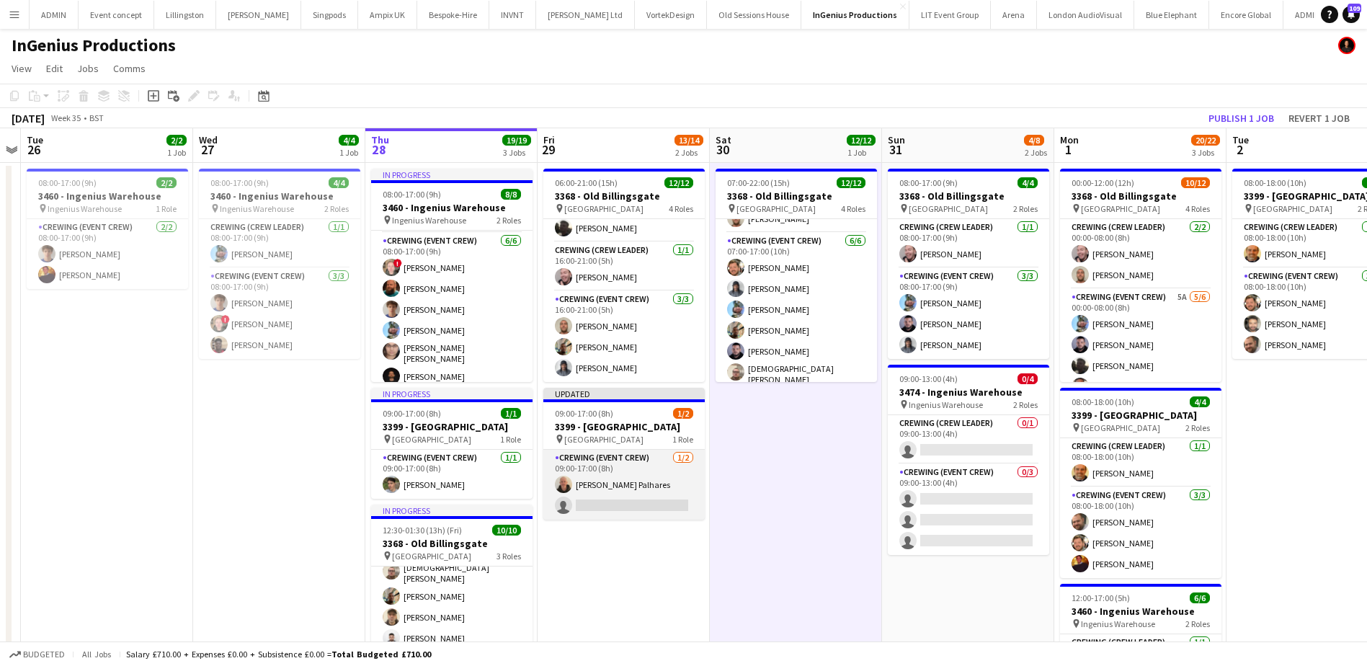
click at [623, 505] on app-card-role "Crewing (Event Crew) [DATE] 09:00-17:00 (8h) [PERSON_NAME] Palhares single-neut…" at bounding box center [623, 485] width 161 height 70
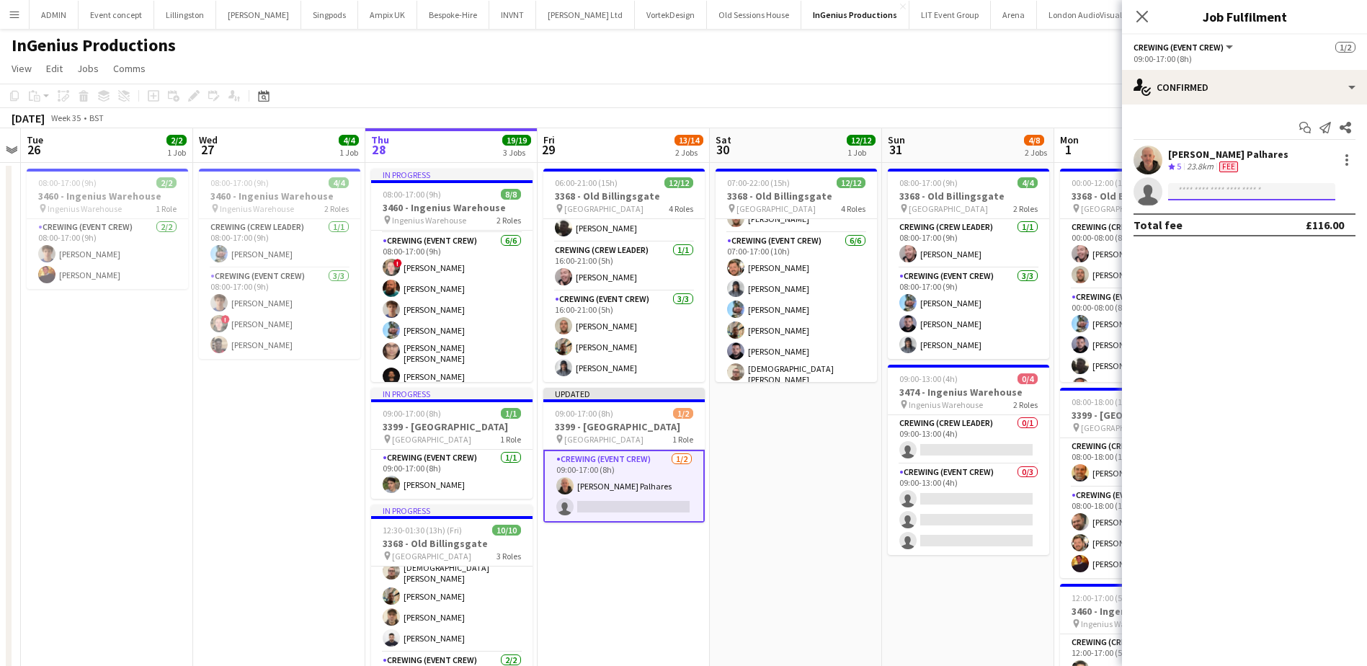
click at [1201, 193] on input at bounding box center [1251, 191] width 167 height 17
type input "****"
click at [1230, 220] on span "[EMAIL_ADDRESS][DOMAIN_NAME]" at bounding box center [1252, 224] width 144 height 12
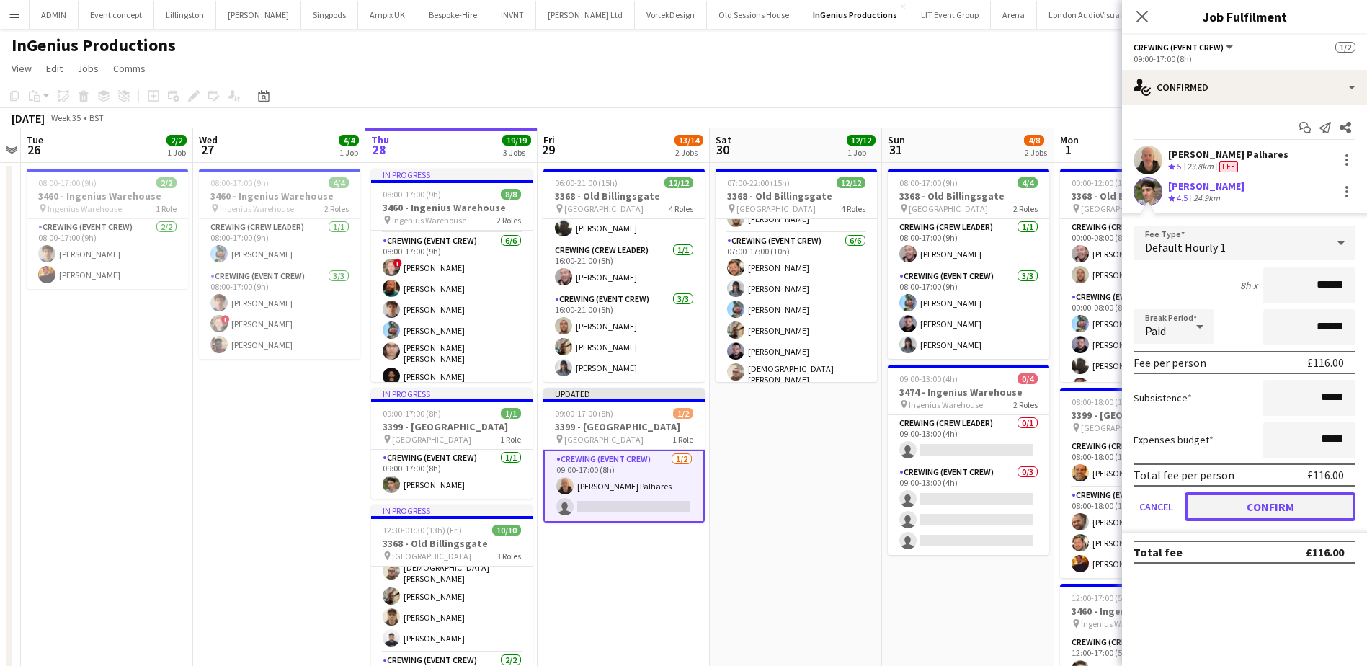
click at [1307, 502] on button "Confirm" at bounding box center [1270, 506] width 171 height 29
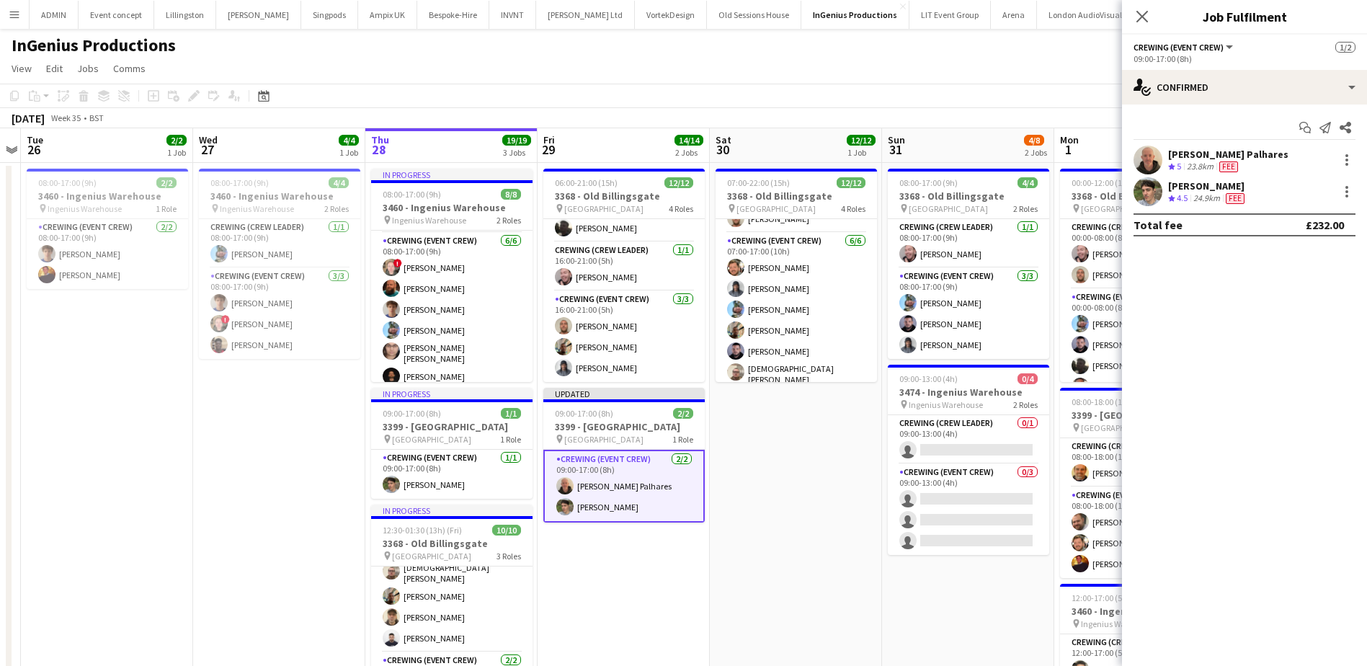
click at [763, 505] on app-date-cell "07:00-22:00 (15h) 12/12 3368 - Old Billingsgate pin Lower Thames Street 4 Roles…" at bounding box center [796, 502] width 172 height 678
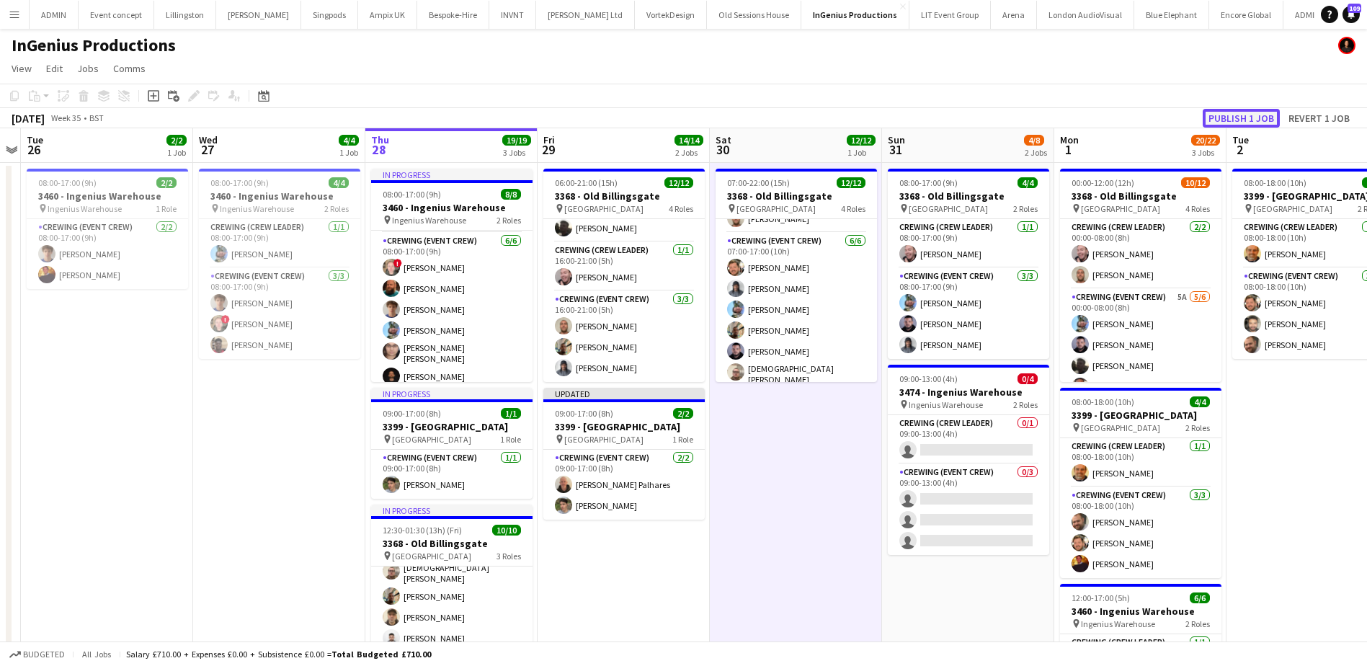
click at [1253, 114] on button "Publish 1 job" at bounding box center [1241, 118] width 77 height 19
